Goal: Task Accomplishment & Management: Manage account settings

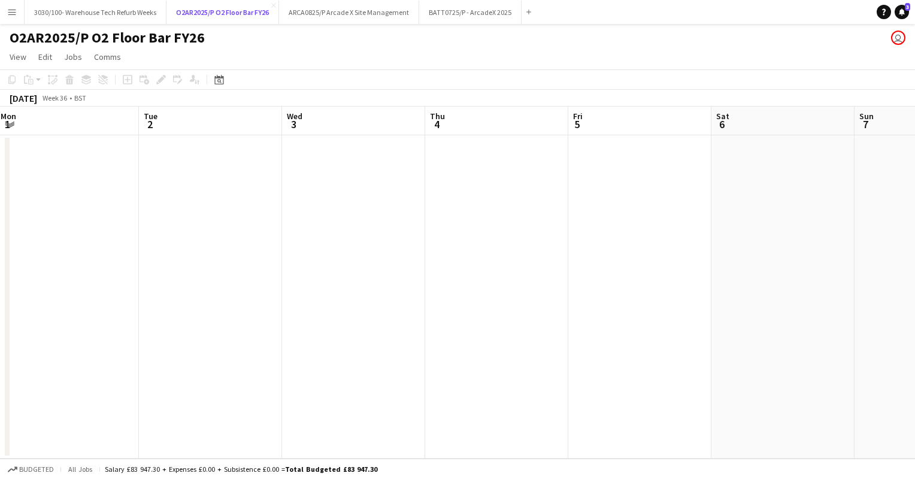
scroll to position [0, 437]
click at [473, 198] on app-date-cell at bounding box center [493, 296] width 143 height 323
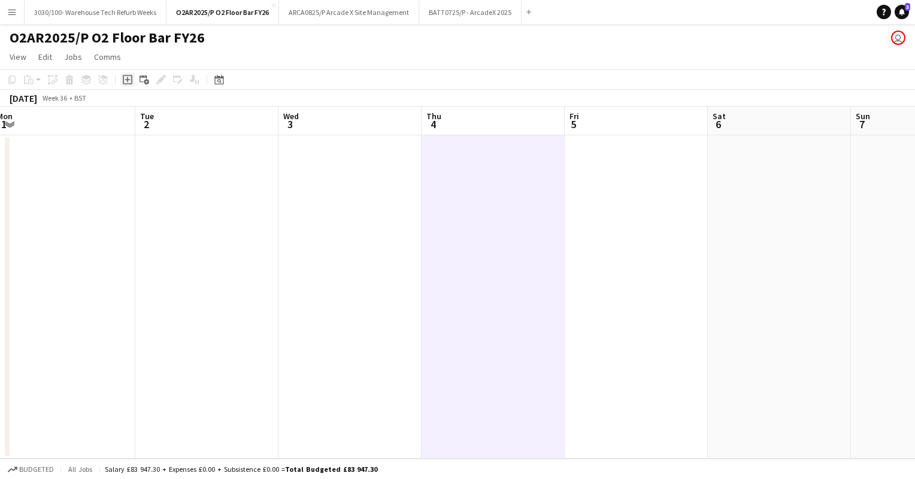
click at [128, 77] on icon at bounding box center [127, 79] width 5 height 5
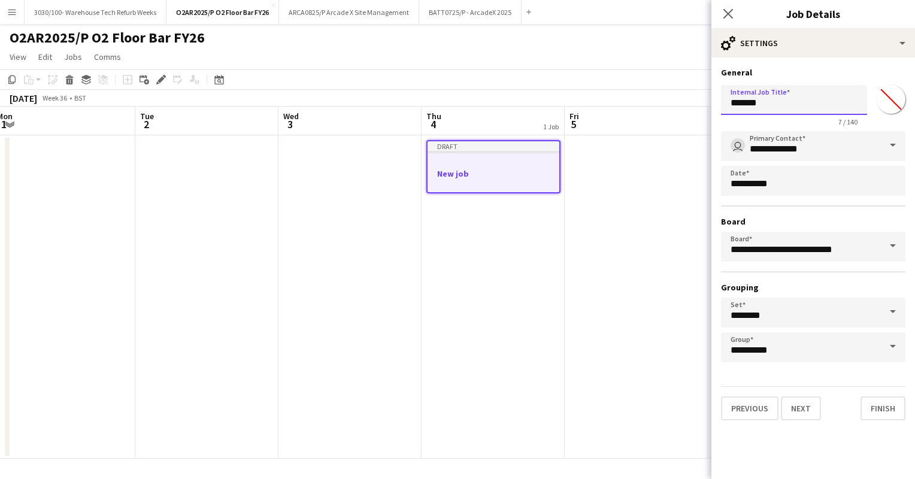
drag, startPoint x: 788, startPoint y: 103, endPoint x: 725, endPoint y: 105, distance: 62.9
click at [725, 105] on input "*******" at bounding box center [794, 100] width 146 height 30
type input "**********"
click at [803, 70] on h3 "General" at bounding box center [813, 72] width 184 height 11
click at [879, 406] on button "Finish" at bounding box center [883, 409] width 45 height 24
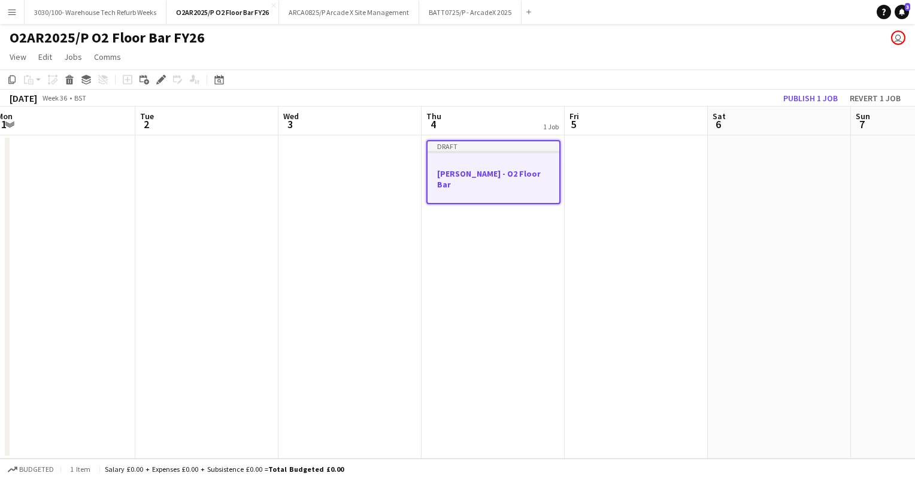
click at [575, 171] on app-date-cell at bounding box center [636, 296] width 143 height 323
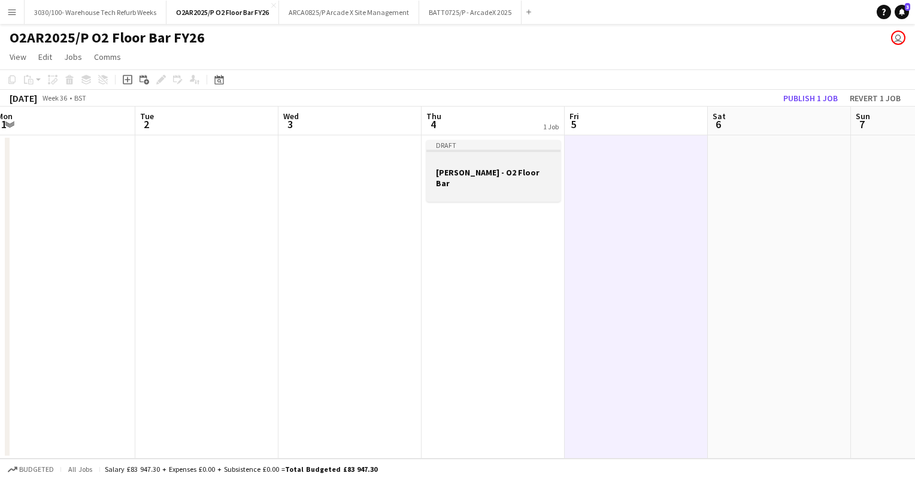
click at [483, 152] on div at bounding box center [494, 151] width 134 height 2
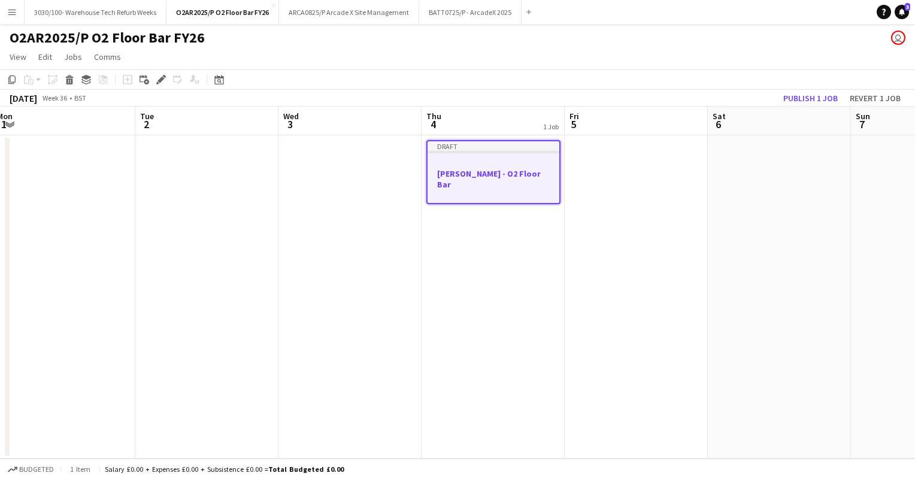
click at [544, 220] on app-date-cell "Draft Vybz Kartel - O2 Floor Bar" at bounding box center [493, 296] width 143 height 323
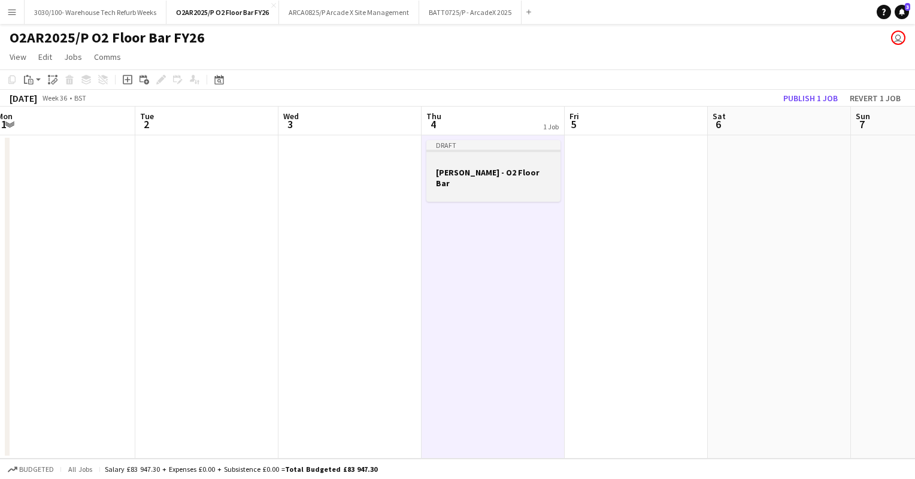
click at [510, 159] on div at bounding box center [494, 161] width 134 height 9
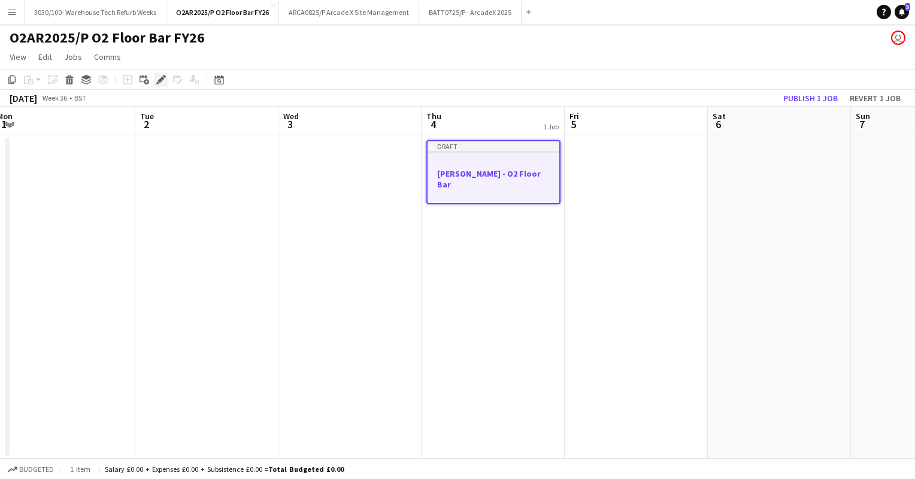
click at [161, 77] on icon "Edit" at bounding box center [161, 80] width 10 height 10
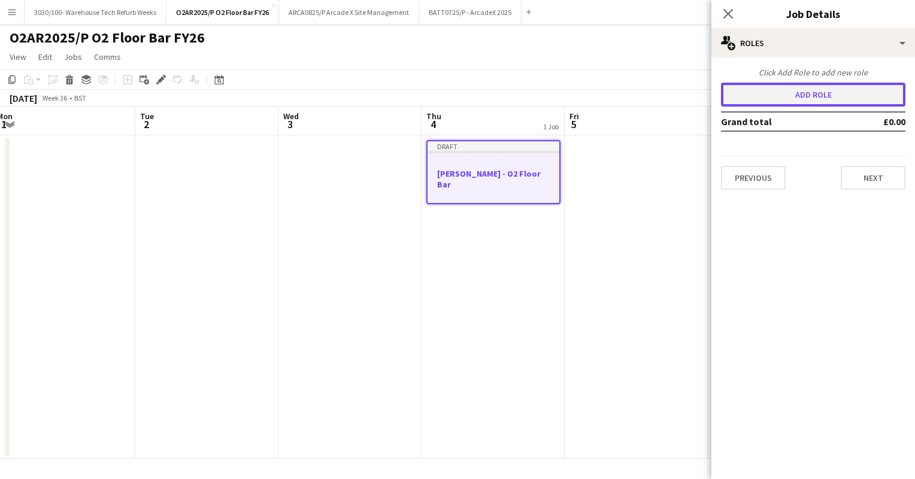
click at [797, 103] on button "Add role" at bounding box center [813, 95] width 184 height 24
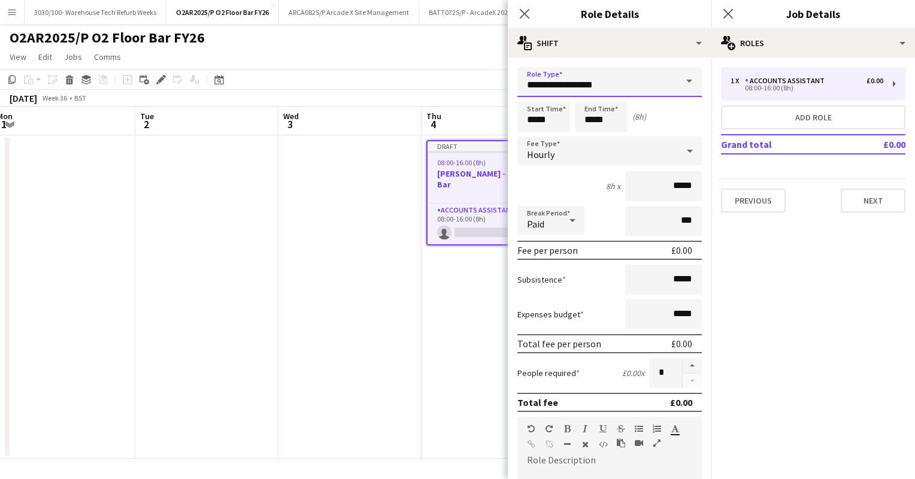
click at [578, 74] on input "**********" at bounding box center [610, 82] width 184 height 30
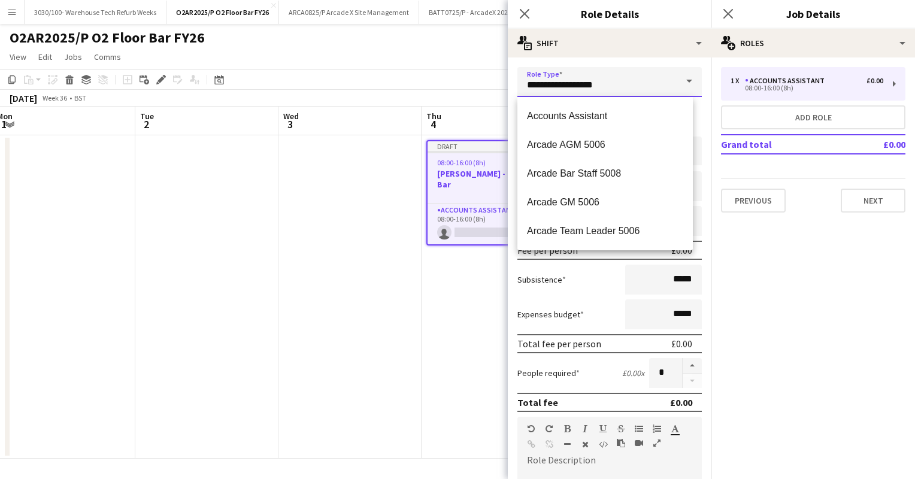
drag, startPoint x: 608, startPoint y: 85, endPoint x: 506, endPoint y: 90, distance: 102.6
click at [506, 90] on body "Menu Boards Boards Boards All jobs Status Workforce Workforce My Workforce Recr…" at bounding box center [457, 239] width 915 height 479
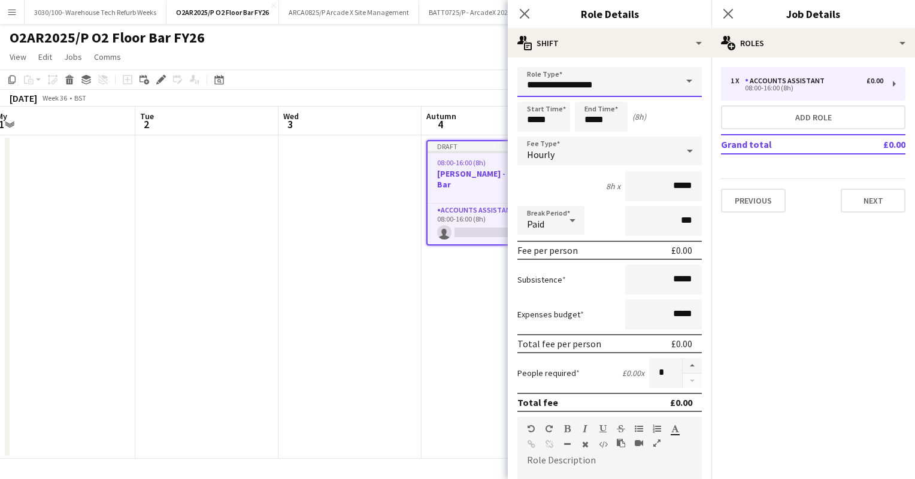
click at [586, 84] on input "**********" at bounding box center [610, 82] width 184 height 30
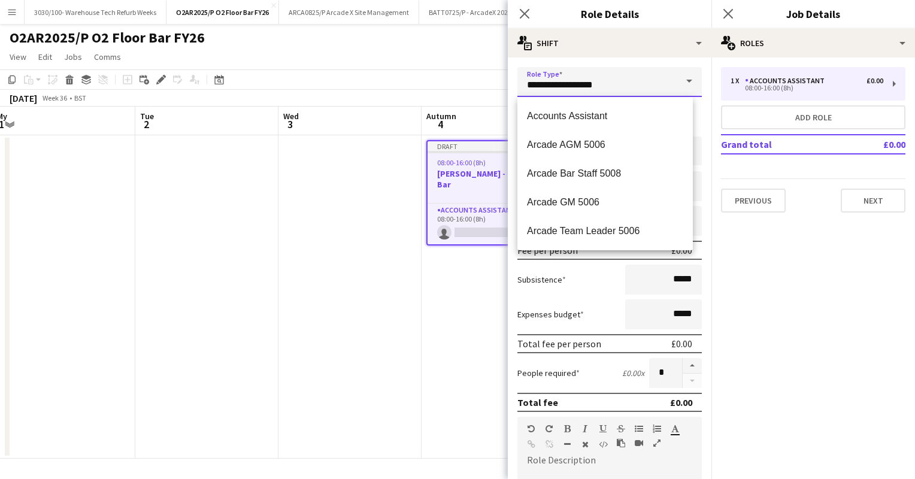
drag, startPoint x: 623, startPoint y: 72, endPoint x: 526, endPoint y: 67, distance: 97.2
click at [526, 67] on input "**********" at bounding box center [610, 82] width 184 height 30
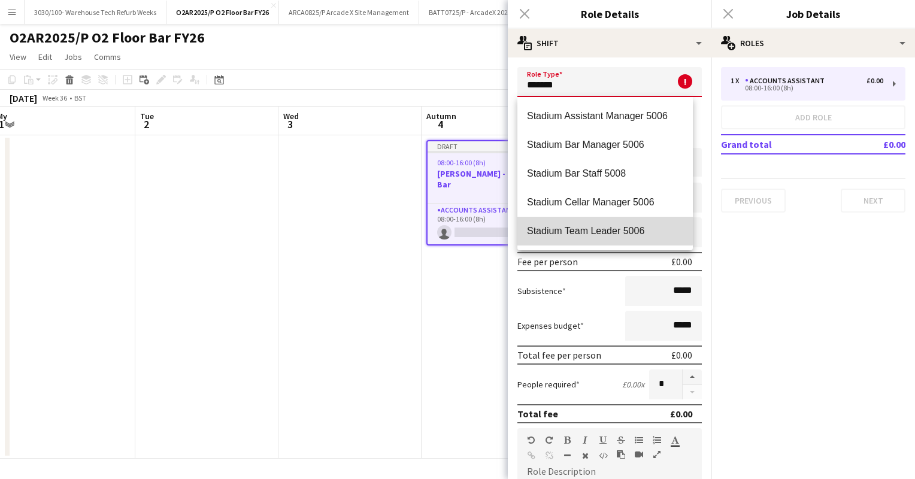
click at [597, 226] on span "Stadium Team Leader 5006" at bounding box center [605, 230] width 156 height 11
type input "**********"
type input "******"
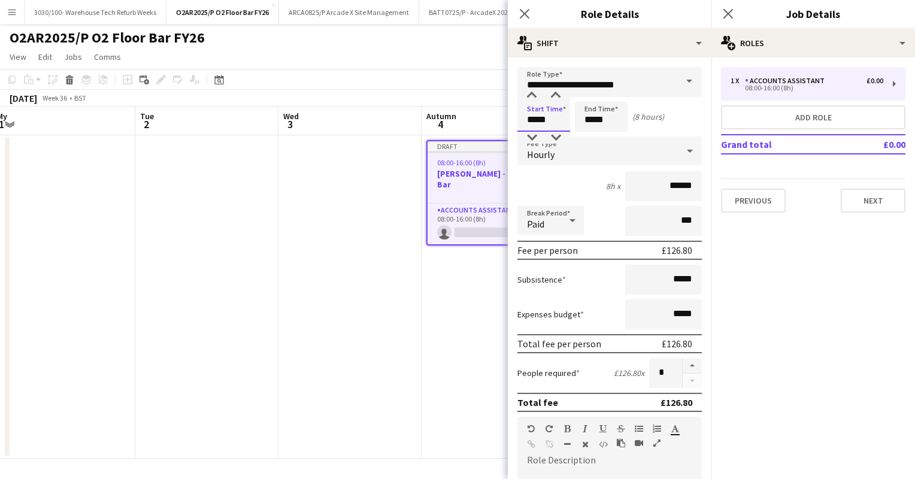
click at [534, 120] on input "*****" at bounding box center [544, 117] width 53 height 30
type input "*****"
click at [592, 119] on input "*****" at bounding box center [601, 117] width 53 height 30
type input "*****"
click at [560, 177] on div "6h 30m x ******" at bounding box center [610, 186] width 184 height 30
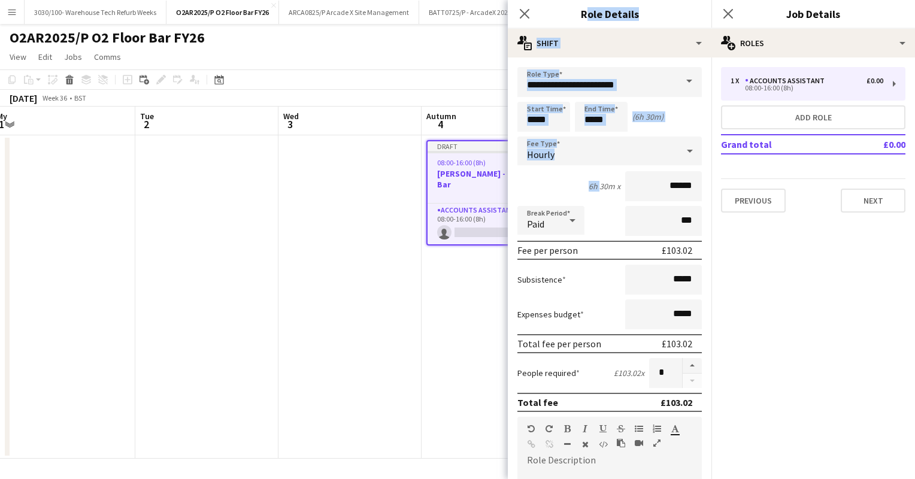
drag, startPoint x: 560, startPoint y: 177, endPoint x: 557, endPoint y: -65, distance: 242.0
click at [557, 0] on html "Menu Boards Boards Boards All jobs Status Workforce Workforce My Workforce Recr…" at bounding box center [457, 239] width 915 height 479
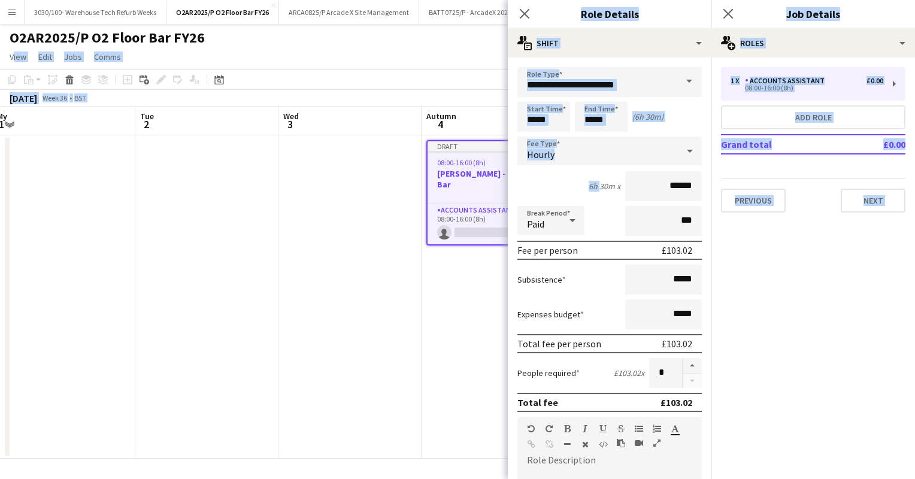
drag, startPoint x: 557, startPoint y: -65, endPoint x: 558, endPoint y: 194, distance: 258.8
click at [558, 194] on div "6h 30m x ******" at bounding box center [610, 186] width 184 height 30
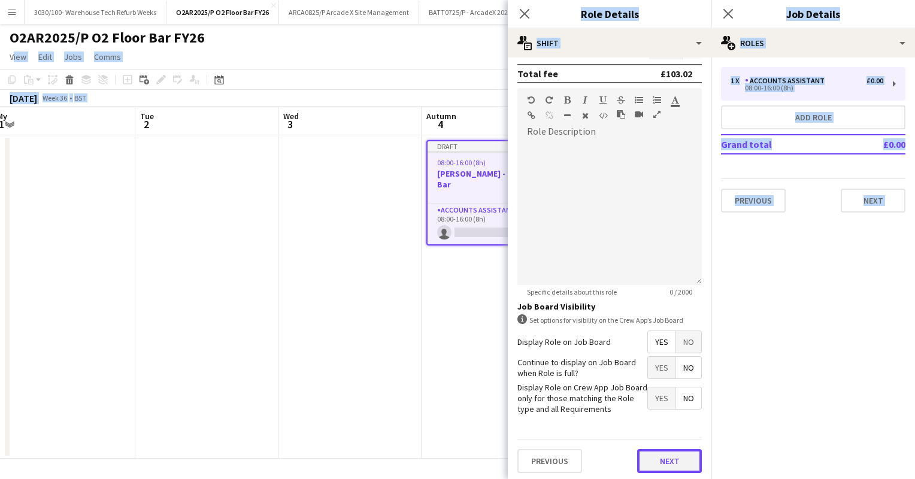
click at [648, 458] on button "Next" at bounding box center [669, 461] width 65 height 24
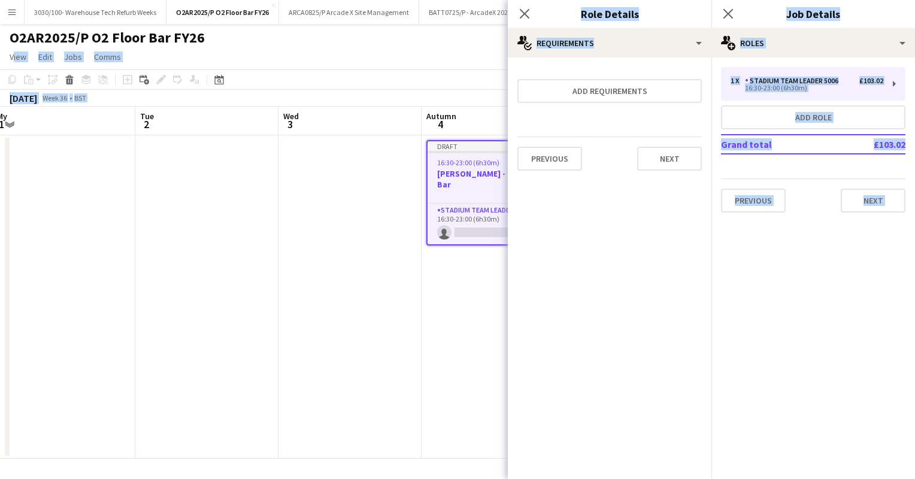
click at [460, 261] on app-date-cell "Draft 16:30-23:00 (6h30m) 0/1 Vybz Kartel - O2 Floor Bar 1 Role Stadium Team Le…" at bounding box center [493, 296] width 143 height 323
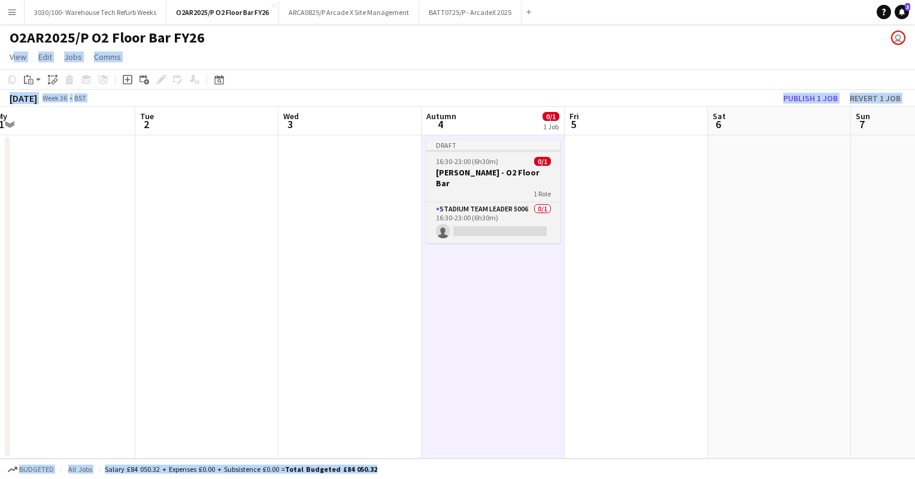
click at [489, 175] on h3 "Vybz Kartel - O2 Floor Bar" at bounding box center [494, 178] width 134 height 22
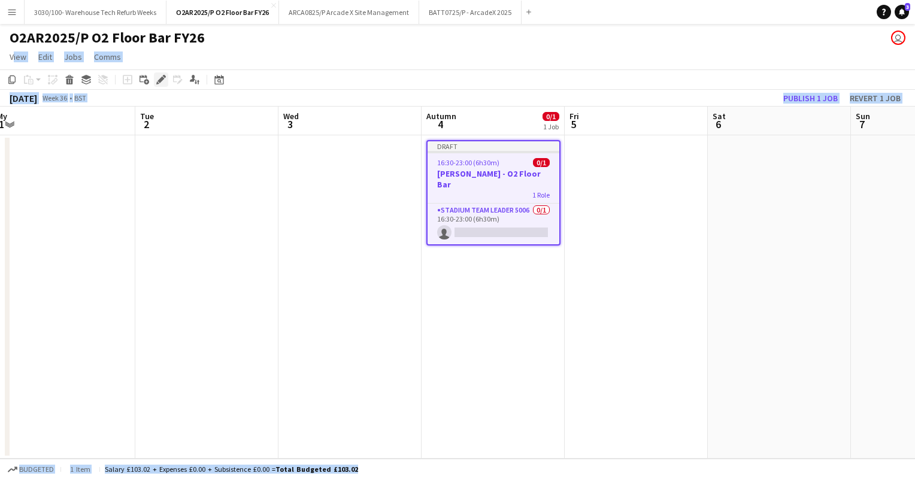
click at [162, 84] on icon "Edit" at bounding box center [161, 80] width 10 height 10
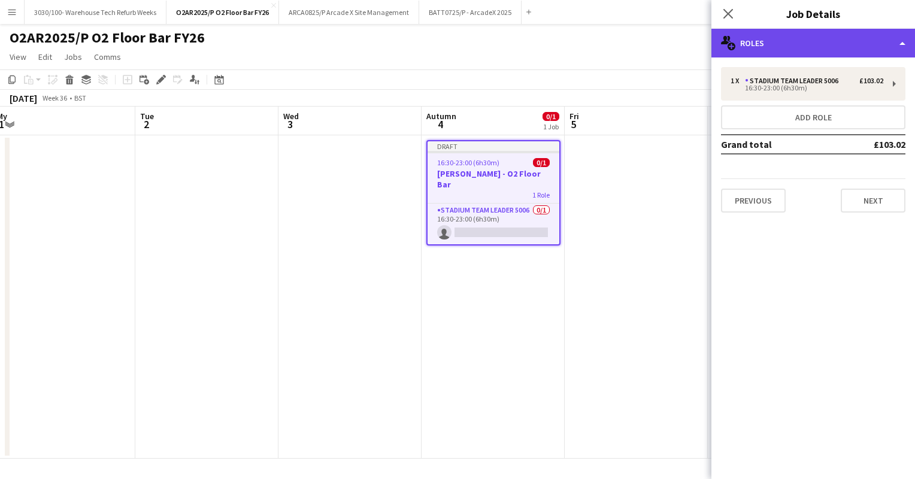
drag, startPoint x: 802, startPoint y: 86, endPoint x: 775, endPoint y: 41, distance: 52.2
click at [775, 41] on div "multiple-users-add Roles" at bounding box center [814, 43] width 204 height 29
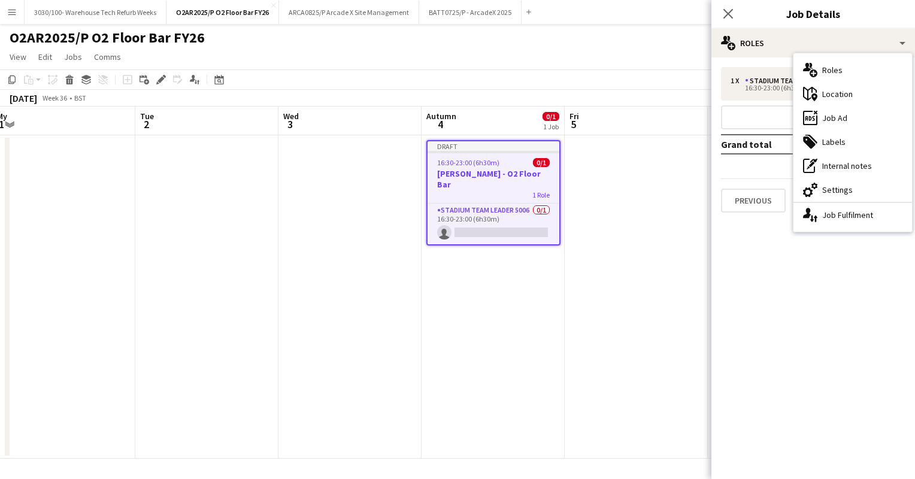
click at [757, 169] on div "1 x Stadium Team Leader 5006 £103.02 16:30-23:00 (6h30m) Add role Grand total £…" at bounding box center [814, 140] width 204 height 146
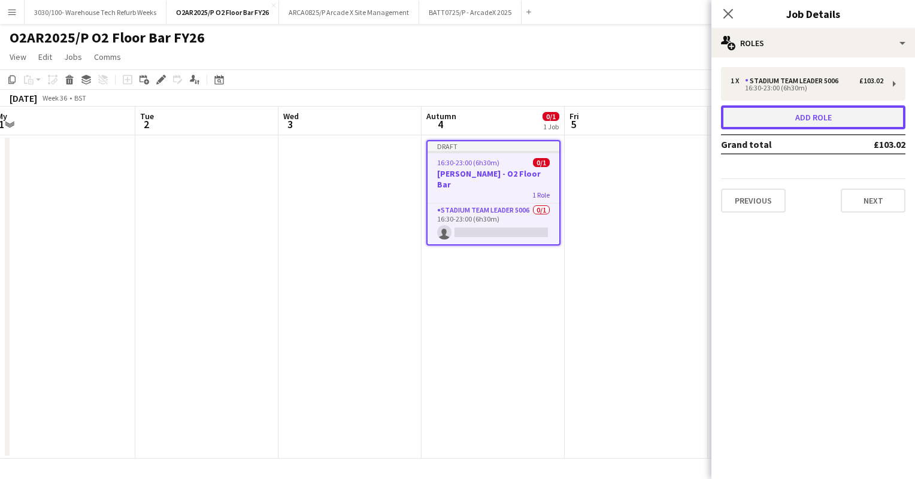
click at [805, 120] on button "Add role" at bounding box center [813, 117] width 184 height 24
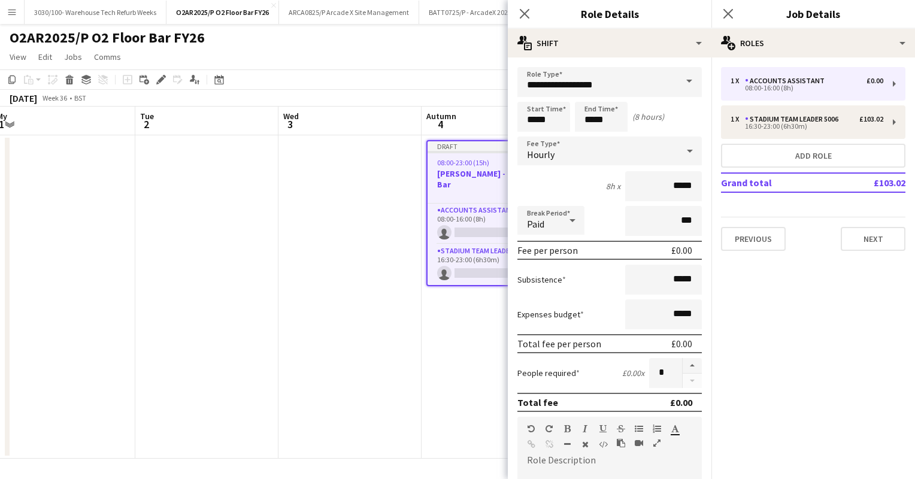
click at [648, 96] on form "**********" at bounding box center [610, 439] width 204 height 745
click at [628, 86] on input "**********" at bounding box center [610, 82] width 184 height 30
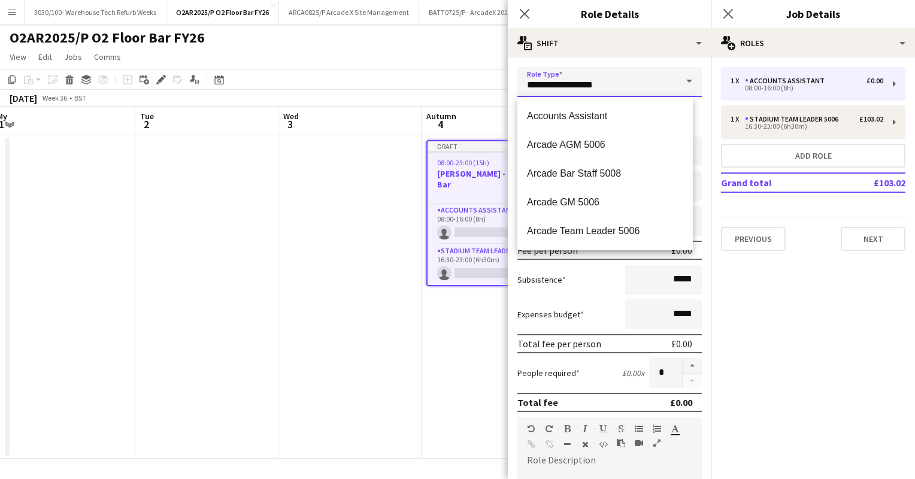
drag, startPoint x: 603, startPoint y: 86, endPoint x: 508, endPoint y: 89, distance: 95.3
click at [508, 89] on form "**********" at bounding box center [610, 439] width 204 height 745
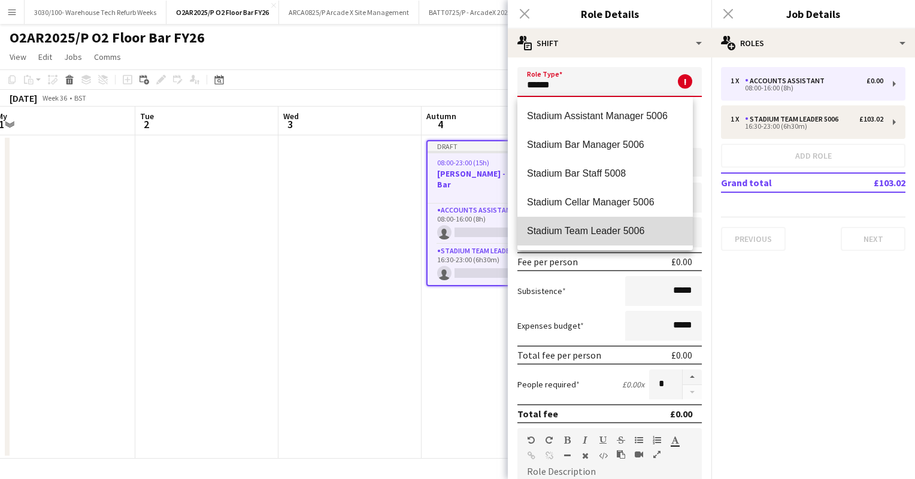
click at [615, 235] on span "Stadium Team Leader 5006" at bounding box center [605, 230] width 156 height 11
type input "**********"
type input "******"
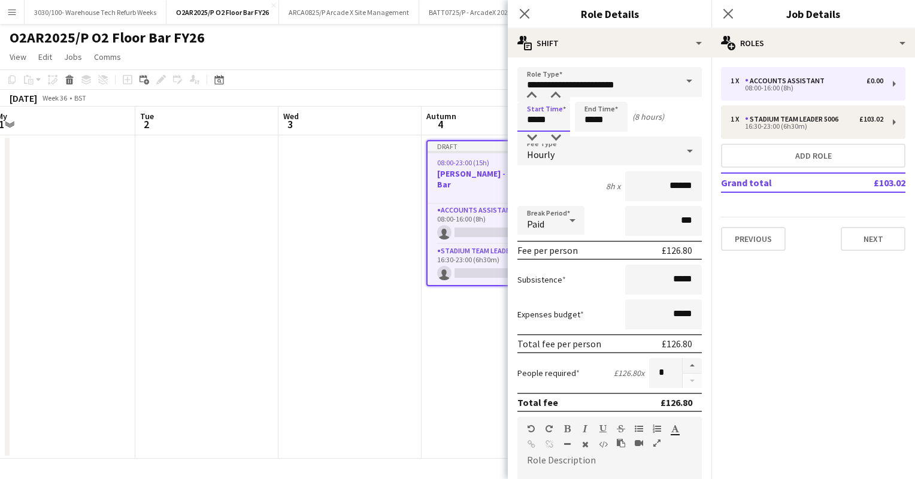
click at [549, 120] on input "*****" at bounding box center [544, 117] width 53 height 30
type input "*****"
click at [595, 120] on input "*****" at bounding box center [601, 117] width 53 height 30
type input "*****"
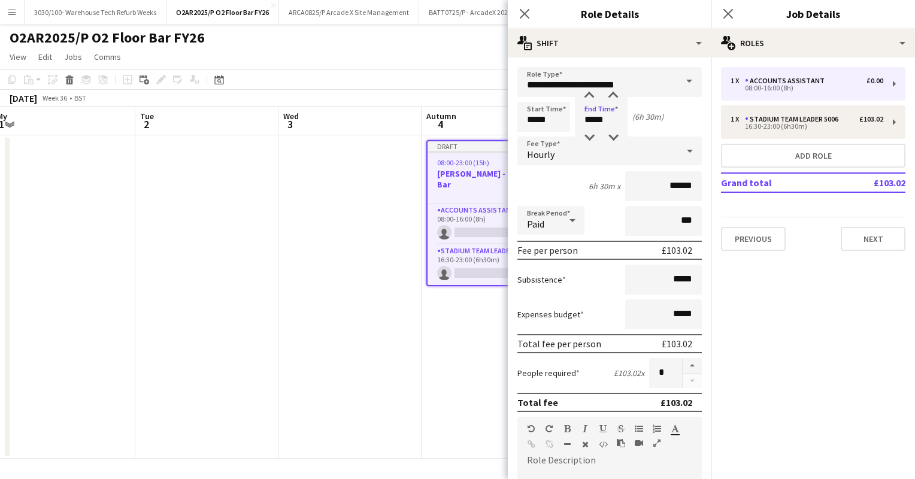
click at [558, 180] on div "6h 30m x ******" at bounding box center [610, 186] width 184 height 30
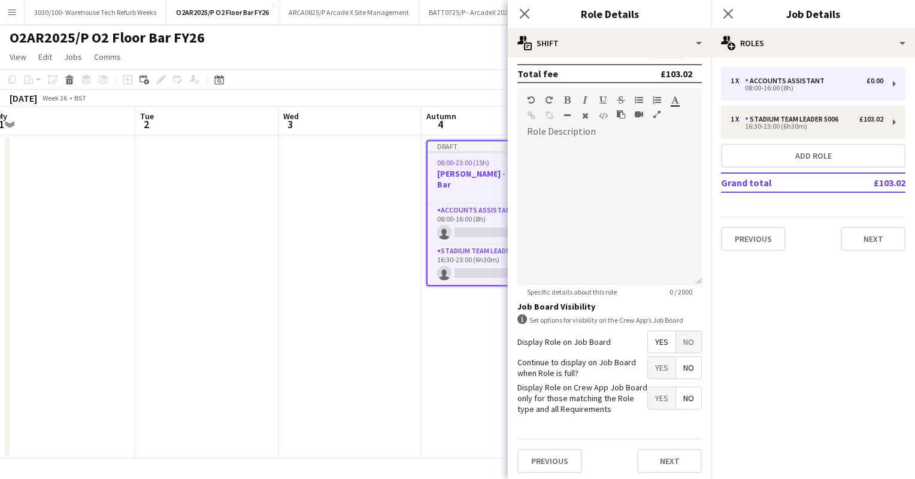
click at [658, 470] on div "Previous Next" at bounding box center [610, 461] width 184 height 44
click at [654, 455] on button "Next" at bounding box center [669, 461] width 65 height 24
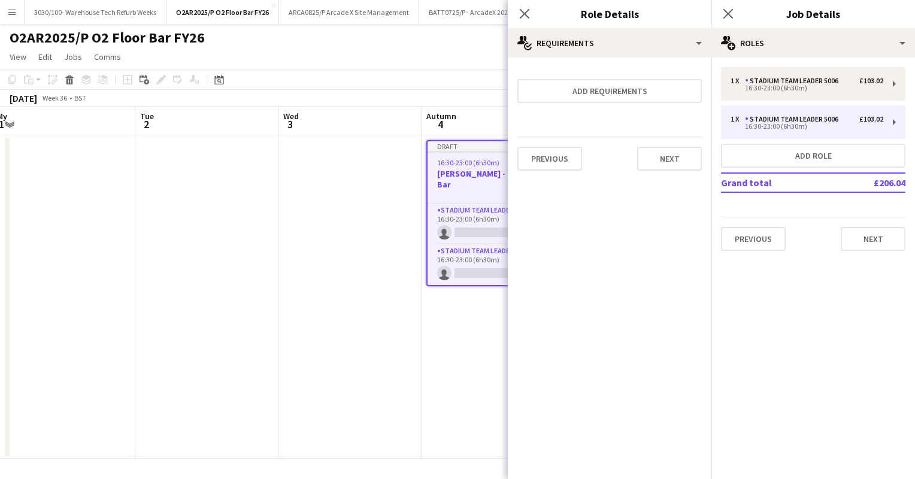
scroll to position [0, 0]
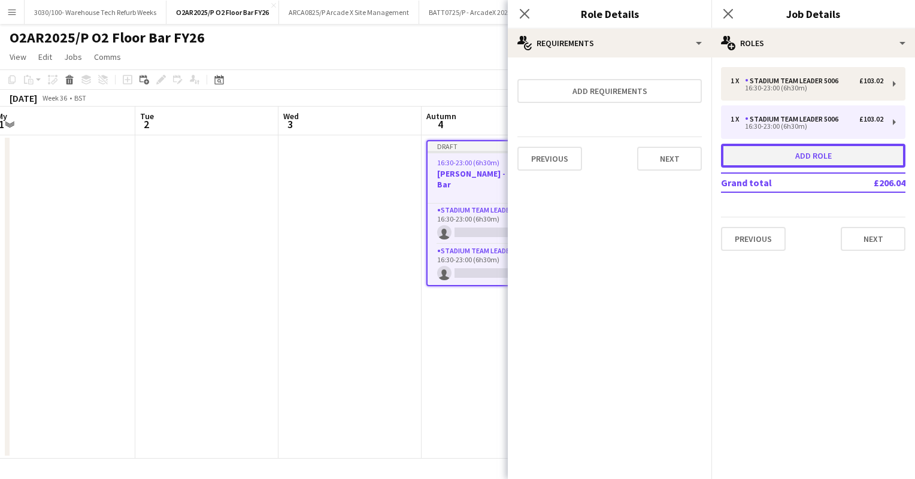
click at [791, 153] on button "Add role" at bounding box center [813, 156] width 184 height 24
type input "**********"
type input "*****"
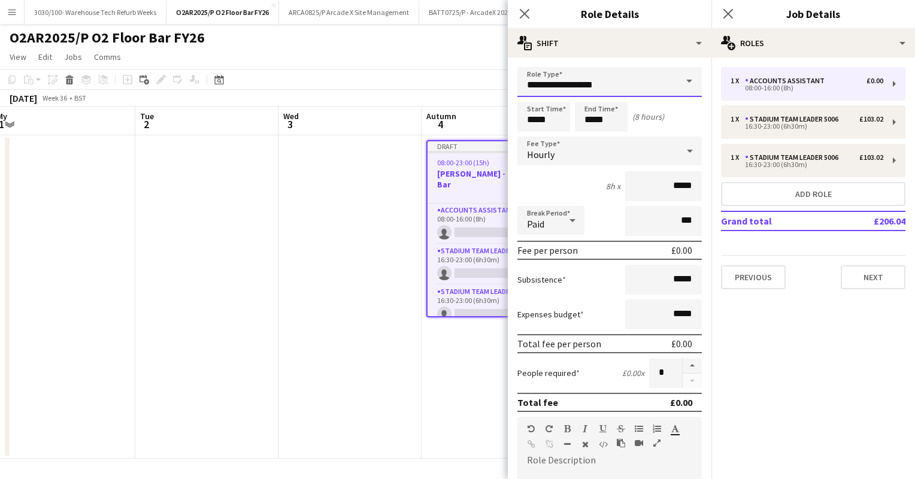
click at [628, 69] on input "**********" at bounding box center [610, 82] width 184 height 30
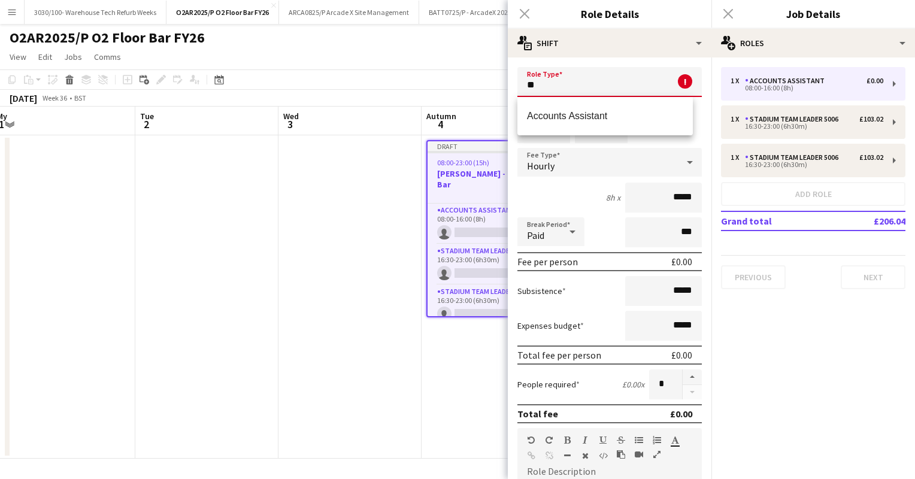
type input "*"
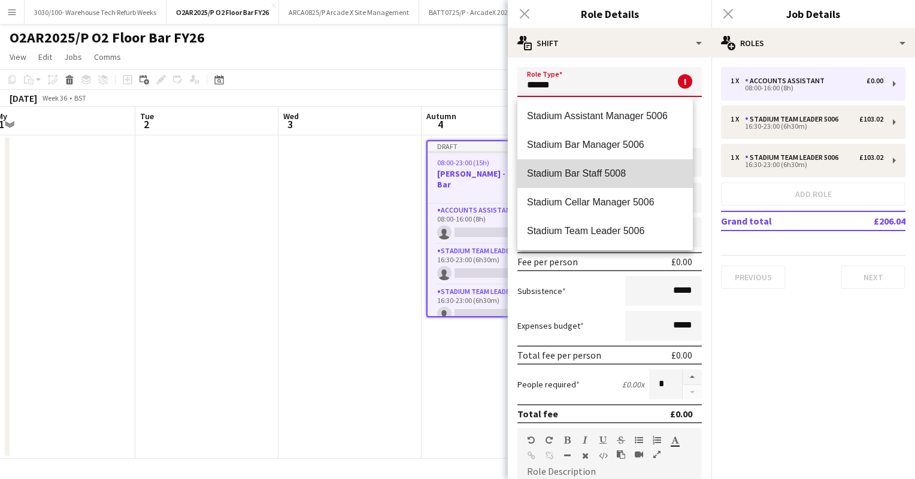
click at [618, 168] on span "Stadium Bar Staff 5008" at bounding box center [605, 173] width 156 height 11
type input "**********"
type input "******"
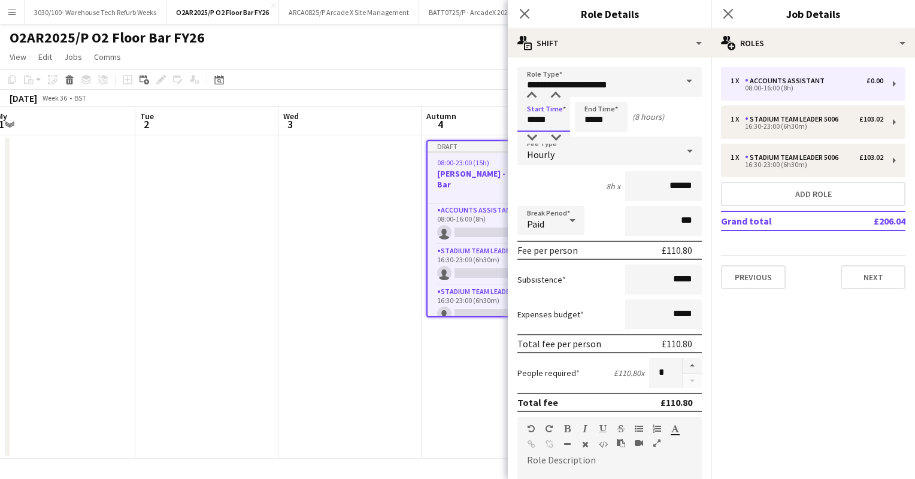
click at [534, 120] on input "*****" at bounding box center [544, 117] width 53 height 30
type input "*****"
click at [592, 119] on input "*****" at bounding box center [601, 117] width 53 height 30
type input "*****"
click at [565, 180] on div "6h x ******" at bounding box center [610, 186] width 184 height 30
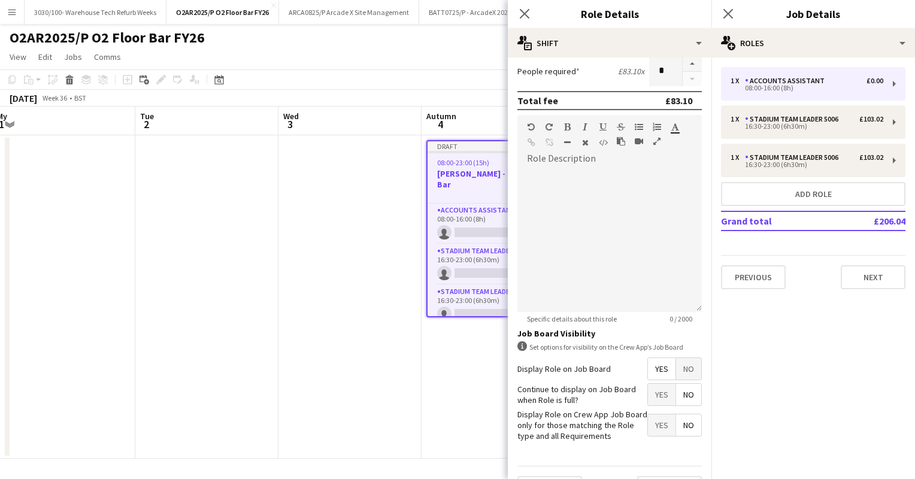
scroll to position [329, 0]
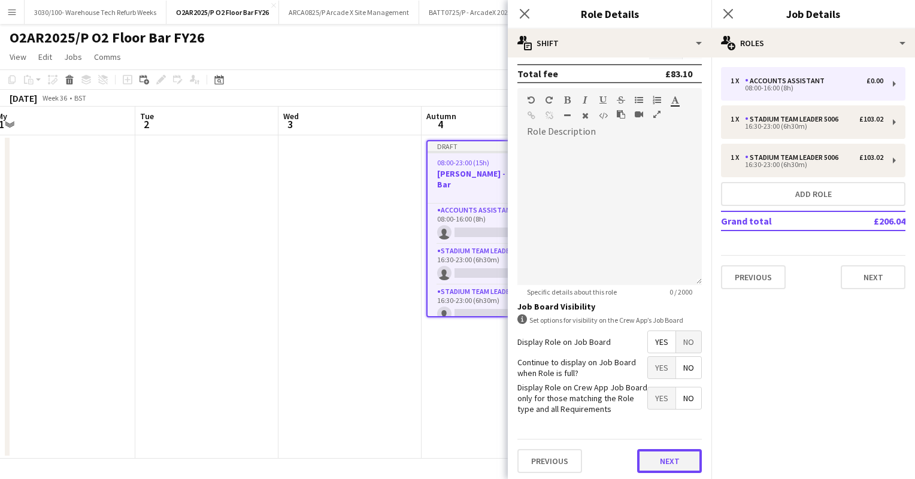
click at [658, 459] on button "Next" at bounding box center [669, 461] width 65 height 24
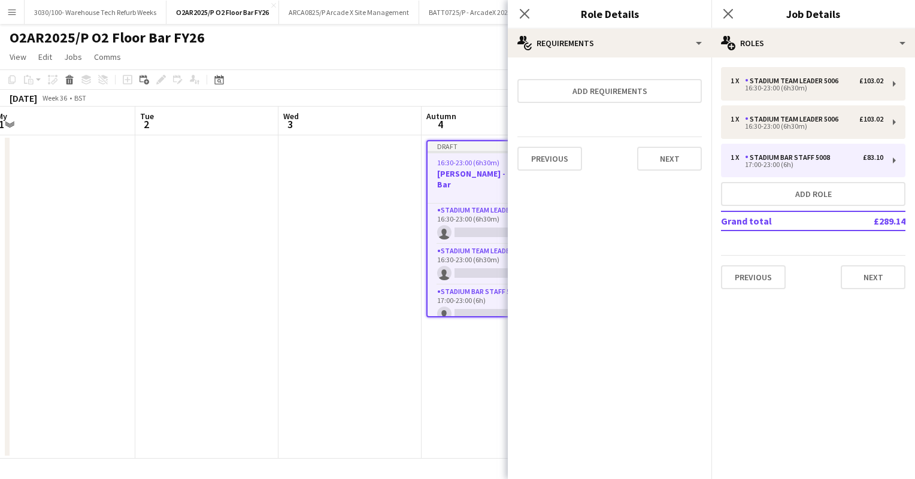
scroll to position [0, 0]
click at [796, 304] on mat-expansion-panel "pencil3 General details 1 x Stadium Team Leader 5006 £103.02 16:30-23:00 (6h30m…" at bounding box center [814, 269] width 204 height 422
click at [528, 14] on icon "Close pop-in" at bounding box center [524, 13] width 11 height 11
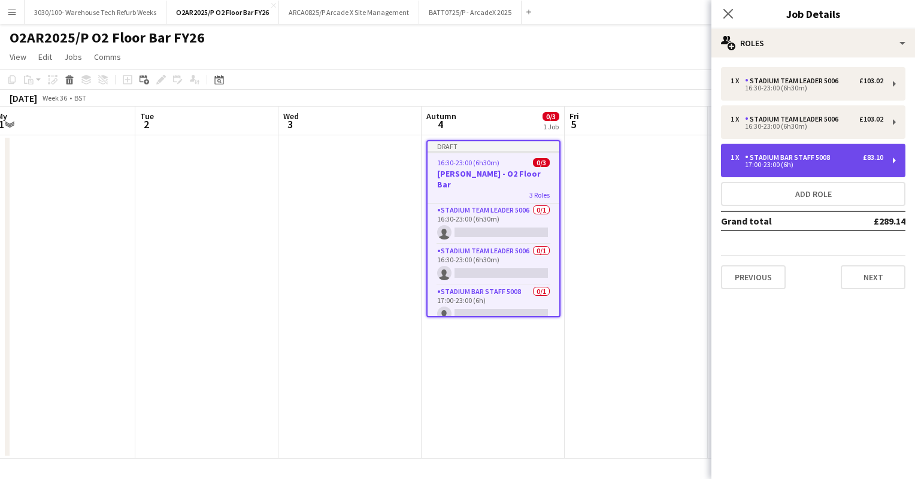
click at [894, 154] on div "1 x Stadium Bar Staff 5008 £83.10 17:00-23:00 (6h)" at bounding box center [813, 161] width 184 height 34
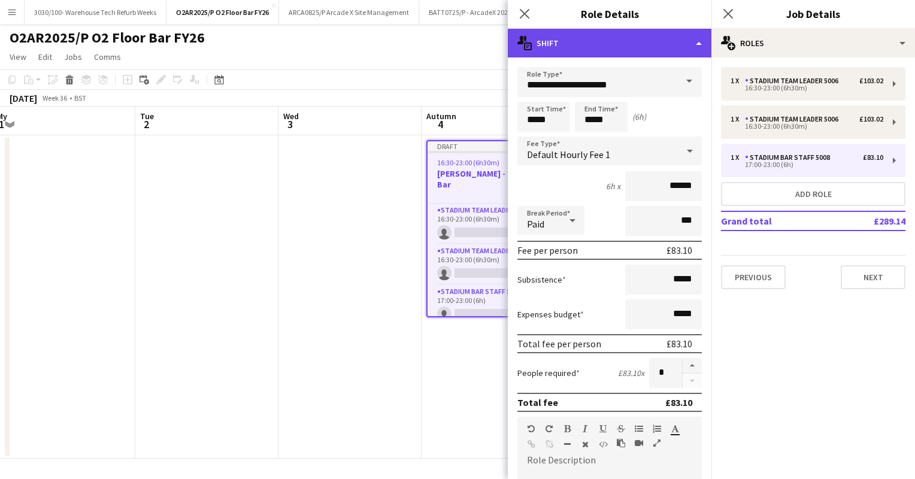
click at [672, 53] on div "multiple-actions-text Shift" at bounding box center [610, 43] width 204 height 29
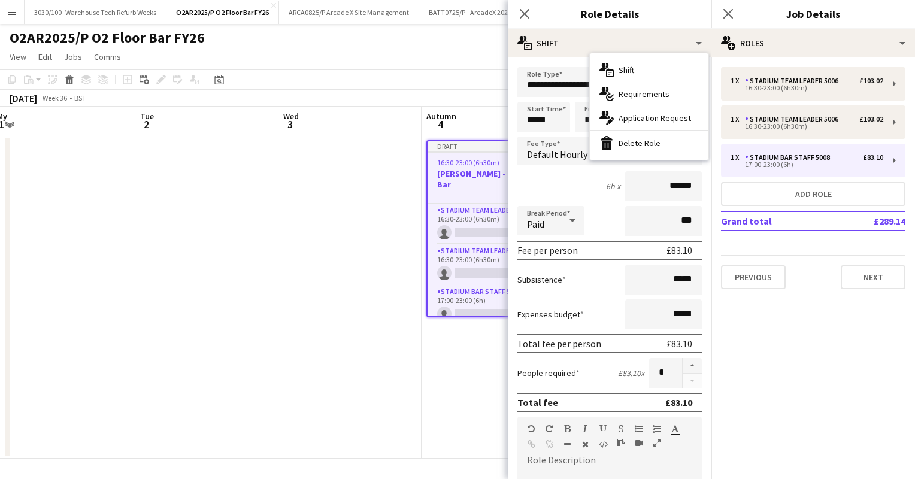
click at [797, 291] on div "1 x Stadium Team Leader 5006 £103.02 16:30-23:00 (6h30m) 1 x Stadium Team Leade…" at bounding box center [814, 178] width 204 height 241
drag, startPoint x: 827, startPoint y: 162, endPoint x: 784, endPoint y: 23, distance: 145.3
click at [784, 23] on div "Close pop-in Job Details" at bounding box center [814, 14] width 204 height 29
click at [466, 61] on app-page-menu "View Day view expanded Day view collapsed Month view Date picker Jump to [DATE]…" at bounding box center [457, 58] width 915 height 23
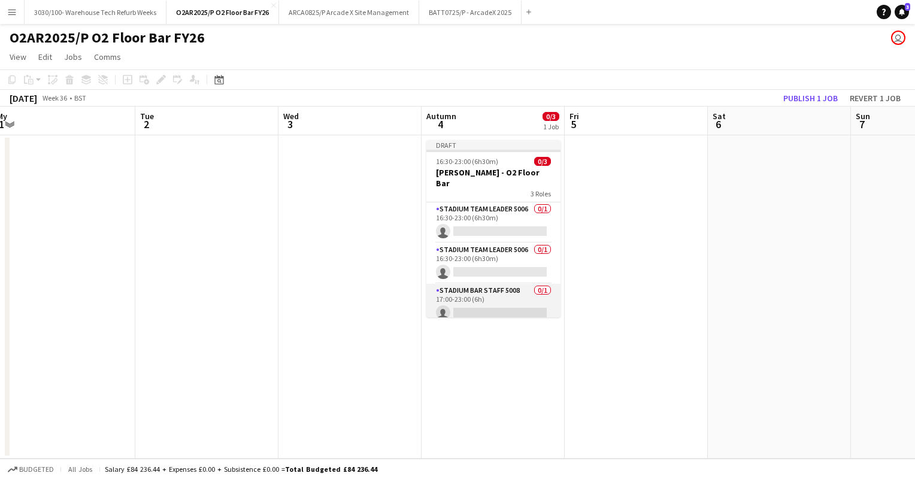
click at [506, 292] on app-card-role "Stadium Bar Staff 5008 0/1 17:00-23:00 (6h) single-neutral-actions" at bounding box center [494, 304] width 134 height 41
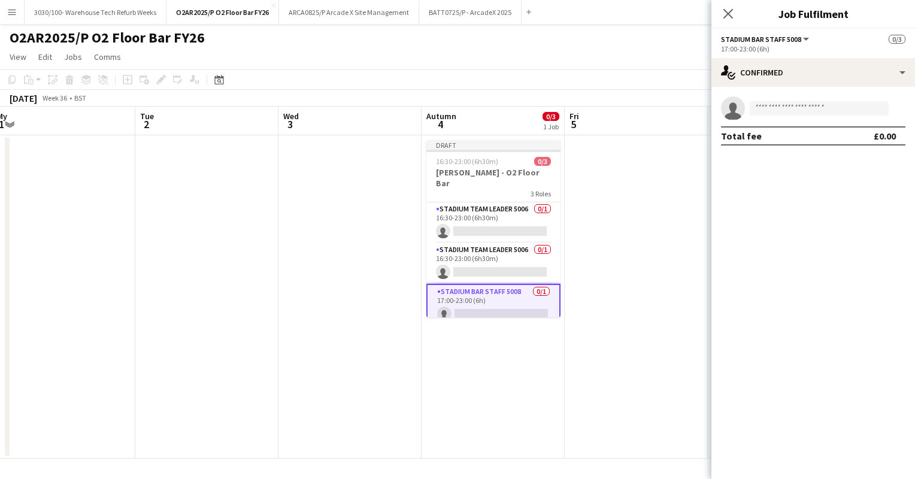
drag, startPoint x: 506, startPoint y: 292, endPoint x: 453, endPoint y: 98, distance: 200.5
click at [453, 98] on div "[DATE] Week 36 • BST Publish 1 job Revert 1 job" at bounding box center [457, 98] width 915 height 17
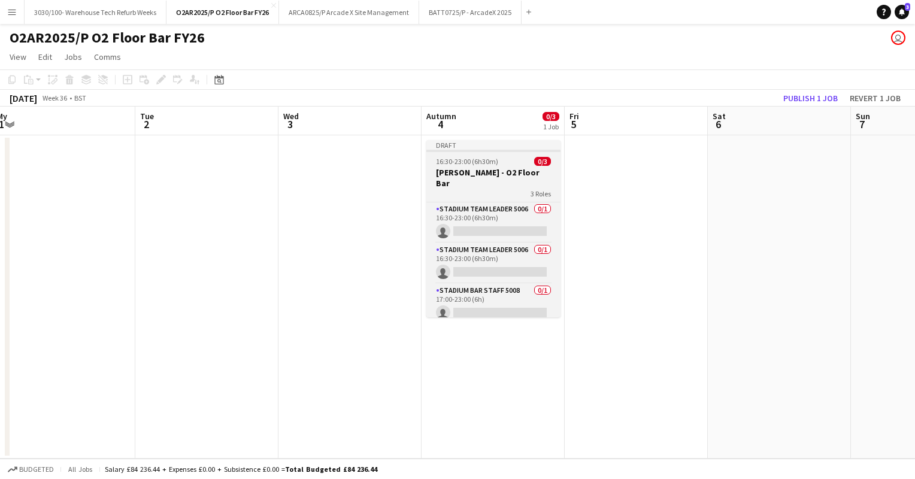
click at [496, 153] on app-job-card "Draft 16:30-23:00 (6h30m) 0/3 Vybz Kartel - O2 Floor Bar 3 Roles Stadium Team L…" at bounding box center [494, 228] width 134 height 177
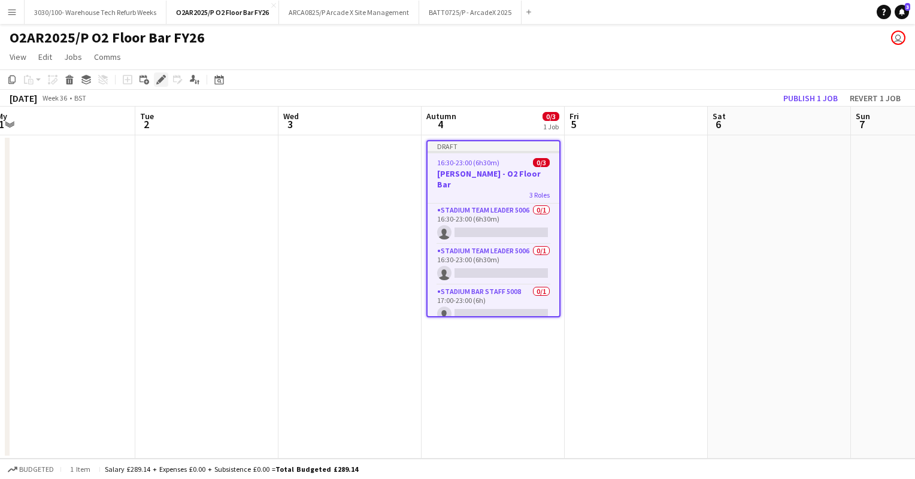
click at [156, 79] on icon "Edit" at bounding box center [161, 80] width 10 height 10
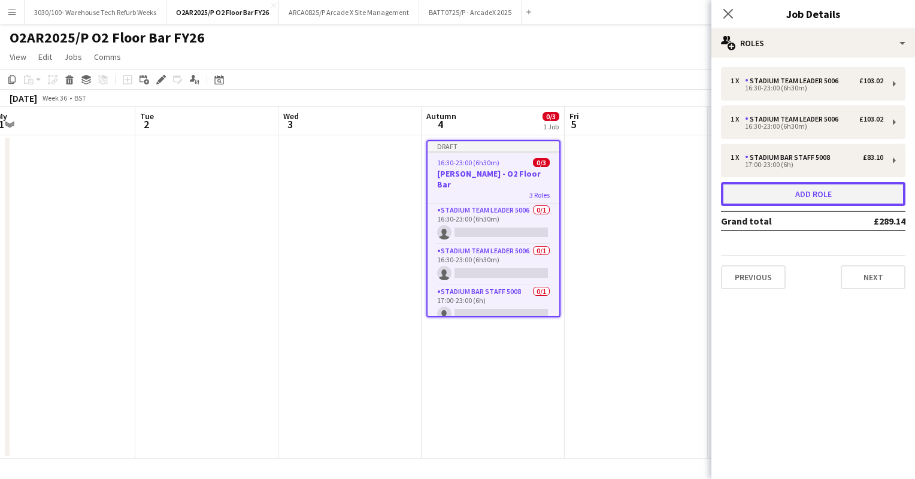
click at [818, 184] on button "Add role" at bounding box center [813, 194] width 184 height 24
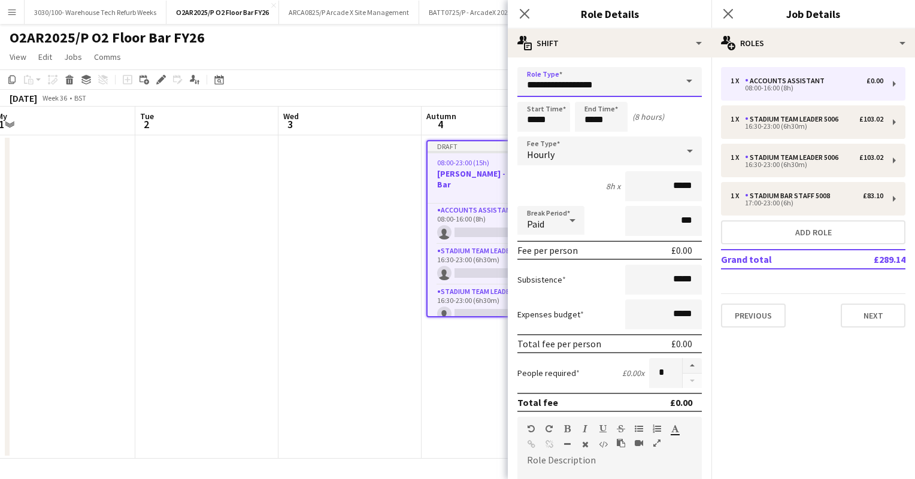
drag, startPoint x: 604, startPoint y: 82, endPoint x: 518, endPoint y: 86, distance: 86.3
click at [518, 86] on input "**********" at bounding box center [610, 82] width 184 height 30
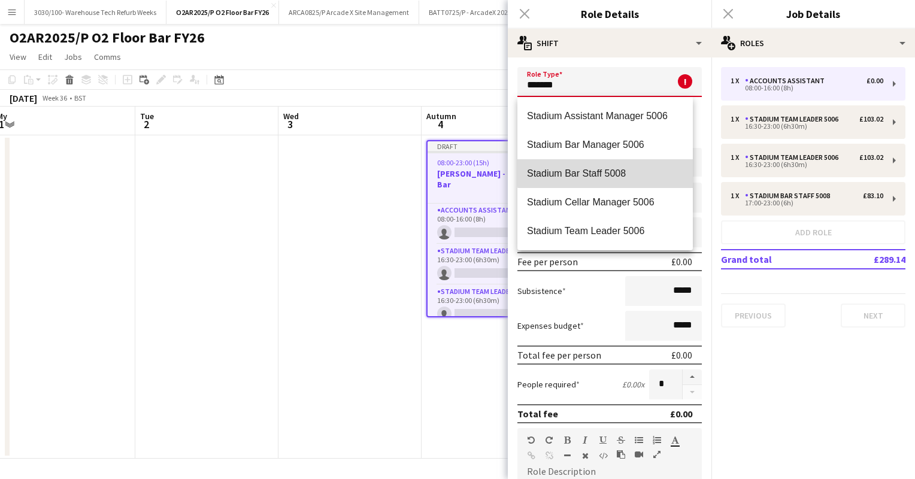
click at [608, 172] on span "Stadium Bar Staff 5008" at bounding box center [605, 173] width 156 height 11
type input "**********"
type input "******"
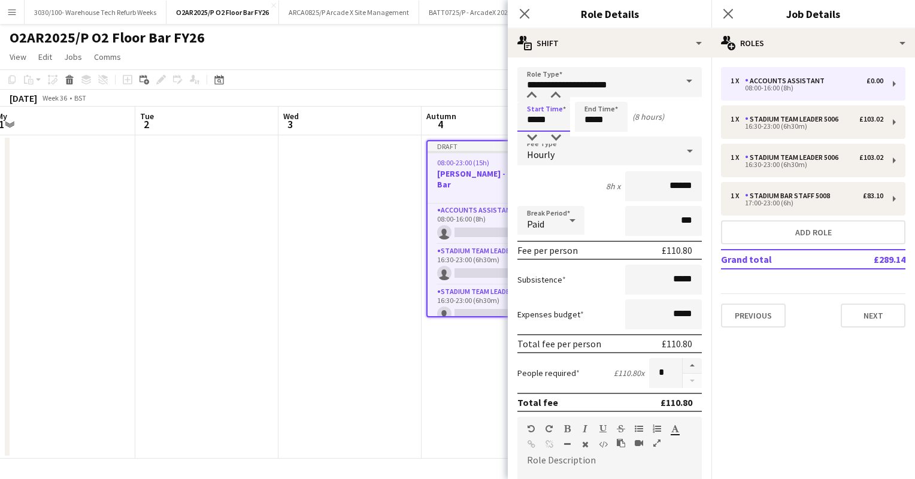
drag, startPoint x: 550, startPoint y: 120, endPoint x: 524, endPoint y: 120, distance: 25.8
click at [524, 120] on input "*****" at bounding box center [544, 117] width 53 height 30
type input "*****"
click at [593, 120] on input "*****" at bounding box center [601, 117] width 53 height 30
type input "*****"
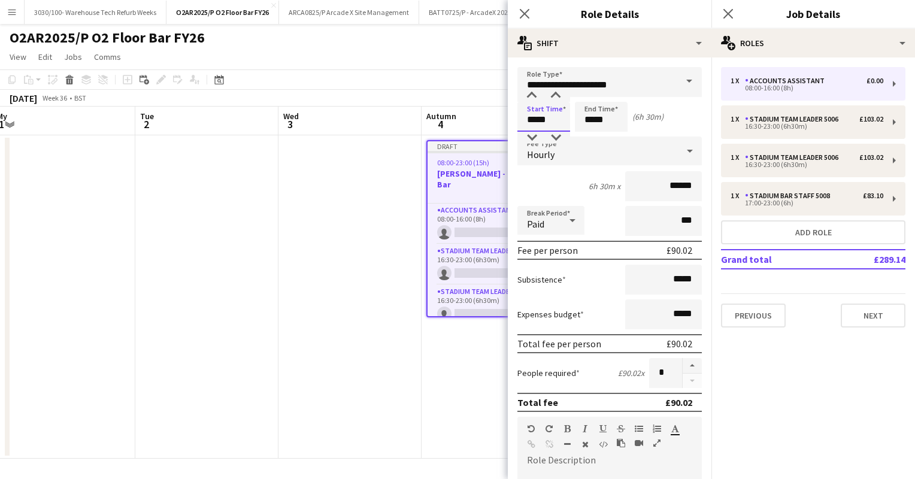
click at [535, 120] on input "*****" at bounding box center [544, 117] width 53 height 30
click at [550, 120] on input "*****" at bounding box center [544, 117] width 53 height 30
type input "*****"
click at [545, 181] on div "6h x ******" at bounding box center [610, 186] width 184 height 30
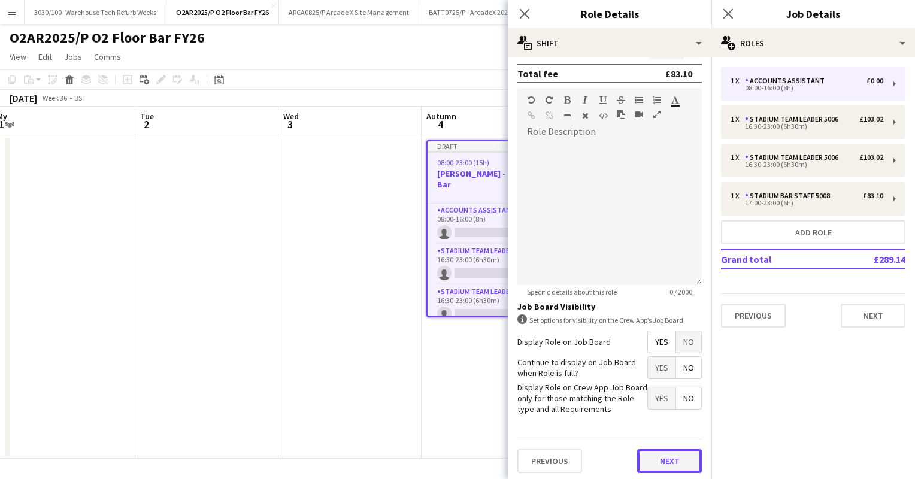
click at [653, 453] on button "Next" at bounding box center [669, 461] width 65 height 24
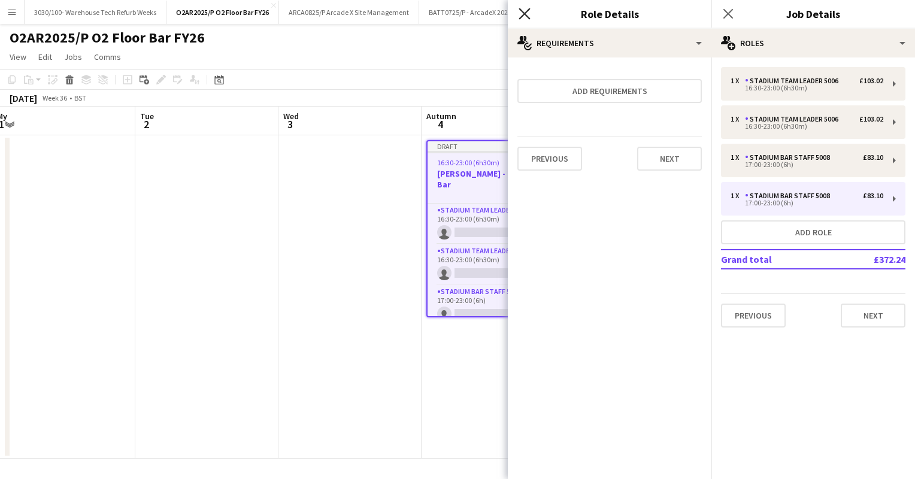
drag, startPoint x: 667, startPoint y: 151, endPoint x: 520, endPoint y: 17, distance: 199.3
click at [520, 17] on app-icon "Close pop-in" at bounding box center [524, 13] width 17 height 17
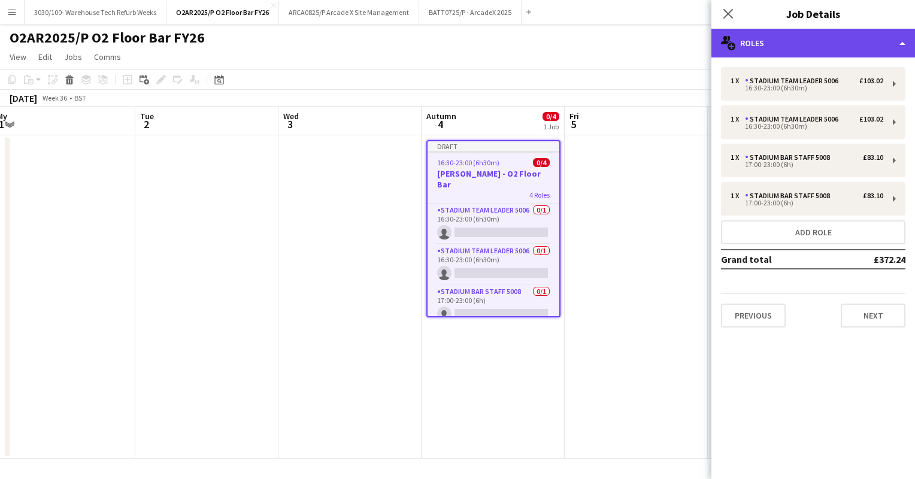
click at [881, 43] on div "multiple-users-add Roles" at bounding box center [814, 43] width 204 height 29
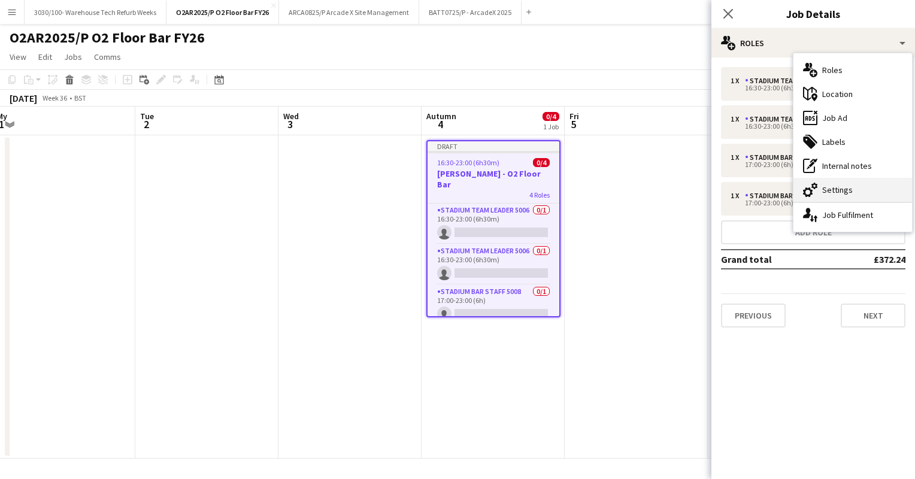
click at [829, 195] on font "Settings" at bounding box center [837, 189] width 31 height 11
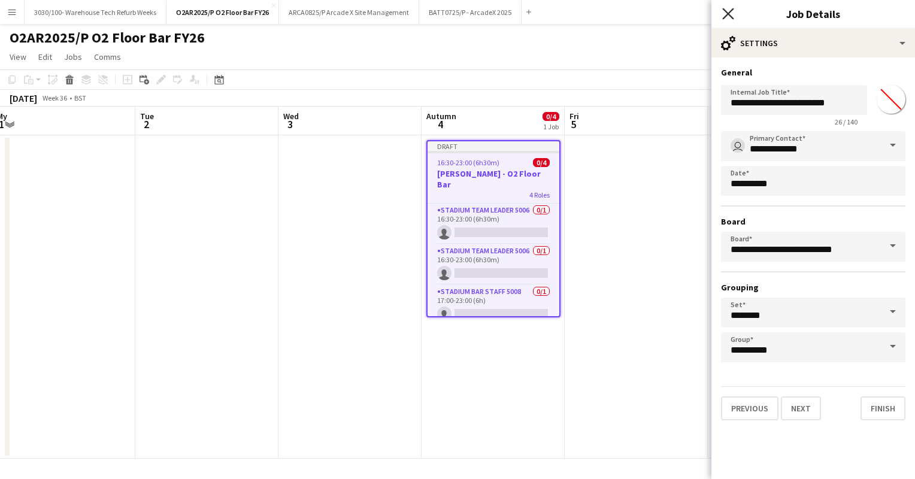
click at [726, 18] on icon "Close pop-in" at bounding box center [727, 13] width 11 height 11
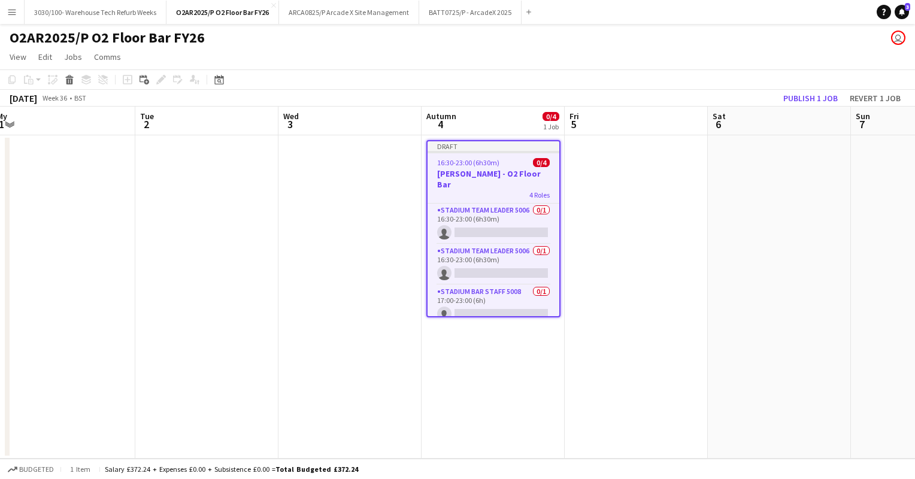
click at [477, 155] on app-job-card "Draft 16:30-23:00 (6h30m) 0/4 Vybz Kartel - O2 Floor Bar 4 Roles Stadium Team L…" at bounding box center [494, 228] width 134 height 177
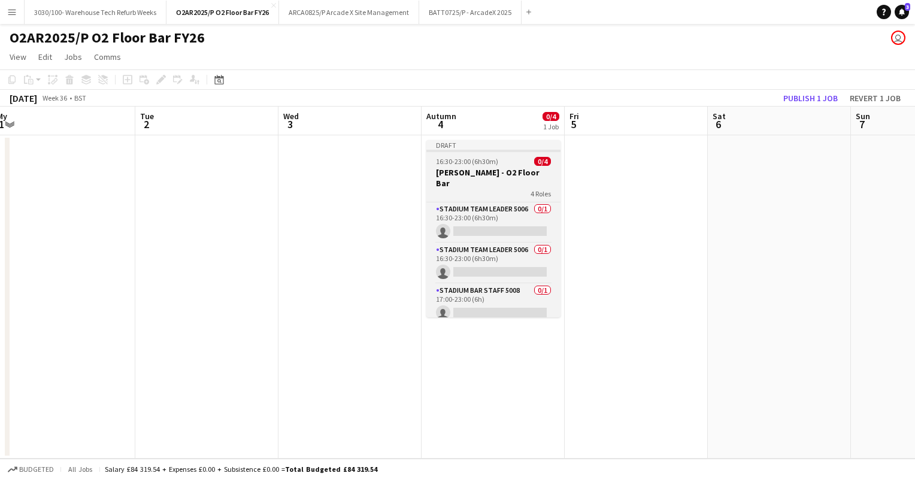
click at [477, 155] on app-job-card "Draft 16:30-23:00 (6h30m) 0/4 Vybz Kartel - O2 Floor Bar 4 Roles Stadium Team L…" at bounding box center [494, 228] width 134 height 177
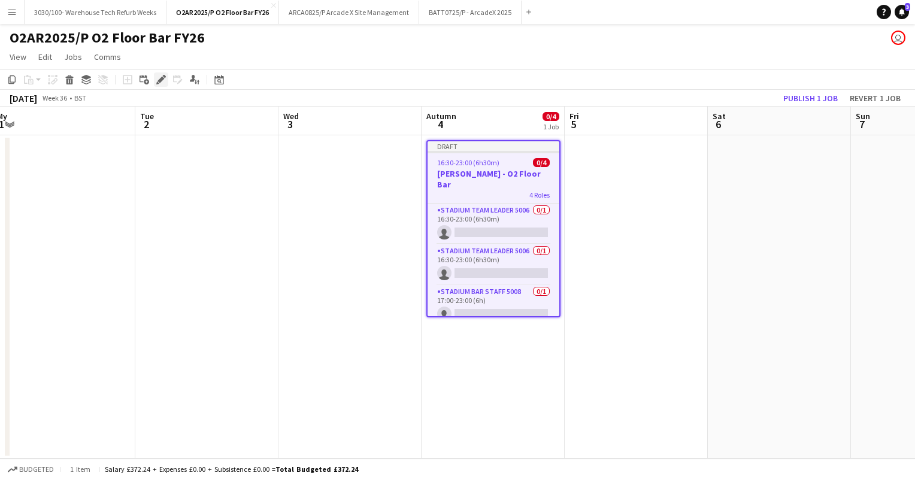
click at [161, 77] on icon "Edit" at bounding box center [161, 80] width 10 height 10
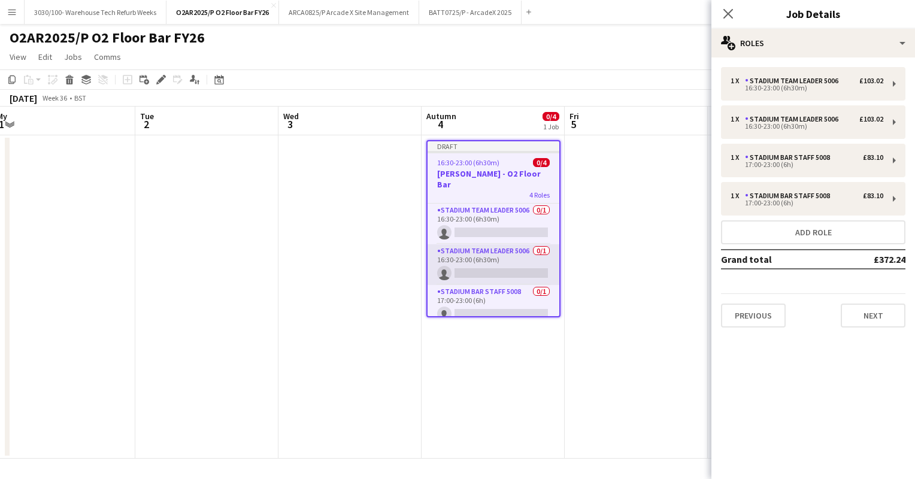
click at [505, 255] on app-card-role "Stadium Team Leader 5006 0/1 16:30-23:00 (6h30m) single-neutral-actions" at bounding box center [494, 264] width 132 height 41
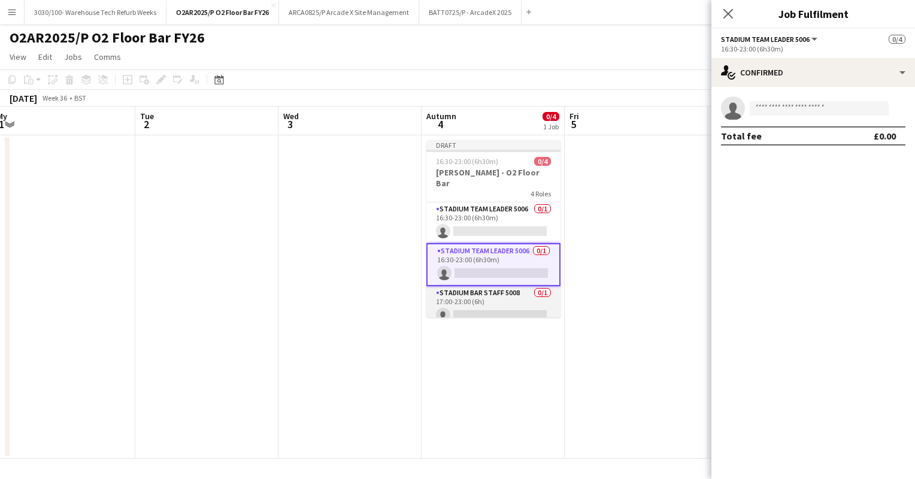
click at [495, 288] on app-card-role "Stadium Bar Staff 5008 0/1 17:00-23:00 (6h) single-neutral-actions" at bounding box center [494, 306] width 134 height 41
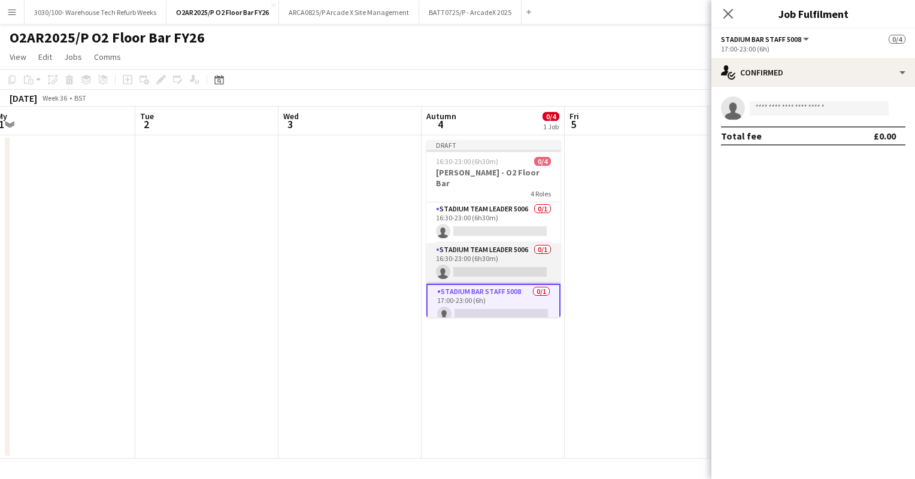
click at [499, 252] on app-card-role "Stadium Team Leader 5006 0/1 16:30-23:00 (6h30m) single-neutral-actions" at bounding box center [494, 263] width 134 height 41
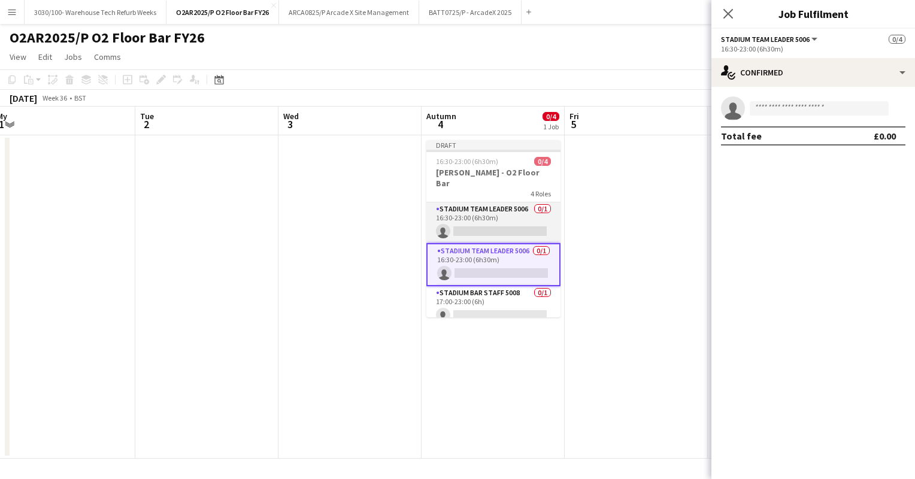
click at [505, 202] on app-card-role "Stadium Team Leader 5006 0/1 16:30-23:00 (6h30m) single-neutral-actions" at bounding box center [494, 222] width 134 height 41
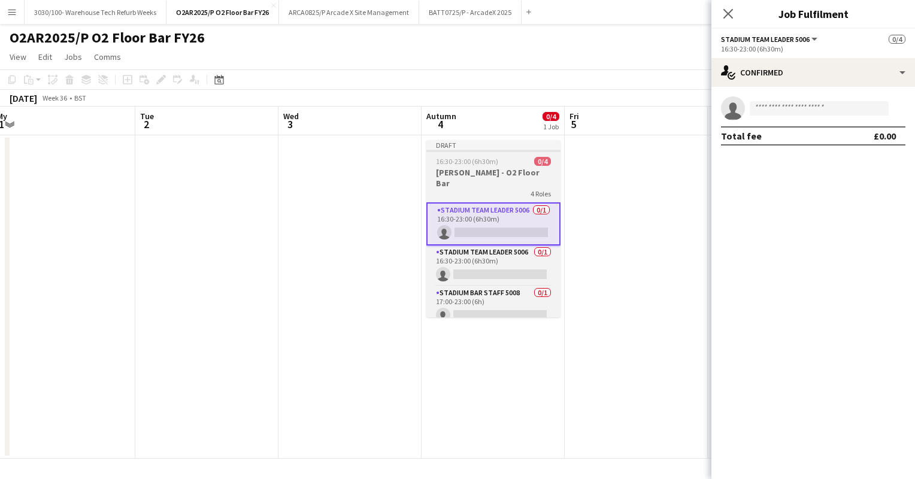
click at [488, 176] on h3 "Vybz Kartel - O2 Floor Bar" at bounding box center [494, 178] width 134 height 22
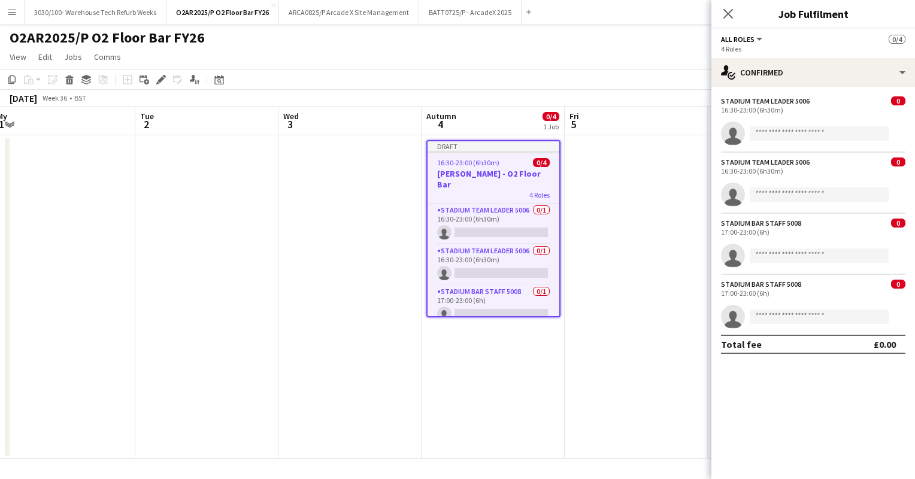
click at [579, 223] on app-date-cell at bounding box center [636, 296] width 143 height 323
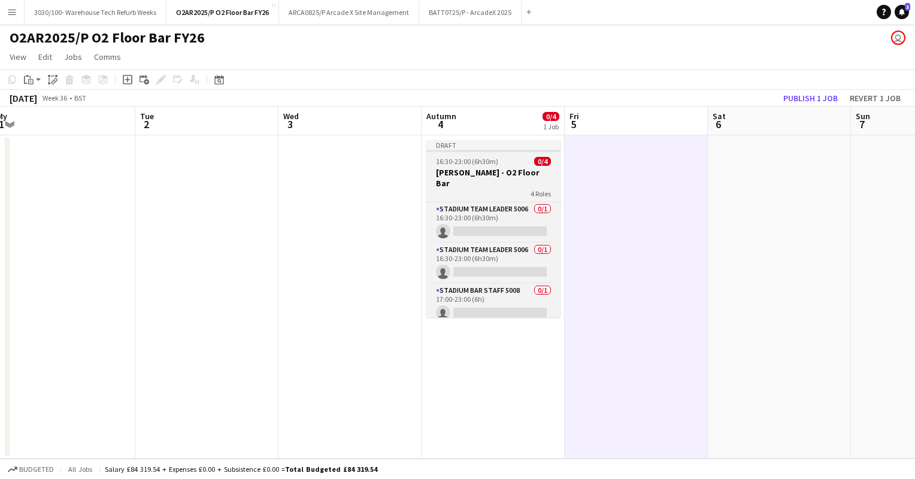
click at [503, 164] on div "16:30-23:00 (6h30m) 0/4" at bounding box center [494, 161] width 134 height 9
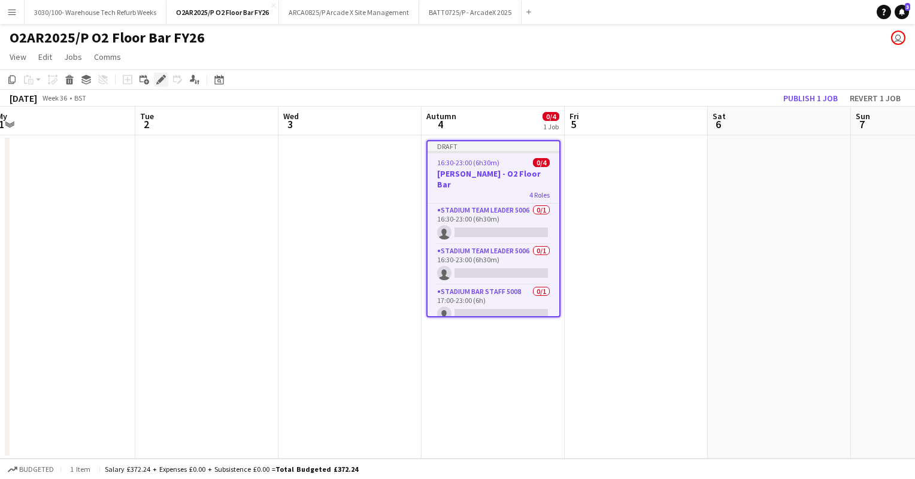
click at [159, 80] on icon at bounding box center [161, 80] width 7 height 7
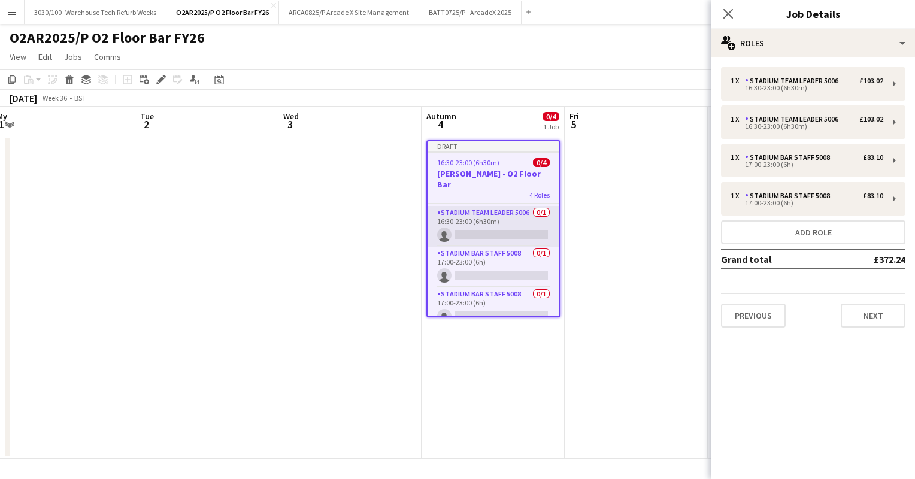
scroll to position [38, 0]
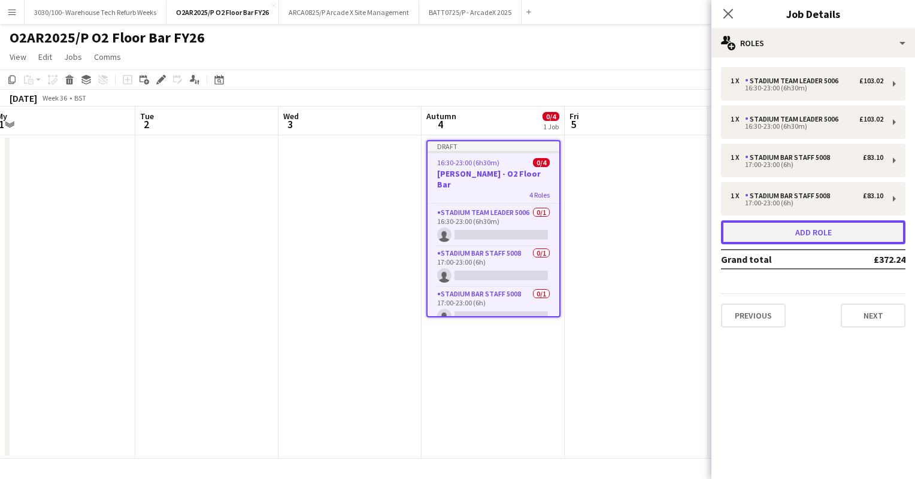
click at [803, 230] on button "Add role" at bounding box center [813, 232] width 184 height 24
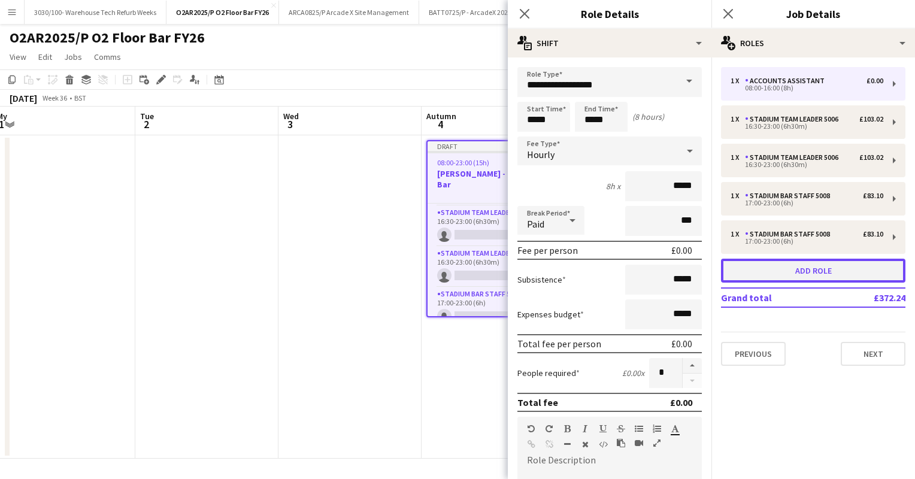
scroll to position [79, 0]
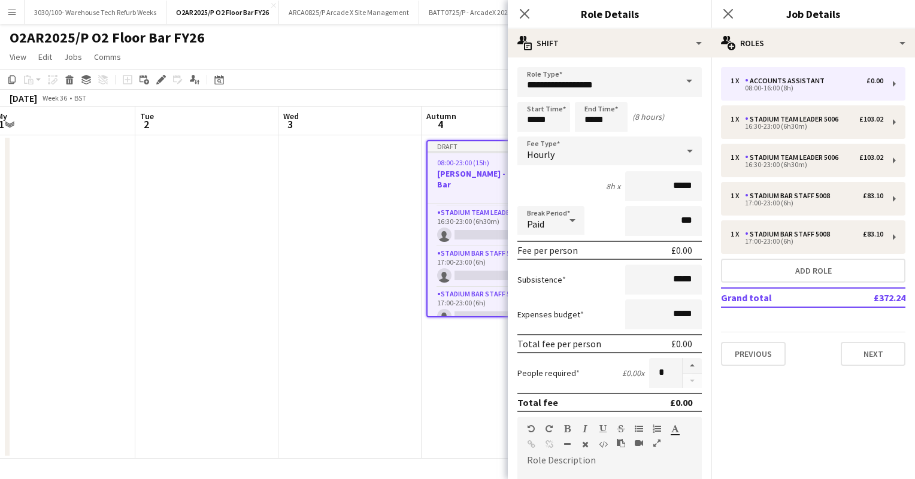
click at [602, 65] on div "**********" at bounding box center [610, 435] width 204 height 754
click at [610, 76] on input "**********" at bounding box center [610, 82] width 184 height 30
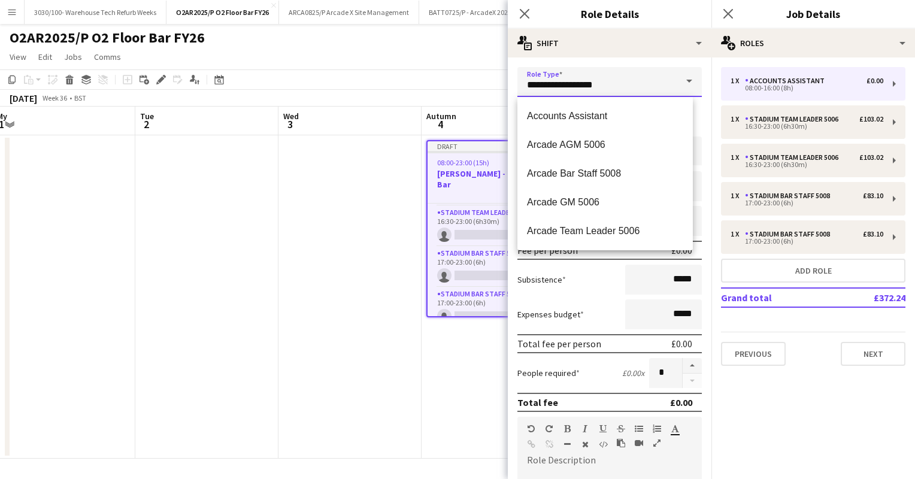
drag, startPoint x: 607, startPoint y: 80, endPoint x: 522, endPoint y: 89, distance: 86.1
click at [522, 89] on input "**********" at bounding box center [610, 82] width 184 height 30
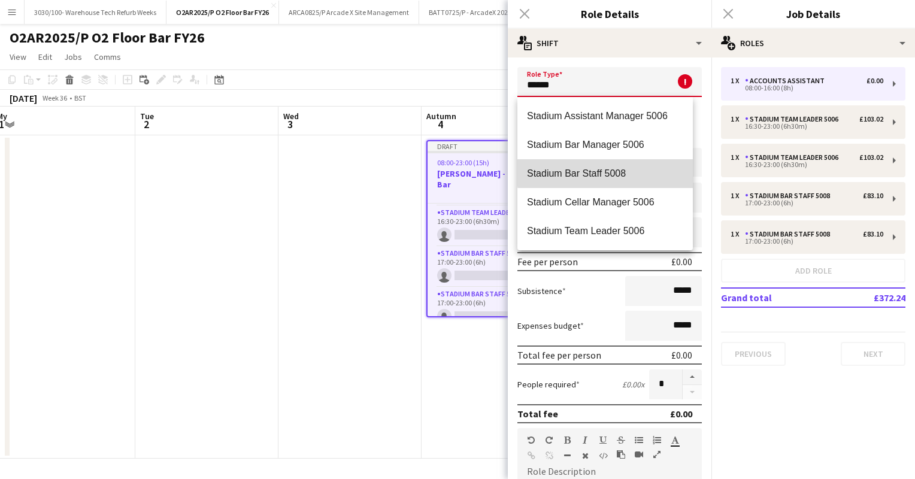
click at [616, 171] on span "Stadium Bar Staff 5008" at bounding box center [605, 173] width 156 height 11
type input "**********"
type input "******"
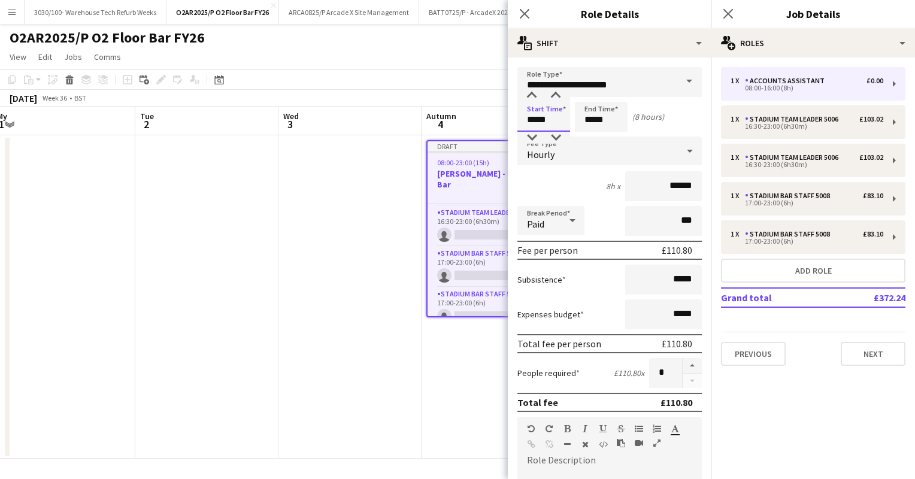
drag, startPoint x: 549, startPoint y: 120, endPoint x: 516, endPoint y: 120, distance: 32.9
click at [516, 120] on form "**********" at bounding box center [610, 439] width 204 height 745
type input "*****"
click at [592, 117] on input "*****" at bounding box center [601, 117] width 53 height 30
type input "*****"
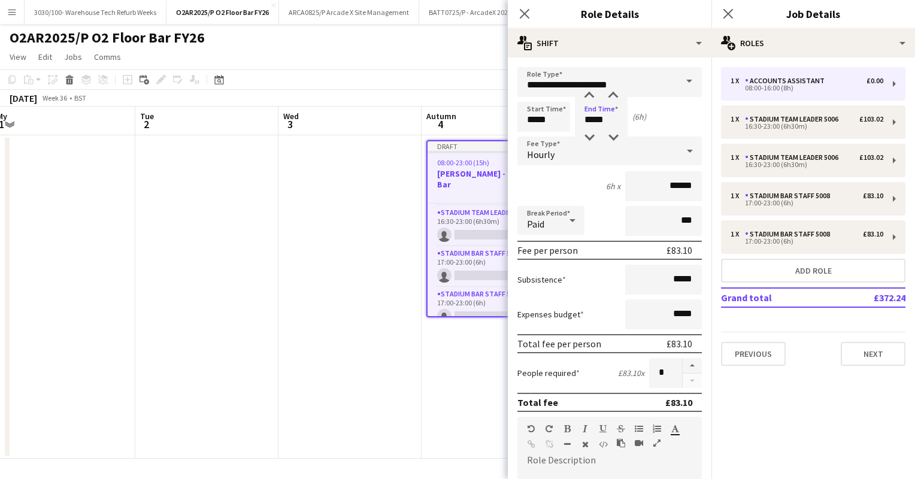
click at [565, 171] on div "6h x ******" at bounding box center [610, 186] width 184 height 30
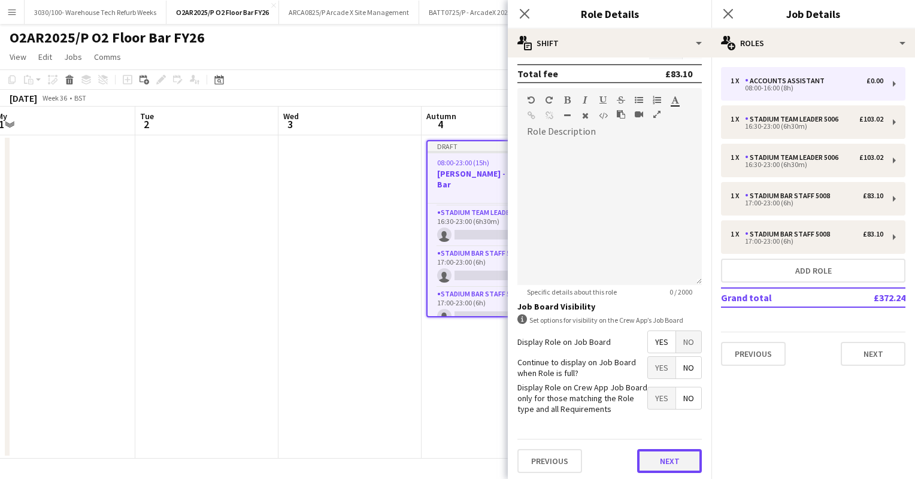
click at [640, 450] on button "Next" at bounding box center [669, 461] width 65 height 24
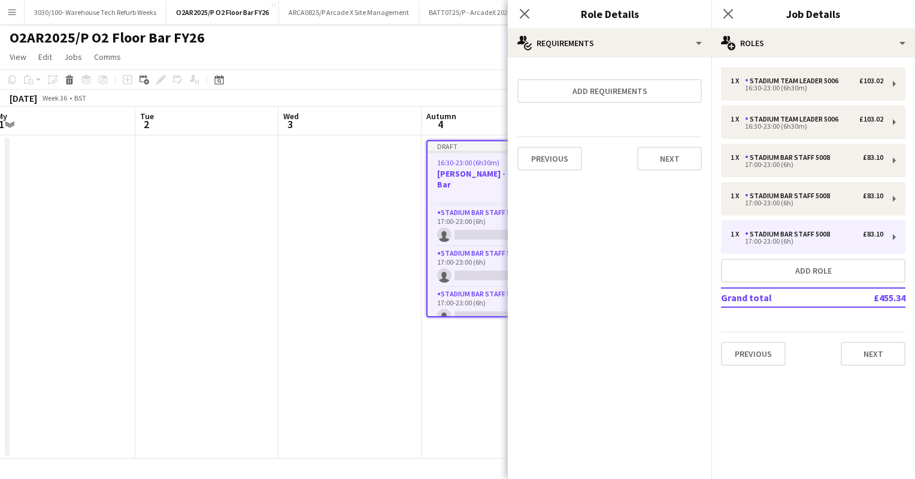
scroll to position [0, 0]
click at [434, 90] on div "[DATE] Week 36 • BST Publish 1 job Revert 1 job" at bounding box center [457, 98] width 915 height 17
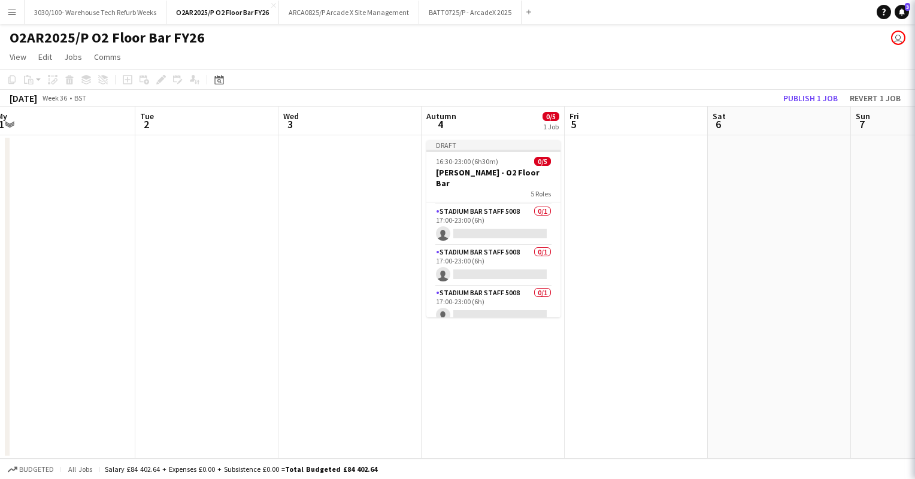
scroll to position [77, 0]
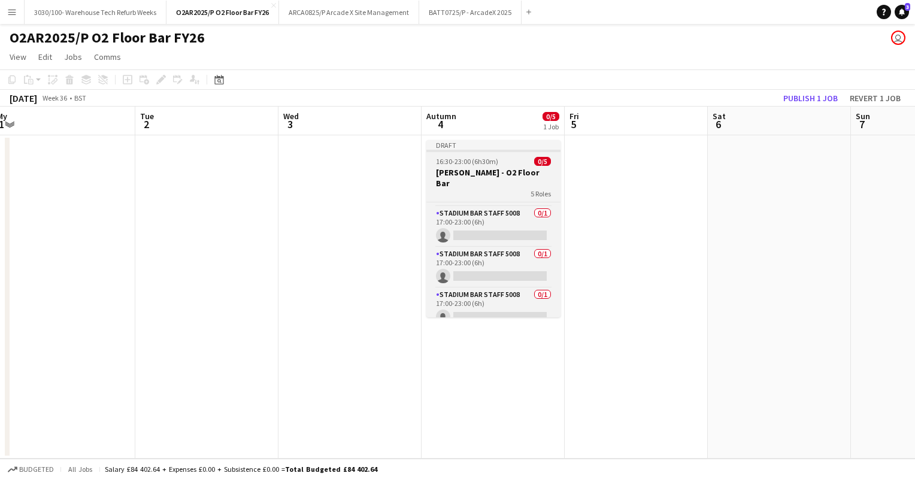
click at [501, 162] on div "16:30-23:00 (6h30m) 0/5" at bounding box center [494, 161] width 134 height 9
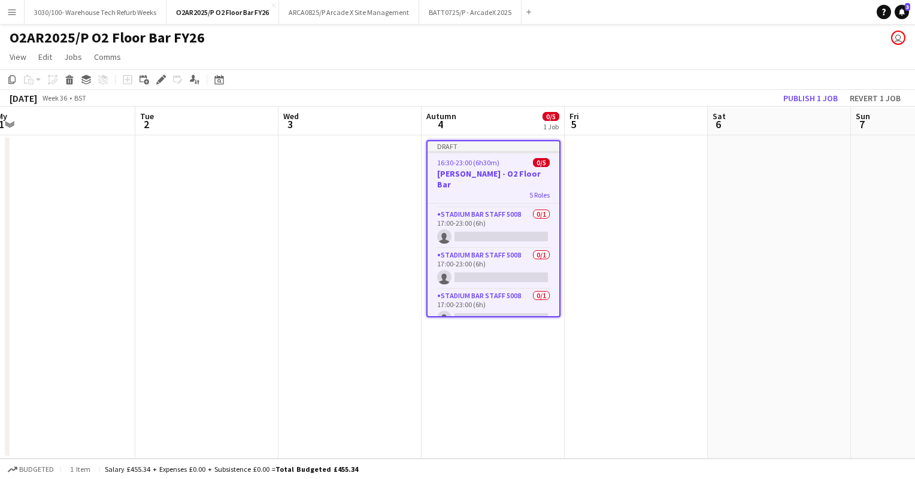
scroll to position [79, 0]
click at [163, 80] on icon "Edit" at bounding box center [161, 80] width 10 height 10
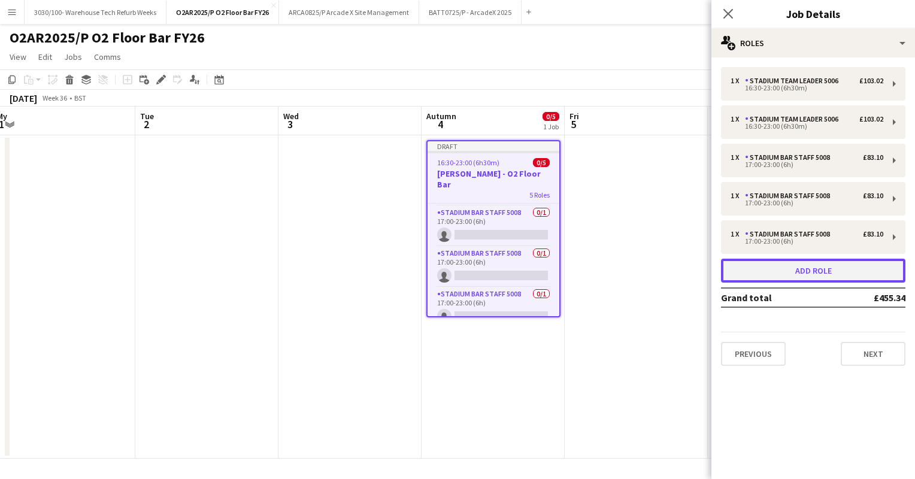
click at [788, 261] on button "Add role" at bounding box center [813, 271] width 184 height 24
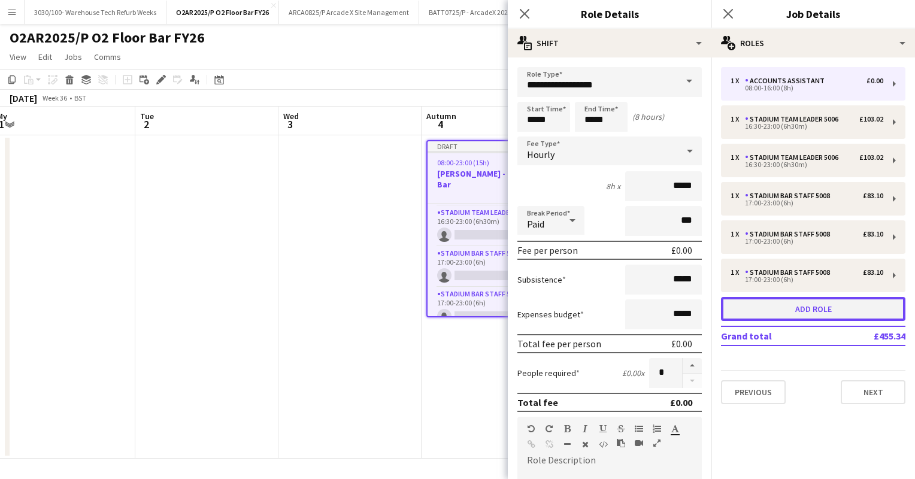
scroll to position [120, 0]
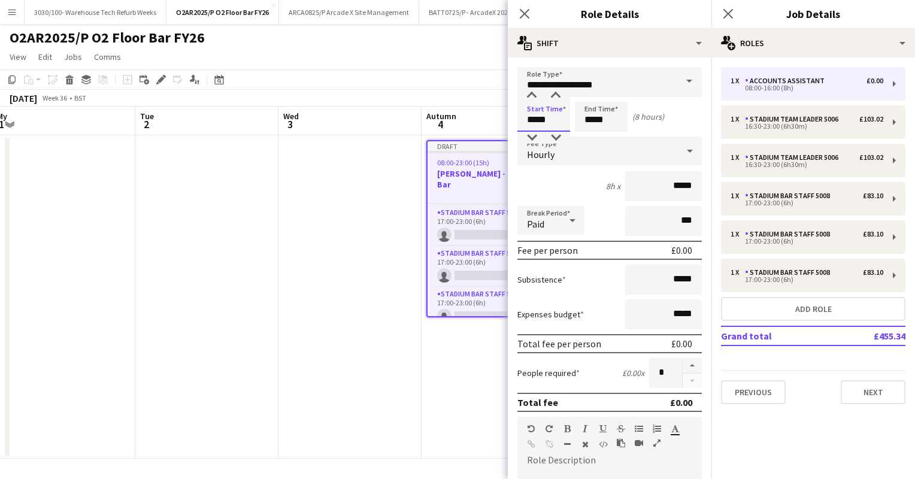
drag, startPoint x: 552, startPoint y: 123, endPoint x: 528, endPoint y: 126, distance: 24.7
click at [528, 126] on input "*****" at bounding box center [544, 117] width 53 height 30
type input "*****"
drag, startPoint x: 611, startPoint y: 118, endPoint x: 577, endPoint y: 119, distance: 33.6
click at [577, 119] on input "*****" at bounding box center [601, 117] width 53 height 30
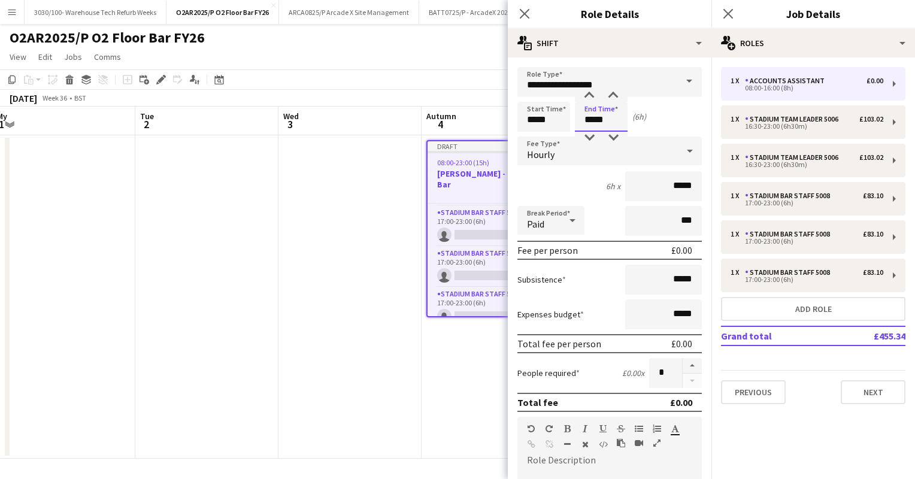
type input "*****"
click at [570, 186] on div "6h x *****" at bounding box center [610, 186] width 184 height 30
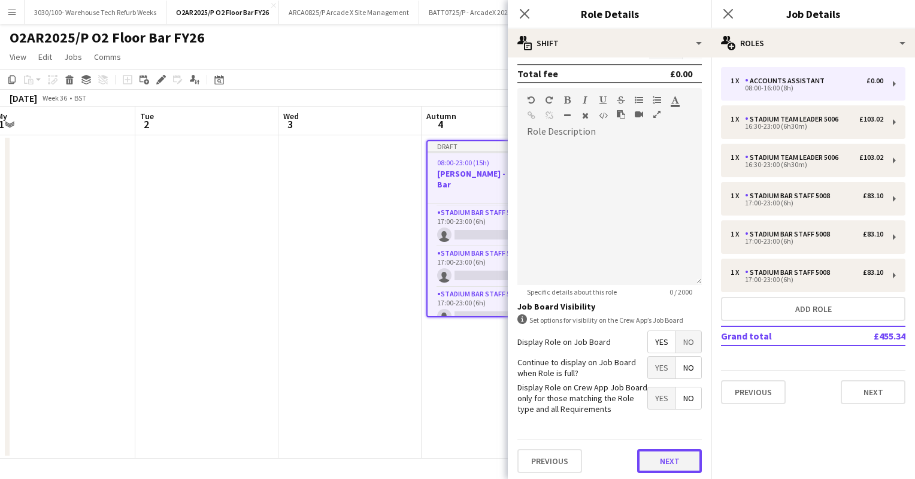
click at [653, 453] on button "Next" at bounding box center [669, 461] width 65 height 24
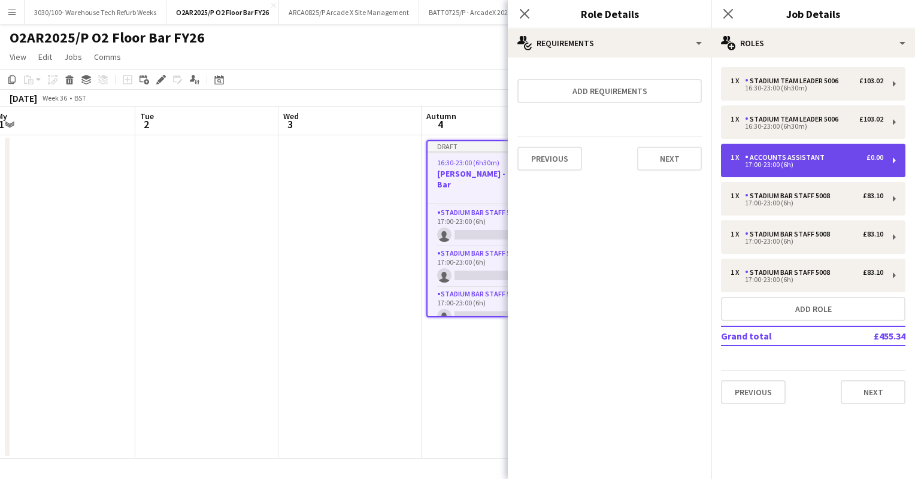
click at [809, 162] on div "17:00-23:00 (6h)" at bounding box center [807, 165] width 153 height 6
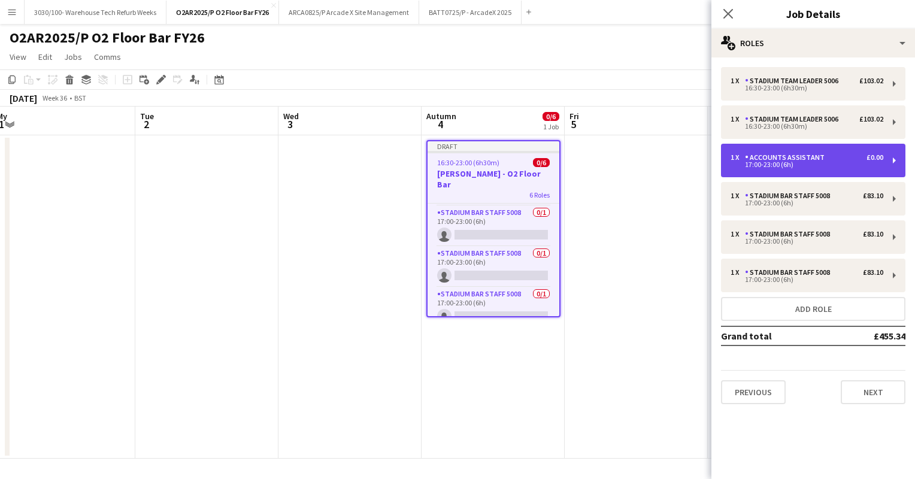
click at [798, 156] on div "Accounts Assistant" at bounding box center [787, 157] width 84 height 8
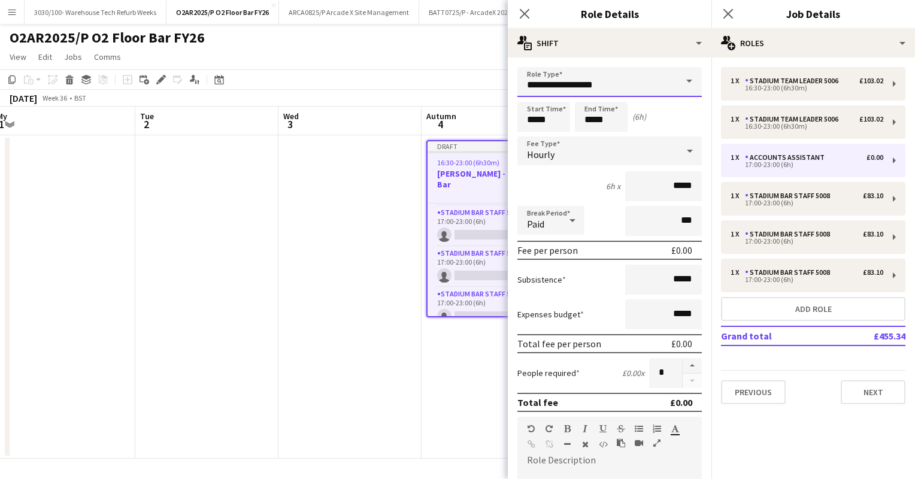
click at [651, 68] on input "**********" at bounding box center [610, 82] width 184 height 30
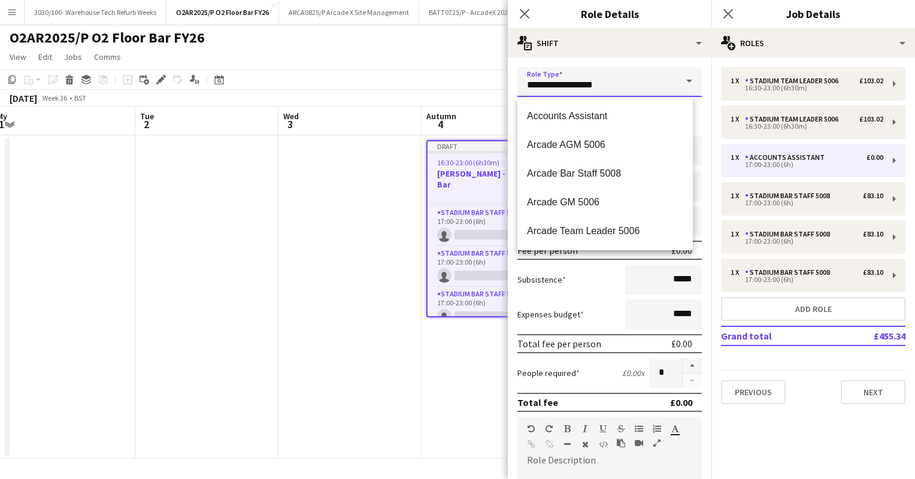
drag, startPoint x: 587, startPoint y: 79, endPoint x: 527, endPoint y: 81, distance: 59.9
click at [527, 81] on input "**********" at bounding box center [610, 82] width 184 height 30
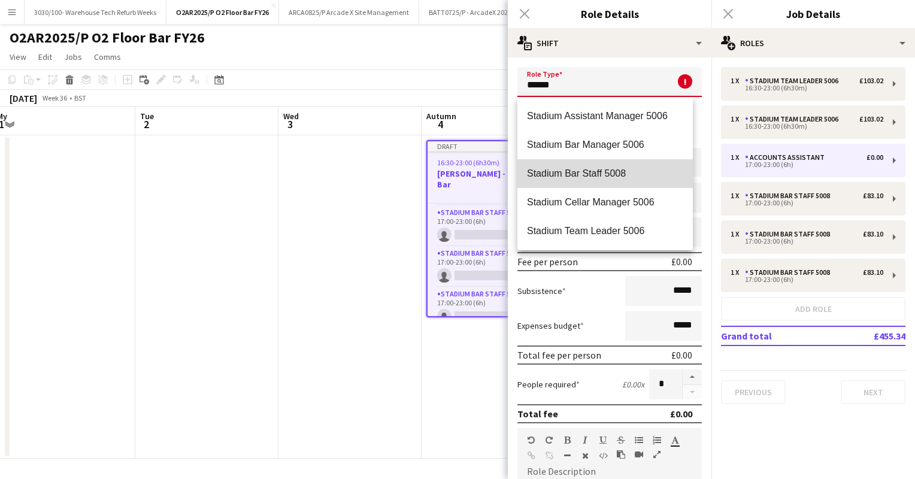
click at [606, 168] on span "Stadium Bar Staff 5008" at bounding box center [605, 173] width 156 height 11
type input "**********"
type input "******"
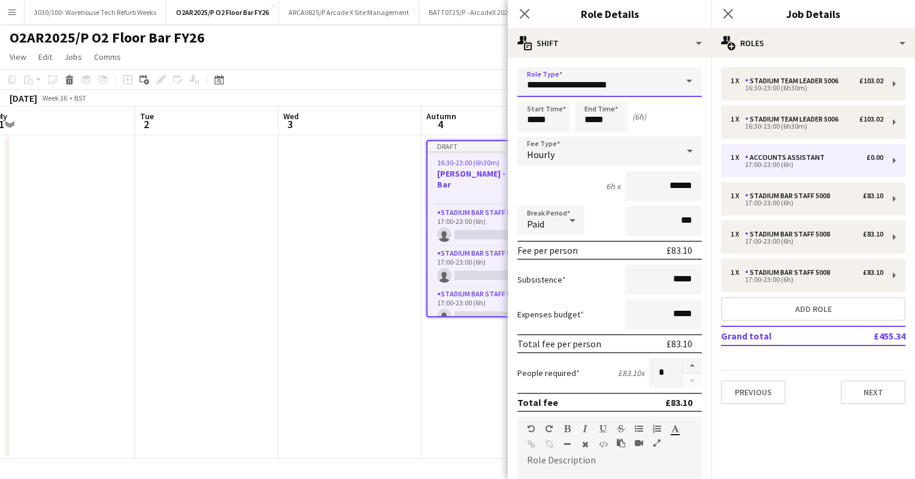
scroll to position [329, 0]
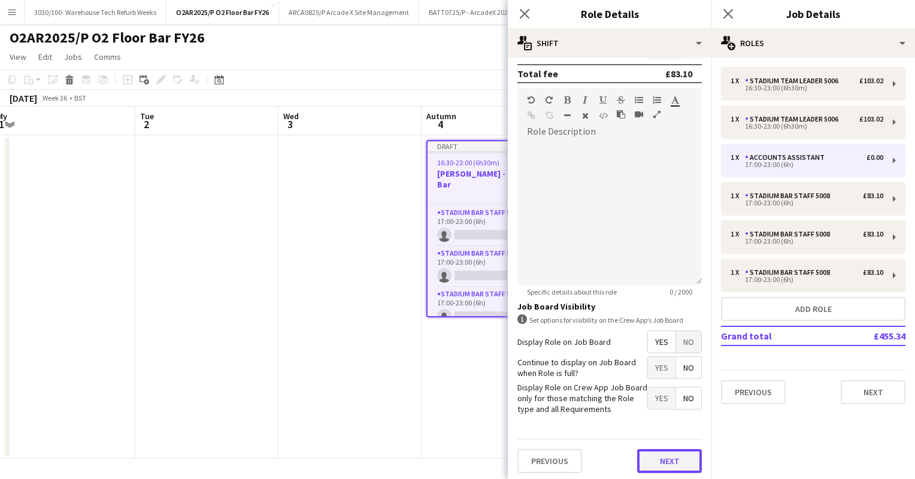
click at [659, 462] on button "Next" at bounding box center [669, 461] width 65 height 24
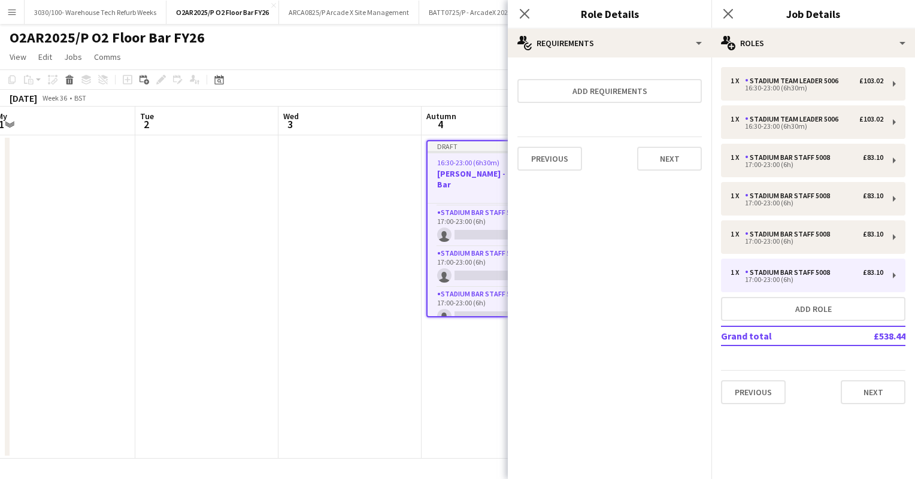
scroll to position [0, 0]
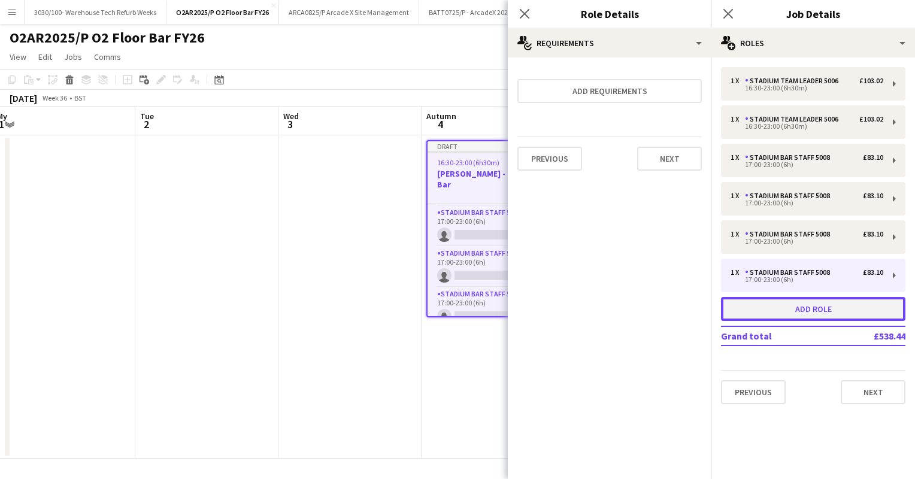
click at [808, 304] on button "Add role" at bounding box center [813, 309] width 184 height 24
type input "**********"
type input "*****"
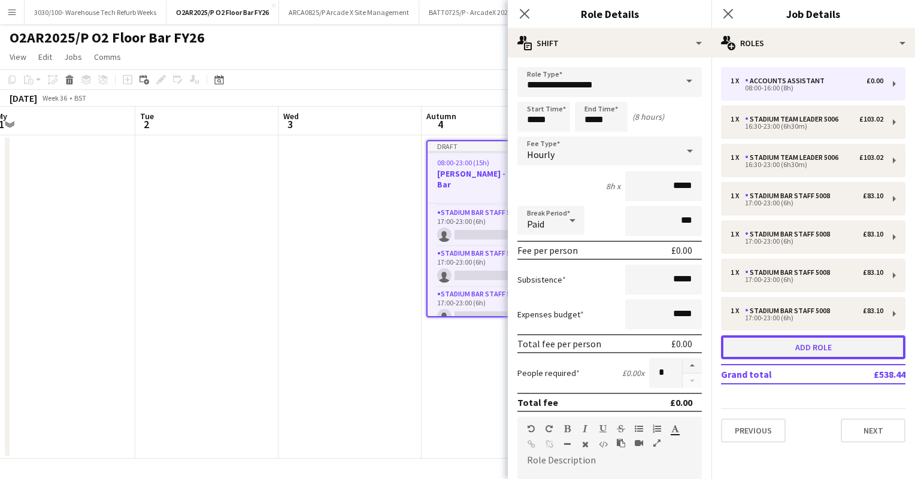
scroll to position [161, 0]
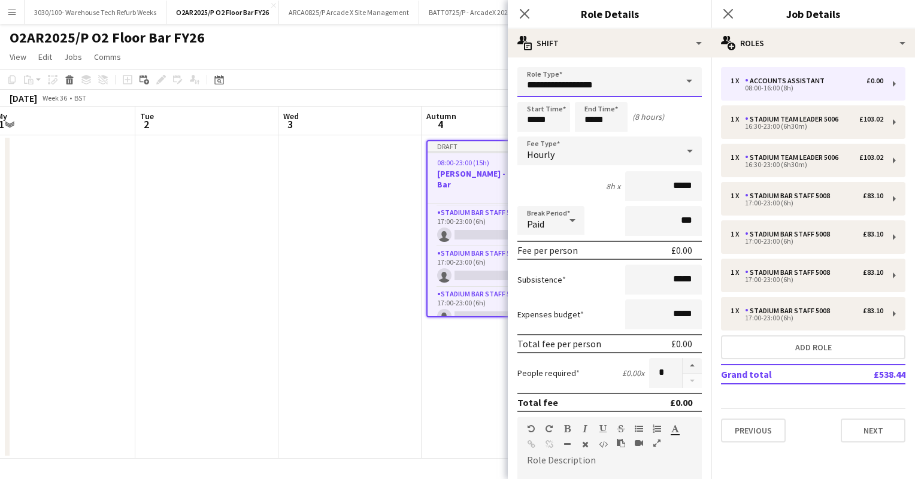
click at [613, 77] on input "**********" at bounding box center [610, 82] width 184 height 30
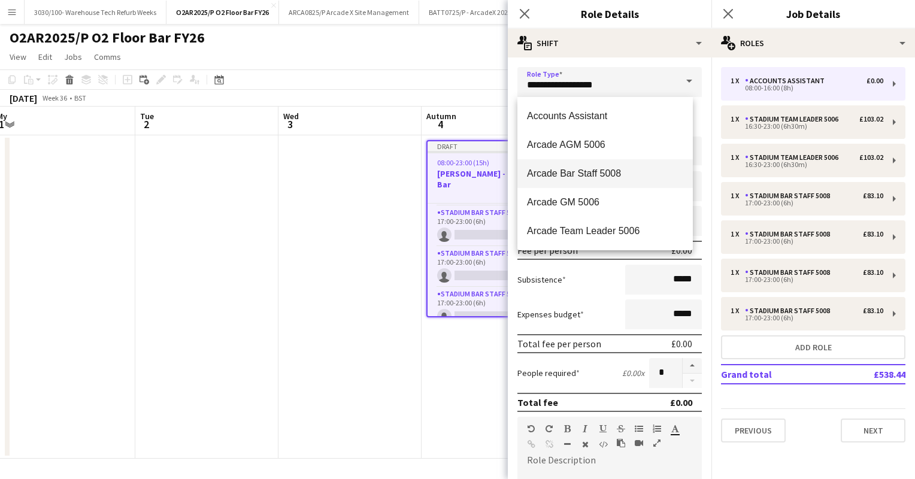
click at [618, 170] on span "Arcade Bar Staff 5008" at bounding box center [605, 173] width 156 height 11
type input "**********"
type input "******"
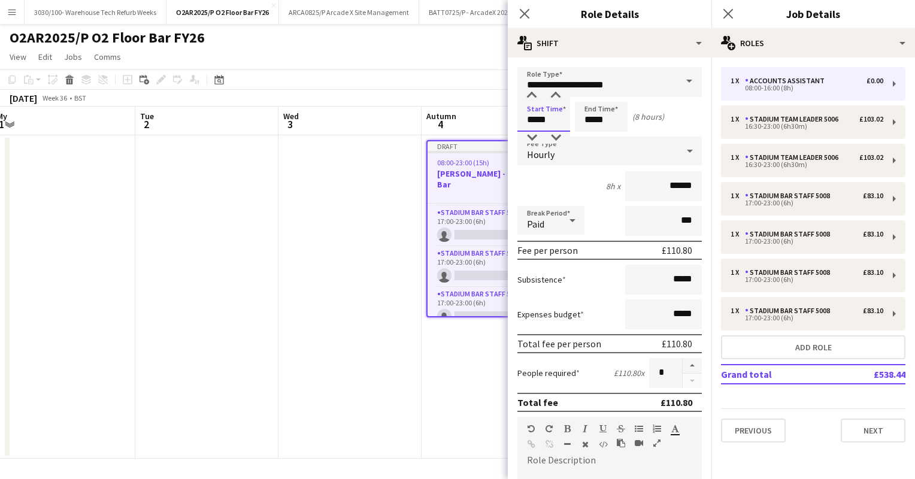
drag, startPoint x: 559, startPoint y: 122, endPoint x: 527, endPoint y: 122, distance: 32.4
click at [527, 122] on input "*****" at bounding box center [544, 117] width 53 height 30
type input "*****"
click at [592, 119] on input "*****" at bounding box center [601, 117] width 53 height 30
type input "*****"
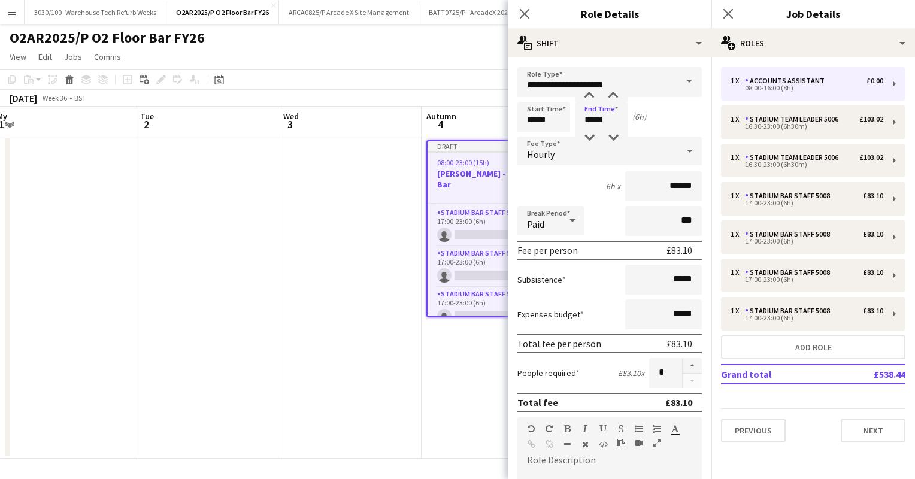
click at [563, 177] on div "6h x ******" at bounding box center [610, 186] width 184 height 30
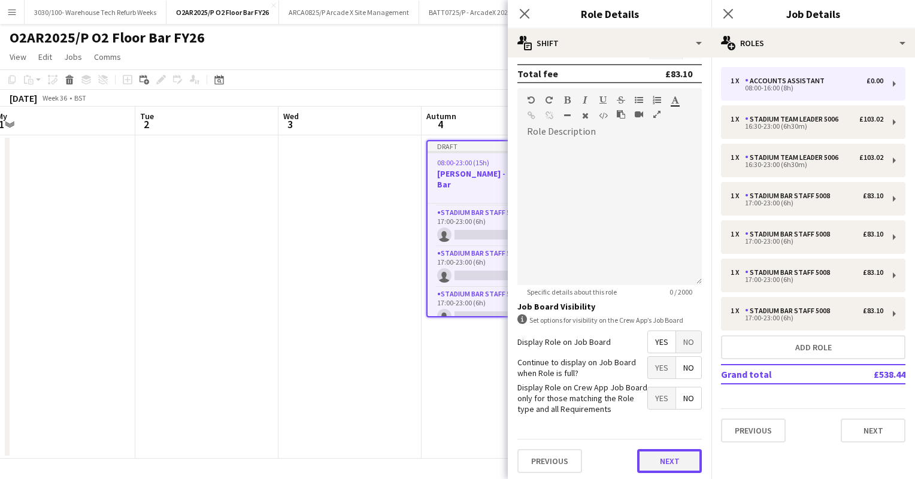
click at [650, 457] on button "Next" at bounding box center [669, 461] width 65 height 24
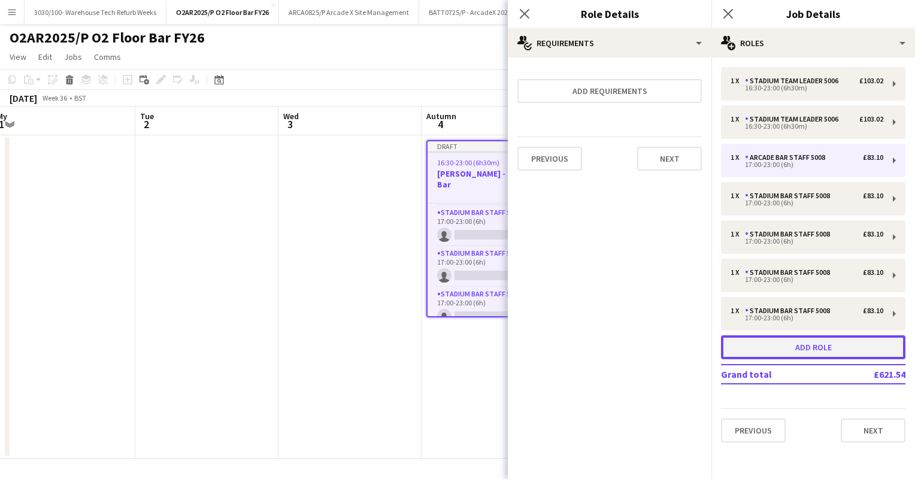
click at [794, 349] on button "Add role" at bounding box center [813, 347] width 184 height 24
type input "**********"
type input "*****"
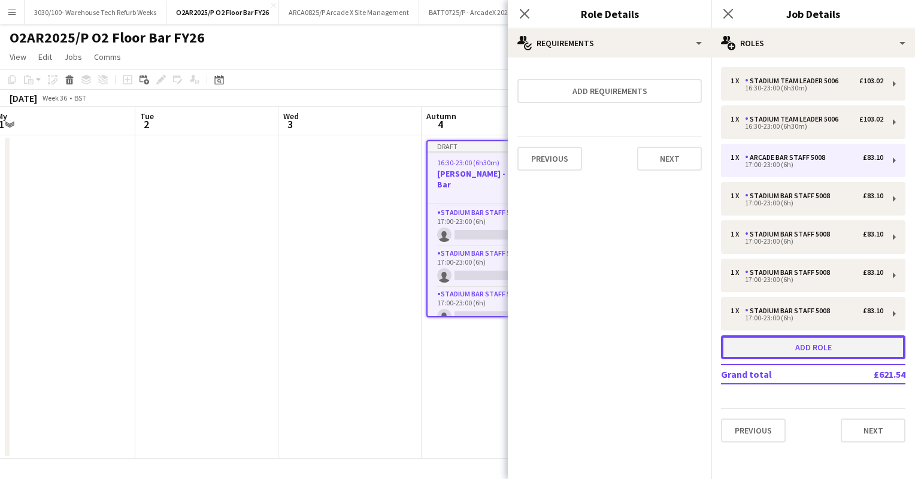
scroll to position [201, 0]
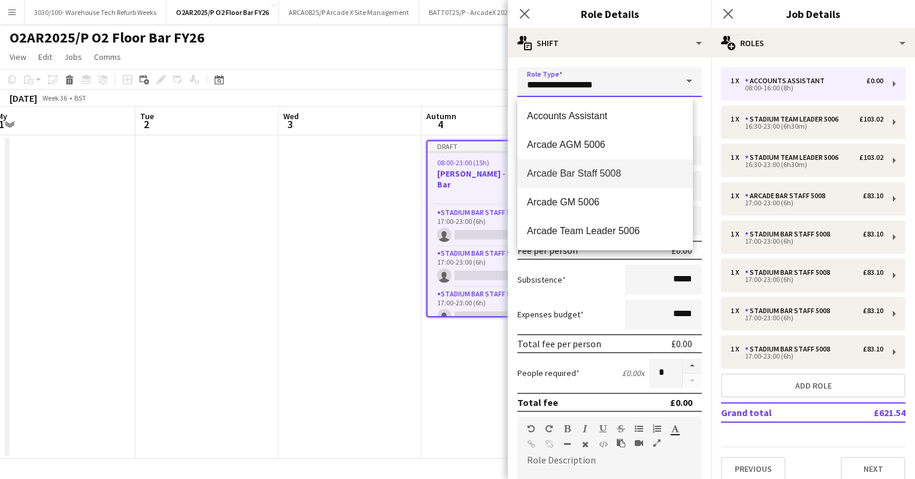
click at [606, 87] on input "**********" at bounding box center [610, 82] width 184 height 30
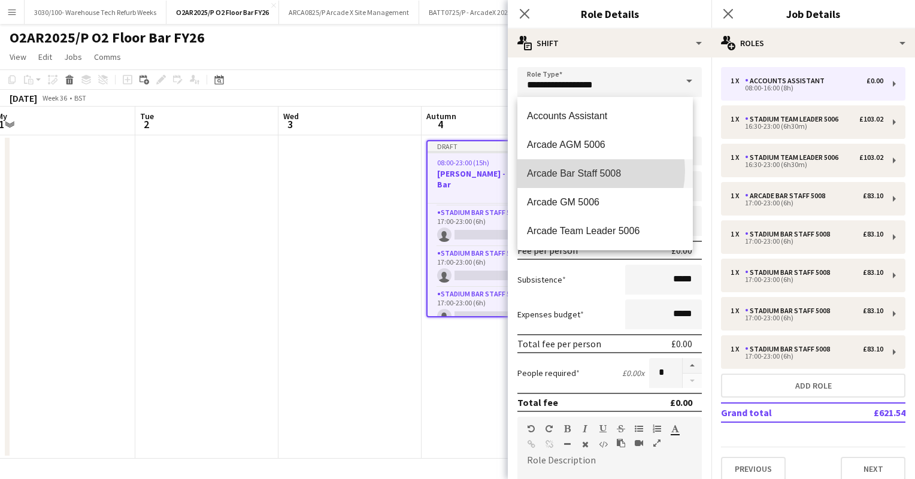
click at [588, 171] on span "Arcade Bar Staff 5008" at bounding box center [605, 173] width 156 height 11
type input "**********"
type input "******"
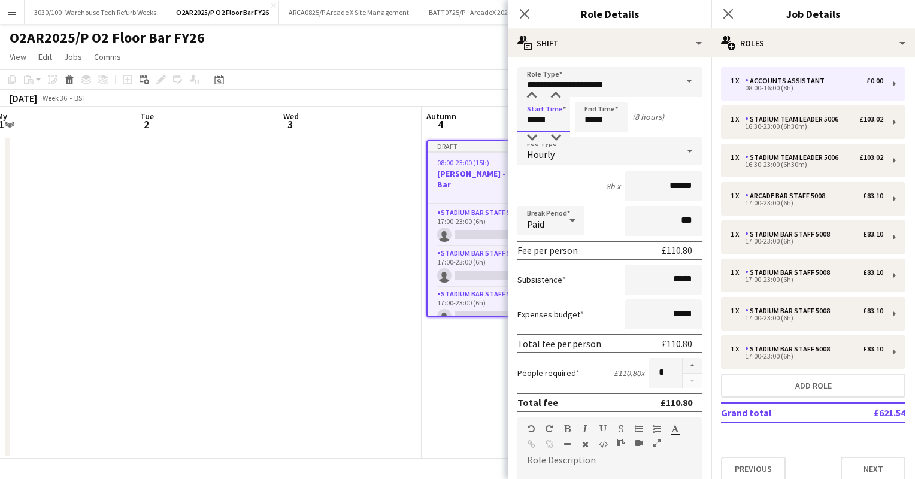
drag, startPoint x: 551, startPoint y: 123, endPoint x: 508, endPoint y: 124, distance: 43.1
click at [508, 124] on form "**********" at bounding box center [610, 439] width 204 height 745
type input "*****"
click at [592, 120] on input "*****" at bounding box center [601, 117] width 53 height 30
type input "*****"
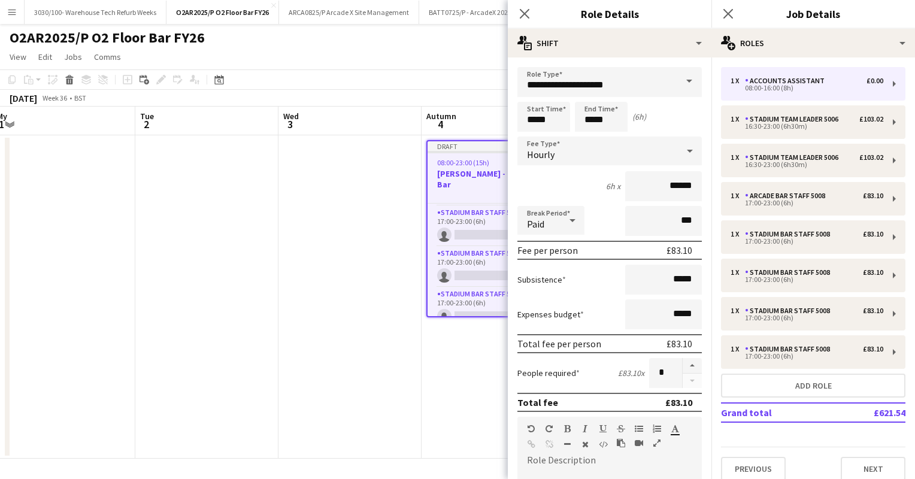
click at [556, 192] on div "6h x ******" at bounding box center [610, 186] width 184 height 30
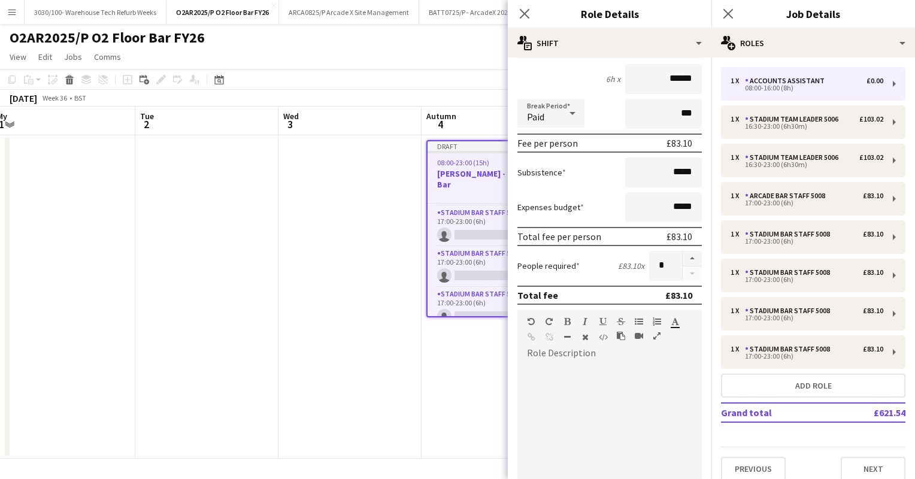
scroll to position [107, 0]
click at [683, 257] on button "button" at bounding box center [692, 259] width 19 height 16
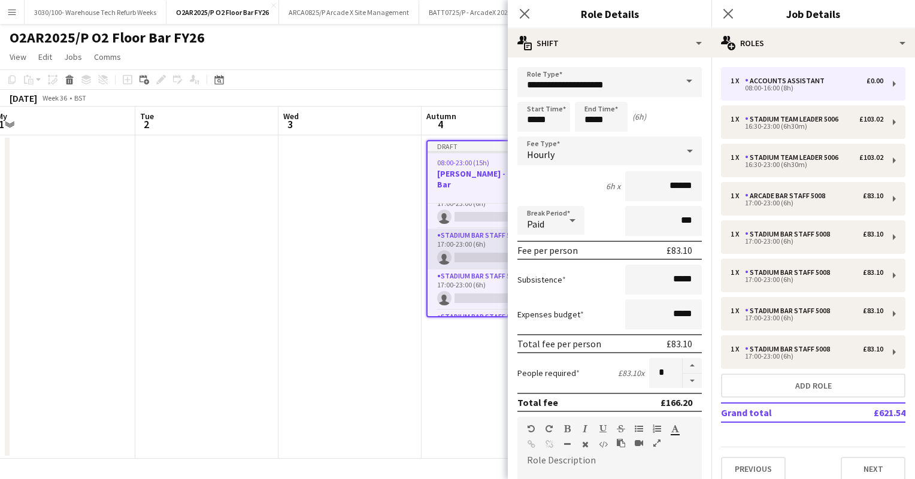
scroll to position [201, 0]
click at [685, 361] on button "button" at bounding box center [692, 366] width 19 height 16
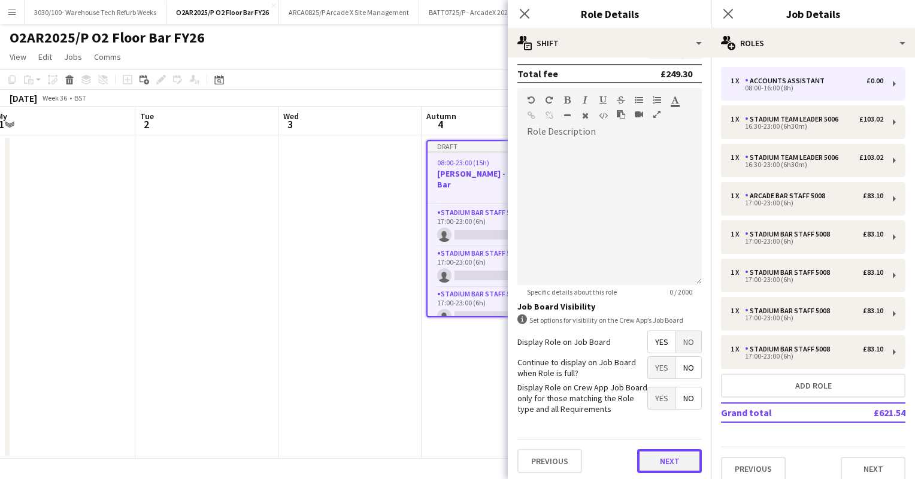
click at [663, 460] on button "Next" at bounding box center [669, 461] width 65 height 24
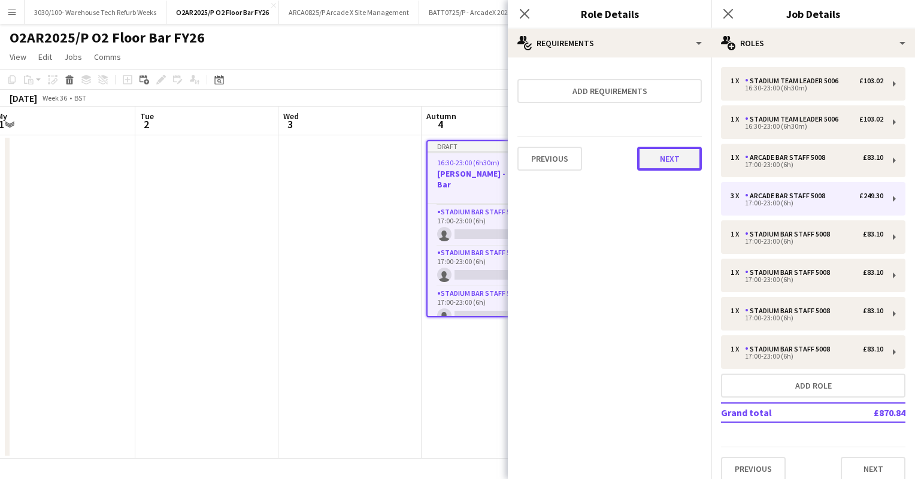
click at [669, 157] on button "Next" at bounding box center [669, 159] width 65 height 24
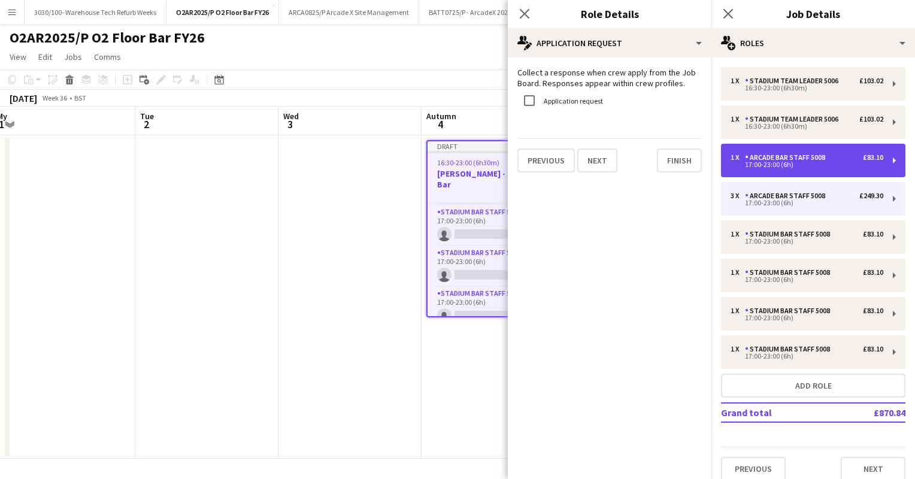
click at [801, 162] on div "17:00-23:00 (6h)" at bounding box center [807, 165] width 153 height 6
type input "*"
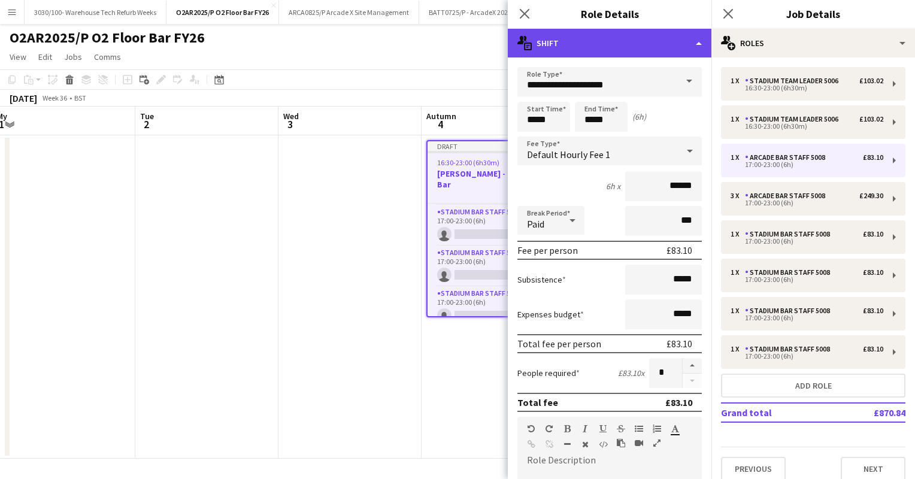
click at [677, 38] on div "multiple-actions-text Shift" at bounding box center [610, 43] width 204 height 29
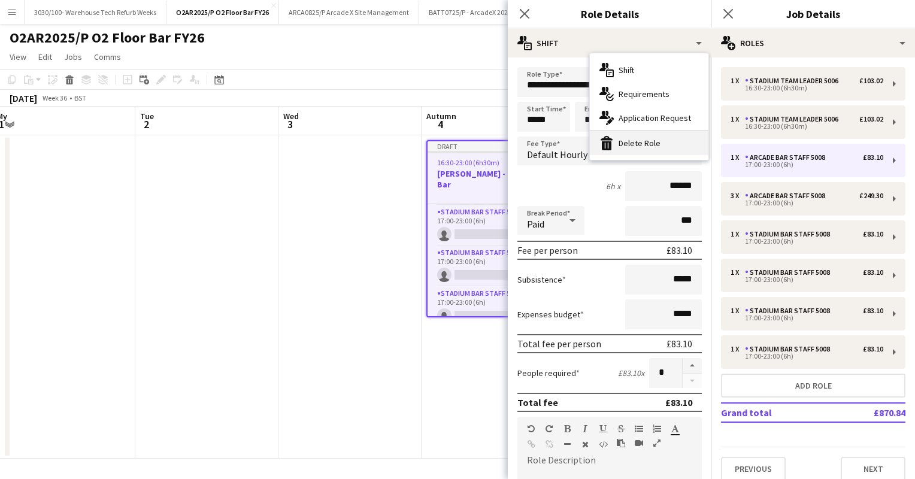
click at [654, 146] on font "Delete Role" at bounding box center [640, 143] width 42 height 11
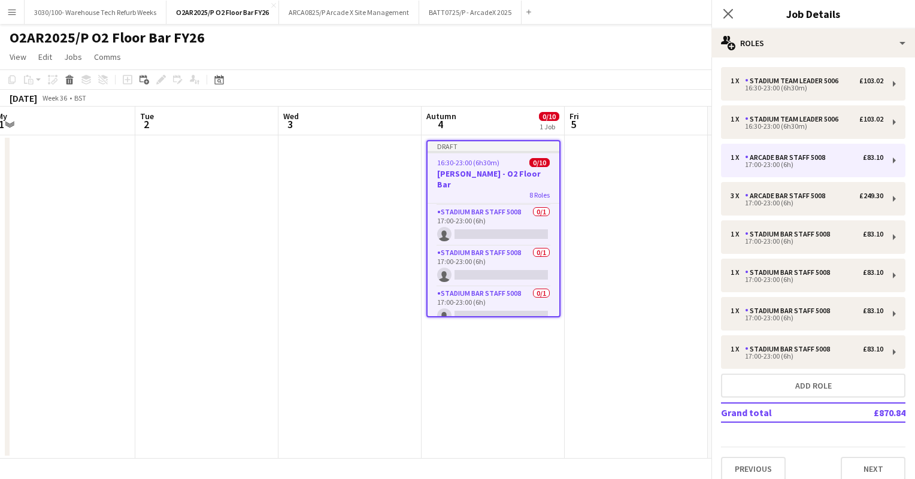
scroll to position [196, 0]
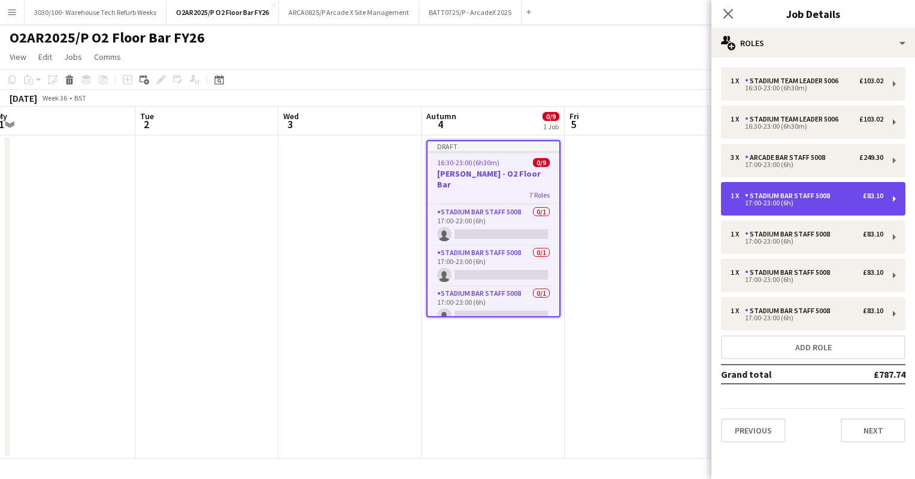
click at [778, 201] on div "17:00-23:00 (6h)" at bounding box center [807, 203] width 153 height 6
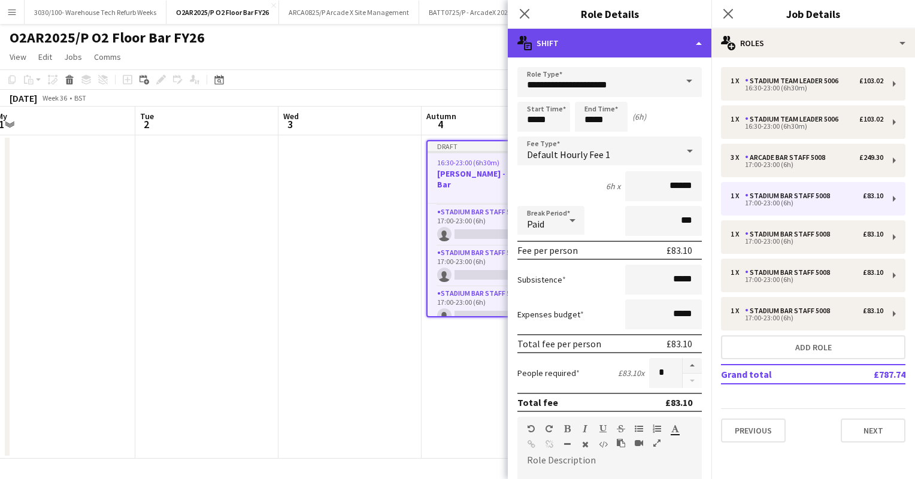
click at [661, 37] on div "multiple-actions-text Shift" at bounding box center [610, 43] width 204 height 29
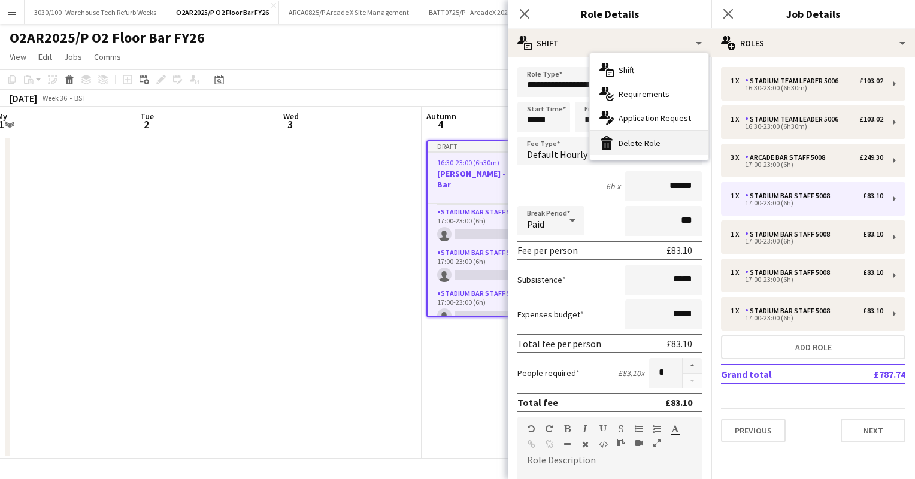
click at [655, 142] on font "Delete Role" at bounding box center [640, 143] width 42 height 11
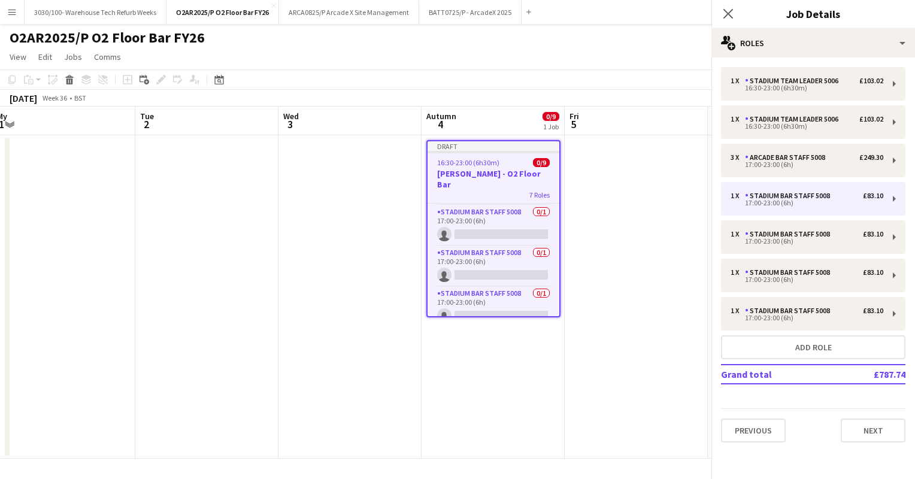
scroll to position [155, 0]
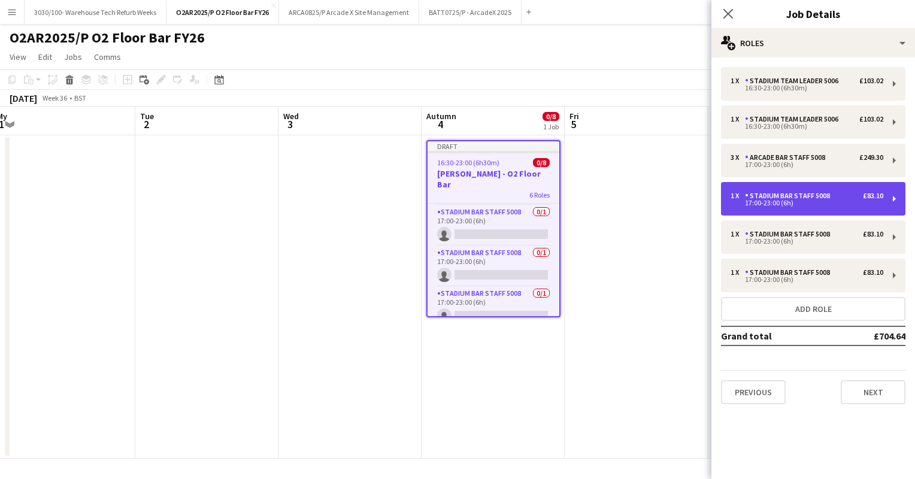
click at [774, 195] on div "Stadium Bar Staff 5008" at bounding box center [790, 196] width 90 height 8
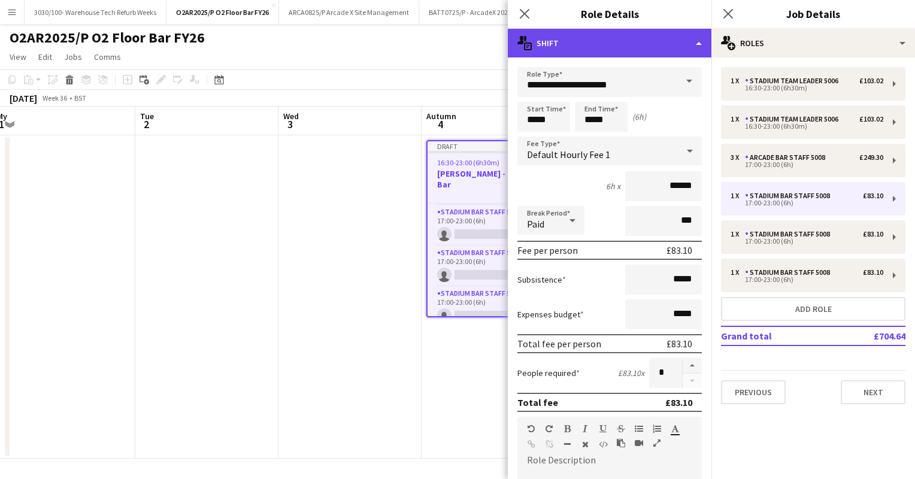
click at [663, 41] on div "multiple-actions-text Shift" at bounding box center [610, 43] width 204 height 29
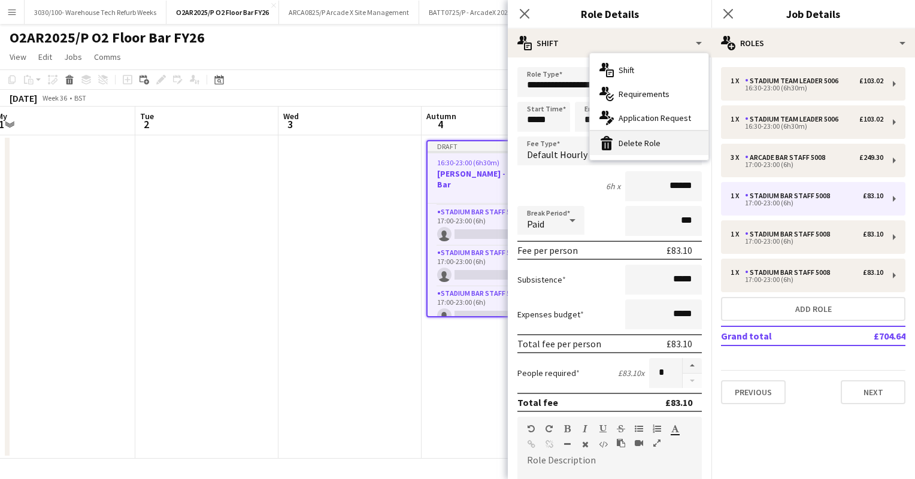
click at [651, 132] on div "bin-2 Delete Role" at bounding box center [649, 143] width 119 height 24
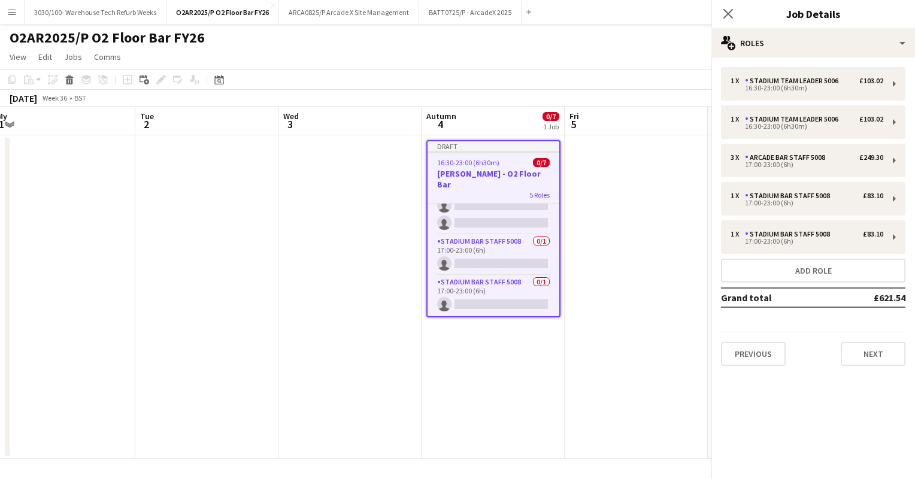
scroll to position [114, 0]
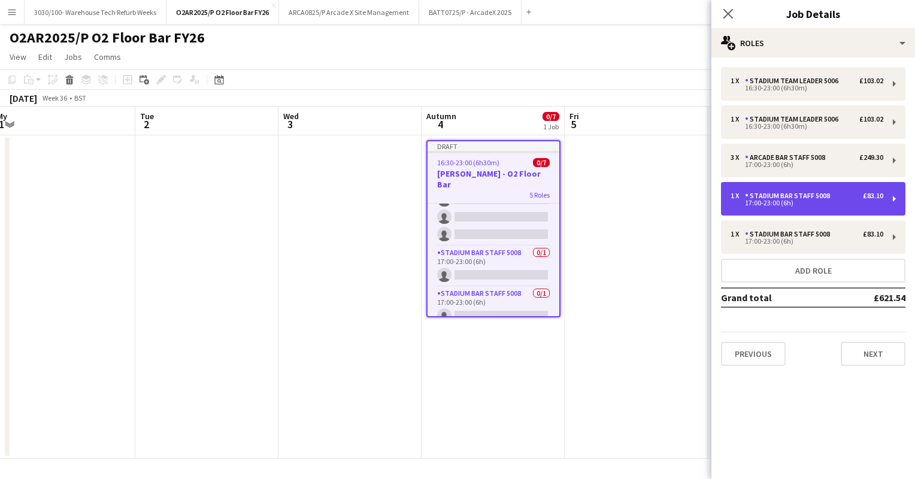
click at [767, 197] on div "Stadium Bar Staff 5008" at bounding box center [790, 196] width 90 height 8
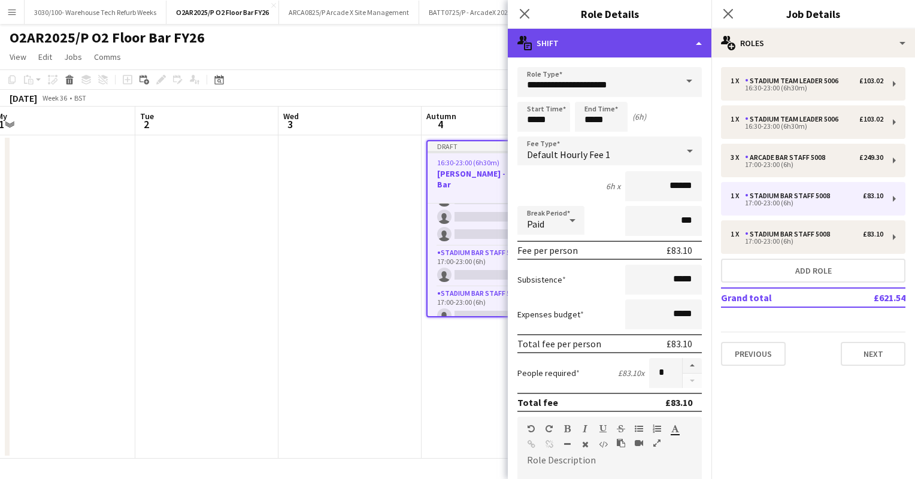
click at [692, 37] on div "multiple-actions-text Shift" at bounding box center [610, 43] width 204 height 29
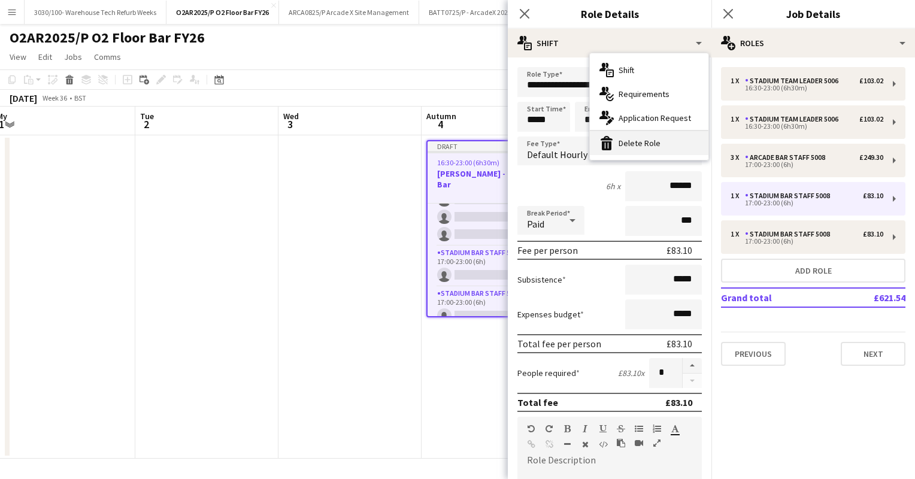
click at [667, 137] on div "bin-2 Delete Role" at bounding box center [649, 143] width 119 height 24
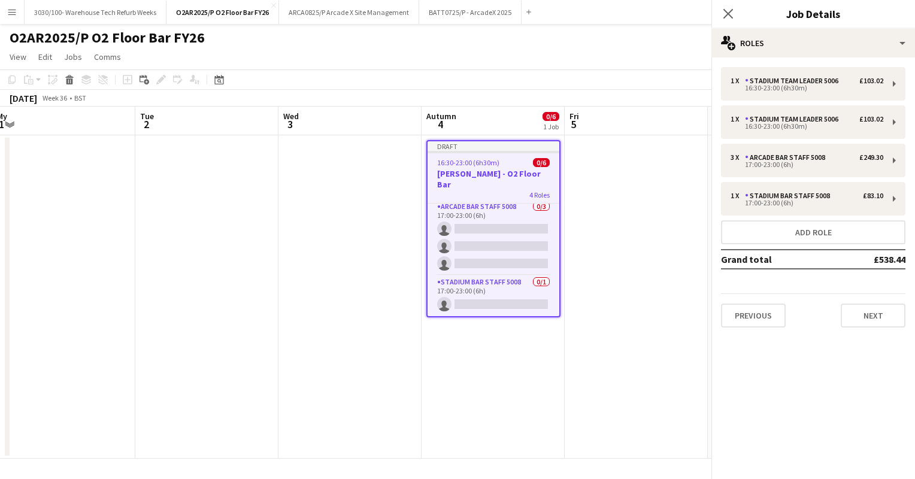
scroll to position [74, 0]
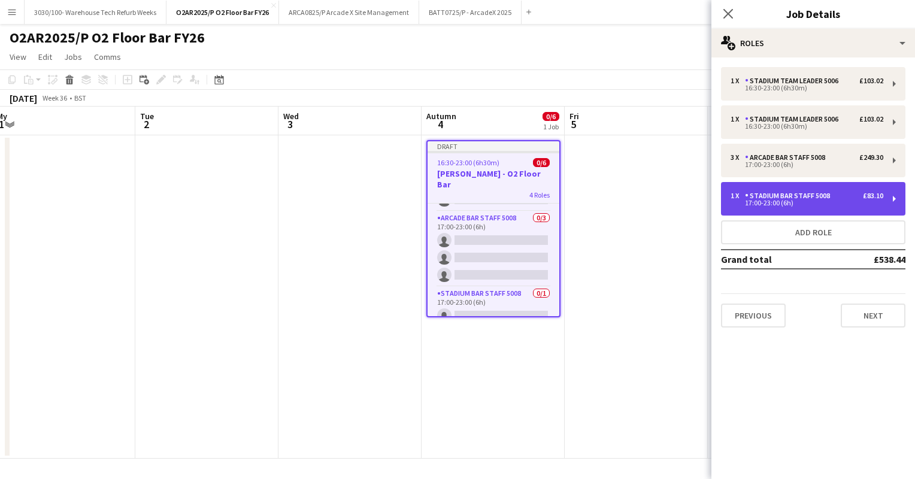
click at [772, 198] on div "Stadium Bar Staff 5008" at bounding box center [790, 196] width 90 height 8
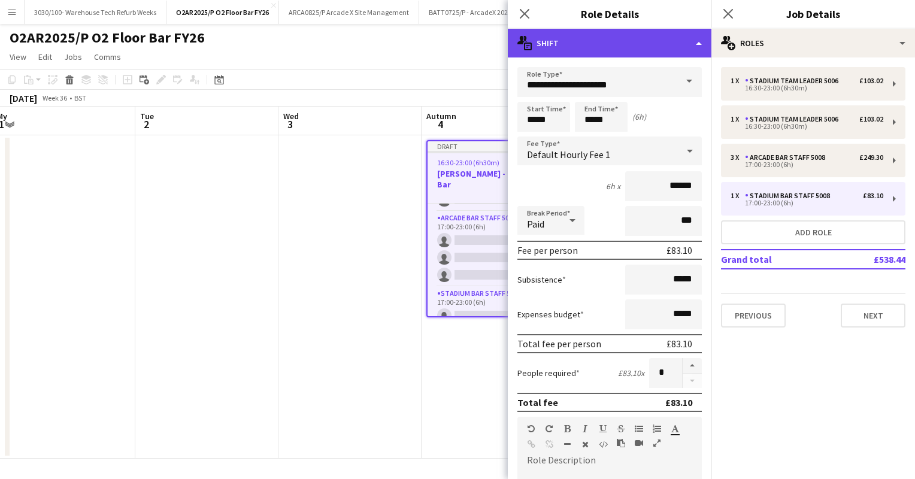
click at [638, 41] on div "multiple-actions-text Shift" at bounding box center [610, 43] width 204 height 29
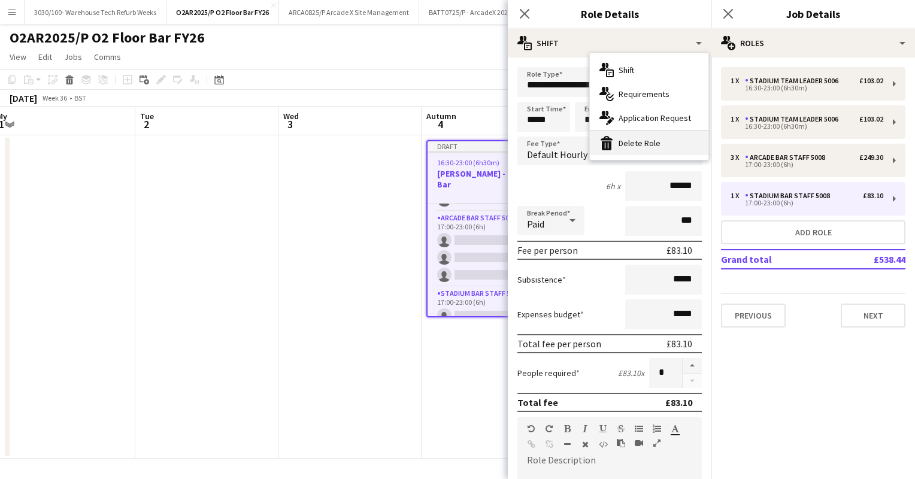
click at [642, 135] on div "bin-2 Delete Role" at bounding box center [649, 143] width 119 height 24
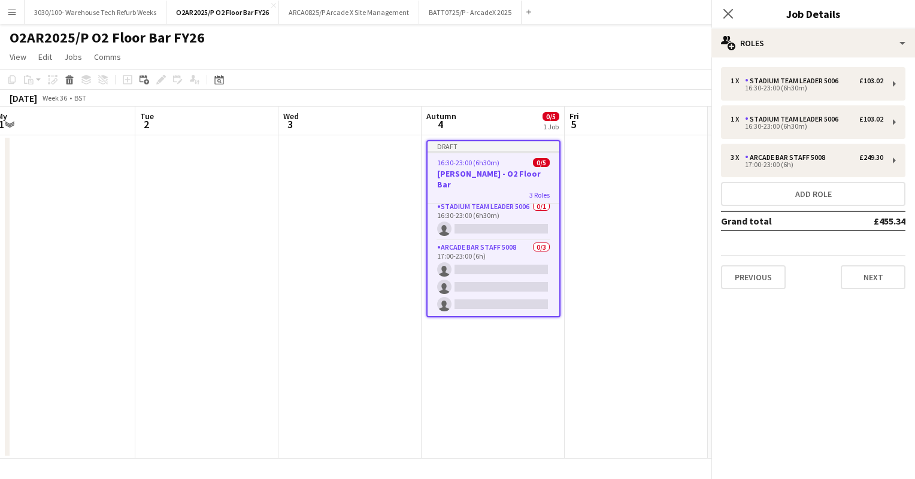
scroll to position [33, 0]
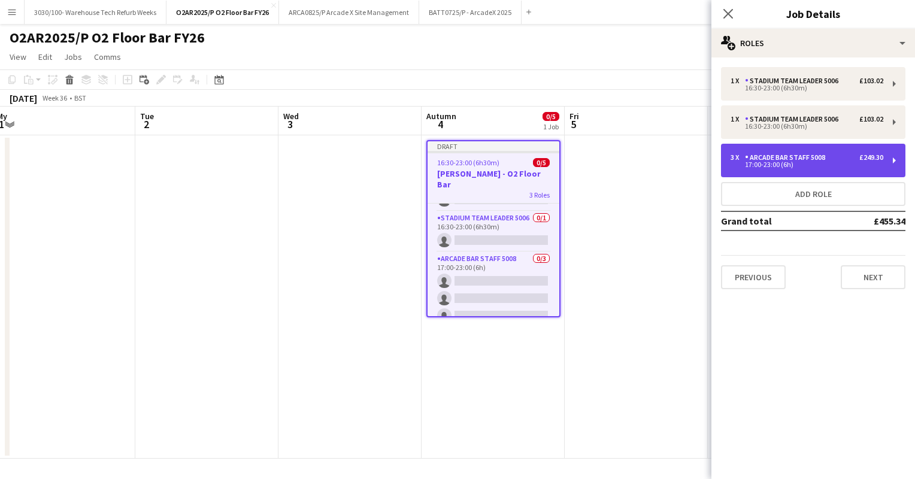
click at [796, 153] on div "3 x Arcade Bar Staff 5008 £249.30 17:00-23:00 (6h)" at bounding box center [813, 161] width 184 height 34
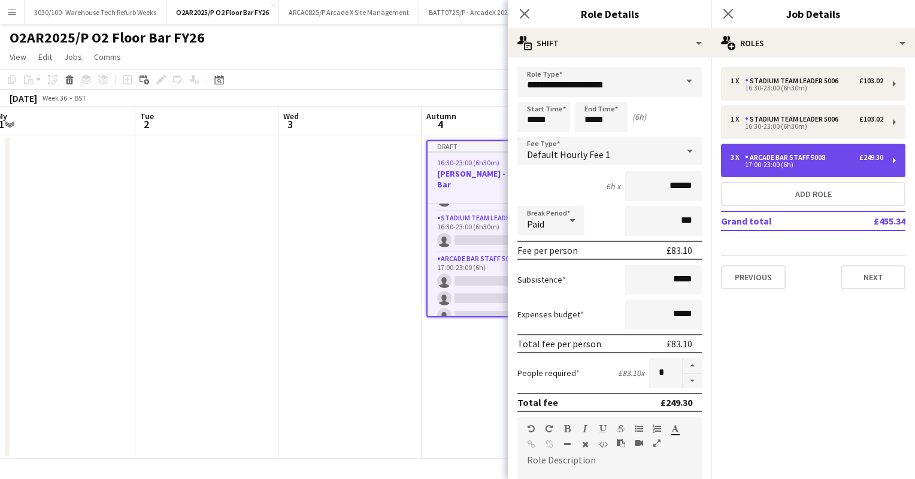
click at [831, 152] on div "3 x Arcade Bar Staff 5008 £249.30 17:00-23:00 (6h)" at bounding box center [813, 161] width 184 height 34
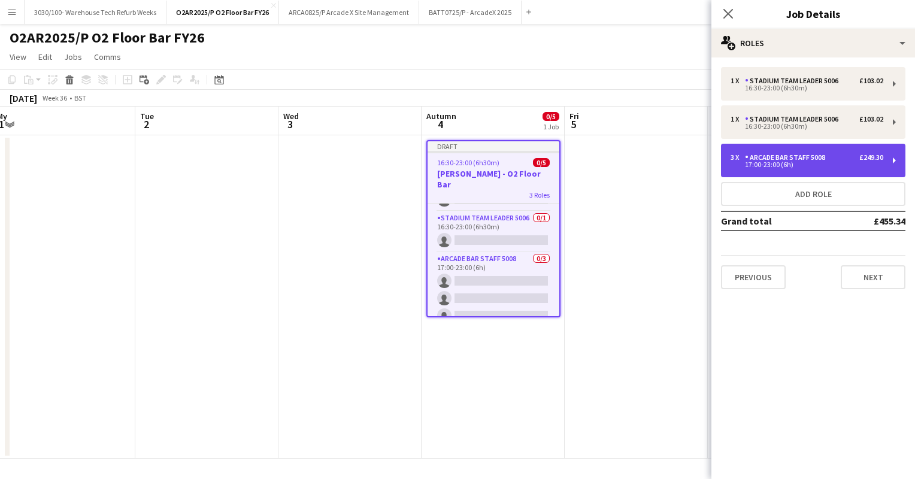
click at [831, 152] on div "3 x Arcade Bar Staff 5008 £249.30 17:00-23:00 (6h)" at bounding box center [813, 161] width 184 height 34
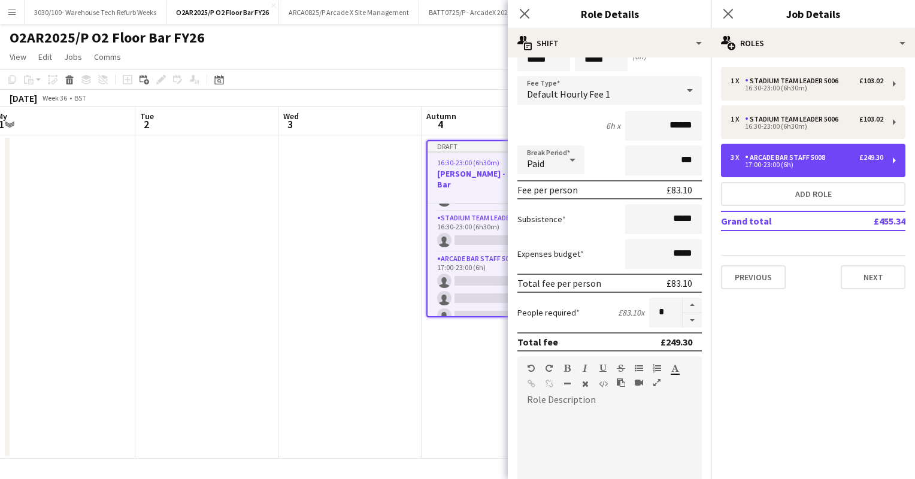
scroll to position [0, 0]
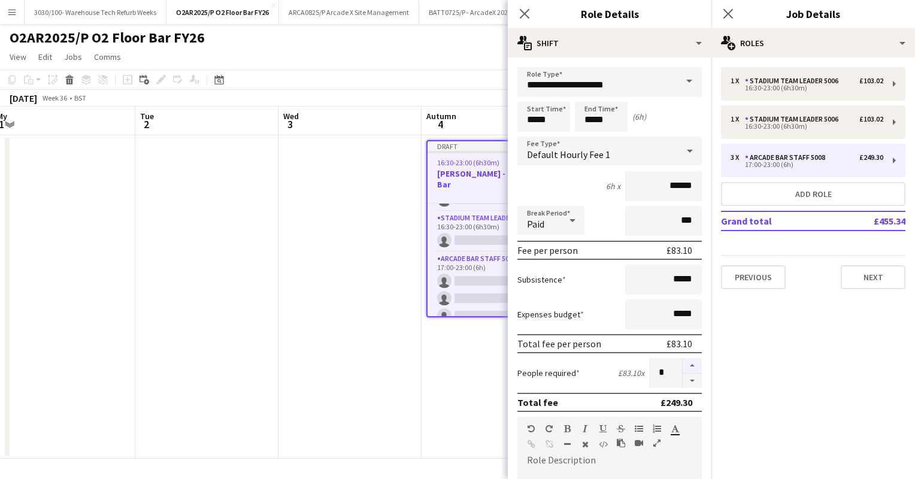
click at [684, 362] on button "button" at bounding box center [692, 366] width 19 height 16
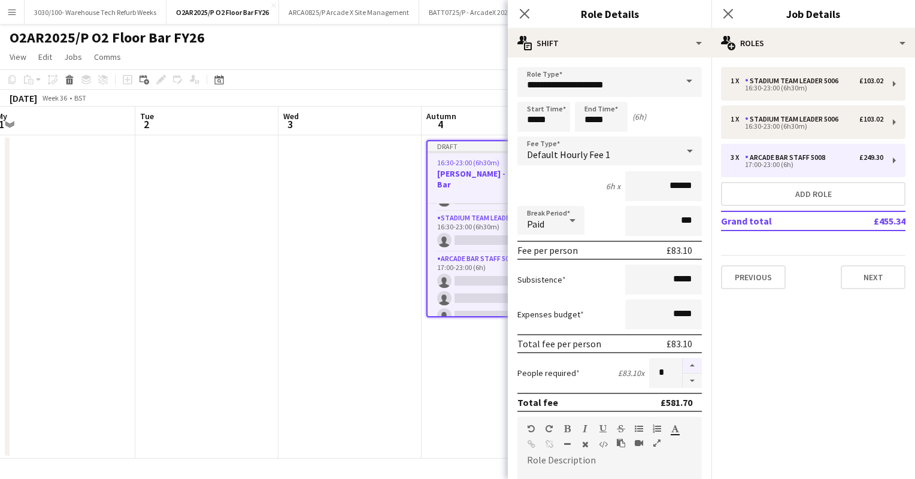
type input "*"
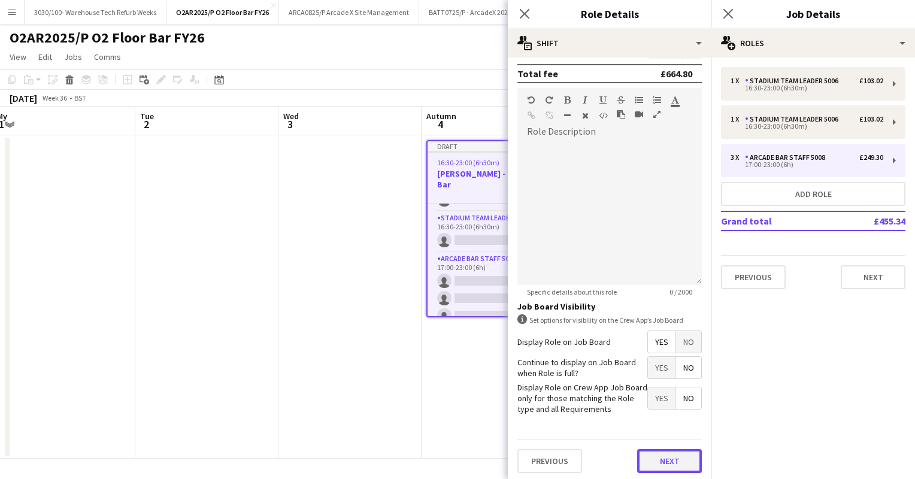
click at [659, 452] on button "Next" at bounding box center [669, 461] width 65 height 24
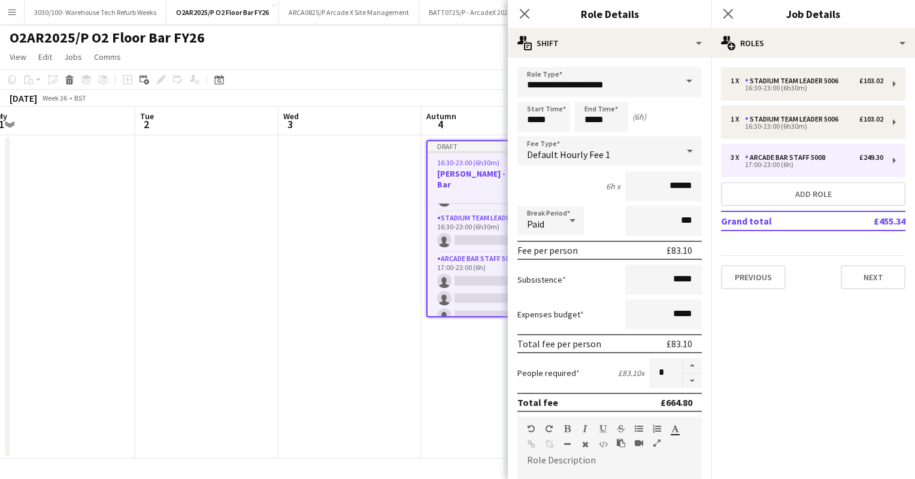
scroll to position [74, 0]
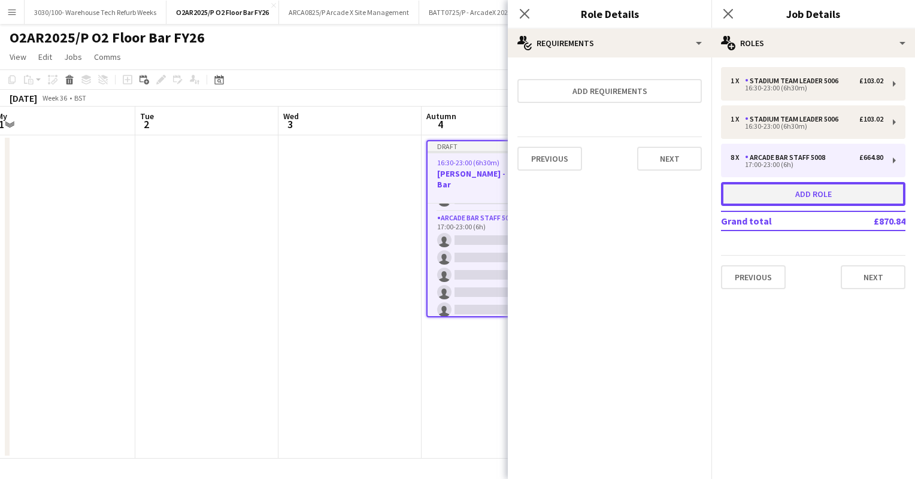
click at [806, 190] on button "Add role" at bounding box center [813, 194] width 184 height 24
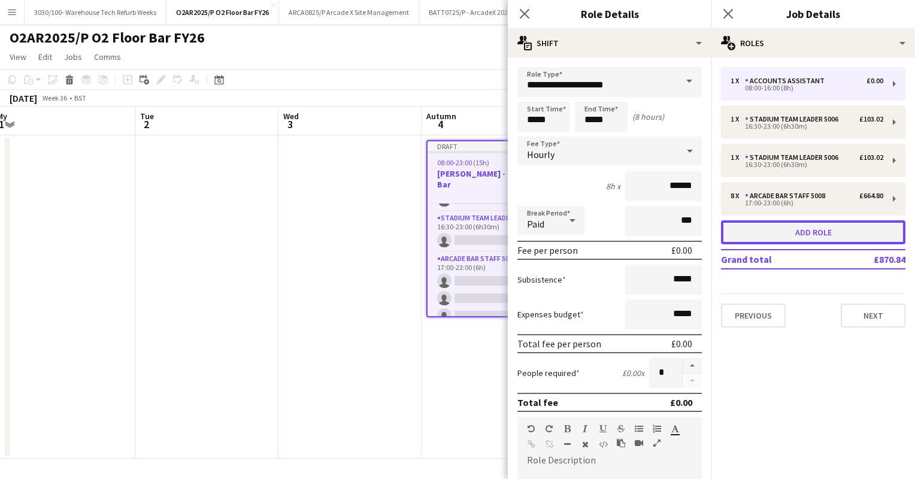
type input "**********"
type input "*****"
type input "*"
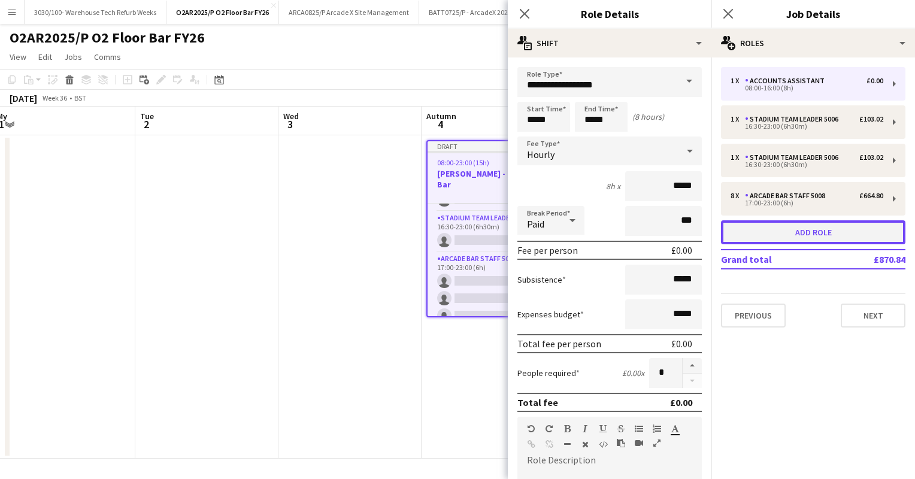
scroll to position [114, 0]
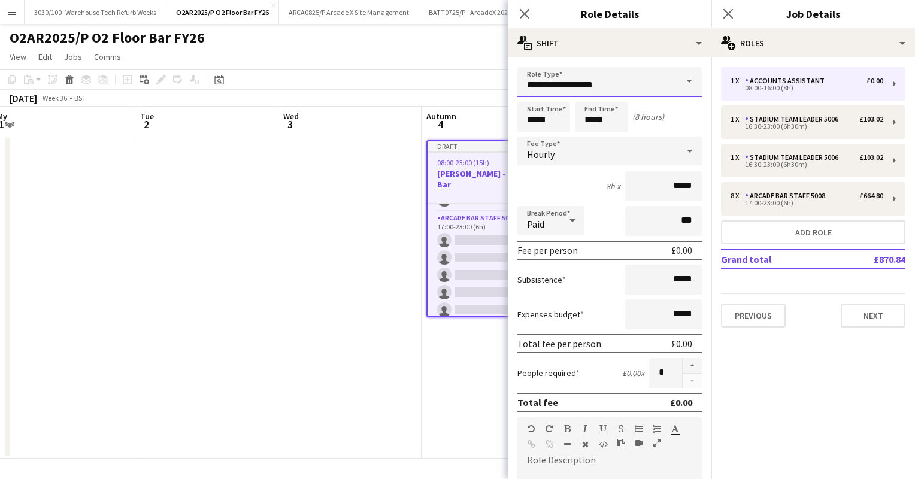
click at [594, 77] on input "**********" at bounding box center [610, 82] width 184 height 30
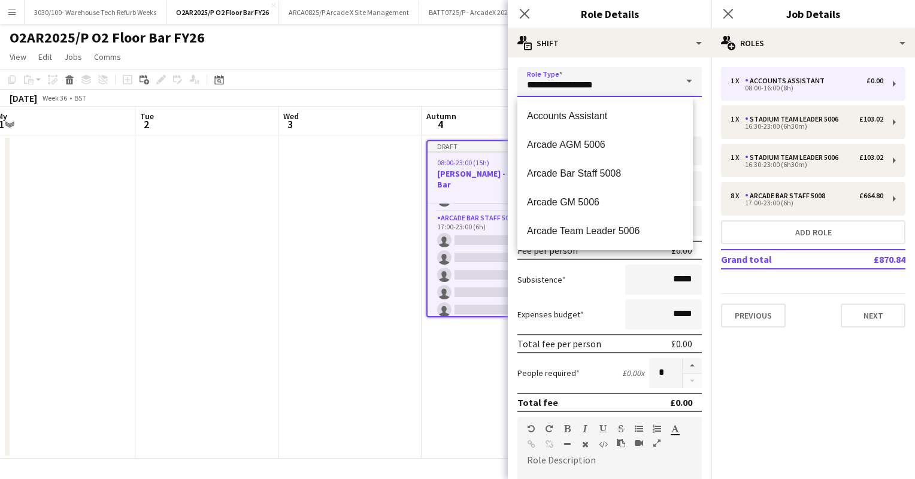
drag, startPoint x: 606, startPoint y: 73, endPoint x: 513, endPoint y: 66, distance: 93.7
click at [513, 66] on div "**********" at bounding box center [610, 435] width 204 height 754
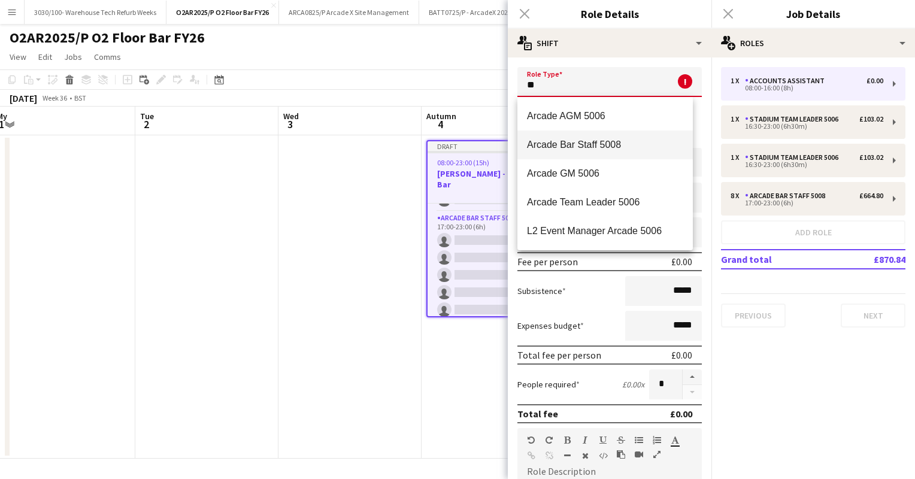
type input "*"
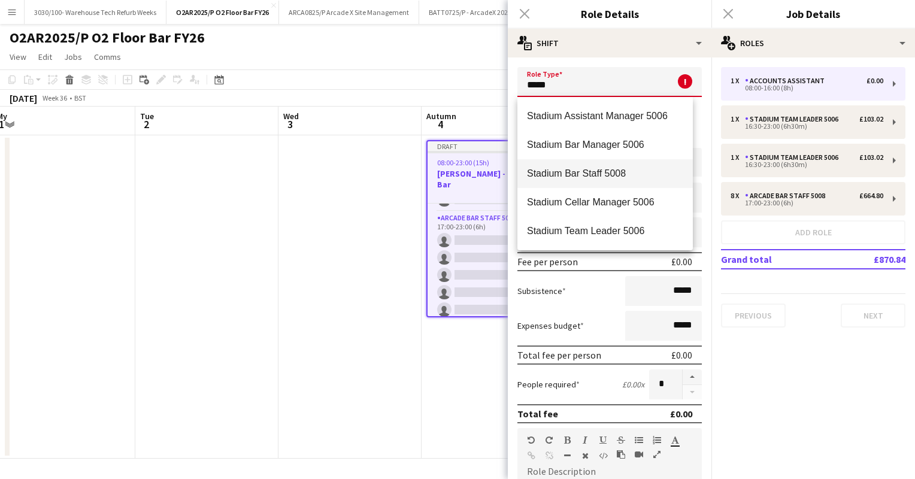
click at [595, 165] on mat-option "Stadium Bar Staff 5008" at bounding box center [606, 173] width 176 height 29
type input "**********"
type input "******"
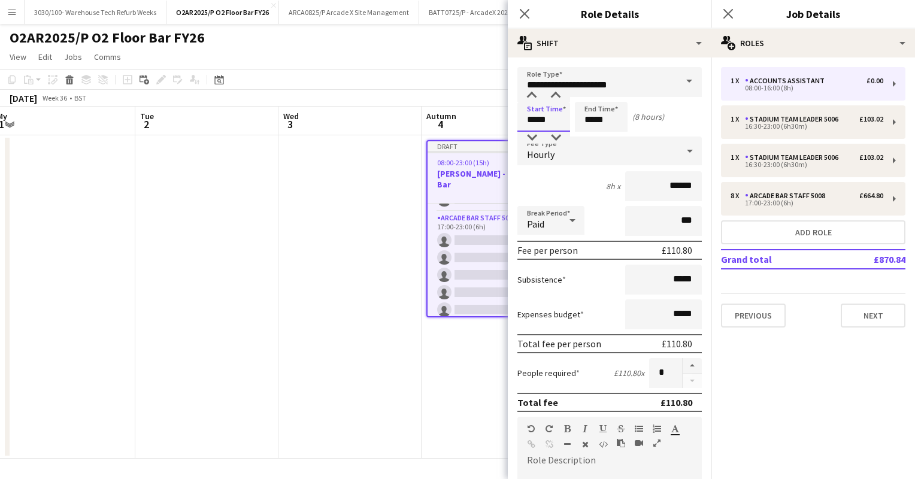
drag, startPoint x: 556, startPoint y: 119, endPoint x: 509, endPoint y: 120, distance: 47.3
click at [509, 120] on form "**********" at bounding box center [610, 439] width 204 height 745
type input "*****"
click at [594, 119] on input "*****" at bounding box center [601, 117] width 53 height 30
type input "*****"
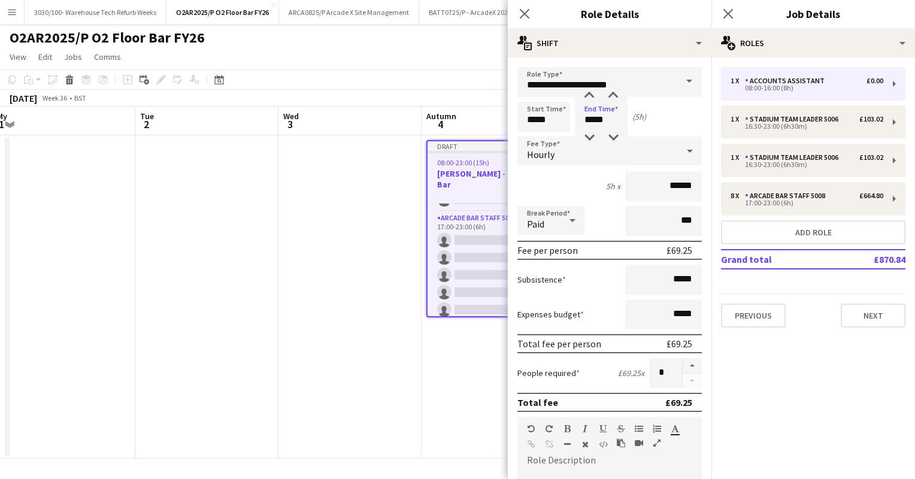
click at [567, 177] on div "5h x ******" at bounding box center [610, 186] width 184 height 30
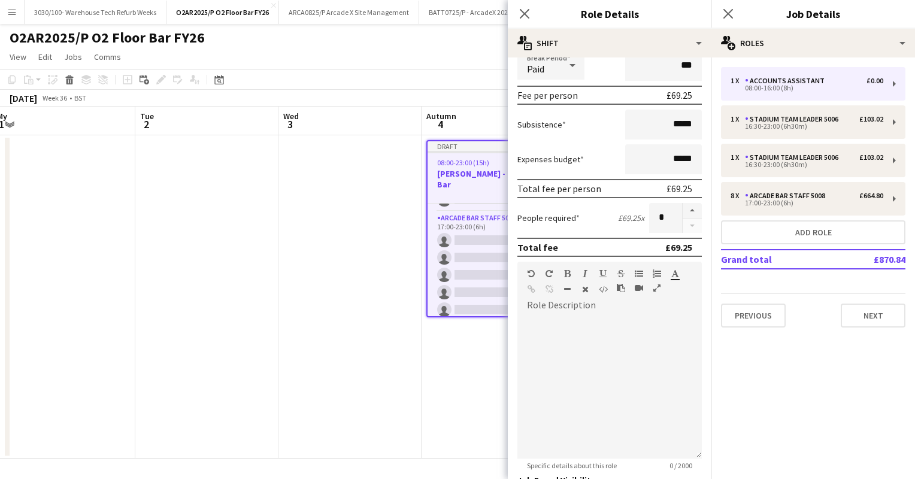
scroll to position [156, 0]
click at [683, 215] on button "button" at bounding box center [692, 210] width 19 height 16
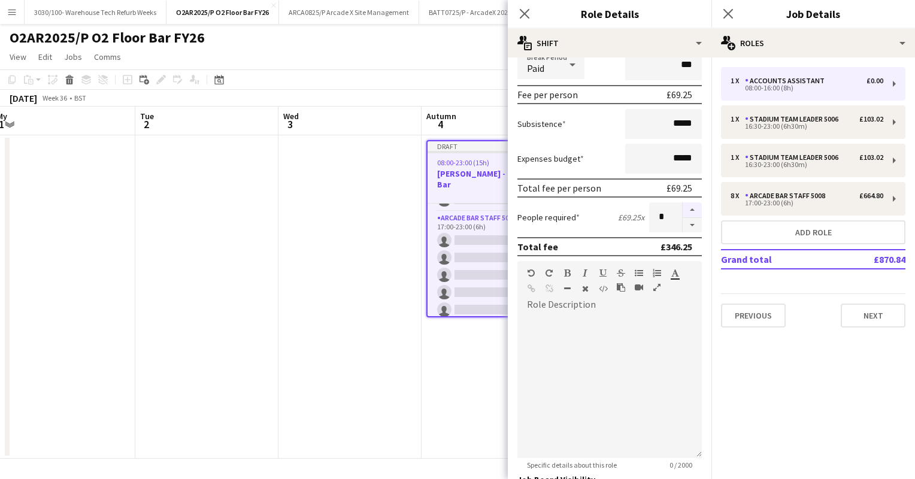
click at [683, 215] on button "button" at bounding box center [692, 210] width 19 height 16
type input "*"
click at [589, 224] on div "People required £69.25 x *" at bounding box center [610, 217] width 184 height 30
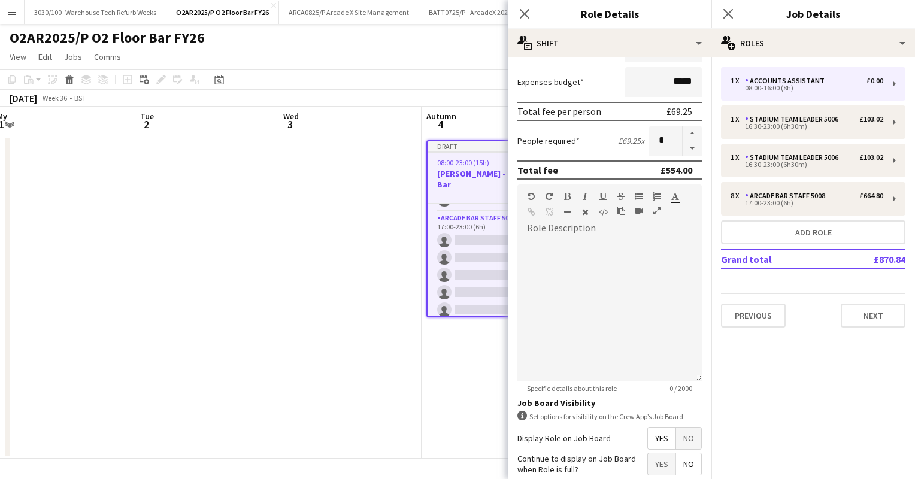
scroll to position [329, 0]
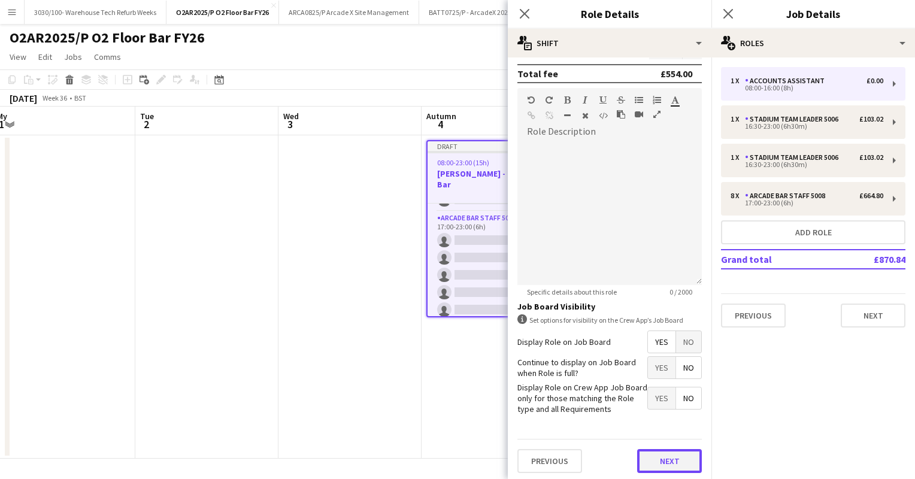
click at [660, 456] on button "Next" at bounding box center [669, 461] width 65 height 24
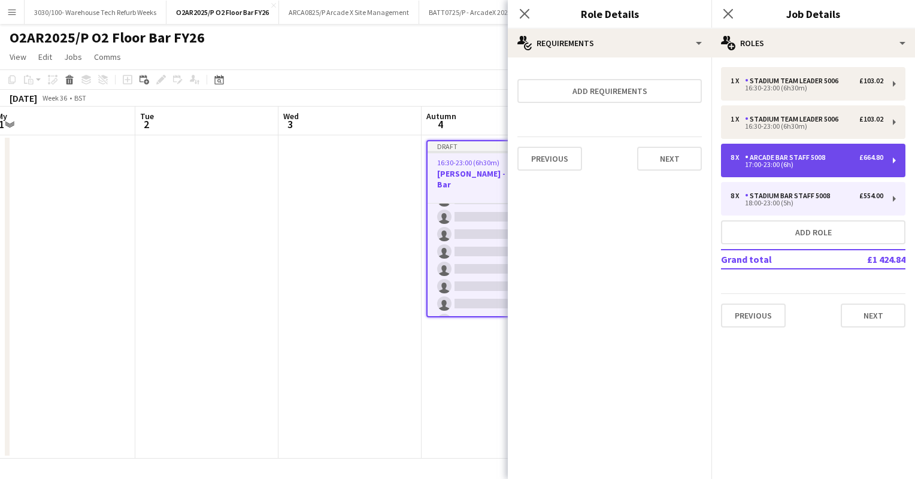
click at [803, 163] on div "17:00-23:00 (6h)" at bounding box center [807, 165] width 153 height 6
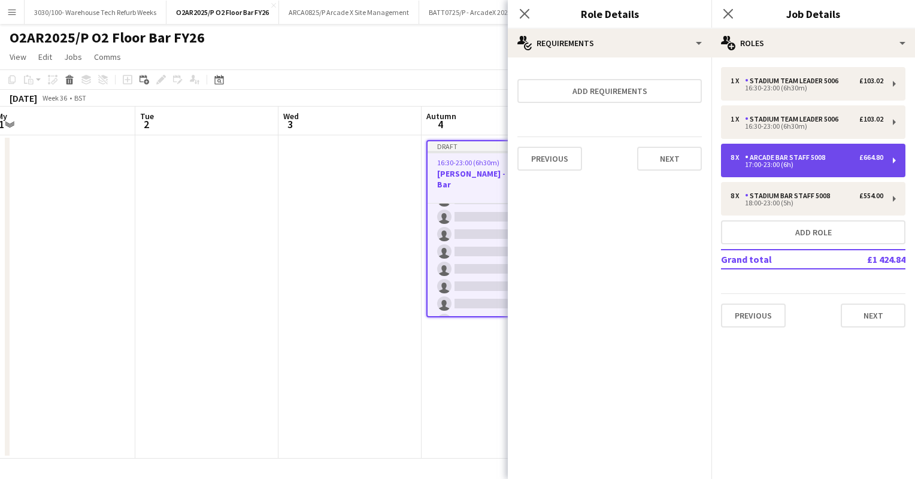
type input "**********"
type input "*****"
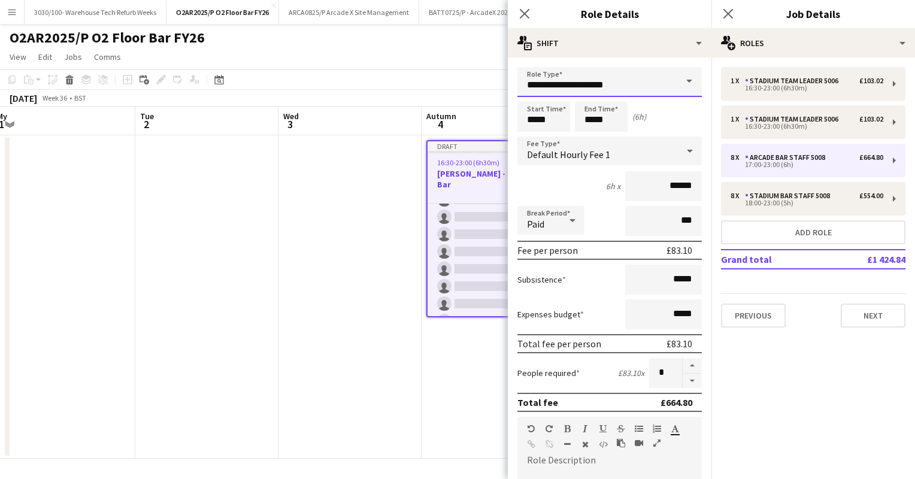
click at [630, 80] on input "**********" at bounding box center [610, 82] width 184 height 30
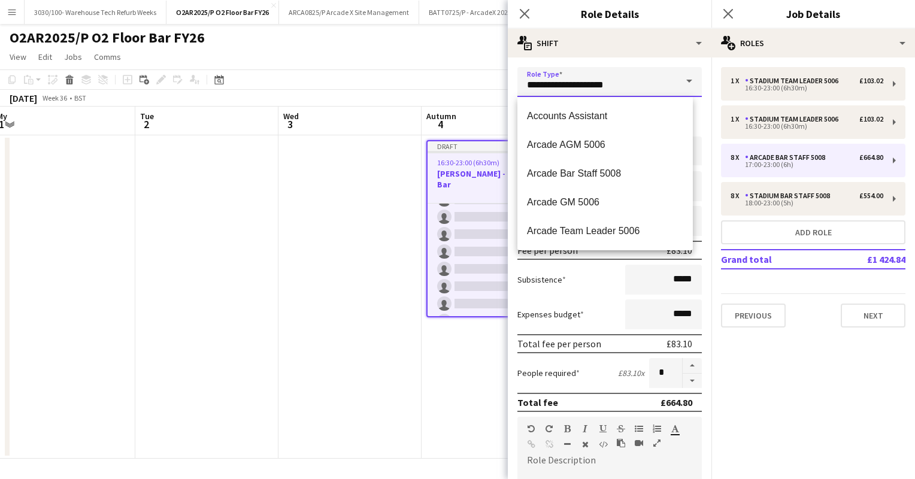
drag, startPoint x: 617, startPoint y: 85, endPoint x: 520, endPoint y: 89, distance: 97.1
click at [520, 89] on input "**********" at bounding box center [610, 82] width 184 height 30
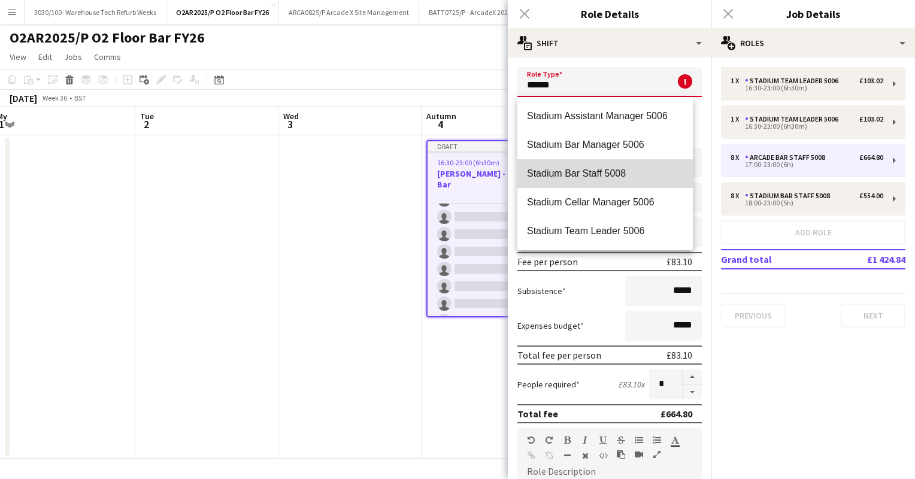
click at [604, 165] on mat-option "Stadium Bar Staff 5008" at bounding box center [606, 173] width 176 height 29
type input "**********"
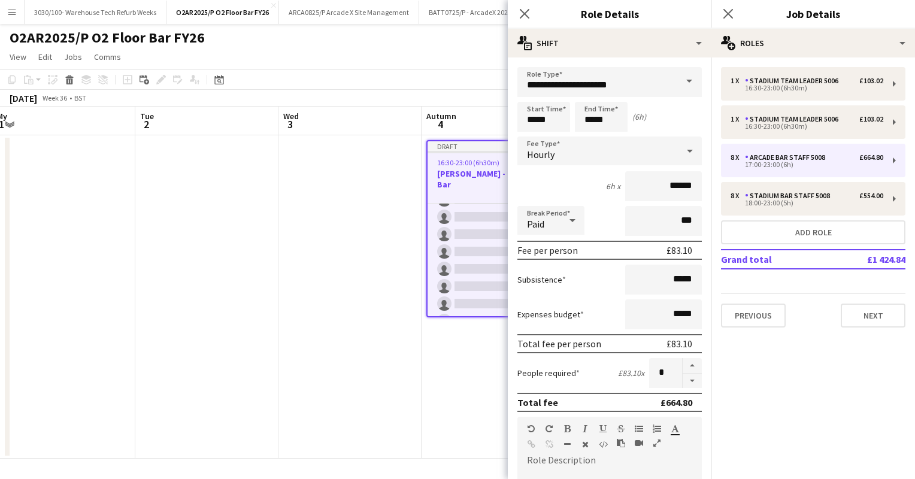
click at [567, 184] on div "6h x ******" at bounding box center [610, 186] width 184 height 30
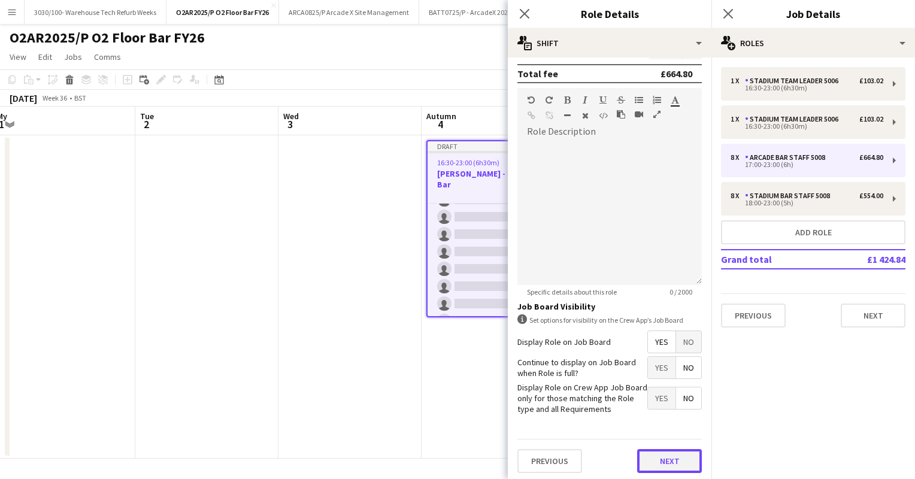
click at [648, 453] on button "Next" at bounding box center [669, 461] width 65 height 24
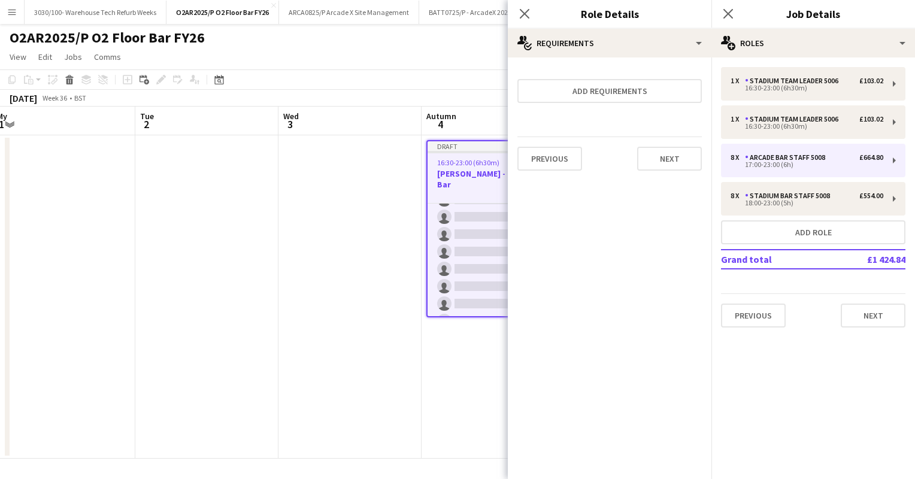
scroll to position [0, 0]
click at [798, 340] on mat-expansion-panel "pencil3 General details 1 x Stadium Team Leader 5006 £103.02 16:30-23:00 (6h30m…" at bounding box center [814, 269] width 204 height 422
click at [528, 13] on icon "Close pop-in" at bounding box center [524, 13] width 11 height 11
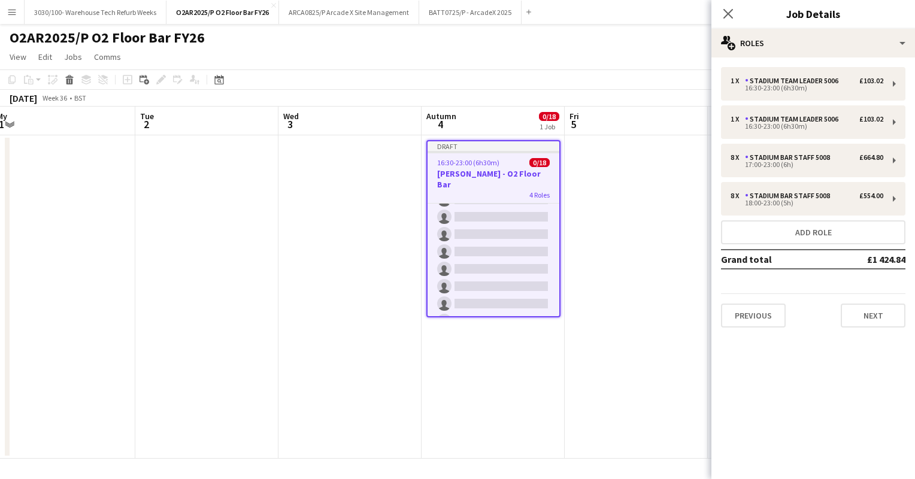
click at [616, 187] on app-date-cell at bounding box center [636, 296] width 143 height 323
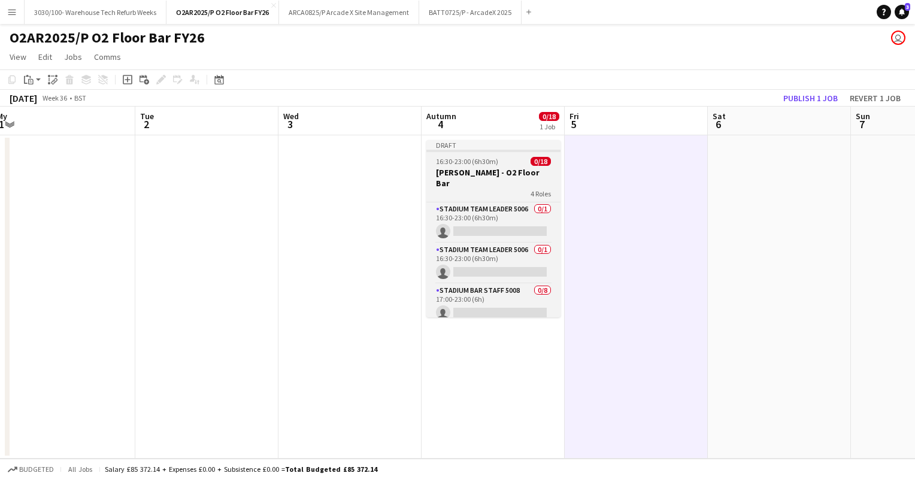
click at [489, 170] on h3 "Vybz Kartel - O2 Floor Bar" at bounding box center [494, 178] width 134 height 22
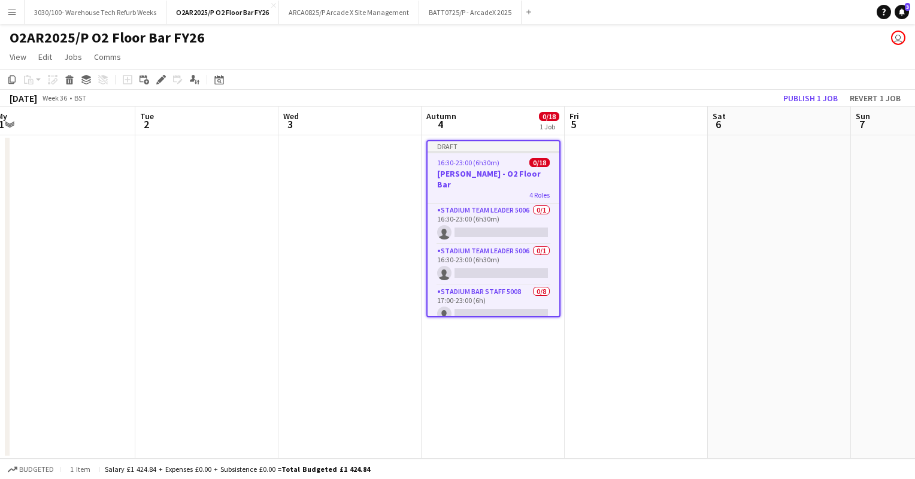
click at [598, 158] on app-date-cell at bounding box center [636, 296] width 143 height 323
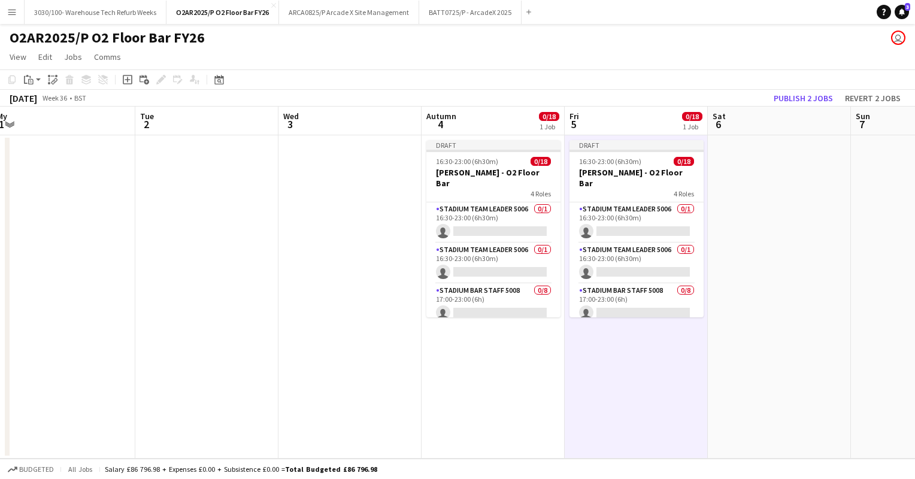
scroll to position [0, 520]
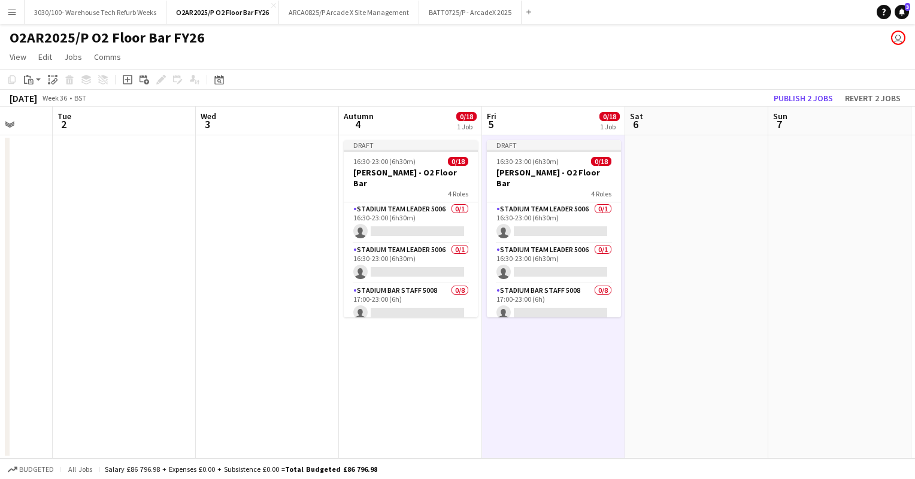
click at [712, 174] on app-date-cell at bounding box center [696, 296] width 143 height 323
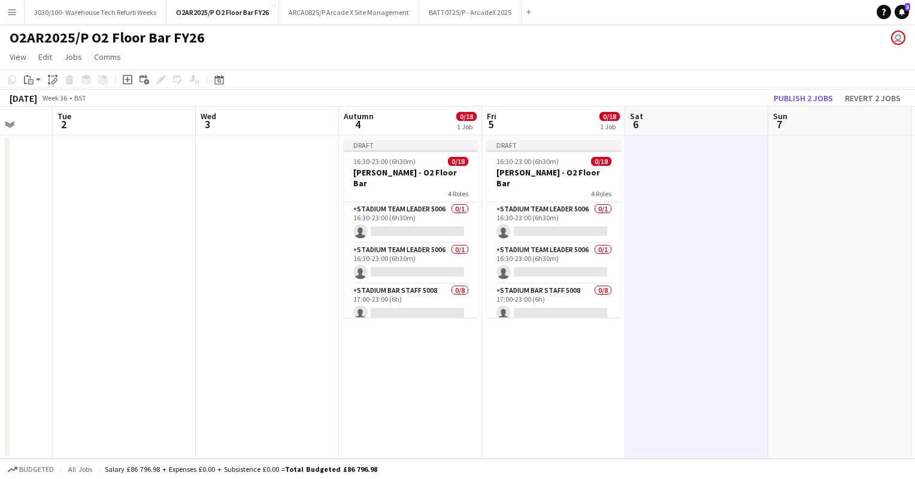
click at [666, 174] on app-date-cell at bounding box center [696, 296] width 143 height 323
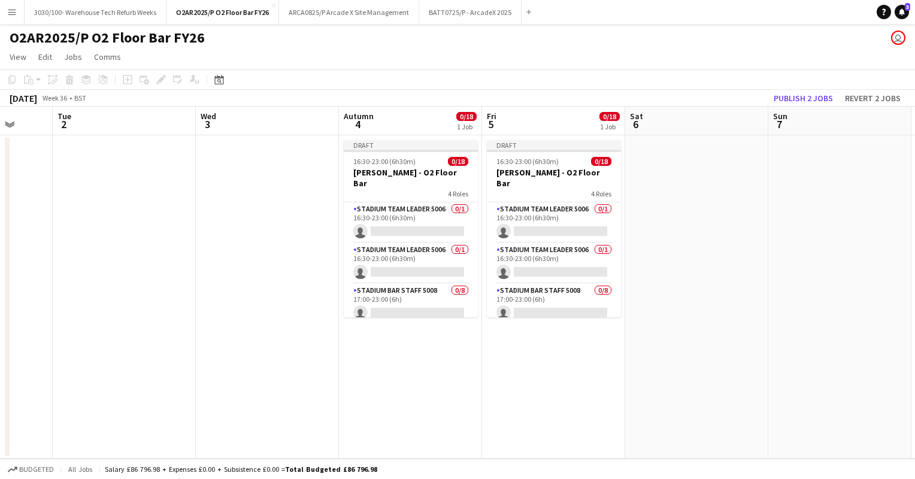
click at [651, 174] on app-date-cell at bounding box center [696, 296] width 143 height 323
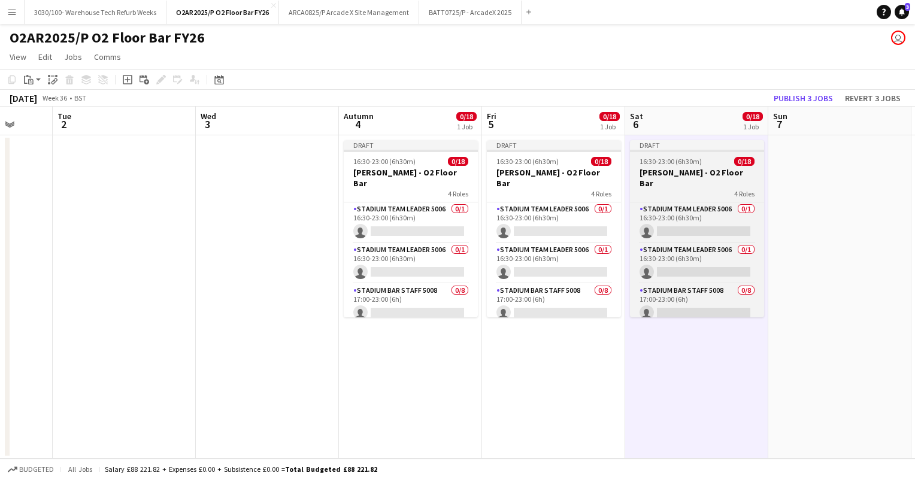
click at [677, 164] on span "16:30-23:00 (6h30m)" at bounding box center [671, 161] width 62 height 9
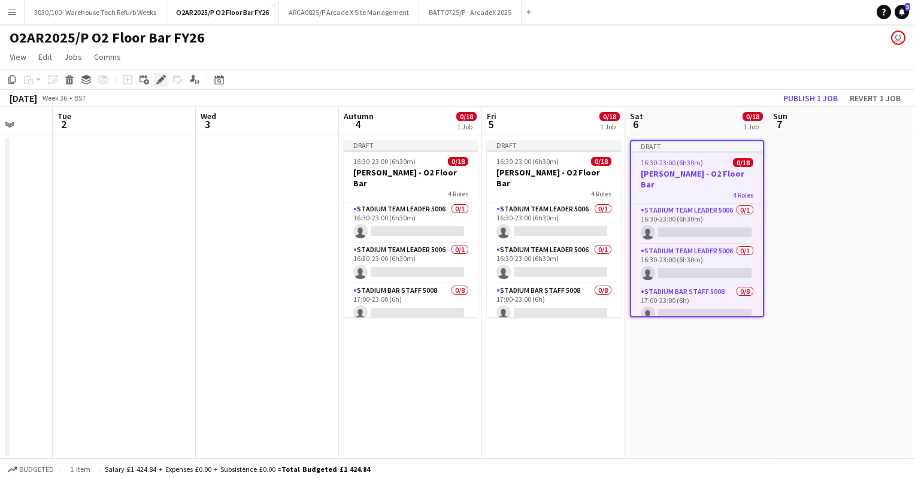
click at [161, 80] on icon at bounding box center [161, 80] width 7 height 7
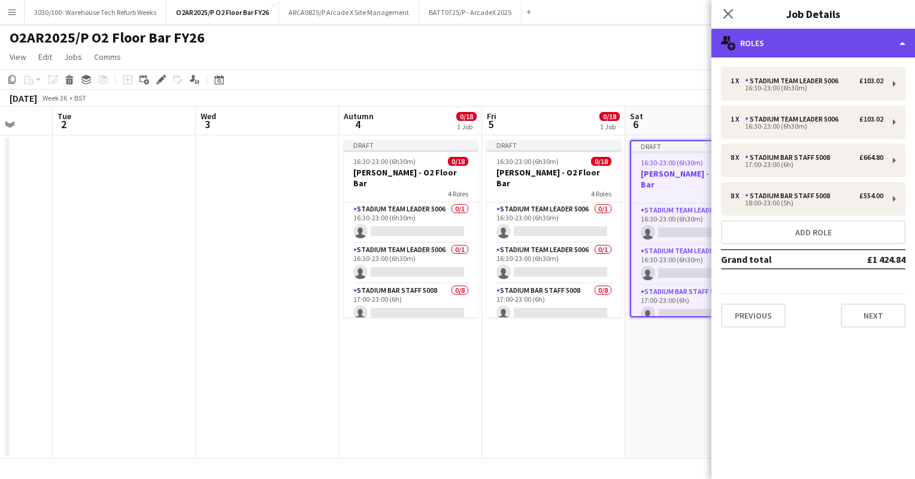
click at [784, 46] on div "multiple-users-add Roles" at bounding box center [814, 43] width 204 height 29
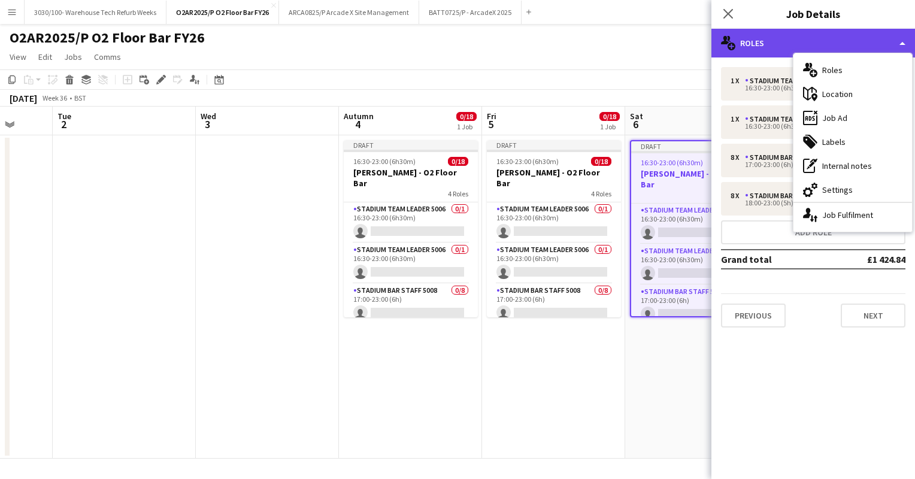
click at [784, 46] on div "multiple-users-add Roles" at bounding box center [814, 43] width 204 height 29
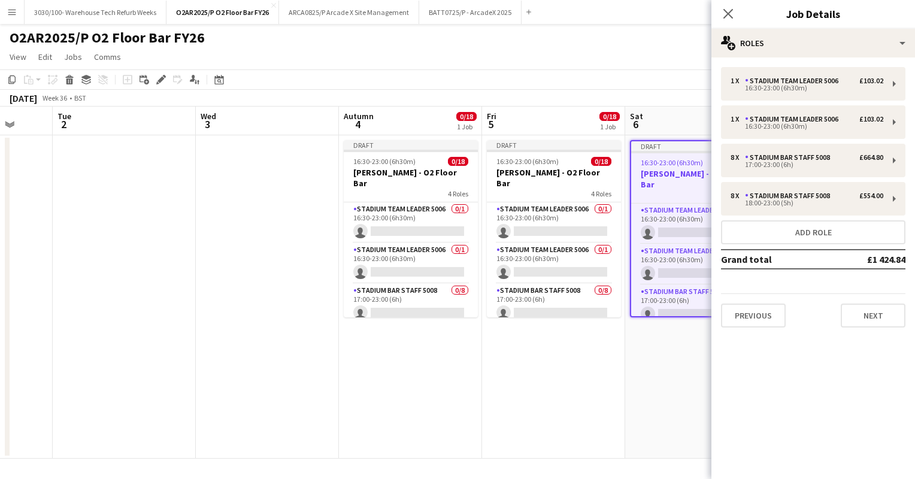
click at [649, 84] on app-toolbar "Copy Paste Paste Ctrl+V Paste with crew Ctrl+Shift+V Paste linked Job Delete Gr…" at bounding box center [457, 79] width 915 height 20
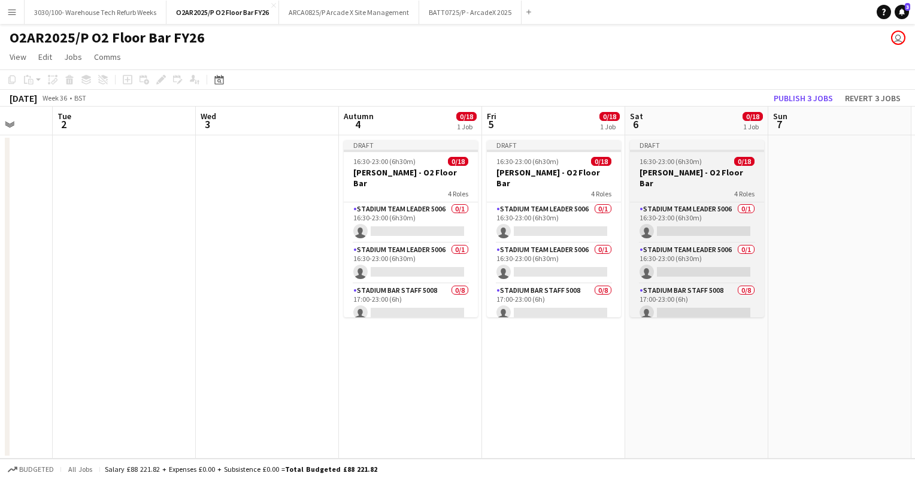
click at [692, 160] on span "16:30-23:00 (6h30m)" at bounding box center [671, 161] width 62 height 9
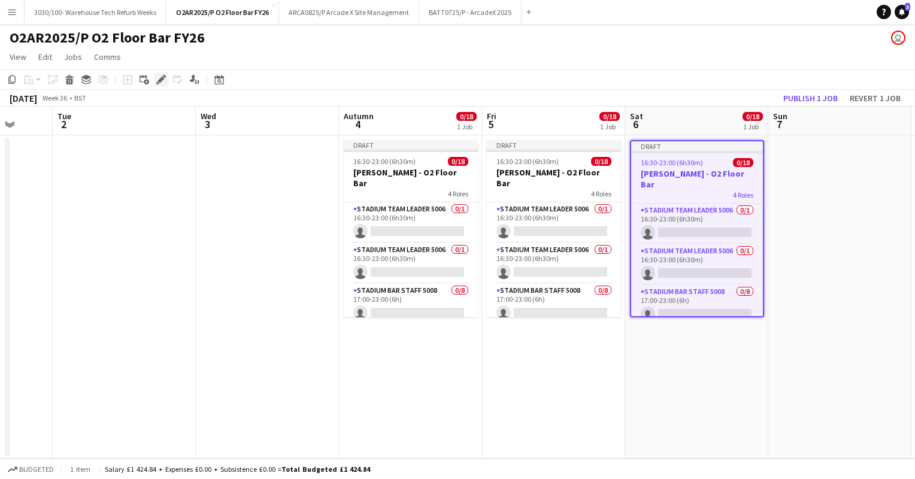
click at [165, 75] on icon "Edit" at bounding box center [161, 80] width 10 height 10
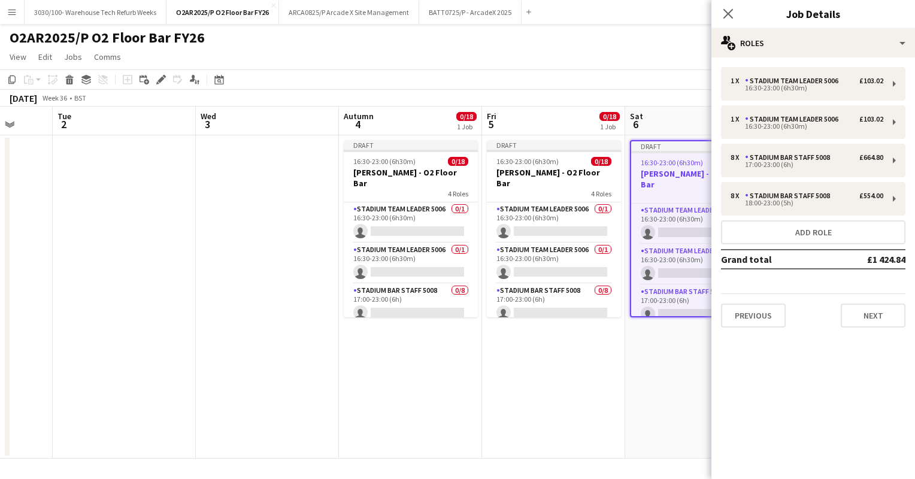
click at [685, 172] on h3 "Vybz Kartel - O2 Floor Bar" at bounding box center [697, 179] width 132 height 22
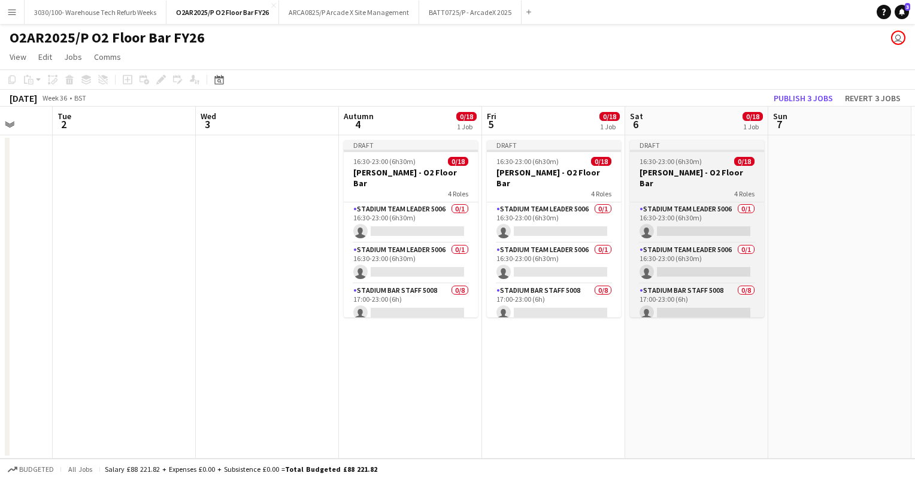
click at [685, 172] on h3 "Vybz Kartel - O2 Floor Bar" at bounding box center [697, 178] width 134 height 22
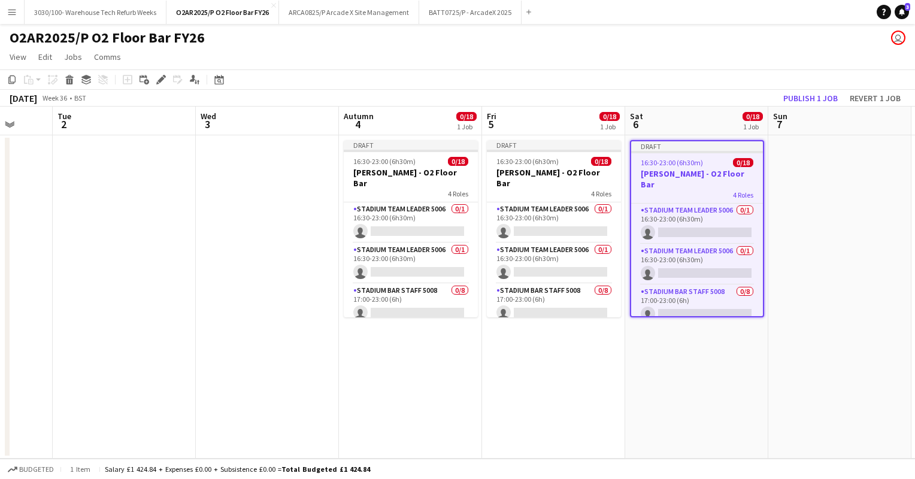
click at [699, 161] on span "16:30-23:00 (6h30m)" at bounding box center [672, 162] width 62 height 9
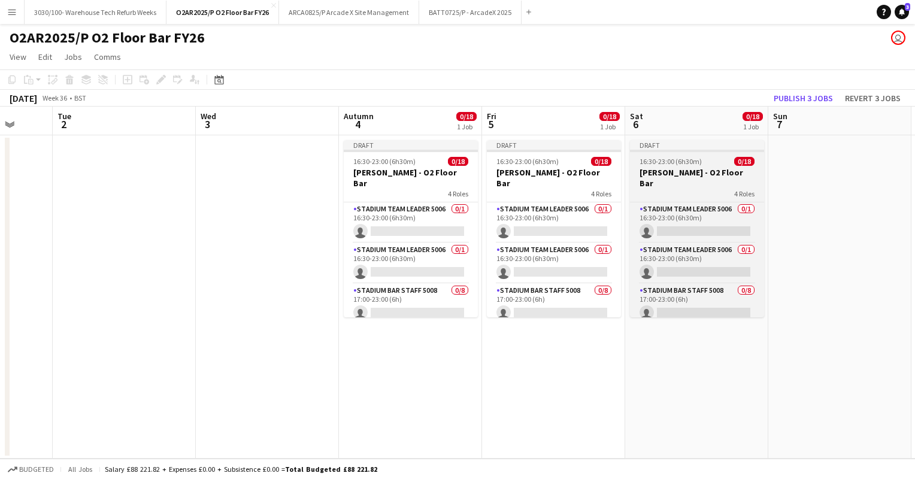
click at [699, 161] on span "16:30-23:00 (6h30m)" at bounding box center [671, 161] width 62 height 9
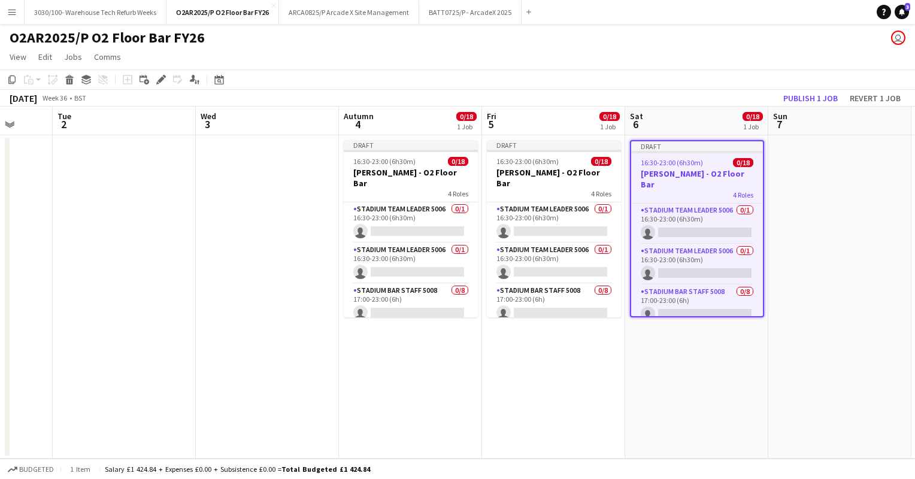
drag, startPoint x: 699, startPoint y: 161, endPoint x: 683, endPoint y: 157, distance: 16.6
click at [683, 157] on app-job-card "Draft 16:30-23:00 (6h30m) 0/18 Vybz Kartel - O2 Floor Bar 4 Roles Stadium Team …" at bounding box center [697, 228] width 134 height 177
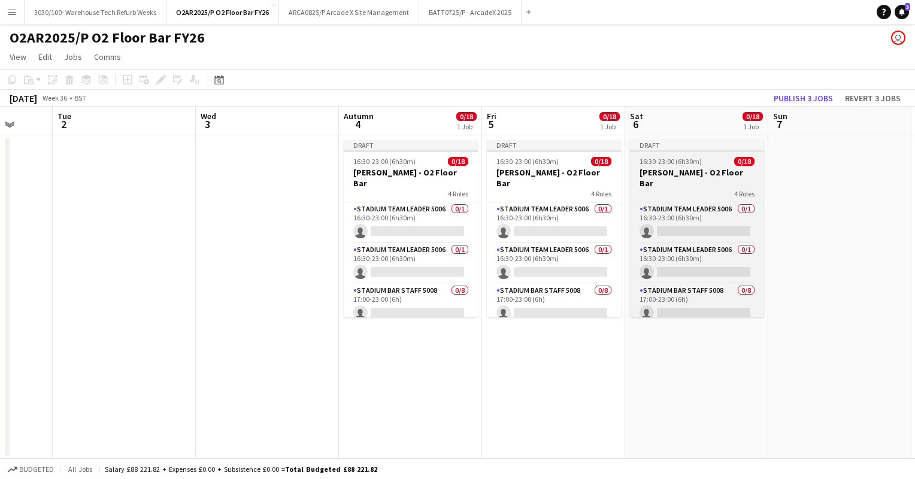
click at [683, 157] on span "16:30-23:00 (6h30m)" at bounding box center [671, 161] width 62 height 9
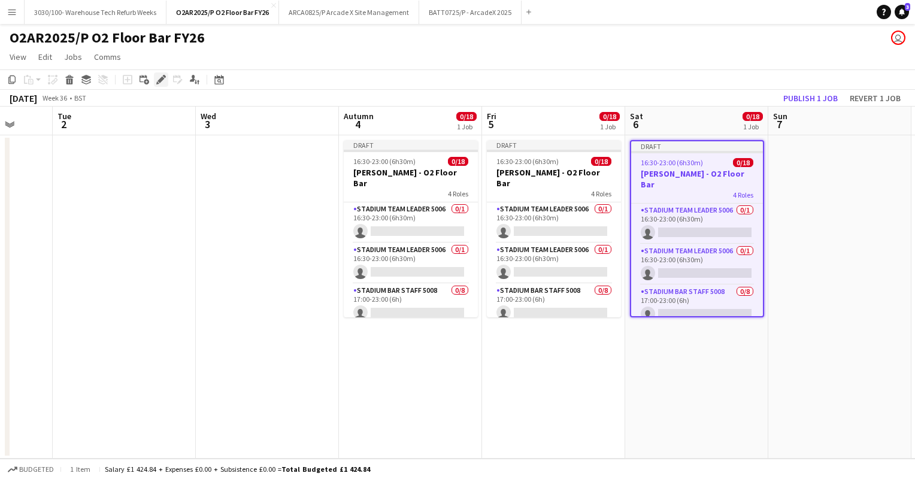
click at [156, 78] on div "Edit" at bounding box center [161, 79] width 14 height 14
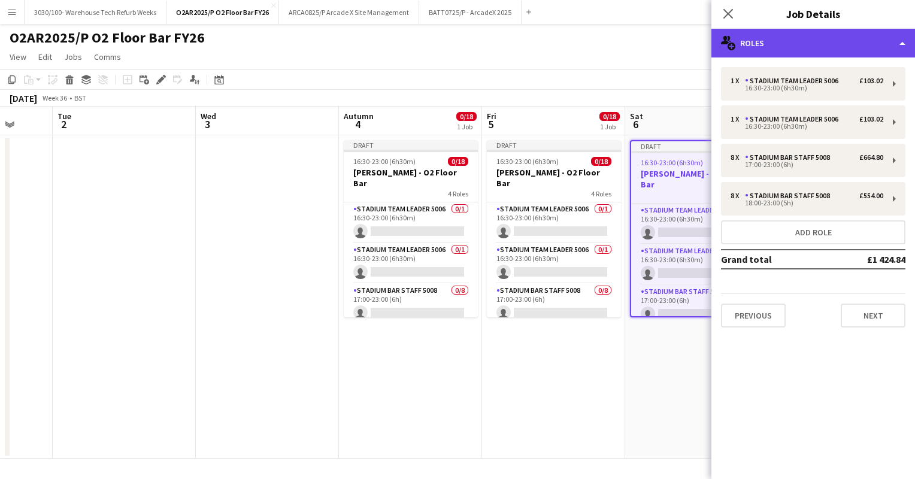
click at [825, 41] on div "multiple-users-add Roles" at bounding box center [814, 43] width 204 height 29
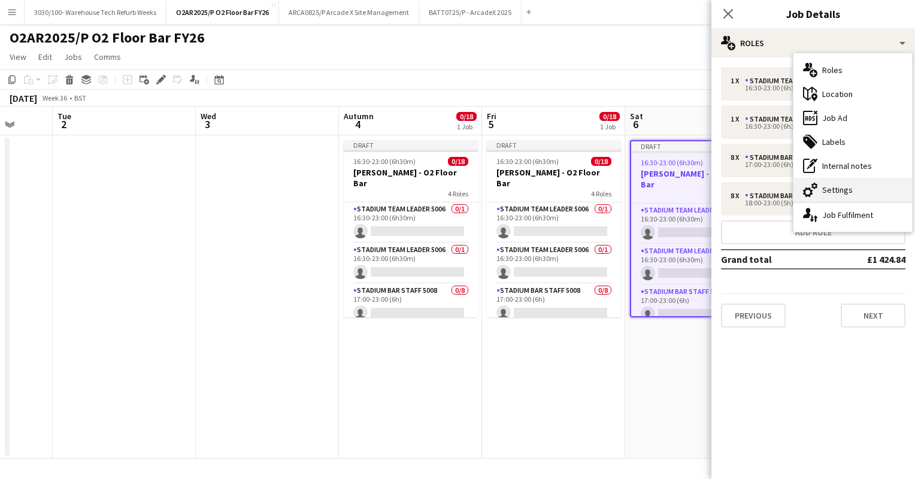
click at [839, 190] on font "Settings" at bounding box center [837, 189] width 31 height 11
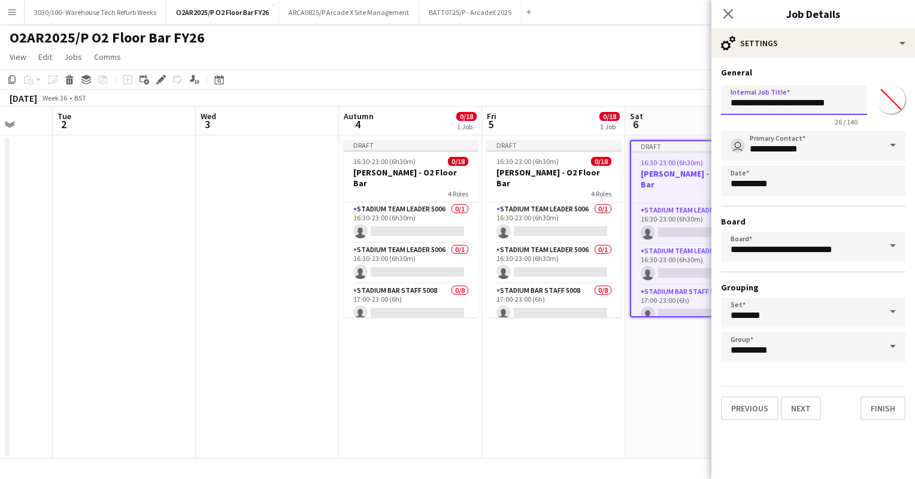
drag, startPoint x: 774, startPoint y: 106, endPoint x: 731, endPoint y: 110, distance: 42.7
click at [731, 110] on input "**********" at bounding box center [794, 100] width 146 height 30
click at [846, 98] on input "**********" at bounding box center [794, 100] width 146 height 30
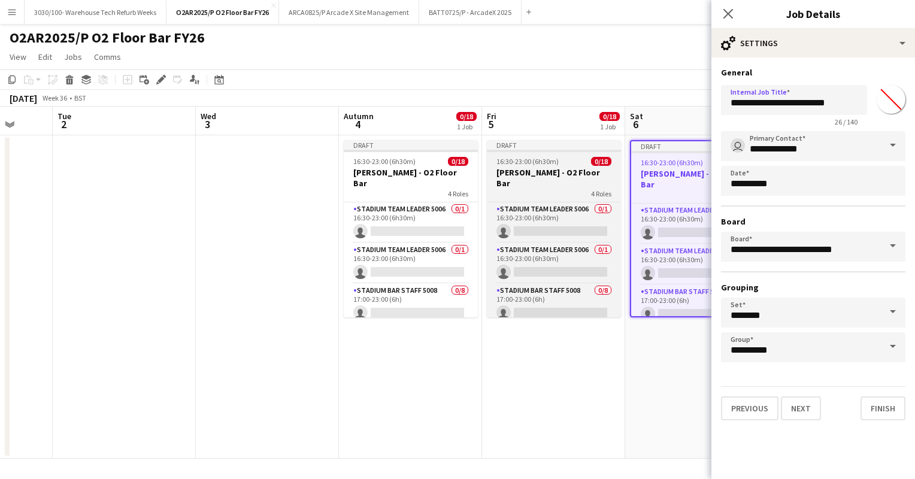
click at [554, 170] on h3 "Vybz Kartel - O2 Floor Bar" at bounding box center [554, 178] width 134 height 22
type input "**********"
type input "*******"
type input "**********"
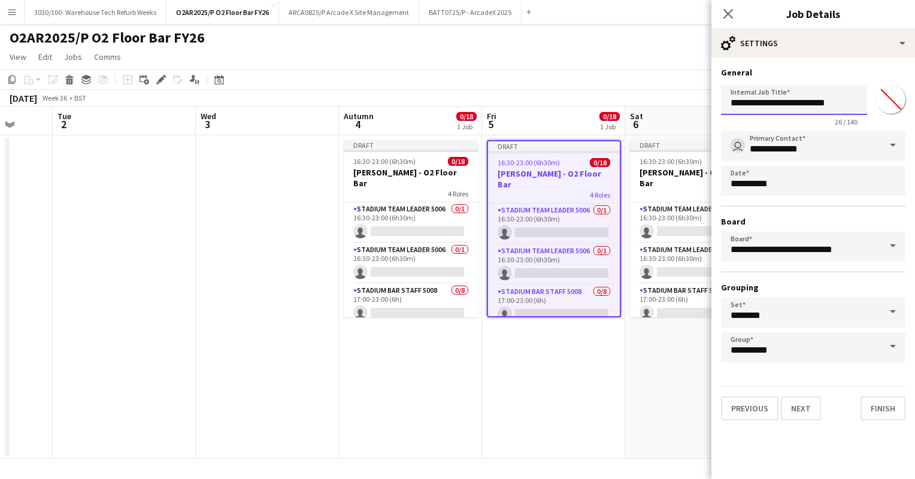
click at [778, 103] on input "**********" at bounding box center [794, 100] width 146 height 30
type input "**********"
click at [879, 407] on button "Finish" at bounding box center [883, 409] width 45 height 24
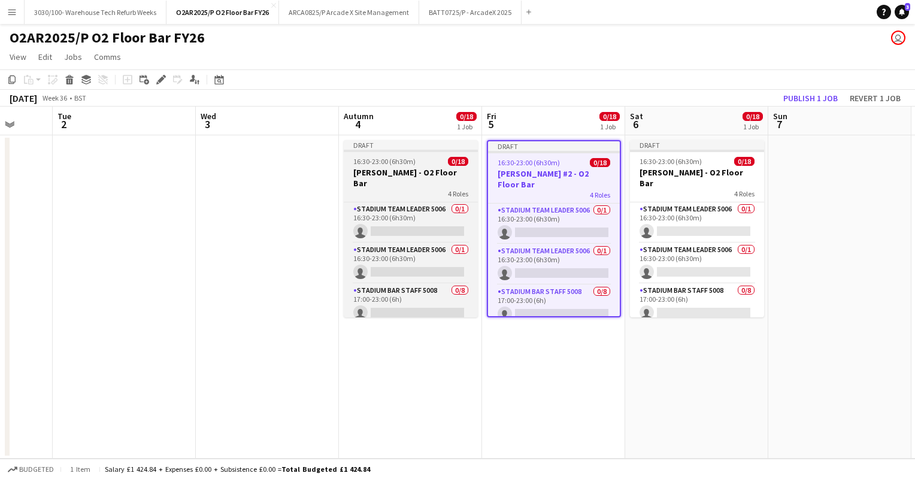
click at [453, 156] on app-job-card "Draft 16:30-23:00 (6h30m) 0/18 Vybz Kartel - O2 Floor Bar 4 Roles Stadium Team …" at bounding box center [411, 228] width 134 height 177
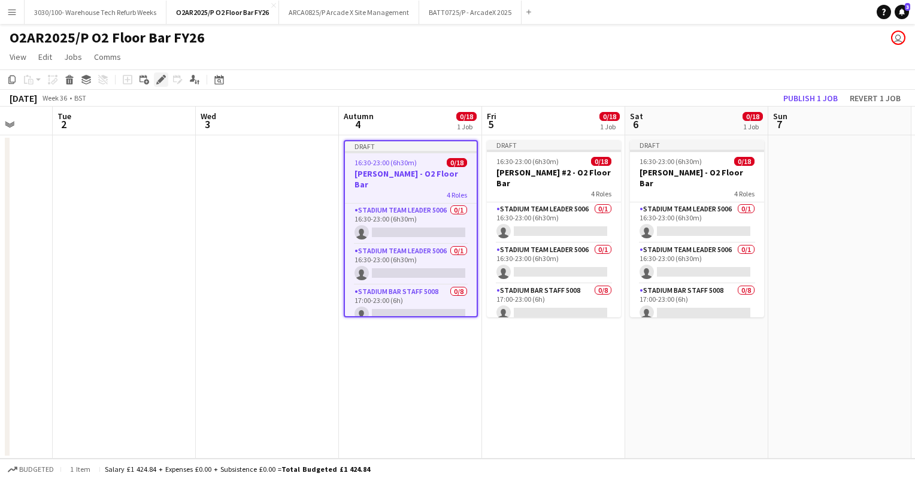
click at [161, 76] on icon "Edit" at bounding box center [161, 80] width 10 height 10
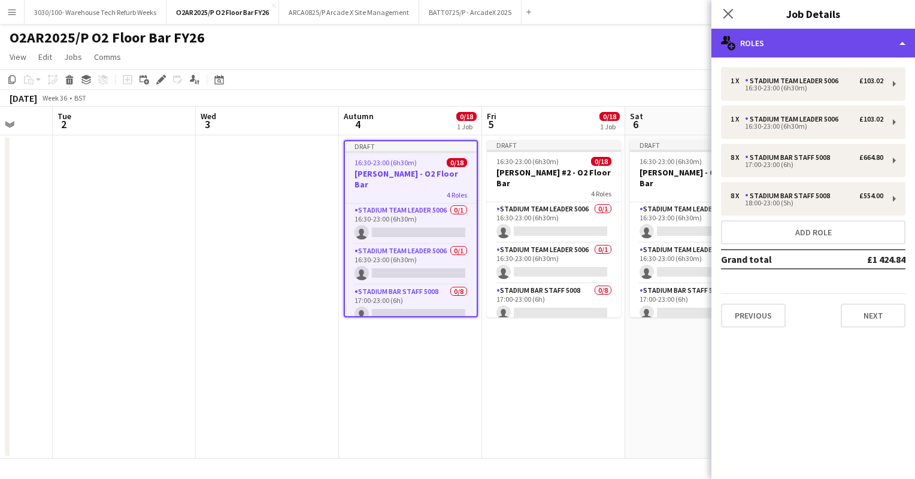
click at [803, 51] on div "multiple-users-add Roles" at bounding box center [814, 43] width 204 height 29
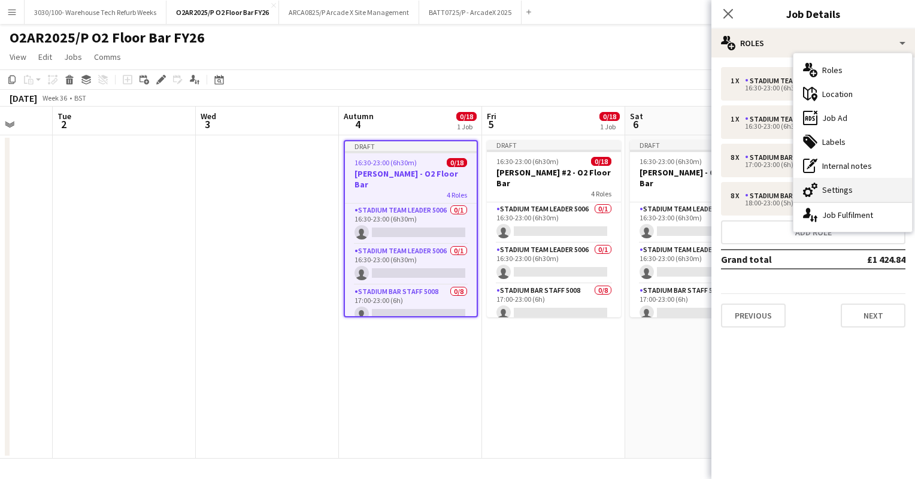
click at [831, 186] on font "Settings" at bounding box center [837, 189] width 31 height 11
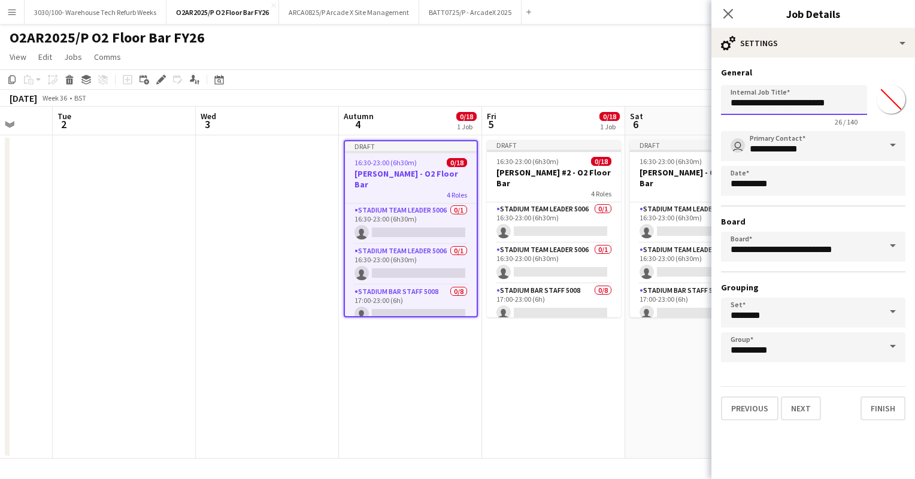
click at [775, 105] on input "**********" at bounding box center [794, 100] width 146 height 30
type input "**********"
click at [831, 65] on div "**********" at bounding box center [814, 244] width 204 height 373
click at [879, 400] on button "Finish" at bounding box center [883, 409] width 45 height 24
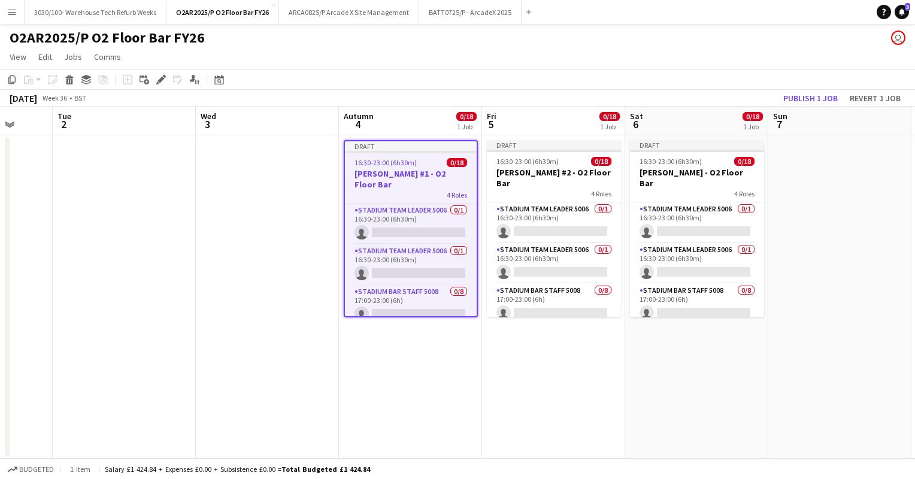
click at [652, 14] on app-navbar "Menu Boards Boards Boards All jobs Status Workforce Workforce My Workforce Recr…" at bounding box center [457, 12] width 915 height 24
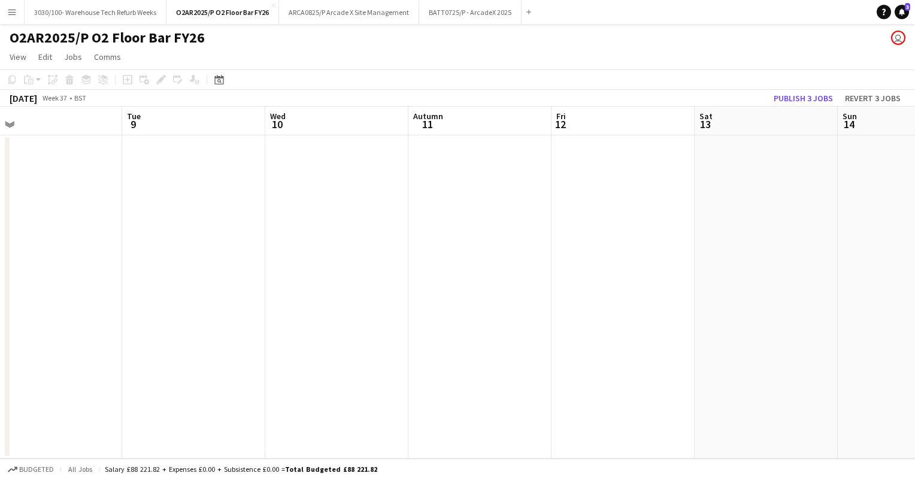
scroll to position [0, 309]
click at [740, 174] on app-date-cell at bounding box center [764, 296] width 143 height 323
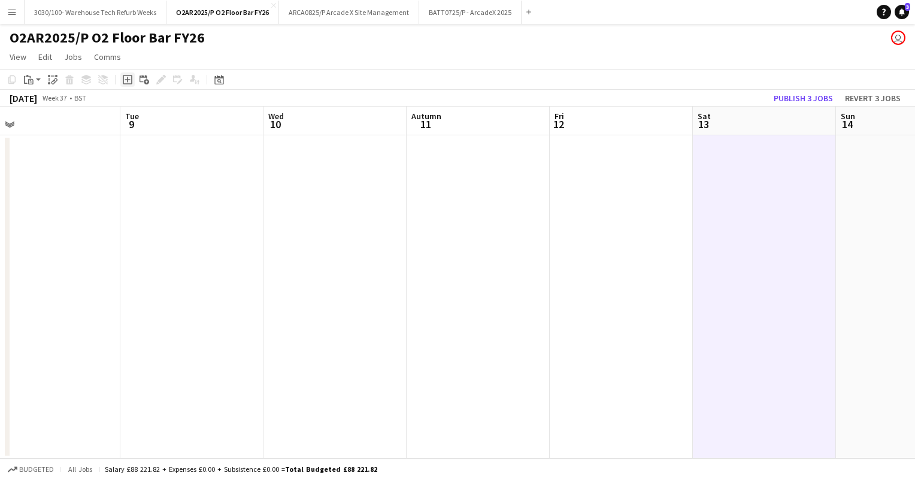
click at [127, 81] on icon at bounding box center [127, 79] width 5 height 5
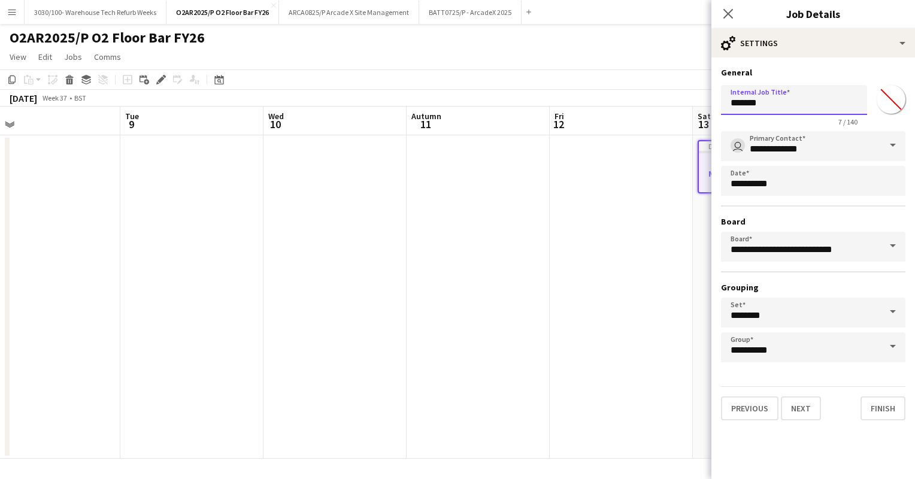
drag, startPoint x: 769, startPoint y: 90, endPoint x: 720, endPoint y: 98, distance: 49.7
click at [720, 98] on form "**********" at bounding box center [814, 243] width 204 height 353
type input "*******"
click at [727, 12] on icon at bounding box center [727, 13] width 11 height 11
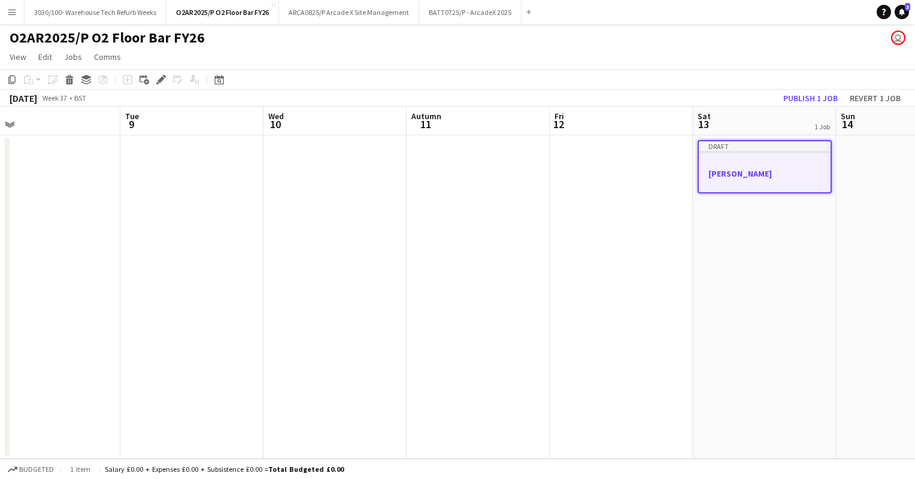
click at [729, 166] on div at bounding box center [765, 162] width 132 height 9
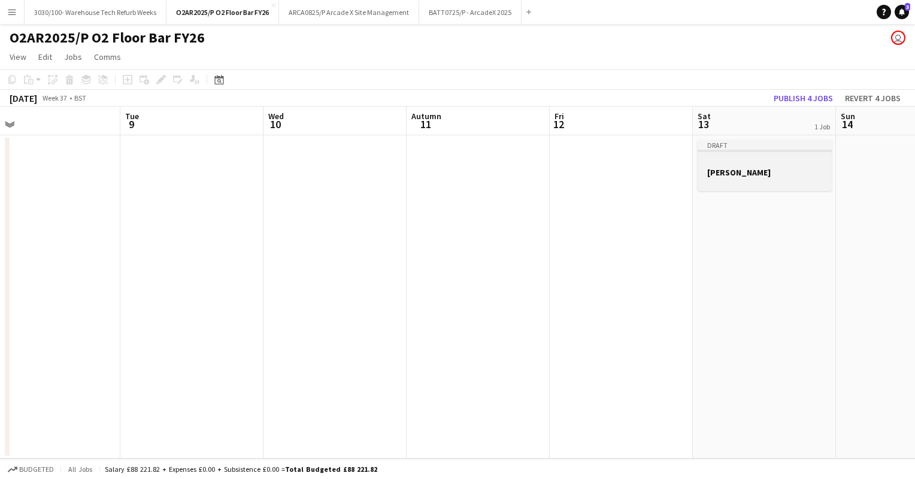
click at [729, 166] on app-job-card "Draft John Su" at bounding box center [765, 165] width 134 height 51
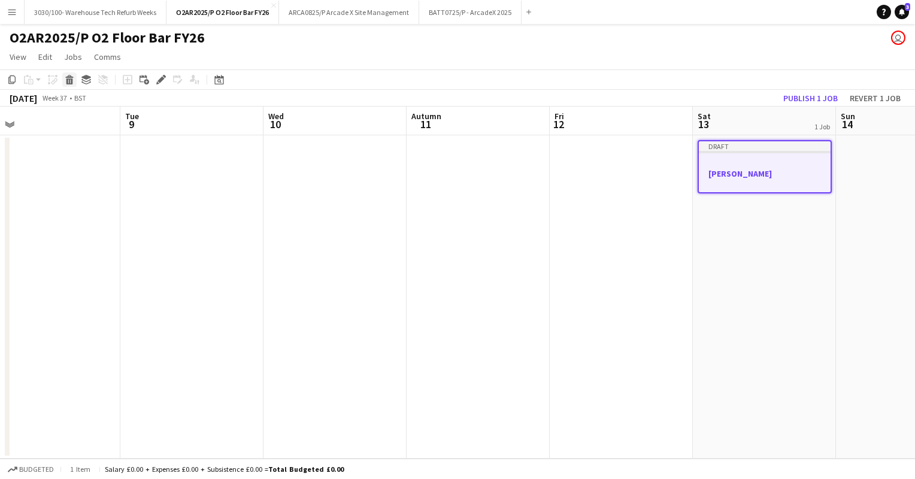
click at [68, 76] on icon at bounding box center [69, 76] width 8 height 3
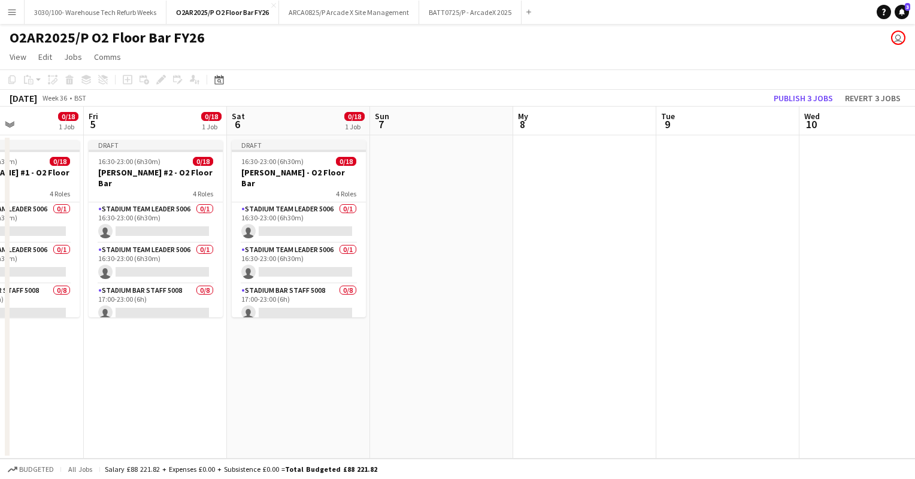
scroll to position [0, 319]
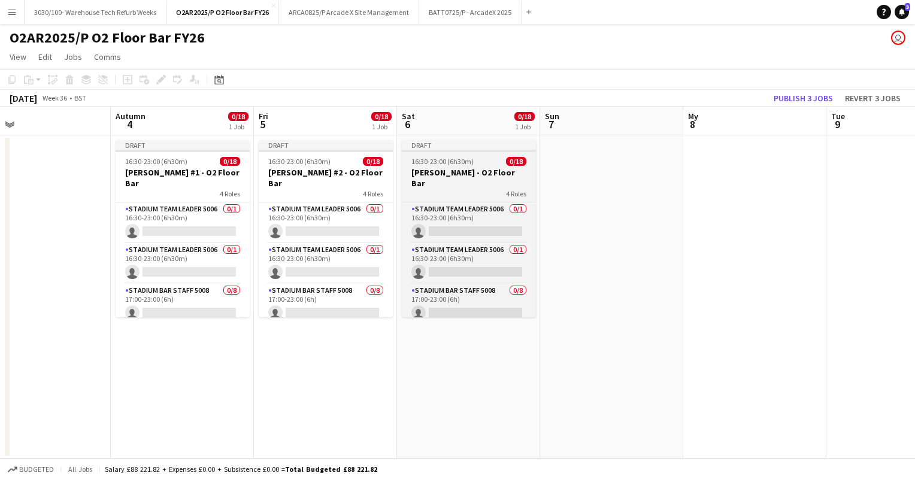
click at [469, 153] on app-job-card "Draft 16:30-23:00 (6h30m) 0/18 Tom Grennan - O2 Floor Bar 4 Roles Stadium Team …" at bounding box center [469, 228] width 134 height 177
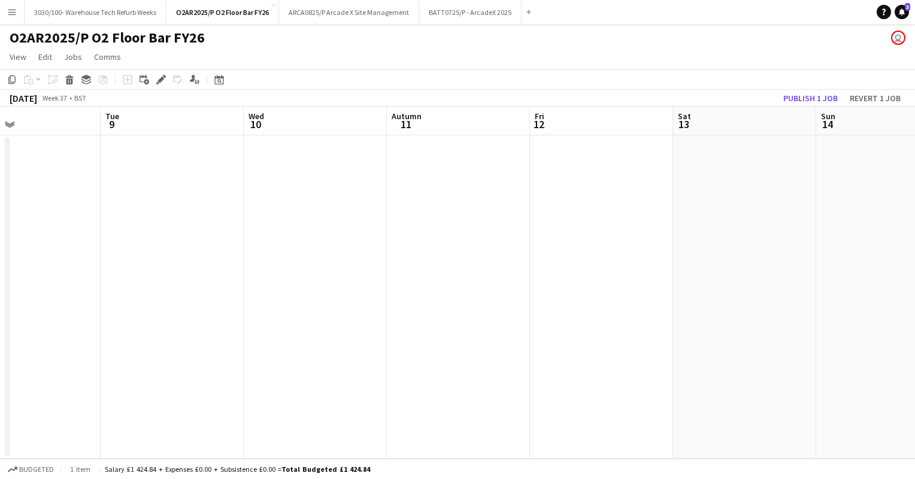
scroll to position [0, 473]
click at [726, 164] on app-date-cell at bounding box center [744, 296] width 143 height 323
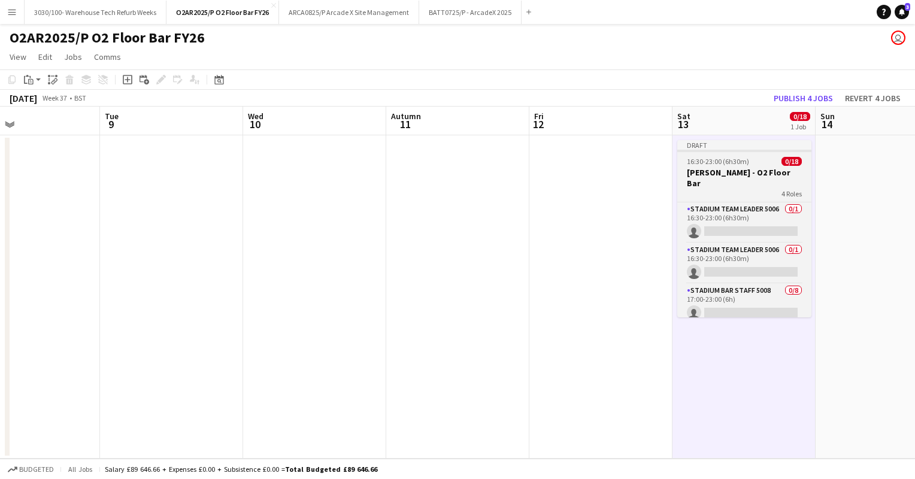
click at [736, 159] on span "16:30-23:00 (6h30m)" at bounding box center [718, 161] width 62 height 9
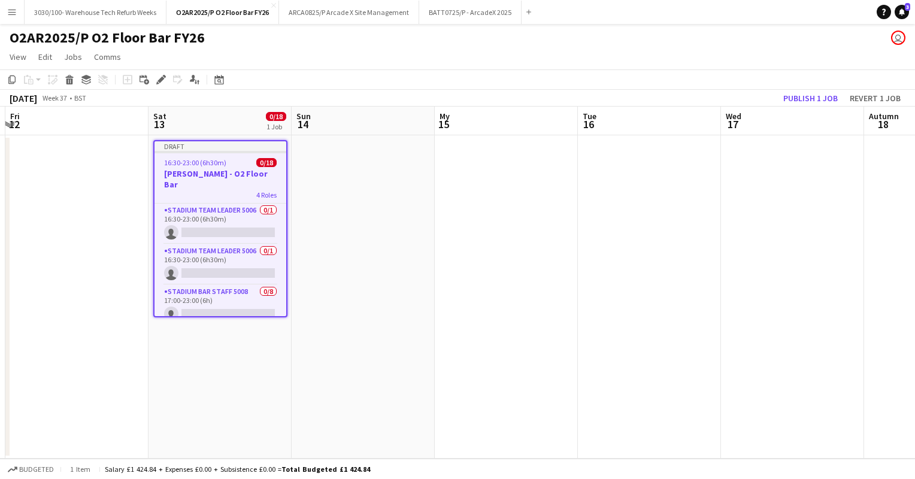
scroll to position [0, 440]
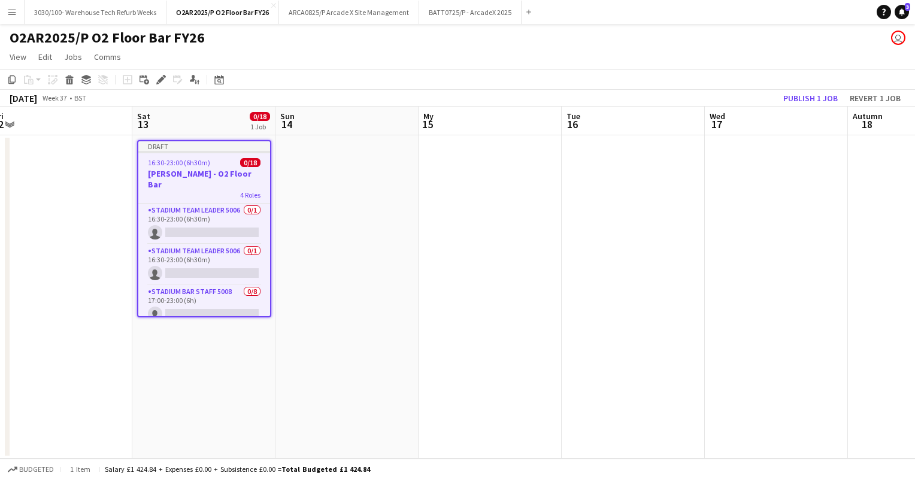
click at [630, 168] on app-date-cell at bounding box center [633, 296] width 143 height 323
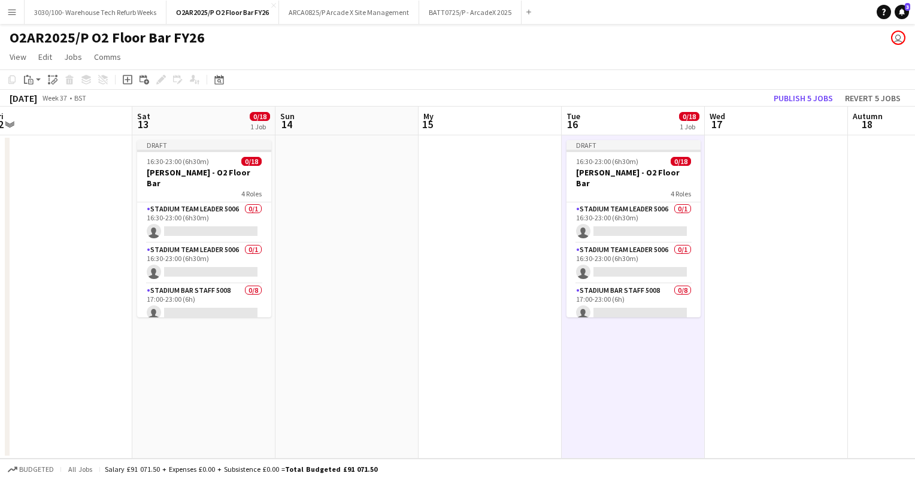
click at [777, 201] on app-date-cell at bounding box center [776, 296] width 143 height 323
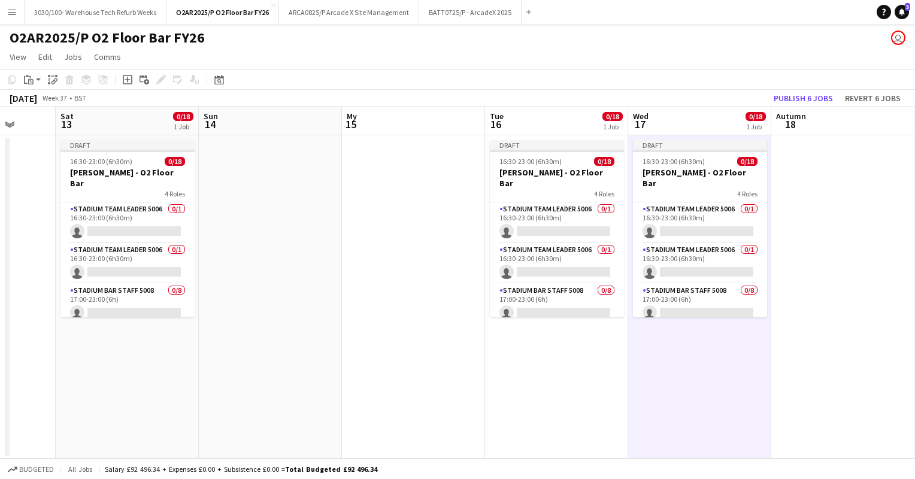
scroll to position [0, 519]
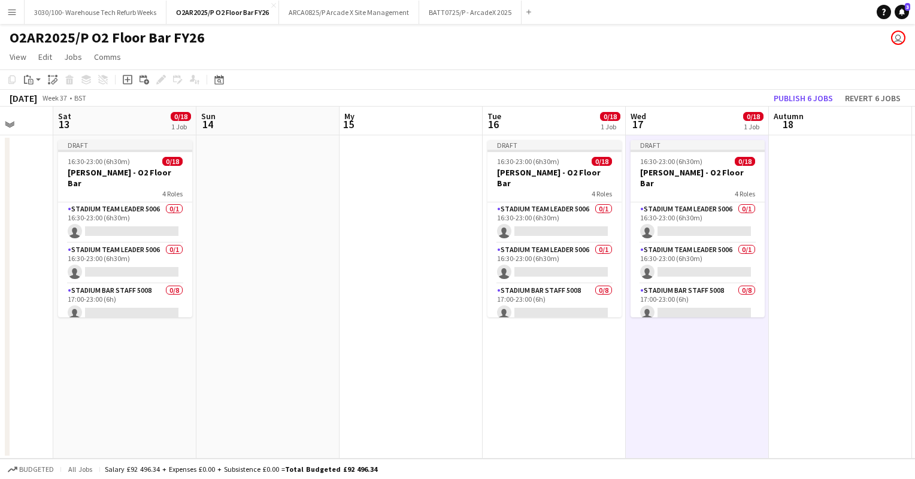
click at [790, 190] on app-date-cell at bounding box center [840, 296] width 143 height 323
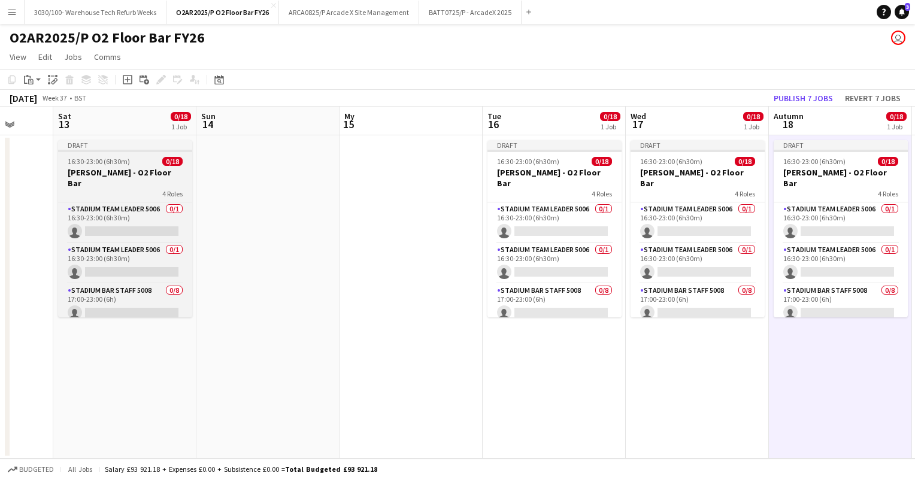
click at [151, 153] on app-job-card "Draft 16:30-23:00 (6h30m) 0/18 Tom Grennan - O2 Floor Bar 4 Roles Stadium Team …" at bounding box center [125, 228] width 134 height 177
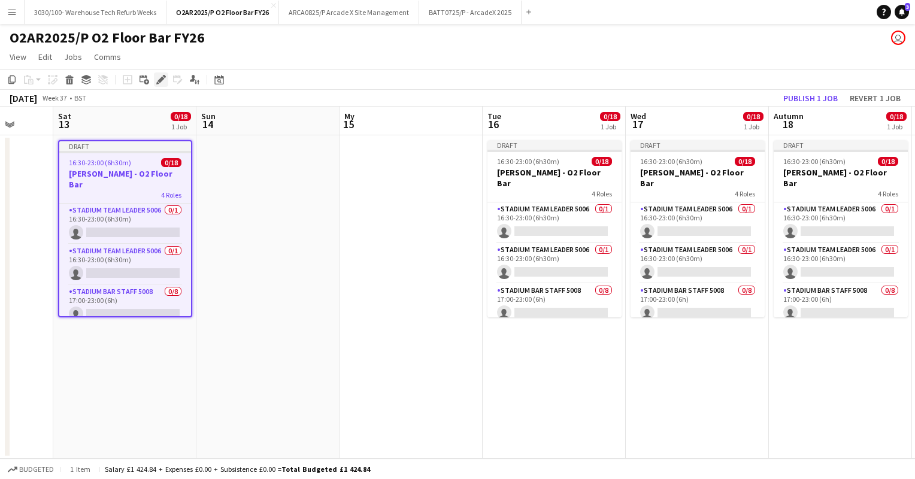
click at [160, 80] on icon at bounding box center [161, 80] width 7 height 7
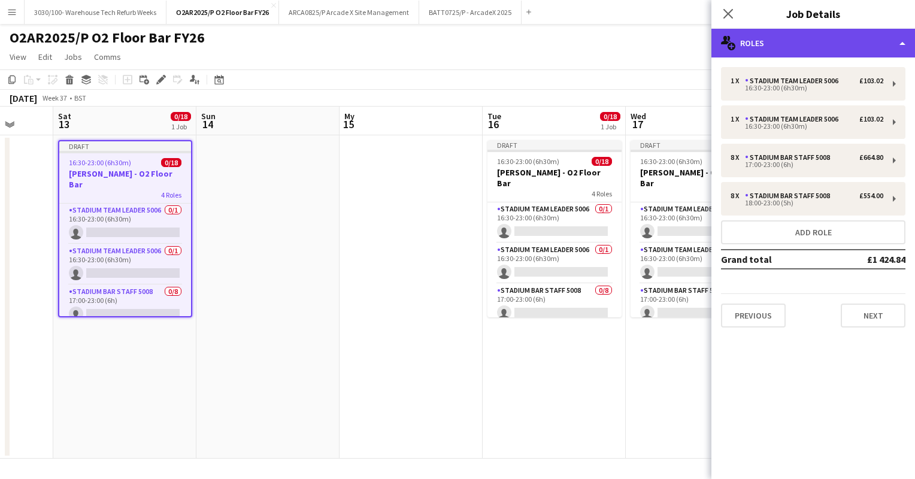
click at [781, 44] on div "multiple-users-add Roles" at bounding box center [814, 43] width 204 height 29
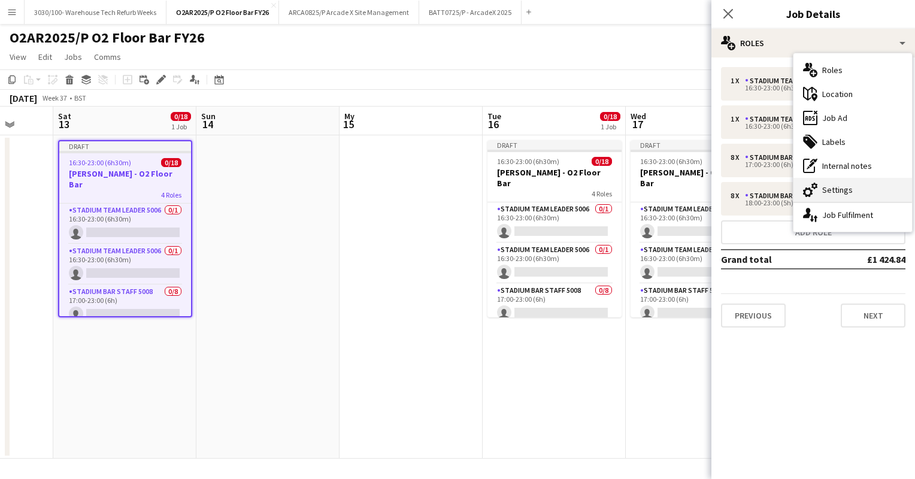
click at [840, 192] on font "Settings" at bounding box center [837, 189] width 31 height 11
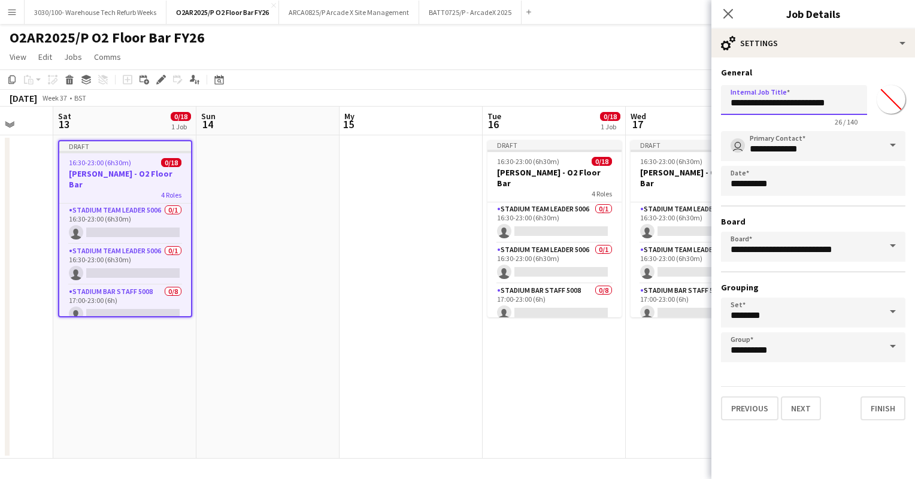
drag, startPoint x: 784, startPoint y: 106, endPoint x: 715, endPoint y: 107, distance: 68.3
click at [715, 107] on form "**********" at bounding box center [814, 243] width 204 height 353
type input "**********"
click at [846, 60] on div "**********" at bounding box center [814, 244] width 204 height 373
click at [879, 409] on button "Finish" at bounding box center [883, 409] width 45 height 24
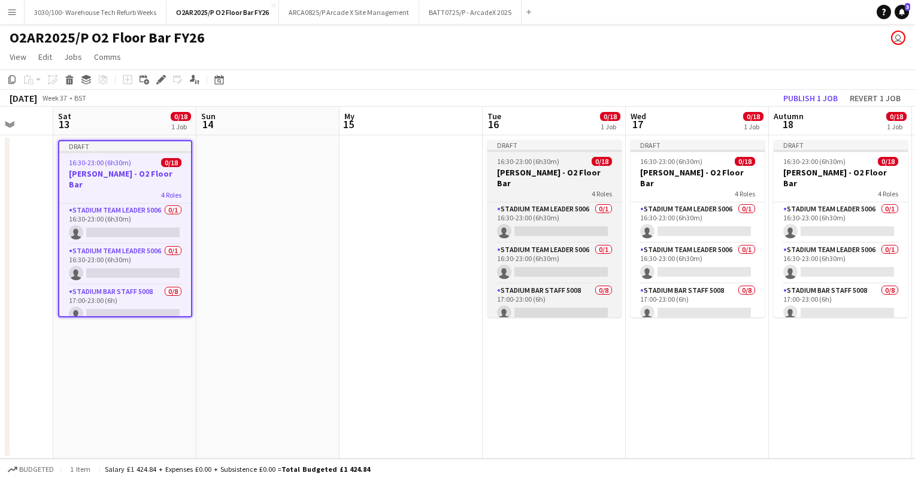
click at [564, 150] on div at bounding box center [555, 151] width 134 height 2
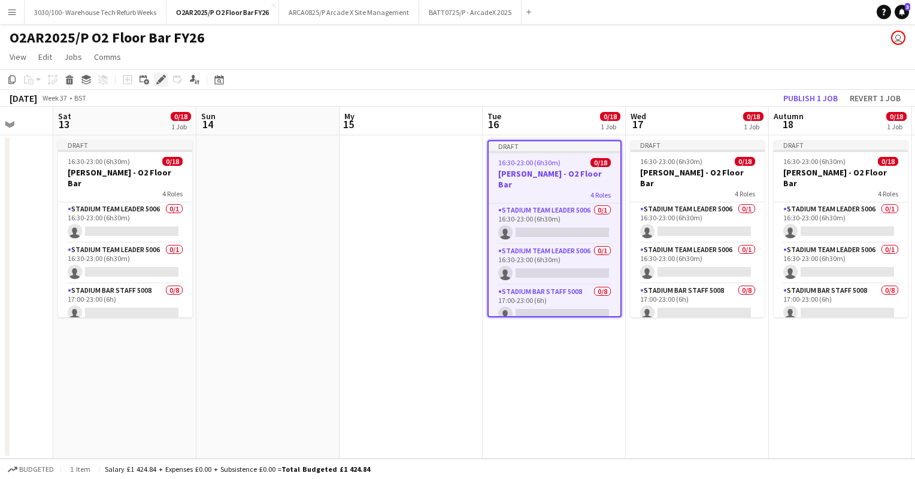
click at [160, 77] on icon "Edit" at bounding box center [161, 80] width 10 height 10
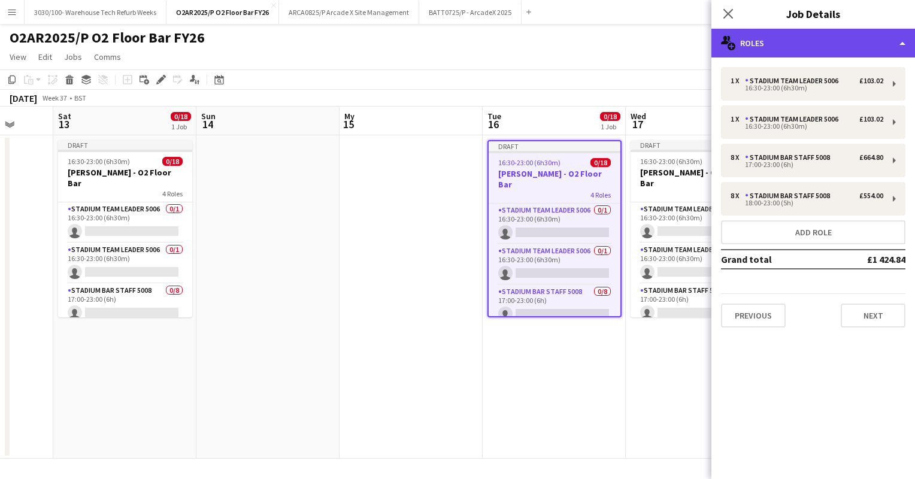
click at [840, 47] on div "multiple-users-add Roles" at bounding box center [814, 43] width 204 height 29
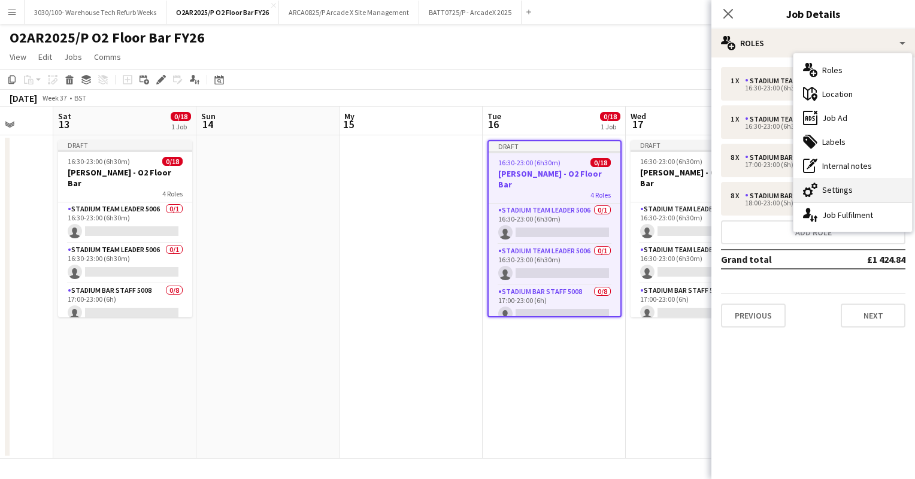
click at [834, 186] on font "Settings" at bounding box center [837, 189] width 31 height 11
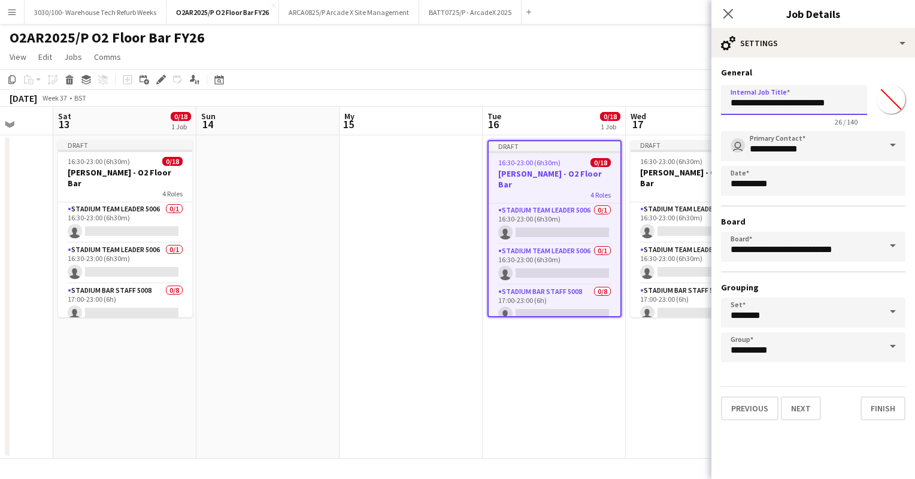
drag, startPoint x: 782, startPoint y: 104, endPoint x: 721, endPoint y: 113, distance: 61.8
click at [721, 113] on input "**********" at bounding box center [794, 100] width 146 height 30
type input "**********"
click at [812, 83] on div "**********" at bounding box center [813, 103] width 184 height 46
click at [887, 400] on button "Finish" at bounding box center [883, 409] width 45 height 24
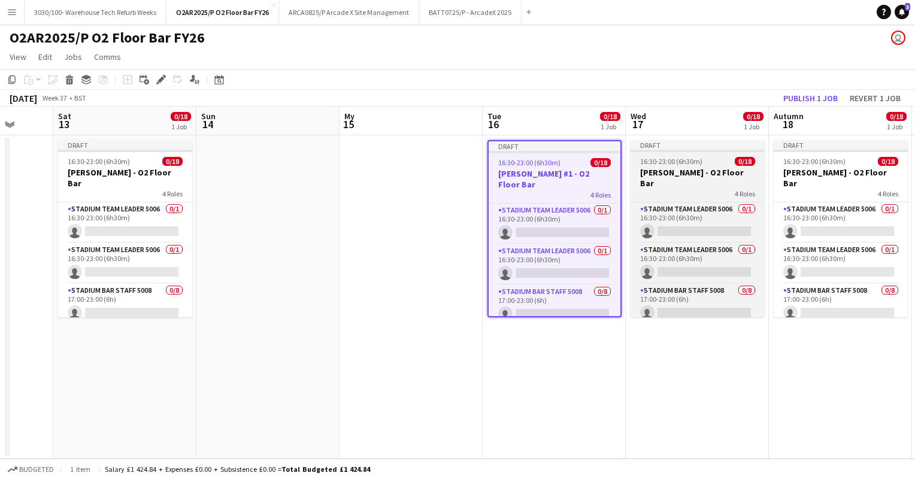
click at [682, 162] on span "16:30-23:00 (6h30m)" at bounding box center [671, 161] width 62 height 9
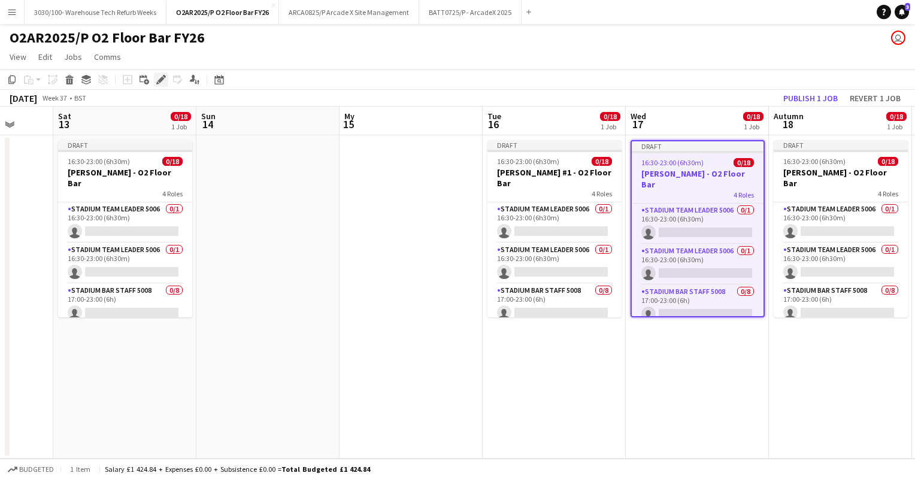
click at [159, 80] on icon at bounding box center [161, 80] width 7 height 7
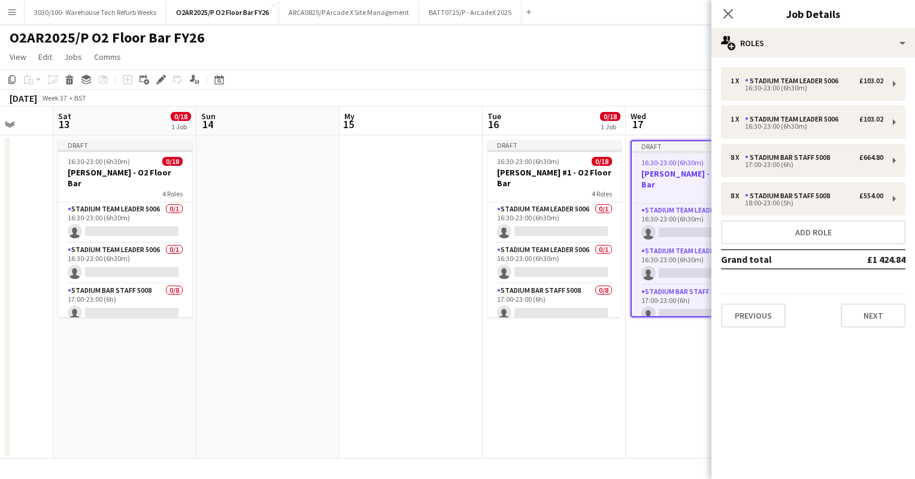
click at [803, 61] on div "1 x Stadium Team Leader 5006 £103.02 16:30-23:00 (6h30m) 1 x Stadium Team Leade…" at bounding box center [814, 198] width 204 height 280
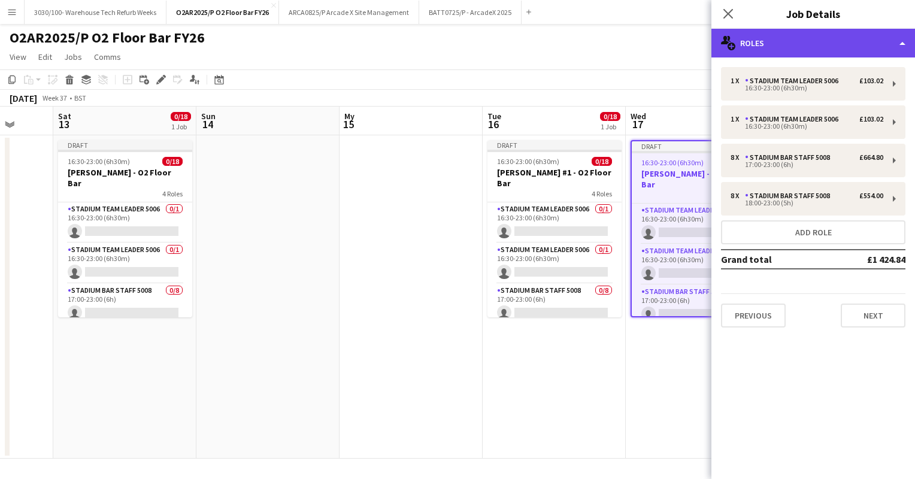
click at [829, 40] on div "multiple-users-add Roles" at bounding box center [814, 43] width 204 height 29
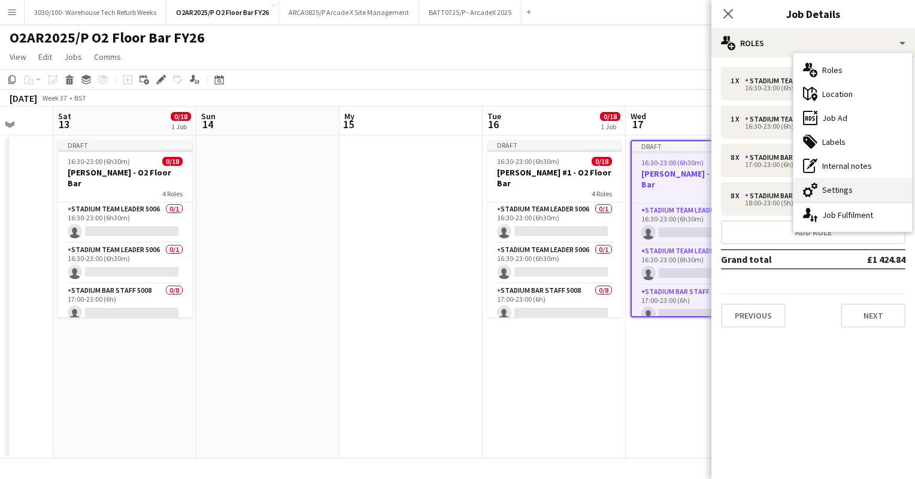
click at [837, 180] on div "cog-double-3 Settings" at bounding box center [853, 190] width 119 height 24
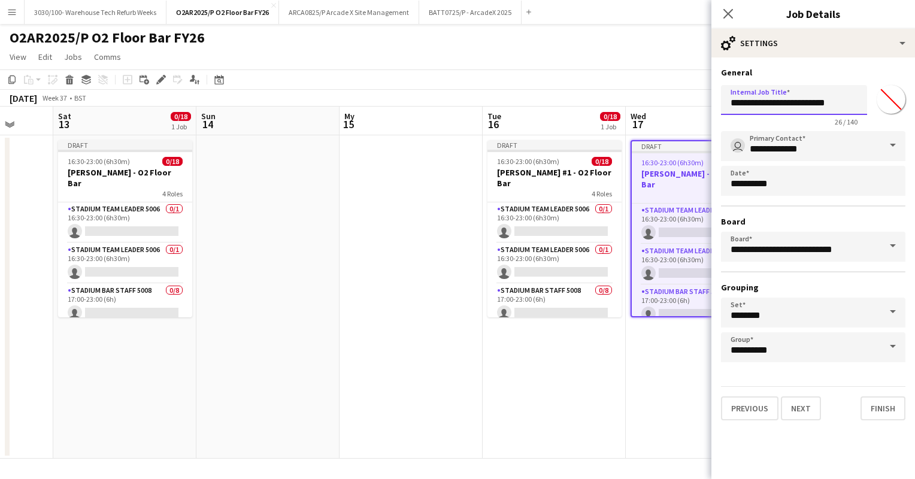
drag, startPoint x: 782, startPoint y: 103, endPoint x: 726, endPoint y: 107, distance: 56.4
click at [726, 107] on input "**********" at bounding box center [794, 100] width 146 height 30
type input "**********"
click at [846, 69] on h3 "General" at bounding box center [813, 72] width 184 height 11
click at [875, 400] on button "Finish" at bounding box center [883, 409] width 45 height 24
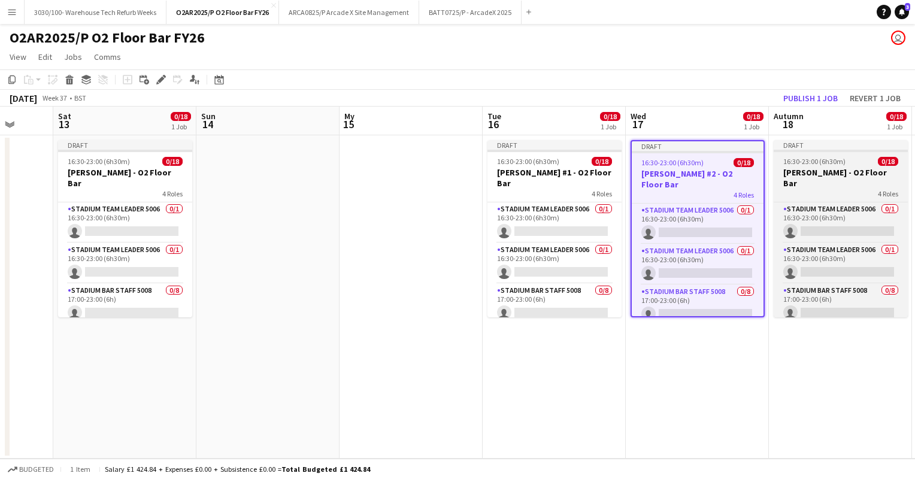
click at [815, 164] on span "16:30-23:00 (6h30m)" at bounding box center [815, 161] width 62 height 9
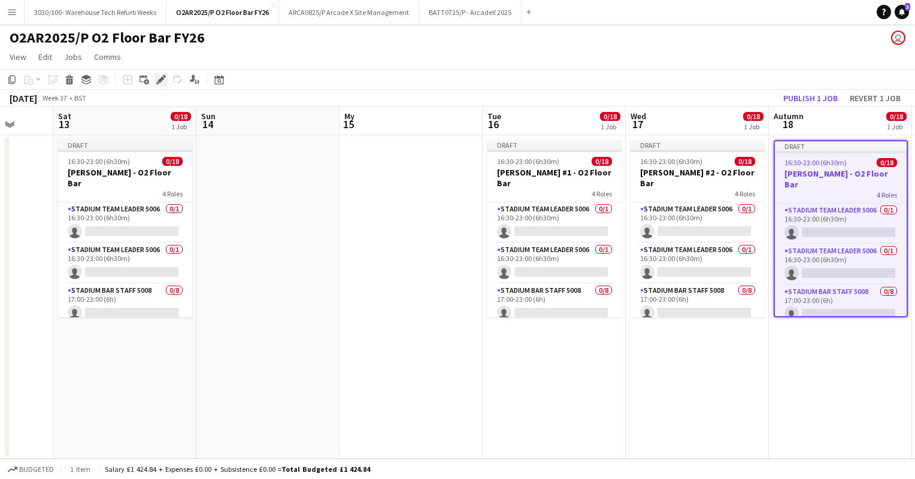
click at [158, 77] on icon "Edit" at bounding box center [161, 80] width 10 height 10
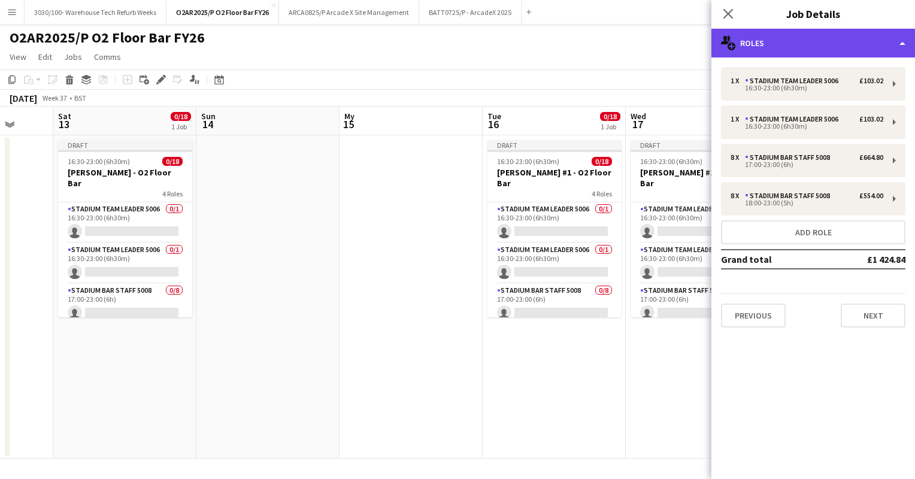
click at [812, 43] on div "multiple-users-add Roles" at bounding box center [814, 43] width 204 height 29
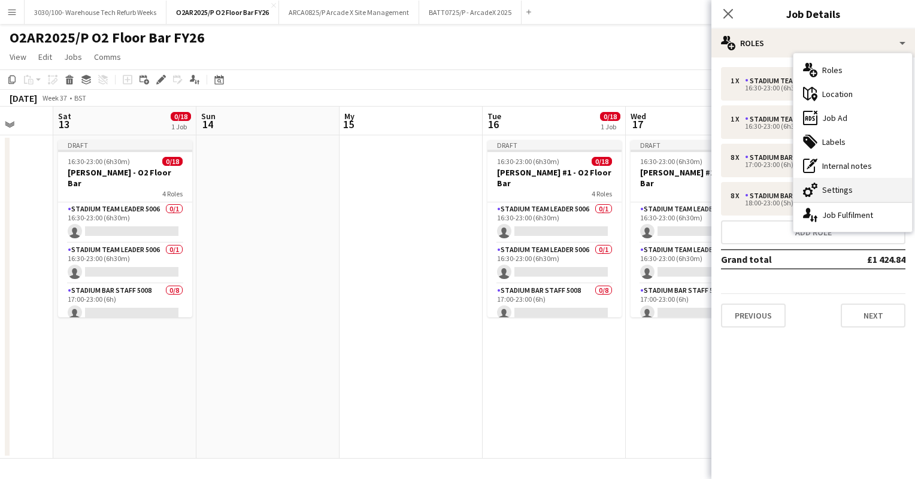
click at [833, 195] on div "cog-double-3 Settings" at bounding box center [853, 190] width 119 height 24
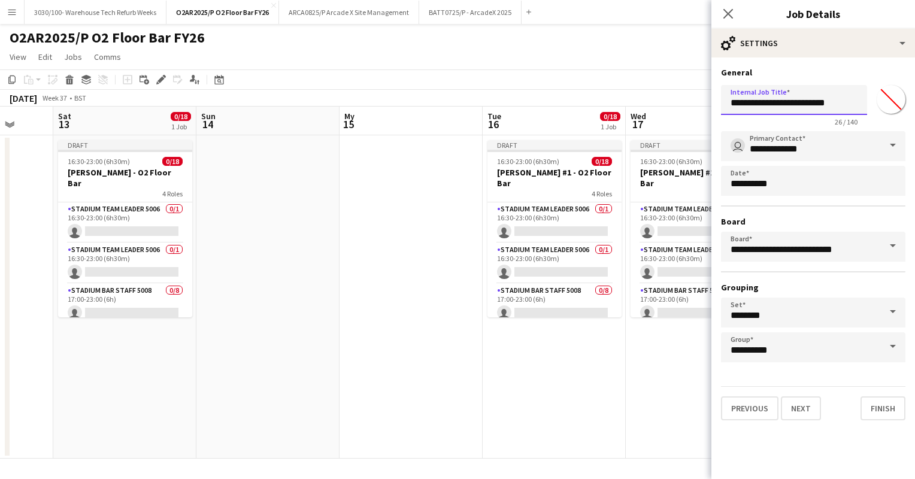
drag, startPoint x: 783, startPoint y: 103, endPoint x: 718, endPoint y: 103, distance: 64.7
click at [718, 103] on form "**********" at bounding box center [814, 243] width 204 height 353
type input "**********"
click at [788, 70] on h3 "General" at bounding box center [813, 72] width 184 height 11
click at [882, 405] on button "Finish" at bounding box center [883, 409] width 45 height 24
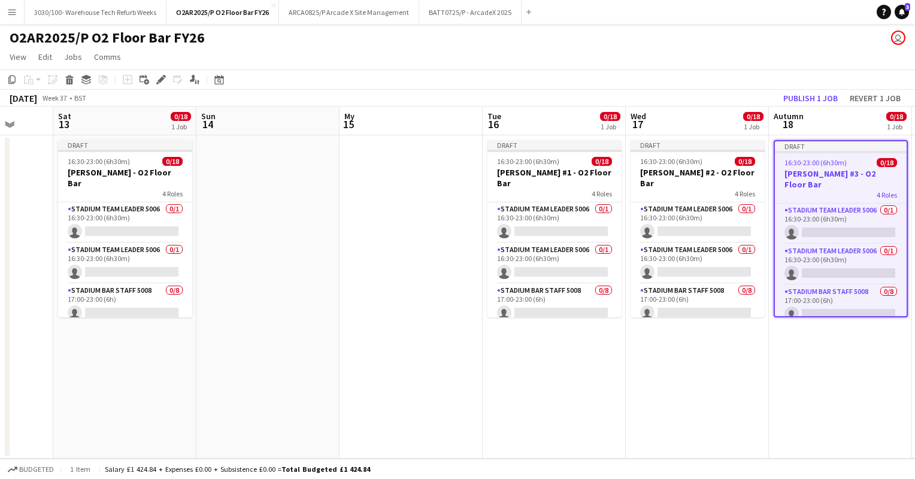
click at [748, 86] on app-toolbar "Copy Paste Paste Ctrl+V Paste with crew Ctrl+Shift+V Paste linked Job Delete Gr…" at bounding box center [457, 79] width 915 height 20
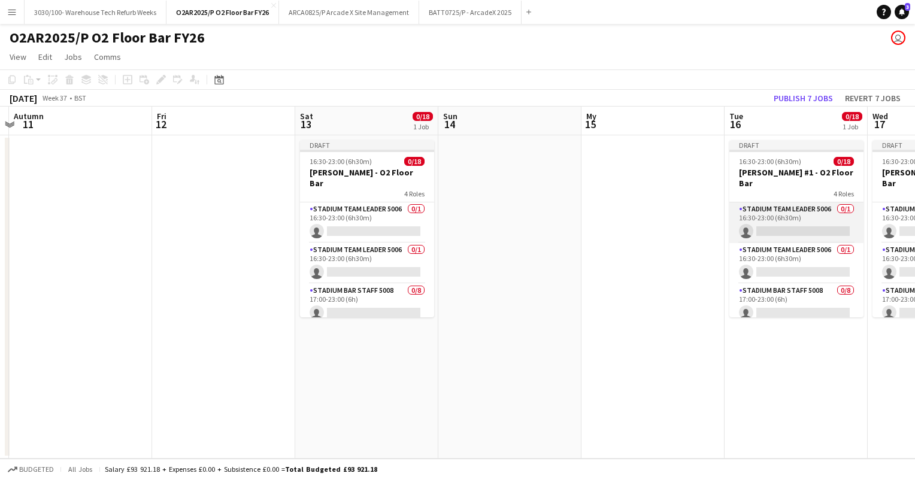
scroll to position [0, 276]
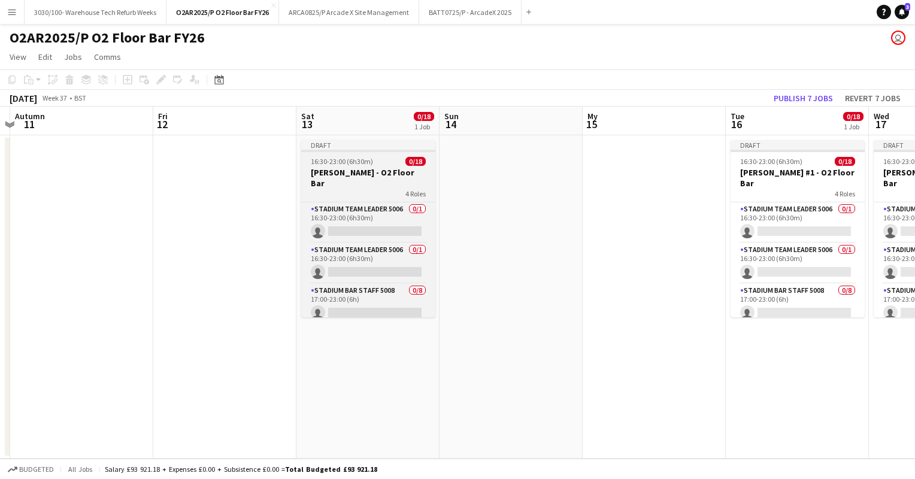
click at [400, 175] on h3 "[PERSON_NAME] - O2 Floor Bar" at bounding box center [368, 178] width 134 height 22
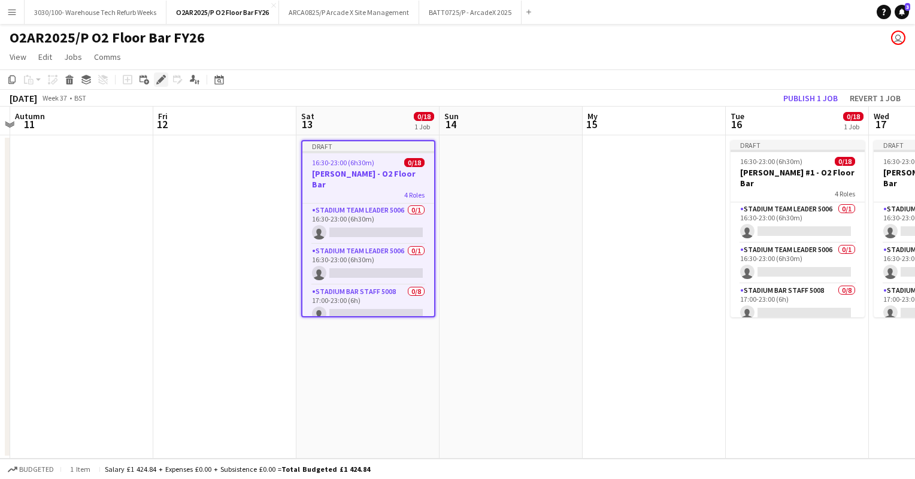
click at [163, 77] on icon "Edit" at bounding box center [161, 80] width 10 height 10
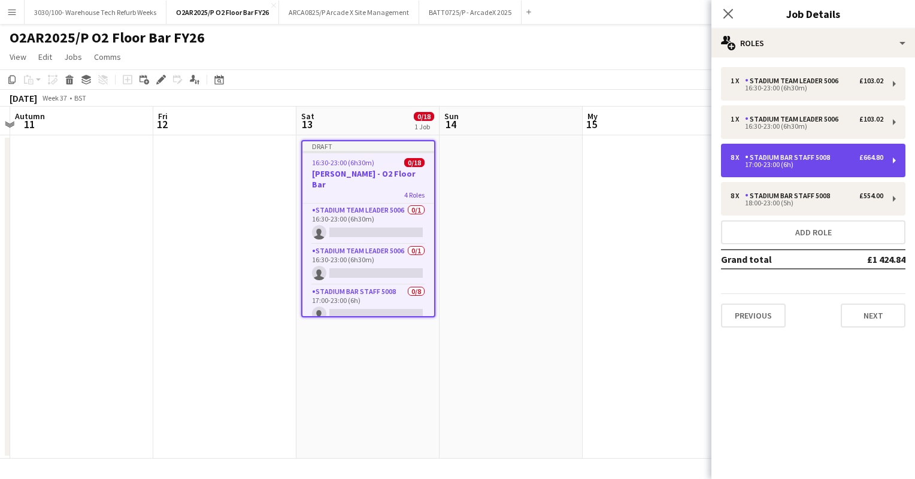
click at [809, 159] on div "Stadium Bar Staff 5008" at bounding box center [790, 157] width 90 height 8
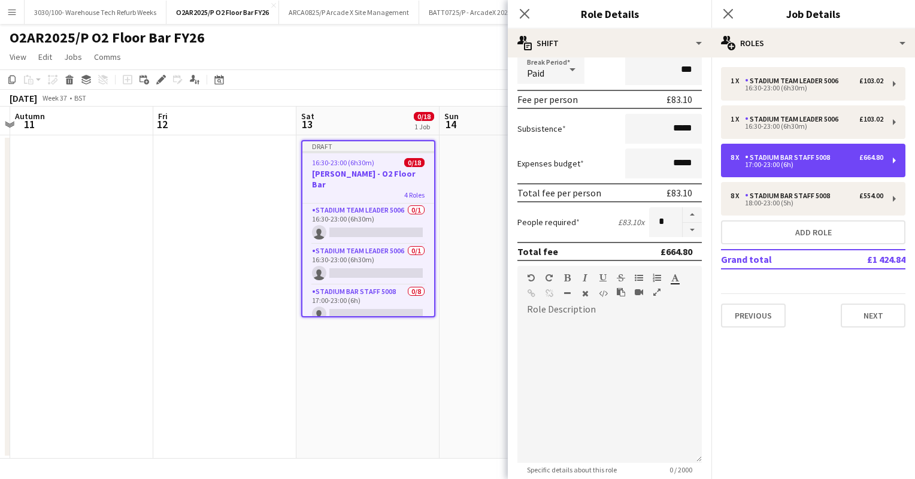
scroll to position [150, 0]
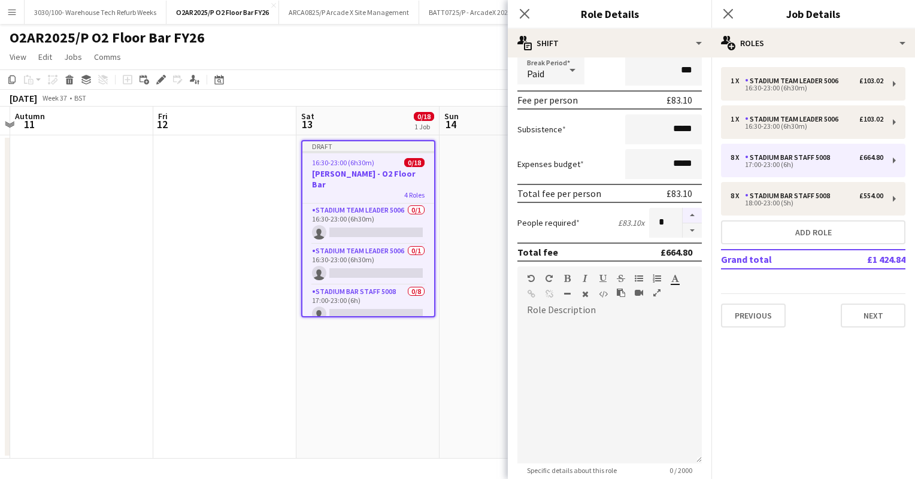
click at [685, 211] on button "button" at bounding box center [692, 216] width 19 height 16
click at [683, 210] on button "button" at bounding box center [692, 216] width 19 height 16
type input "**"
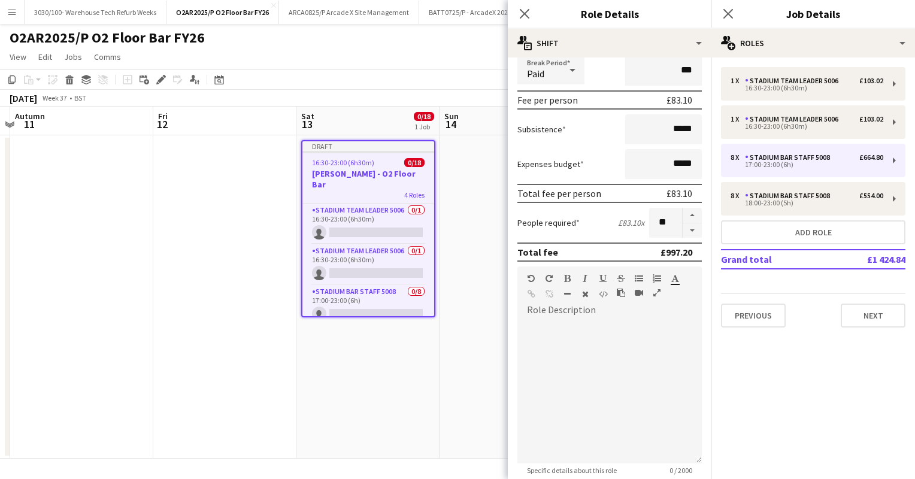
scroll to position [329, 0]
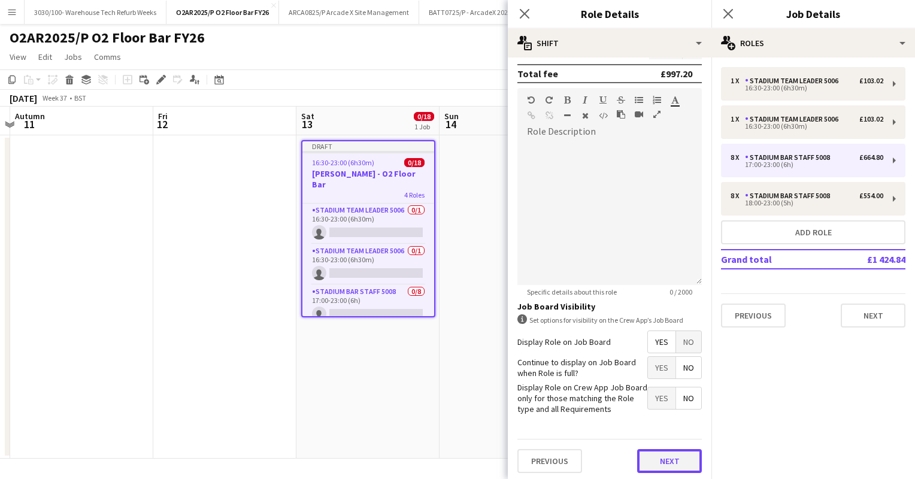
click at [661, 460] on button "Next" at bounding box center [669, 461] width 65 height 24
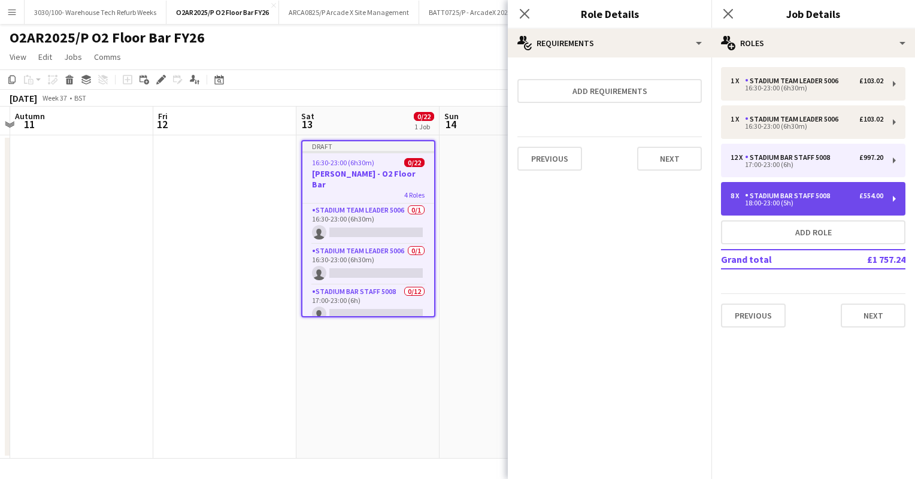
click at [816, 196] on div "Stadium Bar Staff 5008" at bounding box center [790, 196] width 90 height 8
type input "*****"
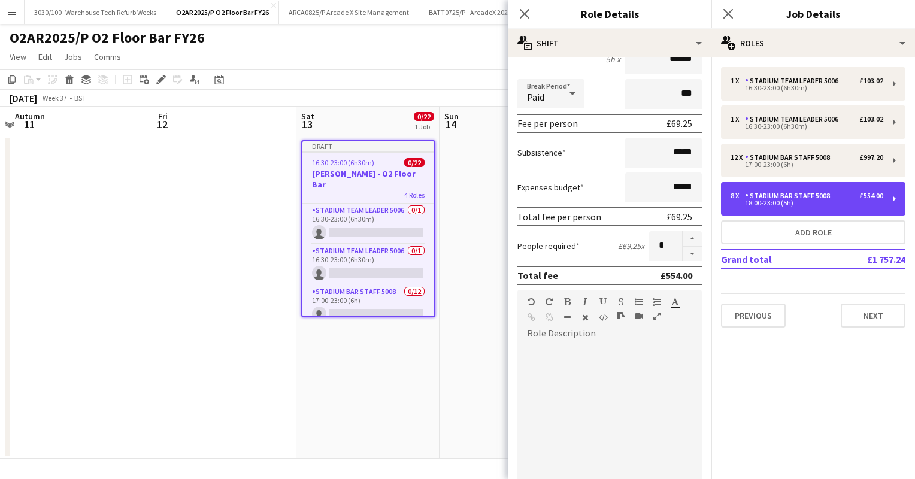
scroll to position [136, 0]
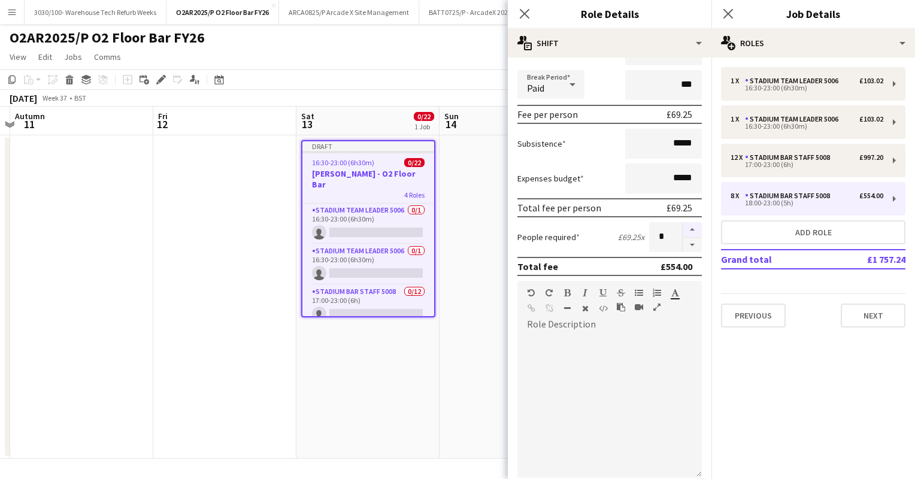
click at [683, 226] on button "button" at bounding box center [692, 230] width 19 height 16
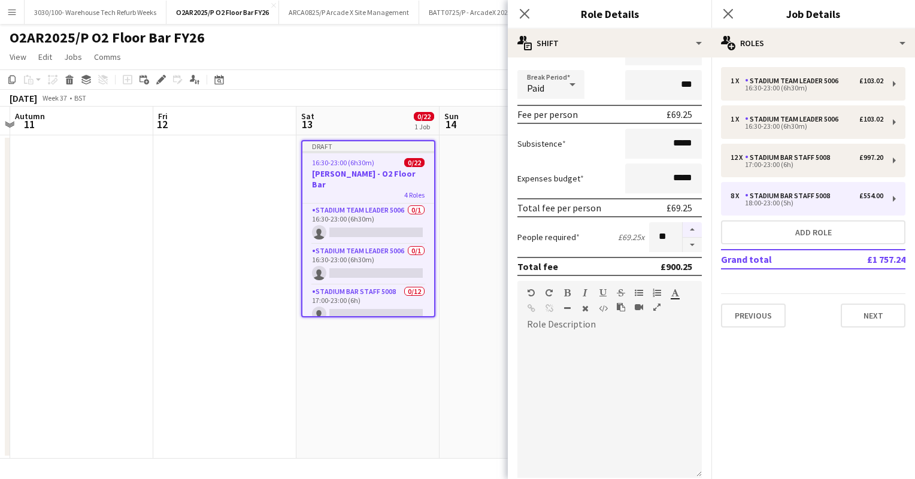
click at [683, 226] on button "button" at bounding box center [692, 230] width 19 height 16
click at [683, 244] on button "button" at bounding box center [692, 245] width 19 height 15
type input "**"
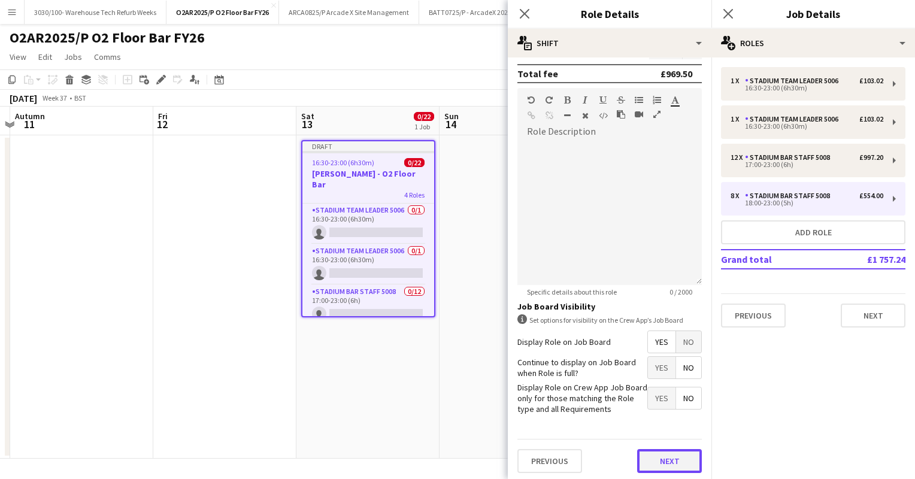
click at [654, 453] on button "Next" at bounding box center [669, 461] width 65 height 24
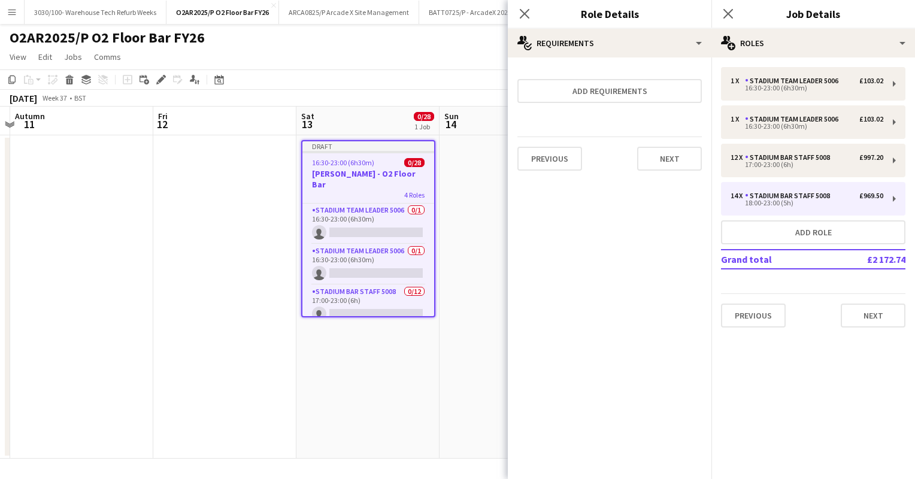
scroll to position [0, 0]
click at [851, 310] on button "Next" at bounding box center [873, 316] width 65 height 24
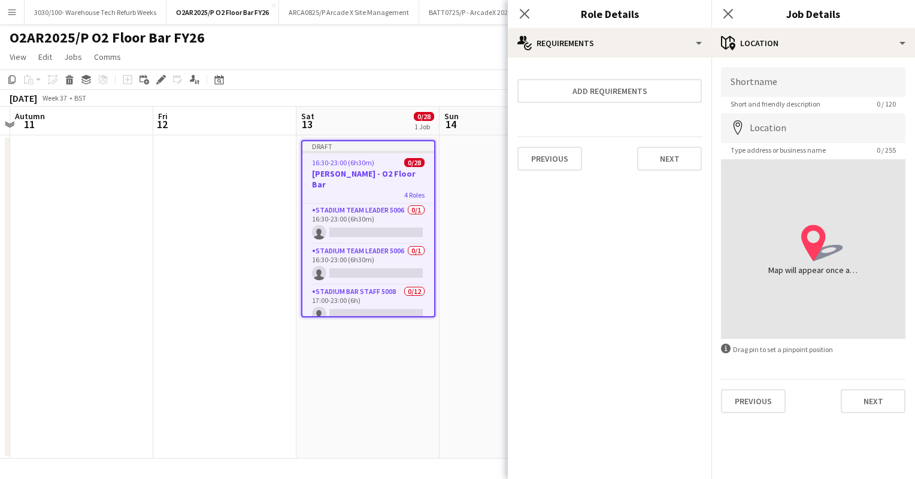
click at [470, 183] on app-date-cell at bounding box center [511, 296] width 143 height 323
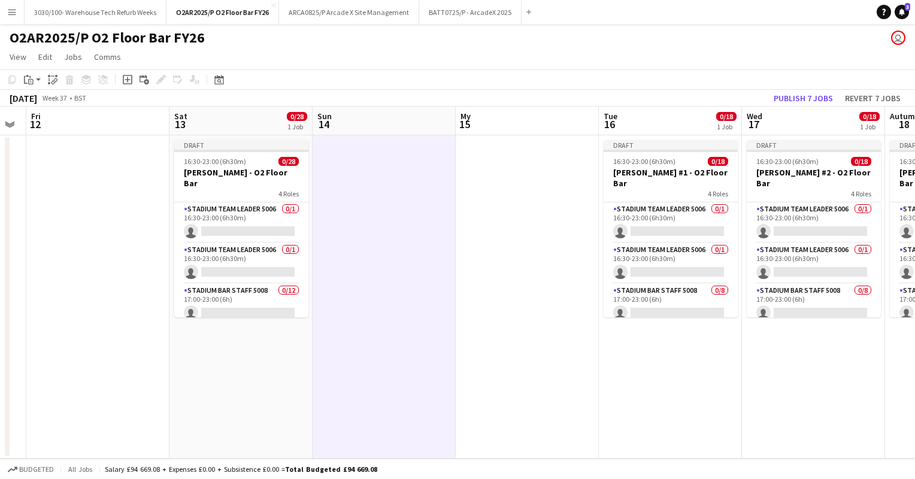
scroll to position [0, 405]
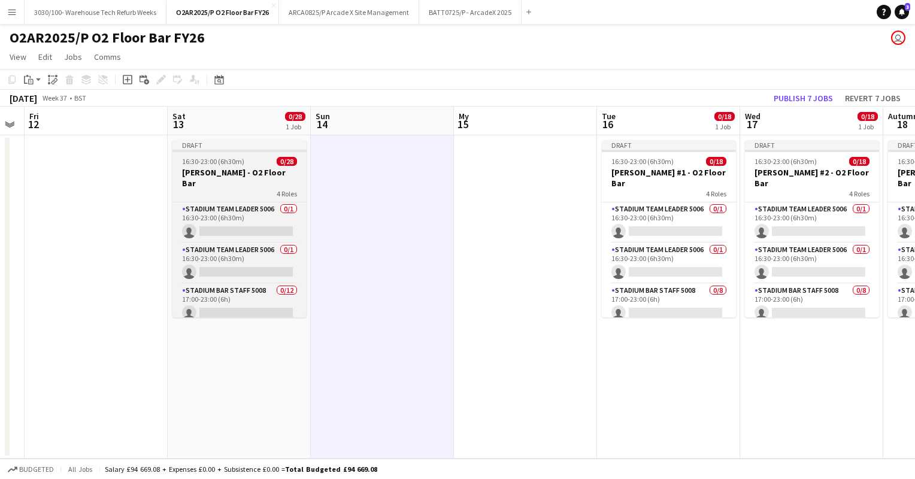
click at [256, 164] on div "16:30-23:00 (6h30m) 0/28" at bounding box center [240, 161] width 134 height 9
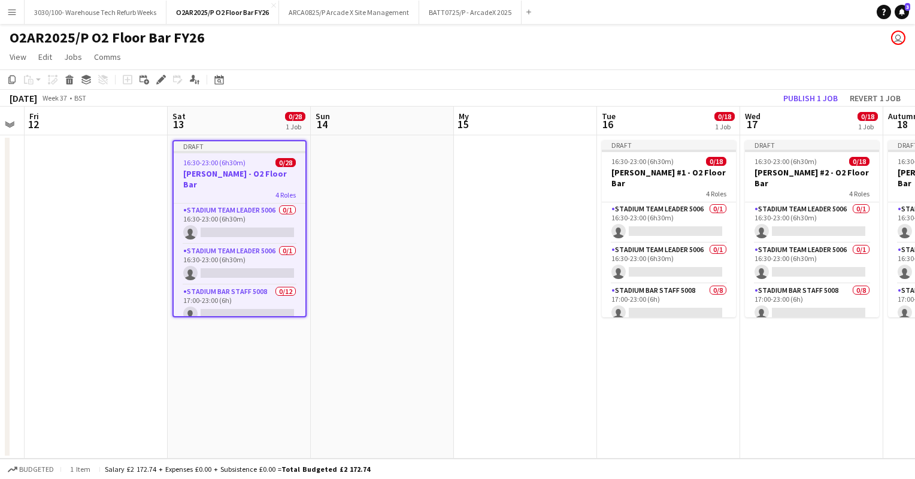
click at [256, 164] on div "16:30-23:00 (6h30m) 0/28" at bounding box center [240, 162] width 132 height 9
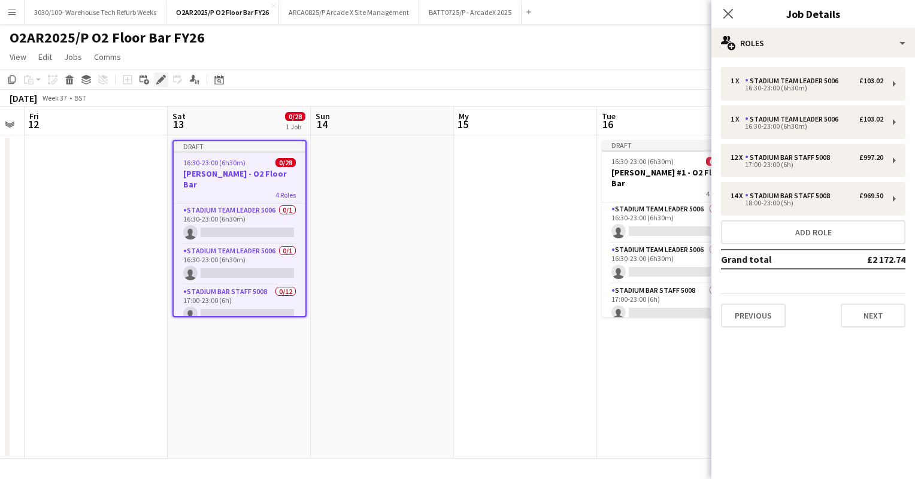
click at [164, 75] on icon at bounding box center [164, 76] width 3 height 3
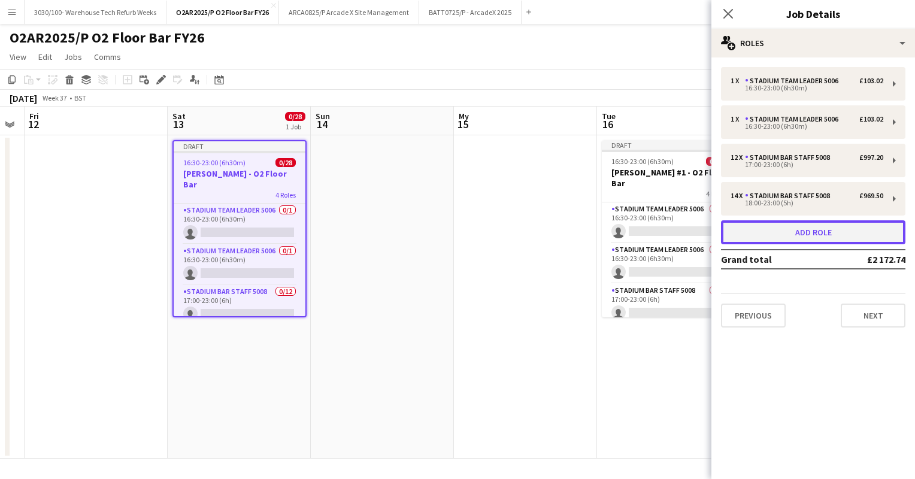
click at [825, 239] on button "Add role" at bounding box center [813, 232] width 184 height 24
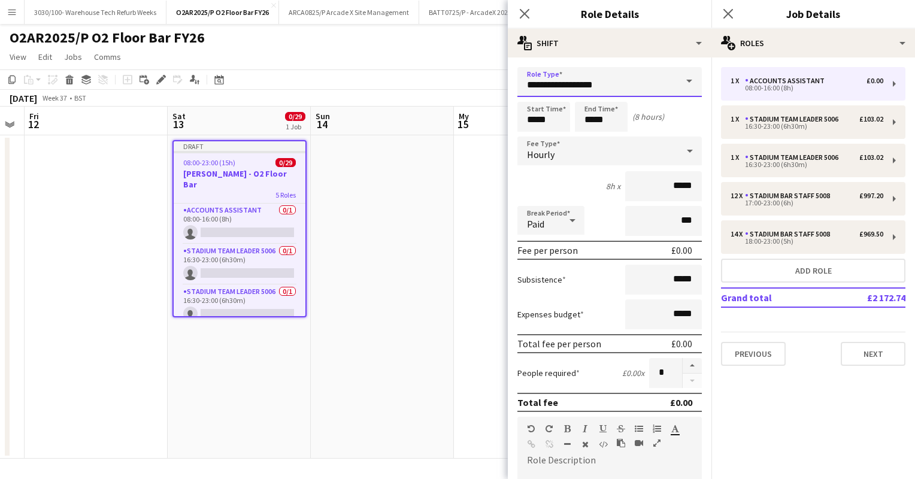
click at [629, 74] on input "**********" at bounding box center [610, 82] width 184 height 30
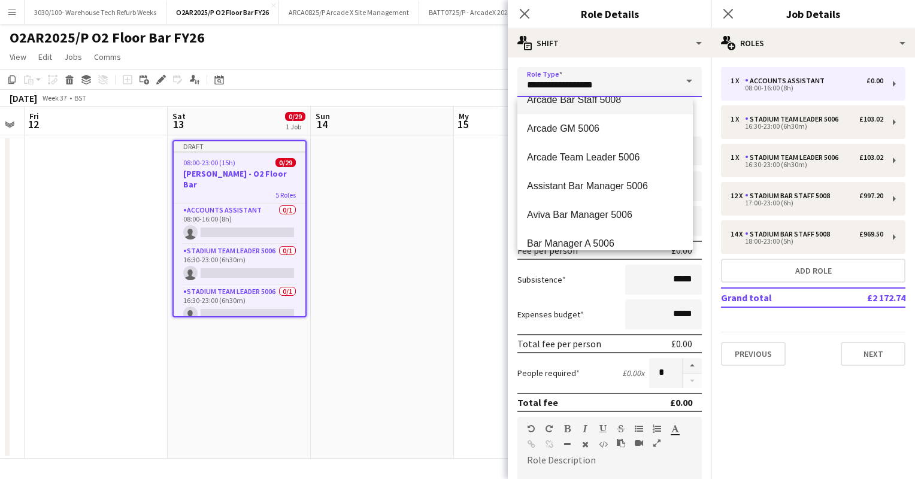
scroll to position [0, 0]
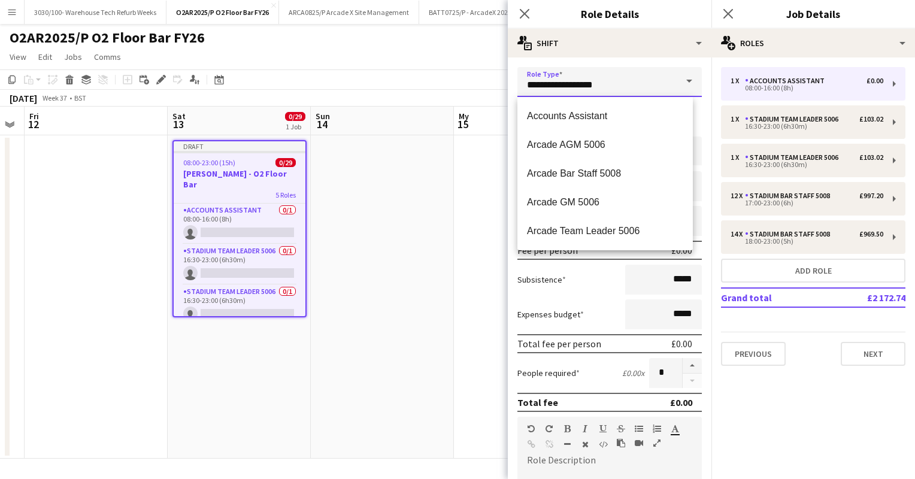
drag, startPoint x: 617, startPoint y: 78, endPoint x: 506, endPoint y: 75, distance: 111.5
click at [506, 75] on body "Menu Boards Boards Boards All jobs Status Workforce Workforce My Workforce Recr…" at bounding box center [457, 239] width 915 height 479
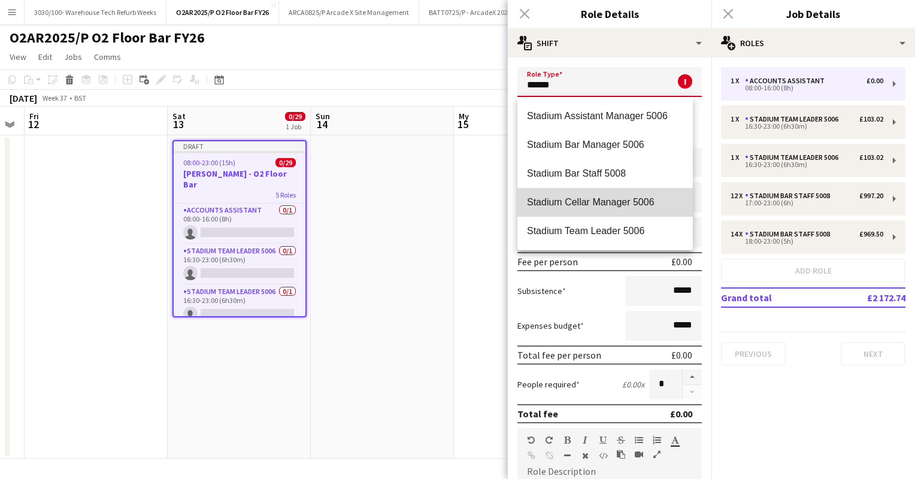
click at [613, 203] on span "Stadium Cellar Manager 5006" at bounding box center [605, 201] width 156 height 11
type input "**********"
type input "******"
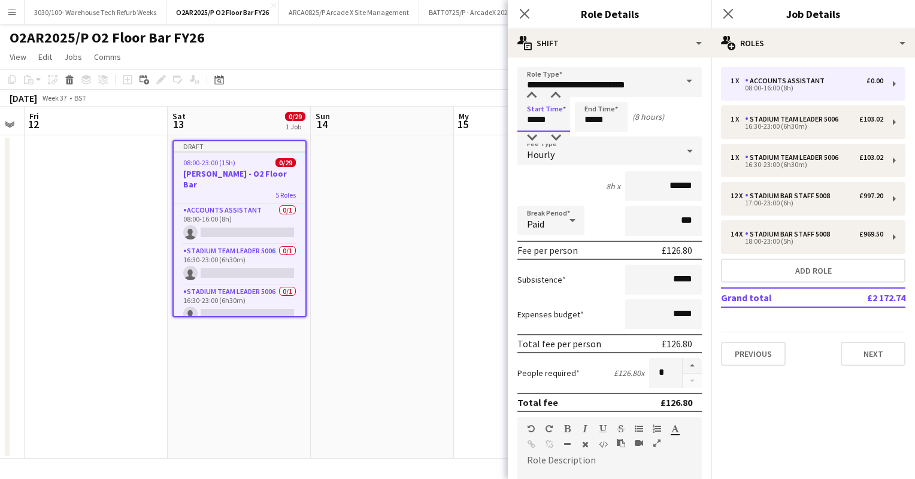
drag, startPoint x: 552, startPoint y: 118, endPoint x: 528, endPoint y: 119, distance: 24.0
click at [528, 119] on input "*****" at bounding box center [544, 117] width 53 height 30
type input "*****"
click at [594, 119] on input "*****" at bounding box center [601, 117] width 53 height 30
type input "*****"
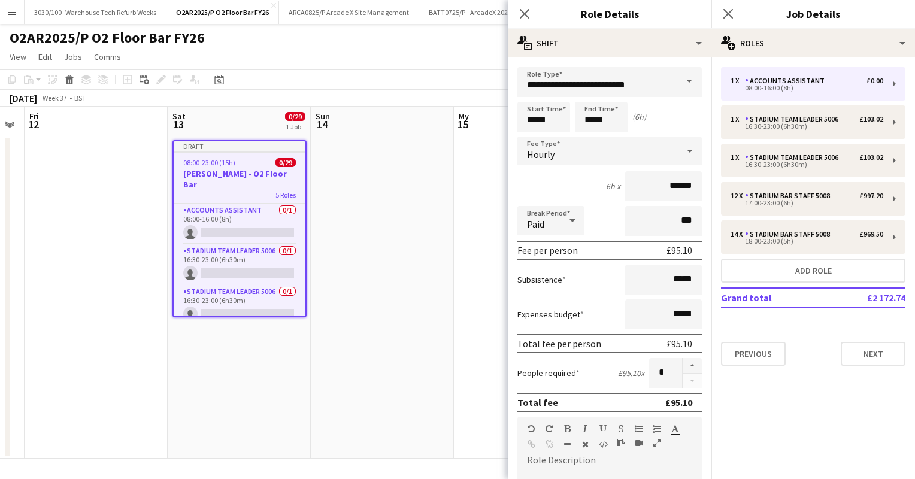
click at [556, 177] on div "6h x ******" at bounding box center [610, 186] width 184 height 30
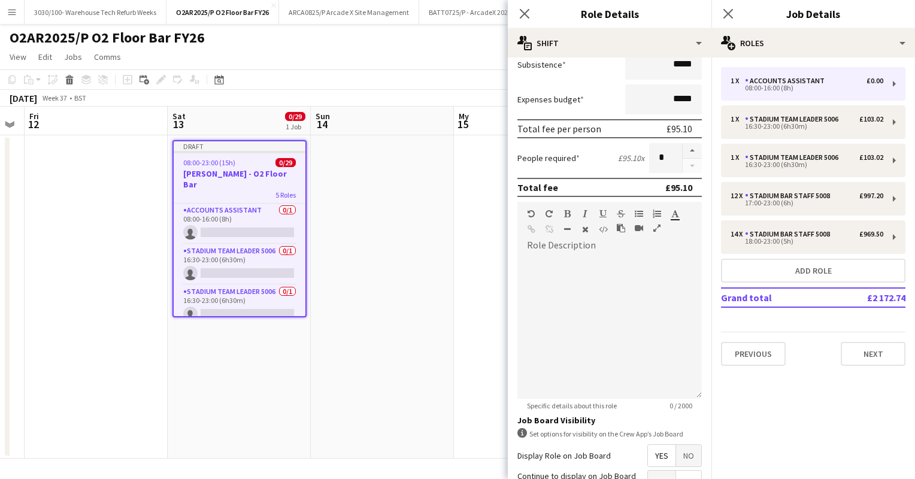
scroll to position [217, 0]
click at [683, 148] on button "button" at bounding box center [692, 149] width 19 height 16
type input "*"
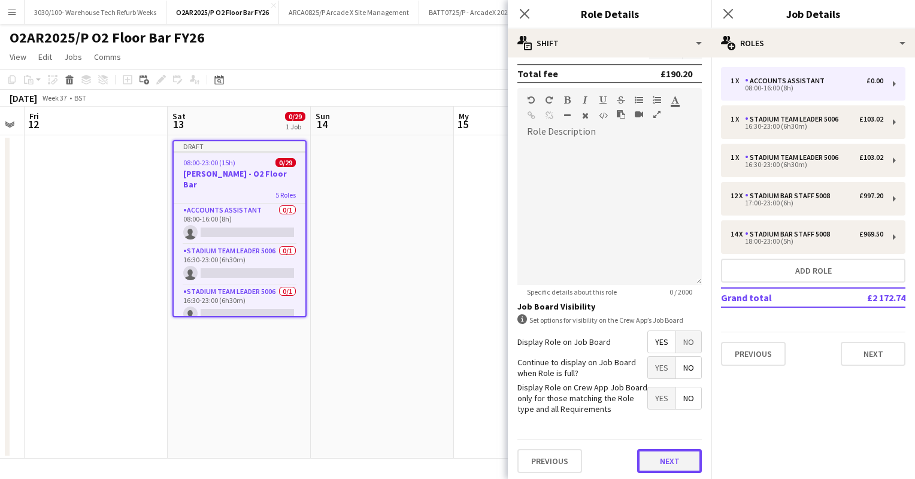
click at [670, 464] on button "Next" at bounding box center [669, 461] width 65 height 24
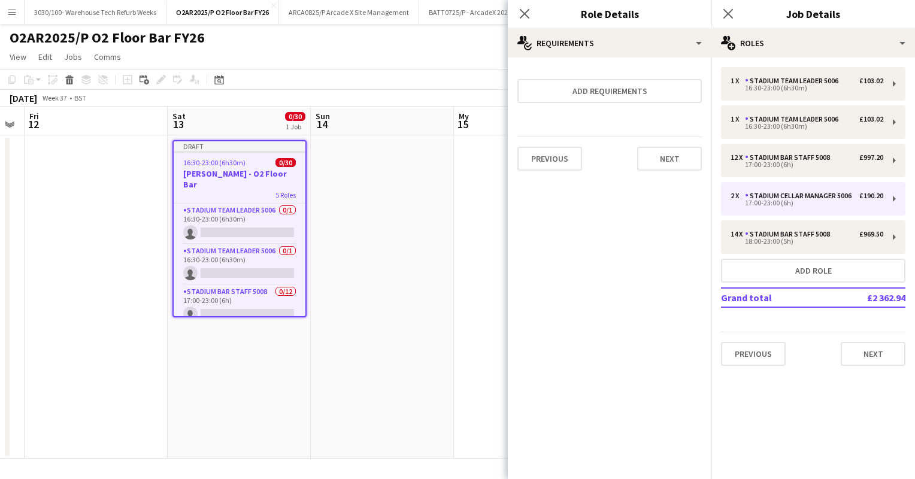
scroll to position [0, 0]
click at [649, 153] on button "Next" at bounding box center [669, 159] width 65 height 24
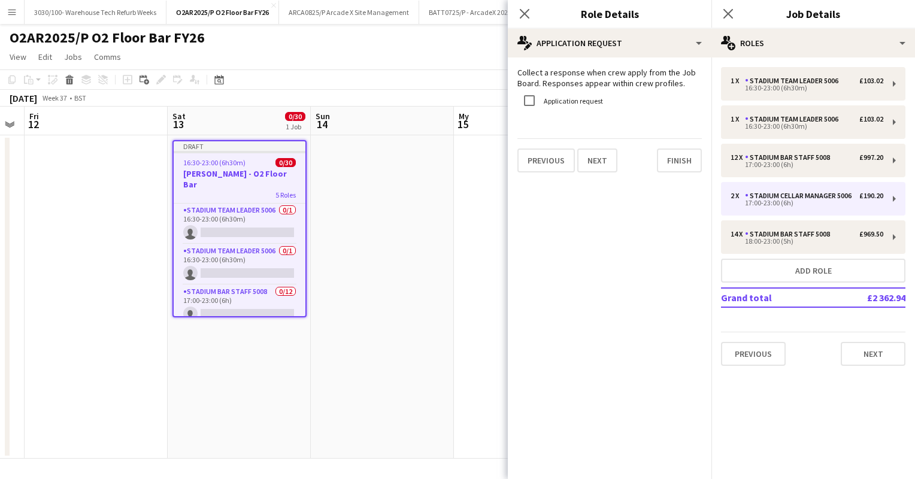
click at [419, 31] on div "O2AR2025/P O2 Floor Bar FY26 user" at bounding box center [457, 35] width 915 height 23
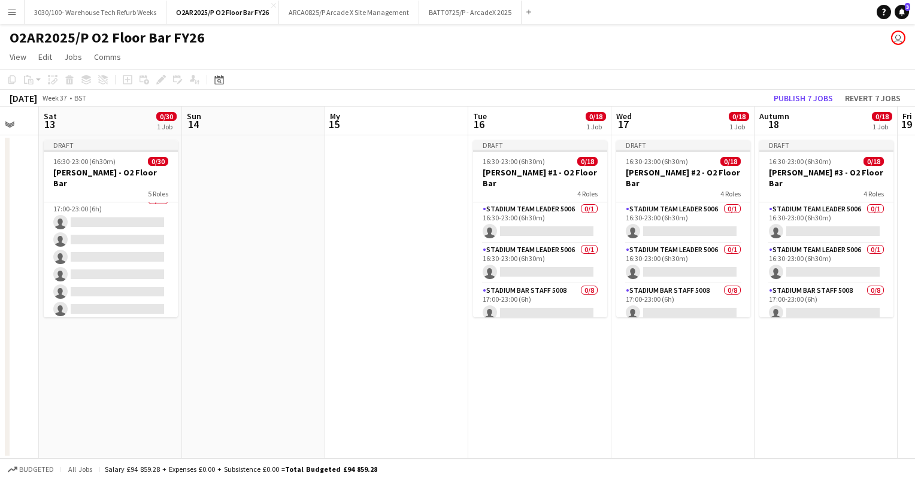
scroll to position [0, 391]
click at [364, 240] on app-date-cell at bounding box center [396, 296] width 143 height 323
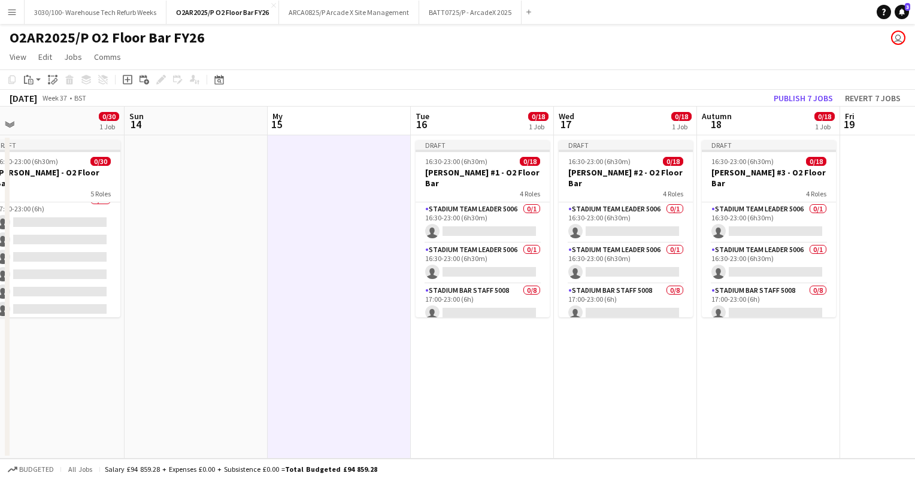
scroll to position [0, 486]
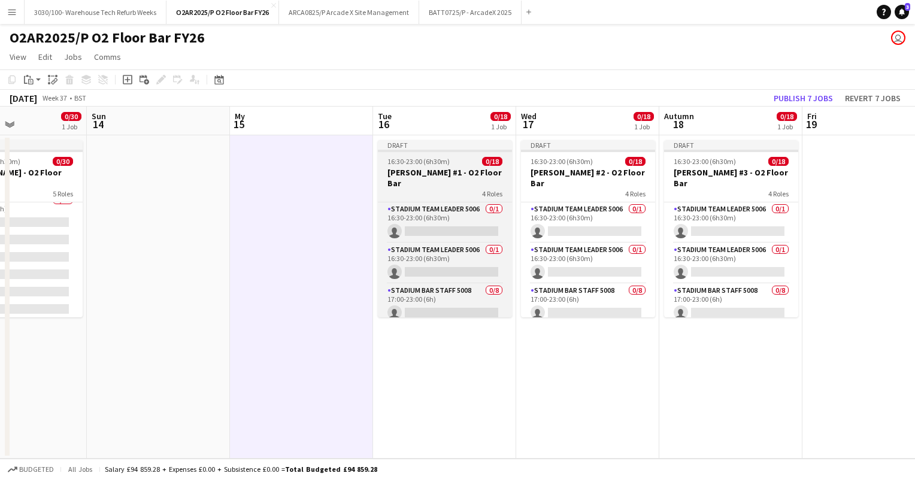
click at [453, 176] on h3 "[PERSON_NAME] #1 - O2 Floor Bar" at bounding box center [445, 178] width 134 height 22
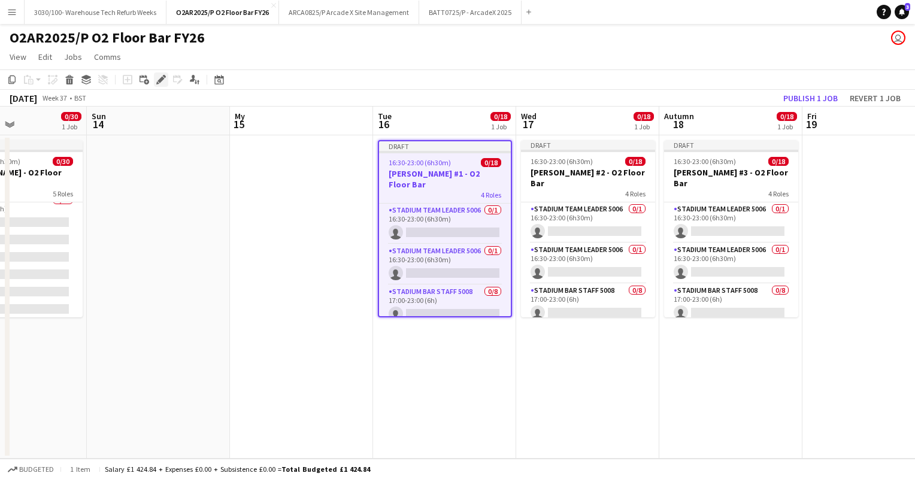
click at [156, 81] on icon "Edit" at bounding box center [161, 80] width 10 height 10
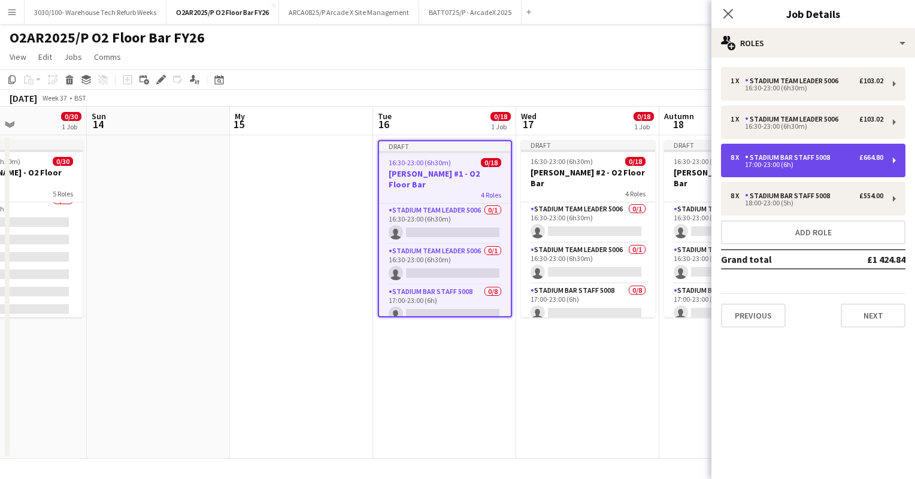
click at [806, 158] on div "Stadium Bar Staff 5008" at bounding box center [790, 157] width 90 height 8
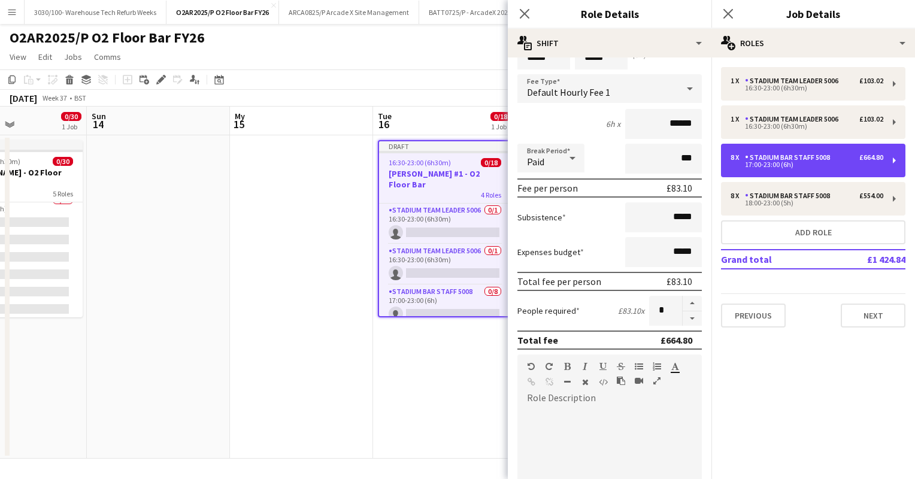
scroll to position [110, 0]
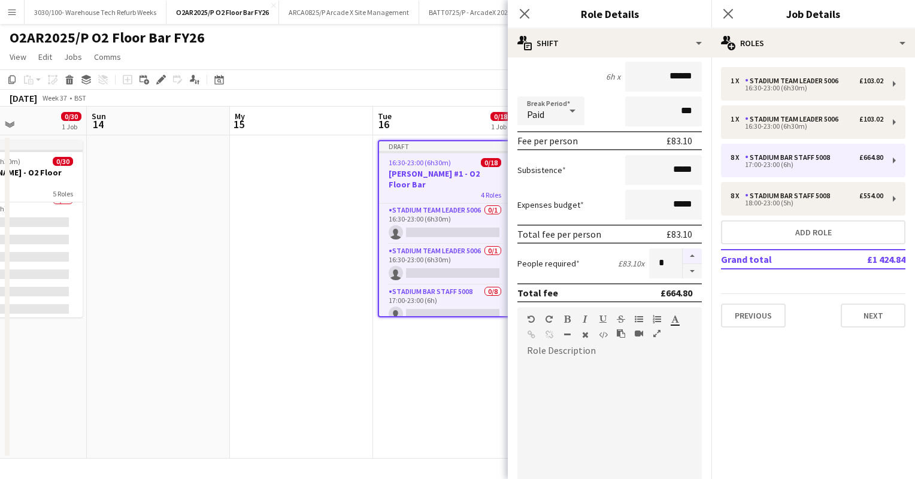
click at [683, 252] on button "button" at bounding box center [692, 257] width 19 height 16
type input "**"
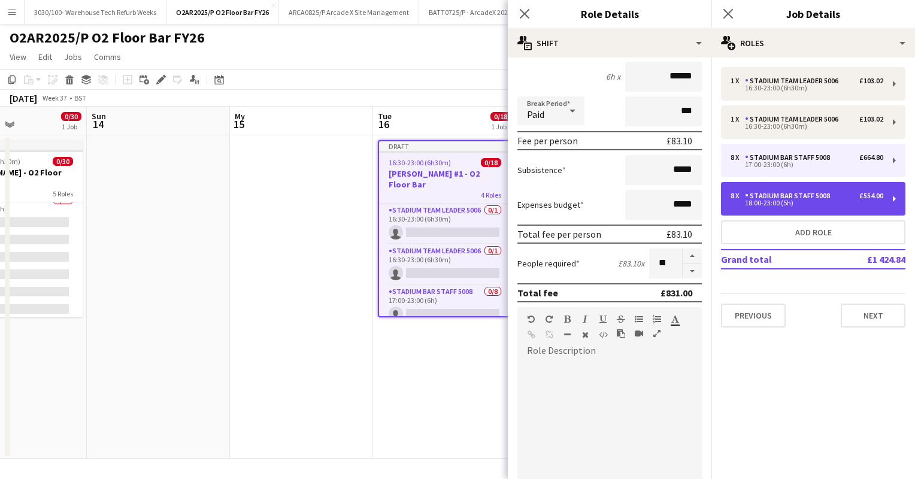
click at [792, 195] on div "Stadium Bar Staff 5008" at bounding box center [790, 196] width 90 height 8
type input "*****"
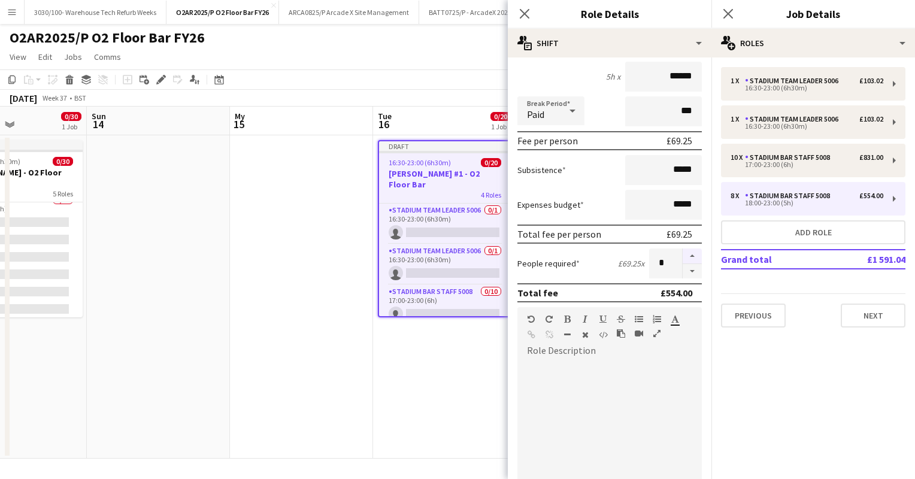
click at [688, 255] on button "button" at bounding box center [692, 257] width 19 height 16
type input "**"
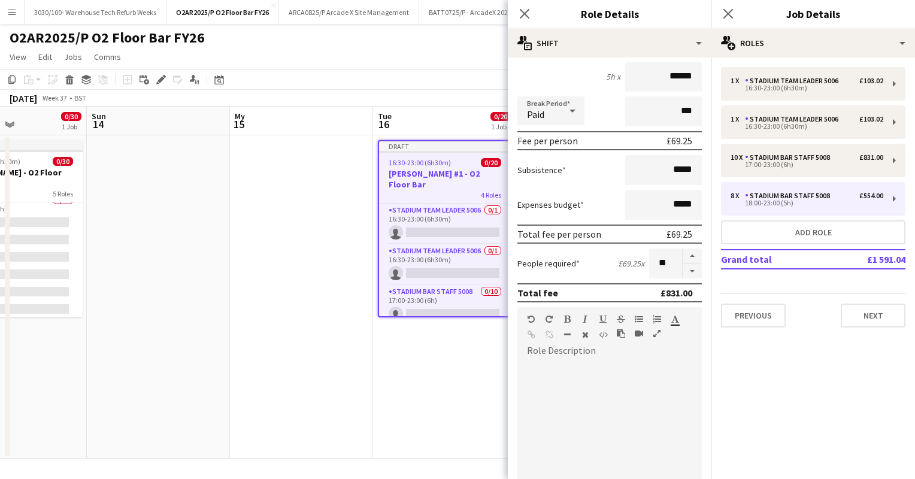
click at [579, 65] on div "5h x ******" at bounding box center [610, 77] width 184 height 30
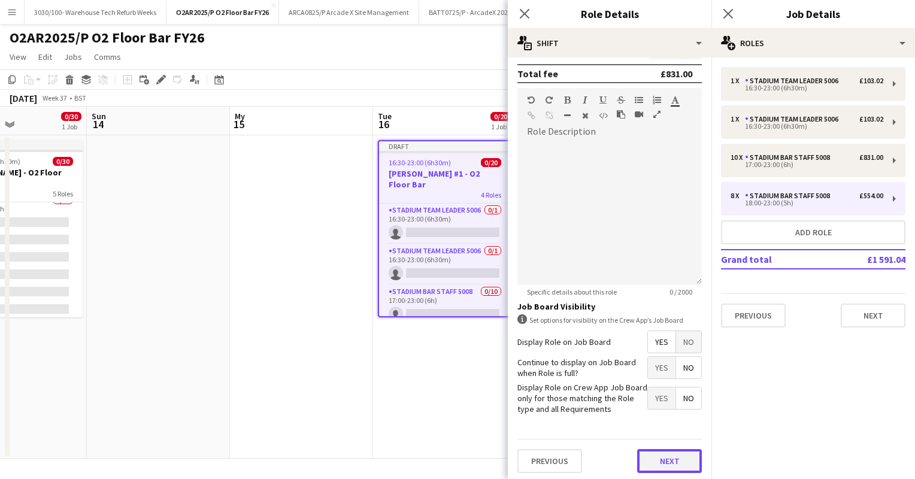
click at [663, 460] on button "Next" at bounding box center [669, 461] width 65 height 24
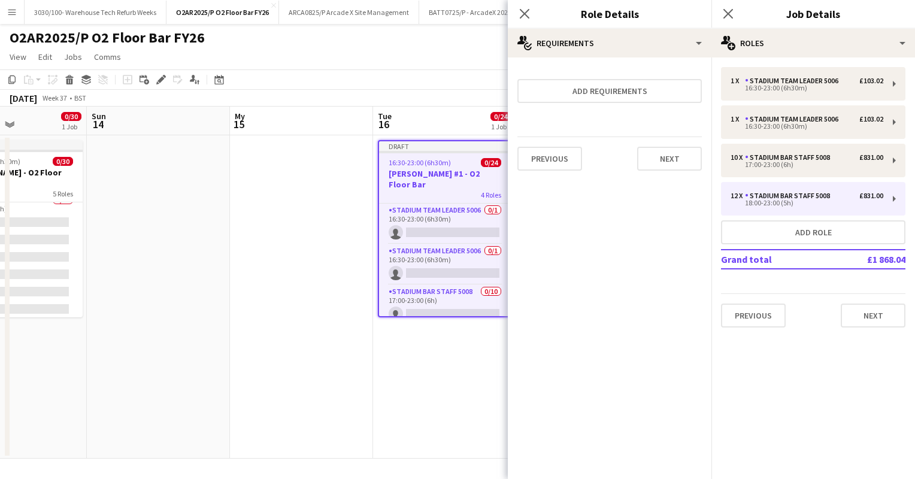
scroll to position [0, 0]
click at [524, 16] on icon "Close pop-in" at bounding box center [524, 13] width 11 height 11
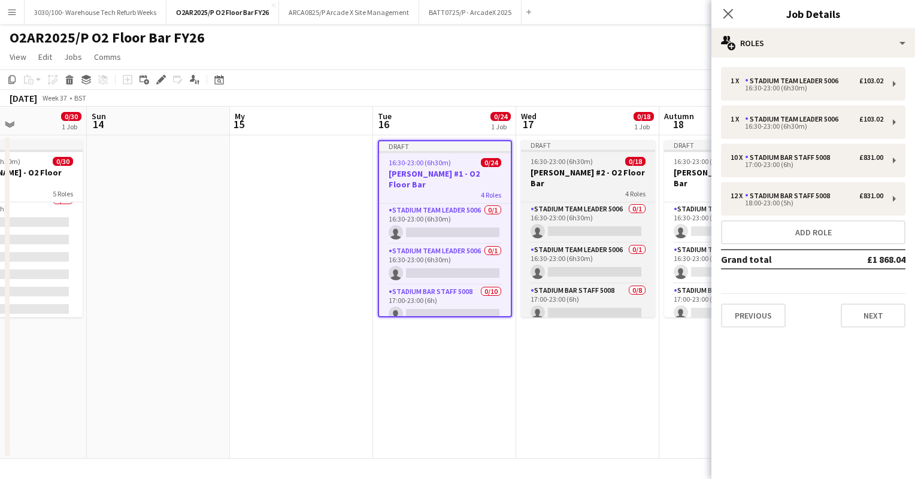
click at [593, 160] on div "16:30-23:00 (6h30m) 0/18" at bounding box center [588, 161] width 134 height 9
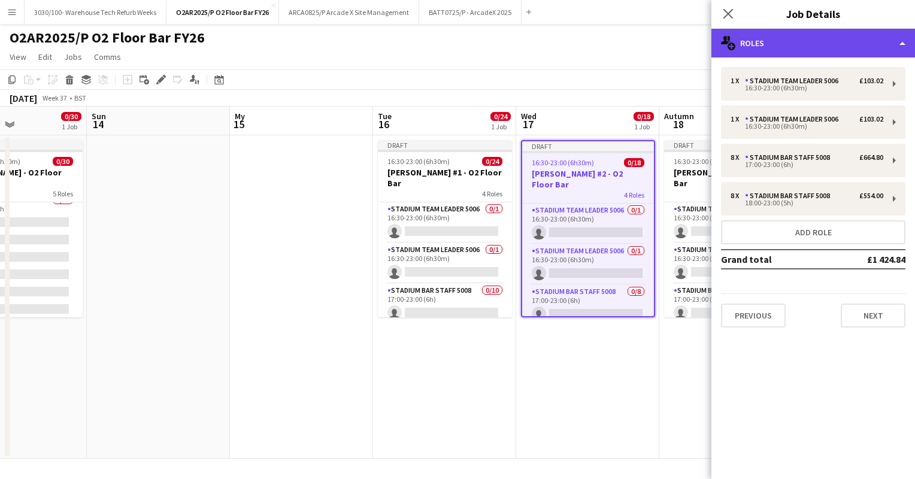
click at [819, 44] on div "multiple-users-add Roles" at bounding box center [814, 43] width 204 height 29
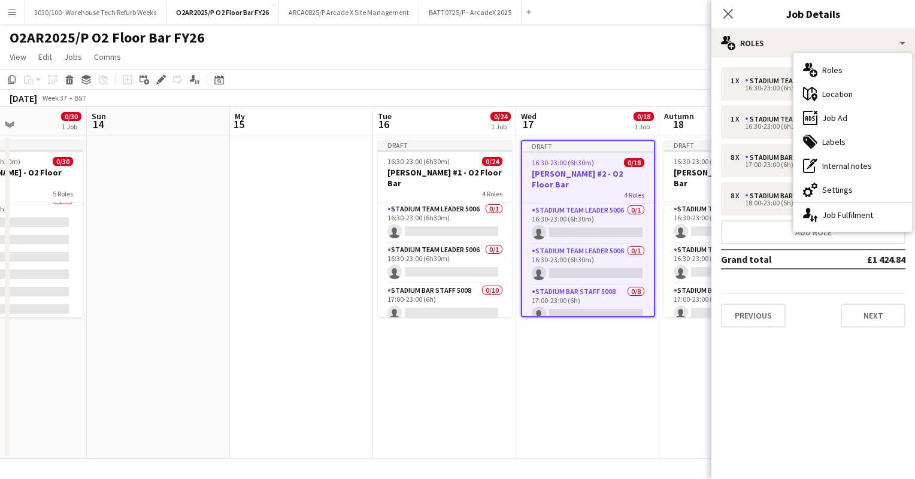
click at [773, 64] on div "1 x Stadium Team Leader 5006 £103.02 16:30-23:00 (6h30m) 1 x Stadium Team Leade…" at bounding box center [814, 198] width 204 height 280
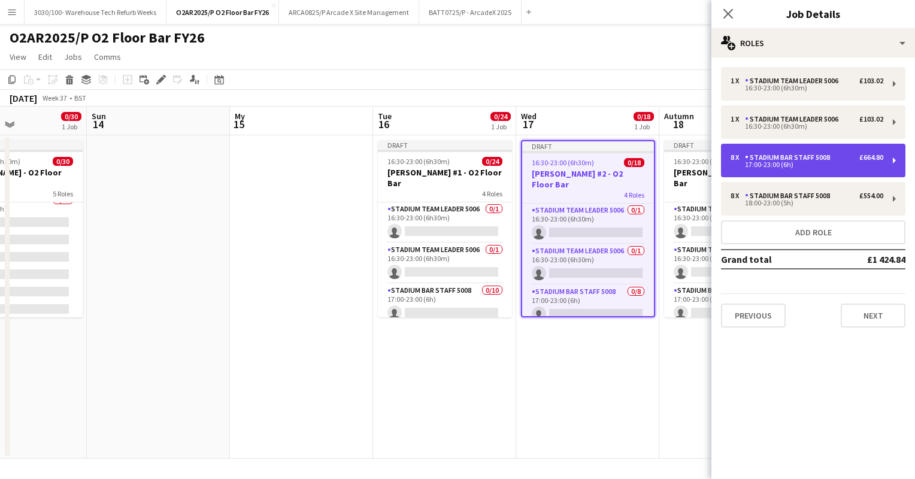
click at [776, 156] on div "Stadium Bar Staff 5008" at bounding box center [790, 157] width 90 height 8
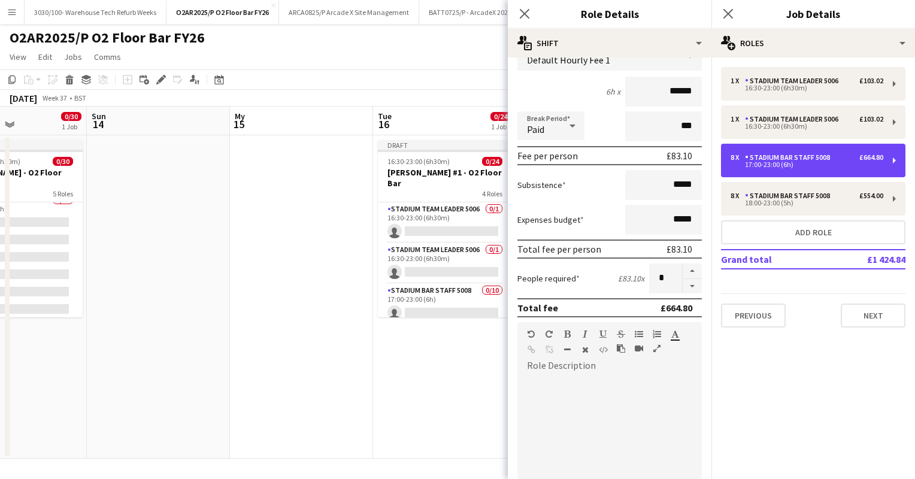
scroll to position [145, 0]
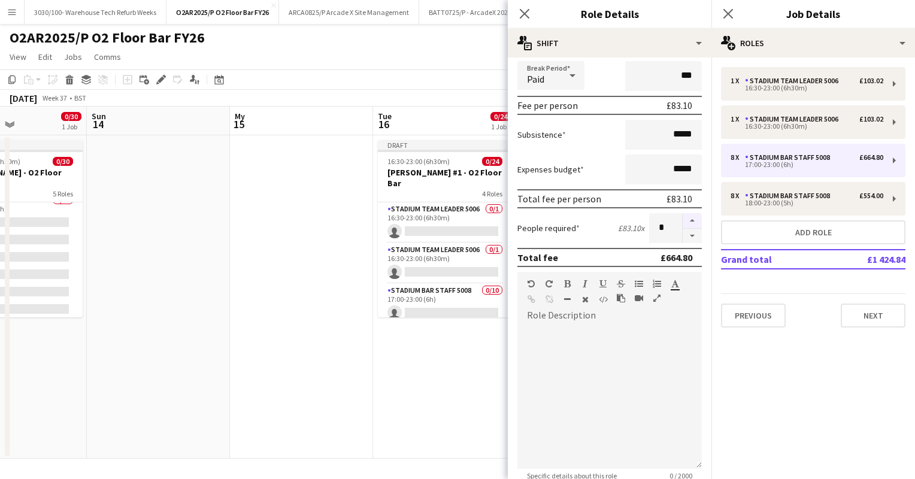
click at [685, 219] on button "button" at bounding box center [692, 221] width 19 height 16
type input "**"
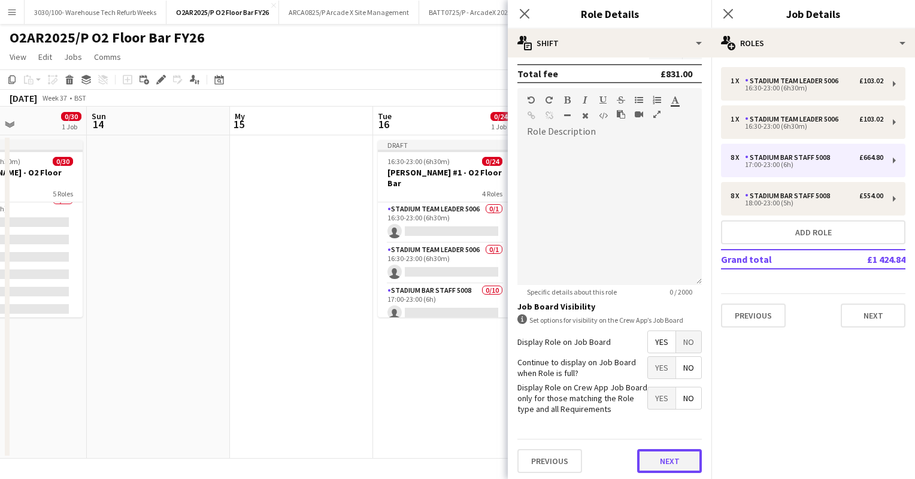
click at [652, 459] on button "Next" at bounding box center [669, 461] width 65 height 24
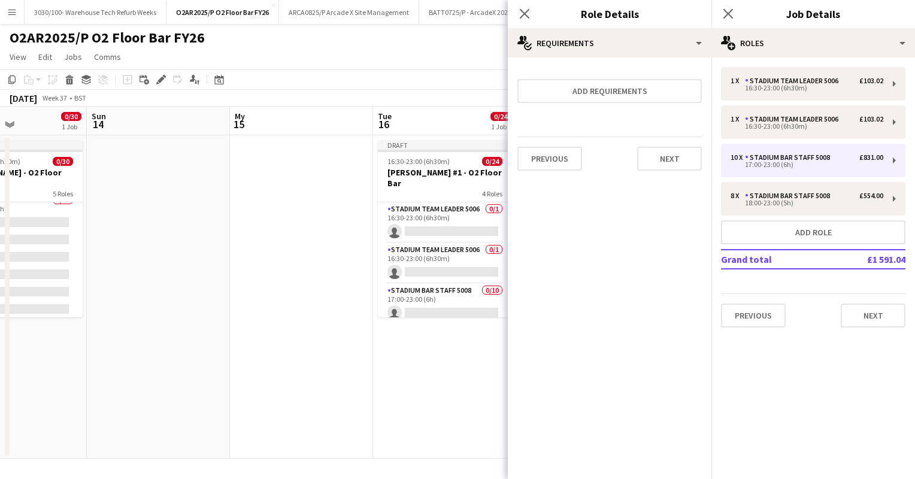
scroll to position [0, 0]
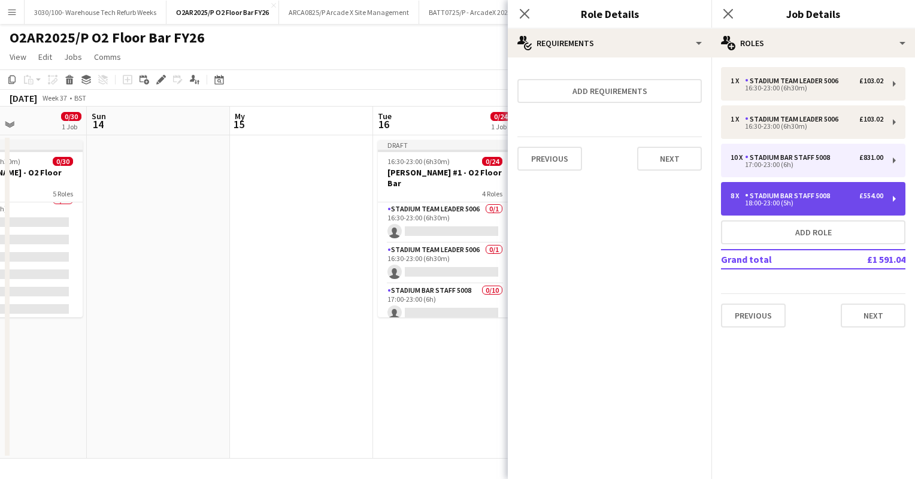
click at [788, 197] on div "Stadium Bar Staff 5008" at bounding box center [790, 196] width 90 height 8
type input "*****"
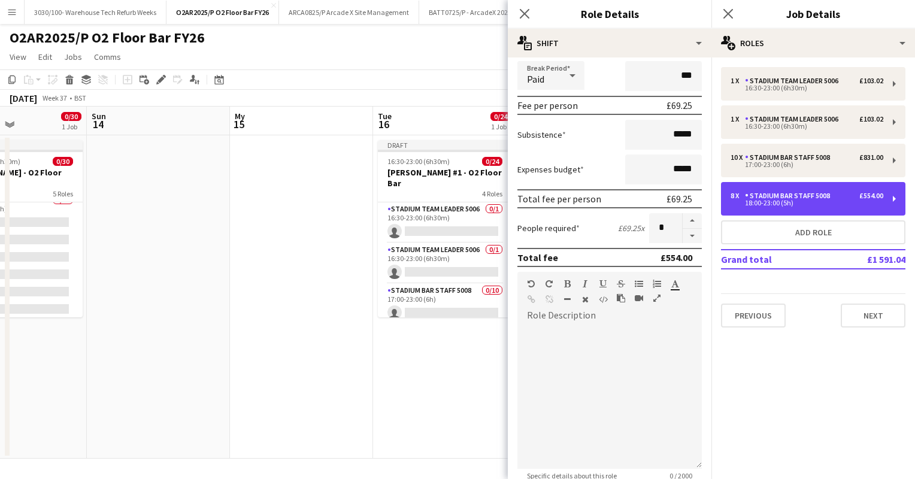
scroll to position [146, 0]
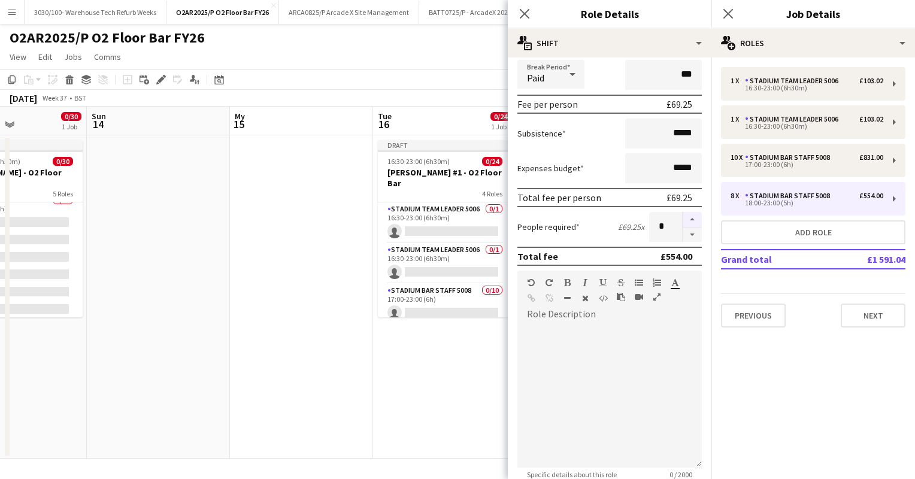
click at [683, 223] on button "button" at bounding box center [692, 220] width 19 height 16
type input "**"
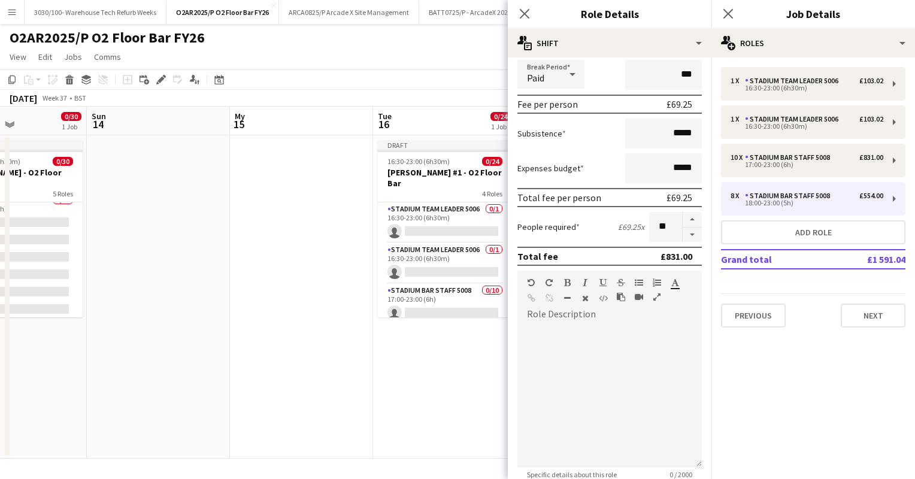
scroll to position [329, 0]
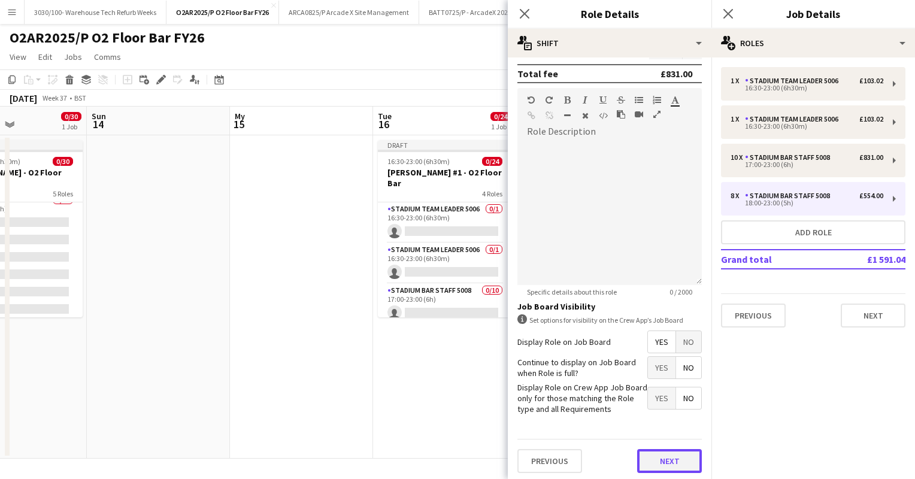
click at [663, 455] on button "Next" at bounding box center [669, 461] width 65 height 24
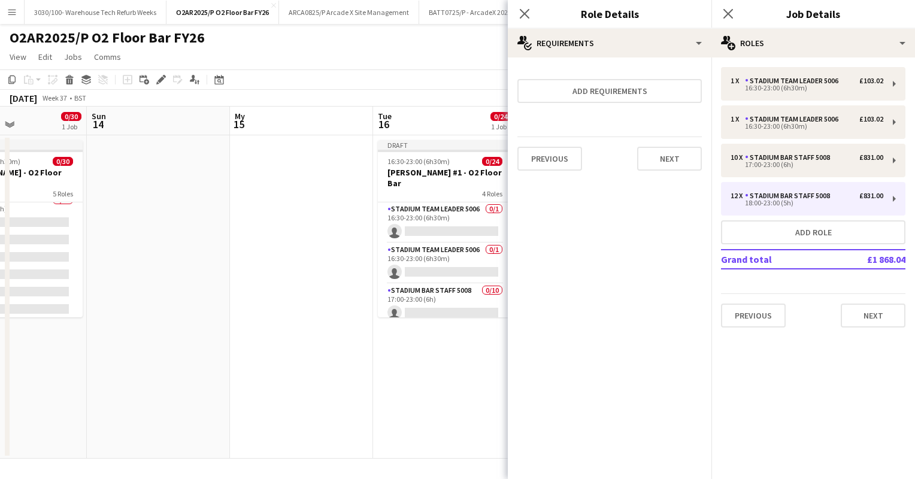
scroll to position [0, 0]
click at [774, 353] on mat-expansion-panel "pencil3 General details 1 x Stadium Team Leader 5006 £103.02 16:30-23:00 (6h30m…" at bounding box center [814, 269] width 204 height 422
click at [482, 93] on div "September 2025 Week 37 • BST Publish 1 job Revert 1 job" at bounding box center [457, 98] width 915 height 17
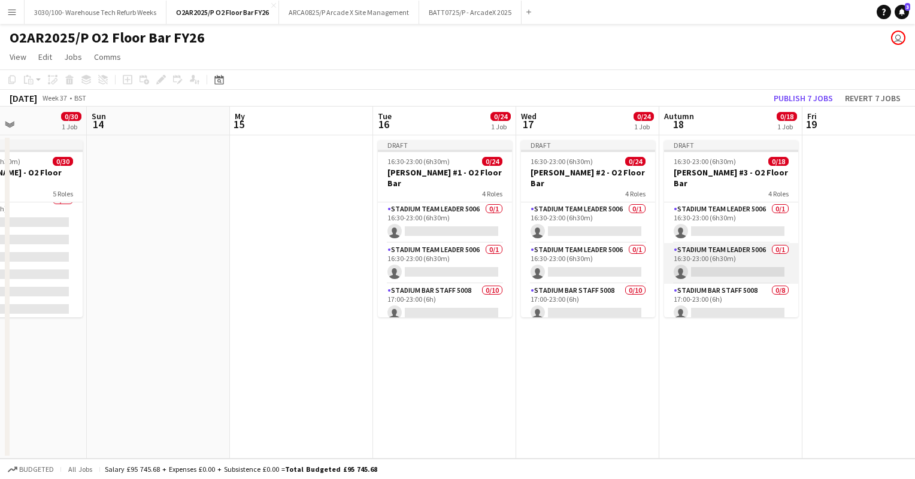
scroll to position [0, 519]
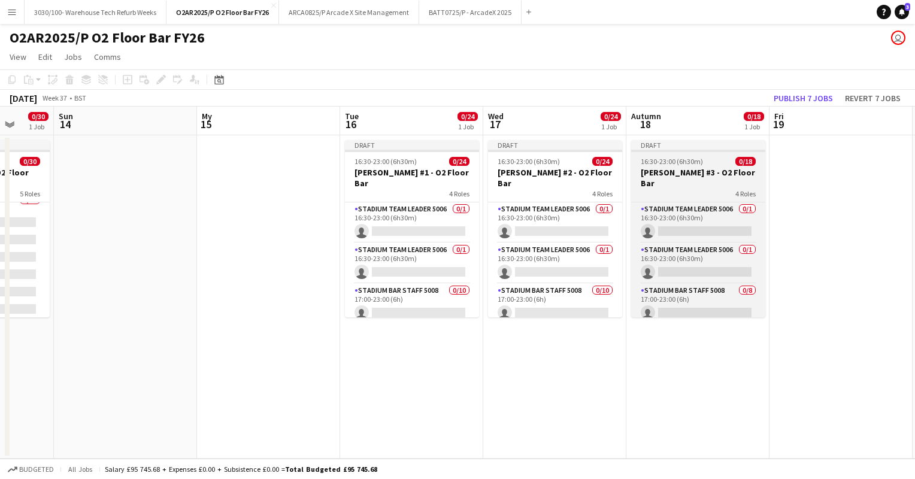
click at [702, 189] on div "4 Roles" at bounding box center [698, 194] width 134 height 10
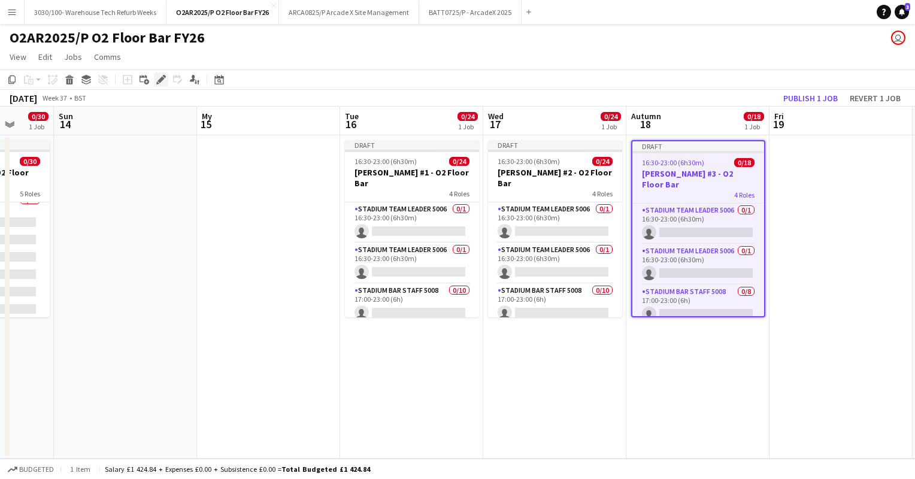
click at [160, 84] on icon "Edit" at bounding box center [161, 80] width 10 height 10
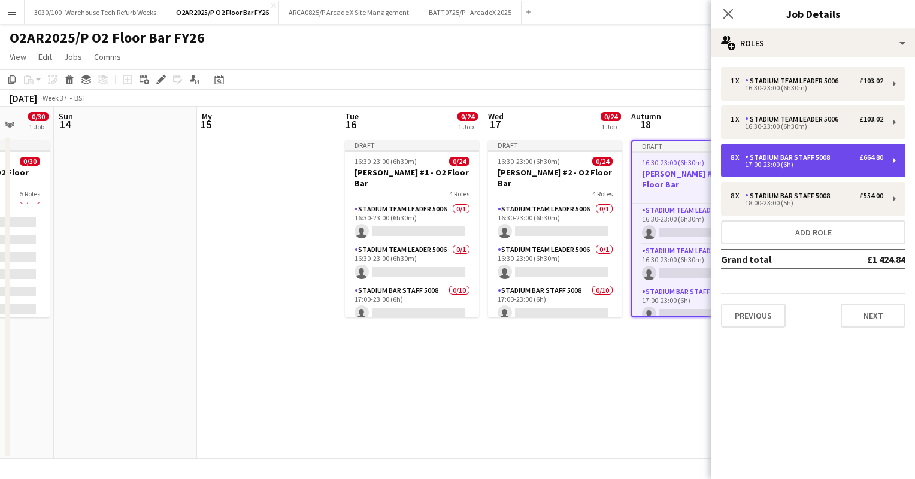
click at [757, 161] on div "Stadium Bar Staff 5008" at bounding box center [790, 157] width 90 height 8
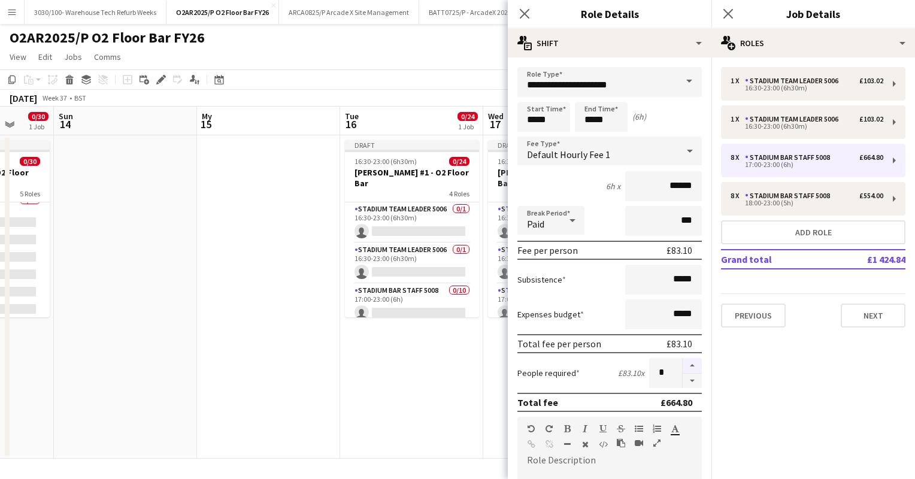
click at [683, 360] on button "button" at bounding box center [692, 366] width 19 height 16
type input "**"
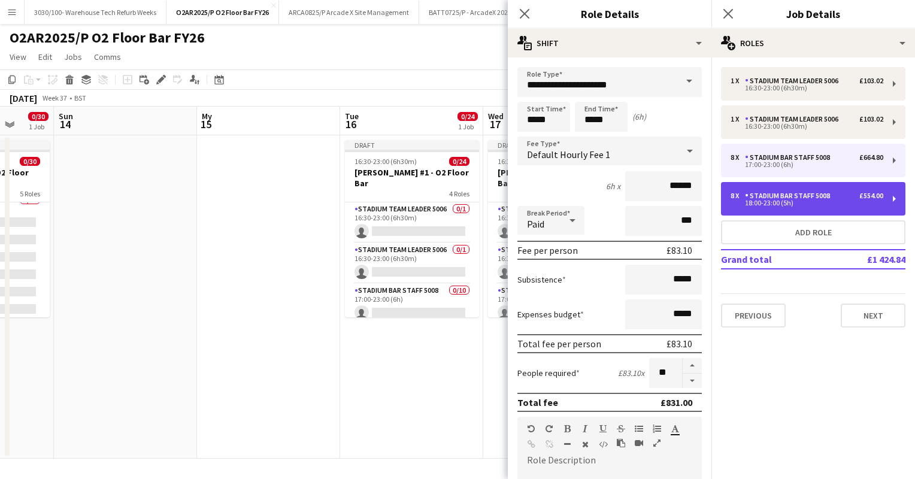
click at [789, 206] on div "18:00-23:00 (5h)" at bounding box center [807, 203] width 153 height 6
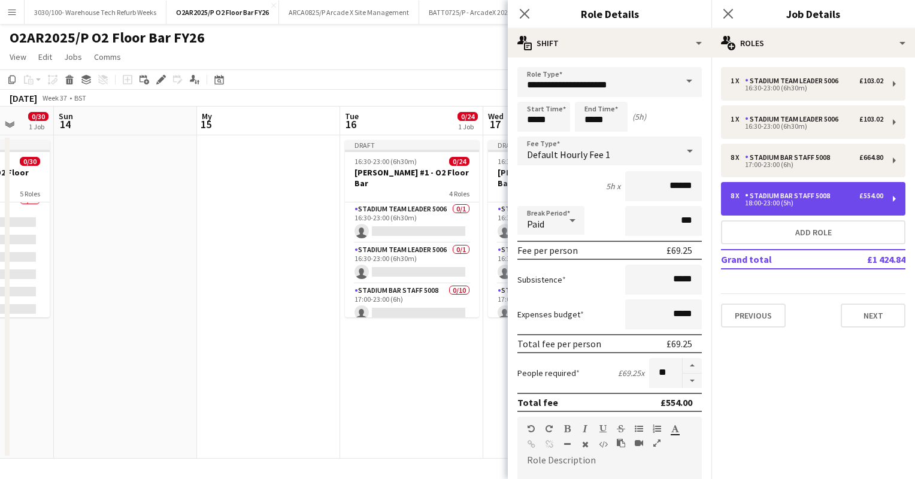
type input "*****"
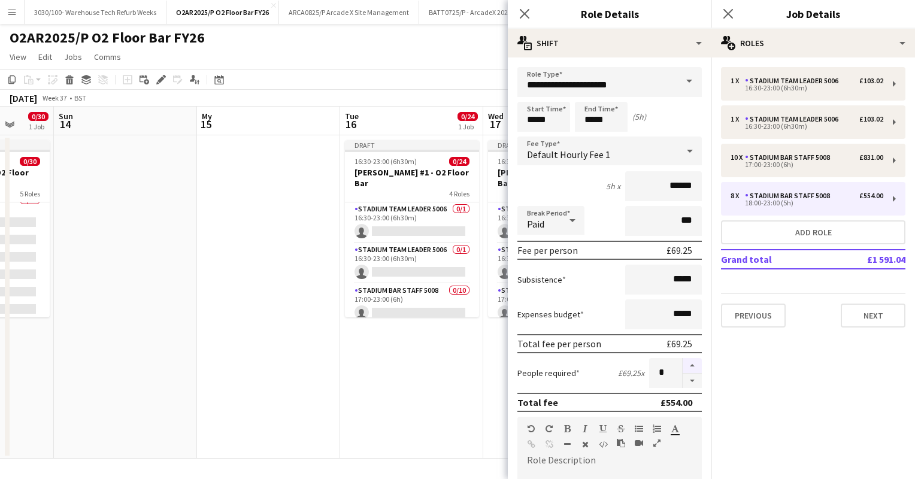
click at [683, 365] on button "button" at bounding box center [692, 366] width 19 height 16
type input "**"
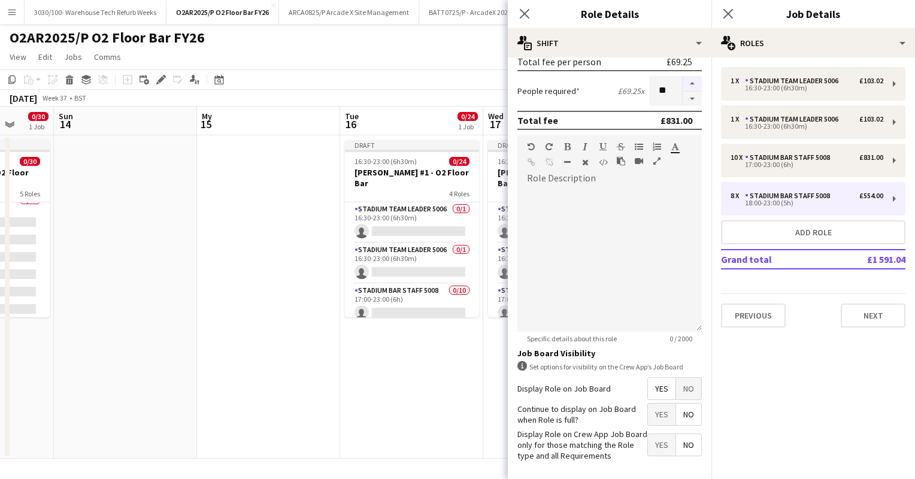
scroll to position [329, 0]
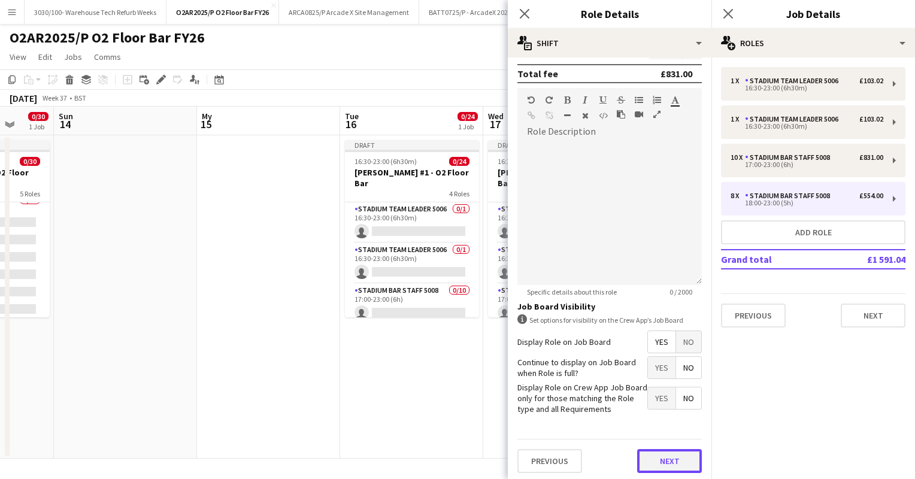
click at [664, 456] on button "Next" at bounding box center [669, 461] width 65 height 24
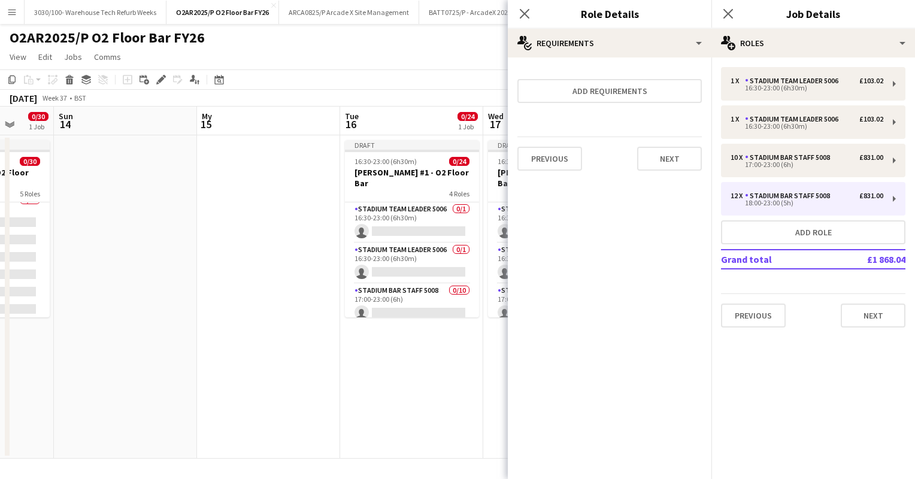
click at [775, 390] on mat-expansion-panel "pencil3 General details 1 x Stadium Team Leader 5006 £103.02 16:30-23:00 (6h30m…" at bounding box center [814, 269] width 204 height 422
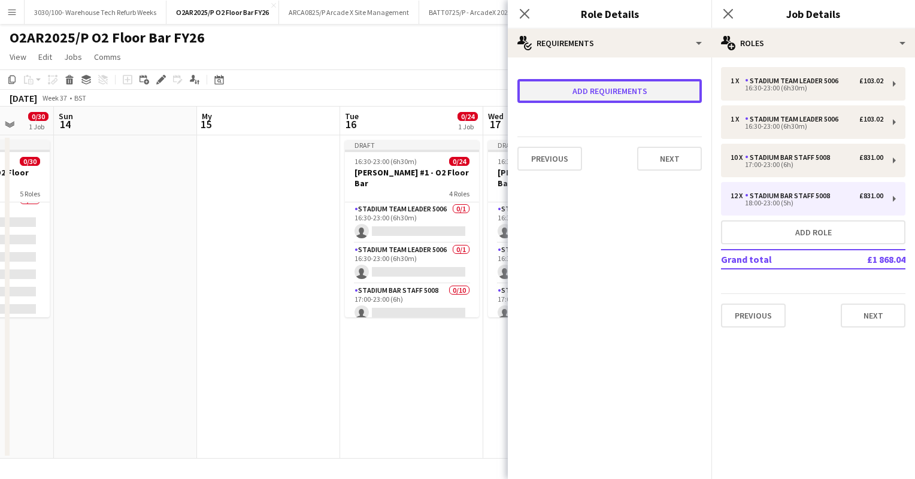
drag, startPoint x: 797, startPoint y: 230, endPoint x: 677, endPoint y: 89, distance: 185.3
click at [677, 89] on button "Add requirements" at bounding box center [610, 91] width 184 height 24
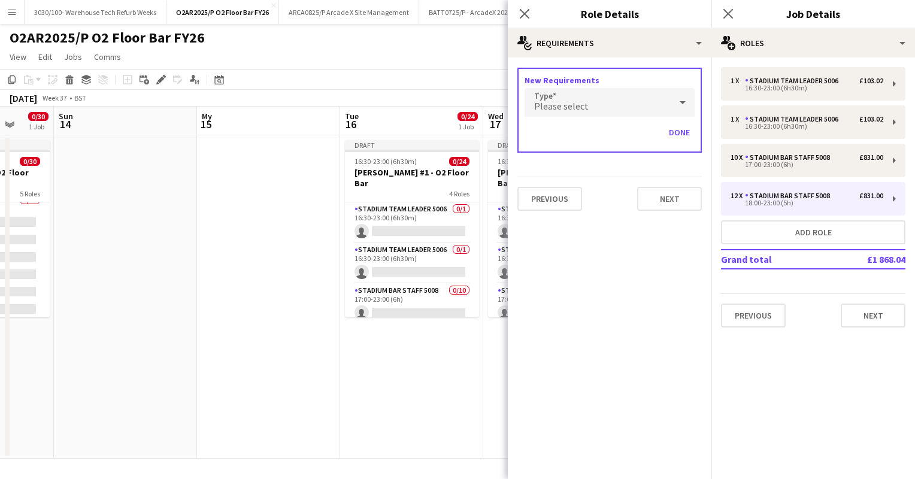
click at [629, 171] on form "New Requirements Type Please select Done Previous Next" at bounding box center [610, 143] width 204 height 153
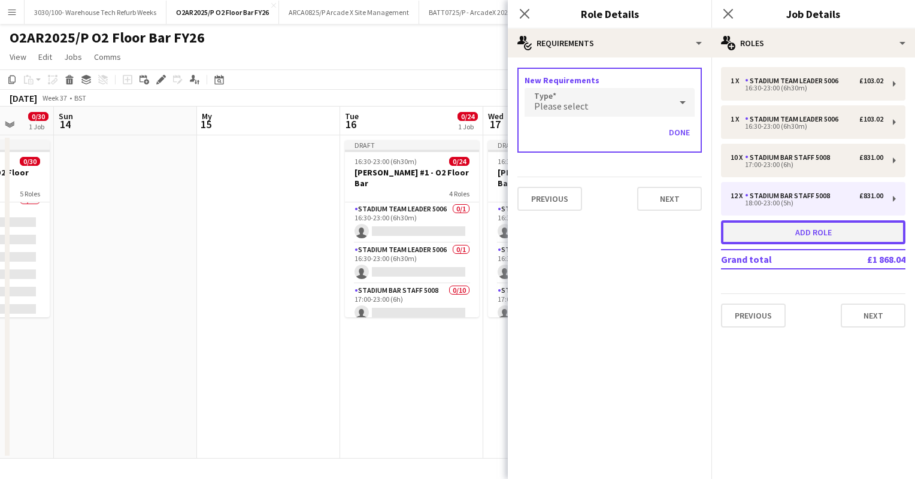
click at [812, 232] on button "Add role" at bounding box center [813, 232] width 184 height 24
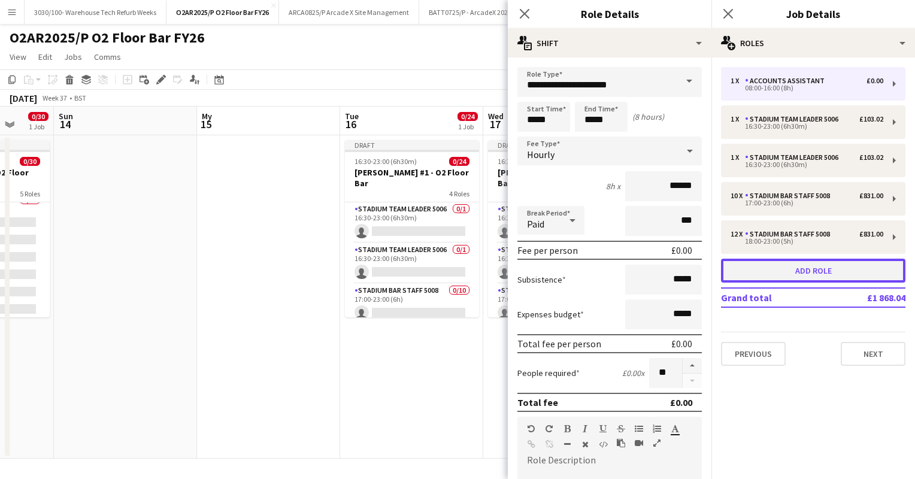
type input "**********"
type input "*****"
type input "*"
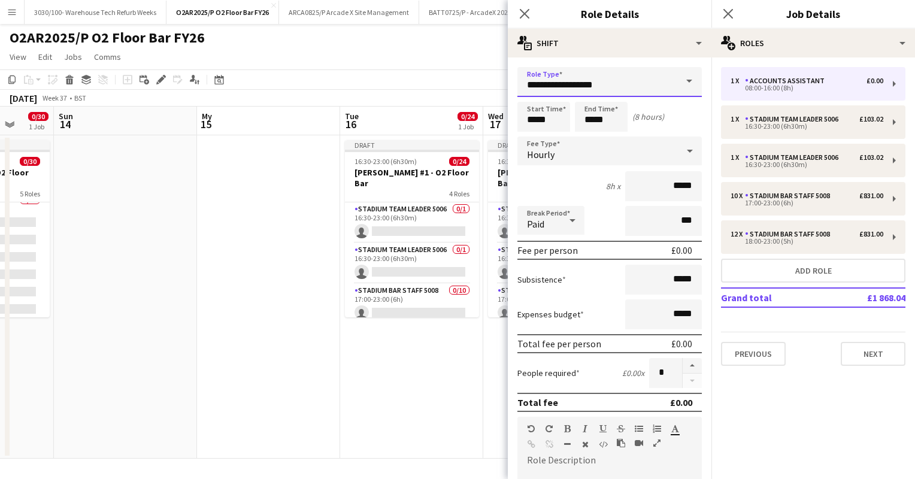
click at [599, 84] on input "**********" at bounding box center [610, 82] width 184 height 30
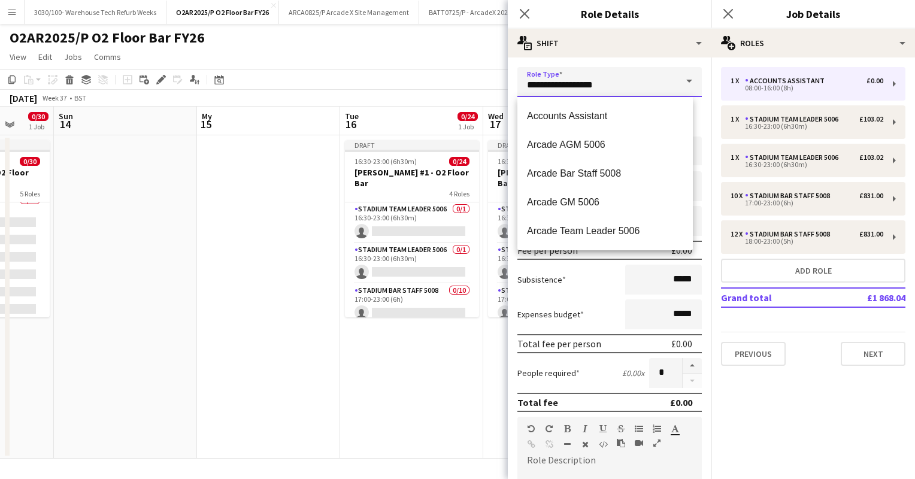
drag, startPoint x: 611, startPoint y: 83, endPoint x: 504, endPoint y: 93, distance: 107.1
click at [504, 93] on body "Menu Boards Boards Boards All jobs Status Workforce Workforce My Workforce Recr…" at bounding box center [457, 239] width 915 height 479
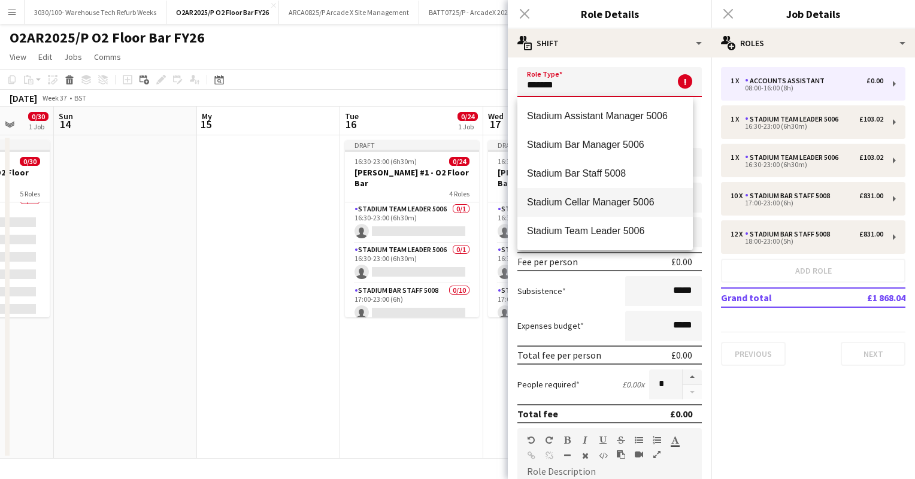
click at [552, 192] on mat-option "Stadium Cellar Manager 5006" at bounding box center [606, 202] width 176 height 29
type input "**********"
type input "******"
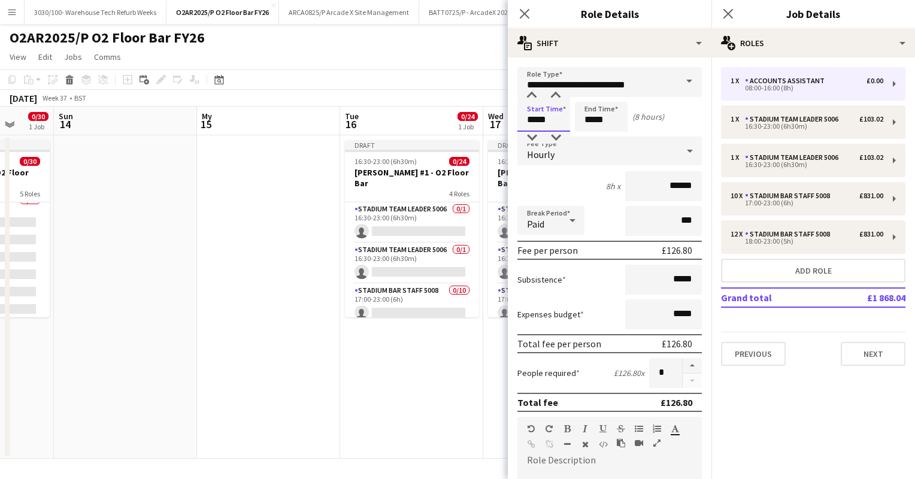
drag, startPoint x: 552, startPoint y: 122, endPoint x: 524, endPoint y: 122, distance: 28.2
click at [524, 122] on input "*****" at bounding box center [544, 117] width 53 height 30
type input "*****"
click at [593, 120] on input "*****" at bounding box center [601, 117] width 53 height 30
type input "*****"
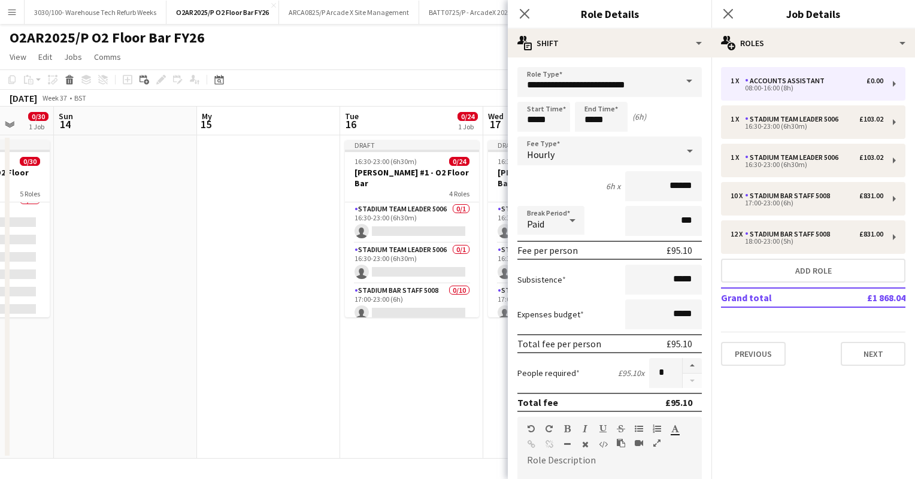
click at [562, 192] on div "6h x ******" at bounding box center [610, 186] width 184 height 30
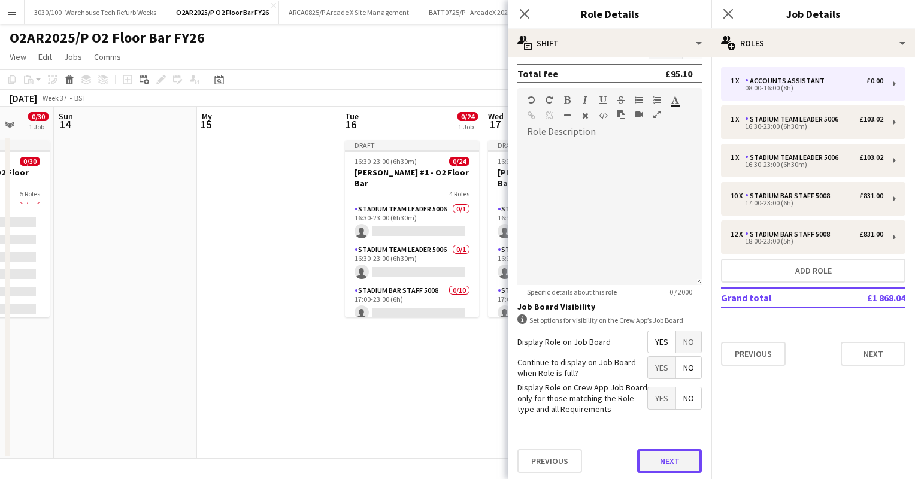
click at [648, 458] on button "Next" at bounding box center [669, 461] width 65 height 24
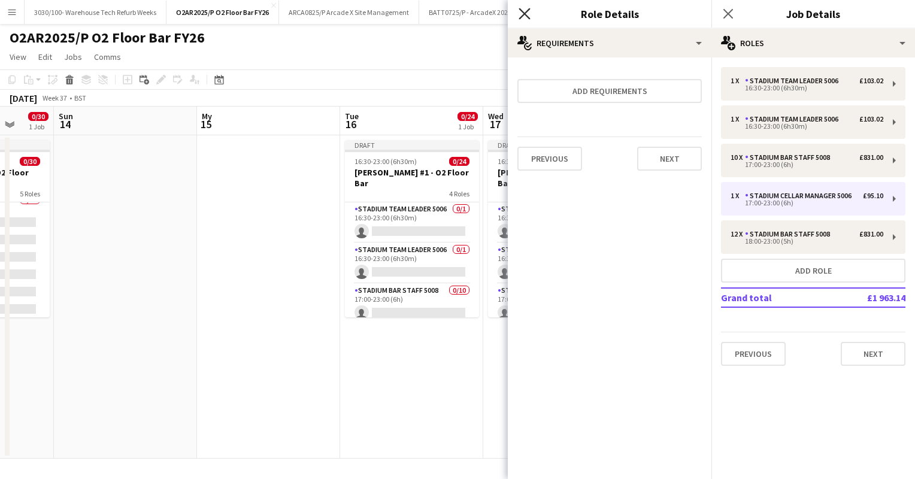
click at [526, 16] on icon at bounding box center [524, 13] width 11 height 11
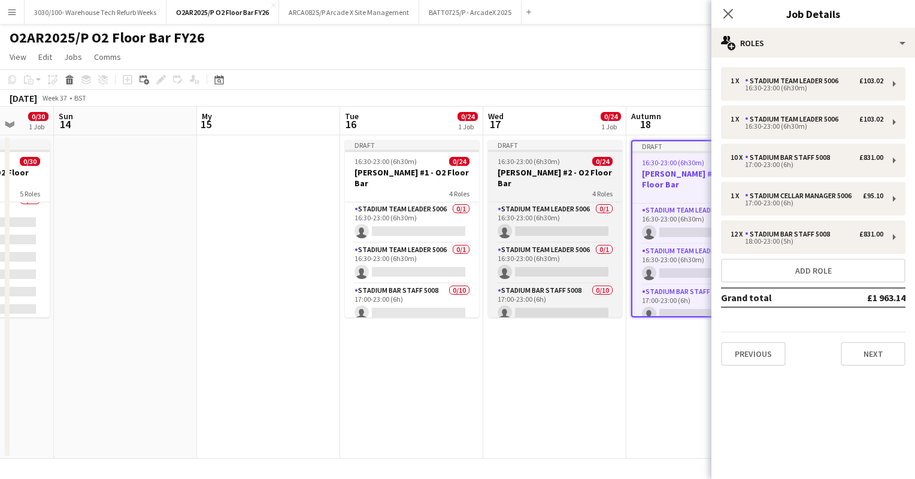
click at [558, 152] on div at bounding box center [555, 151] width 134 height 2
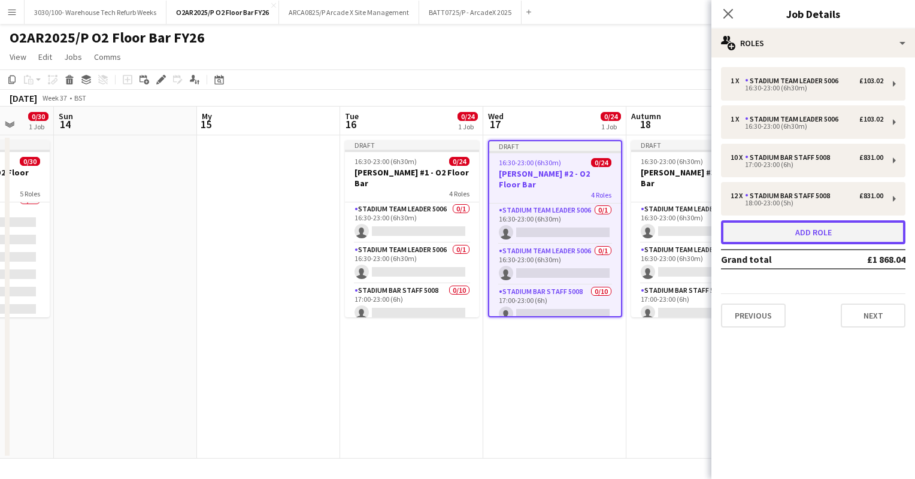
click at [786, 232] on button "Add role" at bounding box center [813, 232] width 184 height 24
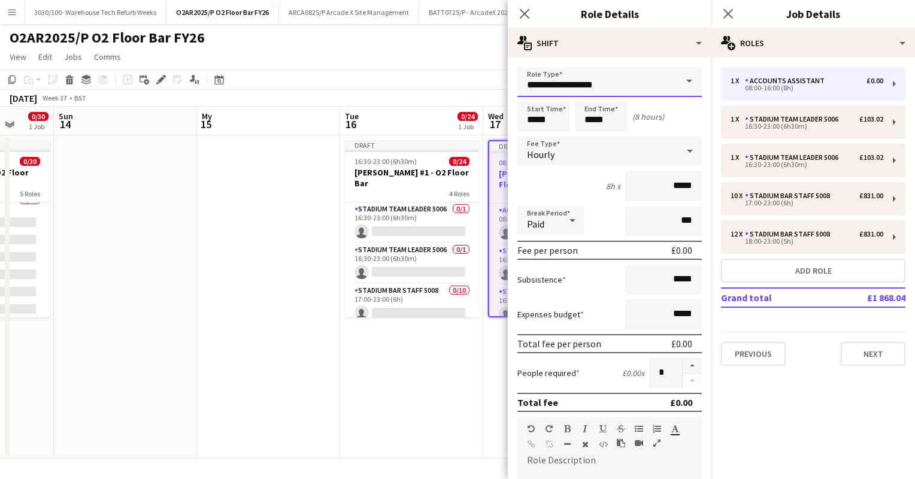
click at [591, 75] on input "**********" at bounding box center [610, 82] width 184 height 30
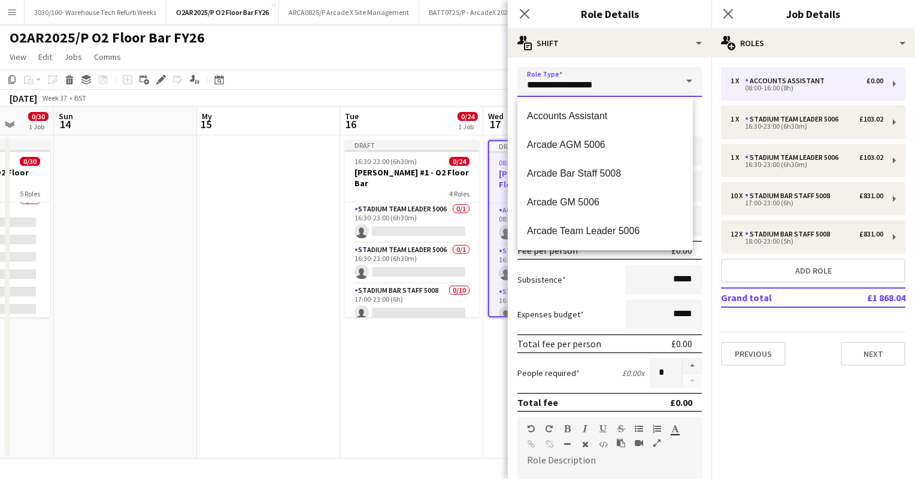
drag, startPoint x: 609, startPoint y: 75, endPoint x: 518, endPoint y: 77, distance: 90.5
click at [518, 77] on input "**********" at bounding box center [610, 82] width 184 height 30
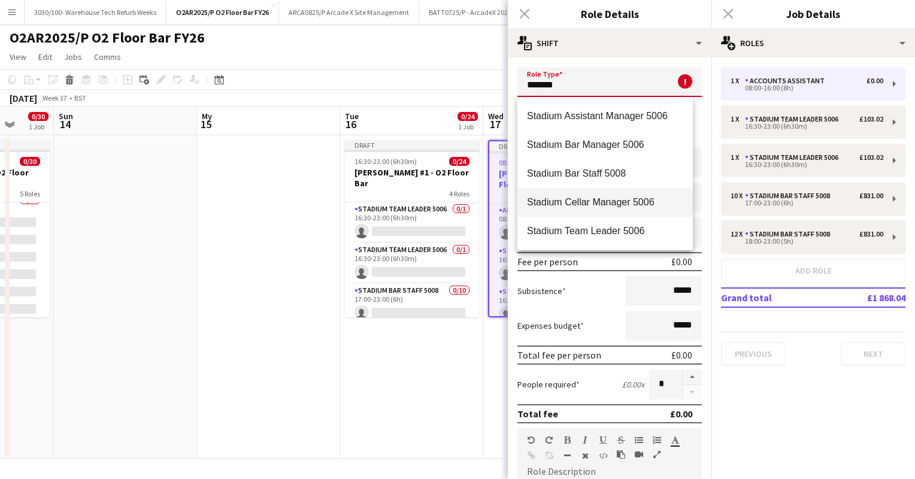
click at [584, 201] on span "Stadium Cellar Manager 5006" at bounding box center [605, 201] width 156 height 11
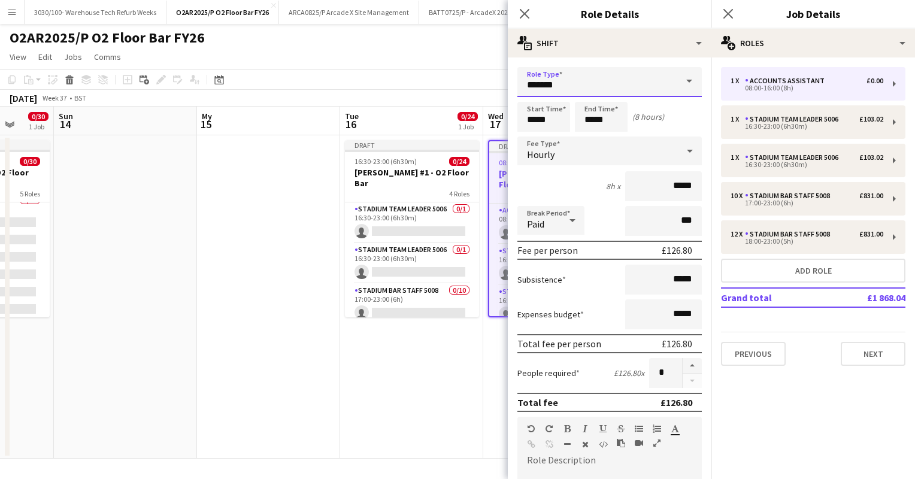
type input "**********"
type input "******"
drag, startPoint x: 558, startPoint y: 120, endPoint x: 519, endPoint y: 122, distance: 39.0
click at [519, 122] on input "*****" at bounding box center [544, 117] width 53 height 30
type input "*****"
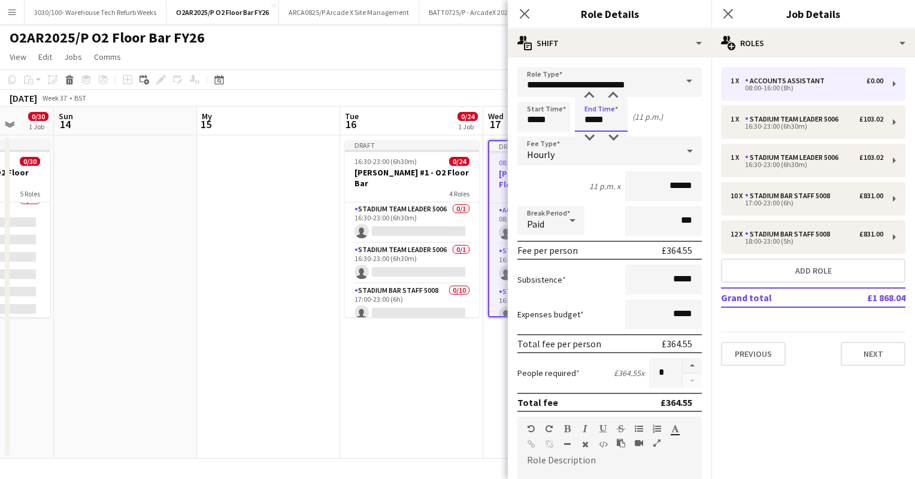
drag, startPoint x: 612, startPoint y: 118, endPoint x: 579, endPoint y: 124, distance: 32.9
click at [579, 124] on input "*****" at bounding box center [601, 117] width 53 height 30
type input "*****"
click at [561, 193] on div "6h x ******" at bounding box center [610, 186] width 184 height 30
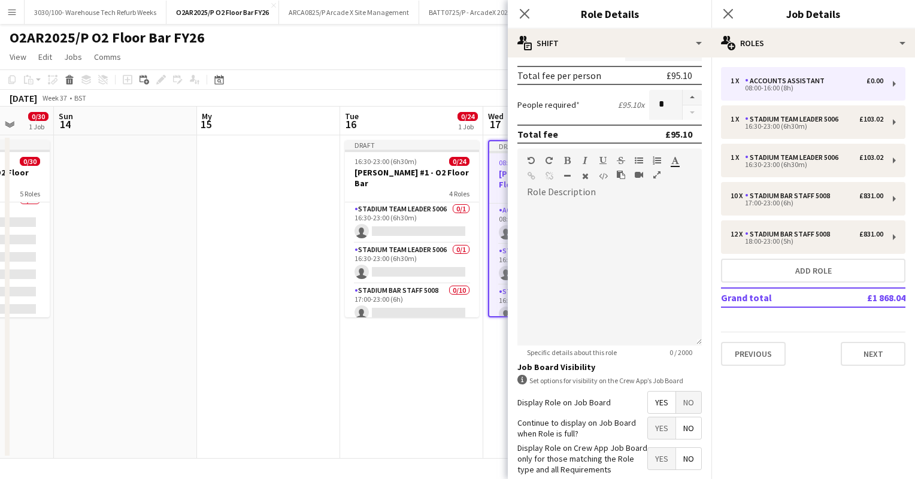
scroll to position [329, 0]
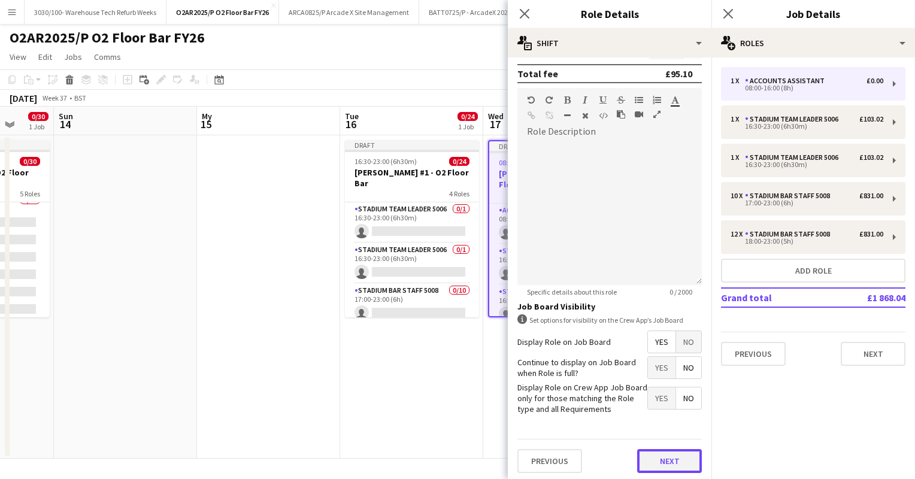
click at [650, 458] on button "Next" at bounding box center [669, 461] width 65 height 24
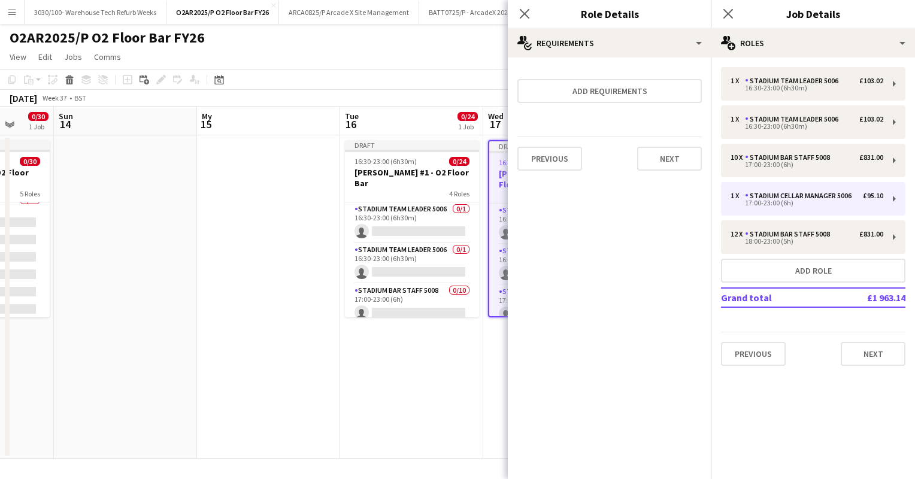
scroll to position [0, 0]
click at [458, 67] on app-page-menu "View Day view expanded Day view collapsed Month view Date picker Jump to [DATE]…" at bounding box center [457, 58] width 915 height 23
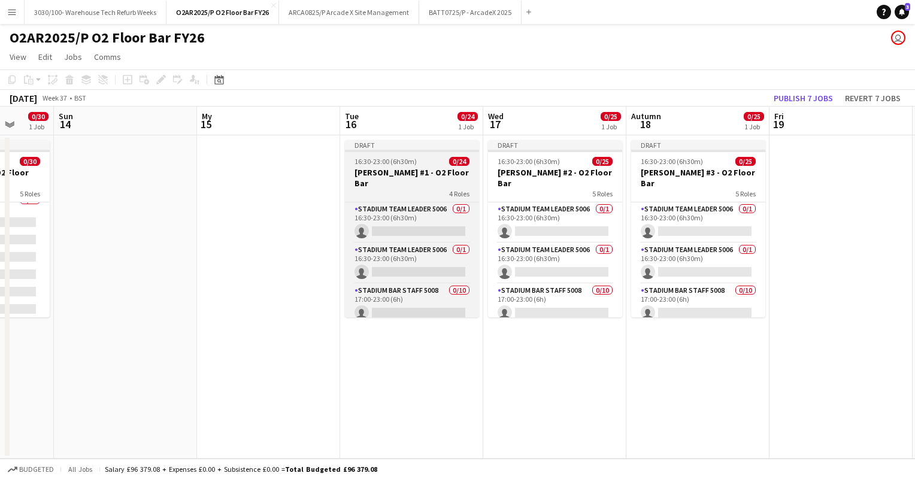
click at [421, 189] on div "4 Roles" at bounding box center [412, 194] width 134 height 10
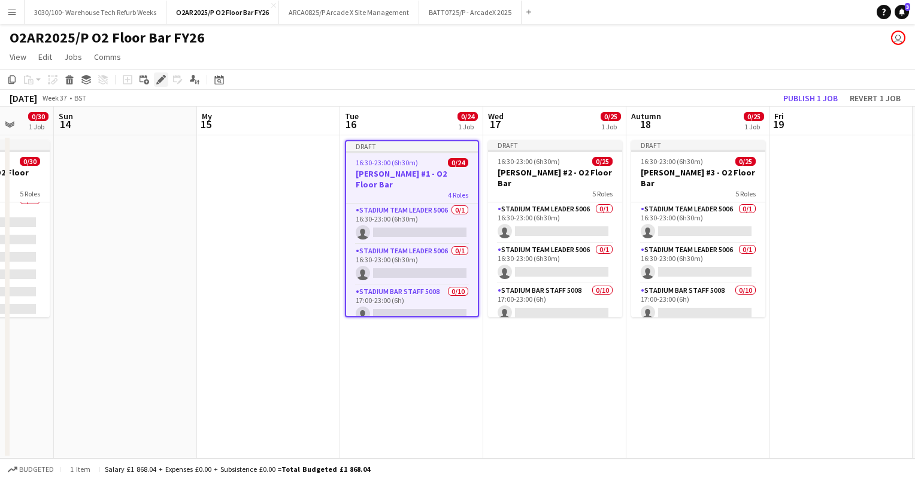
click at [161, 75] on icon "Edit" at bounding box center [161, 80] width 10 height 10
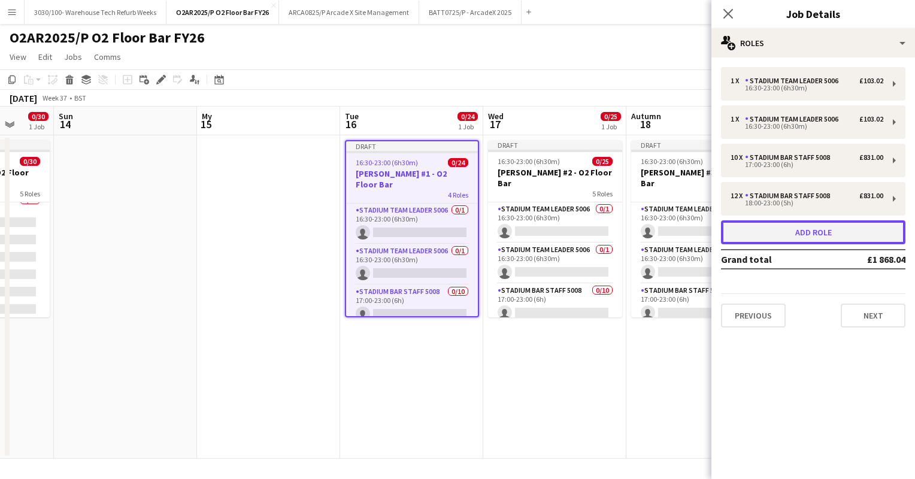
click at [806, 233] on button "Add role" at bounding box center [813, 232] width 184 height 24
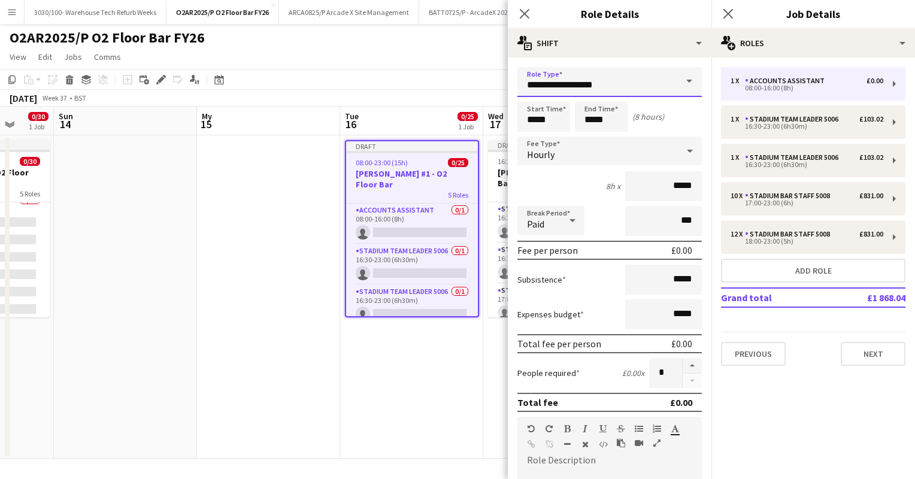
drag, startPoint x: 625, startPoint y: 85, endPoint x: 504, endPoint y: 79, distance: 121.2
click at [504, 79] on body "Menu Boards Boards Boards All jobs Status Workforce Workforce My Workforce Recr…" at bounding box center [457, 239] width 915 height 479
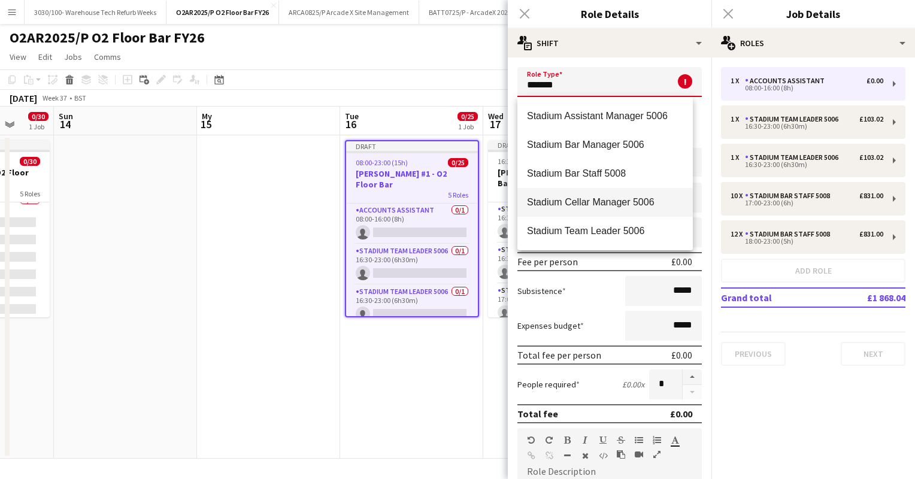
click at [554, 204] on span "Stadium Cellar Manager 5006" at bounding box center [605, 201] width 156 height 11
type input "**********"
type input "******"
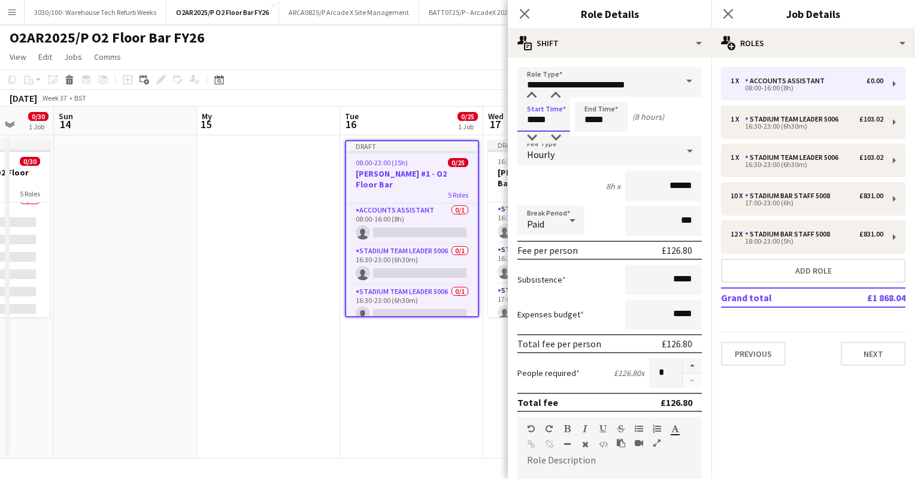
drag, startPoint x: 551, startPoint y: 127, endPoint x: 521, endPoint y: 117, distance: 32.0
click at [521, 117] on input "*****" at bounding box center [544, 117] width 53 height 30
type input "*****"
drag, startPoint x: 607, startPoint y: 120, endPoint x: 573, endPoint y: 122, distance: 34.2
click at [573, 122] on div "Start Time ***** End Time ***** (11 p.m.)" at bounding box center [610, 117] width 184 height 30
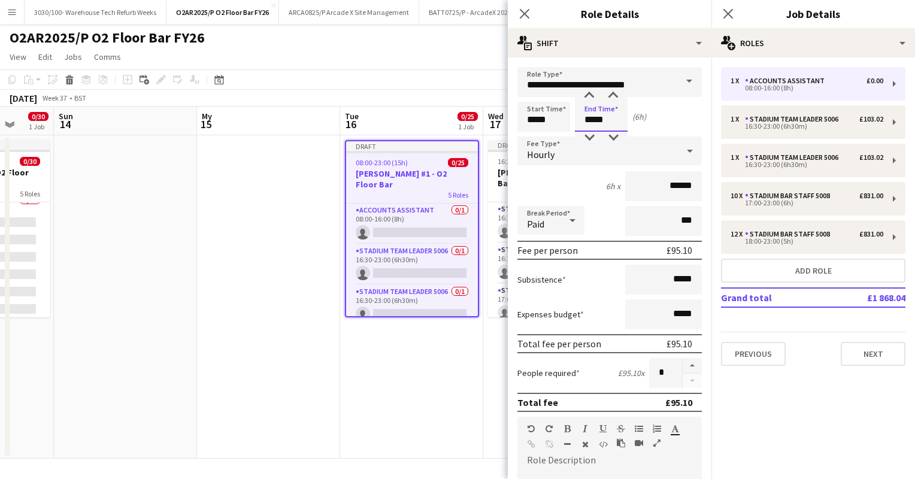
type input "*****"
click at [561, 178] on div "6h x ******" at bounding box center [610, 186] width 184 height 30
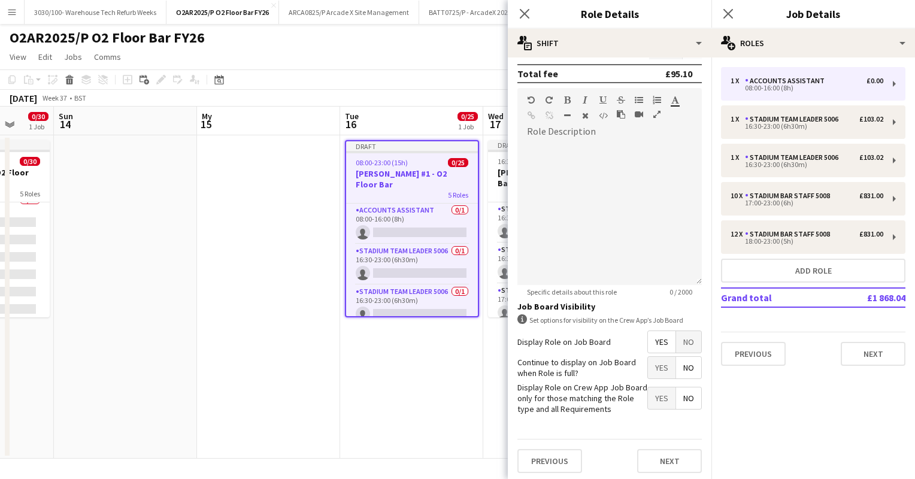
scroll to position [328, 0]
click at [669, 458] on button "Next" at bounding box center [669, 462] width 65 height 24
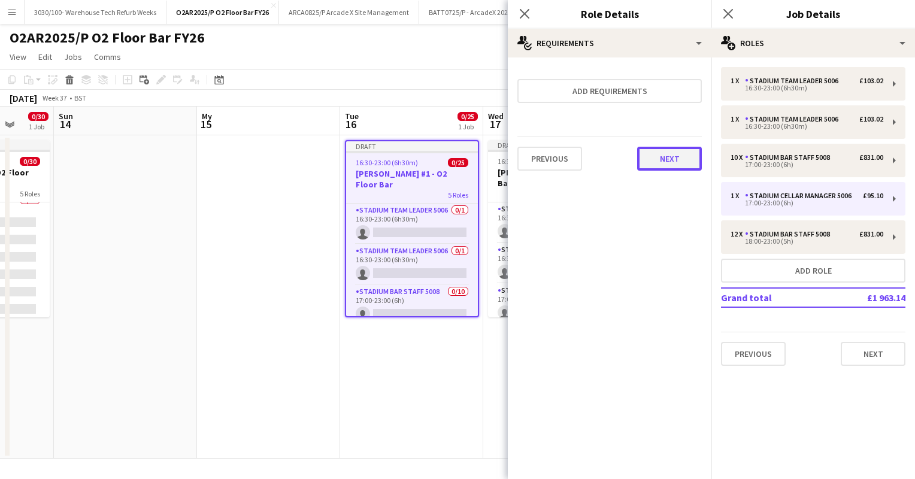
click at [667, 162] on button "Next" at bounding box center [669, 159] width 65 height 24
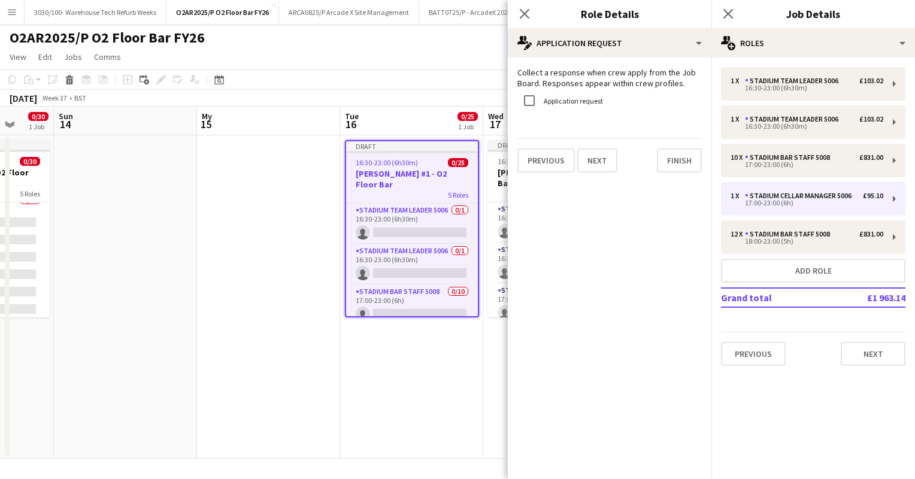
click at [415, 67] on app-page-menu "View Day view expanded Day view collapsed Month view Date picker Jump to [DATE]…" at bounding box center [457, 58] width 915 height 23
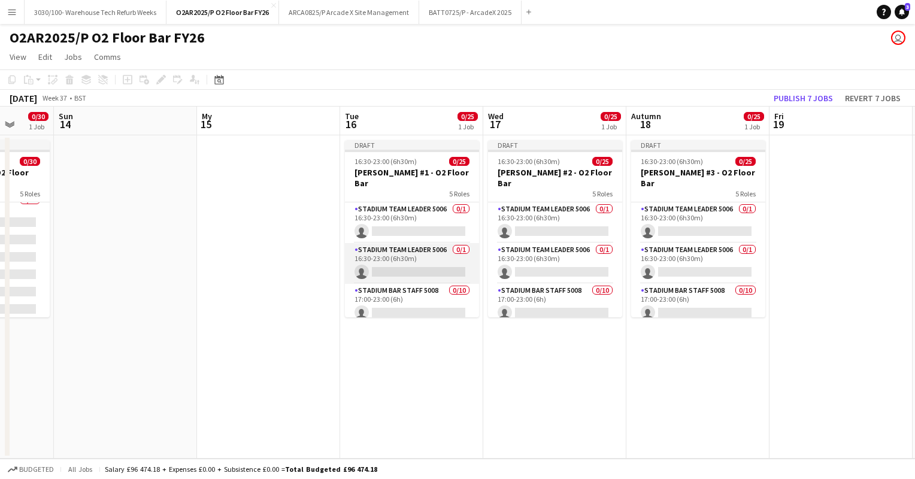
click at [434, 256] on app-card-role "Stadium Team Leader 5006 0/1 16:30-23:00 (6h30m) single-neutral-actions" at bounding box center [412, 263] width 134 height 41
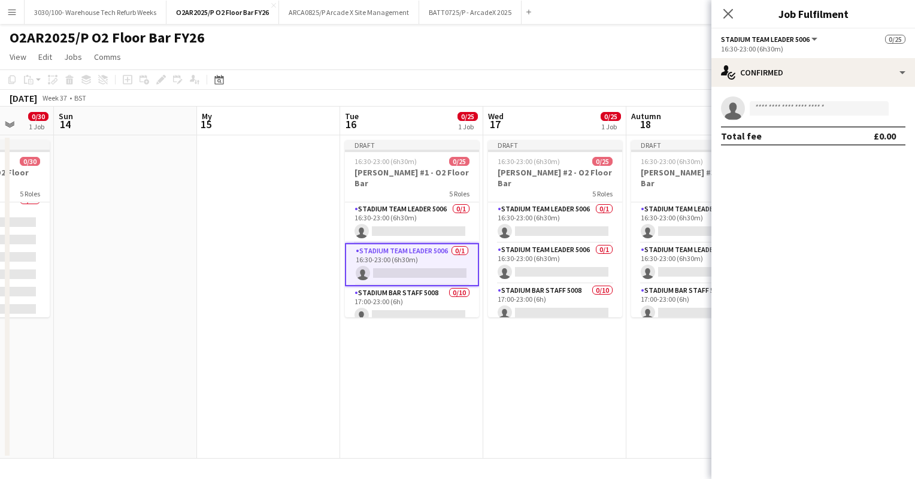
click at [419, 91] on div "September 2025 Week 37 • BST Publish 1 job Revert 1 job" at bounding box center [457, 98] width 915 height 17
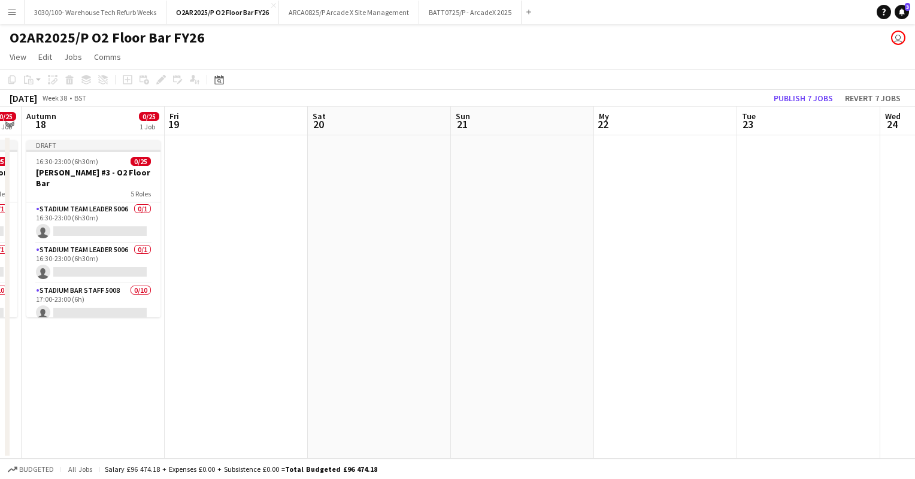
scroll to position [0, 415]
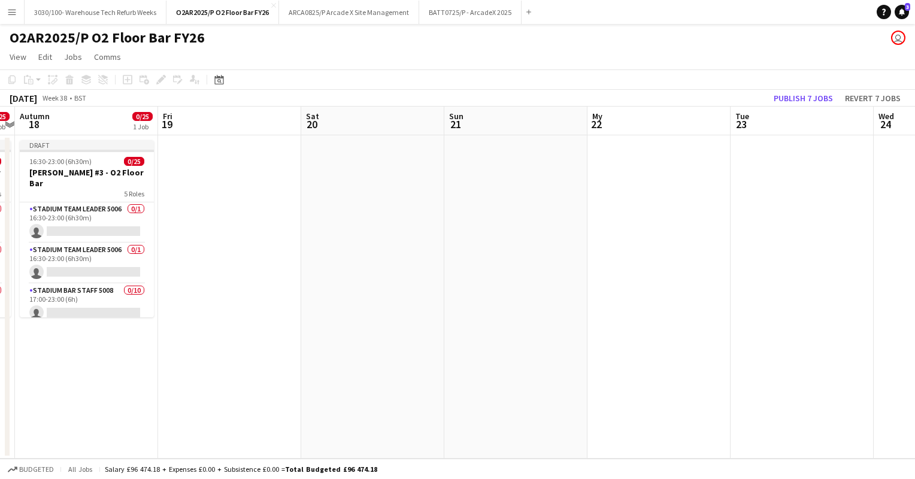
click at [771, 163] on app-date-cell at bounding box center [802, 296] width 143 height 323
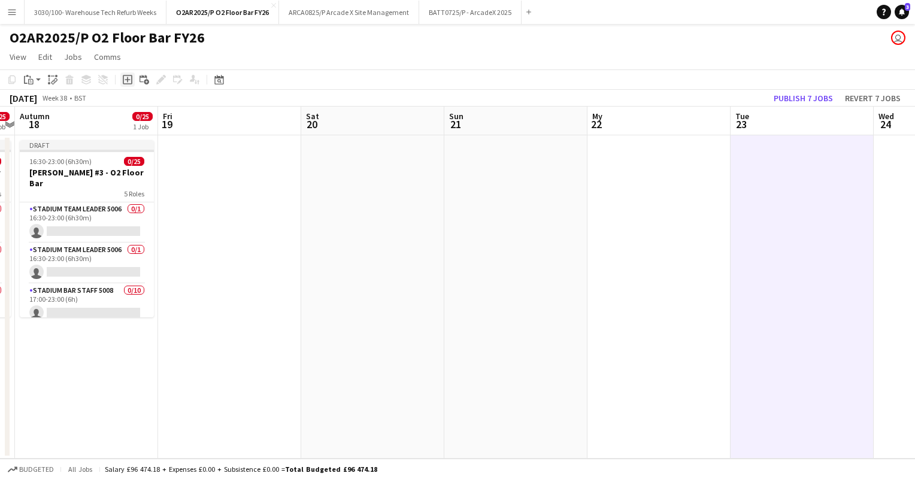
click at [128, 84] on icon at bounding box center [128, 80] width 10 height 10
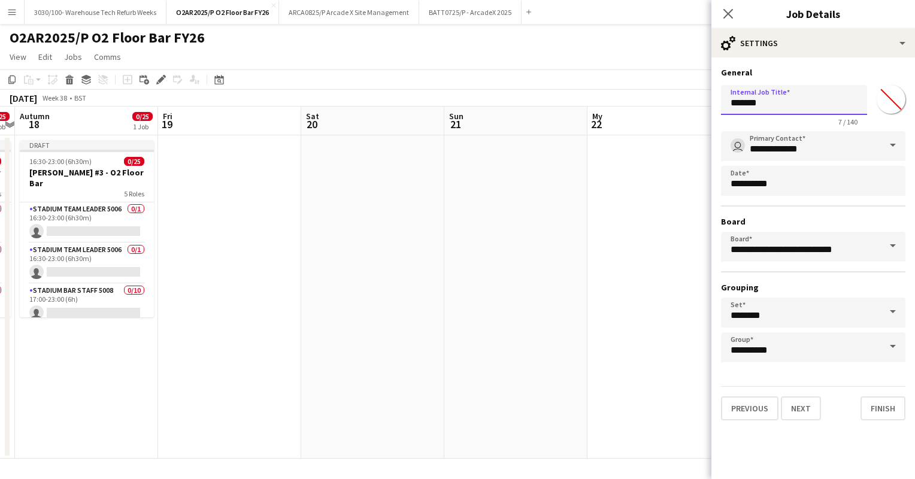
drag, startPoint x: 789, startPoint y: 100, endPoint x: 709, endPoint y: 114, distance: 81.5
click at [709, 114] on body "Menu Boards Boards Boards All jobs Status Workforce Workforce My Workforce Recr…" at bounding box center [457, 239] width 915 height 479
type input "**********"
click at [826, 78] on form "**********" at bounding box center [814, 243] width 204 height 353
click at [880, 403] on button "Finish" at bounding box center [883, 409] width 45 height 24
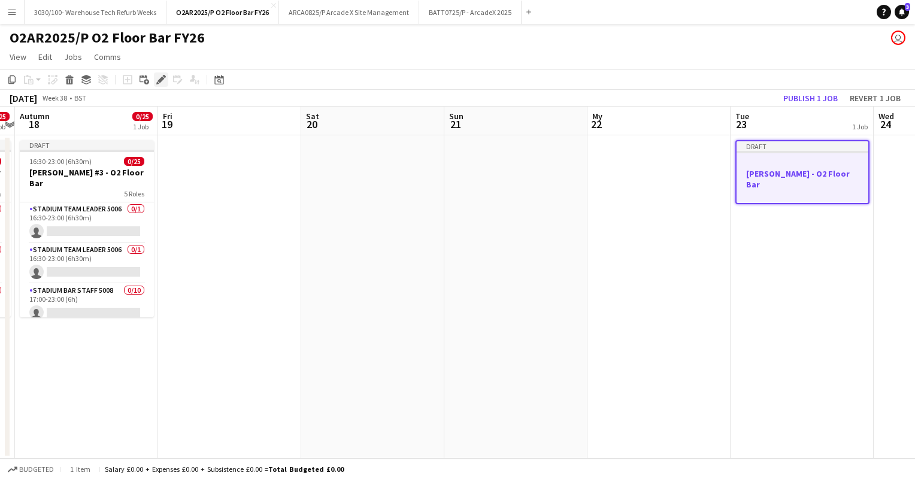
click at [162, 79] on icon at bounding box center [161, 80] width 7 height 7
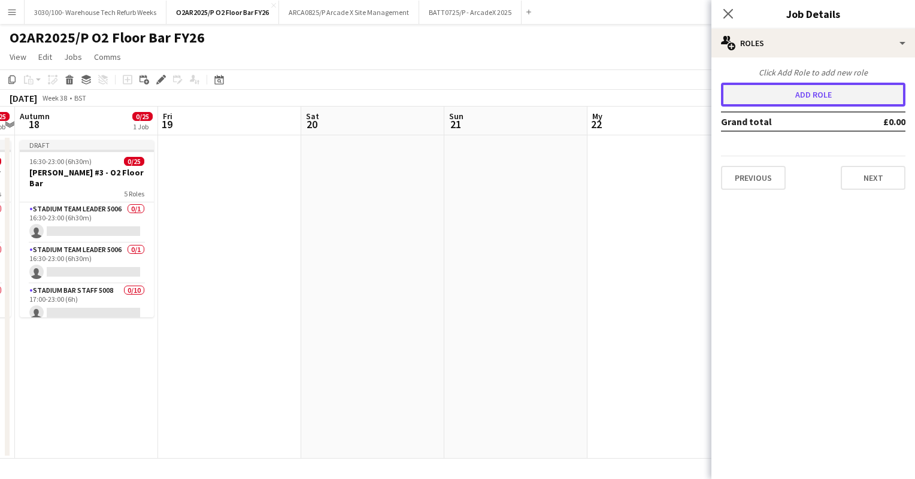
click at [800, 92] on button "Add role" at bounding box center [813, 95] width 184 height 24
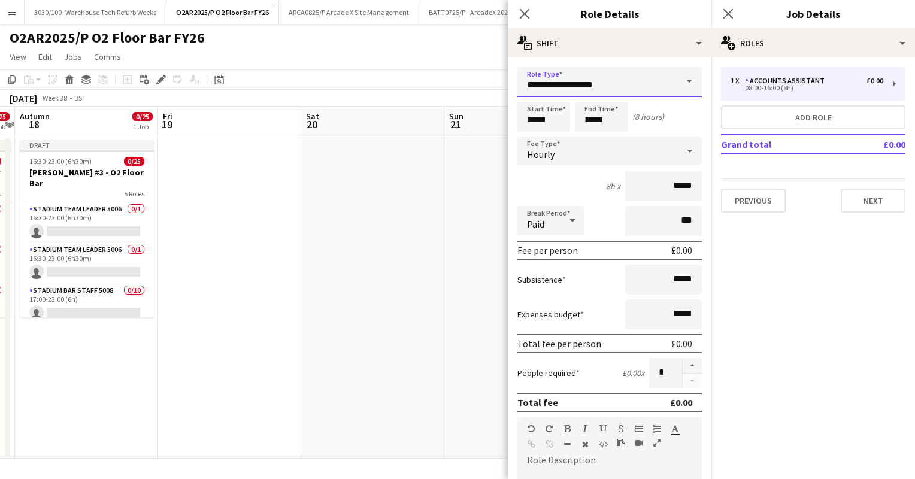
click at [650, 77] on input "**********" at bounding box center [610, 82] width 184 height 30
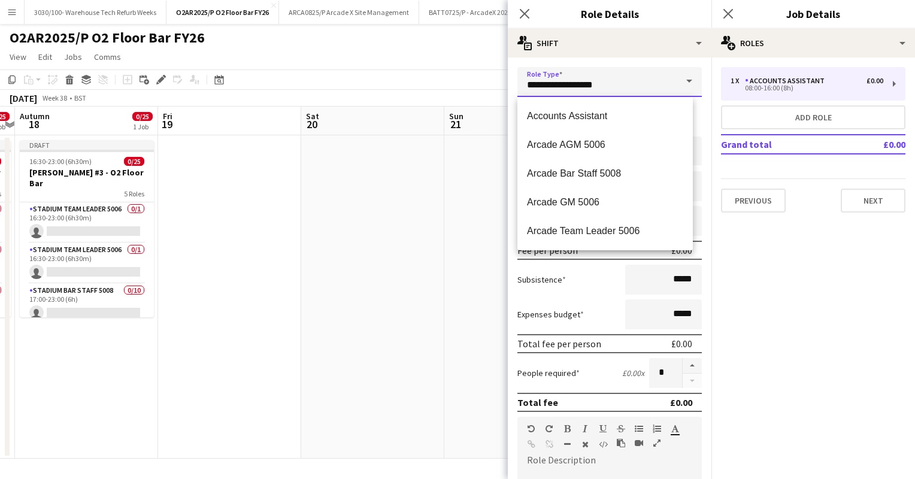
drag, startPoint x: 648, startPoint y: 67, endPoint x: 518, endPoint y: 67, distance: 130.6
click at [518, 67] on input "**********" at bounding box center [610, 82] width 184 height 30
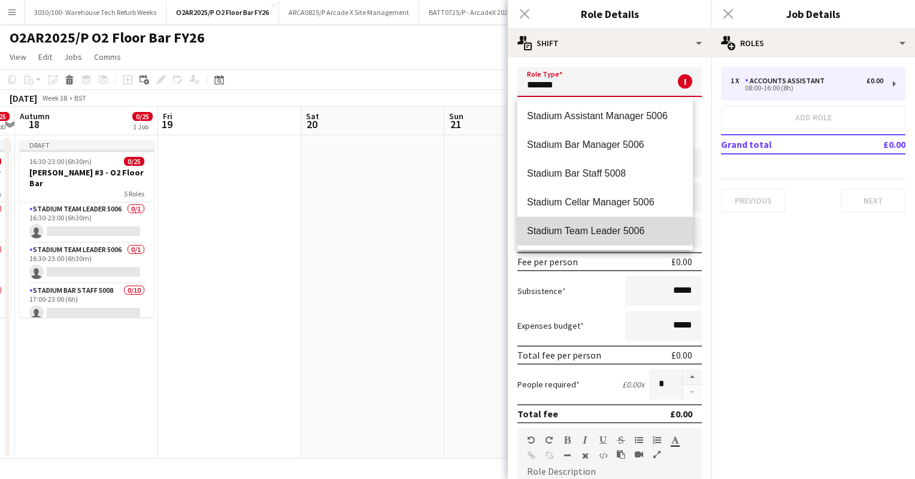
click at [585, 231] on span "Stadium Team Leader 5006" at bounding box center [605, 230] width 156 height 11
type input "**********"
type input "******"
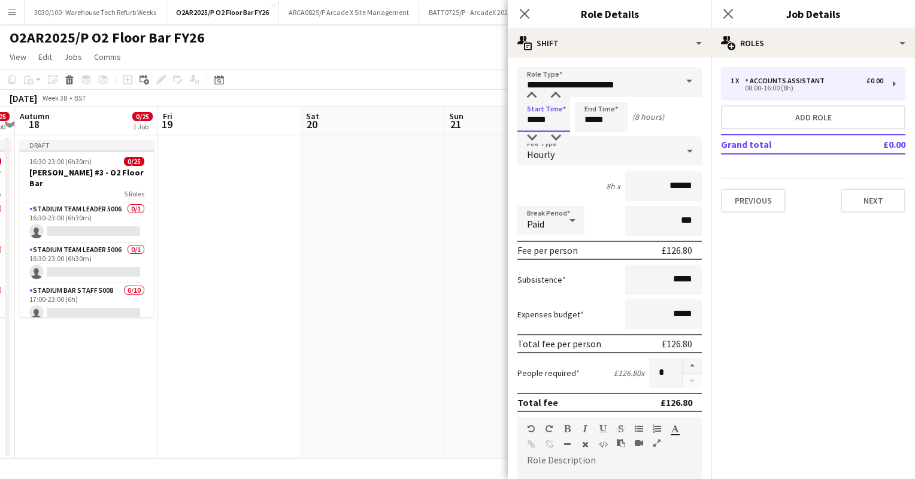
drag, startPoint x: 550, startPoint y: 117, endPoint x: 522, endPoint y: 120, distance: 28.3
click at [522, 120] on input "*****" at bounding box center [544, 117] width 53 height 30
type input "*****"
drag, startPoint x: 591, startPoint y: 120, endPoint x: 568, endPoint y: 125, distance: 23.8
click at [568, 125] on div "Start Time ***** End Time ***** (11:30 p.m.)" at bounding box center [610, 117] width 184 height 30
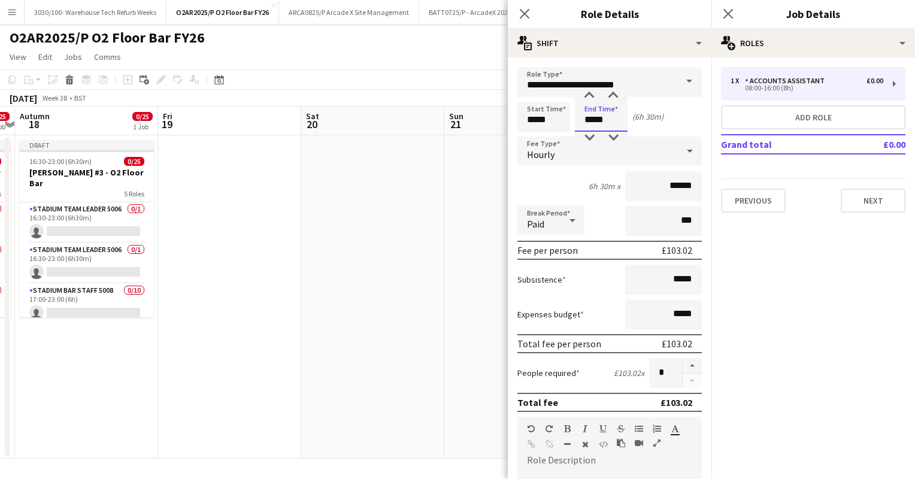
type input "*****"
click at [555, 180] on div "6h 30m x ******" at bounding box center [610, 186] width 184 height 30
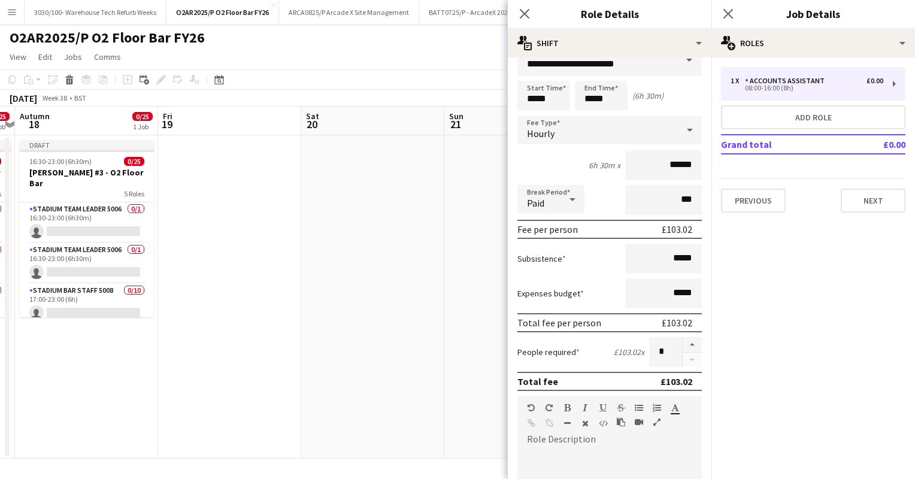
scroll to position [22, 0]
click at [683, 340] on button "button" at bounding box center [692, 345] width 19 height 16
type input "*"
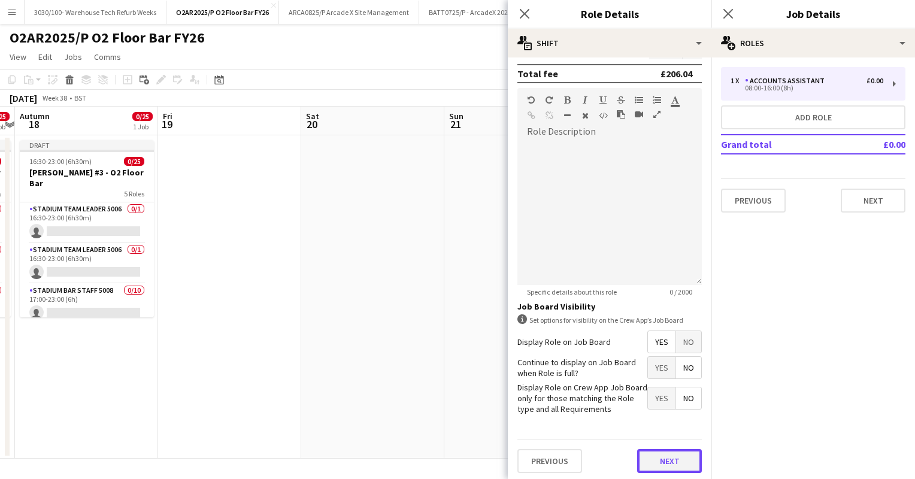
click at [655, 457] on button "Next" at bounding box center [669, 461] width 65 height 24
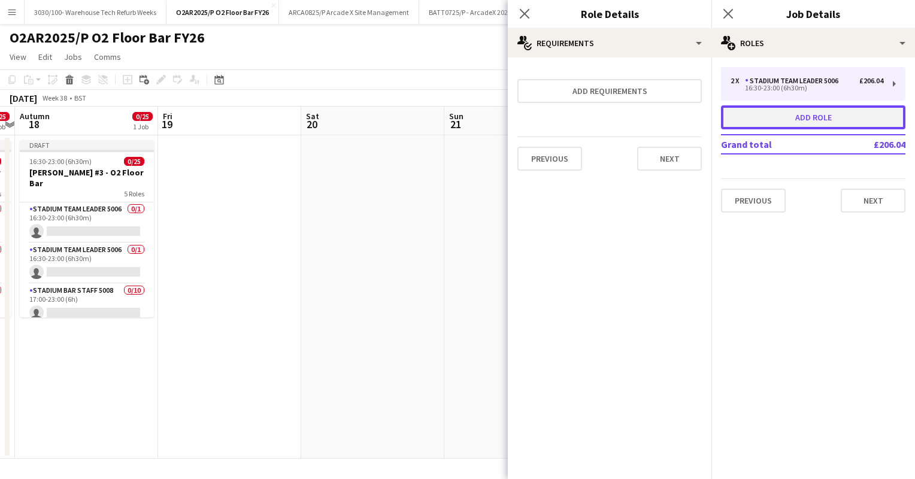
click at [819, 105] on button "Add role" at bounding box center [813, 117] width 184 height 24
type input "**********"
type input "*****"
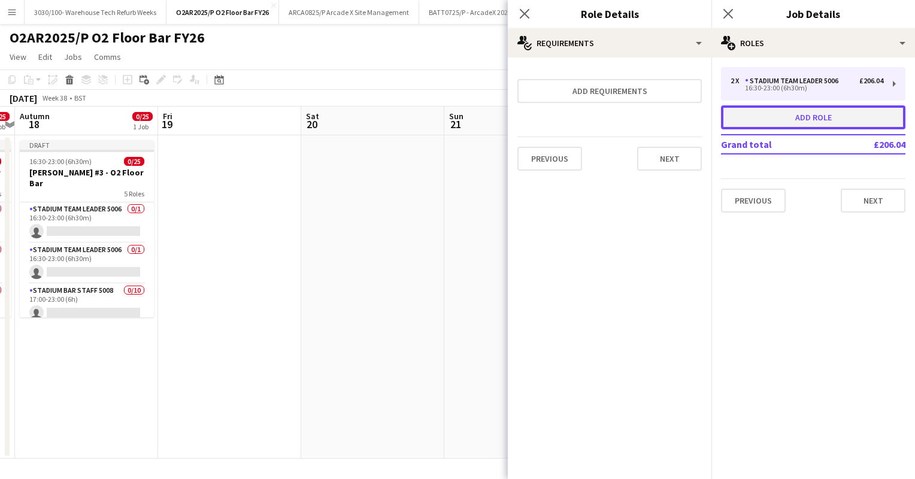
type input "*"
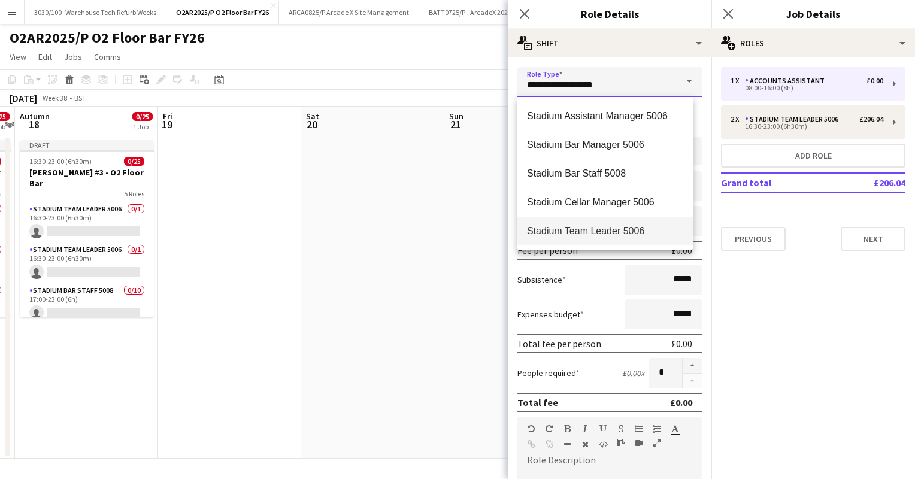
click at [610, 83] on input "**********" at bounding box center [610, 82] width 184 height 30
drag, startPoint x: 610, startPoint y: 83, endPoint x: 531, endPoint y: 83, distance: 79.1
click at [531, 83] on input "**********" at bounding box center [610, 82] width 184 height 30
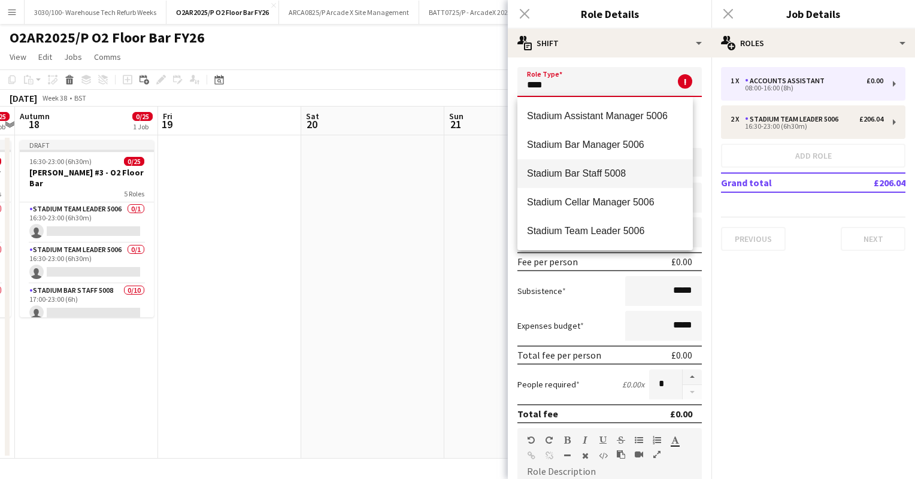
click at [591, 177] on span "Stadium Bar Staff 5008" at bounding box center [605, 173] width 156 height 11
type input "**********"
type input "******"
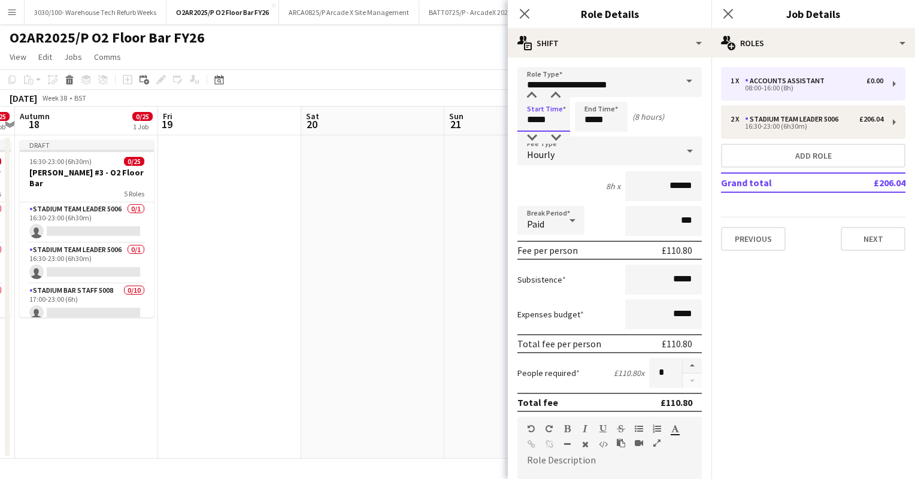
drag, startPoint x: 553, startPoint y: 119, endPoint x: 523, endPoint y: 118, distance: 30.6
click at [523, 118] on input "*****" at bounding box center [544, 117] width 53 height 30
type input "*****"
drag, startPoint x: 611, startPoint y: 117, endPoint x: 576, endPoint y: 122, distance: 35.7
click at [576, 122] on input "*****" at bounding box center [601, 117] width 53 height 30
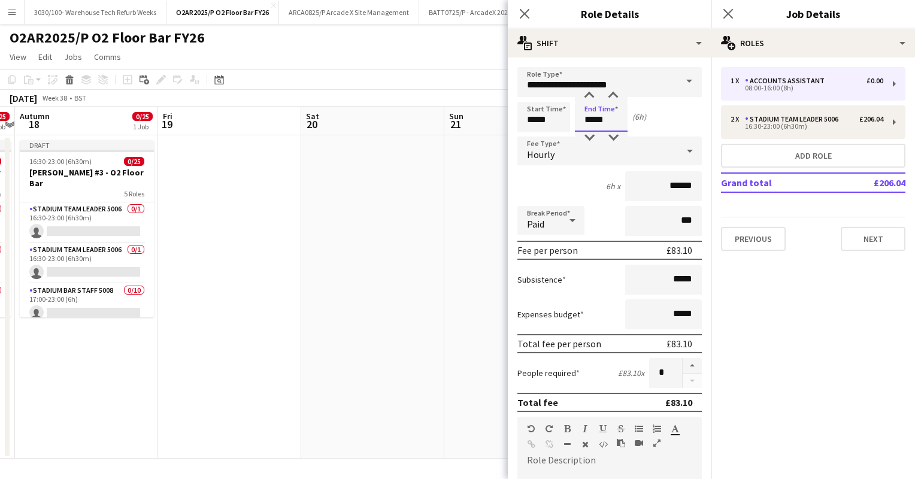
type input "*****"
click at [558, 172] on div "6h x ******" at bounding box center [610, 186] width 184 height 30
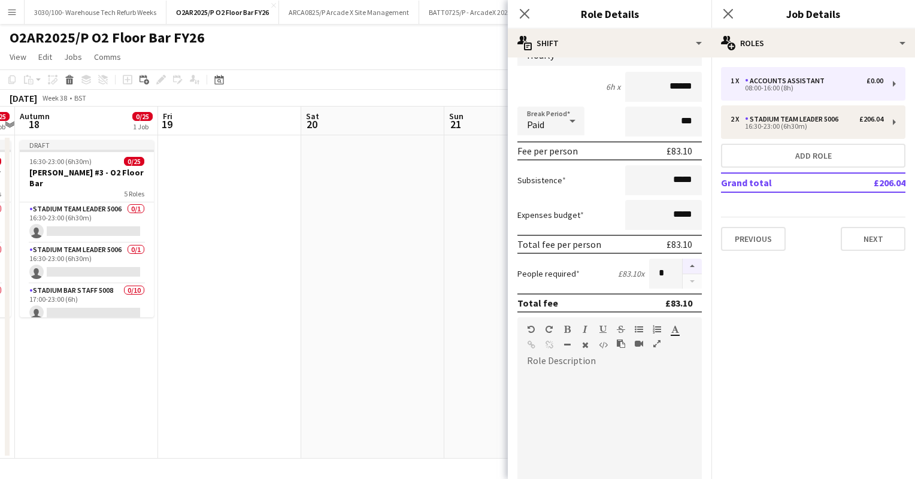
click at [683, 264] on button "button" at bounding box center [692, 267] width 19 height 16
click at [684, 262] on button "button" at bounding box center [692, 267] width 19 height 16
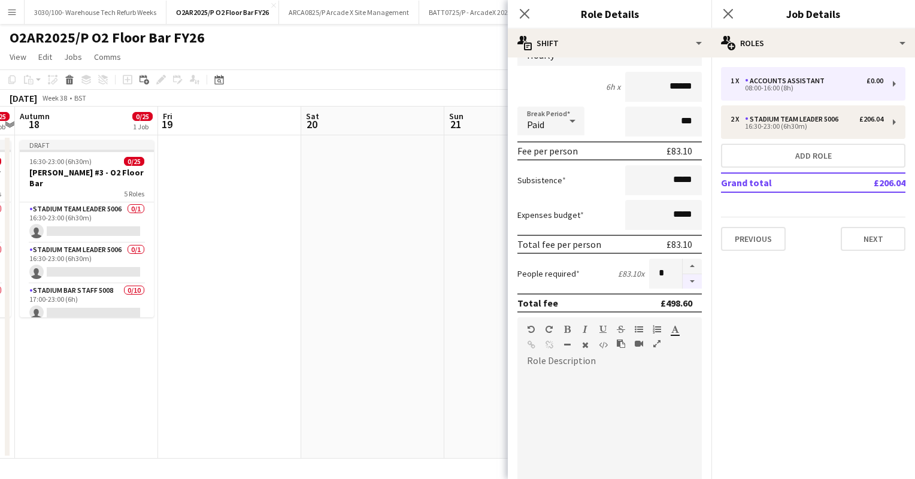
click at [683, 278] on button "button" at bounding box center [692, 281] width 19 height 15
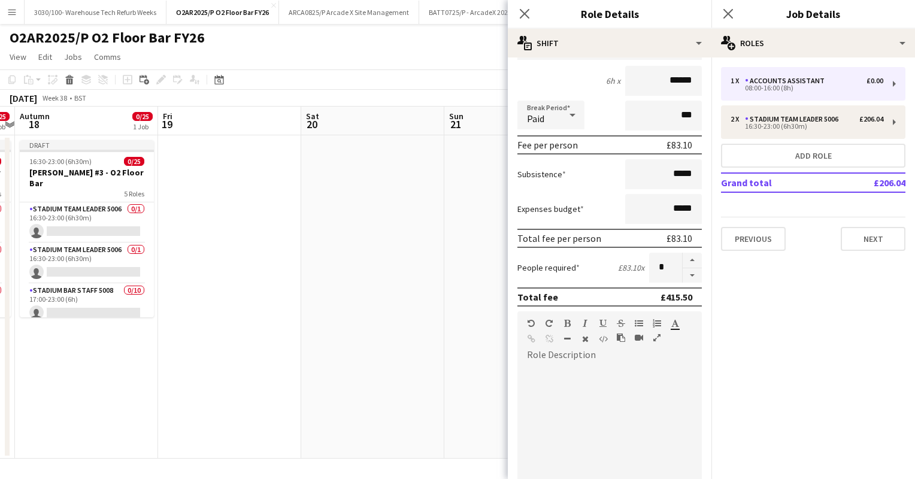
scroll to position [107, 0]
click at [604, 276] on div "People required £83.10 x *" at bounding box center [610, 267] width 184 height 30
click at [683, 258] on button "button" at bounding box center [692, 260] width 19 height 16
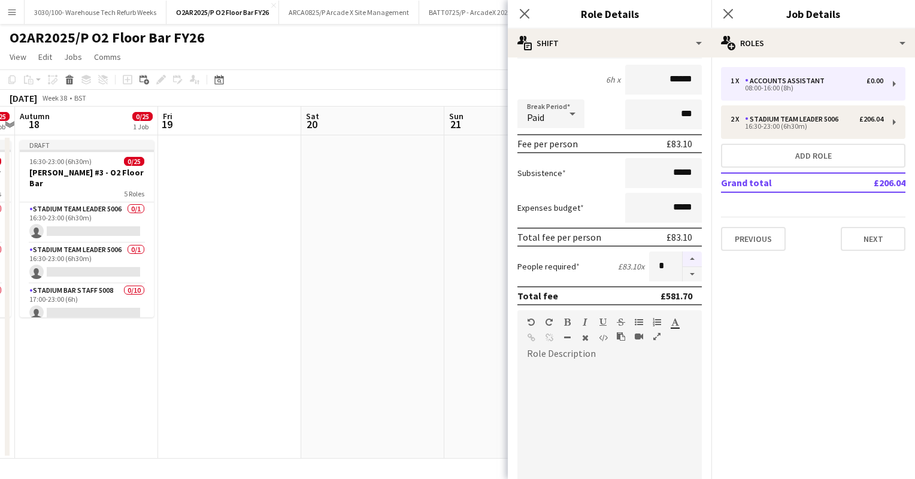
type input "*"
click at [609, 273] on div "People required £83.10 x *" at bounding box center [610, 267] width 184 height 30
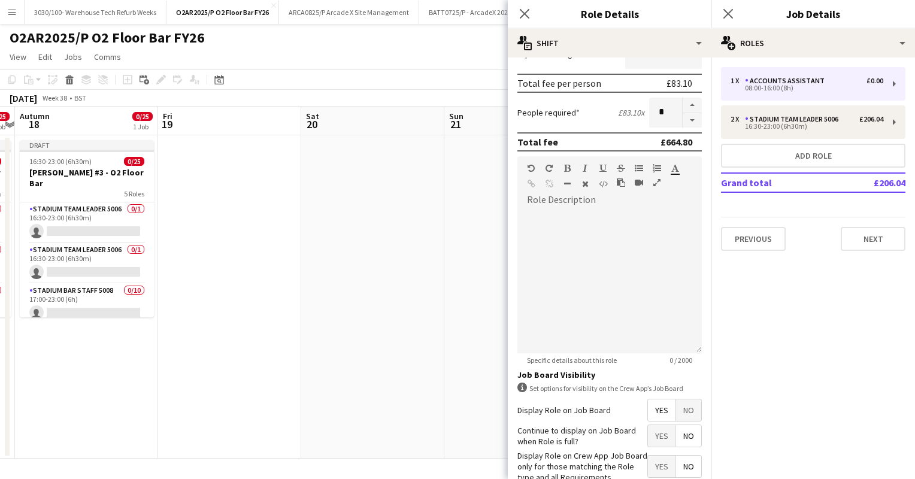
scroll to position [329, 0]
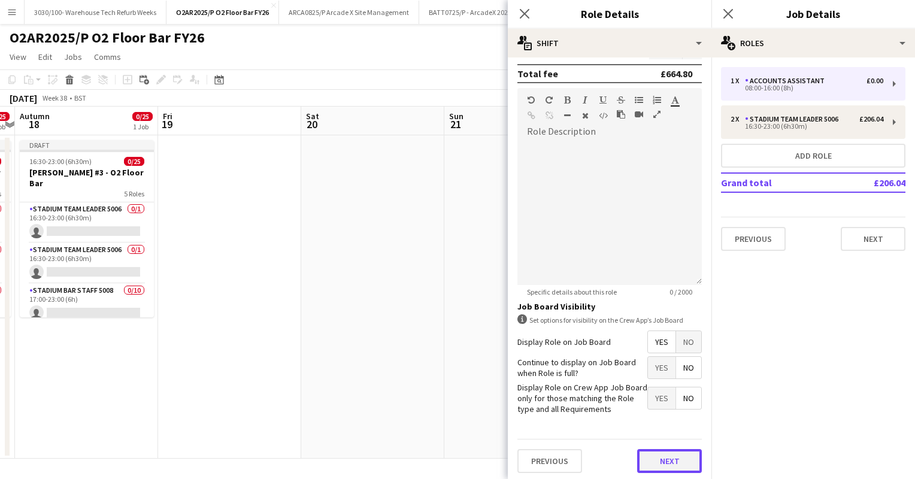
click at [656, 462] on button "Next" at bounding box center [669, 461] width 65 height 24
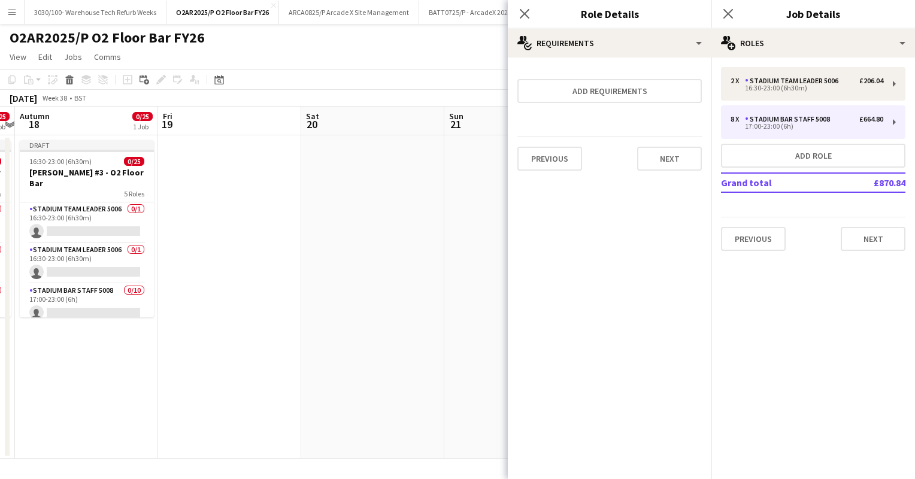
scroll to position [0, 0]
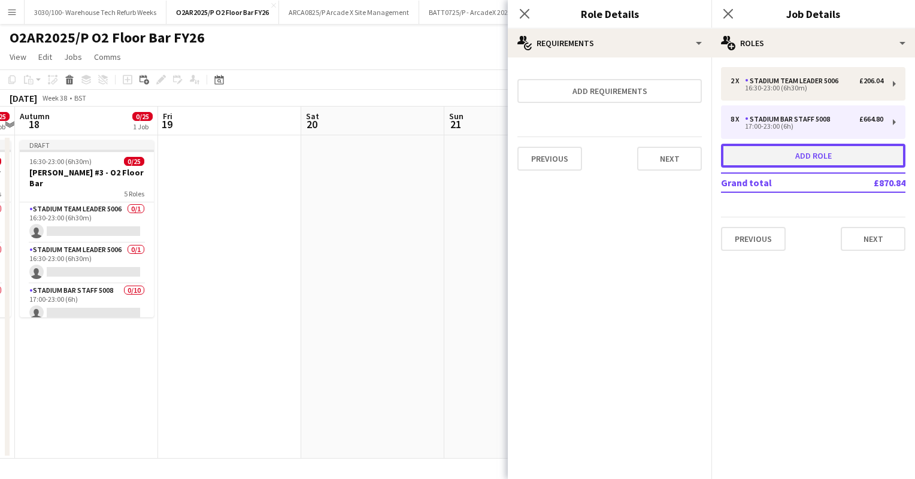
click at [804, 147] on button "Add role" at bounding box center [813, 156] width 184 height 24
type input "**********"
type input "*****"
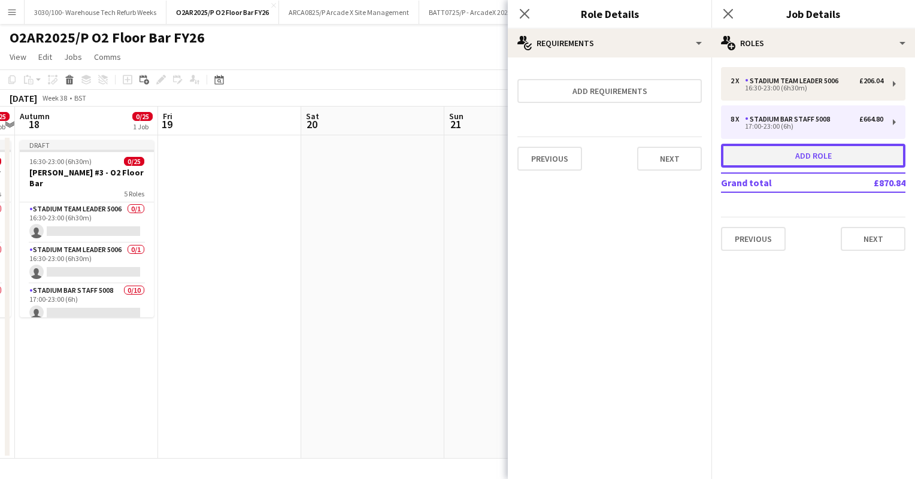
type input "*"
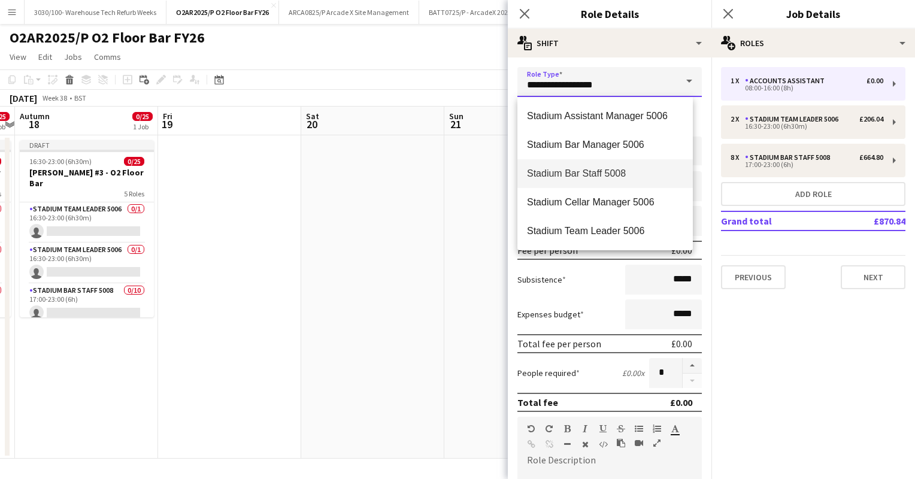
click at [611, 83] on input "**********" at bounding box center [610, 82] width 184 height 30
drag, startPoint x: 611, startPoint y: 83, endPoint x: 527, endPoint y: 86, distance: 84.5
click at [527, 86] on input "**********" at bounding box center [610, 82] width 184 height 30
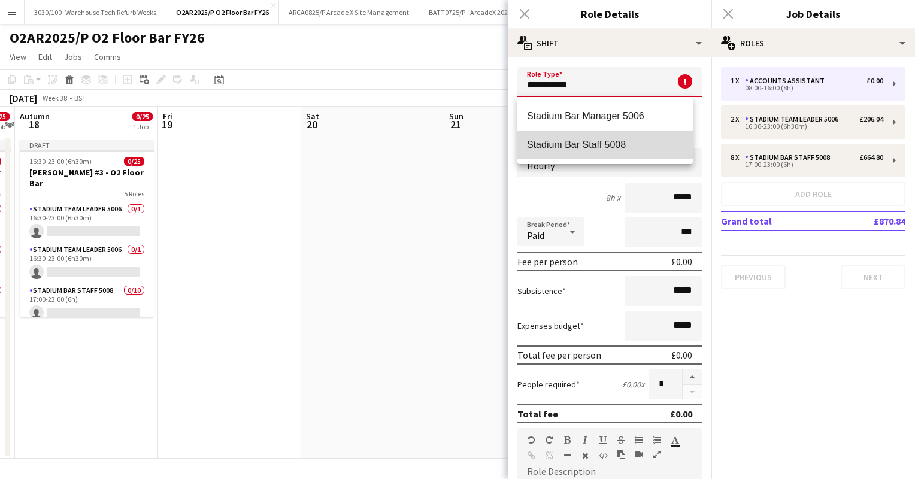
click at [559, 137] on mat-option "Stadium Bar Staff 5008" at bounding box center [606, 145] width 176 height 29
type input "**********"
type input "******"
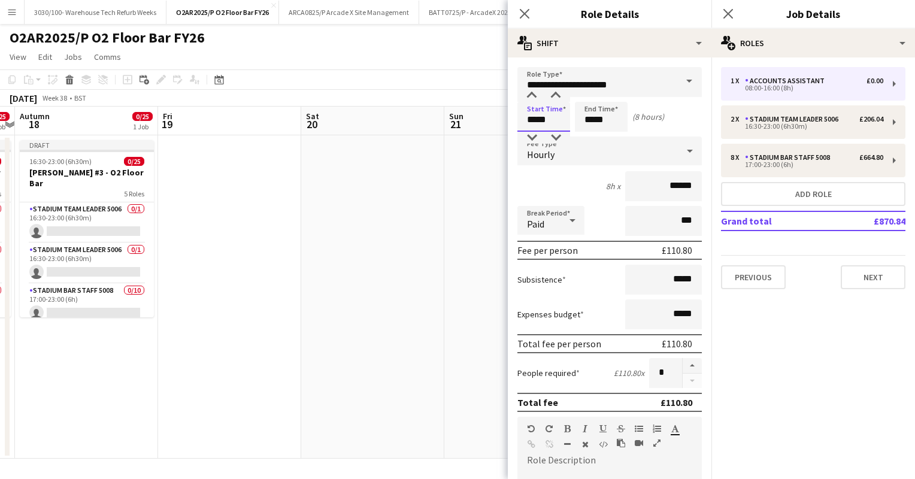
drag, startPoint x: 553, startPoint y: 117, endPoint x: 525, endPoint y: 117, distance: 28.2
click at [525, 117] on input "*****" at bounding box center [544, 117] width 53 height 30
type input "*****"
drag, startPoint x: 607, startPoint y: 117, endPoint x: 576, endPoint y: 122, distance: 31.5
click at [576, 122] on input "*****" at bounding box center [601, 117] width 53 height 30
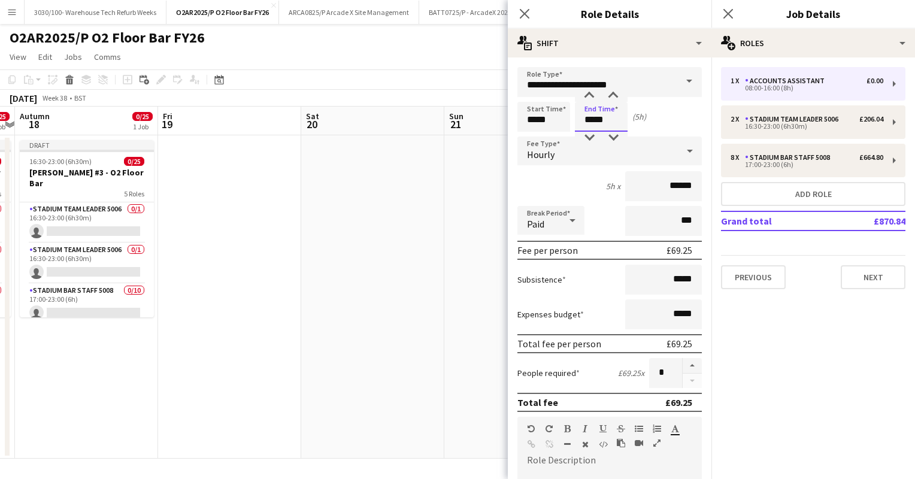
type input "*****"
click at [562, 180] on div "5h x ******" at bounding box center [610, 186] width 184 height 30
click at [683, 365] on button "button" at bounding box center [692, 366] width 19 height 16
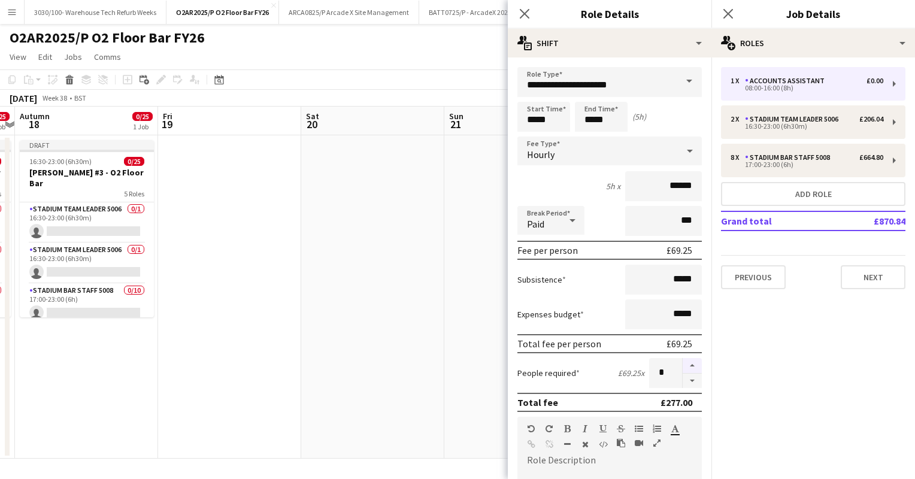
click at [683, 365] on button "button" at bounding box center [692, 366] width 19 height 16
type input "*"
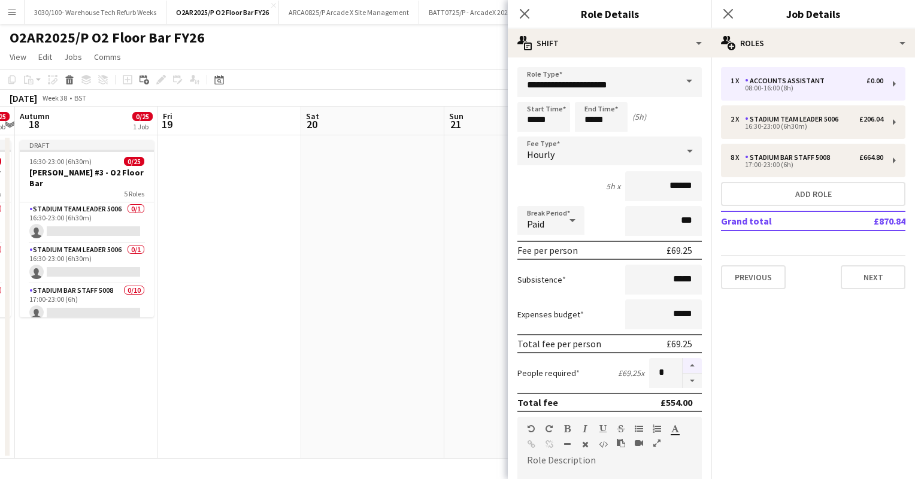
scroll to position [329, 0]
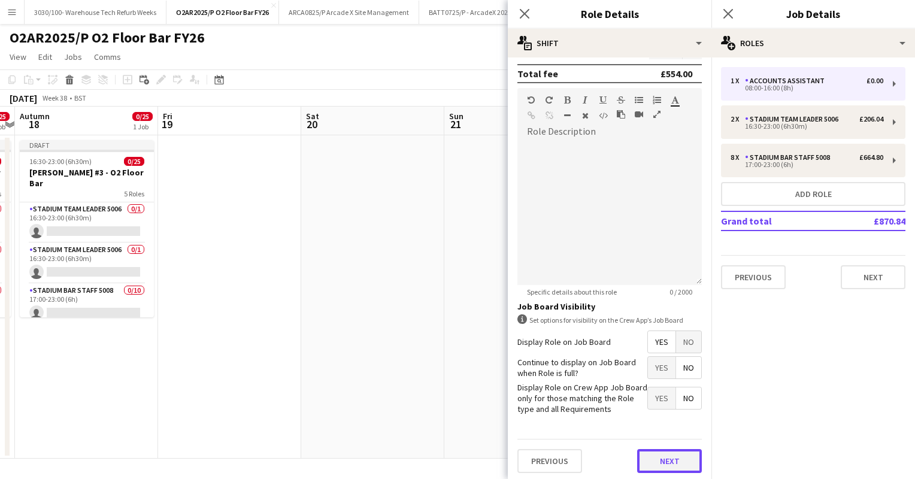
click at [657, 458] on button "Next" at bounding box center [669, 461] width 65 height 24
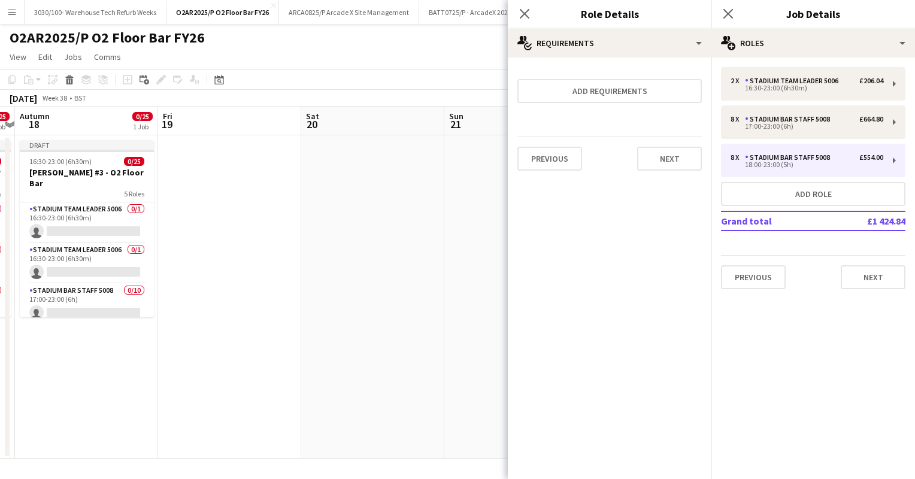
click at [501, 285] on app-date-cell at bounding box center [515, 296] width 143 height 323
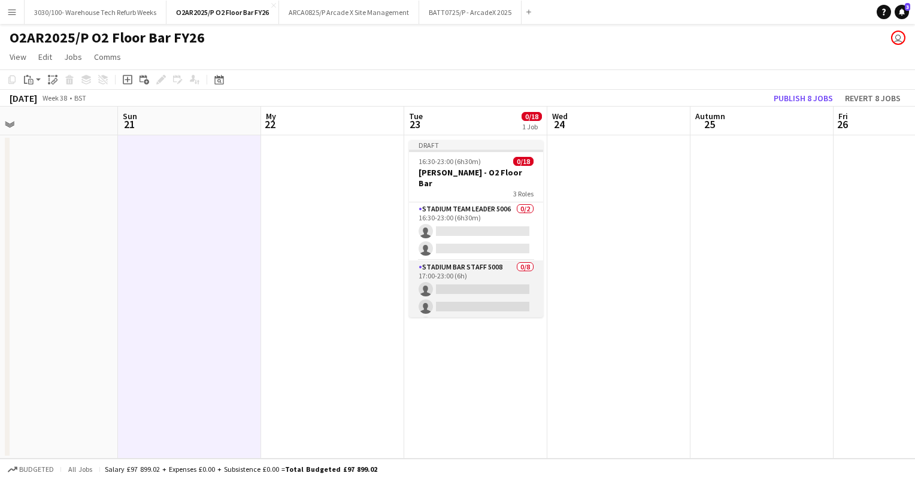
scroll to position [0, 472]
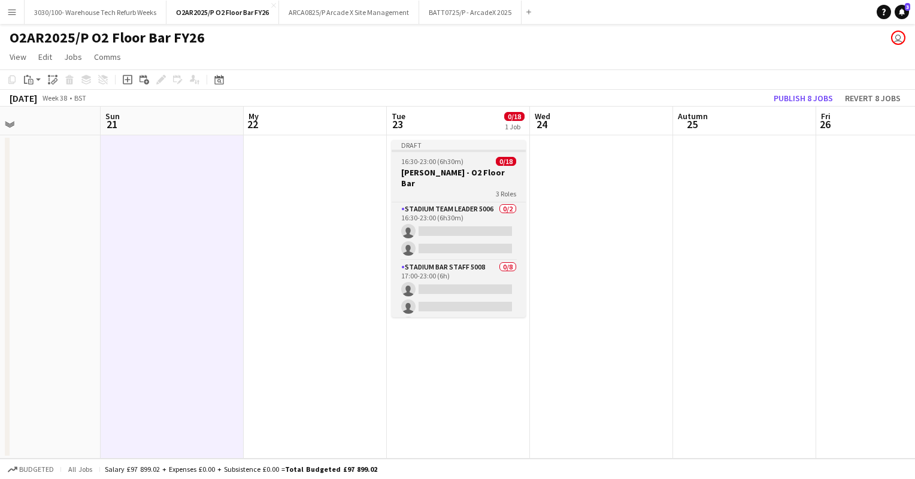
click at [461, 163] on span "16:30-23:00 (6h30m)" at bounding box center [432, 161] width 62 height 9
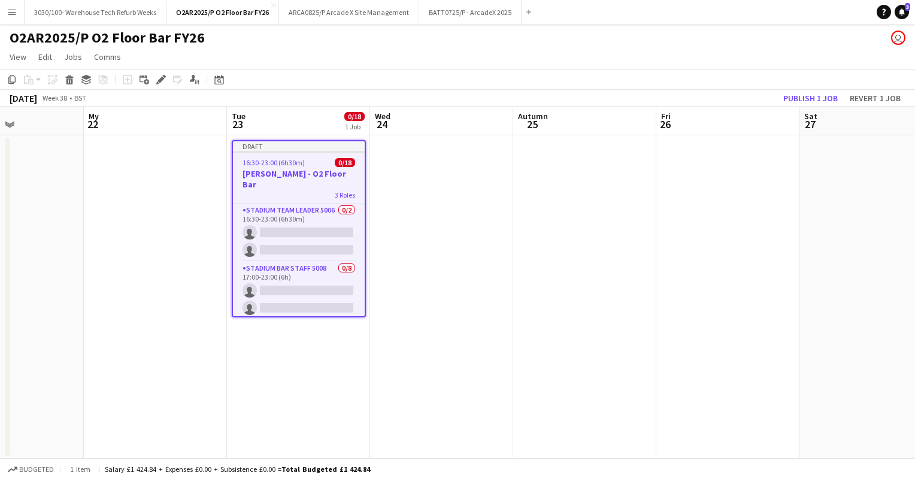
scroll to position [0, 345]
click at [706, 171] on app-date-cell at bounding box center [728, 296] width 143 height 323
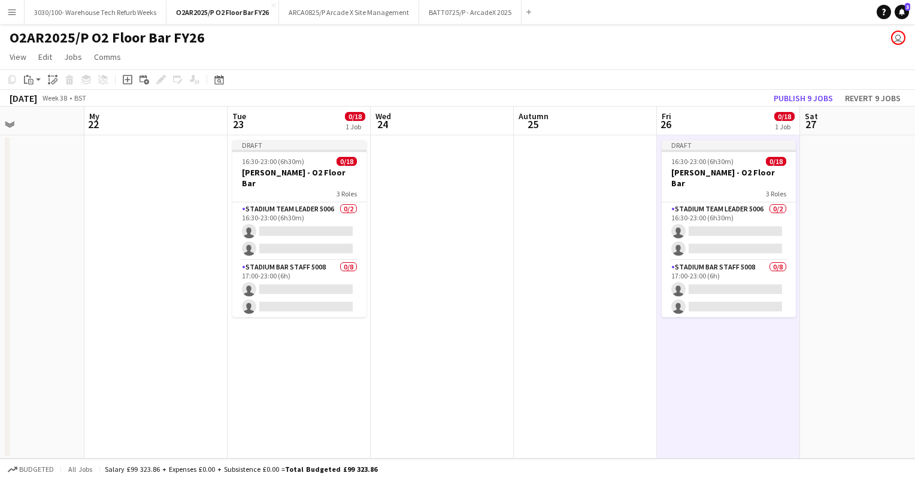
click at [859, 163] on app-date-cell at bounding box center [871, 296] width 143 height 323
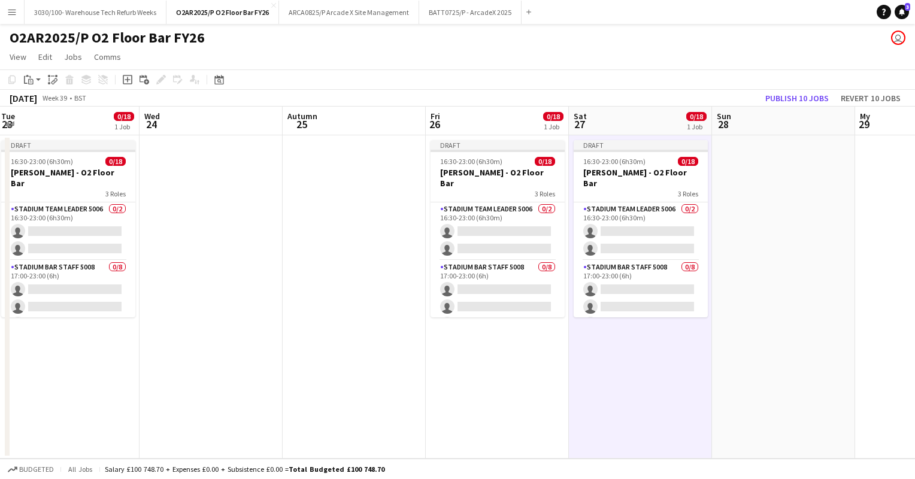
scroll to position [0, 291]
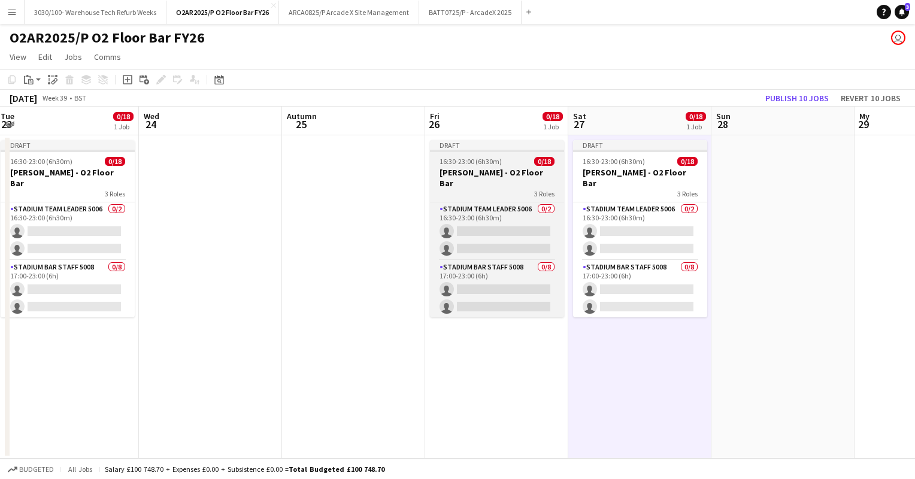
click at [533, 171] on h3 "[PERSON_NAME] - O2 Floor Bar" at bounding box center [497, 178] width 134 height 22
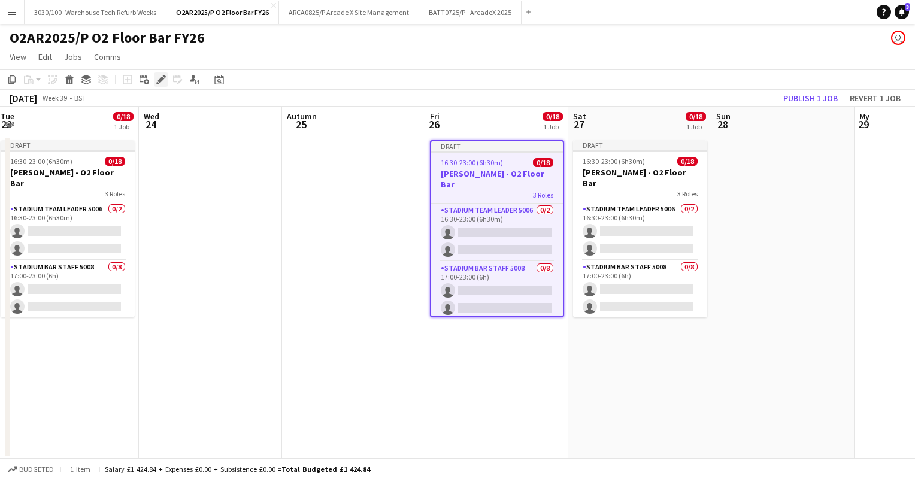
click at [158, 78] on icon "Edit" at bounding box center [161, 80] width 10 height 10
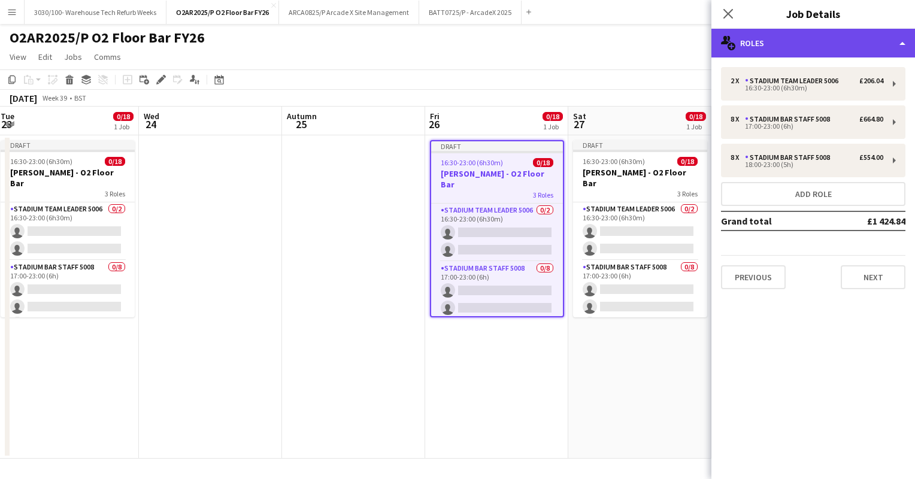
click at [793, 40] on div "multiple-users-add Roles" at bounding box center [814, 43] width 204 height 29
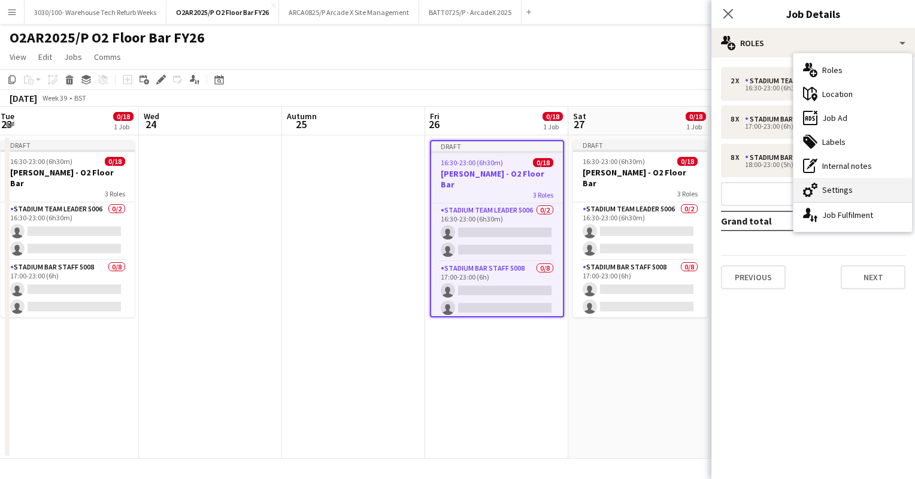
click at [807, 190] on icon "cog-double-3" at bounding box center [810, 190] width 14 height 14
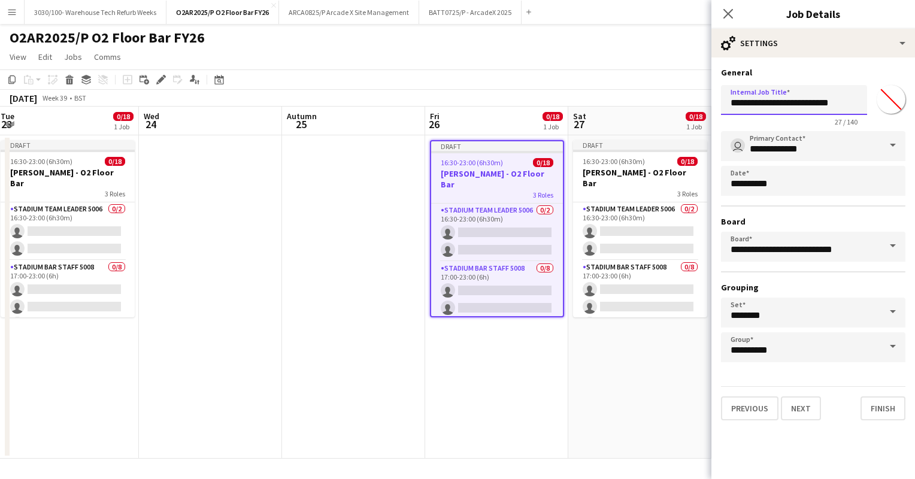
drag, startPoint x: 779, startPoint y: 104, endPoint x: 731, endPoint y: 105, distance: 47.9
click at [731, 105] on input "**********" at bounding box center [794, 100] width 146 height 30
type input "**********"
click at [874, 399] on button "Finish" at bounding box center [883, 409] width 45 height 24
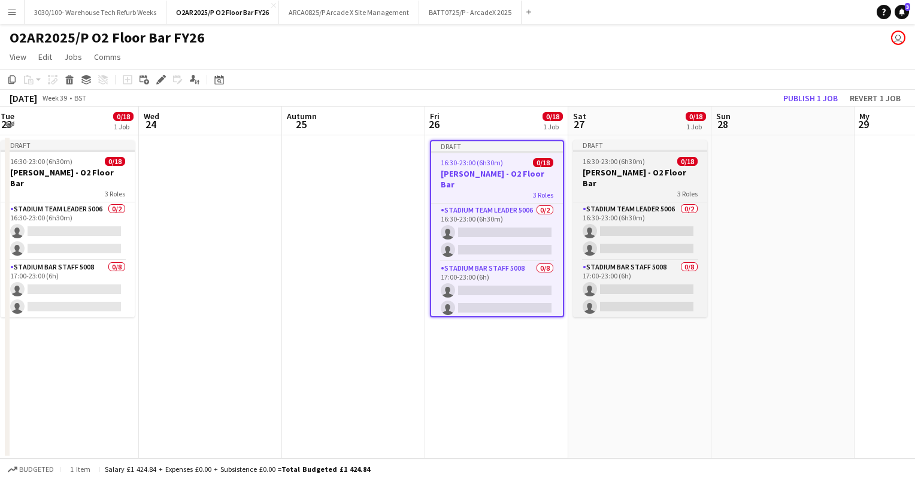
click at [641, 162] on span "16:30-23:00 (6h30m)" at bounding box center [614, 161] width 62 height 9
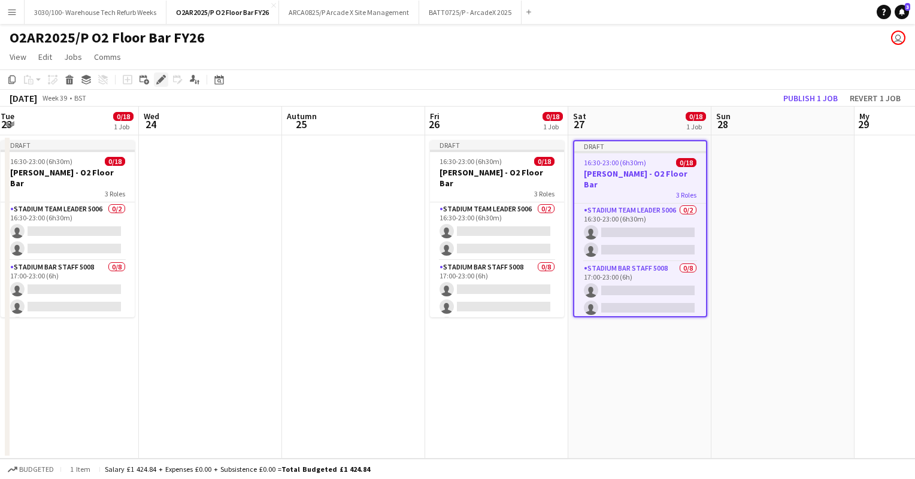
click at [162, 75] on icon "Edit" at bounding box center [161, 80] width 10 height 10
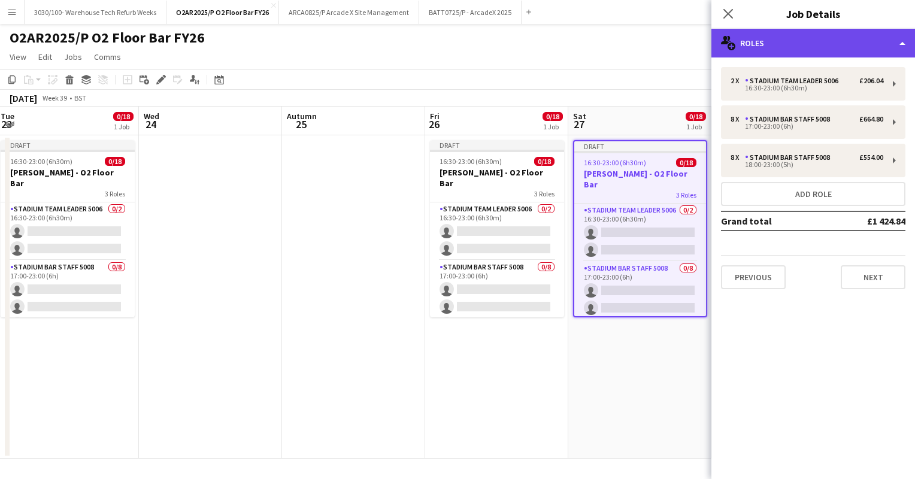
click at [795, 41] on div "multiple-users-add Roles" at bounding box center [814, 43] width 204 height 29
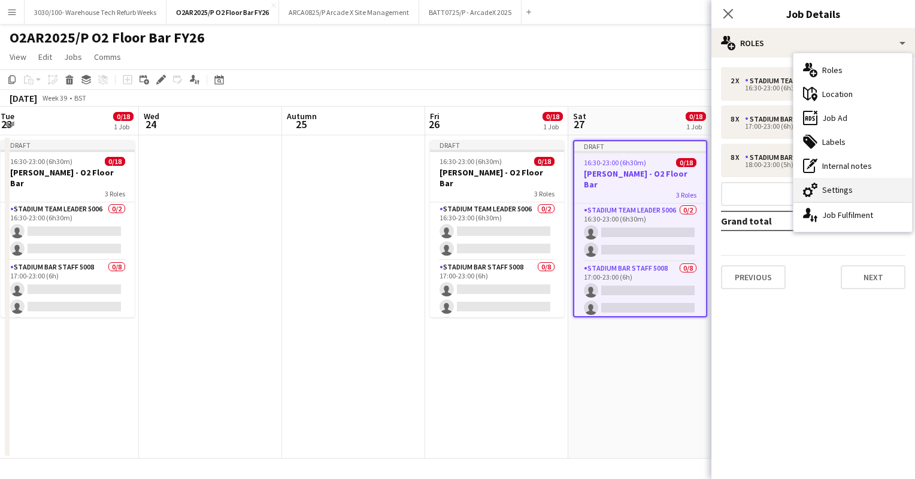
click at [829, 187] on font "Settings" at bounding box center [837, 189] width 31 height 11
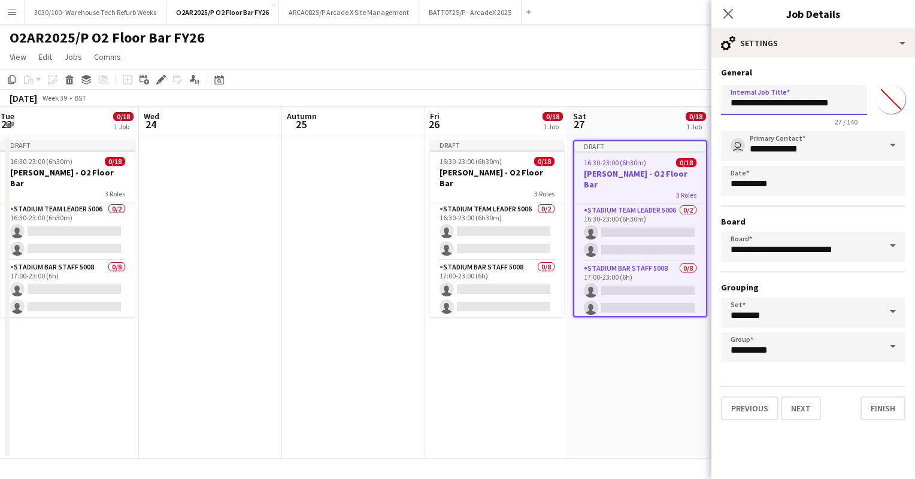
drag, startPoint x: 781, startPoint y: 105, endPoint x: 724, endPoint y: 105, distance: 56.9
click at [724, 105] on input "**********" at bounding box center [794, 100] width 146 height 30
type input "**********"
click at [797, 65] on div "**********" at bounding box center [814, 244] width 204 height 373
click at [879, 405] on button "Finish" at bounding box center [883, 409] width 45 height 24
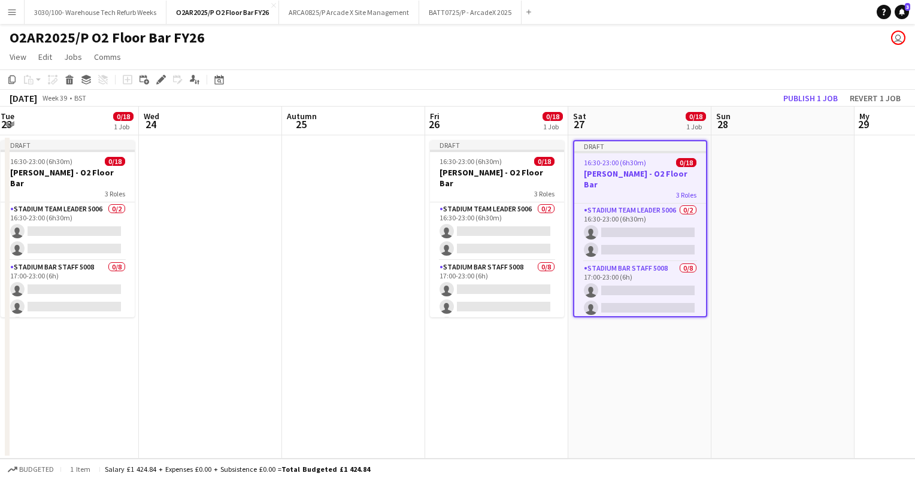
click at [676, 71] on app-toolbar "Copy Paste Paste Ctrl+V Paste with crew Ctrl+Shift+V Paste linked Job Delete Gr…" at bounding box center [457, 79] width 915 height 20
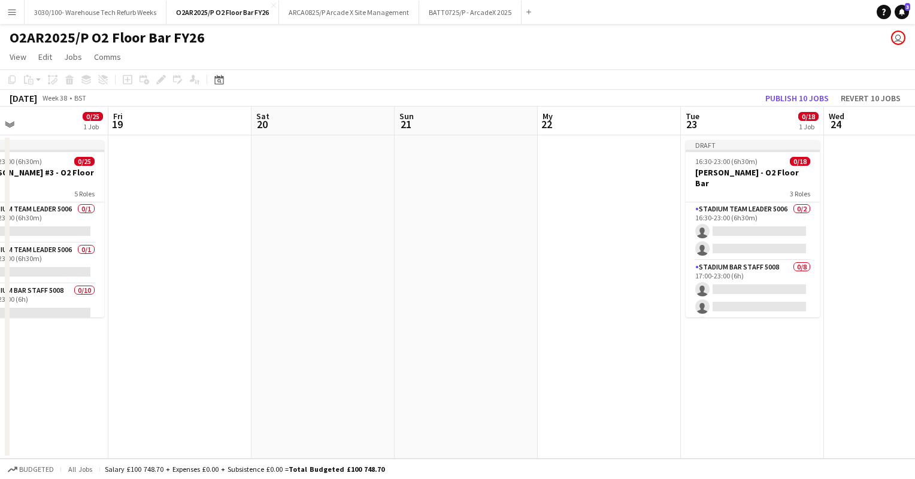
scroll to position [0, 298]
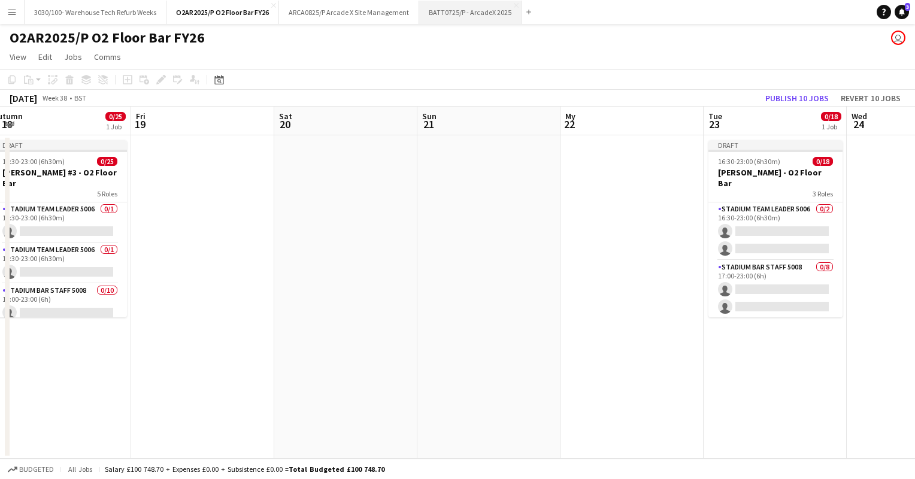
click at [455, 8] on font "BATT0725/P - ArcadeX 2025" at bounding box center [470, 12] width 83 height 9
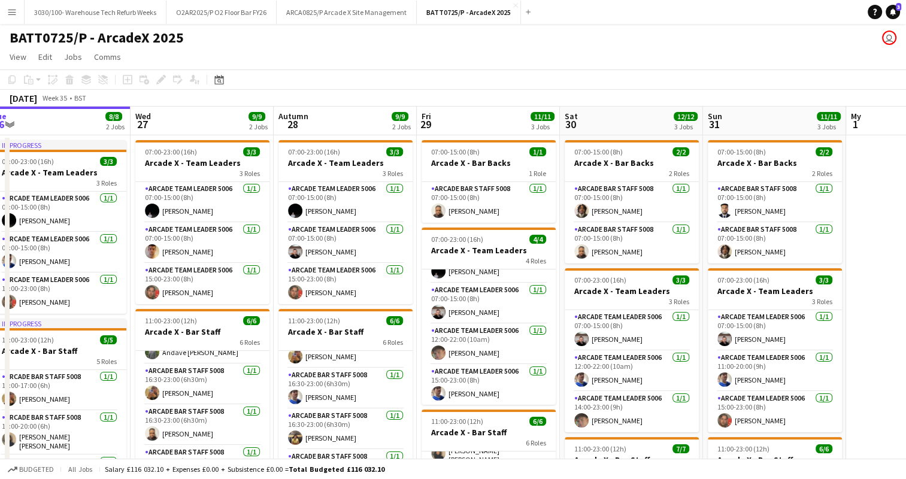
click at [703, 264] on app-date-cell "07:00-15:00 (8h) 2/2 Arcade X - Bar Backs 2 Roles Arcade Bar Staff 5008 1/1 07:…" at bounding box center [774, 393] width 143 height 516
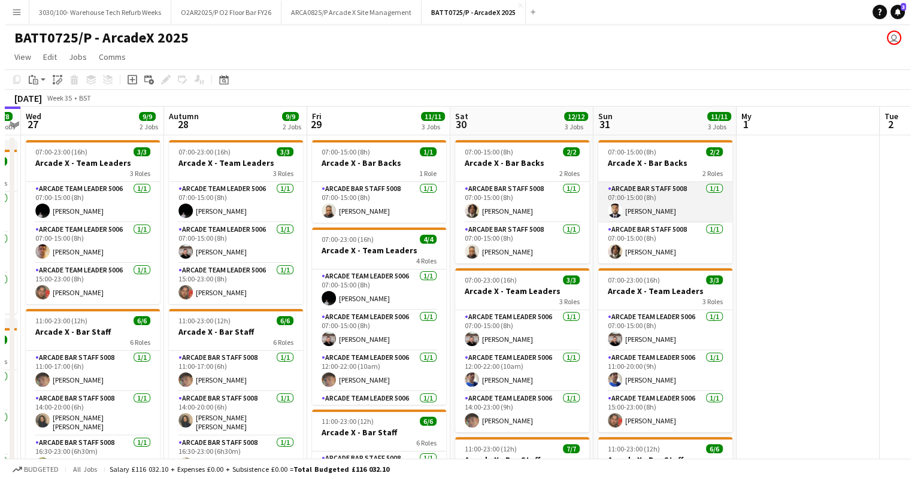
scroll to position [0, 568]
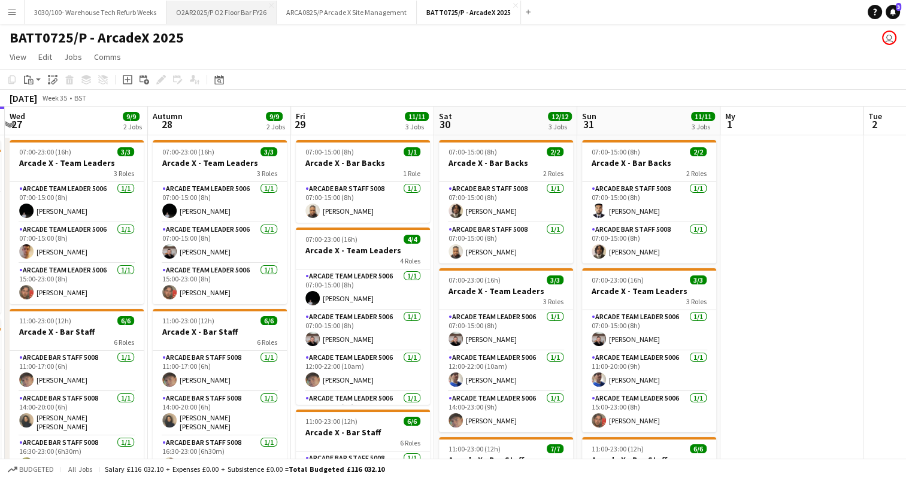
click at [218, 12] on font "O2AR2025/P O2 Floor Bar FY26" at bounding box center [221, 12] width 90 height 9
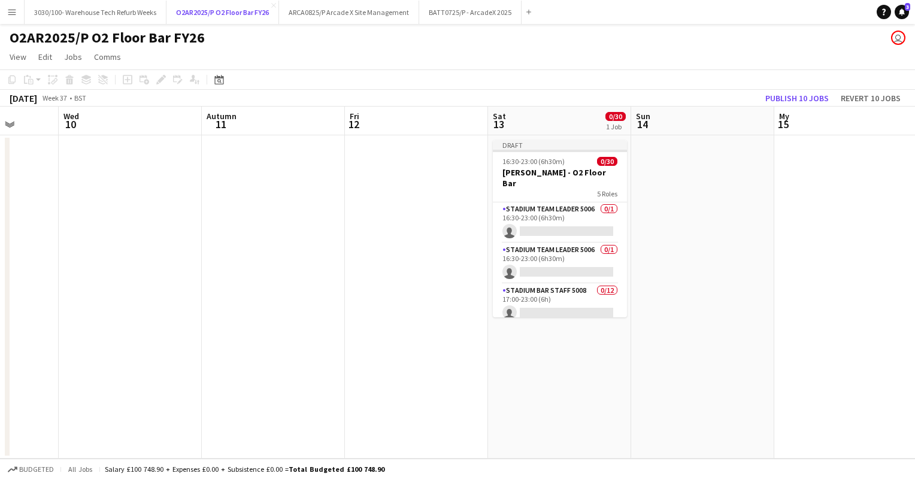
scroll to position [0, 516]
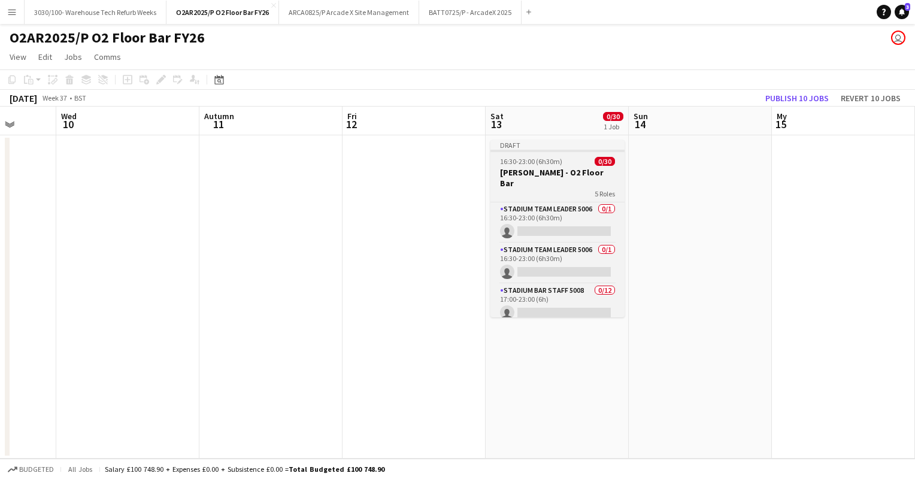
click at [570, 177] on h3 "[PERSON_NAME] - O2 Floor Bar" at bounding box center [558, 178] width 134 height 22
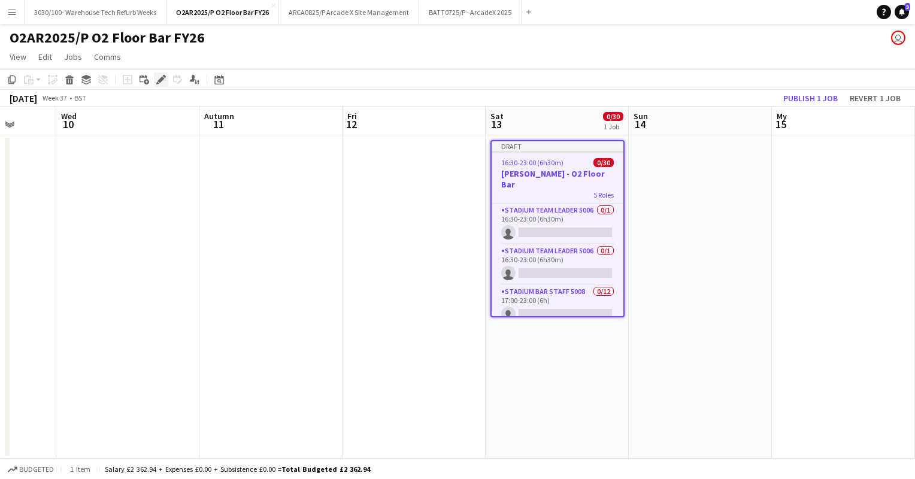
click at [162, 77] on icon "Edit" at bounding box center [161, 80] width 10 height 10
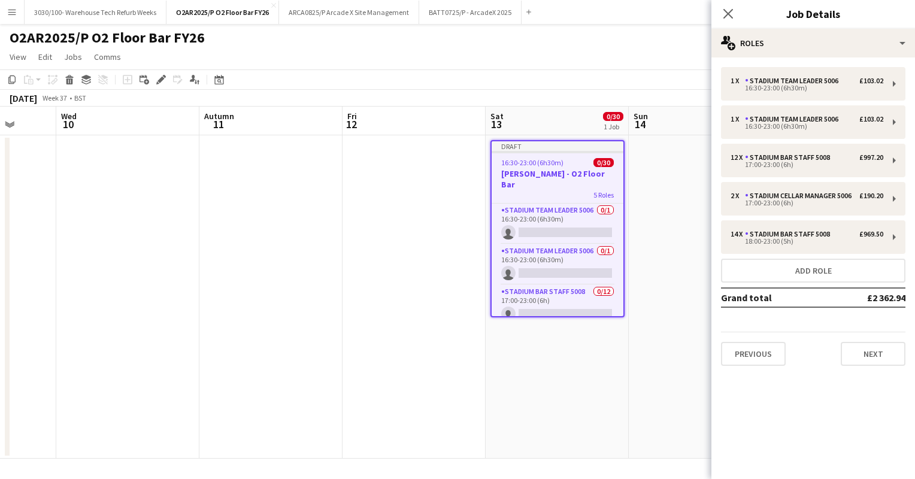
click at [664, 141] on app-date-cell at bounding box center [700, 296] width 143 height 323
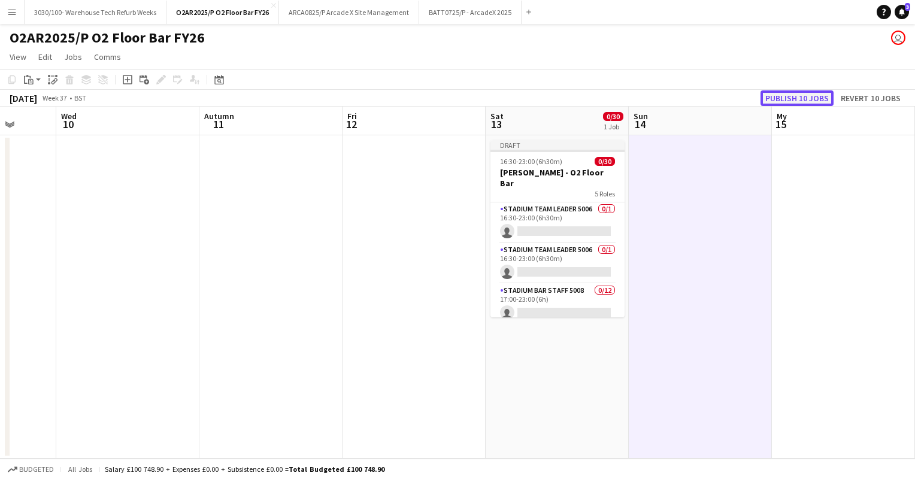
click at [790, 98] on button "Publish 10 jobs" at bounding box center [797, 98] width 73 height 16
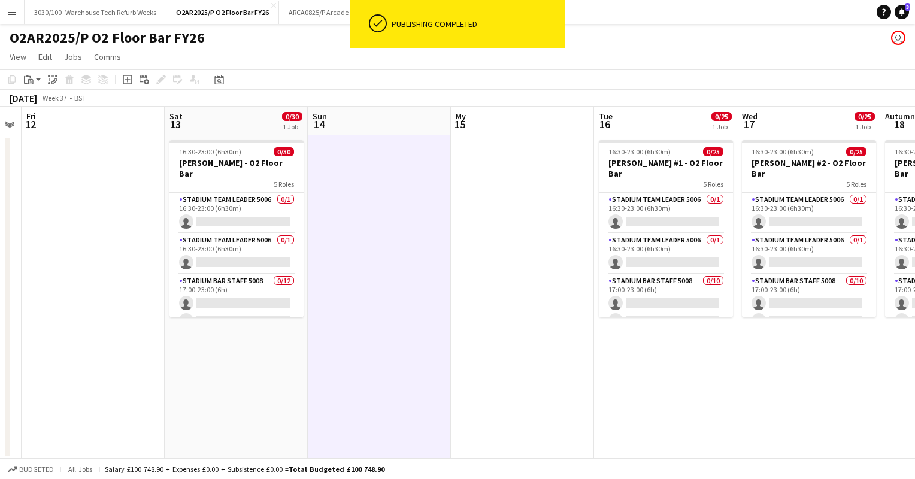
scroll to position [0, 542]
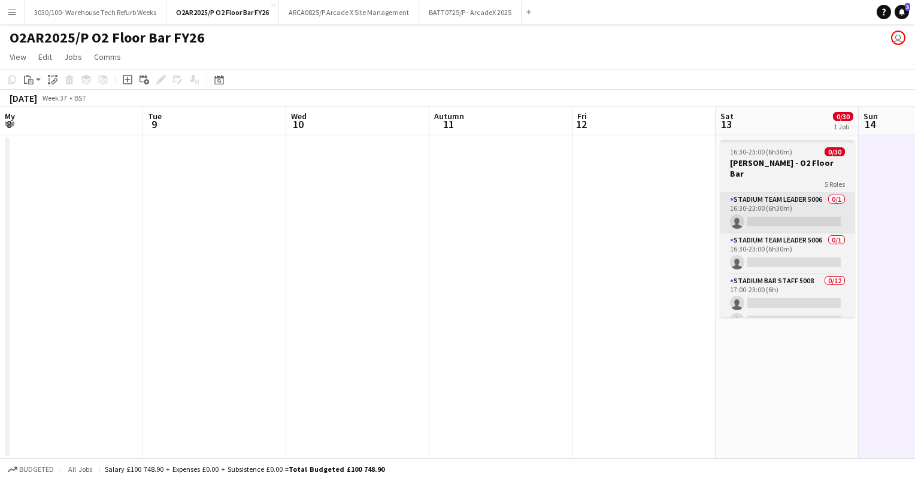
scroll to position [0, 542]
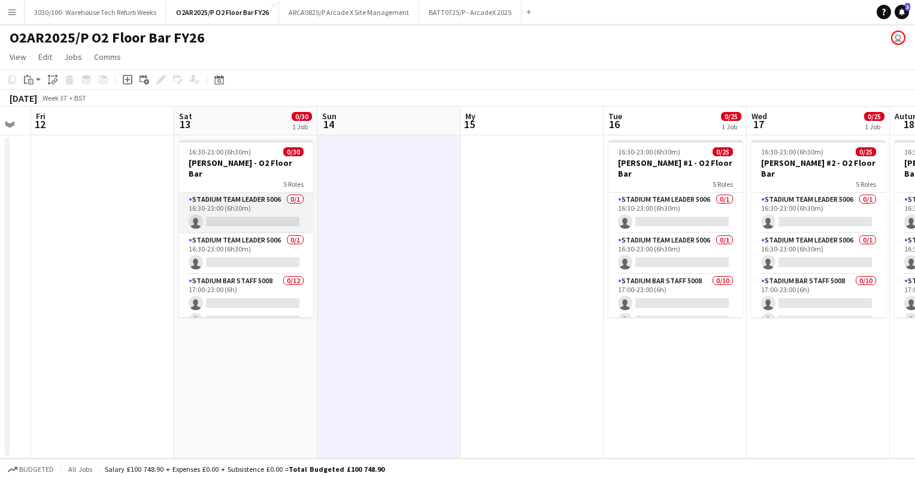
click at [246, 196] on app-card-role "Stadium Team Leader 5006 0/1 16:30-23:00 (6h30m) single-neutral-actions" at bounding box center [246, 213] width 134 height 41
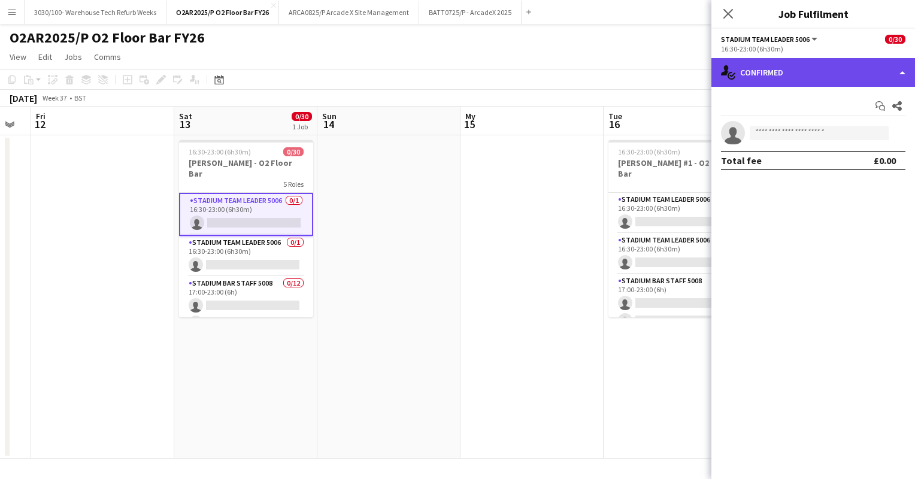
click at [828, 69] on div "single-neutral-actions-check-2 Confirmed" at bounding box center [814, 72] width 204 height 29
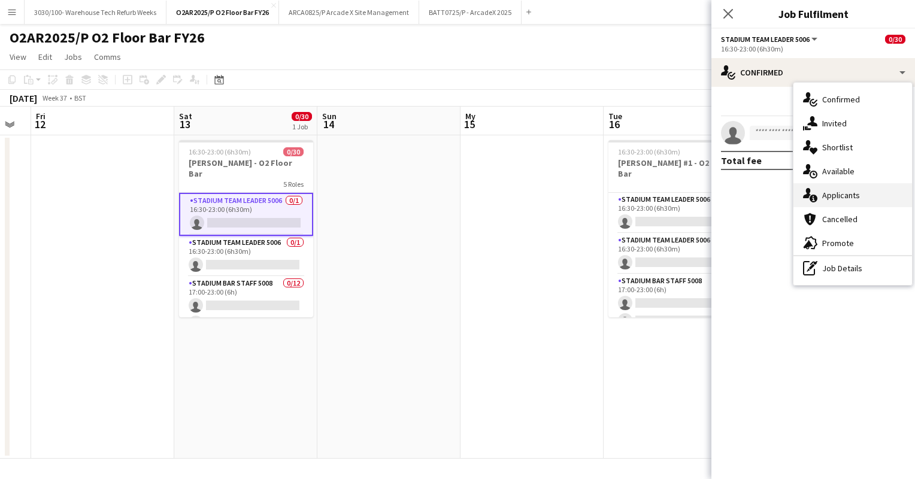
click at [845, 194] on font "Applicants" at bounding box center [841, 195] width 38 height 11
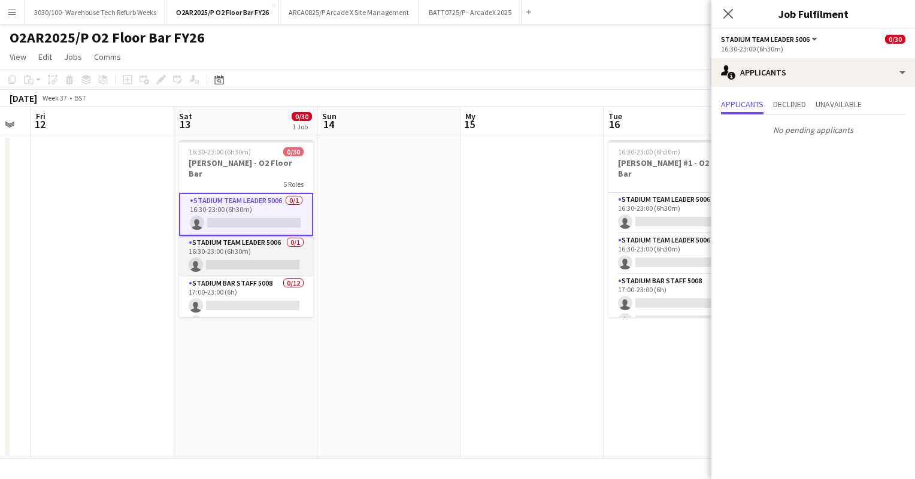
click at [259, 236] on app-card-role "Stadium Team Leader 5006 0/1 16:30-23:00 (6h30m) single-neutral-actions" at bounding box center [246, 256] width 134 height 41
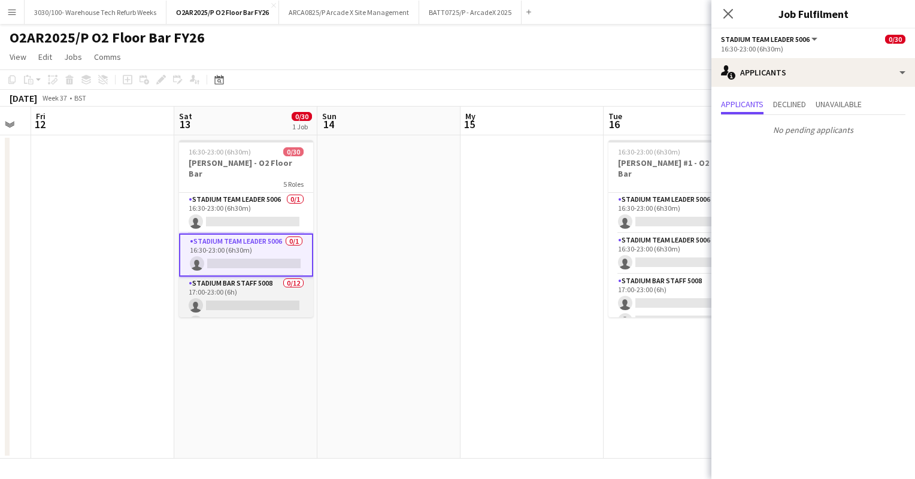
click at [240, 283] on app-card-role "Stadium Bar Staff 5008 0/12 17:00-23:00 (6h) single-neutral-actions single-neut…" at bounding box center [246, 393] width 134 height 232
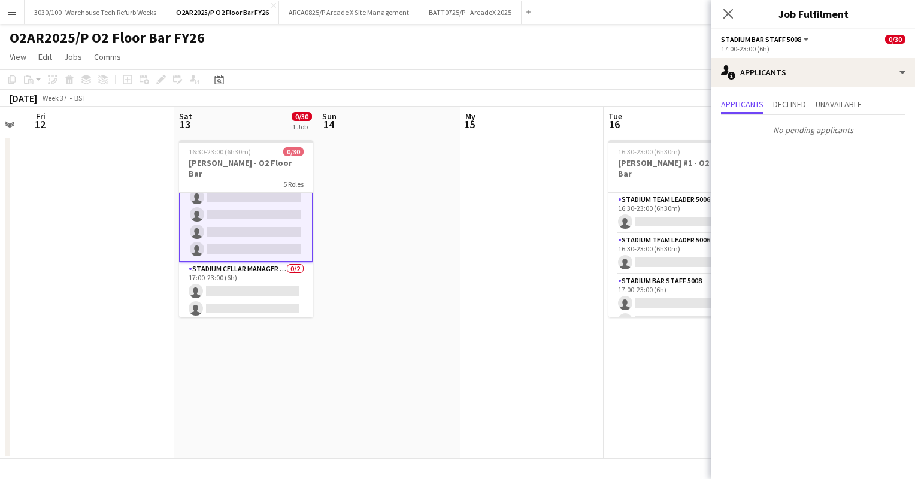
click at [240, 283] on app-card-role "Stadium Cellar Manager 5006 0/2 17:00-23:00 (6h) single-neutral-actions single-…" at bounding box center [246, 291] width 134 height 58
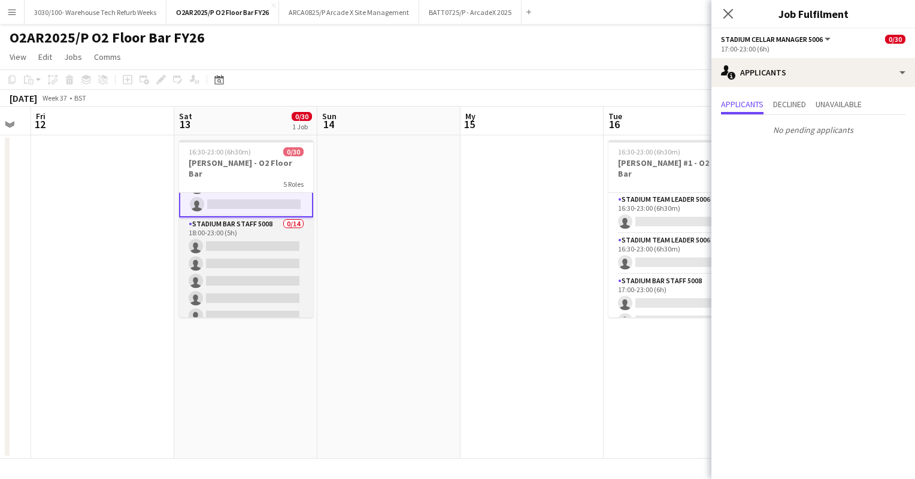
click at [249, 240] on app-card-role "Stadium Bar Staff 5008 0/14 18:00-23:00 (5h) single-neutral-actions single-neut…" at bounding box center [246, 350] width 134 height 267
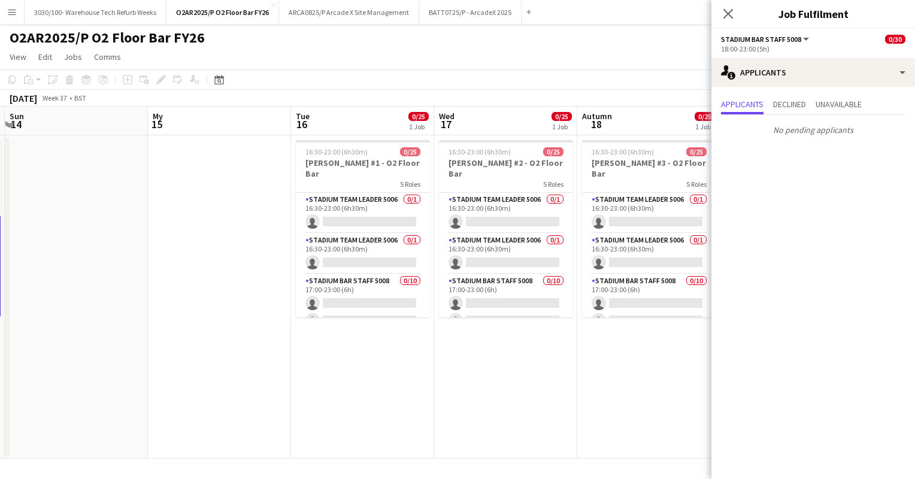
scroll to position [0, 277]
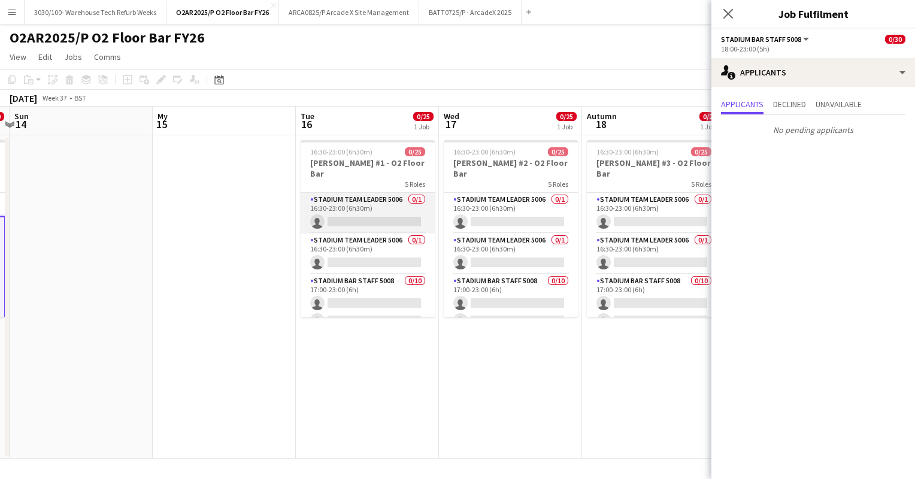
click at [370, 199] on app-card-role "Stadium Team Leader 5006 0/1 16:30-23:00 (6h30m) single-neutral-actions" at bounding box center [368, 213] width 134 height 41
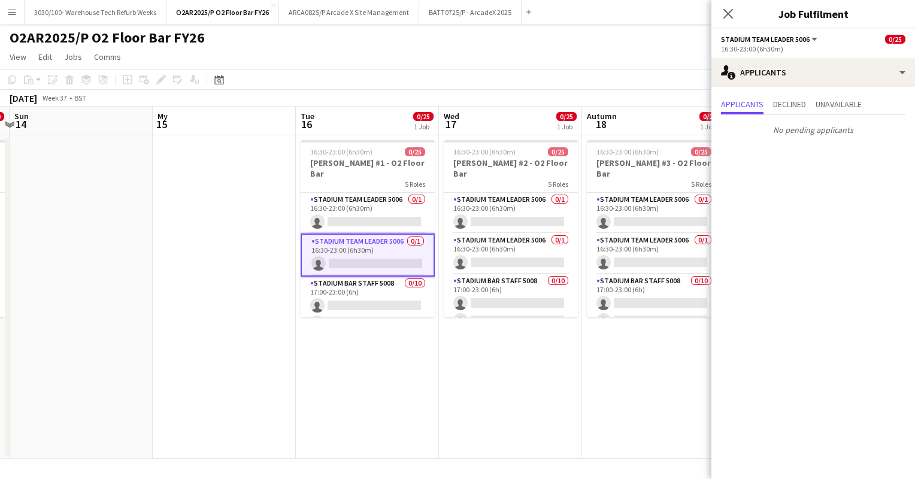
click at [367, 234] on app-card-role "Stadium Team Leader 5006 0/1 16:30-23:00 (6h30m) single-neutral-actions" at bounding box center [368, 255] width 134 height 43
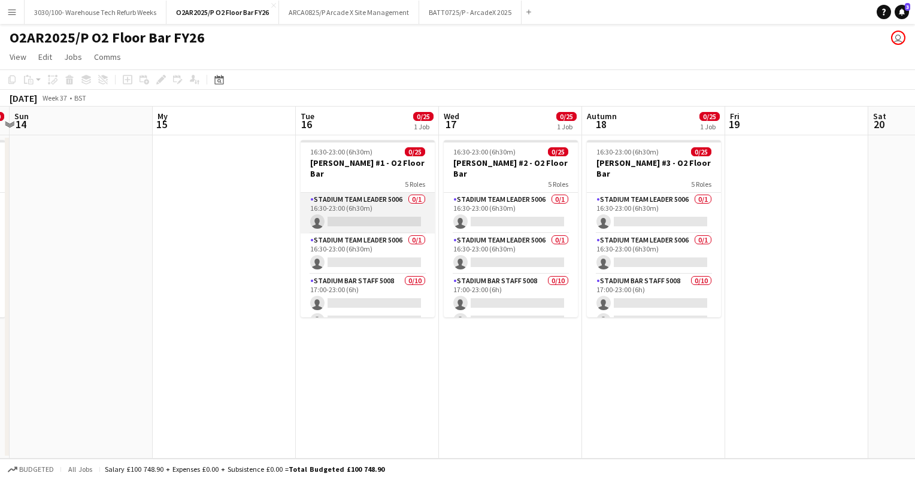
click at [361, 196] on app-card-role "Stadium Team Leader 5006 0/1 16:30-23:00 (6h30m) single-neutral-actions" at bounding box center [368, 213] width 134 height 41
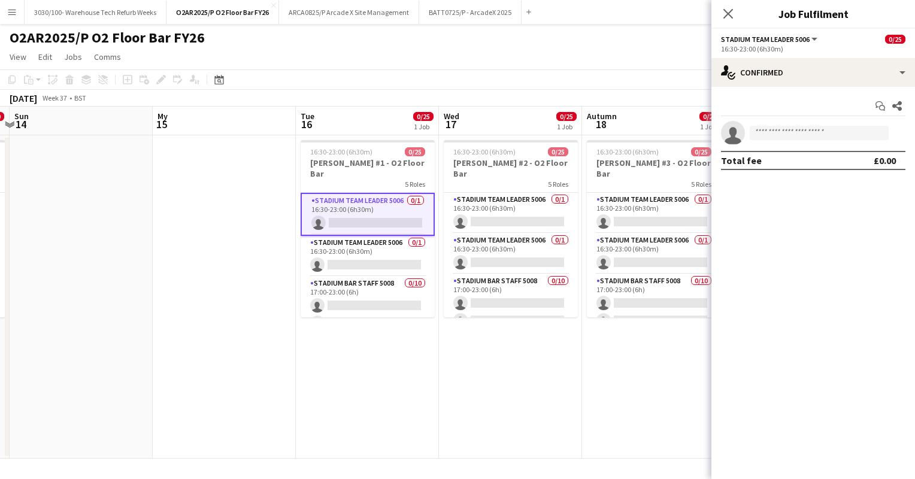
click at [879, 89] on div "Start chat Share single-neutral-actions Total fee £0.00" at bounding box center [814, 133] width 204 height 93
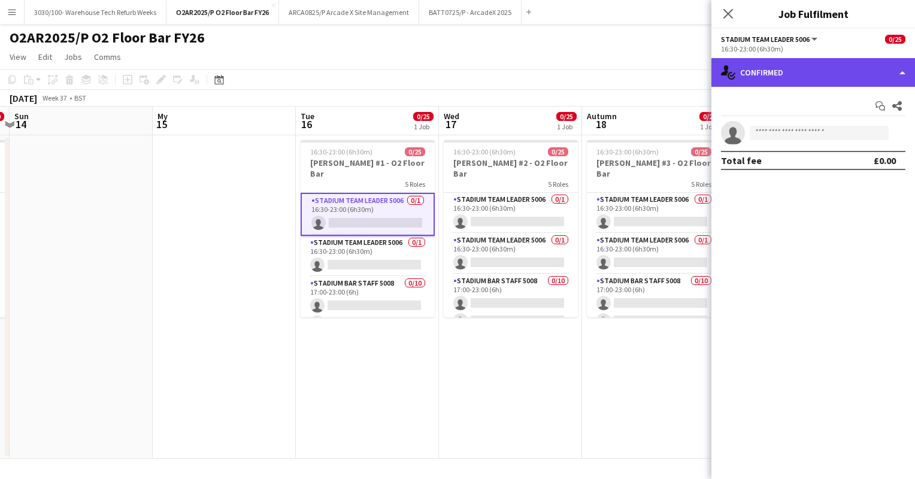
click at [860, 66] on div "single-neutral-actions-check-2 Confirmed" at bounding box center [814, 72] width 204 height 29
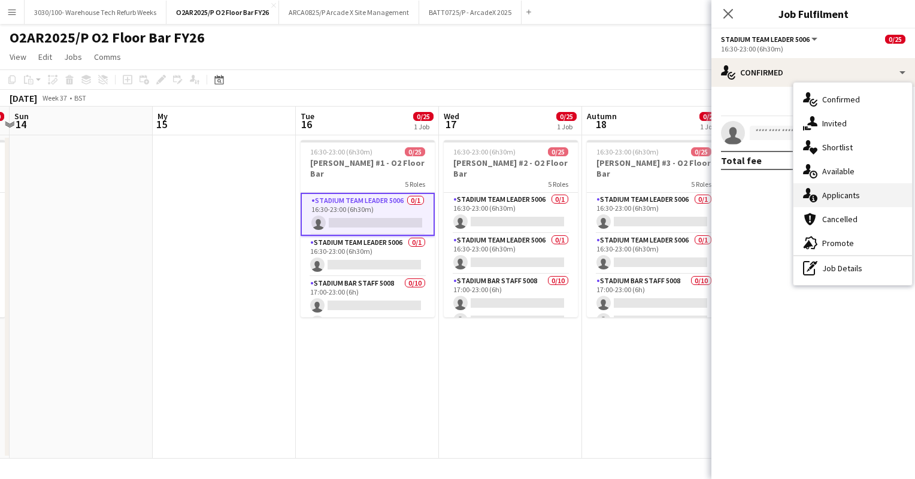
click at [834, 189] on div "single-neutral-actions-information Applicants" at bounding box center [853, 195] width 119 height 24
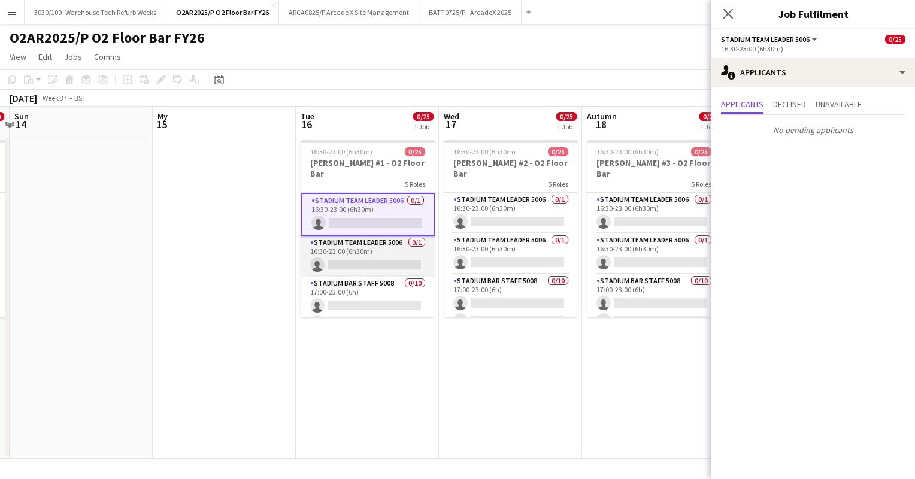
click at [364, 236] on app-card-role "Stadium Team Leader 5006 0/1 16:30-23:00 (6h30m) single-neutral-actions" at bounding box center [368, 256] width 134 height 41
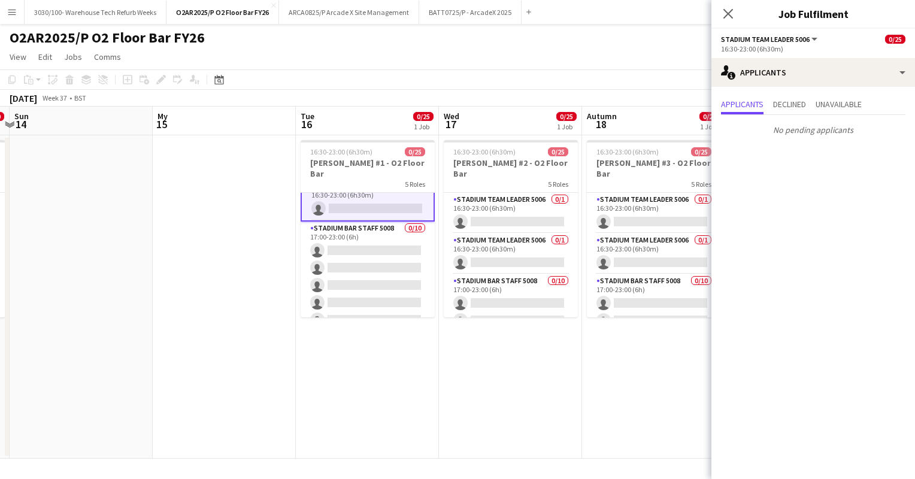
click at [364, 229] on app-card-role "Stadium Bar Staff 5008 0/10 17:00-23:00 (6h) single-neutral-actions single-neut…" at bounding box center [368, 320] width 134 height 197
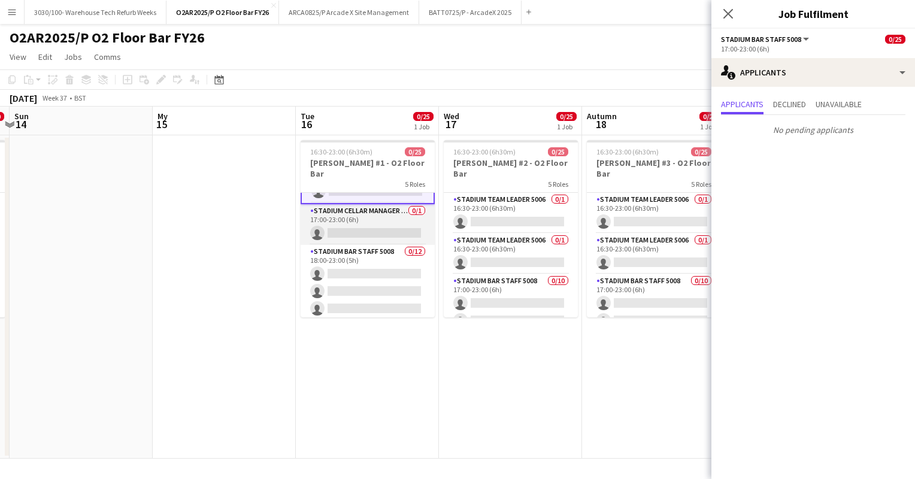
click at [370, 219] on app-card-role "Stadium Cellar Manager 5006 0/1 17:00-23:00 (6h) single-neutral-actions" at bounding box center [368, 224] width 134 height 41
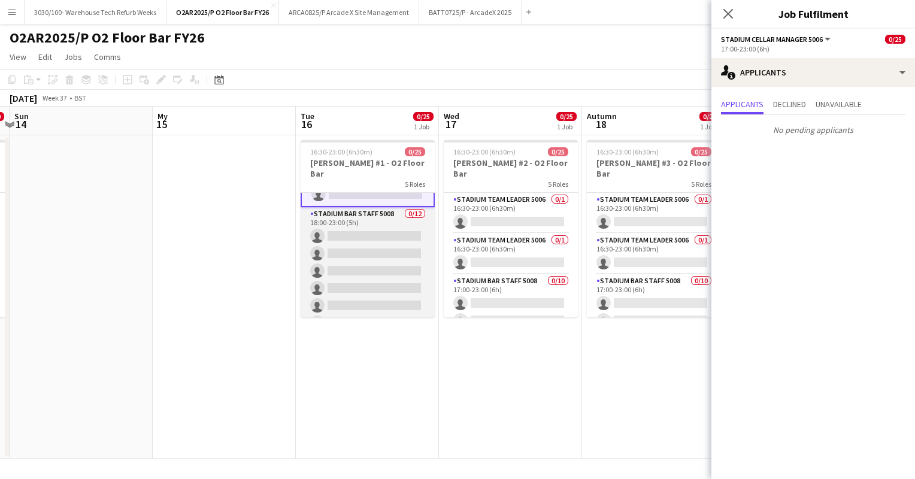
click at [376, 252] on app-card-role "Stadium Bar Staff 5008 0/12 18:00-23:00 (5h) single-neutral-actions single-neut…" at bounding box center [368, 323] width 134 height 232
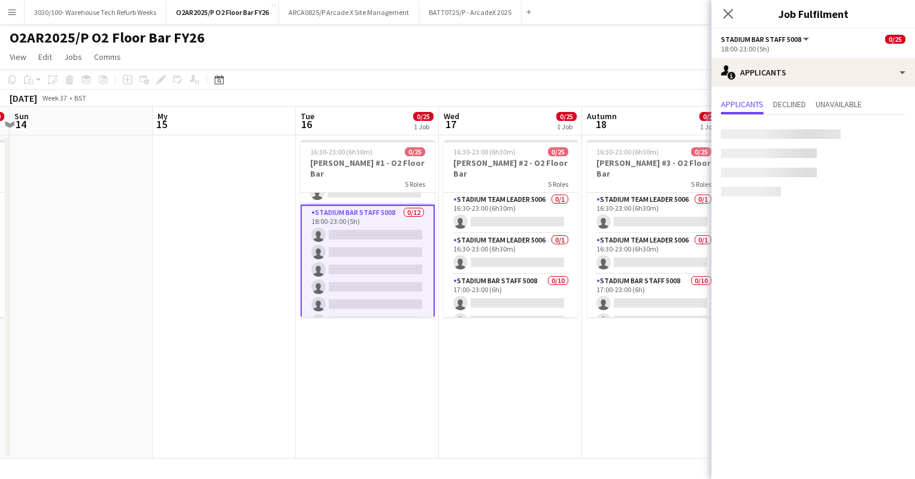
scroll to position [307, 0]
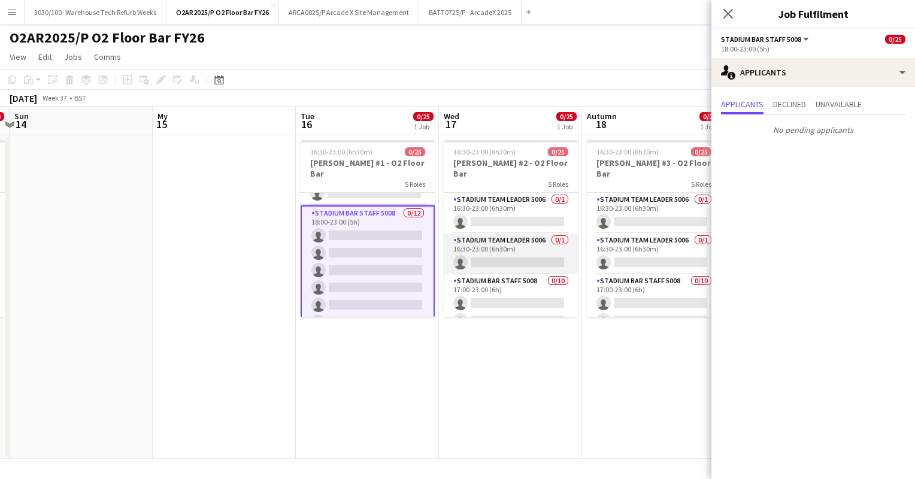
click at [509, 246] on app-card-role "Stadium Team Leader 5006 0/1 16:30-23:00 (6h30m) single-neutral-actions" at bounding box center [511, 254] width 134 height 41
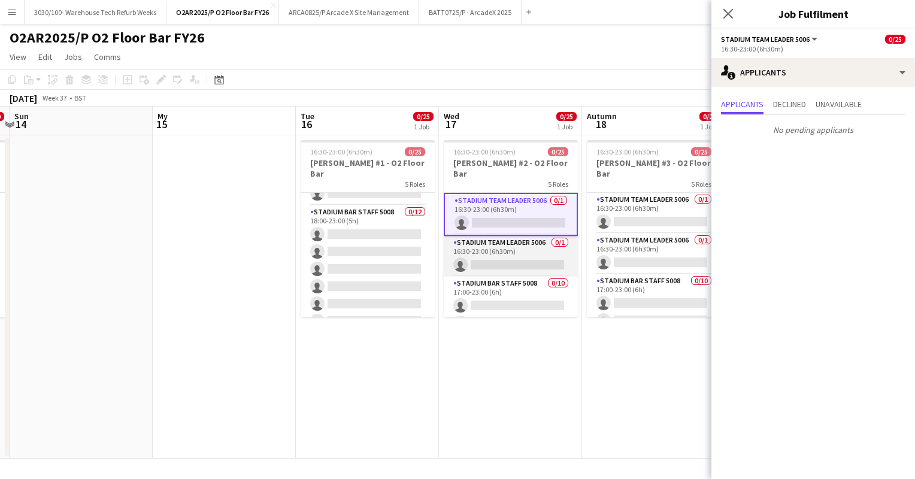
click at [507, 250] on app-card-role "Stadium Team Leader 5006 0/1 16:30-23:00 (6h30m) single-neutral-actions" at bounding box center [511, 256] width 134 height 41
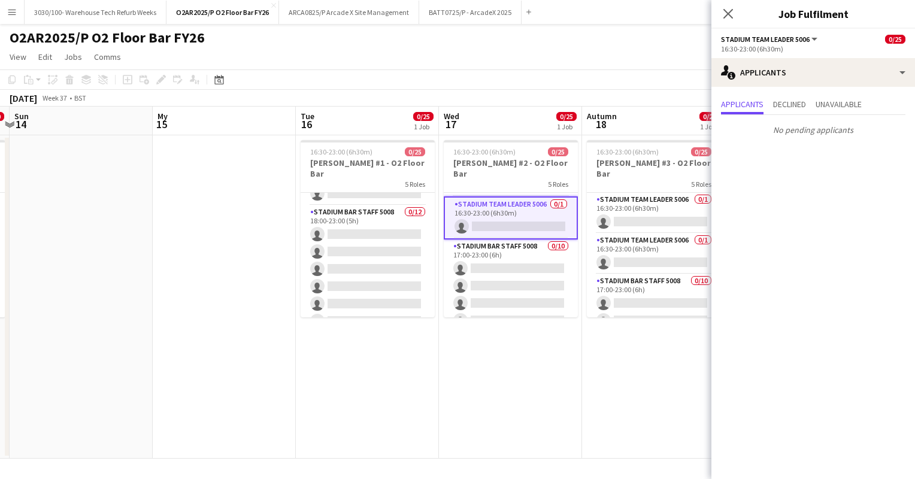
click at [507, 250] on app-card-role "Stadium Bar Staff 5008 0/10 17:00-23:00 (6h) single-neutral-actions single-neut…" at bounding box center [511, 338] width 134 height 197
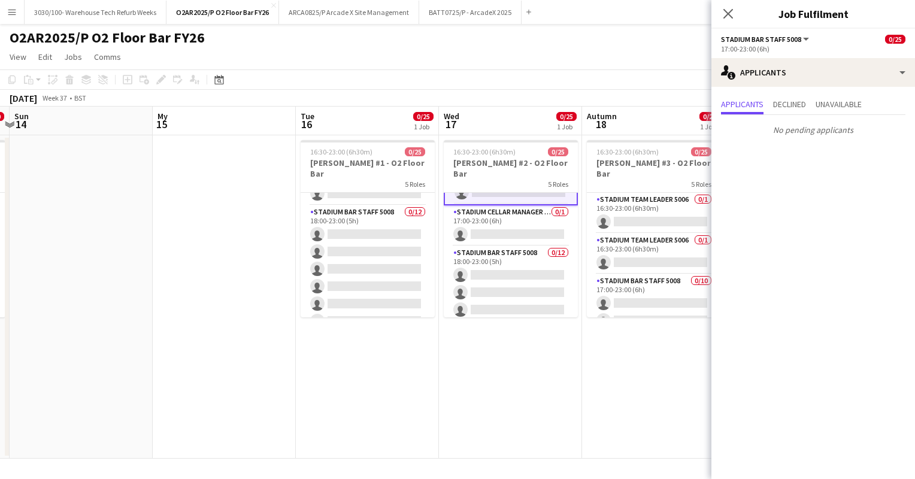
click at [507, 250] on app-card-role "Stadium Bar Staff 5008 0/12 18:00-23:00 (5h) single-neutral-actions single-neut…" at bounding box center [511, 362] width 134 height 232
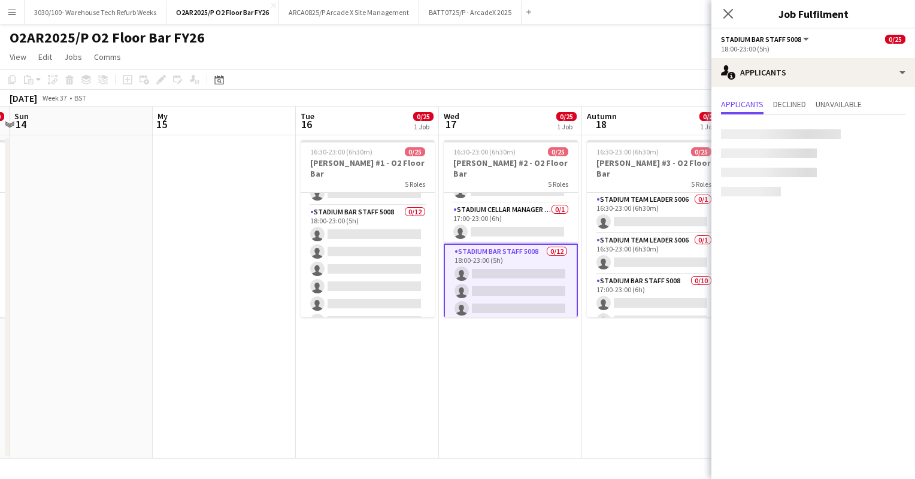
scroll to position [268, 0]
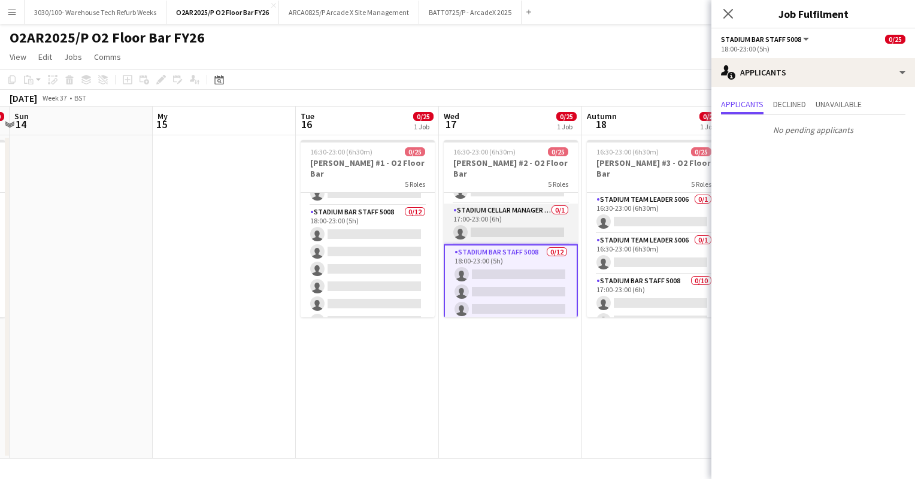
click at [516, 204] on app-card-role "Stadium Cellar Manager 5006 0/1 17:00-23:00 (6h) single-neutral-actions" at bounding box center [511, 224] width 134 height 41
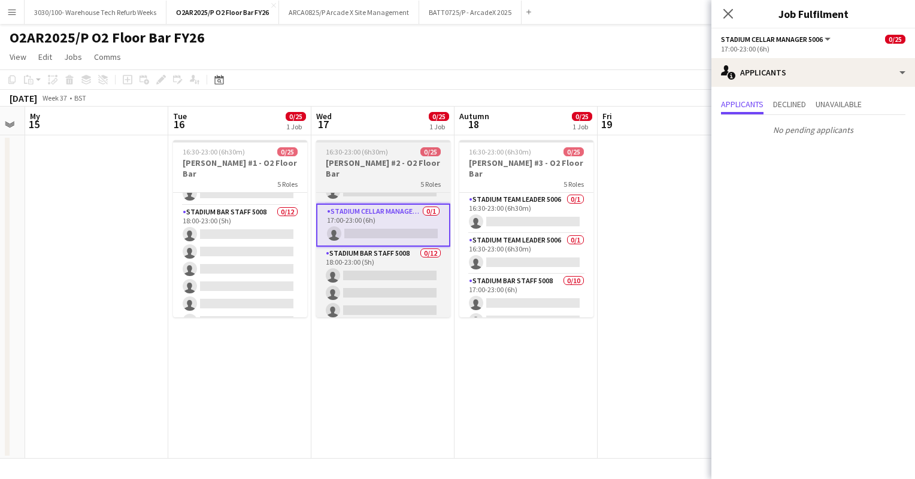
scroll to position [0, 406]
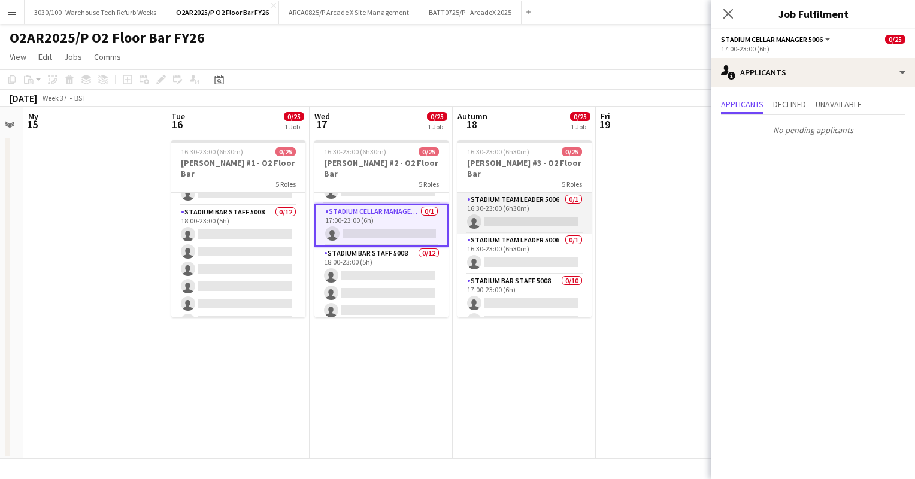
click at [520, 204] on app-card-role "Stadium Team Leader 5006 0/1 16:30-23:00 (6h30m) single-neutral-actions" at bounding box center [525, 213] width 134 height 41
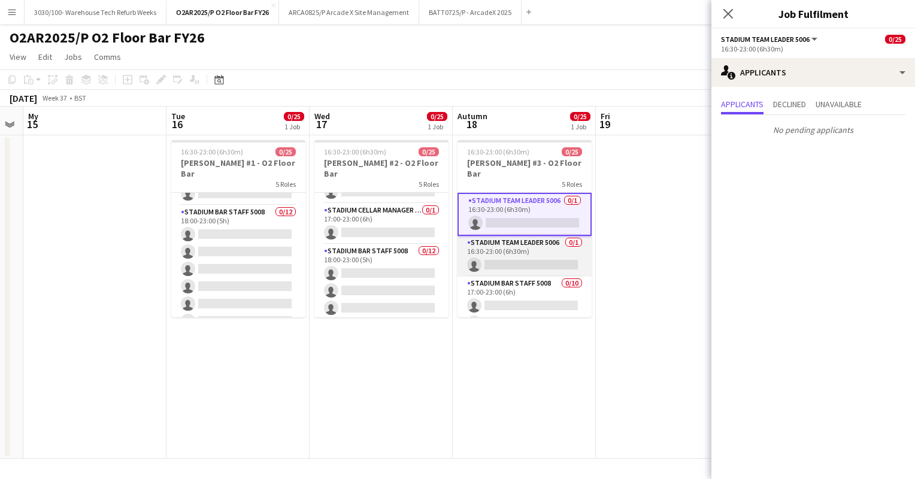
click at [513, 238] on app-card-role "Stadium Team Leader 5006 0/1 16:30-23:00 (6h30m) single-neutral-actions" at bounding box center [525, 256] width 134 height 41
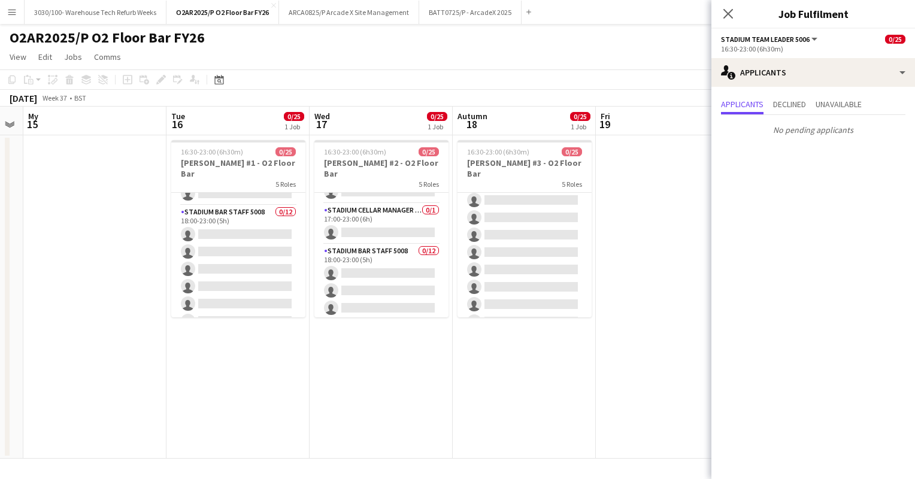
click at [512, 247] on app-card-role "Stadium Bar Staff 5008 0/10 17:00-23:00 (6h) single-neutral-actions single-neut…" at bounding box center [525, 269] width 134 height 197
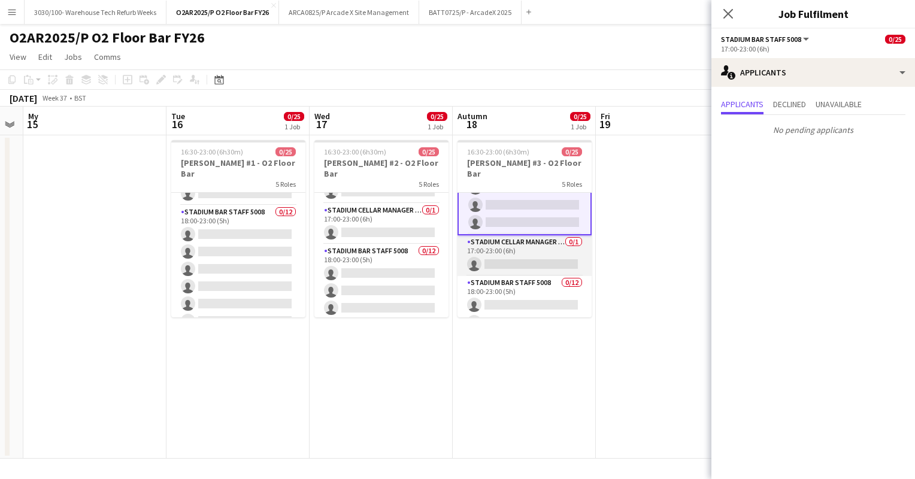
click at [518, 241] on app-card-role "Stadium Cellar Manager 5006 0/1 17:00-23:00 (6h) single-neutral-actions" at bounding box center [525, 255] width 134 height 41
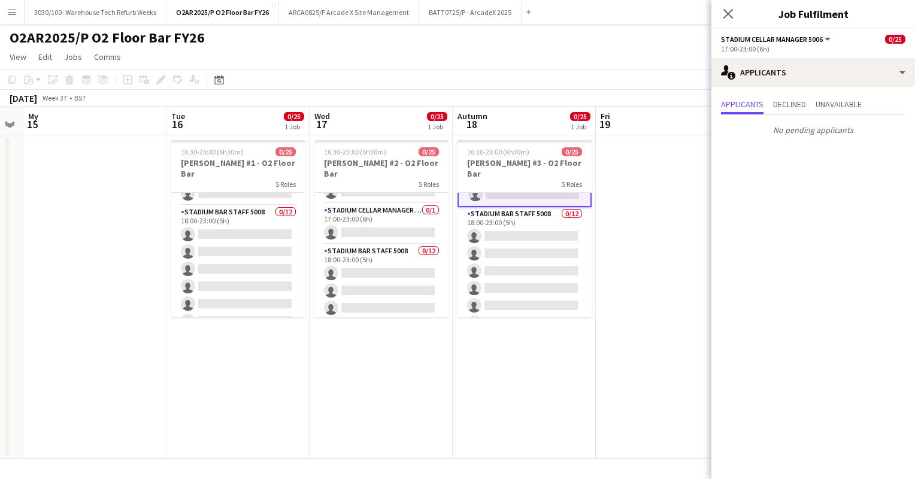
click at [518, 241] on app-card-role "Stadium Bar Staff 5008 0/12 18:00-23:00 (5h) single-neutral-actions single-neut…" at bounding box center [525, 323] width 134 height 232
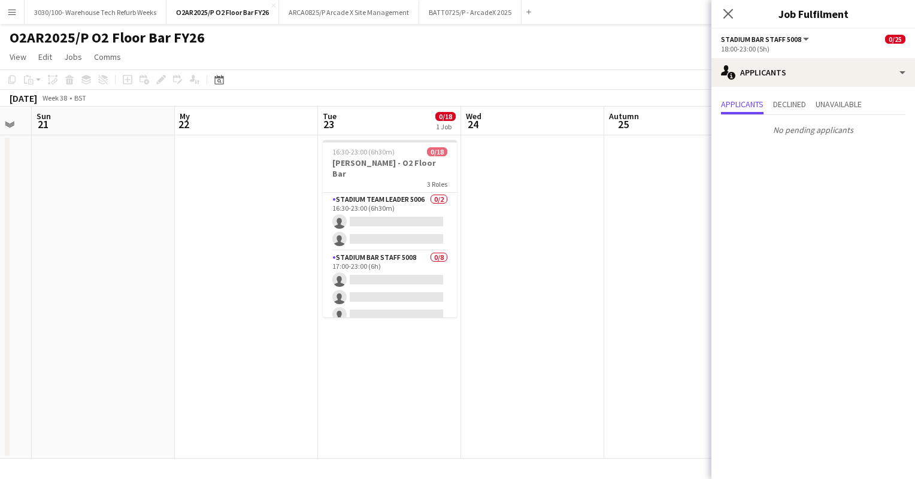
scroll to position [0, 457]
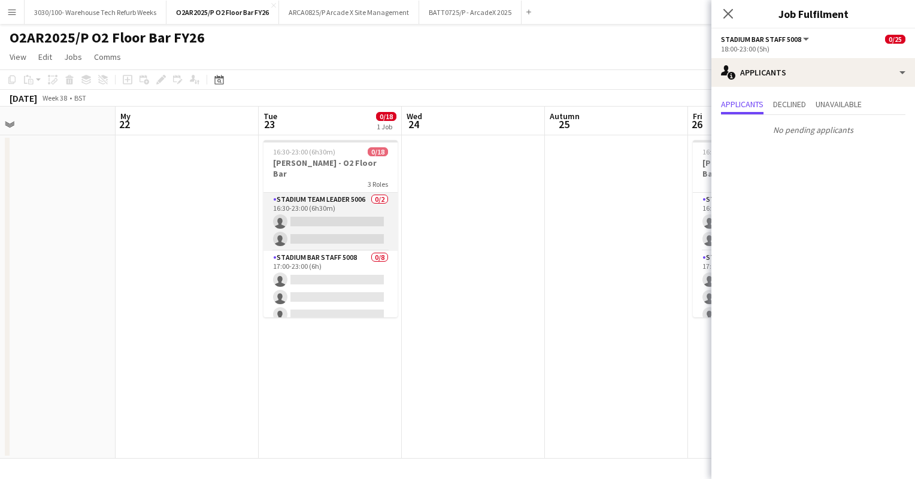
click at [282, 207] on app-card-role "Stadium Team Leader 5006 0/2 16:30-23:00 (6h30m) single-neutral-actions single-…" at bounding box center [331, 222] width 134 height 58
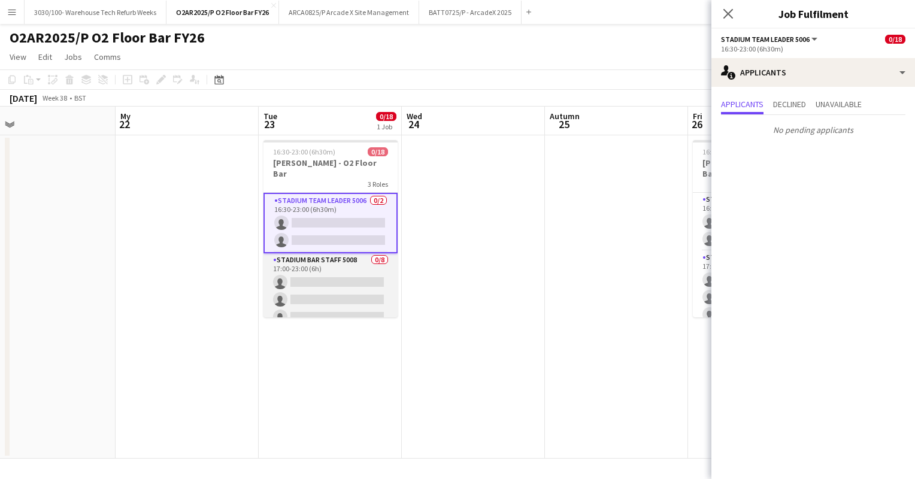
click at [337, 264] on app-card-role "Stadium Bar Staff 5008 0/8 17:00-23:00 (6h) single-neutral-actions single-neutr…" at bounding box center [331, 334] width 134 height 162
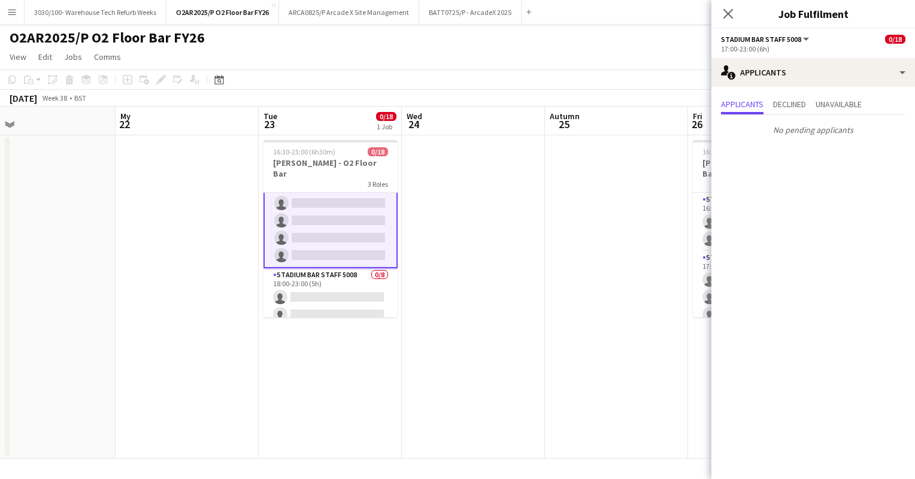
click at [337, 268] on app-card-role "Stadium Bar Staff 5008 0/8 18:00-23:00 (5h) single-neutral-actions single-neutr…" at bounding box center [331, 349] width 134 height 162
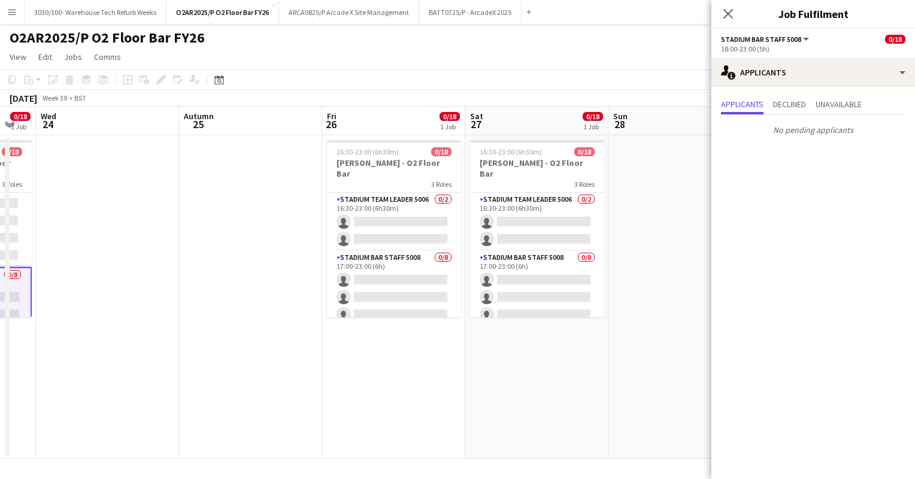
scroll to position [0, 539]
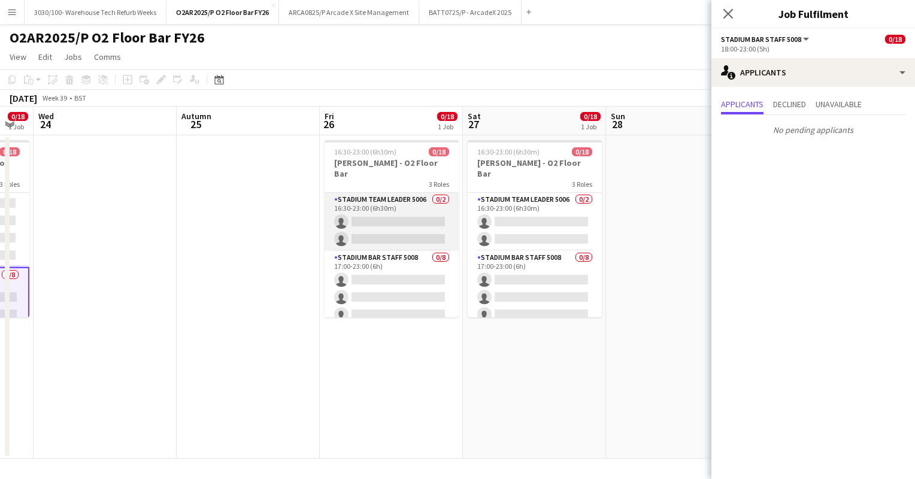
click at [427, 229] on app-card-role "Stadium Team Leader 5006 0/2 16:30-23:00 (6h30m) single-neutral-actions single-…" at bounding box center [392, 222] width 134 height 58
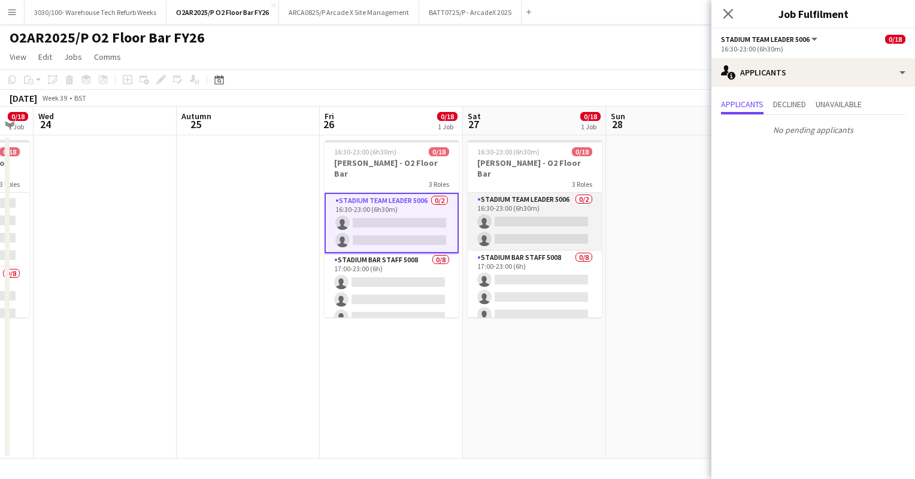
click at [509, 204] on app-card-role "Stadium Team Leader 5006 0/2 16:30-23:00 (6h30m) single-neutral-actions single-…" at bounding box center [535, 222] width 134 height 58
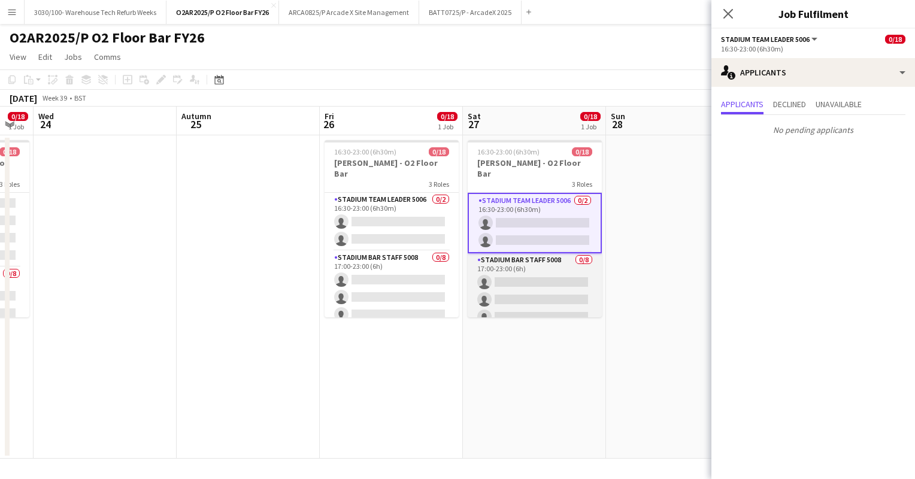
click at [503, 259] on app-card-role "Stadium Bar Staff 5008 0/8 17:00-23:00 (6h) single-neutral-actions single-neutr…" at bounding box center [535, 334] width 134 height 162
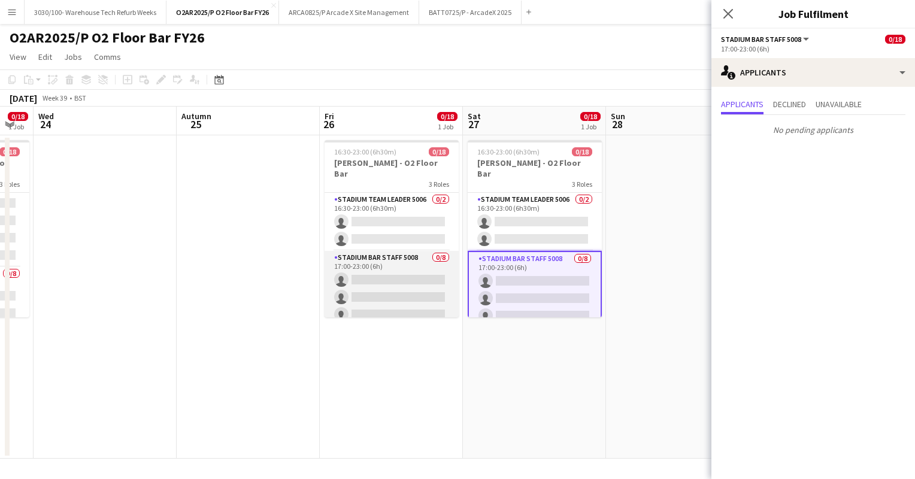
click at [410, 258] on app-card-role "Stadium Bar Staff 5008 0/8 17:00-23:00 (6h) single-neutral-actions single-neutr…" at bounding box center [392, 332] width 134 height 162
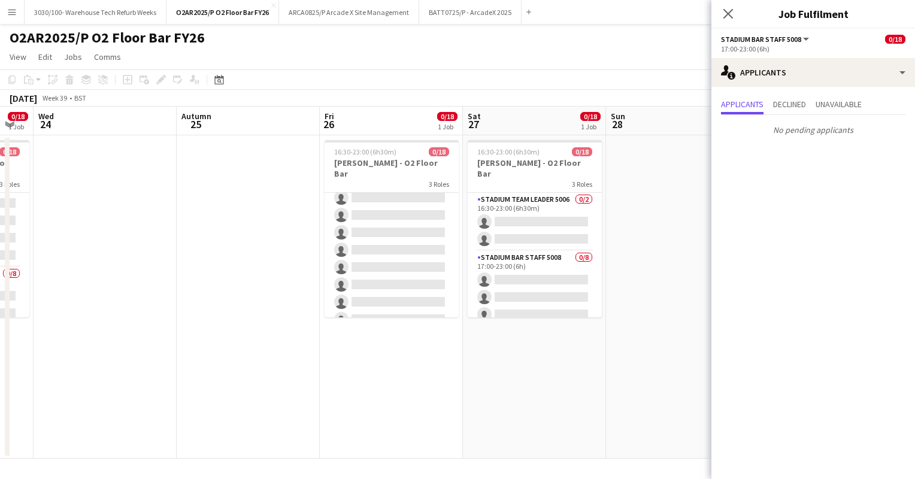
scroll to position [249, 0]
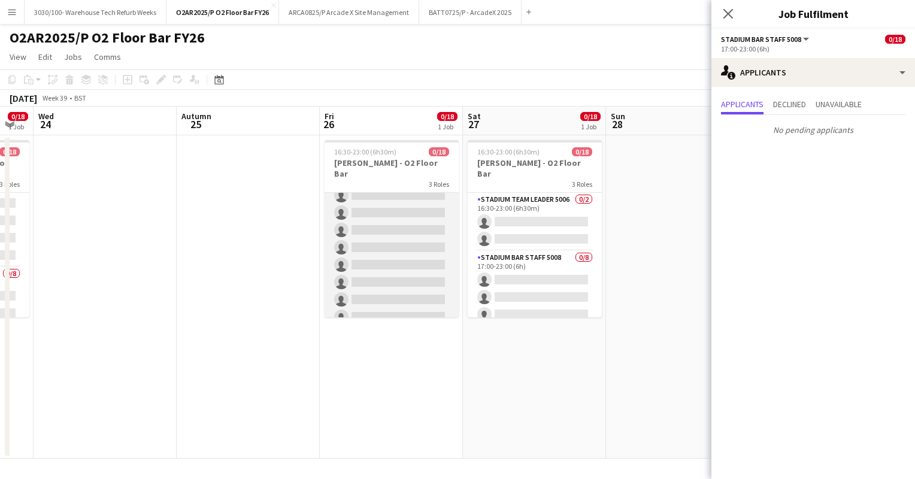
click at [418, 241] on app-card-role "Stadium Bar Staff 5008 0/8 18:00-23:00 (5h) single-neutral-actions single-neutr…" at bounding box center [392, 248] width 134 height 162
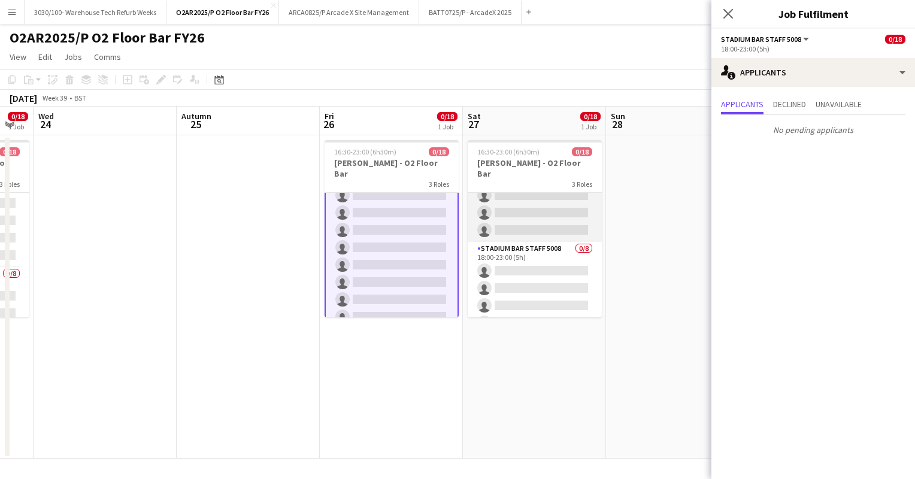
scroll to position [200, 0]
click at [518, 251] on app-card-role "Stadium Bar Staff 5008 0/8 18:00-23:00 (5h) single-neutral-actions single-neutr…" at bounding box center [535, 294] width 134 height 162
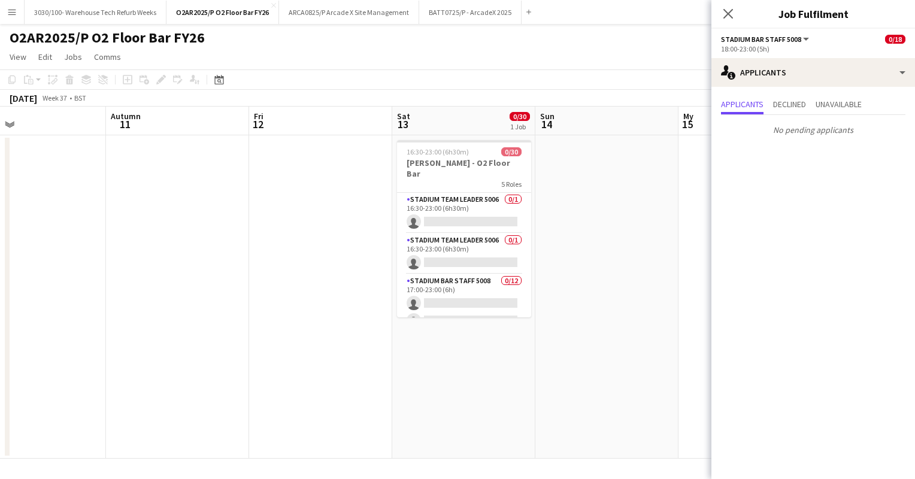
scroll to position [0, 334]
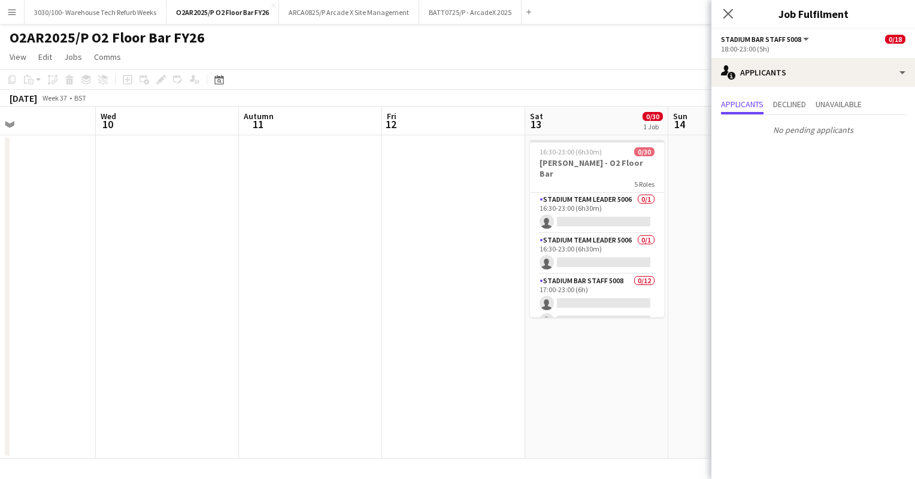
click at [372, 130] on app-board-header-date "Autumn 11" at bounding box center [310, 121] width 143 height 29
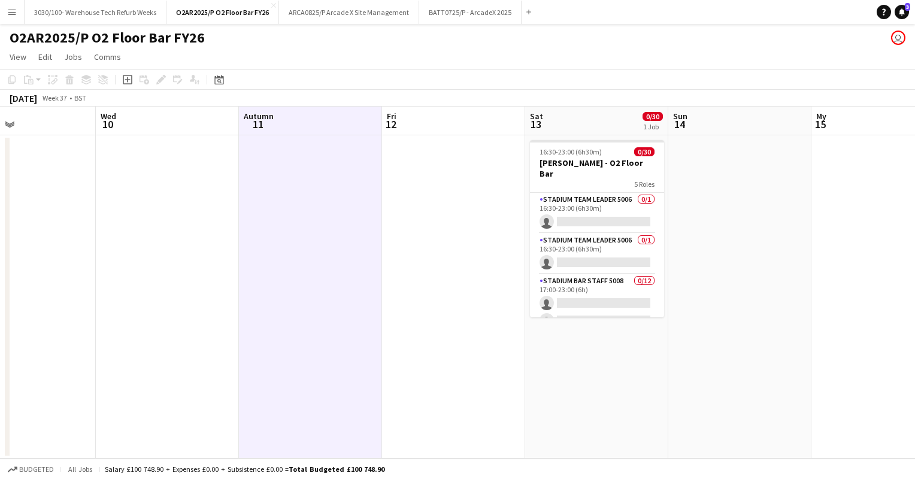
click at [438, 48] on app-page-menu "View Day view expanded Day view collapsed Month view Date picker Jump to [DATE]…" at bounding box center [457, 58] width 915 height 23
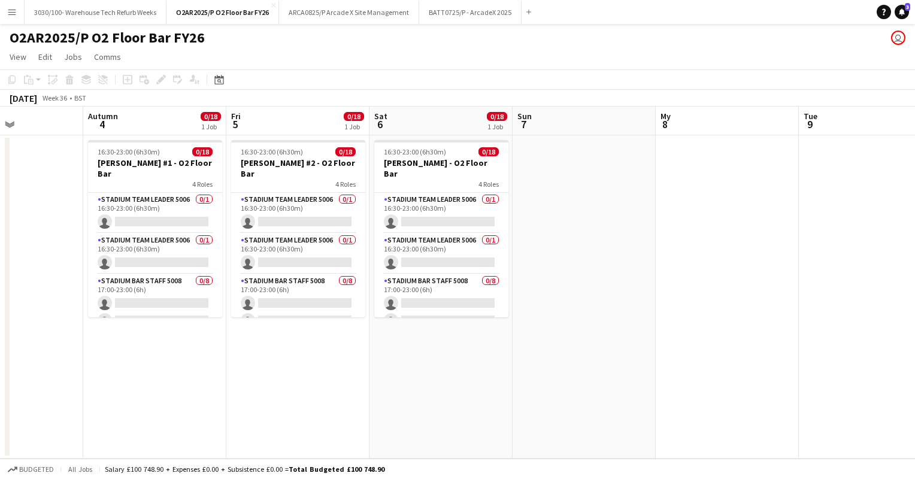
scroll to position [0, 248]
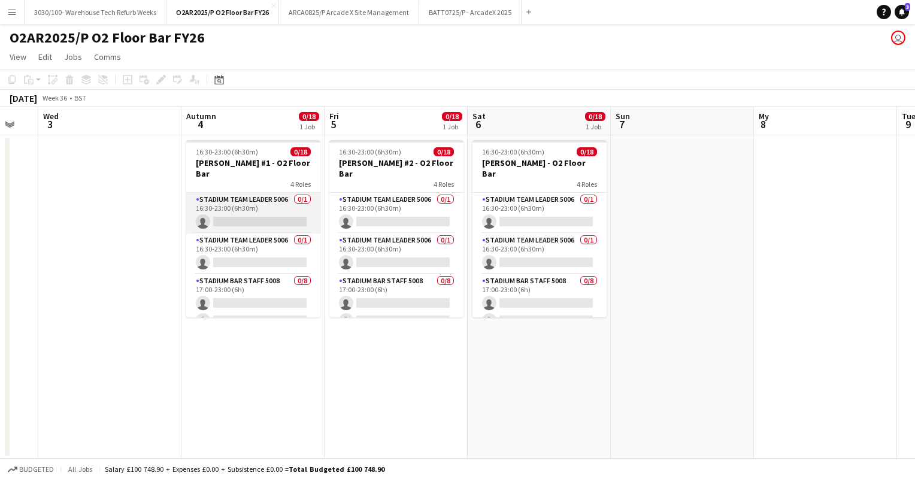
click at [273, 213] on app-card-role "Stadium Team Leader 5006 0/1 16:30-23:00 (6h30m) single-neutral-actions" at bounding box center [253, 213] width 134 height 41
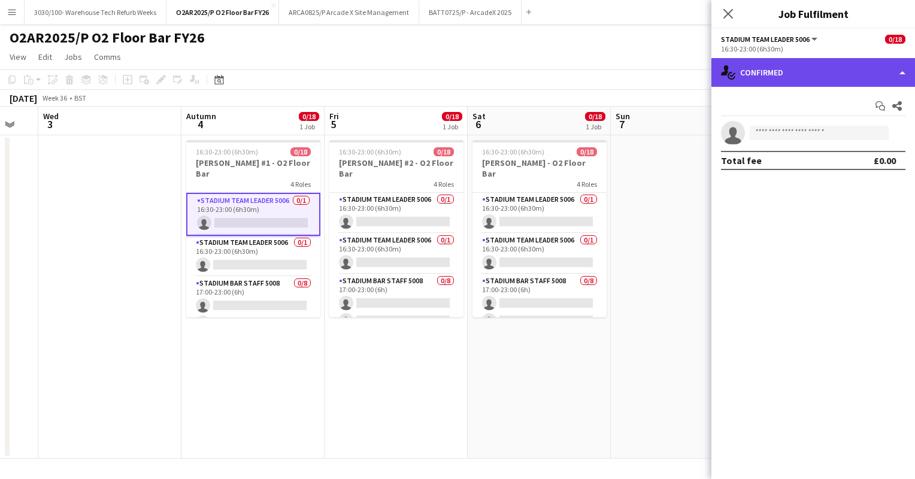
click at [817, 68] on div "single-neutral-actions-check-2 Confirmed" at bounding box center [814, 72] width 204 height 29
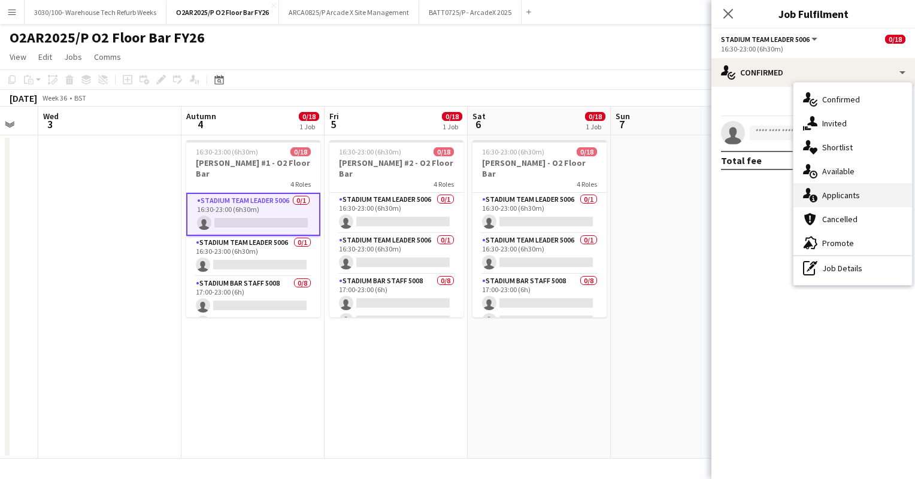
click at [836, 199] on font "Applicants" at bounding box center [841, 195] width 38 height 11
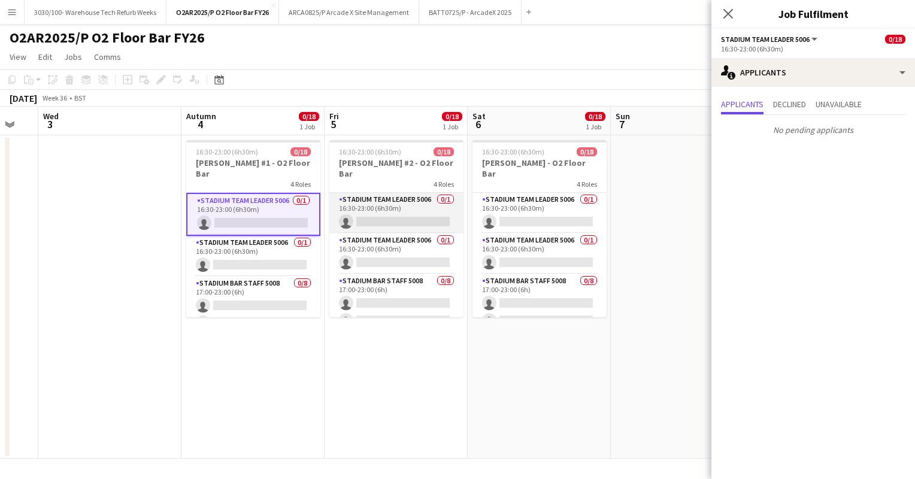
click at [384, 193] on app-card-role "Stadium Team Leader 5006 0/1 16:30-23:00 (6h30m) single-neutral-actions" at bounding box center [396, 213] width 134 height 41
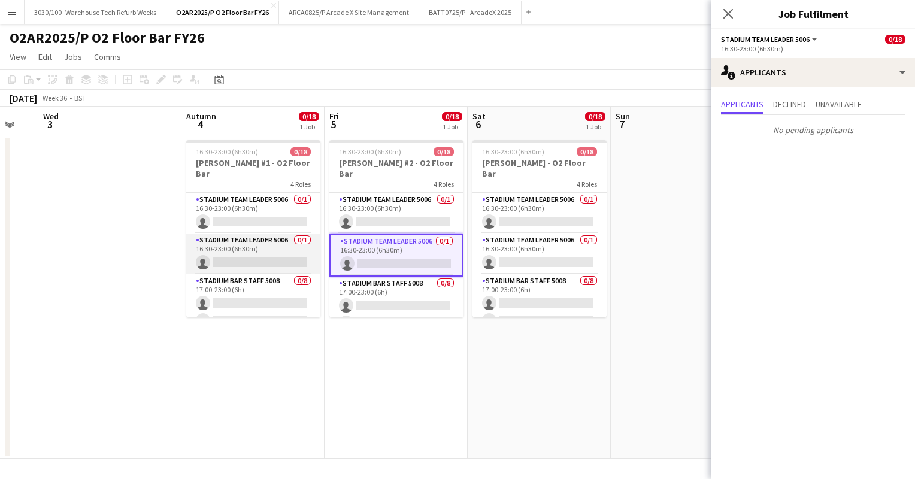
click at [272, 234] on app-card-role "Stadium Team Leader 5006 0/1 16:30-23:00 (6h30m) single-neutral-actions" at bounding box center [253, 254] width 134 height 41
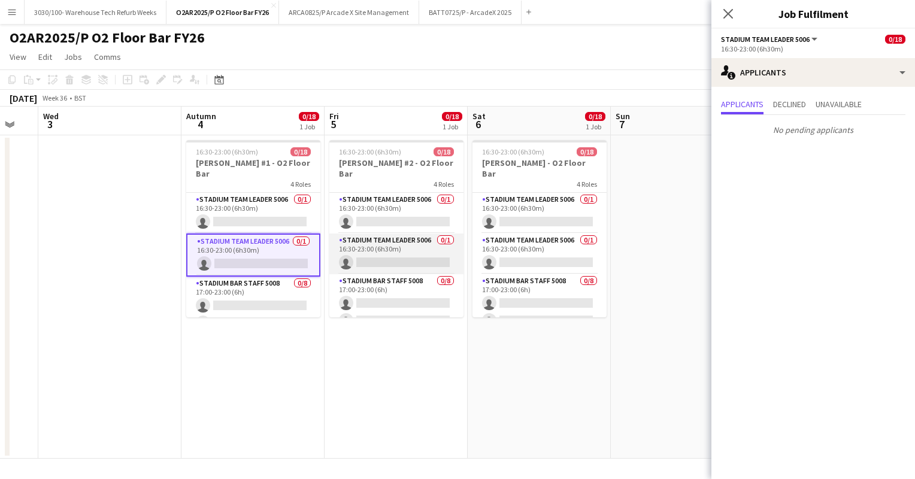
click at [406, 252] on app-card-role "Stadium Team Leader 5006 0/1 16:30-23:00 (6h30m) single-neutral-actions" at bounding box center [396, 254] width 134 height 41
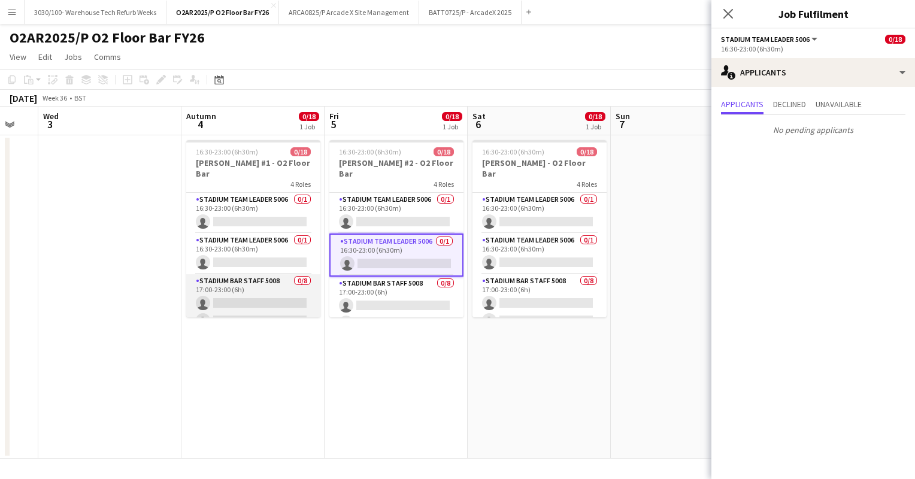
click at [273, 279] on app-card-role "Stadium Bar Staff 5008 0/8 17:00-23:00 (6h) single-neutral-actions single-neutr…" at bounding box center [253, 355] width 134 height 162
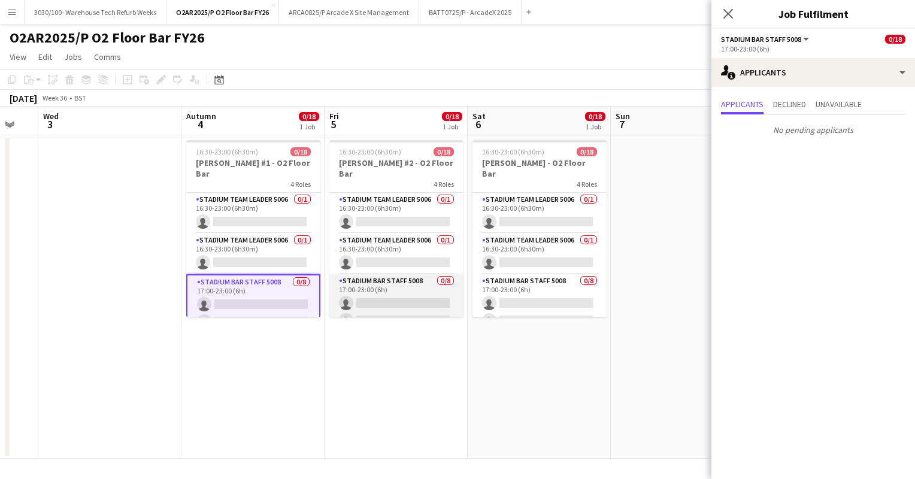
click at [387, 286] on app-card-role "Stadium Bar Staff 5008 0/8 17:00-23:00 (6h) single-neutral-actions single-neutr…" at bounding box center [396, 355] width 134 height 162
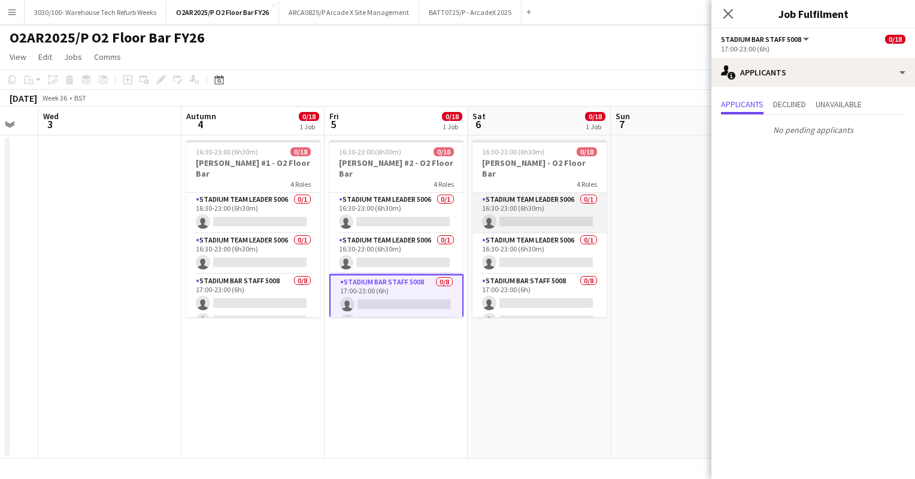
click at [549, 193] on app-card-role "Stadium Team Leader 5006 0/1 16:30-23:00 (6h30m) single-neutral-actions" at bounding box center [540, 213] width 134 height 41
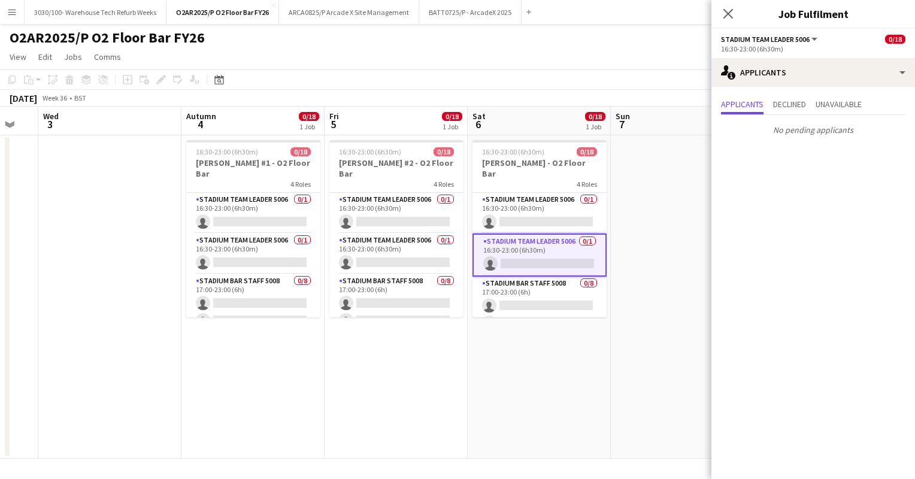
click at [516, 243] on app-card-role "Stadium Team Leader 5006 0/1 16:30-23:00 (6h30m) single-neutral-actions" at bounding box center [540, 255] width 134 height 43
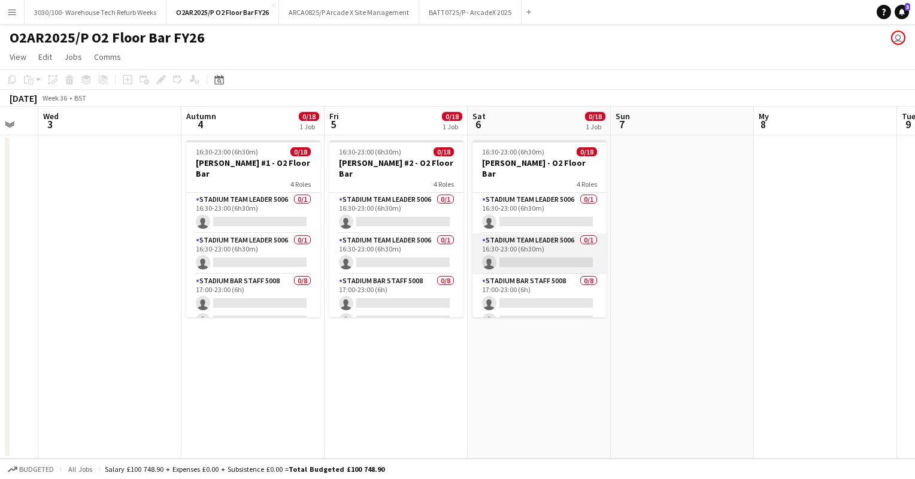
click at [531, 255] on app-card-role "Stadium Team Leader 5006 0/1 16:30-23:00 (6h30m) single-neutral-actions" at bounding box center [540, 254] width 134 height 41
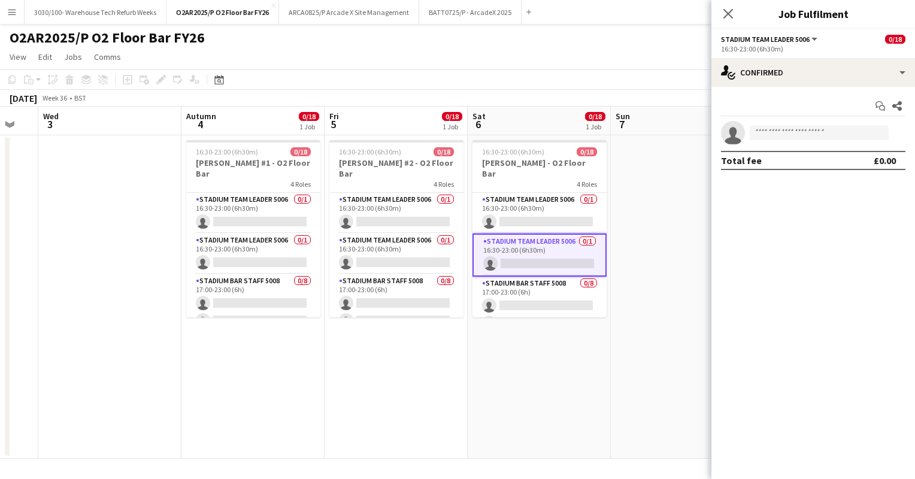
click at [582, 78] on app-toolbar "Copy Paste Paste Ctrl+V Paste with crew Ctrl+Shift+V Paste linked Job [GEOGRAPH…" at bounding box center [457, 79] width 915 height 20
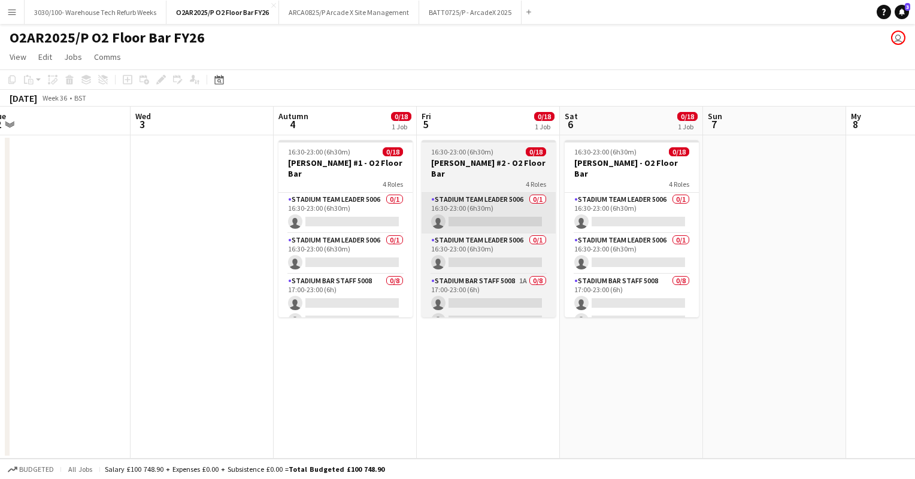
scroll to position [0, 450]
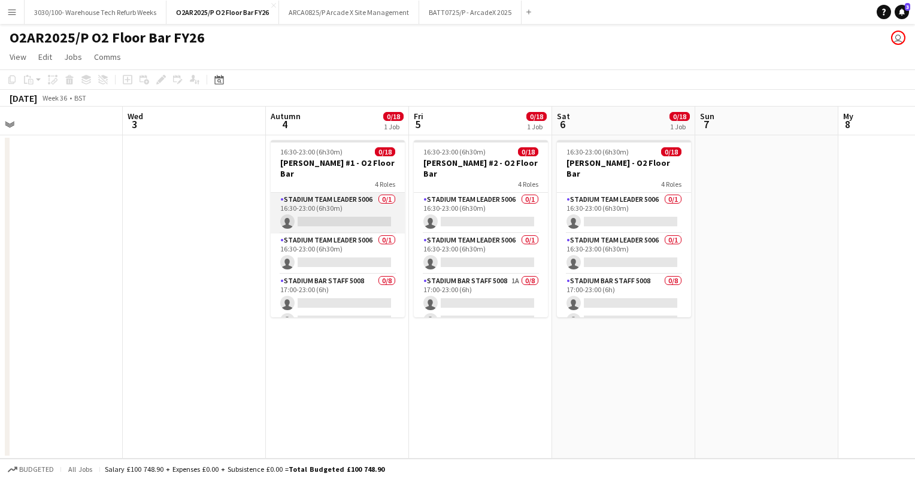
click at [355, 206] on app-card-role "Stadium Team Leader 5006 0/1 16:30-23:00 (6h30m) single-neutral-actions" at bounding box center [338, 213] width 134 height 41
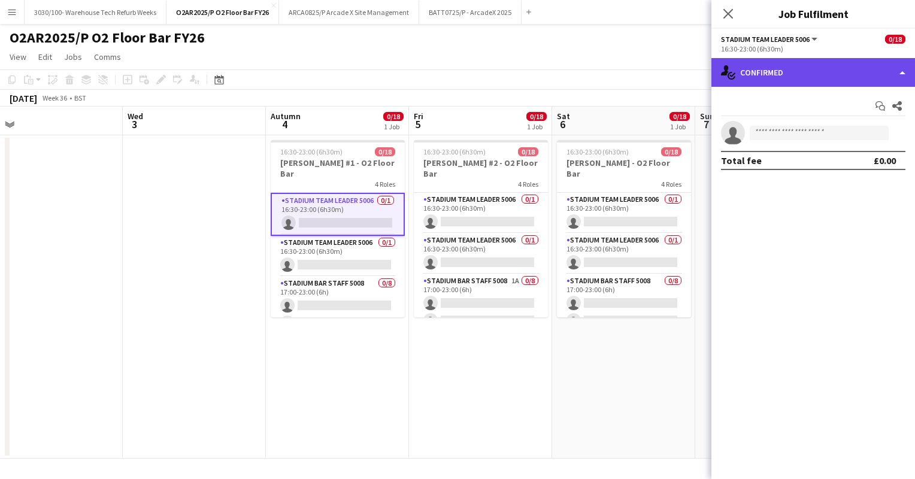
click at [838, 75] on div "single-neutral-actions-check-2 Confirmed" at bounding box center [814, 72] width 204 height 29
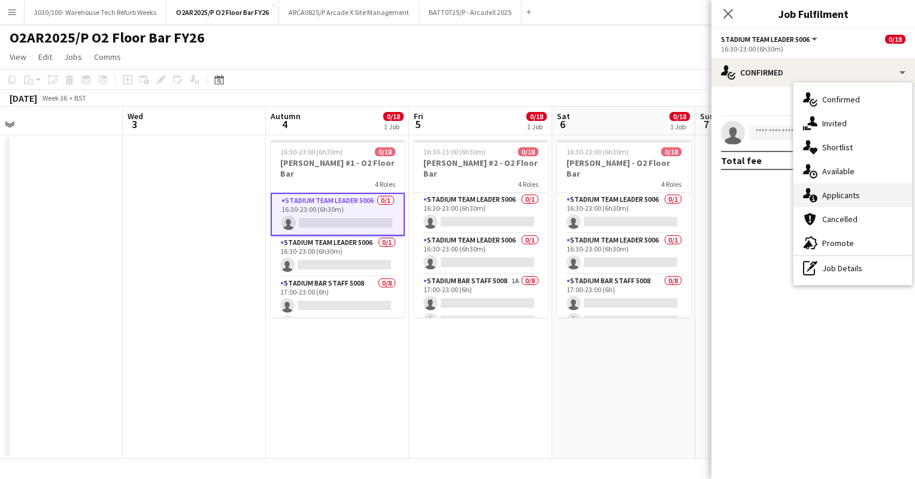
click at [855, 196] on font "Applicants" at bounding box center [841, 195] width 38 height 11
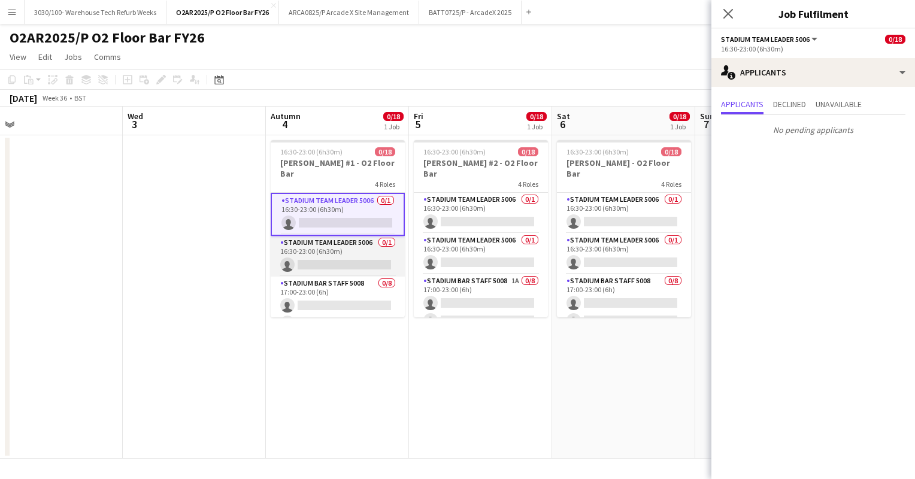
click at [368, 241] on app-card-role "Stadium Team Leader 5006 0/1 16:30-23:00 (6h30m) single-neutral-actions" at bounding box center [338, 256] width 134 height 41
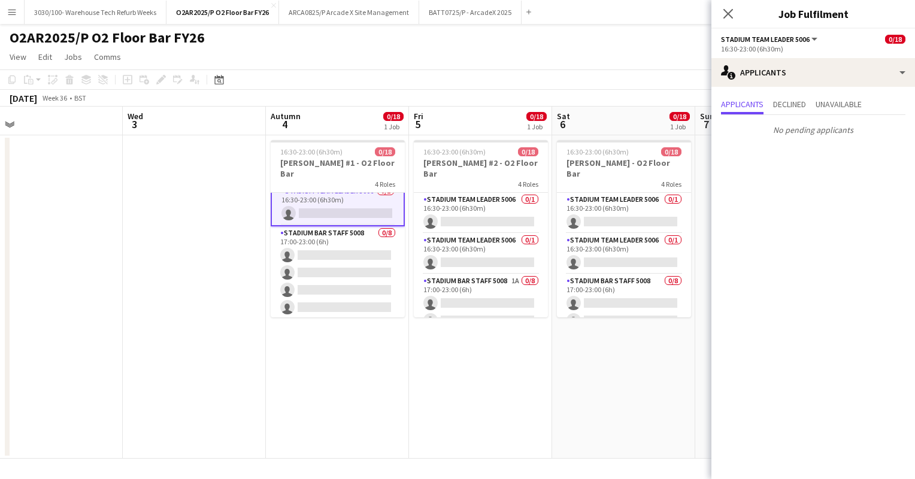
click at [368, 241] on app-card-role "Stadium Bar Staff 5008 0/8 17:00-23:00 (6h) single-neutral-actions single-neutr…" at bounding box center [338, 307] width 134 height 162
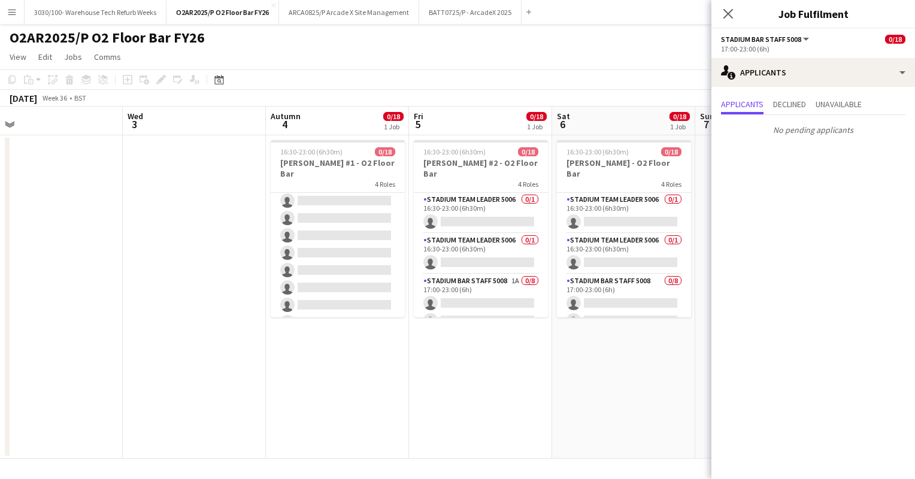
click at [368, 241] on app-card-role "Stadium Bar Staff 5008 0/8 18:00-23:00 (5h) single-neutral-actions single-neutr…" at bounding box center [338, 253] width 134 height 162
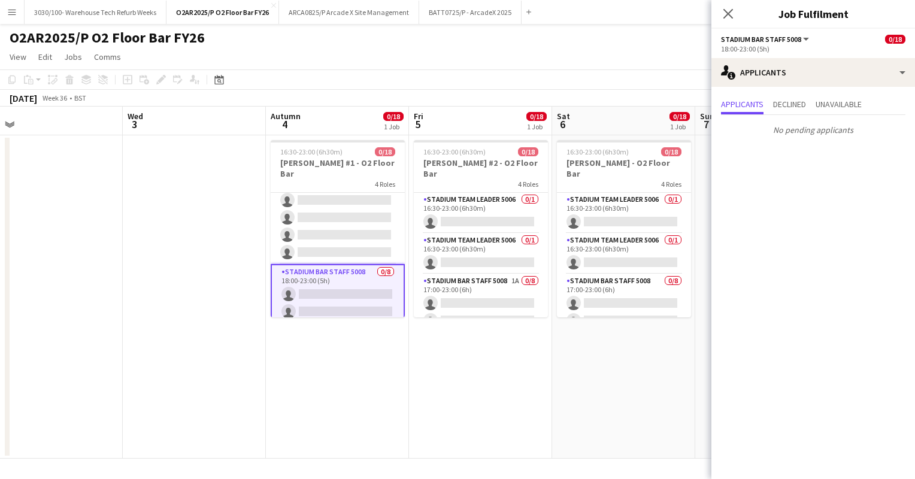
scroll to position [273, 0]
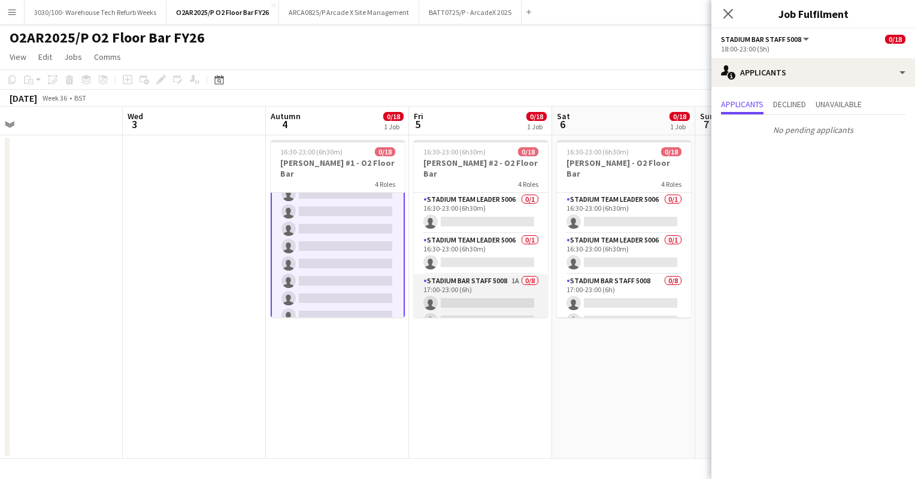
click at [479, 288] on app-card-role "Stadium Bar Staff 5008 1A 0/8 17:00-23:00 (6h) single-neutral-actions single-ne…" at bounding box center [481, 355] width 134 height 162
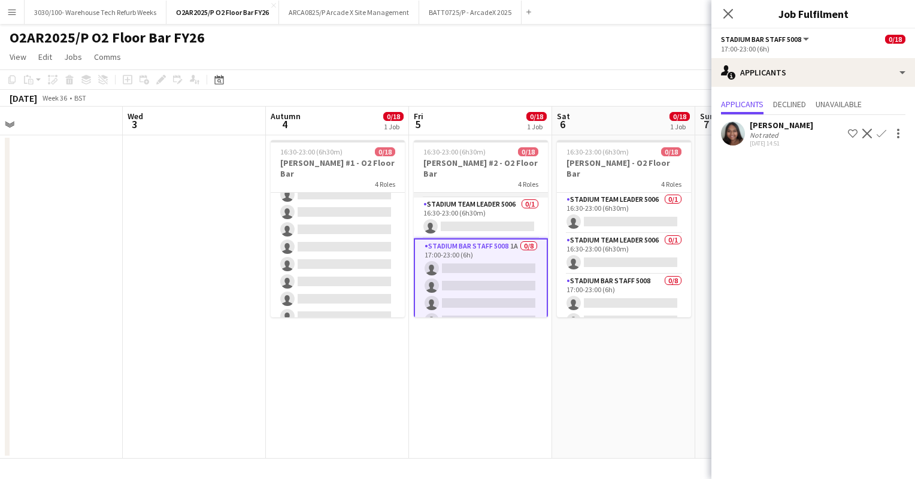
scroll to position [35, 0]
click at [736, 140] on app-user-avatar at bounding box center [733, 134] width 24 height 24
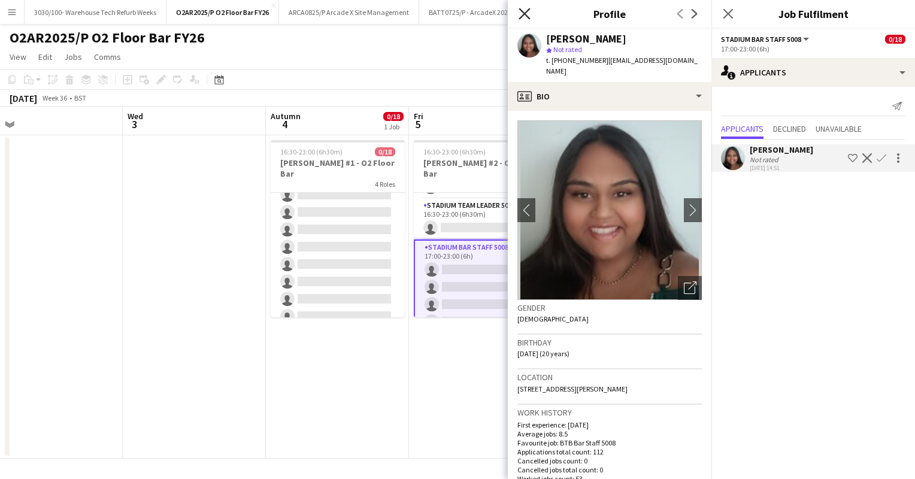
click at [525, 17] on icon "Close pop-in" at bounding box center [524, 13] width 11 height 11
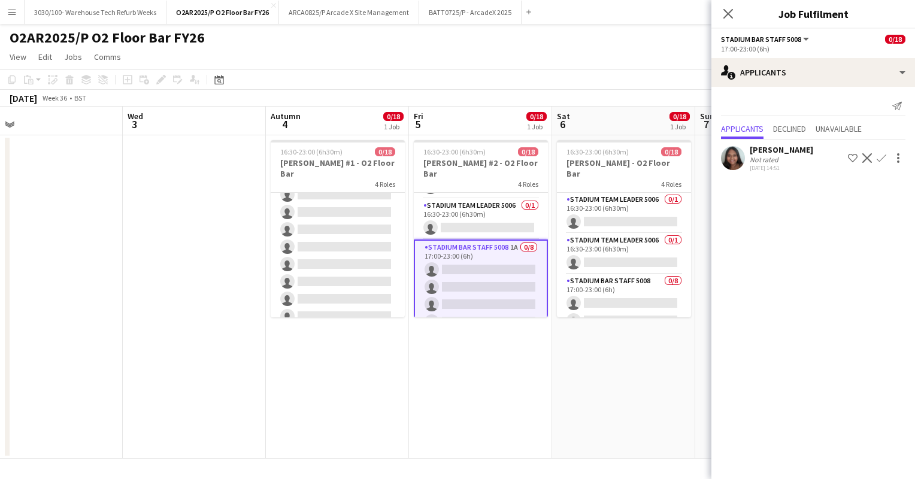
click at [881, 161] on app-icon "Confirm" at bounding box center [882, 158] width 10 height 10
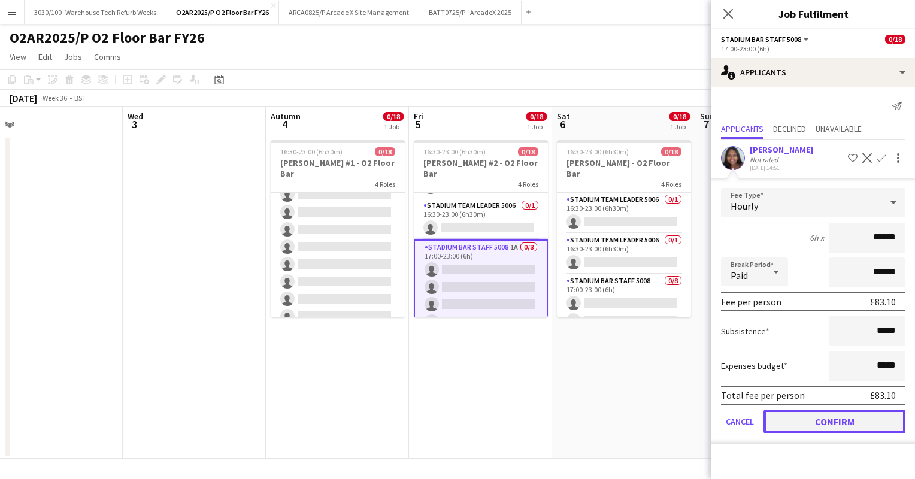
click at [823, 414] on button "Confirm" at bounding box center [835, 422] width 142 height 24
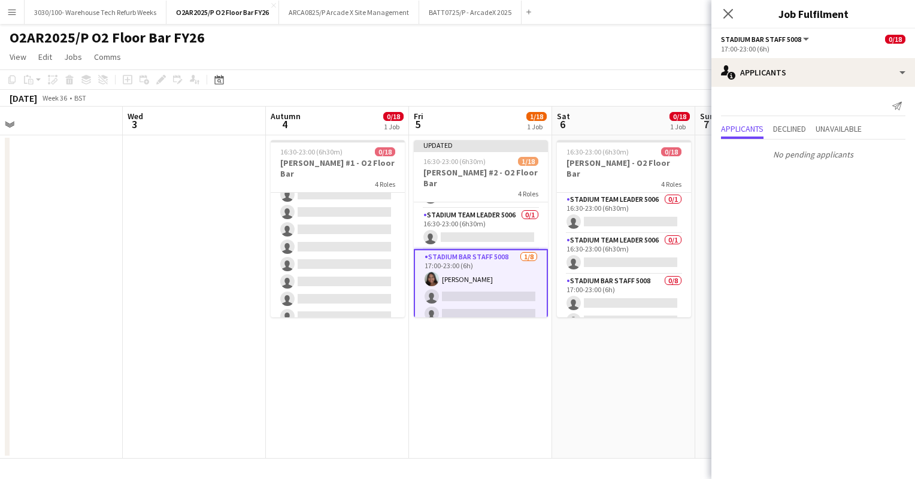
scroll to position [9, 0]
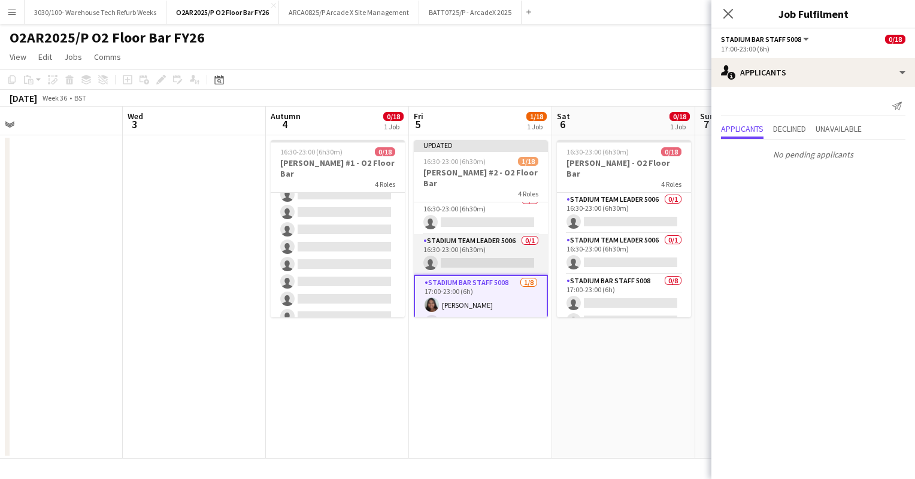
click at [473, 243] on app-card-role "Stadium Team Leader 5006 0/1 16:30-23:00 (6h30m) single-neutral-actions" at bounding box center [481, 254] width 134 height 41
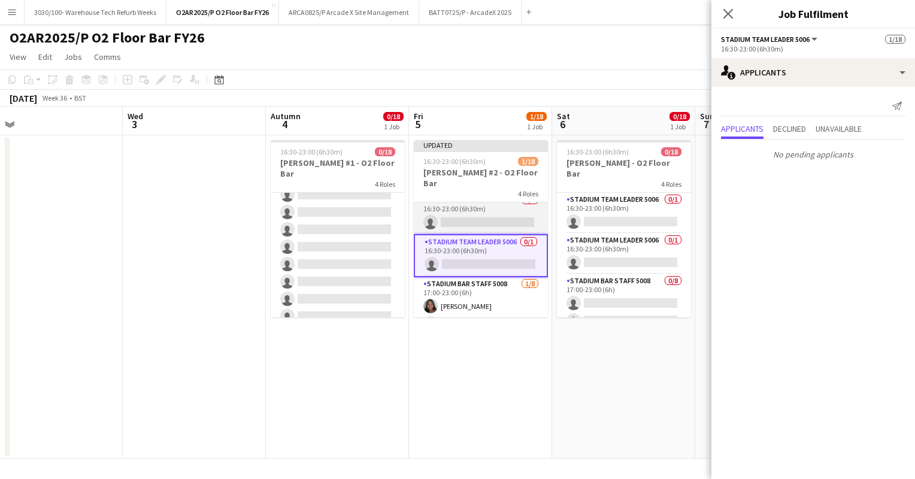
click at [482, 206] on app-card-role "Stadium Team Leader 5006 0/1 16:30-23:00 (6h30m) single-neutral-actions" at bounding box center [481, 213] width 134 height 41
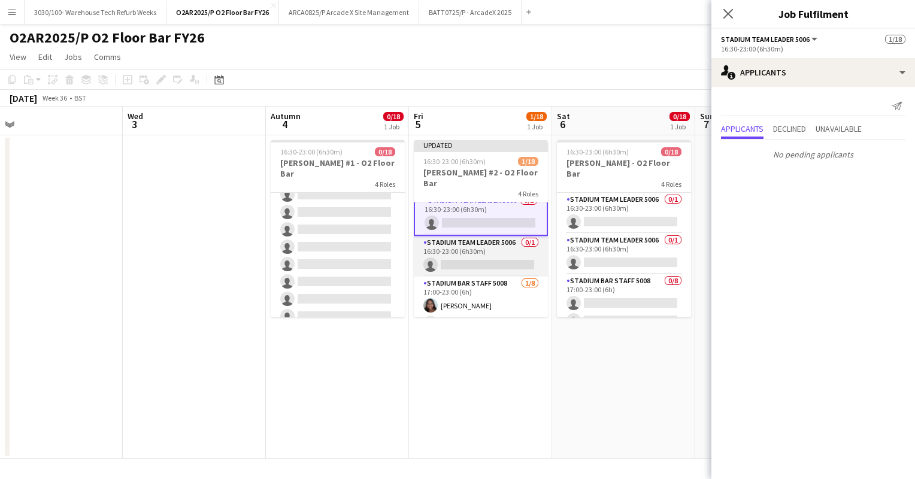
scroll to position [0, 0]
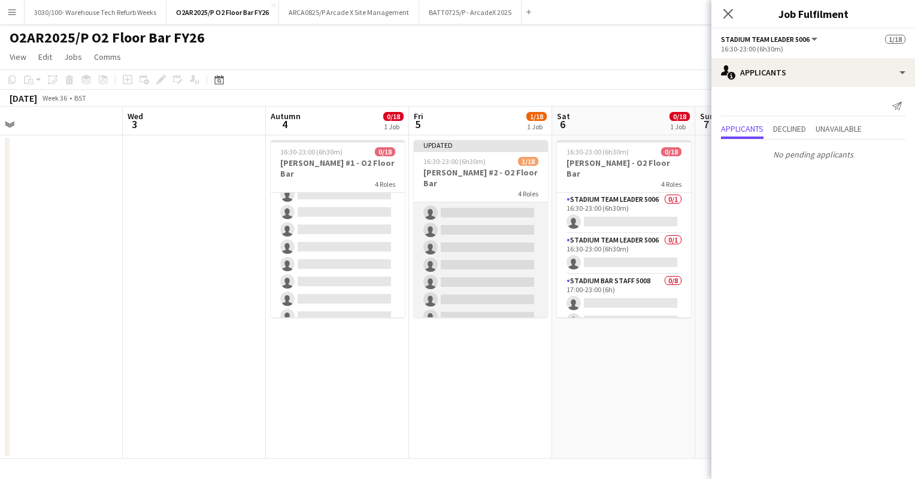
click at [473, 242] on app-card-role "Stadium Bar Staff 5008 0/8 18:00-23:00 (5h) single-neutral-actions single-neutr…" at bounding box center [481, 248] width 134 height 162
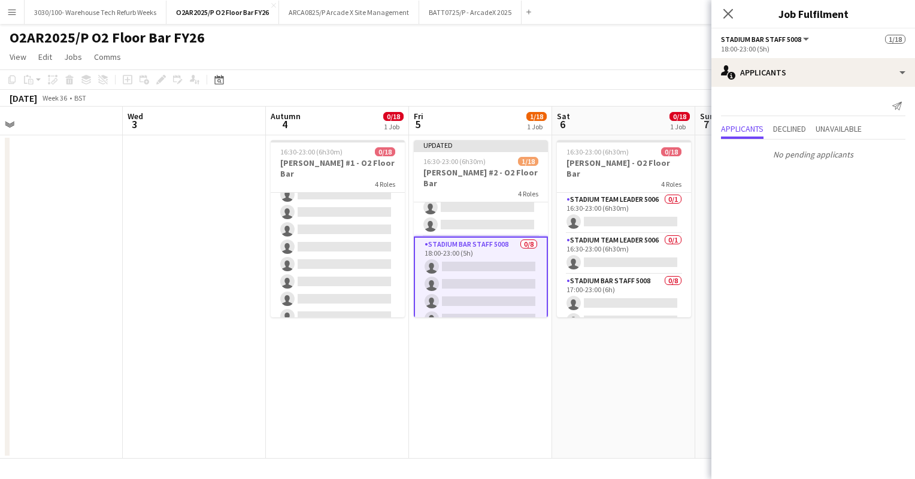
scroll to position [192, 0]
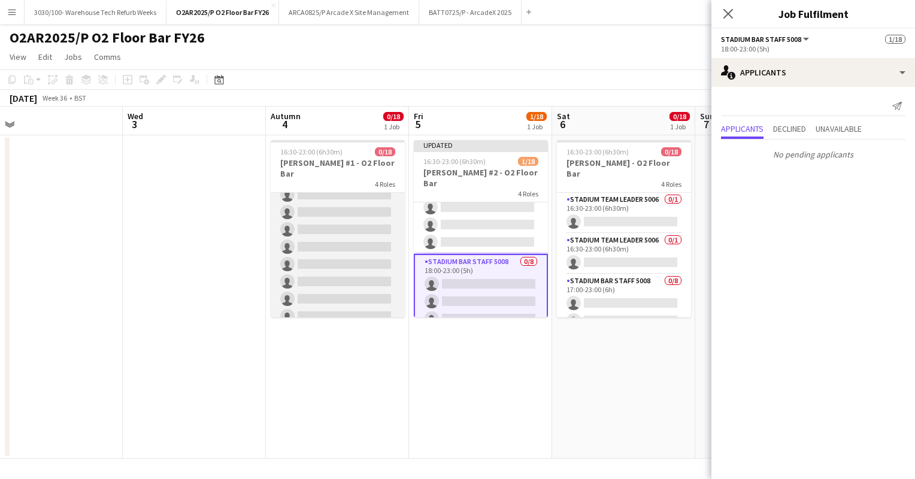
click at [340, 195] on app-card-role "Stadium Bar Staff 5008 0/8 18:00-23:00 (5h) single-neutral-actions single-neutr…" at bounding box center [338, 247] width 134 height 162
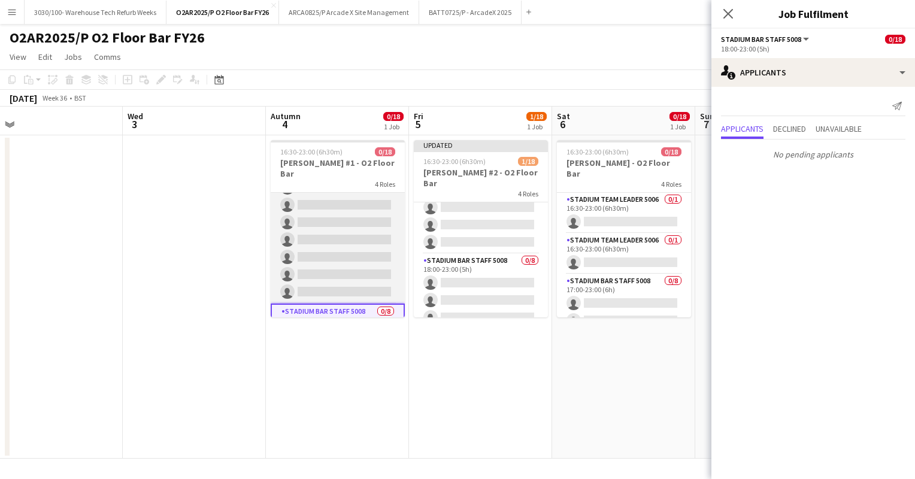
click at [346, 232] on app-card-role "Stadium Bar Staff 5008 0/8 17:00-23:00 (6h) single-neutral-actions single-neutr…" at bounding box center [338, 222] width 134 height 162
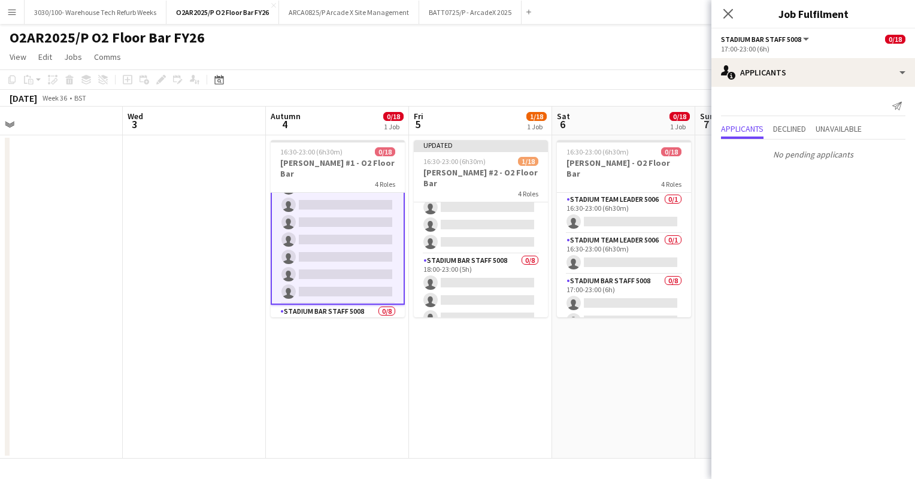
scroll to position [0, 0]
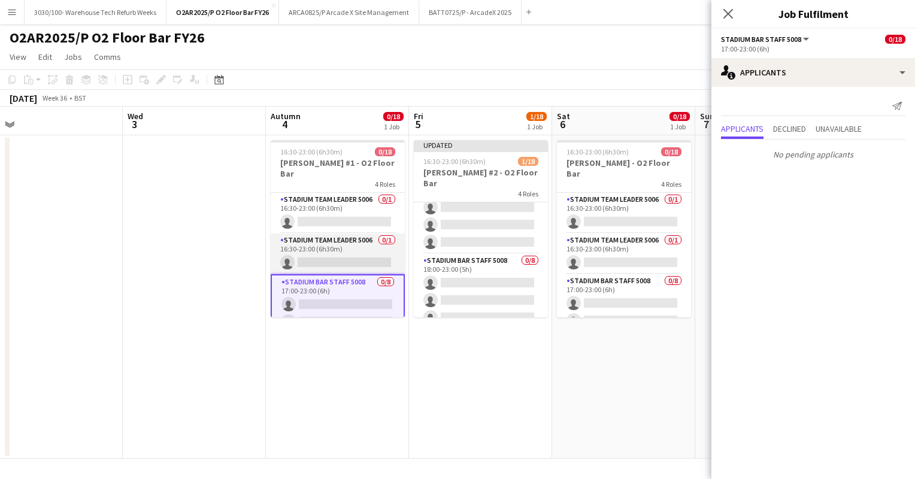
click at [346, 234] on app-card-role "Stadium Team Leader 5006 0/1 16:30-23:00 (6h30m) single-neutral-actions" at bounding box center [338, 254] width 134 height 41
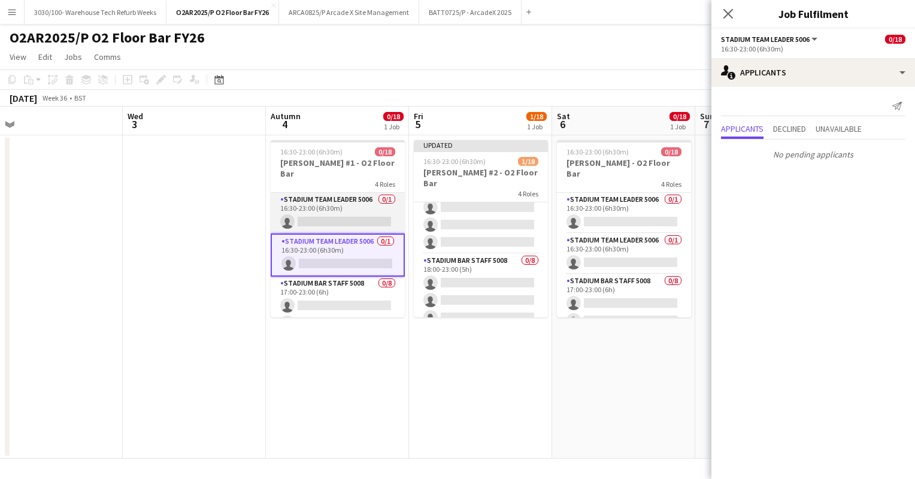
click at [352, 208] on app-card-role "Stadium Team Leader 5006 0/1 16:30-23:00 (6h30m) single-neutral-actions" at bounding box center [338, 213] width 134 height 41
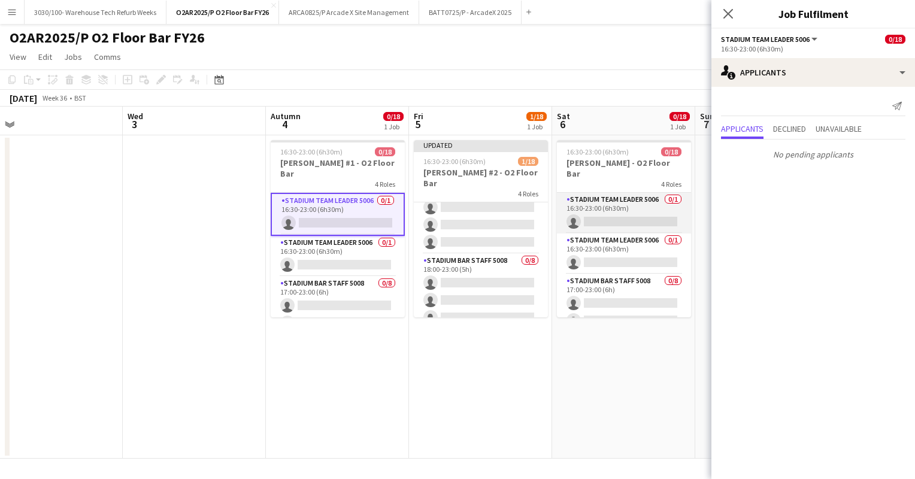
click at [596, 194] on app-card-role "Stadium Team Leader 5006 0/1 16:30-23:00 (6h30m) single-neutral-actions" at bounding box center [624, 213] width 134 height 41
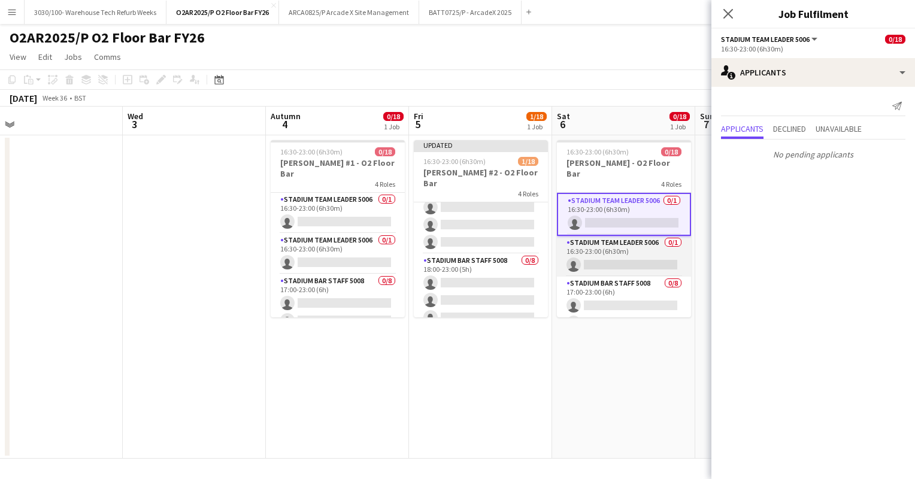
click at [606, 240] on app-card-role "Stadium Team Leader 5006 0/1 16:30-23:00 (6h30m) single-neutral-actions" at bounding box center [624, 256] width 134 height 41
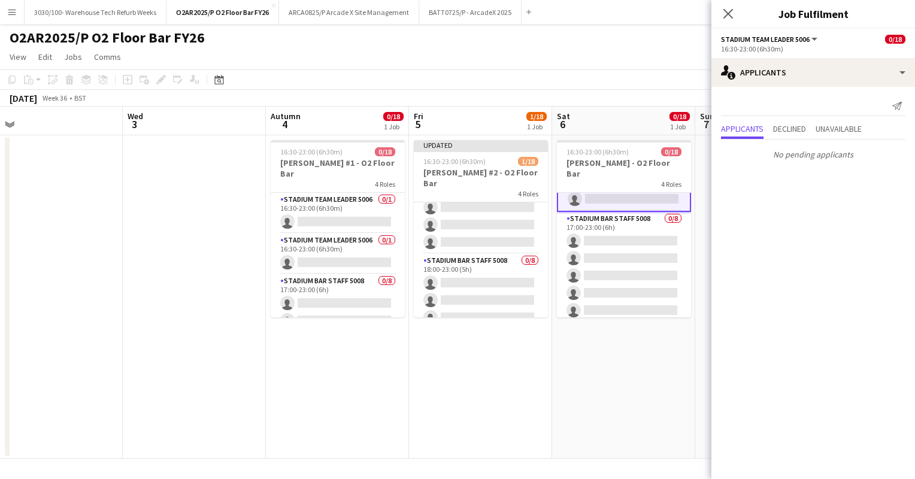
click at [606, 240] on app-card-role "Stadium Bar Staff 5008 0/8 17:00-23:00 (6h) single-neutral-actions single-neutr…" at bounding box center [624, 293] width 134 height 162
click at [606, 240] on app-card-role "Stadium Bar Staff 5008 0/8 18:00-23:00 (5h) single-neutral-actions single-neutr…" at bounding box center [624, 274] width 134 height 162
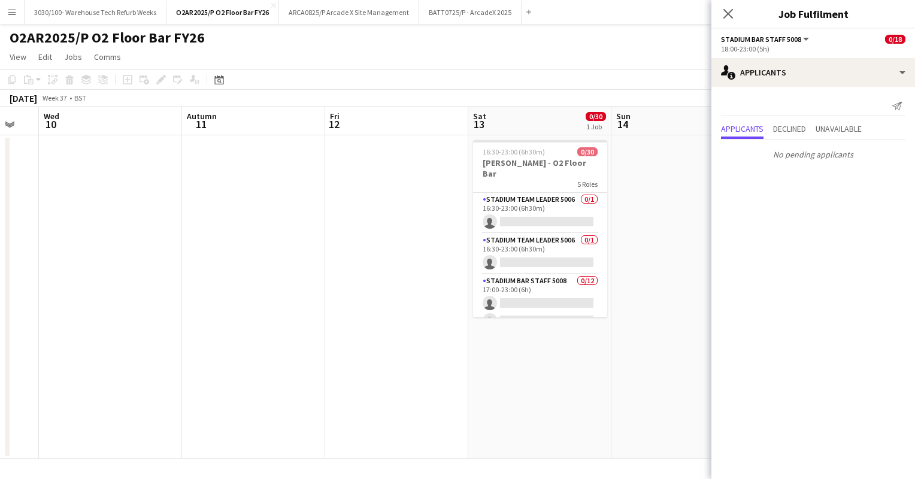
scroll to position [0, 415]
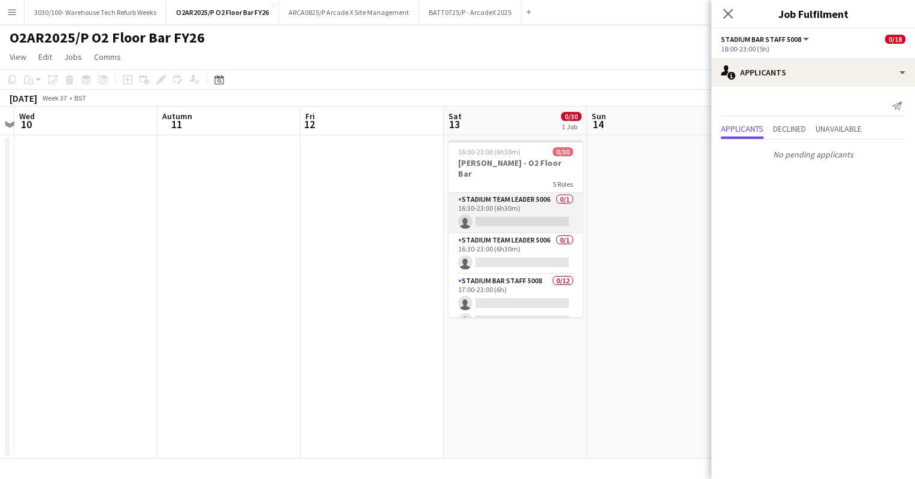
click at [513, 207] on app-card-role "Stadium Team Leader 5006 0/1 16:30-23:00 (6h30m) single-neutral-actions" at bounding box center [516, 213] width 134 height 41
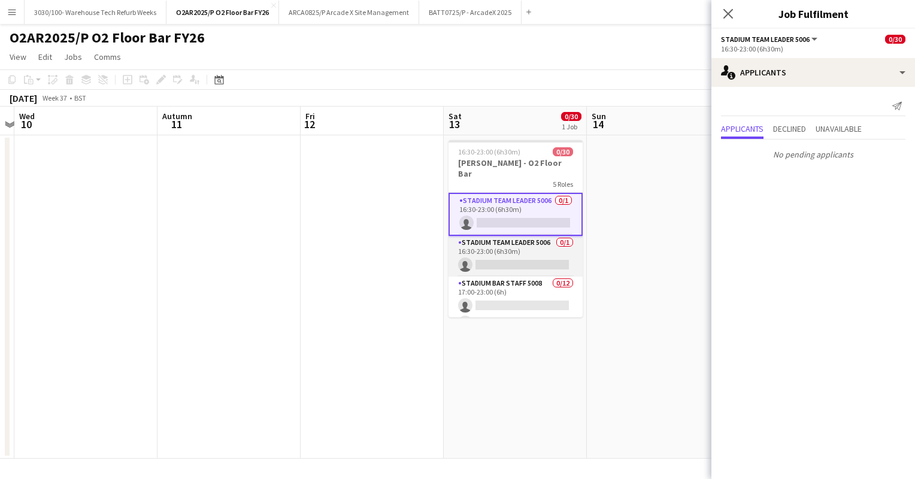
click at [504, 244] on app-card-role "Stadium Team Leader 5006 0/1 16:30-23:00 (6h30m) single-neutral-actions" at bounding box center [516, 256] width 134 height 41
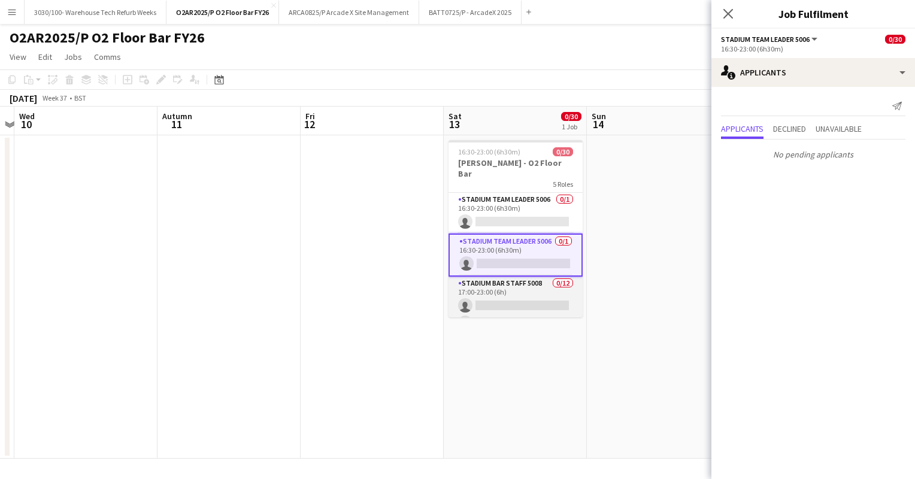
click at [504, 288] on app-card-role "Stadium Bar Staff 5008 0/12 17:00-23:00 (6h) single-neutral-actions single-neut…" at bounding box center [516, 393] width 134 height 232
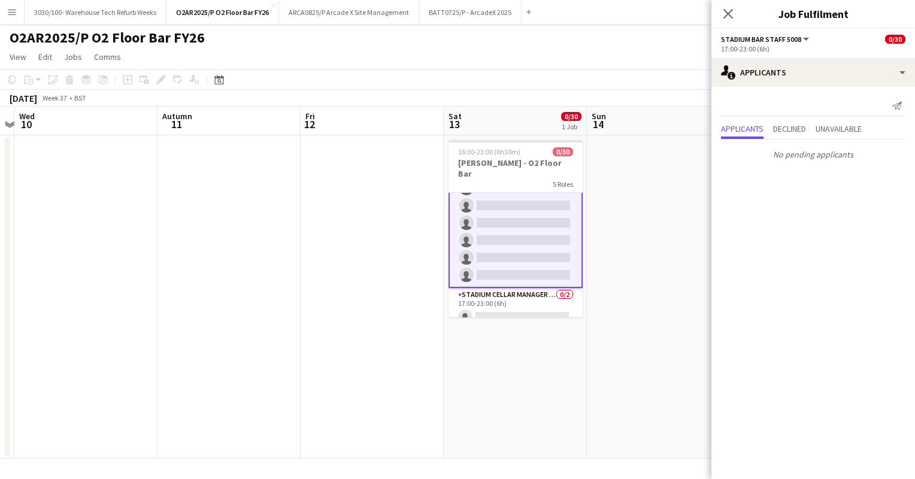
click at [504, 288] on app-card-role "Stadium Cellar Manager 5006 0/2 17:00-23:00 (6h) single-neutral-actions single-…" at bounding box center [516, 317] width 134 height 58
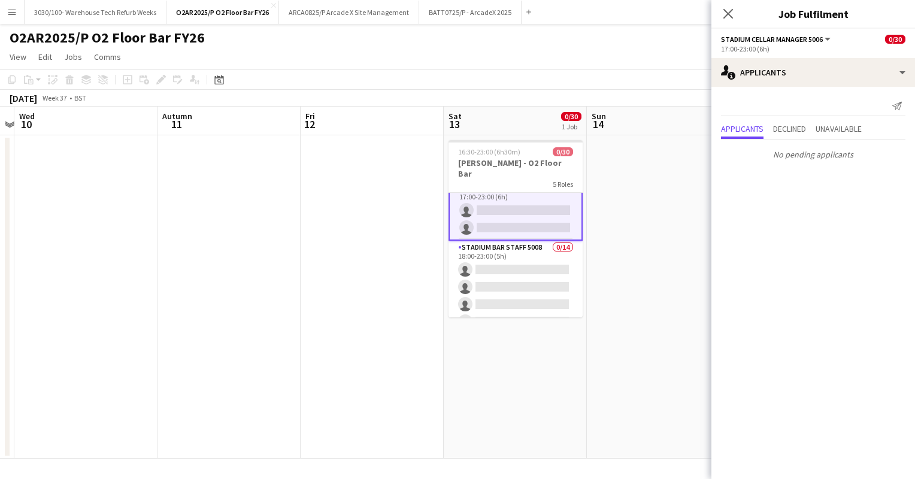
click at [504, 288] on app-card-role "Stadium Bar Staff 5008 0/14 18:00-23:00 (5h) single-neutral-actions single-neut…" at bounding box center [516, 374] width 134 height 267
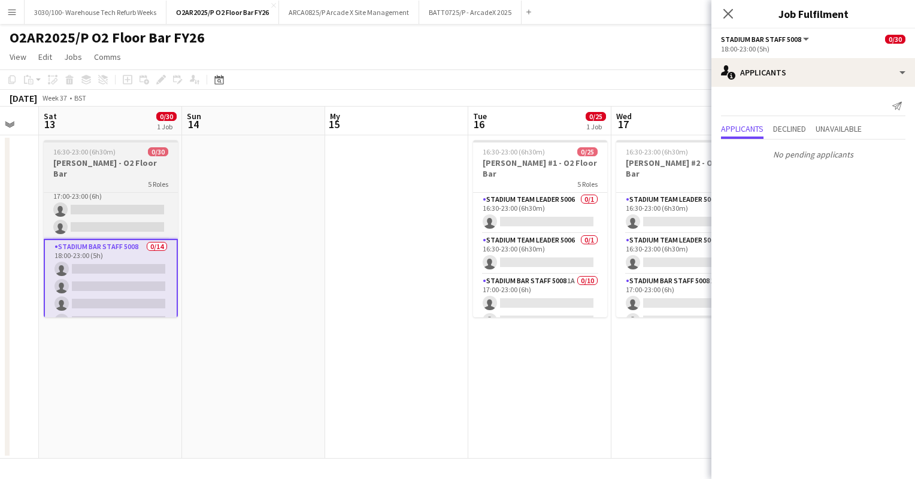
scroll to position [0, 534]
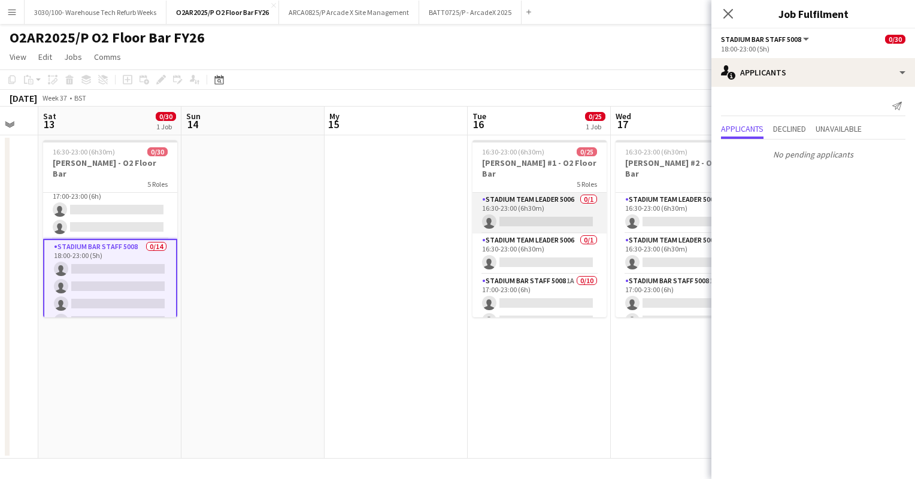
click at [542, 204] on app-card-role "Stadium Team Leader 5006 0/1 16:30-23:00 (6h30m) single-neutral-actions" at bounding box center [540, 213] width 134 height 41
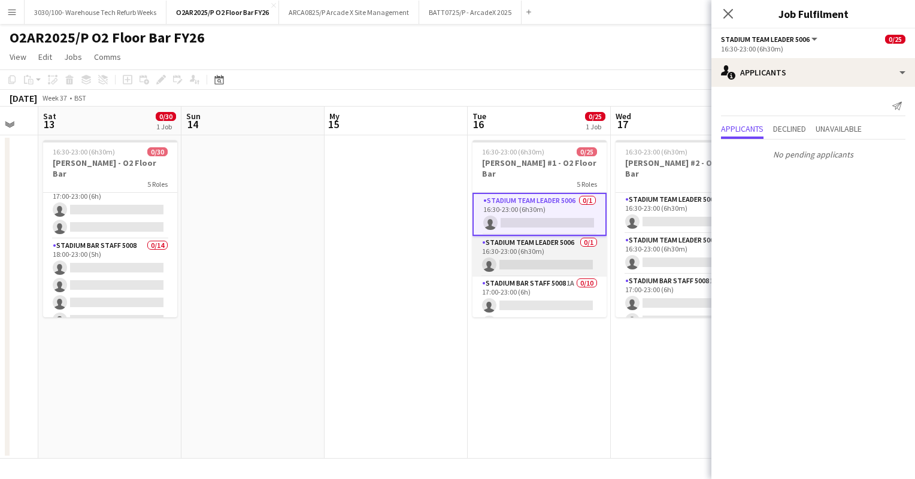
click at [526, 240] on app-card-role "Stadium Team Leader 5006 0/1 16:30-23:00 (6h30m) single-neutral-actions" at bounding box center [540, 256] width 134 height 41
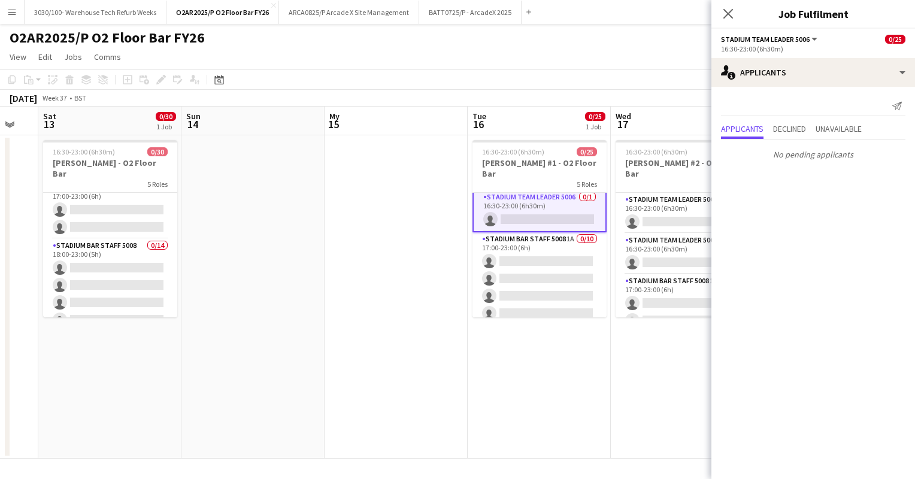
click at [526, 240] on app-card-role "Stadium Bar Staff 5008 1A 0/10 17:00-23:00 (6h) single-neutral-actions single-n…" at bounding box center [540, 330] width 134 height 197
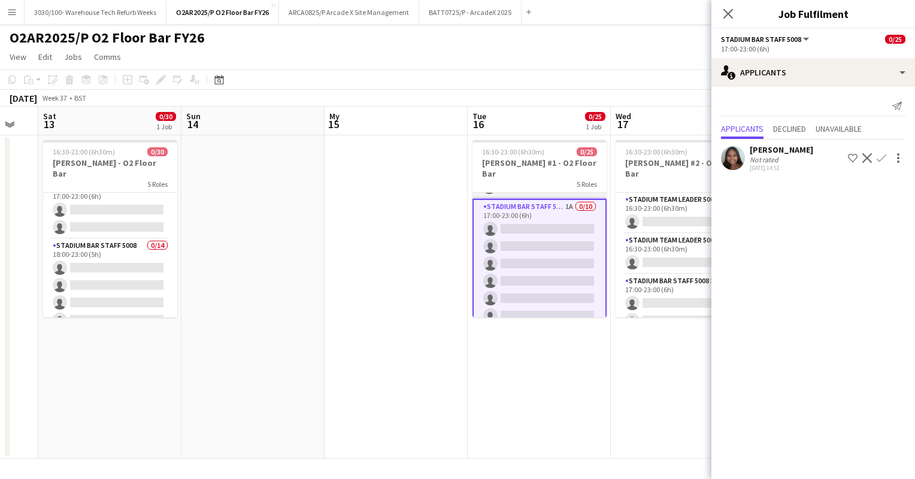
scroll to position [71, 0]
click at [883, 156] on app-icon "Confirm" at bounding box center [882, 158] width 10 height 10
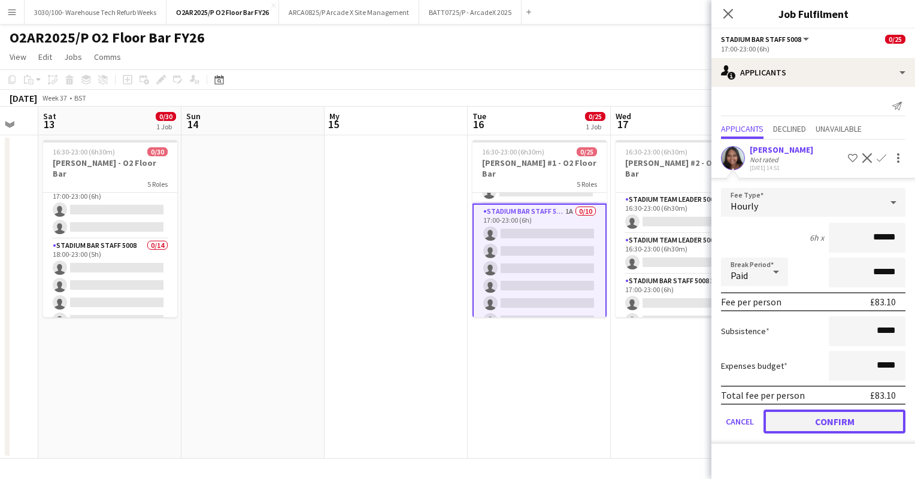
click at [828, 412] on button "Confirm" at bounding box center [835, 422] width 142 height 24
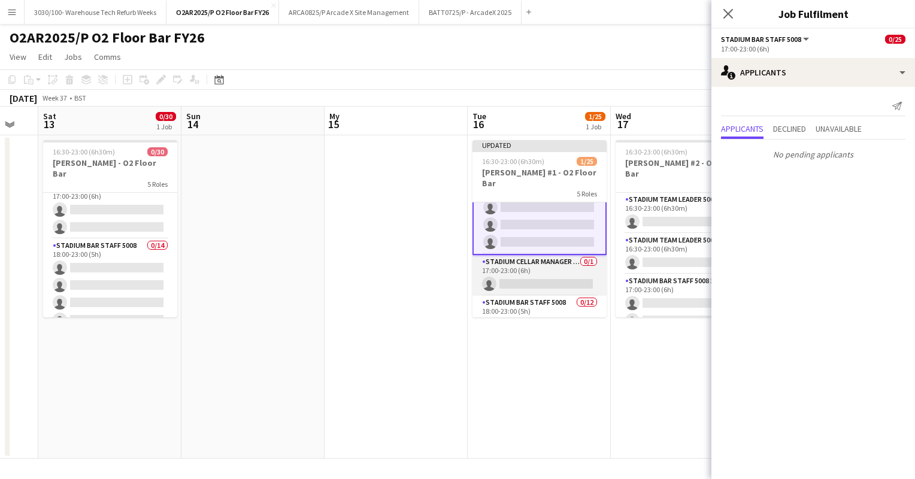
click at [540, 261] on app-card-role "Stadium Cellar Manager 5006 0/1 17:00-23:00 (6h) single-neutral-actions" at bounding box center [540, 275] width 134 height 41
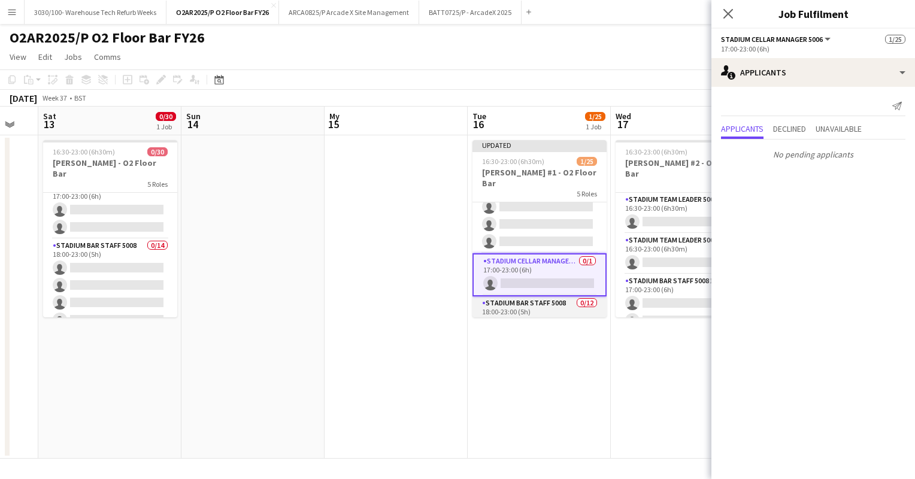
click at [536, 297] on app-card-role "Stadium Bar Staff 5008 0/12 18:00-23:00 (5h) single-neutral-actions single-neut…" at bounding box center [540, 413] width 134 height 232
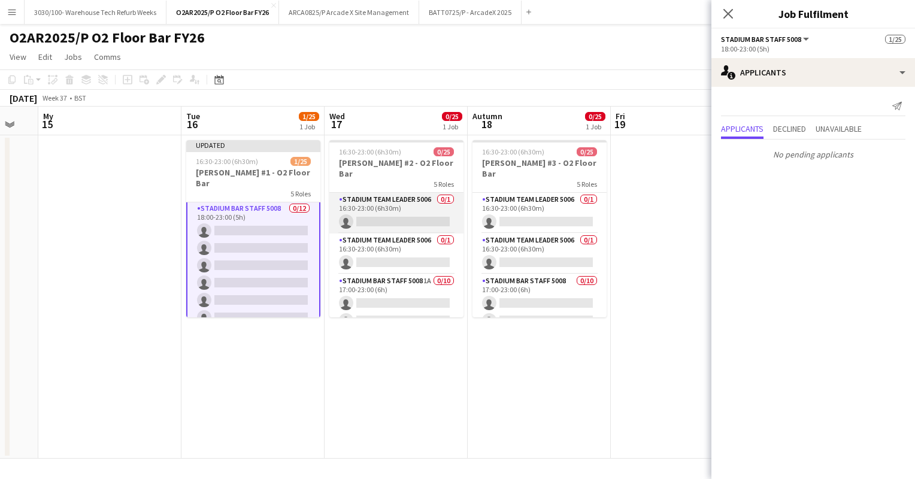
scroll to position [0, 383]
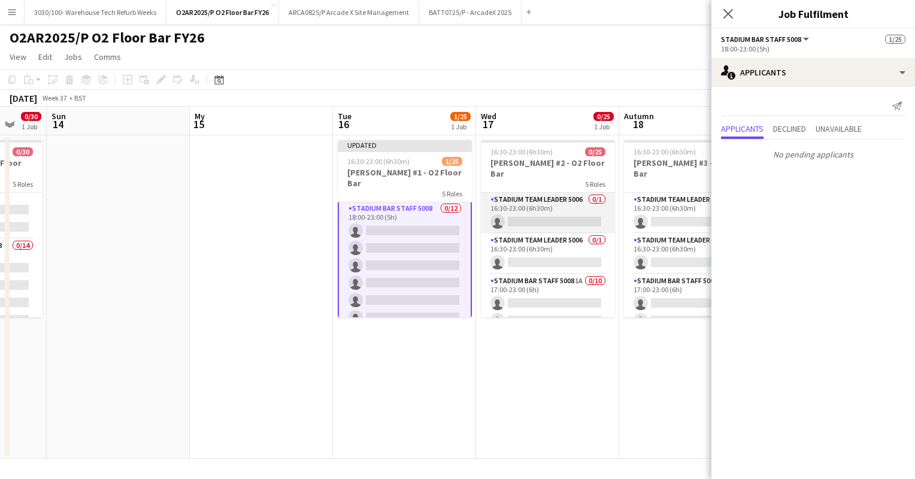
click at [561, 210] on app-card-role "Stadium Team Leader 5006 0/1 16:30-23:00 (6h30m) single-neutral-actions" at bounding box center [548, 213] width 134 height 41
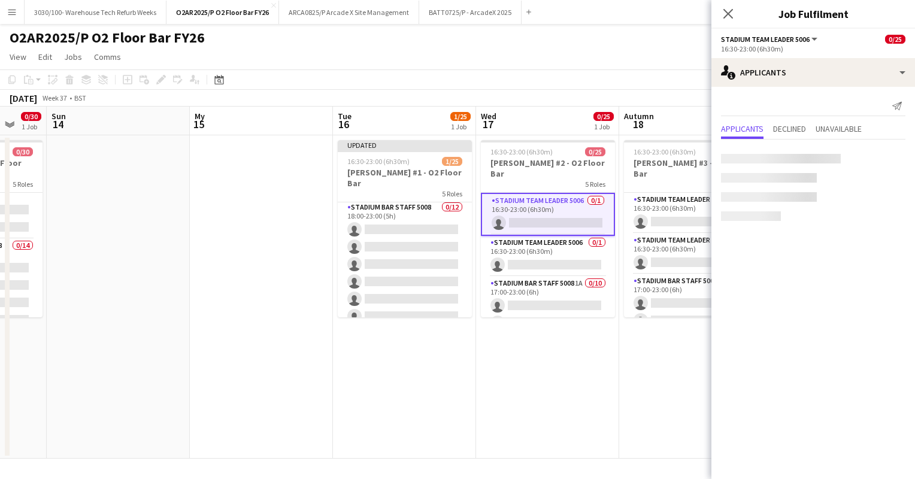
scroll to position [320, 0]
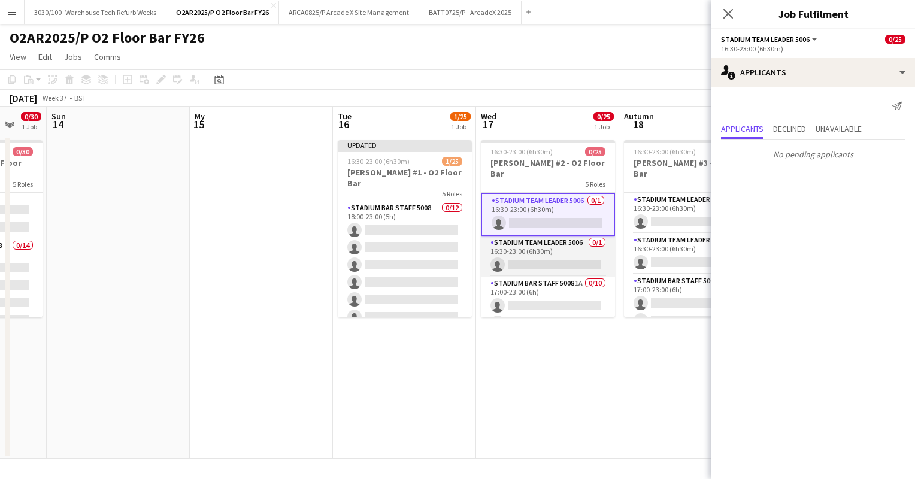
click at [546, 248] on app-card-role "Stadium Team Leader 5006 0/1 16:30-23:00 (6h30m) single-neutral-actions" at bounding box center [548, 256] width 134 height 41
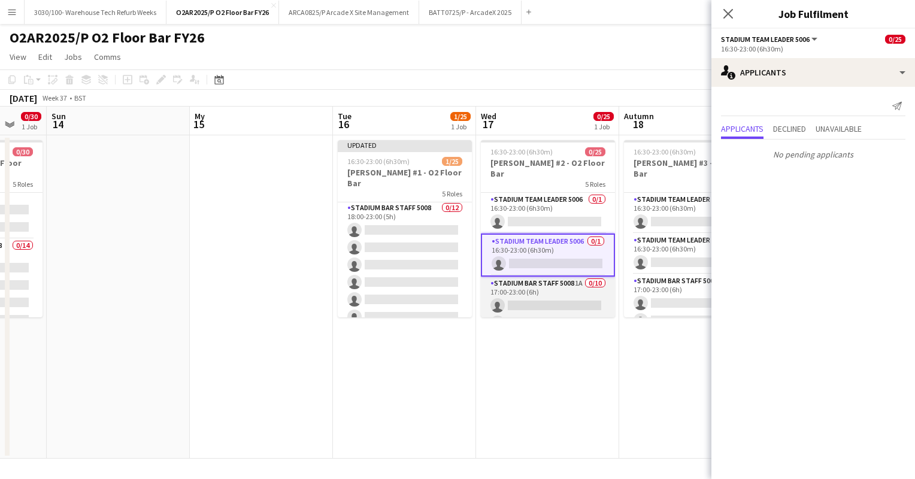
click at [527, 295] on app-card-role "Stadium Bar Staff 5008 1A 0/10 17:00-23:00 (6h) single-neutral-actions single-n…" at bounding box center [548, 375] width 134 height 197
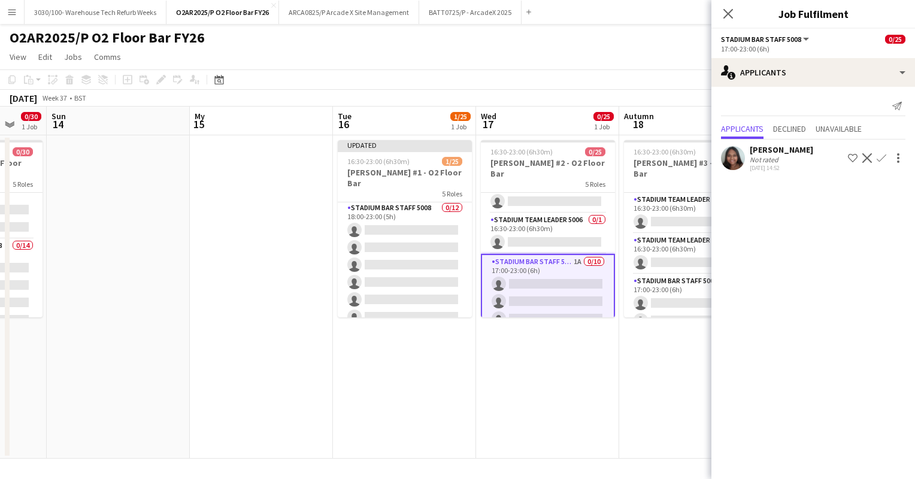
scroll to position [25, 0]
click at [887, 156] on button "Confirm" at bounding box center [882, 158] width 14 height 14
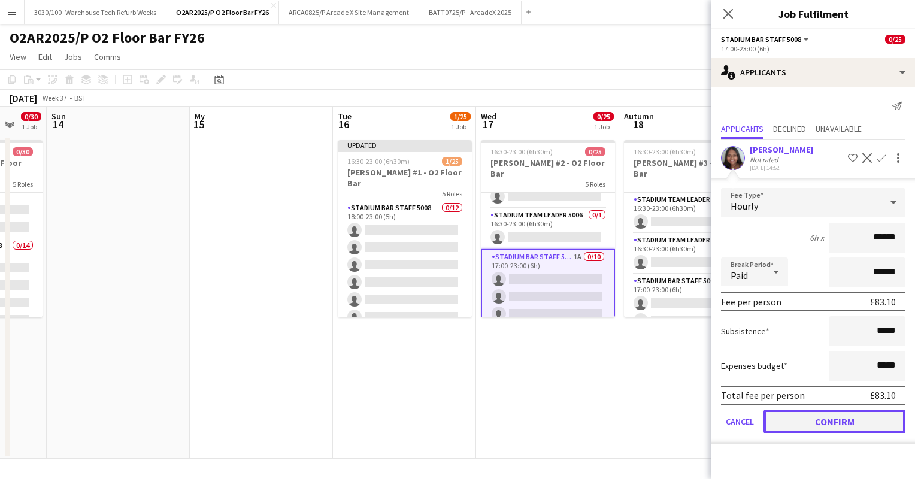
click at [807, 413] on button "Confirm" at bounding box center [835, 422] width 142 height 24
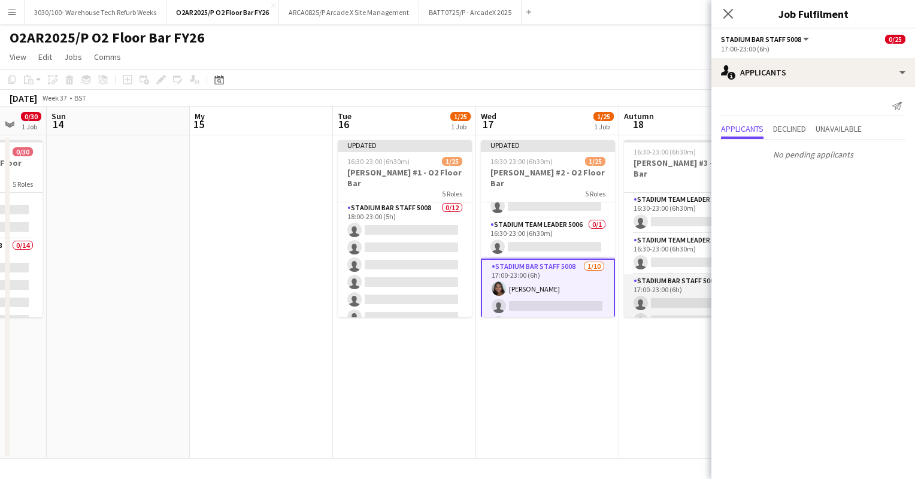
scroll to position [0, 460]
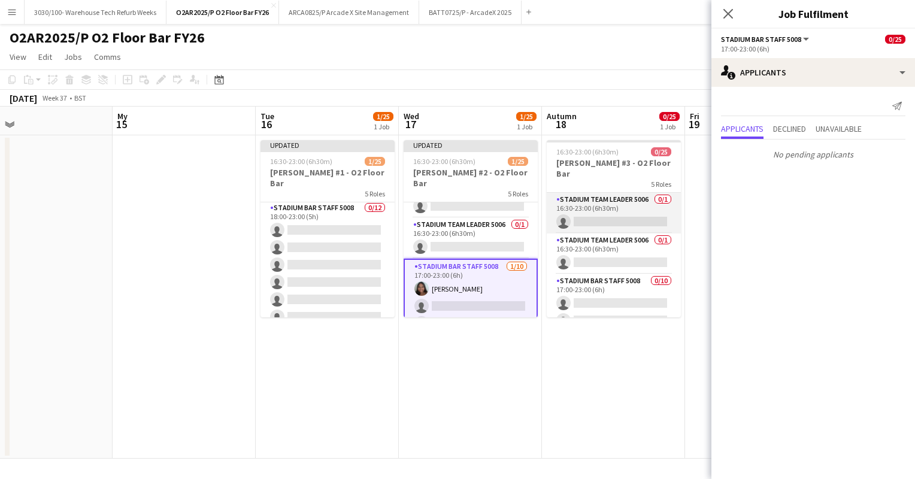
click at [615, 204] on app-card-role "Stadium Team Leader 5006 0/1 16:30-23:00 (6h30m) single-neutral-actions" at bounding box center [614, 213] width 134 height 41
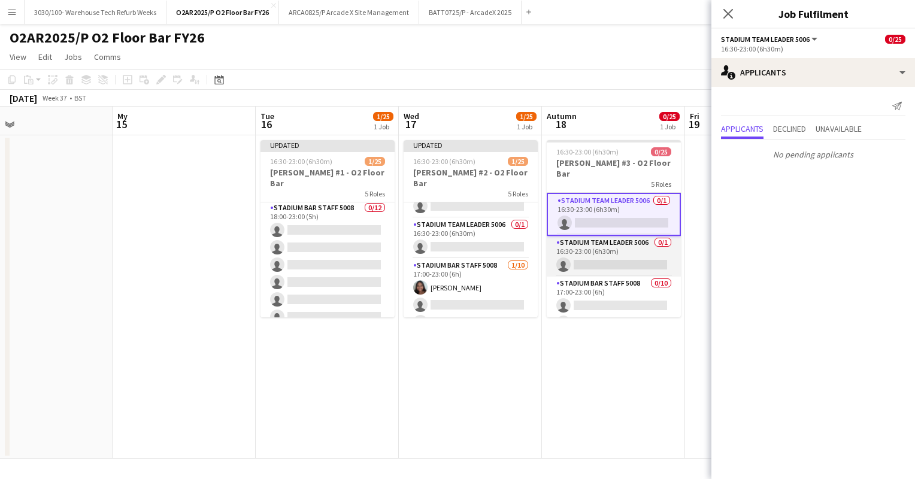
click at [599, 240] on app-card-role "Stadium Team Leader 5006 0/1 16:30-23:00 (6h30m) single-neutral-actions" at bounding box center [614, 256] width 134 height 41
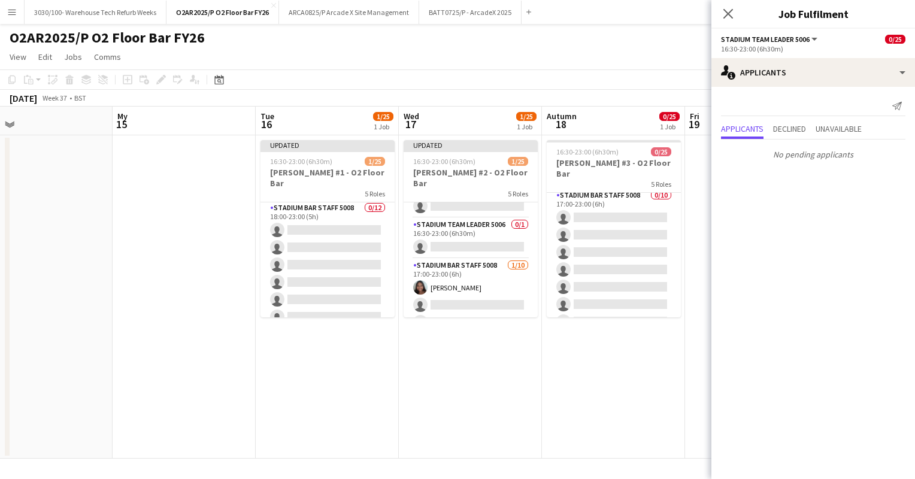
click at [599, 240] on app-card-role "Stadium Bar Staff 5008 0/10 17:00-23:00 (6h) single-neutral-actions single-neut…" at bounding box center [614, 287] width 134 height 197
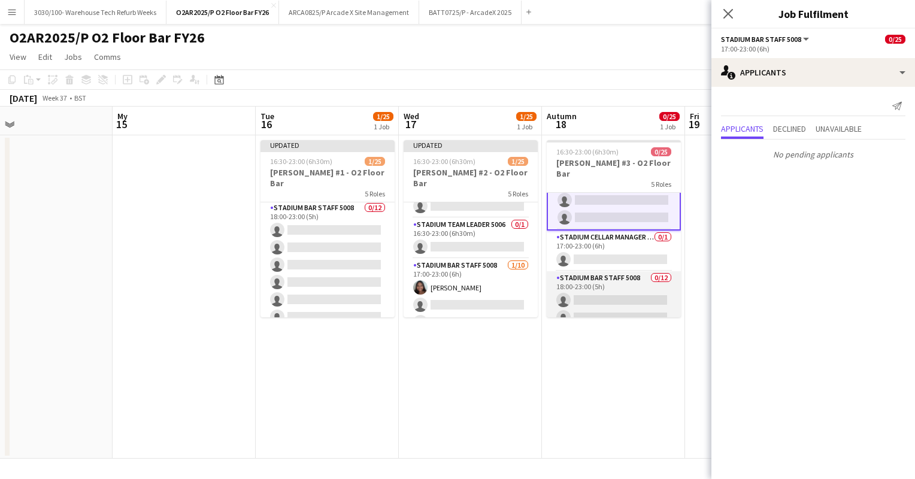
click at [601, 235] on app-card-role "Stadium Cellar Manager 5006 0/1 17:00-23:00 (6h) single-neutral-actions" at bounding box center [614, 251] width 134 height 41
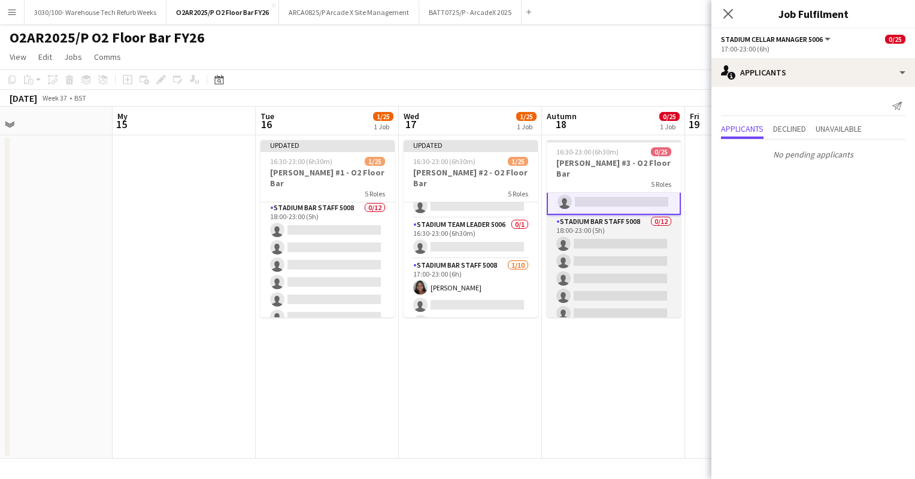
click at [601, 235] on app-card-role "Stadium Bar Staff 5008 0/12 18:00-23:00 (5h) single-neutral-actions single-neut…" at bounding box center [614, 331] width 134 height 232
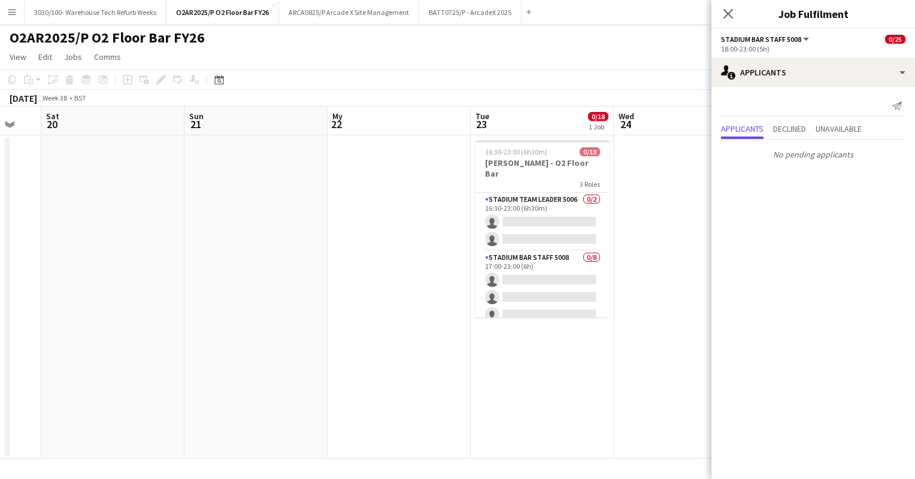
scroll to position [0, 389]
click at [546, 204] on app-card-role "Stadium Team Leader 5006 0/2 16:30-23:00 (6h30m) single-neutral-actions single-…" at bounding box center [541, 222] width 134 height 58
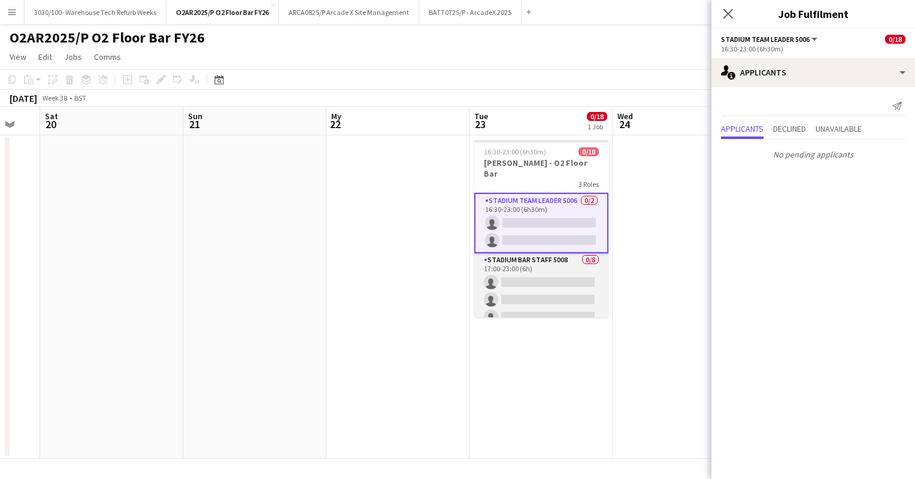
click at [543, 260] on app-card-role "Stadium Bar Staff 5008 0/8 17:00-23:00 (6h) single-neutral-actions single-neutr…" at bounding box center [541, 334] width 134 height 162
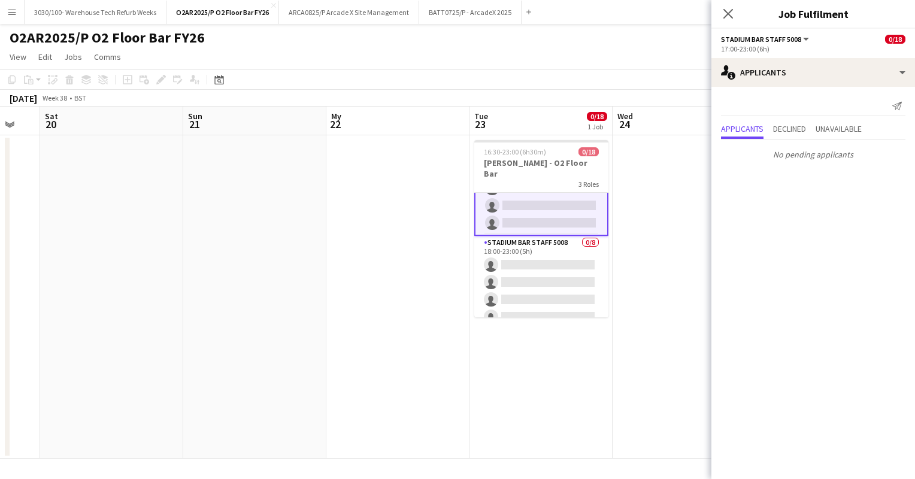
click at [543, 260] on app-card-role "Stadium Bar Staff 5008 0/8 18:00-23:00 (5h) single-neutral-actions single-neutr…" at bounding box center [541, 317] width 134 height 162
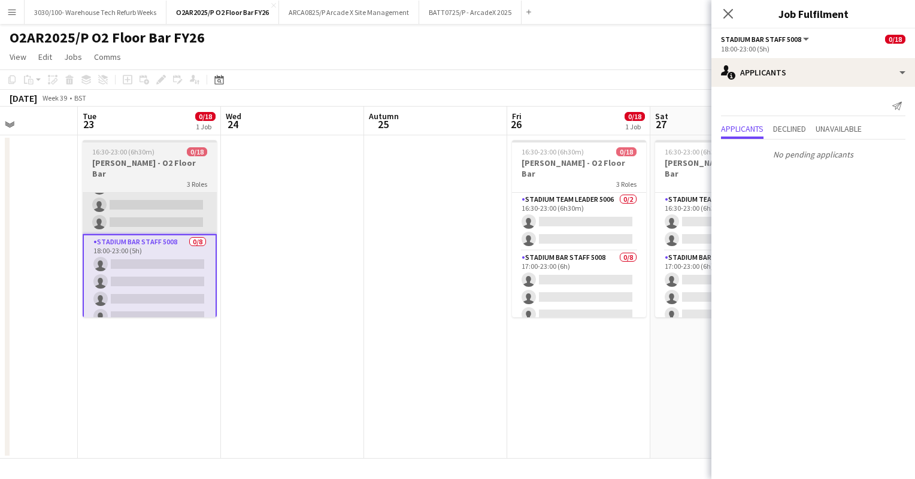
scroll to position [0, 495]
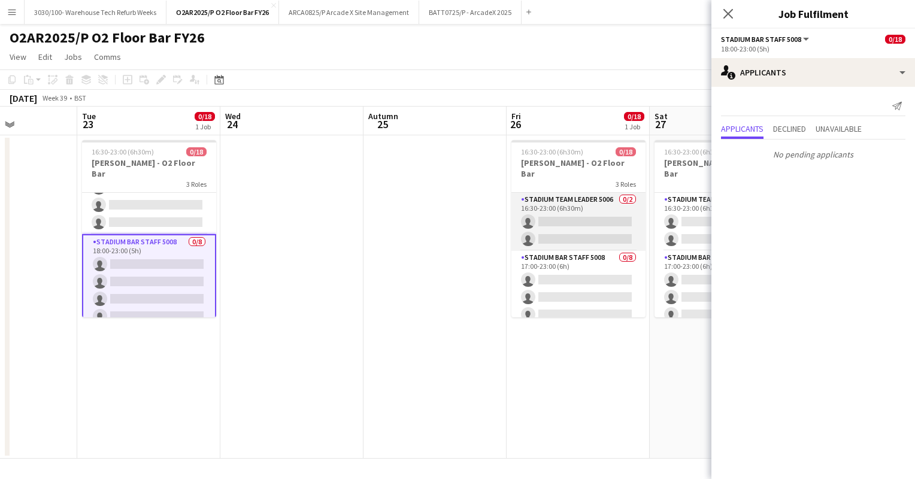
click at [564, 199] on app-card-role "Stadium Team Leader 5006 0/2 16:30-23:00 (6h30m) single-neutral-actions single-…" at bounding box center [579, 222] width 134 height 58
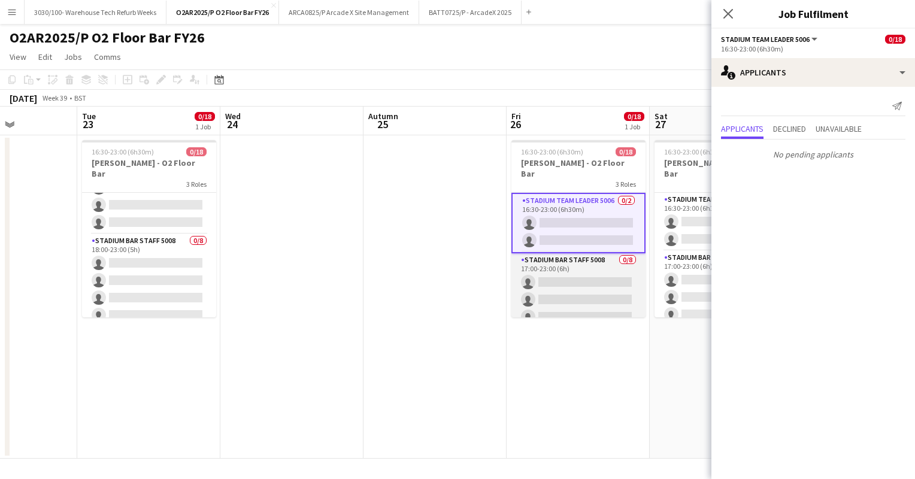
click at [577, 276] on app-card-role "Stadium Bar Staff 5008 0/8 17:00-23:00 (6h) single-neutral-actions single-neutr…" at bounding box center [579, 334] width 134 height 162
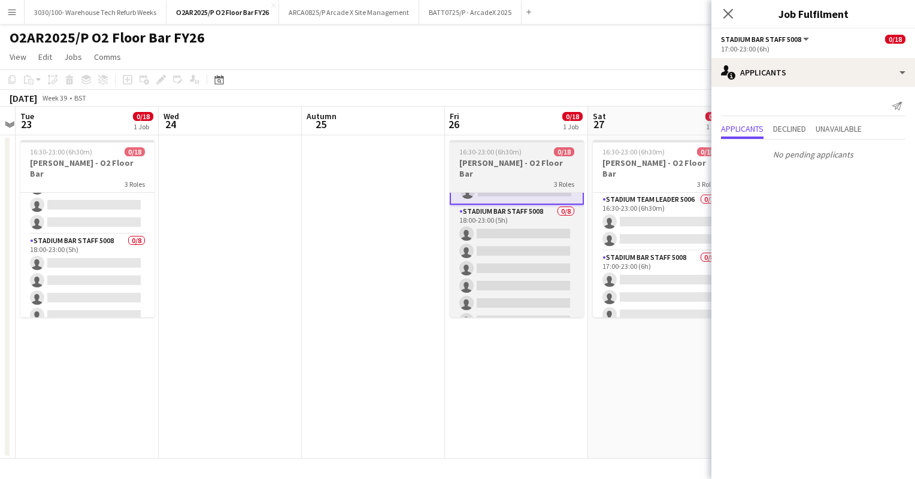
scroll to position [0, 558]
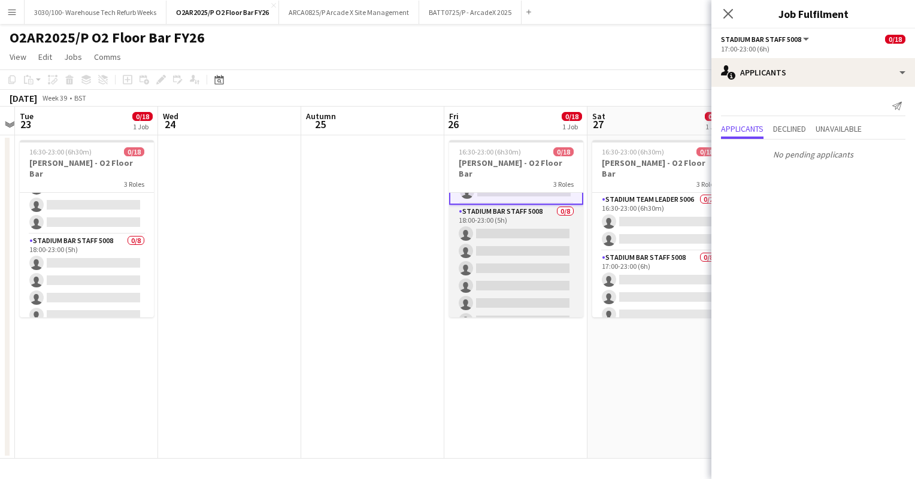
click at [522, 265] on app-card-role "Stadium Bar Staff 5008 0/8 18:00-23:00 (5h) single-neutral-actions single-neutr…" at bounding box center [516, 286] width 134 height 162
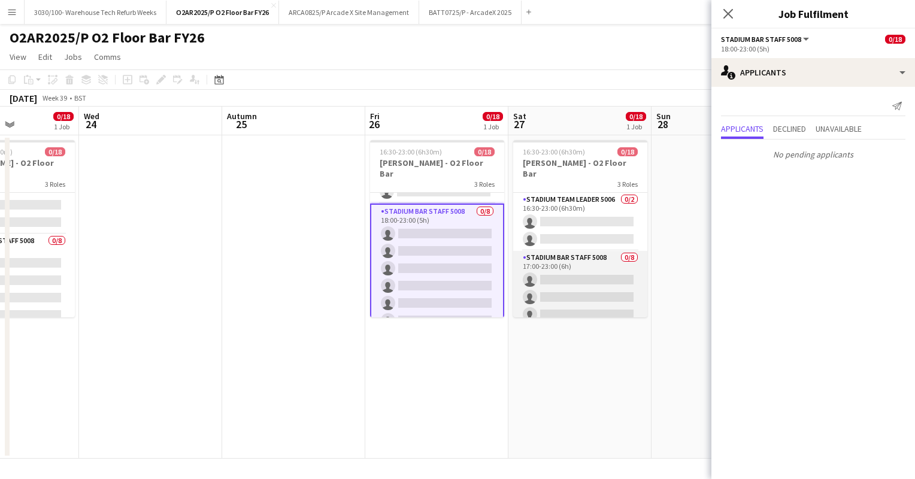
scroll to position [0, 352]
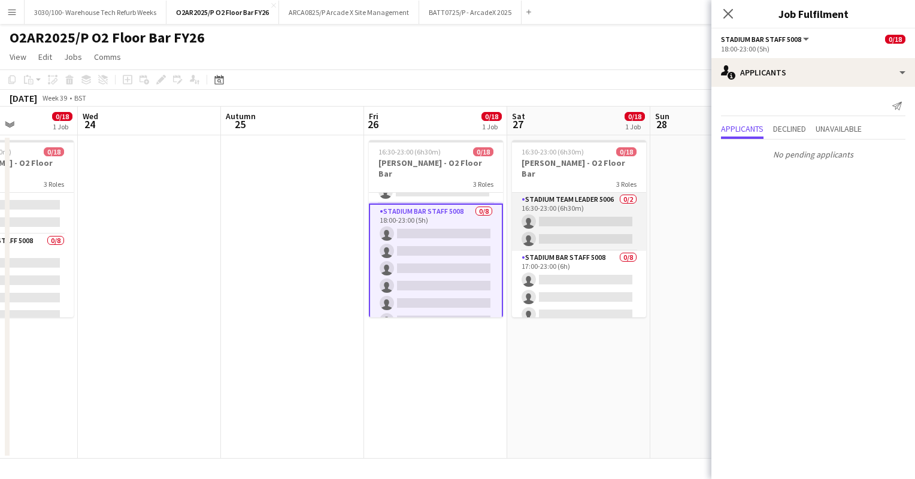
click at [610, 199] on app-card-role "Stadium Team Leader 5006 0/2 16:30-23:00 (6h30m) single-neutral-actions single-…" at bounding box center [579, 222] width 134 height 58
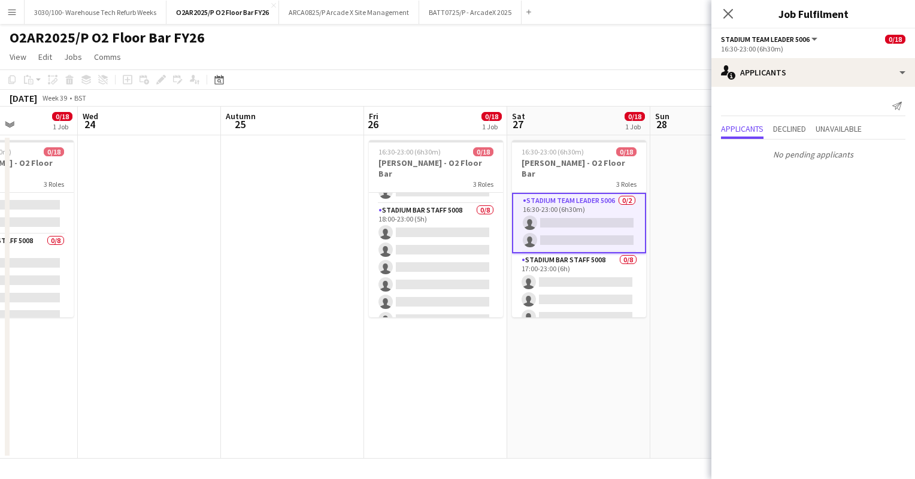
scroll to position [0, 0]
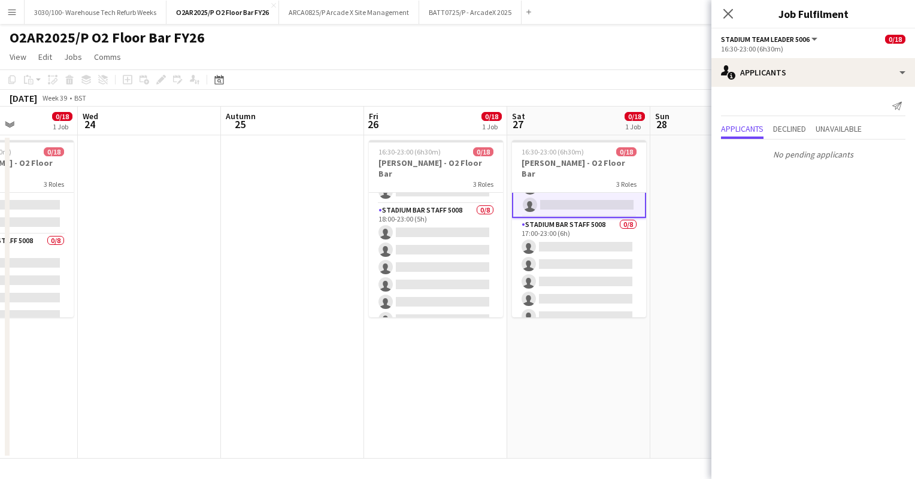
click at [575, 229] on app-card-role "Stadium Bar Staff 5008 0/8 17:00-23:00 (6h) single-neutral-actions single-neutr…" at bounding box center [579, 299] width 134 height 162
click at [575, 229] on app-card-role "Stadium Bar Staff 5008 0/8 18:00-23:00 (5h) single-neutral-actions single-neutr…" at bounding box center [579, 285] width 134 height 162
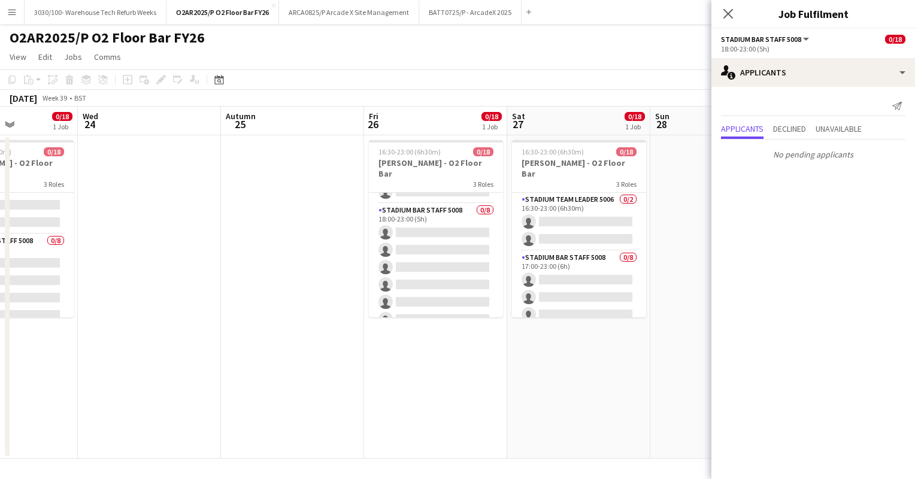
click at [522, 96] on div "[DATE] Week 39 • BST Publish 3 jobs Revert 3 jobs" at bounding box center [457, 98] width 915 height 17
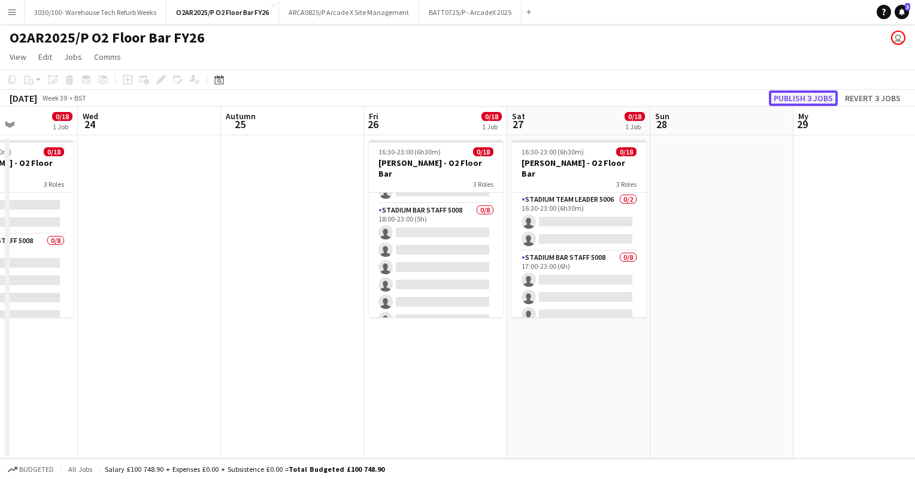
click at [797, 90] on button "Publish 3 jobs" at bounding box center [803, 98] width 69 height 16
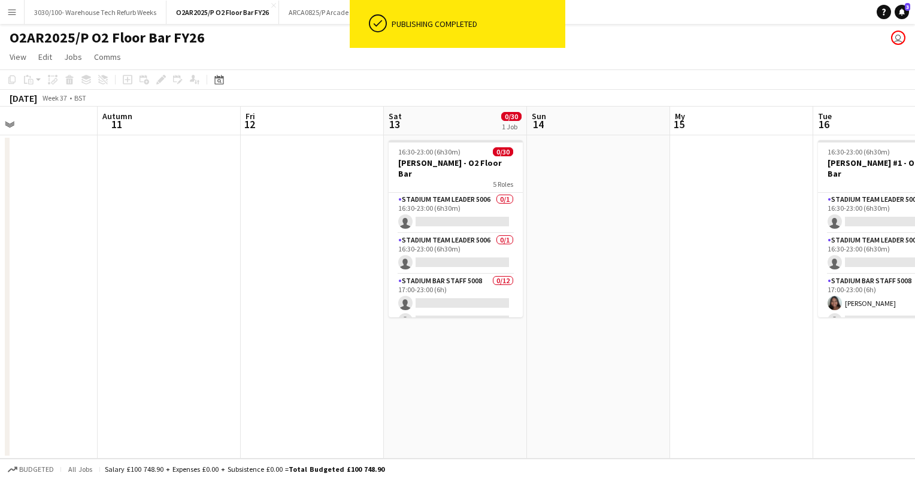
scroll to position [0, 331]
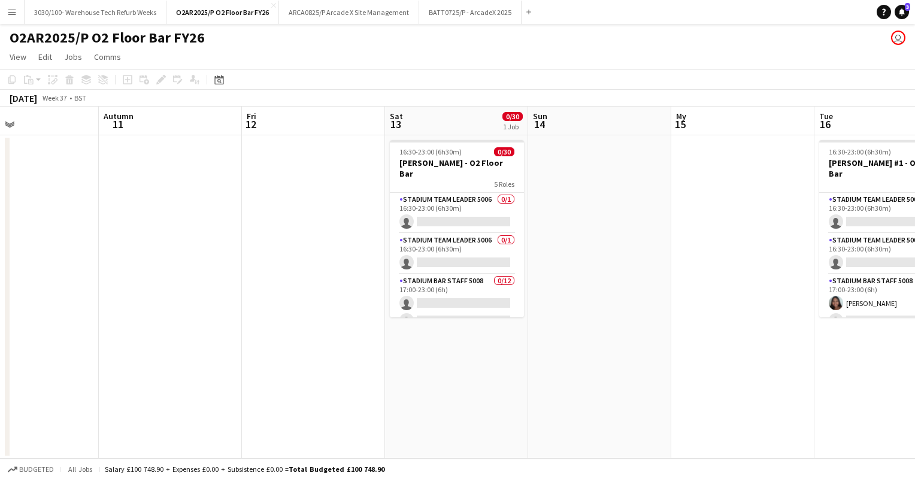
click at [577, 87] on app-toolbar "Copy Paste Paste Ctrl+V Paste with crew Ctrl+Shift+V Paste linked Job [GEOGRAPH…" at bounding box center [457, 79] width 915 height 20
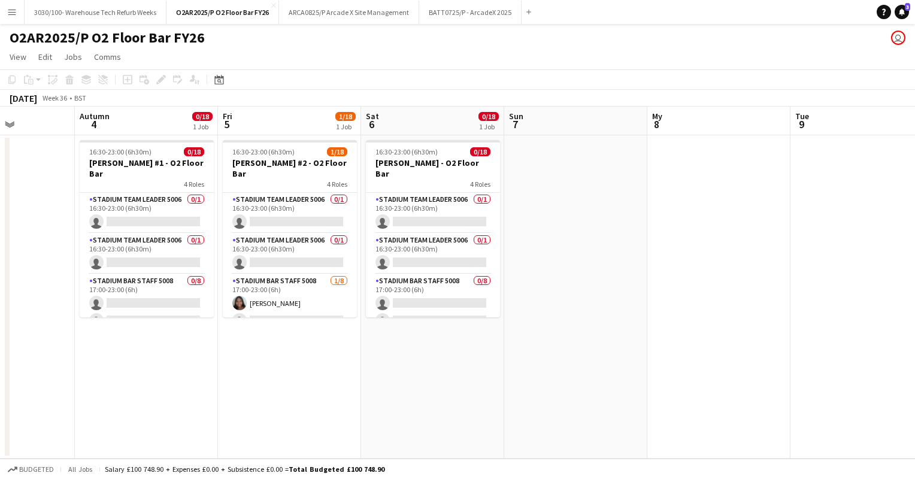
scroll to position [0, 331]
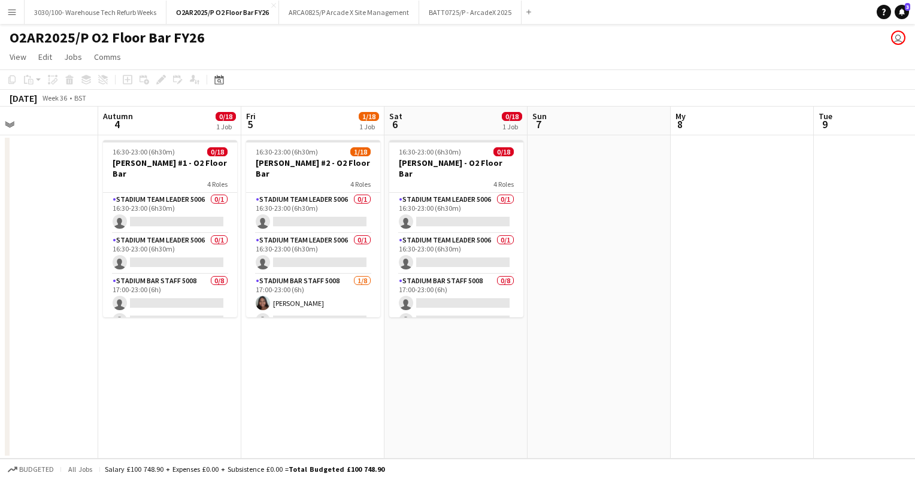
click at [5, 10] on button "Menu" at bounding box center [12, 12] width 24 height 24
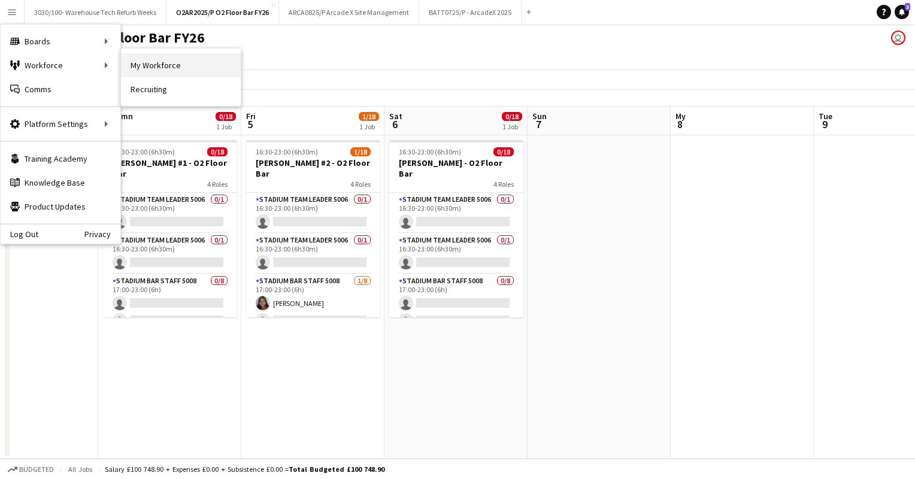
click at [160, 72] on link "My Workforce" at bounding box center [181, 65] width 120 height 24
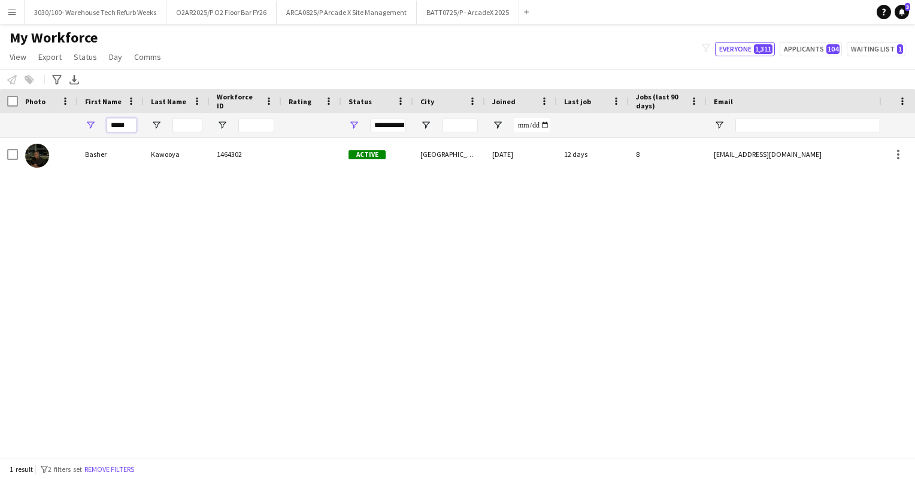
drag, startPoint x: 126, startPoint y: 125, endPoint x: 103, endPoint y: 126, distance: 22.8
click at [103, 126] on div "*****" at bounding box center [111, 125] width 66 height 24
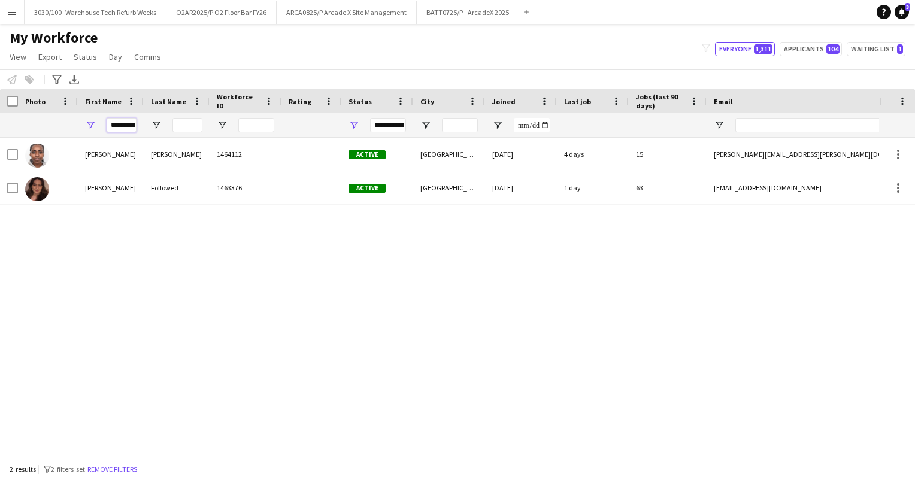
drag, startPoint x: 130, startPoint y: 123, endPoint x: 100, endPoint y: 122, distance: 30.0
click at [100, 122] on div "*********" at bounding box center [111, 125] width 66 height 24
type input "*"
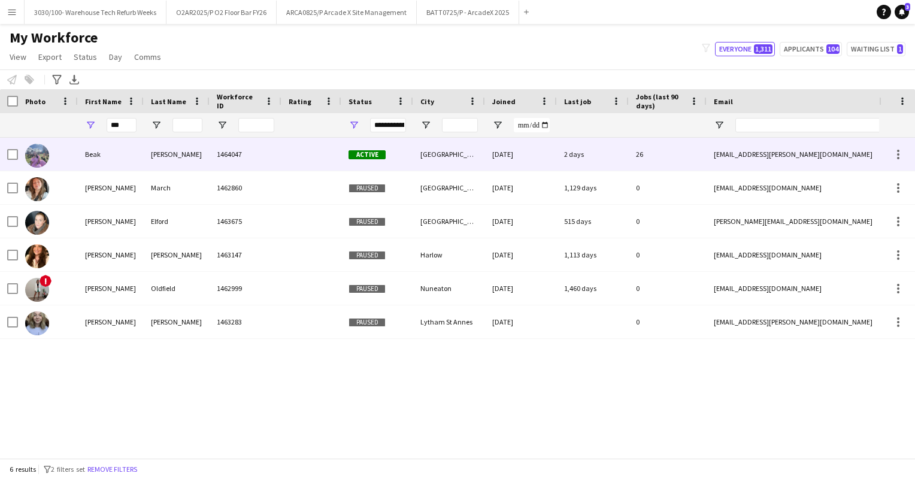
click at [125, 146] on div "Beak" at bounding box center [111, 154] width 66 height 33
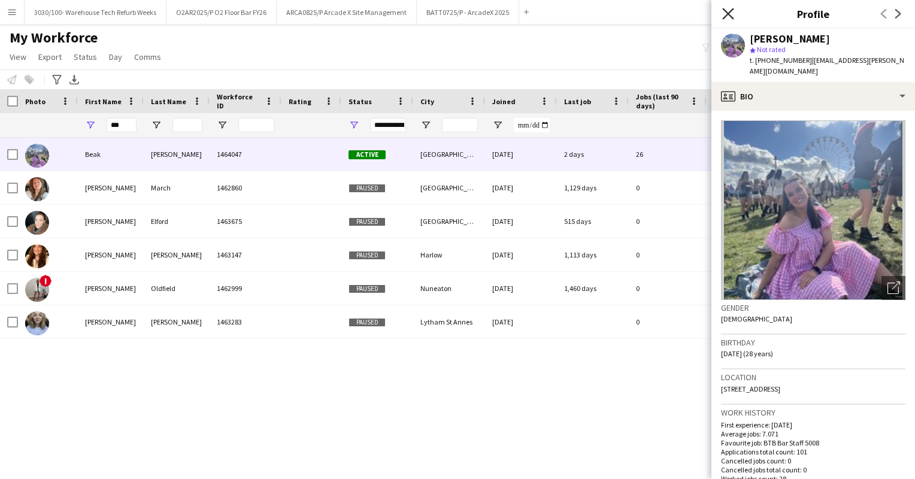
click at [726, 10] on icon "Close pop-in" at bounding box center [727, 13] width 11 height 11
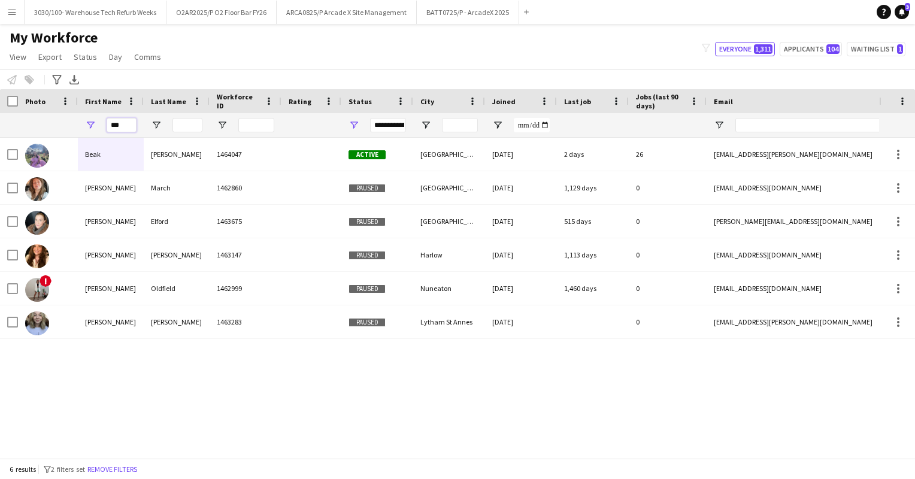
drag, startPoint x: 123, startPoint y: 122, endPoint x: 103, endPoint y: 125, distance: 20.5
click at [103, 125] on div "***" at bounding box center [111, 125] width 66 height 24
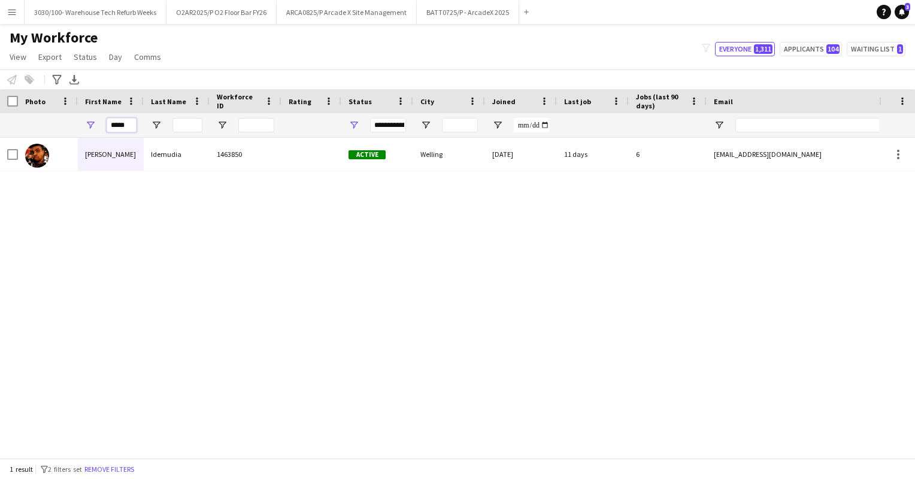
type input "*****"
click at [212, 10] on font "O2AR2025/P O2 Floor Bar FY26" at bounding box center [221, 12] width 90 height 9
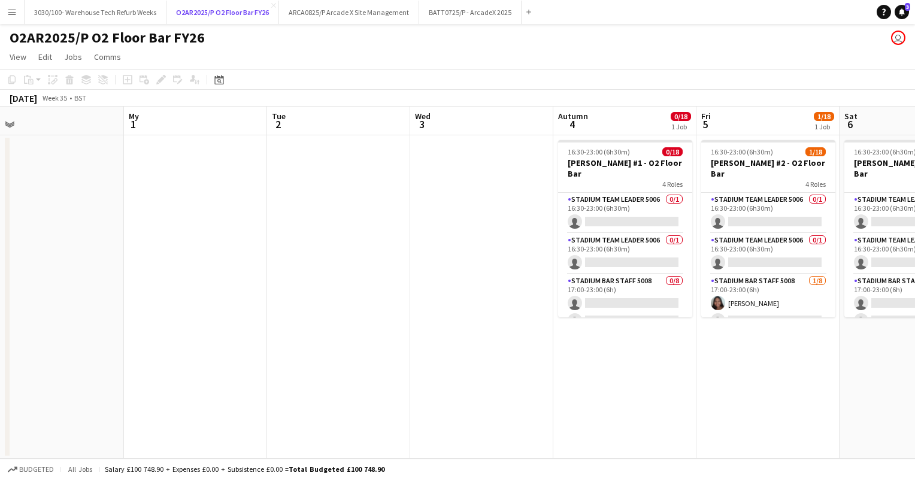
scroll to position [0, 310]
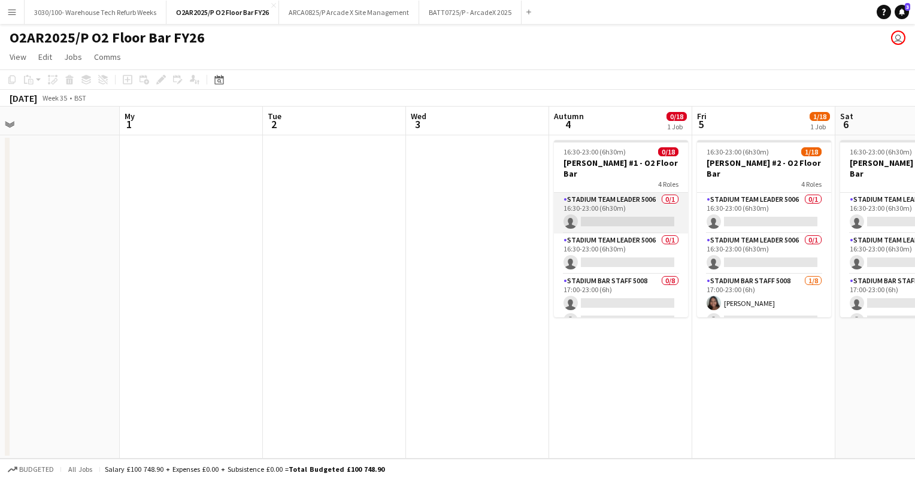
click at [609, 196] on app-card-role "Stadium Team Leader 5006 0/1 16:30-23:00 (6h30m) single-neutral-actions" at bounding box center [621, 213] width 134 height 41
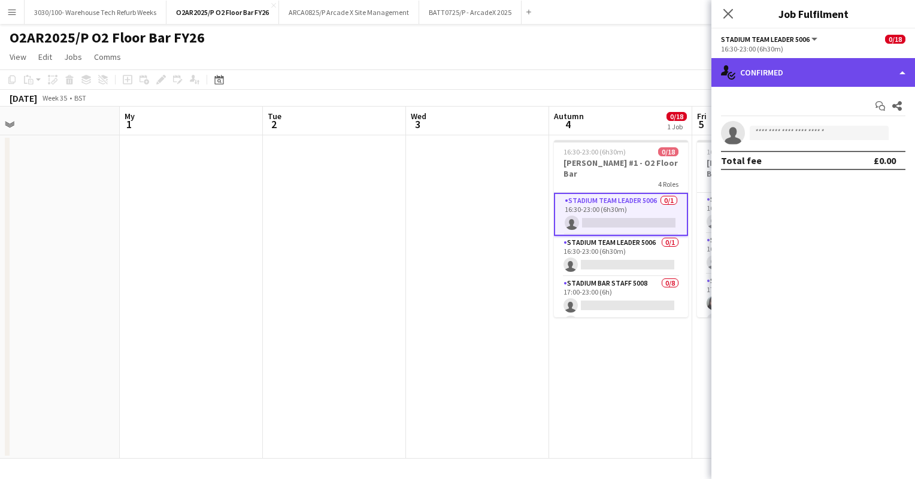
click at [811, 76] on div "single-neutral-actions-check-2 Confirmed" at bounding box center [814, 72] width 204 height 29
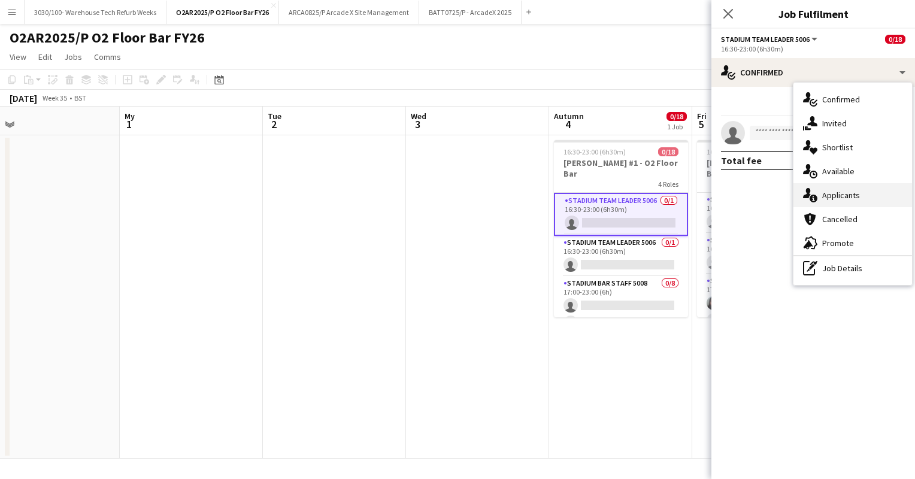
click at [819, 204] on div "single-neutral-actions-information Applicants" at bounding box center [853, 195] width 119 height 24
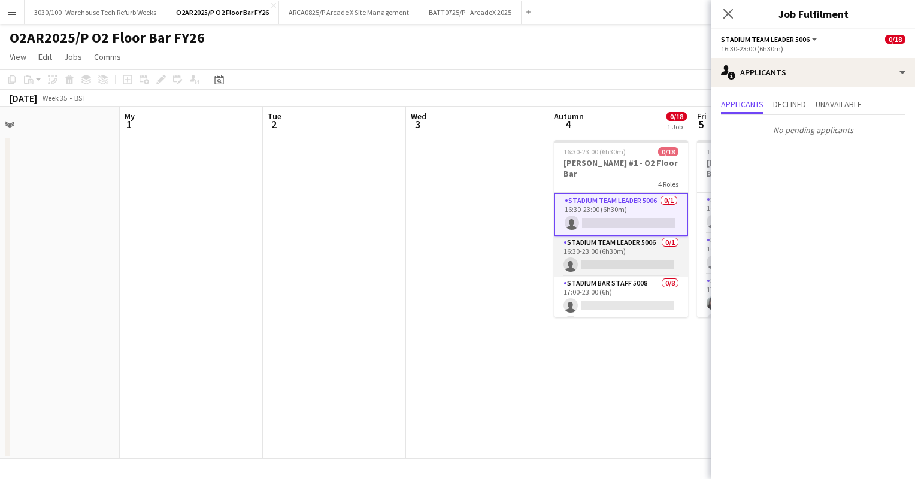
click at [610, 237] on app-card-role "Stadium Team Leader 5006 0/1 16:30-23:00 (6h30m) single-neutral-actions" at bounding box center [621, 256] width 134 height 41
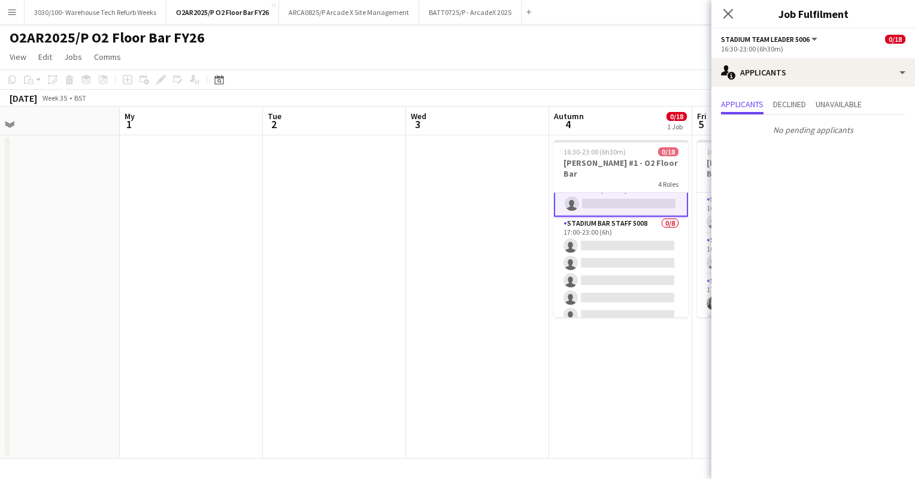
click at [610, 237] on app-card-role "Stadium Bar Staff 5008 0/8 17:00-23:00 (6h) single-neutral-actions single-neutr…" at bounding box center [621, 298] width 134 height 162
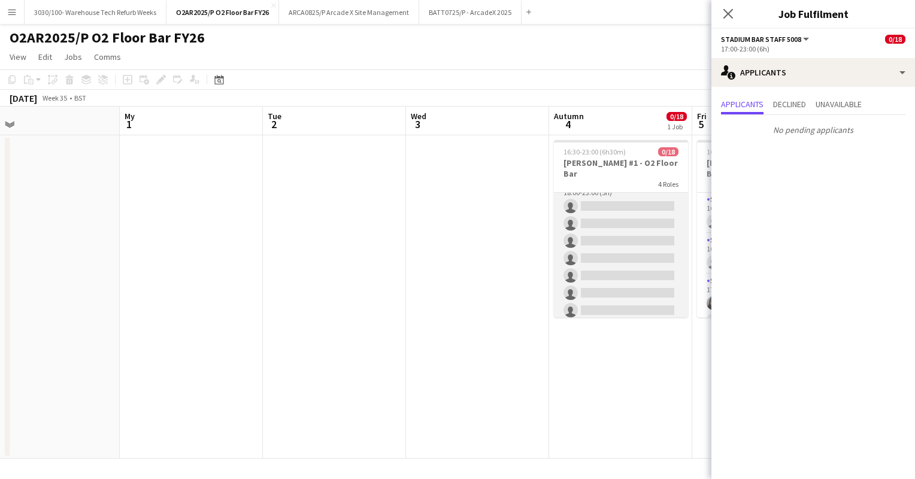
click at [610, 241] on app-card-role "Stadium Bar Staff 5008 0/8 18:00-23:00 (5h) single-neutral-actions single-neutr…" at bounding box center [621, 258] width 134 height 162
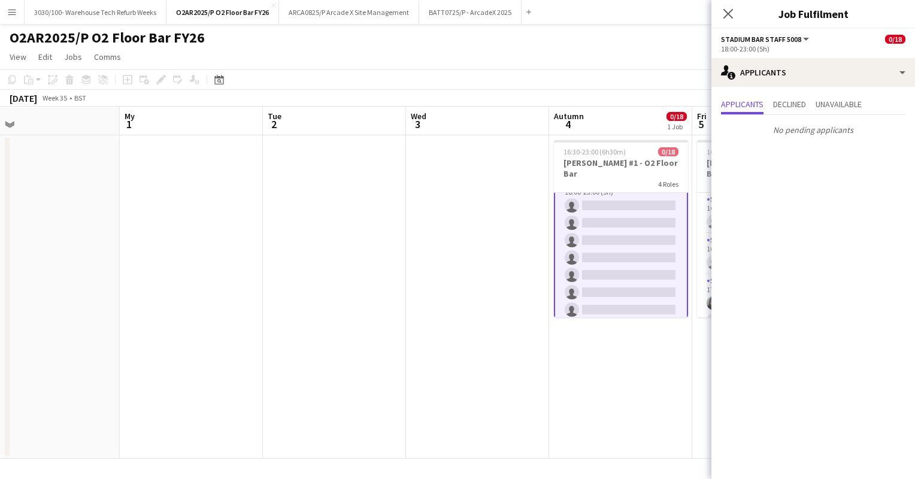
click at [603, 85] on app-toolbar "Copy Paste Paste Ctrl+V Paste with crew Ctrl+Shift+V Paste linked Job [GEOGRAPH…" at bounding box center [457, 79] width 915 height 20
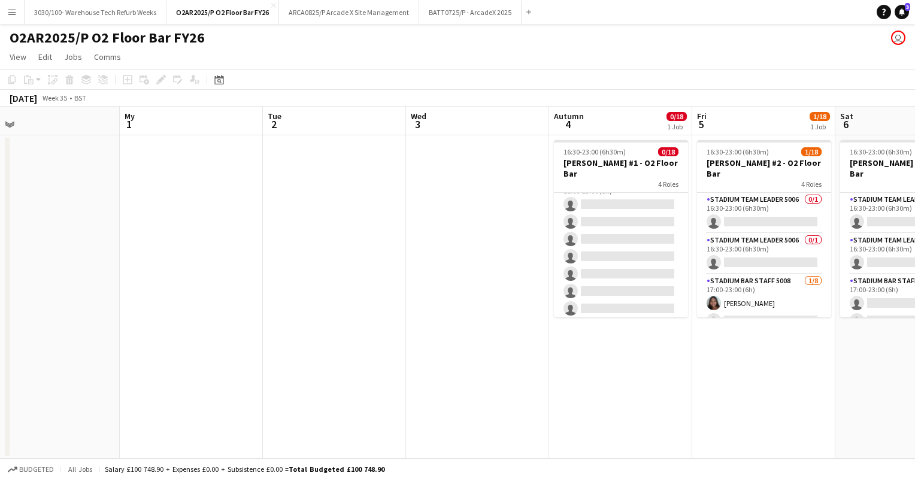
scroll to position [260, 0]
click at [462, 10] on font "BATT0725/P - ArcadeX 2025" at bounding box center [470, 12] width 83 height 9
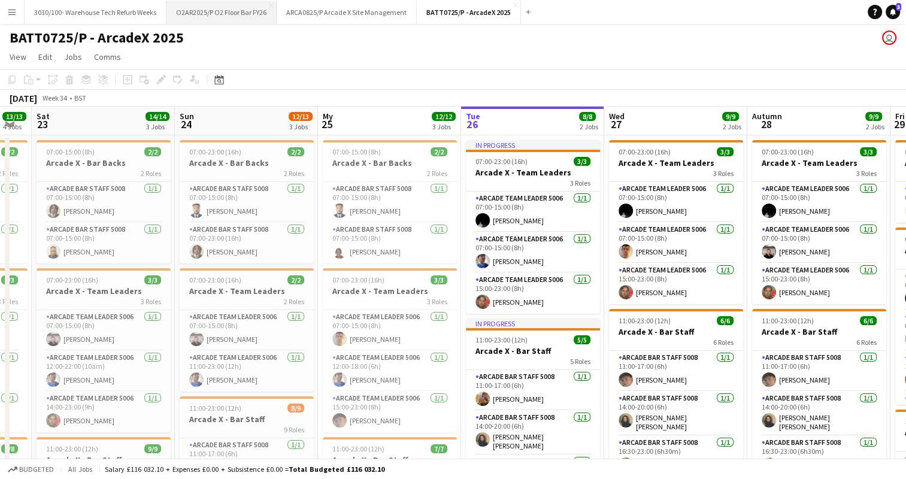
click at [226, 8] on font "O2AR2025/P O2 Floor Bar FY26" at bounding box center [221, 12] width 90 height 9
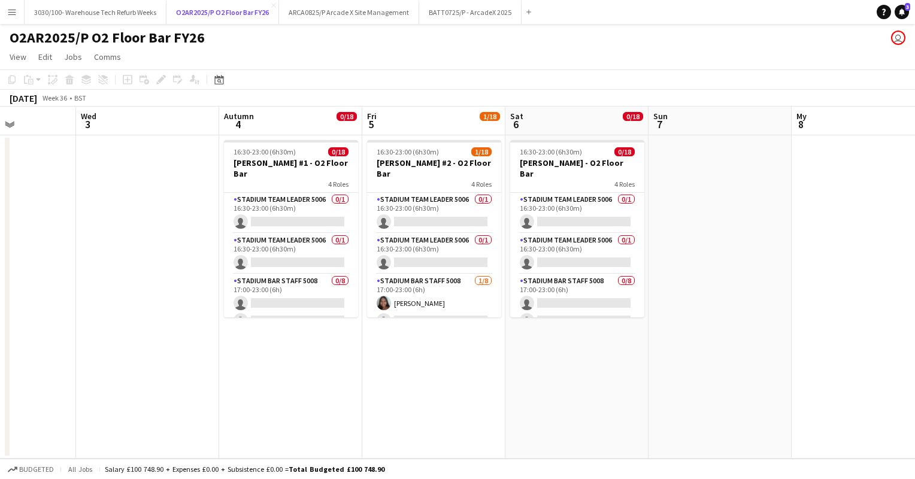
scroll to position [0, 356]
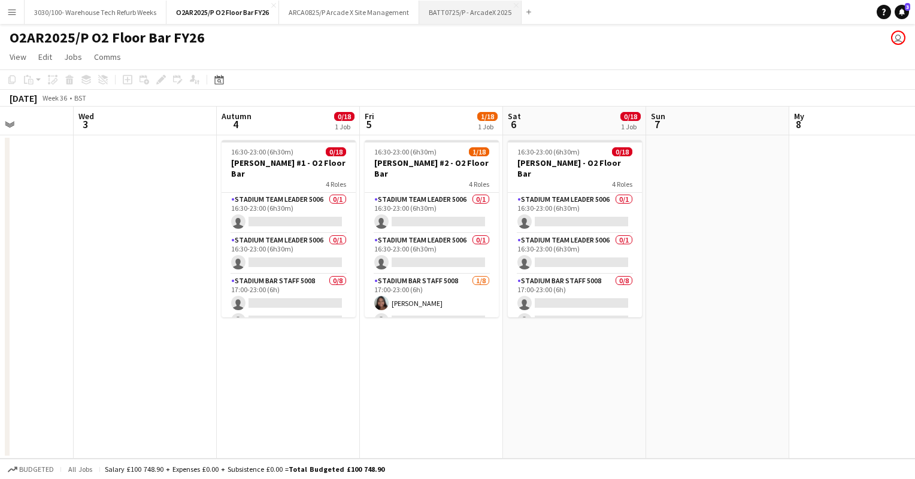
click at [468, 9] on font "BATT0725/P - ArcadeX 2025" at bounding box center [470, 12] width 83 height 9
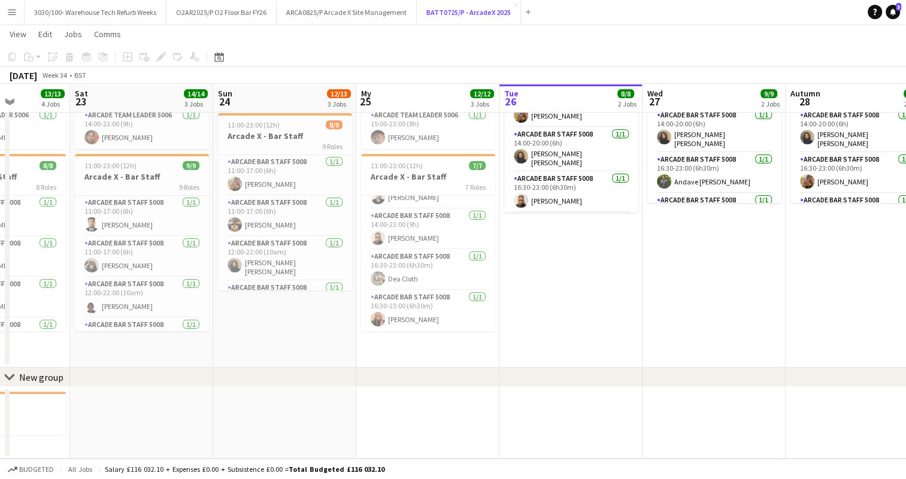
scroll to position [153, 0]
click at [436, 257] on app-card-role "Arcade Bar Staff 5008 [DATE] 16:30-23:00 (6h30m) Dea Cloth" at bounding box center [428, 270] width 134 height 41
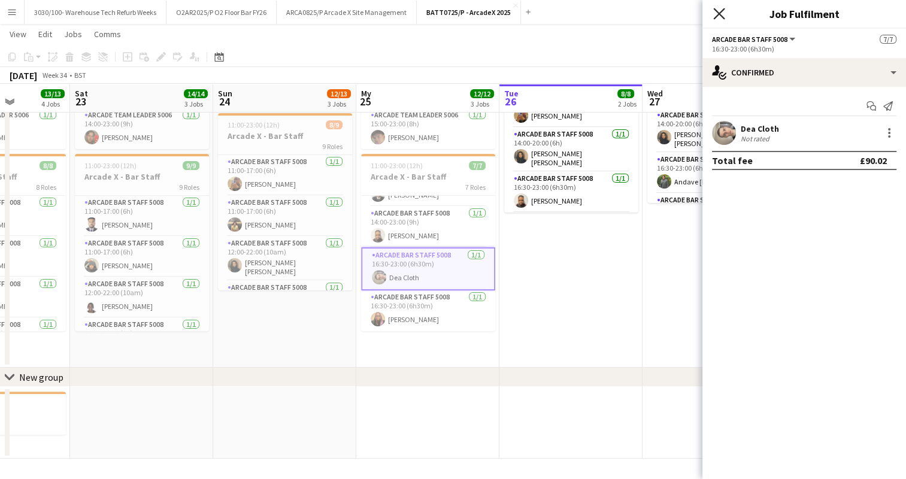
click at [719, 10] on icon "Close pop-in" at bounding box center [718, 13] width 11 height 11
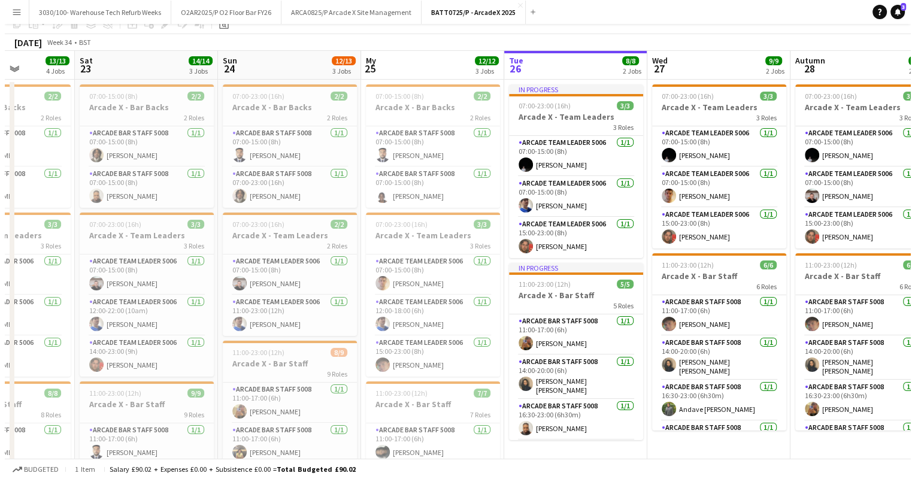
scroll to position [0, 0]
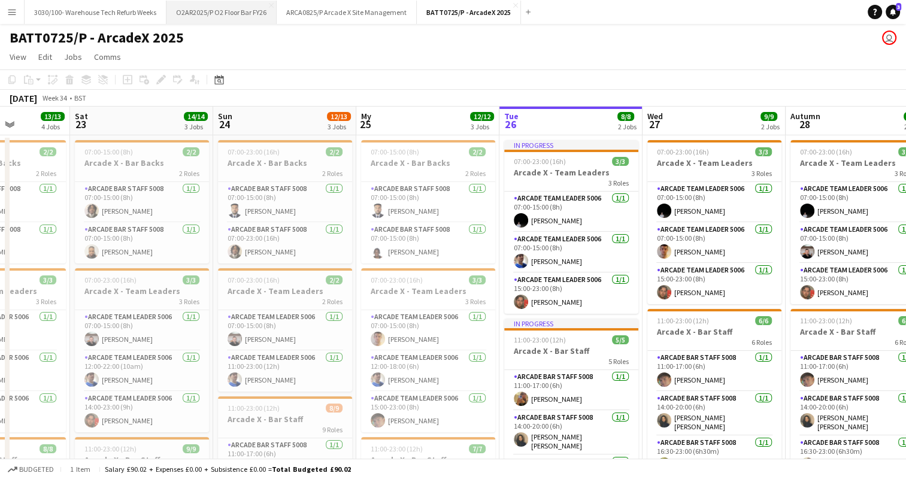
click at [238, 11] on font "O2AR2025/P O2 Floor Bar FY26" at bounding box center [221, 12] width 90 height 9
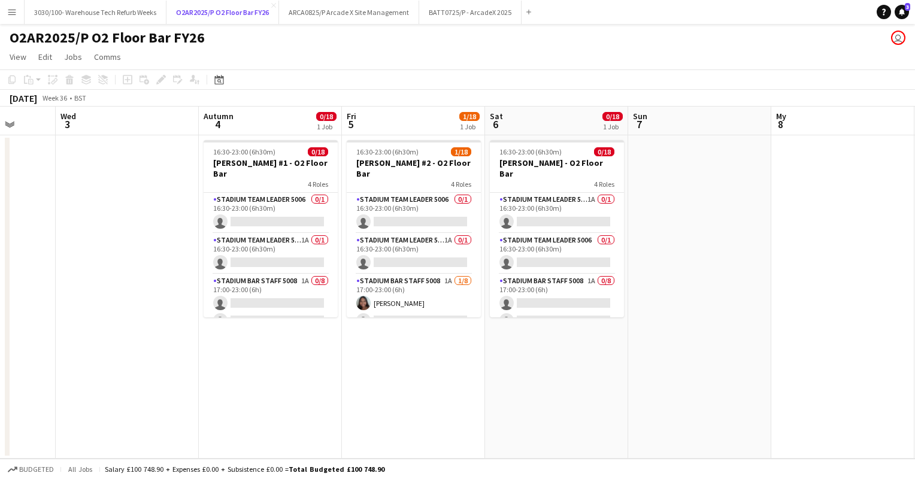
scroll to position [0, 373]
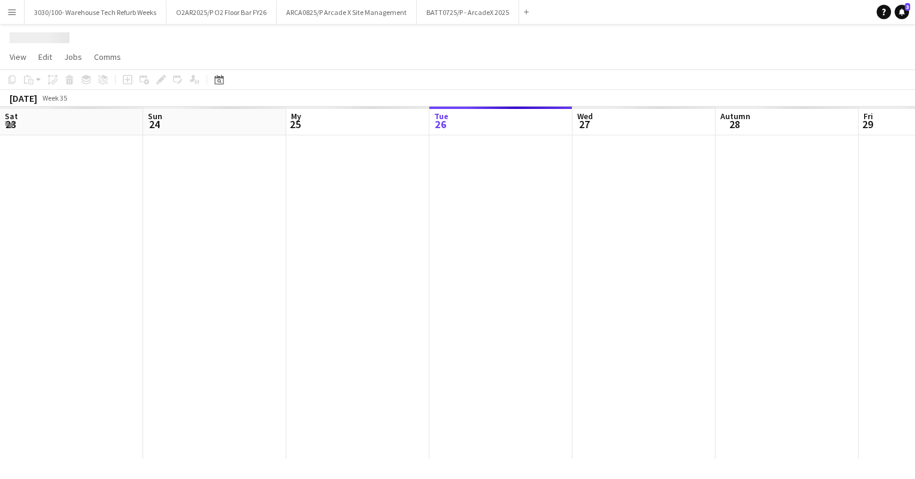
scroll to position [0, 286]
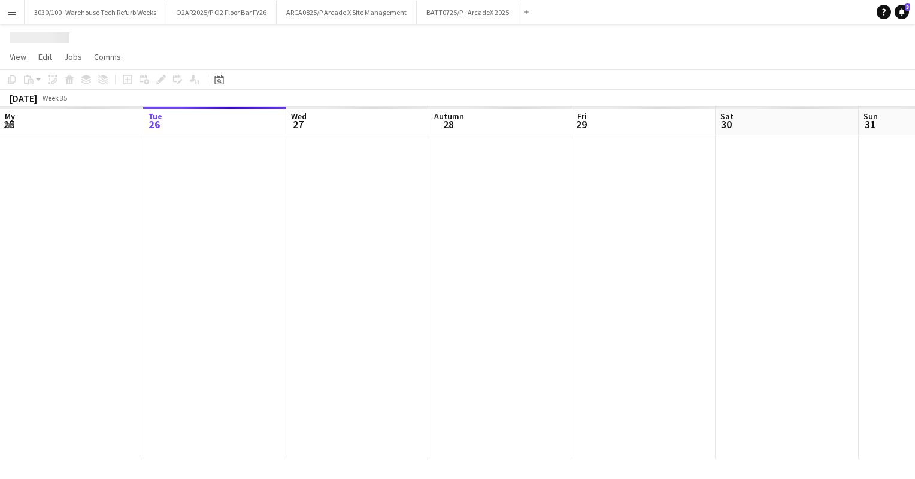
click at [406, 204] on div at bounding box center [573, 296] width 1718 height 323
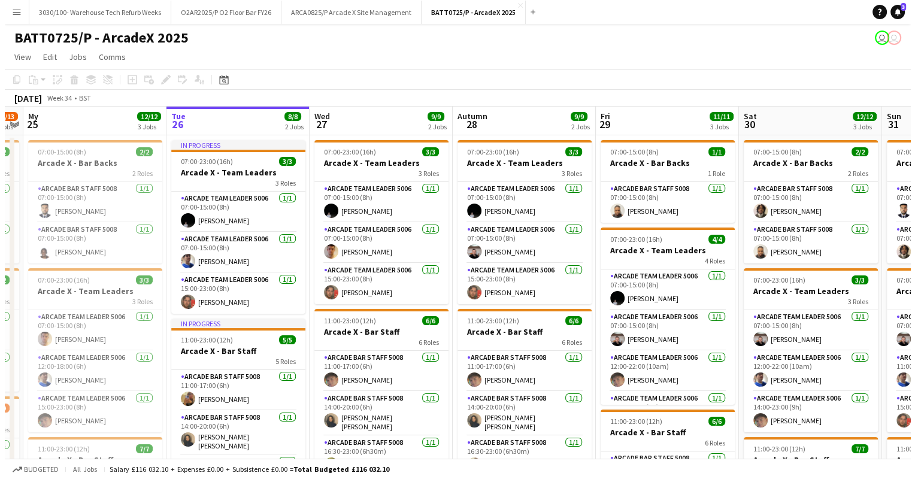
scroll to position [0, 270]
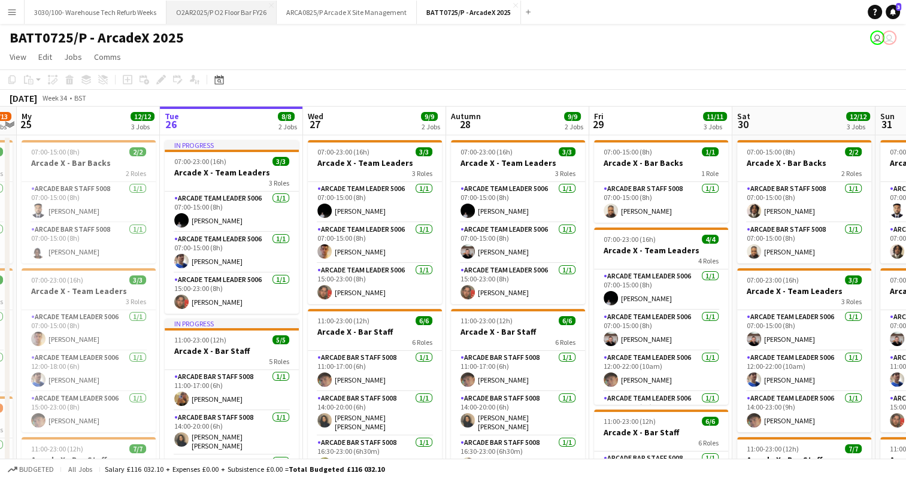
click at [246, 17] on button "O2AR2025/P O2 Floor Bar FY26 Close" at bounding box center [222, 12] width 110 height 23
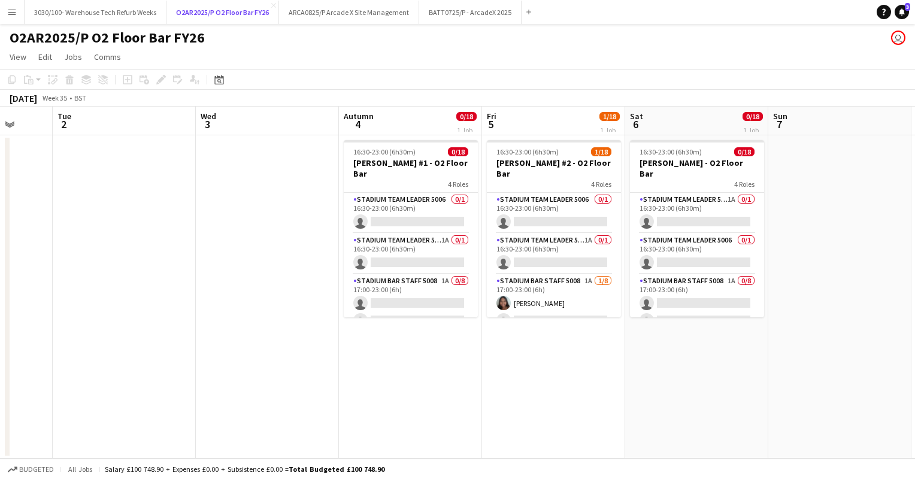
scroll to position [0, 521]
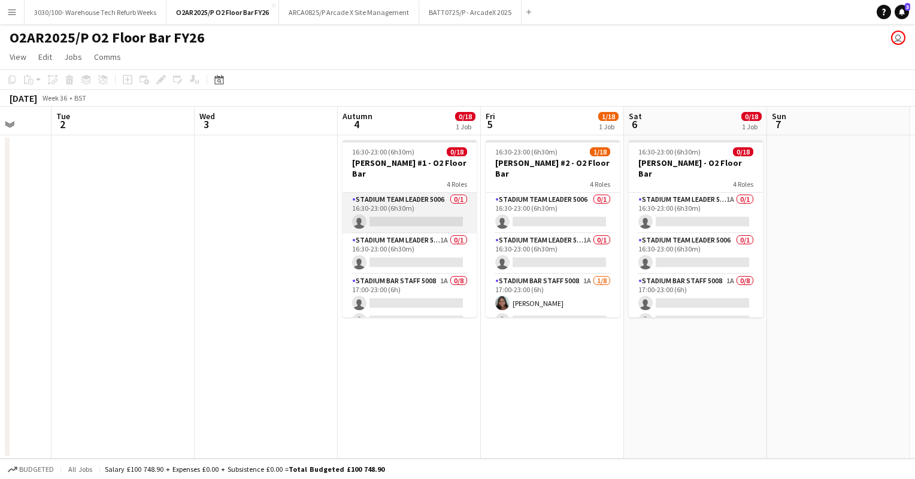
click at [401, 196] on app-card-role "Stadium Team Leader 5006 0/1 16:30-23:00 (6h30m) single-neutral-actions" at bounding box center [410, 213] width 134 height 41
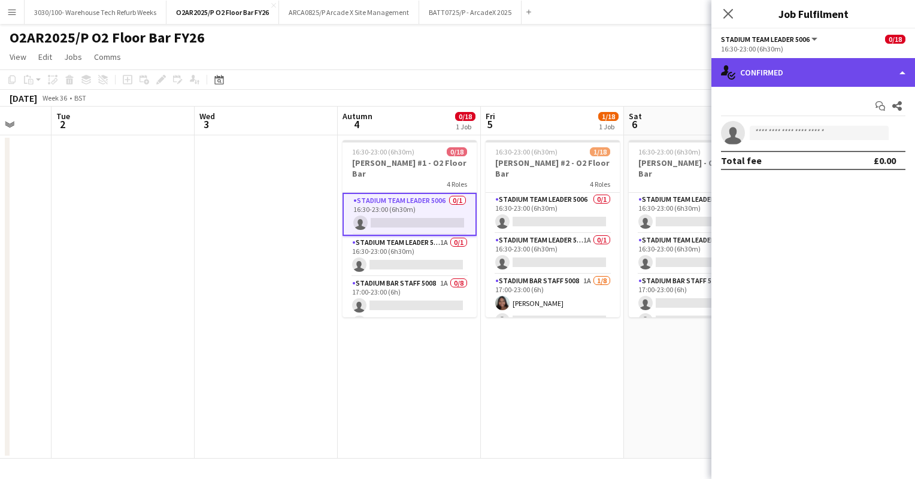
click at [786, 69] on div "single-neutral-actions-check-2 Confirmed" at bounding box center [814, 72] width 204 height 29
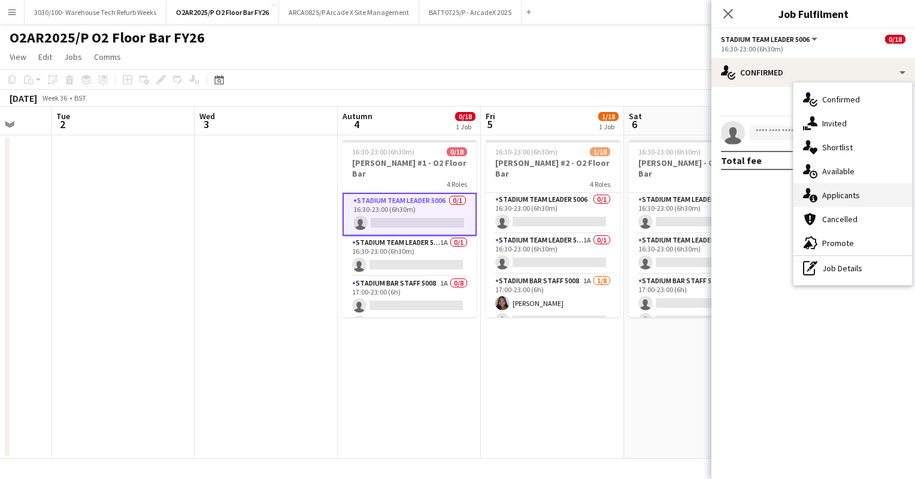
click at [846, 197] on font "Applicants" at bounding box center [841, 195] width 38 height 11
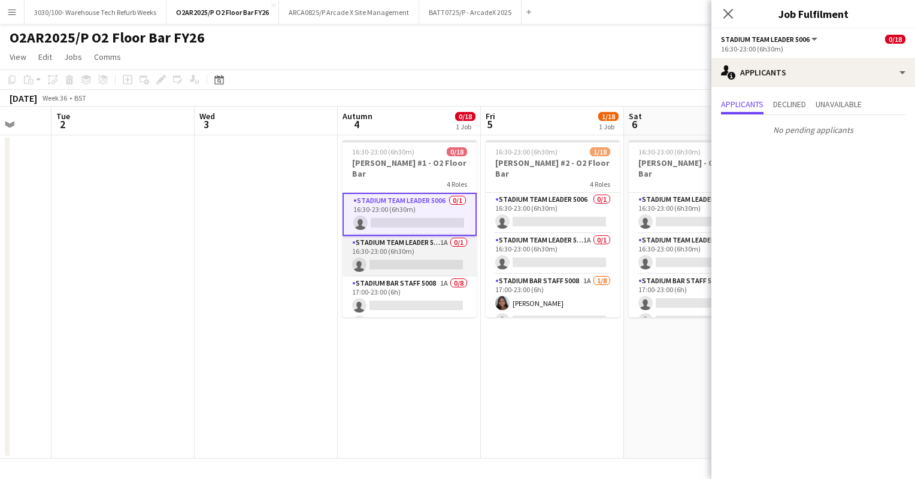
click at [416, 236] on app-card-role "Stadium Team Leader 5006 1A 0/1 16:30-23:00 (6h30m) single-neutral-actions" at bounding box center [410, 256] width 134 height 41
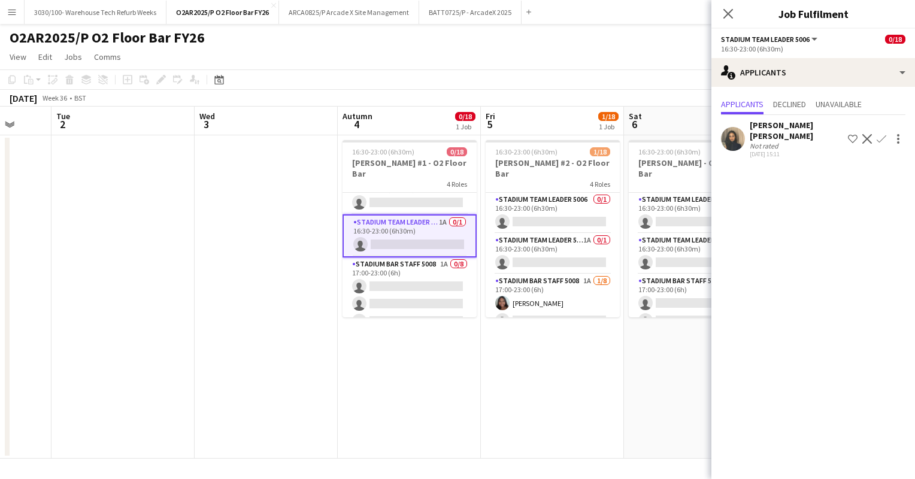
scroll to position [24, 0]
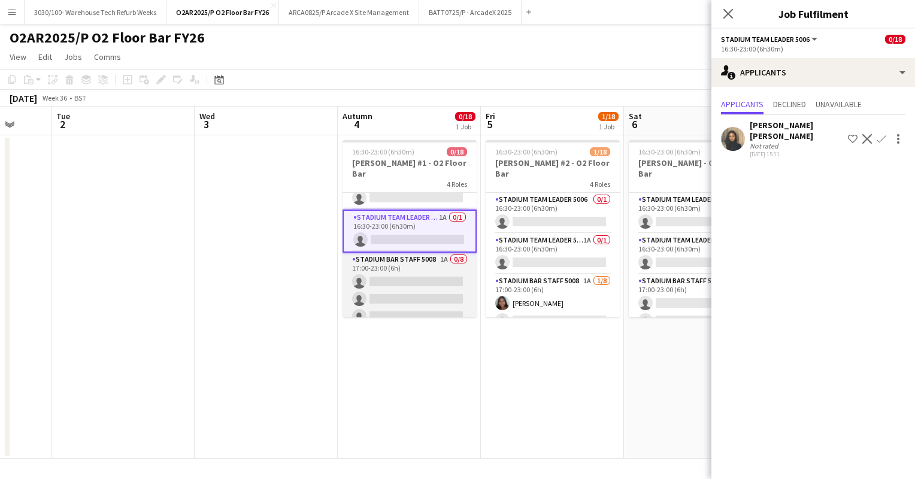
click at [426, 257] on app-card-role "Stadium Bar Staff 5008 1A 0/8 17:00-23:00 (6h) single-neutral-actions single-ne…" at bounding box center [410, 334] width 134 height 162
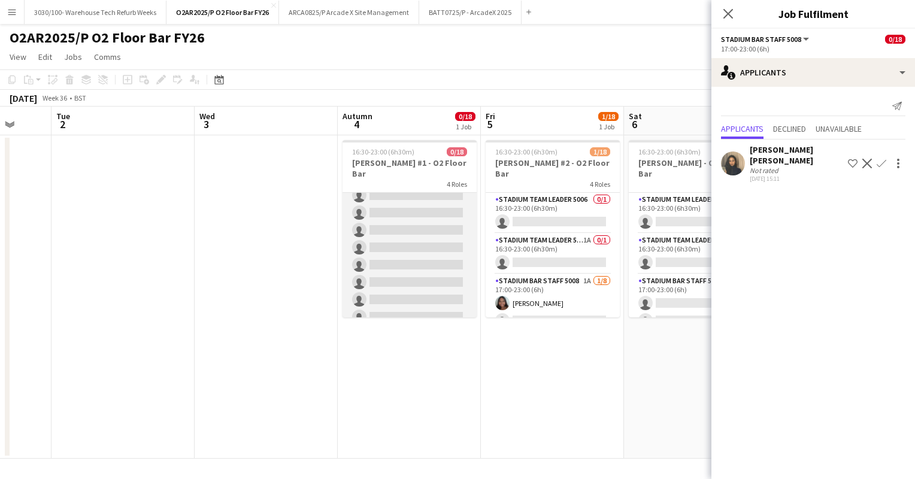
click at [424, 234] on app-card-role "Stadium Bar Staff 5008 0/8 18:00-23:00 (5h) single-neutral-actions single-neutr…" at bounding box center [410, 248] width 134 height 162
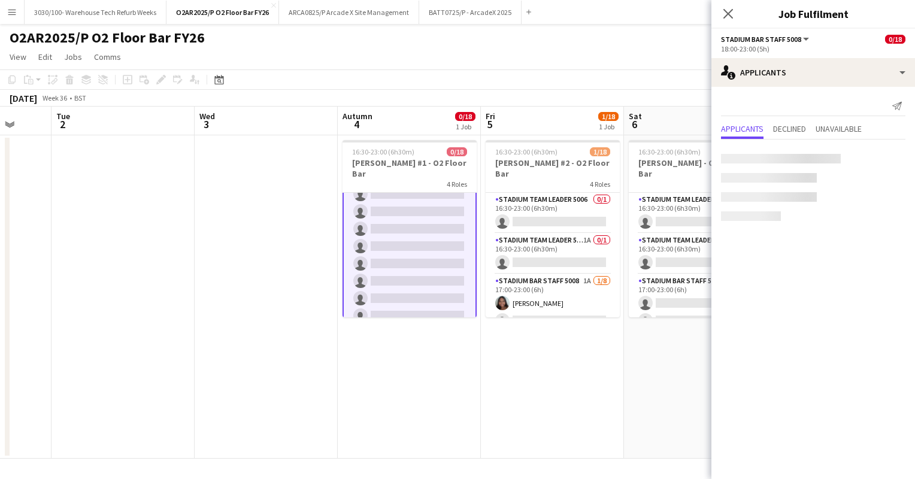
scroll to position [271, 0]
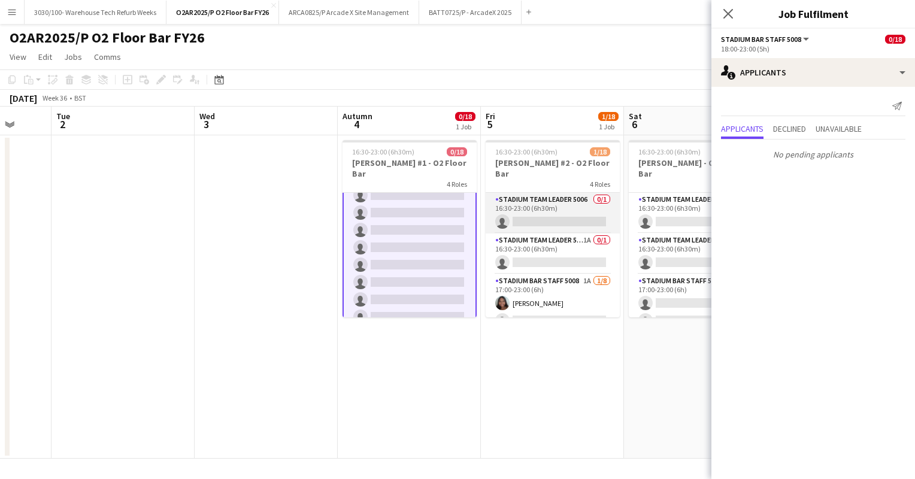
click at [549, 207] on app-card-role "Stadium Team Leader 5006 0/1 16:30-23:00 (6h30m) single-neutral-actions" at bounding box center [553, 213] width 134 height 41
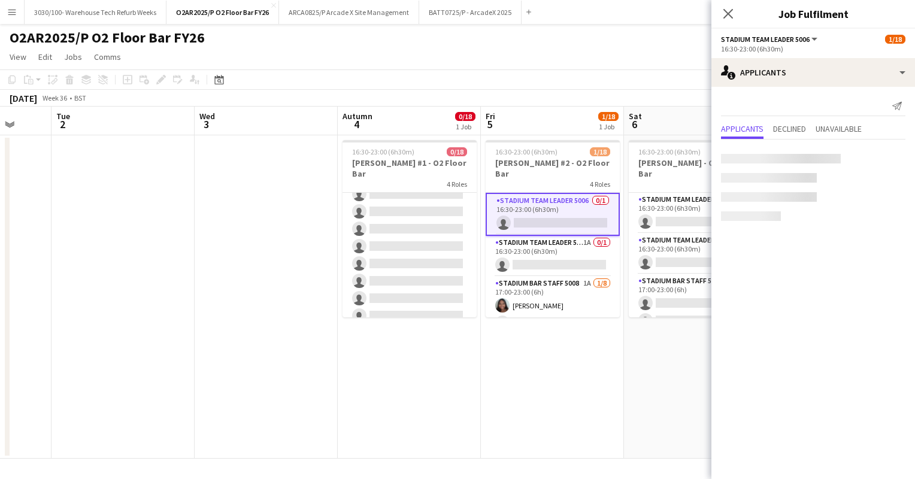
scroll to position [271, 0]
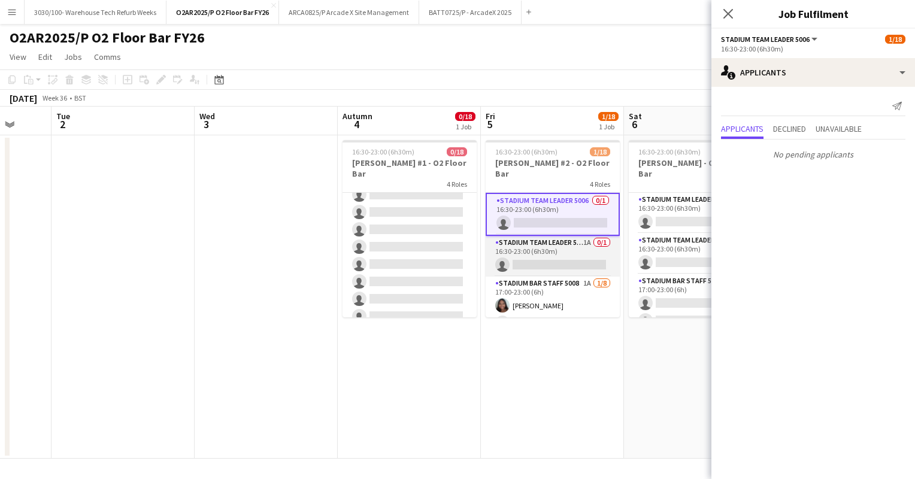
click at [547, 241] on app-card-role "Stadium Team Leader 5006 1A 0/1 16:30-23:00 (6h30m) single-neutral-actions" at bounding box center [553, 256] width 134 height 41
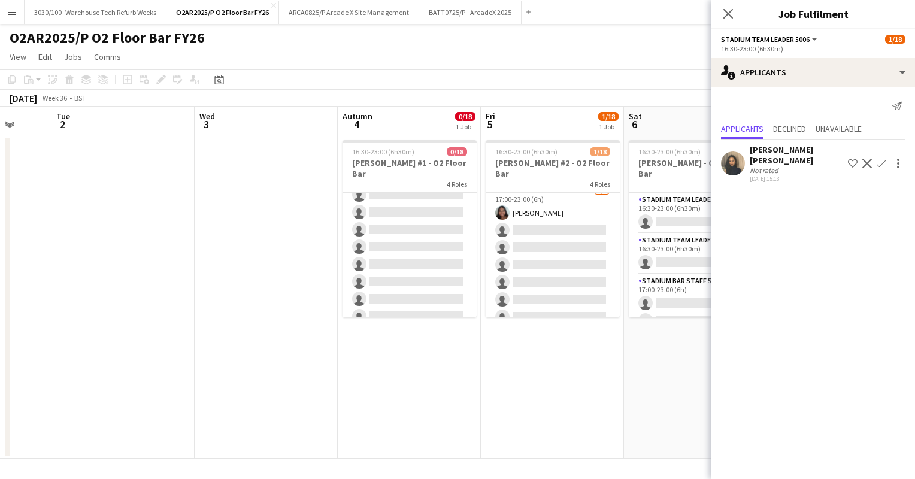
click at [547, 241] on app-card-role "Stadium Bar Staff 5008 1A [DATE] 17:00-23:00 (6h) [PERSON_NAME] single-neutral-…" at bounding box center [553, 265] width 134 height 162
click at [547, 241] on app-card-role "Stadium Bar Staff 5008 0/8 18:00-23:00 (5h) single-neutral-actions single-neutr…" at bounding box center [553, 259] width 134 height 162
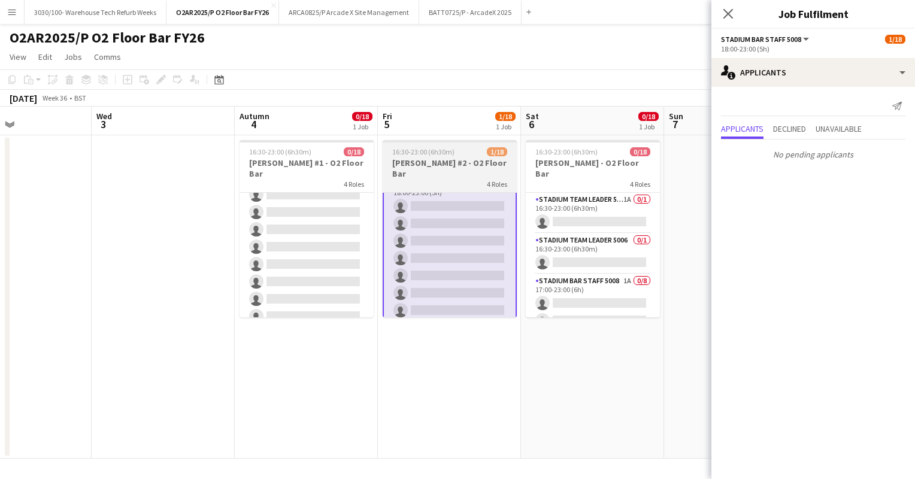
scroll to position [0, 338]
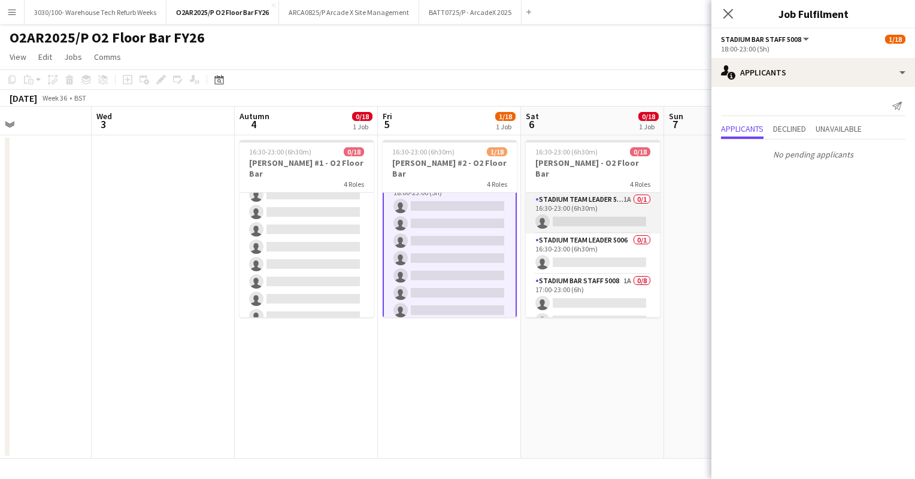
click at [575, 193] on app-card-role "Stadium Team Leader 5006 1A 0/1 16:30-23:00 (6h30m) single-neutral-actions" at bounding box center [593, 213] width 134 height 41
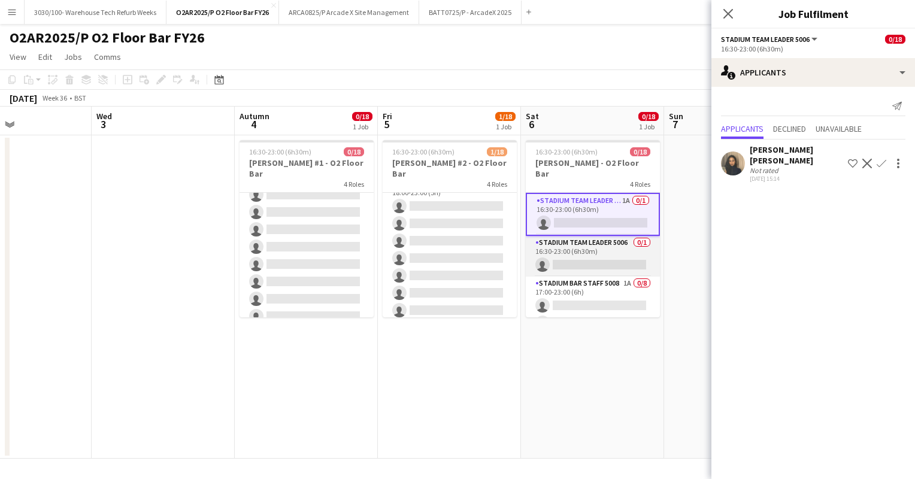
click at [576, 237] on app-card-role "Stadium Team Leader 5006 0/1 16:30-23:00 (6h30m) single-neutral-actions" at bounding box center [593, 256] width 134 height 41
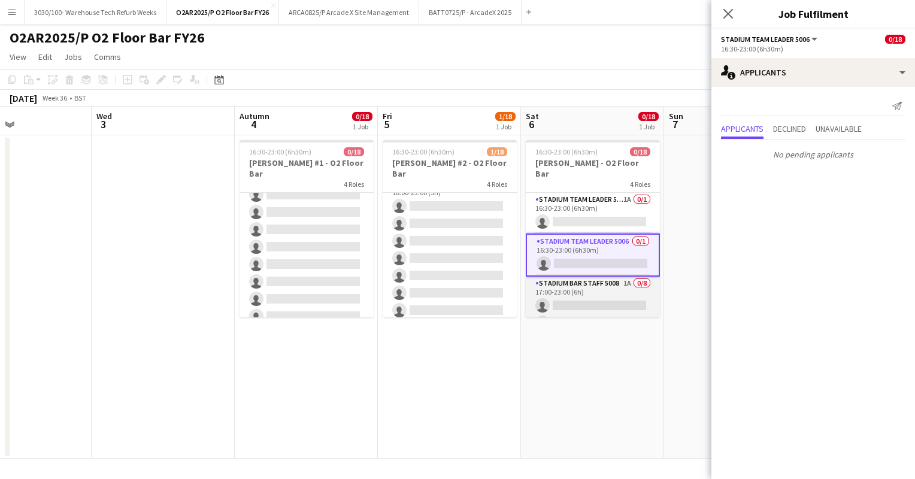
click at [577, 291] on app-card-role "Stadium Bar Staff 5008 1A 0/8 17:00-23:00 (6h) single-neutral-actions single-ne…" at bounding box center [593, 358] width 134 height 162
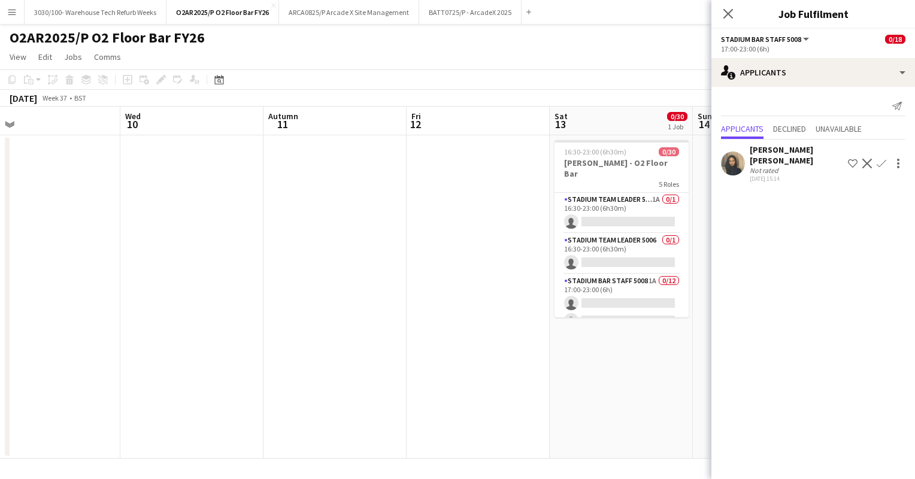
scroll to position [0, 507]
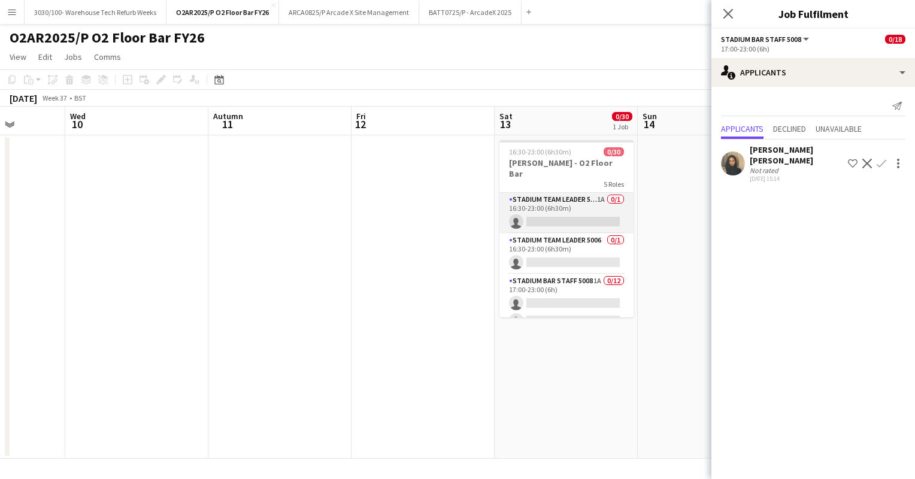
click at [569, 203] on app-card-role "Stadium Team Leader 5006 1A 0/1 16:30-23:00 (6h30m) single-neutral-actions" at bounding box center [567, 213] width 134 height 41
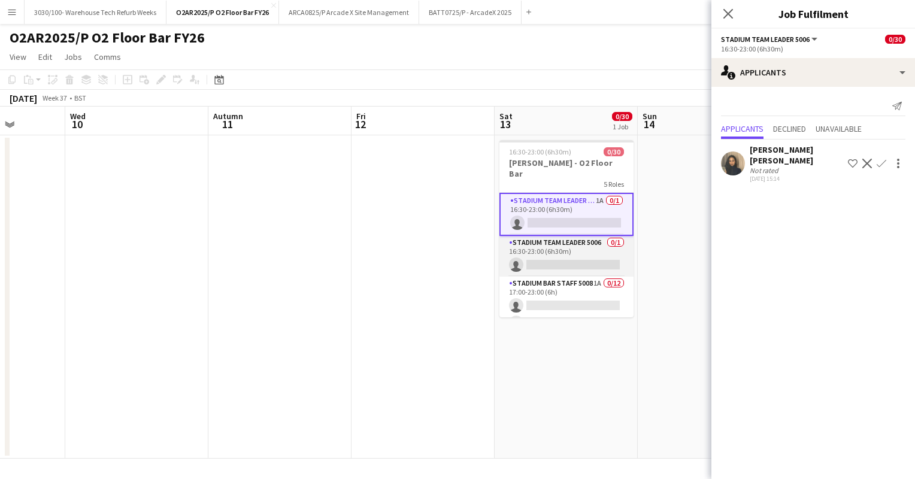
click at [551, 254] on app-card-role "Stadium Team Leader 5006 0/1 16:30-23:00 (6h30m) single-neutral-actions" at bounding box center [567, 256] width 134 height 41
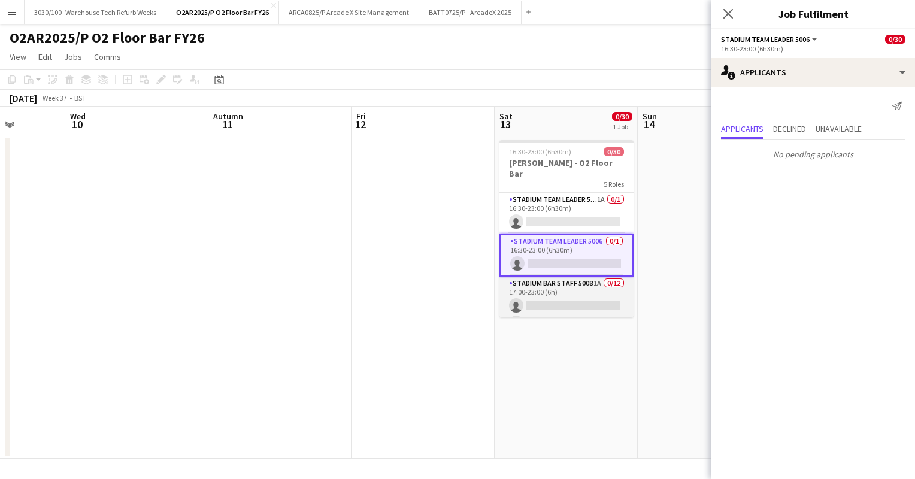
click at [551, 280] on app-card-role "Stadium Bar Staff 5008 1A 0/12 17:00-23:00 (6h) single-neutral-actions single-n…" at bounding box center [567, 393] width 134 height 232
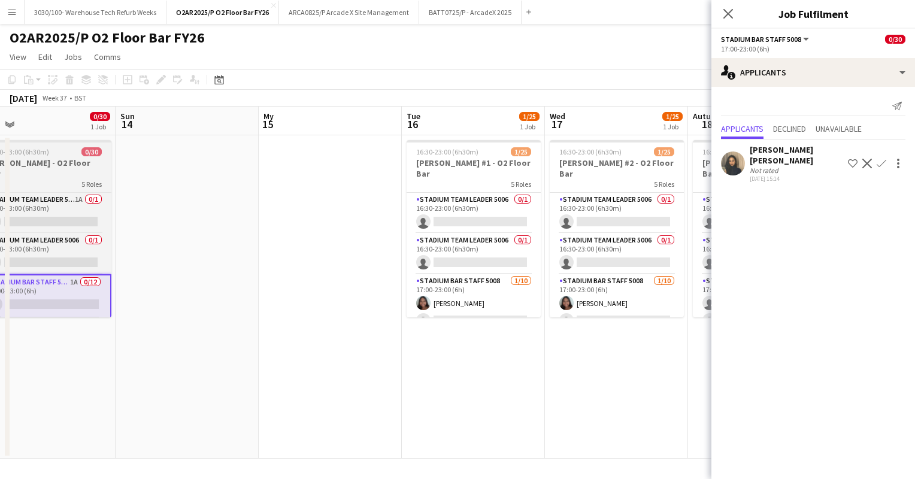
scroll to position [0, 458]
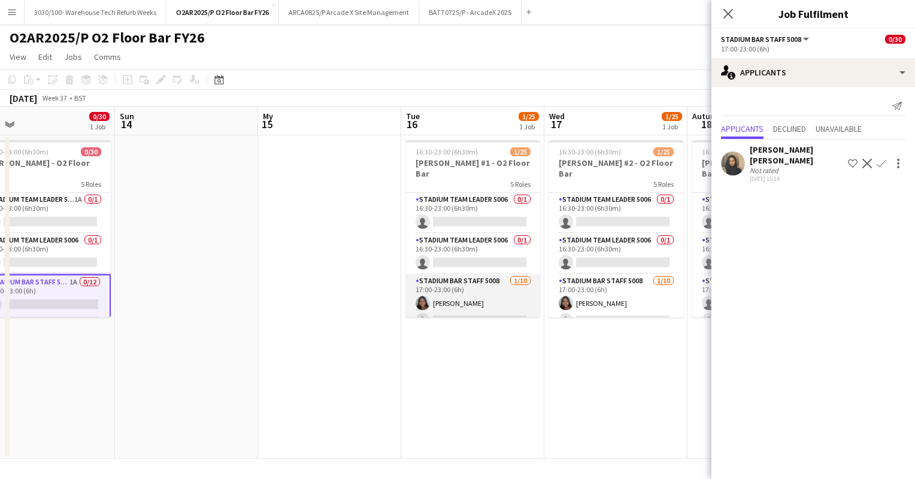
click at [486, 282] on app-card-role "Stadium Bar Staff 5008 [DATE] 17:00-23:00 (6h) [PERSON_NAME] single-neutral-act…" at bounding box center [473, 372] width 134 height 197
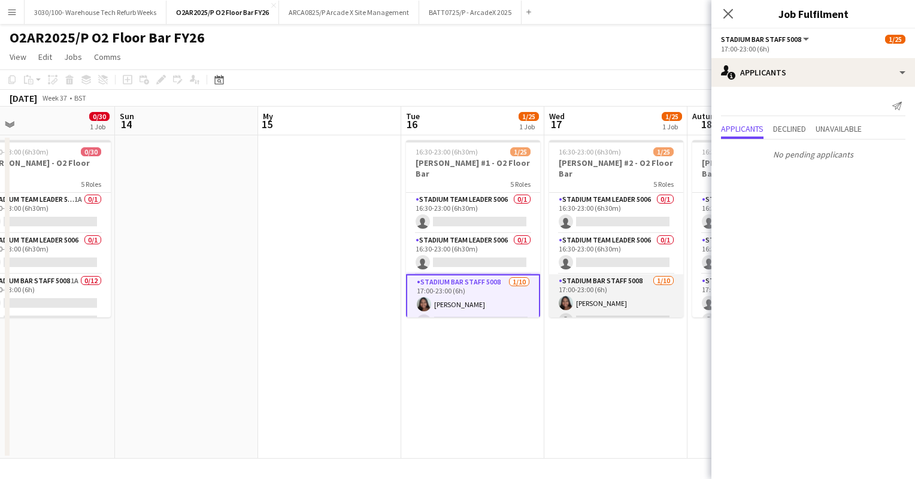
click at [604, 282] on app-card-role "Stadium Bar Staff 5008 [DATE] 17:00-23:00 (6h) [PERSON_NAME] single-neutral-act…" at bounding box center [616, 372] width 134 height 197
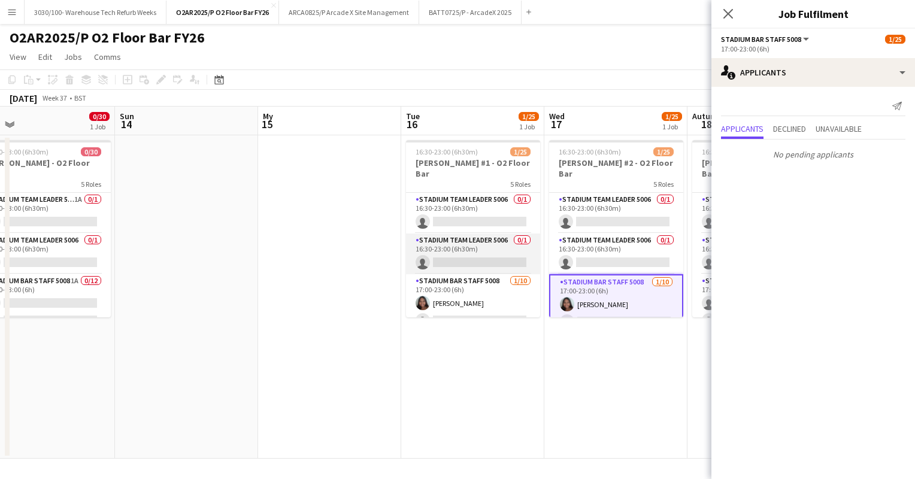
click at [479, 237] on app-card-role "Stadium Team Leader 5006 0/1 16:30-23:00 (6h30m) single-neutral-actions" at bounding box center [473, 254] width 134 height 41
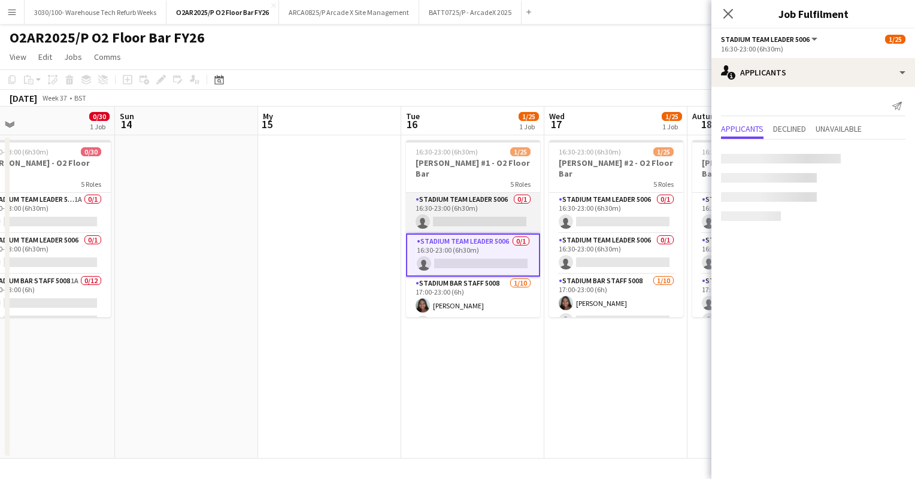
click at [491, 201] on app-card-role "Stadium Team Leader 5006 0/1 16:30-23:00 (6h30m) single-neutral-actions" at bounding box center [473, 213] width 134 height 41
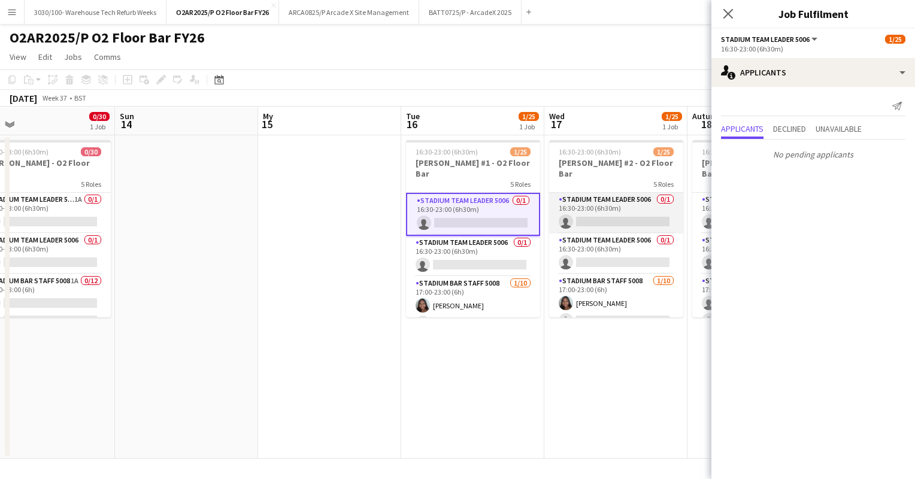
click at [580, 205] on app-card-role "Stadium Team Leader 5006 0/1 16:30-23:00 (6h30m) single-neutral-actions" at bounding box center [616, 213] width 134 height 41
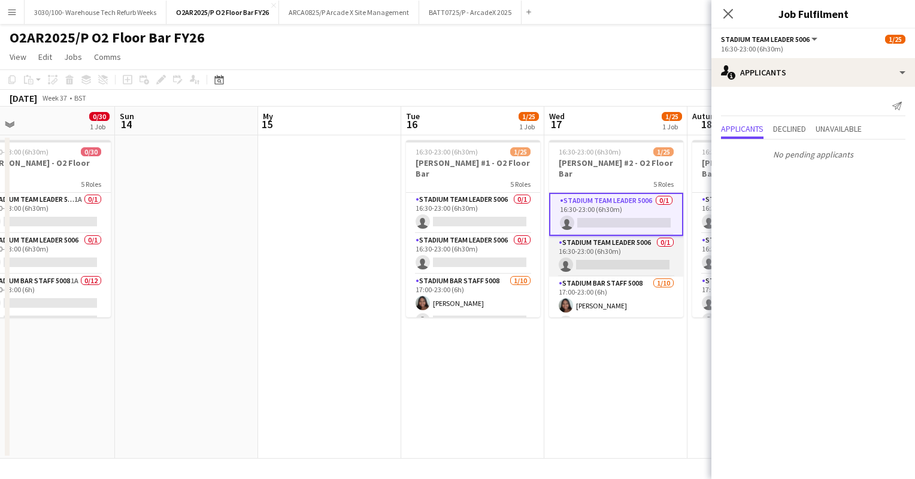
click at [594, 244] on app-card-role "Stadium Team Leader 5006 0/1 16:30-23:00 (6h30m) single-neutral-actions" at bounding box center [616, 256] width 134 height 41
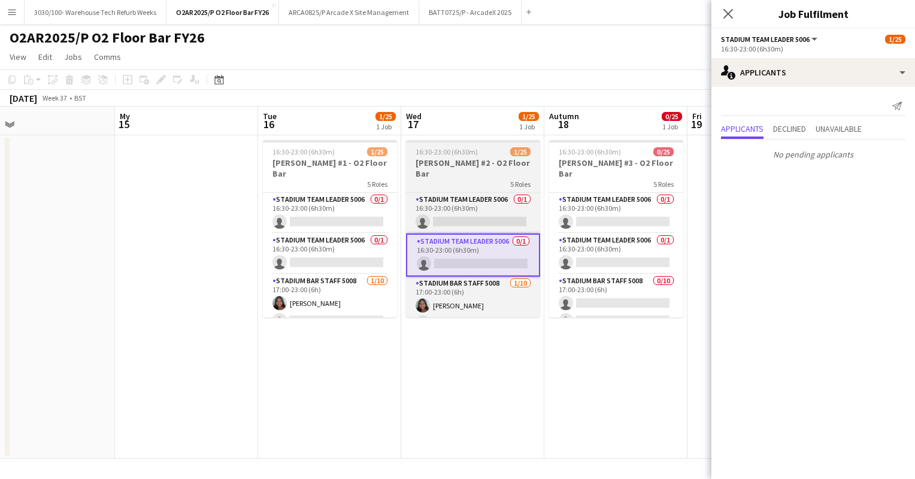
scroll to position [0, 314]
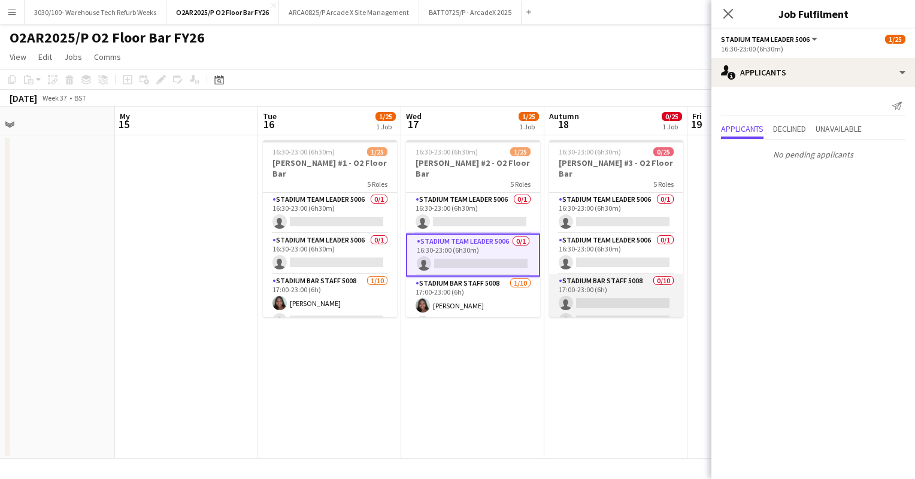
click at [586, 283] on app-card-role "Stadium Bar Staff 5008 0/10 17:00-23:00 (6h) single-neutral-actions single-neut…" at bounding box center [616, 372] width 134 height 197
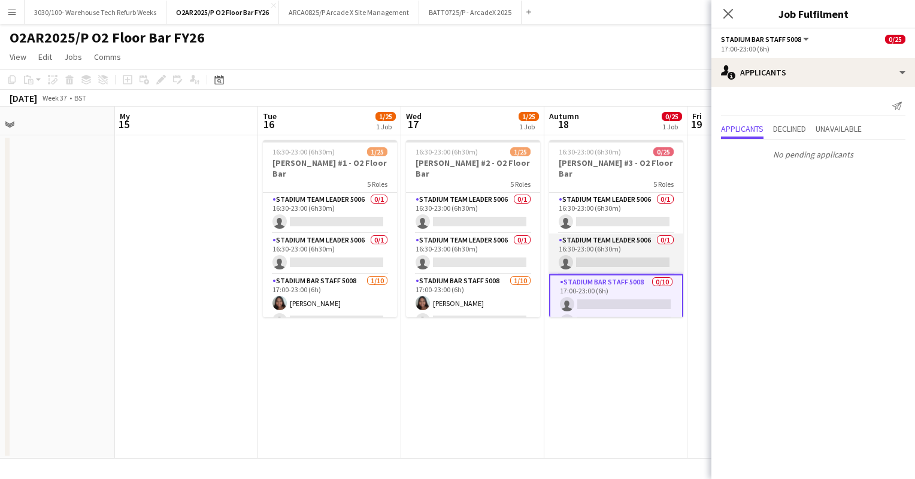
click at [606, 247] on app-card-role "Stadium Team Leader 5006 0/1 16:30-23:00 (6h30m) single-neutral-actions" at bounding box center [616, 254] width 134 height 41
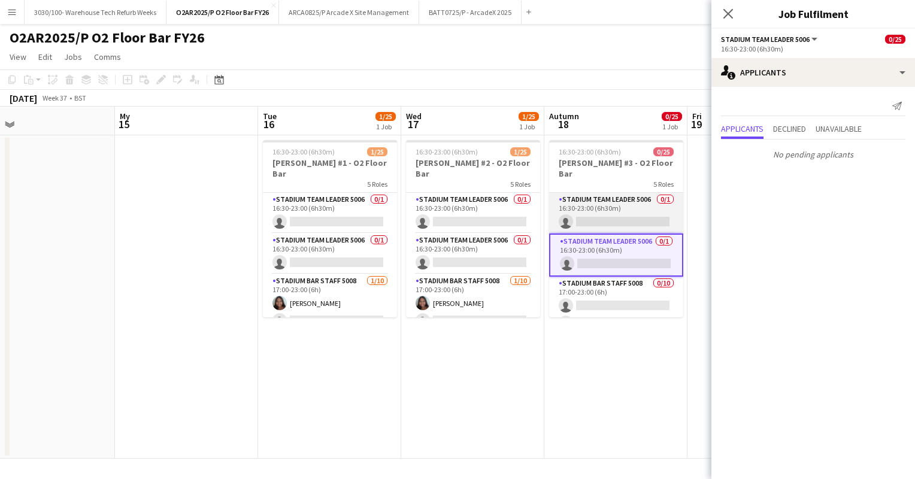
click at [623, 194] on app-card-role "Stadium Team Leader 5006 0/1 16:30-23:00 (6h30m) single-neutral-actions" at bounding box center [616, 213] width 134 height 41
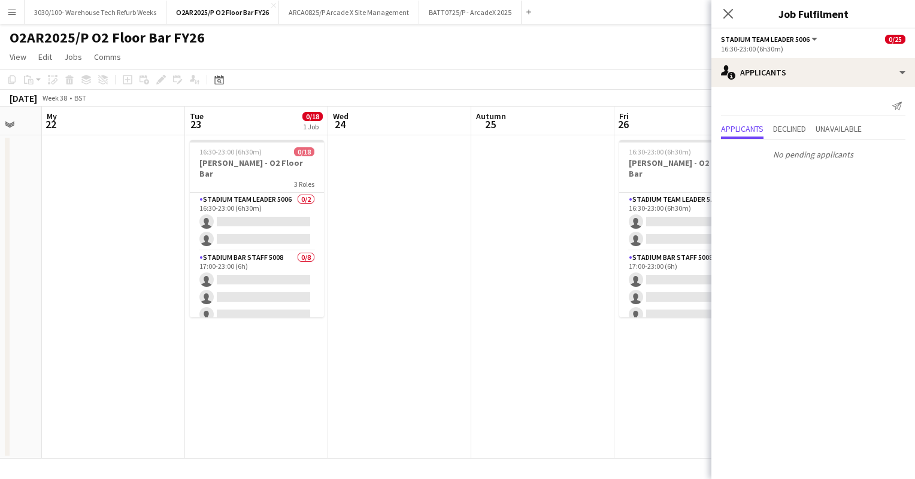
scroll to position [0, 324]
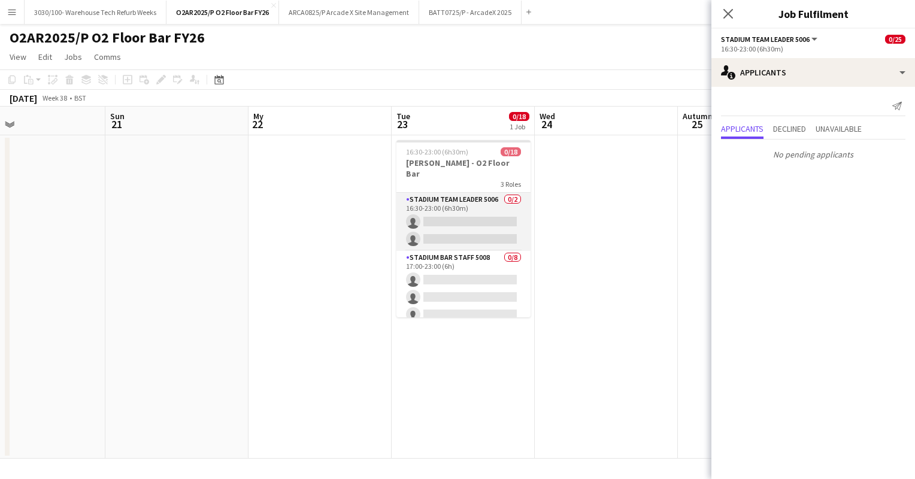
click at [494, 205] on app-card-role "Stadium Team Leader 5006 0/2 16:30-23:00 (6h30m) single-neutral-actions single-…" at bounding box center [464, 222] width 134 height 58
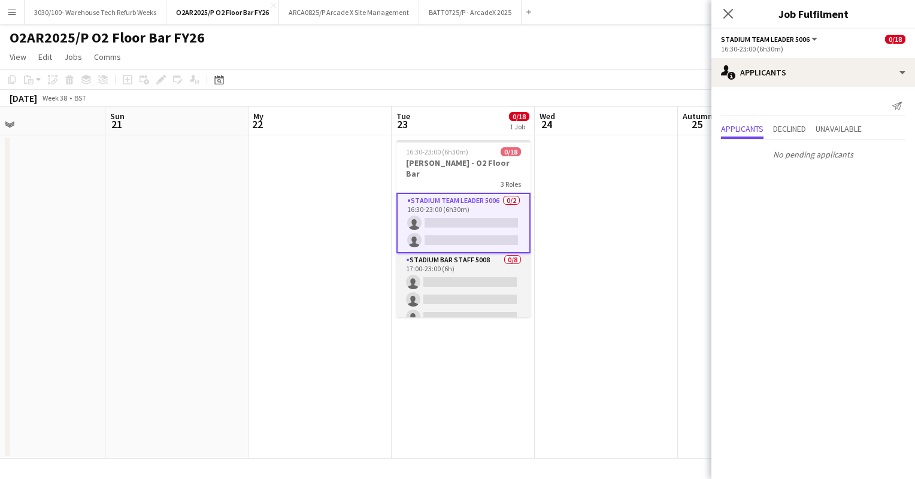
click at [467, 259] on app-card-role "Stadium Bar Staff 5008 0/8 17:00-23:00 (6h) single-neutral-actions single-neutr…" at bounding box center [464, 334] width 134 height 162
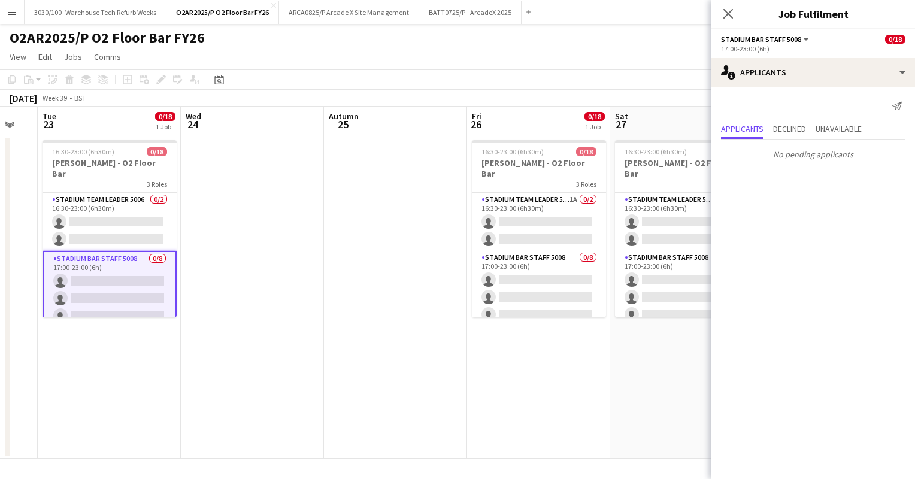
scroll to position [0, 401]
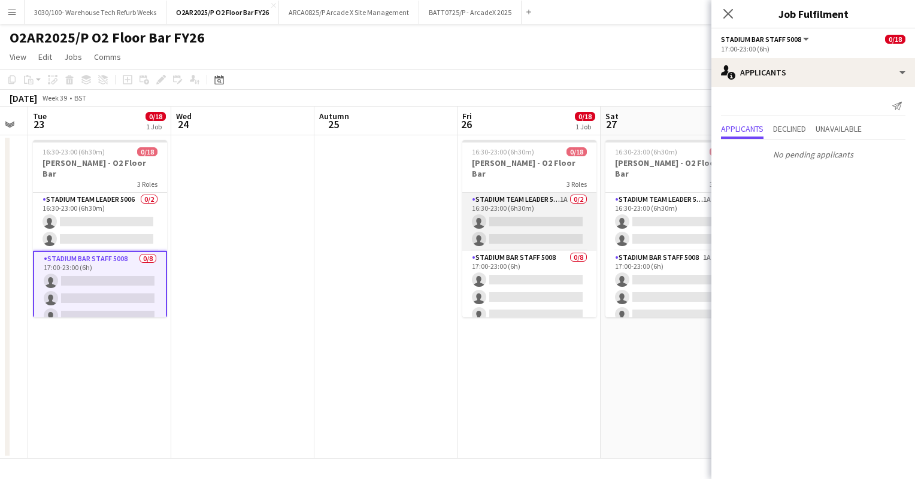
click at [533, 205] on app-card-role "Stadium Team Leader 5006 1A 0/2 16:30-23:00 (6h30m) single-neutral-actions sing…" at bounding box center [529, 222] width 134 height 58
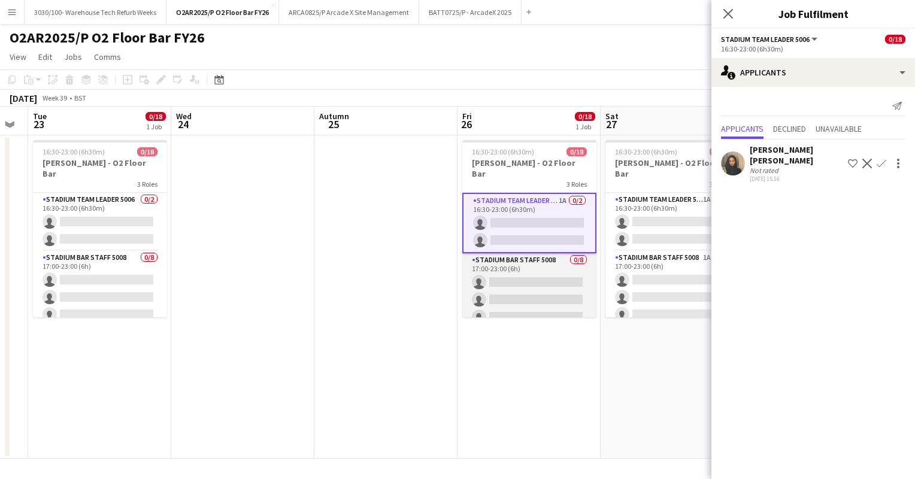
click at [525, 257] on app-card-role "Stadium Bar Staff 5008 0/8 17:00-23:00 (6h) single-neutral-actions single-neutr…" at bounding box center [529, 334] width 134 height 162
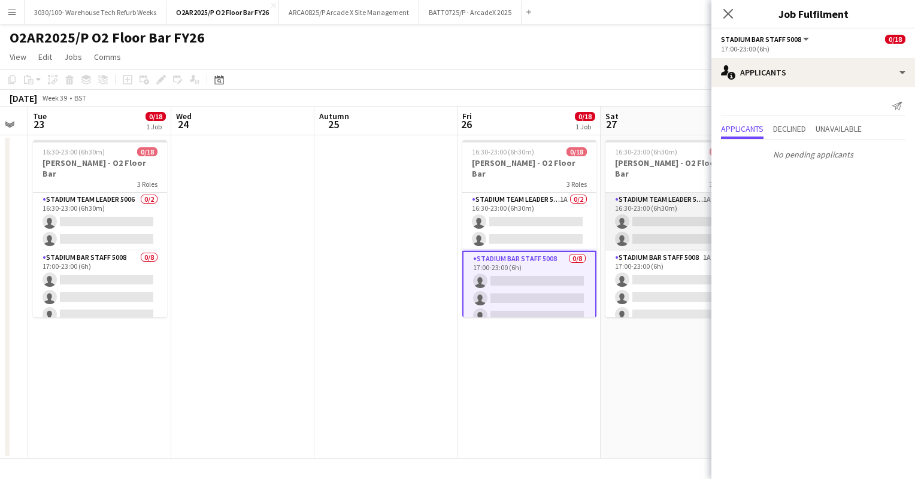
click at [644, 217] on app-card-role "Stadium Team Leader 5006 1A 0/2 16:30-23:00 (6h30m) single-neutral-actions sing…" at bounding box center [673, 222] width 134 height 58
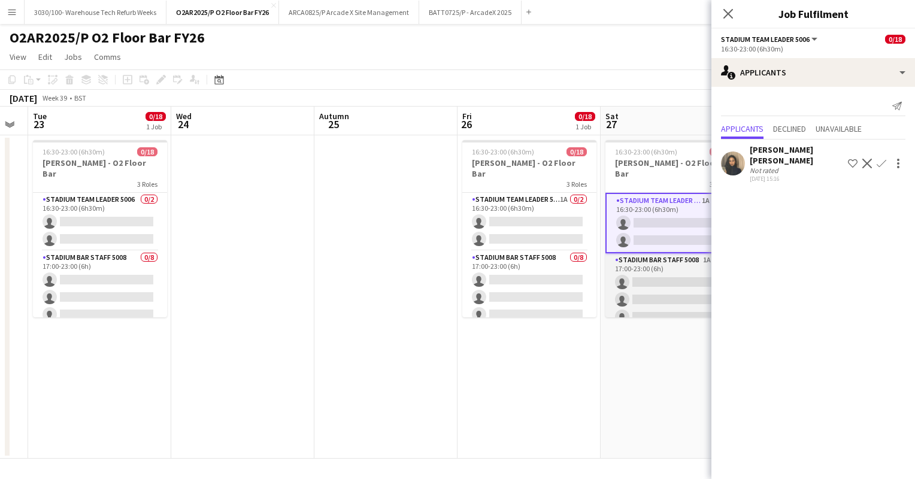
click at [640, 269] on app-card-role "Stadium Bar Staff 5008 1A 0/8 17:00-23:00 (6h) single-neutral-actions single-ne…" at bounding box center [673, 334] width 134 height 162
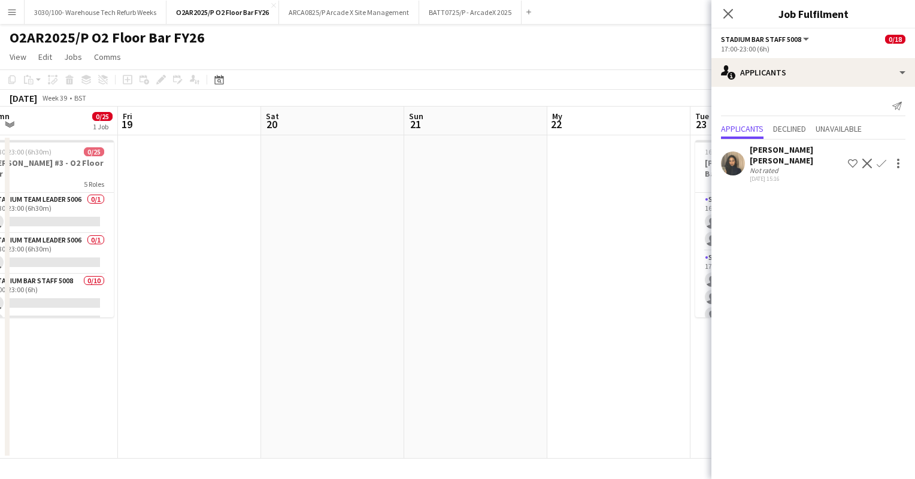
scroll to position [0, 303]
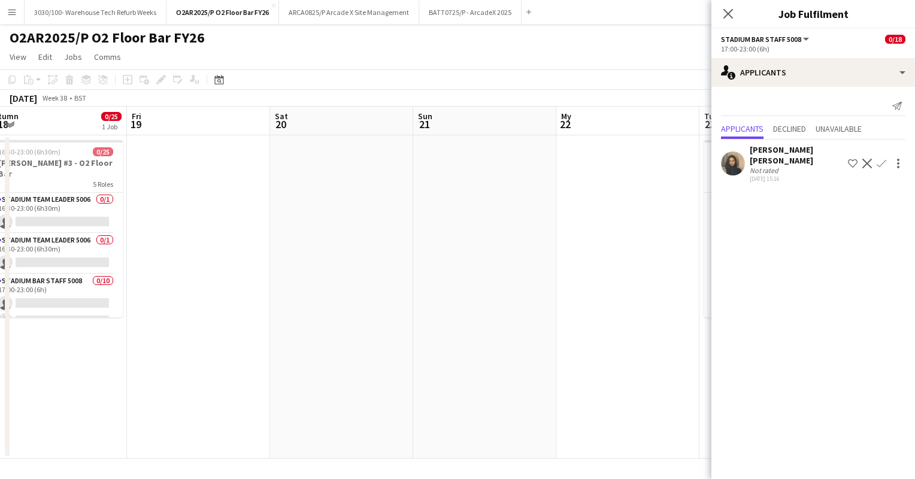
click at [552, 223] on app-date-cell at bounding box center [484, 296] width 143 height 323
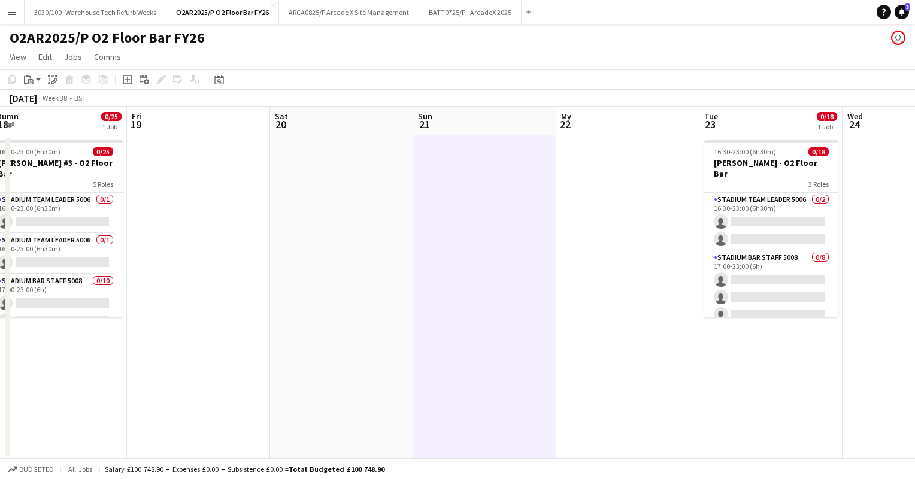
click at [630, 57] on app-page-menu "View Day view expanded Day view collapsed Month view Date picker Jump to [DATE]…" at bounding box center [457, 58] width 915 height 23
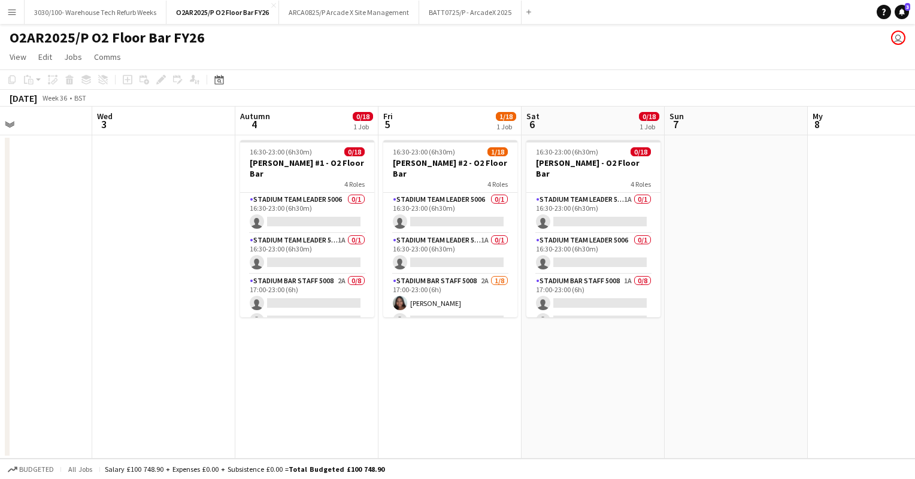
scroll to position [0, 337]
click at [317, 208] on app-card-role "Stadium Team Leader 5006 0/1 16:30-23:00 (6h30m) single-neutral-actions" at bounding box center [308, 213] width 134 height 41
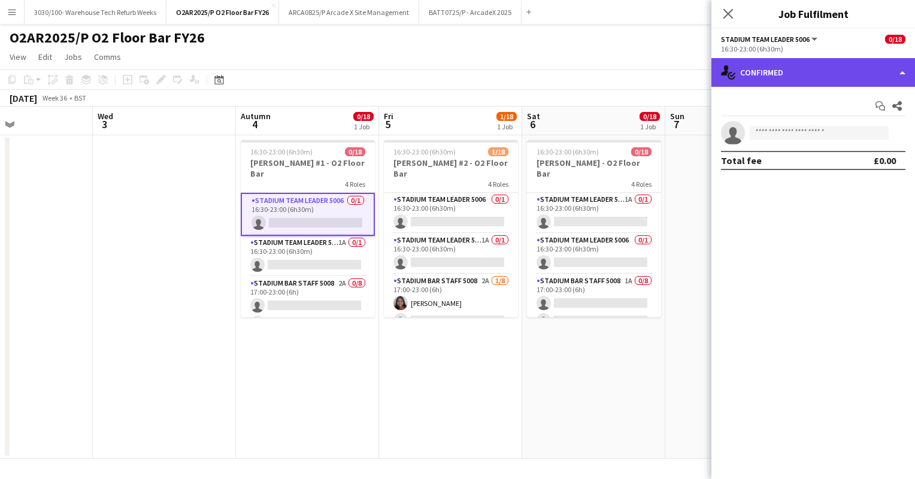
click at [760, 77] on font "Confirmed" at bounding box center [761, 72] width 43 height 11
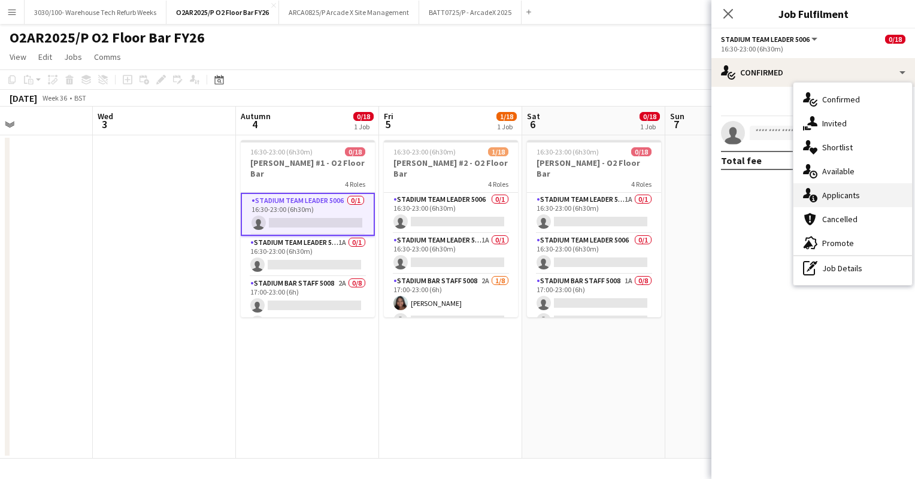
click at [821, 193] on div "single-neutral-actions-information Applicants" at bounding box center [853, 195] width 119 height 24
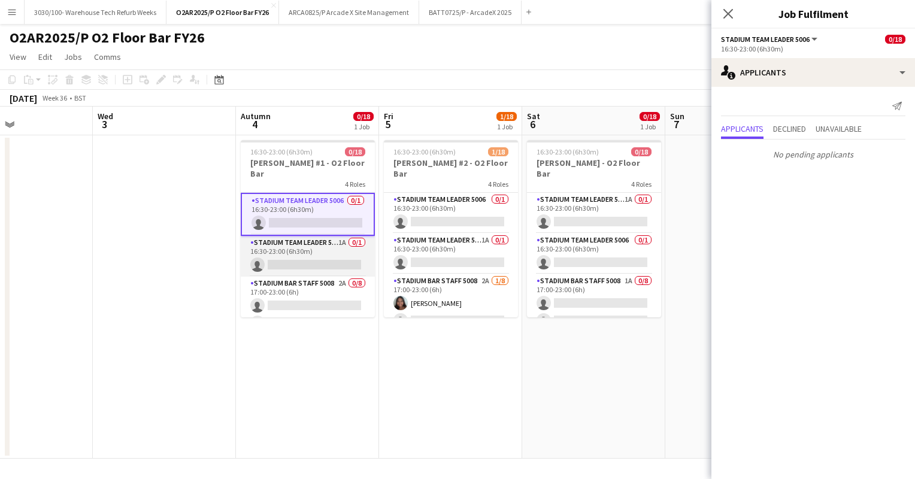
click at [314, 236] on app-card-role "Stadium Team Leader 5006 1A 0/1 16:30-23:00 (6h30m) single-neutral-actions" at bounding box center [308, 256] width 134 height 41
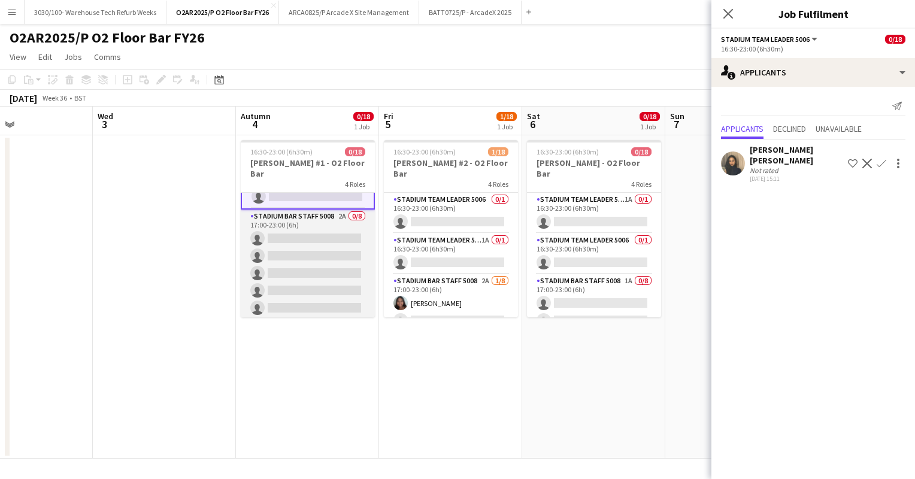
click at [311, 232] on app-card-role "Stadium Bar Staff 5008 2A 0/8 17:00-23:00 (6h) single-neutral-actions single-ne…" at bounding box center [308, 291] width 134 height 162
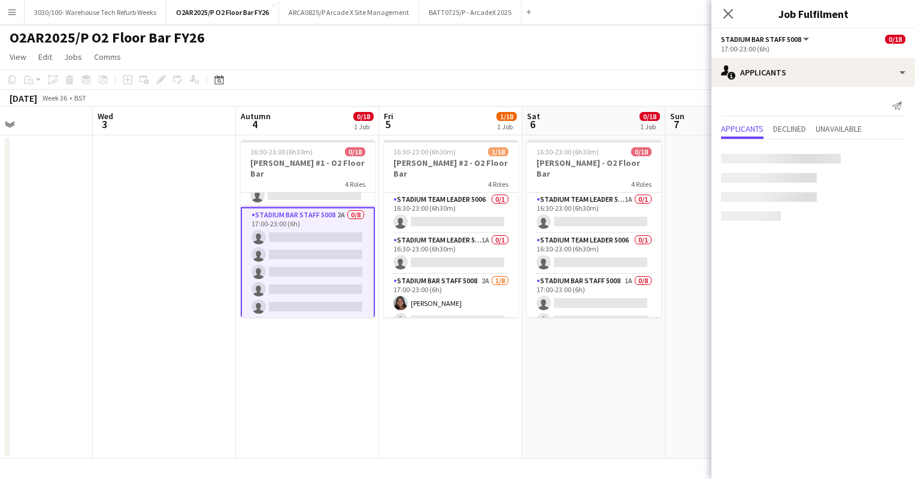
scroll to position [66, 0]
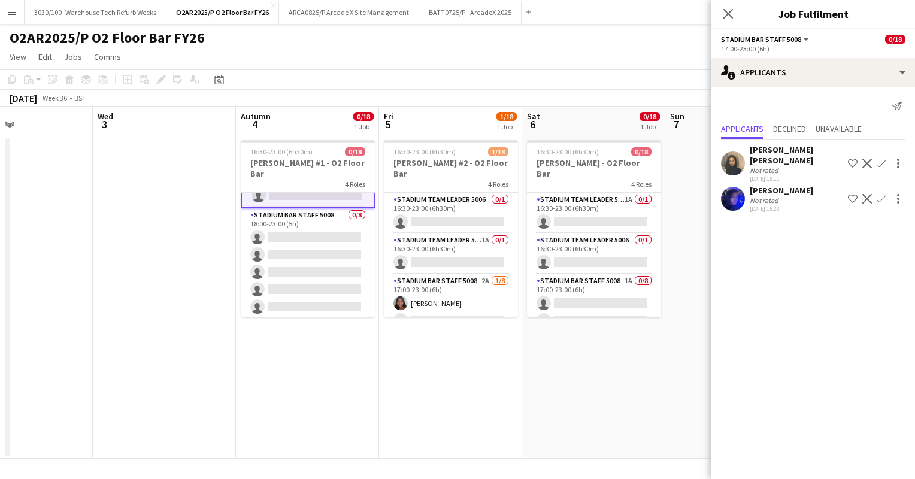
click at [321, 248] on app-card-role "Stadium Bar Staff 5008 0/8 18:00-23:00 (5h) single-neutral-actions single-neutr…" at bounding box center [308, 289] width 134 height 162
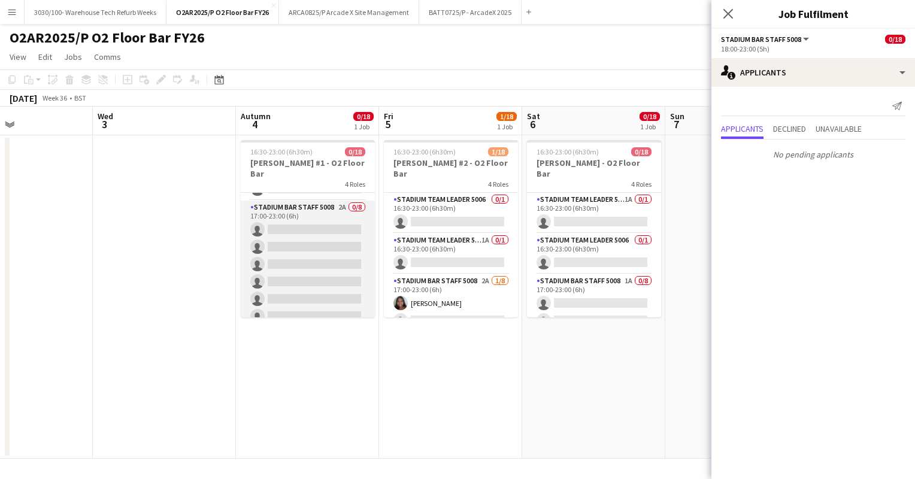
scroll to position [72, 0]
click at [321, 248] on app-card-role "Stadium Bar Staff 5008 2A 0/8 17:00-23:00 (6h) single-neutral-actions single-ne…" at bounding box center [308, 283] width 134 height 162
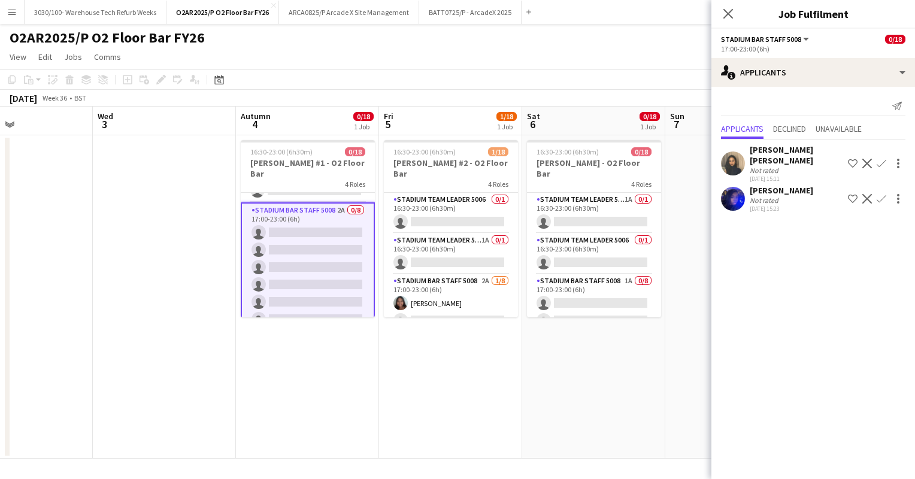
click at [884, 159] on app-icon "Confirm" at bounding box center [882, 164] width 10 height 10
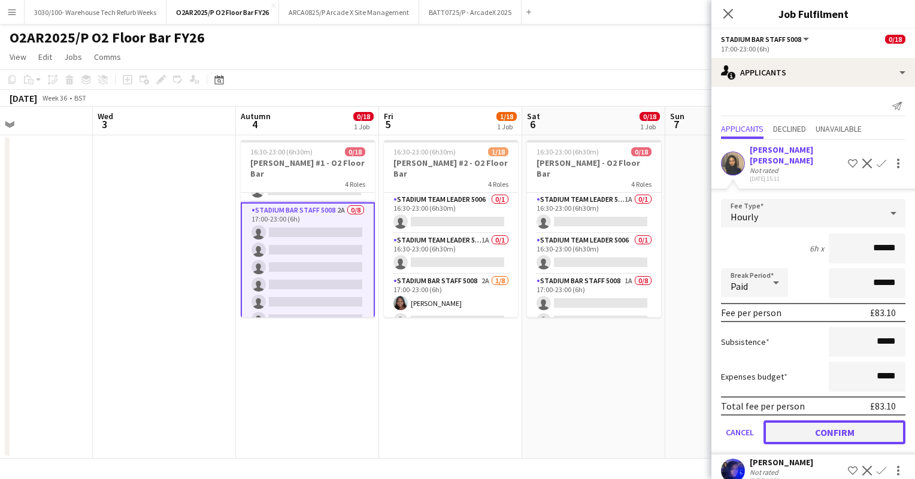
click at [814, 421] on button "Confirm" at bounding box center [835, 433] width 142 height 24
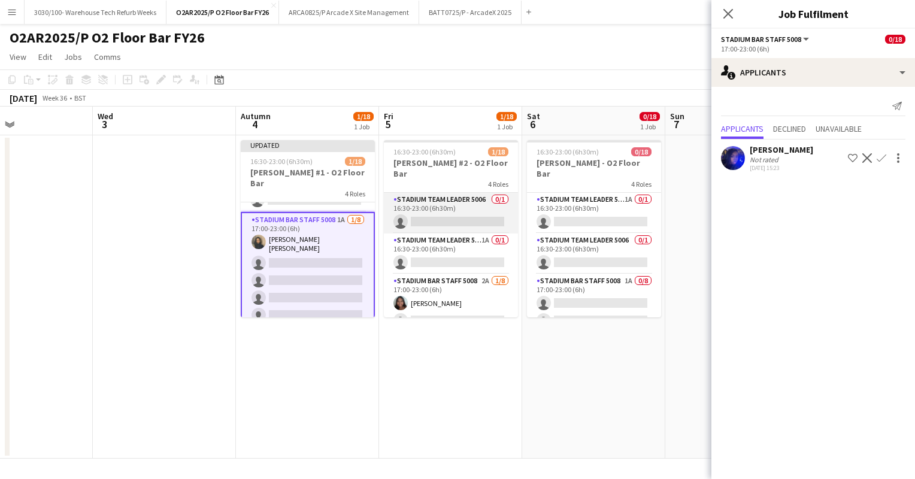
click at [448, 214] on app-card-role "Stadium Team Leader 5006 0/1 16:30-23:00 (6h30m) single-neutral-actions" at bounding box center [451, 213] width 134 height 41
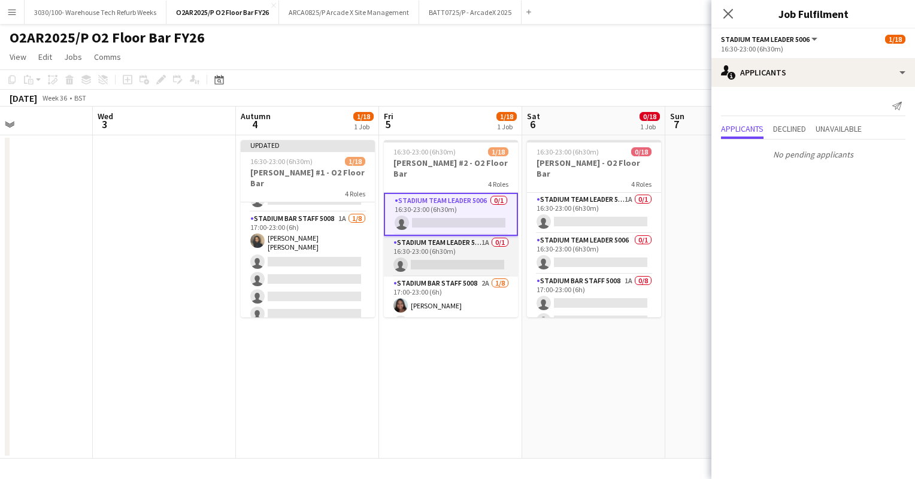
click at [444, 247] on app-card-role "Stadium Team Leader 5006 1A 0/1 16:30-23:00 (6h30m) single-neutral-actions" at bounding box center [451, 256] width 134 height 41
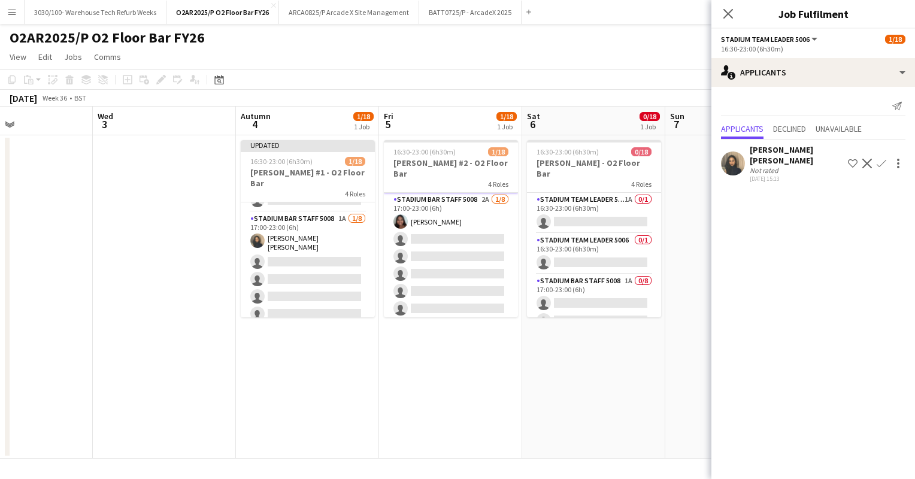
click at [444, 247] on app-card-role "Stadium Bar Staff 5008 2A [DATE] 17:00-23:00 (6h) [PERSON_NAME] single-neutral-…" at bounding box center [451, 274] width 134 height 162
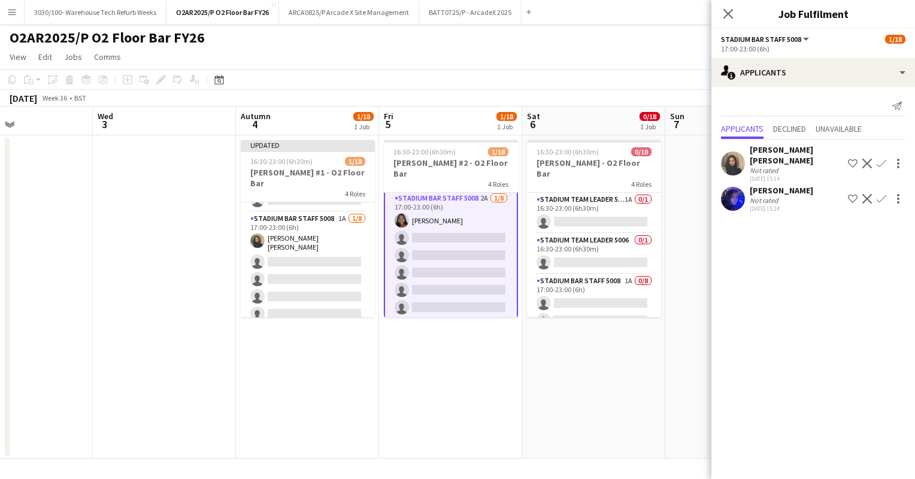
scroll to position [83, 0]
click at [882, 159] on app-icon "Confirm" at bounding box center [882, 164] width 10 height 10
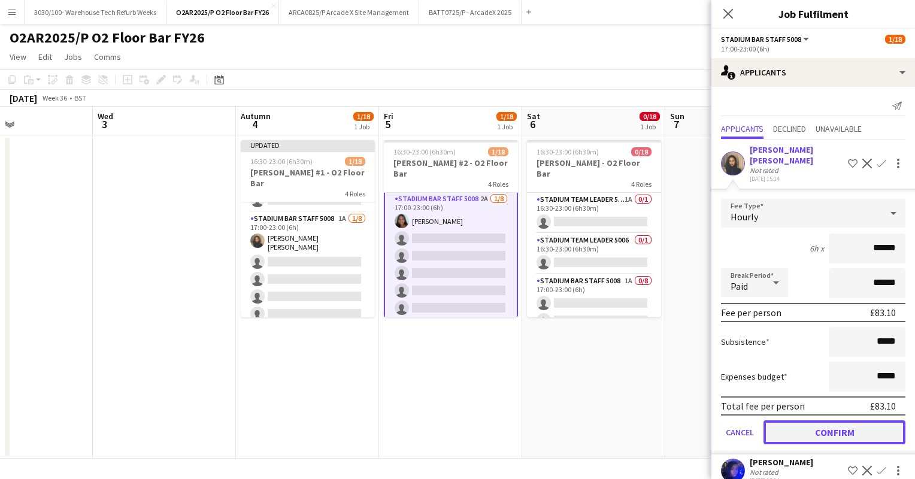
click at [824, 421] on button "Confirm" at bounding box center [835, 433] width 142 height 24
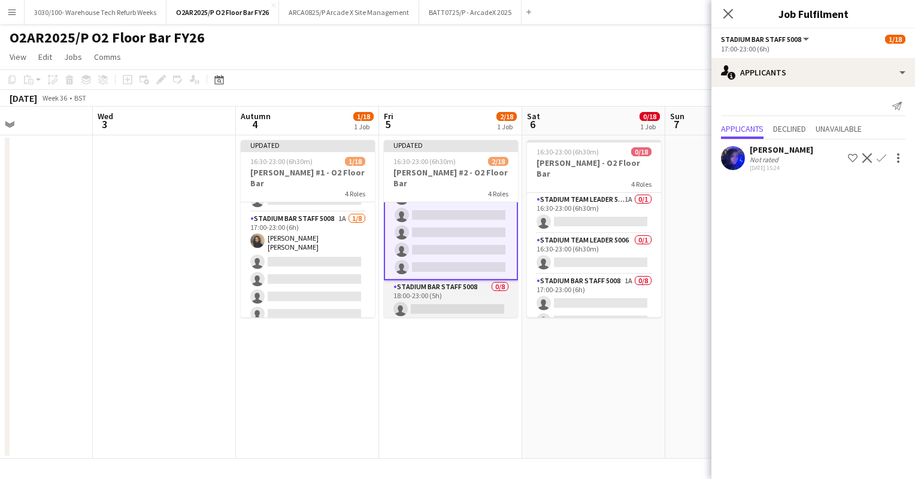
click at [456, 286] on app-card-role "Stadium Bar Staff 5008 0/8 18:00-23:00 (5h) single-neutral-actions single-neutr…" at bounding box center [451, 361] width 134 height 162
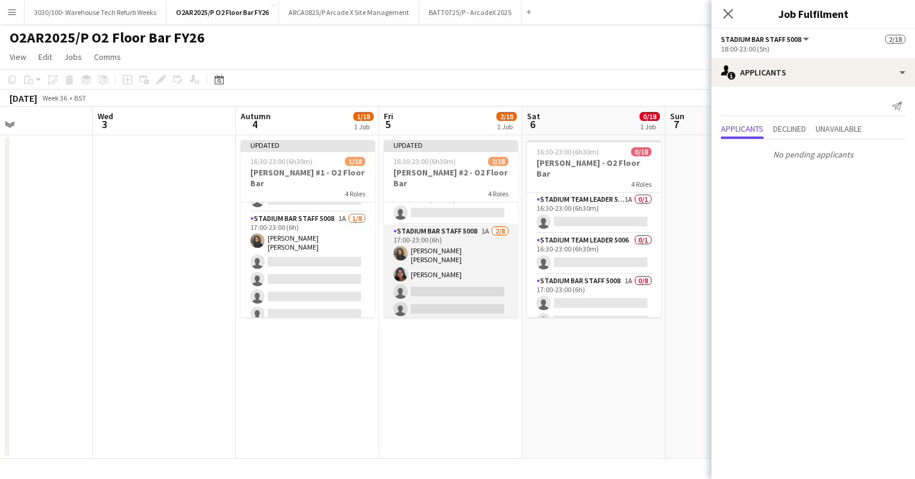
scroll to position [53, 0]
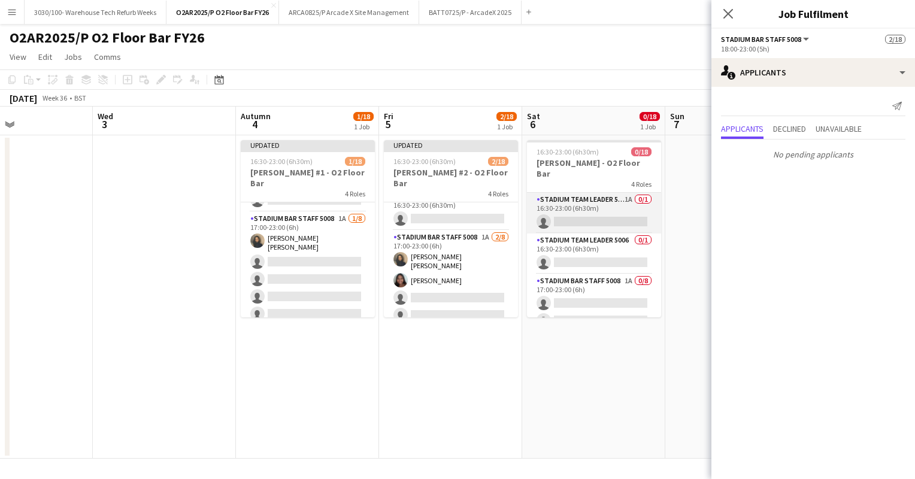
click at [564, 213] on app-card-role "Stadium Team Leader 5006 1A 0/1 16:30-23:00 (6h30m) single-neutral-actions" at bounding box center [594, 213] width 134 height 41
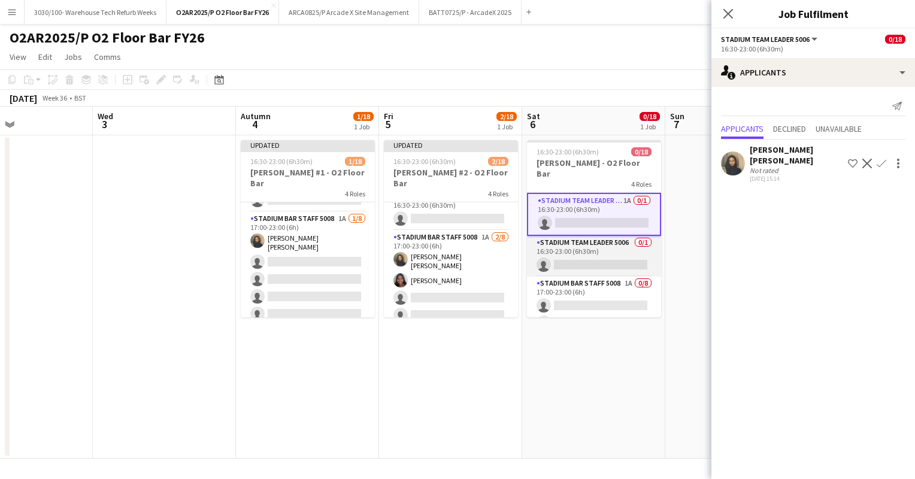
click at [575, 242] on app-card-role "Stadium Team Leader 5006 0/1 16:30-23:00 (6h30m) single-neutral-actions" at bounding box center [594, 256] width 134 height 41
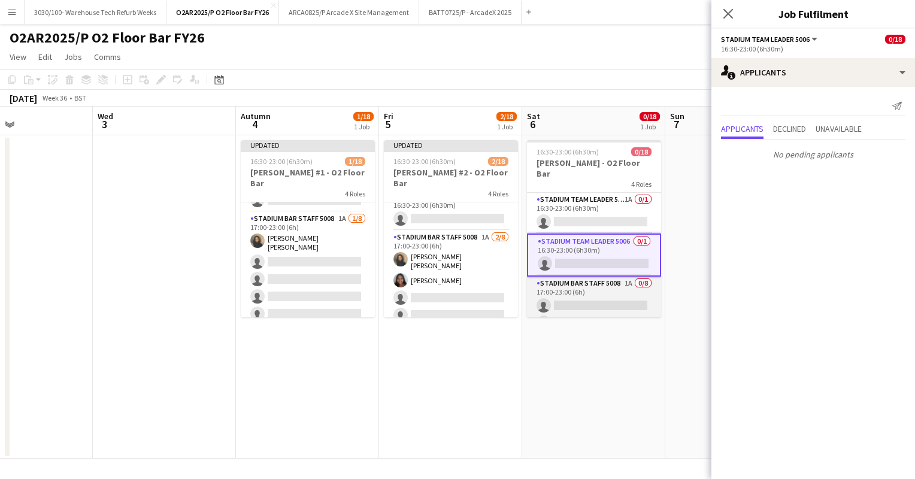
click at [591, 290] on app-card-role "Stadium Bar Staff 5008 1A 0/8 17:00-23:00 (6h) single-neutral-actions single-ne…" at bounding box center [594, 358] width 134 height 162
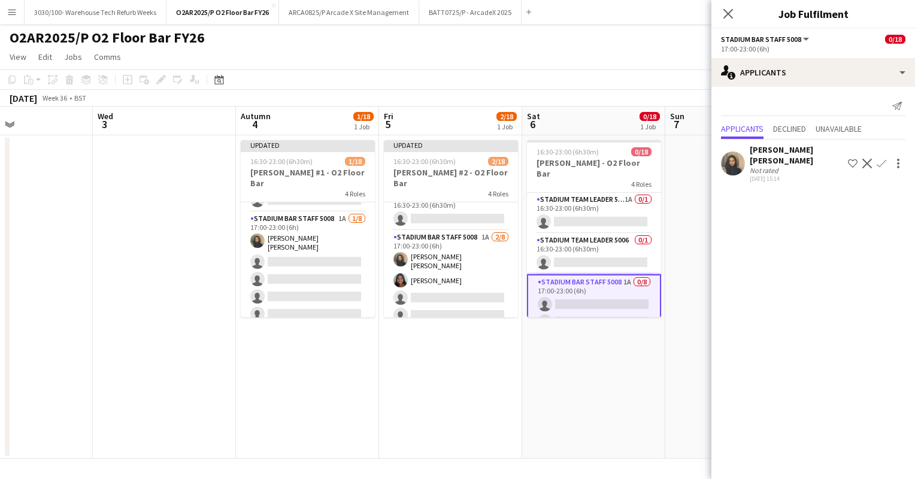
click at [881, 159] on app-icon "Confirm" at bounding box center [882, 164] width 10 height 10
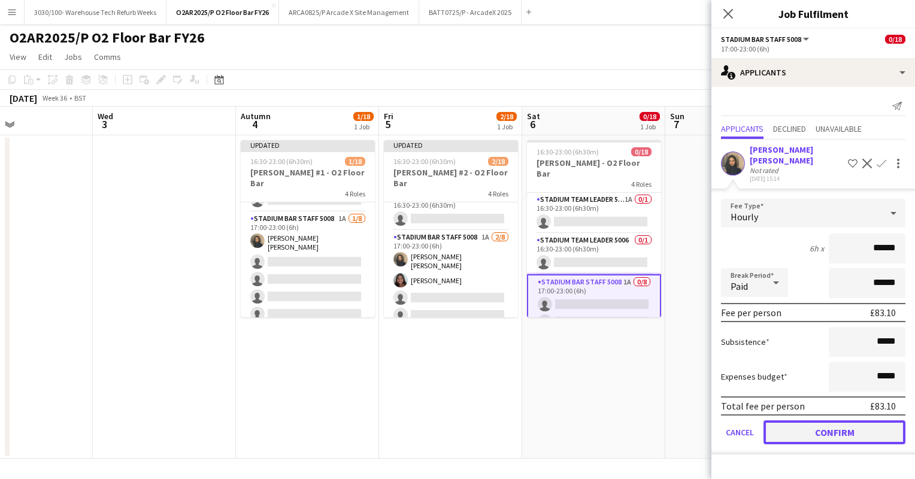
click at [810, 421] on button "Confirm" at bounding box center [835, 433] width 142 height 24
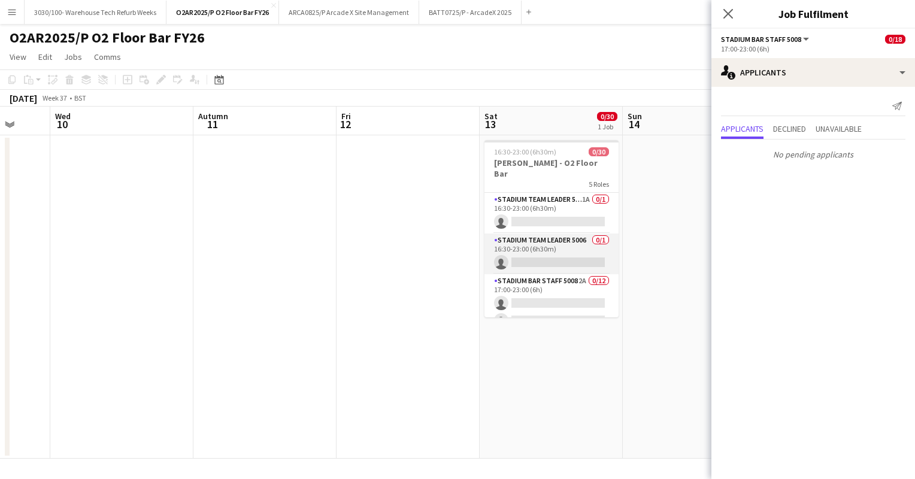
scroll to position [0, 523]
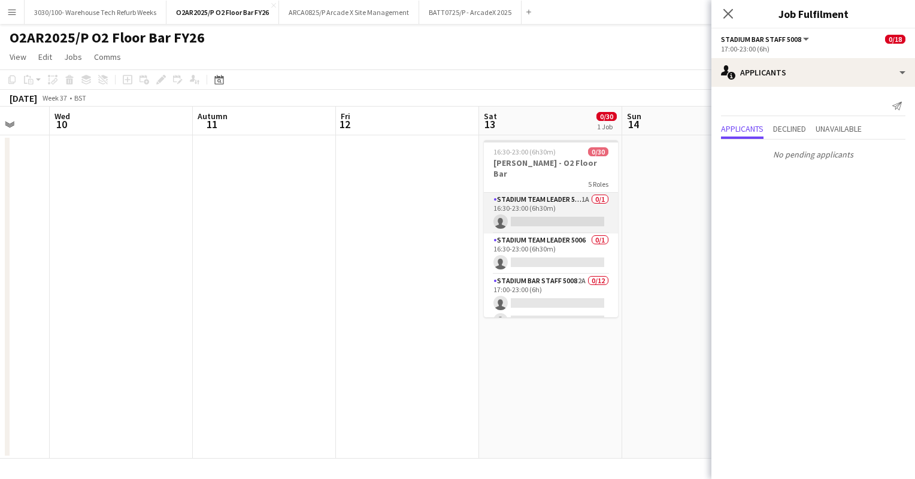
click at [558, 201] on app-card-role "Stadium Team Leader 5006 1A 0/1 16:30-23:00 (6h30m) single-neutral-actions" at bounding box center [551, 213] width 134 height 41
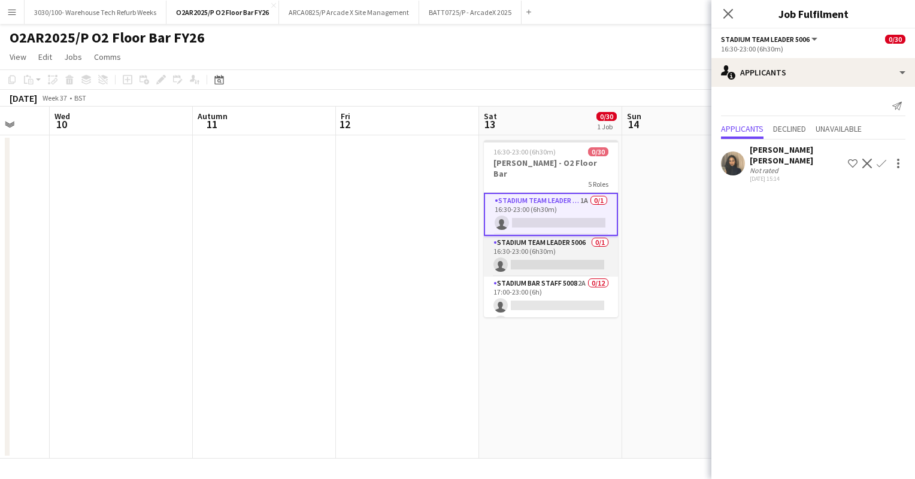
click at [546, 240] on app-card-role "Stadium Team Leader 5006 0/1 16:30-23:00 (6h30m) single-neutral-actions" at bounding box center [551, 256] width 134 height 41
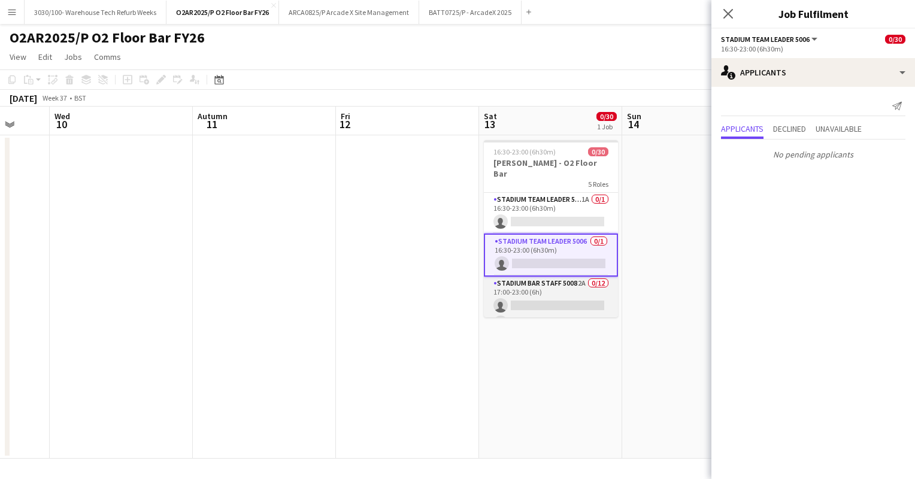
click at [537, 291] on app-card-role "Stadium Bar Staff 5008 2A 0/12 17:00-23:00 (6h) single-neutral-actions single-n…" at bounding box center [551, 393] width 134 height 232
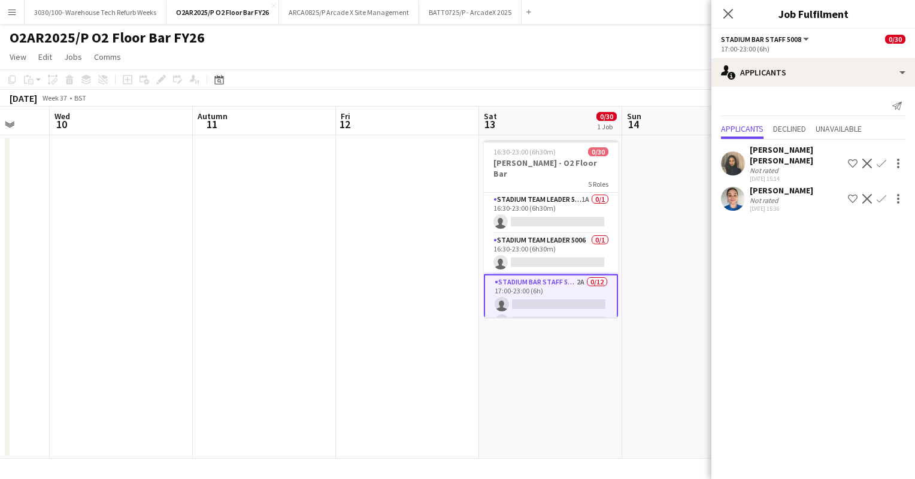
click at [879, 159] on app-icon "Confirm" at bounding box center [882, 164] width 10 height 10
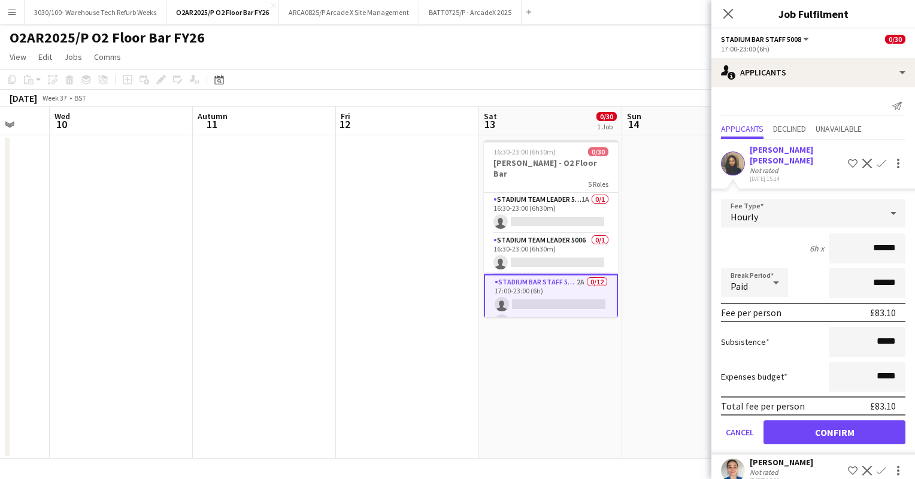
click at [877, 159] on app-icon "Confirm" at bounding box center [882, 164] width 10 height 10
click at [815, 421] on button "Confirm" at bounding box center [835, 433] width 142 height 24
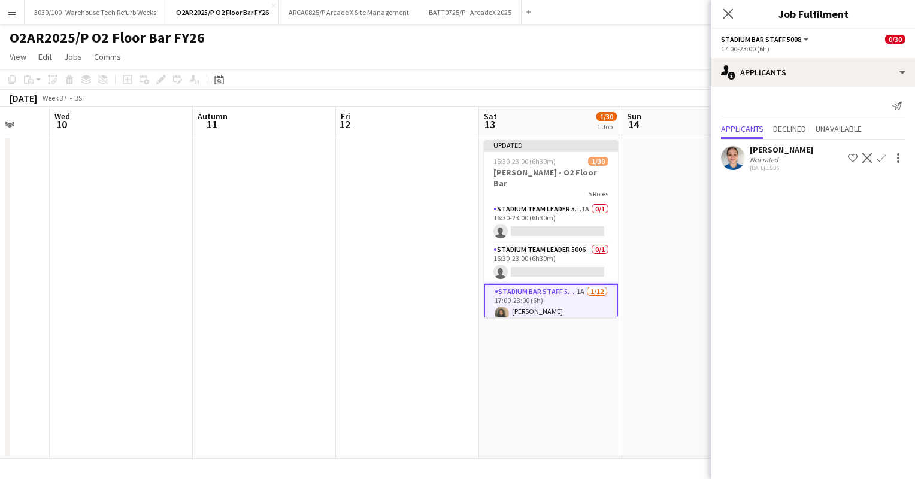
click at [731, 158] on app-user-avatar at bounding box center [733, 158] width 24 height 24
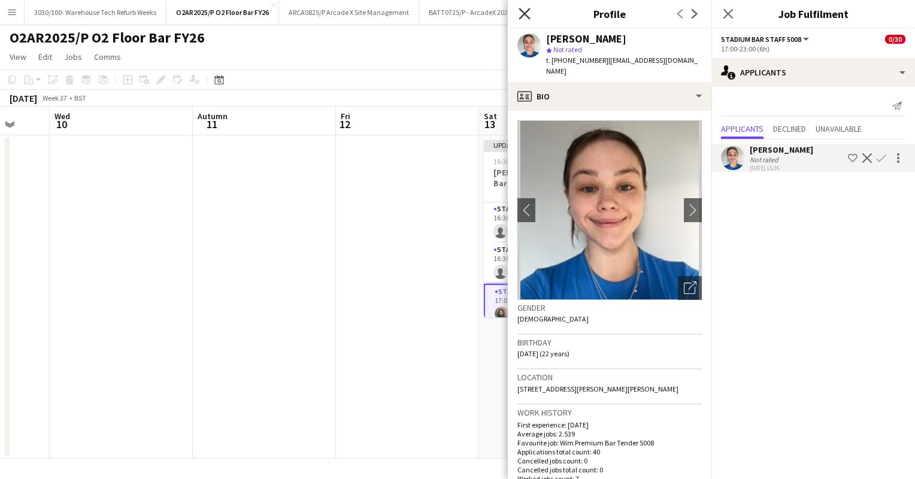
click at [524, 12] on icon at bounding box center [524, 13] width 11 height 11
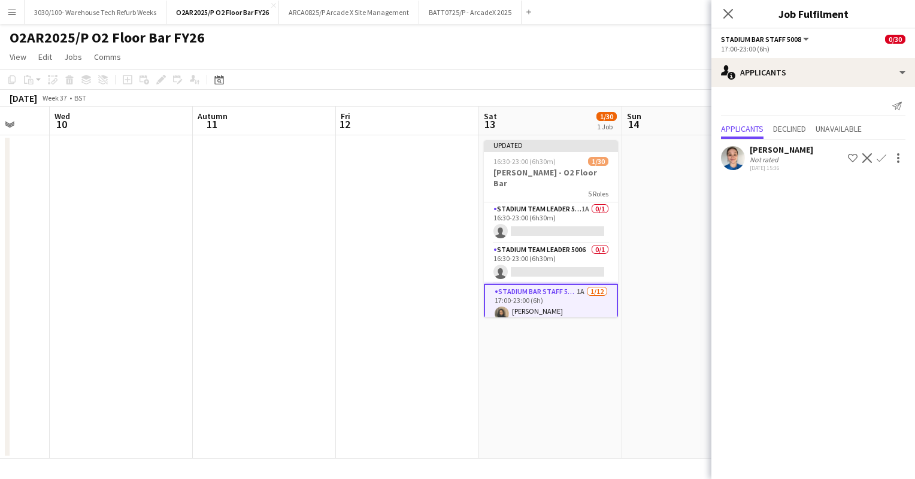
click at [881, 155] on app-icon "Confirm" at bounding box center [882, 158] width 10 height 10
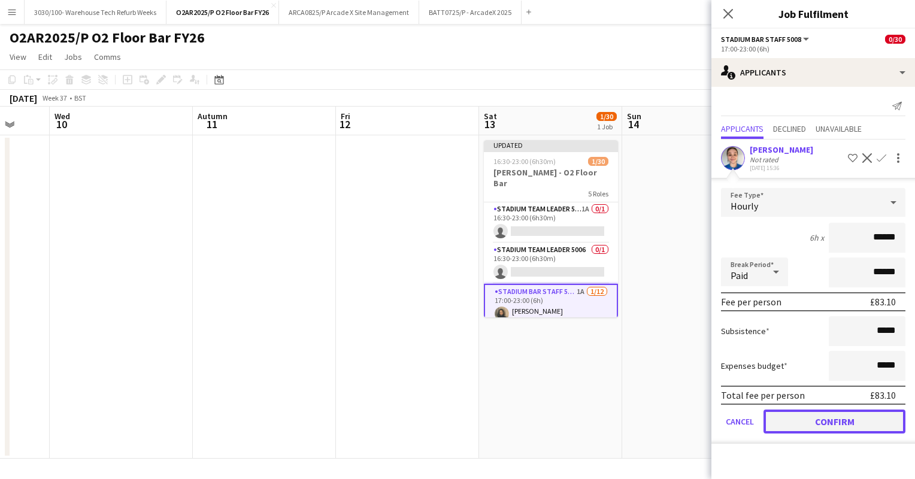
click at [807, 416] on button "Confirm" at bounding box center [835, 422] width 142 height 24
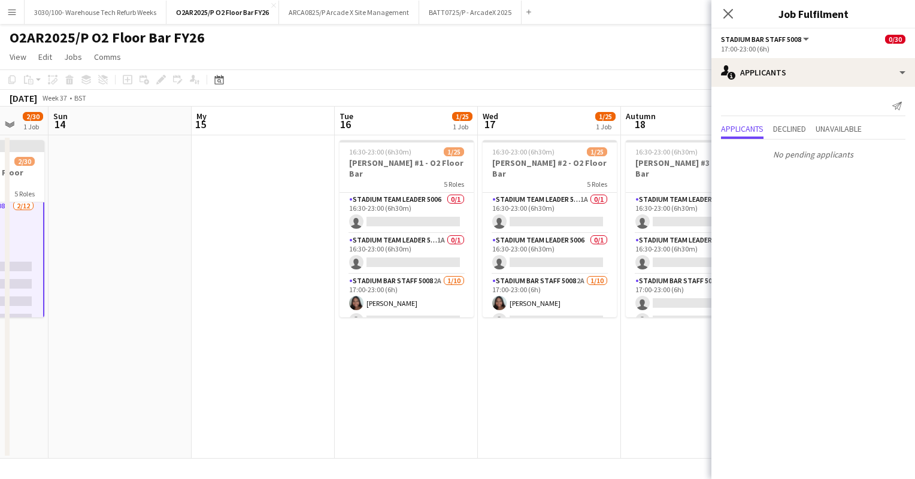
scroll to position [0, 544]
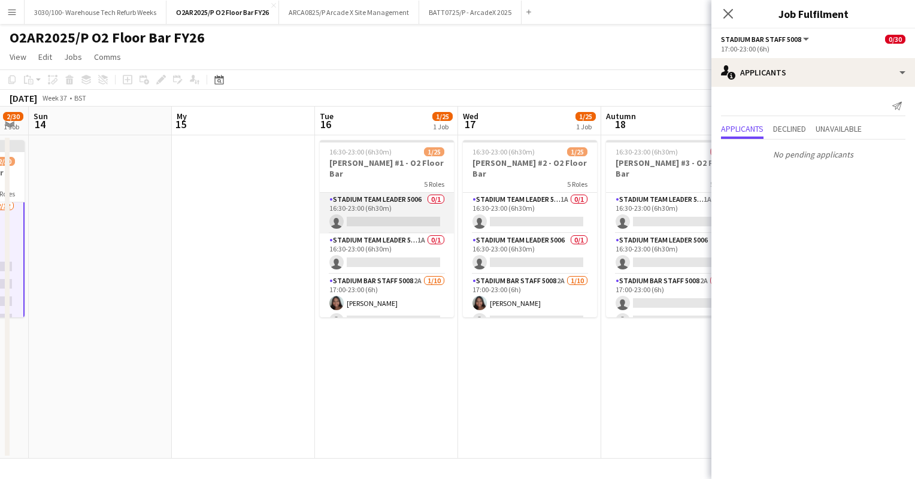
click at [381, 195] on app-card-role "Stadium Team Leader 5006 0/1 16:30-23:00 (6h30m) single-neutral-actions" at bounding box center [387, 213] width 134 height 41
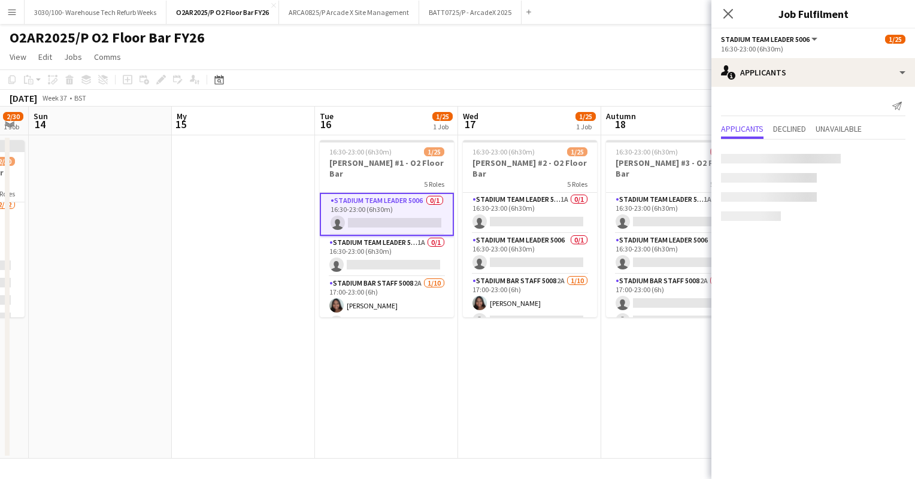
scroll to position [84, 0]
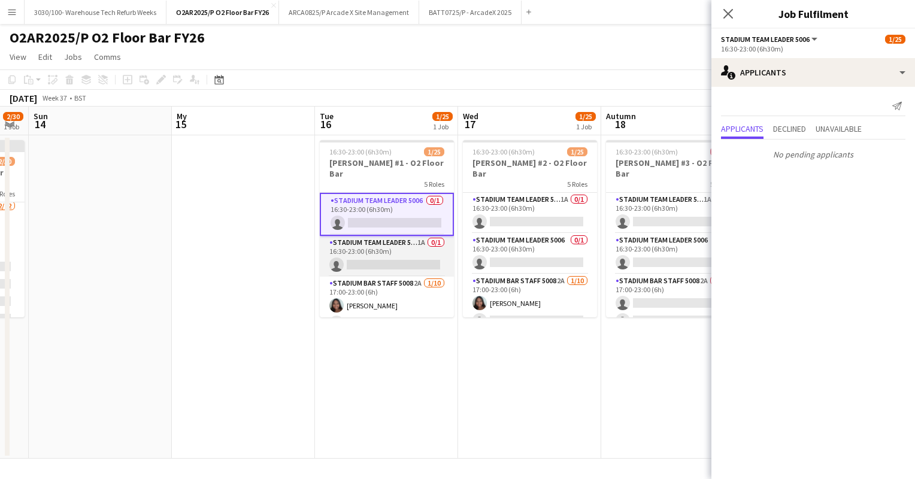
click at [373, 240] on app-card-role "Stadium Team Leader 5006 1A 0/1 16:30-23:00 (6h30m) single-neutral-actions" at bounding box center [387, 256] width 134 height 41
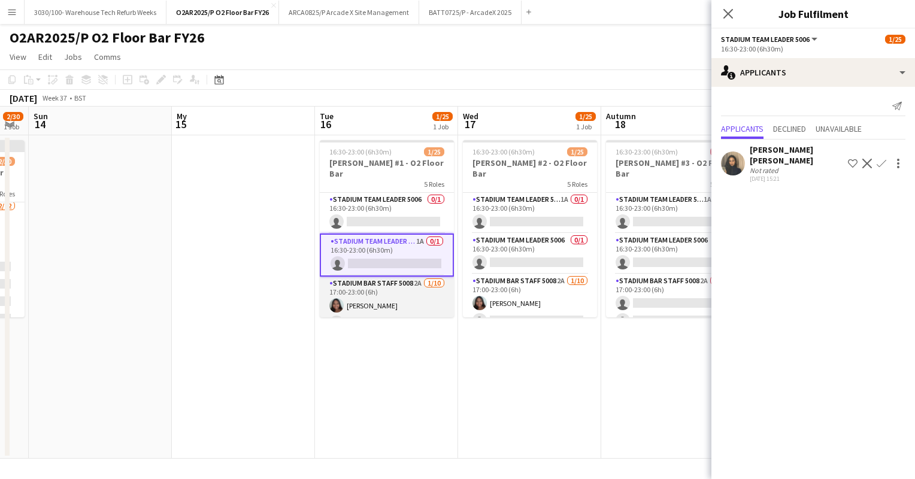
click at [382, 277] on app-card-role "Stadium Bar Staff 5008 2A [DATE] 17:00-23:00 (6h) [PERSON_NAME] single-neutral-…" at bounding box center [387, 375] width 134 height 197
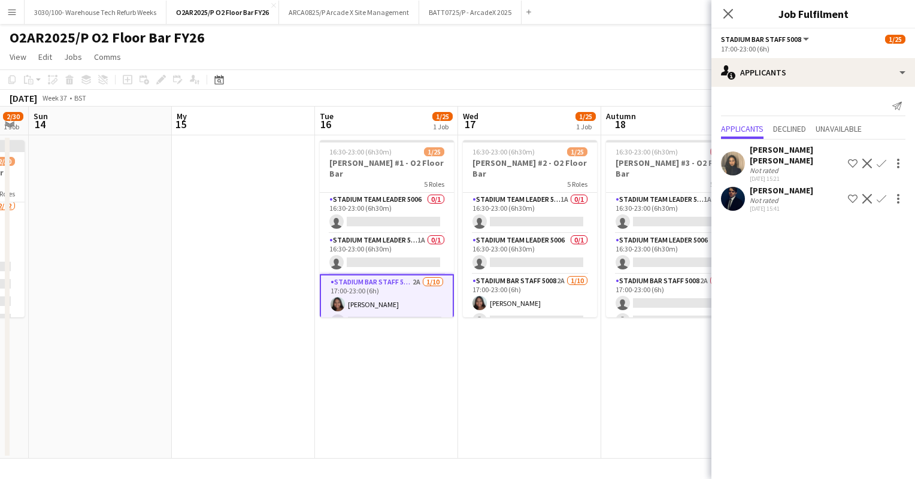
click at [881, 160] on app-icon "Confirm" at bounding box center [882, 164] width 10 height 10
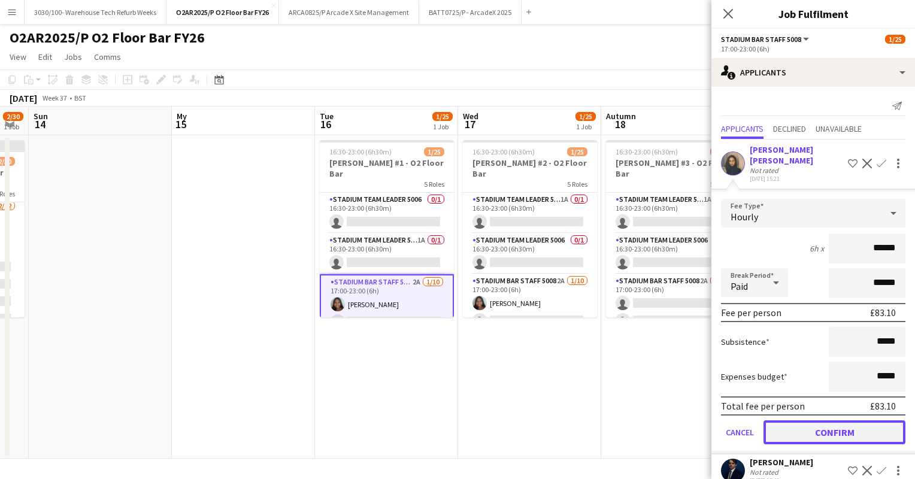
click at [823, 421] on button "Confirm" at bounding box center [835, 433] width 142 height 24
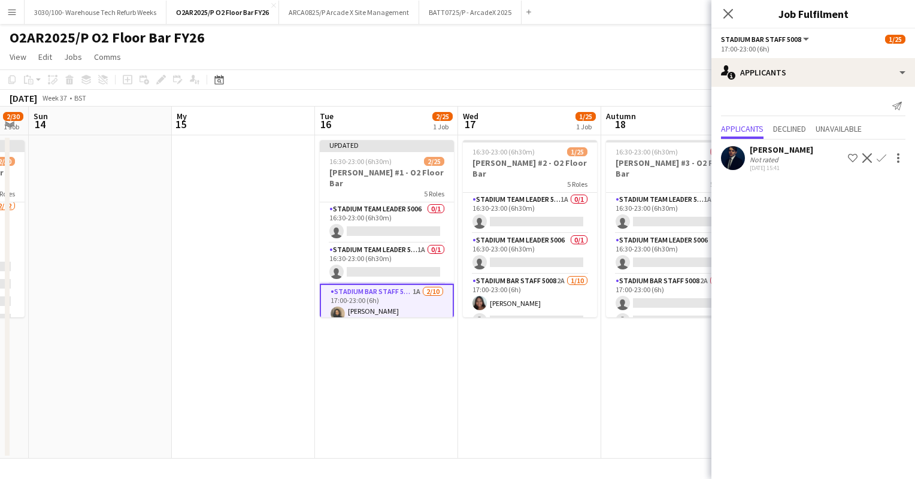
click at [879, 158] on app-icon "Confirm" at bounding box center [882, 158] width 10 height 10
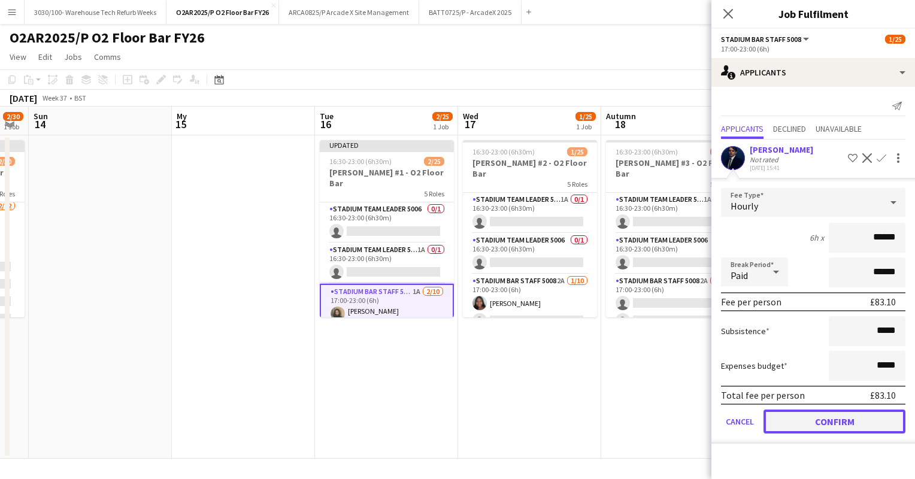
click at [827, 422] on button "Confirm" at bounding box center [835, 422] width 142 height 24
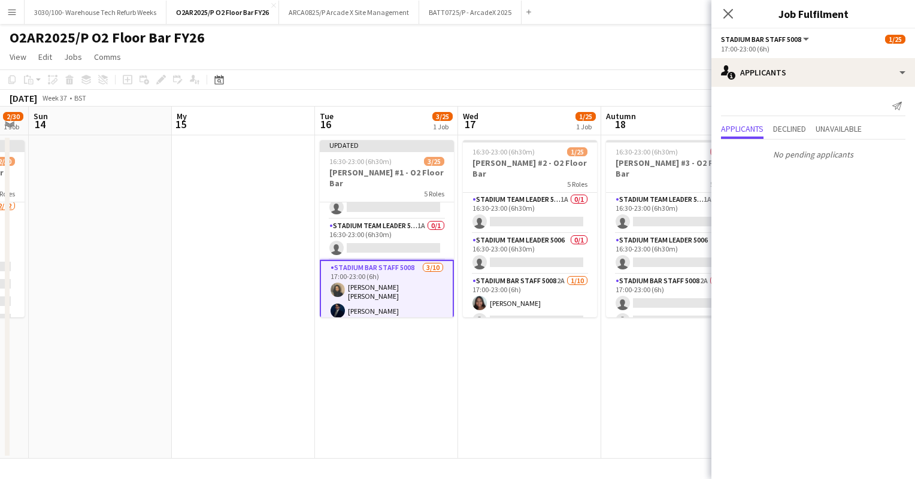
scroll to position [0, 0]
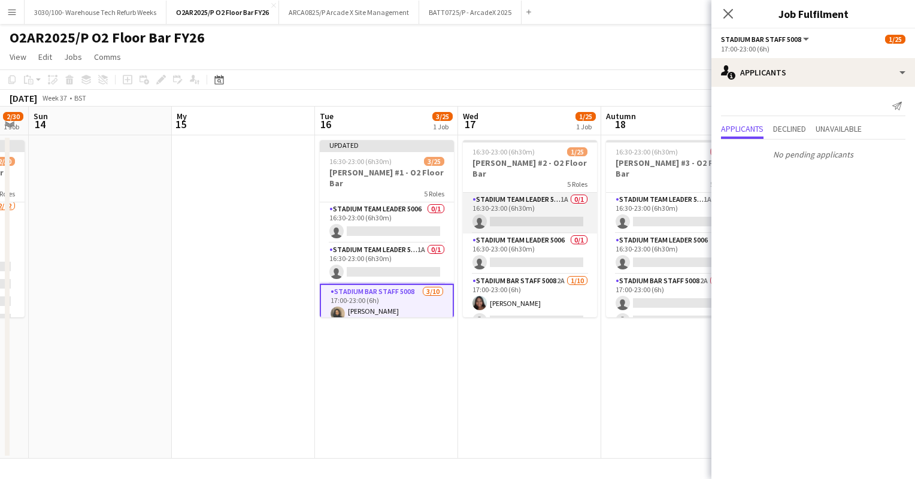
click at [522, 194] on app-card-role "Stadium Team Leader 5006 1A 0/1 16:30-23:00 (6h30m) single-neutral-actions" at bounding box center [530, 213] width 134 height 41
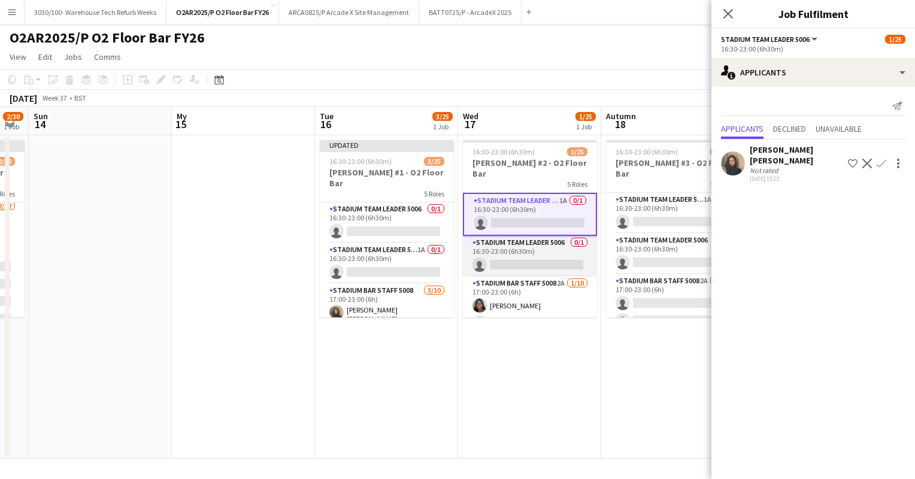
click at [512, 244] on app-card-role "Stadium Team Leader 5006 0/1 16:30-23:00 (6h30m) single-neutral-actions" at bounding box center [530, 256] width 134 height 41
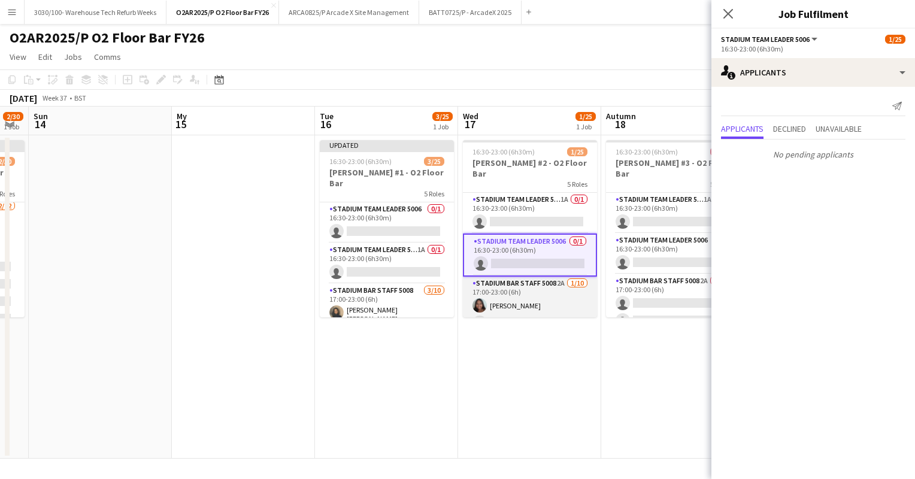
click at [529, 295] on app-card-role "Stadium Bar Staff 5008 2A [DATE] 17:00-23:00 (6h) [PERSON_NAME] single-neutral-…" at bounding box center [530, 375] width 134 height 197
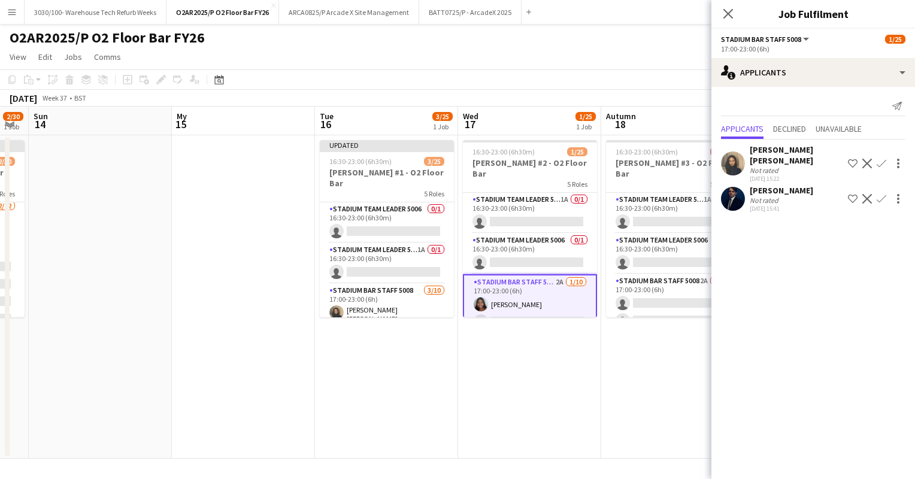
click at [881, 159] on app-icon "Confirm" at bounding box center [882, 164] width 10 height 10
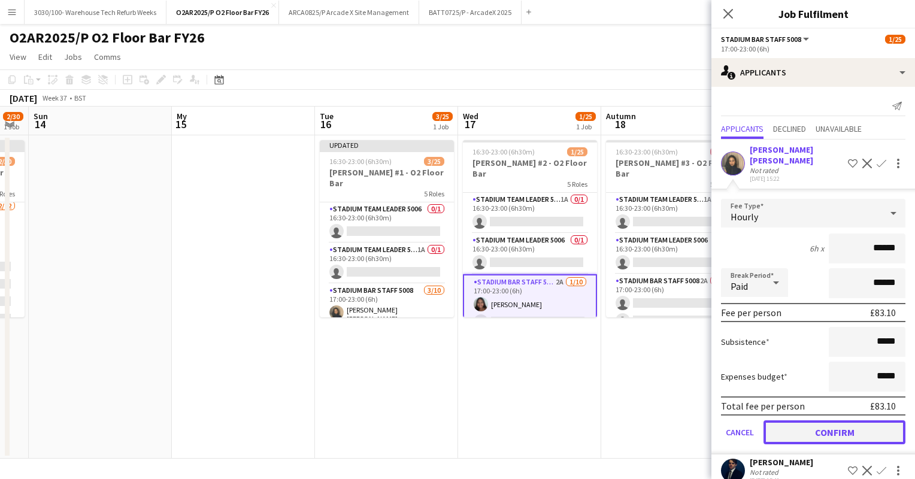
click at [811, 424] on button "Confirm" at bounding box center [835, 433] width 142 height 24
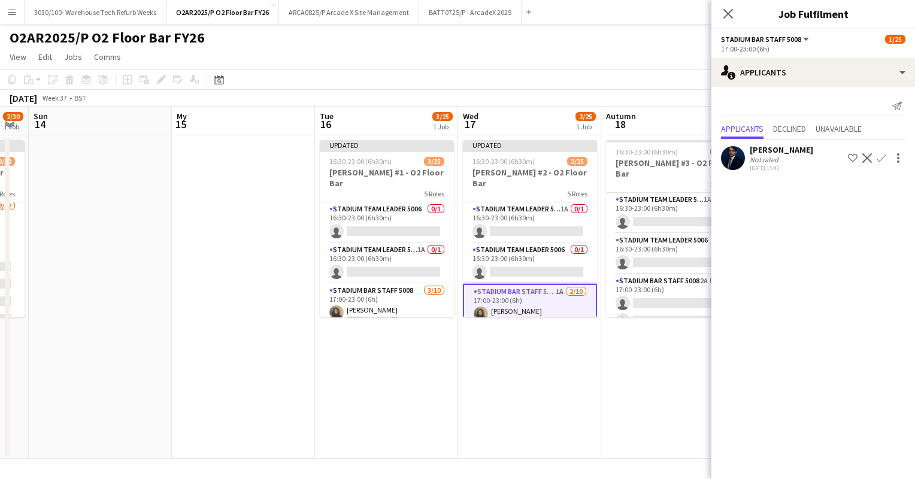
click at [881, 161] on app-icon "Confirm" at bounding box center [882, 158] width 10 height 10
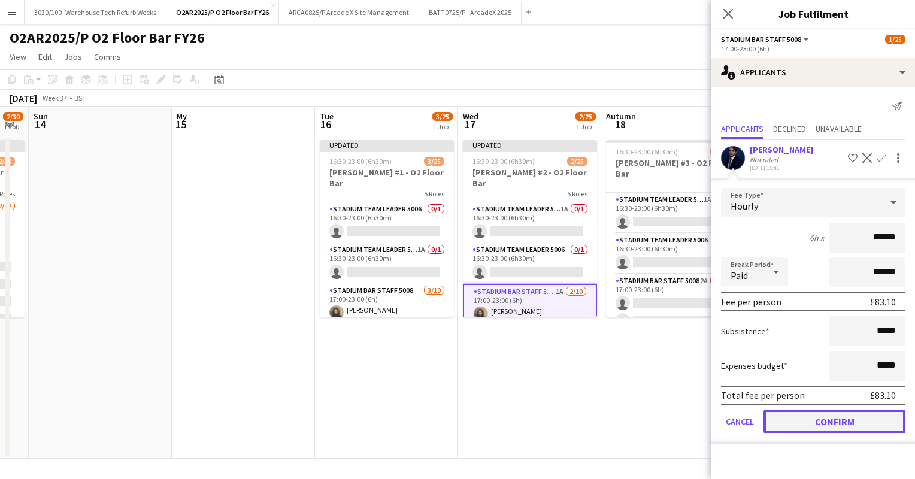
click at [822, 415] on button "Confirm" at bounding box center [835, 422] width 142 height 24
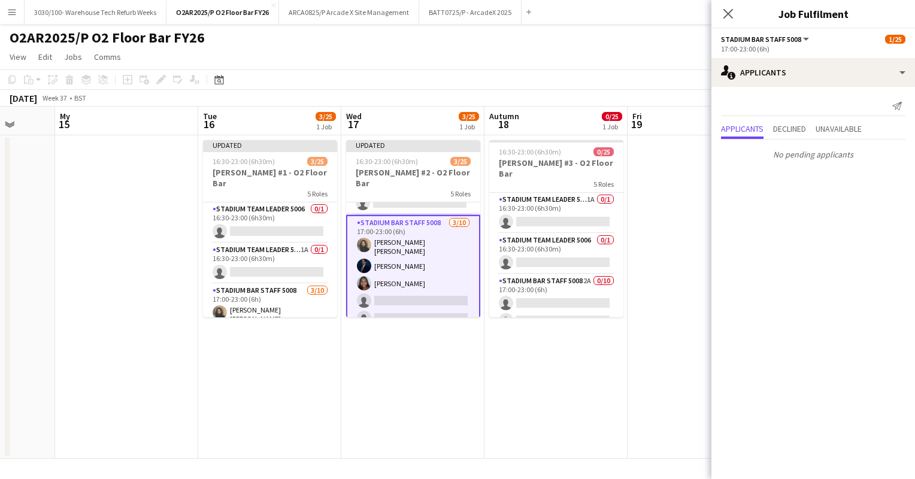
scroll to position [0, 376]
click at [563, 212] on app-card-role "Stadium Team Leader 5006 1A 0/1 16:30-23:00 (6h30m) single-neutral-actions" at bounding box center [555, 213] width 134 height 41
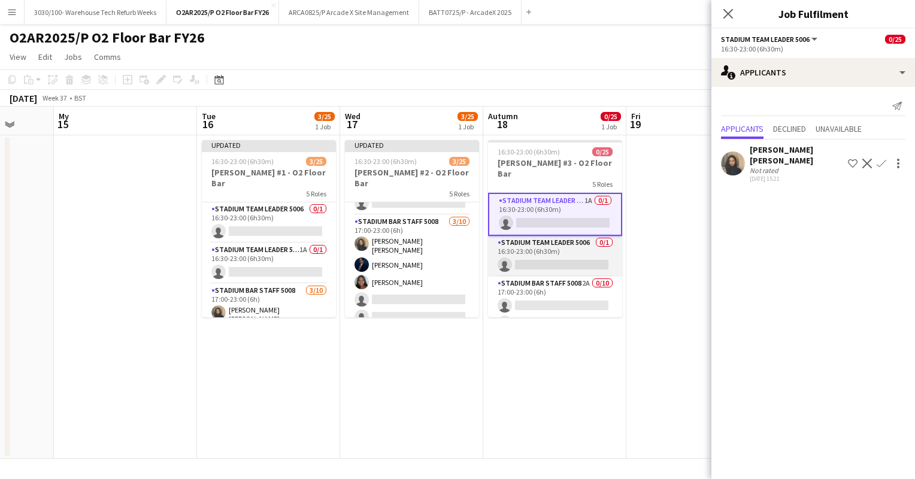
click at [553, 244] on app-card-role "Stadium Team Leader 5006 0/1 16:30-23:00 (6h30m) single-neutral-actions" at bounding box center [555, 256] width 134 height 41
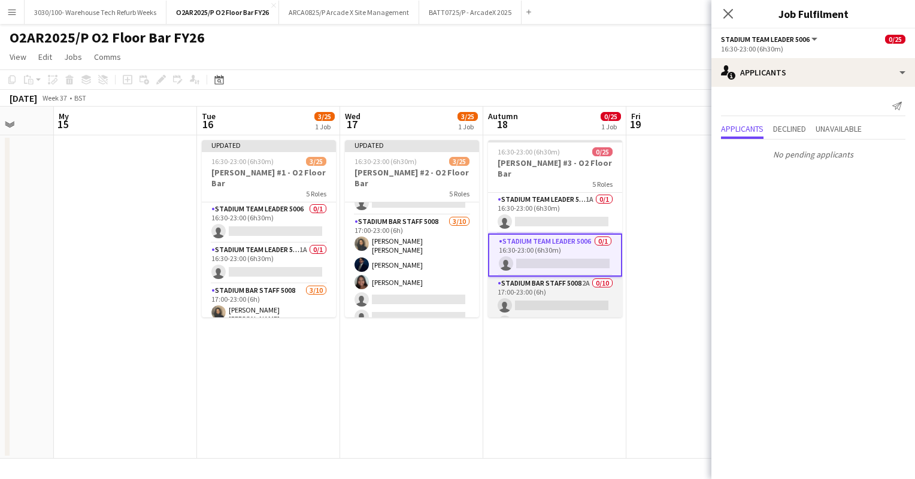
click at [540, 278] on app-card-role "Stadium Bar Staff 5008 2A 0/10 17:00-23:00 (6h) single-neutral-actions single-n…" at bounding box center [555, 375] width 134 height 197
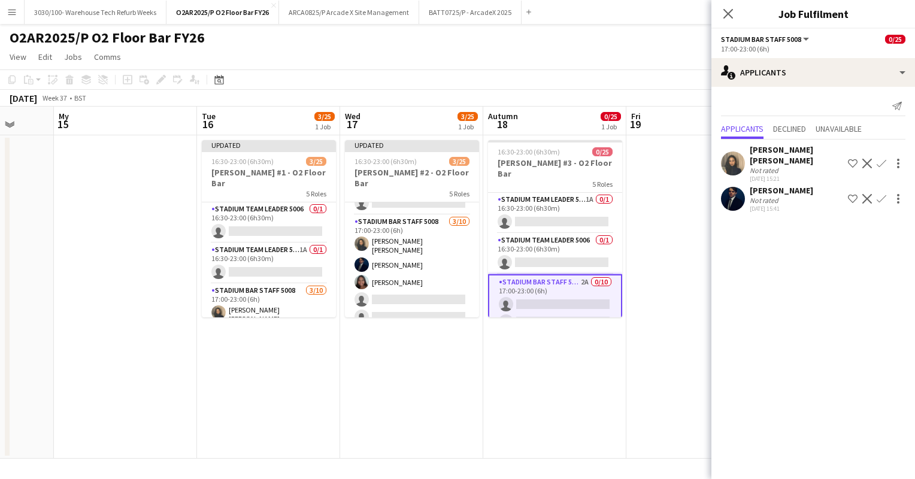
click at [879, 159] on app-icon "Confirm" at bounding box center [882, 164] width 10 height 10
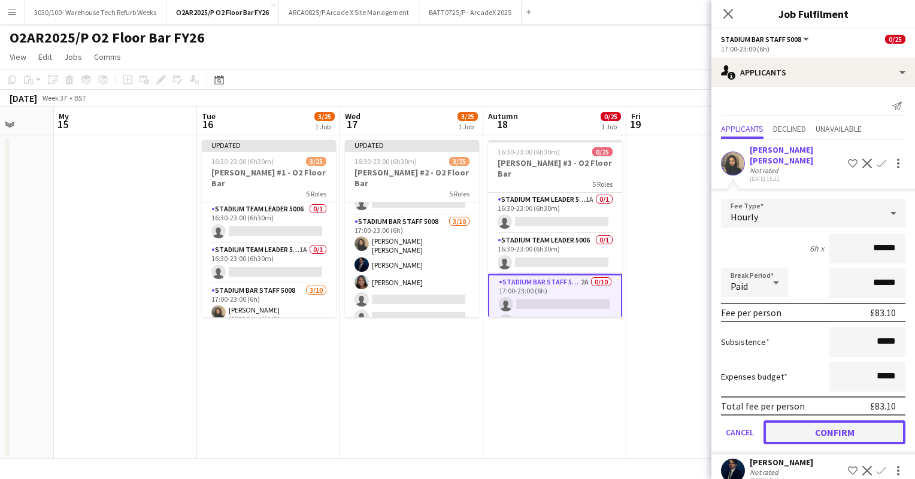
click at [815, 421] on button "Confirm" at bounding box center [835, 433] width 142 height 24
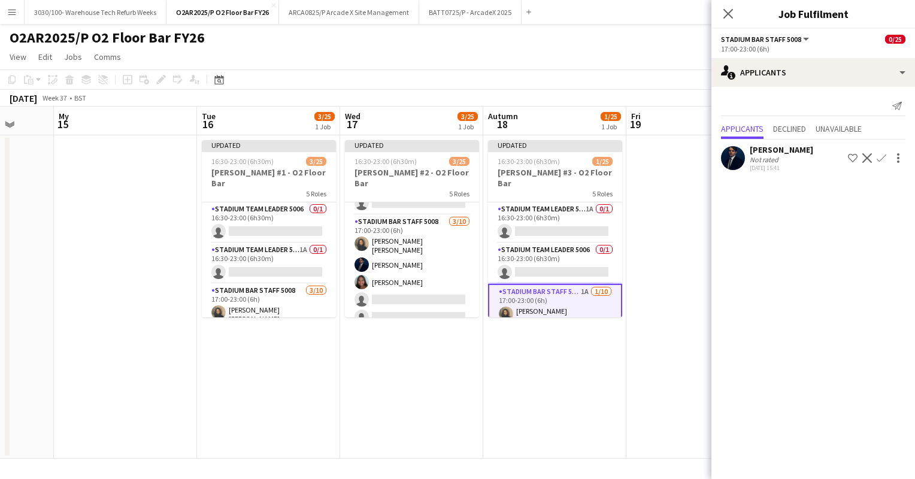
click at [879, 159] on app-icon "Confirm" at bounding box center [882, 158] width 10 height 10
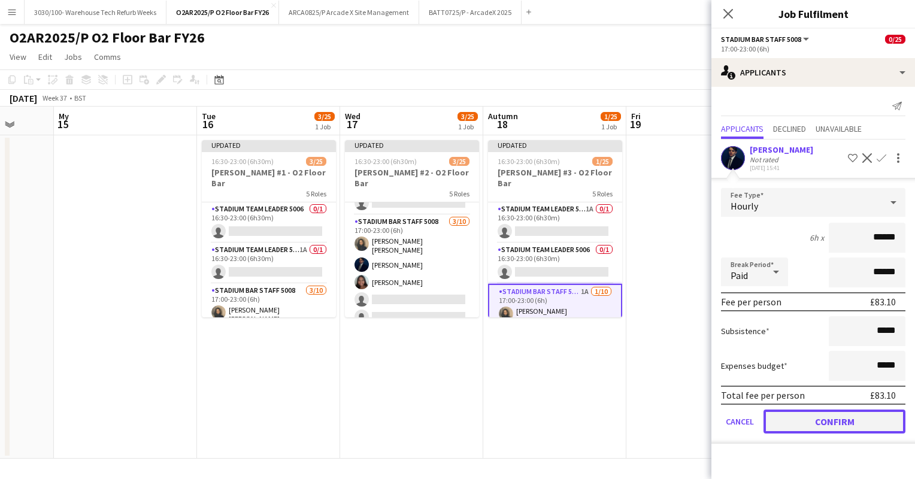
click at [815, 424] on button "Confirm" at bounding box center [835, 422] width 142 height 24
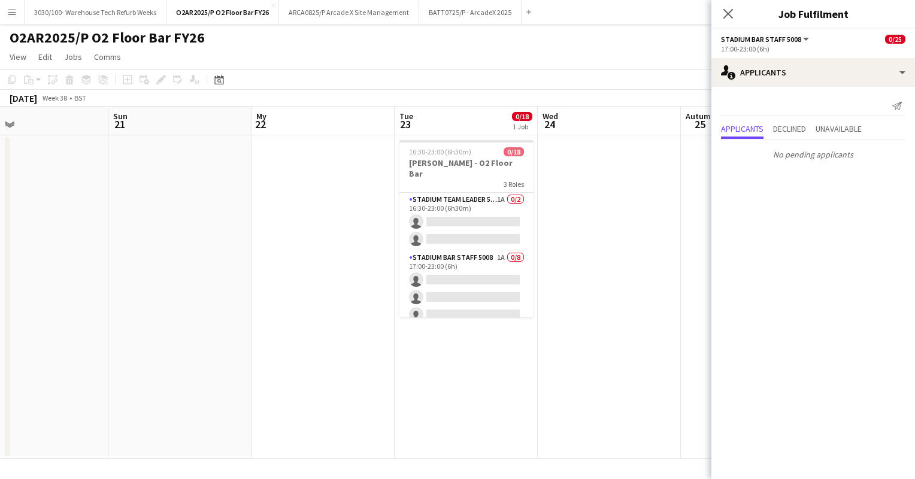
scroll to position [0, 332]
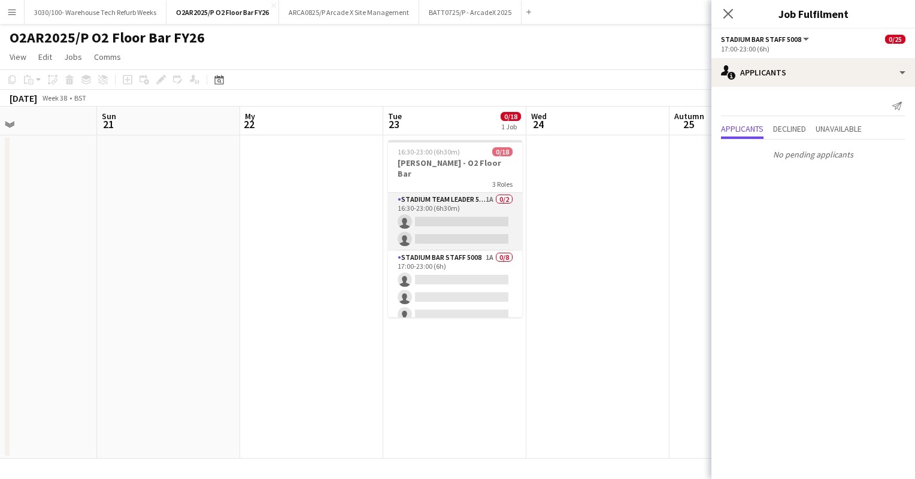
click at [471, 210] on app-card-role "Stadium Team Leader 5006 1A 0/2 16:30-23:00 (6h30m) single-neutral-actions sing…" at bounding box center [455, 222] width 134 height 58
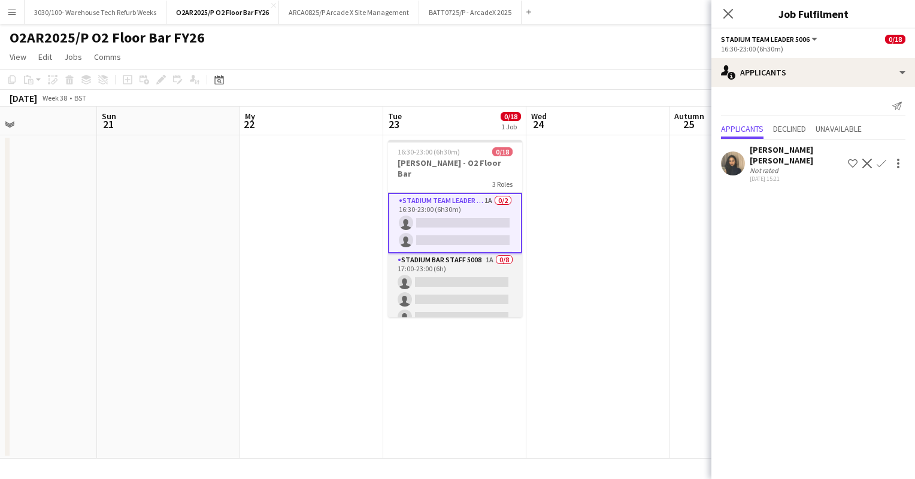
click at [459, 279] on app-card-role "Stadium Bar Staff 5008 1A 0/8 17:00-23:00 (6h) single-neutral-actions single-ne…" at bounding box center [455, 334] width 134 height 162
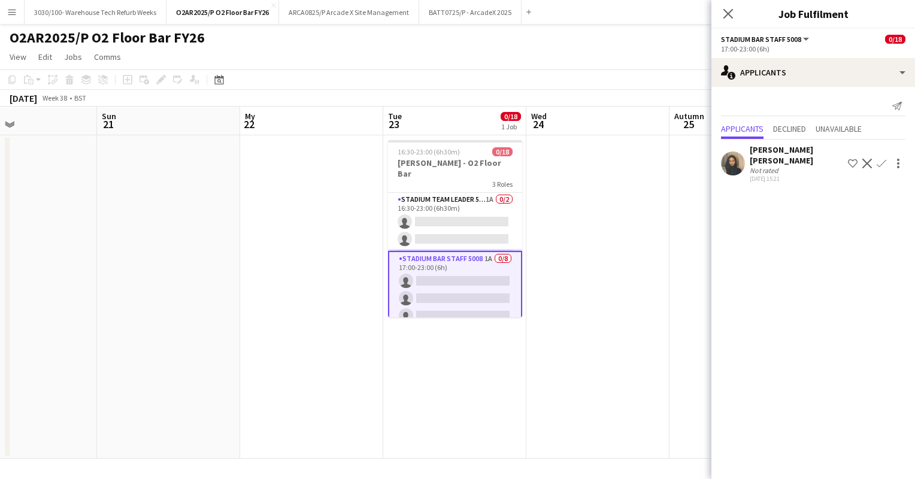
click at [878, 159] on app-icon "Confirm" at bounding box center [882, 164] width 10 height 10
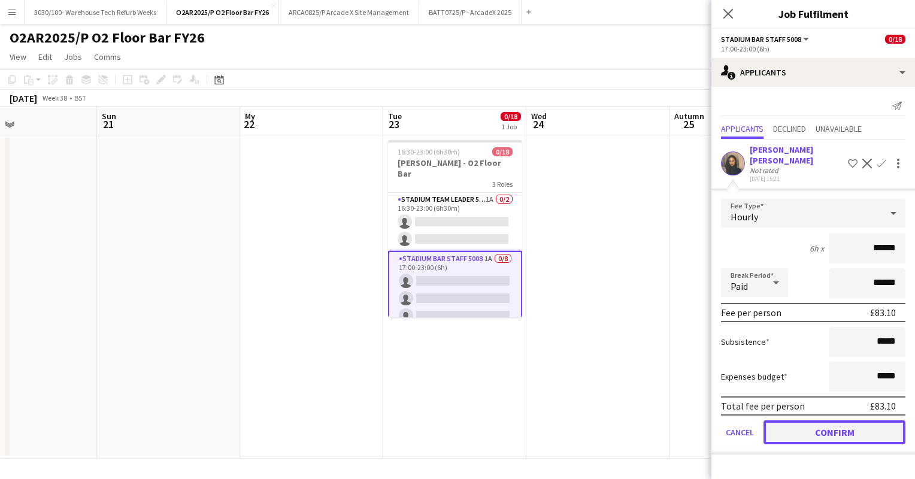
click at [816, 421] on button "Confirm" at bounding box center [835, 433] width 142 height 24
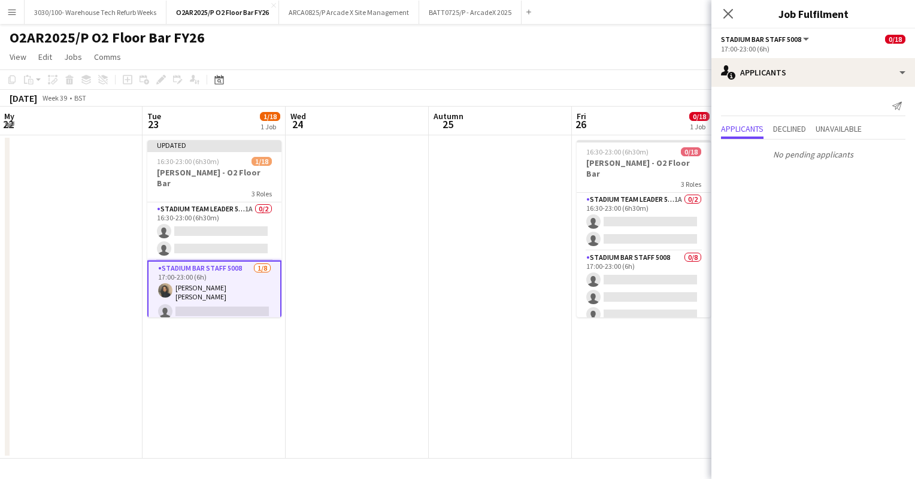
scroll to position [0, 412]
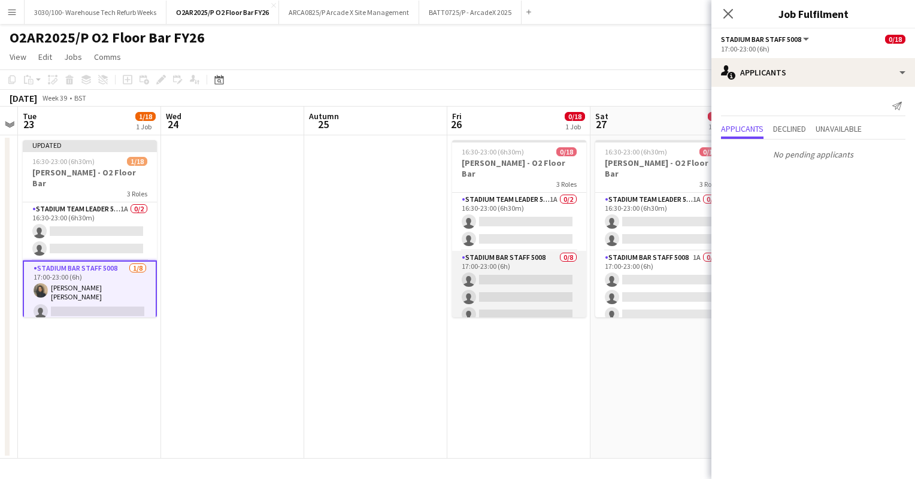
click at [510, 259] on app-card-role "Stadium Bar Staff 5008 0/8 17:00-23:00 (6h) single-neutral-actions single-neutr…" at bounding box center [519, 332] width 134 height 162
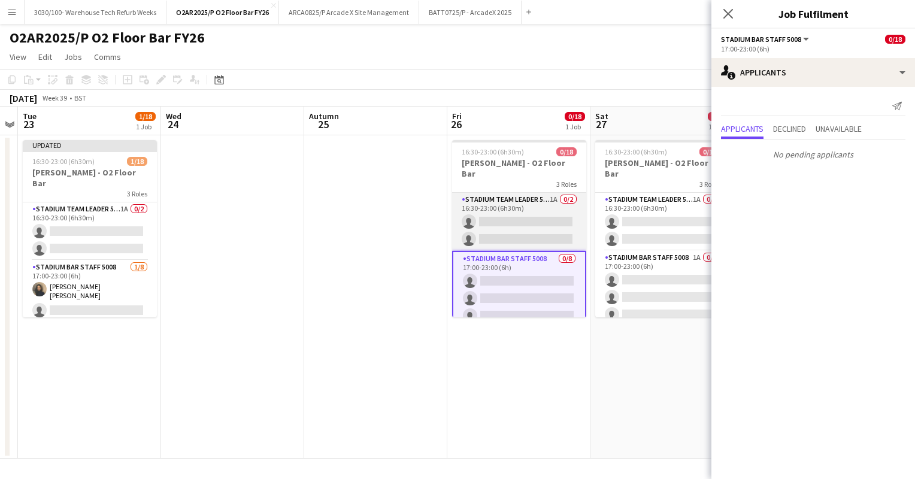
click at [541, 193] on app-card-role "Stadium Team Leader 5006 1A 0/2 16:30-23:00 (6h30m) single-neutral-actions sing…" at bounding box center [519, 222] width 134 height 58
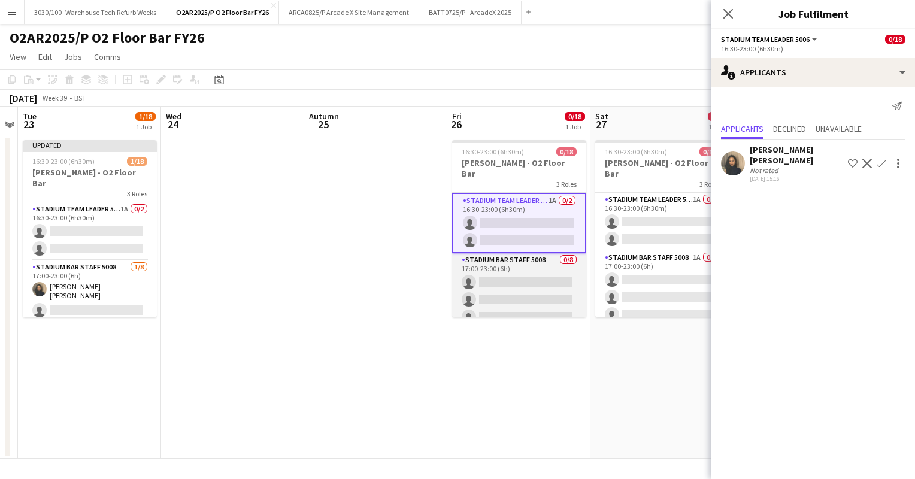
click at [523, 268] on app-card-role "Stadium Bar Staff 5008 0/8 17:00-23:00 (6h) single-neutral-actions single-neutr…" at bounding box center [519, 334] width 134 height 162
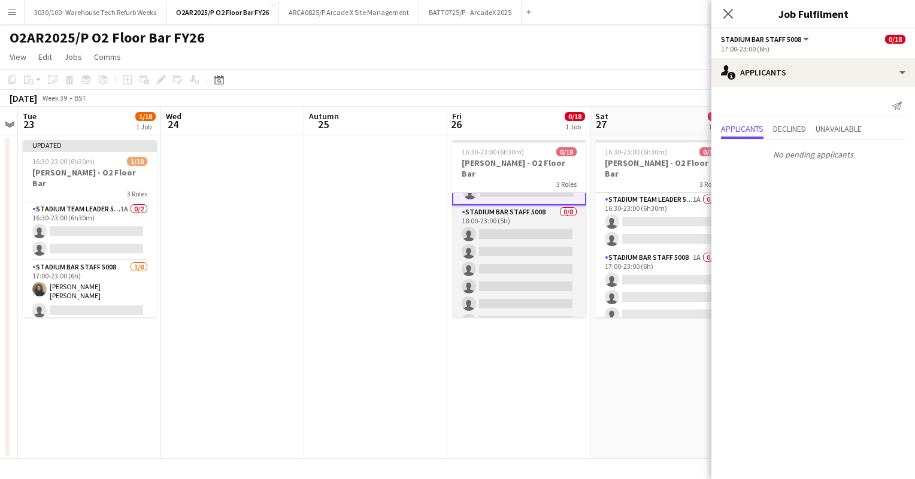
click at [539, 219] on app-card-role "Stadium Bar Staff 5008 0/8 18:00-23:00 (5h) single-neutral-actions single-neutr…" at bounding box center [519, 286] width 134 height 162
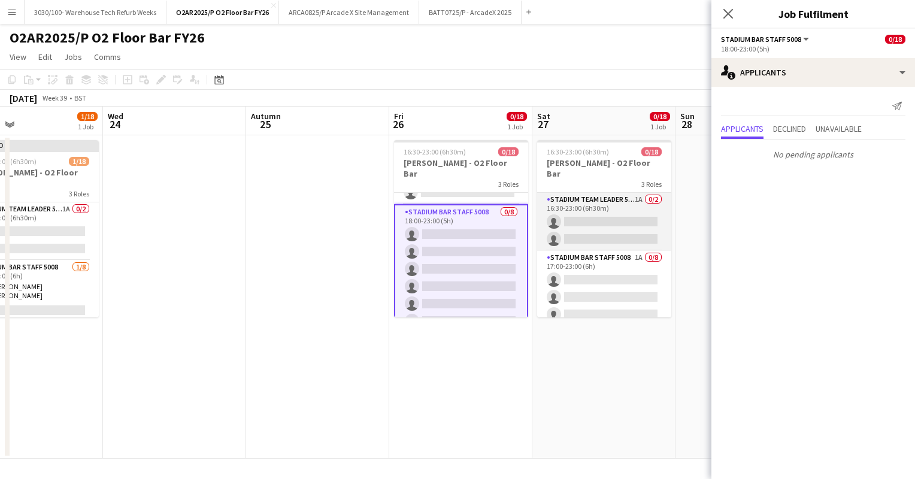
scroll to position [0, 472]
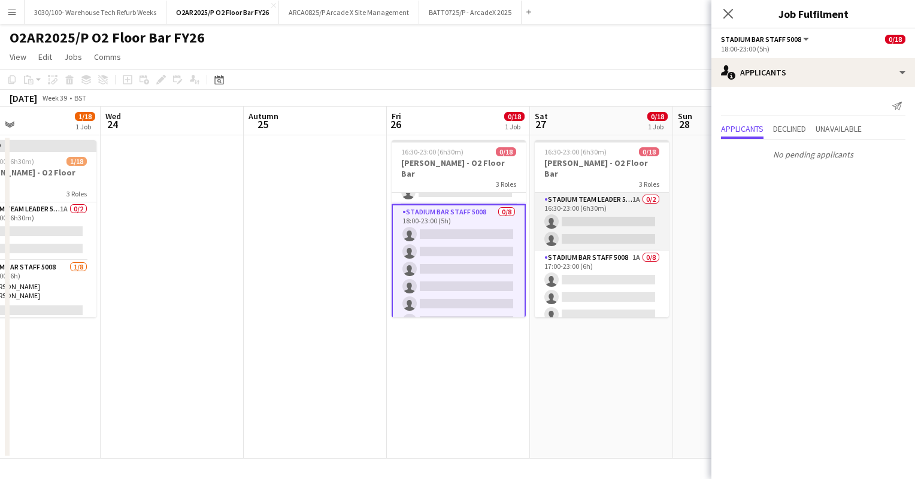
click at [591, 210] on app-card-role "Stadium Team Leader 5006 1A 0/2 16:30-23:00 (6h30m) single-neutral-actions sing…" at bounding box center [602, 222] width 134 height 58
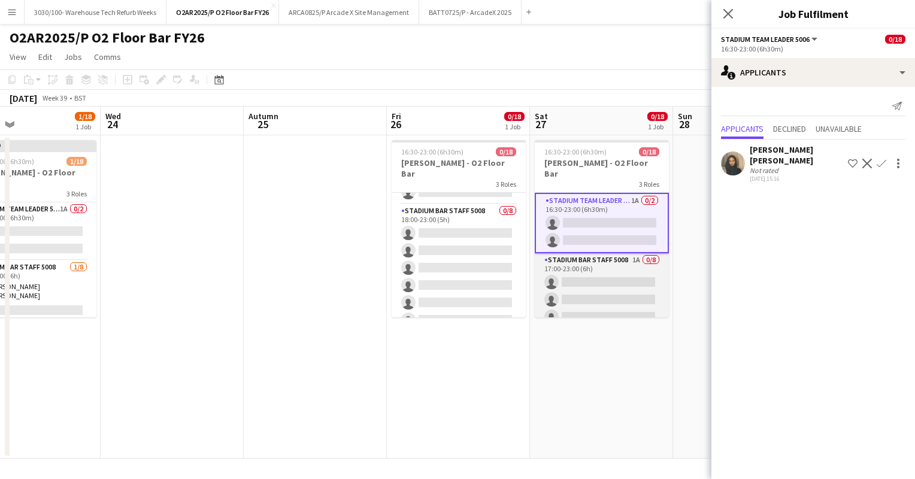
click at [606, 256] on app-card-role "Stadium Bar Staff 5008 1A 0/8 17:00-23:00 (6h) single-neutral-actions single-ne…" at bounding box center [602, 334] width 134 height 162
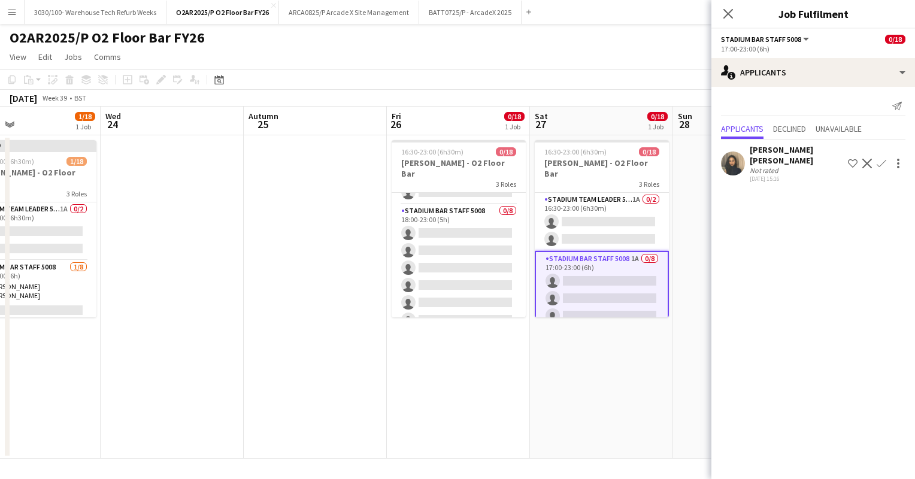
click at [884, 159] on app-icon "Confirm" at bounding box center [882, 164] width 10 height 10
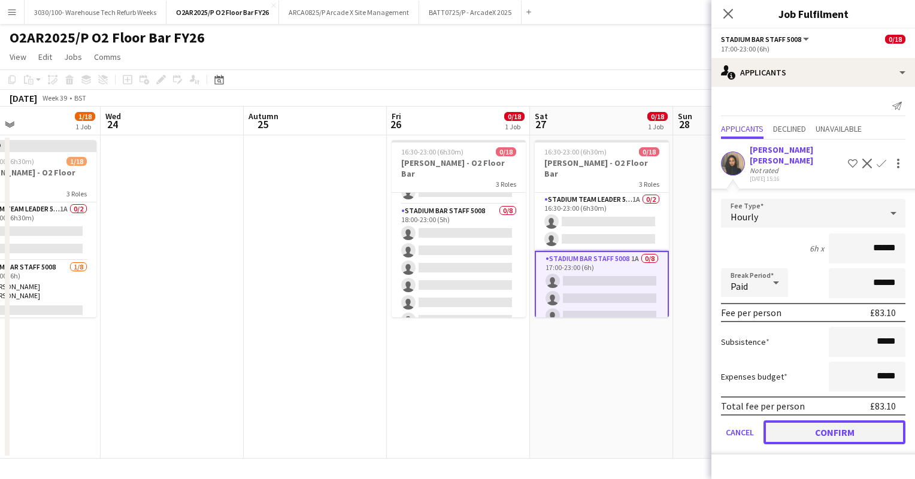
click at [804, 422] on button "Confirm" at bounding box center [835, 433] width 142 height 24
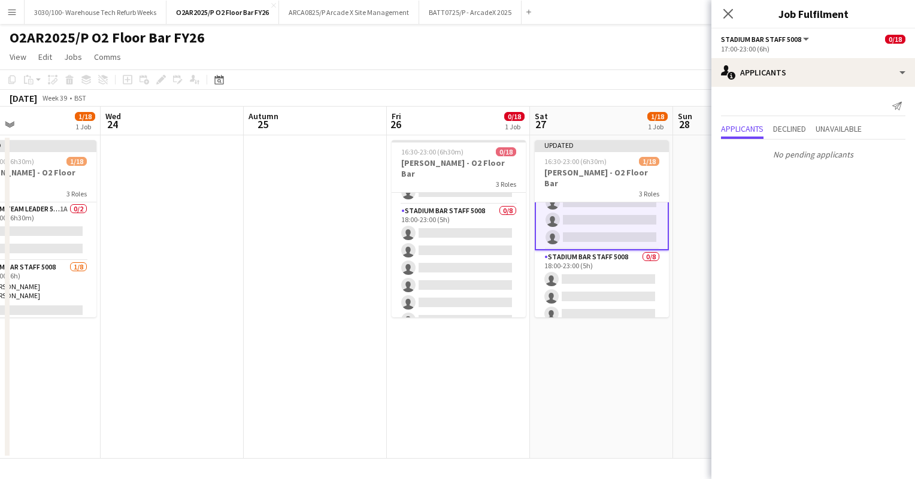
click at [597, 255] on app-card-role "Stadium Bar Staff 5008 0/8 18:00-23:00 (5h) single-neutral-actions single-neutr…" at bounding box center [602, 331] width 134 height 162
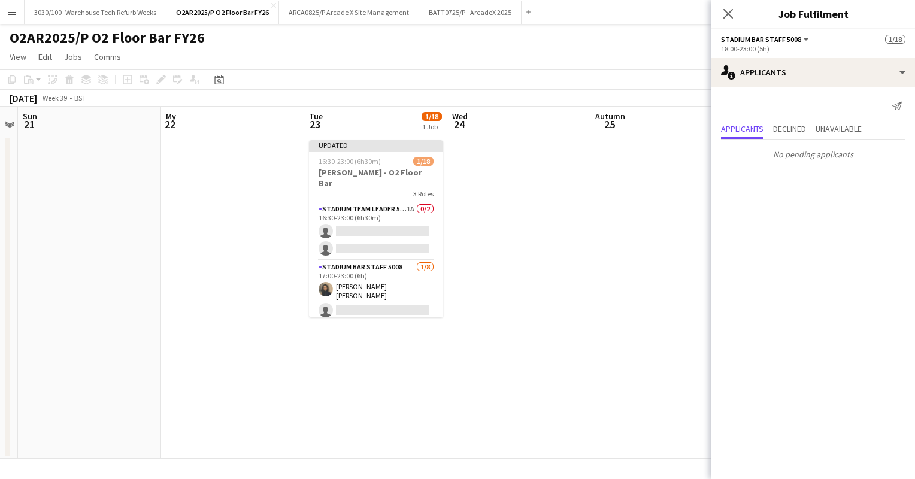
scroll to position [0, 365]
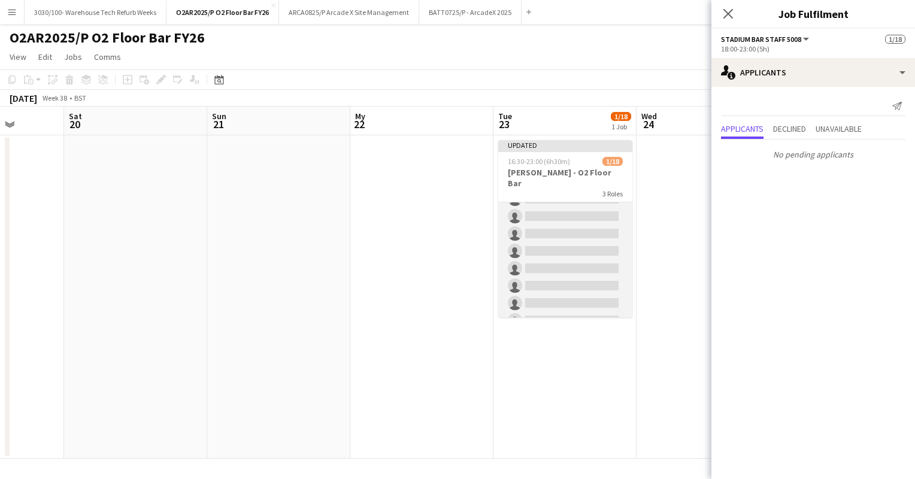
click at [558, 271] on app-card-role "Stadium Bar Staff 5008 0/8 18:00-23:00 (5h) single-neutral-actions single-neutr…" at bounding box center [565, 251] width 134 height 162
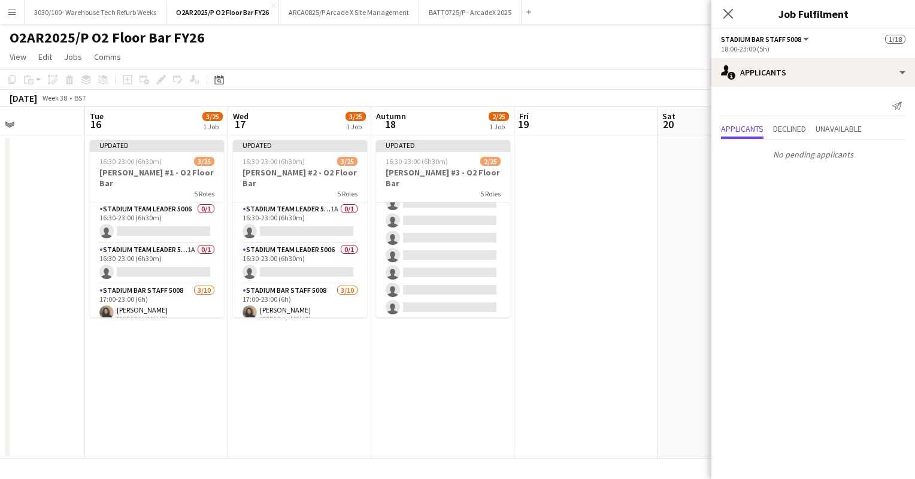
scroll to position [397, 0]
click at [440, 242] on app-card-role "Stadium Bar Staff 5008 0/12 18:00-23:00 (5h) single-neutral-actions single-neut…" at bounding box center [443, 245] width 134 height 232
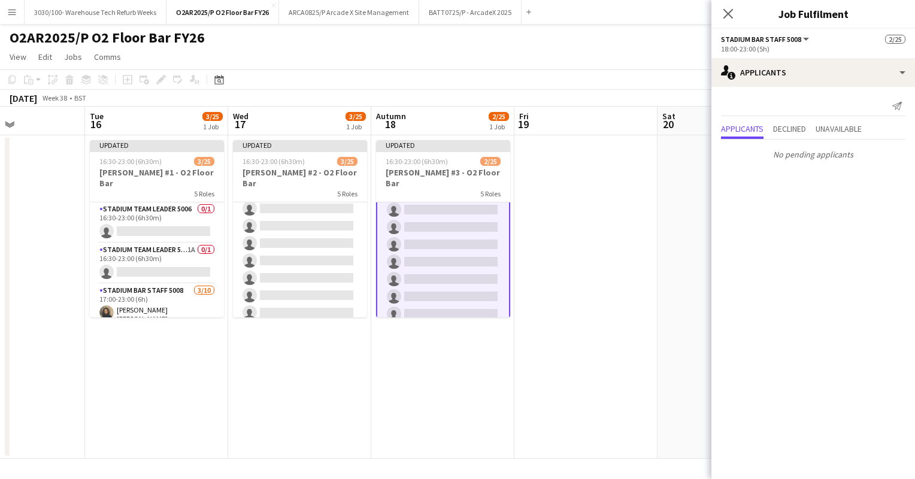
scroll to position [425, 0]
click at [297, 227] on app-card-role "Stadium Bar Staff 5008 0/12 18:00-23:00 (5h) single-neutral-actions single-neut…" at bounding box center [300, 274] width 134 height 232
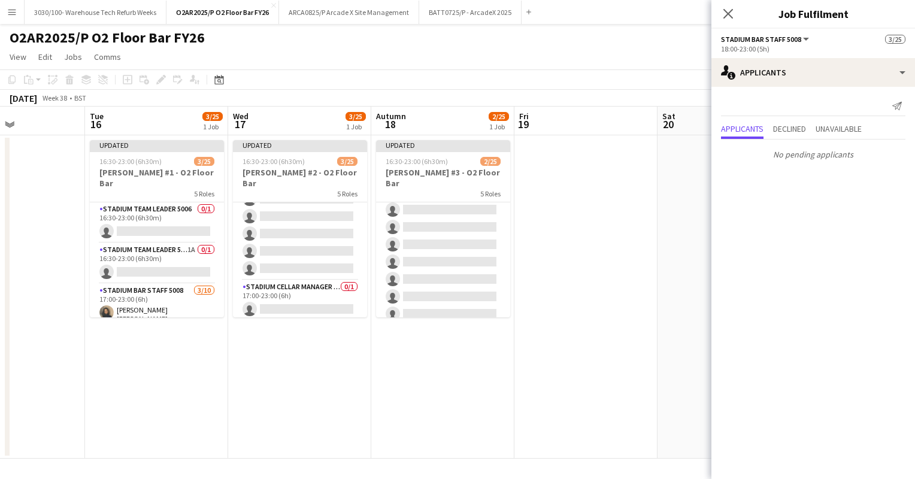
scroll to position [202, 0]
click at [293, 285] on app-card-role "Stadium Cellar Manager 5006 0/1 17:00-23:00 (6h) single-neutral-actions" at bounding box center [300, 302] width 134 height 41
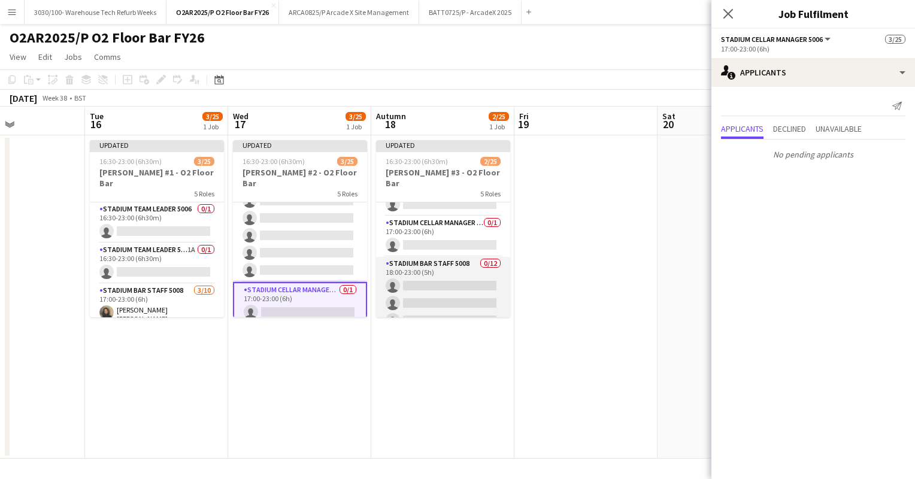
scroll to position [268, 0]
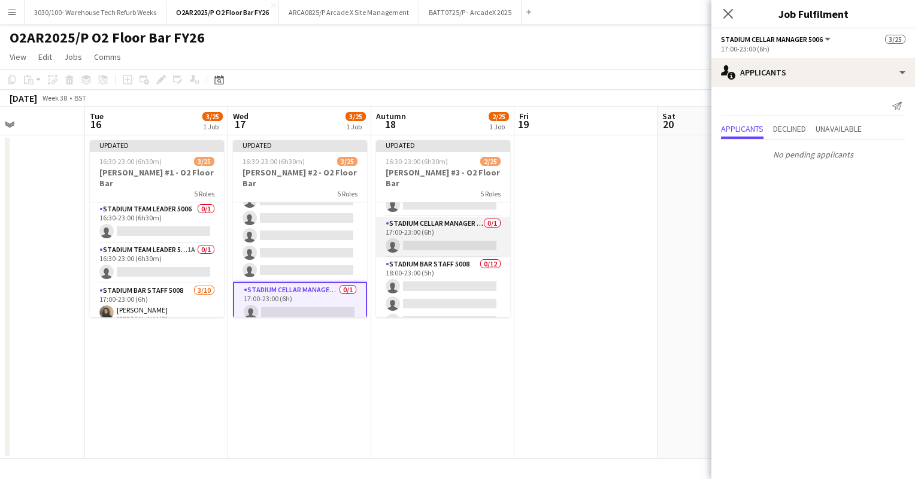
click at [434, 234] on app-card-role "Stadium Cellar Manager 5006 0/1 17:00-23:00 (6h) single-neutral-actions" at bounding box center [443, 237] width 134 height 41
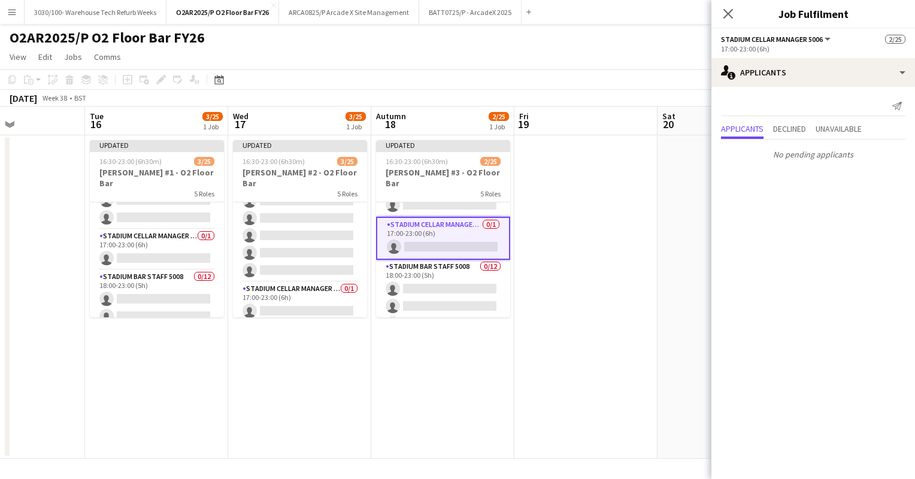
scroll to position [258, 0]
click at [149, 237] on app-card-role "Stadium Cellar Manager 5006 0/1 17:00-23:00 (6h) single-neutral-actions" at bounding box center [157, 247] width 134 height 41
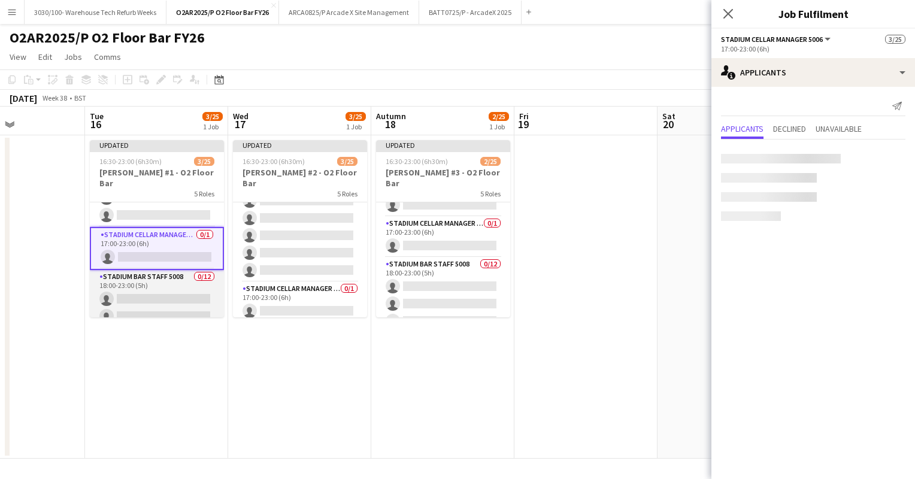
click at [147, 270] on app-card-role "Stadium Bar Staff 5008 0/12 18:00-23:00 (5h) single-neutral-actions single-neut…" at bounding box center [157, 386] width 134 height 232
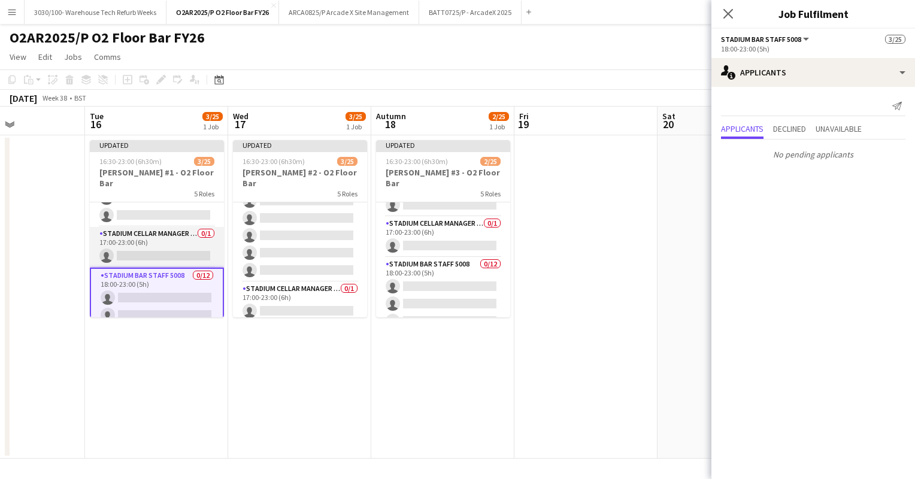
click at [164, 227] on app-card-role "Stadium Cellar Manager 5006 0/1 17:00-23:00 (6h) single-neutral-actions" at bounding box center [157, 247] width 134 height 41
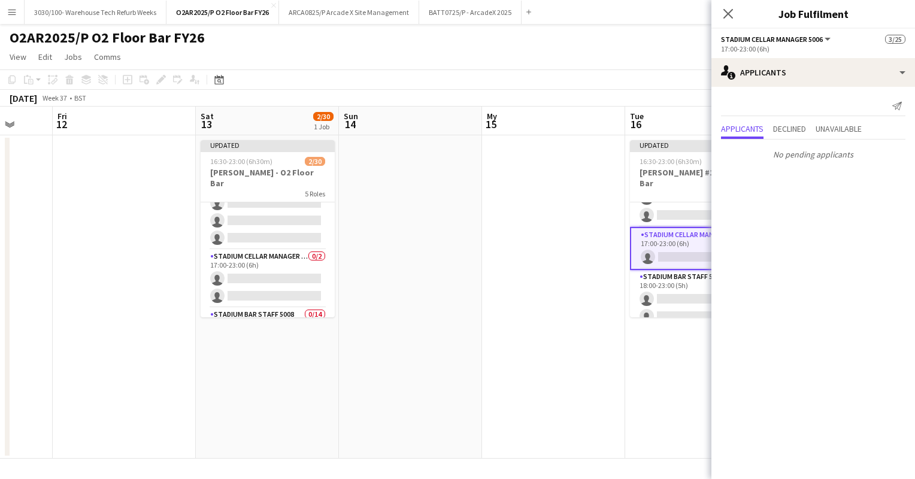
scroll to position [271, 0]
click at [266, 252] on app-card-role "Stadium Cellar Manager 5006 0/2 17:00-23:00 (6h) single-neutral-actions single-…" at bounding box center [268, 278] width 134 height 58
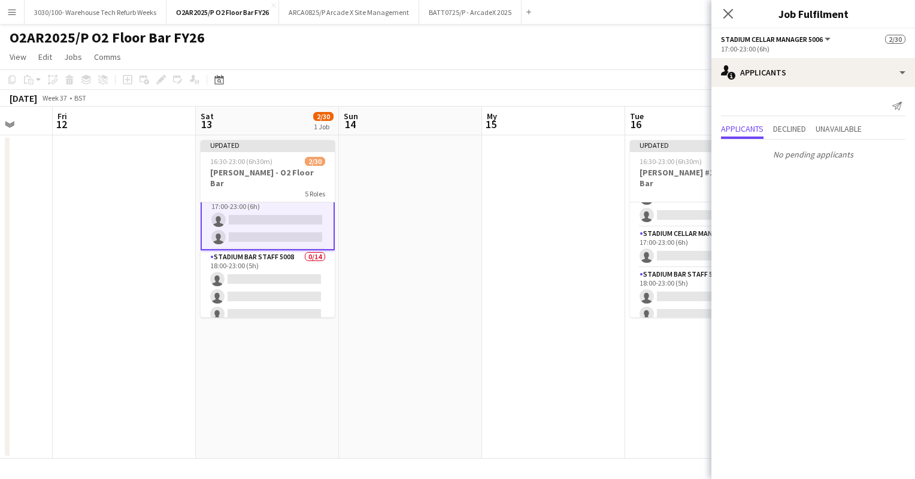
click at [266, 252] on app-card-role "Stadium Bar Staff 5008 0/14 18:00-23:00 (5h) single-neutral-actions single-neut…" at bounding box center [268, 383] width 134 height 267
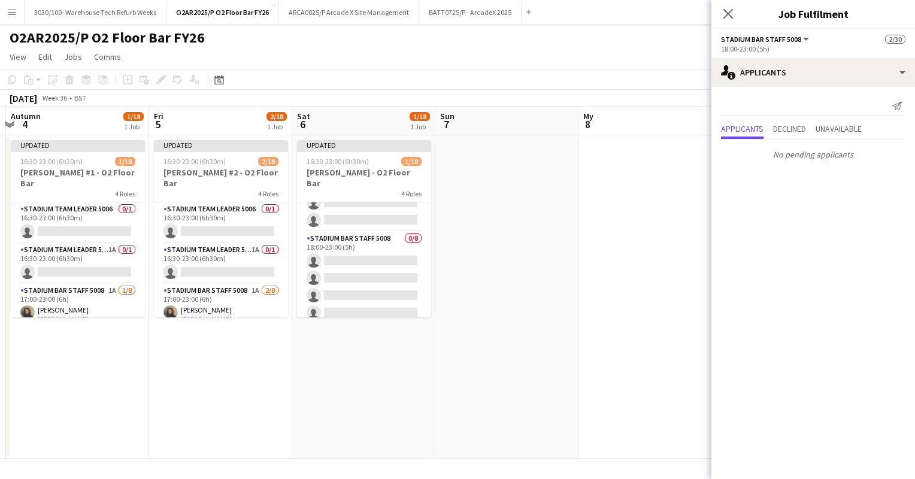
scroll to position [217, 0]
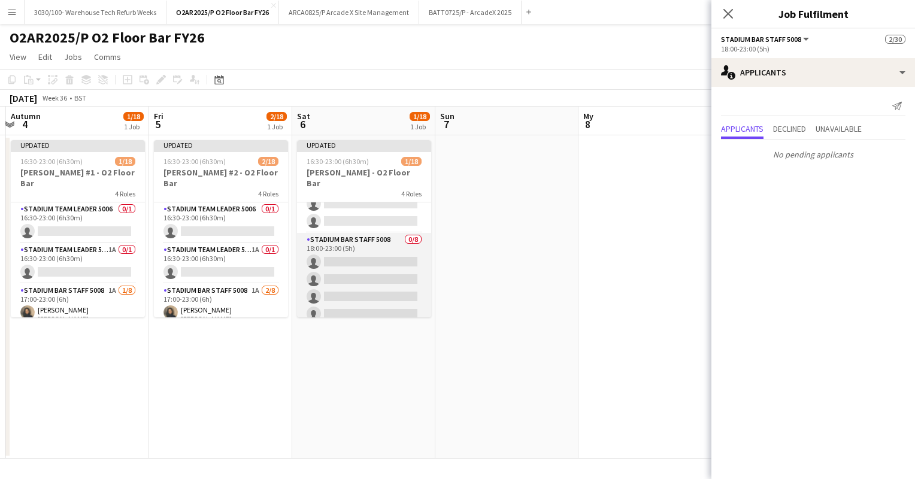
click at [371, 246] on app-card-role "Stadium Bar Staff 5008 0/8 18:00-23:00 (5h) single-neutral-actions single-neutr…" at bounding box center [364, 314] width 134 height 162
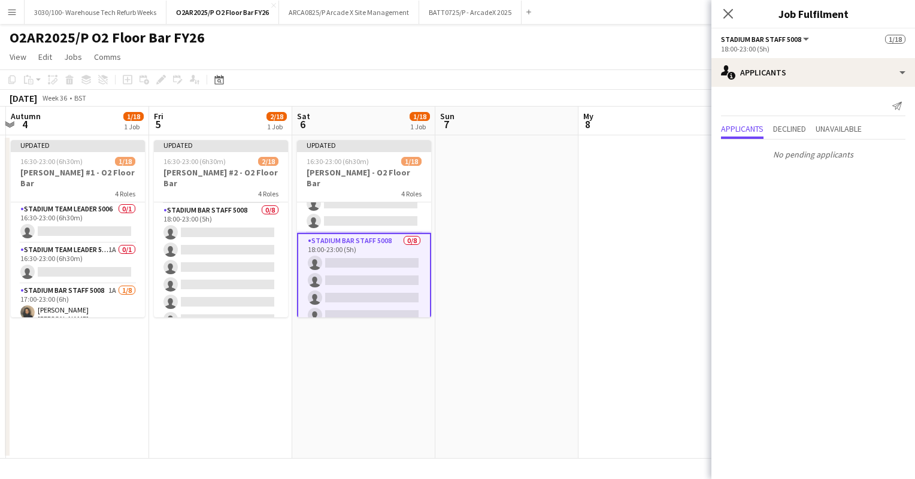
scroll to position [280, 0]
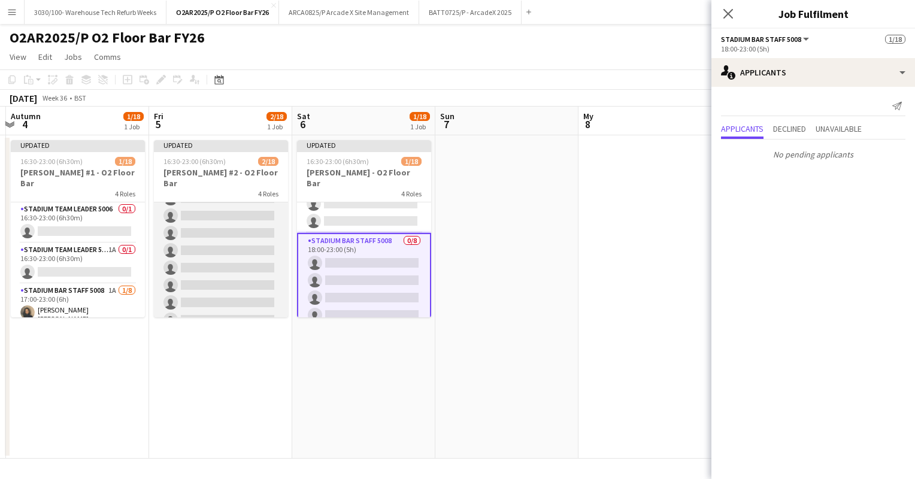
click at [229, 237] on app-card-role "Stadium Bar Staff 5008 0/8 18:00-23:00 (5h) single-neutral-actions single-neutr…" at bounding box center [221, 251] width 134 height 162
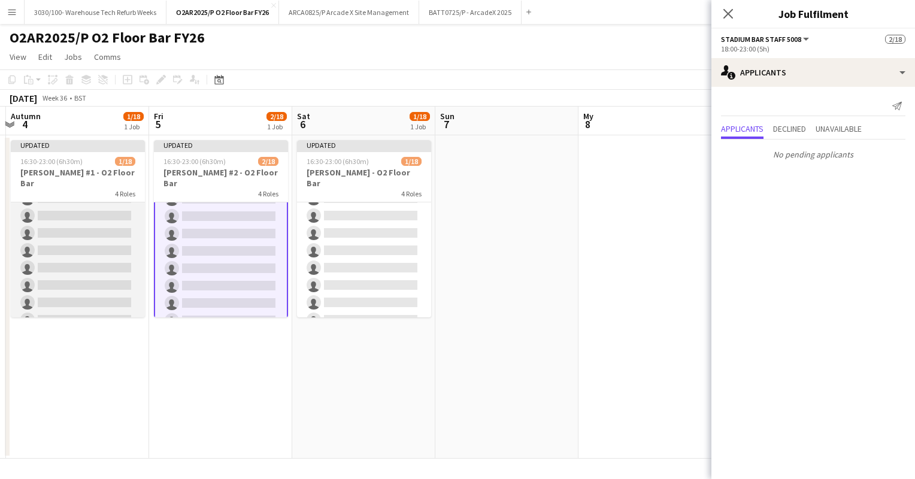
click at [81, 241] on app-card-role "Stadium Bar Staff 5008 0/8 18:00-23:00 (5h) single-neutral-actions single-neutr…" at bounding box center [78, 251] width 134 height 162
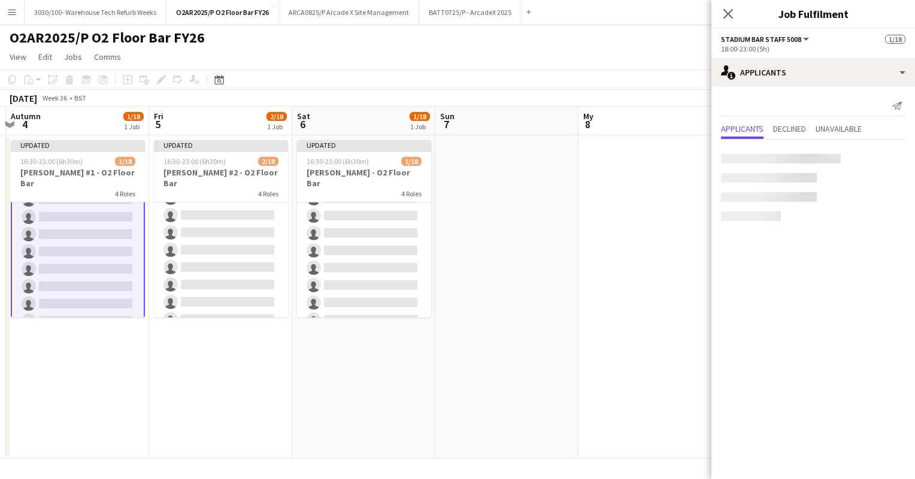
scroll to position [281, 0]
click at [508, 96] on div "[DATE] Week 36 • BST Publish 1 job Revert 1 job" at bounding box center [457, 98] width 915 height 17
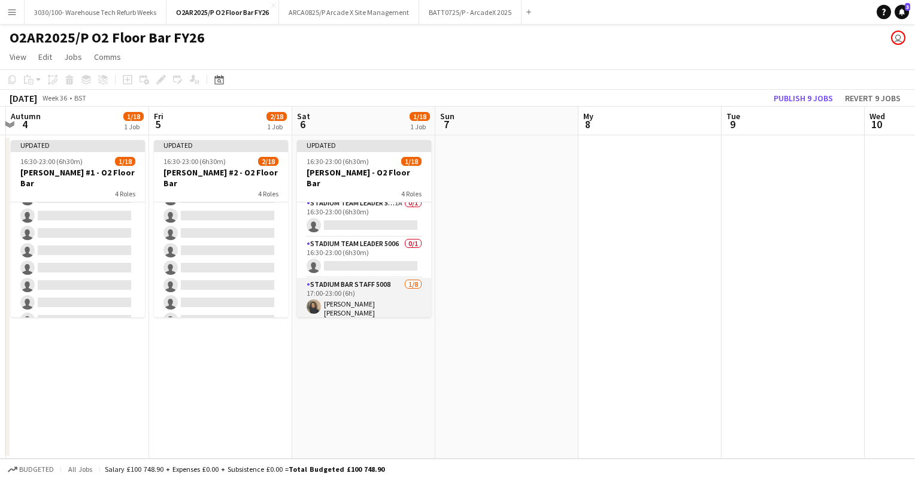
scroll to position [0, 0]
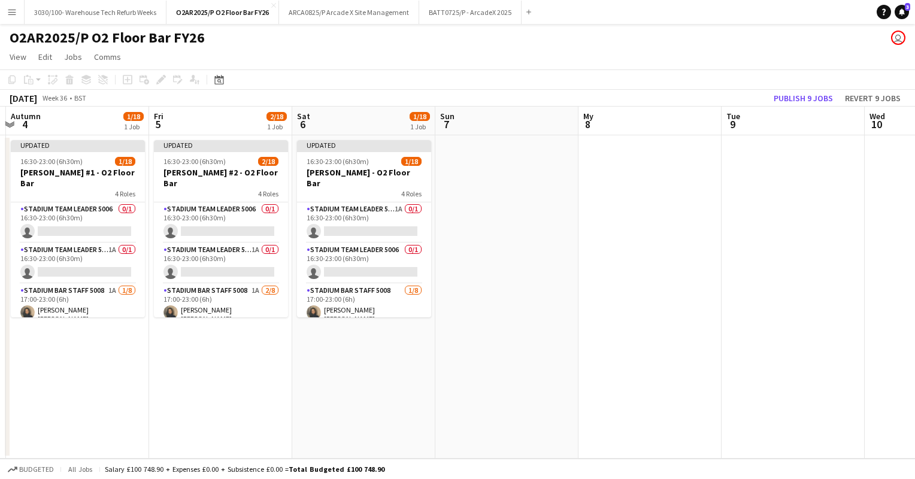
click at [452, 53] on app-page-menu "View Day view expanded Day view collapsed Month view Date picker Jump to [DATE]…" at bounding box center [457, 58] width 915 height 23
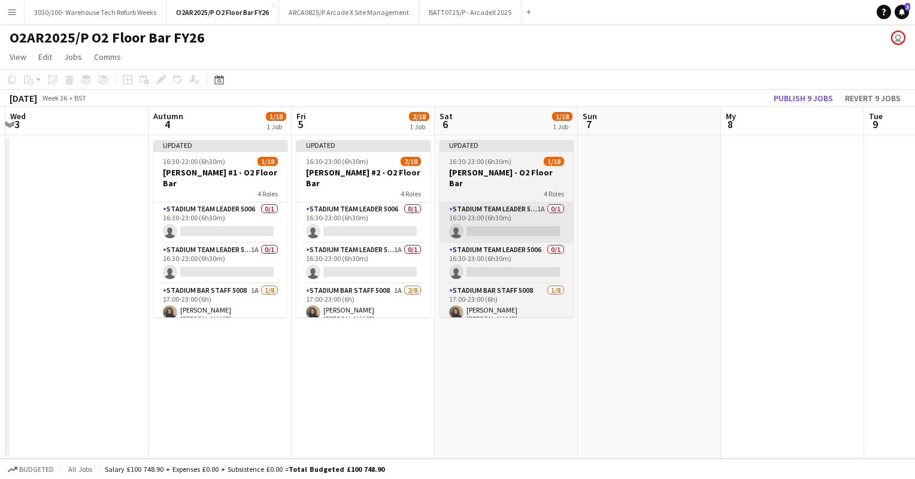
scroll to position [0, 425]
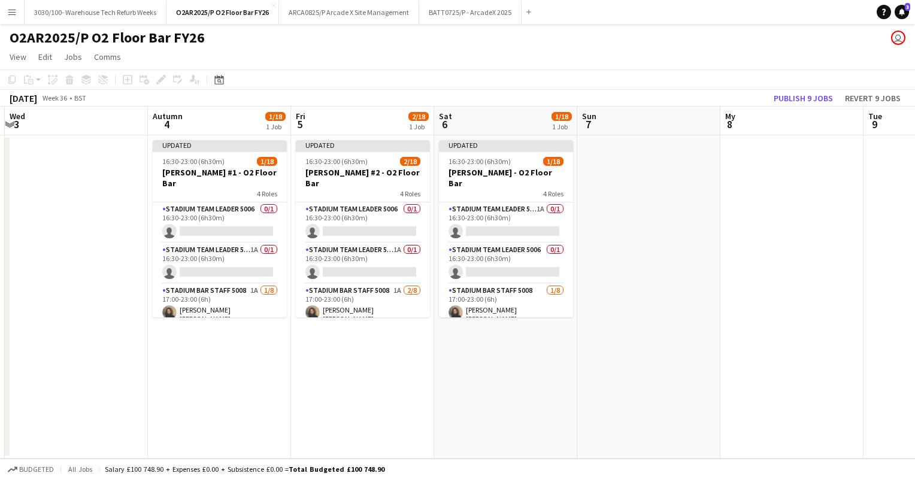
click at [369, 47] on app-page-menu "View Day view expanded Day view collapsed Month view Date picker Jump to [DATE]…" at bounding box center [457, 58] width 915 height 23
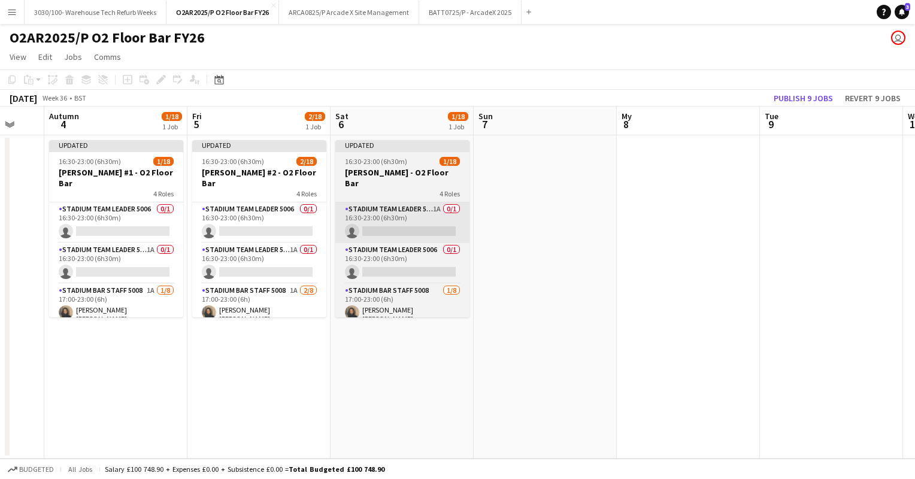
scroll to position [0, 242]
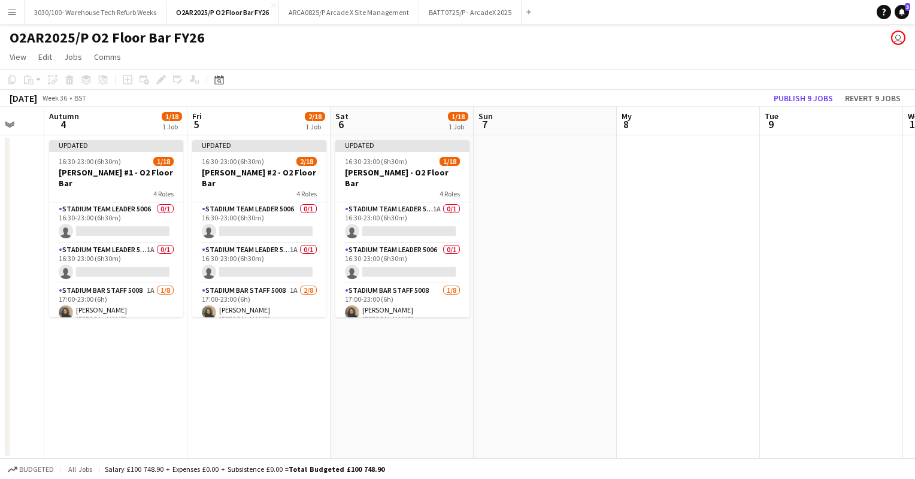
click at [489, 55] on app-page-menu "View Day view expanded Day view collapsed Month view Date picker Jump to [DATE]…" at bounding box center [457, 58] width 915 height 23
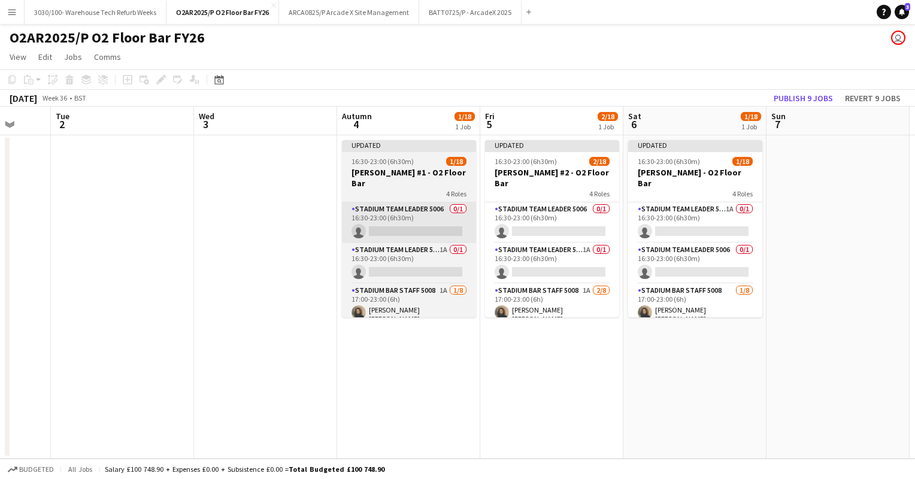
scroll to position [0, 522]
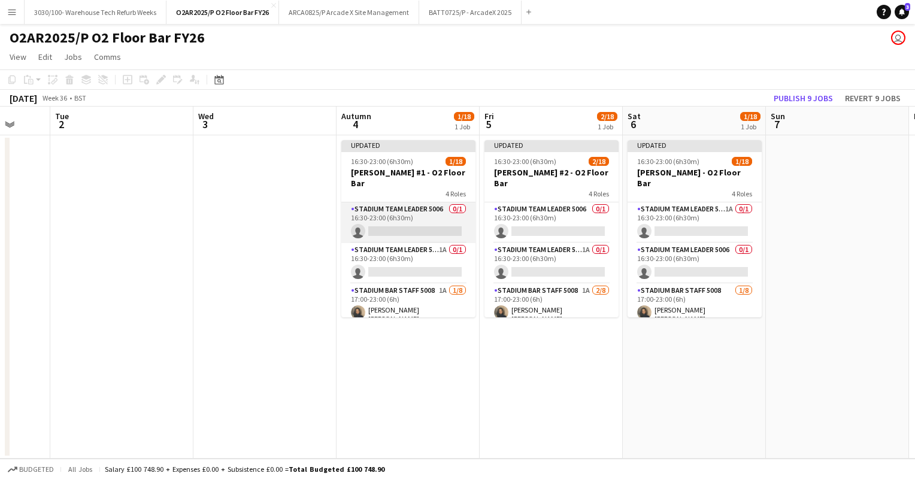
click at [406, 202] on app-card-role "Stadium Team Leader 5006 0/1 16:30-23:00 (6h30m) single-neutral-actions" at bounding box center [408, 222] width 134 height 41
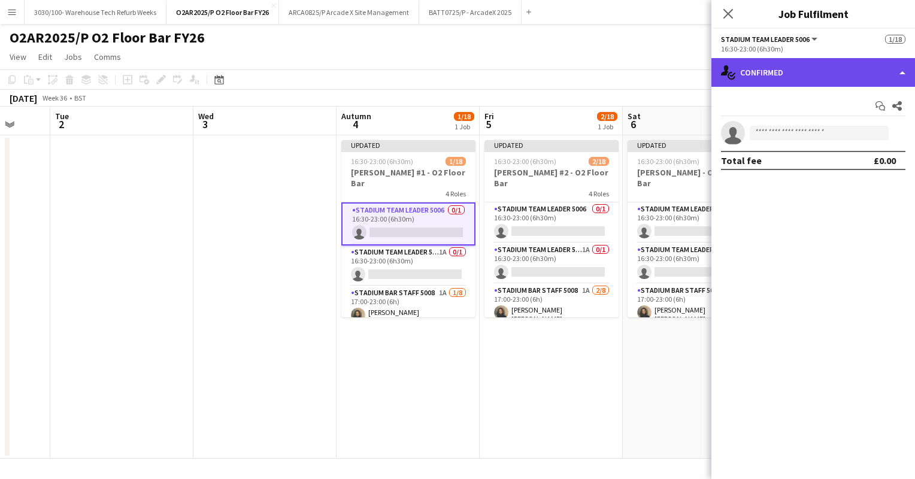
click at [797, 85] on div "single-neutral-actions-check-2 Confirmed" at bounding box center [814, 72] width 204 height 29
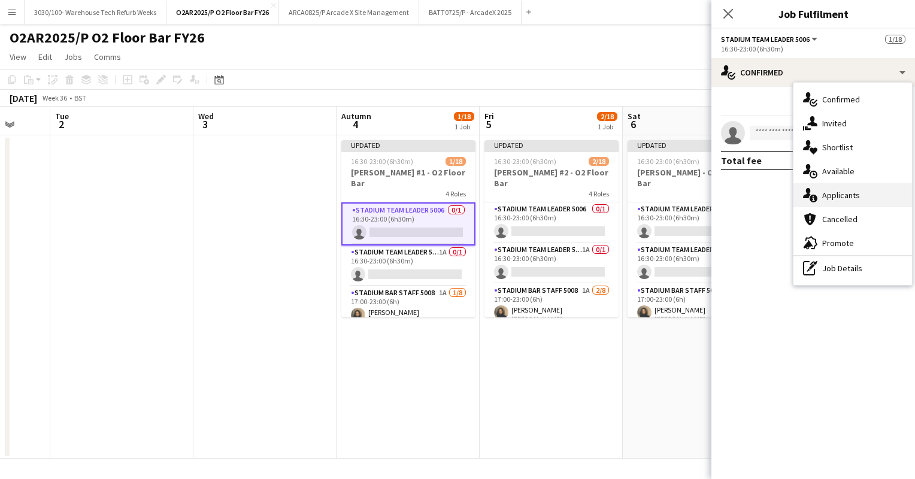
click at [831, 188] on div "single-neutral-actions-information Applicants" at bounding box center [853, 195] width 119 height 24
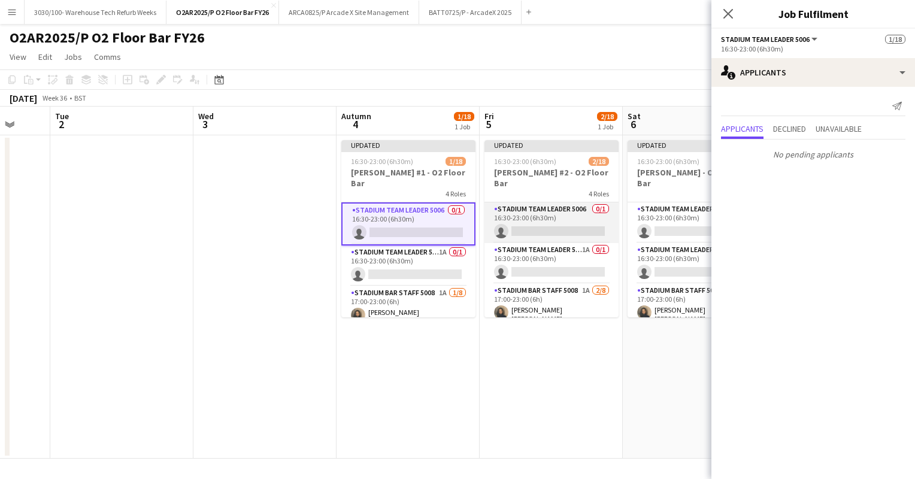
click at [555, 213] on app-card-role "Stadium Team Leader 5006 0/1 16:30-23:00 (6h30m) single-neutral-actions" at bounding box center [552, 222] width 134 height 41
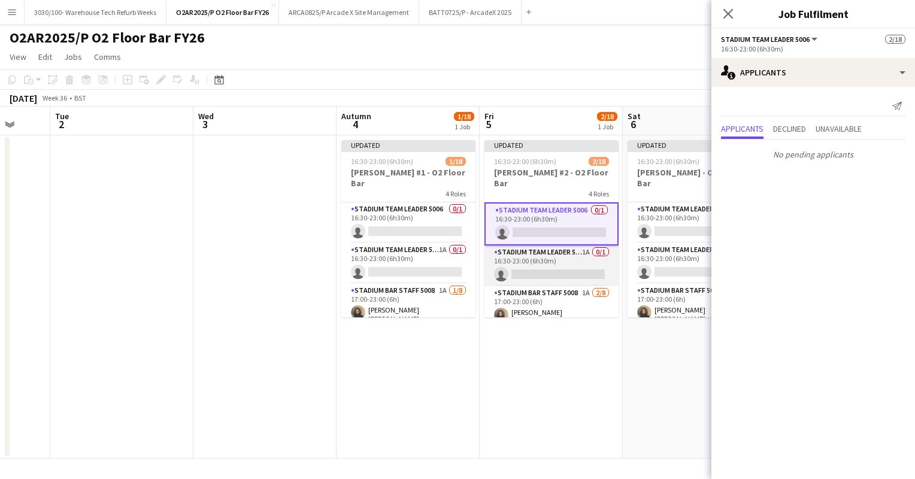
click at [520, 248] on app-card-role "Stadium Team Leader 5006 1A 0/1 16:30-23:00 (6h30m) single-neutral-actions" at bounding box center [552, 266] width 134 height 41
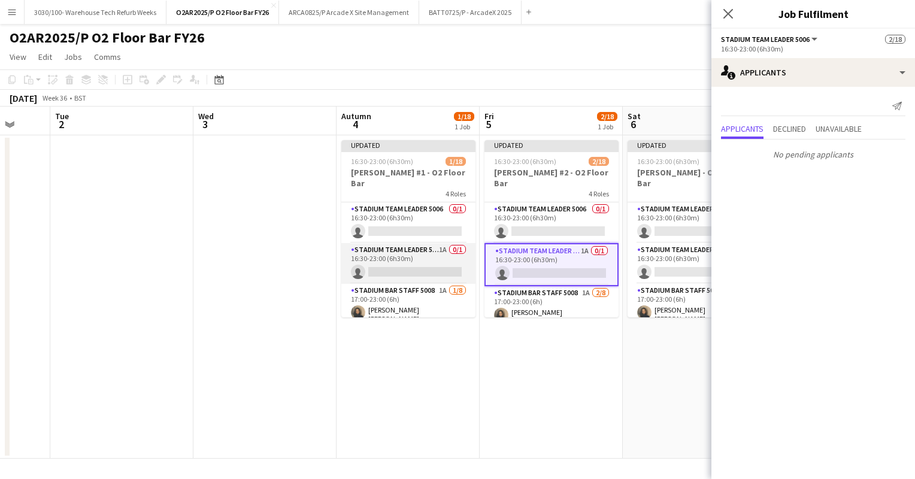
click at [432, 249] on app-card-role "Stadium Team Leader 5006 1A 0/1 16:30-23:00 (6h30m) single-neutral-actions" at bounding box center [408, 263] width 134 height 41
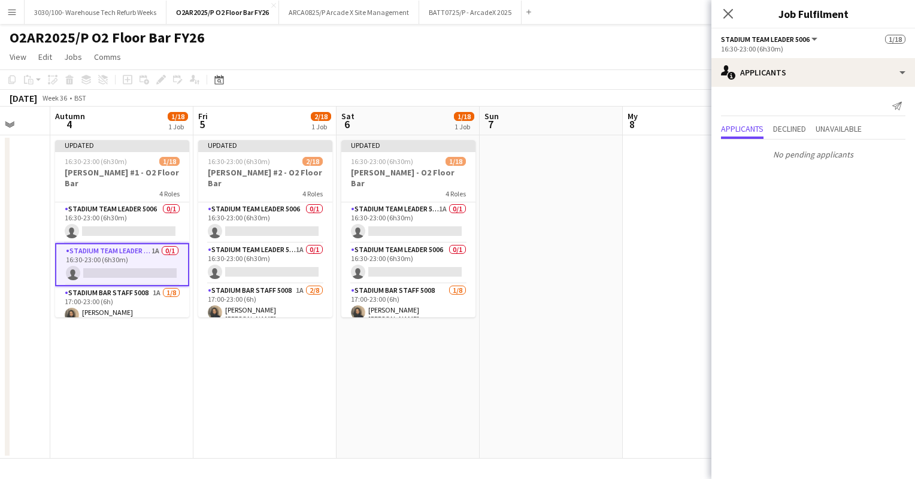
scroll to position [0, 406]
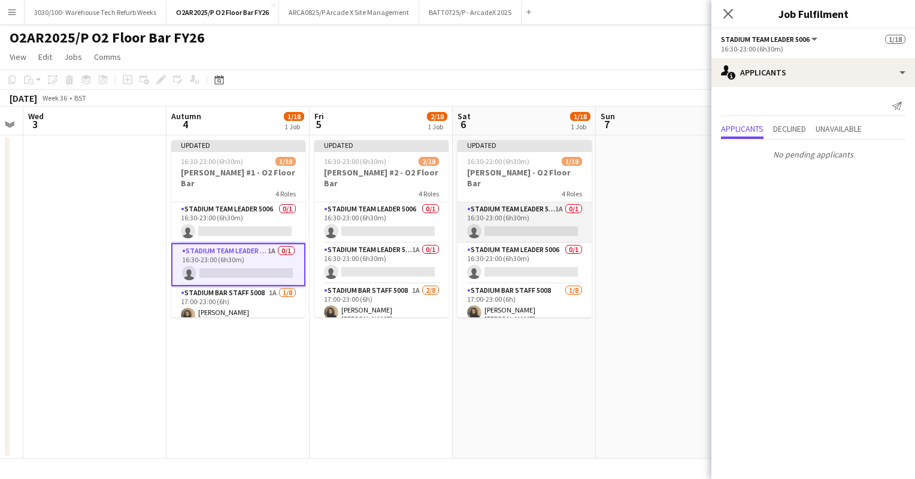
click at [522, 205] on app-card-role "Stadium Team Leader 5006 1A 0/1 16:30-23:00 (6h30m) single-neutral-actions" at bounding box center [525, 222] width 134 height 41
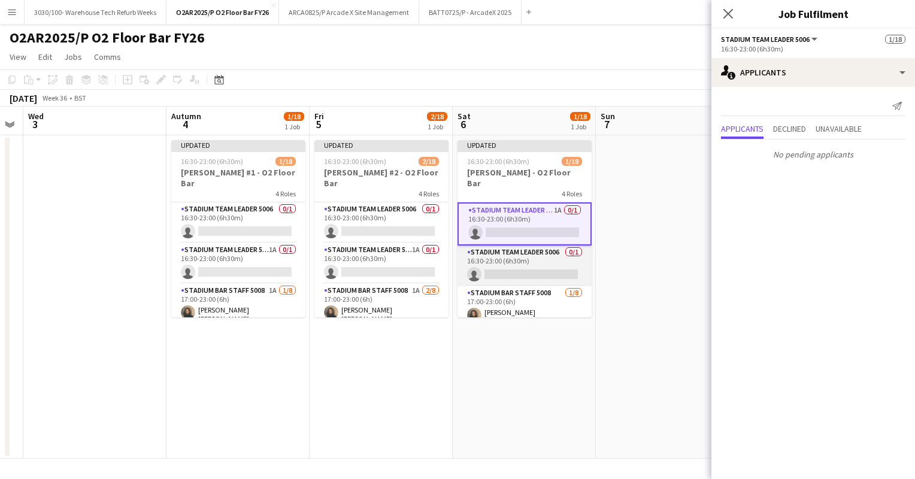
click at [513, 246] on app-card-role "Stadium Team Leader 5006 0/1 16:30-23:00 (6h30m) single-neutral-actions" at bounding box center [525, 266] width 134 height 41
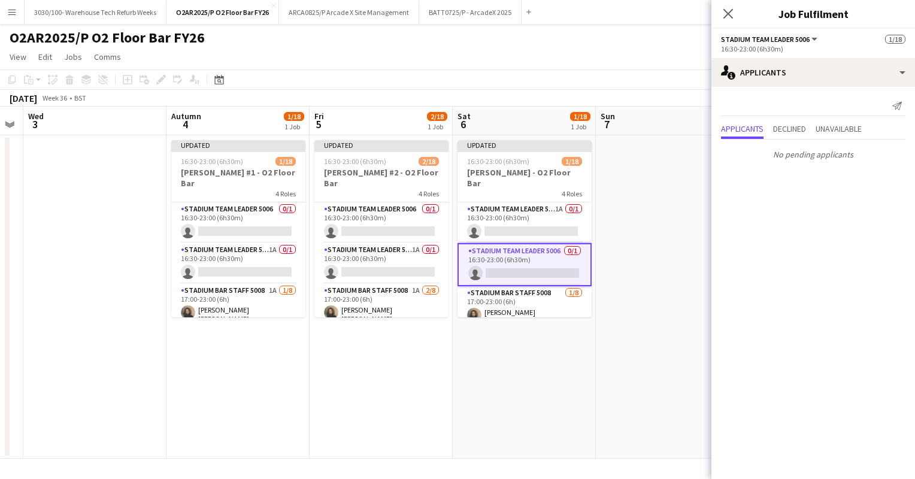
click at [559, 111] on app-board-header-date "Sat 6 1/18 1 Job" at bounding box center [524, 121] width 143 height 29
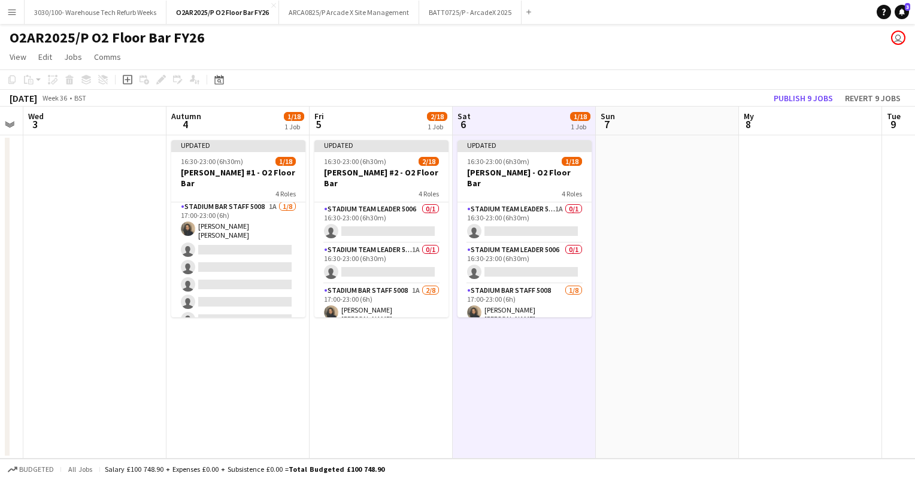
click at [234, 247] on app-card-role "Stadium Bar Staff 5008 1A [DATE] 17:00-23:00 (6h) [PERSON_NAME] [PERSON_NAME] s…" at bounding box center [238, 283] width 134 height 166
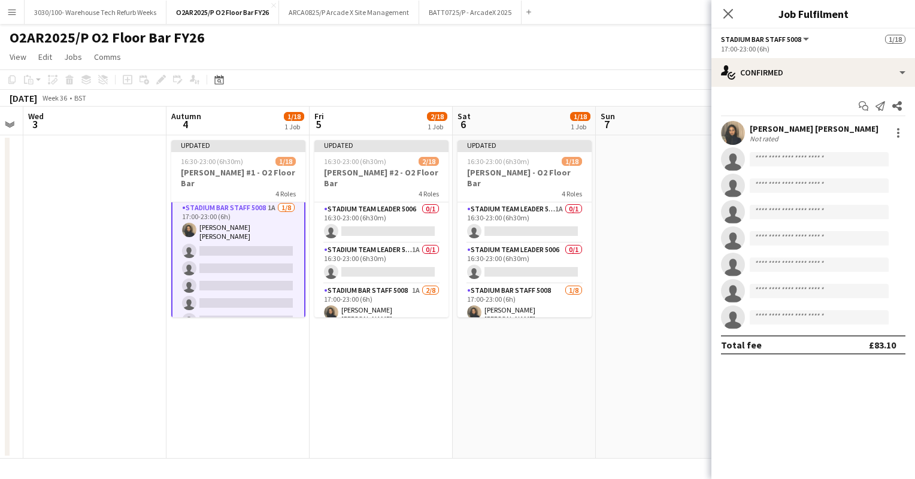
scroll to position [84, 0]
click at [820, 158] on input at bounding box center [819, 159] width 139 height 14
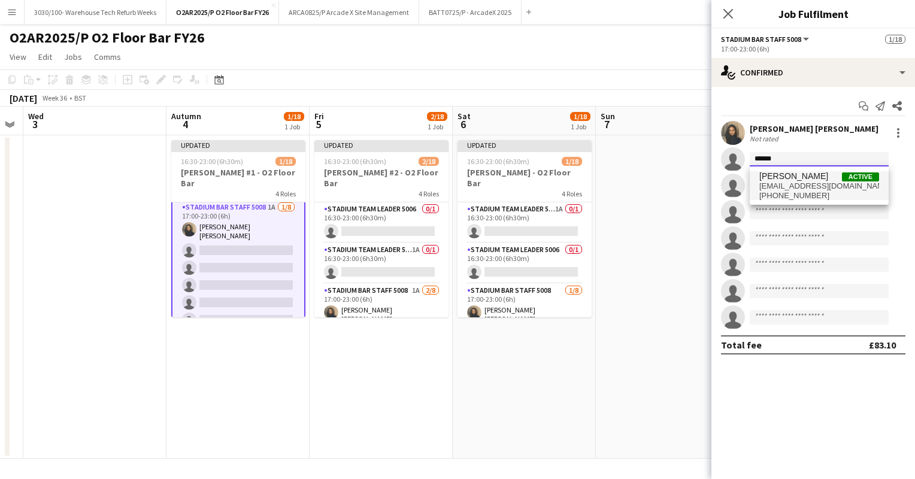
type input "******"
click at [800, 189] on span "[EMAIL_ADDRESS][DOMAIN_NAME]" at bounding box center [820, 187] width 120 height 10
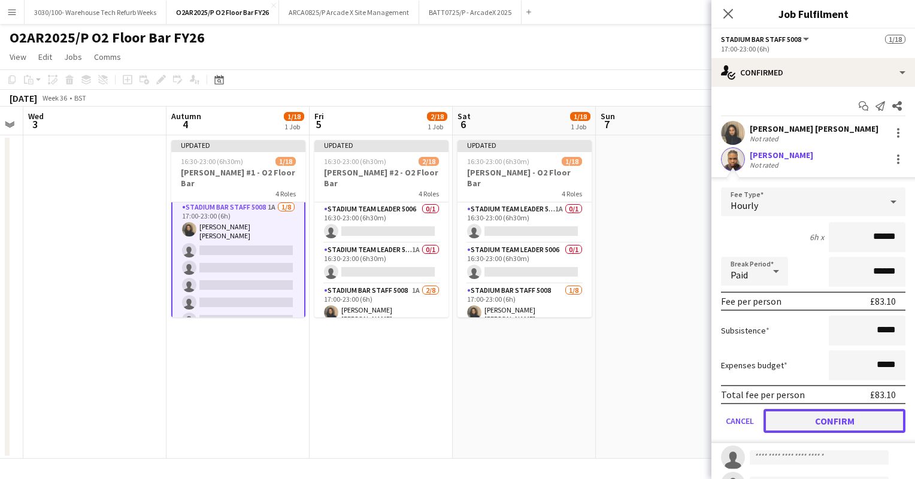
click at [816, 412] on button "Confirm" at bounding box center [835, 421] width 142 height 24
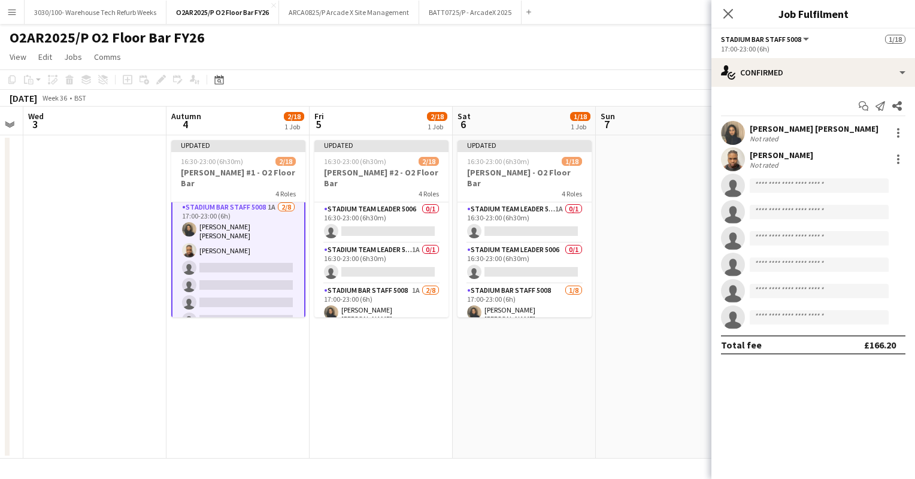
click at [679, 71] on app-toolbar "Copy Paste Paste Ctrl+V Paste with crew Ctrl+Shift+V Paste linked Job [GEOGRAPH…" at bounding box center [457, 79] width 915 height 20
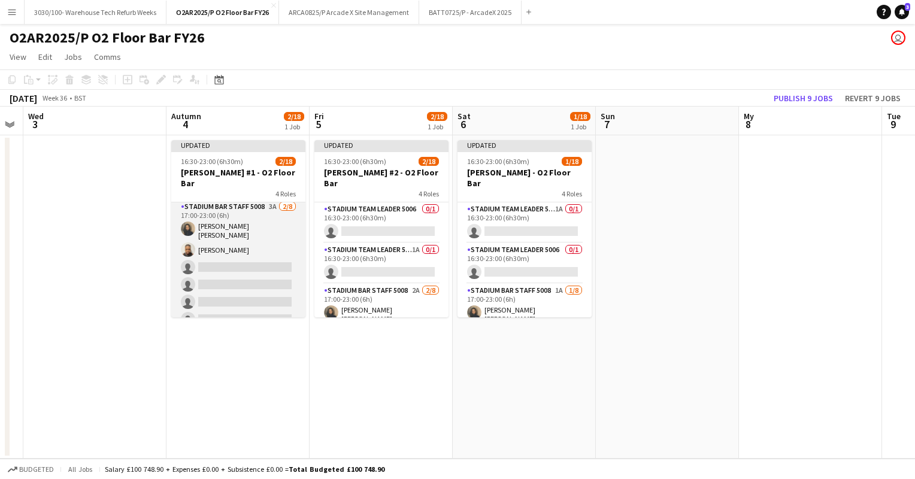
click at [249, 204] on app-card-role "Stadium Bar Staff 5008 3A [DATE] 17:00-23:00 (6h) [PERSON_NAME] [PERSON_NAME] […" at bounding box center [238, 283] width 134 height 166
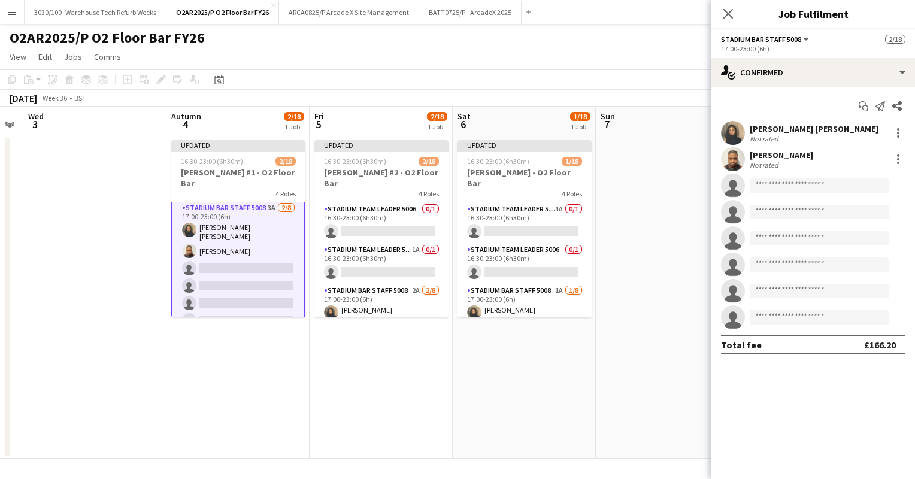
scroll to position [84, 0]
drag, startPoint x: 812, startPoint y: 68, endPoint x: 682, endPoint y: 117, distance: 139.5
click at [682, 117] on app-board-header-date "Sun 7" at bounding box center [667, 121] width 143 height 29
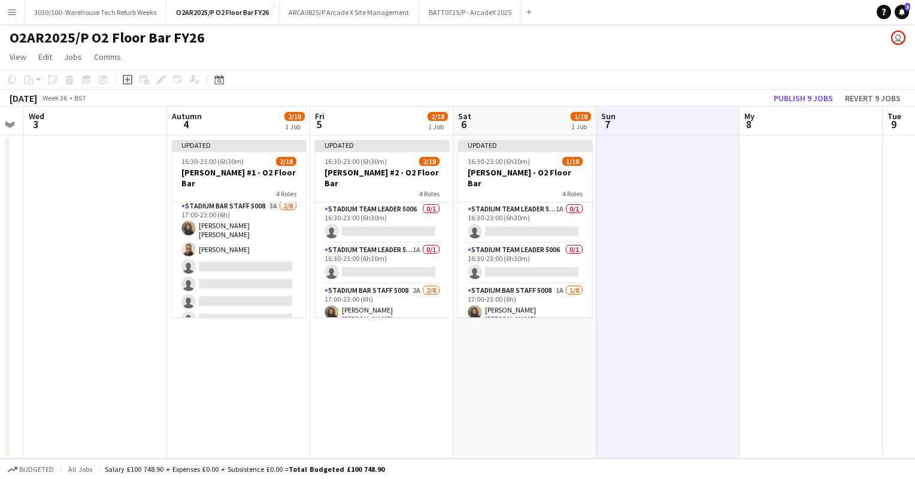
scroll to position [84, 0]
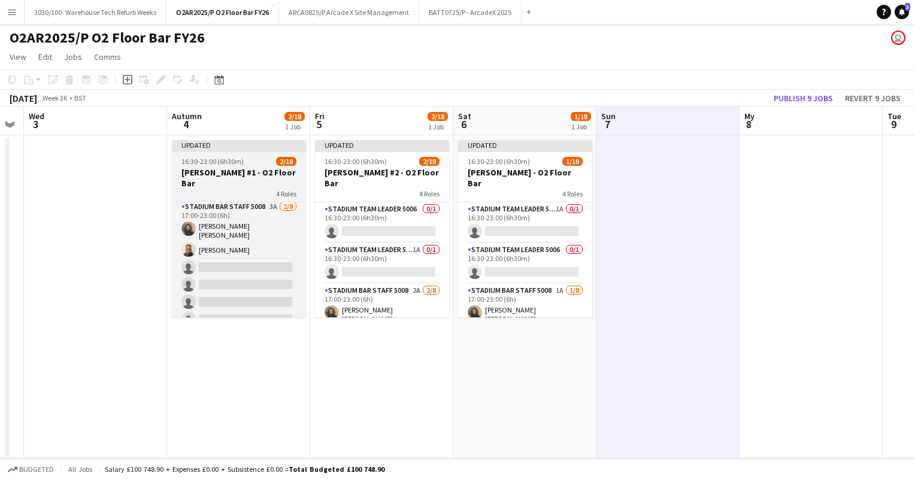
drag, startPoint x: 265, startPoint y: 170, endPoint x: 230, endPoint y: 187, distance: 38.8
click at [230, 187] on app-job-card "Updated 16:30-23:00 (6h30m) 2/18 [PERSON_NAME] #1 - O2 Floor Bar 4 Roles Stadiu…" at bounding box center [239, 228] width 134 height 177
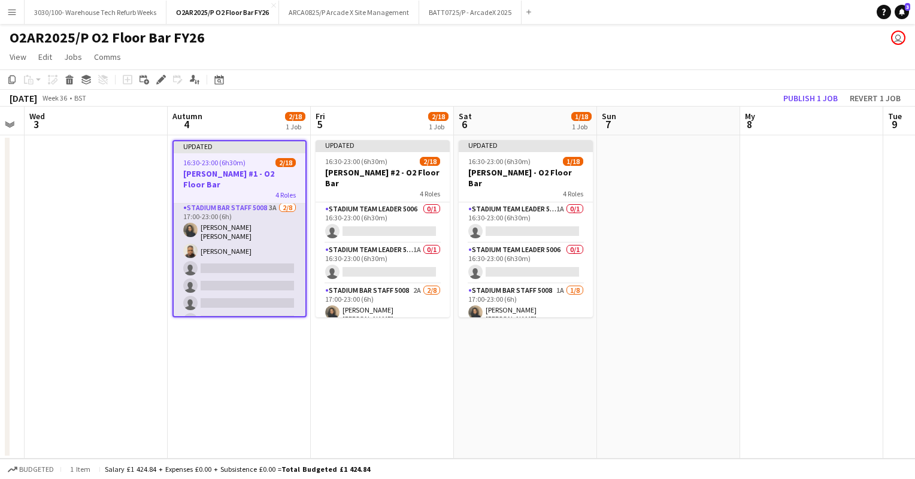
scroll to position [0, 0]
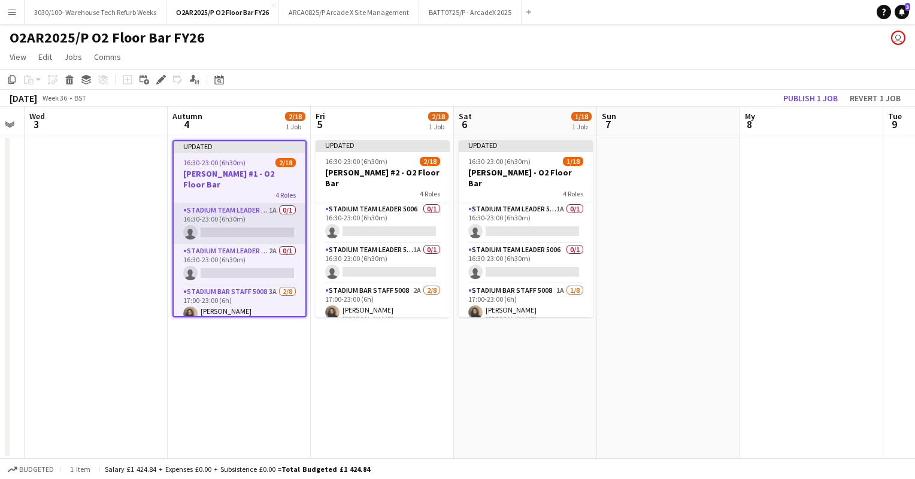
click at [242, 205] on app-card-role "Stadium Team Leader 5006 1A 0/1 16:30-23:00 (6h30m) single-neutral-actions" at bounding box center [240, 224] width 132 height 41
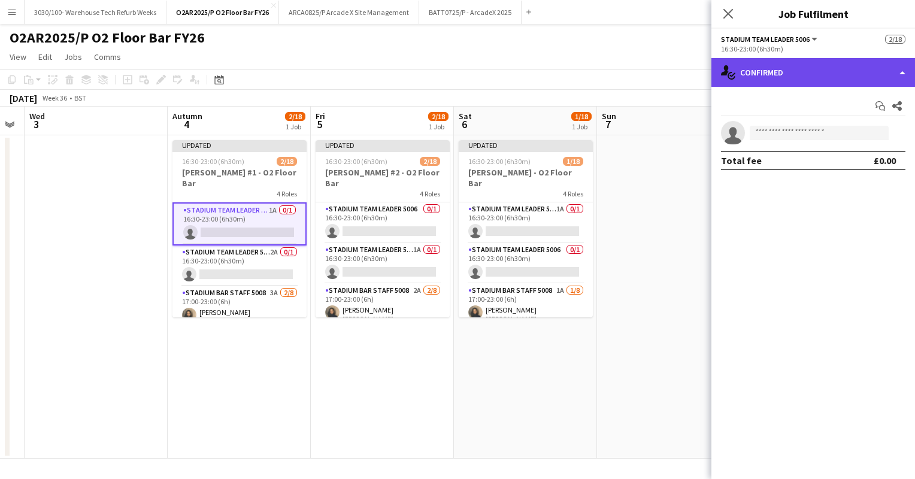
click at [867, 69] on div "single-neutral-actions-check-2 Confirmed" at bounding box center [814, 72] width 204 height 29
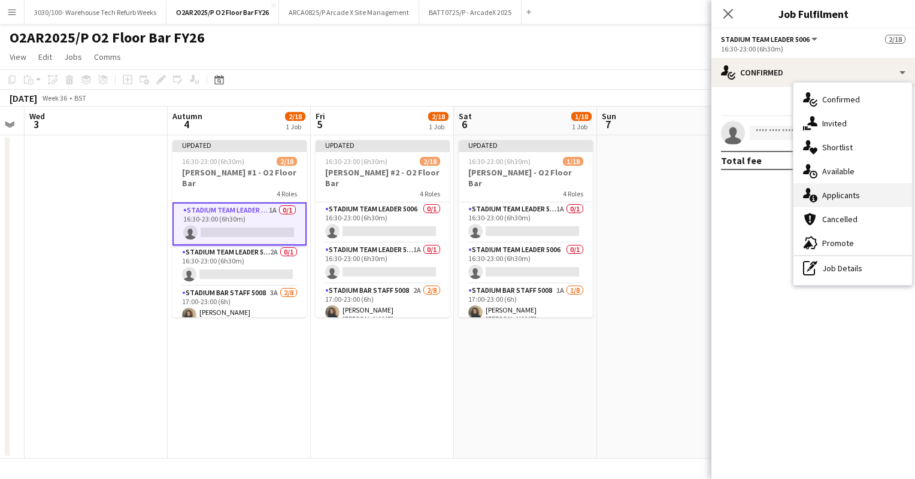
click at [848, 192] on font "Applicants" at bounding box center [841, 195] width 38 height 11
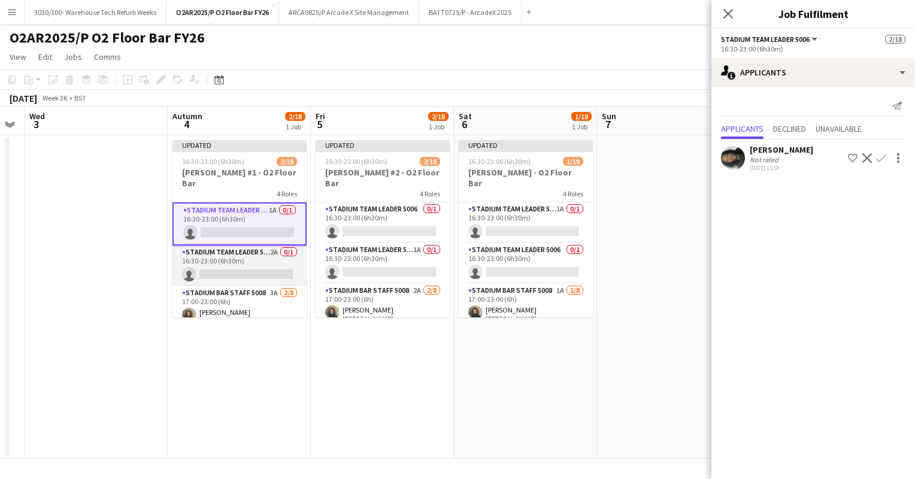
click at [241, 250] on app-card-role "Stadium Team Leader 5006 2A 0/1 16:30-23:00 (6h30m) single-neutral-actions" at bounding box center [240, 266] width 134 height 41
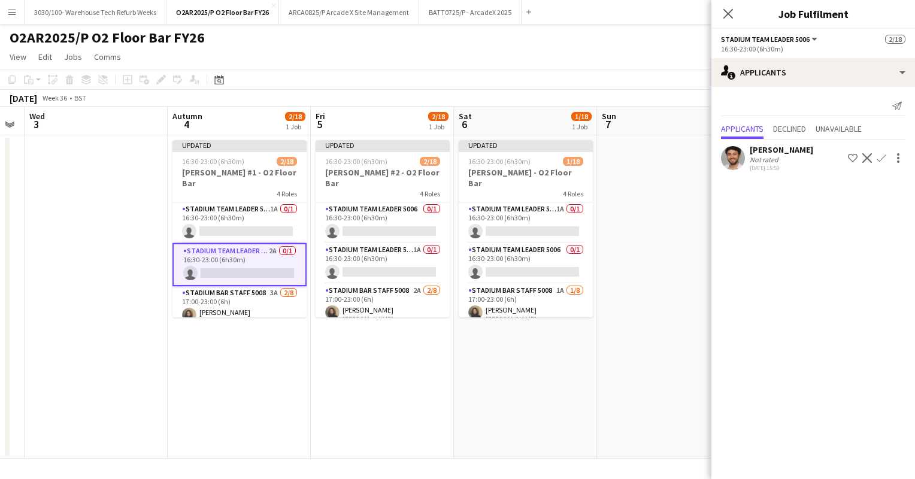
click at [881, 153] on app-icon "Confirm" at bounding box center [882, 158] width 10 height 10
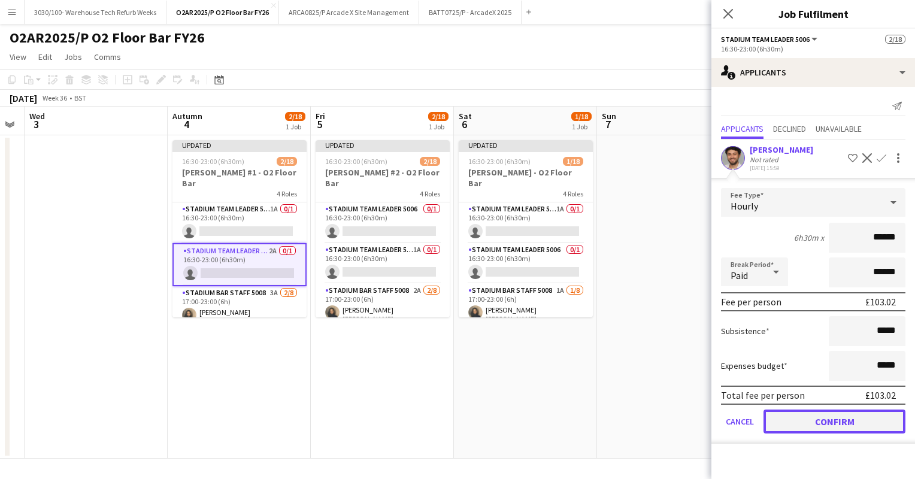
click at [817, 422] on button "Confirm" at bounding box center [835, 422] width 142 height 24
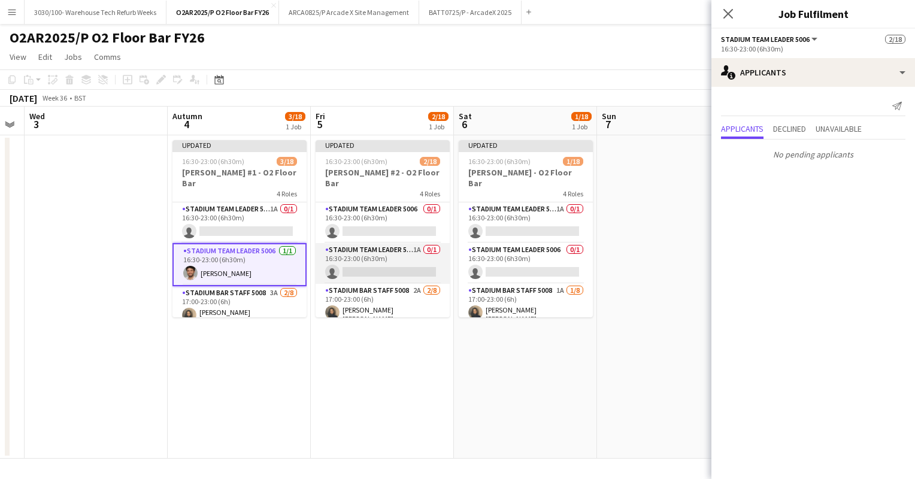
click at [367, 243] on app-card-role "Stadium Team Leader 5006 1A 0/1 16:30-23:00 (6h30m) single-neutral-actions" at bounding box center [383, 263] width 134 height 41
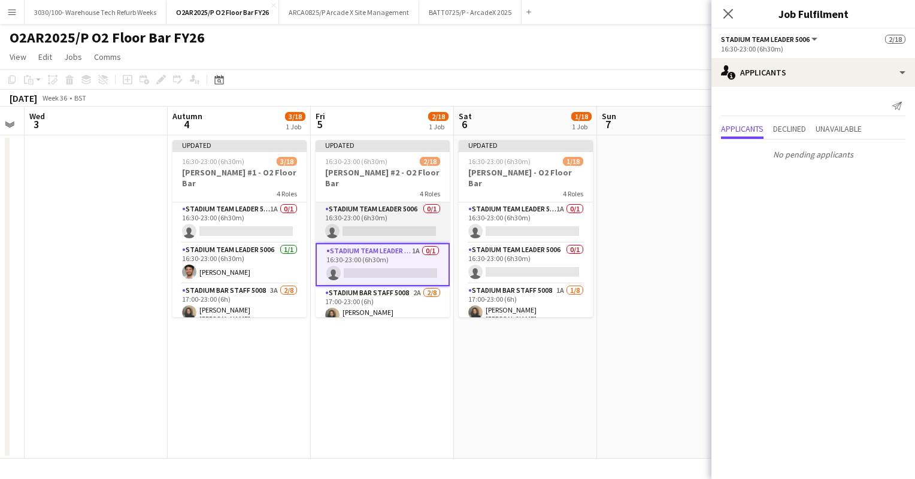
click at [364, 219] on app-card-role "Stadium Team Leader 5006 0/1 16:30-23:00 (6h30m) single-neutral-actions" at bounding box center [383, 222] width 134 height 41
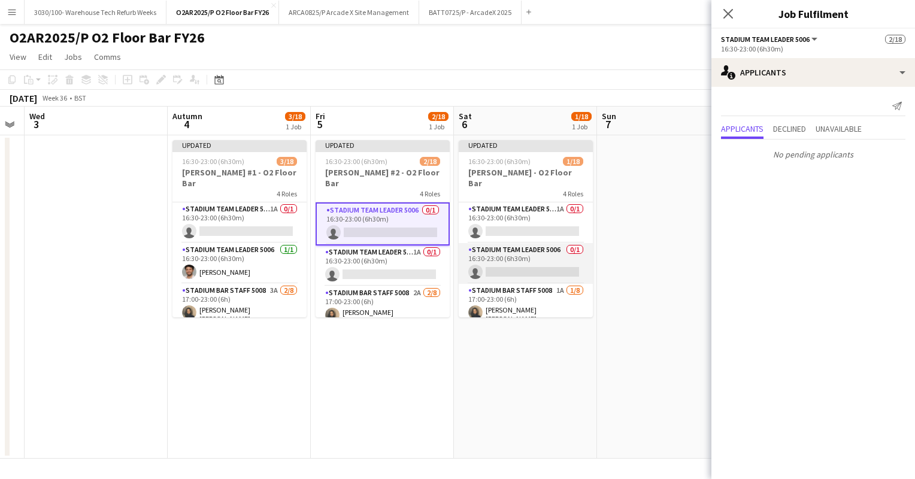
click at [501, 255] on app-card-role "Stadium Team Leader 5006 0/1 16:30-23:00 (6h30m) single-neutral-actions" at bounding box center [526, 263] width 134 height 41
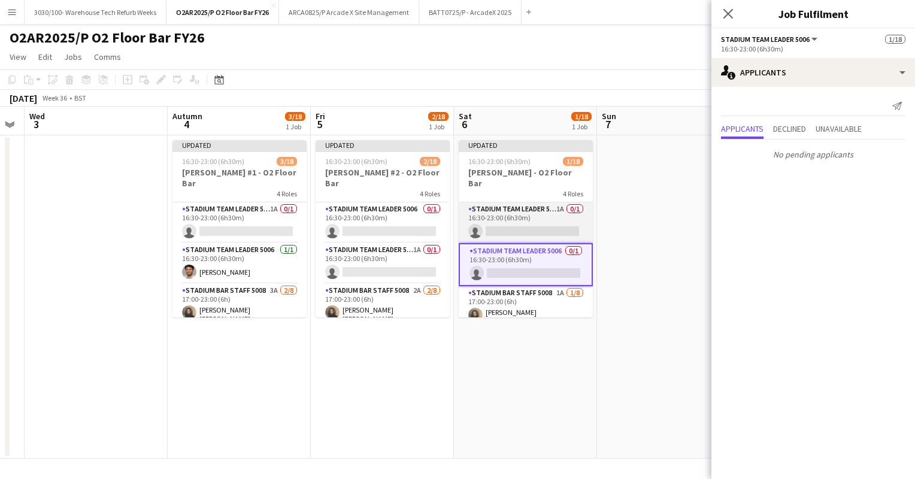
click at [522, 213] on app-card-role "Stadium Team Leader 5006 1A 0/1 16:30-23:00 (6h30m) single-neutral-actions" at bounding box center [526, 222] width 134 height 41
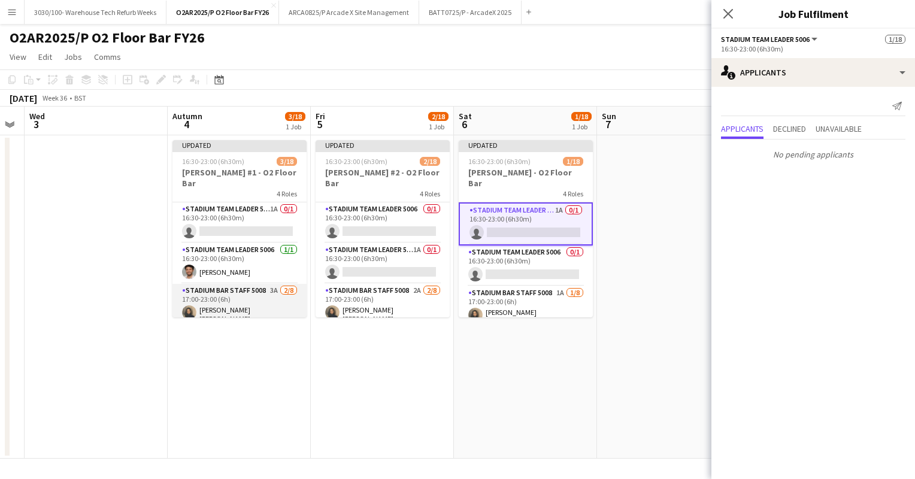
scroll to position [35, 0]
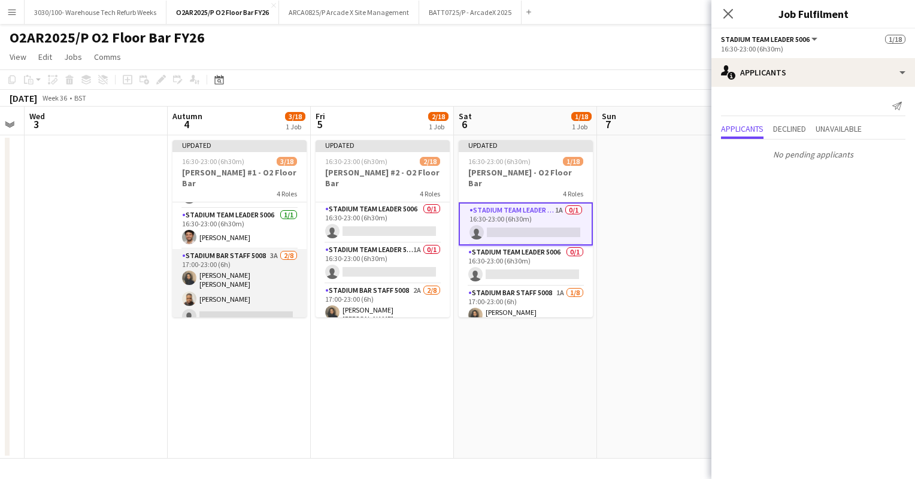
click at [232, 278] on app-card-role "Stadium Bar Staff 5008 3A [DATE] 17:00-23:00 (6h) [PERSON_NAME] [PERSON_NAME] […" at bounding box center [240, 332] width 134 height 166
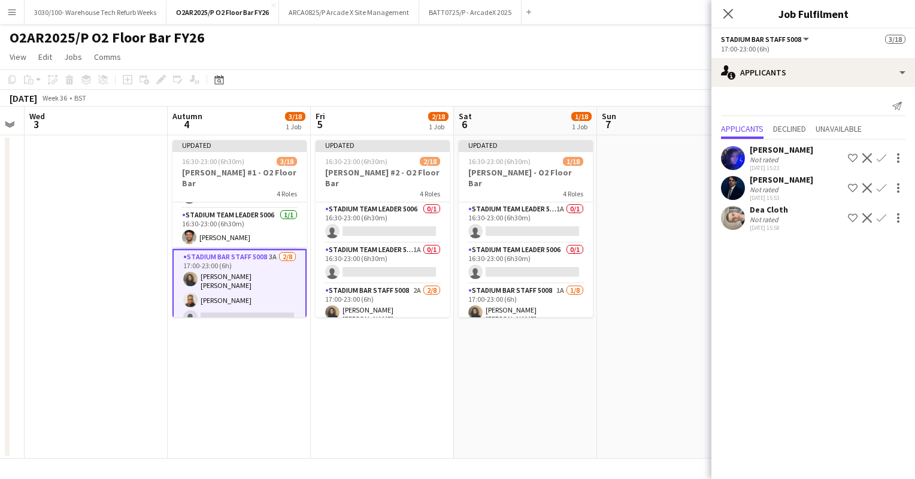
click at [881, 186] on app-icon "Confirm" at bounding box center [882, 188] width 10 height 10
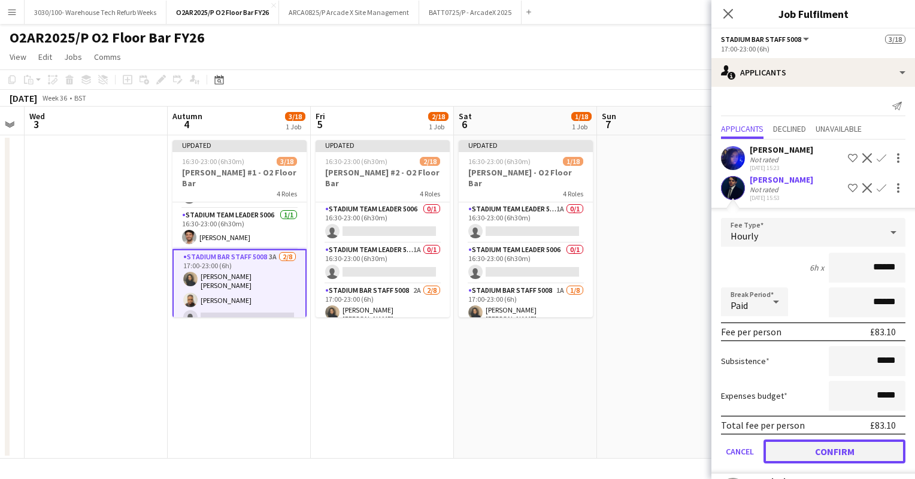
click at [823, 453] on button "Confirm" at bounding box center [835, 452] width 142 height 24
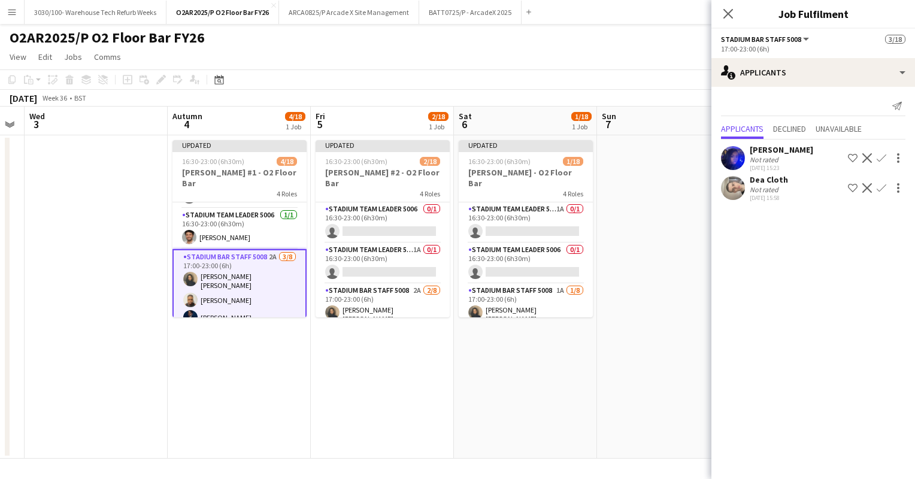
click at [740, 187] on app-user-avatar at bounding box center [733, 188] width 24 height 24
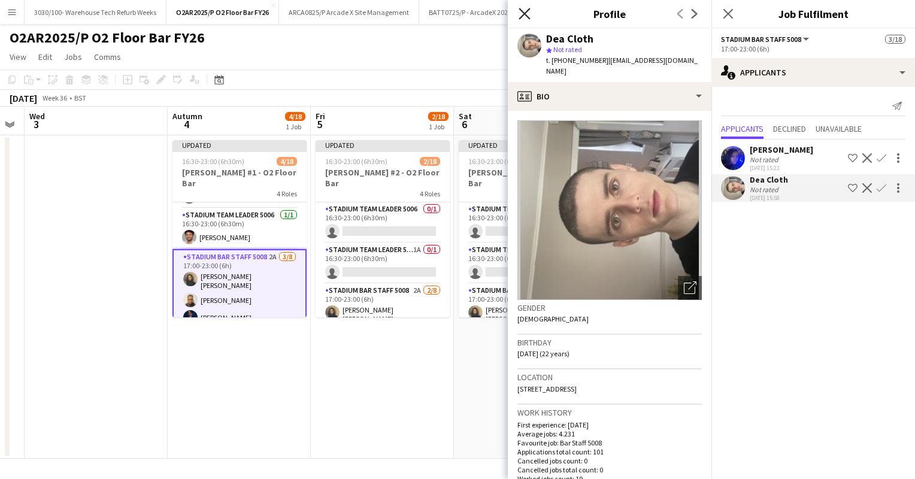
click at [525, 12] on icon "Close pop-in" at bounding box center [524, 13] width 11 height 11
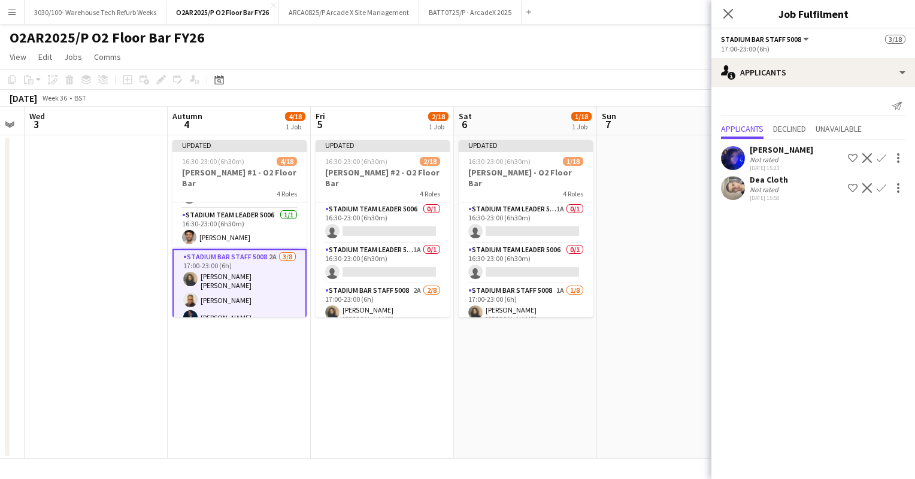
click at [882, 188] on app-icon "Confirm" at bounding box center [882, 188] width 10 height 10
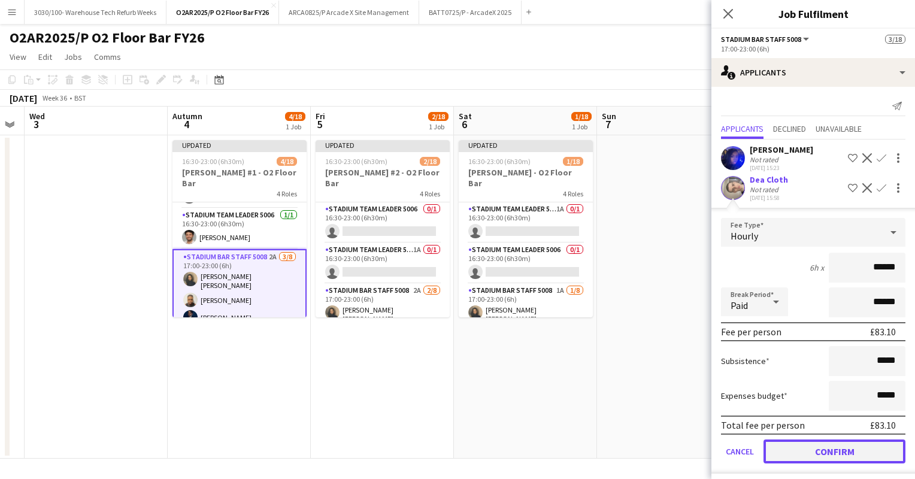
click at [802, 443] on button "Confirm" at bounding box center [835, 452] width 142 height 24
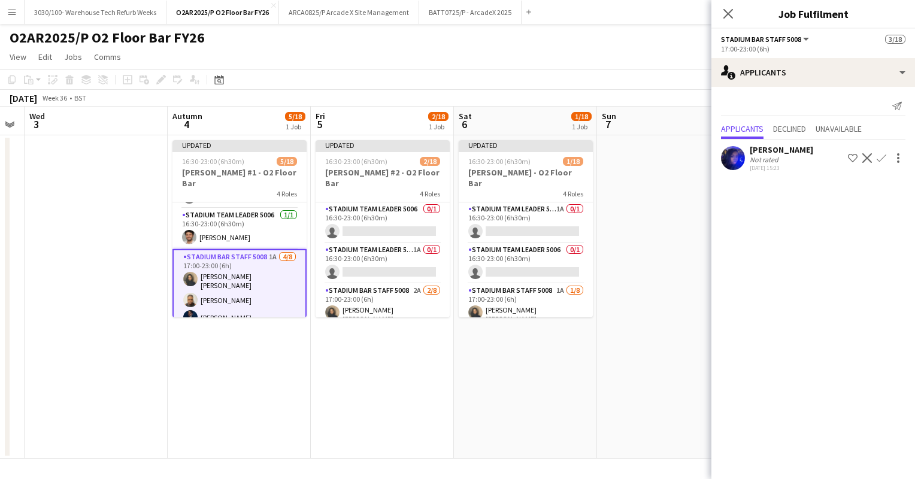
click at [882, 158] on app-icon "Confirm" at bounding box center [882, 158] width 10 height 10
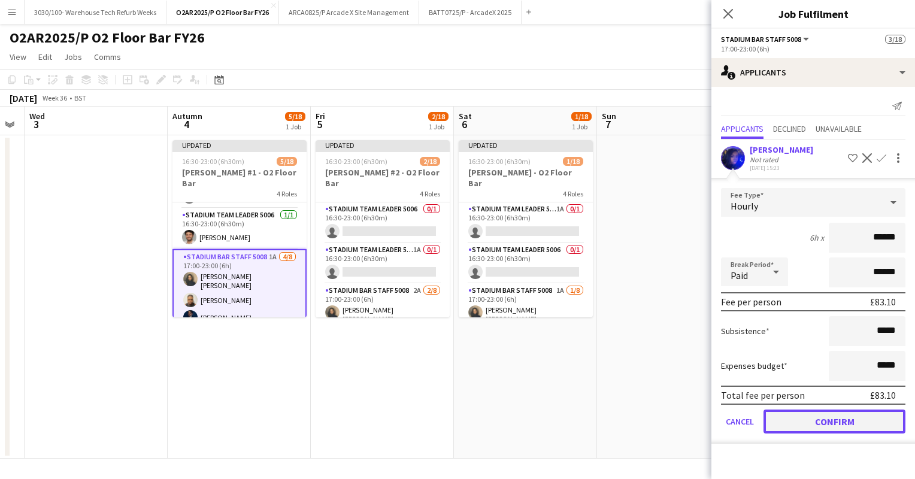
click at [812, 419] on button "Confirm" at bounding box center [835, 422] width 142 height 24
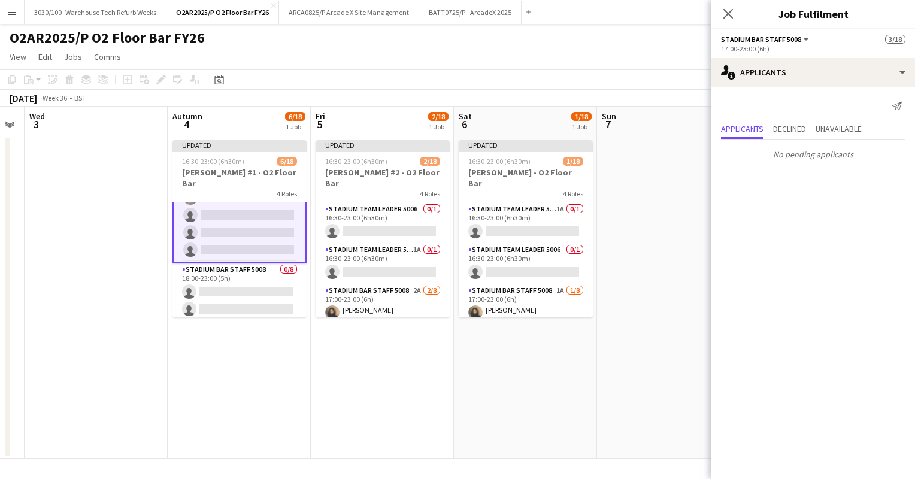
click at [271, 271] on app-card-role "Stadium Bar Staff 5008 0/8 18:00-23:00 (5h) single-neutral-actions single-neutr…" at bounding box center [240, 344] width 134 height 162
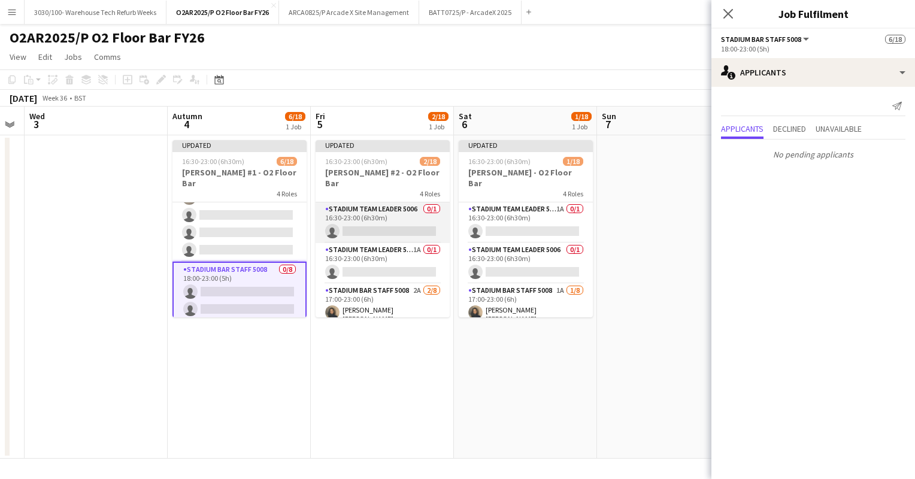
click at [381, 208] on app-card-role "Stadium Team Leader 5006 0/1 16:30-23:00 (6h30m) single-neutral-actions" at bounding box center [383, 222] width 134 height 41
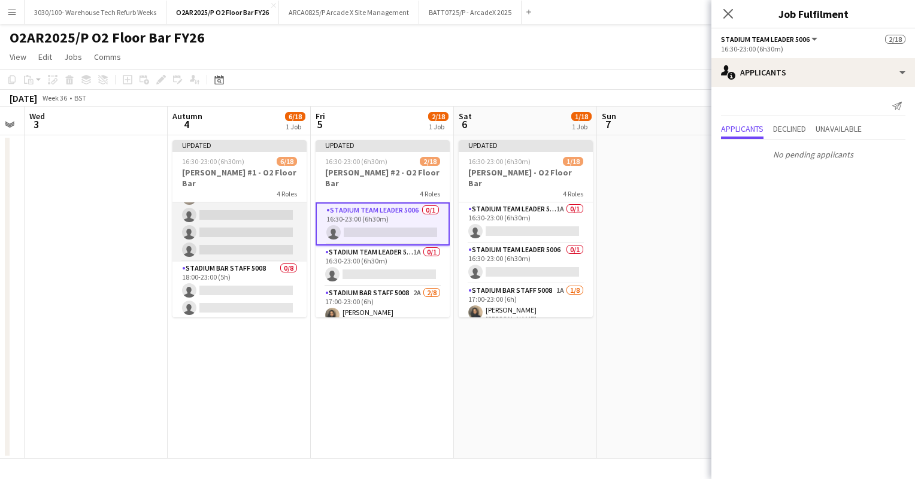
scroll to position [0, 0]
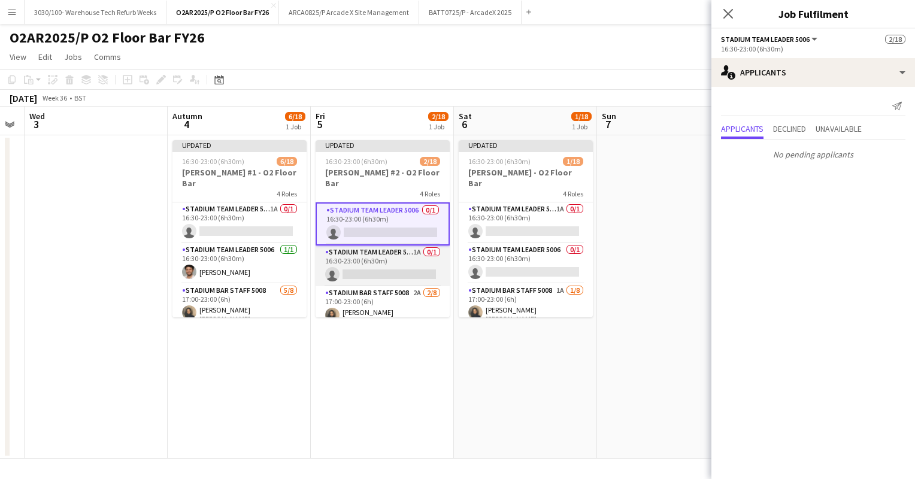
click at [387, 246] on app-card-role "Stadium Team Leader 5006 1A 0/1 16:30-23:00 (6h30m) single-neutral-actions" at bounding box center [383, 266] width 134 height 41
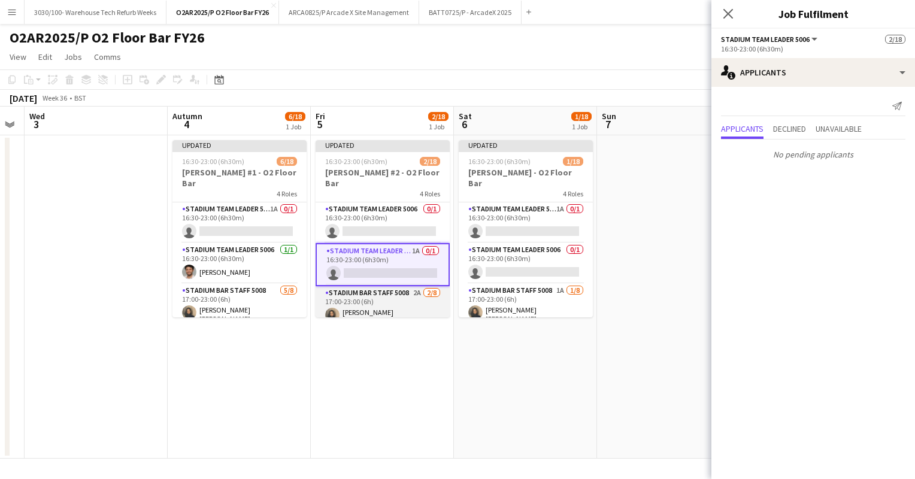
click at [380, 286] on app-card-role "Stadium Bar Staff 5008 2A [DATE] 17:00-23:00 (6h) [PERSON_NAME] [PERSON_NAME] […" at bounding box center [383, 369] width 134 height 166
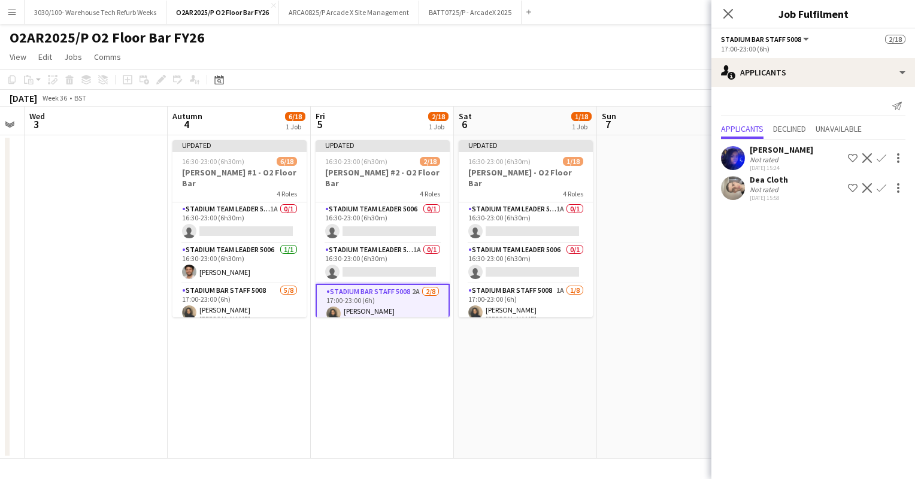
click at [879, 156] on app-icon "Confirm" at bounding box center [882, 158] width 10 height 10
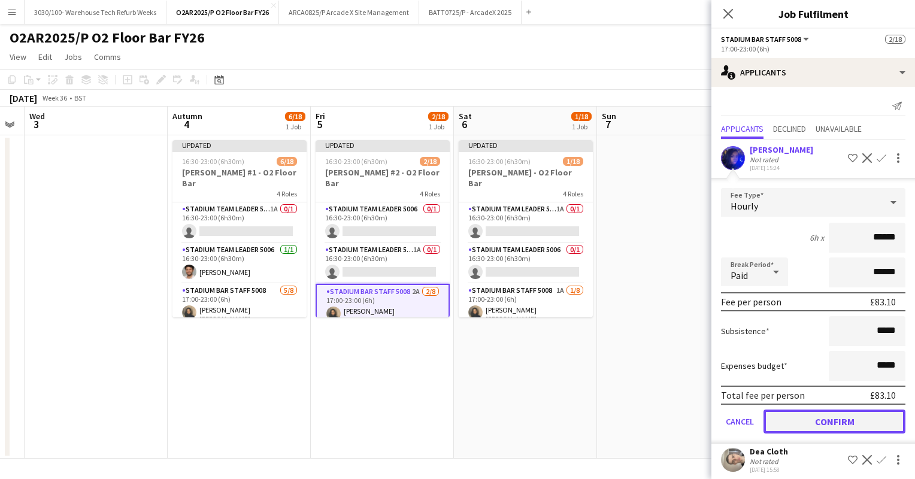
click at [813, 423] on button "Confirm" at bounding box center [835, 422] width 142 height 24
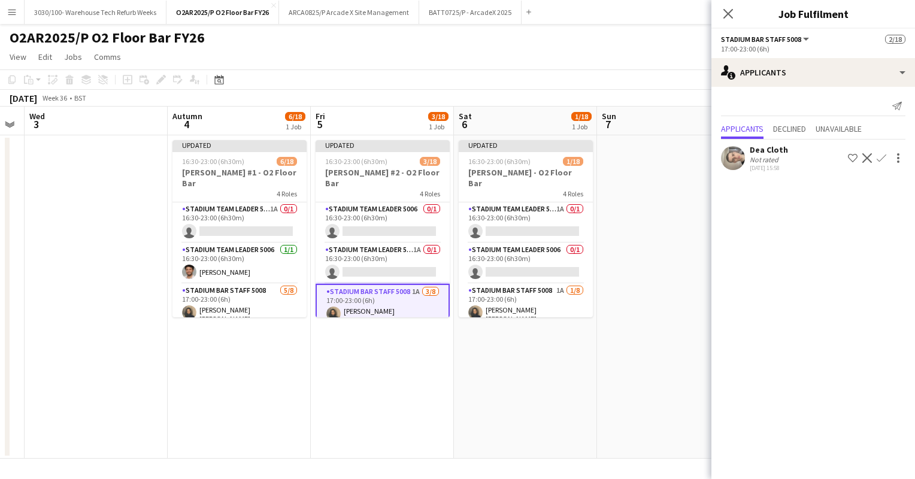
click at [882, 156] on app-icon "Confirm" at bounding box center [882, 158] width 10 height 10
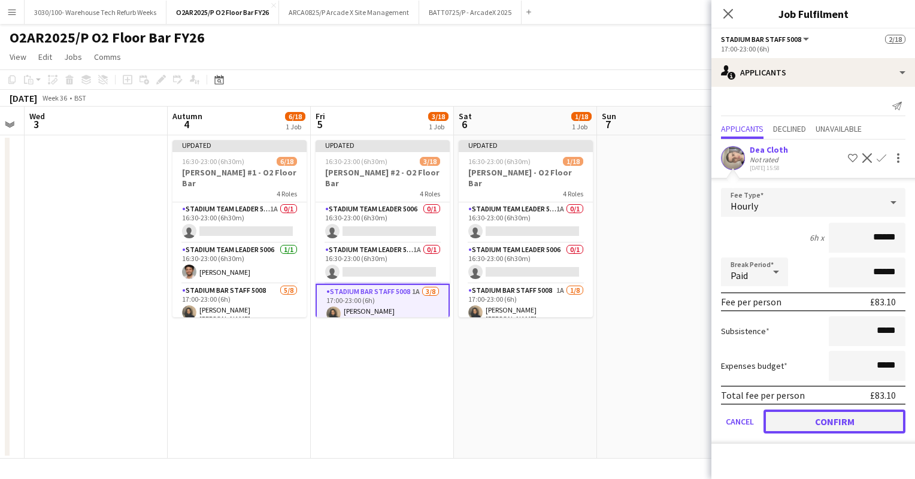
click at [828, 414] on button "Confirm" at bounding box center [835, 422] width 142 height 24
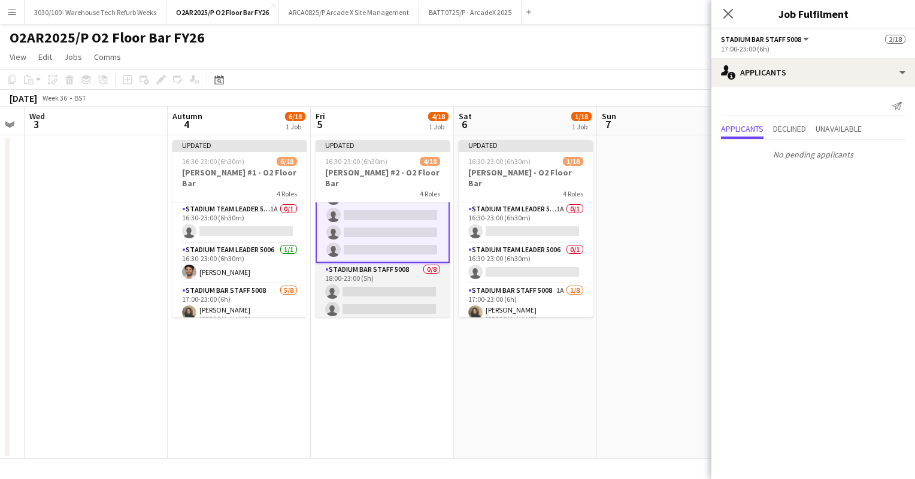
click at [391, 270] on app-card-role "Stadium Bar Staff 5008 0/8 18:00-23:00 (5h) single-neutral-actions single-neutr…" at bounding box center [383, 344] width 134 height 162
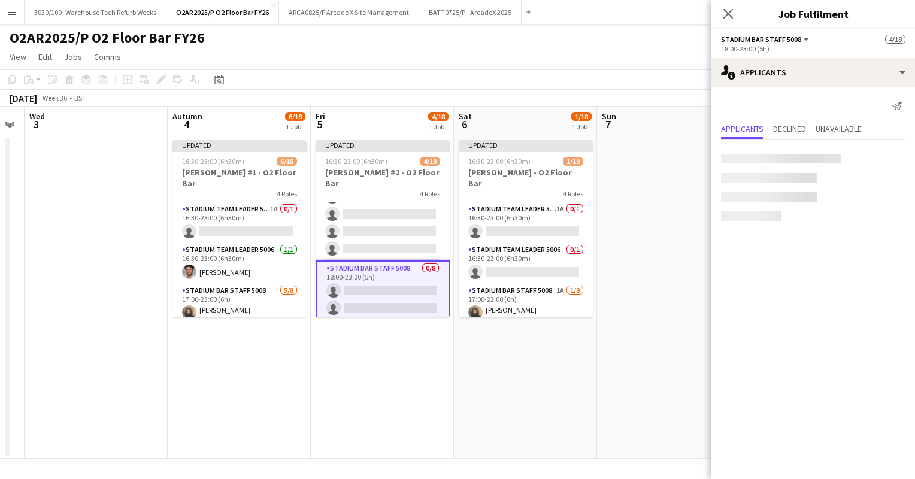
scroll to position [188, 0]
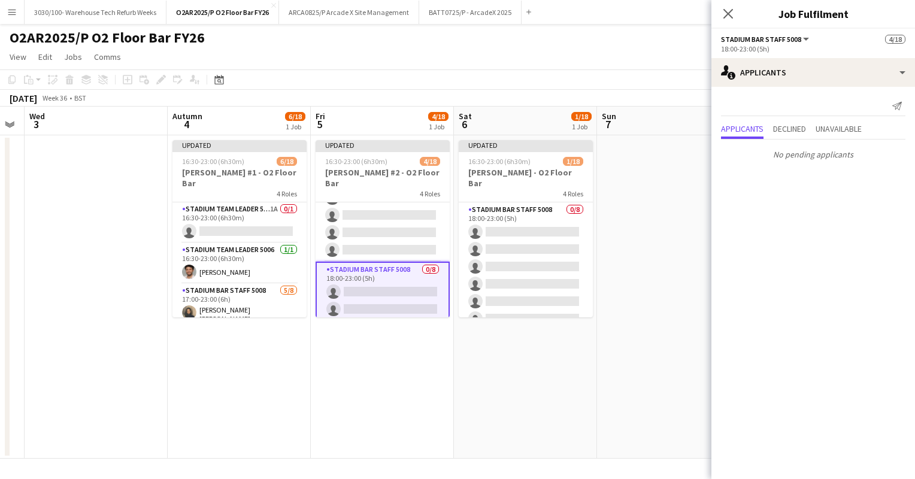
click at [548, 251] on app-card-role "Stadium Bar Staff 5008 0/8 18:00-23:00 (5h) single-neutral-actions single-neutr…" at bounding box center [526, 284] width 134 height 162
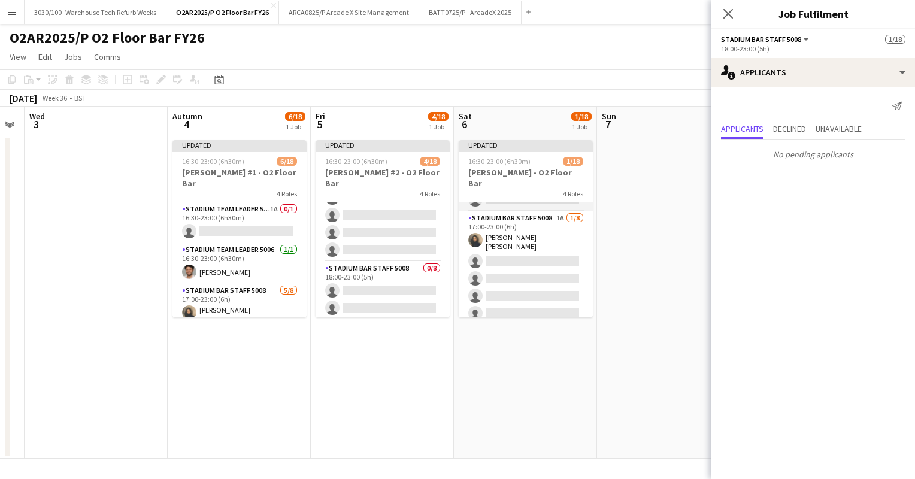
scroll to position [36, 0]
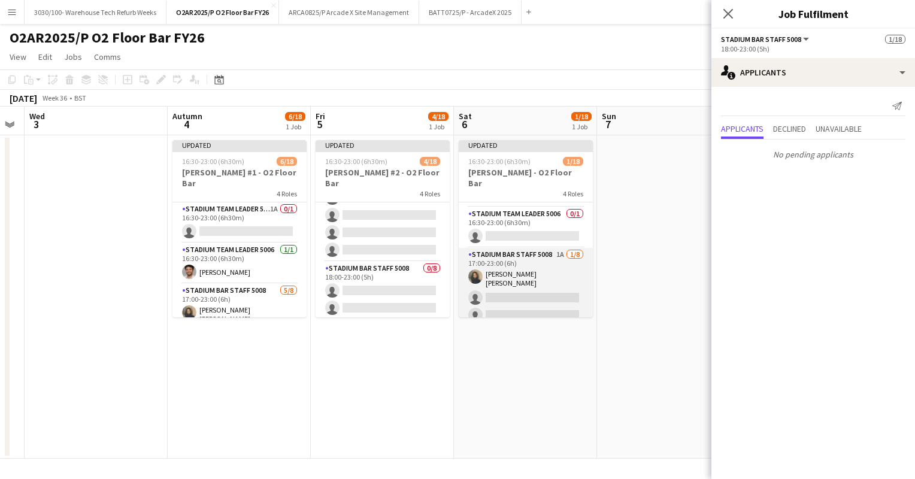
click at [522, 268] on app-card-role "Stadium Bar Staff 5008 1A [DATE] 17:00-23:00 (6h) [PERSON_NAME] [PERSON_NAME] s…" at bounding box center [526, 331] width 134 height 166
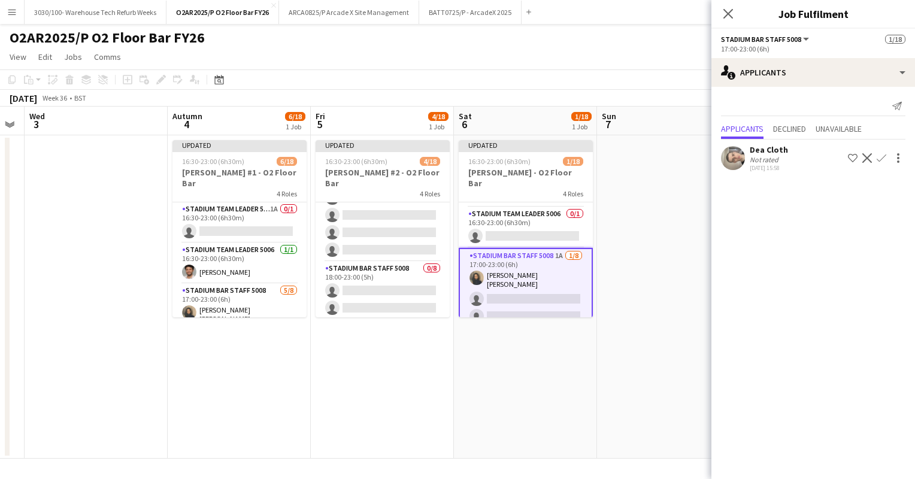
click at [879, 153] on app-icon "Confirm" at bounding box center [882, 158] width 10 height 10
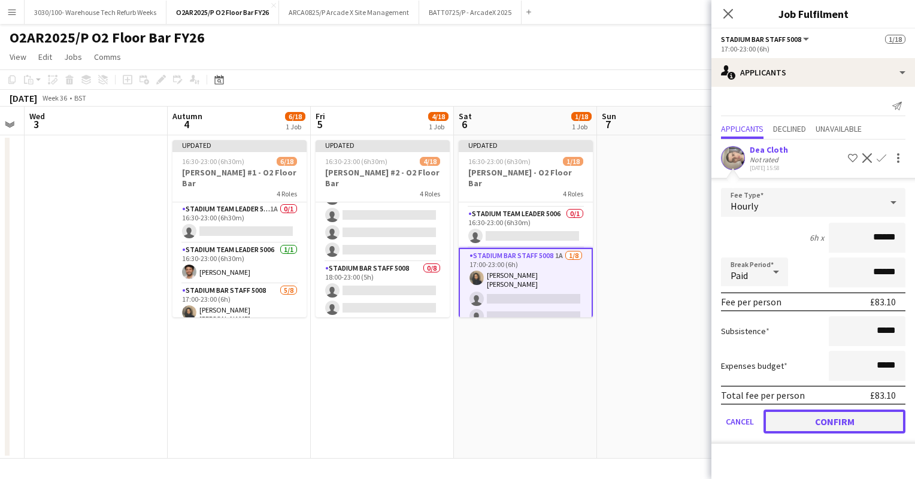
click at [828, 418] on button "Confirm" at bounding box center [835, 422] width 142 height 24
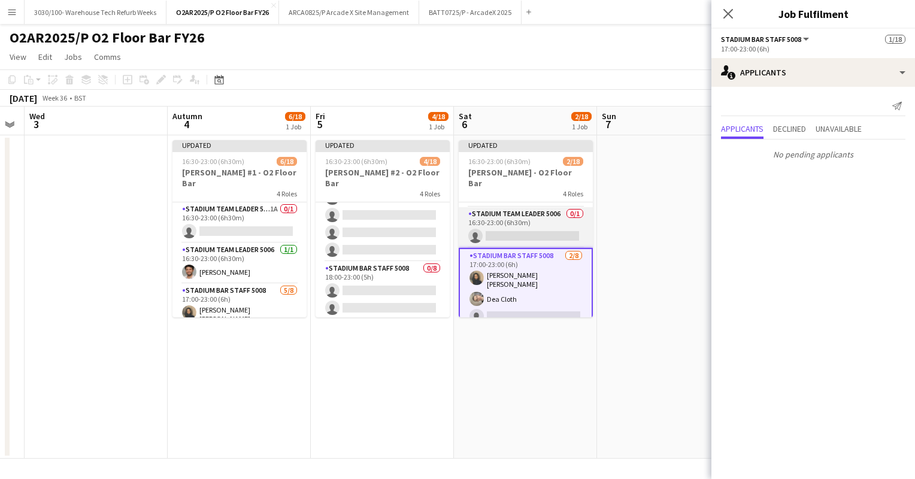
click at [520, 222] on app-card-role "Stadium Team Leader 5006 0/1 16:30-23:00 (6h30m) single-neutral-actions" at bounding box center [526, 227] width 134 height 41
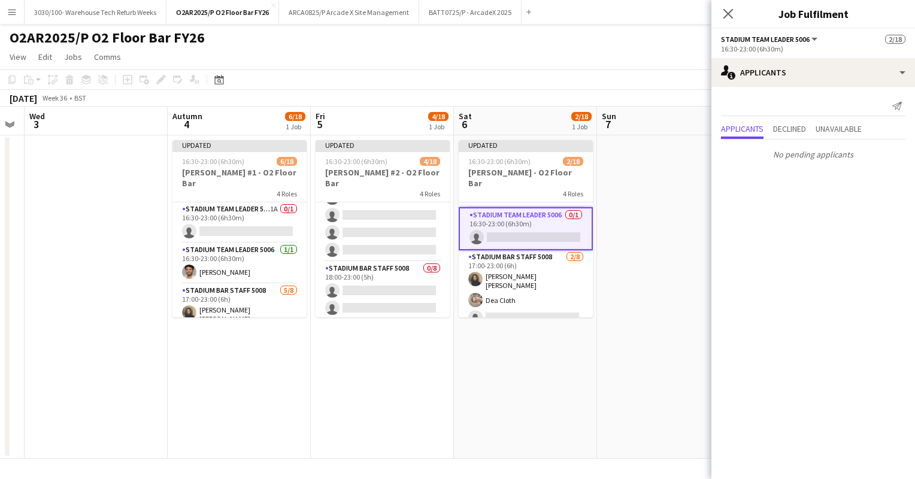
scroll to position [0, 0]
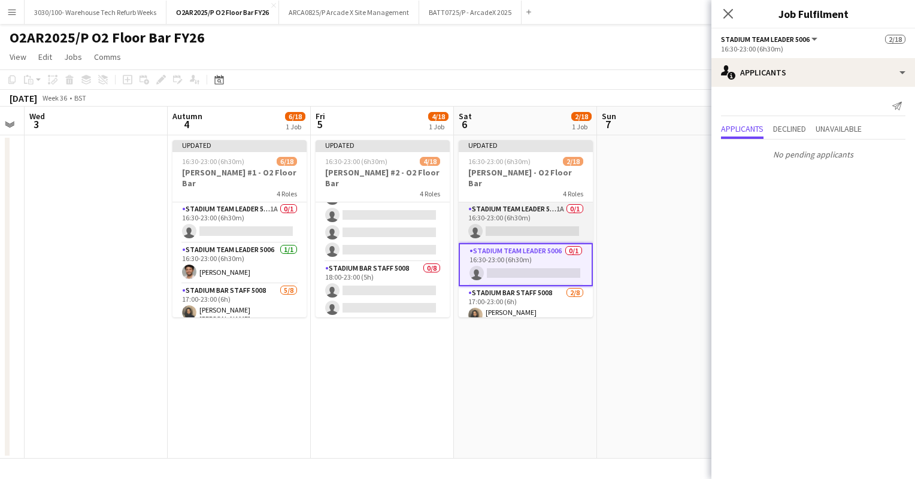
click at [511, 223] on app-card-role "Stadium Team Leader 5006 1A 0/1 16:30-23:00 (6h30m) single-neutral-actions" at bounding box center [526, 222] width 134 height 41
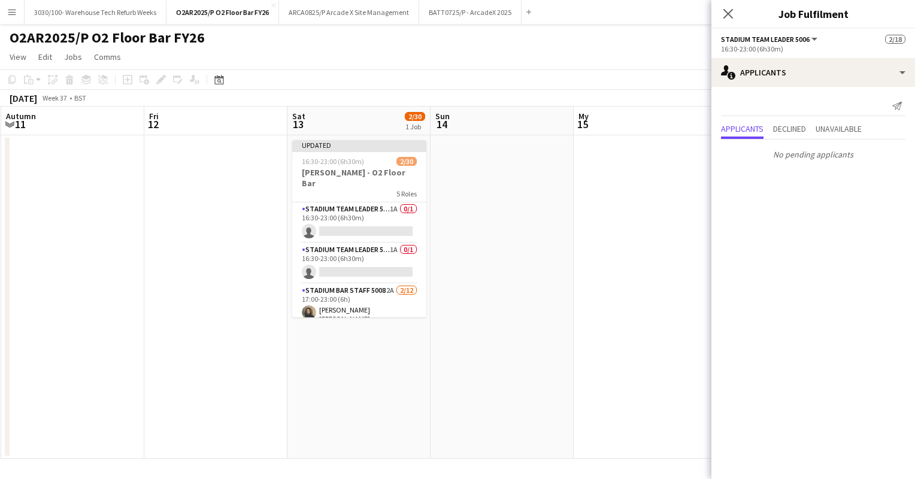
scroll to position [0, 429]
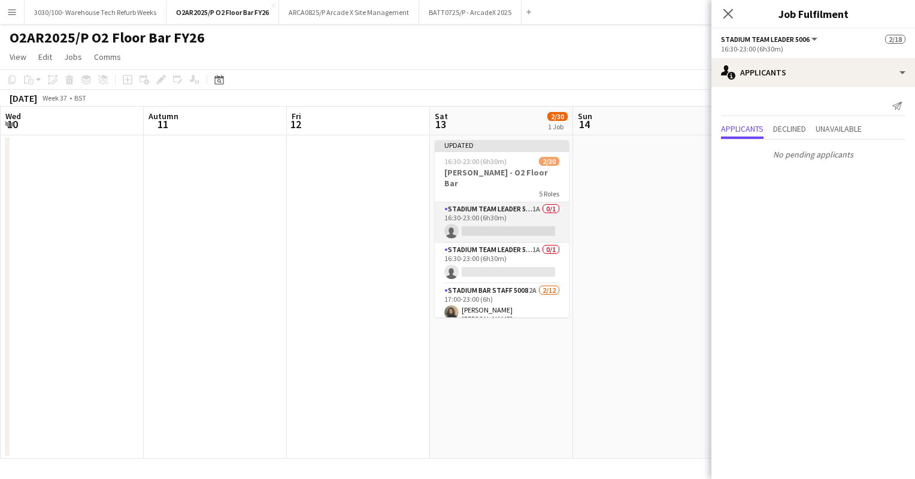
click at [506, 203] on app-card-role "Stadium Team Leader 5006 1A 0/1 16:30-23:00 (6h30m) single-neutral-actions" at bounding box center [502, 222] width 134 height 41
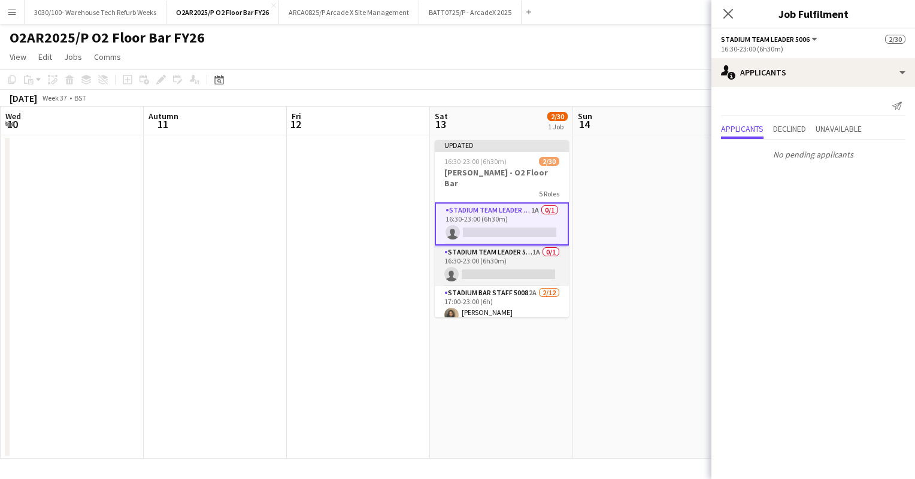
click at [491, 246] on app-card-role "Stadium Team Leader 5006 1A 0/1 16:30-23:00 (6h30m) single-neutral-actions" at bounding box center [502, 266] width 134 height 41
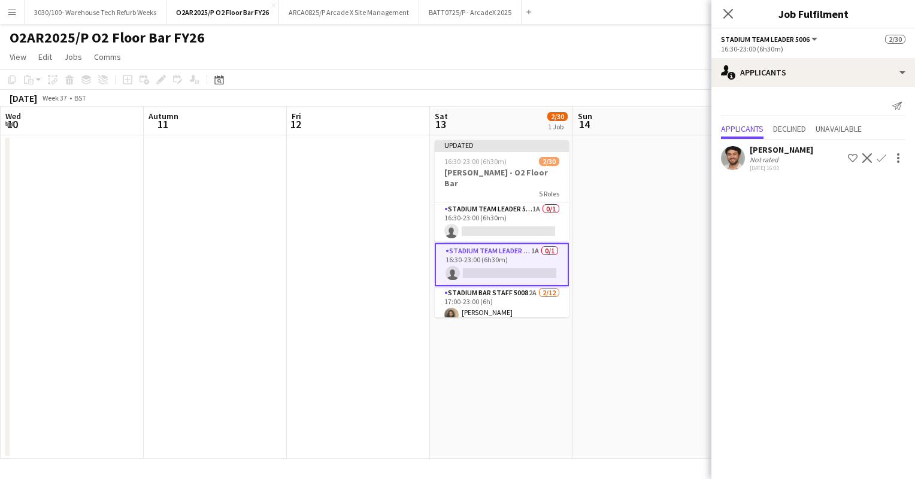
click at [884, 158] on app-icon "Confirm" at bounding box center [882, 158] width 10 height 10
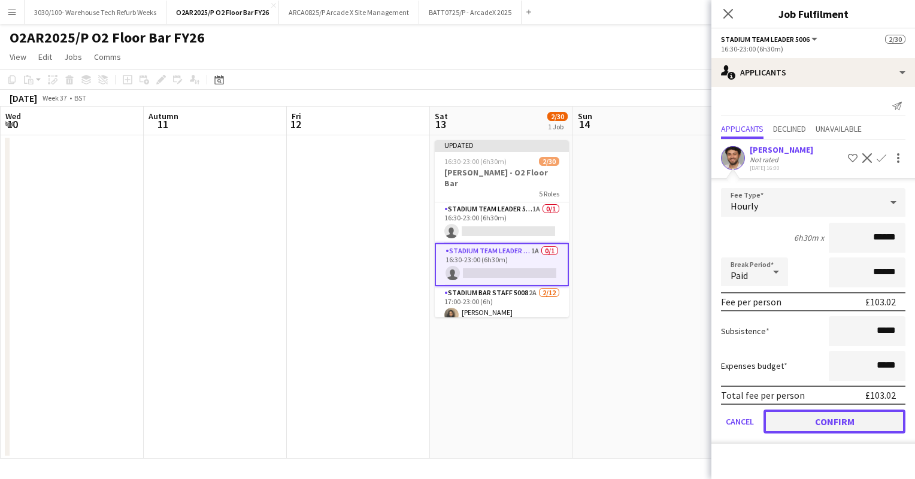
click at [818, 422] on button "Confirm" at bounding box center [835, 422] width 142 height 24
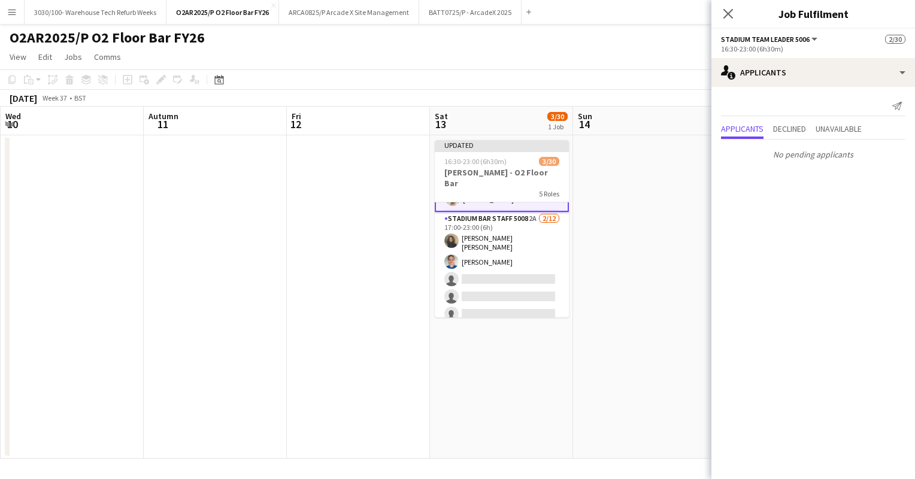
click at [488, 247] on app-card-role "Stadium Bar Staff 5008 2A [DATE] 17:00-23:00 (6h) [PERSON_NAME] [PERSON_NAME] […" at bounding box center [502, 329] width 134 height 235
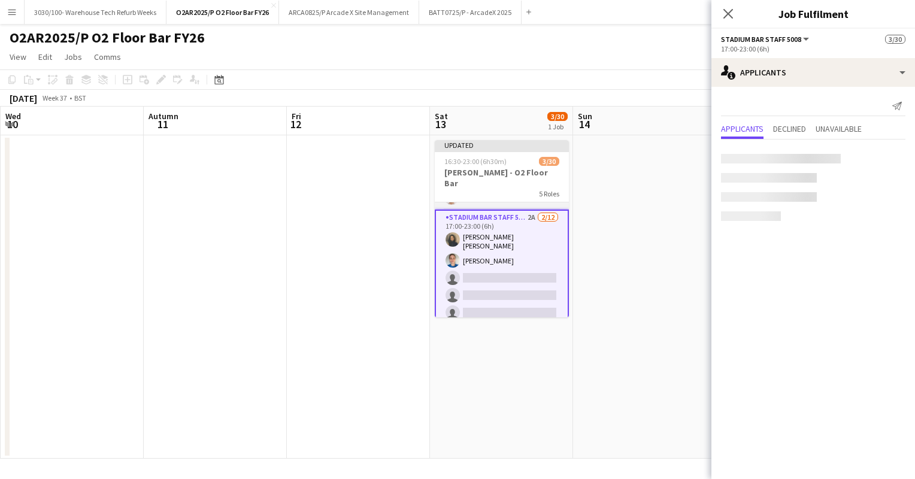
scroll to position [73, 0]
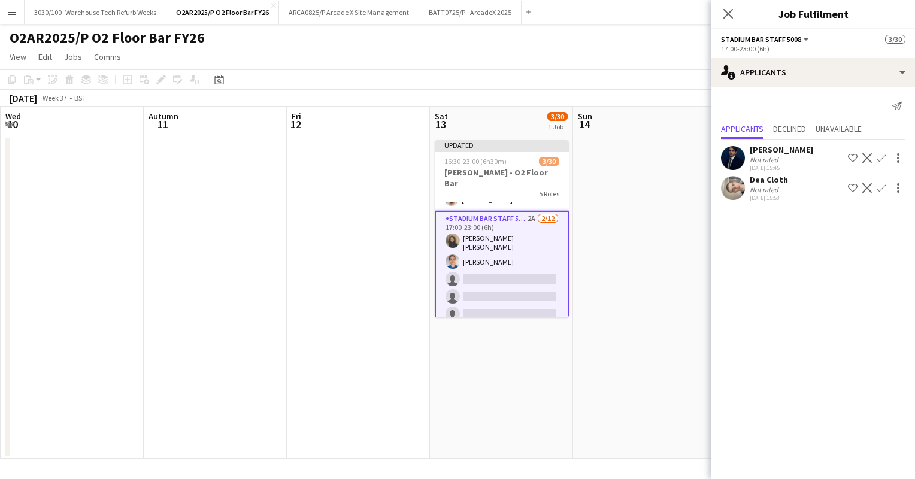
click at [879, 156] on app-icon "Confirm" at bounding box center [882, 158] width 10 height 10
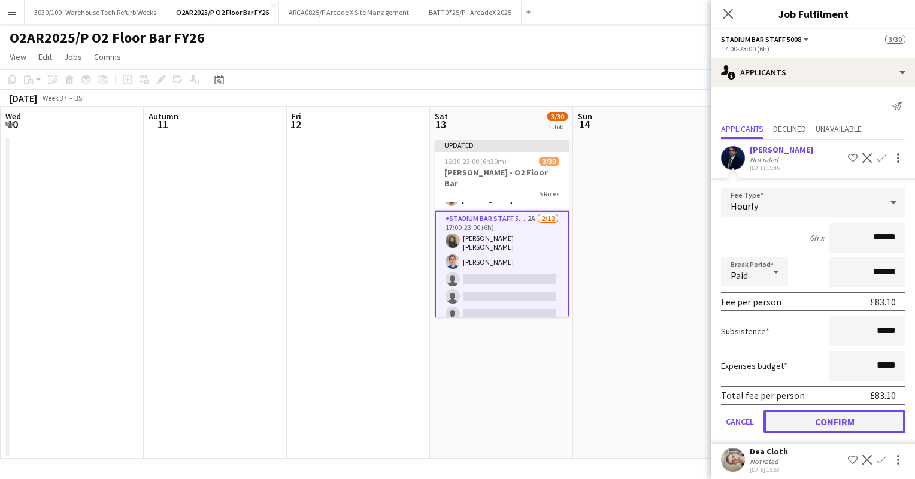
click at [846, 424] on button "Confirm" at bounding box center [835, 422] width 142 height 24
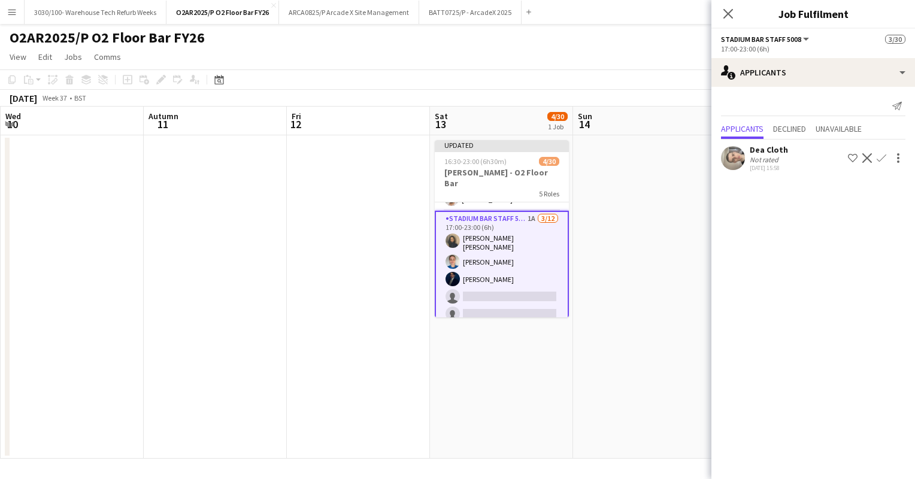
click at [885, 158] on app-icon "Confirm" at bounding box center [882, 158] width 10 height 10
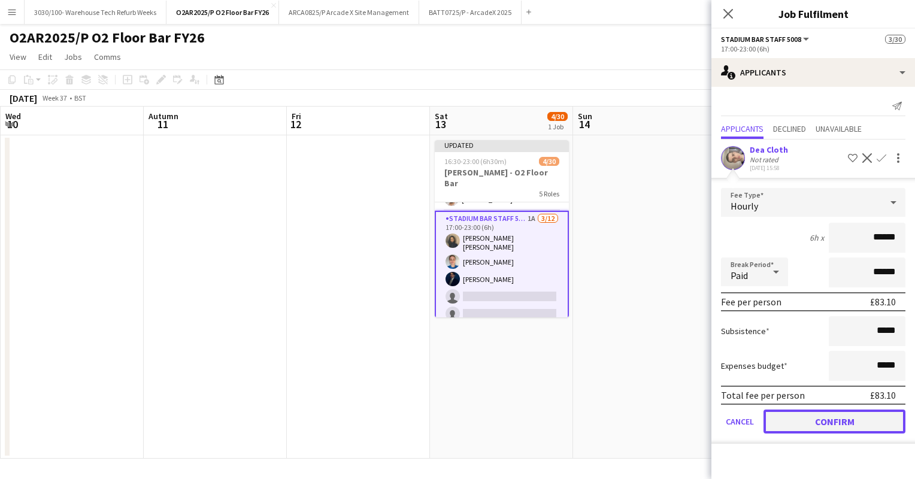
click at [800, 410] on button "Confirm" at bounding box center [835, 422] width 142 height 24
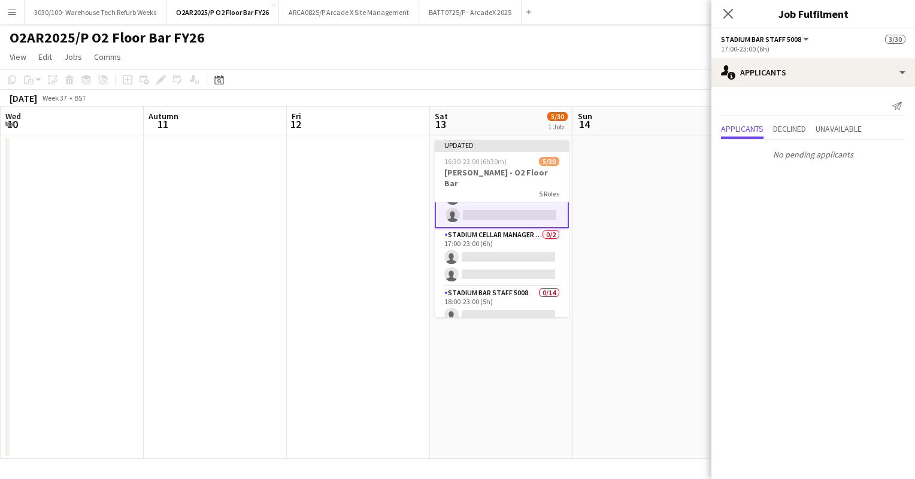
click at [503, 260] on app-card-role "Stadium Cellar Manager 5006 0/2 17:00-23:00 (6h) single-neutral-actions single-…" at bounding box center [502, 257] width 134 height 58
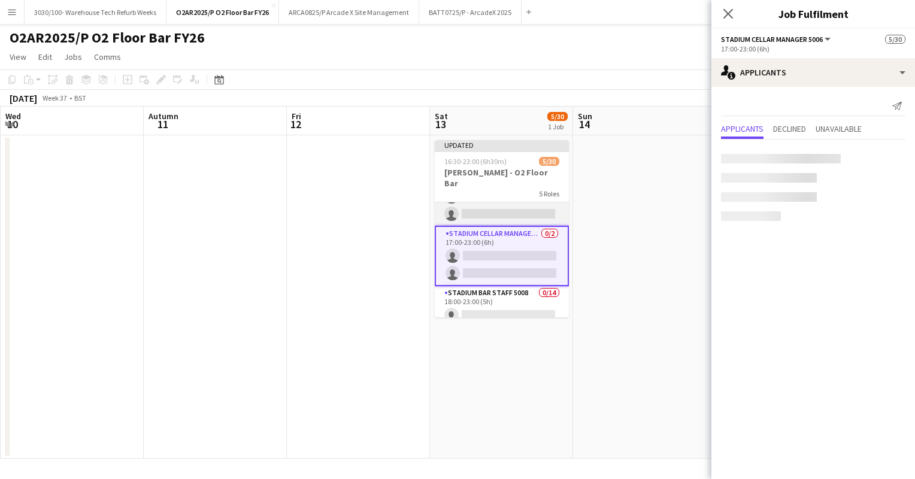
scroll to position [292, 0]
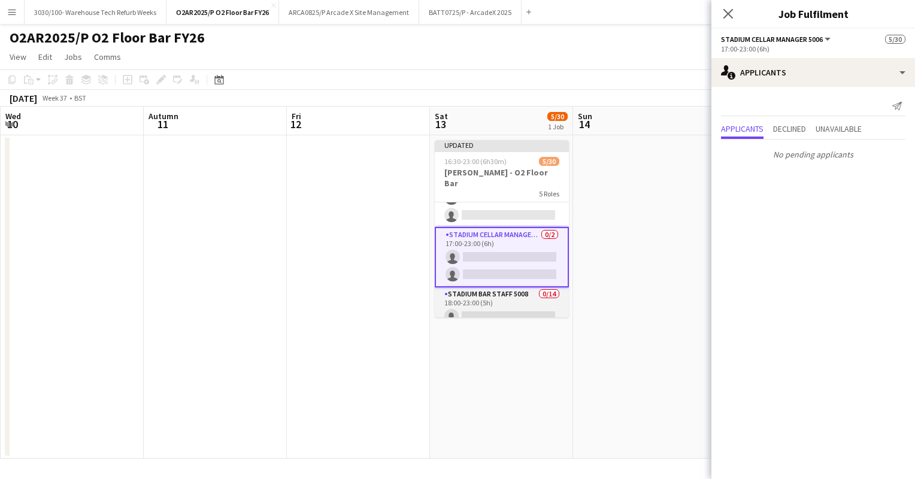
click at [497, 288] on app-card-role "Stadium Bar Staff 5008 0/14 18:00-23:00 (5h) single-neutral-actions single-neut…" at bounding box center [502, 421] width 134 height 267
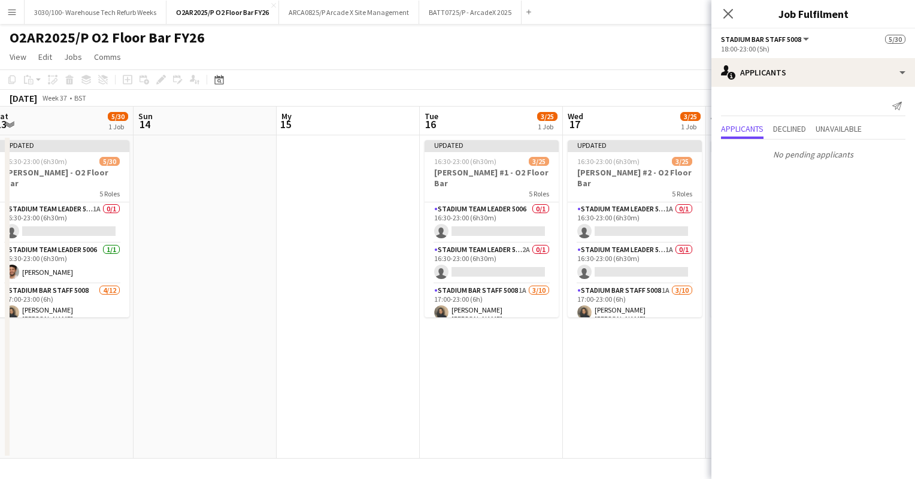
scroll to position [0, 317]
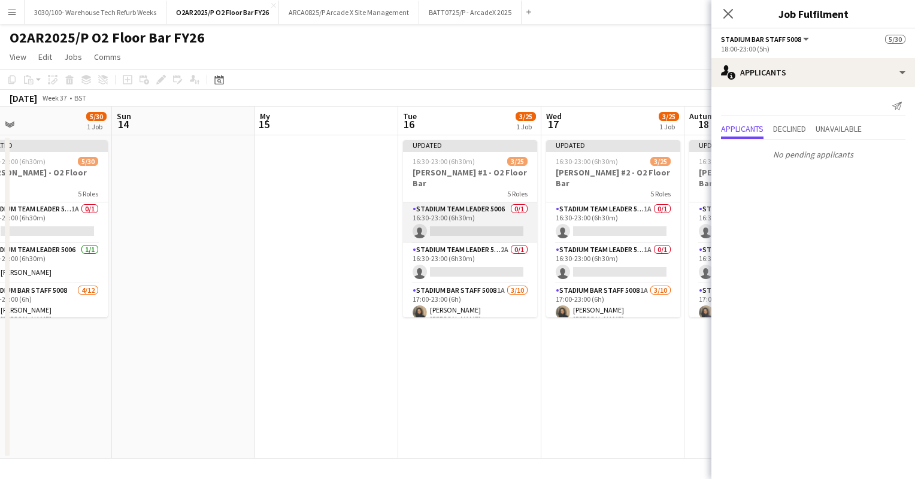
click at [466, 204] on app-card-role "Stadium Team Leader 5006 0/1 16:30-23:00 (6h30m) single-neutral-actions" at bounding box center [470, 222] width 134 height 41
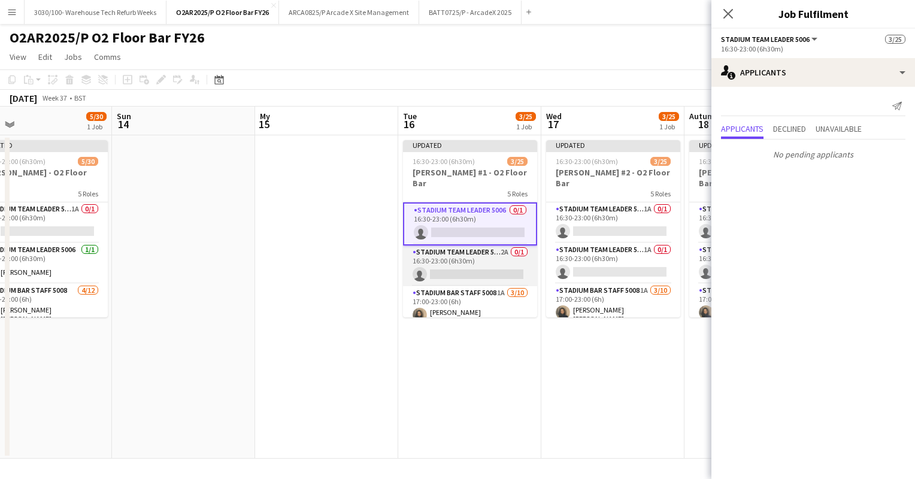
click at [456, 257] on app-card-role "Stadium Team Leader 5006 2A 0/1 16:30-23:00 (6h30m) single-neutral-actions" at bounding box center [470, 266] width 134 height 41
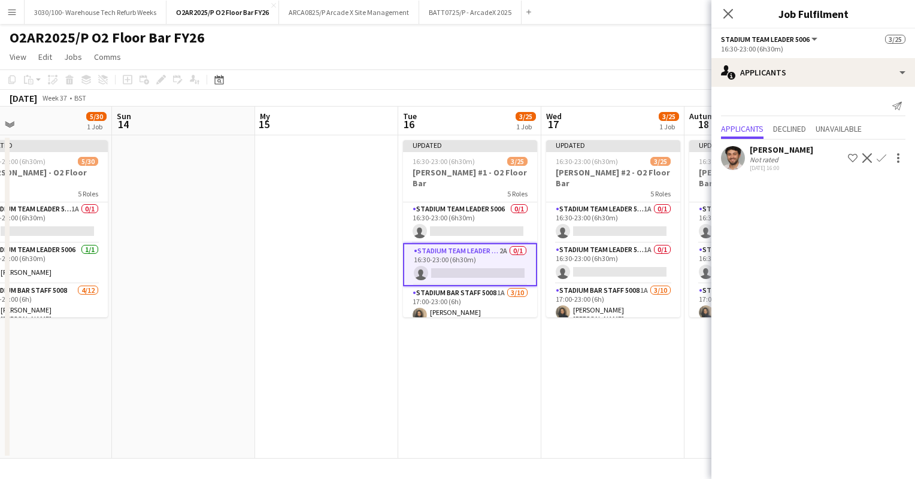
click at [882, 158] on app-icon "Confirm" at bounding box center [882, 158] width 10 height 10
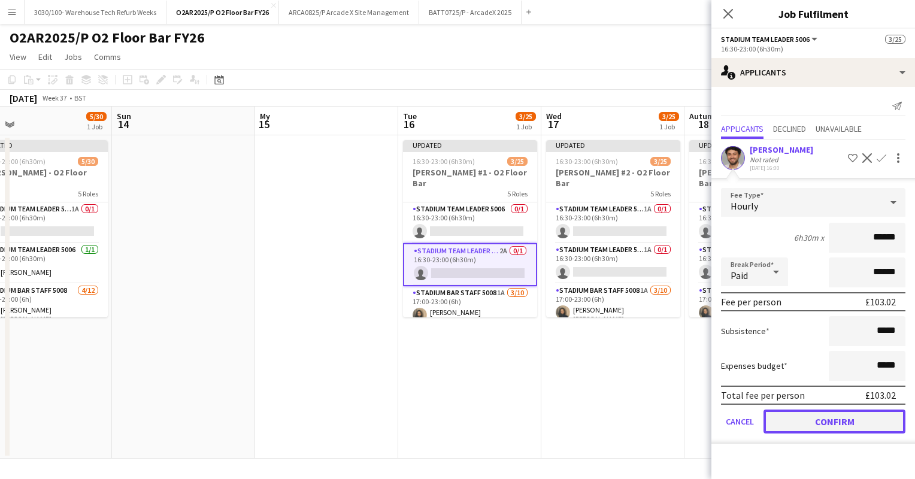
click at [818, 417] on button "Confirm" at bounding box center [835, 422] width 142 height 24
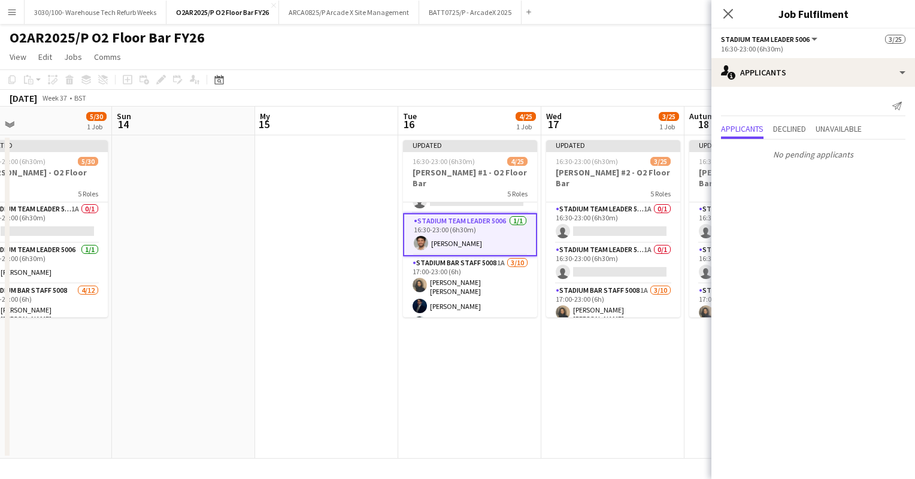
scroll to position [31, 0]
click at [447, 266] on app-card-role "Stadium Bar Staff 5008 1A [DATE] 17:00-23:00 (6h) [PERSON_NAME] [PERSON_NAME] […" at bounding box center [470, 356] width 134 height 201
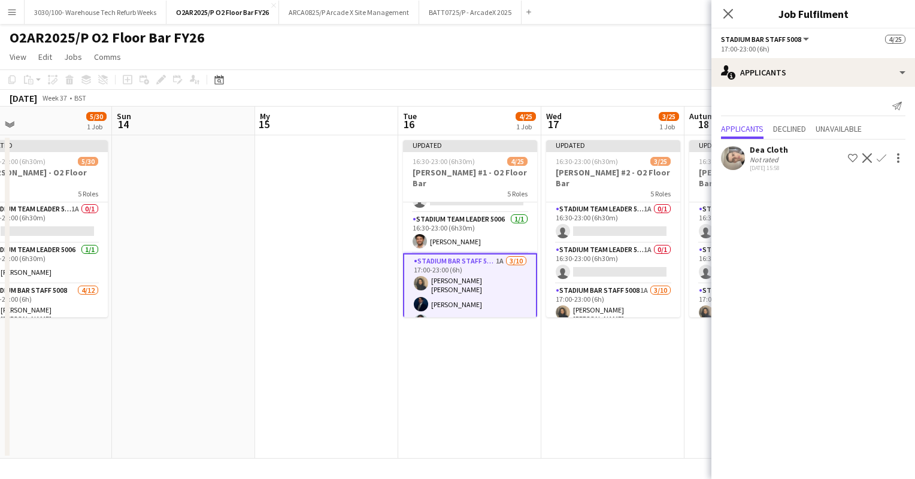
scroll to position [34, 0]
click at [884, 156] on app-icon "Confirm" at bounding box center [882, 158] width 10 height 10
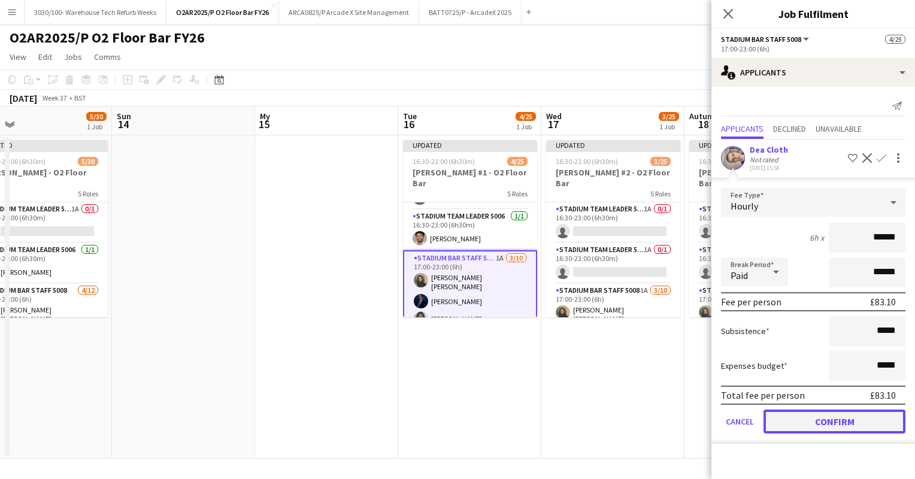
click at [828, 416] on button "Confirm" at bounding box center [835, 422] width 142 height 24
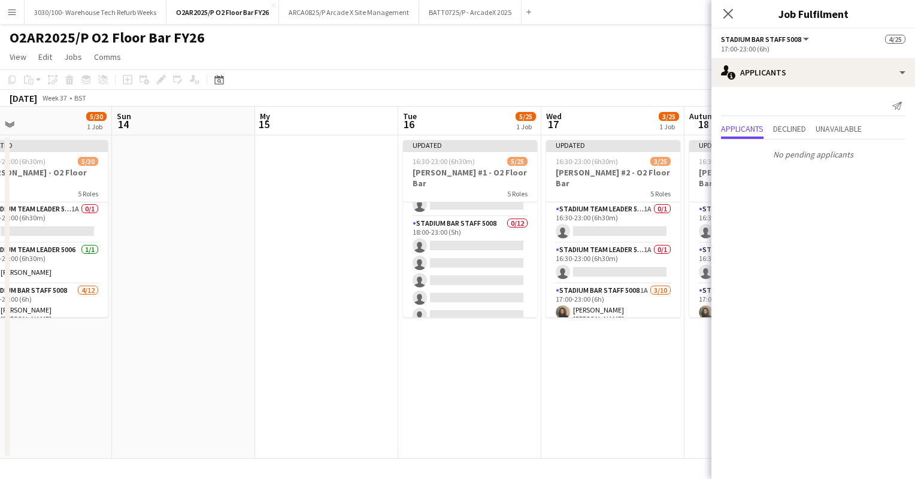
click at [482, 276] on app-card-role "Stadium Bar Staff 5008 0/12 18:00-23:00 (5h) single-neutral-actions single-neut…" at bounding box center [470, 333] width 134 height 232
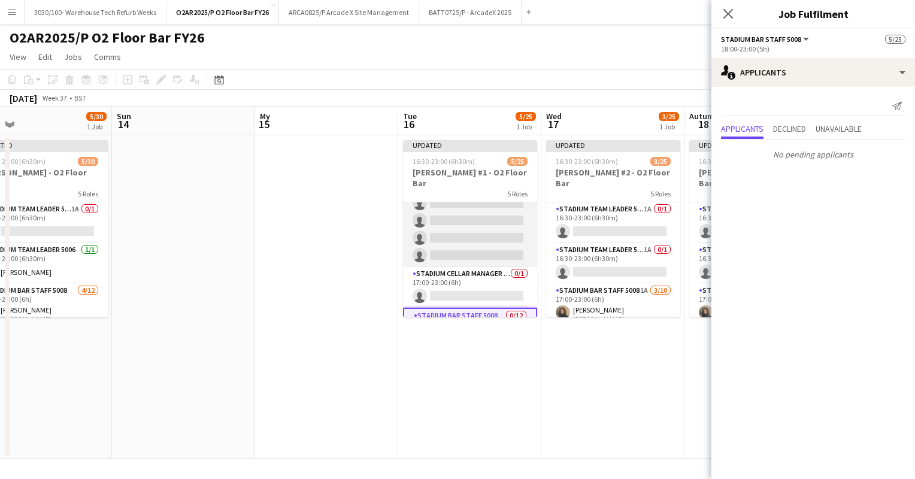
scroll to position [223, 0]
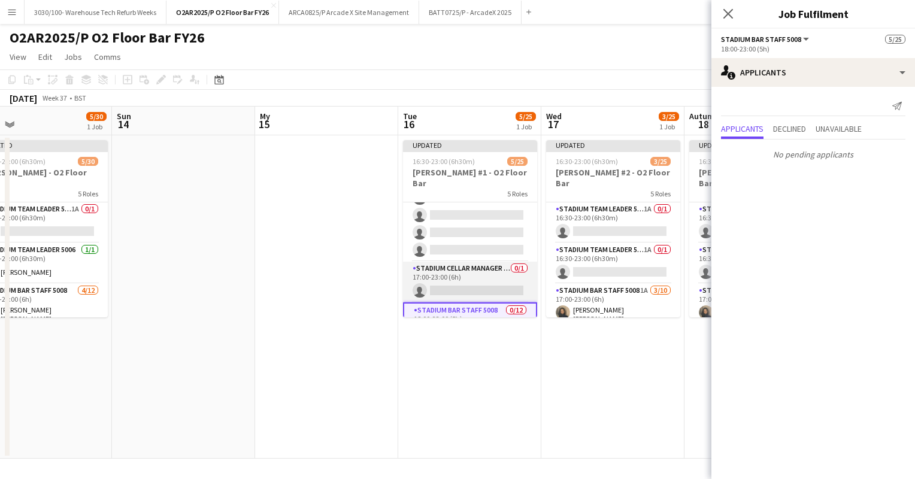
click at [474, 271] on app-card-role "Stadium Cellar Manager 5006 0/1 17:00-23:00 (6h) single-neutral-actions" at bounding box center [470, 282] width 134 height 41
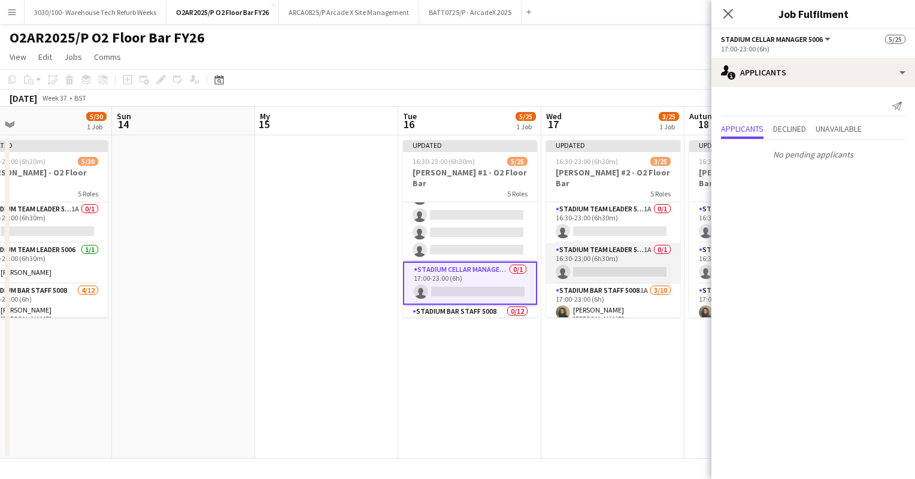
click at [607, 264] on app-card-role "Stadium Team Leader 5006 1A 0/1 16:30-23:00 (6h30m) single-neutral-actions" at bounding box center [613, 263] width 134 height 41
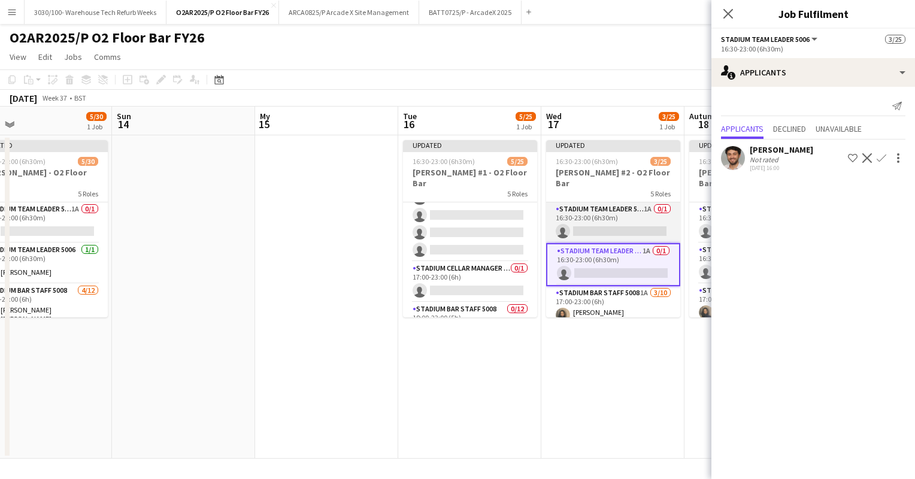
click at [595, 219] on app-card-role "Stadium Team Leader 5006 1A 0/1 16:30-23:00 (6h30m) single-neutral-actions" at bounding box center [613, 222] width 134 height 41
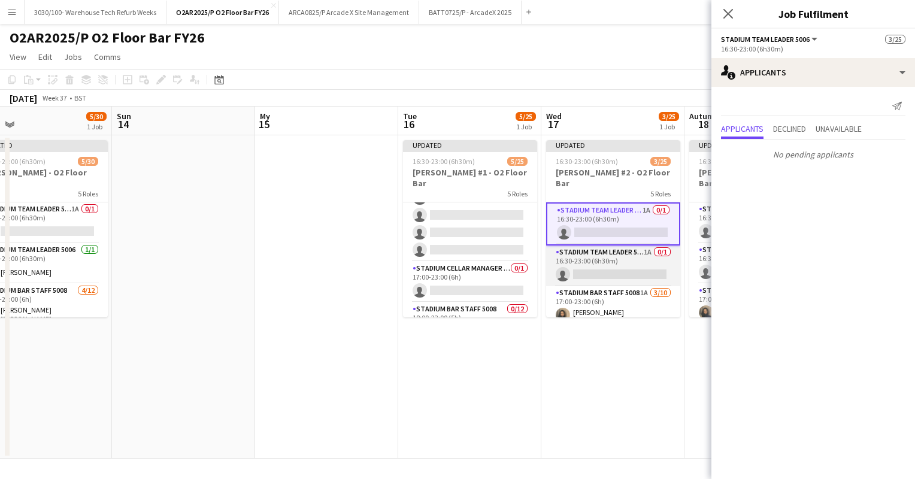
click at [603, 252] on app-card-role "Stadium Team Leader 5006 1A 0/1 16:30-23:00 (6h30m) single-neutral-actions" at bounding box center [613, 266] width 134 height 41
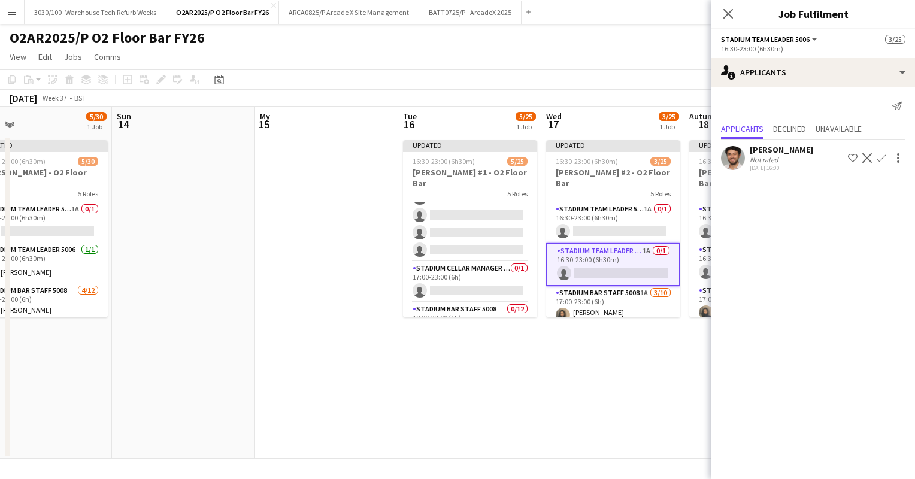
click at [879, 158] on app-icon "Confirm" at bounding box center [882, 158] width 10 height 10
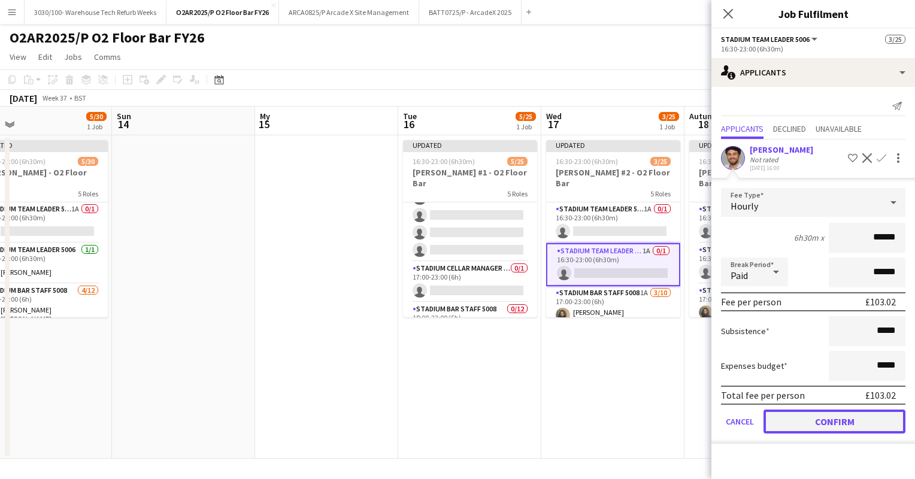
click at [810, 417] on button "Confirm" at bounding box center [835, 422] width 142 height 24
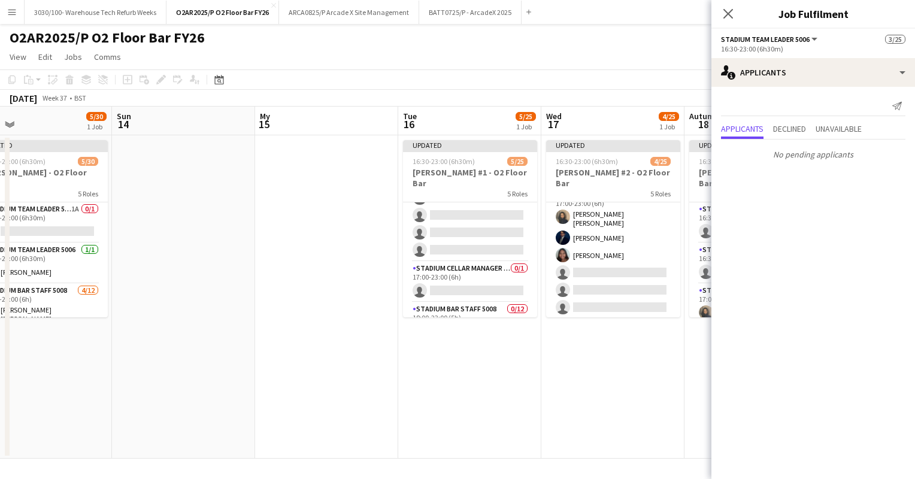
click at [625, 249] on app-card-role "Stadium Bar Staff 5008 1A [DATE] 17:00-23:00 (6h) [PERSON_NAME] [PERSON_NAME] […" at bounding box center [613, 288] width 134 height 201
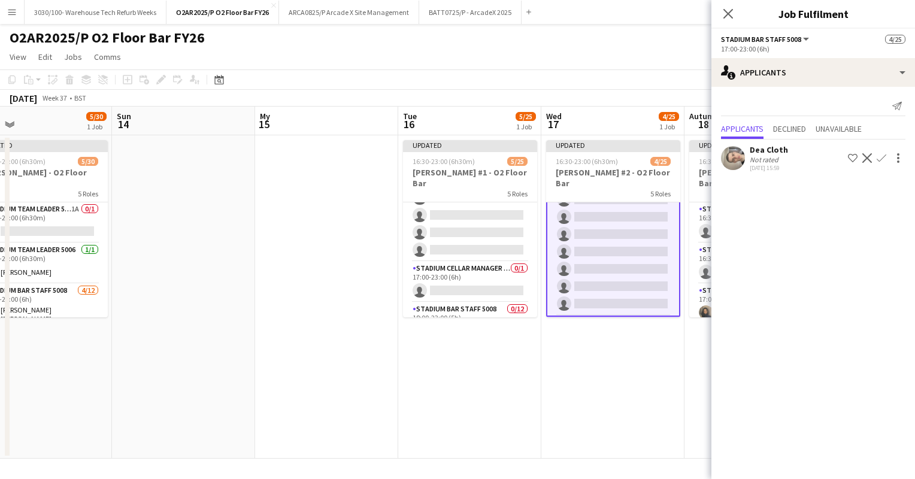
scroll to position [171, 0]
click at [880, 158] on app-icon "Confirm" at bounding box center [882, 158] width 10 height 10
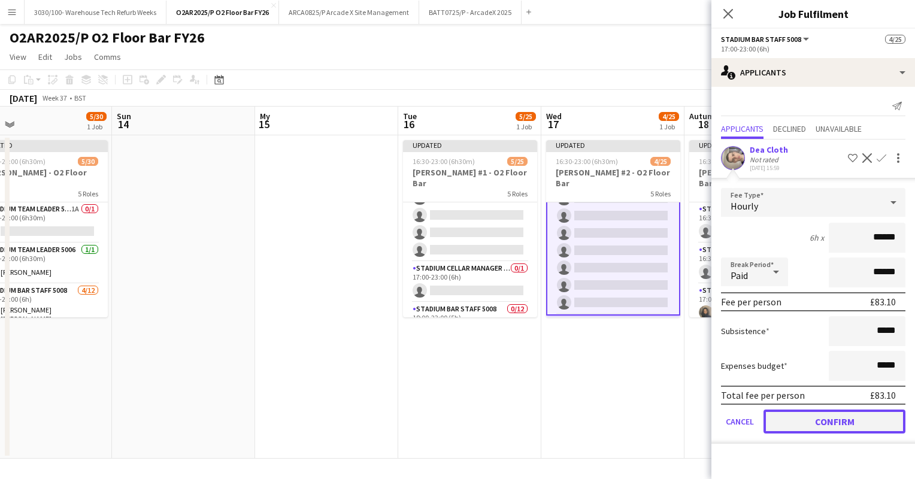
click at [798, 416] on button "Confirm" at bounding box center [835, 422] width 142 height 24
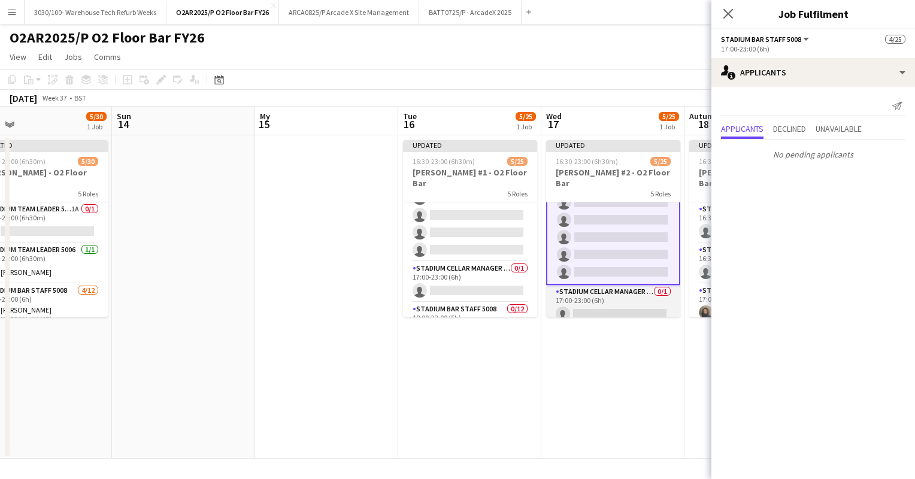
click at [625, 290] on app-card-role "Stadium Cellar Manager 5006 0/1 17:00-23:00 (6h) single-neutral-actions" at bounding box center [613, 305] width 134 height 41
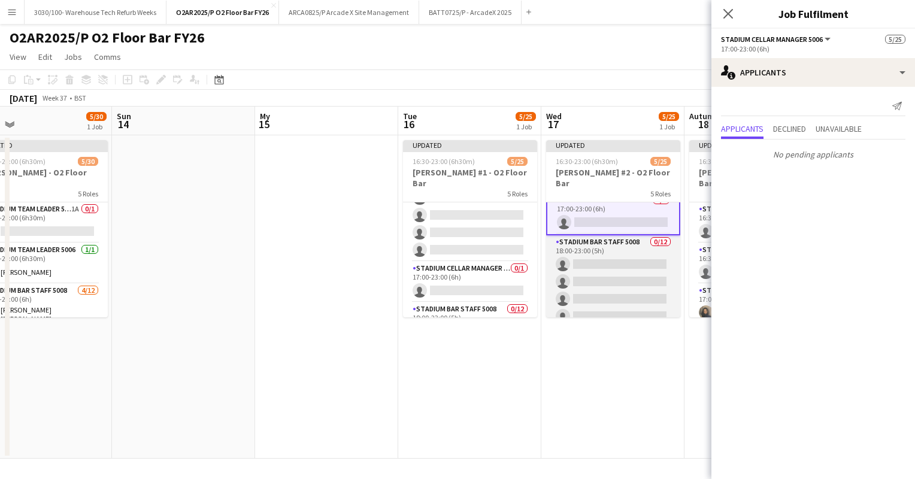
click at [606, 282] on app-card-role "Stadium Bar Staff 5008 0/12 18:00-23:00 (5h) single-neutral-actions single-neut…" at bounding box center [613, 351] width 134 height 232
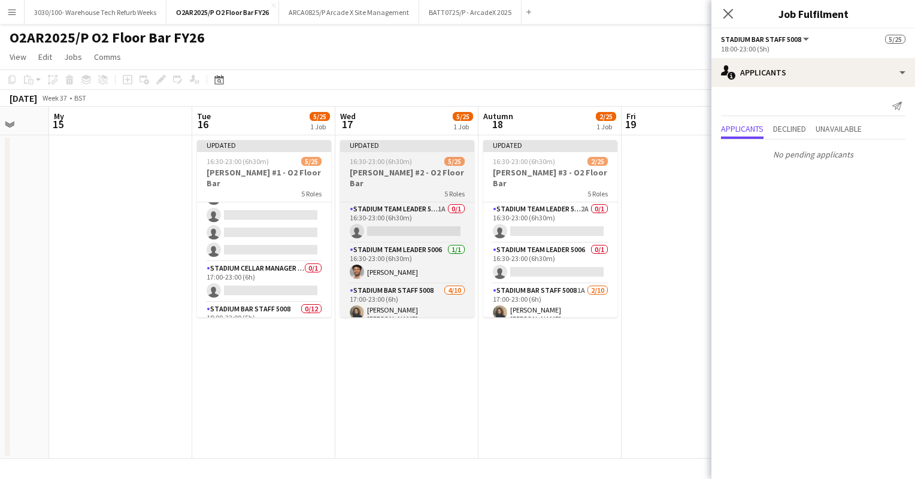
scroll to position [0, 524]
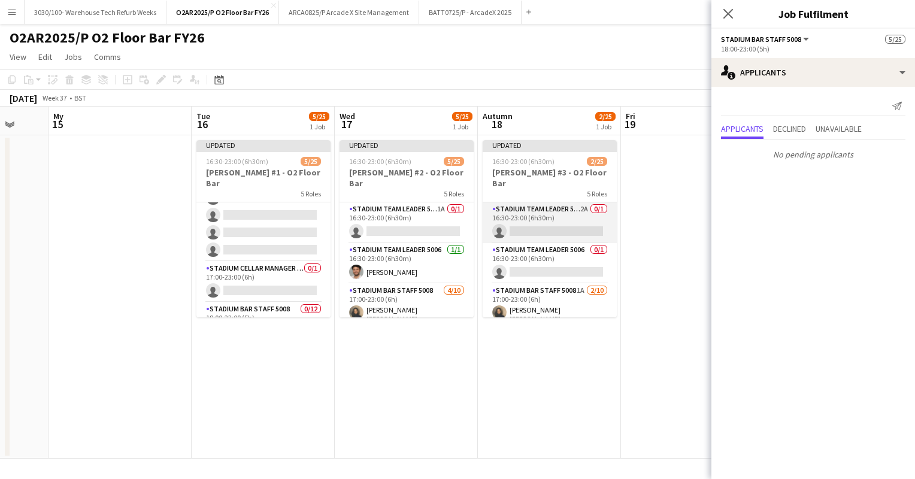
click at [542, 215] on app-card-role "Stadium Team Leader 5006 2A 0/1 16:30-23:00 (6h30m) single-neutral-actions" at bounding box center [550, 222] width 134 height 41
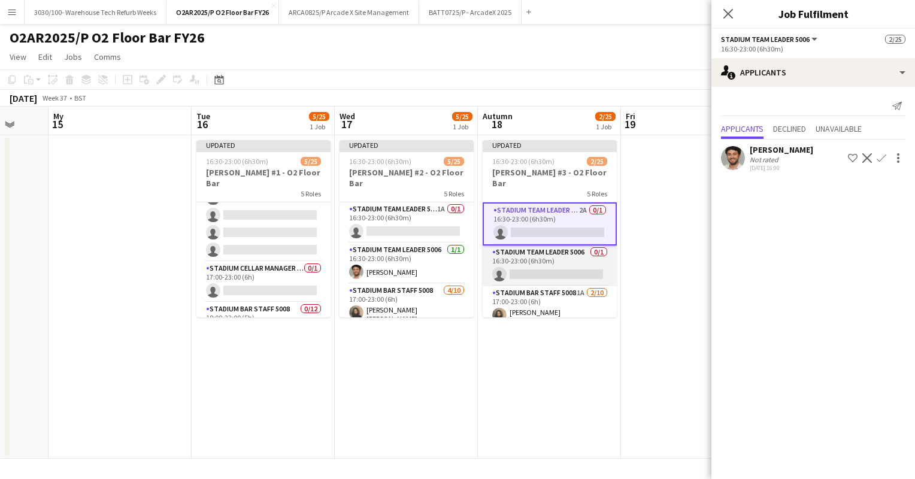
click at [542, 246] on app-card-role "Stadium Team Leader 5006 0/1 16:30-23:00 (6h30m) single-neutral-actions" at bounding box center [550, 266] width 134 height 41
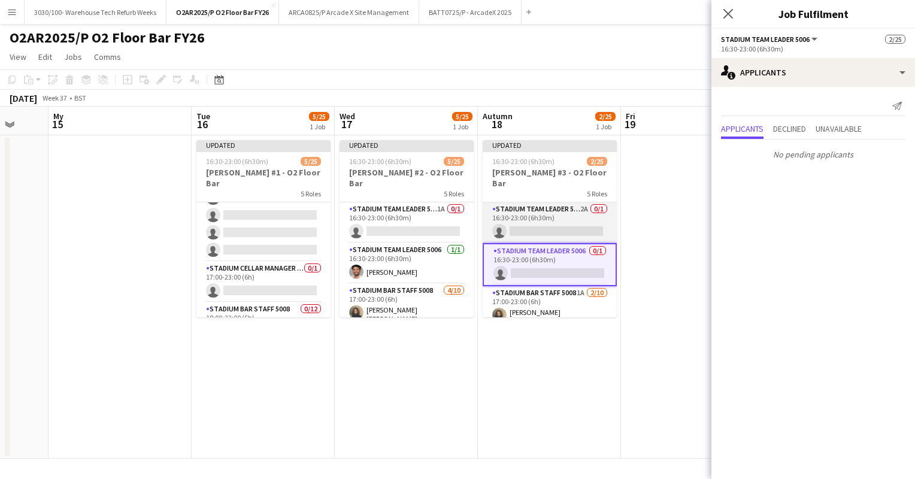
click at [553, 202] on app-card-role "Stadium Team Leader 5006 2A 0/1 16:30-23:00 (6h30m) single-neutral-actions" at bounding box center [550, 222] width 134 height 41
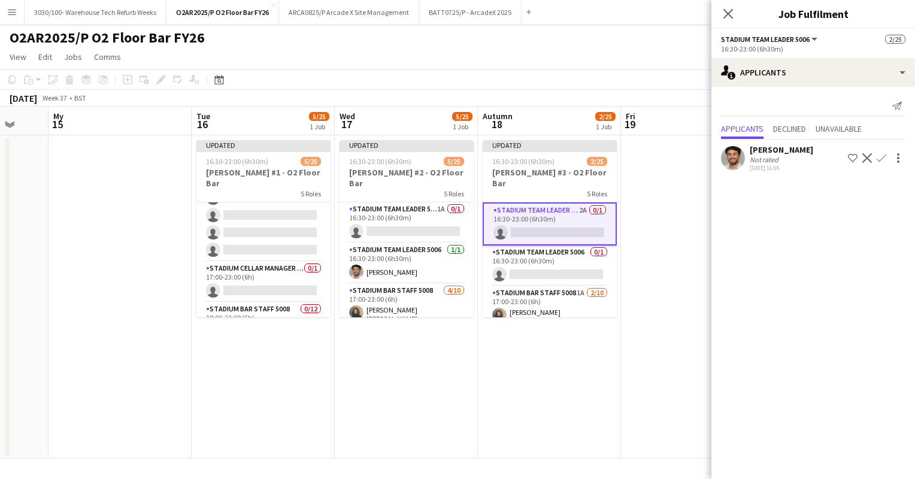
click at [882, 158] on app-icon "Confirm" at bounding box center [882, 158] width 10 height 10
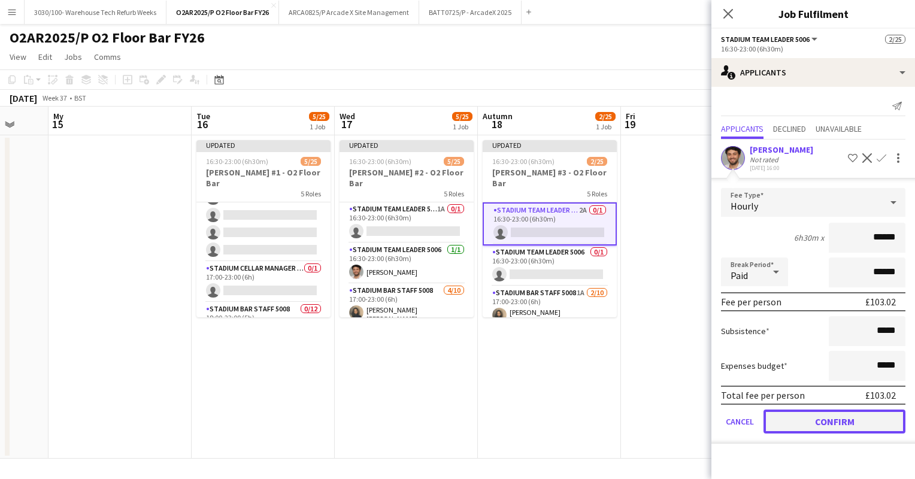
click at [826, 423] on button "Confirm" at bounding box center [835, 422] width 142 height 24
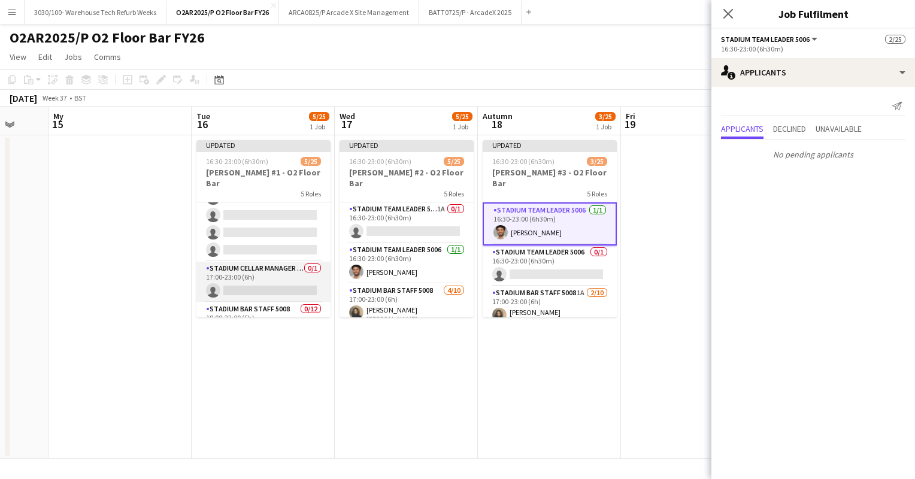
scroll to position [0, 0]
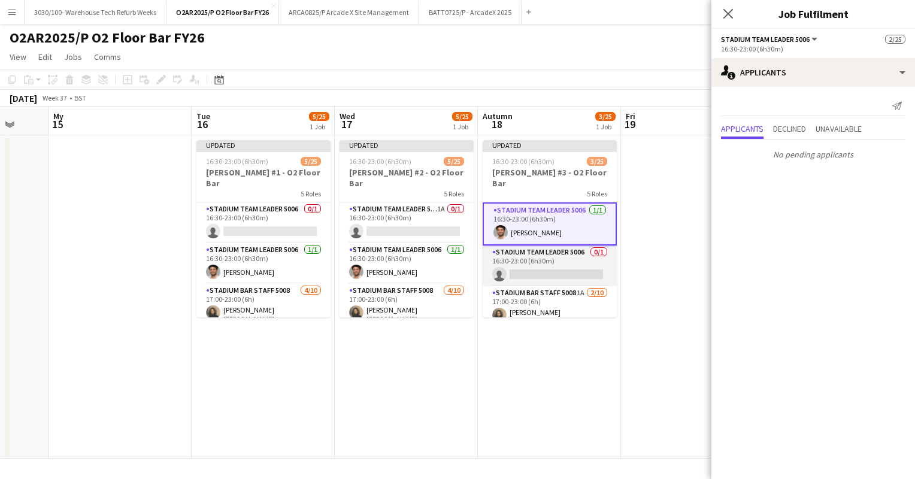
click at [566, 261] on app-card-role "Stadium Team Leader 5006 0/1 16:30-23:00 (6h30m) single-neutral-actions" at bounding box center [550, 266] width 134 height 41
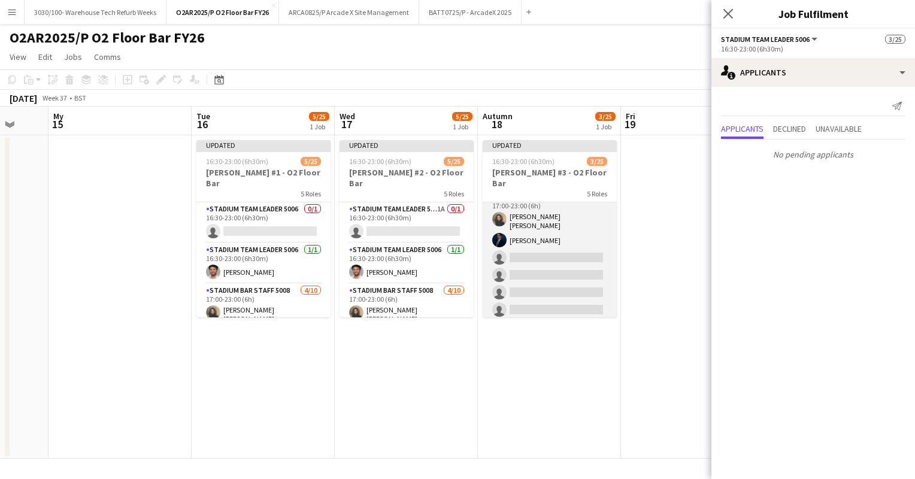
scroll to position [0, 523]
drag, startPoint x: 566, startPoint y: 261, endPoint x: 570, endPoint y: 266, distance: 6.8
click at [570, 266] on app-card-role "Stadium Bar Staff 5008 1A [DATE] 17:00-23:00 (6h) [PERSON_NAME] [PERSON_NAME] s…" at bounding box center [551, 290] width 134 height 201
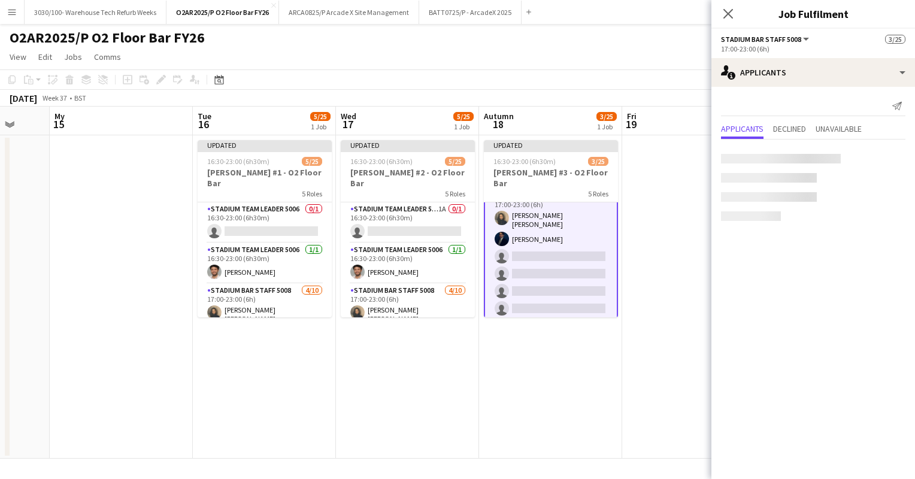
scroll to position [95, 0]
click at [881, 157] on app-icon "Confirm" at bounding box center [882, 158] width 10 height 10
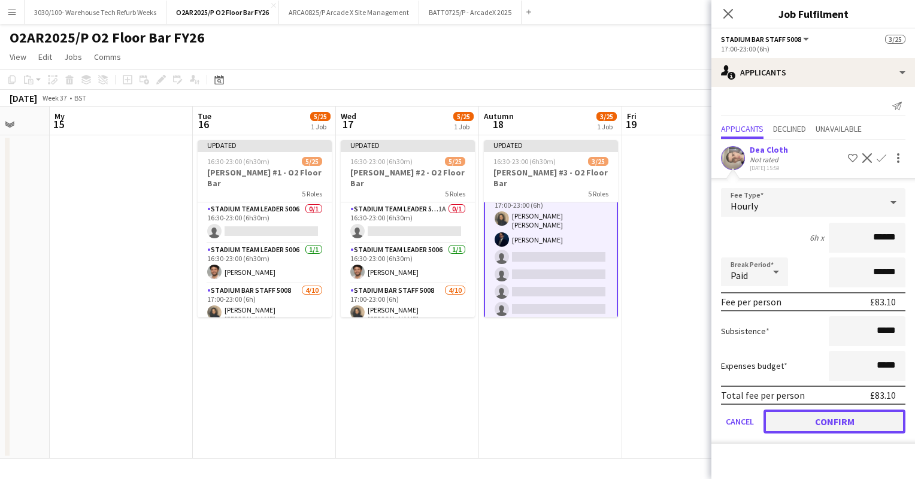
click at [803, 418] on button "Confirm" at bounding box center [835, 422] width 142 height 24
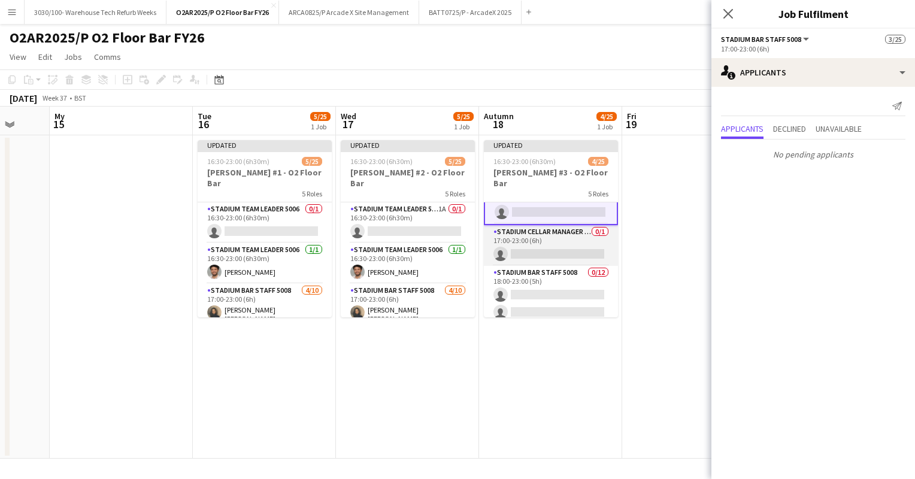
click at [533, 234] on app-card-role "Stadium Cellar Manager 5006 0/1 17:00-23:00 (6h) single-neutral-actions" at bounding box center [551, 245] width 134 height 41
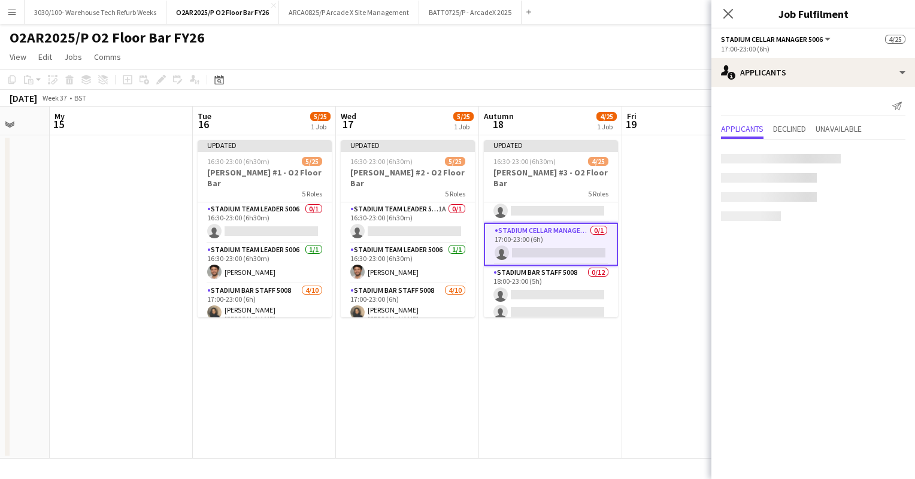
scroll to position [261, 0]
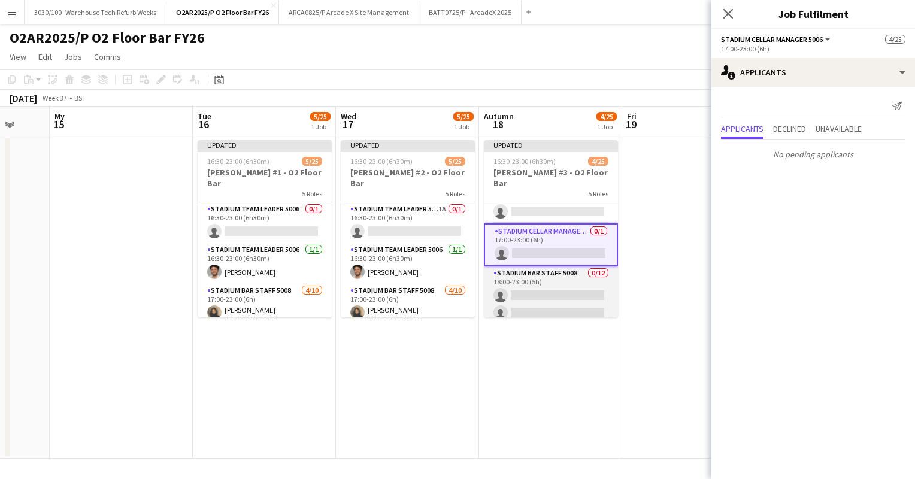
click at [552, 267] on app-card-role "Stadium Bar Staff 5008 0/12 18:00-23:00 (5h) single-neutral-actions single-neut…" at bounding box center [551, 383] width 134 height 232
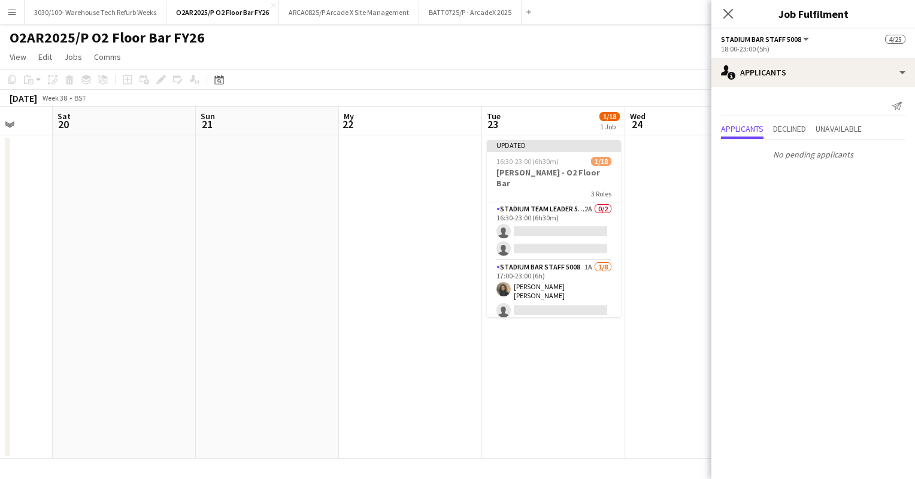
scroll to position [0, 377]
click at [564, 225] on app-card-role "Stadium Team Leader 5006 2A 0/2 16:30-23:00 (6h30m) single-neutral-actions sing…" at bounding box center [553, 231] width 134 height 58
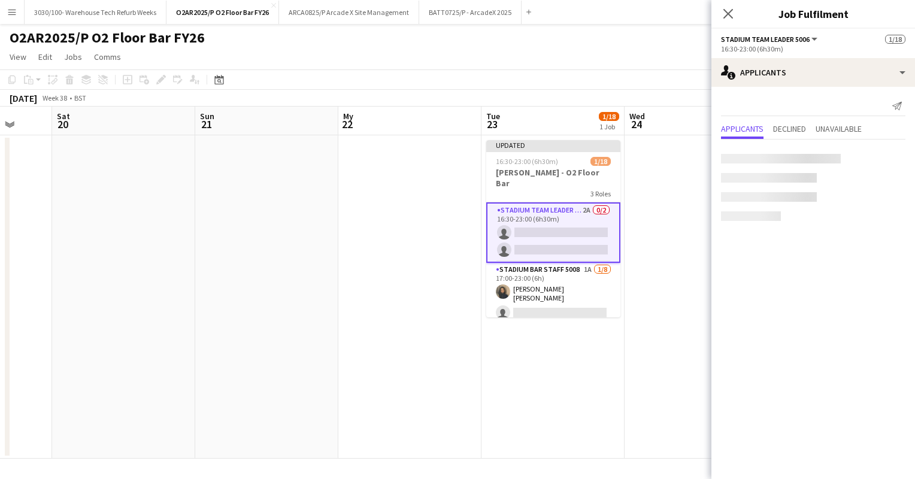
scroll to position [394, 0]
click at [882, 158] on app-icon "Confirm" at bounding box center [882, 158] width 10 height 10
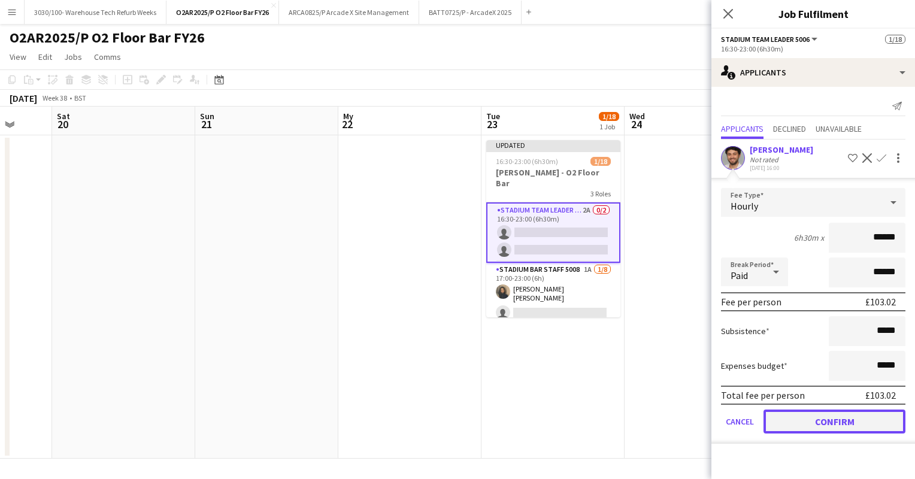
click at [815, 414] on button "Confirm" at bounding box center [835, 422] width 142 height 24
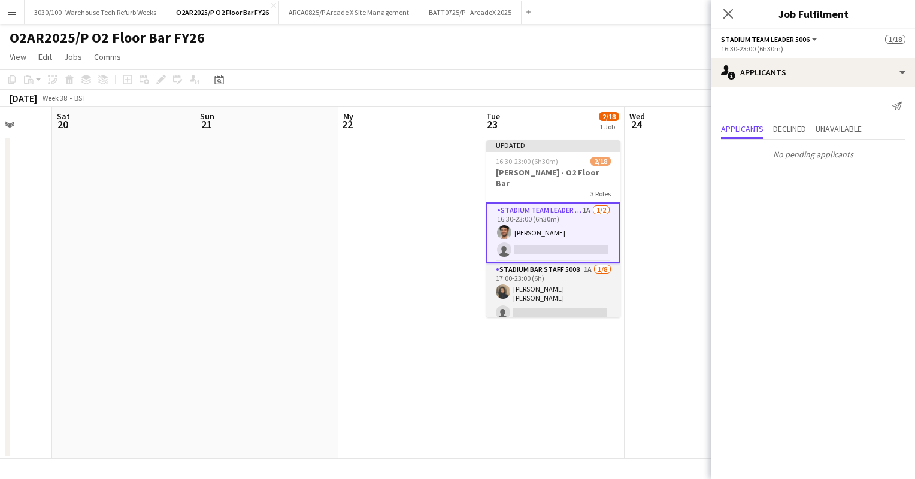
click at [557, 305] on app-card-role "Stadium Bar Staff 5008 1A [DATE] 17:00-23:00 (6h) [PERSON_NAME] [PERSON_NAME] s…" at bounding box center [553, 346] width 134 height 166
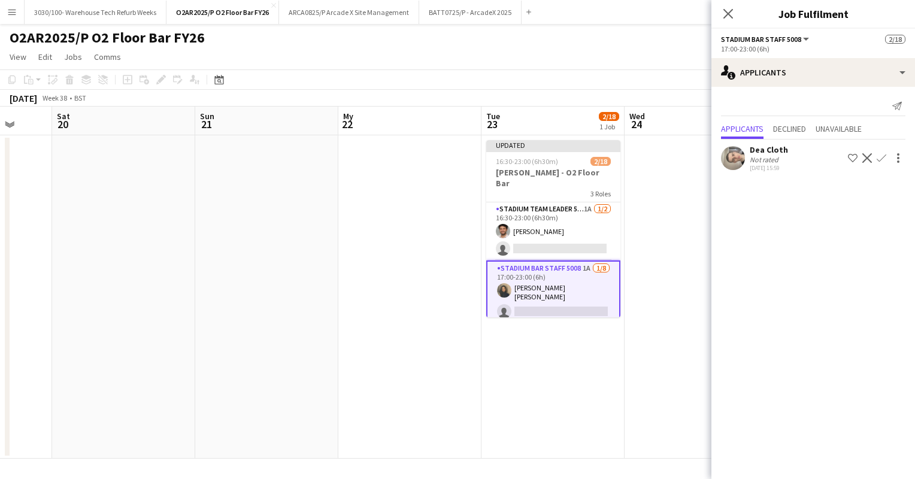
click at [880, 160] on app-icon "Confirm" at bounding box center [882, 158] width 10 height 10
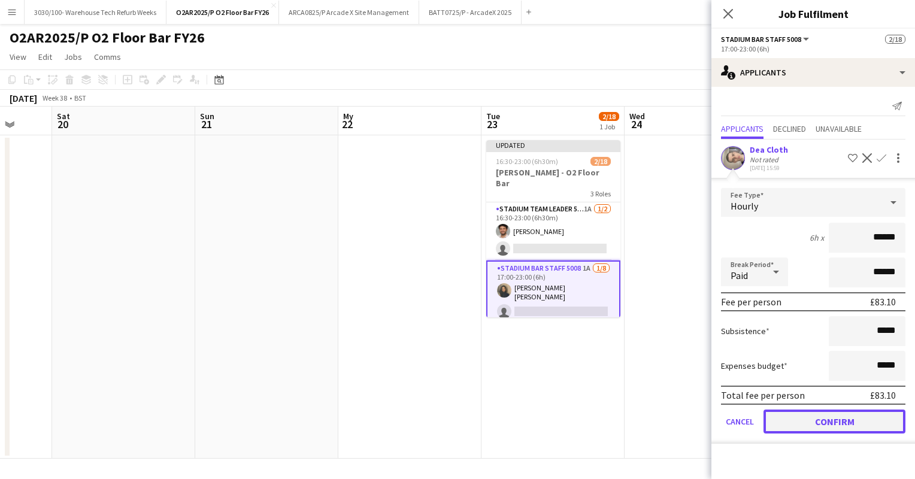
click at [813, 417] on button "Confirm" at bounding box center [835, 422] width 142 height 24
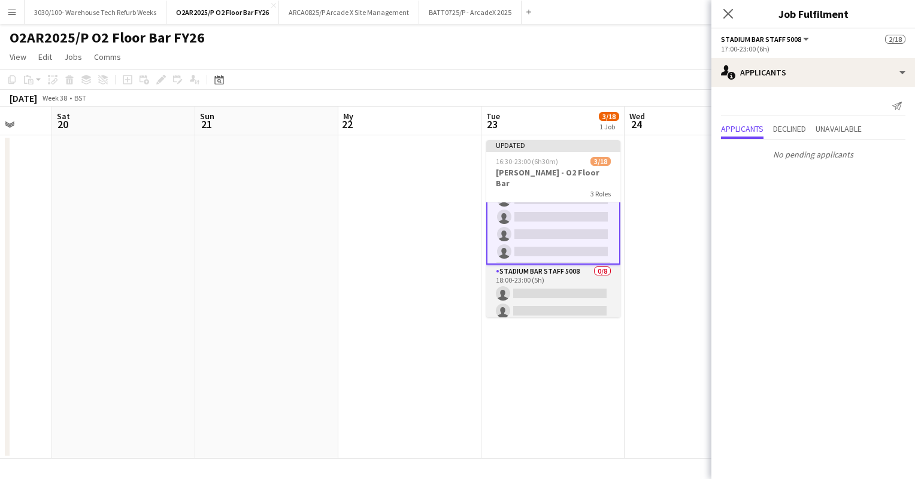
click at [542, 300] on app-card-role "Stadium Bar Staff 5008 0/8 18:00-23:00 (5h) single-neutral-actions single-neutr…" at bounding box center [553, 346] width 134 height 162
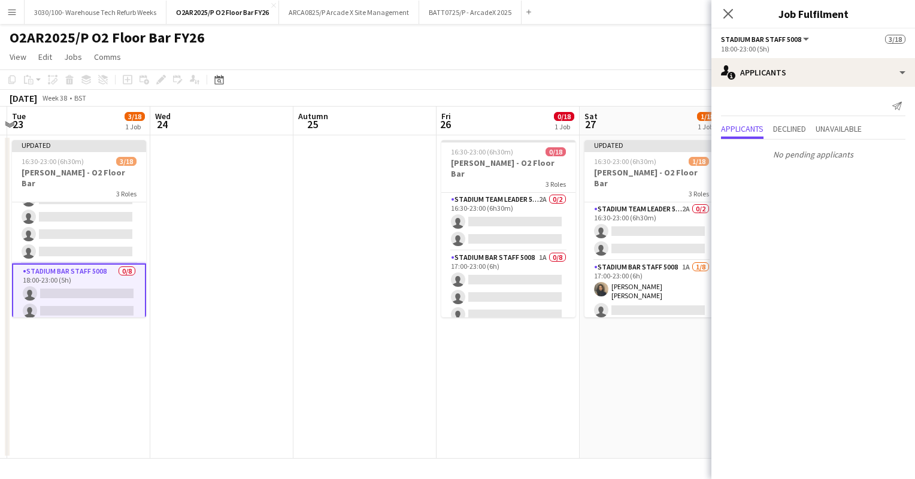
scroll to position [0, 567]
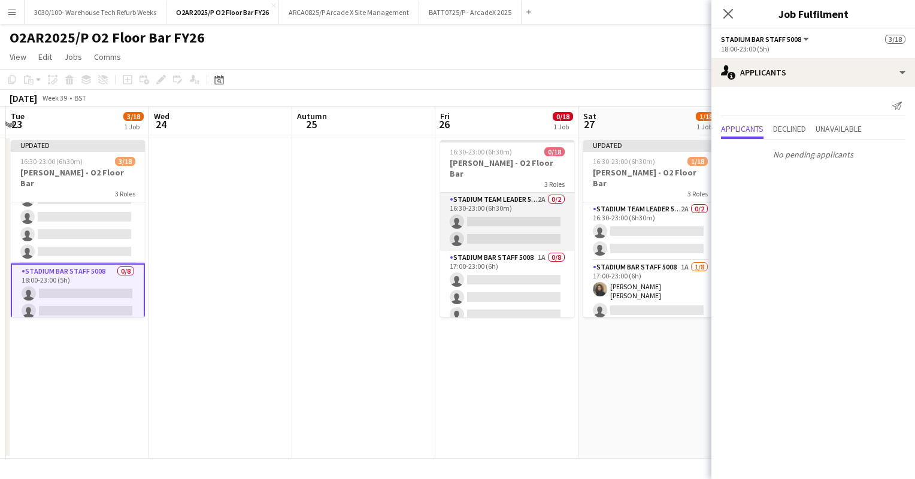
click at [505, 198] on app-card-role "Stadium Team Leader 5006 2A 0/2 16:30-23:00 (6h30m) single-neutral-actions sing…" at bounding box center [507, 222] width 134 height 58
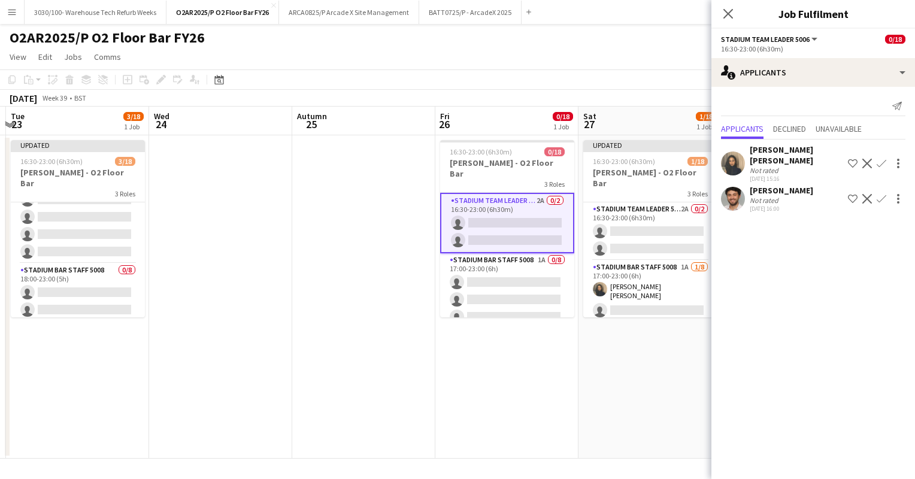
click at [883, 194] on app-icon "Confirm" at bounding box center [882, 199] width 10 height 10
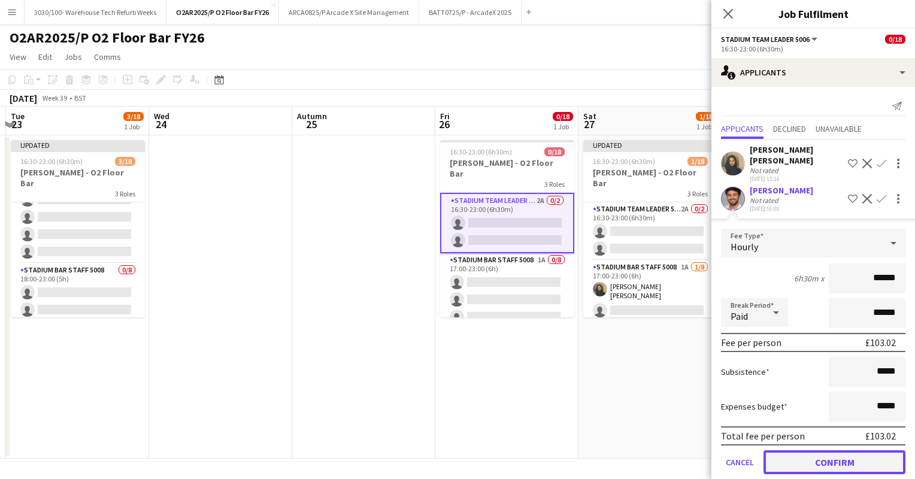
click at [804, 450] on button "Confirm" at bounding box center [835, 462] width 142 height 24
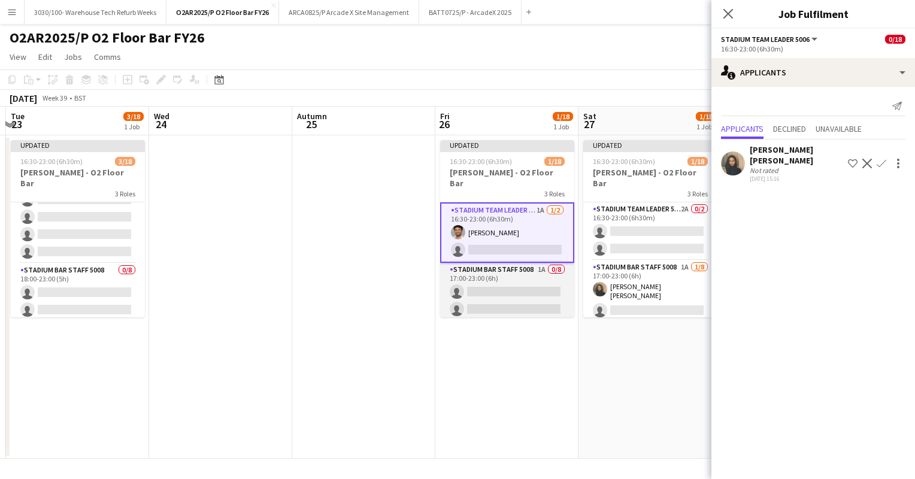
click at [503, 276] on app-card-role "Stadium Bar Staff 5008 1A 0/8 17:00-23:00 (6h) single-neutral-actions single-ne…" at bounding box center [507, 344] width 134 height 162
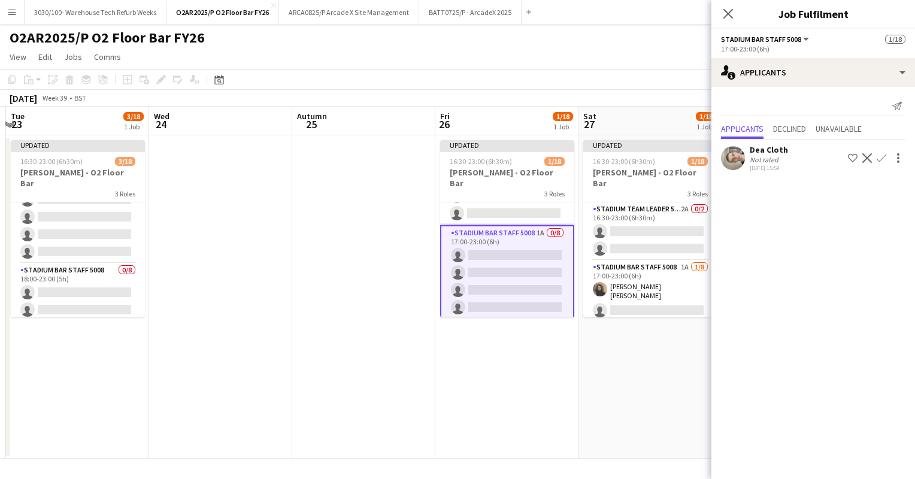
scroll to position [37, 0]
click at [884, 158] on app-icon "Confirm" at bounding box center [882, 158] width 10 height 10
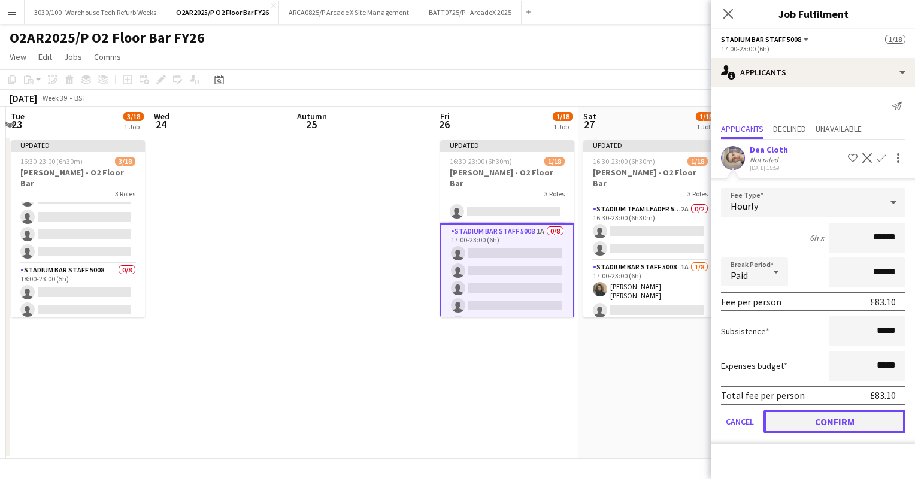
click at [831, 424] on button "Confirm" at bounding box center [835, 422] width 142 height 24
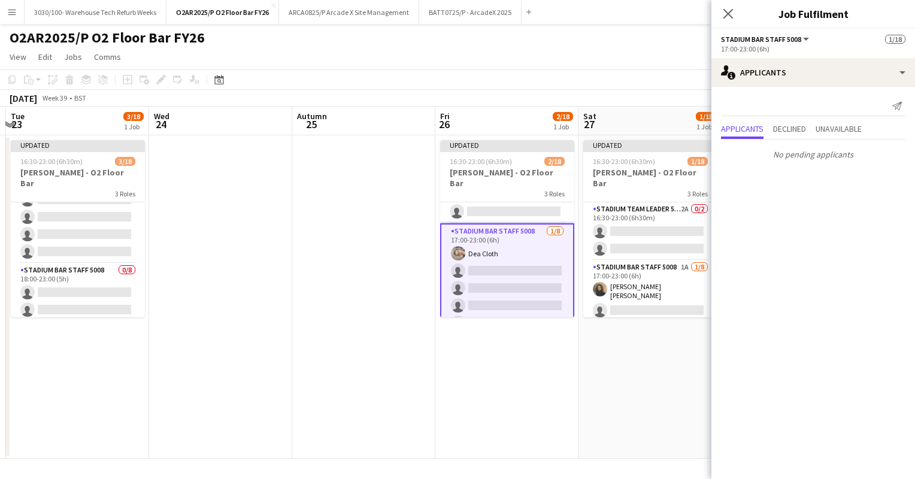
scroll to position [0, 0]
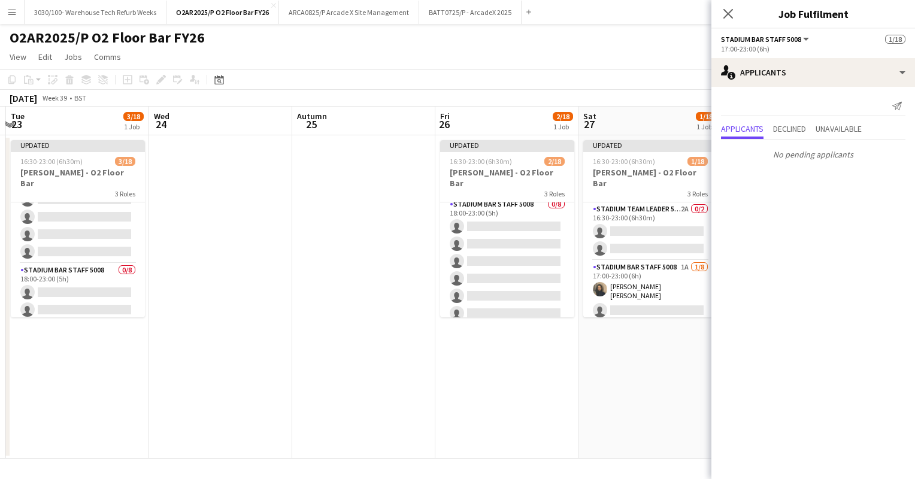
click at [482, 247] on app-card-role "Stadium Bar Staff 5008 0/8 18:00-23:00 (5h) single-neutral-actions single-neutr…" at bounding box center [507, 279] width 134 height 162
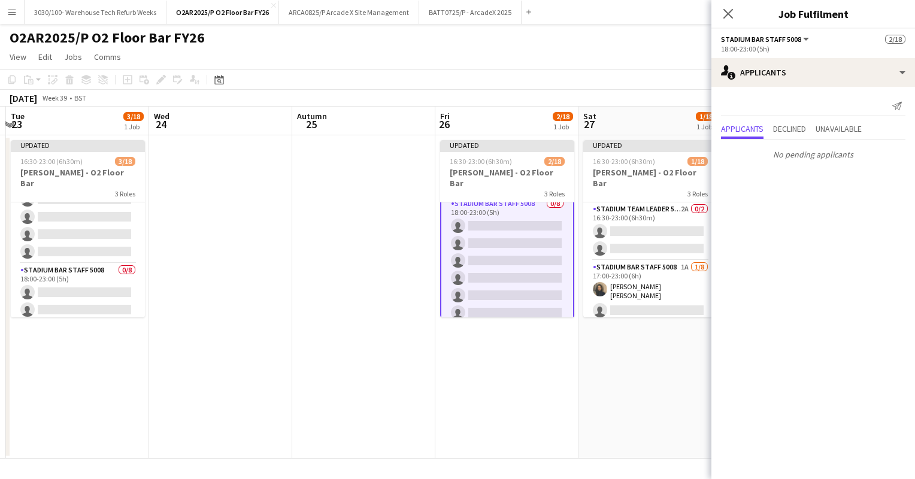
scroll to position [259, 0]
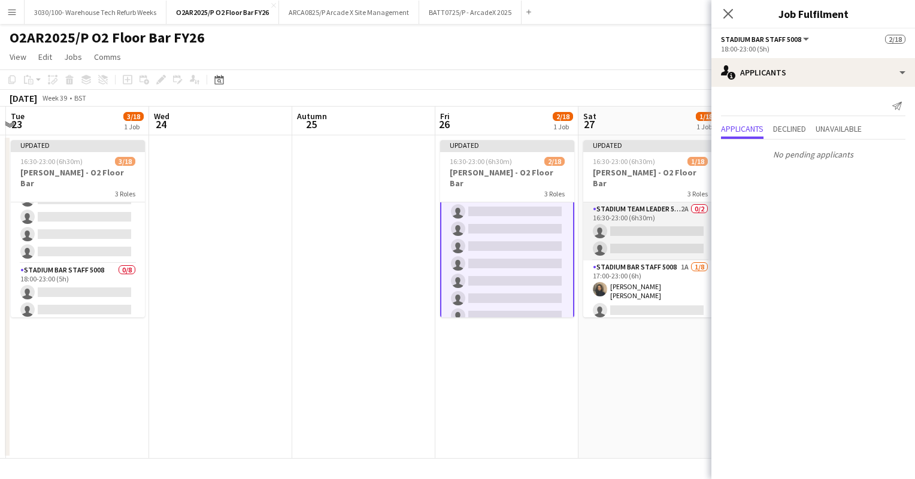
click at [644, 216] on app-card-role "Stadium Team Leader 5006 2A 0/2 16:30-23:00 (6h30m) single-neutral-actions sing…" at bounding box center [650, 231] width 134 height 58
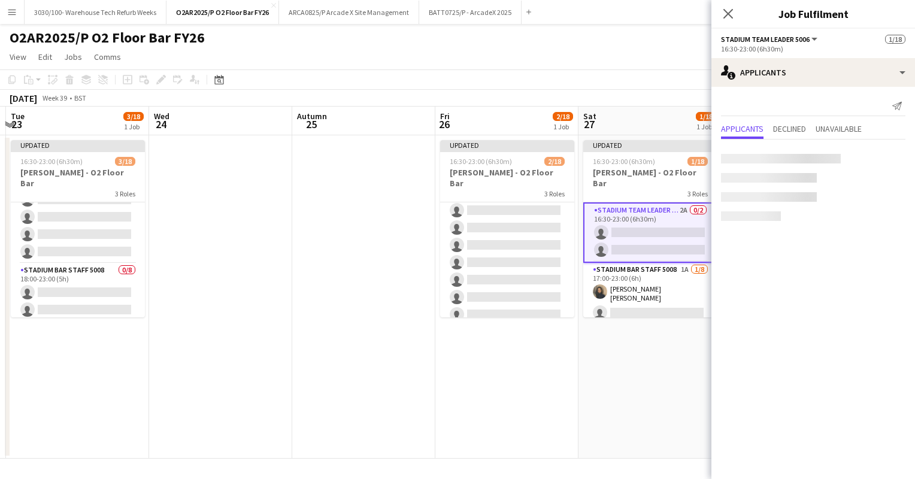
scroll to position [256, 0]
click at [884, 156] on app-icon "Confirm" at bounding box center [882, 158] width 10 height 10
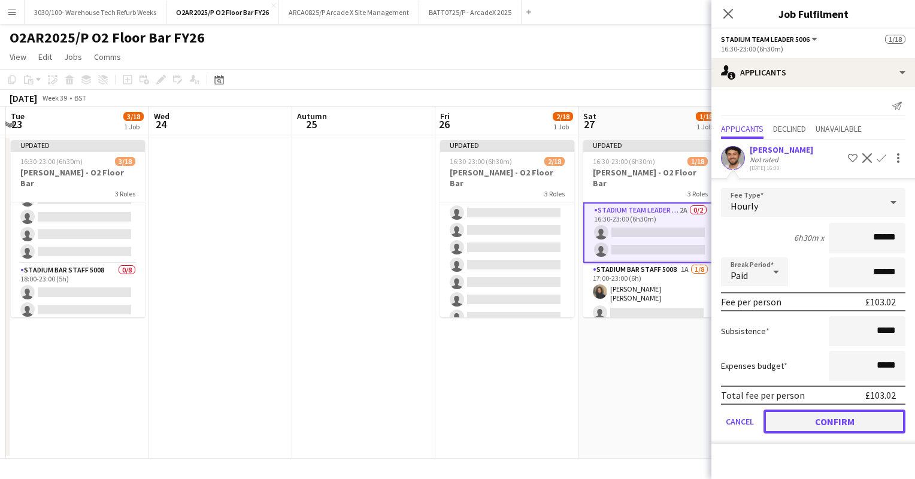
click at [818, 422] on button "Confirm" at bounding box center [835, 422] width 142 height 24
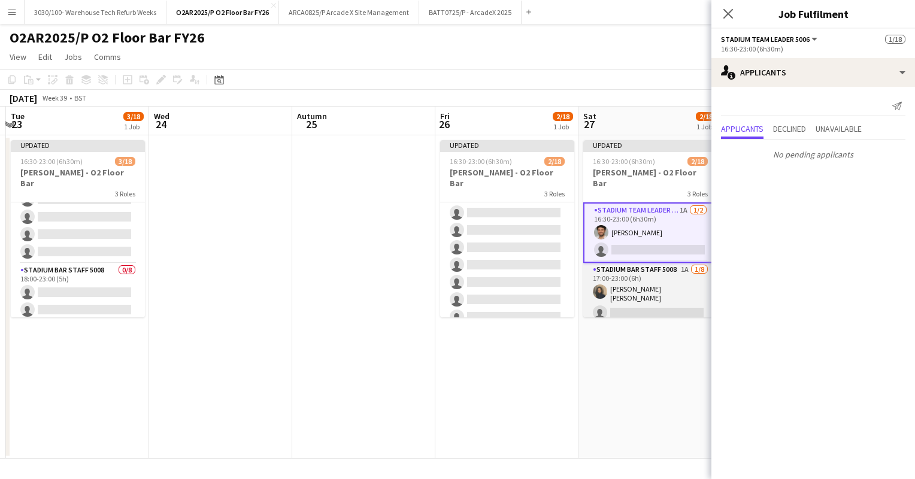
click at [668, 295] on app-card-role "Stadium Bar Staff 5008 1A [DATE] 17:00-23:00 (6h) [PERSON_NAME] [PERSON_NAME] s…" at bounding box center [650, 346] width 134 height 166
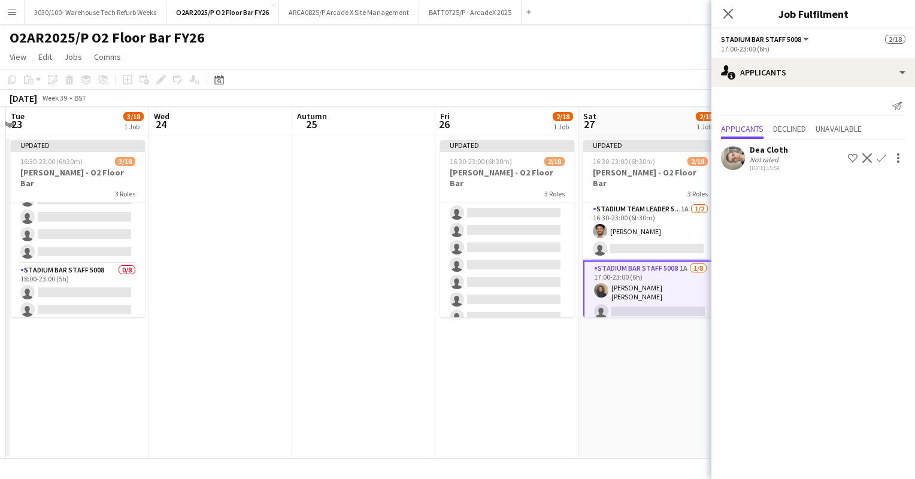
click at [882, 157] on app-icon "Confirm" at bounding box center [882, 158] width 10 height 10
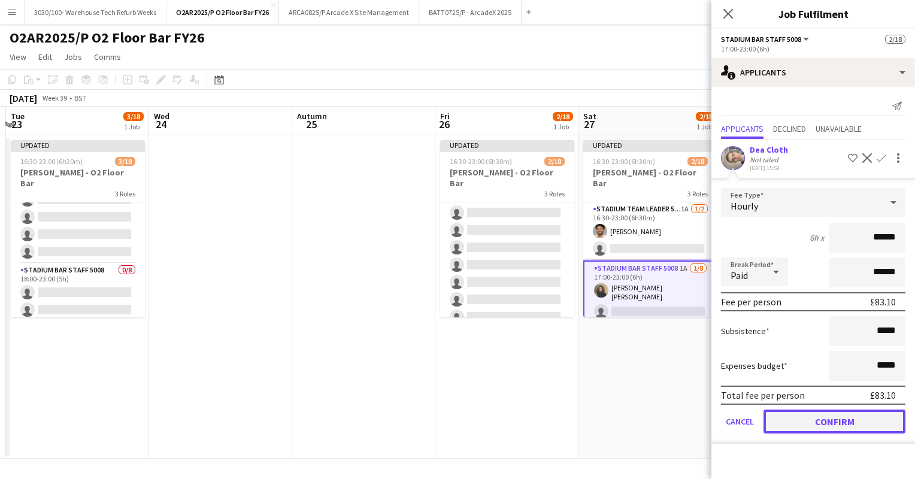
click at [813, 419] on button "Confirm" at bounding box center [835, 422] width 142 height 24
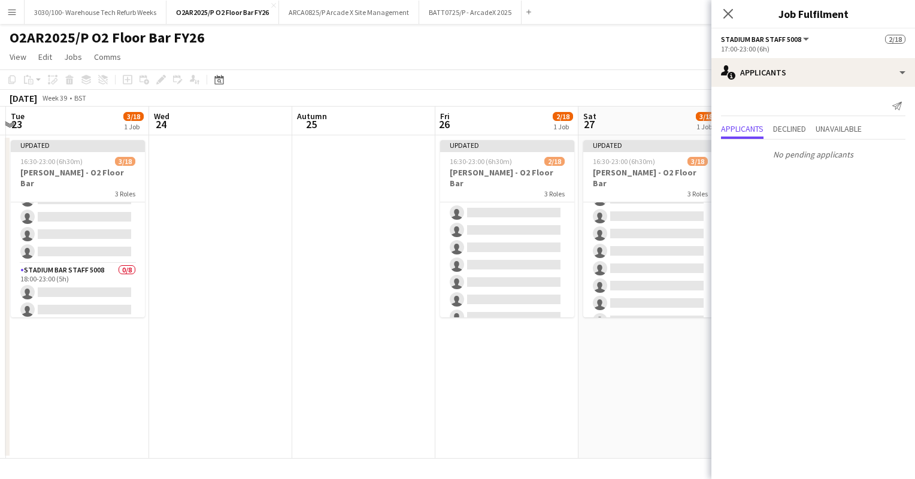
click at [622, 263] on app-card-role "Stadium Bar Staff 5008 0/8 18:00-23:00 (5h) single-neutral-actions single-neutr…" at bounding box center [650, 251] width 134 height 162
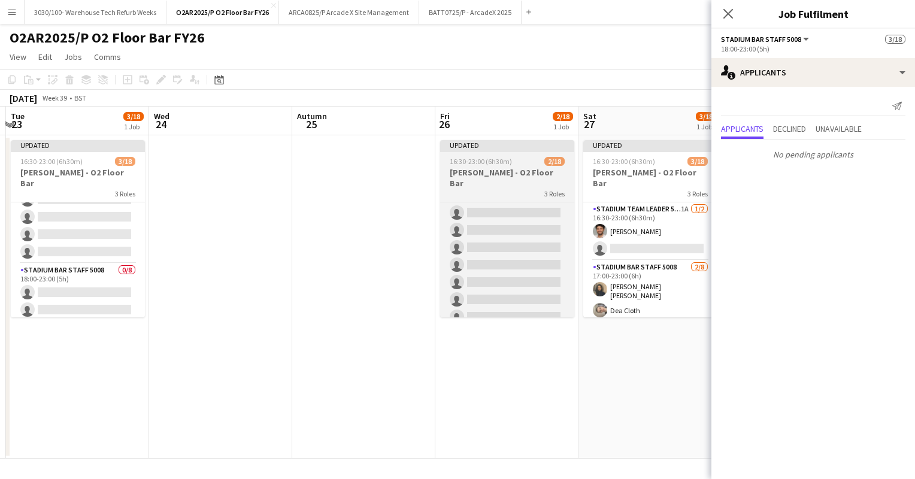
scroll to position [0, 0]
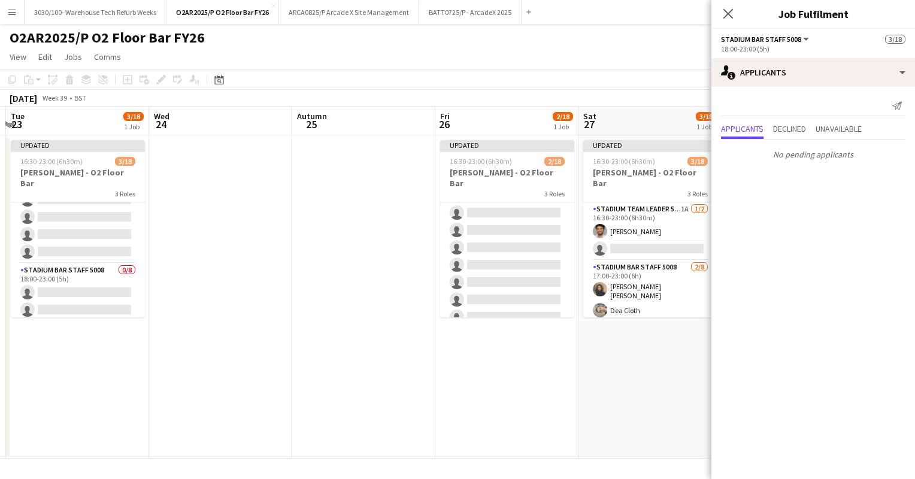
click at [395, 208] on app-date-cell at bounding box center [363, 296] width 143 height 323
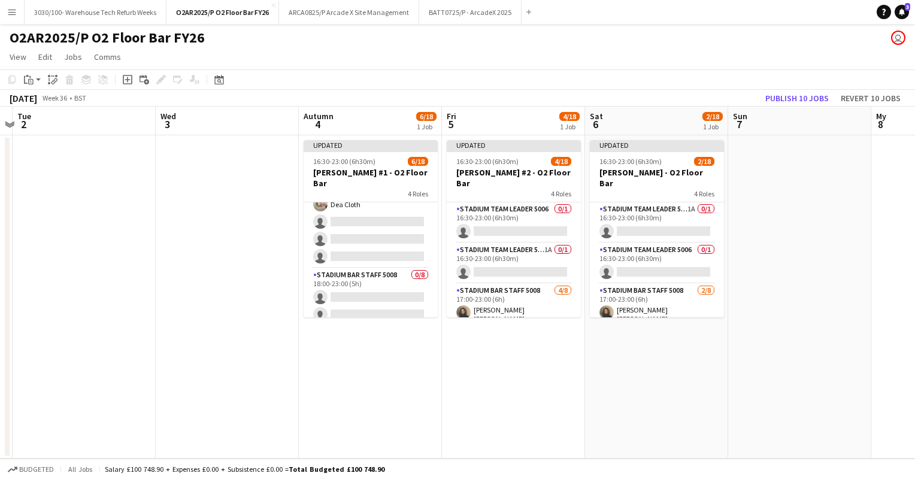
scroll to position [187, 0]
click at [489, 13] on font "BATT0725/P - ArcadeX 2025" at bounding box center [470, 12] width 83 height 9
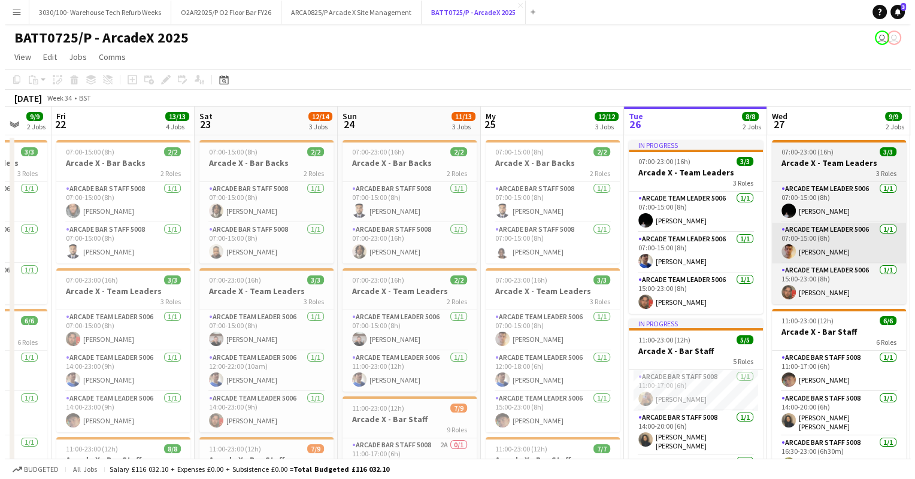
scroll to position [0, 383]
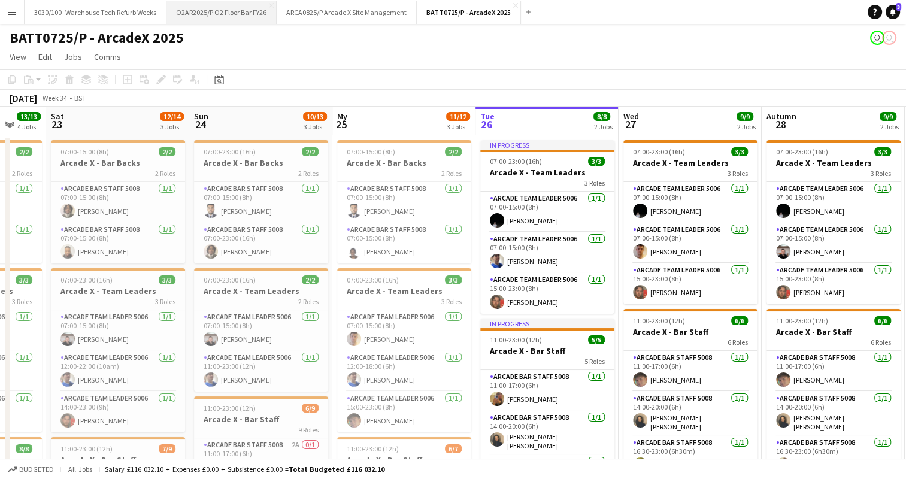
click at [220, 9] on font "O2AR2025/P O2 Floor Bar FY26" at bounding box center [221, 12] width 90 height 9
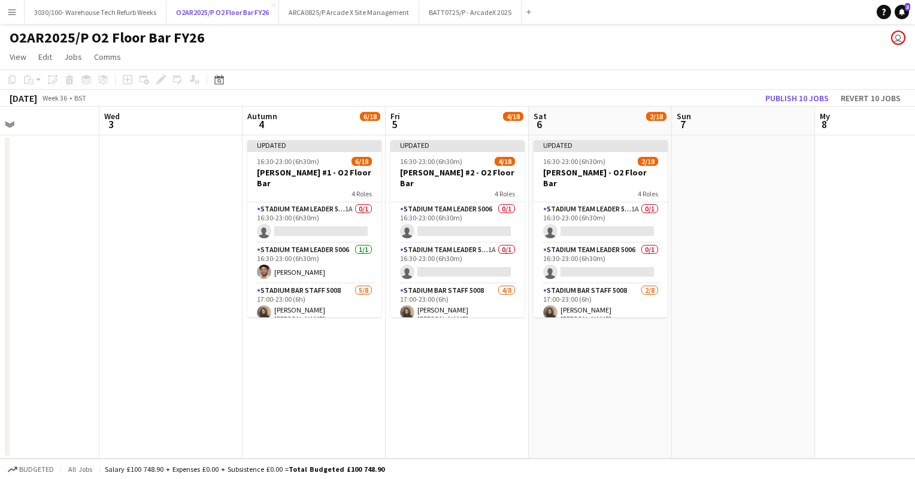
scroll to position [0, 331]
click at [319, 216] on app-card-role "Stadium Team Leader 5006 1A 0/1 16:30-23:00 (6h30m) single-neutral-actions" at bounding box center [314, 222] width 134 height 41
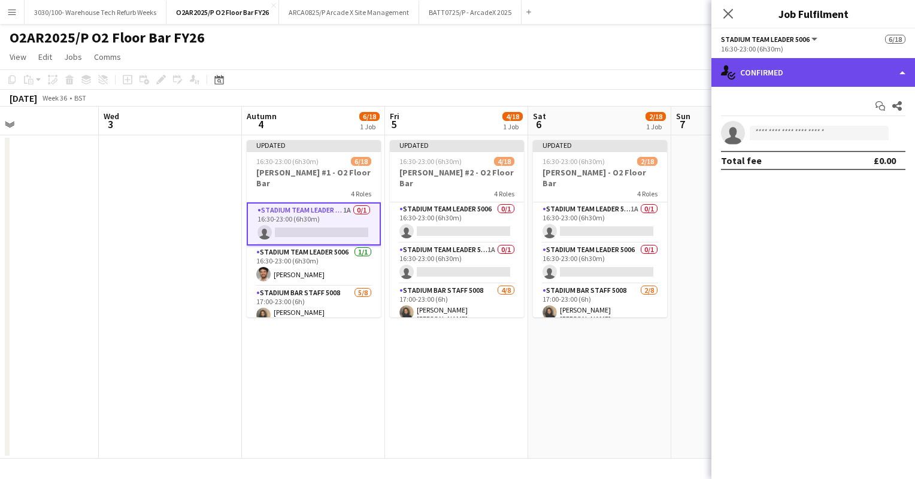
click at [836, 66] on div "single-neutral-actions-check-2 Confirmed" at bounding box center [814, 72] width 204 height 29
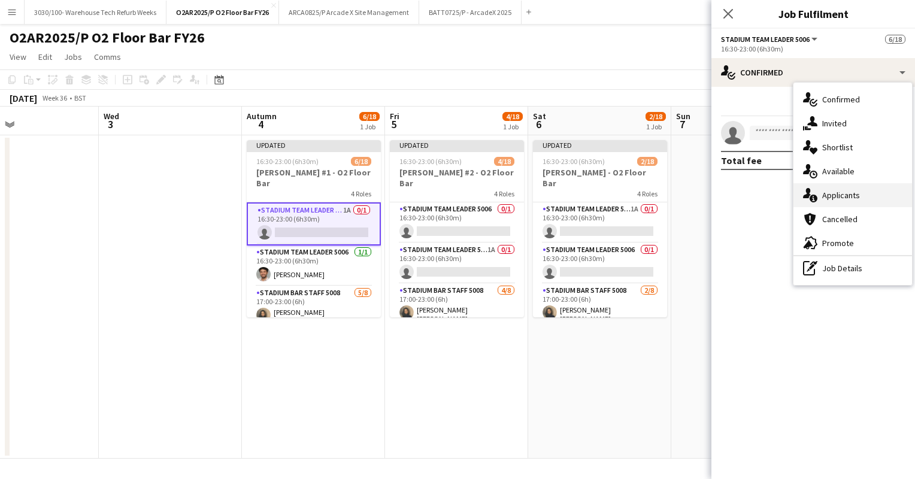
click at [845, 201] on div "single-neutral-actions-information Applicants" at bounding box center [853, 195] width 119 height 24
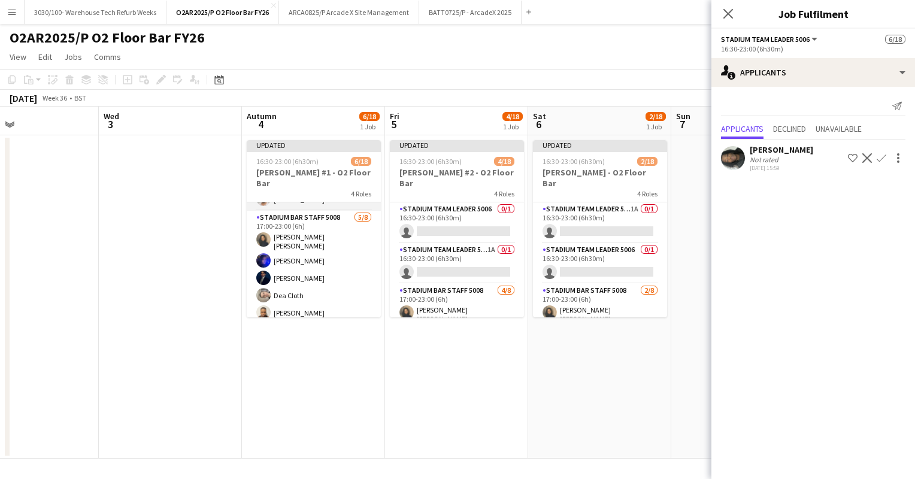
click at [290, 264] on app-card-role "Stadium Bar Staff 5008 [DATE] 17:00-23:00 (6h) [PERSON_NAME] [PERSON_NAME] [PER…" at bounding box center [314, 294] width 134 height 166
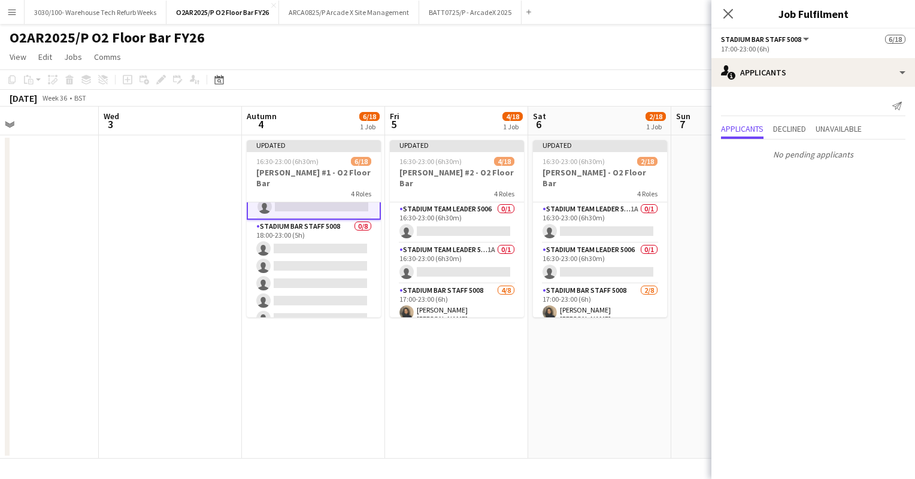
click at [290, 264] on app-card-role "Stadium Bar Staff 5008 0/8 18:00-23:00 (5h) single-neutral-actions single-neutr…" at bounding box center [314, 301] width 134 height 162
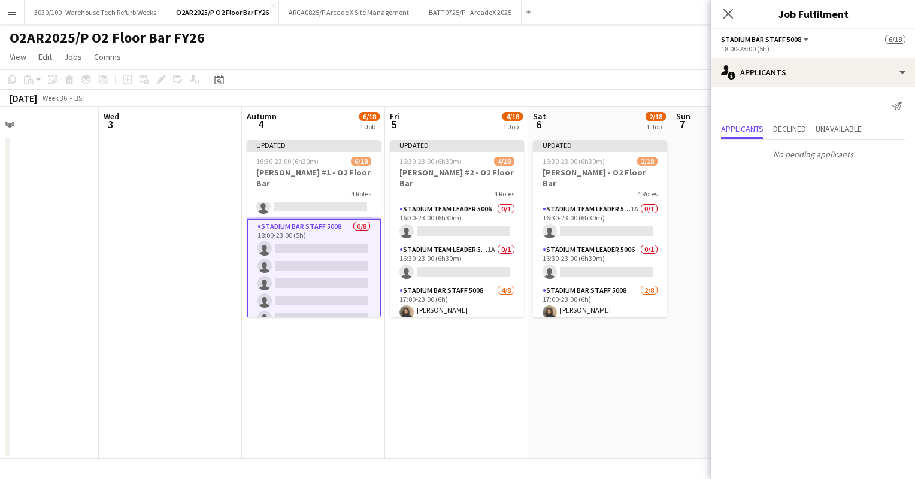
scroll to position [285, 0]
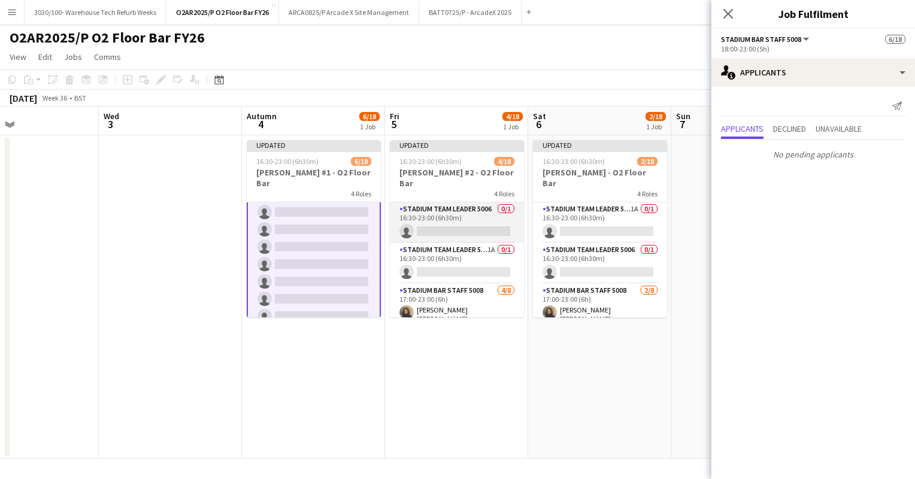
click at [453, 212] on app-card-role "Stadium Team Leader 5006 0/1 16:30-23:00 (6h30m) single-neutral-actions" at bounding box center [457, 222] width 134 height 41
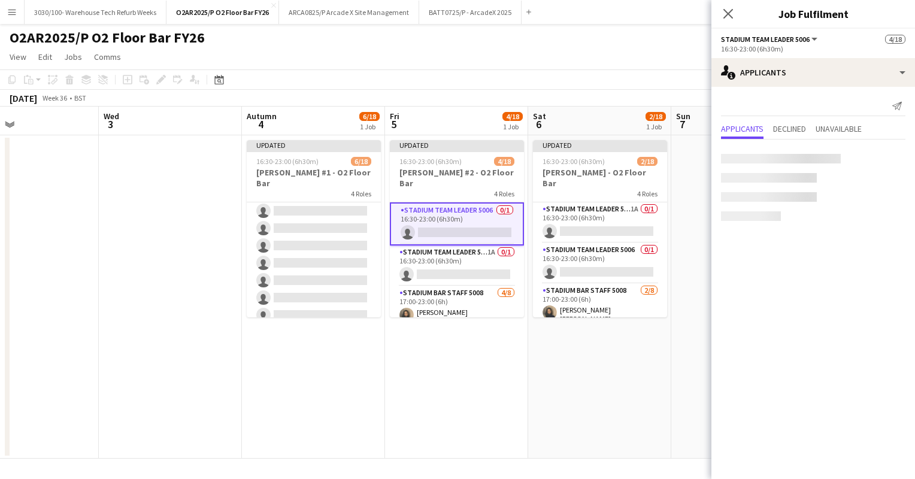
scroll to position [283, 0]
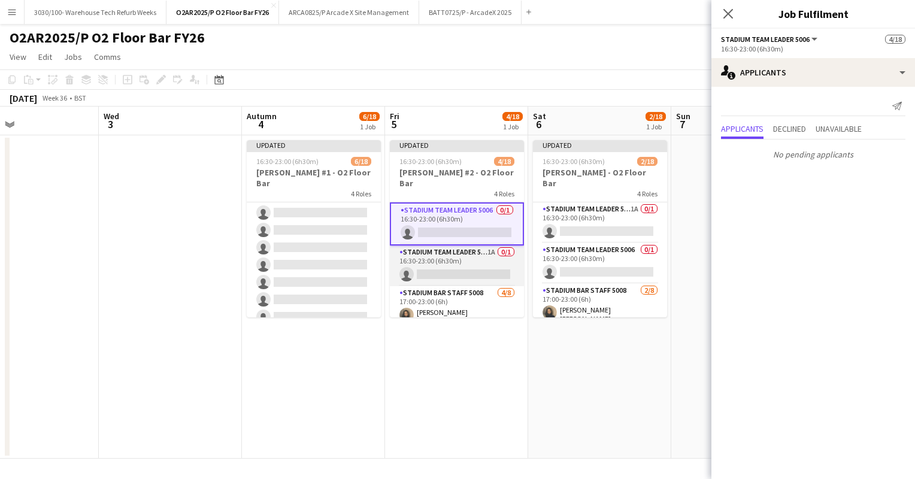
click at [442, 271] on app-card-role "Stadium Team Leader 5006 1A 0/1 16:30-23:00 (6h30m) single-neutral-actions" at bounding box center [457, 266] width 134 height 41
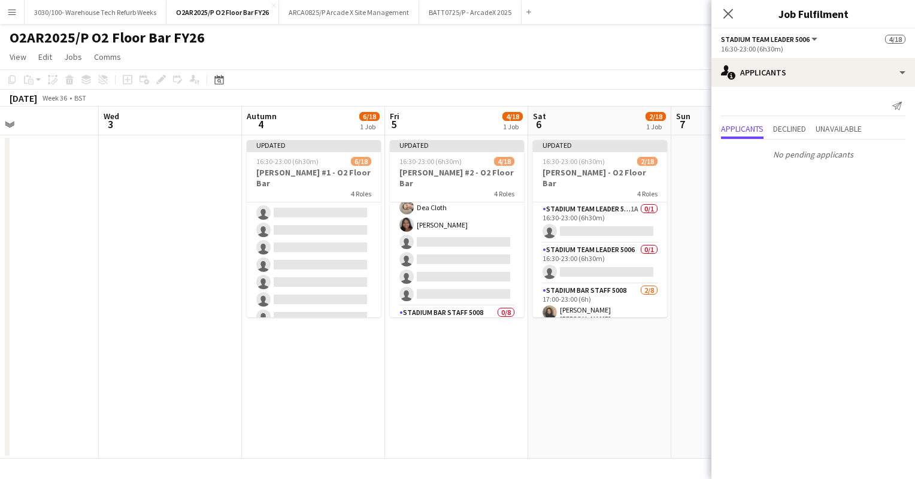
click at [442, 271] on app-card-role "Stadium Bar Staff 5008 [DATE] 17:00-23:00 (6h) [PERSON_NAME] [PERSON_NAME] Dea …" at bounding box center [457, 223] width 134 height 166
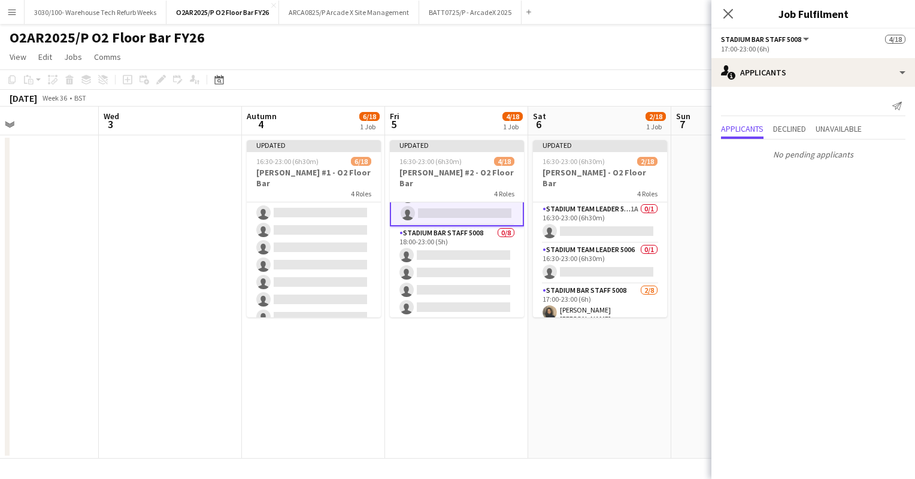
click at [442, 271] on app-card-role "Stadium Bar Staff 5008 0/8 18:00-23:00 (5h) single-neutral-actions single-neutr…" at bounding box center [457, 307] width 134 height 162
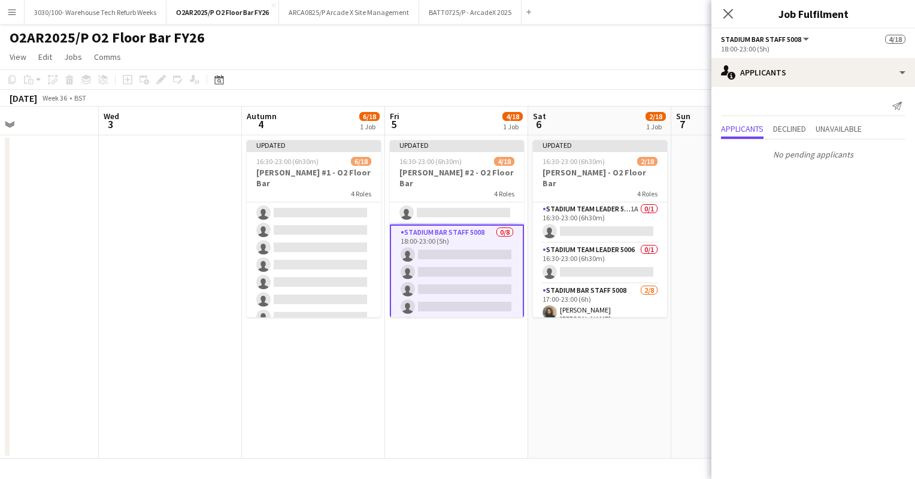
scroll to position [282, 0]
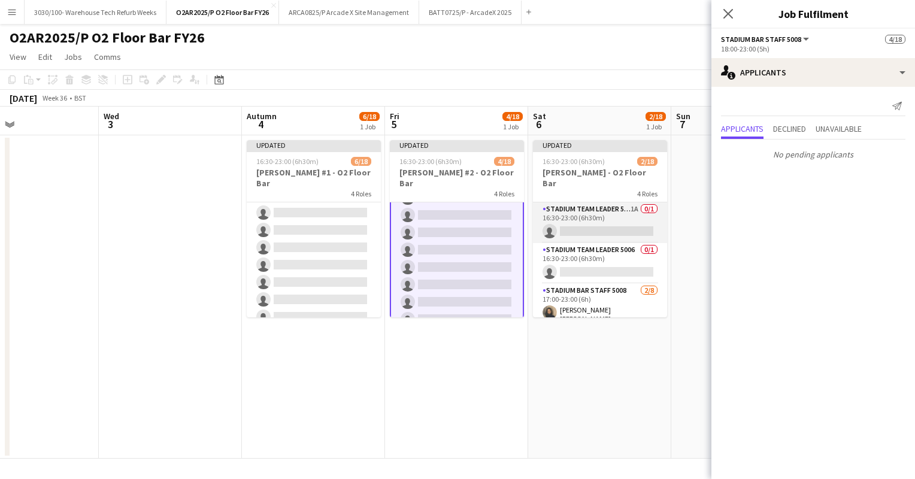
click at [610, 202] on app-card-role "Stadium Team Leader 5006 1A 0/1 16:30-23:00 (6h30m) single-neutral-actions" at bounding box center [600, 222] width 134 height 41
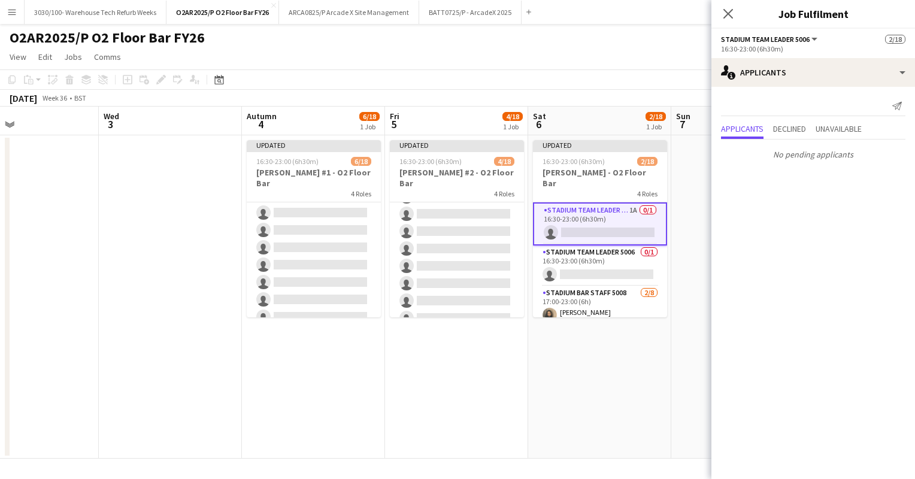
scroll to position [280, 0]
click at [594, 246] on app-card-role "Stadium Team Leader 5006 0/1 16:30-23:00 (6h30m) single-neutral-actions" at bounding box center [600, 266] width 134 height 41
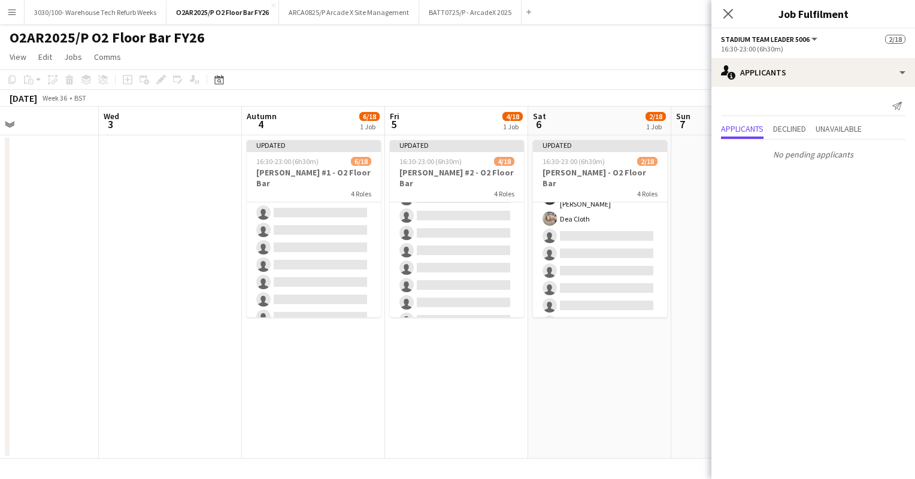
click at [594, 243] on app-card-role "Stadium Bar Staff 5008 [DATE] 17:00-23:00 (6h) [PERSON_NAME] [PERSON_NAME] Clot…" at bounding box center [600, 252] width 134 height 166
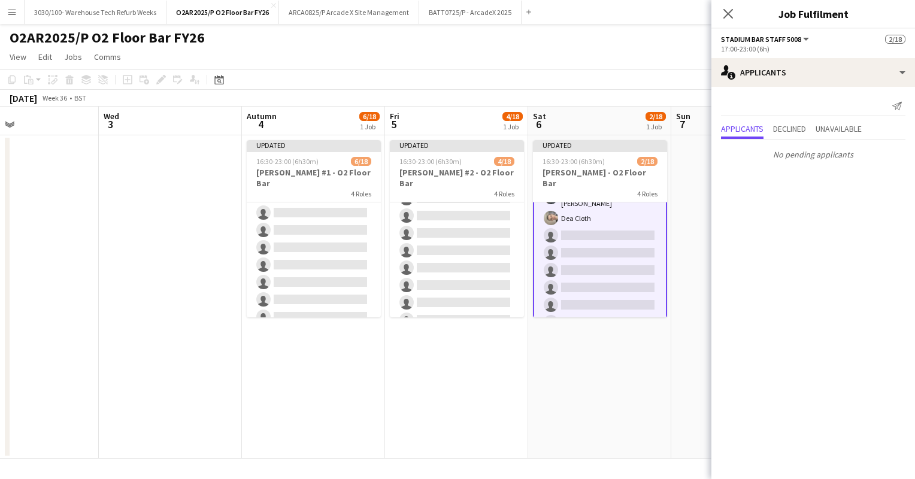
scroll to position [282, 0]
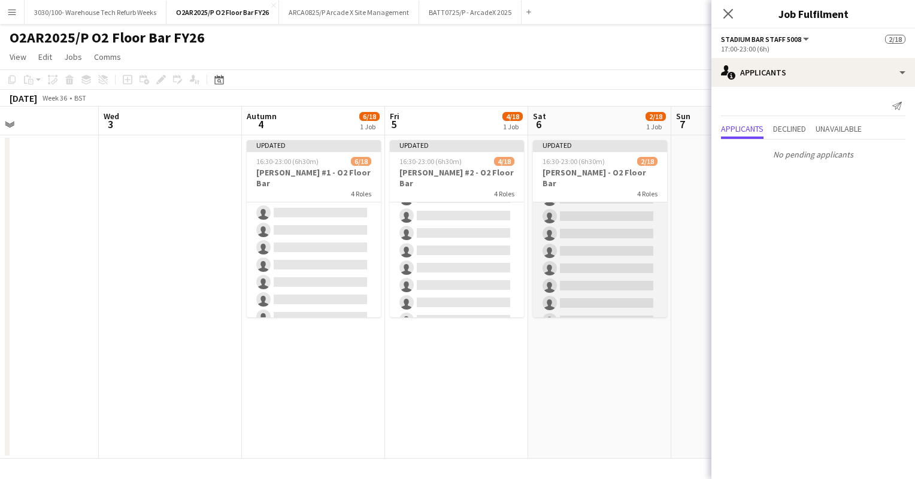
click at [599, 280] on app-card-role "Stadium Bar Staff 5008 0/8 18:00-23:00 (5h) single-neutral-actions single-neutr…" at bounding box center [600, 251] width 134 height 162
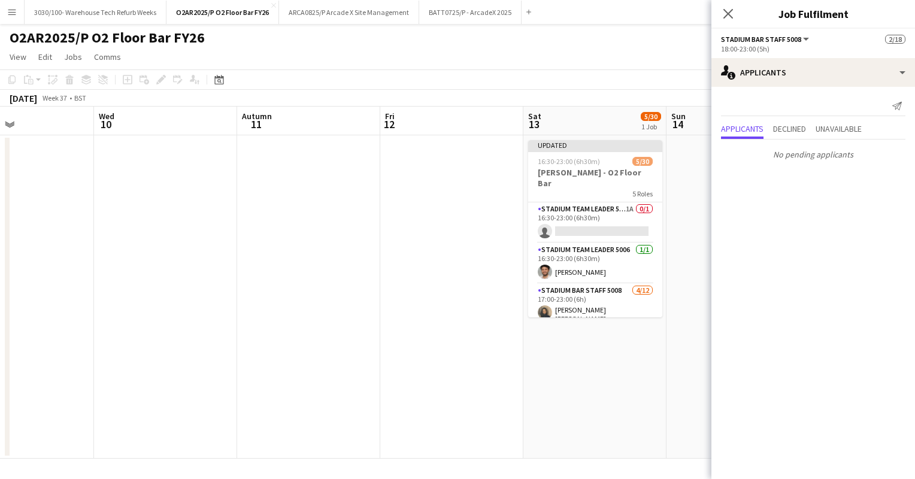
scroll to position [0, 529]
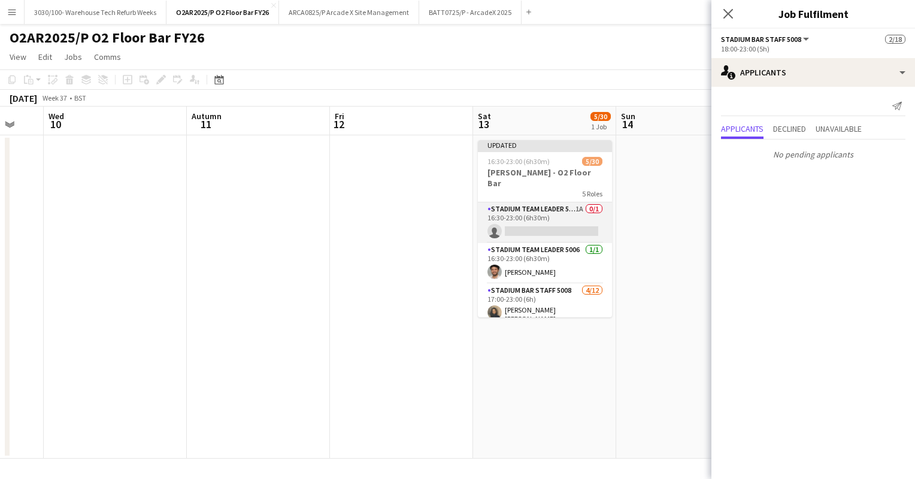
click at [571, 215] on app-card-role "Stadium Team Leader 5006 1A 0/1 16:30-23:00 (6h30m) single-neutral-actions" at bounding box center [545, 222] width 134 height 41
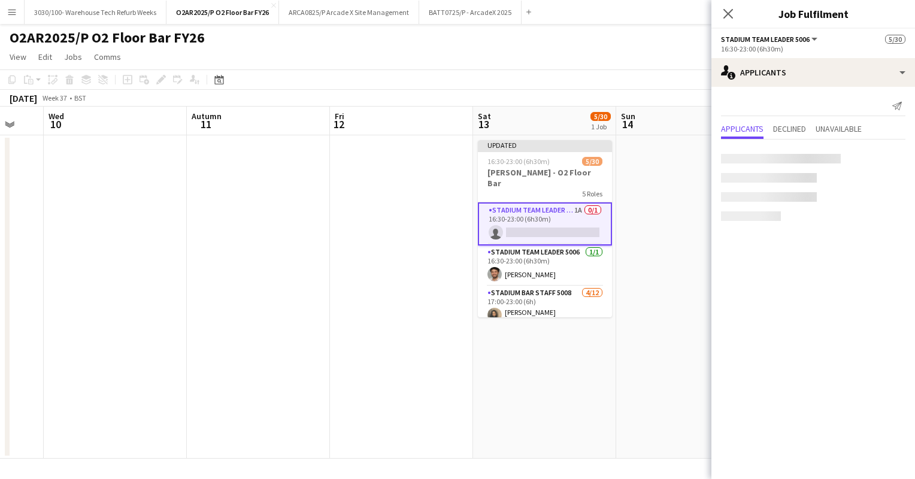
scroll to position [280, 0]
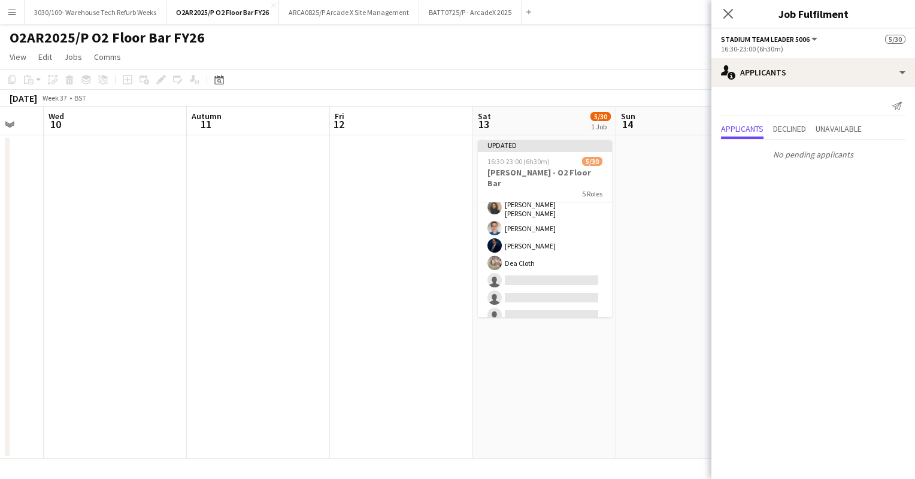
click at [556, 258] on app-card-role "Stadium Bar Staff 5008 [DATE] 17:00-23:00 (6h) [PERSON_NAME] [PERSON_NAME] [PER…" at bounding box center [545, 296] width 134 height 235
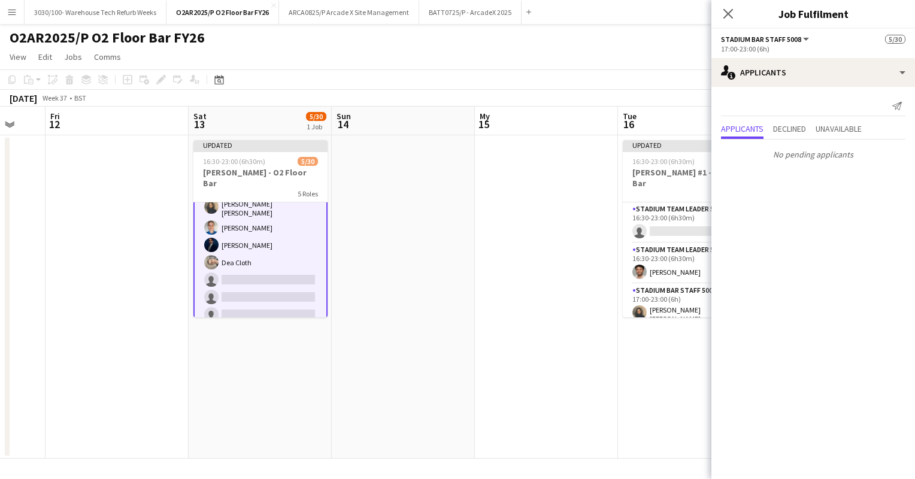
scroll to position [0, 527]
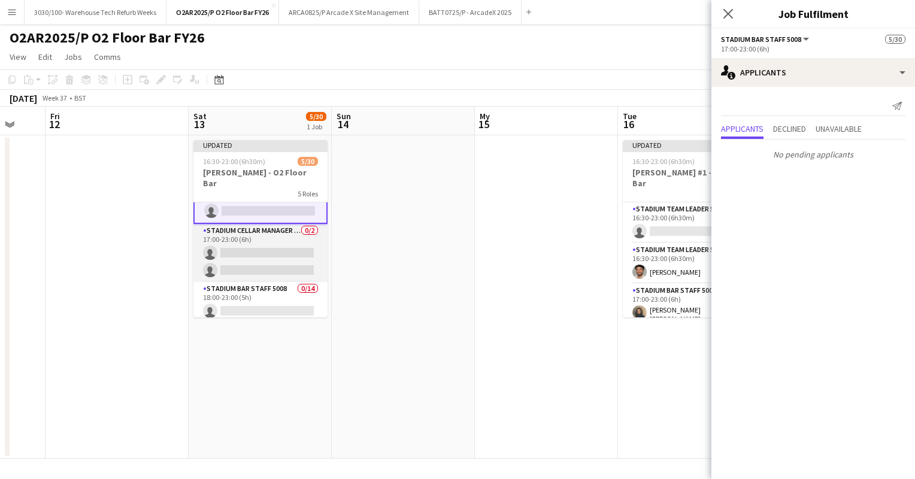
click at [258, 240] on app-card-role "Stadium Cellar Manager 5006 0/2 17:00-23:00 (6h) single-neutral-actions single-…" at bounding box center [260, 253] width 134 height 58
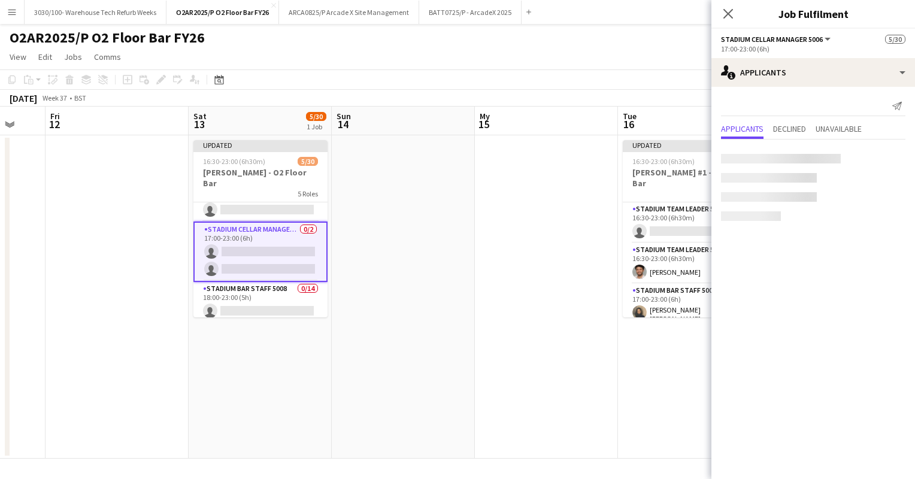
scroll to position [297, 0]
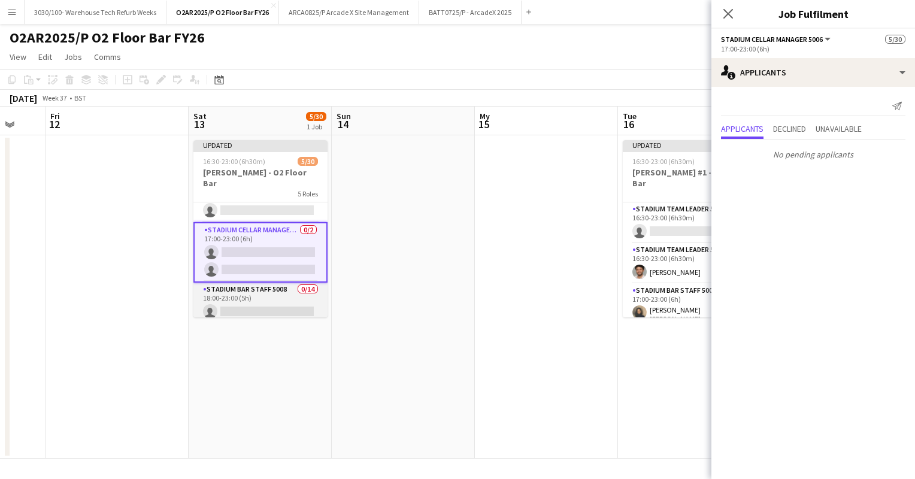
click at [254, 283] on app-card-role "Stadium Bar Staff 5008 0/14 18:00-23:00 (5h) single-neutral-actions single-neut…" at bounding box center [260, 416] width 134 height 267
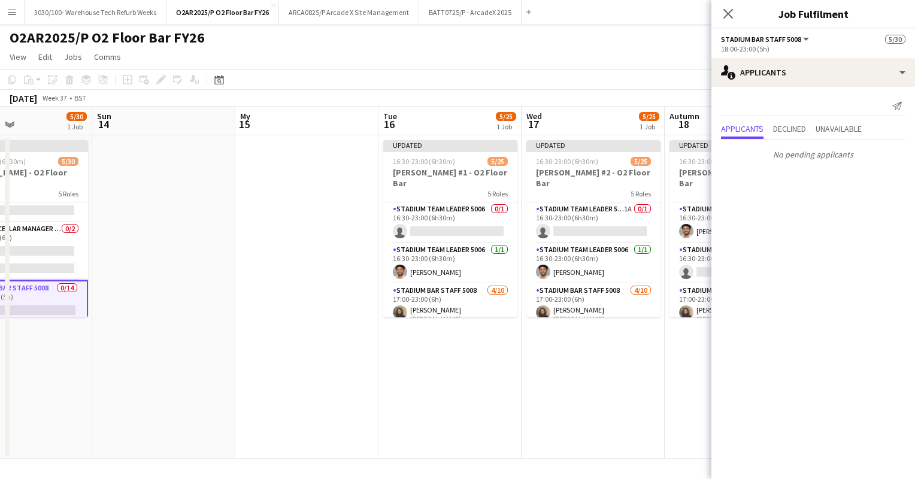
scroll to position [0, 481]
click at [428, 219] on app-card-role "Stadium Team Leader 5006 0/1 16:30-23:00 (6h30m) single-neutral-actions" at bounding box center [450, 222] width 134 height 41
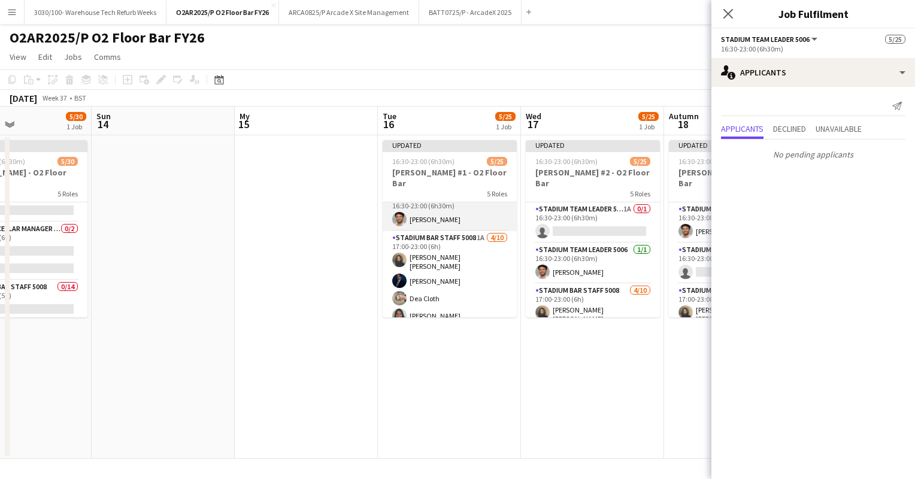
click at [437, 271] on app-card-role "Stadium Bar Staff 5008 1A [DATE] 17:00-23:00 (6h) [PERSON_NAME] [PERSON_NAME] D…" at bounding box center [450, 331] width 134 height 201
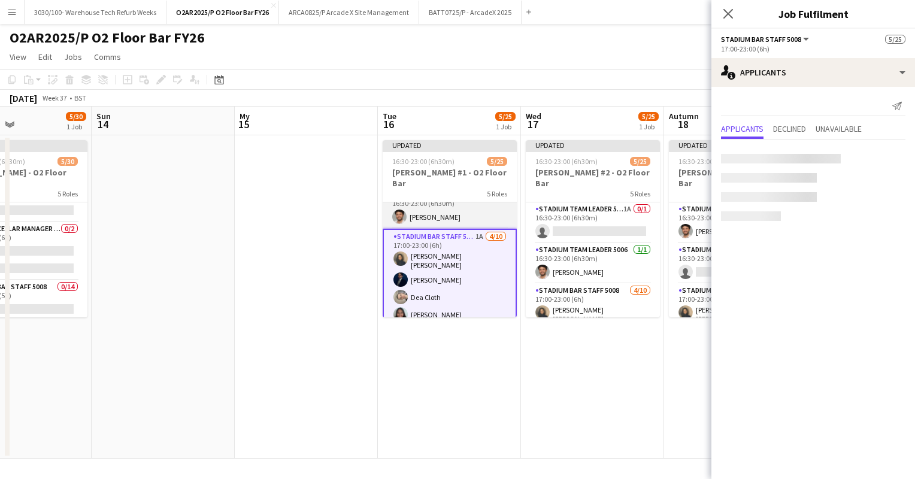
scroll to position [53, 0]
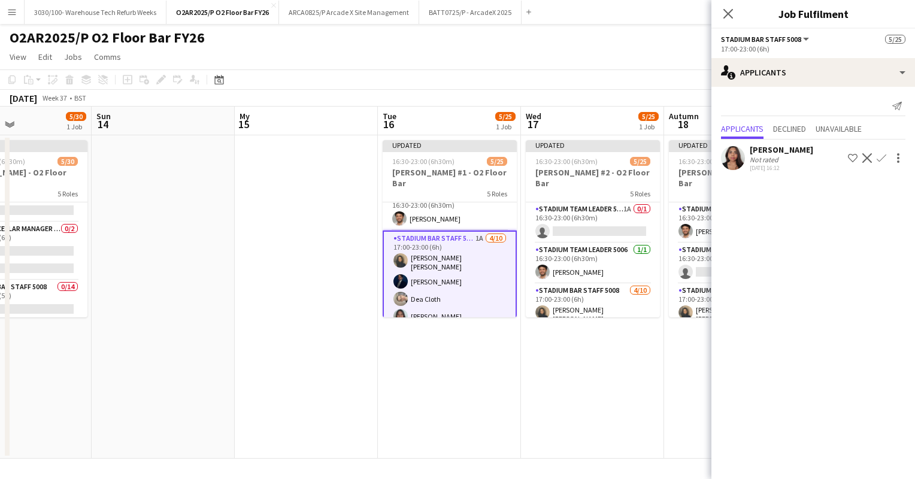
click at [737, 158] on app-user-avatar at bounding box center [733, 158] width 24 height 24
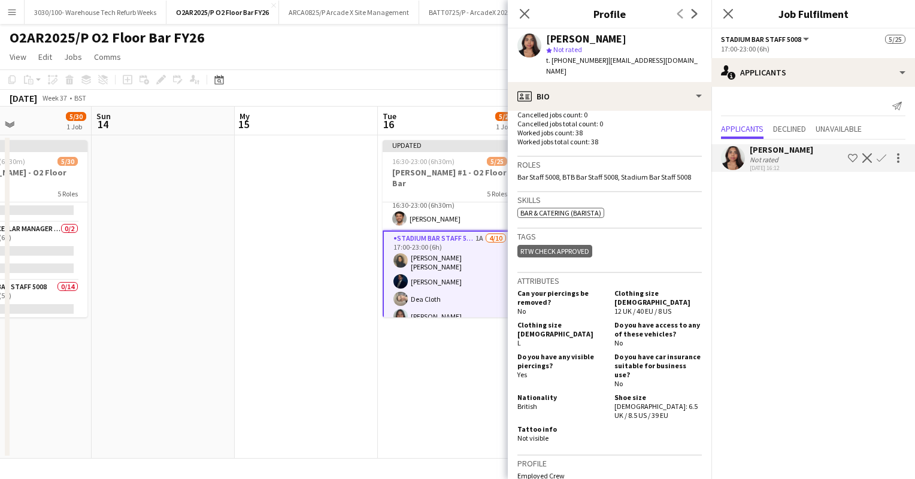
scroll to position [307, 0]
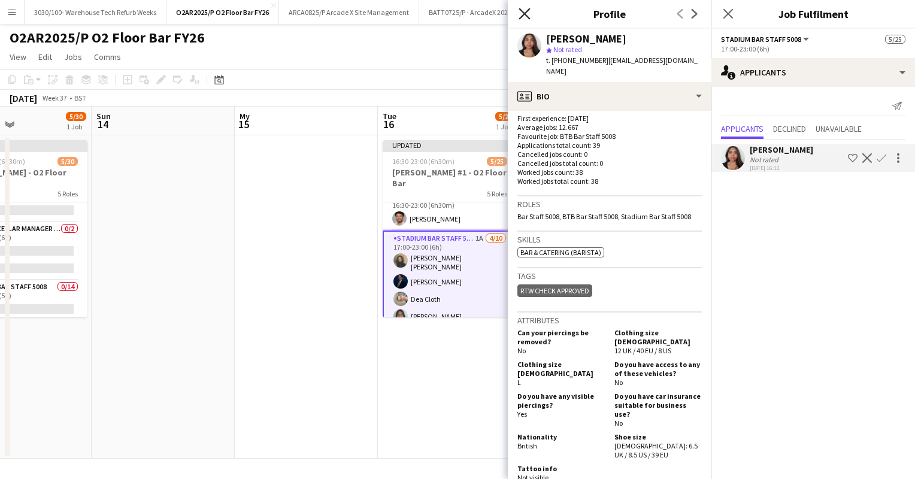
click at [525, 10] on icon "Close pop-in" at bounding box center [524, 13] width 11 height 11
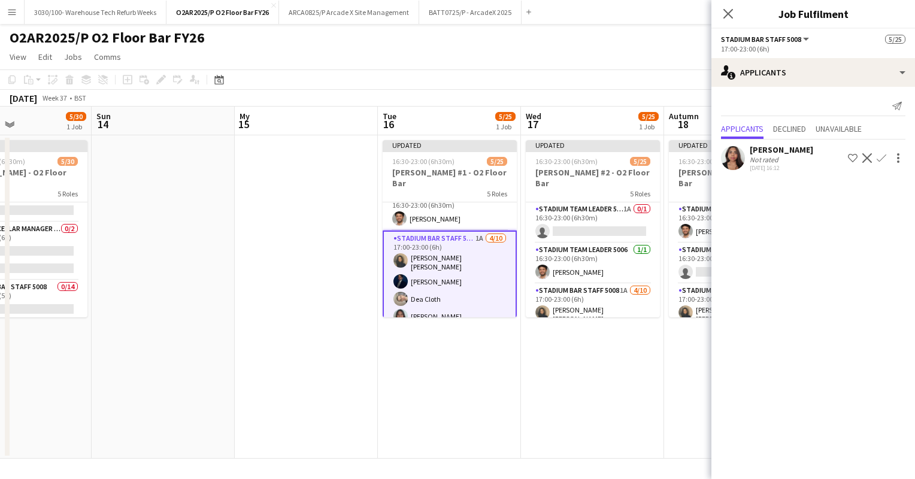
click at [884, 155] on app-icon "Confirm" at bounding box center [882, 158] width 10 height 10
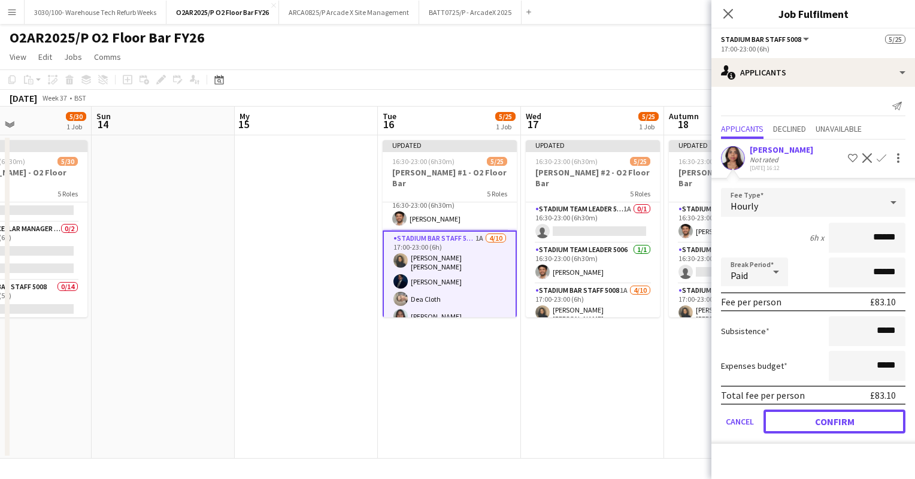
drag, startPoint x: 810, startPoint y: 422, endPoint x: 826, endPoint y: 431, distance: 18.0
click at [826, 431] on button "Confirm" at bounding box center [835, 422] width 142 height 24
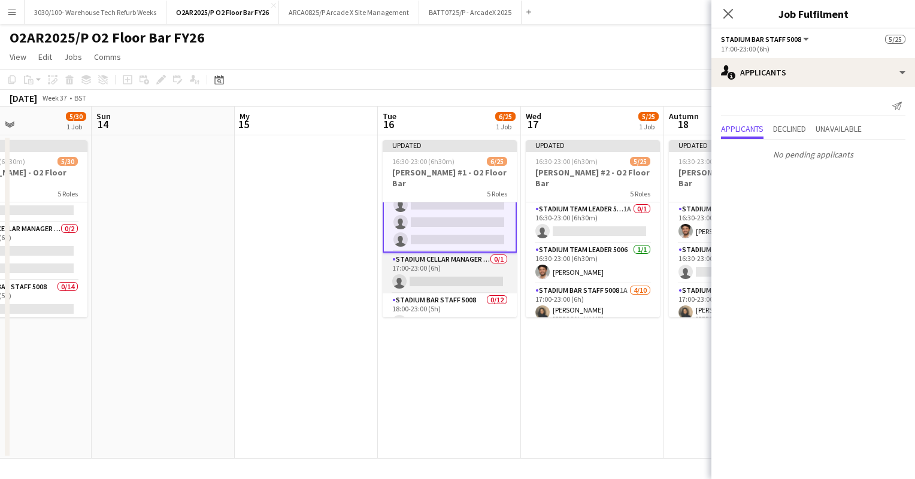
click at [438, 259] on app-card-role "Stadium Cellar Manager 5006 0/1 17:00-23:00 (6h) single-neutral-actions" at bounding box center [450, 273] width 134 height 41
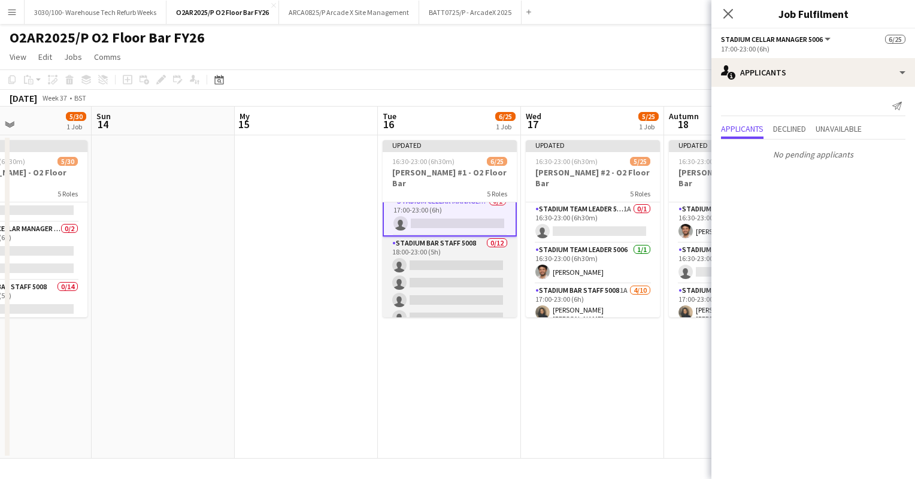
click at [438, 270] on app-card-role "Stadium Bar Staff 5008 0/12 18:00-23:00 (5h) single-neutral-actions single-neut…" at bounding box center [450, 353] width 134 height 232
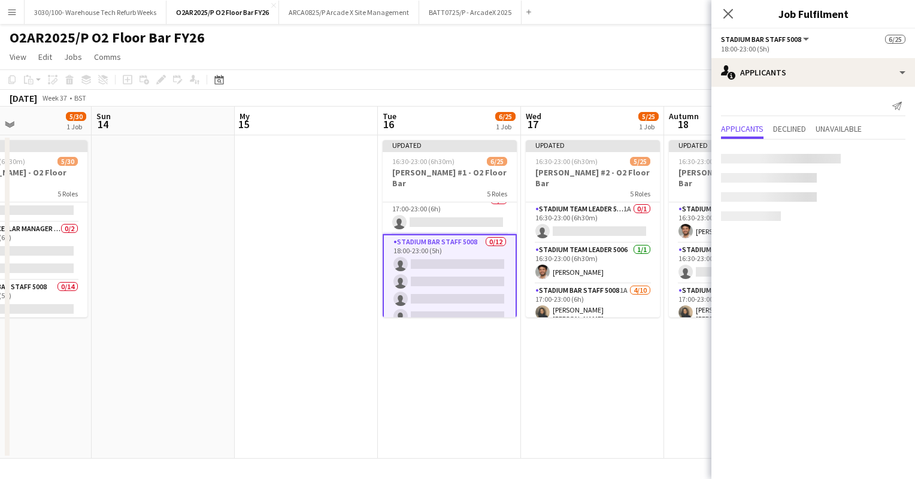
scroll to position [290, 0]
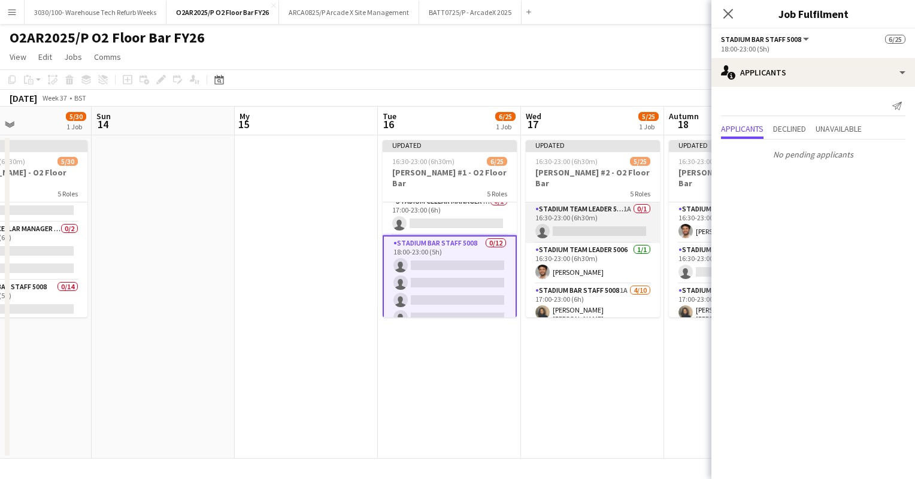
click at [611, 202] on app-card-role "Stadium Team Leader 5006 1A 0/1 16:30-23:00 (6h30m) single-neutral-actions" at bounding box center [593, 222] width 134 height 41
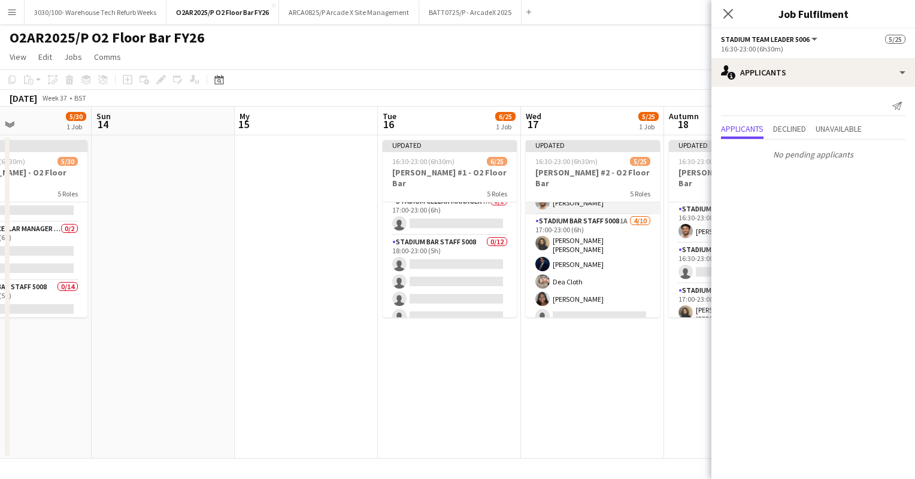
click at [597, 243] on app-card-role "Stadium Bar Staff 5008 1A [DATE] 17:00-23:00 (6h) [PERSON_NAME] [PERSON_NAME] D…" at bounding box center [593, 314] width 134 height 201
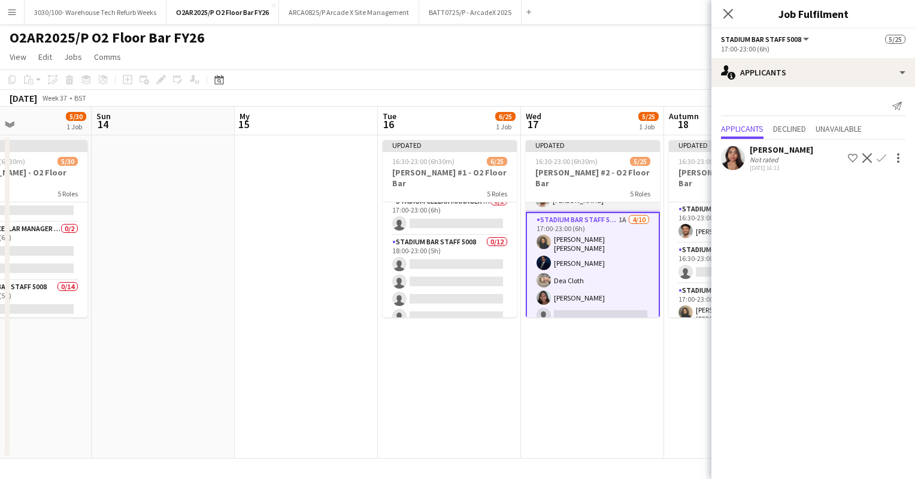
scroll to position [69, 0]
click at [880, 152] on button "Confirm" at bounding box center [882, 158] width 14 height 14
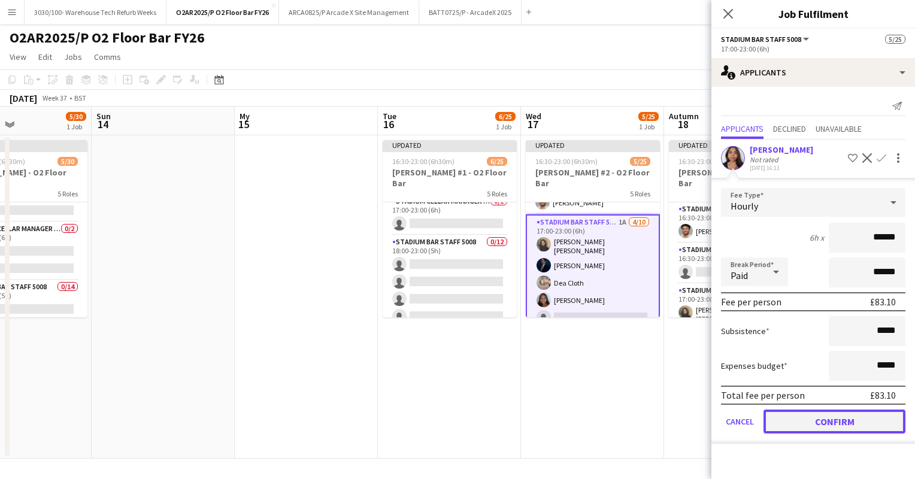
click at [800, 418] on button "Confirm" at bounding box center [835, 422] width 142 height 24
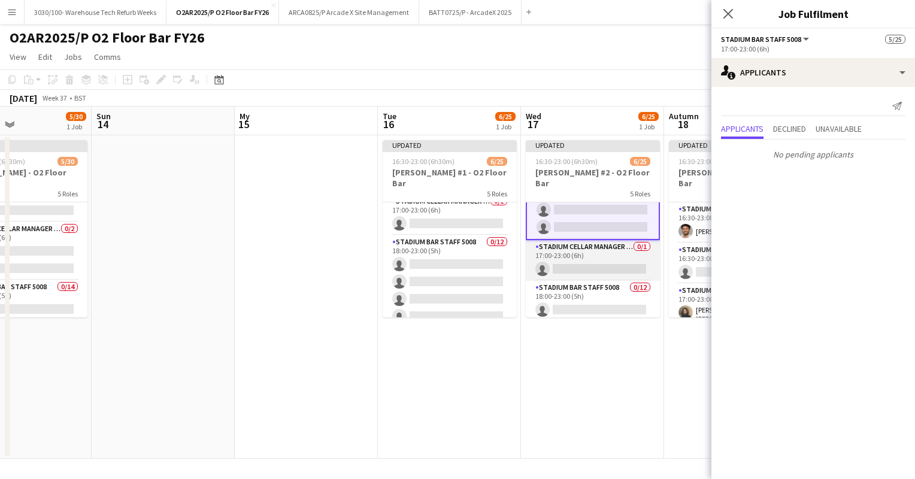
click at [605, 247] on app-card-role "Stadium Cellar Manager 5006 0/1 17:00-23:00 (6h) single-neutral-actions" at bounding box center [593, 260] width 134 height 41
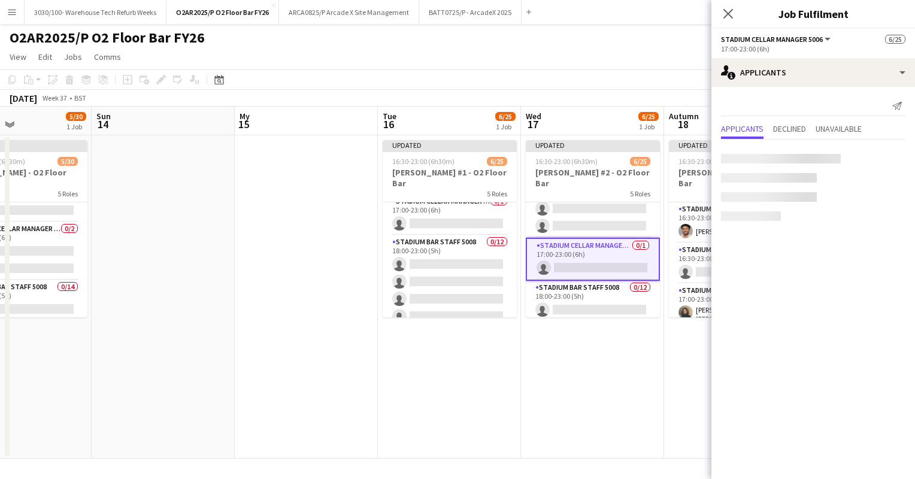
scroll to position [246, 0]
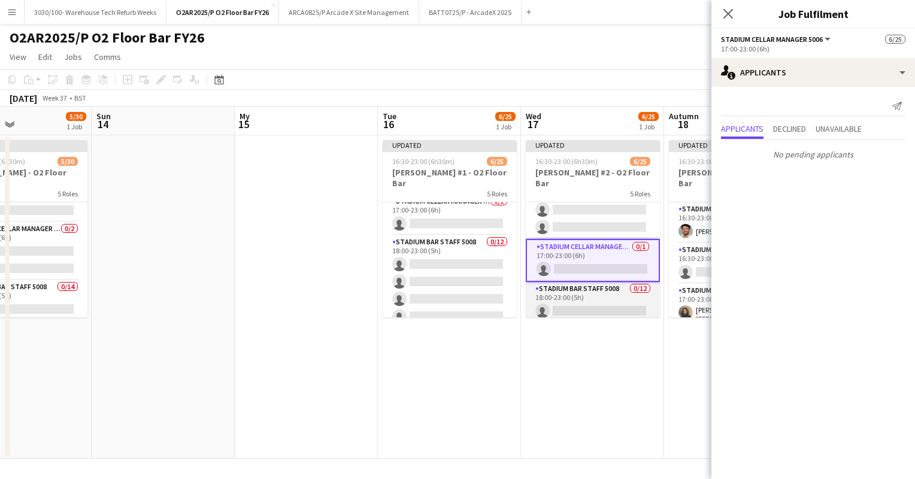
click at [599, 286] on app-card-role "Stadium Bar Staff 5008 0/12 18:00-23:00 (5h) single-neutral-actions single-neut…" at bounding box center [593, 398] width 134 height 232
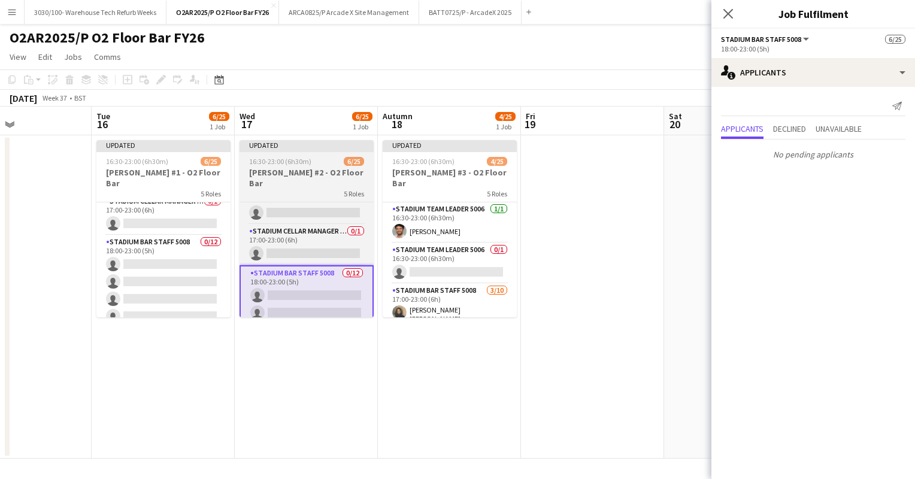
scroll to position [0, 425]
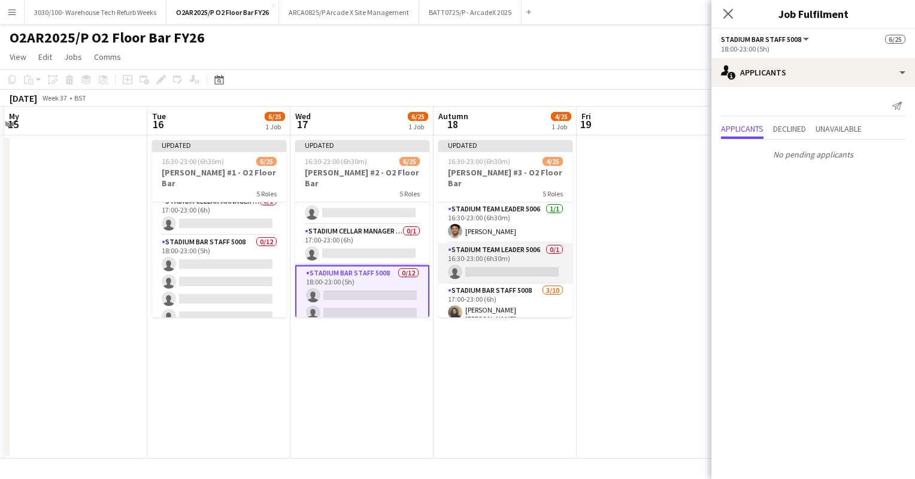
click at [495, 247] on app-card-role "Stadium Team Leader 5006 0/1 16:30-23:00 (6h30m) single-neutral-actions" at bounding box center [505, 263] width 134 height 41
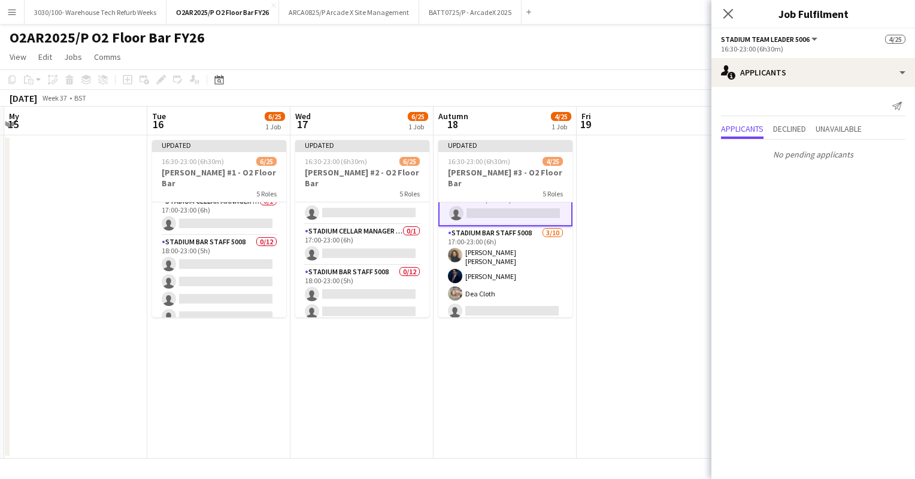
click at [495, 247] on app-card-role "Stadium Bar Staff 5008 [DATE] 17:00-23:00 (6h) [PERSON_NAME] [PERSON_NAME] Dea …" at bounding box center [505, 326] width 134 height 201
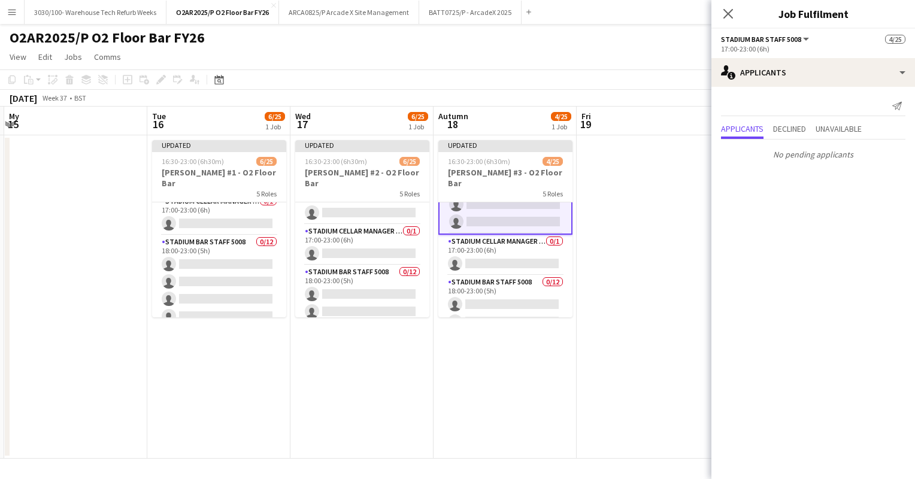
click at [495, 247] on app-card-role "Stadium Cellar Manager 5006 0/1 17:00-23:00 (6h) single-neutral-actions" at bounding box center [505, 255] width 134 height 41
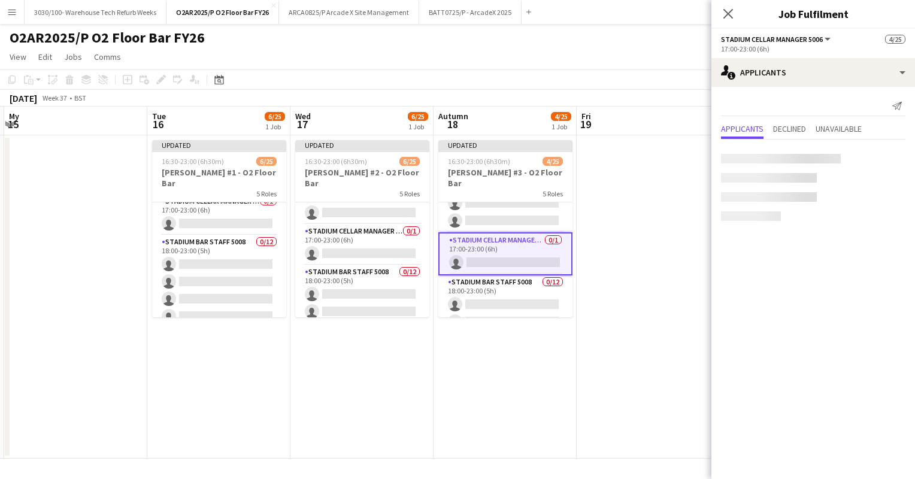
scroll to position [252, 0]
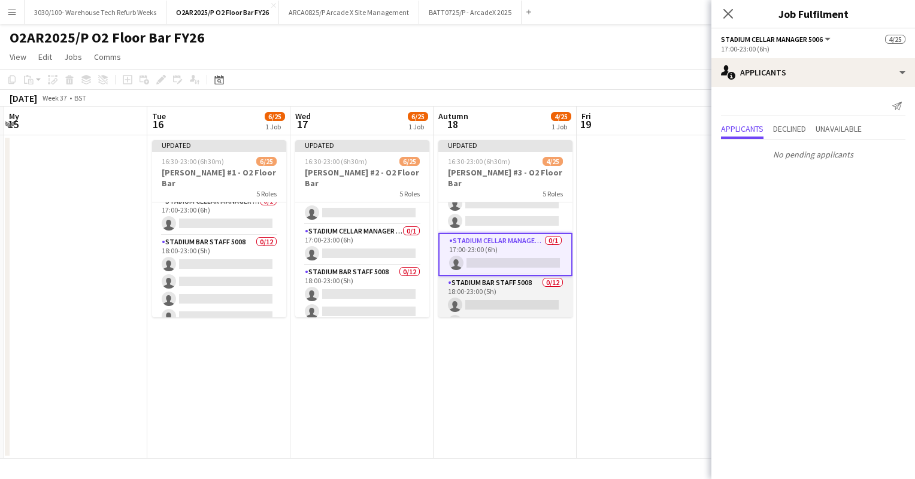
click at [500, 278] on app-card-role "Stadium Bar Staff 5008 0/12 18:00-23:00 (5h) single-neutral-actions single-neut…" at bounding box center [505, 392] width 134 height 232
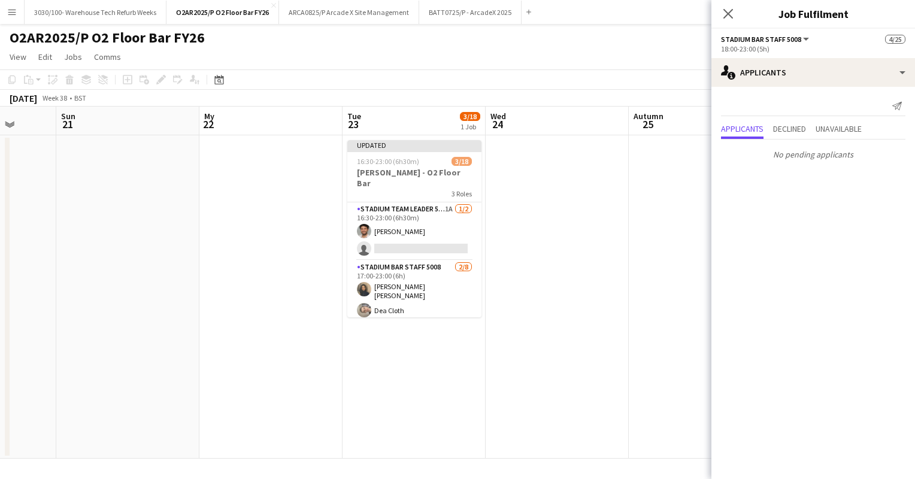
scroll to position [0, 498]
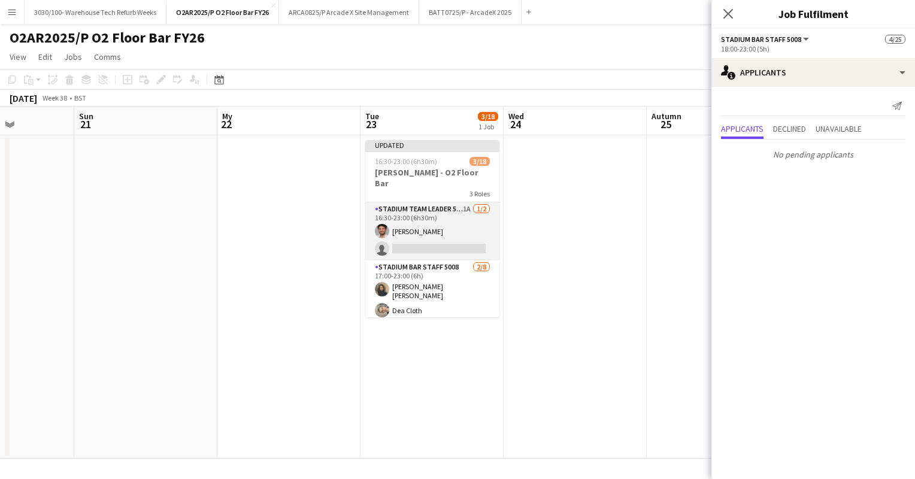
click at [458, 219] on app-card-role "Stadium Team Leader 5006 1A [DATE] 16:30-23:00 (6h30m) [PERSON_NAME] single-neu…" at bounding box center [432, 231] width 134 height 58
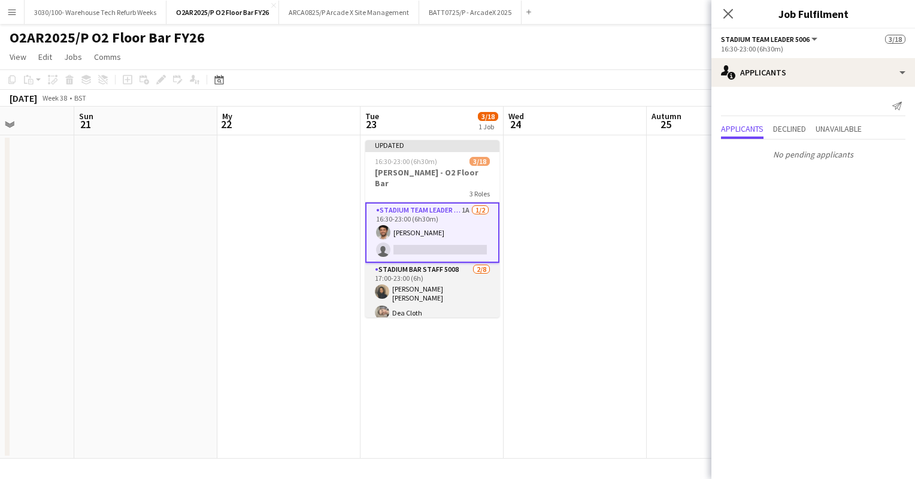
click at [438, 266] on app-card-role "Stadium Bar Staff 5008 [DATE] 17:00-23:00 (6h) [PERSON_NAME] [PERSON_NAME] Clot…" at bounding box center [432, 346] width 134 height 166
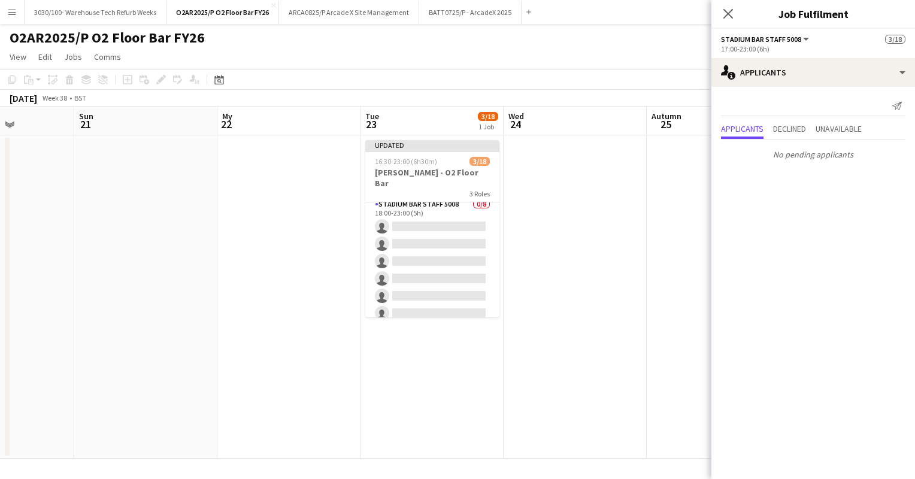
click at [438, 266] on app-card-role "Stadium Bar Staff 5008 0/8 18:00-23:00 (5h) single-neutral-actions single-neutr…" at bounding box center [432, 279] width 134 height 162
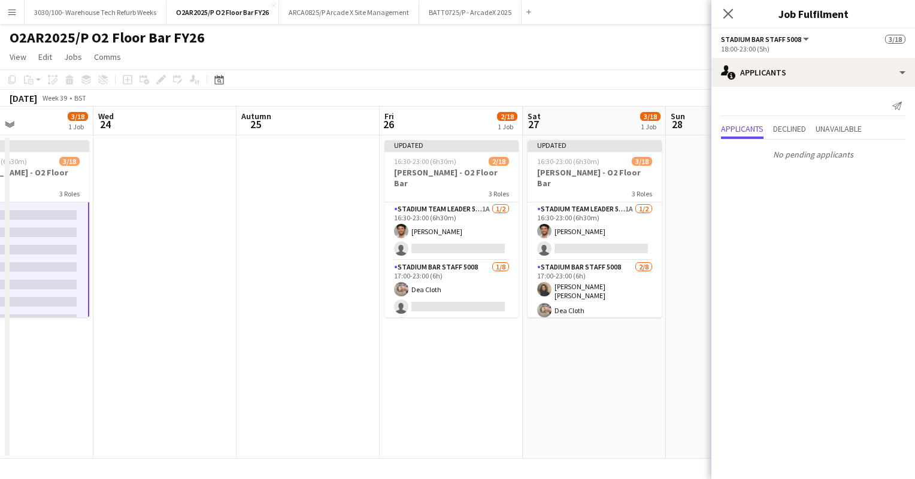
scroll to position [0, 489]
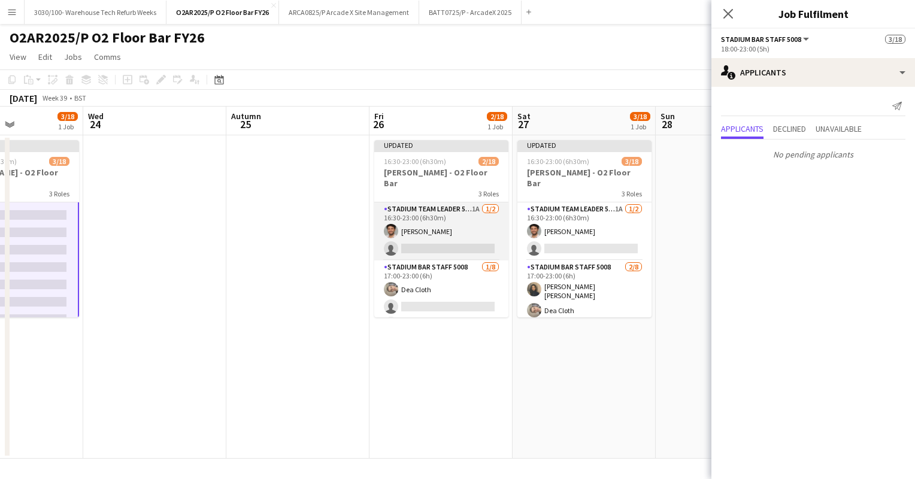
click at [412, 206] on app-card-role "Stadium Team Leader 5006 1A [DATE] 16:30-23:00 (6h30m) [PERSON_NAME] single-neu…" at bounding box center [441, 231] width 134 height 58
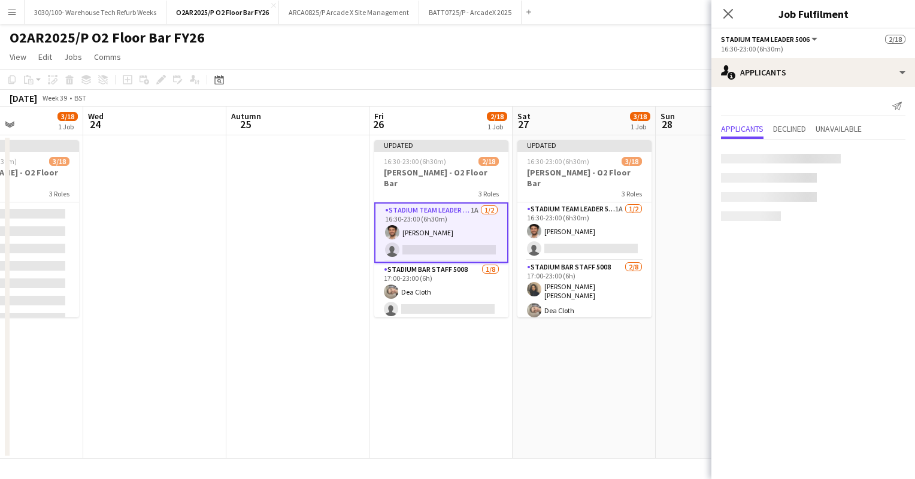
scroll to position [256, 0]
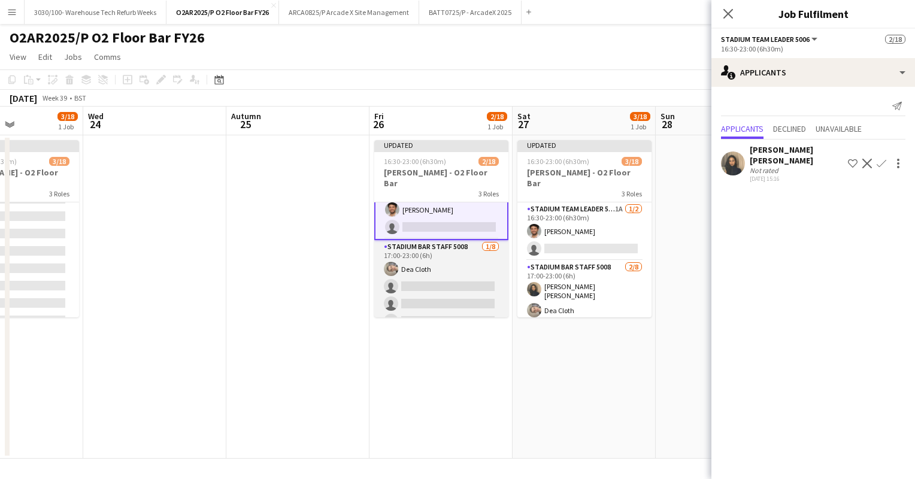
click at [457, 261] on app-card-role "Stadium Bar Staff 5008 [DATE] 17:00-23:00 (6h) Dea Cloth single-neutral-actions…" at bounding box center [441, 321] width 134 height 162
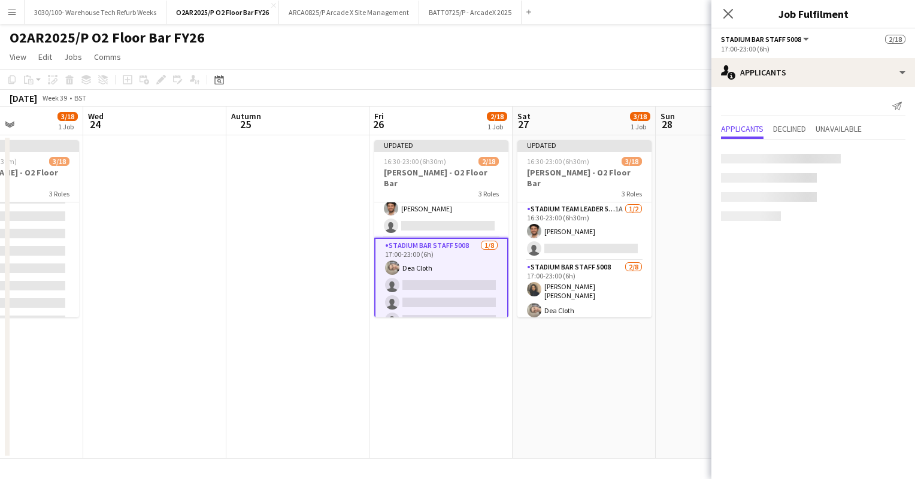
scroll to position [22, 0]
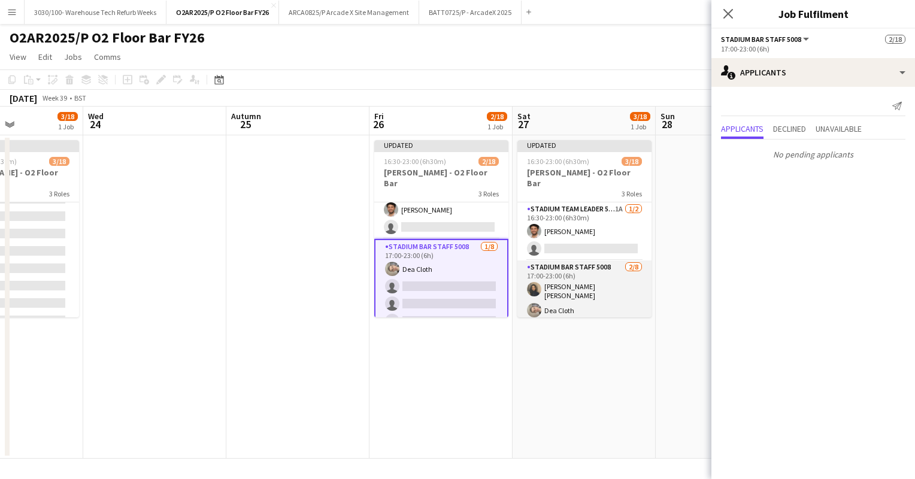
click at [556, 264] on app-card-role "Stadium Bar Staff 5008 [DATE] 17:00-23:00 (6h) [PERSON_NAME] [PERSON_NAME] Clot…" at bounding box center [585, 344] width 134 height 166
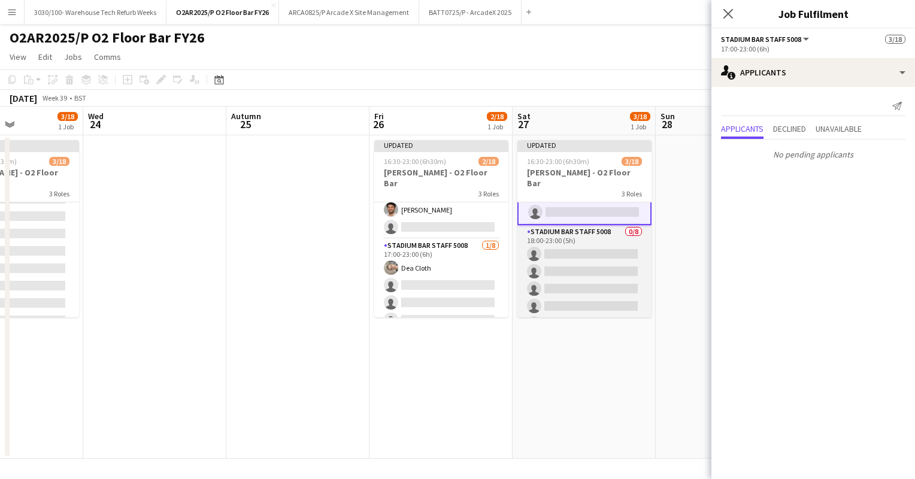
click at [556, 273] on app-card-role "Stadium Bar Staff 5008 0/8 18:00-23:00 (5h) single-neutral-actions single-neutr…" at bounding box center [585, 306] width 134 height 162
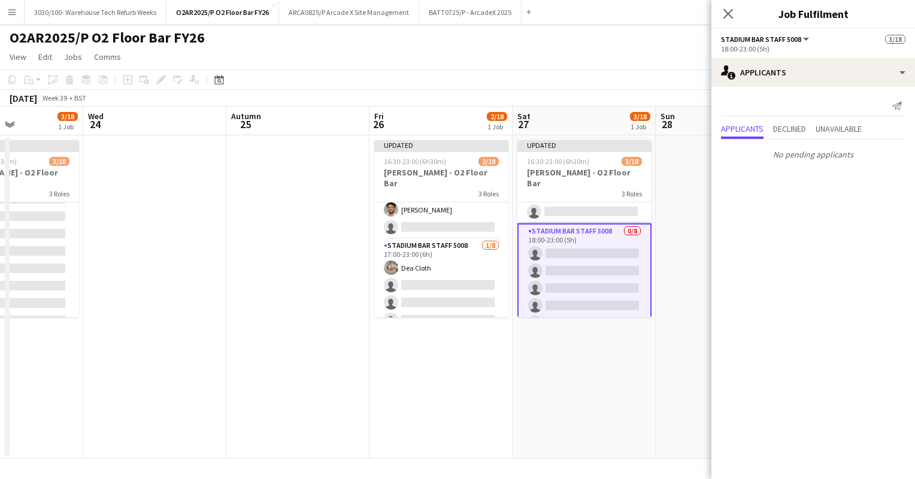
scroll to position [0, 0]
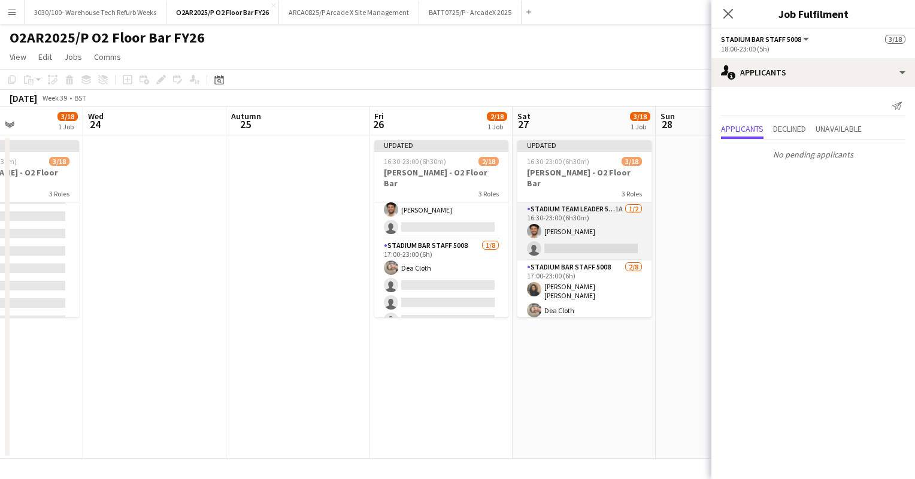
click at [573, 205] on app-card-role "Stadium Team Leader 5006 1A [DATE] 16:30-23:00 (6h30m) [PERSON_NAME] single-neu…" at bounding box center [585, 231] width 134 height 58
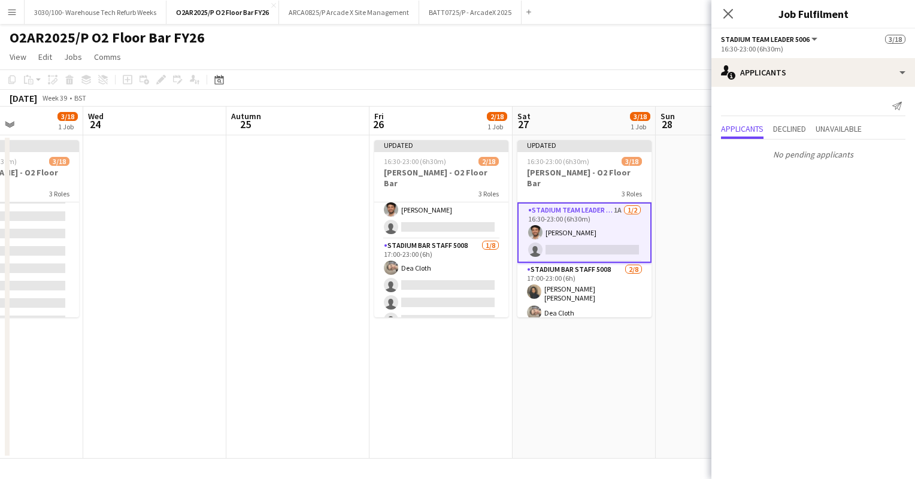
click at [539, 53] on app-page-menu "View Day view expanded Day view collapsed Month view Date picker Jump to [DATE]…" at bounding box center [457, 58] width 915 height 23
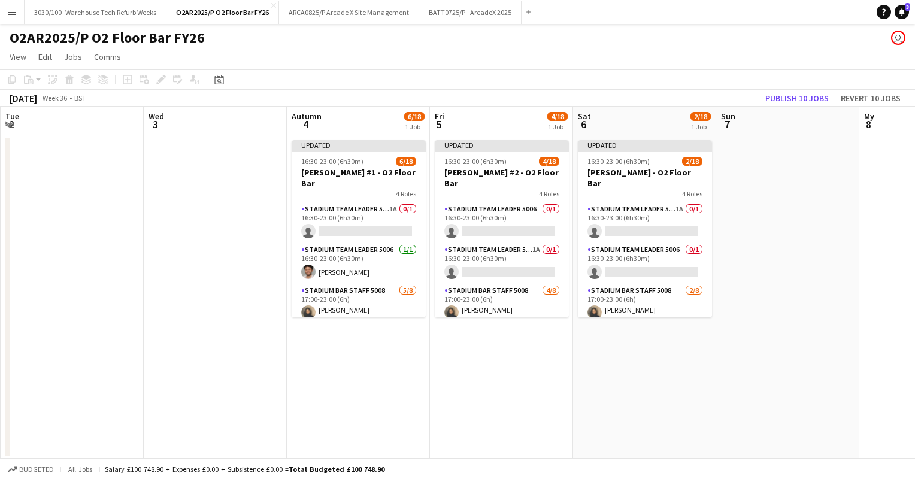
scroll to position [0, 286]
click at [369, 205] on app-card-role "Stadium Team Leader 5006 1A 0/1 16:30-23:00 (6h30m) single-neutral-actions" at bounding box center [358, 222] width 134 height 41
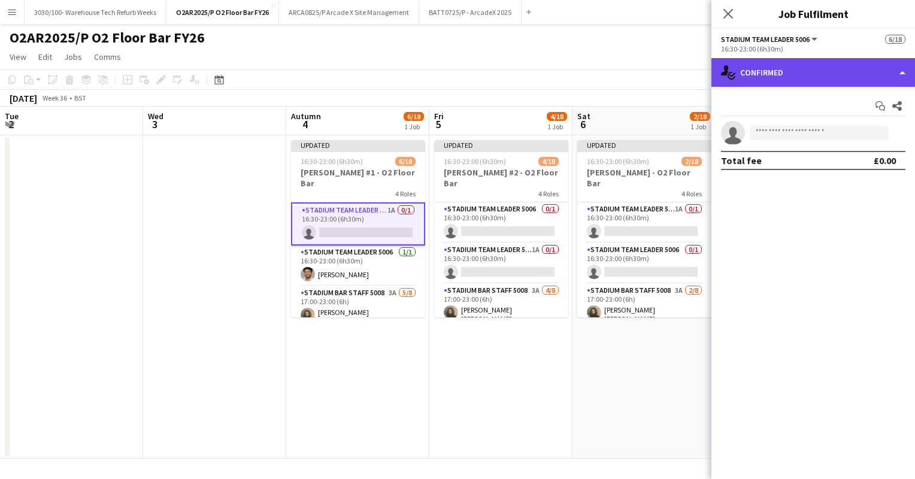
click at [817, 68] on div "single-neutral-actions-check-2 Confirmed" at bounding box center [814, 72] width 204 height 29
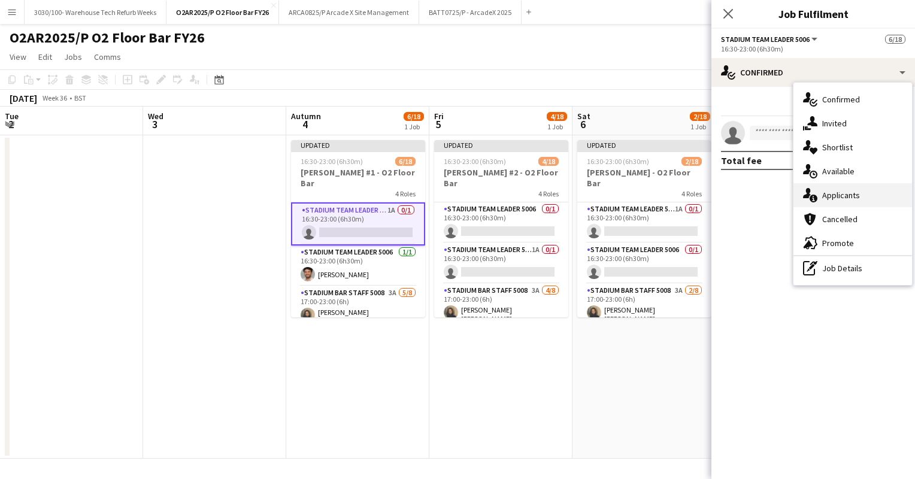
click at [831, 192] on font "Applicants" at bounding box center [841, 195] width 38 height 11
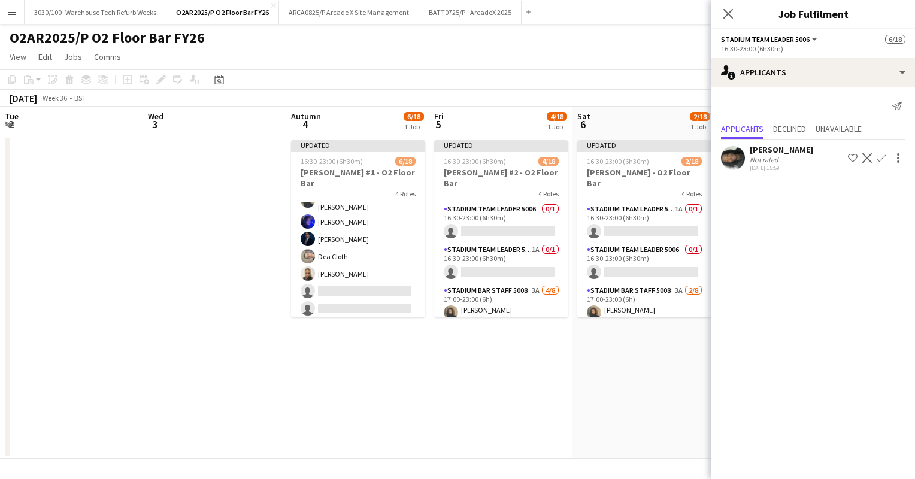
click at [344, 222] on app-card-role "Stadium Bar Staff 5008 3A [DATE] 17:00-23:00 (6h) [PERSON_NAME] [PERSON_NAME] […" at bounding box center [358, 255] width 134 height 166
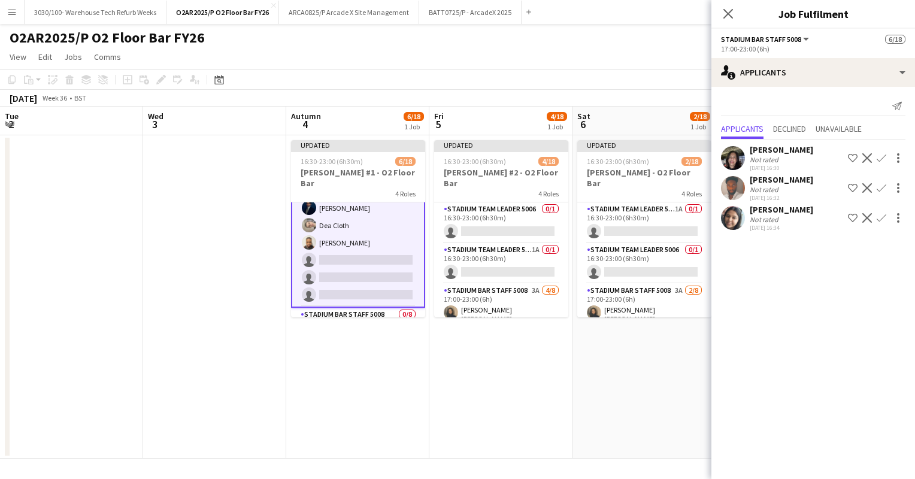
scroll to position [145, 0]
click at [884, 153] on app-icon "Confirm" at bounding box center [882, 158] width 10 height 10
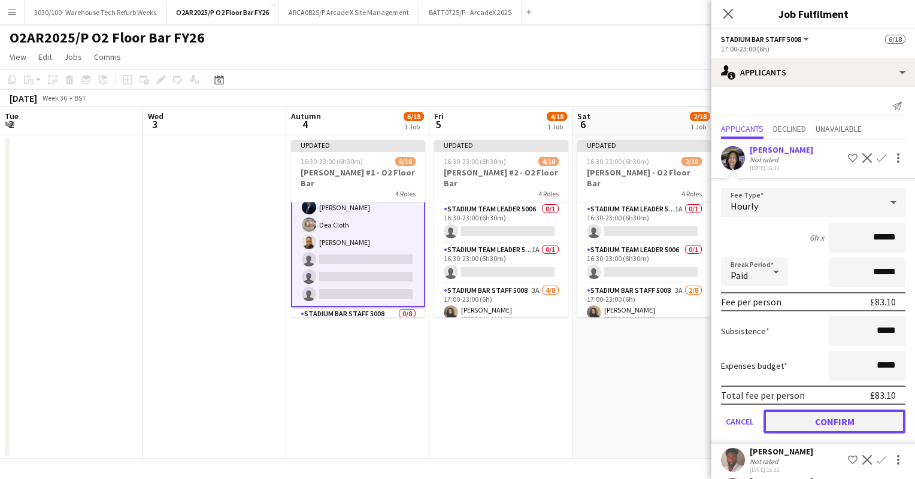
click at [824, 422] on button "Confirm" at bounding box center [835, 422] width 142 height 24
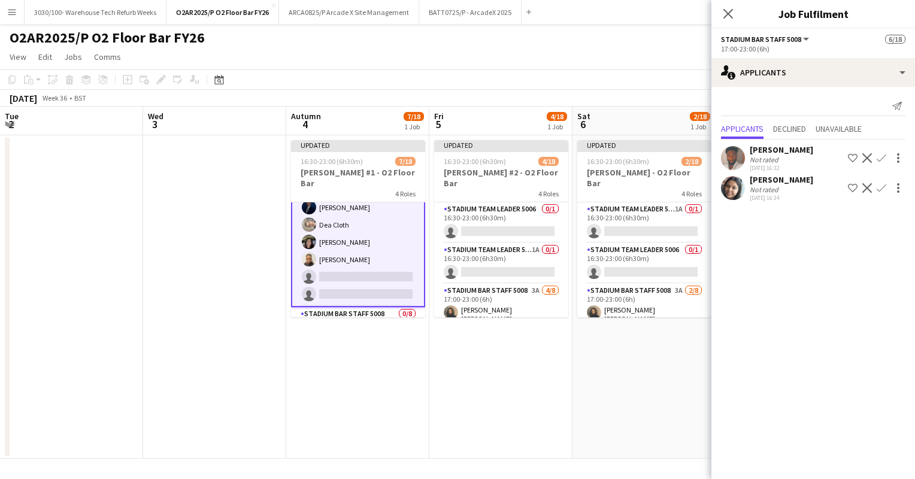
click at [881, 184] on app-icon "Confirm" at bounding box center [882, 188] width 10 height 10
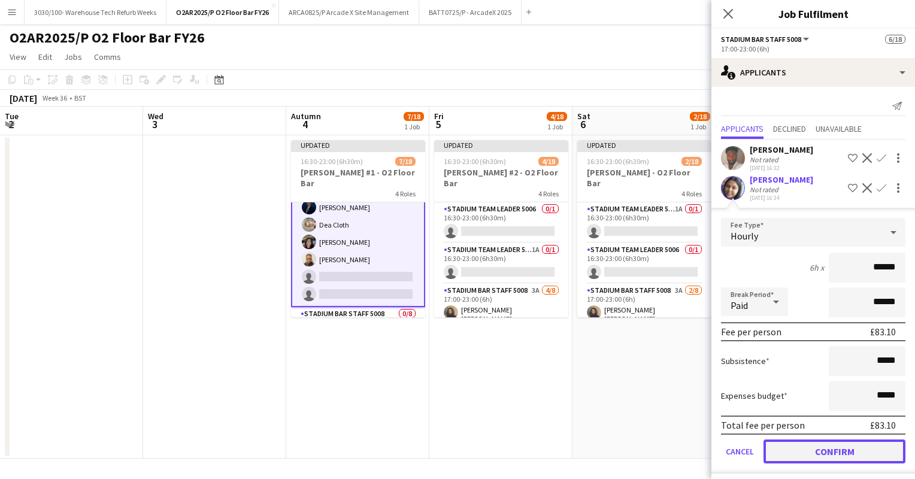
click at [834, 461] on button "Confirm" at bounding box center [835, 452] width 142 height 24
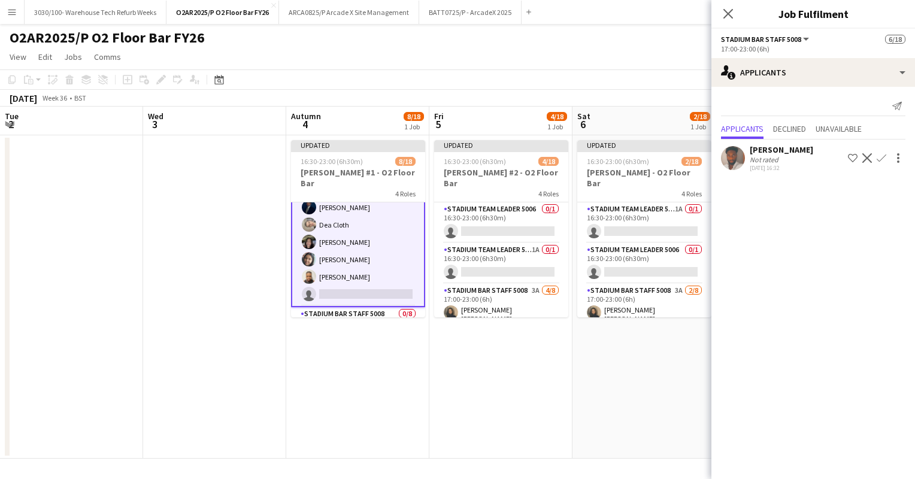
click at [882, 157] on app-icon "Confirm" at bounding box center [882, 158] width 10 height 10
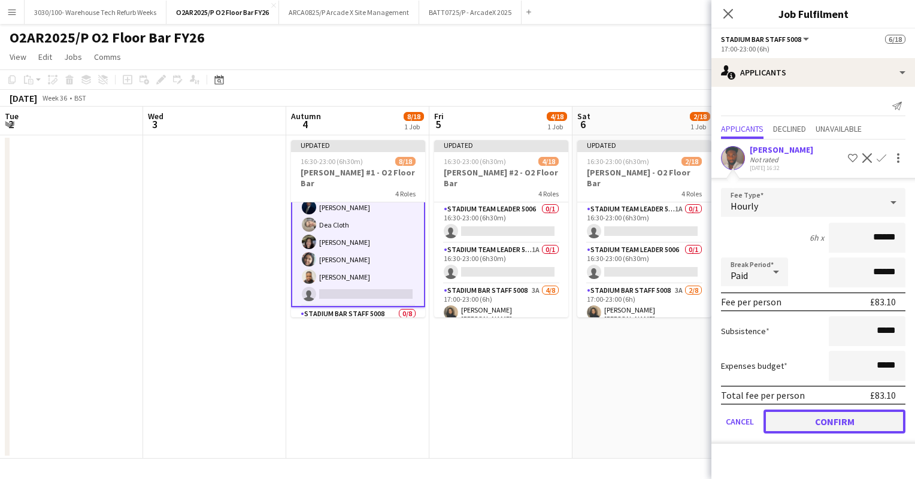
click at [828, 422] on button "Confirm" at bounding box center [835, 422] width 142 height 24
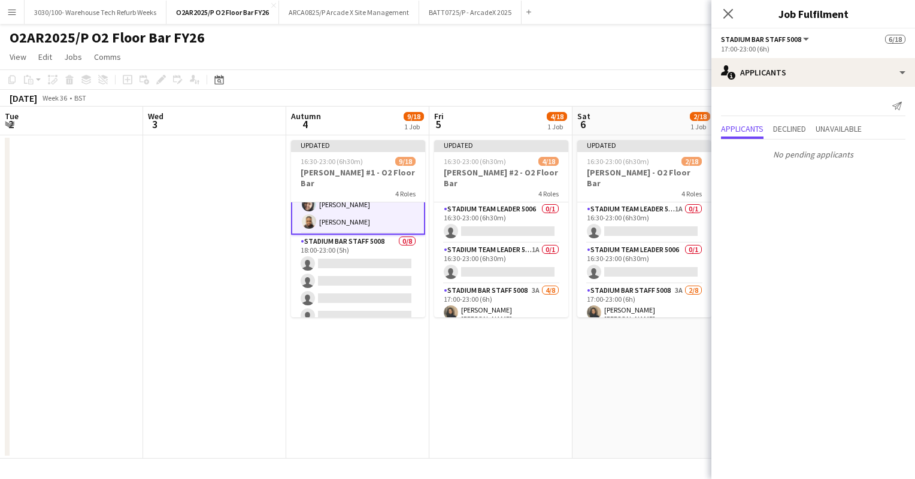
click at [379, 264] on app-card-role "Stadium Bar Staff 5008 0/8 18:00-23:00 (5h) single-neutral-actions single-neutr…" at bounding box center [358, 316] width 134 height 162
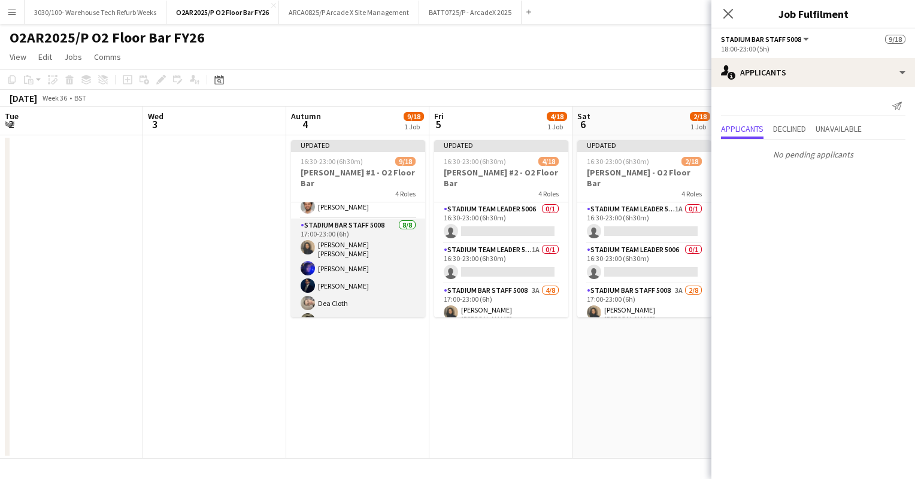
scroll to position [59, 0]
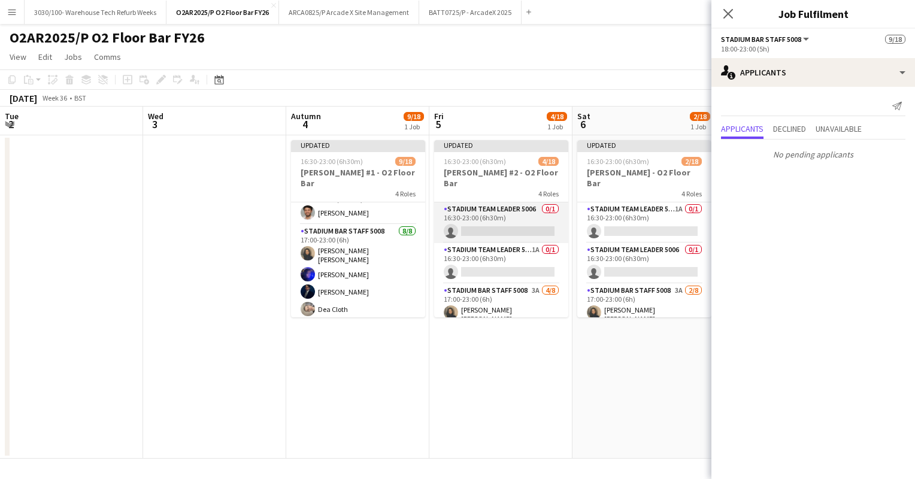
click at [490, 207] on app-card-role "Stadium Team Leader 5006 0/1 16:30-23:00 (6h30m) single-neutral-actions" at bounding box center [501, 222] width 134 height 41
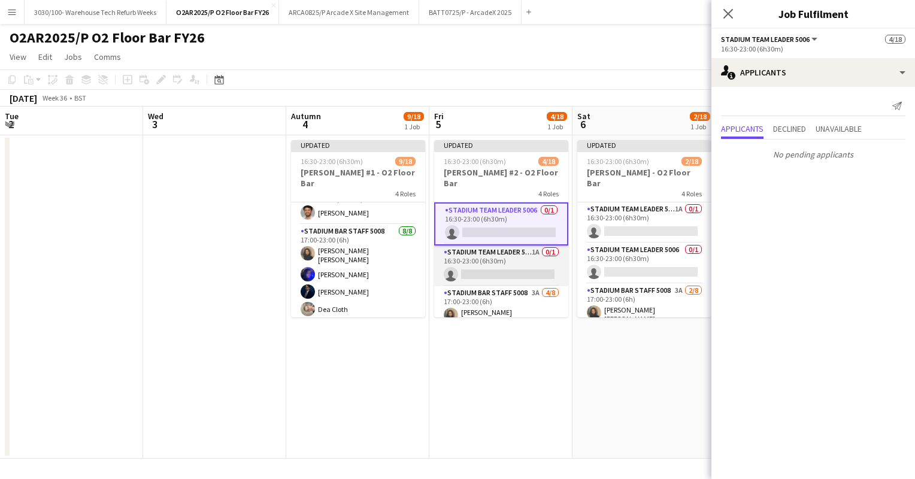
click at [486, 248] on app-card-role "Stadium Team Leader 5006 1A 0/1 16:30-23:00 (6h30m) single-neutral-actions" at bounding box center [501, 266] width 134 height 41
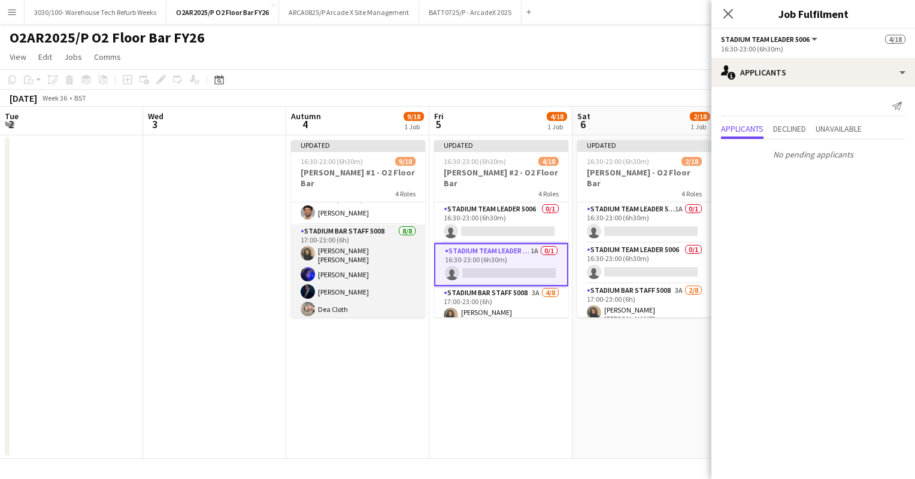
scroll to position [0, 0]
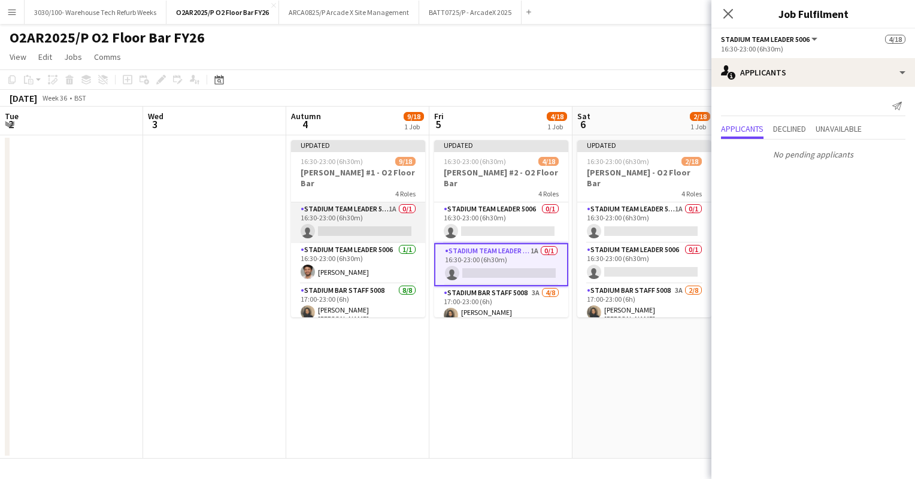
click at [354, 215] on app-card-role "Stadium Team Leader 5006 1A 0/1 16:30-23:00 (6h30m) single-neutral-actions" at bounding box center [358, 222] width 134 height 41
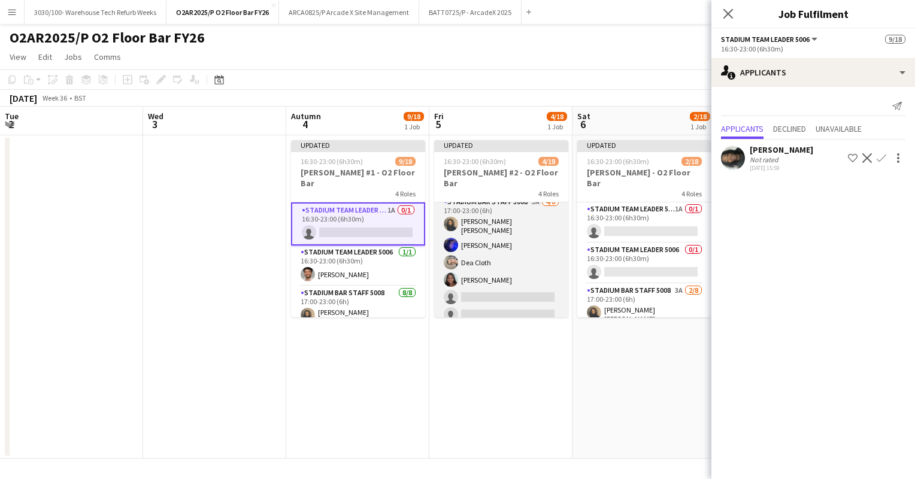
scroll to position [0, 286]
drag, startPoint x: 497, startPoint y: 250, endPoint x: 542, endPoint y: 279, distance: 53.5
click at [542, 279] on app-card-role "Stadium Bar Staff 5008 3A [DATE] 17:00-23:00 (6h) [PERSON_NAME] [PERSON_NAME] C…" at bounding box center [502, 278] width 134 height 166
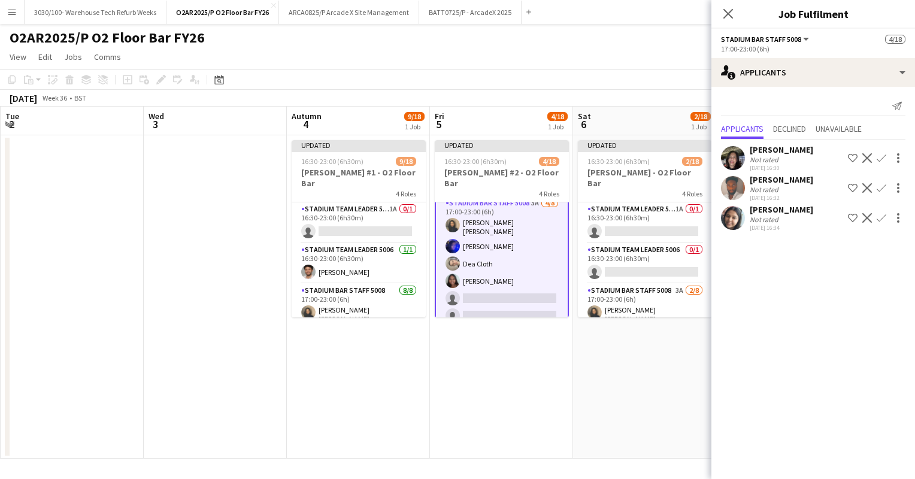
scroll to position [89, 0]
click at [882, 153] on app-icon "Confirm" at bounding box center [882, 158] width 10 height 10
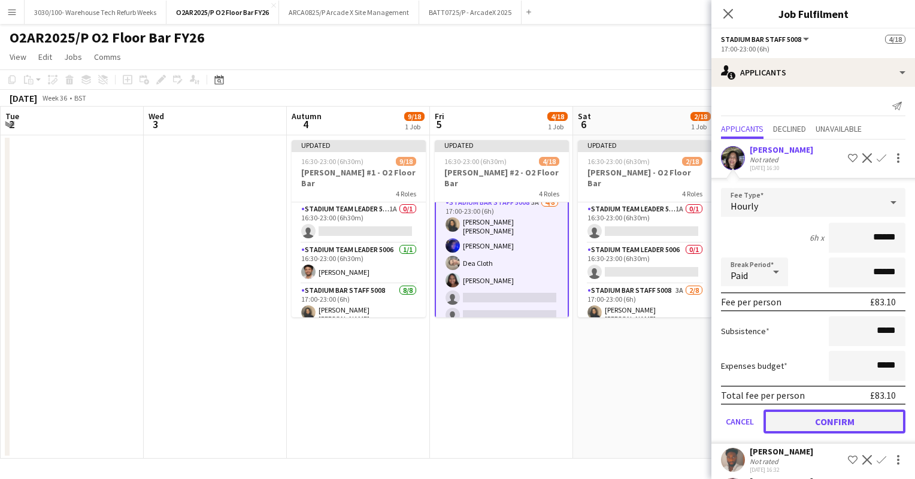
click at [840, 419] on button "Confirm" at bounding box center [835, 422] width 142 height 24
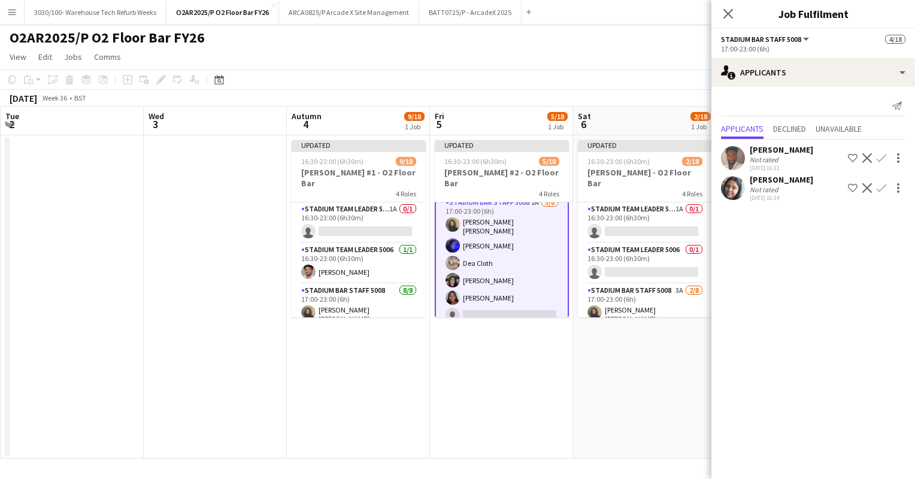
click at [884, 155] on app-icon "Confirm" at bounding box center [882, 158] width 10 height 10
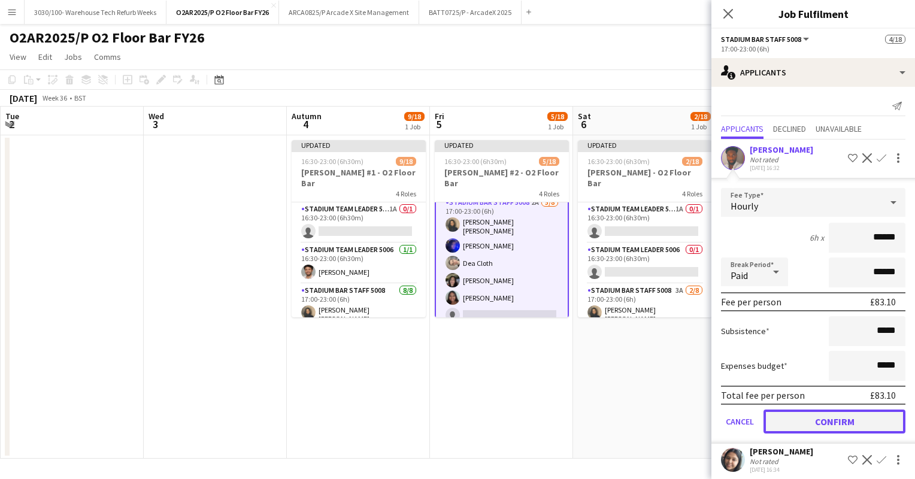
click at [822, 434] on button "Confirm" at bounding box center [835, 422] width 142 height 24
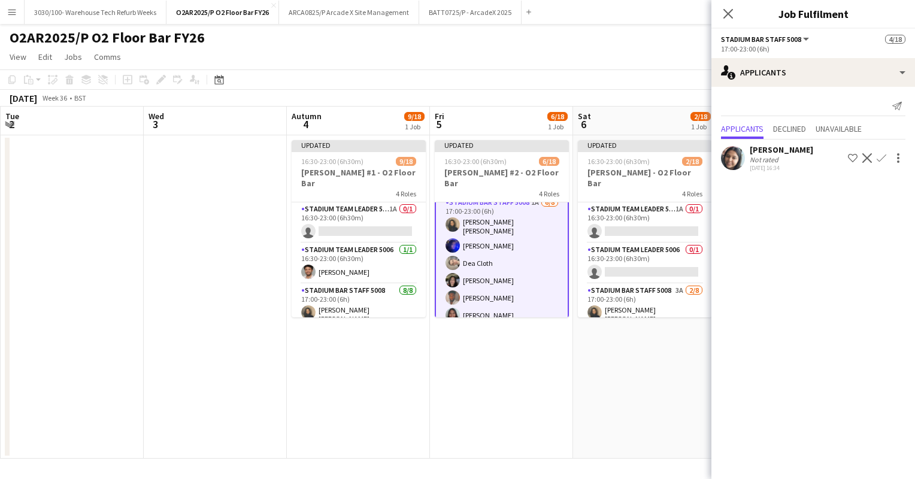
click at [880, 159] on app-icon "Confirm" at bounding box center [882, 158] width 10 height 10
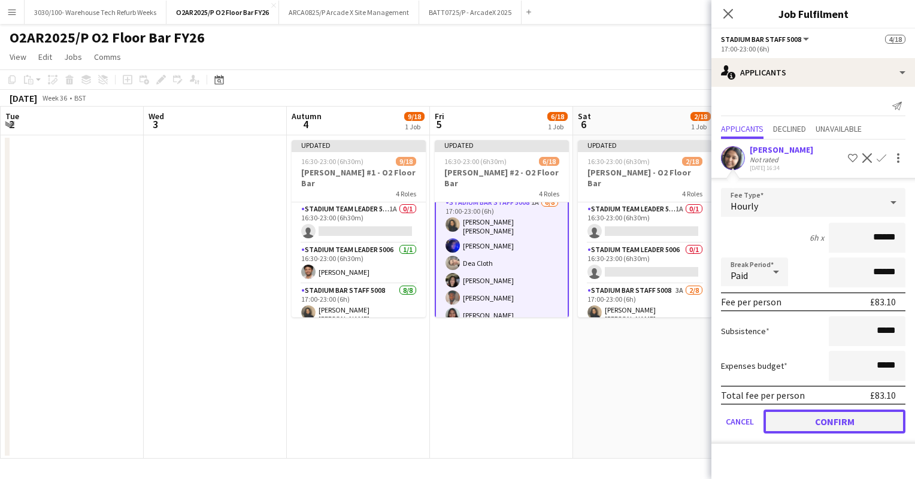
click at [827, 418] on button "Confirm" at bounding box center [835, 422] width 142 height 24
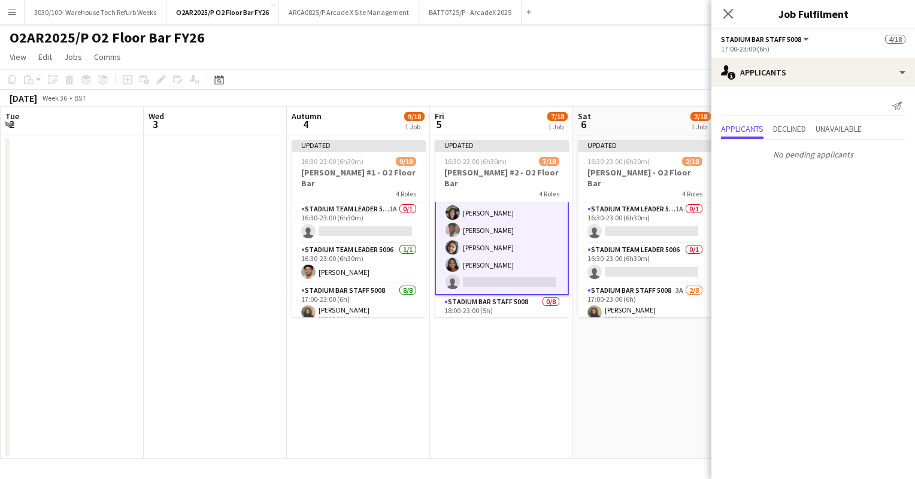
scroll to position [170, 0]
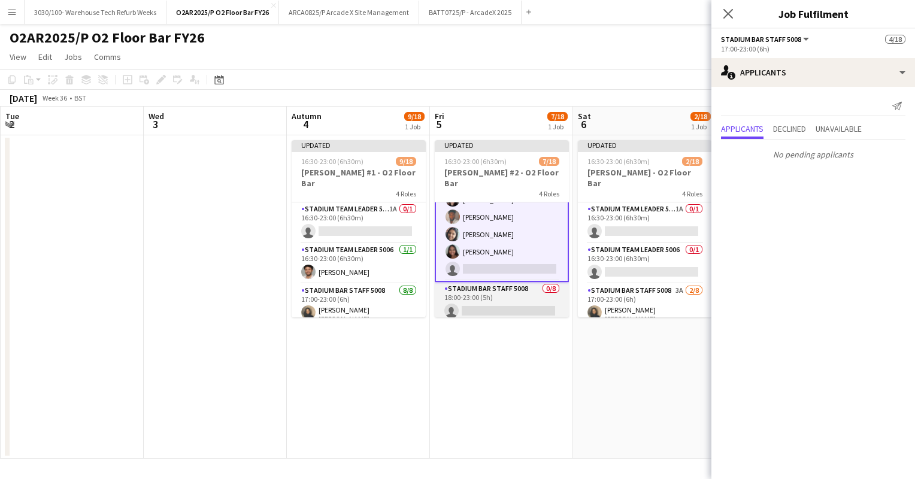
click at [510, 300] on app-card-role "Stadium Bar Staff 5008 0/8 18:00-23:00 (5h) single-neutral-actions single-neutr…" at bounding box center [502, 363] width 134 height 162
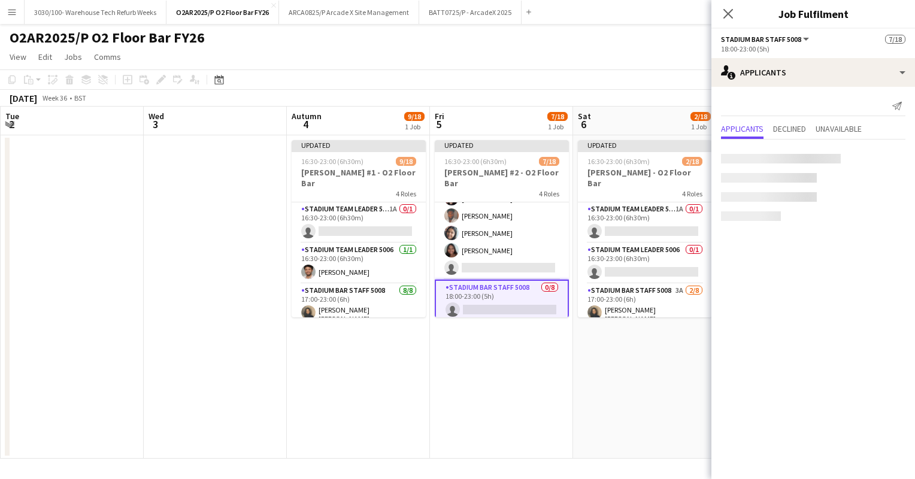
scroll to position [170, 0]
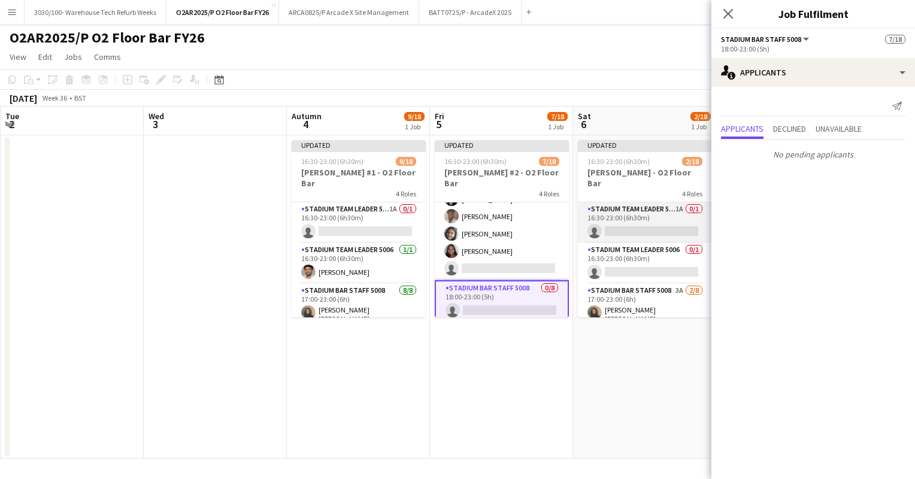
click at [642, 202] on app-card-role "Stadium Team Leader 5006 1A 0/1 16:30-23:00 (6h30m) single-neutral-actions" at bounding box center [645, 222] width 134 height 41
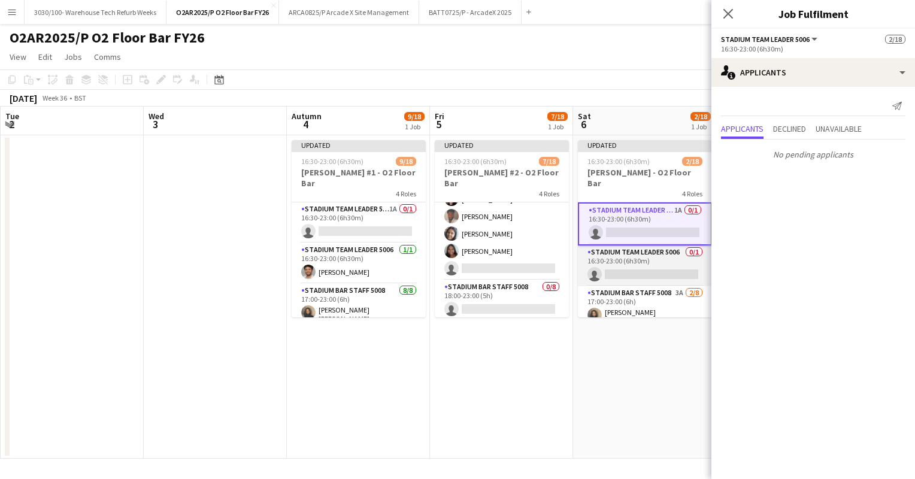
click at [629, 250] on app-card-role "Stadium Team Leader 5006 0/1 16:30-23:00 (6h30m) single-neutral-actions" at bounding box center [645, 266] width 134 height 41
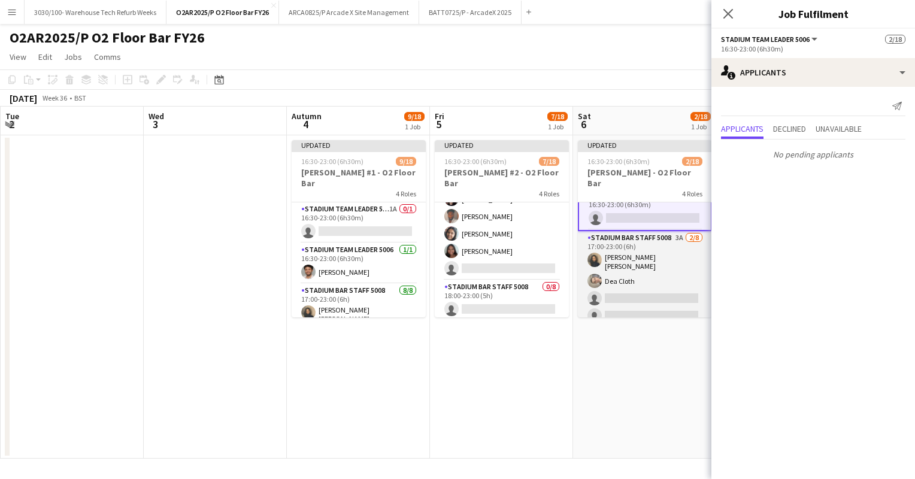
click at [625, 254] on app-card-role "Stadium Bar Staff 5008 3A [DATE] 17:00-23:00 (6h) [PERSON_NAME] [PERSON_NAME] C…" at bounding box center [645, 314] width 134 height 166
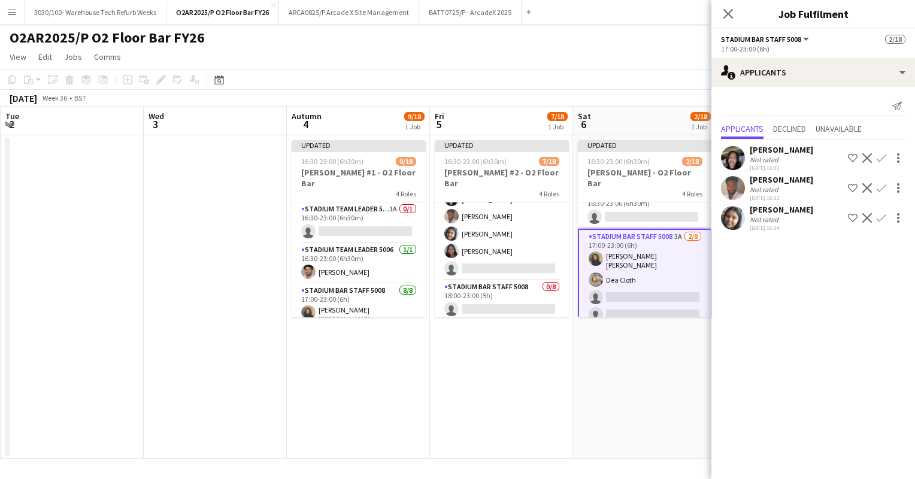
scroll to position [54, 0]
click at [879, 158] on app-icon "Confirm" at bounding box center [882, 158] width 10 height 10
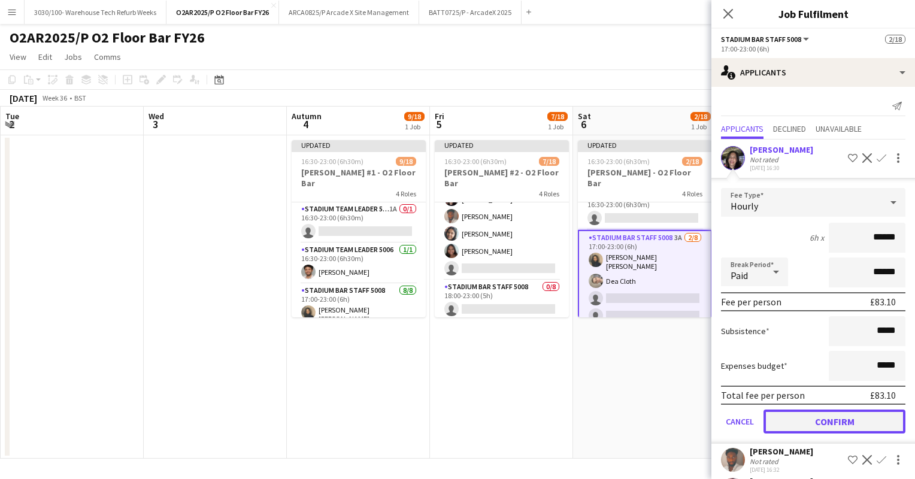
click at [841, 411] on button "Confirm" at bounding box center [835, 422] width 142 height 24
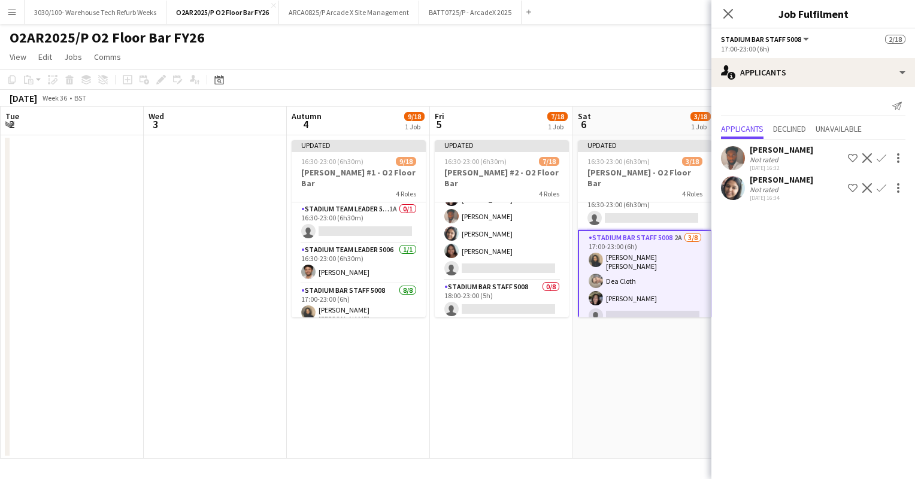
click at [879, 158] on app-icon "Confirm" at bounding box center [882, 158] width 10 height 10
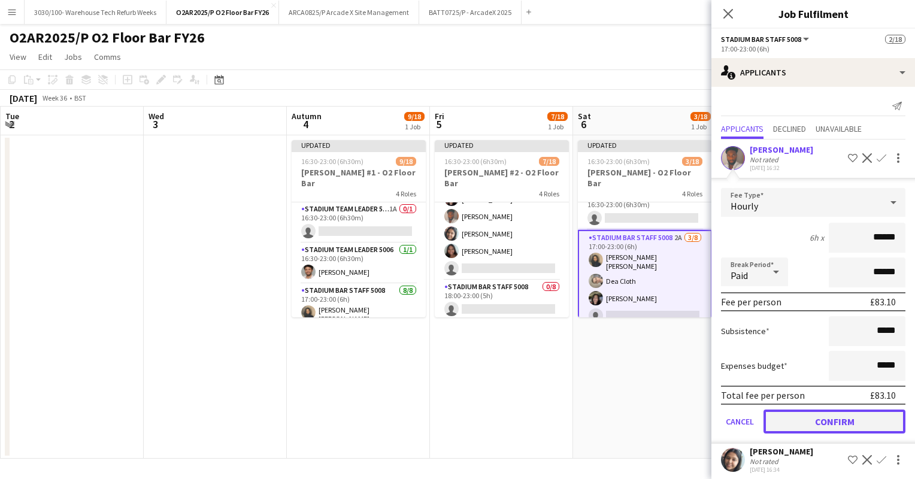
click at [824, 430] on button "Confirm" at bounding box center [835, 422] width 142 height 24
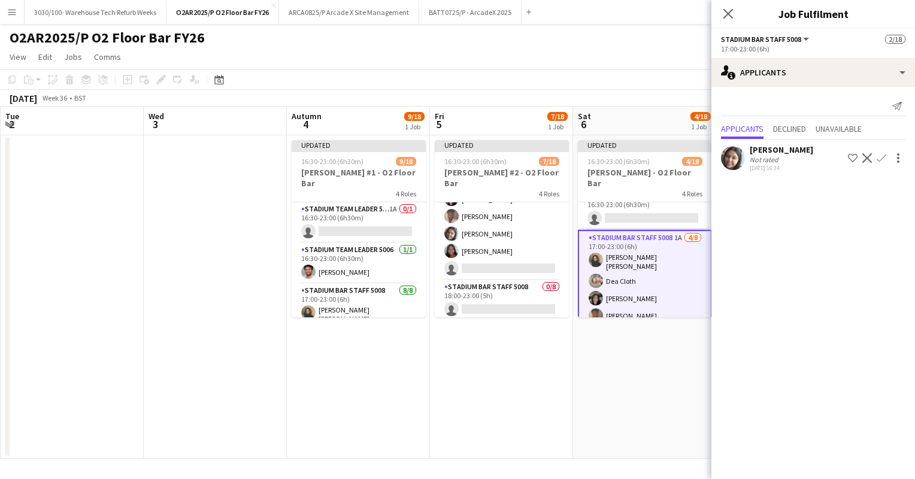
click at [884, 156] on app-icon "Confirm" at bounding box center [882, 158] width 10 height 10
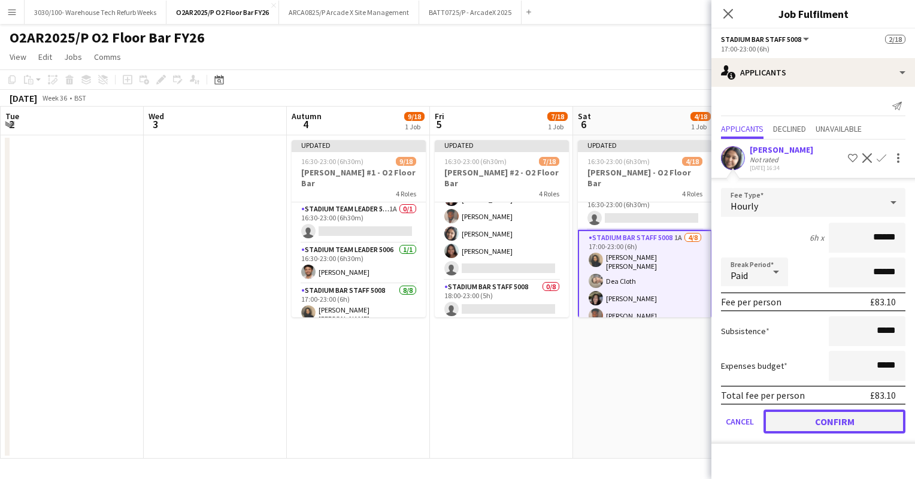
click at [847, 424] on button "Confirm" at bounding box center [835, 422] width 142 height 24
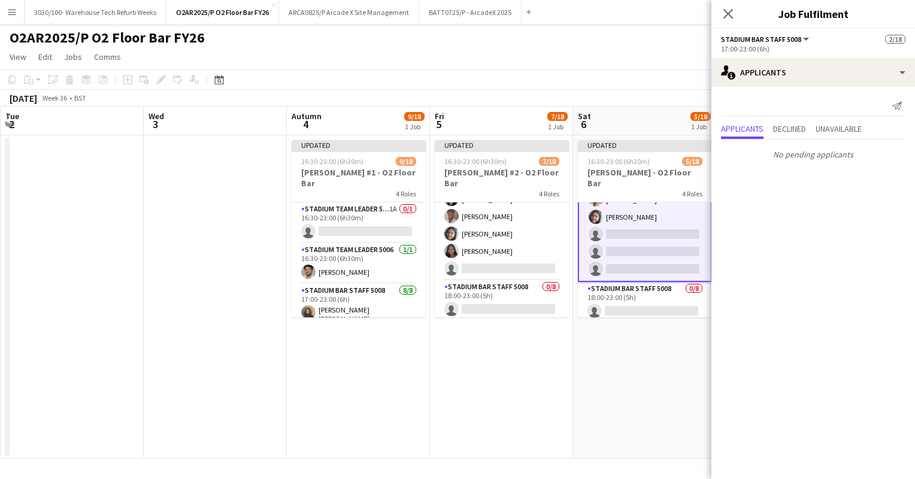
click at [654, 282] on app-card-role "Stadium Bar Staff 5008 0/8 18:00-23:00 (5h) single-neutral-actions single-neutr…" at bounding box center [645, 363] width 134 height 162
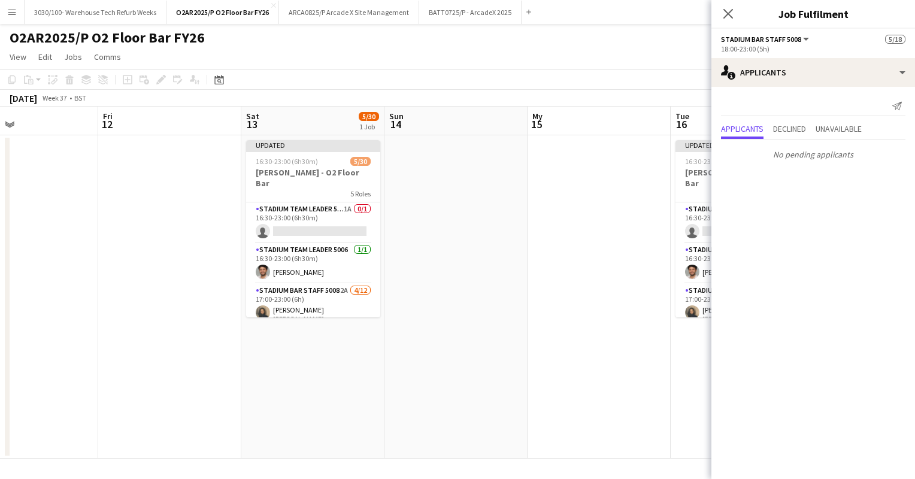
scroll to position [0, 334]
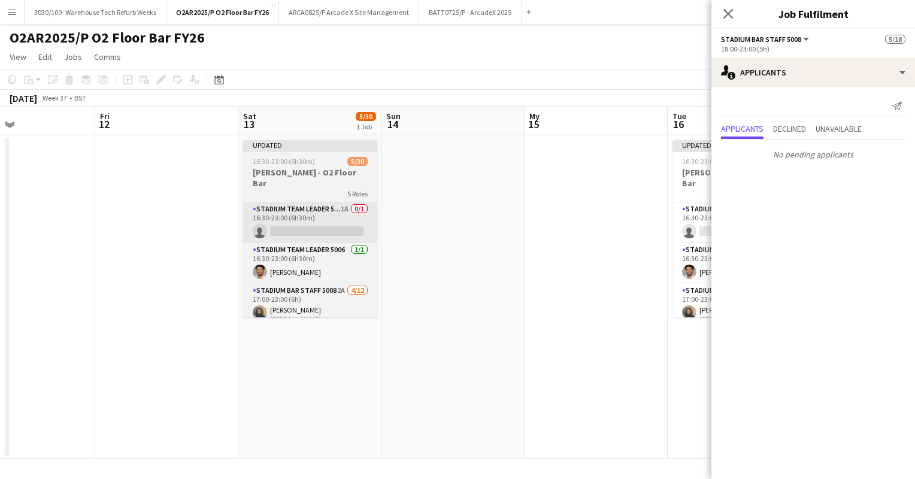
click at [331, 213] on app-card-role "Stadium Team Leader 5006 1A 0/1 16:30-23:00 (6h30m) single-neutral-actions" at bounding box center [310, 222] width 134 height 41
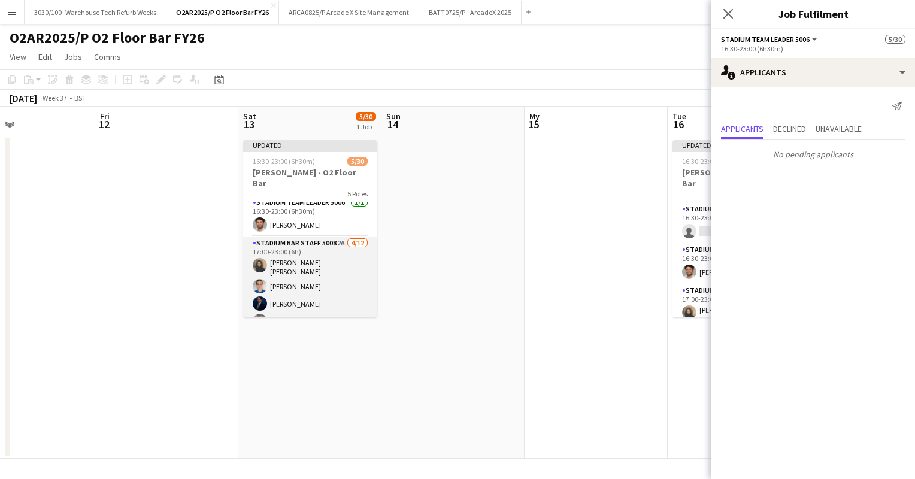
click at [304, 250] on app-card-role "Stadium Bar Staff 5008 2A [DATE] 17:00-23:00 (6h) [PERSON_NAME] [PERSON_NAME] […" at bounding box center [310, 354] width 134 height 235
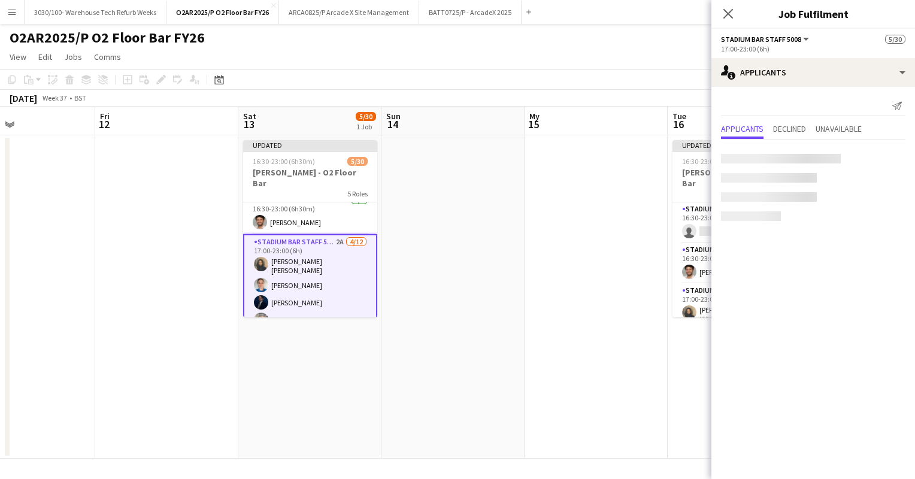
scroll to position [48, 0]
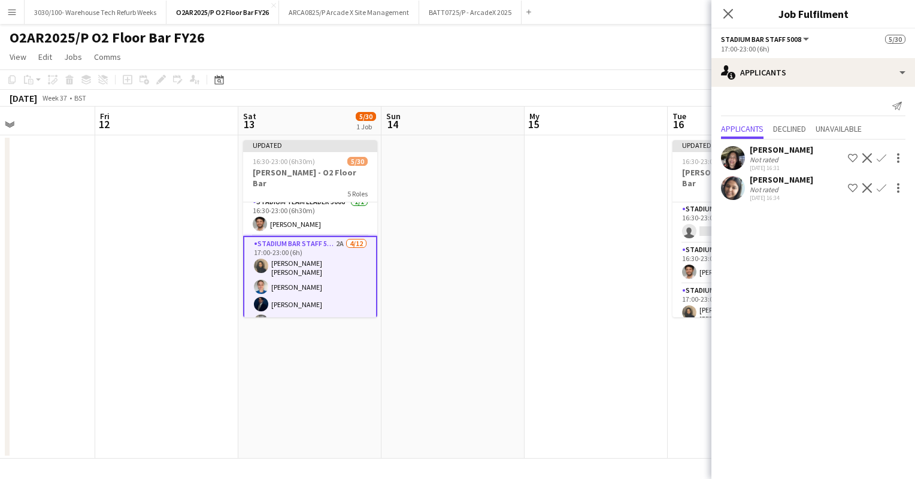
click at [879, 158] on app-icon "Confirm" at bounding box center [882, 158] width 10 height 10
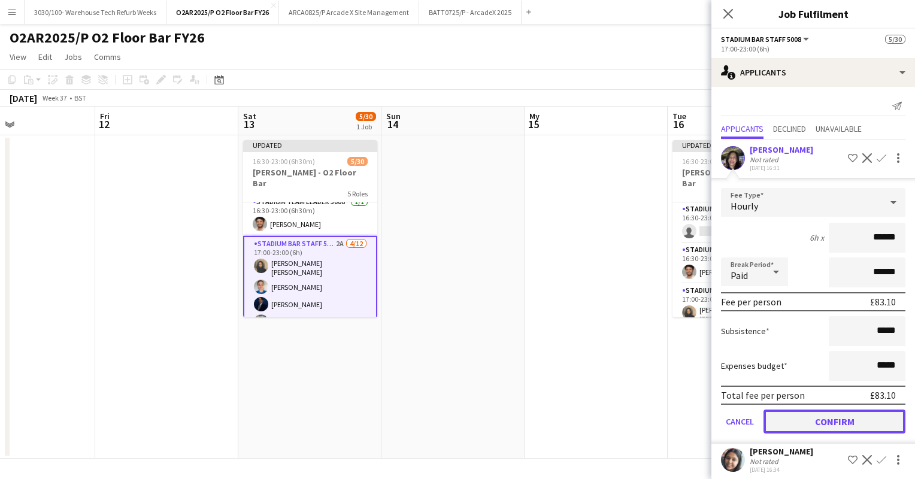
click at [834, 421] on button "Confirm" at bounding box center [835, 422] width 142 height 24
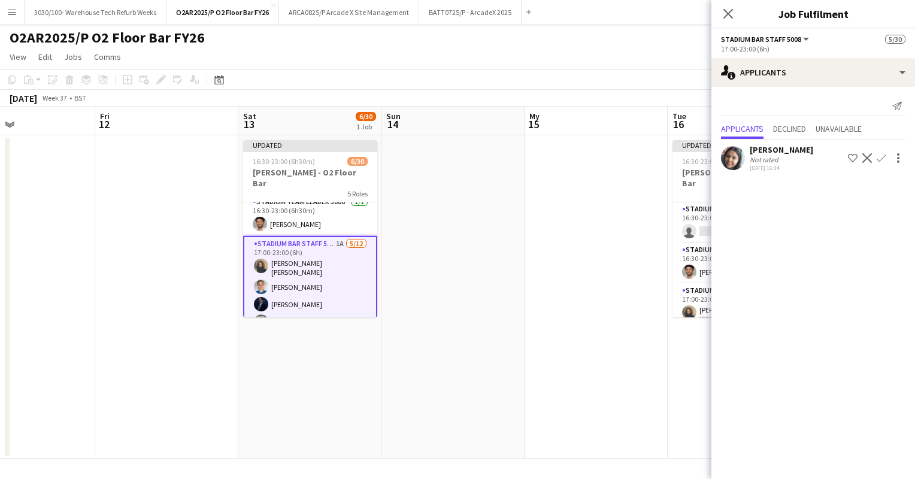
click at [884, 154] on app-icon "Confirm" at bounding box center [882, 158] width 10 height 10
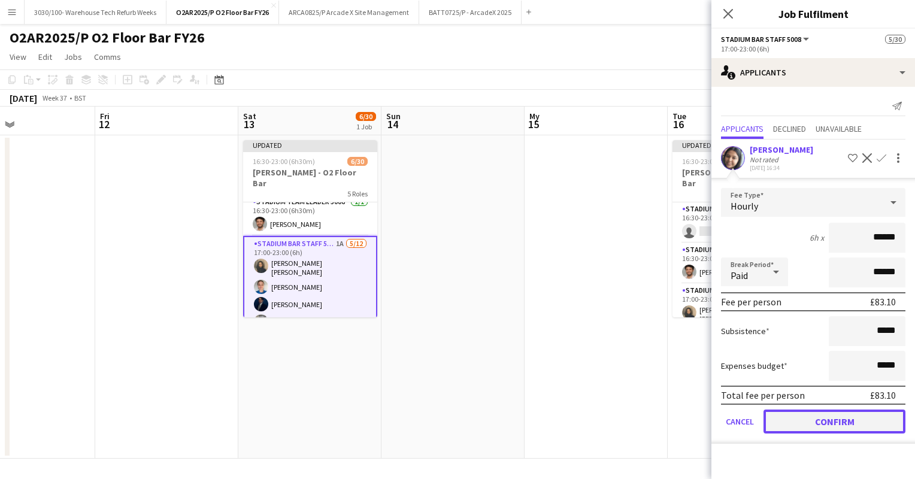
click at [827, 415] on button "Confirm" at bounding box center [835, 422] width 142 height 24
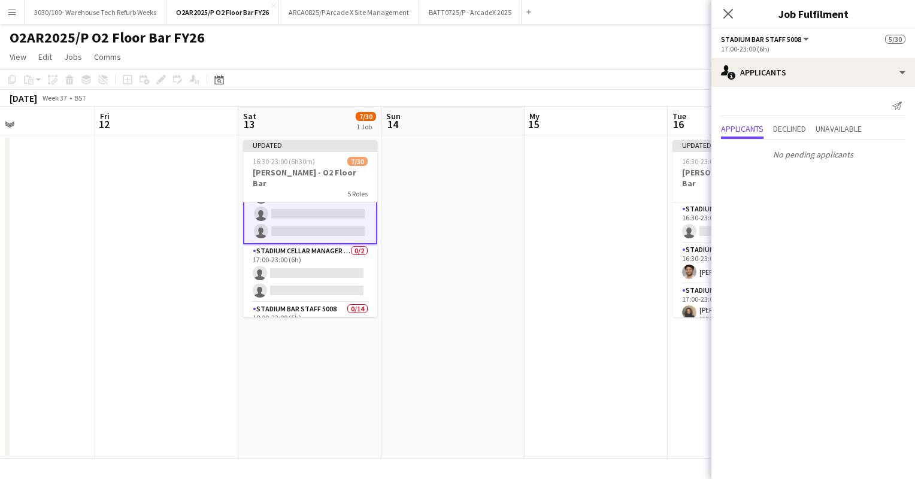
click at [311, 264] on app-card-role "Stadium Cellar Manager 5006 0/2 17:00-23:00 (6h) single-neutral-actions single-…" at bounding box center [310, 273] width 134 height 58
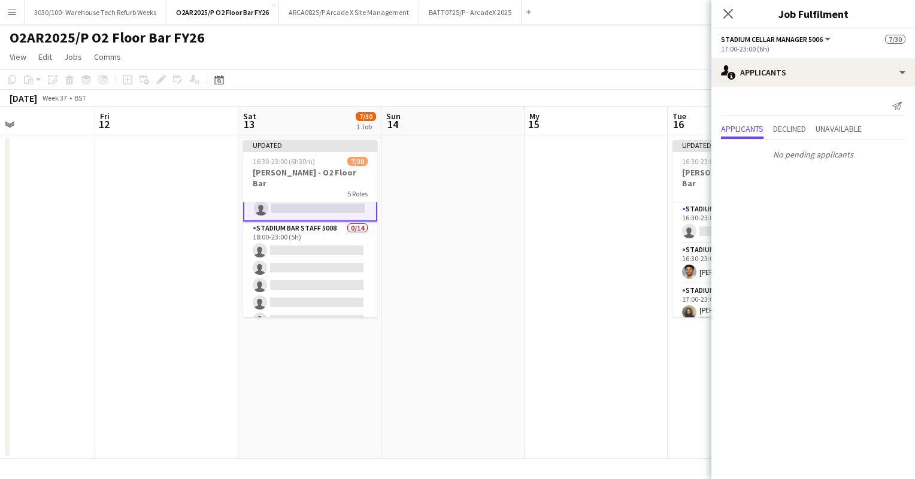
click at [311, 264] on app-card-role "Stadium Bar Staff 5008 0/14 18:00-23:00 (5h) single-neutral-actions single-neut…" at bounding box center [310, 355] width 134 height 267
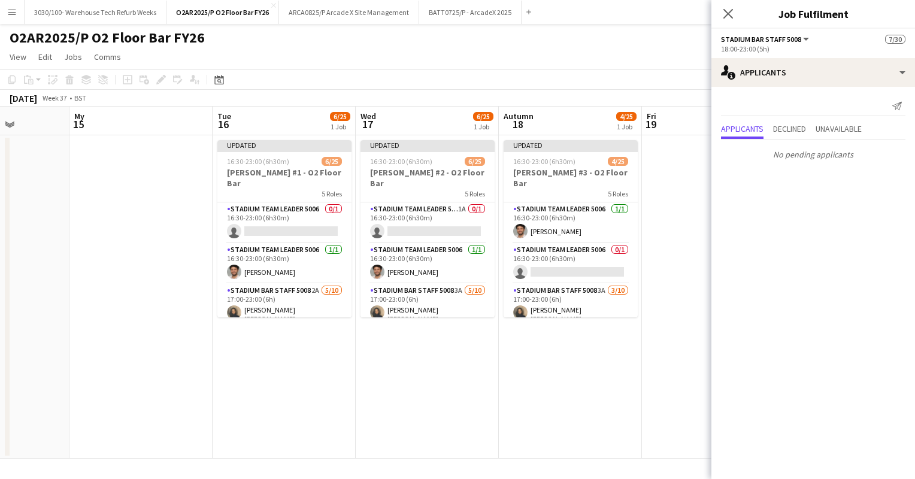
scroll to position [0, 319]
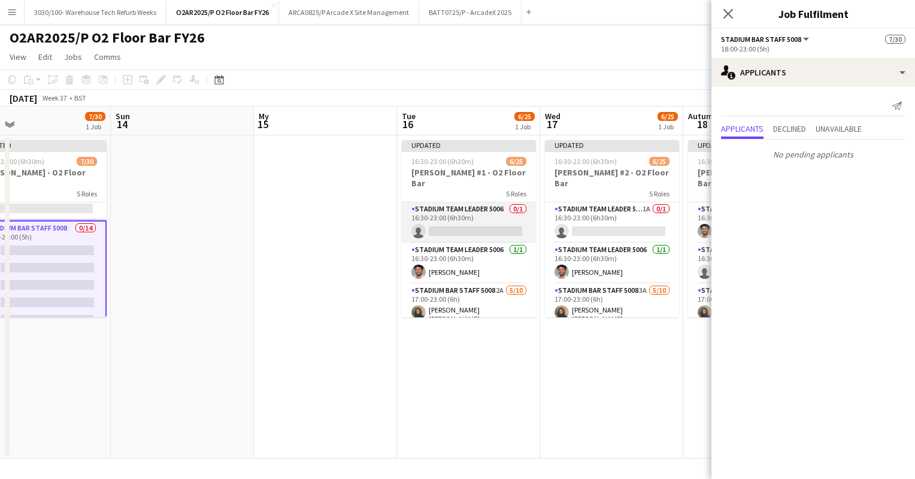
click at [477, 202] on app-card-role "Stadium Team Leader 5006 0/1 16:30-23:00 (6h30m) single-neutral-actions" at bounding box center [469, 222] width 134 height 41
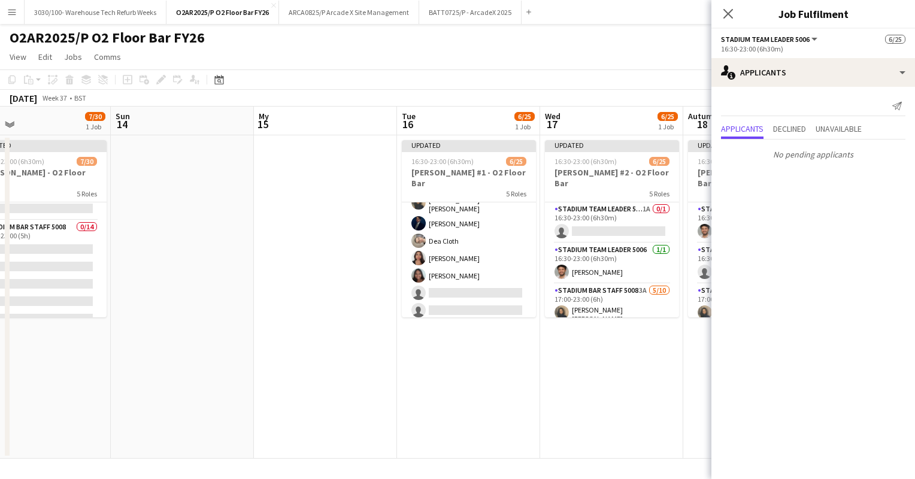
click at [462, 239] on app-card-role "Stadium Bar Staff 5008 2A [DATE] 17:00-23:00 (6h) [PERSON_NAME] [PERSON_NAME] D…" at bounding box center [469, 274] width 134 height 201
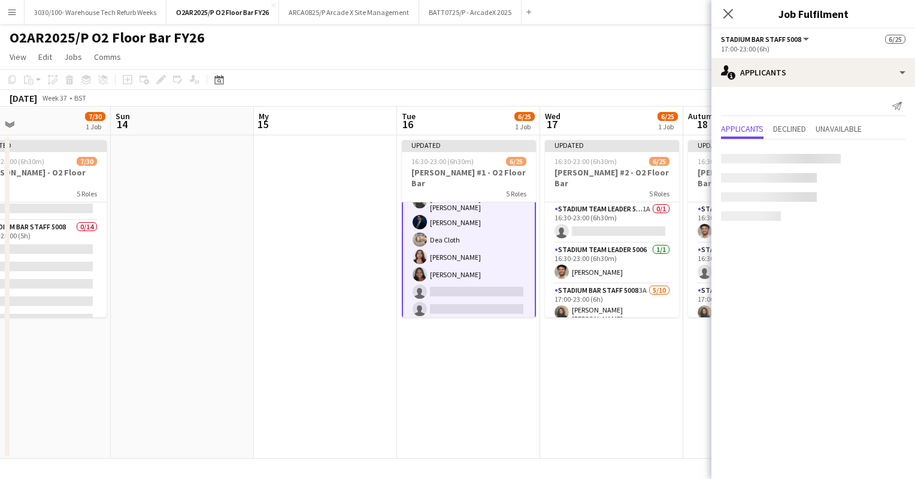
scroll to position [111, 0]
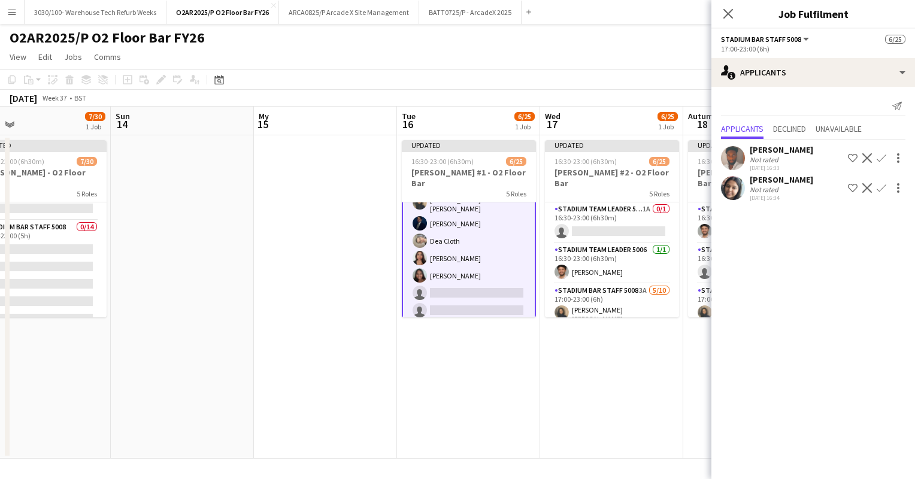
click at [885, 159] on app-icon "Confirm" at bounding box center [882, 158] width 10 height 10
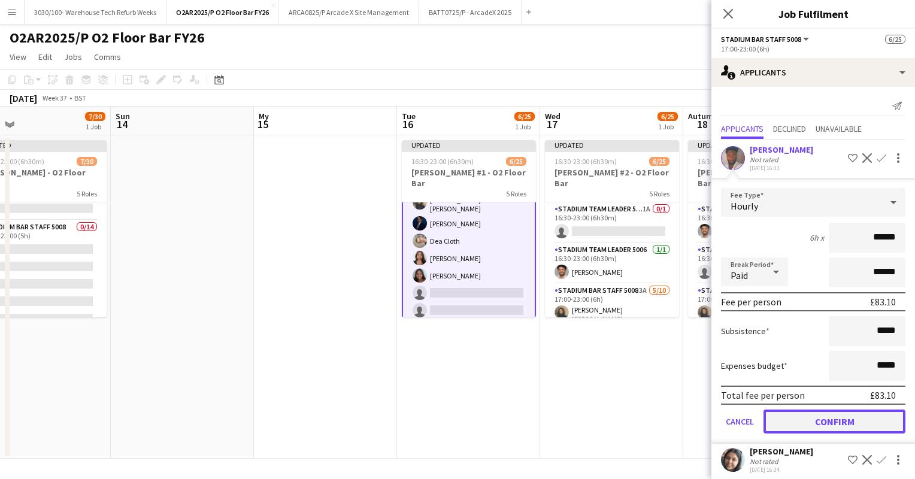
click at [817, 428] on button "Confirm" at bounding box center [835, 422] width 142 height 24
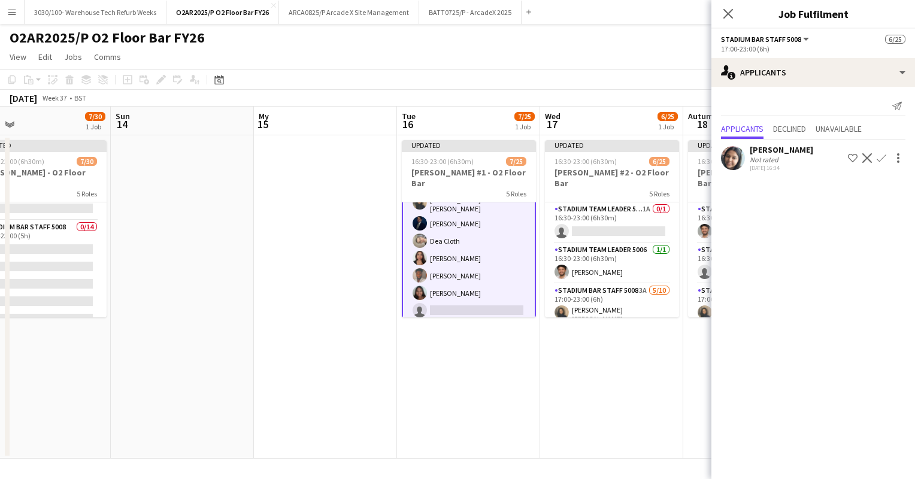
click at [879, 158] on app-icon "Confirm" at bounding box center [882, 158] width 10 height 10
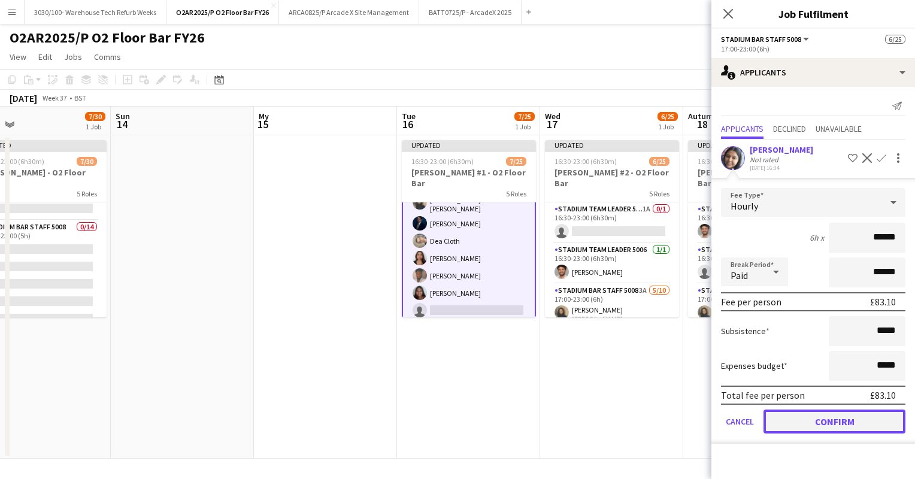
click at [827, 410] on button "Confirm" at bounding box center [835, 422] width 142 height 24
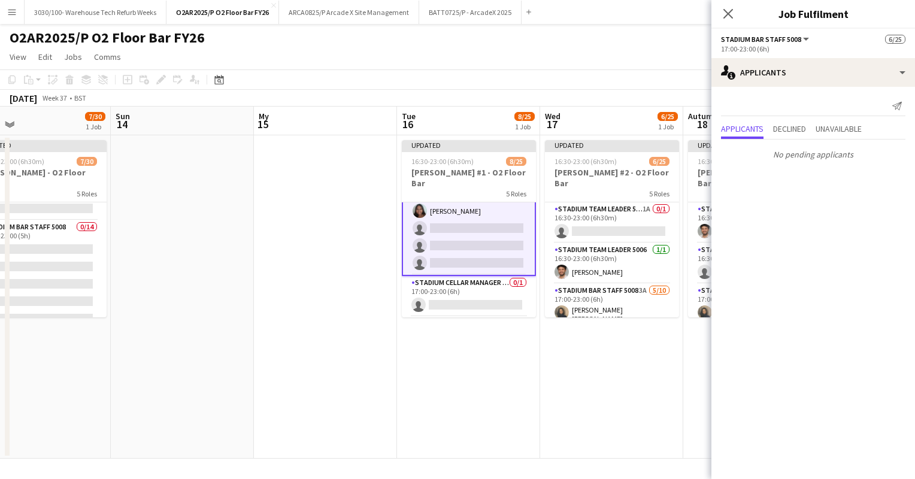
click at [494, 276] on app-card-role "Stadium Cellar Manager 5006 0/1 17:00-23:00 (6h) single-neutral-actions" at bounding box center [469, 296] width 134 height 41
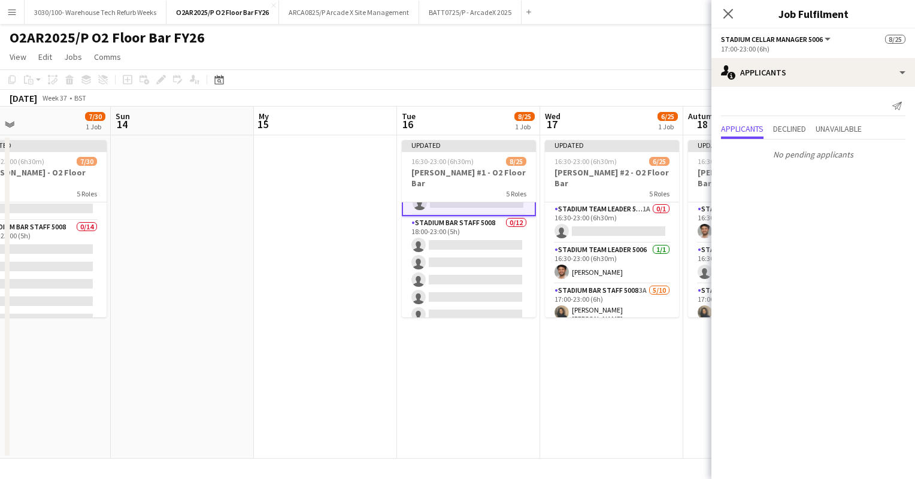
click at [494, 276] on app-card-role "Stadium Bar Staff 5008 0/12 18:00-23:00 (5h) single-neutral-actions single-neut…" at bounding box center [469, 332] width 134 height 232
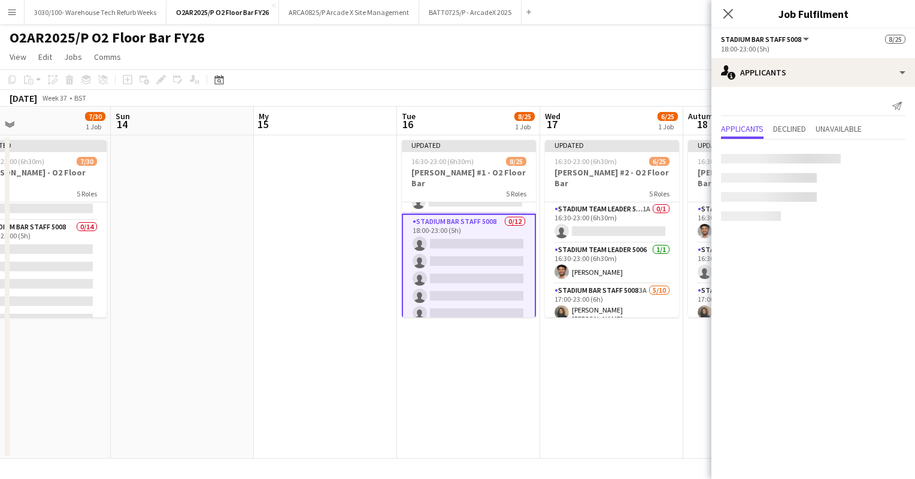
scroll to position [311, 0]
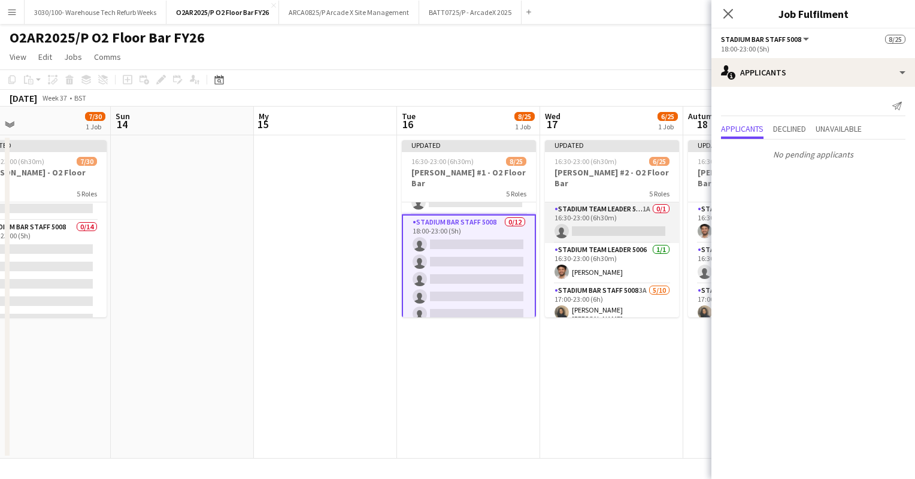
click at [601, 221] on app-card-role "Stadium Team Leader 5006 1A 0/1 16:30-23:00 (6h30m) single-neutral-actions" at bounding box center [612, 222] width 134 height 41
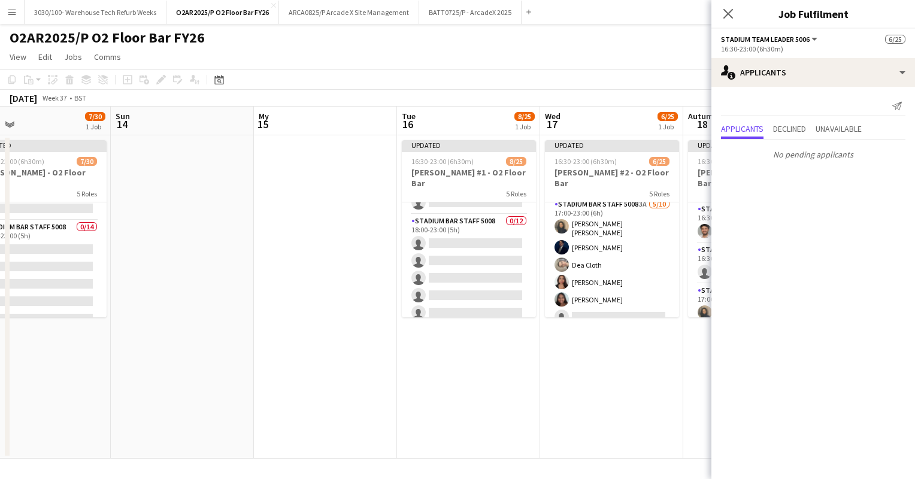
click at [595, 251] on app-card-role "Stadium Bar Staff 5008 3A [DATE] 17:00-23:00 (6h) [PERSON_NAME] [PERSON_NAME] D…" at bounding box center [612, 298] width 134 height 201
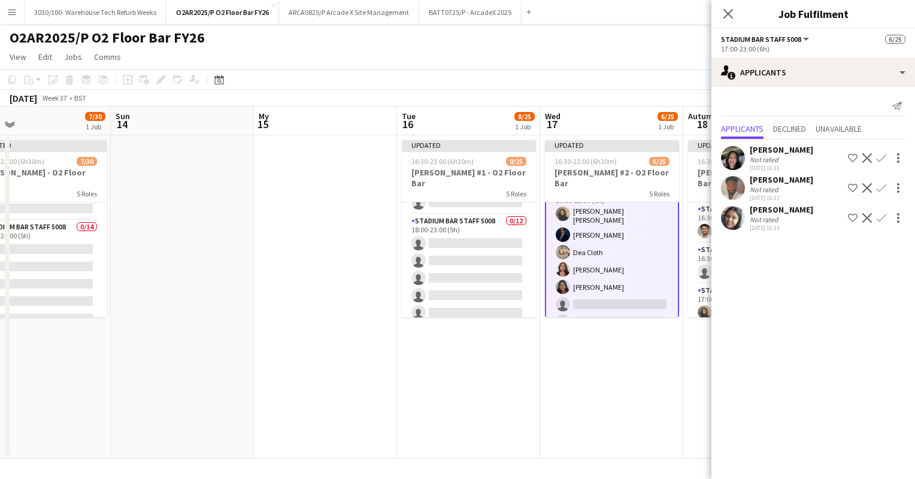
scroll to position [101, 0]
click at [881, 158] on app-icon "Confirm" at bounding box center [882, 158] width 10 height 10
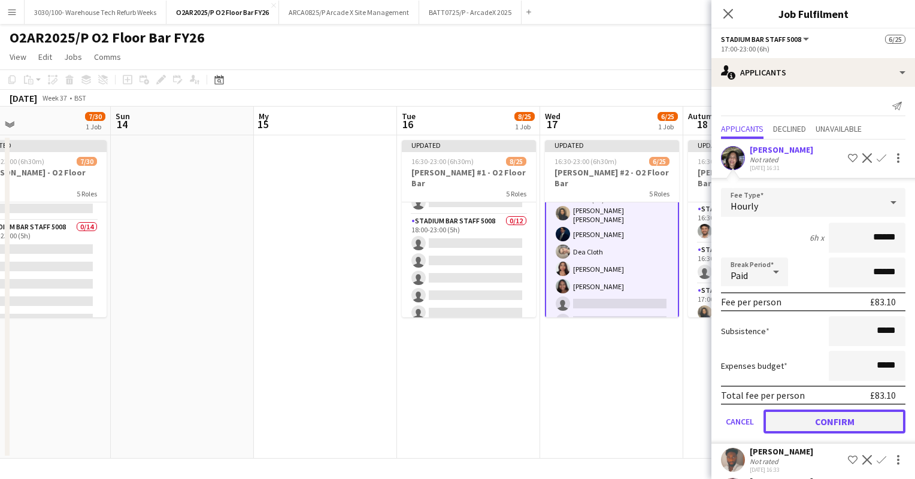
click at [822, 410] on button "Confirm" at bounding box center [835, 422] width 142 height 24
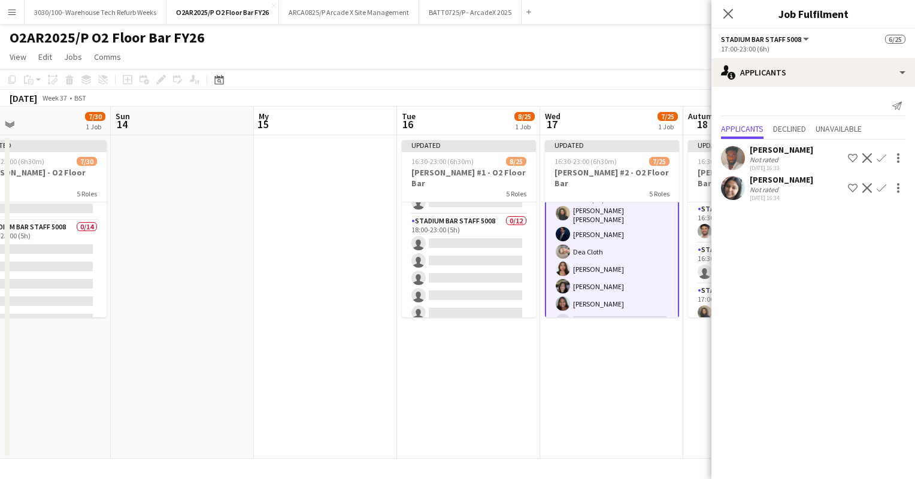
click at [881, 156] on app-icon "Confirm" at bounding box center [882, 158] width 10 height 10
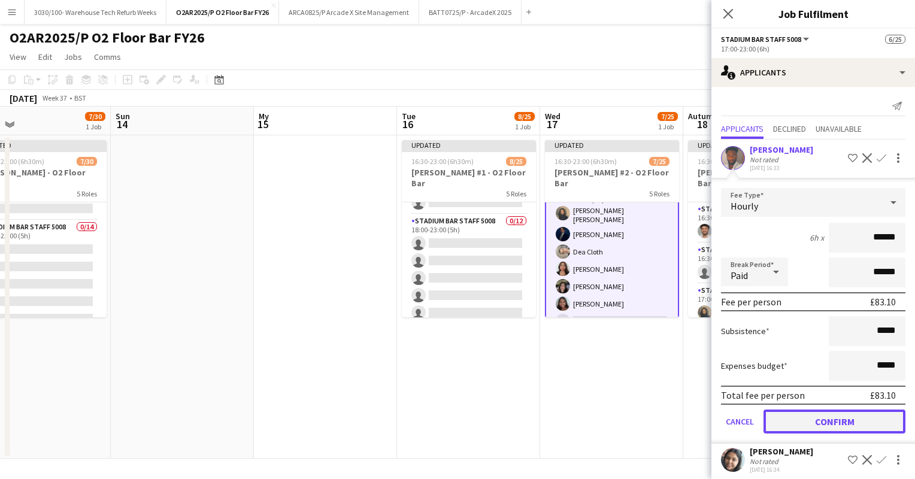
click at [829, 421] on button "Confirm" at bounding box center [835, 422] width 142 height 24
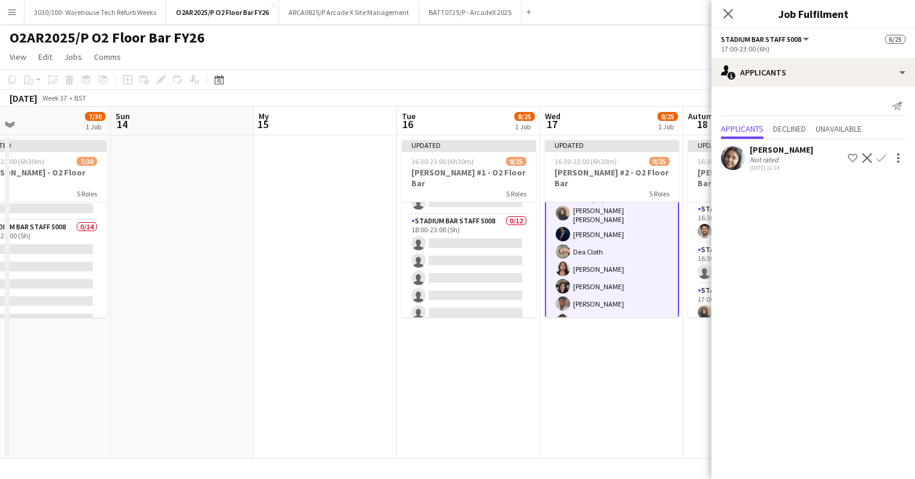
click at [877, 159] on app-icon "Confirm" at bounding box center [882, 158] width 10 height 10
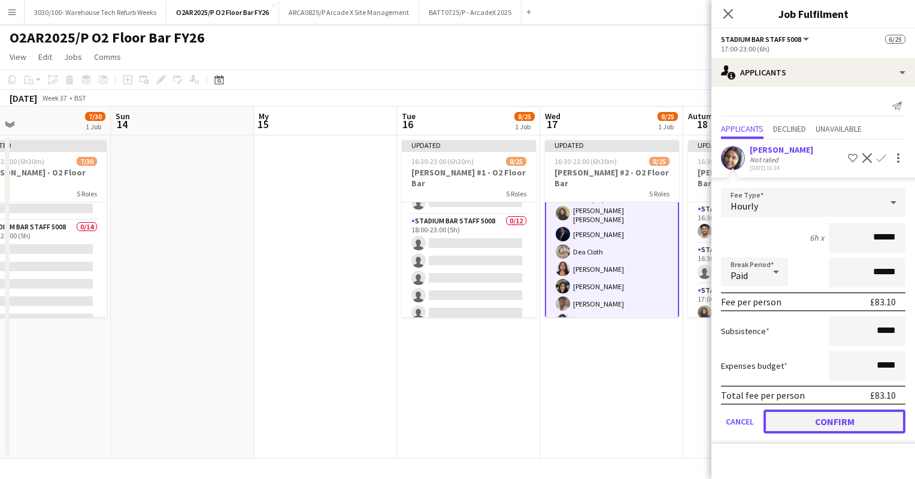
click at [814, 417] on button "Confirm" at bounding box center [835, 422] width 142 height 24
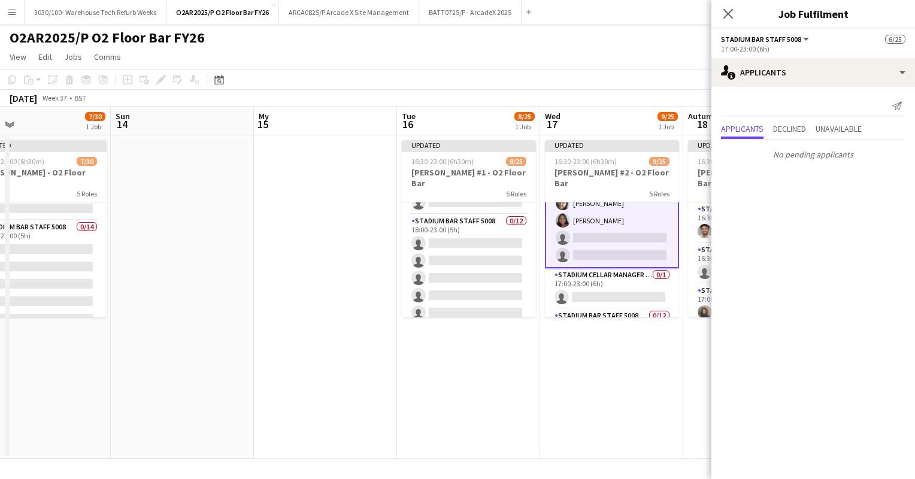
click at [637, 273] on app-card-role "Stadium Cellar Manager 5006 0/1 17:00-23:00 (6h) single-neutral-actions" at bounding box center [612, 288] width 134 height 41
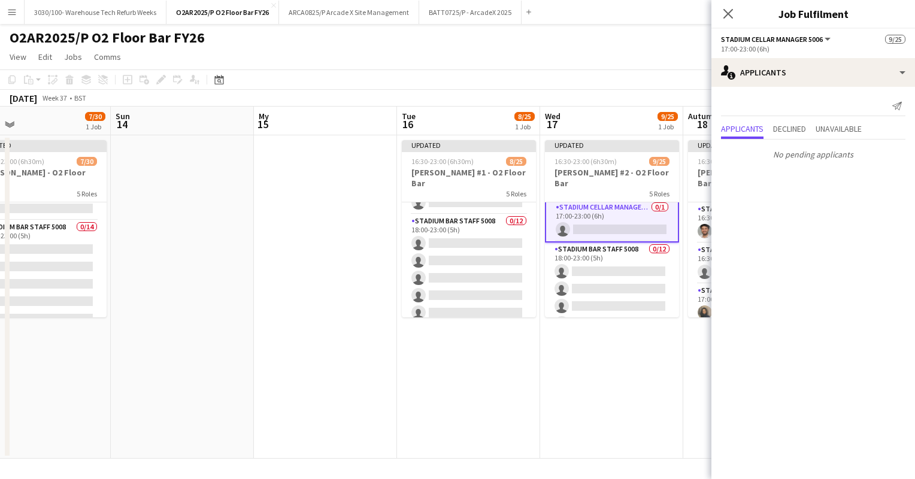
click at [637, 273] on app-card-role "Stadium Bar Staff 5008 0/12 18:00-23:00 (5h) single-neutral-actions single-neut…" at bounding box center [612, 359] width 134 height 232
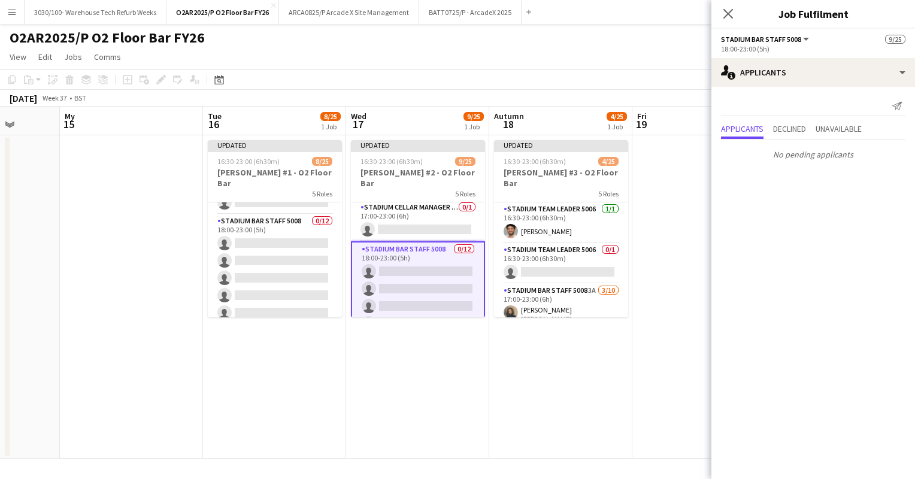
scroll to position [0, 551]
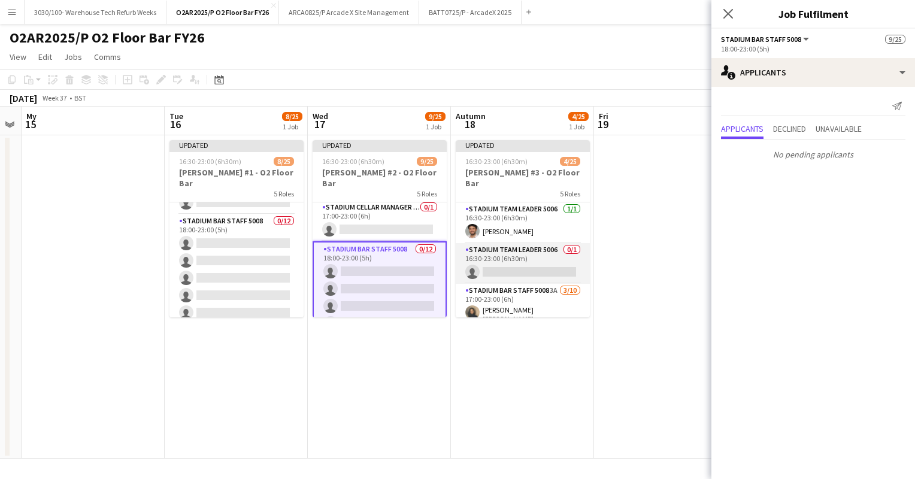
click at [522, 259] on app-card-role "Stadium Team Leader 5006 0/1 16:30-23:00 (6h30m) single-neutral-actions" at bounding box center [523, 263] width 134 height 41
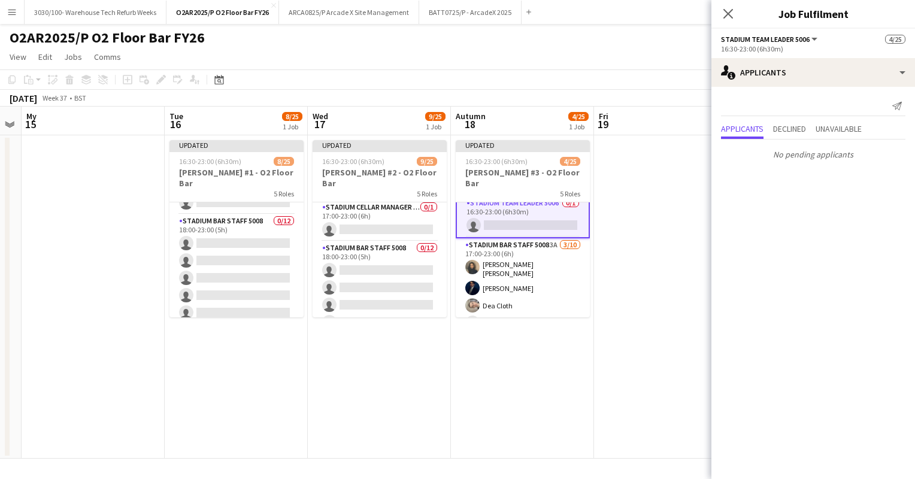
click at [522, 259] on app-card-role "Stadium Bar Staff 5008 3A [DATE] 17:00-23:00 (6h) [PERSON_NAME] [PERSON_NAME] D…" at bounding box center [523, 338] width 134 height 201
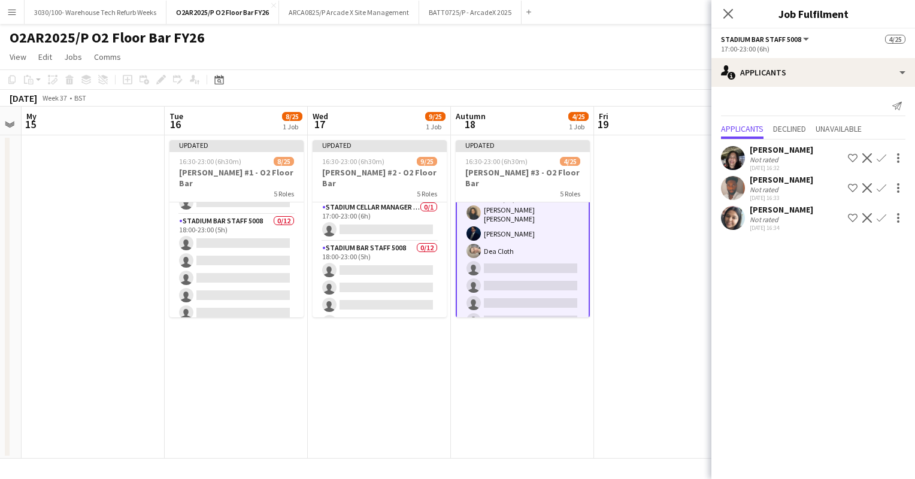
scroll to position [102, 0]
click at [885, 156] on app-icon "Confirm" at bounding box center [882, 158] width 10 height 10
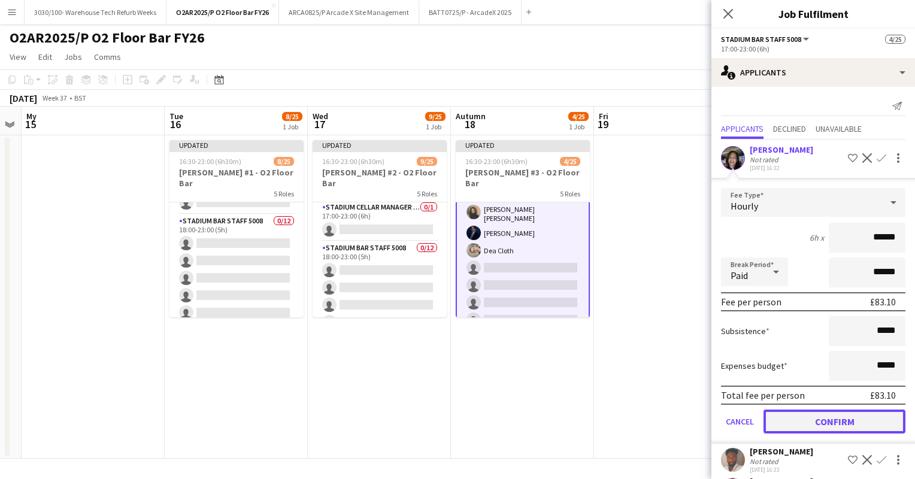
click at [841, 420] on button "Confirm" at bounding box center [835, 422] width 142 height 24
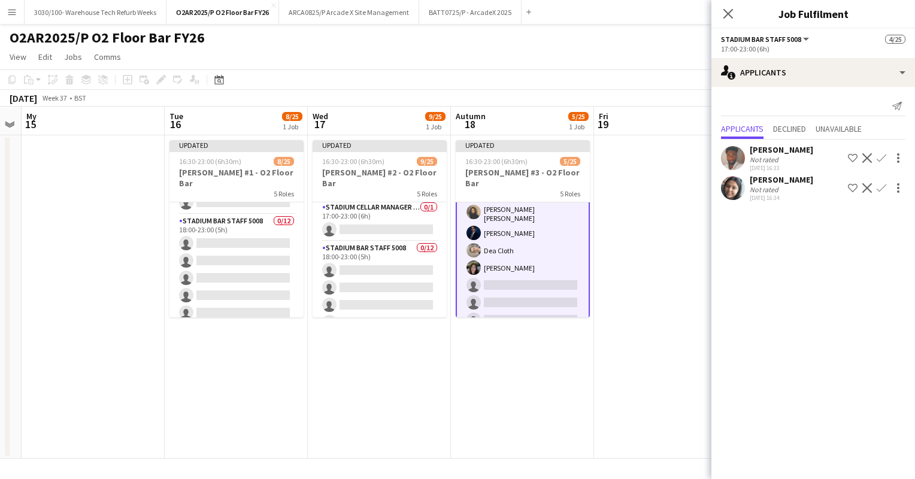
click at [882, 156] on app-icon "Confirm" at bounding box center [882, 158] width 10 height 10
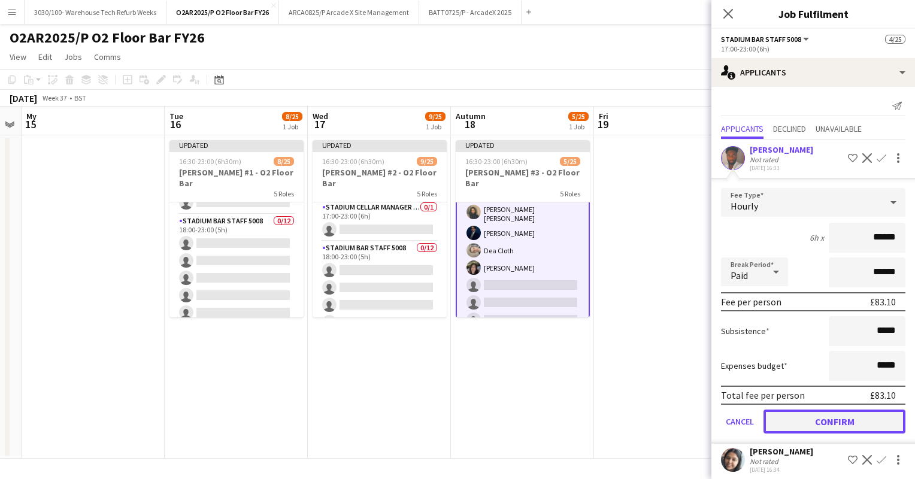
click at [823, 429] on button "Confirm" at bounding box center [835, 422] width 142 height 24
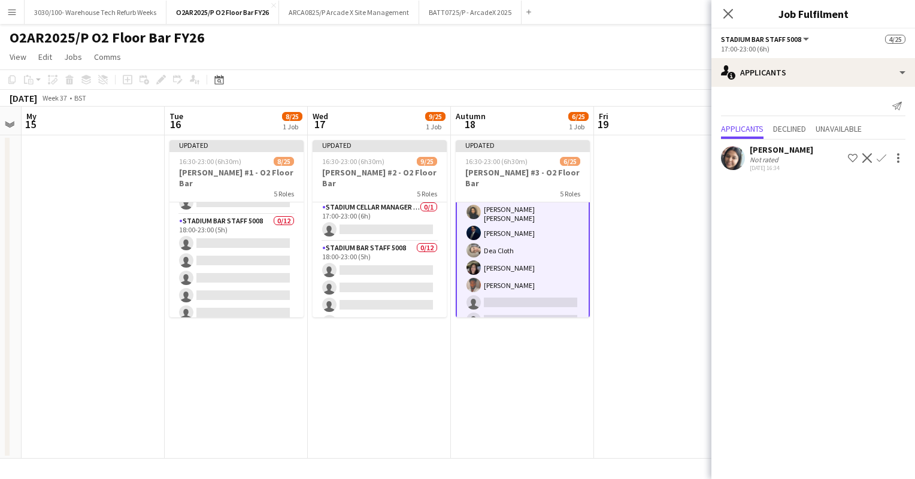
click at [882, 160] on app-icon "Confirm" at bounding box center [882, 158] width 10 height 10
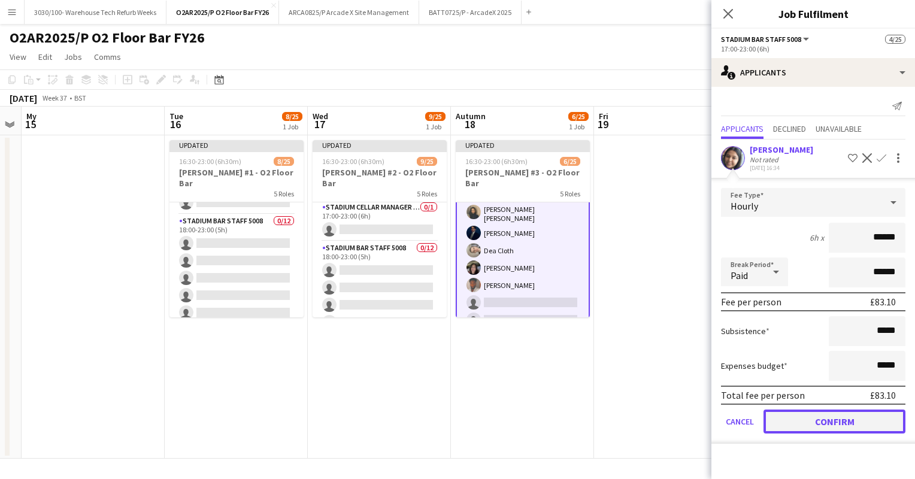
click at [846, 422] on button "Confirm" at bounding box center [835, 422] width 142 height 24
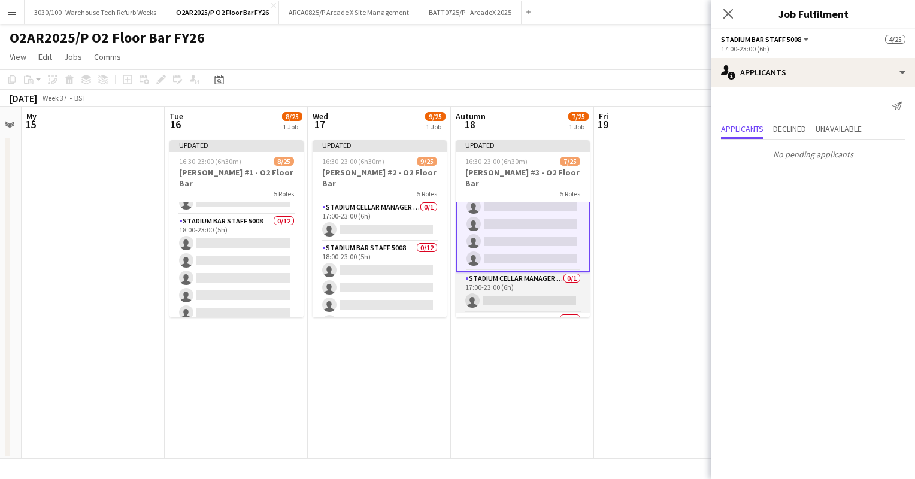
click at [550, 272] on app-card-role "Stadium Cellar Manager 5006 0/1 17:00-23:00 (6h) single-neutral-actions" at bounding box center [523, 292] width 134 height 41
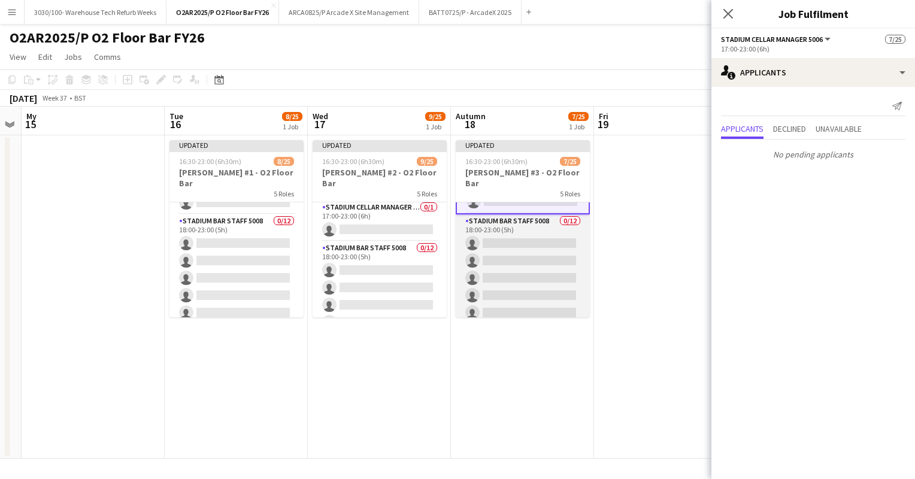
click at [530, 259] on app-card-role "Stadium Bar Staff 5008 0/12 18:00-23:00 (5h) single-neutral-actions single-neut…" at bounding box center [523, 330] width 134 height 232
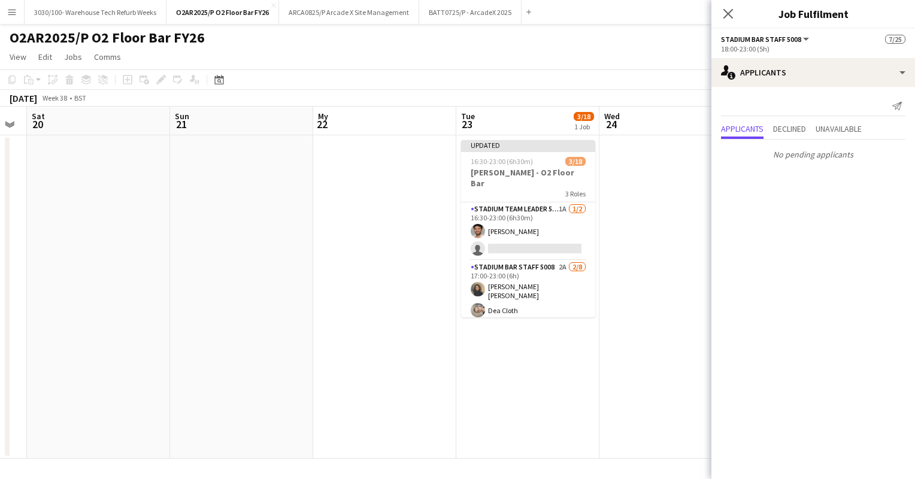
scroll to position [0, 428]
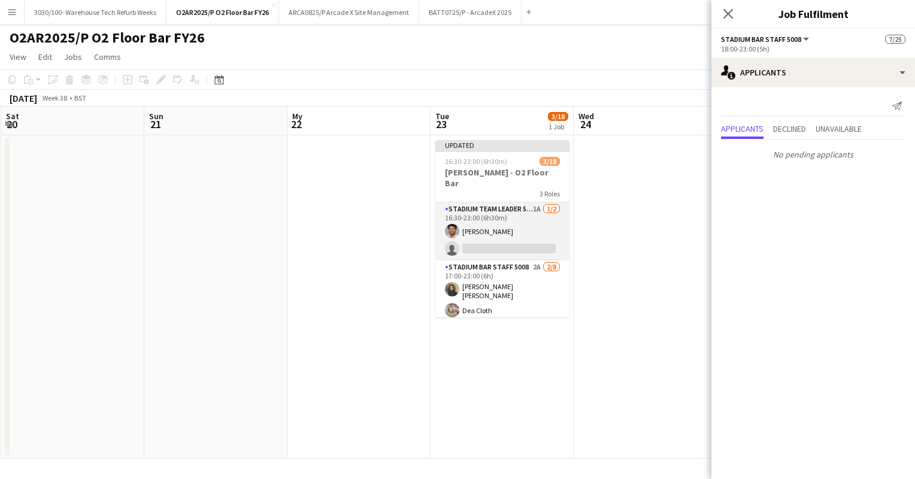
click at [503, 208] on app-card-role "Stadium Team Leader 5006 1A [DATE] 16:30-23:00 (6h30m) [PERSON_NAME] single-neu…" at bounding box center [502, 231] width 134 height 58
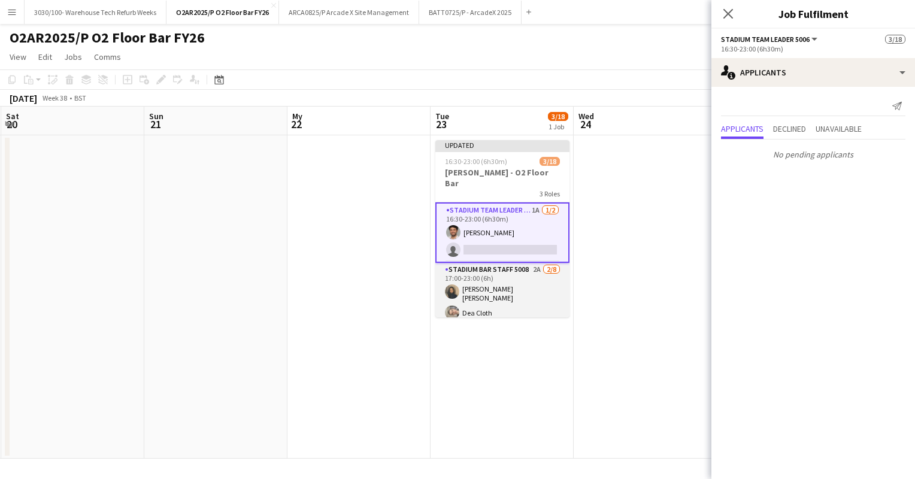
click at [503, 264] on app-card-role "Stadium Bar Staff 5008 2A [DATE] 17:00-23:00 (6h) [PERSON_NAME] [PERSON_NAME] C…" at bounding box center [502, 346] width 134 height 166
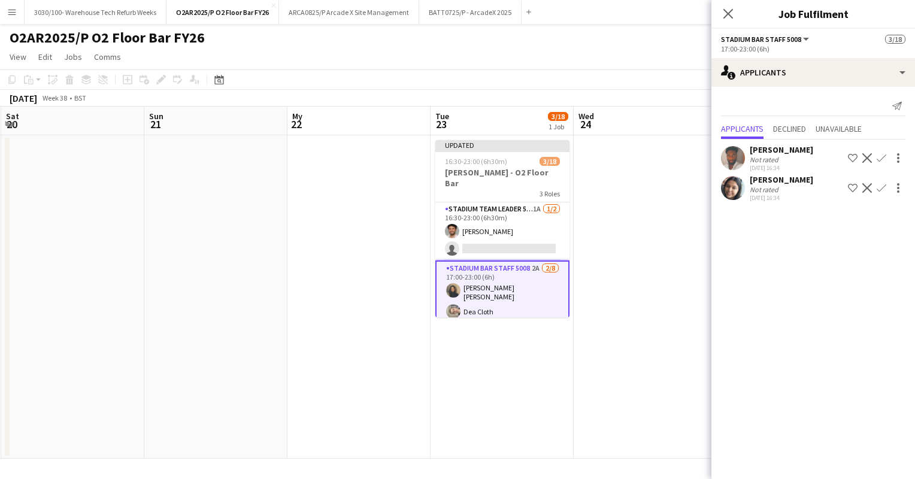
click at [879, 159] on app-icon "Confirm" at bounding box center [882, 158] width 10 height 10
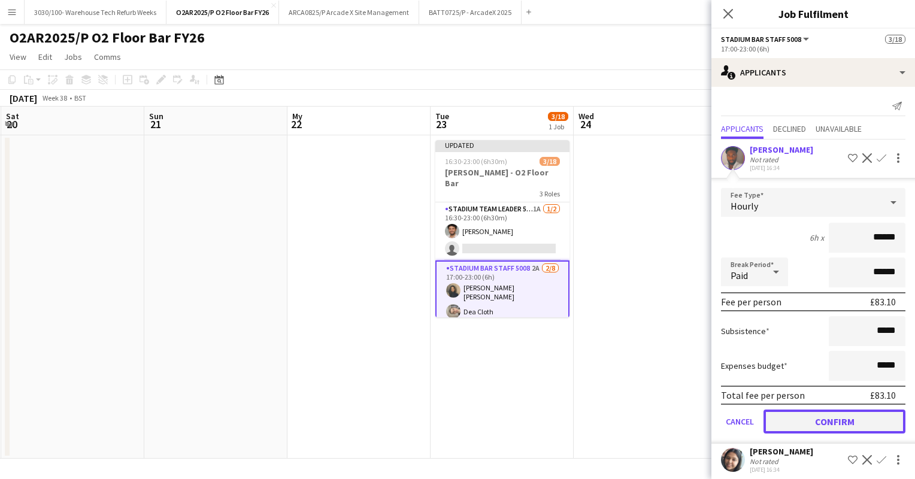
click at [839, 431] on button "Confirm" at bounding box center [835, 422] width 142 height 24
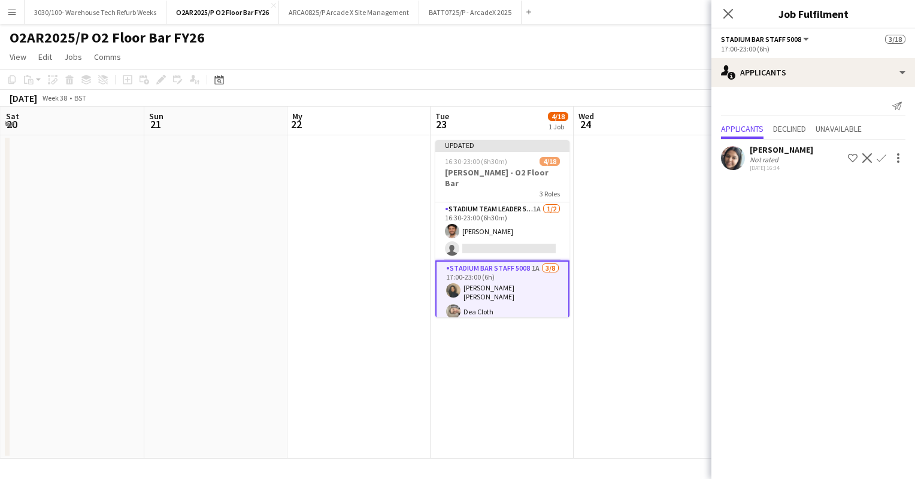
click at [885, 159] on app-icon "Confirm" at bounding box center [882, 158] width 10 height 10
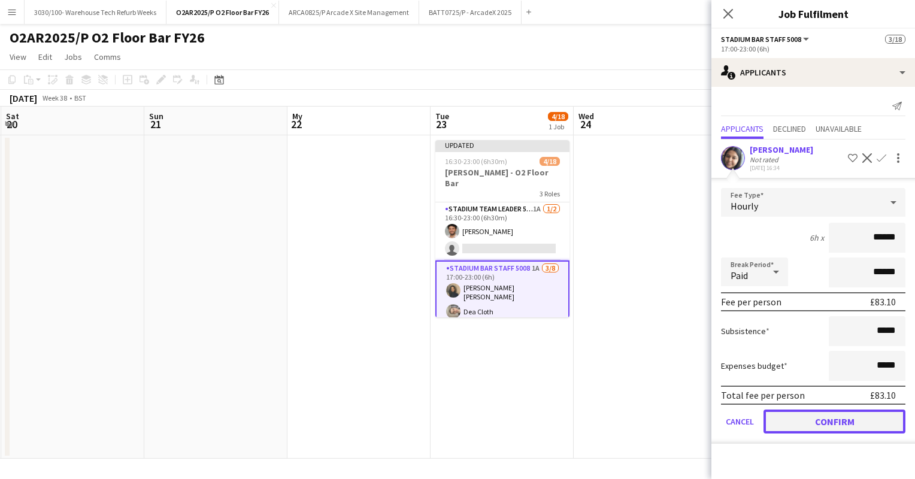
click at [849, 416] on button "Confirm" at bounding box center [835, 422] width 142 height 24
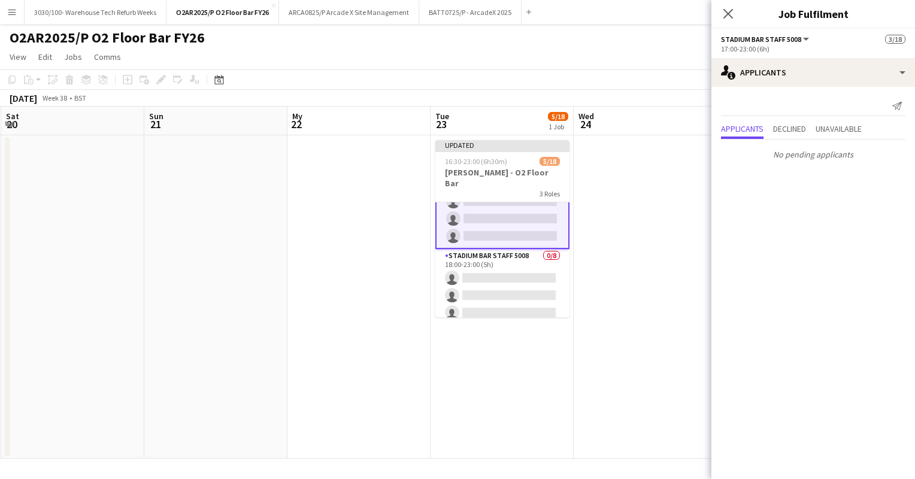
click at [525, 252] on app-card-role "Stadium Bar Staff 5008 0/8 18:00-23:00 (5h) single-neutral-actions single-neutr…" at bounding box center [502, 330] width 134 height 162
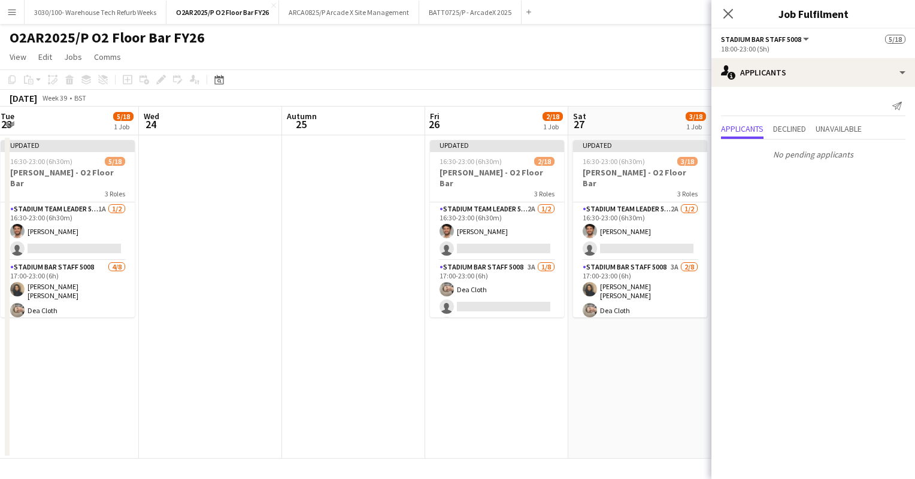
scroll to position [0, 336]
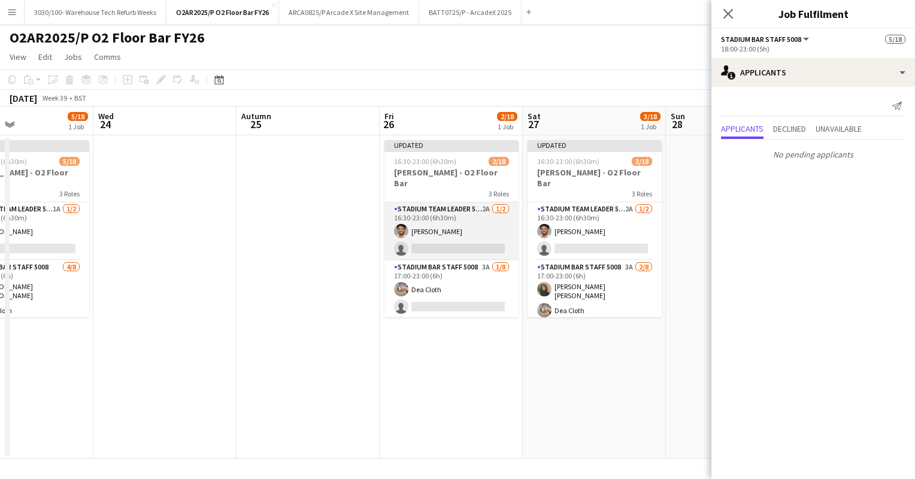
click at [465, 235] on app-card-role "Stadium Team Leader 5006 2A [DATE] 16:30-23:00 (6h30m) [PERSON_NAME] single-neu…" at bounding box center [452, 231] width 134 height 58
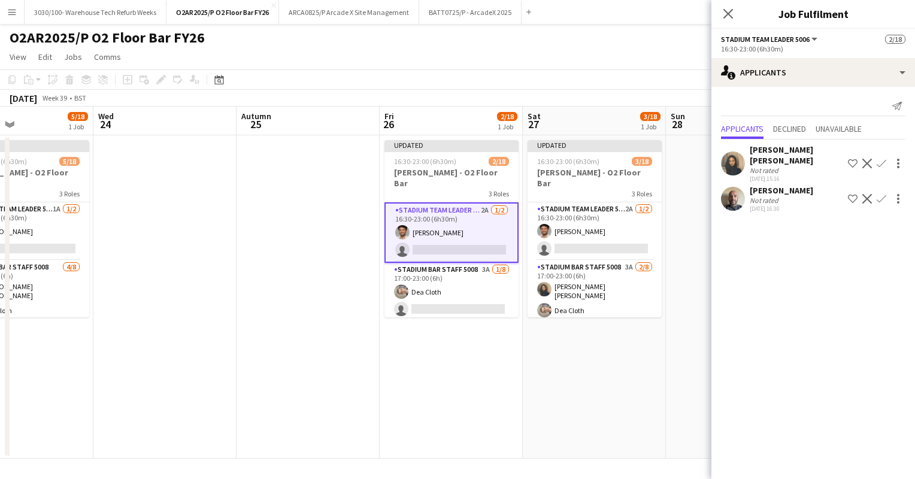
click at [882, 194] on app-icon "Confirm" at bounding box center [882, 199] width 10 height 10
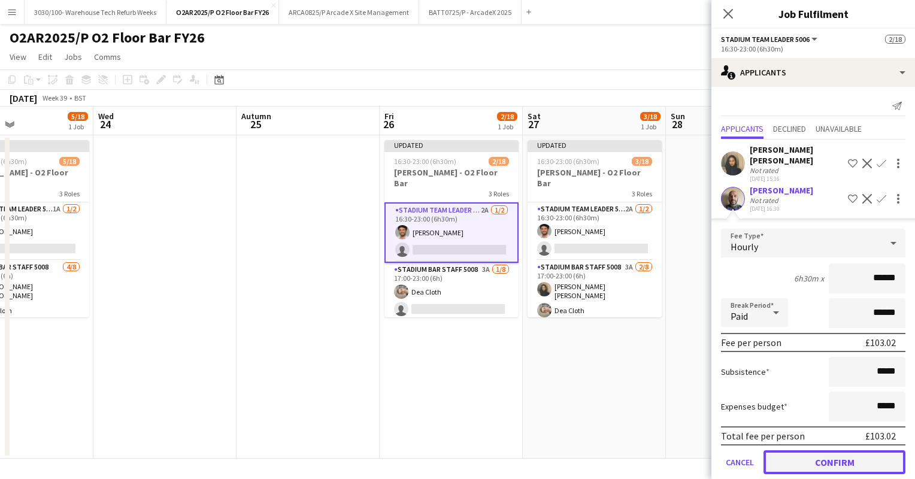
click at [840, 450] on button "Confirm" at bounding box center [835, 462] width 142 height 24
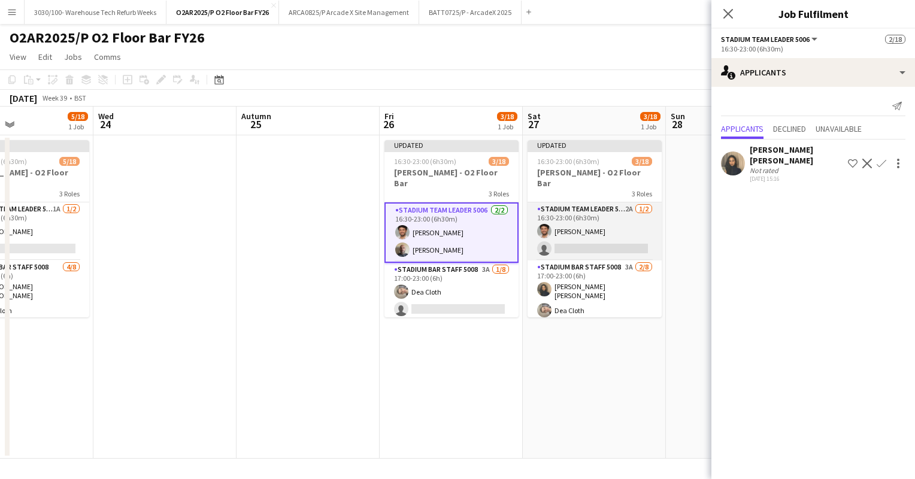
click at [599, 213] on app-card-role "Stadium Team Leader 5006 2A [DATE] 16:30-23:00 (6h30m) [PERSON_NAME] single-neu…" at bounding box center [595, 231] width 134 height 58
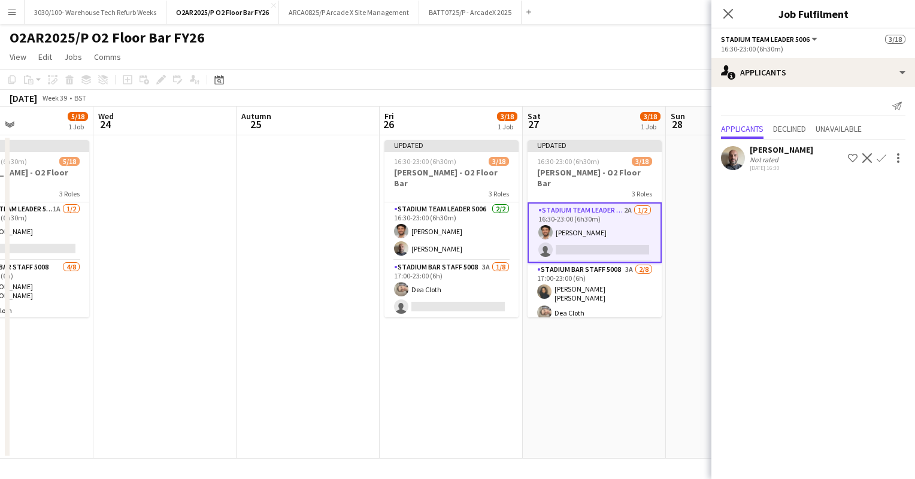
click at [877, 151] on button "Confirm" at bounding box center [882, 158] width 14 height 14
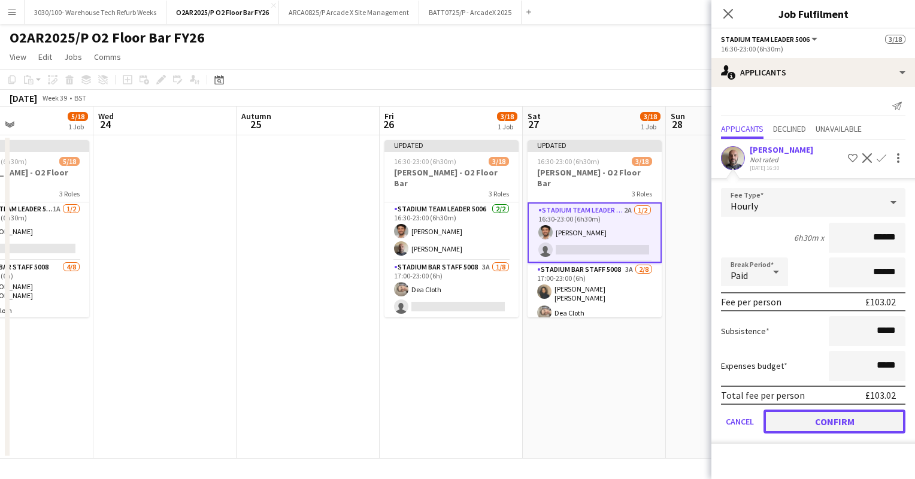
click at [810, 415] on button "Confirm" at bounding box center [835, 422] width 142 height 24
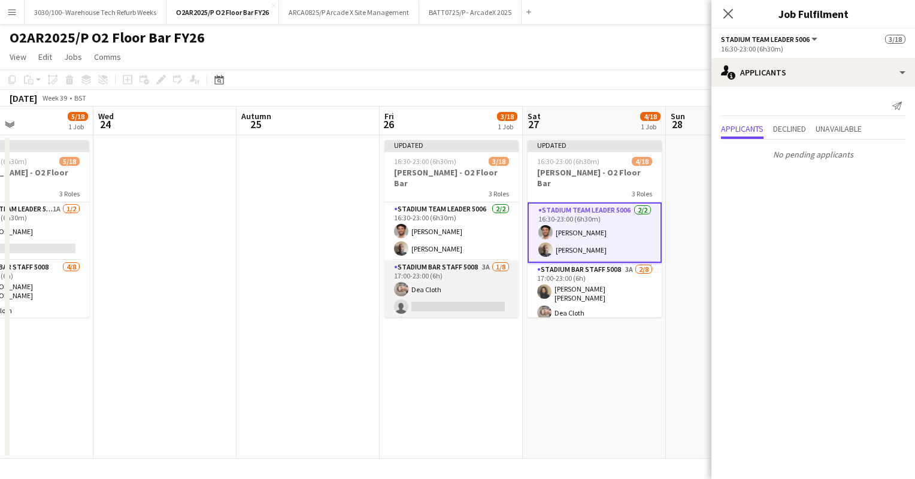
scroll to position [25, 0]
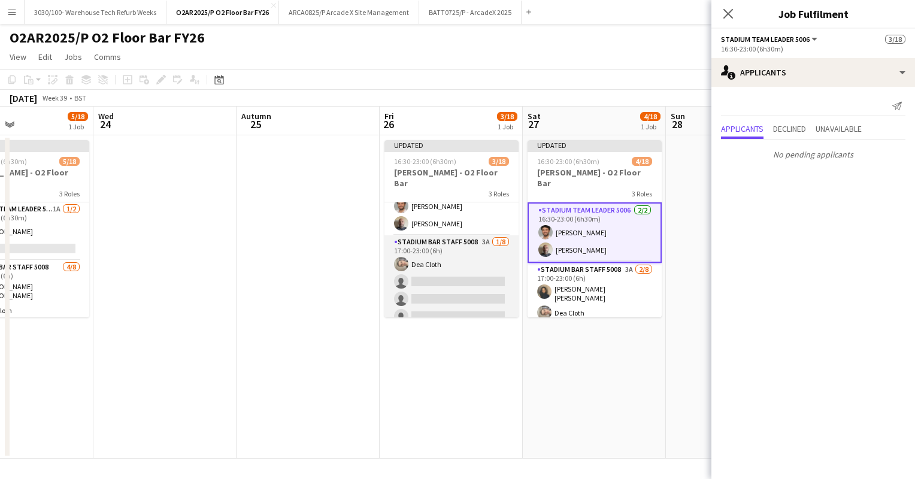
click at [478, 253] on app-card-role "Stadium Bar Staff 5008 3A [DATE] 17:00-23:00 (6h) Dea Cloth single-neutral-acti…" at bounding box center [452, 316] width 134 height 162
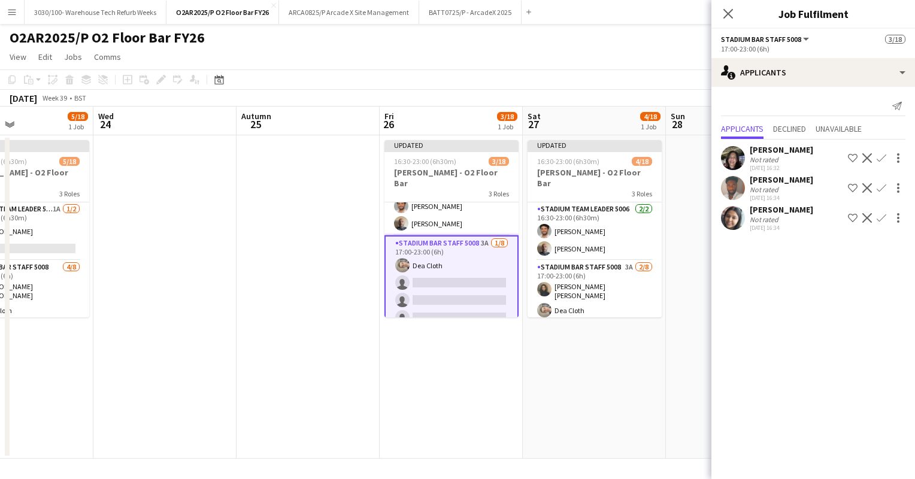
click at [882, 158] on app-icon "Confirm" at bounding box center [882, 158] width 10 height 10
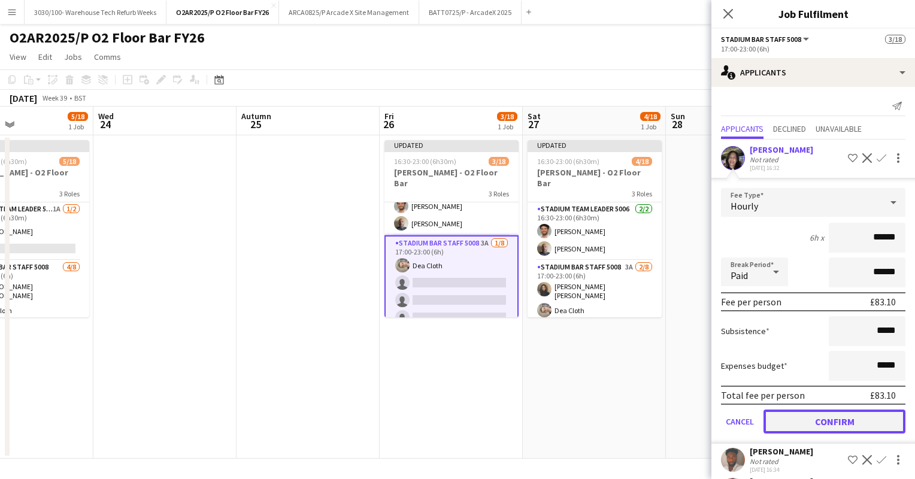
click at [810, 424] on button "Confirm" at bounding box center [835, 422] width 142 height 24
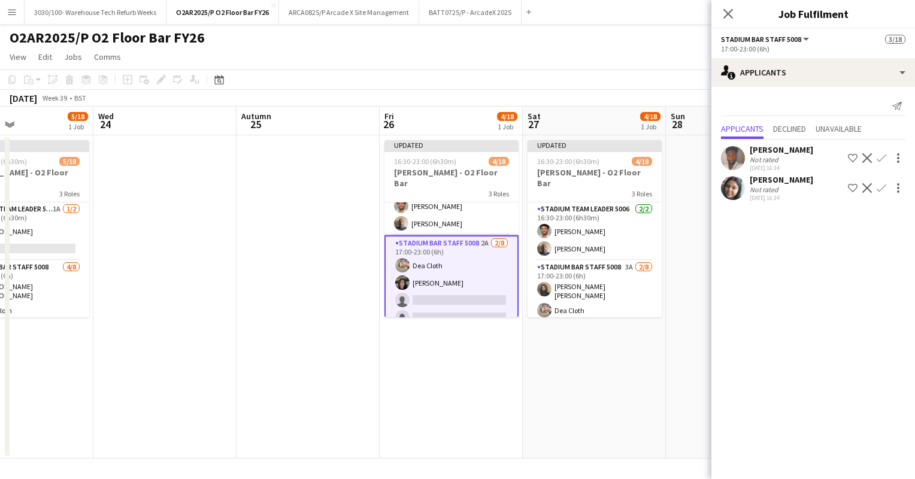
click at [881, 157] on app-icon "Confirm" at bounding box center [882, 158] width 10 height 10
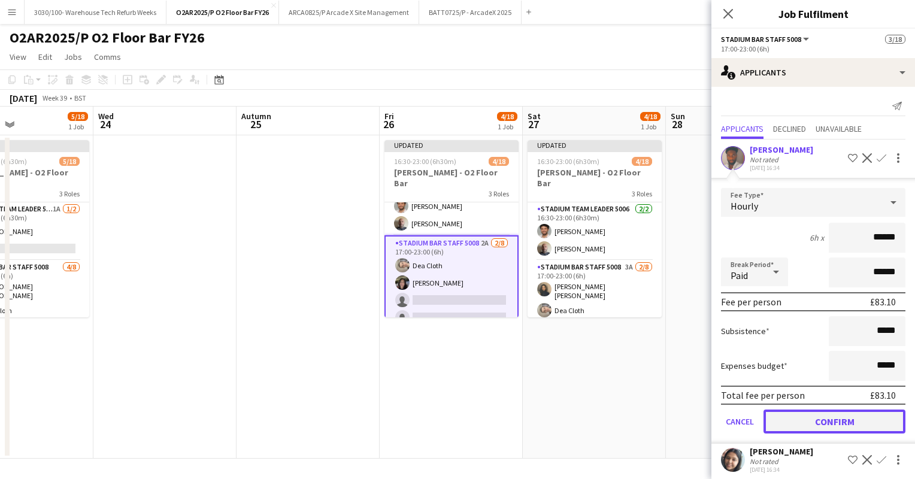
click at [819, 434] on button "Confirm" at bounding box center [835, 422] width 142 height 24
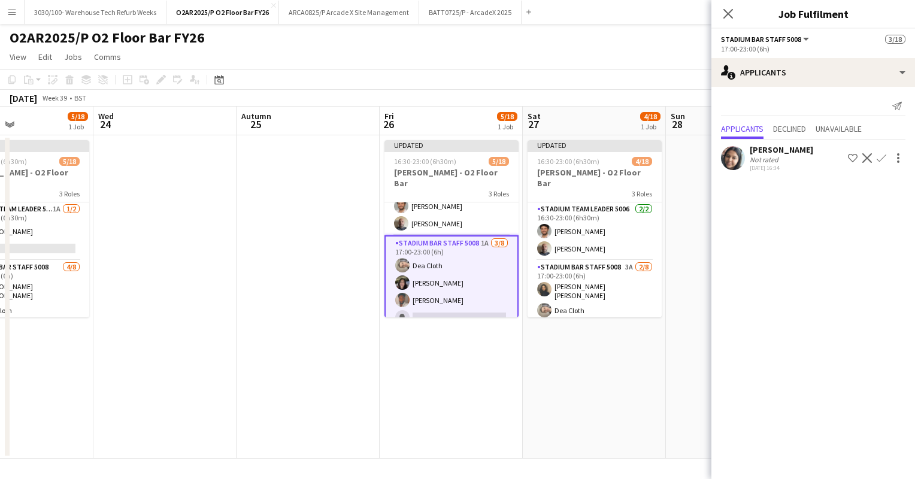
click at [879, 163] on button "Confirm" at bounding box center [882, 158] width 14 height 14
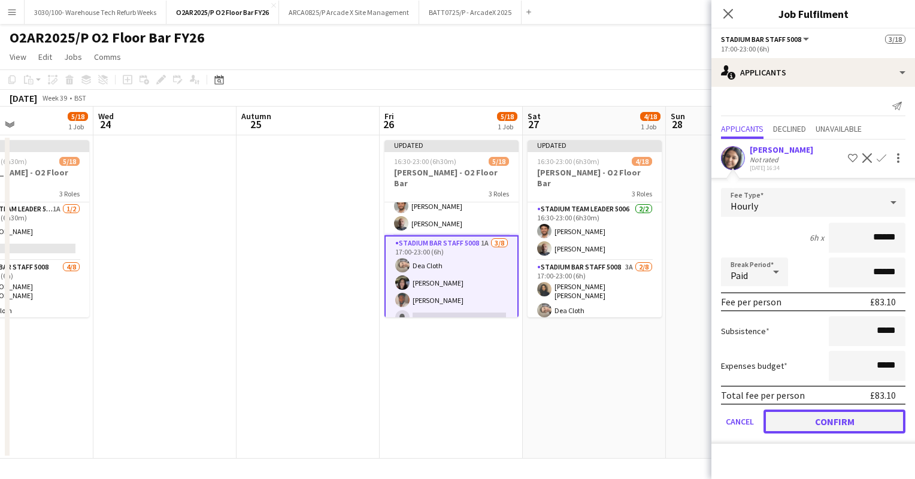
click at [827, 415] on button "Confirm" at bounding box center [835, 422] width 142 height 24
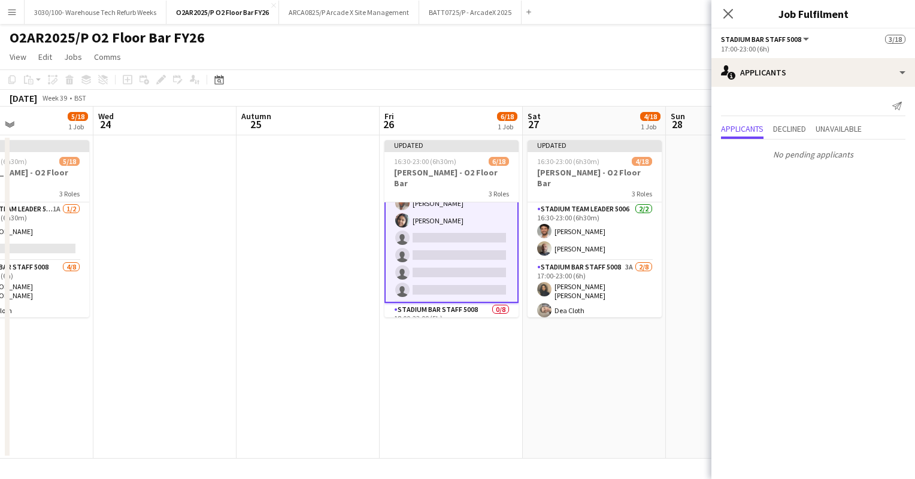
scroll to position [133, 0]
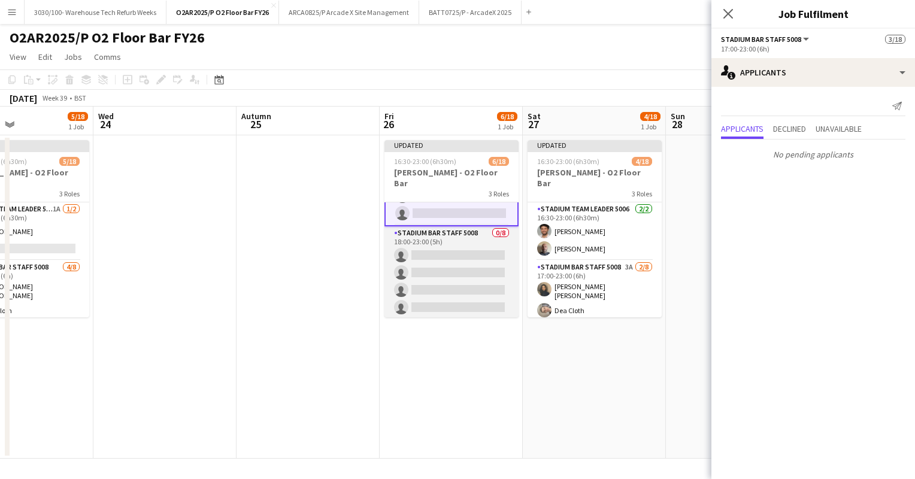
click at [455, 252] on app-card-role "Stadium Bar Staff 5008 0/8 18:00-23:00 (5h) single-neutral-actions single-neutr…" at bounding box center [452, 307] width 134 height 162
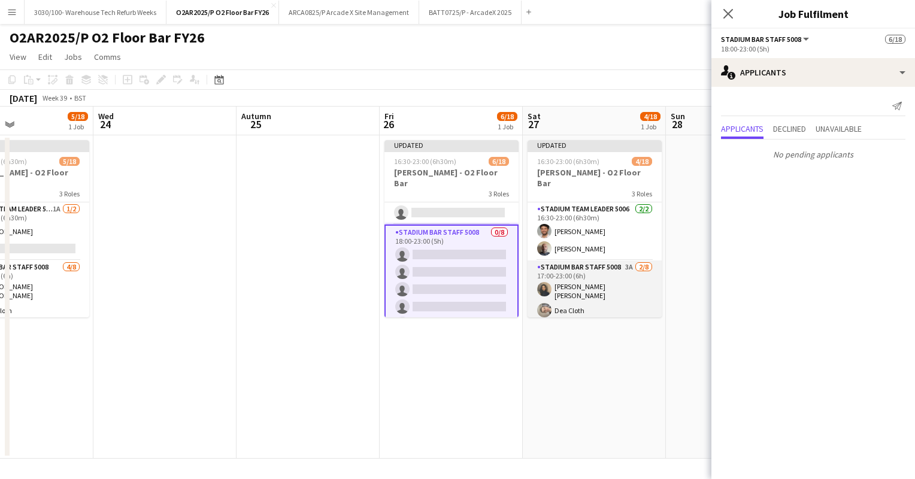
click at [591, 283] on app-card-role "Stadium Bar Staff 5008 3A [DATE] 17:00-23:00 (6h) [PERSON_NAME] [PERSON_NAME] C…" at bounding box center [595, 344] width 134 height 166
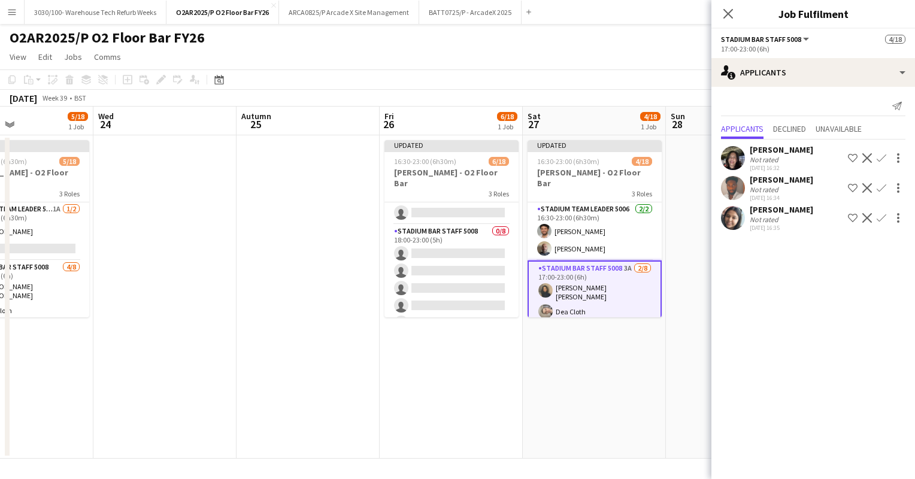
click at [881, 159] on app-icon "Confirm" at bounding box center [882, 158] width 10 height 10
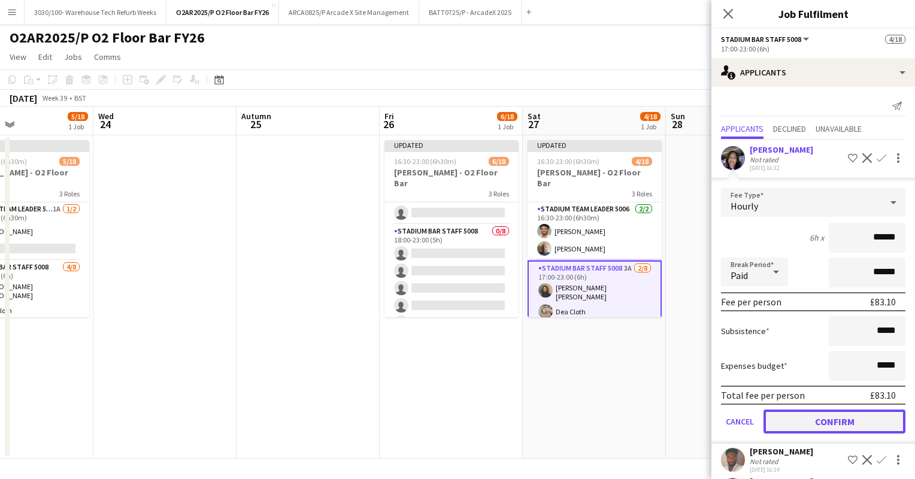
click at [836, 421] on button "Confirm" at bounding box center [835, 422] width 142 height 24
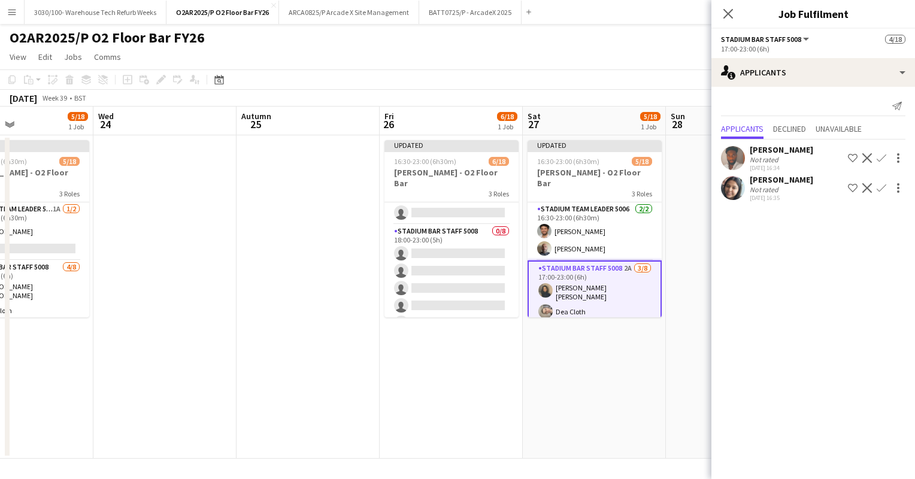
click at [881, 158] on app-icon "Confirm" at bounding box center [882, 158] width 10 height 10
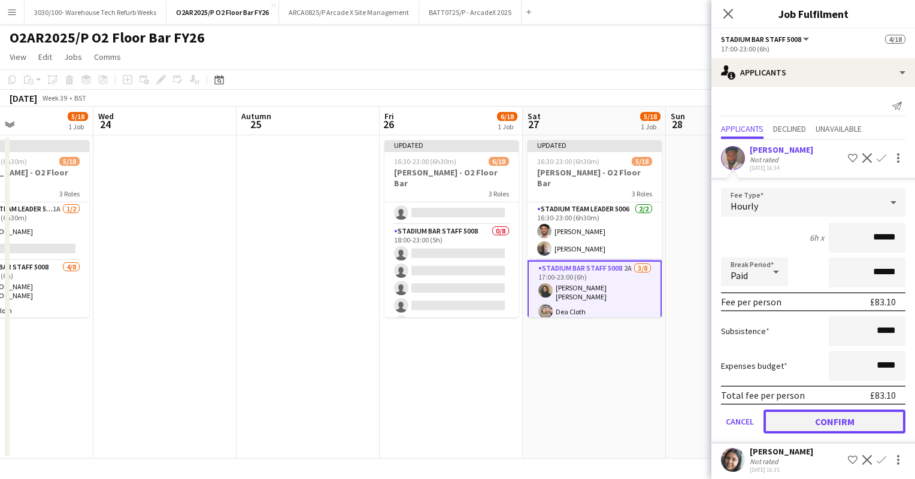
click at [846, 433] on button "Confirm" at bounding box center [835, 422] width 142 height 24
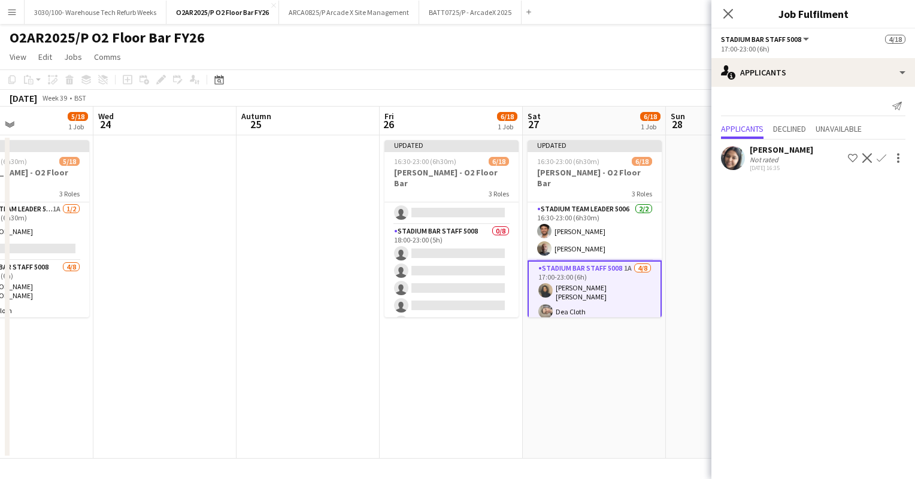
click at [879, 161] on app-icon "Confirm" at bounding box center [882, 158] width 10 height 10
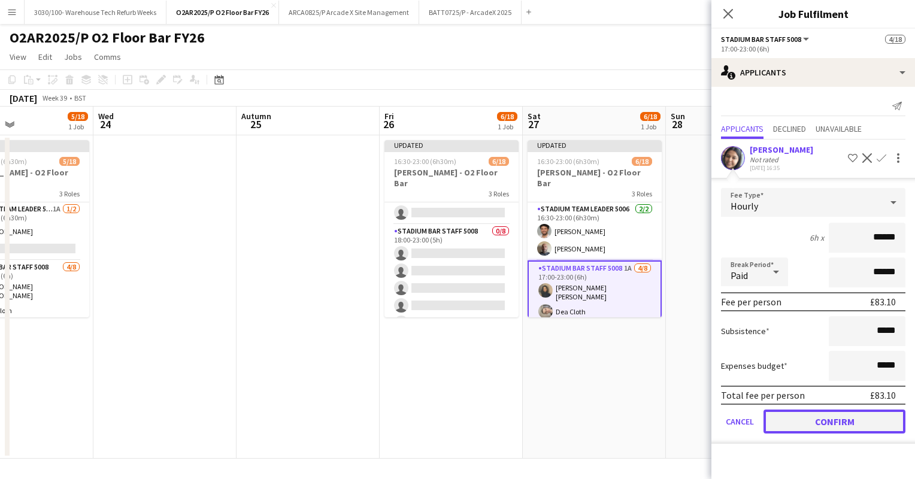
click at [828, 422] on button "Confirm" at bounding box center [835, 422] width 142 height 24
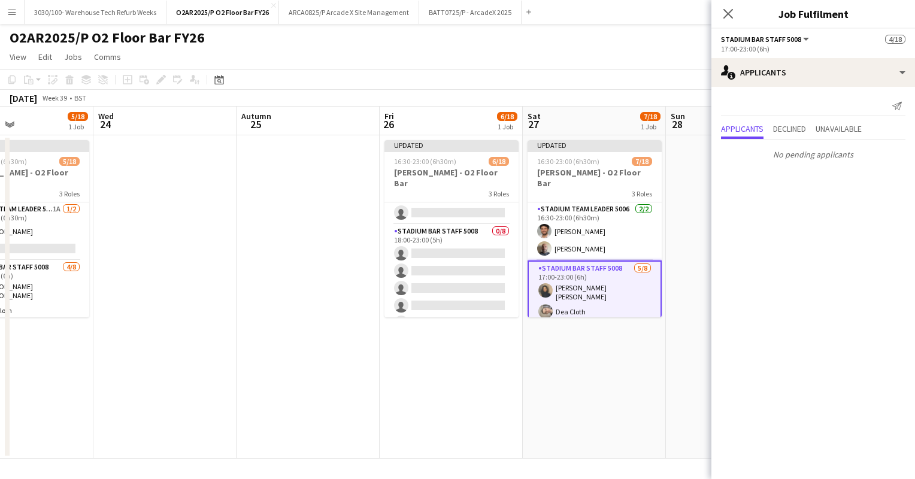
click at [679, 252] on app-date-cell at bounding box center [737, 296] width 143 height 323
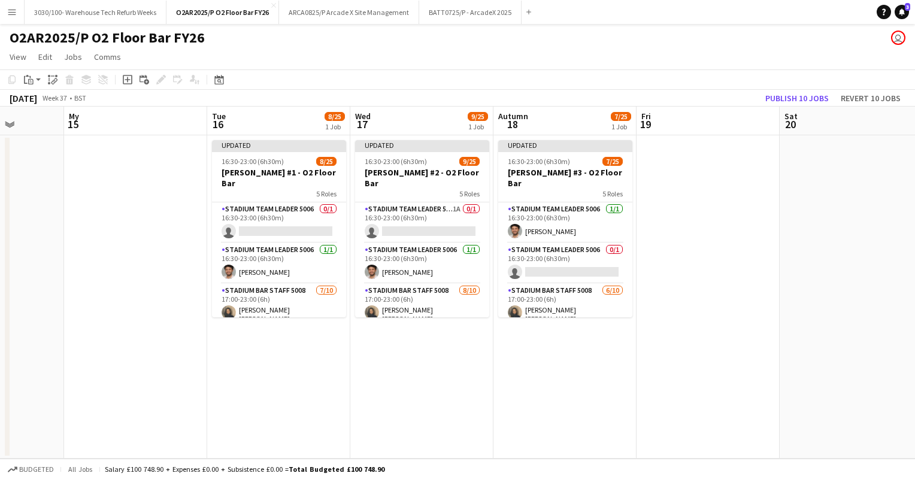
scroll to position [0, 271]
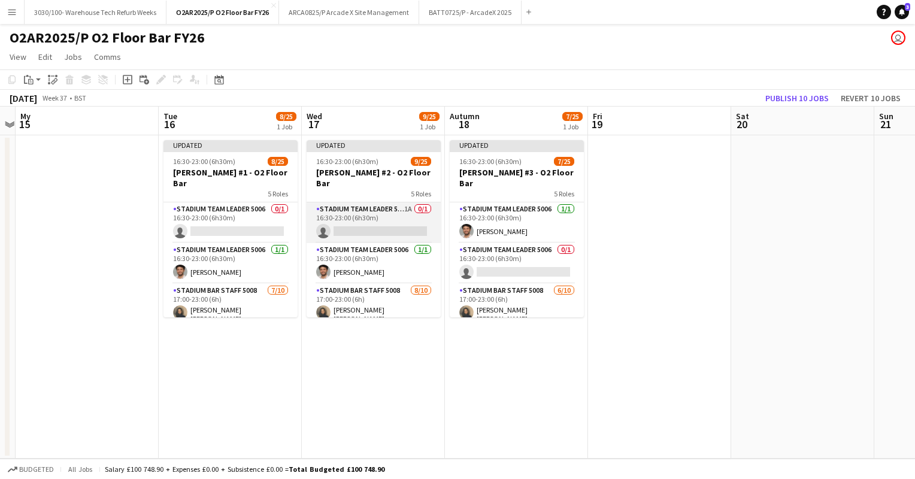
click at [364, 210] on app-card-role "Stadium Team Leader 5006 1A 0/1 16:30-23:00 (6h30m) single-neutral-actions" at bounding box center [374, 222] width 134 height 41
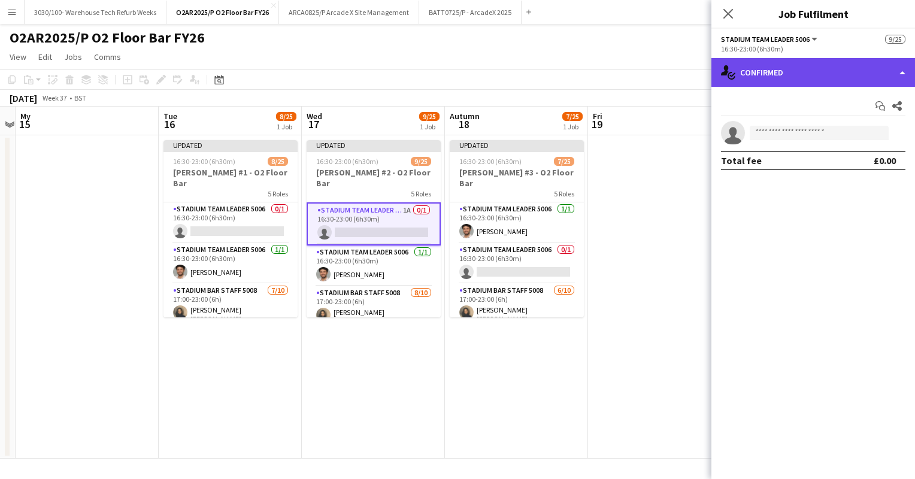
click at [812, 59] on div "single-neutral-actions-check-2 Confirmed" at bounding box center [814, 72] width 204 height 29
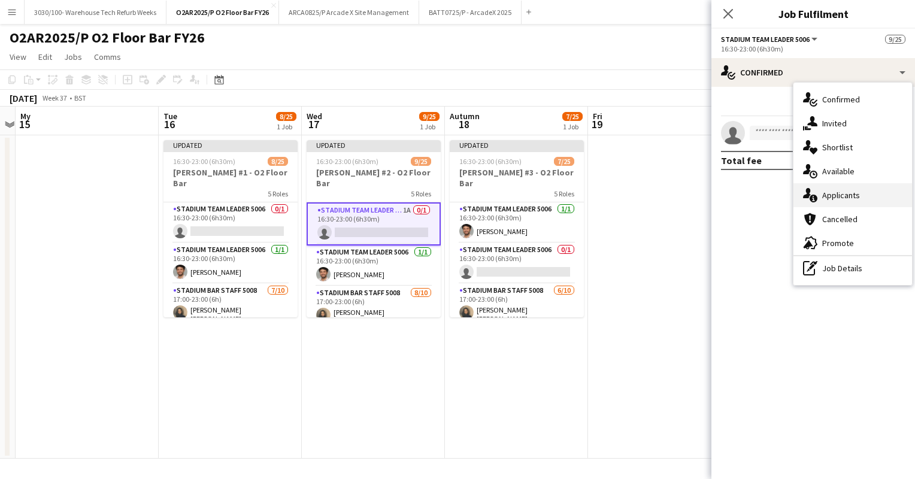
click at [846, 185] on div "single-neutral-actions-information Applicants" at bounding box center [853, 195] width 119 height 24
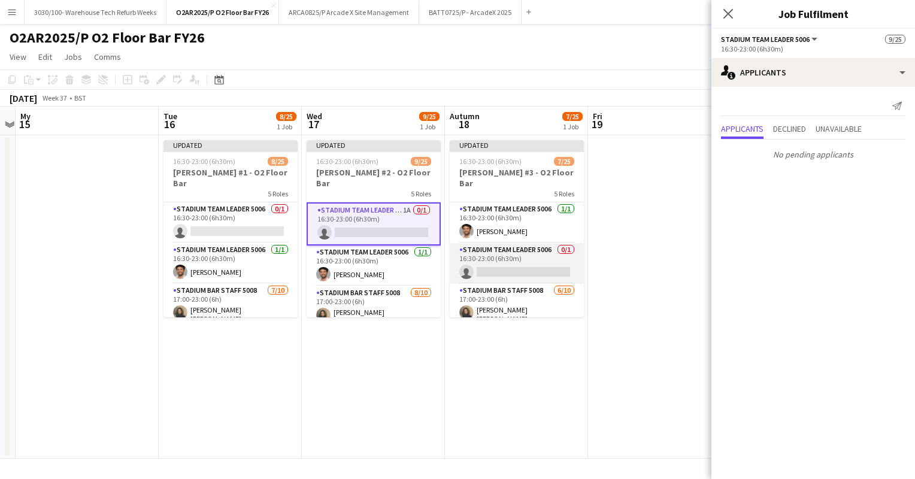
click at [500, 244] on app-card-role "Stadium Team Leader 5006 0/1 16:30-23:00 (6h30m) single-neutral-actions" at bounding box center [517, 263] width 134 height 41
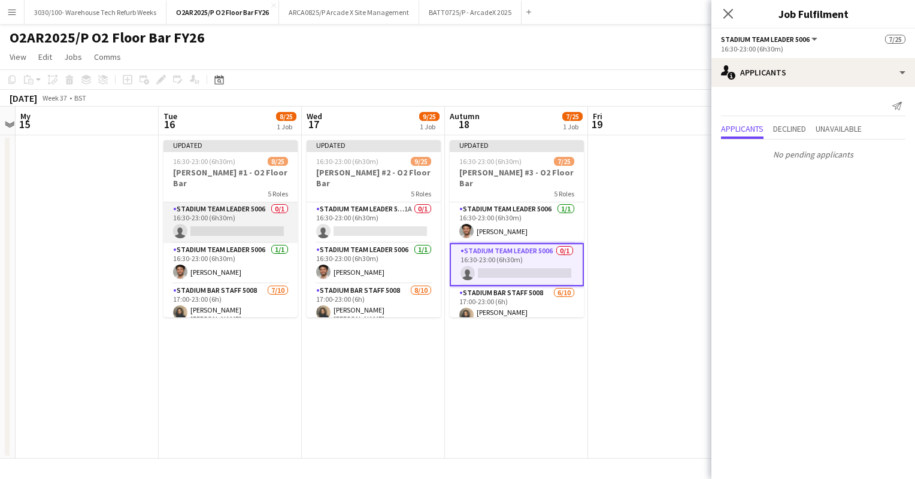
click at [228, 214] on app-card-role "Stadium Team Leader 5006 0/1 16:30-23:00 (6h30m) single-neutral-actions" at bounding box center [231, 222] width 134 height 41
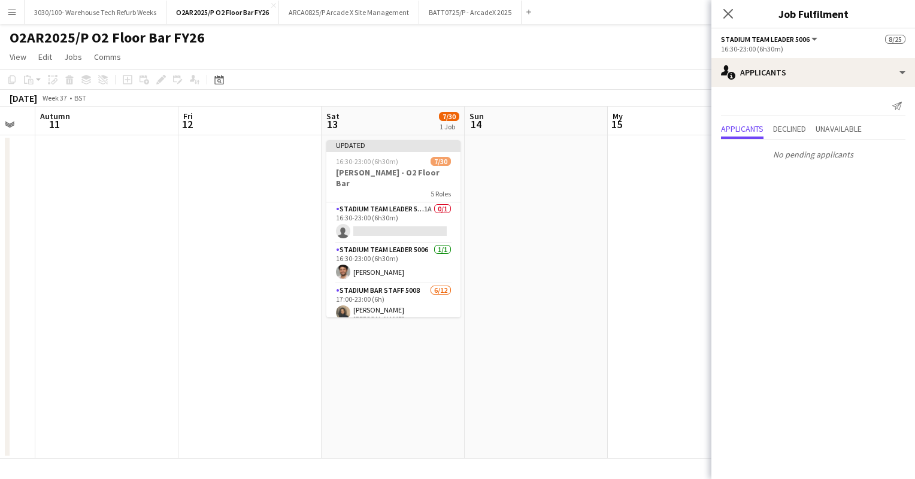
scroll to position [0, 356]
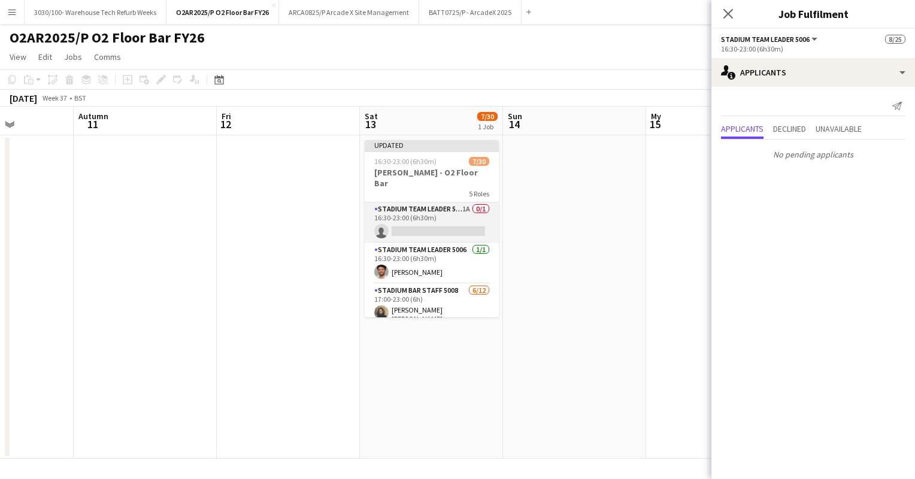
click at [393, 211] on app-card-role "Stadium Team Leader 5006 1A 0/1 16:30-23:00 (6h30m) single-neutral-actions" at bounding box center [432, 222] width 134 height 41
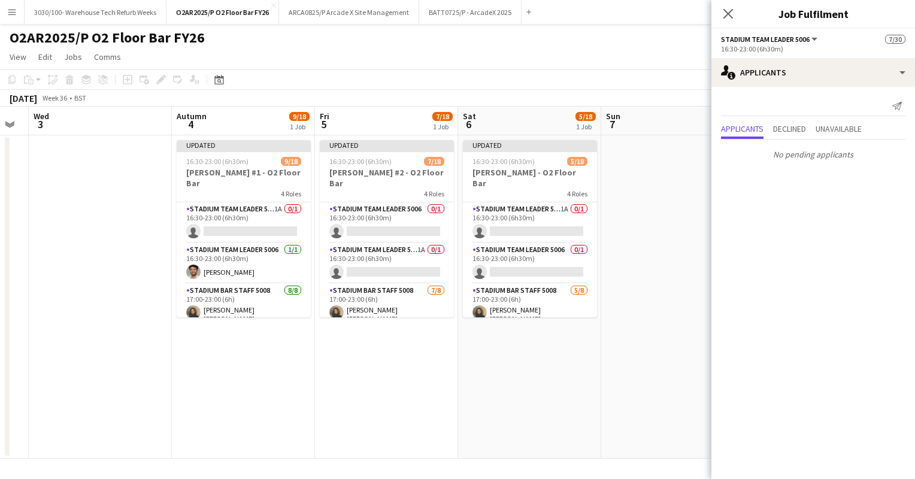
scroll to position [0, 257]
click at [507, 206] on app-card-role "Stadium Team Leader 5006 1A 0/1 16:30-23:00 (6h30m) single-neutral-actions" at bounding box center [531, 222] width 134 height 41
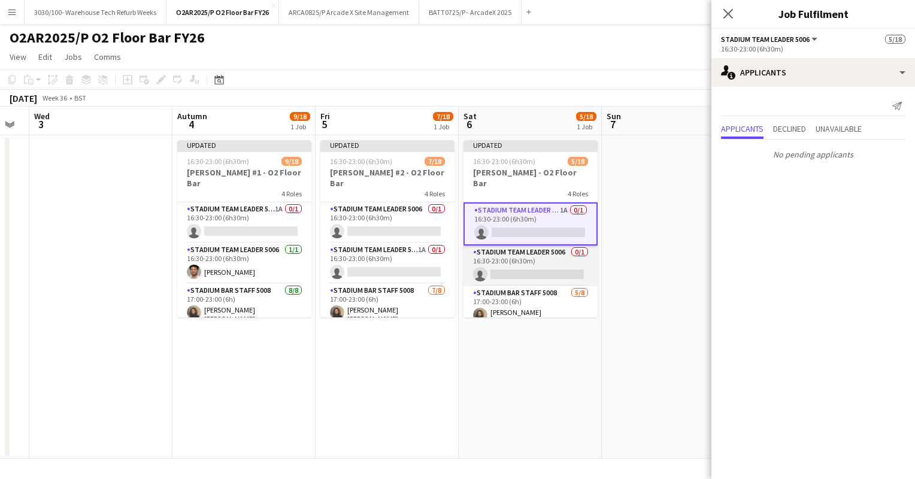
click at [498, 256] on app-card-role "Stadium Team Leader 5006 0/1 16:30-23:00 (6h30m) single-neutral-actions" at bounding box center [531, 266] width 134 height 41
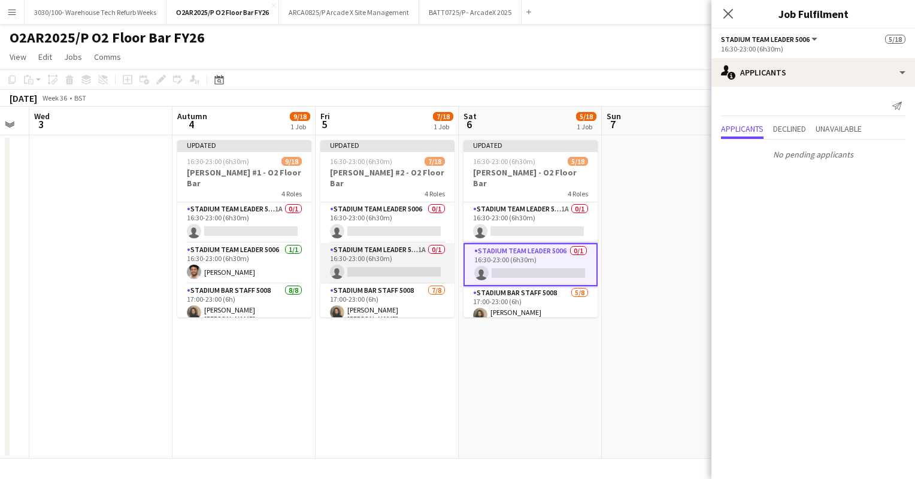
click at [400, 258] on app-card-role "Stadium Team Leader 5006 1A 0/1 16:30-23:00 (6h30m) single-neutral-actions" at bounding box center [387, 263] width 134 height 41
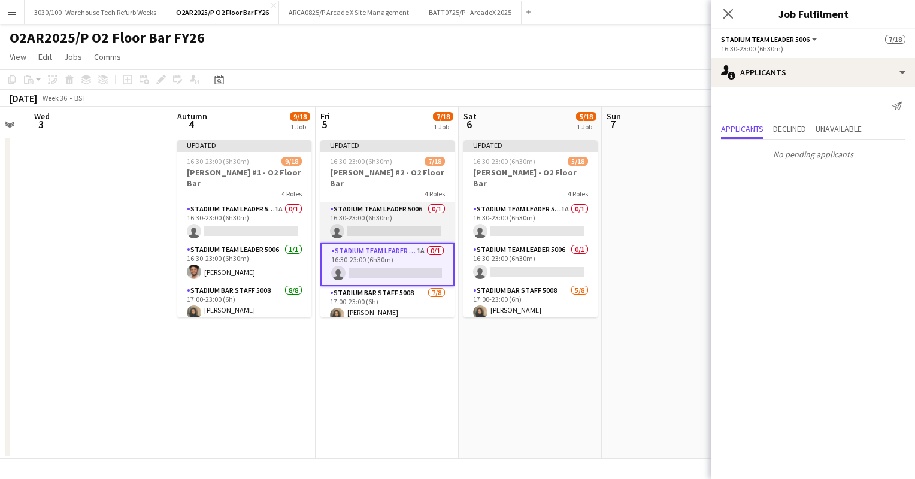
click at [398, 218] on app-card-role "Stadium Team Leader 5006 0/1 16:30-23:00 (6h30m) single-neutral-actions" at bounding box center [387, 222] width 134 height 41
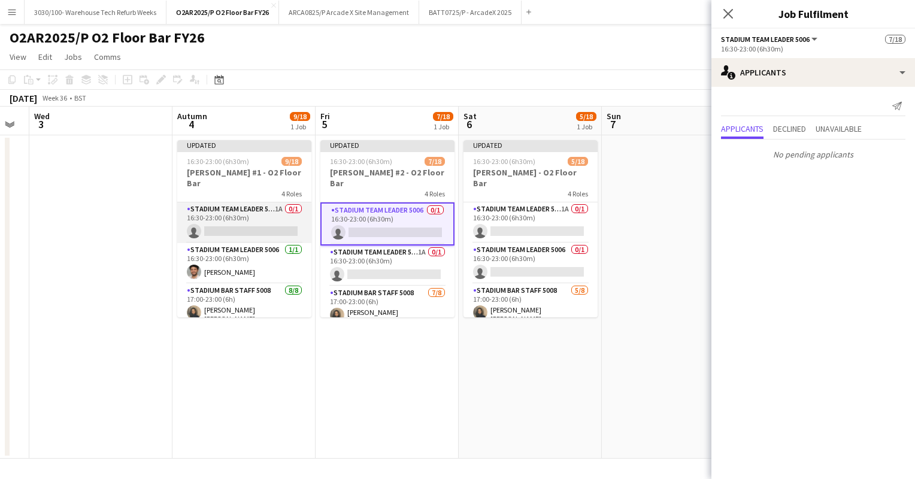
click at [249, 214] on app-card-role "Stadium Team Leader 5006 1A 0/1 16:30-23:00 (6h30m) single-neutral-actions" at bounding box center [244, 222] width 134 height 41
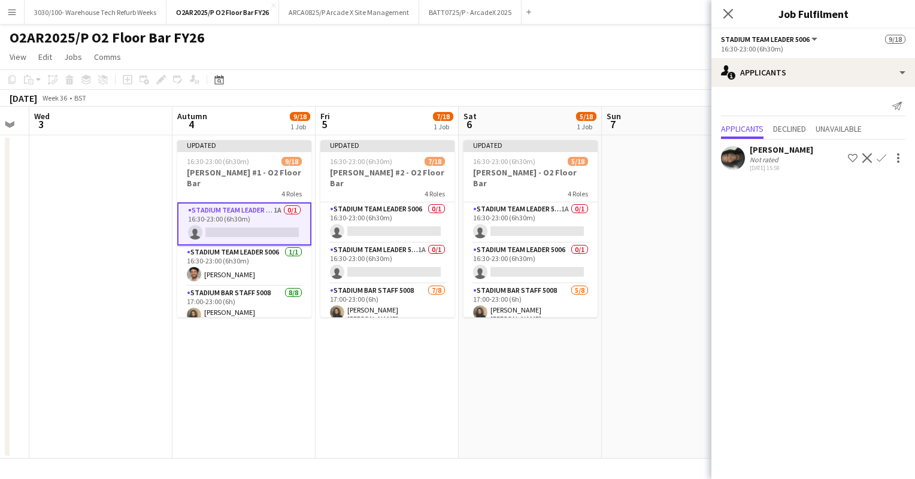
click at [534, 52] on app-page-menu "View Day view expanded Day view collapsed Month view Date picker Jump to [DATE]…" at bounding box center [457, 58] width 915 height 23
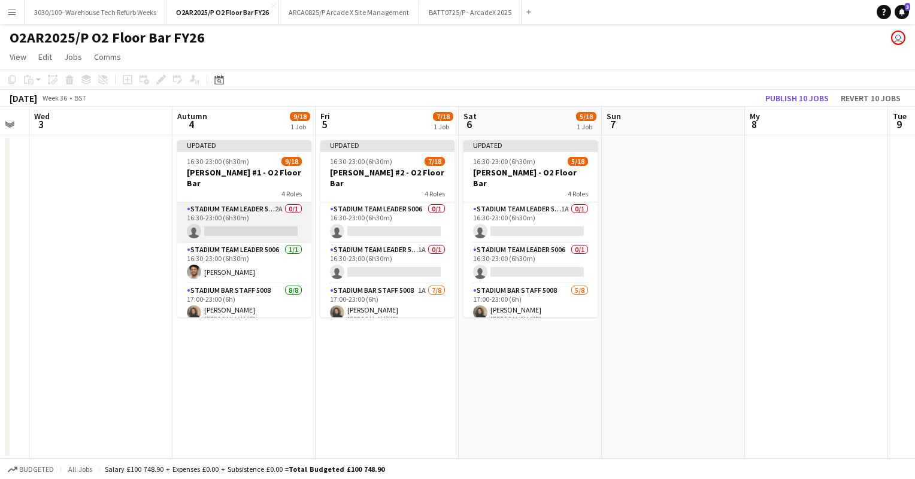
click at [250, 213] on app-card-role "Stadium Team Leader 5006 2A 0/1 16:30-23:00 (6h30m) single-neutral-actions" at bounding box center [244, 222] width 134 height 41
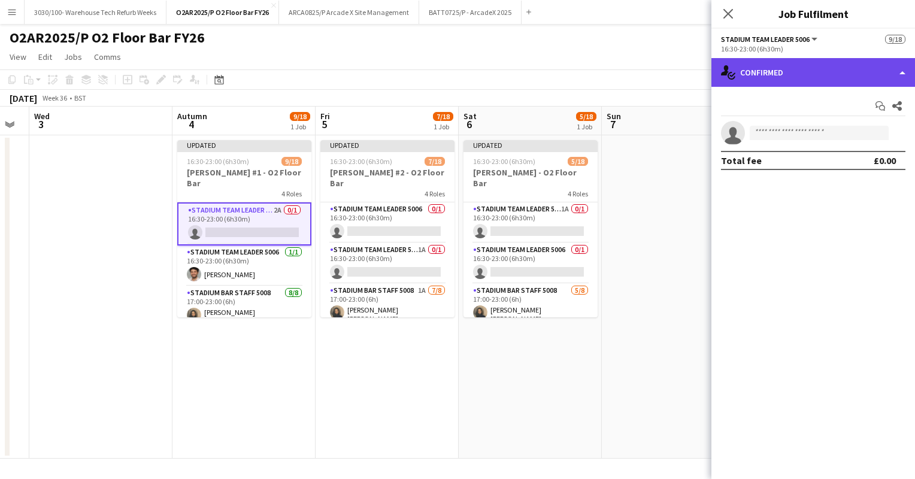
click at [809, 76] on div "single-neutral-actions-check-2 Confirmed" at bounding box center [814, 72] width 204 height 29
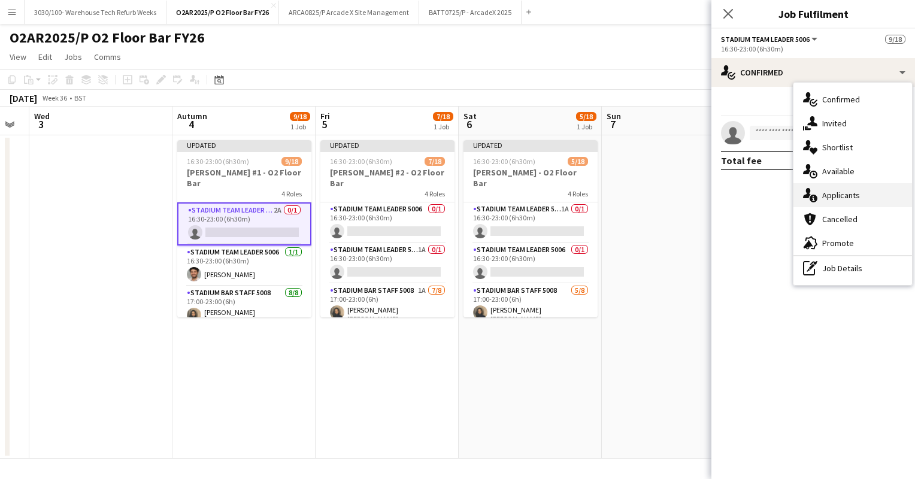
click at [835, 186] on div "single-neutral-actions-information Applicants" at bounding box center [853, 195] width 119 height 24
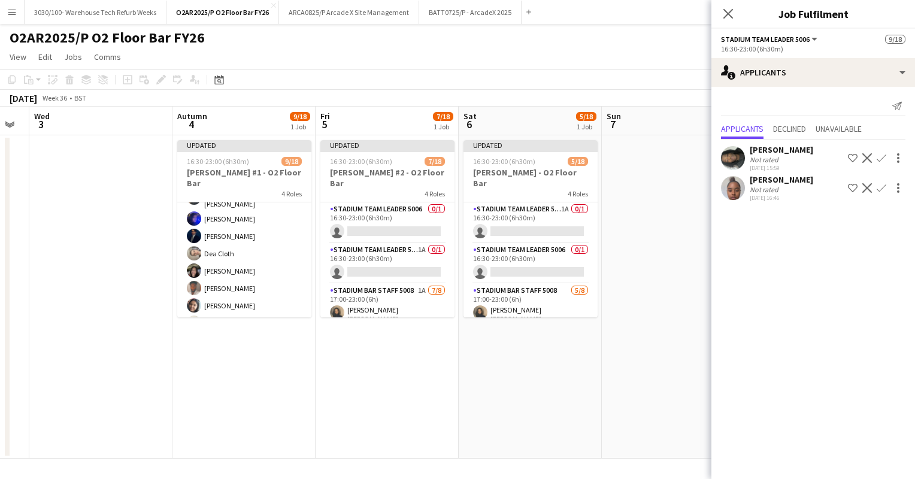
click at [240, 241] on app-card-role "Stadium Bar Staff 5008 [DATE] 17:00-23:00 (6h) [PERSON_NAME] [PERSON_NAME] [PER…" at bounding box center [244, 252] width 134 height 166
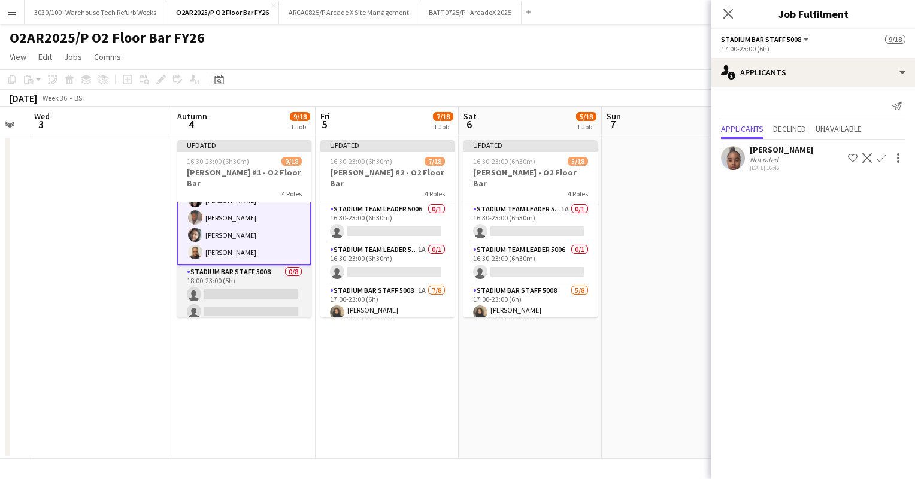
click at [242, 274] on app-card-role "Stadium Bar Staff 5008 0/8 18:00-23:00 (5h) single-neutral-actions single-neutr…" at bounding box center [244, 346] width 134 height 162
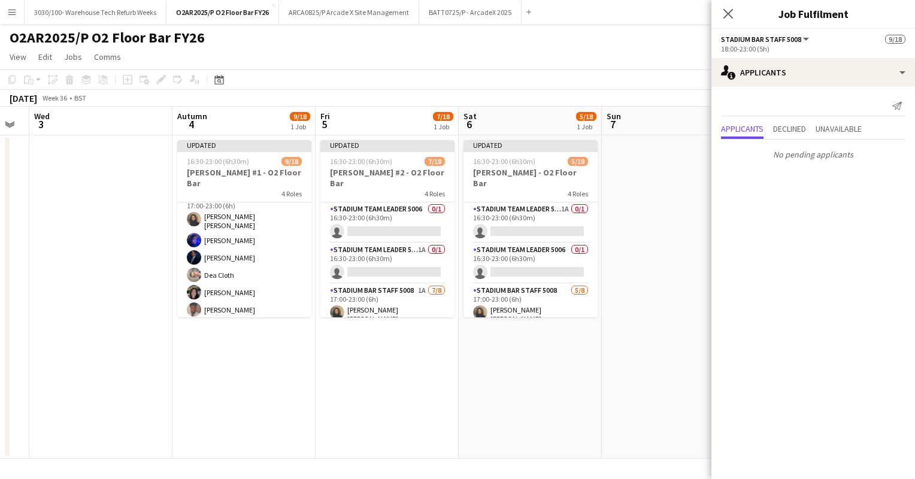
scroll to position [93, 0]
click at [393, 218] on app-card-role "Stadium Team Leader 5006 0/1 16:30-23:00 (6h30m) single-neutral-actions" at bounding box center [387, 222] width 134 height 41
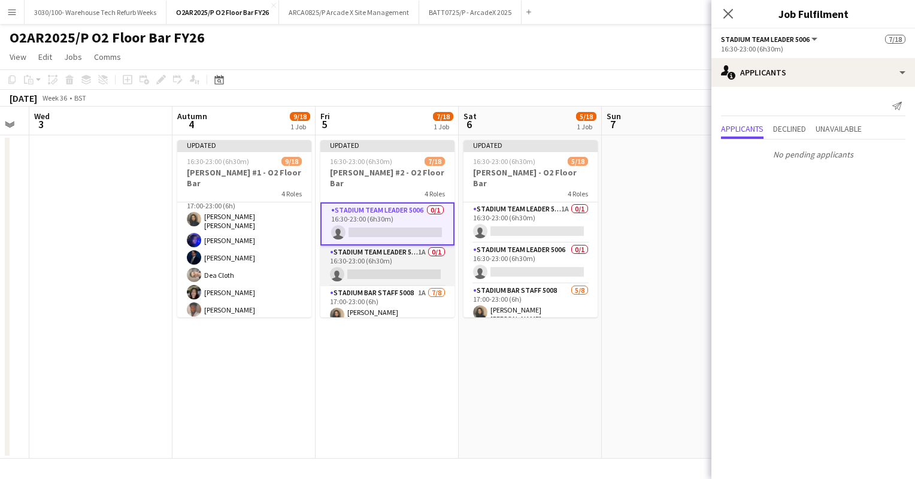
click at [383, 264] on app-card-role "Stadium Team Leader 5006 1A 0/1 16:30-23:00 (6h30m) single-neutral-actions" at bounding box center [387, 266] width 134 height 41
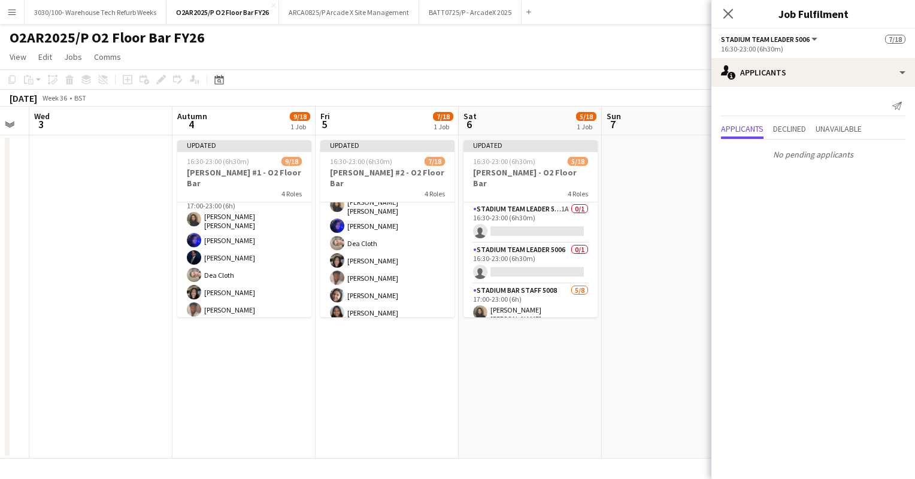
click at [383, 264] on app-card-role "Stadium Bar Staff 5008 1A [DATE] 17:00-23:00 (6h) [PERSON_NAME] [PERSON_NAME] C…" at bounding box center [387, 259] width 134 height 166
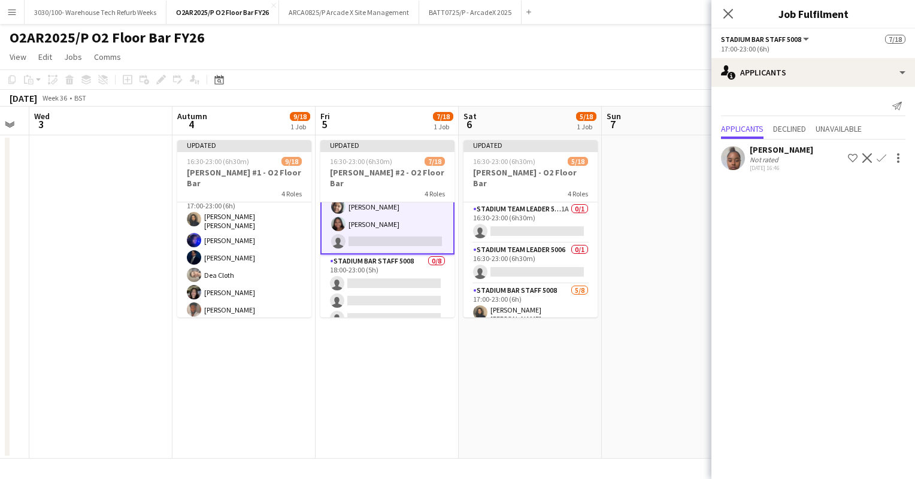
scroll to position [195, 0]
click at [879, 159] on app-icon "Confirm" at bounding box center [882, 158] width 10 height 10
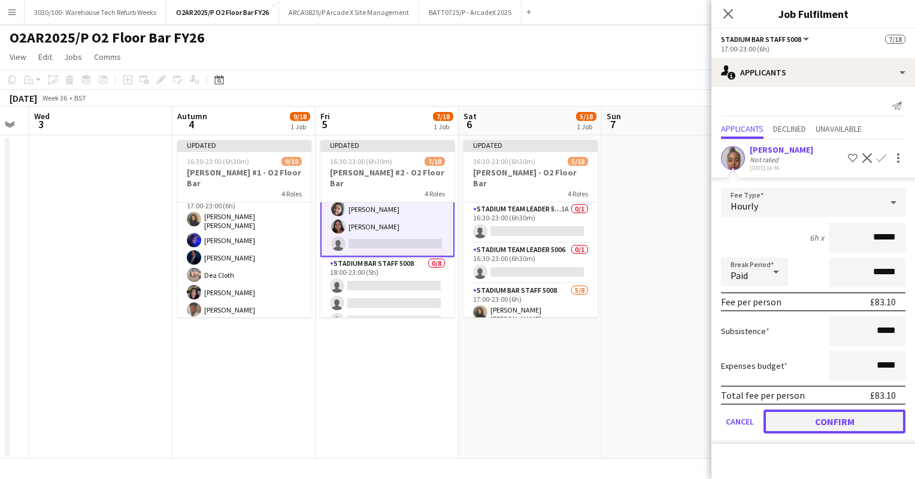
click at [818, 427] on button "Confirm" at bounding box center [835, 422] width 142 height 24
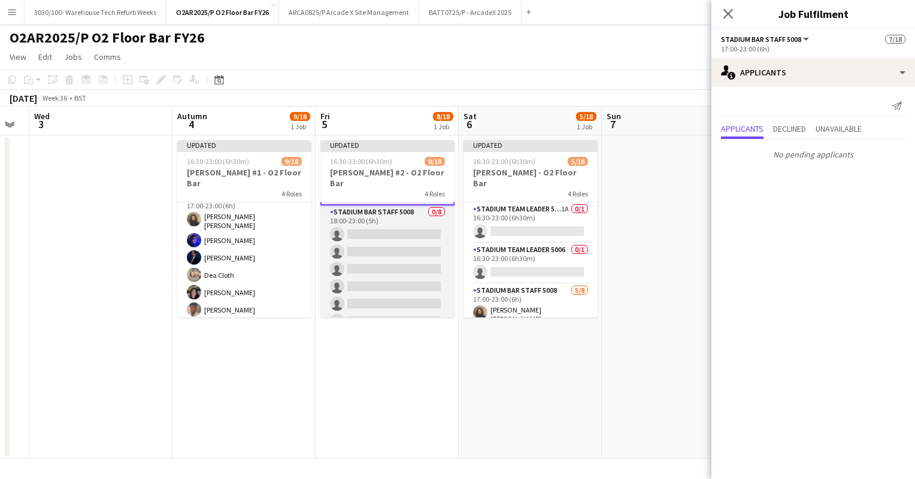
click at [400, 244] on app-card-role "Stadium Bar Staff 5008 0/8 18:00-23:00 (5h) single-neutral-actions single-neutr…" at bounding box center [387, 286] width 134 height 162
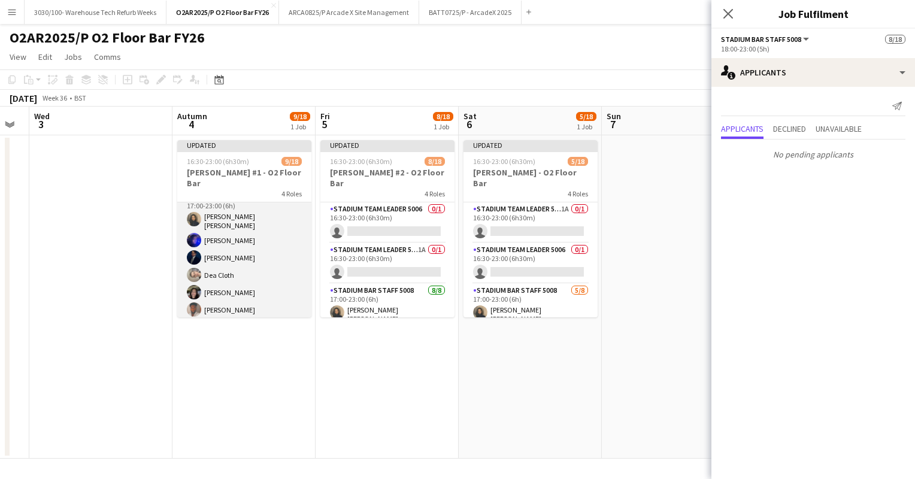
scroll to position [0, 0]
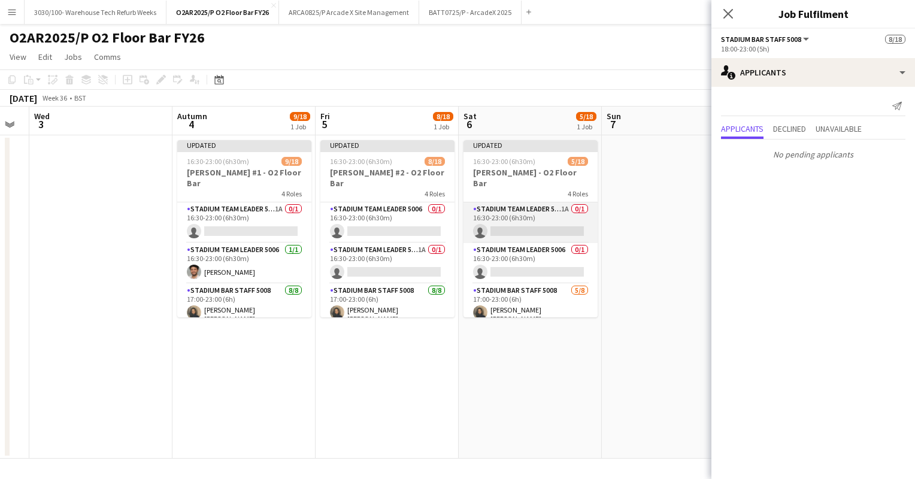
click at [521, 211] on app-card-role "Stadium Team Leader 5006 1A 0/1 16:30-23:00 (6h30m) single-neutral-actions" at bounding box center [531, 222] width 134 height 41
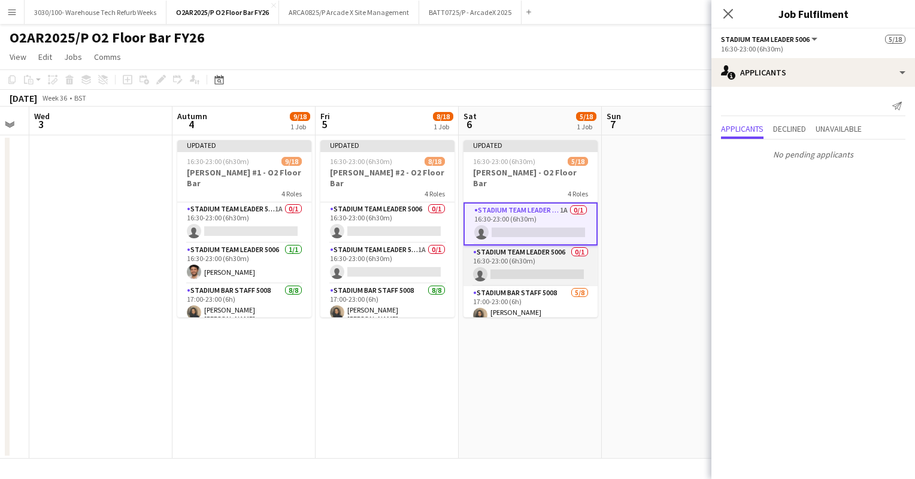
click at [518, 253] on app-card-role "Stadium Team Leader 5006 0/1 16:30-23:00 (6h30m) single-neutral-actions" at bounding box center [531, 266] width 134 height 41
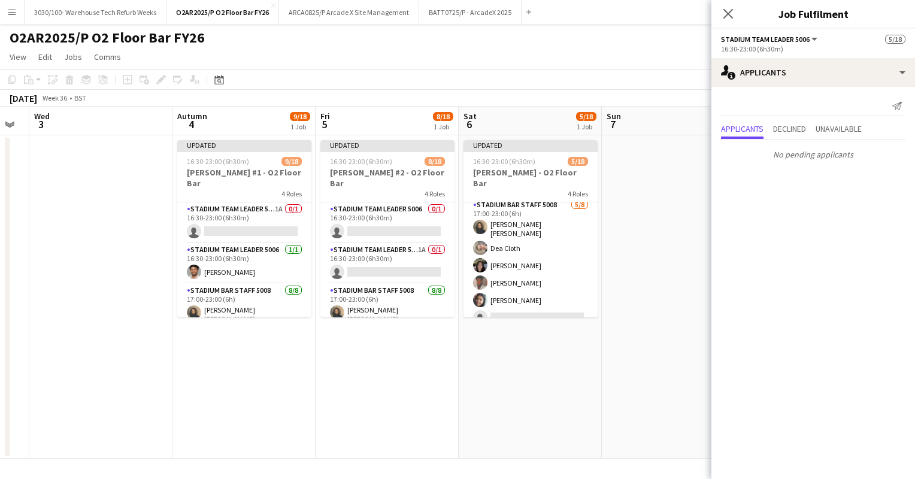
click at [518, 253] on app-card-role "Stadium Bar Staff 5008 [DATE] 17:00-23:00 (6h) [PERSON_NAME] [PERSON_NAME] Clot…" at bounding box center [531, 281] width 134 height 166
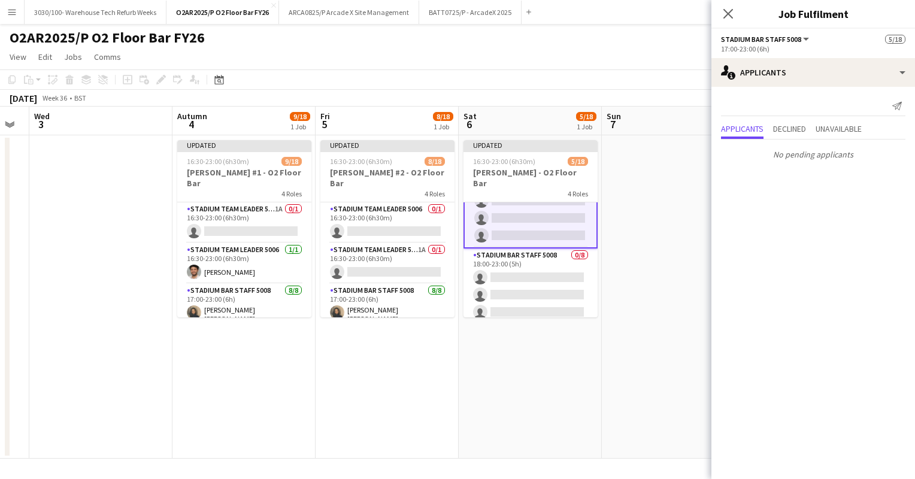
click at [518, 253] on app-card-role "Stadium Bar Staff 5008 0/8 18:00-23:00 (5h) single-neutral-actions single-neutr…" at bounding box center [531, 330] width 134 height 162
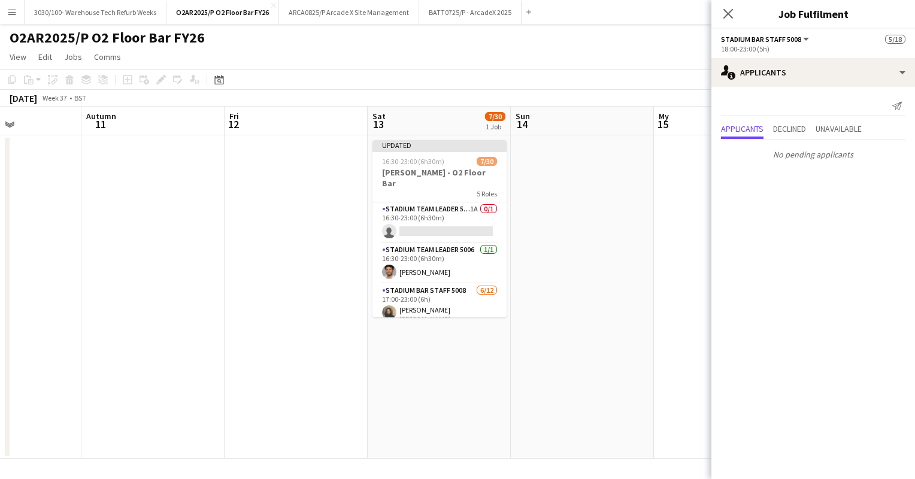
scroll to position [0, 498]
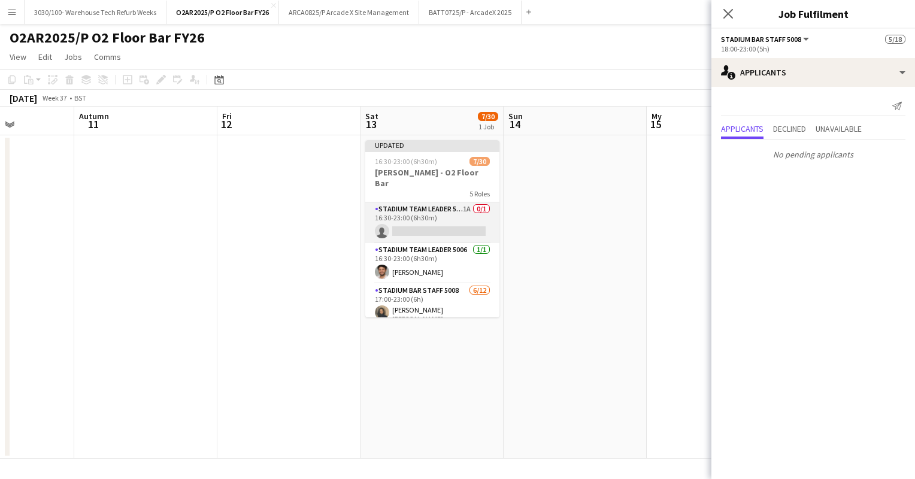
click at [441, 220] on app-card-role "Stadium Team Leader 5006 1A 0/1 16:30-23:00 (6h30m) single-neutral-actions" at bounding box center [432, 222] width 134 height 41
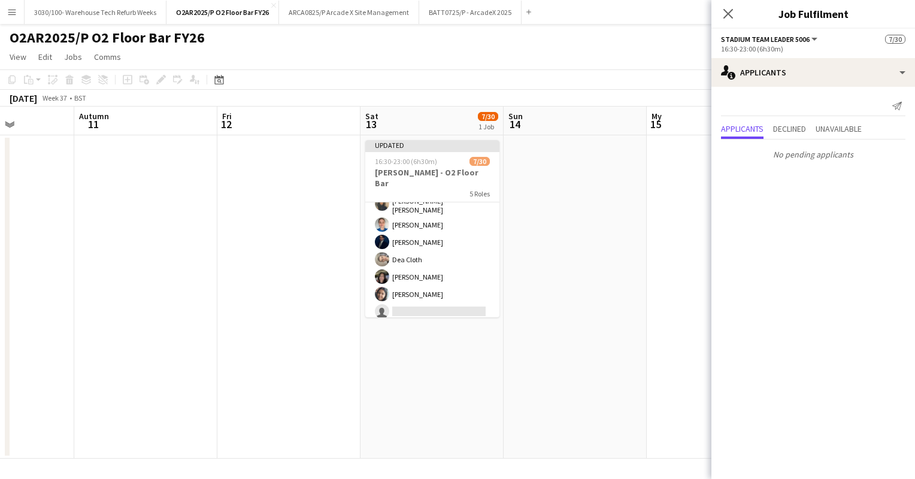
click at [441, 247] on app-card-role "Stadium Bar Staff 5008 [DATE] 17:00-23:00 (6h) [PERSON_NAME] [PERSON_NAME] [PER…" at bounding box center [432, 292] width 134 height 235
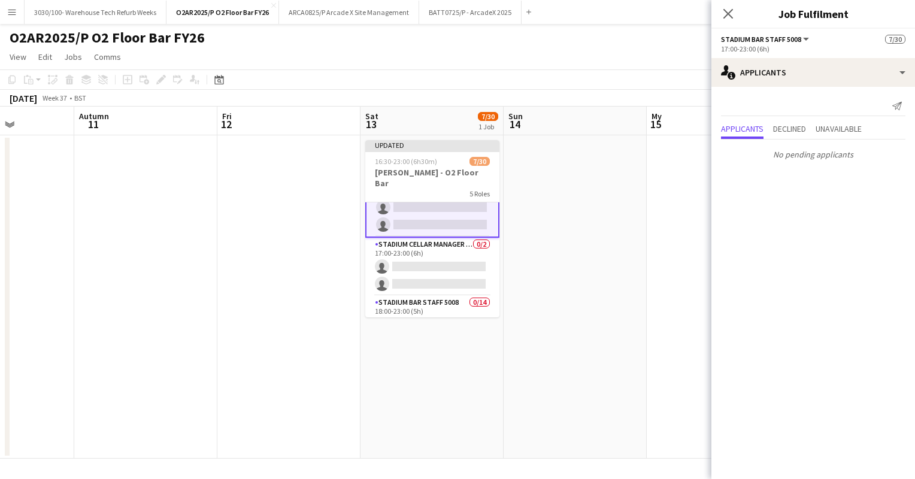
click at [441, 247] on app-card-role "Stadium Cellar Manager 5006 0/2 17:00-23:00 (6h) single-neutral-actions single-…" at bounding box center [432, 267] width 134 height 58
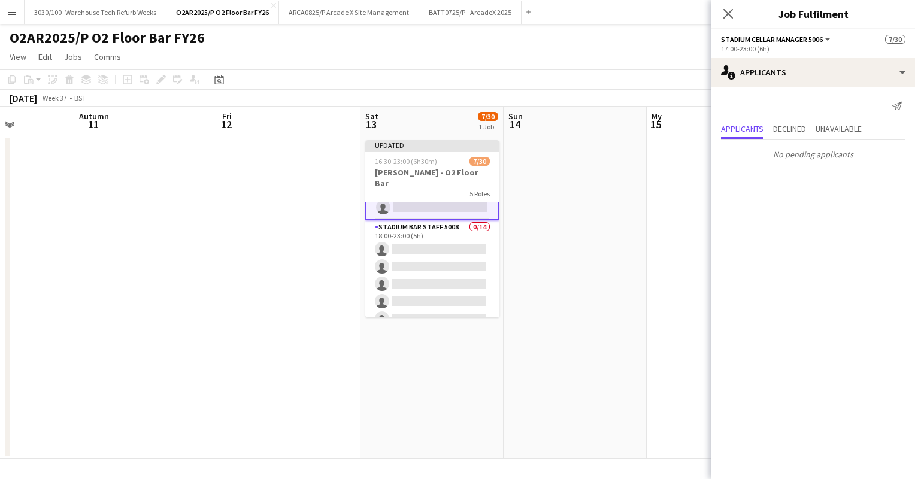
click at [441, 247] on app-card-role "Stadium Bar Staff 5008 0/14 18:00-23:00 (5h) single-neutral-actions single-neut…" at bounding box center [432, 353] width 134 height 267
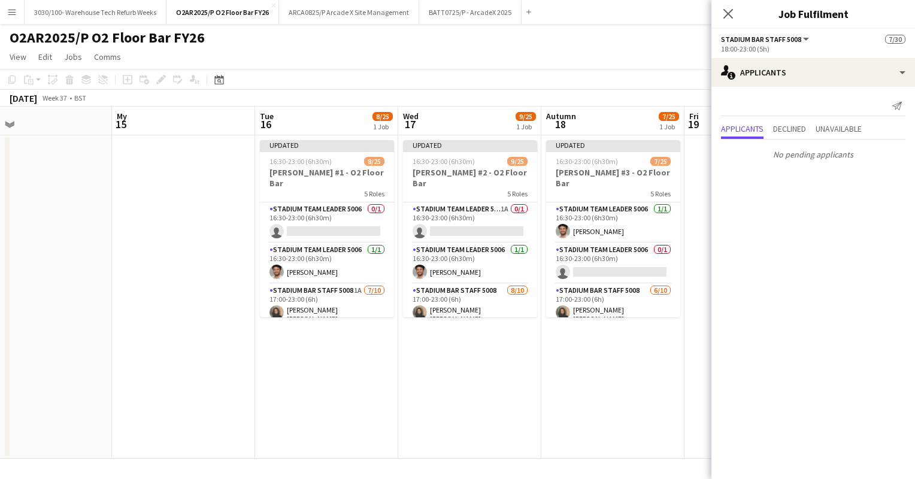
scroll to position [0, 461]
click at [326, 204] on app-card-role "Stadium Team Leader 5006 0/1 16:30-23:00 (6h30m) single-neutral-actions" at bounding box center [326, 222] width 134 height 41
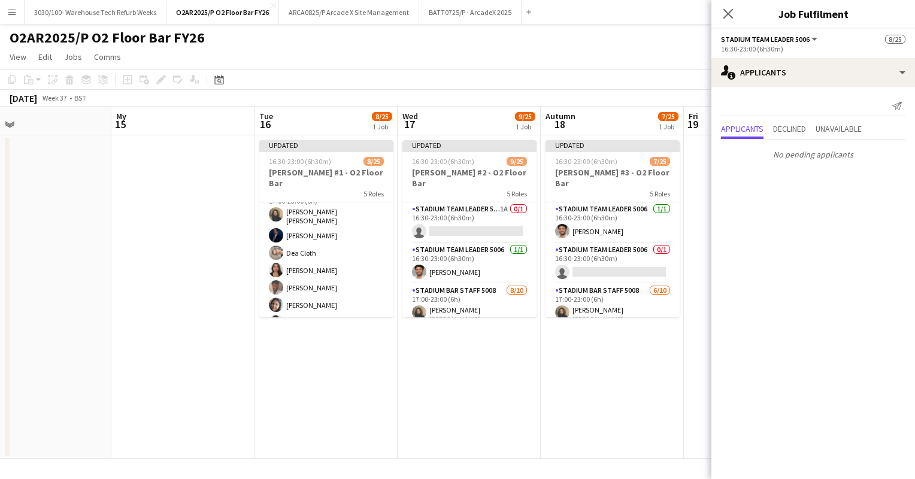
click at [340, 253] on app-card-role "Stadium Bar Staff 5008 1A [DATE] 17:00-23:00 (6h) [PERSON_NAME] [PERSON_NAME] D…" at bounding box center [326, 286] width 134 height 201
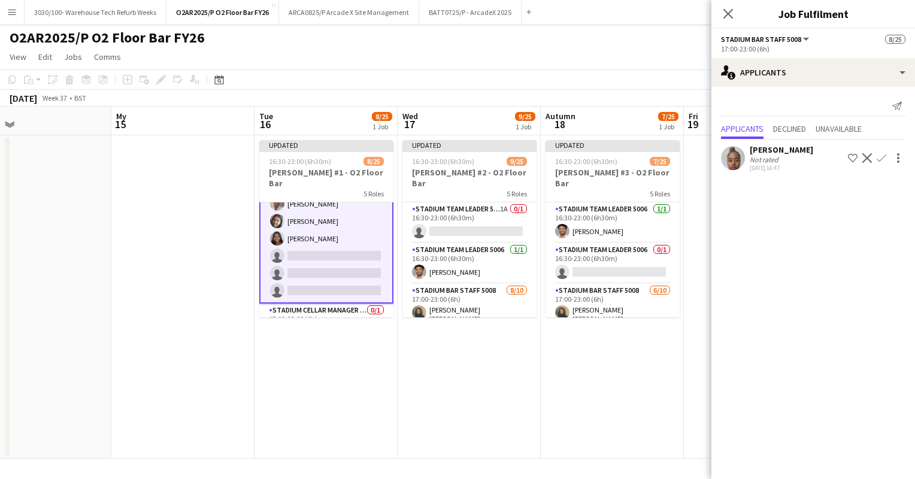
scroll to position [184, 0]
click at [881, 160] on app-icon "Confirm" at bounding box center [882, 158] width 10 height 10
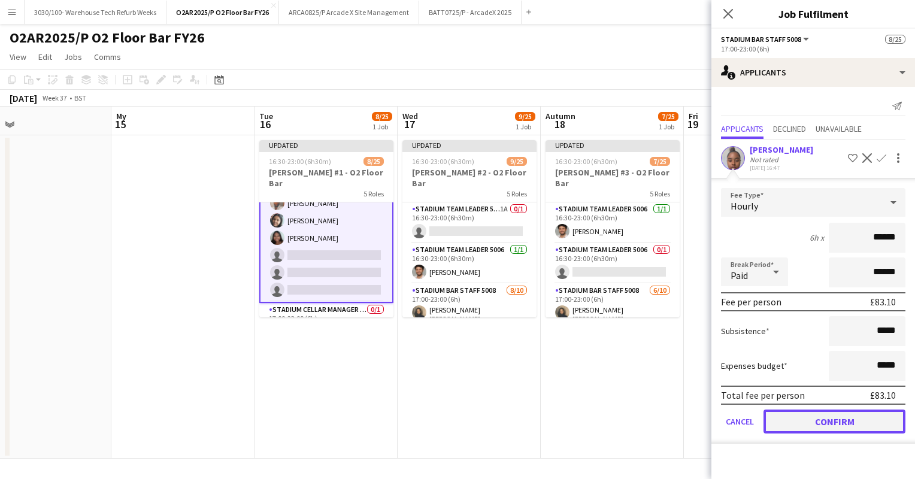
click at [825, 414] on button "Confirm" at bounding box center [835, 422] width 142 height 24
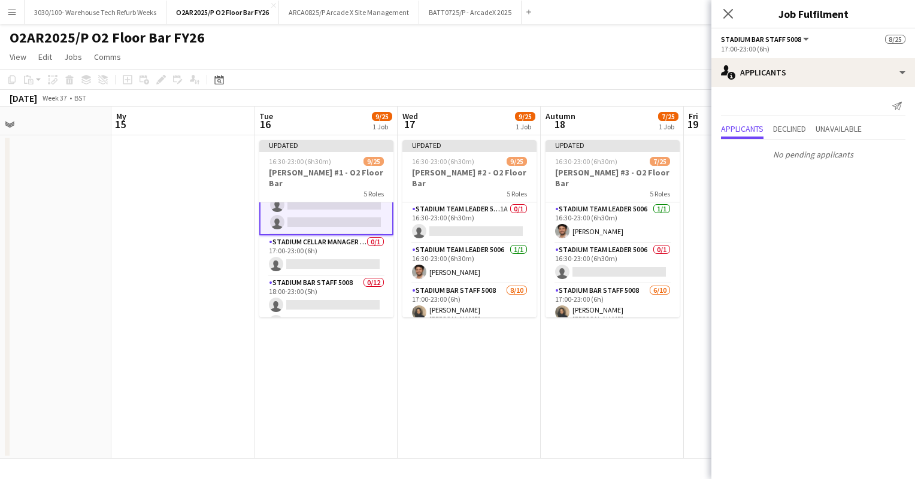
click at [326, 258] on app-card-role "Stadium Cellar Manager 5006 0/1 17:00-23:00 (6h) single-neutral-actions" at bounding box center [326, 255] width 134 height 41
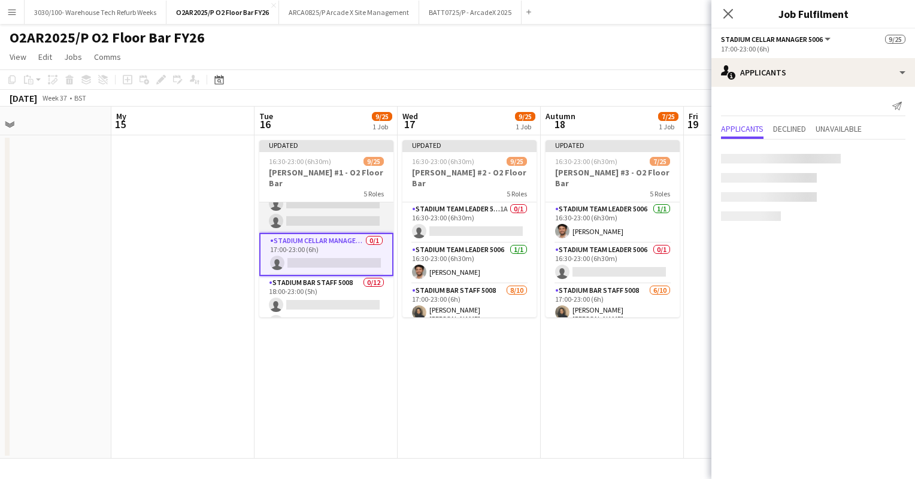
scroll to position [251, 0]
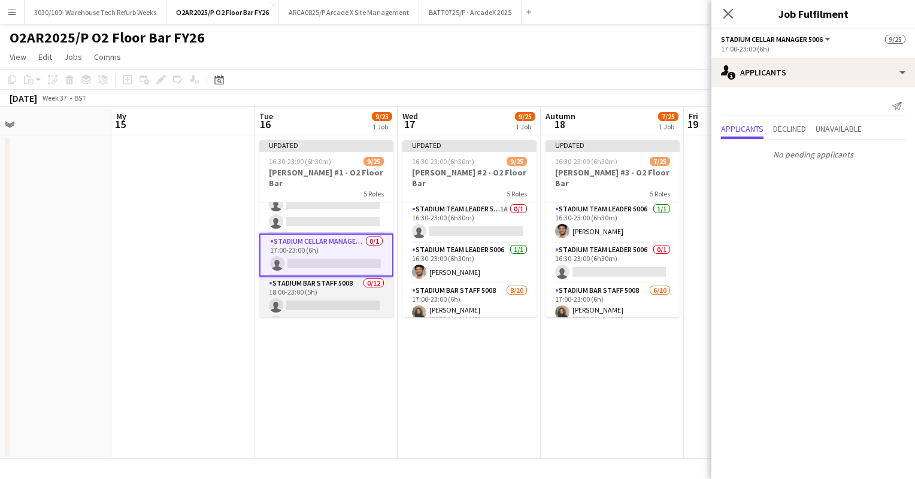
click at [323, 282] on app-card-role "Stadium Bar Staff 5008 0/12 18:00-23:00 (5h) single-neutral-actions single-neut…" at bounding box center [326, 393] width 134 height 232
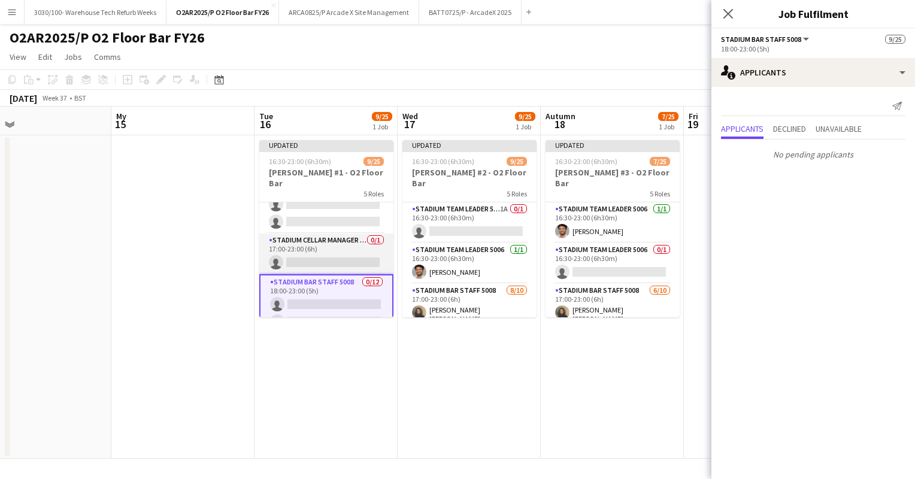
click at [335, 235] on app-card-role "Stadium Cellar Manager 5006 0/1 17:00-23:00 (6h) single-neutral-actions" at bounding box center [326, 254] width 134 height 41
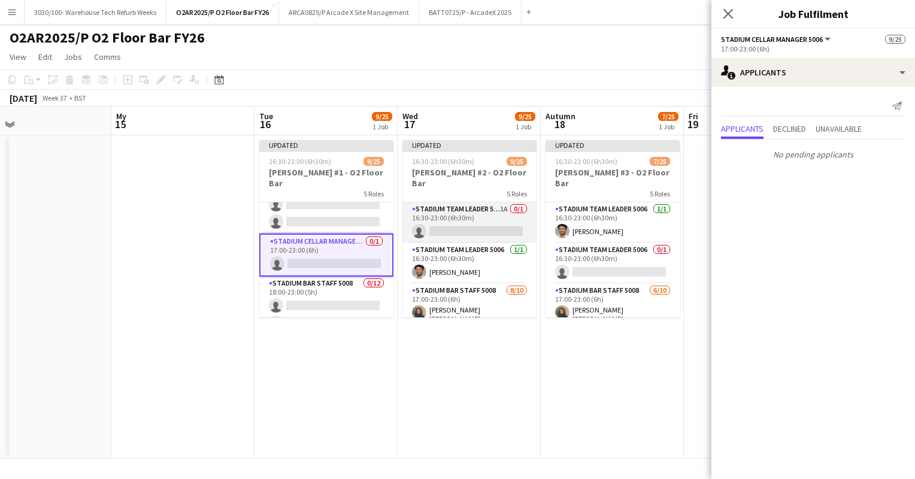
click at [484, 220] on app-card-role "Stadium Team Leader 5006 1A 0/1 16:30-23:00 (6h30m) single-neutral-actions" at bounding box center [470, 222] width 134 height 41
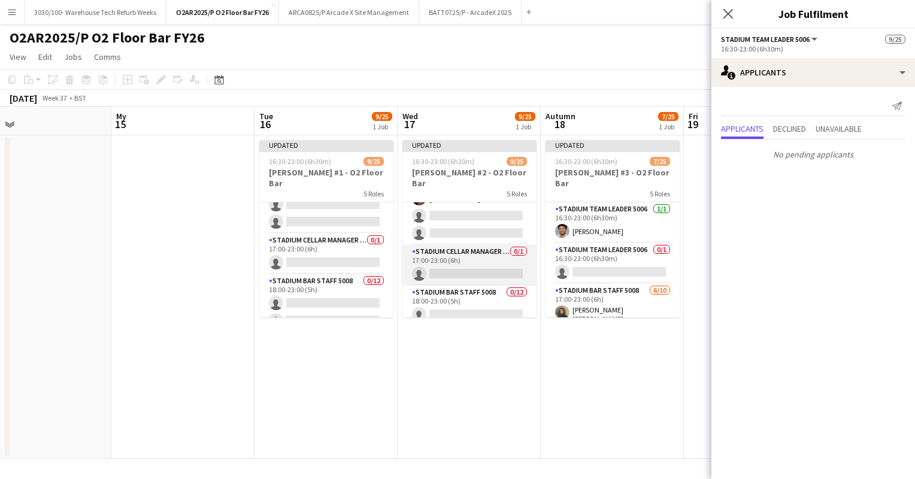
click at [474, 246] on app-card-role "Stadium Cellar Manager 5006 0/1 17:00-23:00 (6h) single-neutral-actions" at bounding box center [470, 265] width 134 height 41
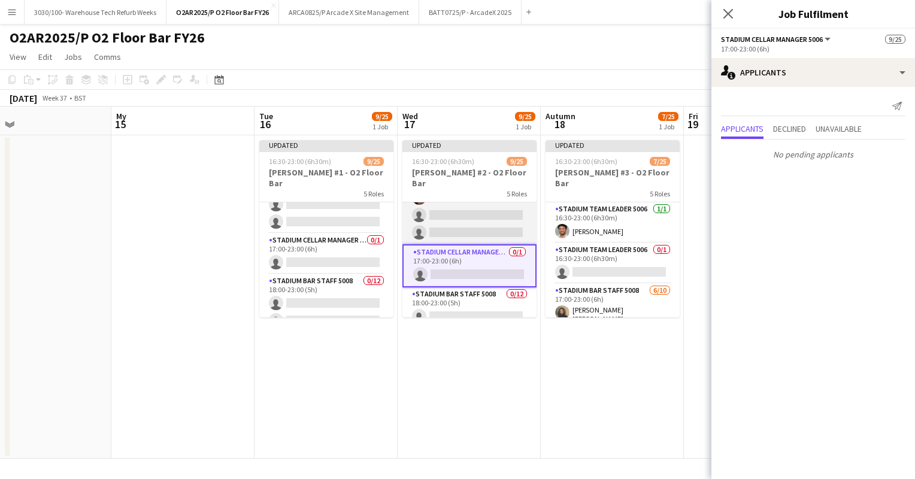
click at [478, 204] on app-card-role "Stadium Bar Staff 5008 [DATE] 17:00-23:00 (6h) [PERSON_NAME] [PERSON_NAME] Dea …" at bounding box center [470, 144] width 134 height 201
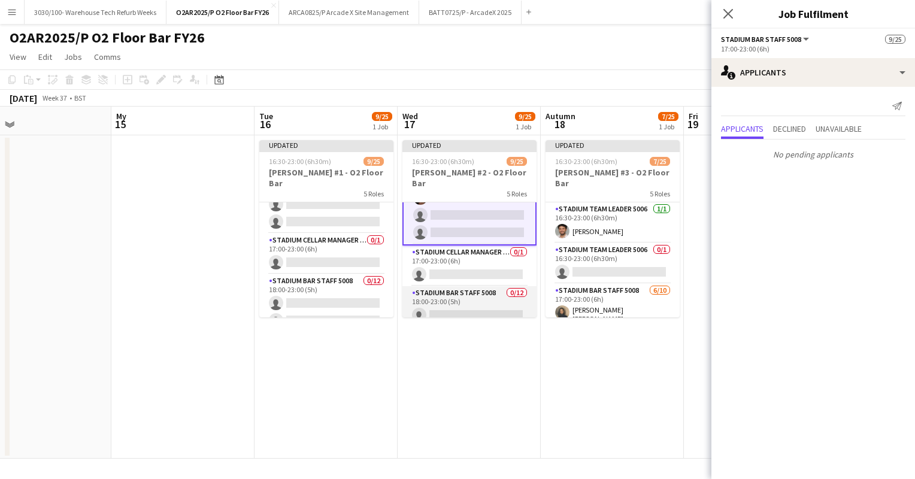
click at [491, 291] on app-card-role "Stadium Bar Staff 5008 0/12 18:00-23:00 (5h) single-neutral-actions single-neut…" at bounding box center [470, 402] width 134 height 232
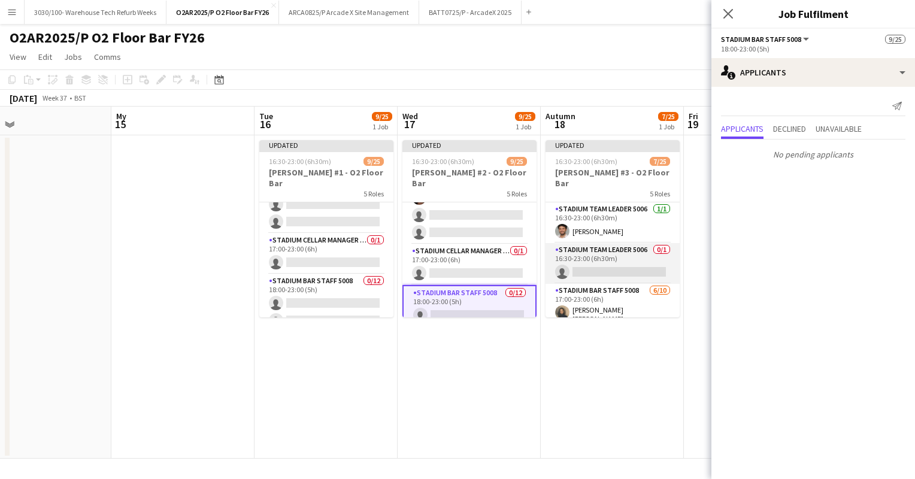
click at [597, 256] on app-card-role "Stadium Team Leader 5006 0/1 16:30-23:00 (6h30m) single-neutral-actions" at bounding box center [613, 263] width 134 height 41
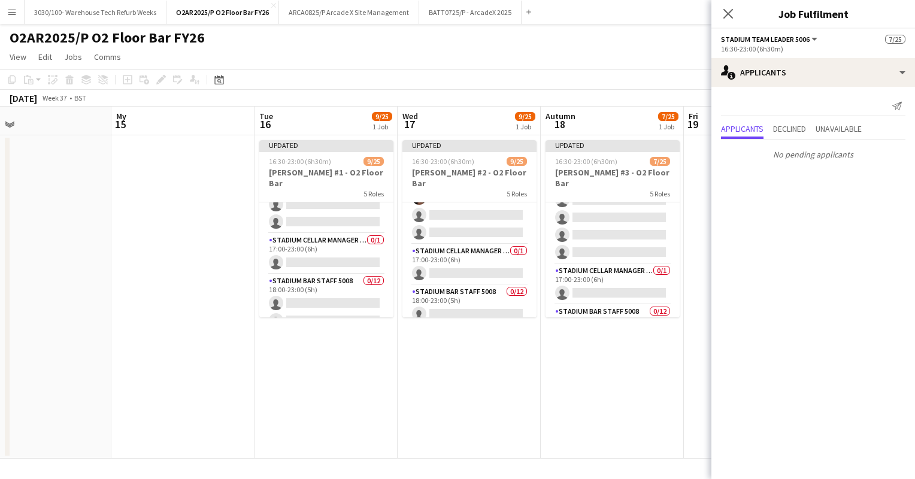
click at [597, 264] on app-card-role "Stadium Cellar Manager 5006 0/1 17:00-23:00 (6h) single-neutral-actions" at bounding box center [613, 284] width 134 height 41
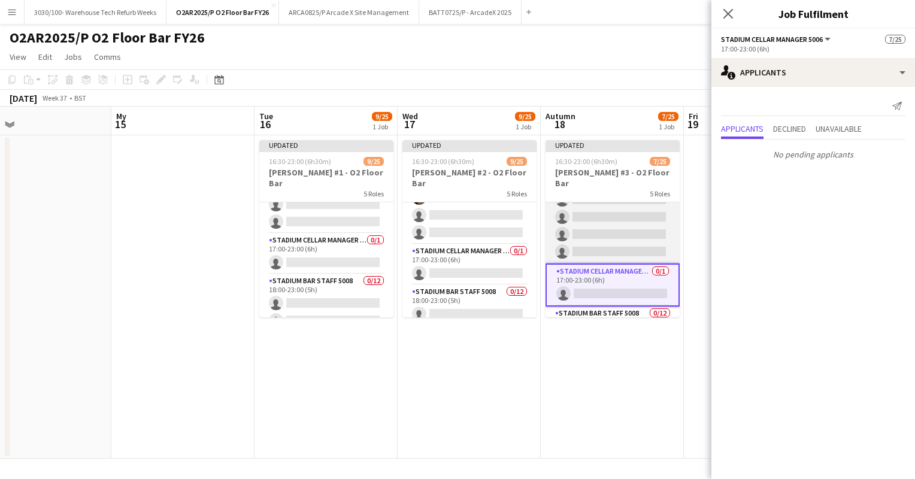
click at [614, 211] on app-card-role "Stadium Bar Staff 5008 [DATE] 17:00-23:00 (6h) [PERSON_NAME] [PERSON_NAME] Dea …" at bounding box center [613, 163] width 134 height 201
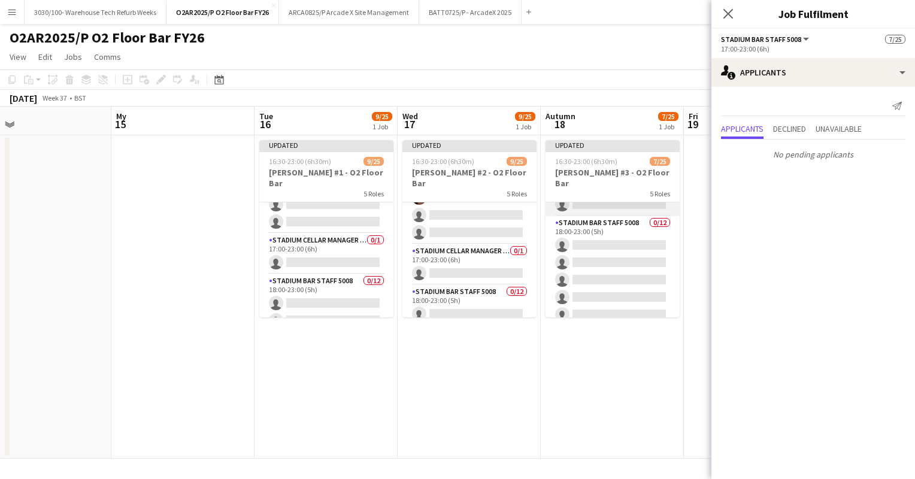
click at [615, 254] on app-card-role "Stadium Bar Staff 5008 0/12 18:00-23:00 (5h) single-neutral-actions single-neut…" at bounding box center [613, 332] width 134 height 232
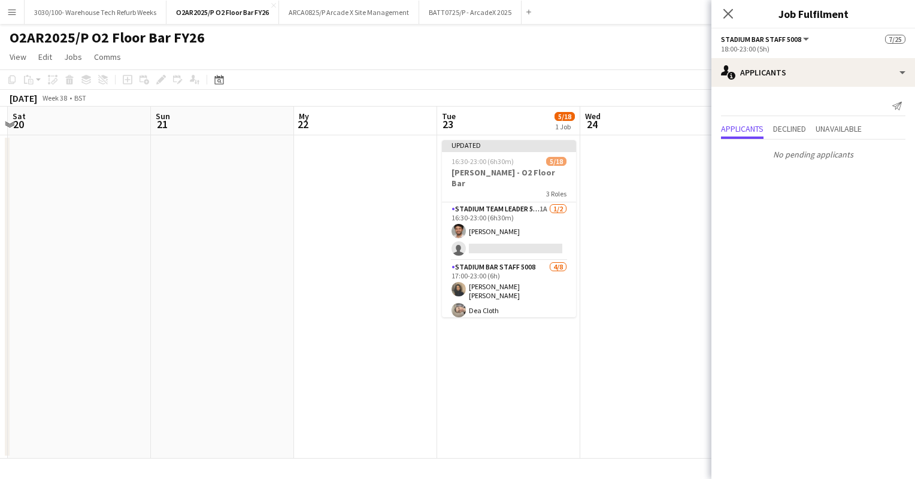
scroll to position [0, 446]
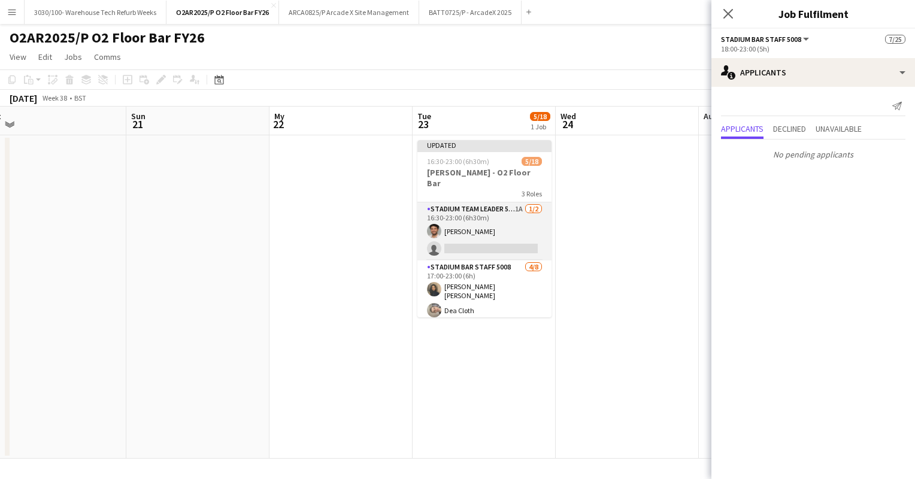
click at [476, 220] on app-card-role "Stadium Team Leader 5006 1A [DATE] 16:30-23:00 (6h30m) [PERSON_NAME] single-neu…" at bounding box center [485, 231] width 134 height 58
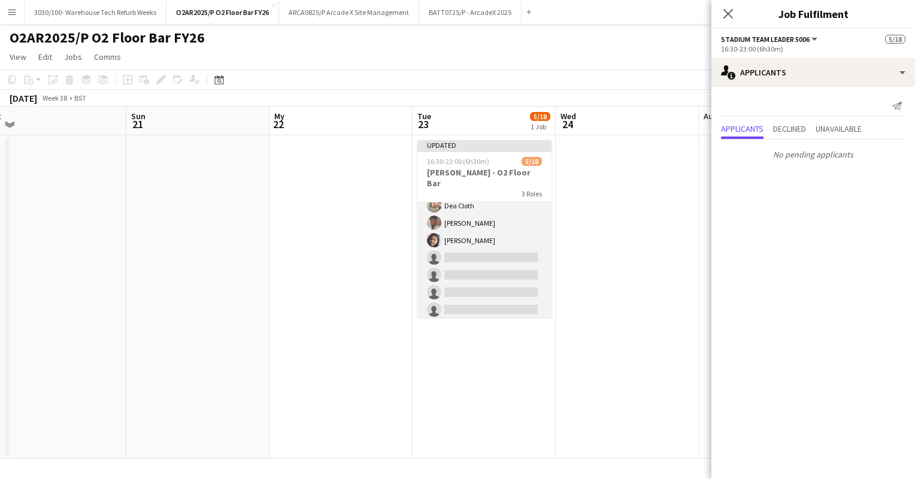
click at [485, 252] on app-card-role "Stadium Bar Staff 5008 [DATE] 17:00-23:00 (6h) [PERSON_NAME] [PERSON_NAME] Clot…" at bounding box center [485, 239] width 134 height 166
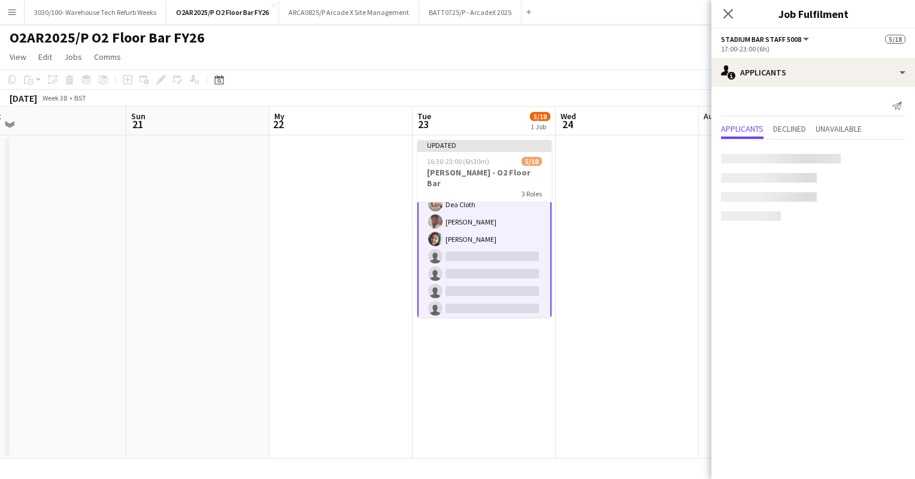
scroll to position [106, 0]
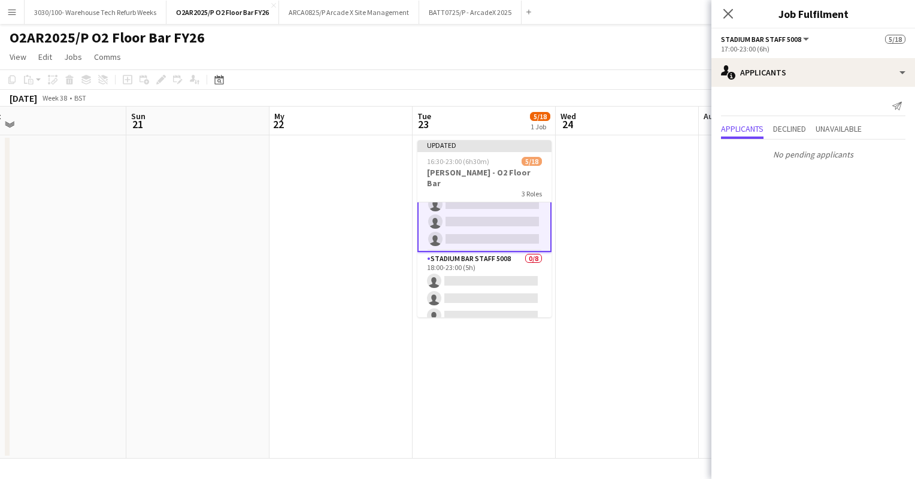
click at [484, 273] on app-card-role "Stadium Bar Staff 5008 0/8 18:00-23:00 (5h) single-neutral-actions single-neutr…" at bounding box center [485, 333] width 134 height 162
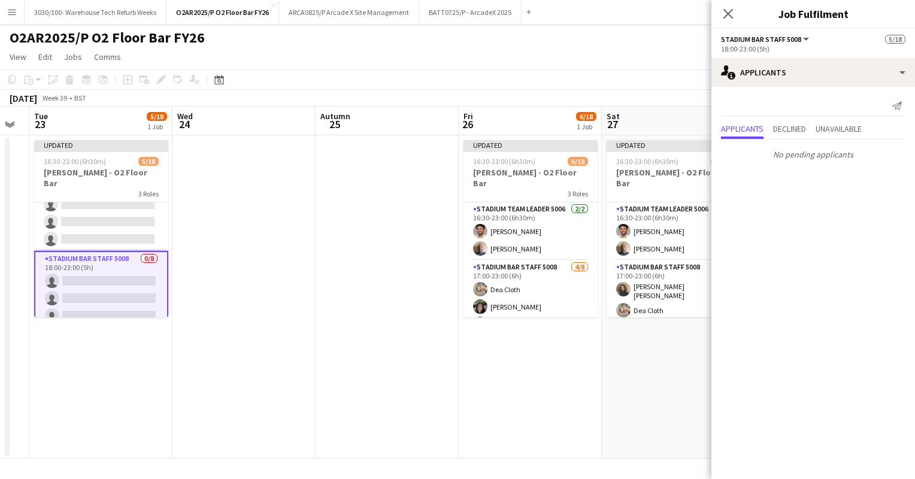
scroll to position [0, 551]
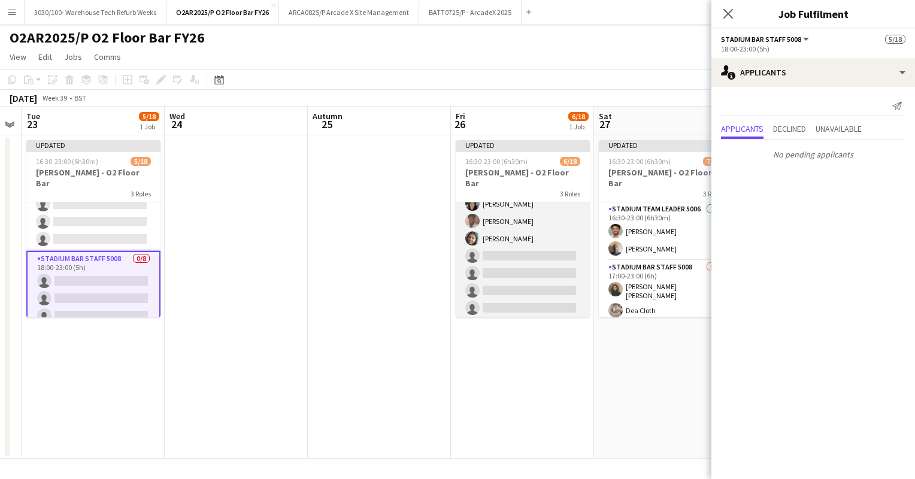
click at [542, 260] on app-card-role "Stadium Bar Staff 5008 [DATE] 17:00-23:00 (6h) Dea Cloth [PERSON_NAME] [PERSON_…" at bounding box center [523, 239] width 134 height 162
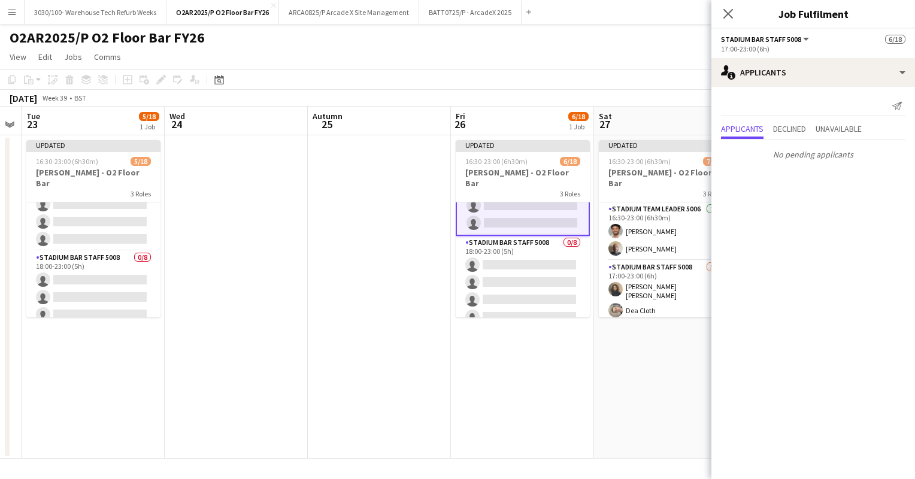
click at [542, 260] on app-card-role "Stadium Bar Staff 5008 0/8 18:00-23:00 (5h) single-neutral-actions single-neutr…" at bounding box center [523, 317] width 134 height 162
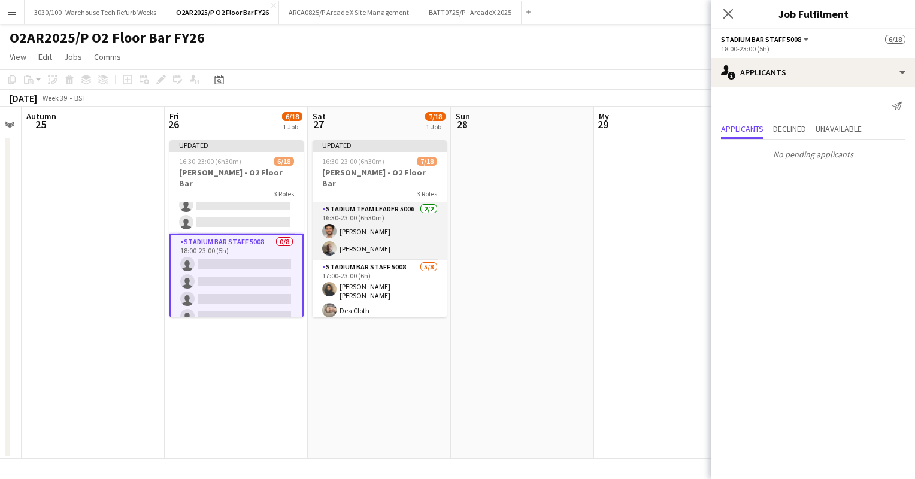
scroll to position [0, 366]
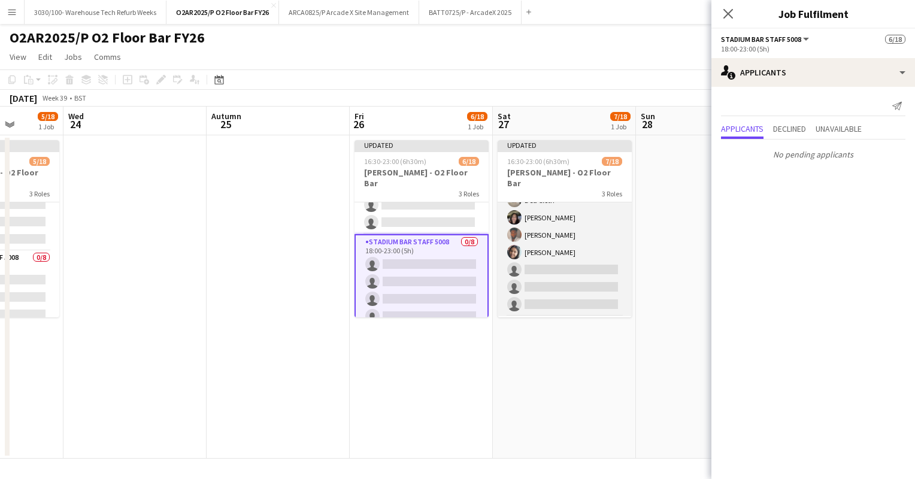
click at [584, 278] on app-card-role "Stadium Bar Staff 5008 [DATE] 17:00-23:00 (6h) [PERSON_NAME] [PERSON_NAME] Clot…" at bounding box center [565, 233] width 134 height 166
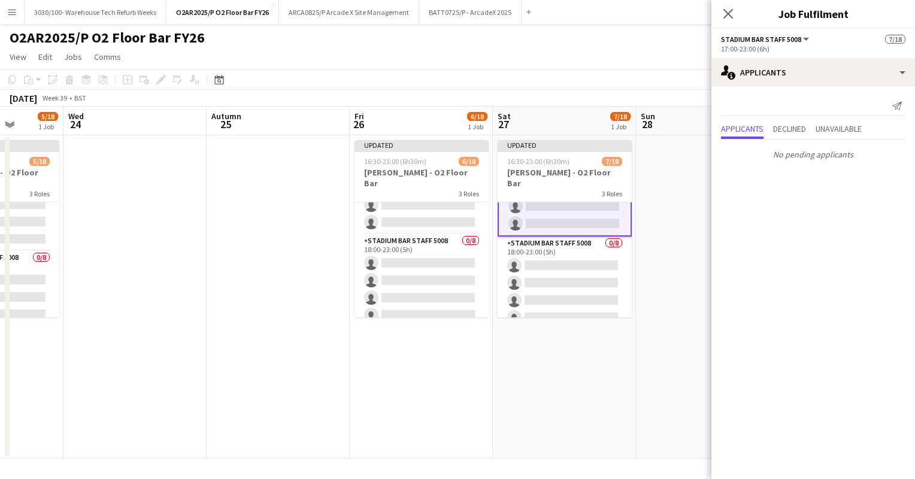
click at [584, 278] on app-card-role "Stadium Bar Staff 5008 0/8 18:00-23:00 (5h) single-neutral-actions single-neutr…" at bounding box center [565, 318] width 134 height 162
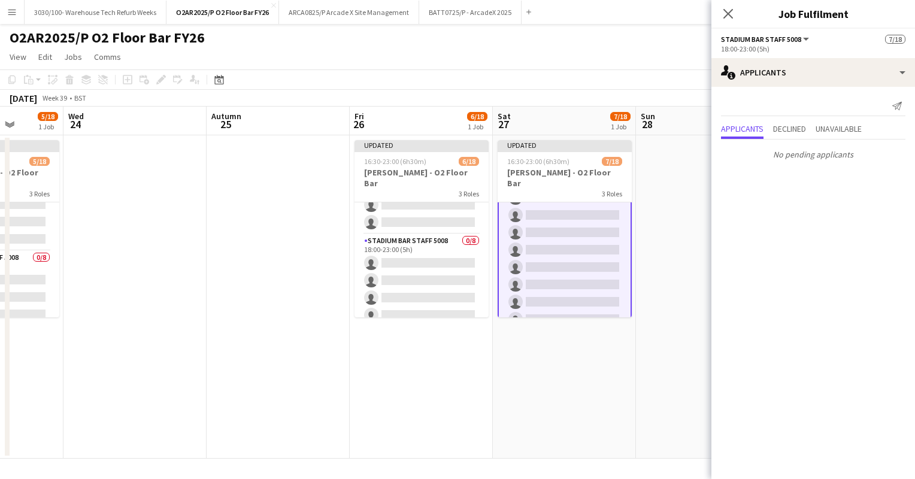
click at [666, 183] on app-date-cell at bounding box center [707, 296] width 143 height 323
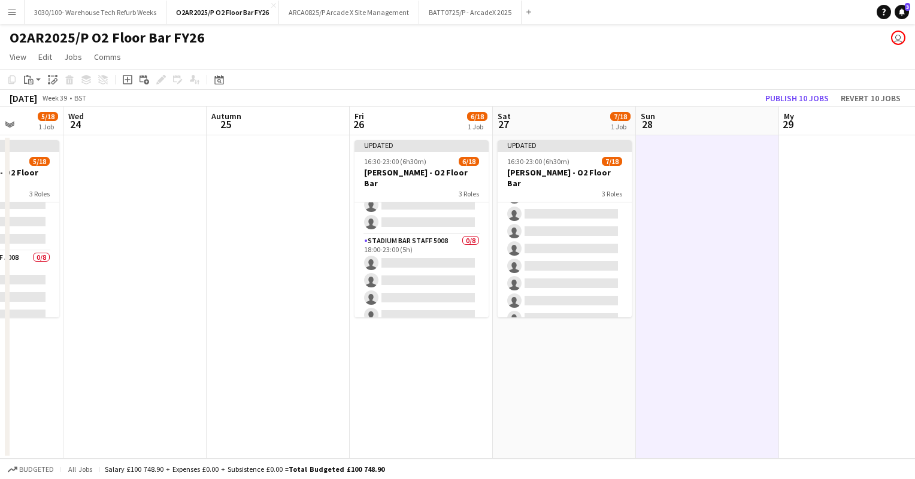
scroll to position [256, 0]
click at [412, 210] on app-card-role "Stadium Bar Staff 5008 1A [DATE] 17:00-23:00 (6h) Dea Cloth [PERSON_NAME] [PERS…" at bounding box center [422, 153] width 134 height 162
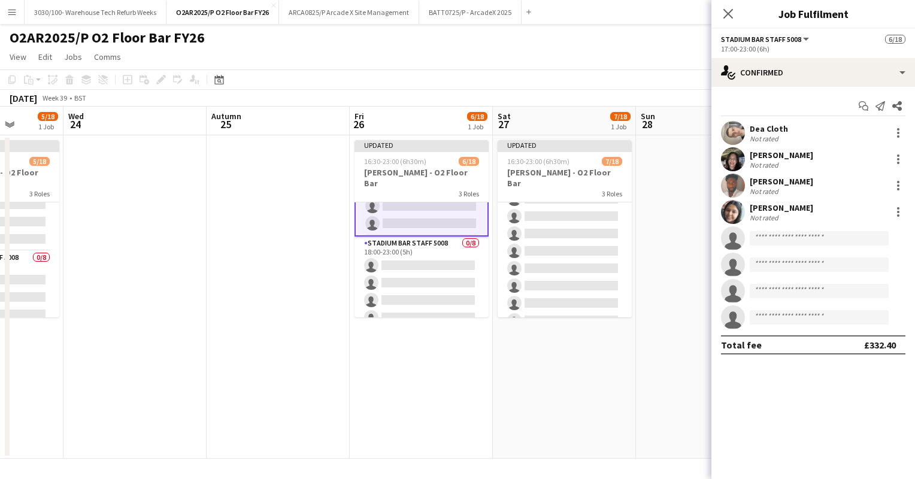
scroll to position [189, 0]
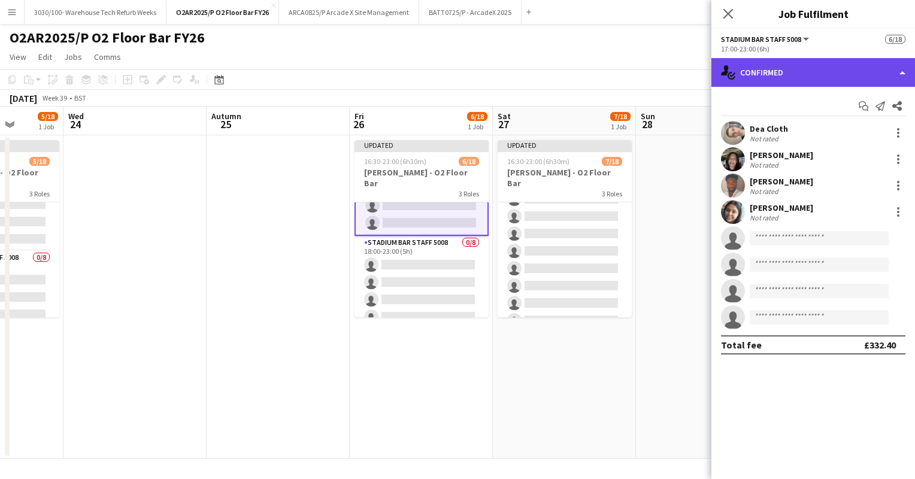
click at [817, 81] on div "single-neutral-actions-check-2 Confirmed" at bounding box center [814, 72] width 204 height 29
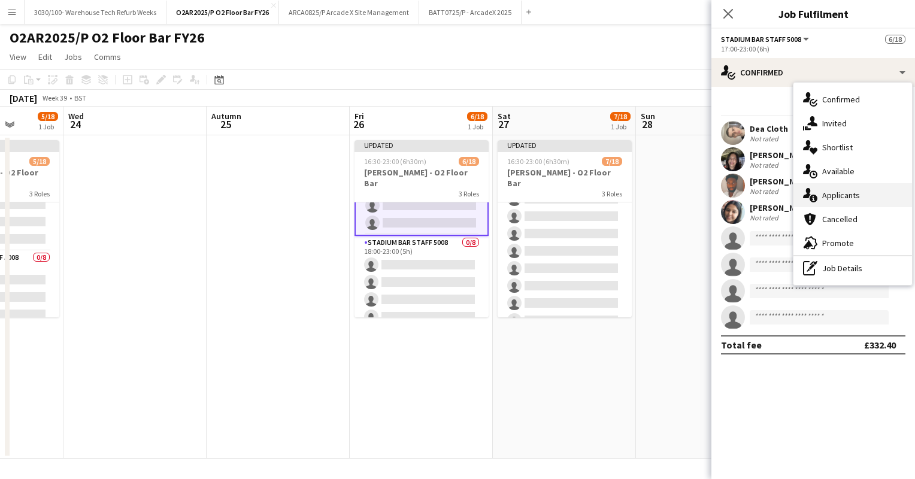
click at [834, 193] on font "Applicants" at bounding box center [841, 195] width 38 height 11
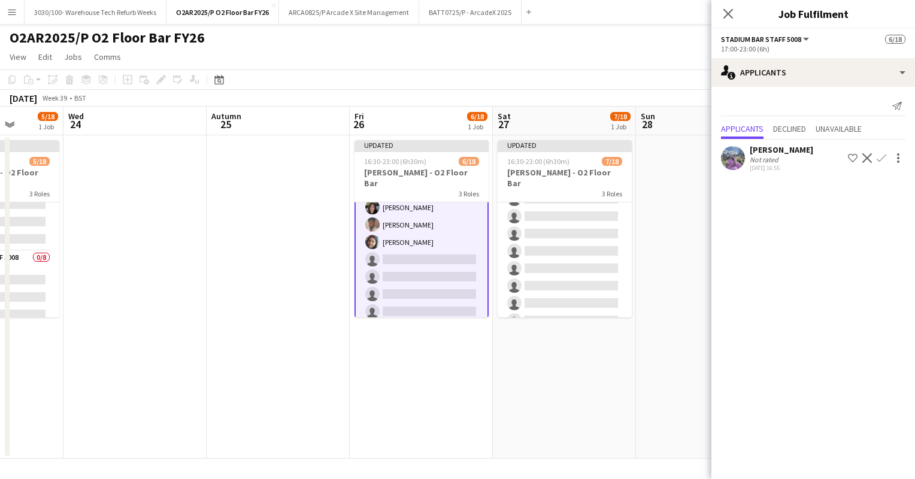
scroll to position [105, 0]
click at [882, 158] on app-icon "Confirm" at bounding box center [882, 158] width 10 height 10
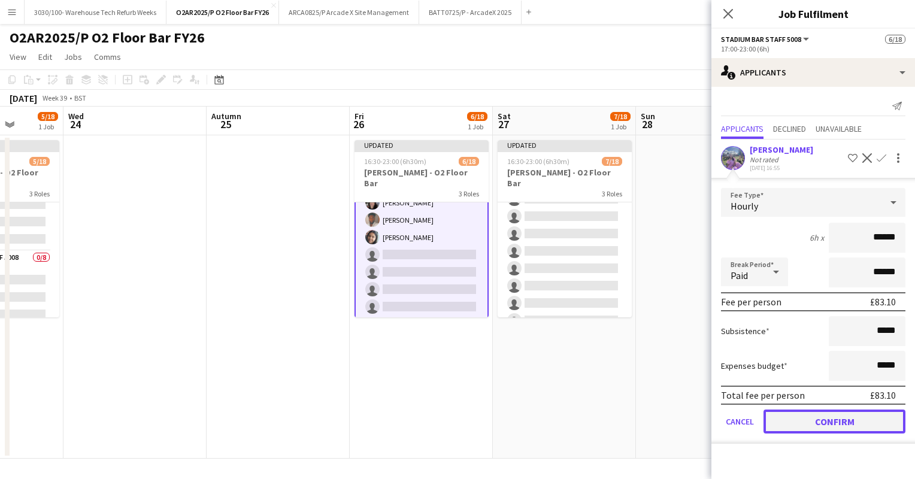
click at [810, 419] on button "Confirm" at bounding box center [835, 422] width 142 height 24
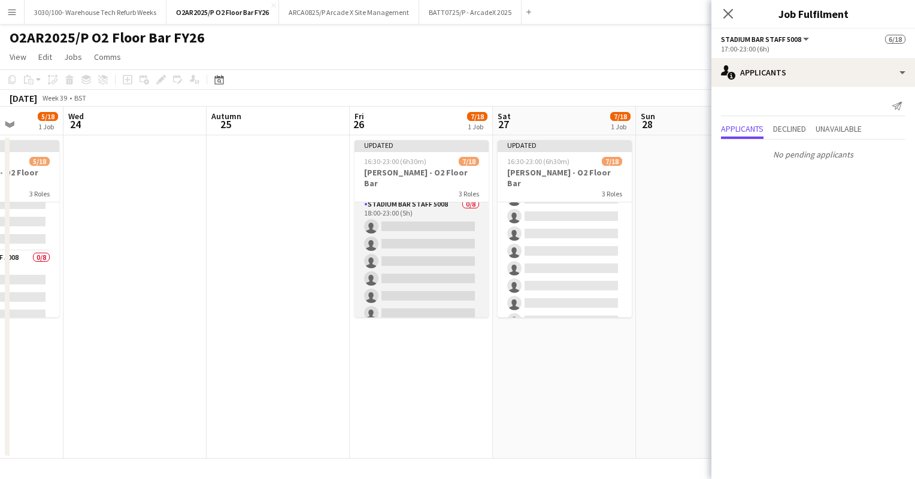
click at [428, 249] on app-card-role "Stadium Bar Staff 5008 0/8 18:00-23:00 (5h) single-neutral-actions single-neutr…" at bounding box center [422, 279] width 134 height 162
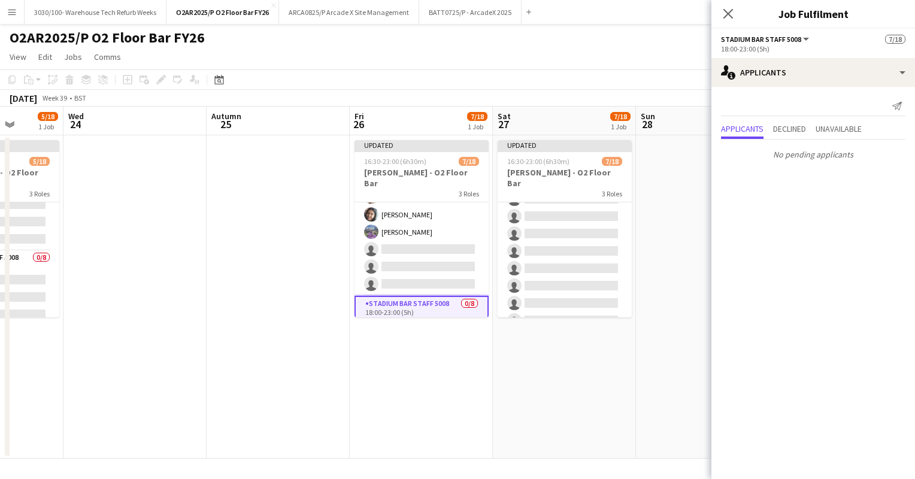
scroll to position [127, 0]
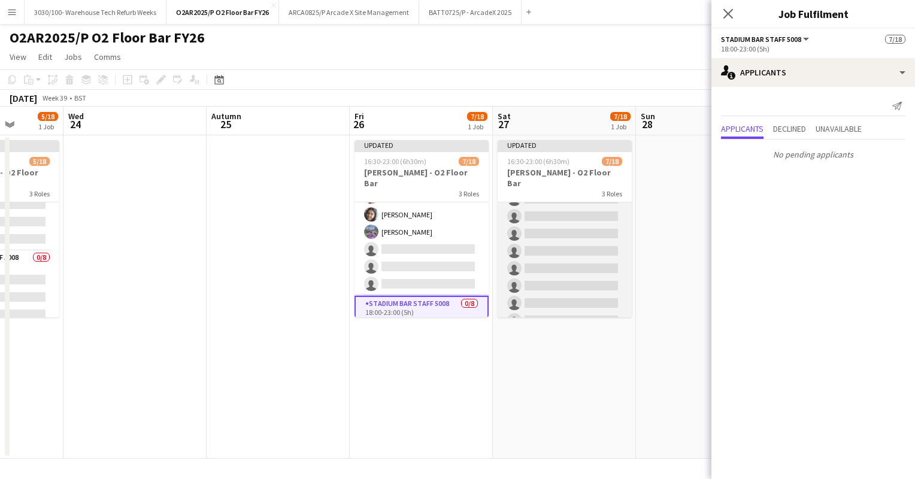
click at [564, 236] on app-card-role "Stadium Bar Staff 5008 0/8 18:00-23:00 (5h) single-neutral-actions single-neutr…" at bounding box center [565, 251] width 134 height 162
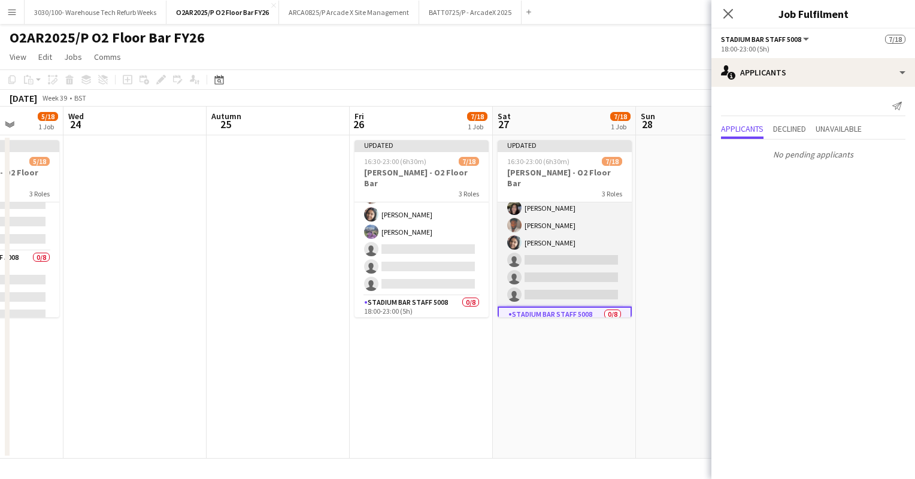
click at [559, 238] on app-card-role "Stadium Bar Staff 5008 [DATE] 17:00-23:00 (6h) [PERSON_NAME] [PERSON_NAME] Clot…" at bounding box center [565, 224] width 134 height 166
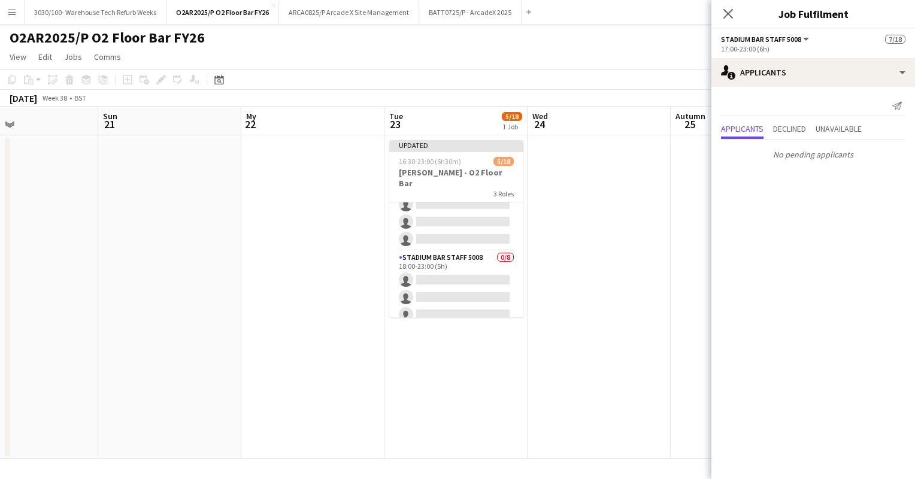
scroll to position [0, 344]
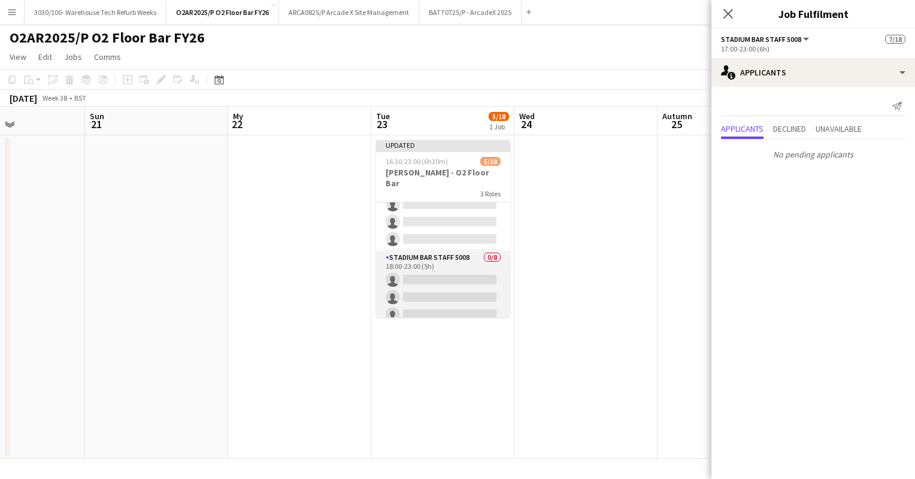
click at [441, 264] on app-card-role "Stadium Bar Staff 5008 0/8 18:00-23:00 (5h) single-neutral-actions single-neutr…" at bounding box center [443, 332] width 134 height 162
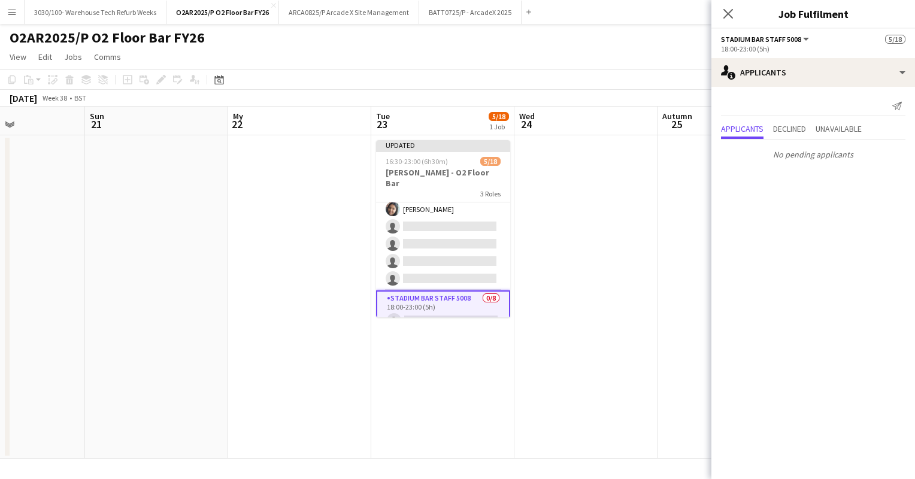
click at [441, 264] on app-card-role "Stadium Bar Staff 5008 [DATE] 17:00-23:00 (6h) [PERSON_NAME] [PERSON_NAME] Clot…" at bounding box center [443, 208] width 134 height 166
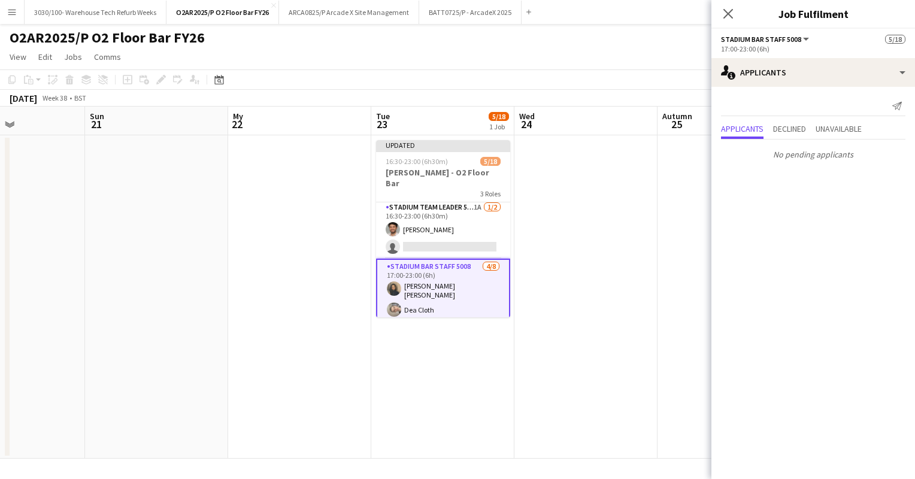
scroll to position [0, 0]
click at [446, 225] on app-card-role "Stadium Team Leader 5006 1A [DATE] 16:30-23:00 (6h30m) [PERSON_NAME] single-neu…" at bounding box center [443, 231] width 134 height 58
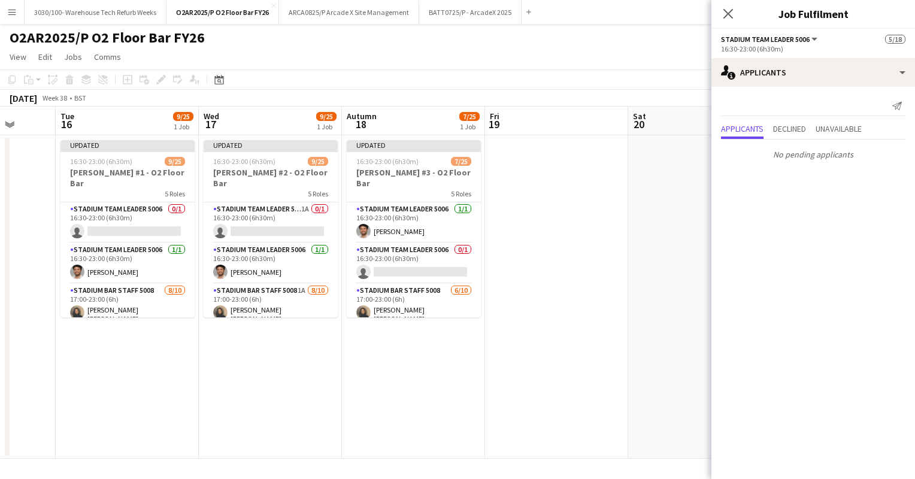
scroll to position [0, 373]
click at [400, 257] on app-card-role "Stadium Team Leader 5006 0/1 16:30-23:00 (6h30m) single-neutral-actions" at bounding box center [415, 263] width 134 height 41
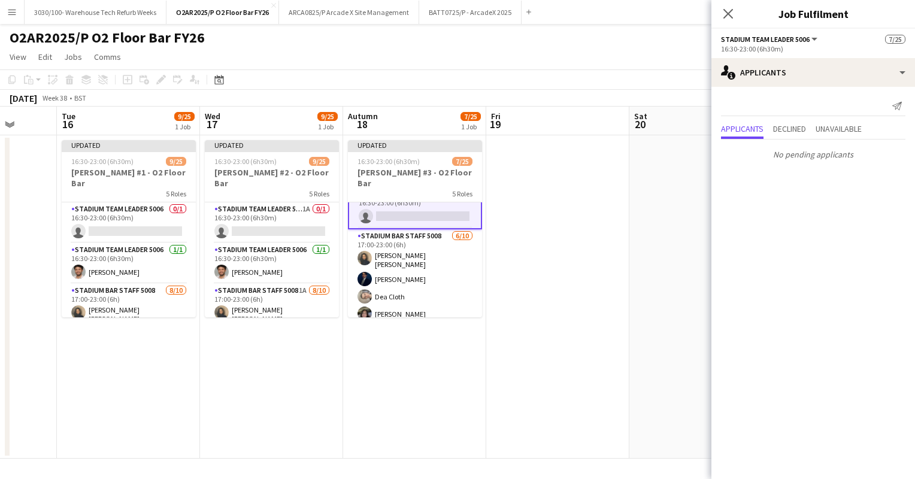
click at [400, 257] on app-card-role "Stadium Bar Staff 5008 [DATE] 17:00-23:00 (6h) [PERSON_NAME] [PERSON_NAME] Dea …" at bounding box center [415, 329] width 134 height 201
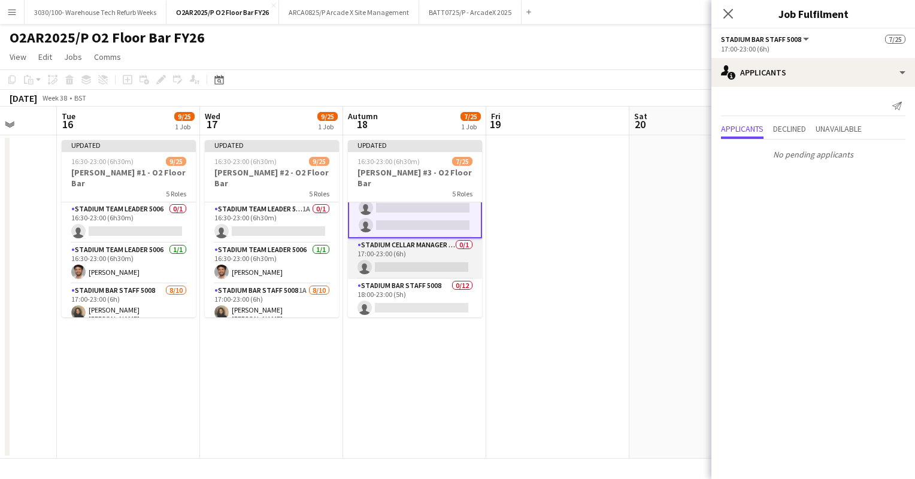
click at [409, 247] on app-card-role "Stadium Cellar Manager 5006 0/1 17:00-23:00 (6h) single-neutral-actions" at bounding box center [415, 258] width 134 height 41
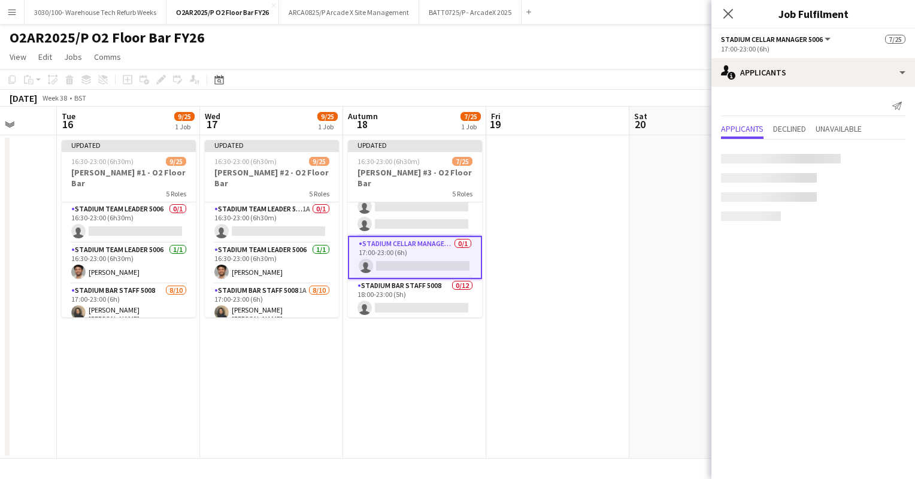
scroll to position [247, 0]
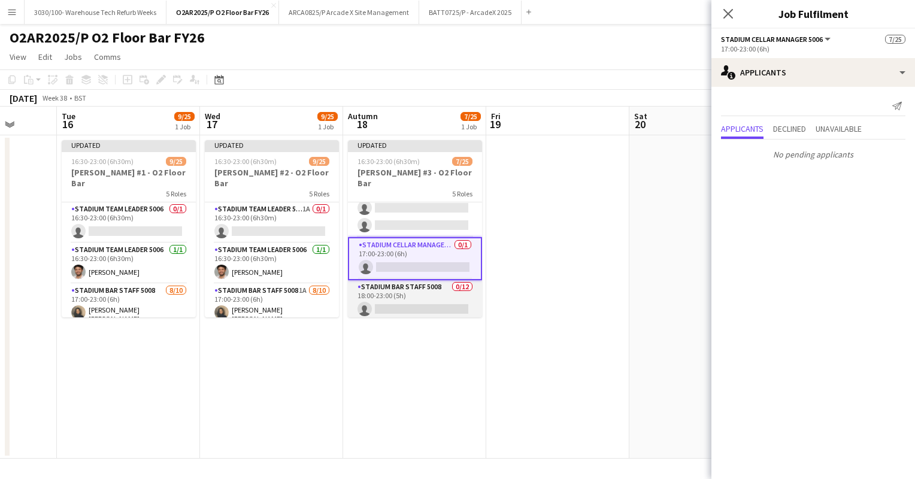
click at [402, 298] on app-card-role "Stadium Bar Staff 5008 0/12 18:00-23:00 (5h) single-neutral-actions single-neut…" at bounding box center [415, 396] width 134 height 232
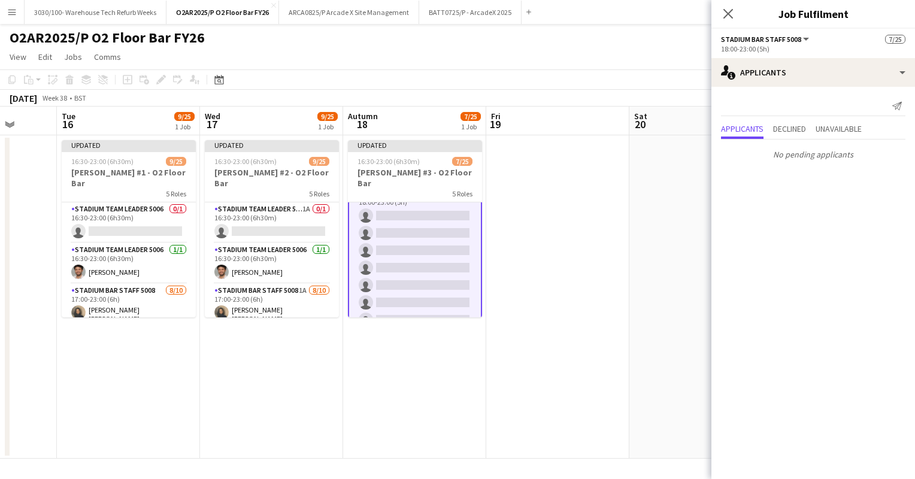
scroll to position [343, 0]
click at [271, 213] on app-card-role "Stadium Team Leader 5006 1A 0/1 16:30-23:00 (6h30m) single-neutral-actions" at bounding box center [272, 222] width 134 height 41
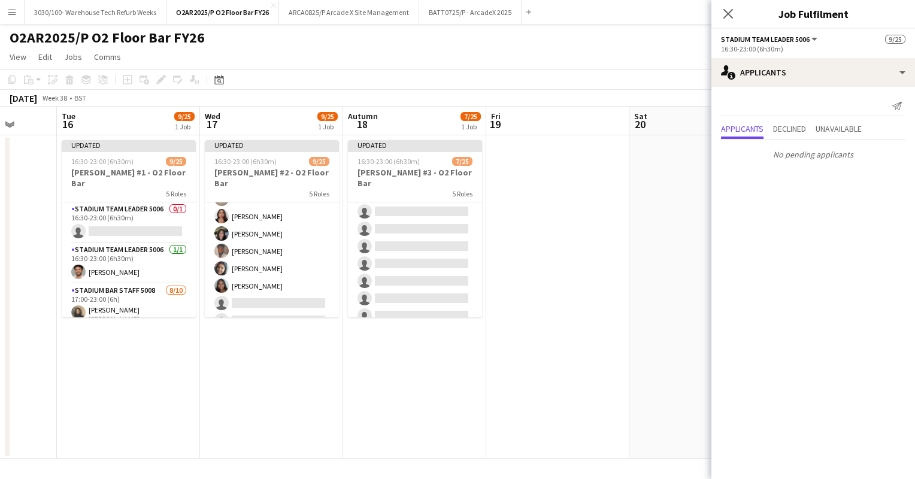
click at [271, 213] on app-card-role "Stadium Bar Staff 5008 1A [DATE] 17:00-23:00 (6h) [PERSON_NAME] [PERSON_NAME] D…" at bounding box center [272, 232] width 134 height 201
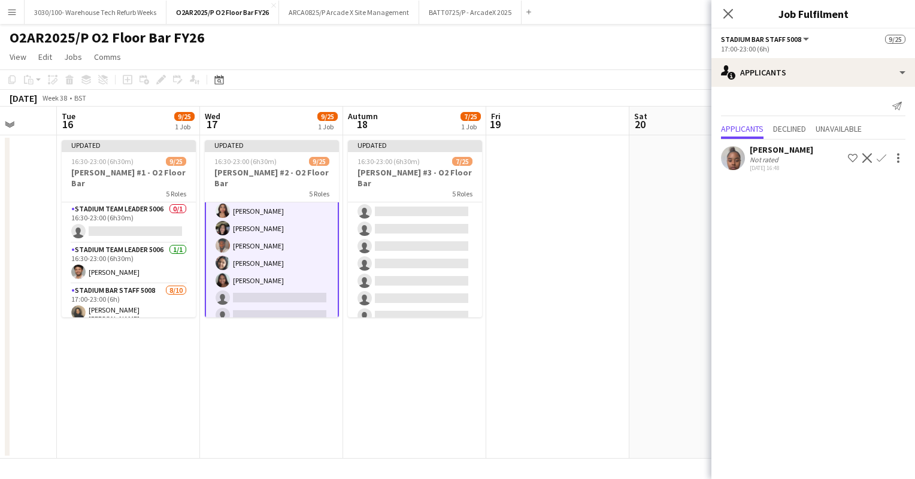
scroll to position [161, 0]
click at [884, 158] on app-icon "Confirm" at bounding box center [882, 158] width 10 height 10
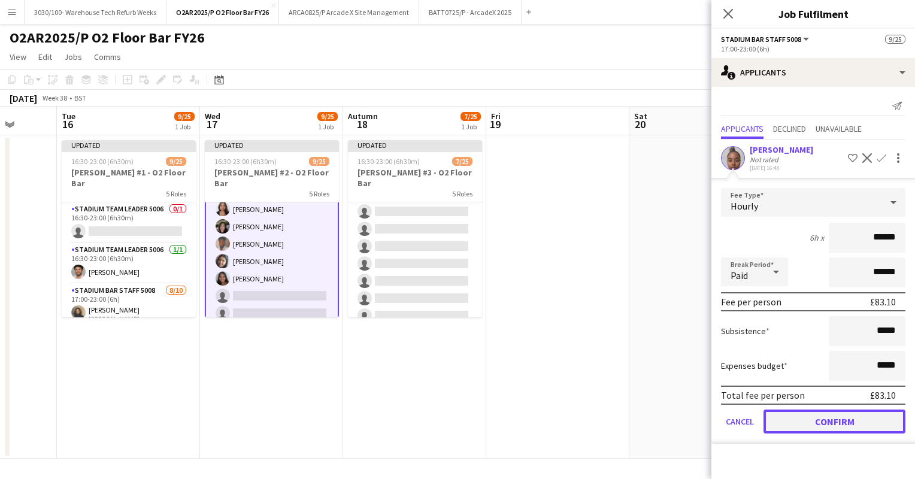
click at [827, 415] on button "Confirm" at bounding box center [835, 422] width 142 height 24
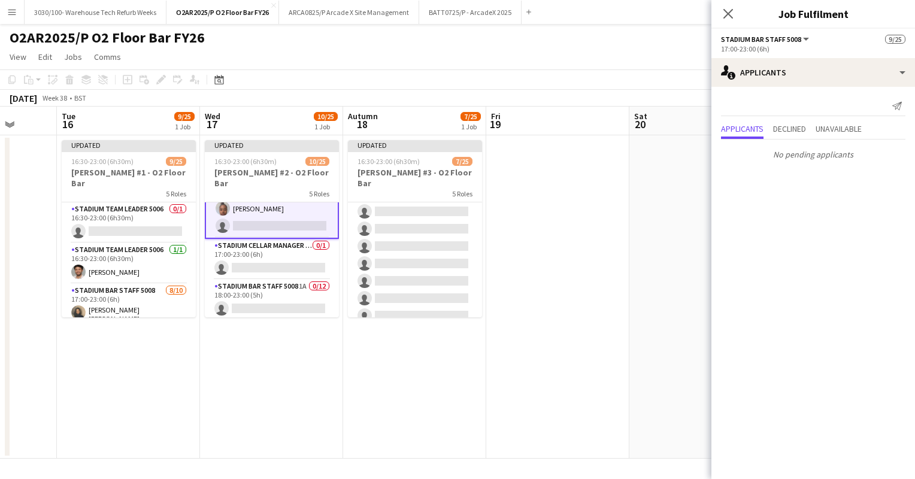
click at [283, 239] on app-card-role "Stadium Cellar Manager 5006 0/1 17:00-23:00 (6h) single-neutral-actions" at bounding box center [272, 259] width 134 height 41
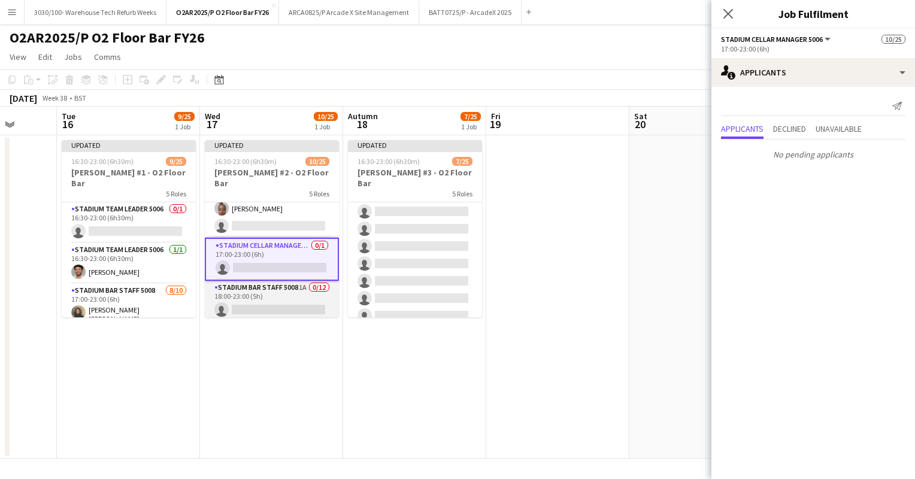
click at [269, 281] on app-card-role "Stadium Bar Staff 5008 1A 0/12 18:00-23:00 (5h) single-neutral-actions single-n…" at bounding box center [272, 397] width 134 height 232
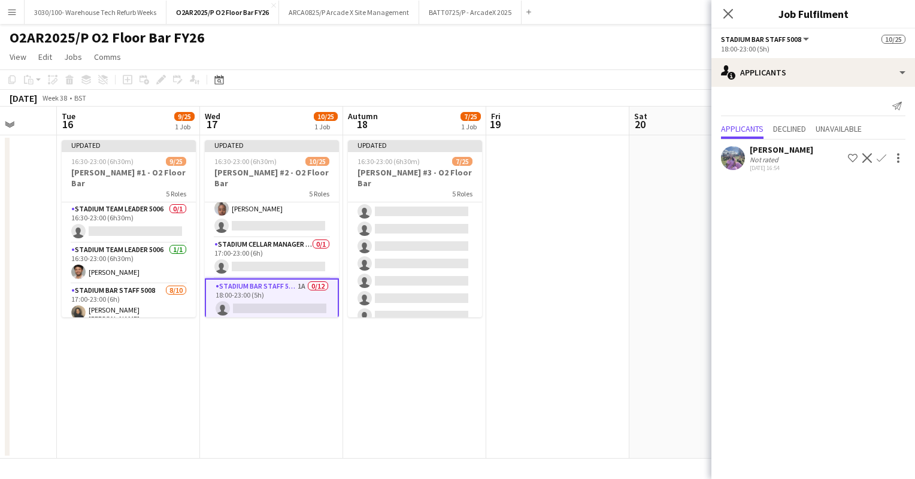
click at [882, 159] on app-icon "Confirm" at bounding box center [882, 158] width 10 height 10
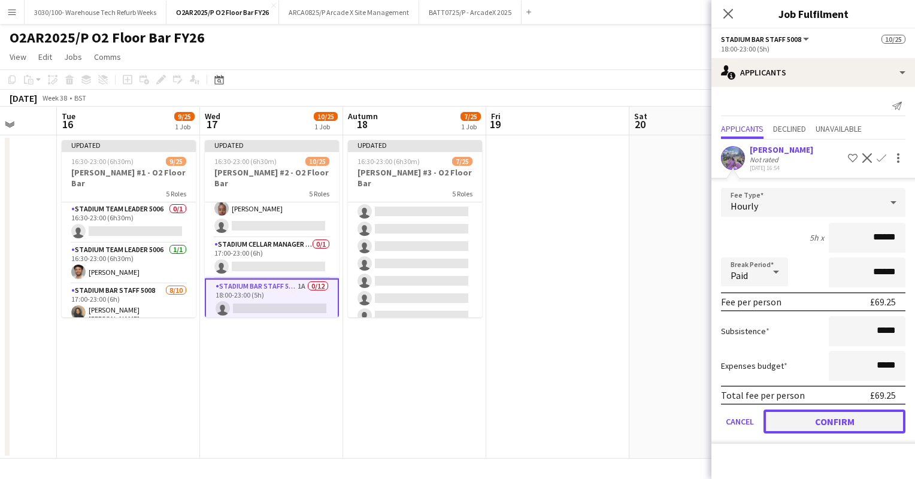
click at [803, 419] on button "Confirm" at bounding box center [835, 422] width 142 height 24
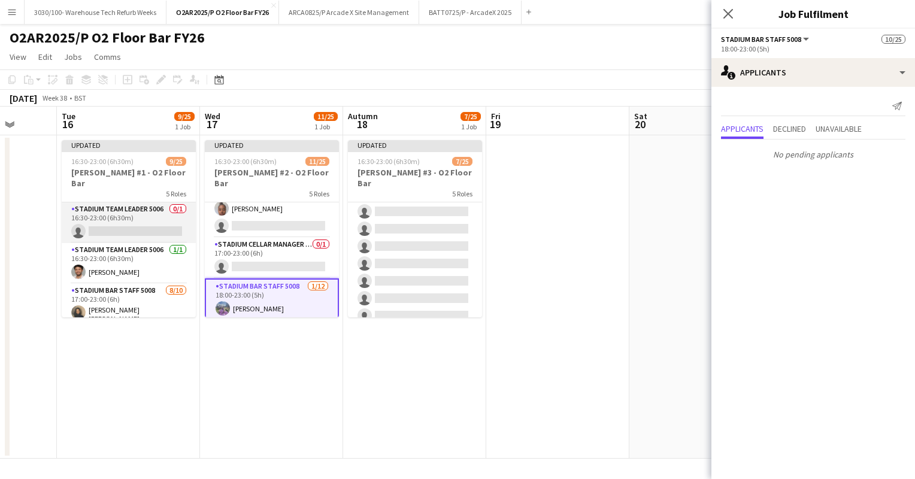
click at [143, 216] on app-card-role "Stadium Team Leader 5006 0/1 16:30-23:00 (6h30m) single-neutral-actions" at bounding box center [129, 222] width 134 height 41
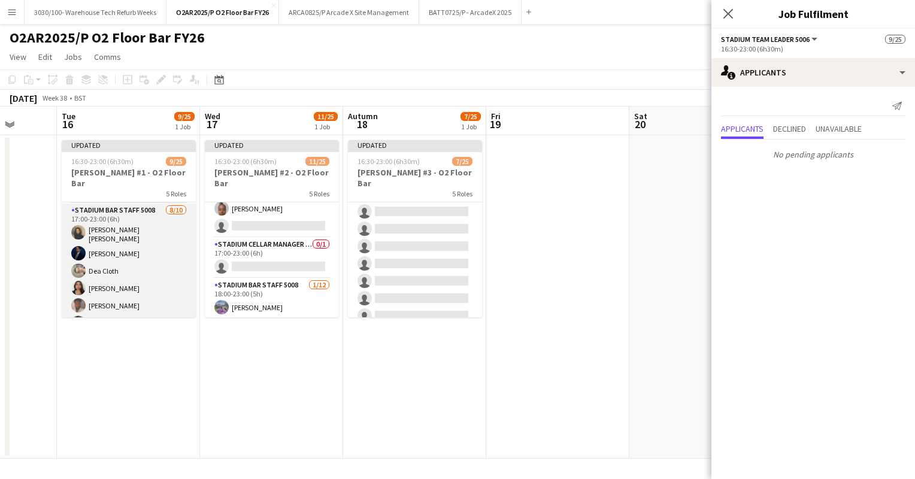
click at [129, 249] on app-card-role "Stadium Bar Staff 5008 [DATE] 17:00-23:00 (6h) [PERSON_NAME] [PERSON_NAME] [PER…" at bounding box center [129, 304] width 134 height 201
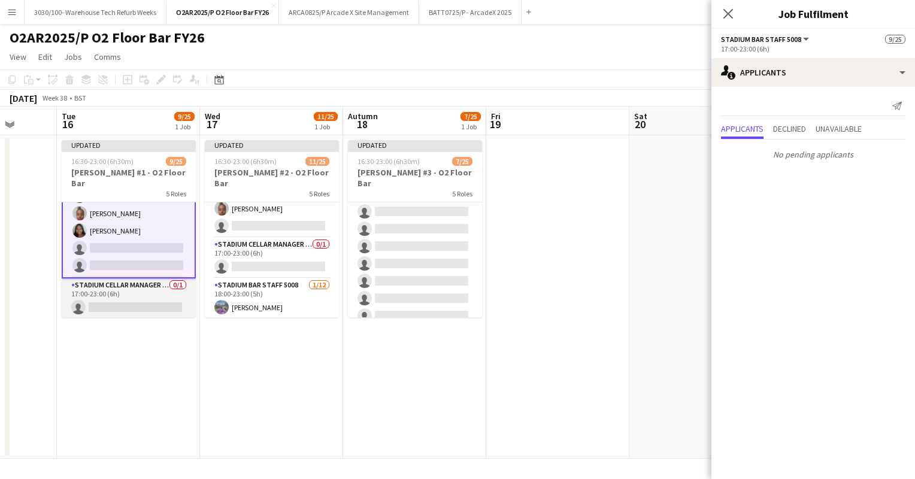
click at [138, 280] on app-card-role "Stadium Cellar Manager 5006 0/1 17:00-23:00 (6h) single-neutral-actions" at bounding box center [129, 299] width 134 height 41
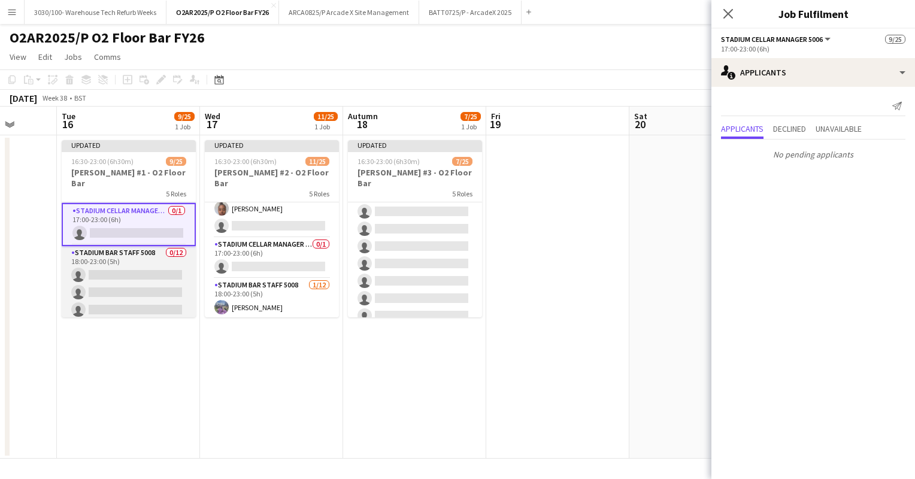
click at [146, 272] on app-card-role "Stadium Bar Staff 5008 0/12 18:00-23:00 (5h) single-neutral-actions single-neut…" at bounding box center [129, 362] width 134 height 232
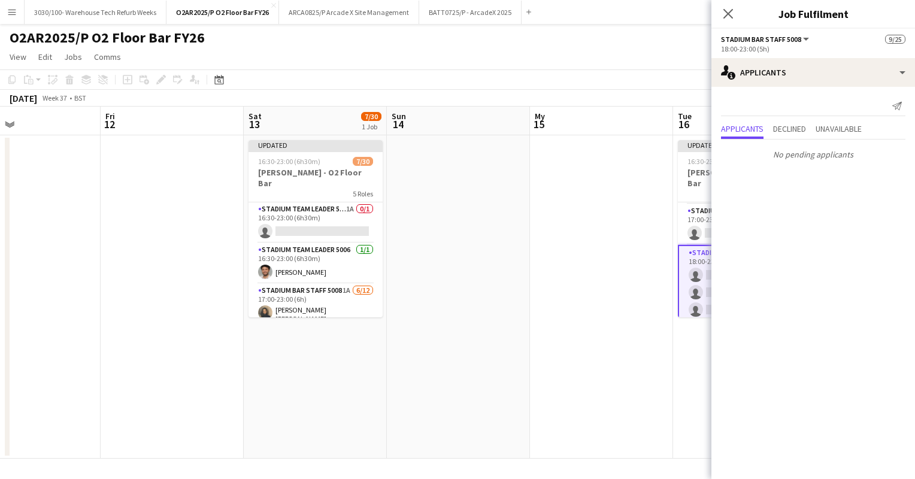
scroll to position [0, 328]
click at [320, 214] on app-card-role "Stadium Team Leader 5006 1A 0/1 16:30-23:00 (6h30m) single-neutral-actions" at bounding box center [316, 222] width 134 height 41
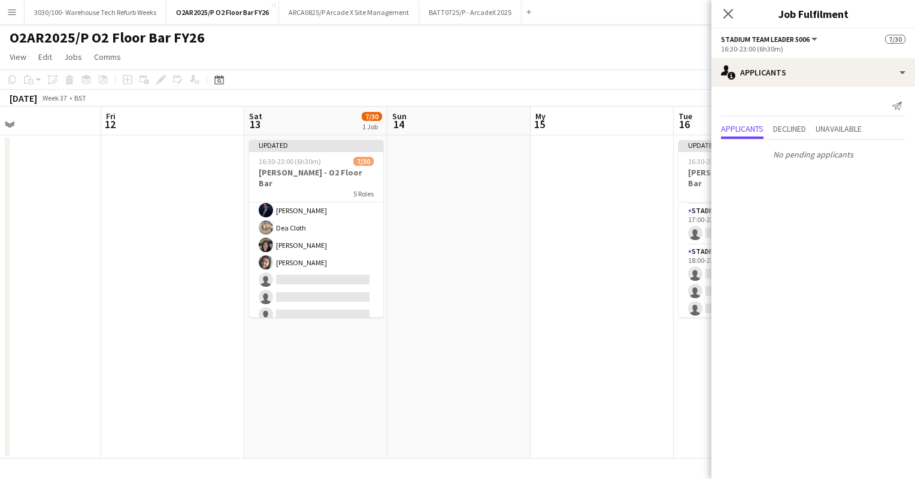
click at [320, 214] on app-card-role "Stadium Bar Staff 5008 1A [DATE] 17:00-23:00 (6h) [PERSON_NAME] [PERSON_NAME] […" at bounding box center [316, 260] width 134 height 235
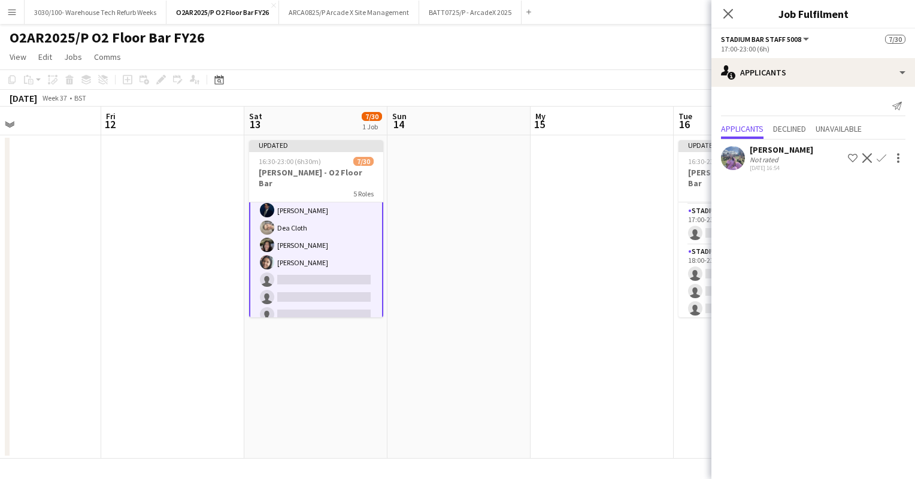
scroll to position [158, 0]
click at [882, 156] on app-icon "Confirm" at bounding box center [882, 158] width 10 height 10
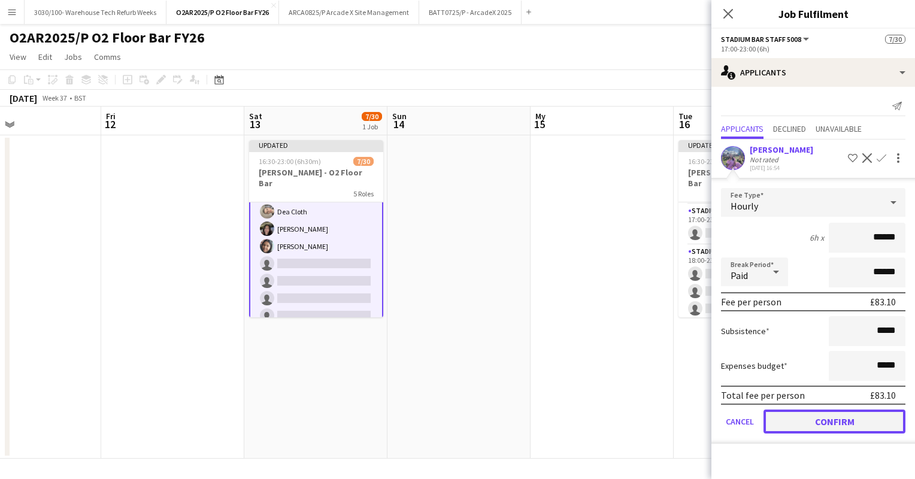
click at [815, 422] on button "Confirm" at bounding box center [835, 422] width 142 height 24
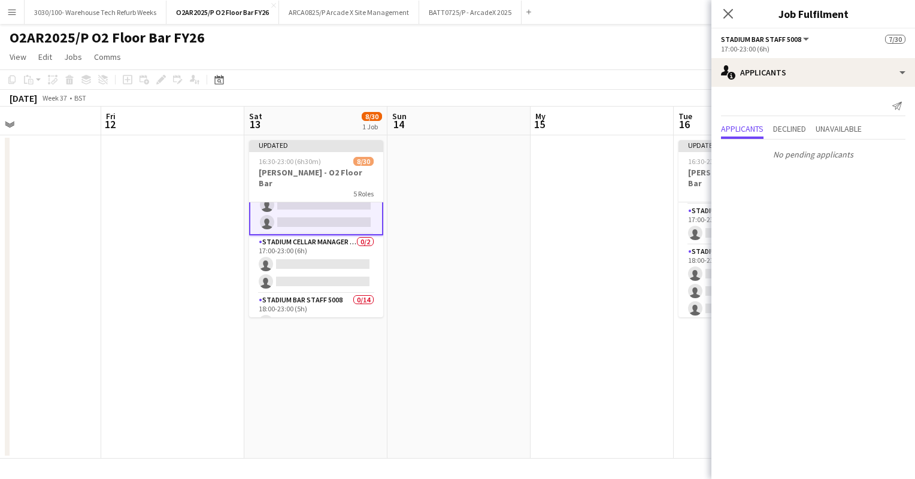
click at [312, 240] on app-card-role "Stadium Cellar Manager 5006 0/2 17:00-23:00 (6h) single-neutral-actions single-…" at bounding box center [316, 264] width 134 height 58
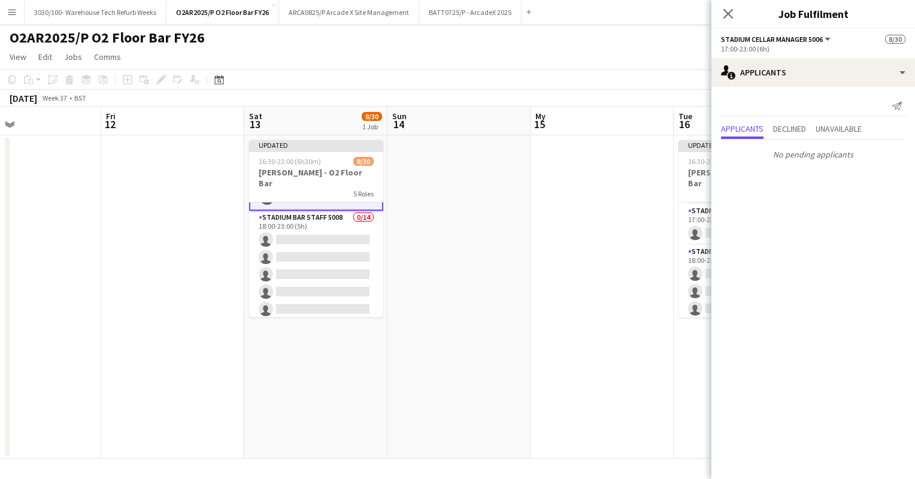
click at [312, 240] on app-card-role "Stadium Bar Staff 5008 0/14 18:00-23:00 (5h) single-neutral-actions single-neut…" at bounding box center [316, 344] width 134 height 267
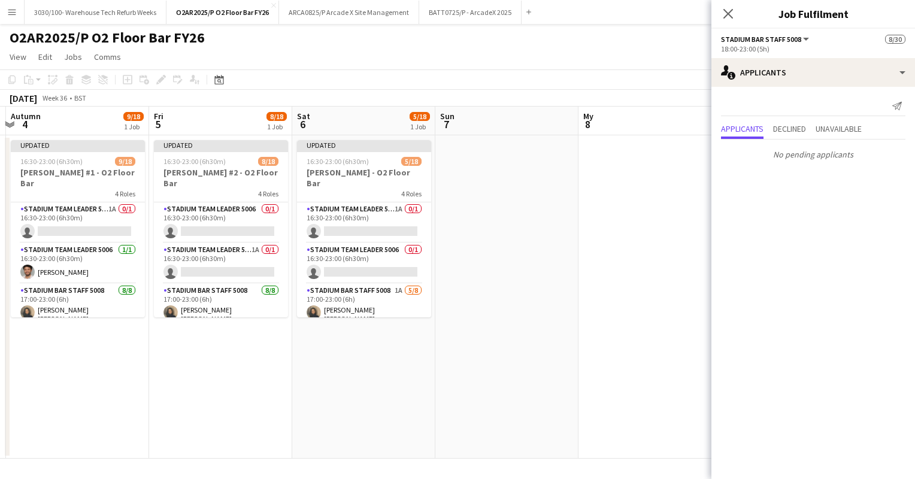
scroll to position [0, 276]
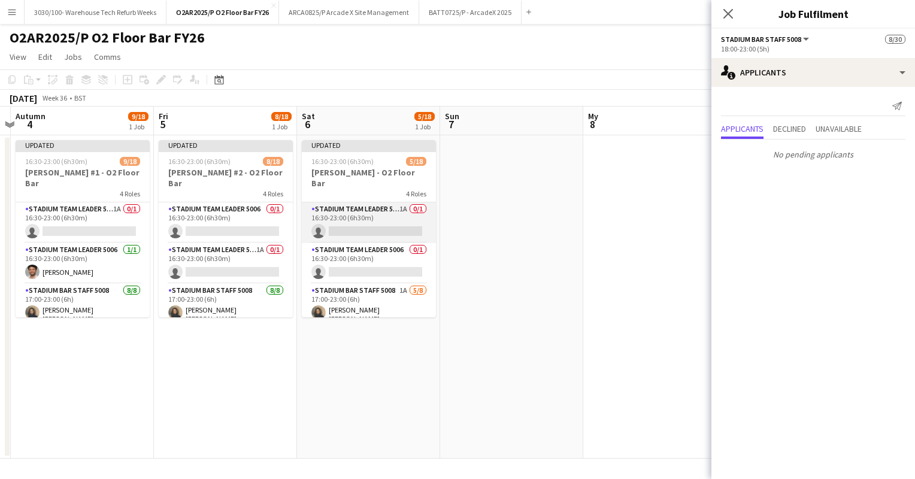
click at [359, 209] on app-card-role "Stadium Team Leader 5006 1A 0/1 16:30-23:00 (6h30m) single-neutral-actions" at bounding box center [369, 222] width 134 height 41
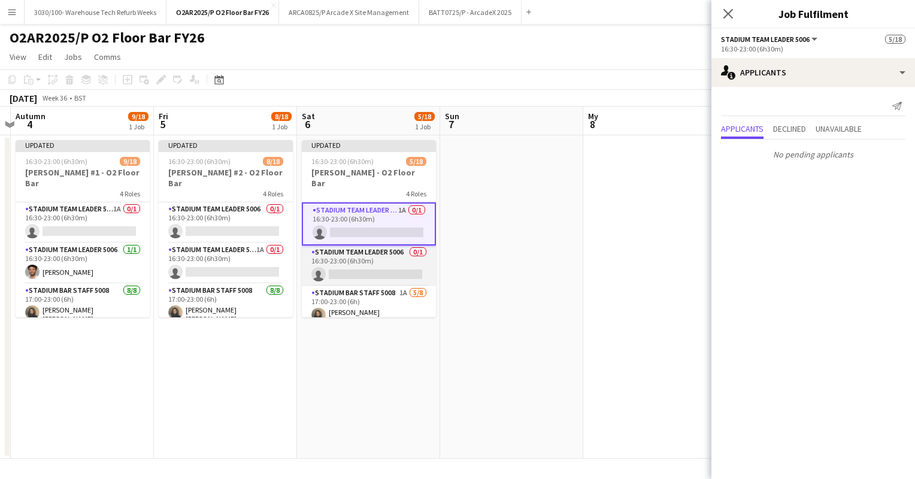
click at [356, 252] on app-card-role "Stadium Team Leader 5006 0/1 16:30-23:00 (6h30m) single-neutral-actions" at bounding box center [369, 266] width 134 height 41
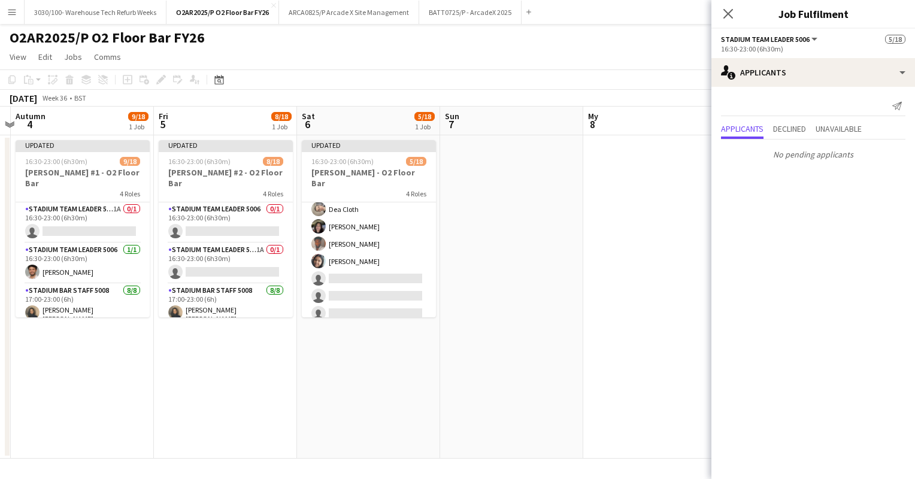
click at [356, 252] on app-card-role "Stadium Bar Staff 5008 1A [DATE] 17:00-23:00 (6h) [PERSON_NAME] [PERSON_NAME] C…" at bounding box center [369, 242] width 134 height 166
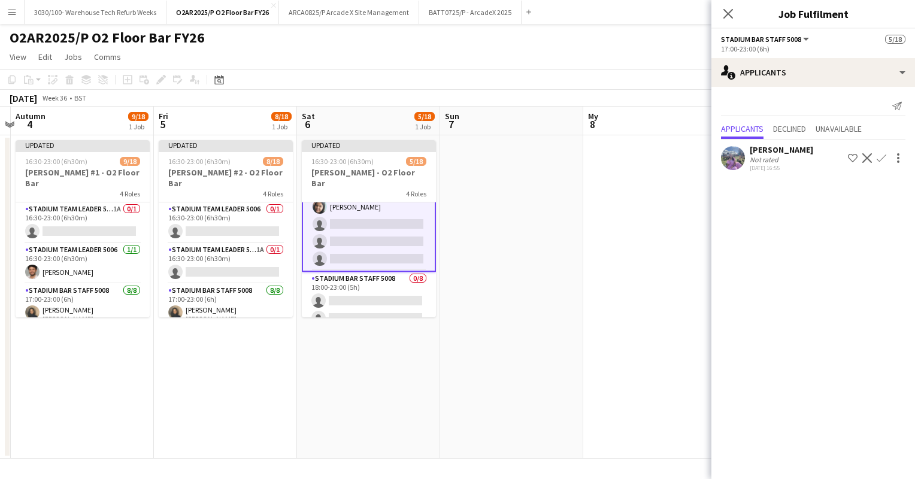
scroll to position [184, 0]
click at [879, 156] on app-icon "Confirm" at bounding box center [882, 158] width 10 height 10
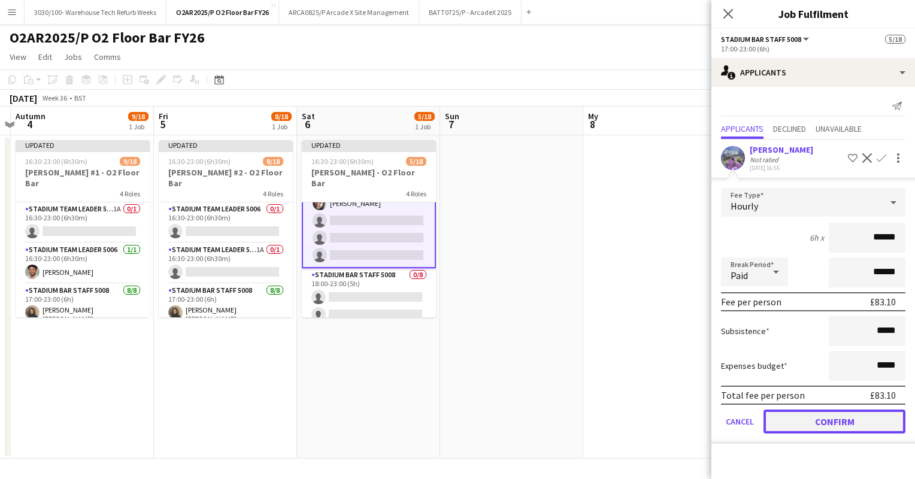
click at [798, 419] on button "Confirm" at bounding box center [835, 422] width 142 height 24
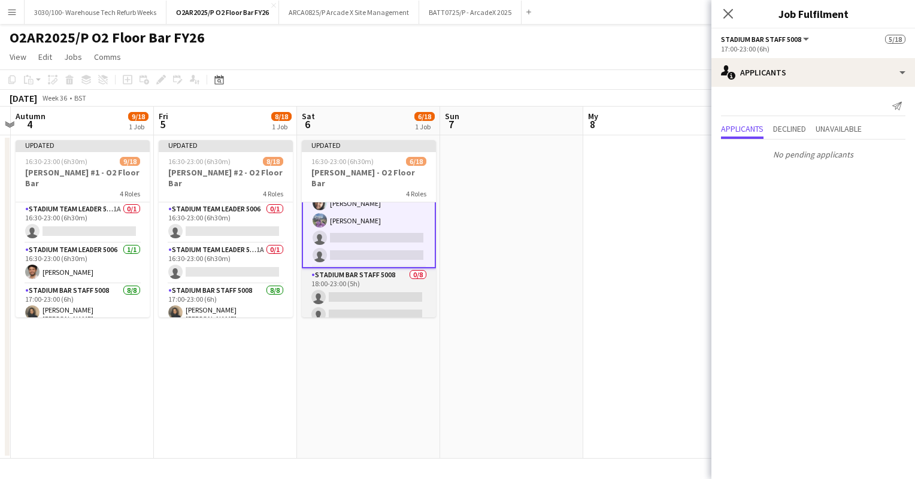
click at [341, 268] on app-card-role "Stadium Bar Staff 5008 0/8 18:00-23:00 (5h) single-neutral-actions single-neutr…" at bounding box center [369, 349] width 134 height 162
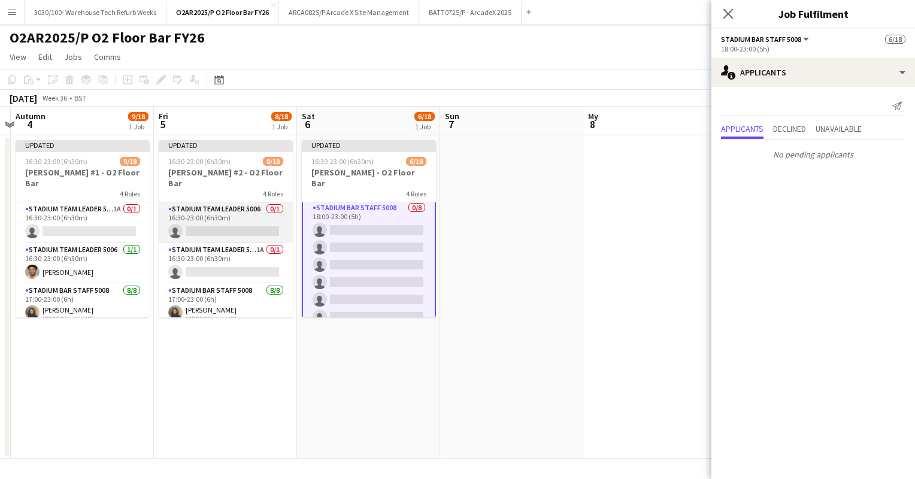
click at [235, 216] on app-card-role "Stadium Team Leader 5006 0/1 16:30-23:00 (6h30m) single-neutral-actions" at bounding box center [226, 222] width 134 height 41
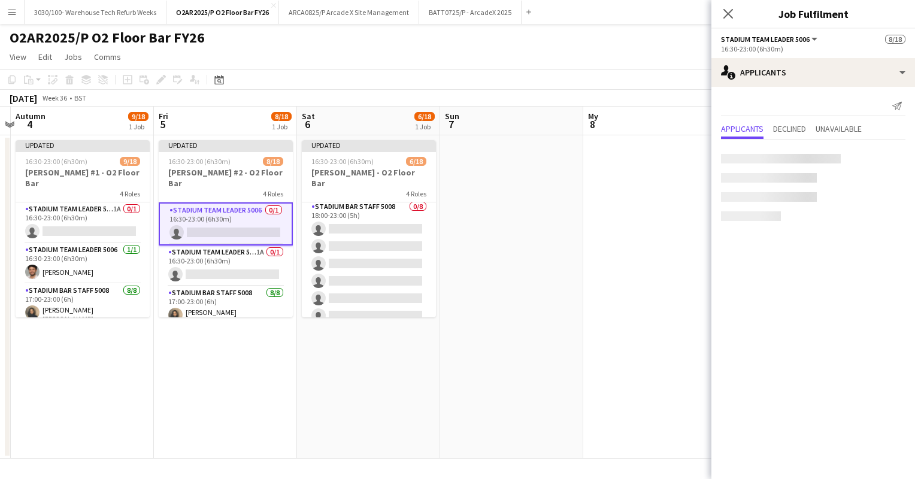
scroll to position [249, 0]
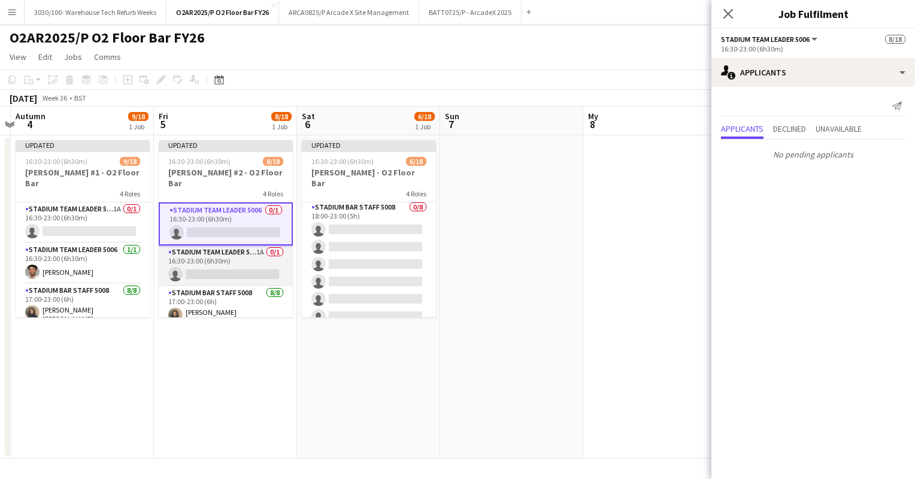
click at [224, 253] on app-card-role "Stadium Team Leader 5006 1A 0/1 16:30-23:00 (6h30m) single-neutral-actions" at bounding box center [226, 266] width 134 height 41
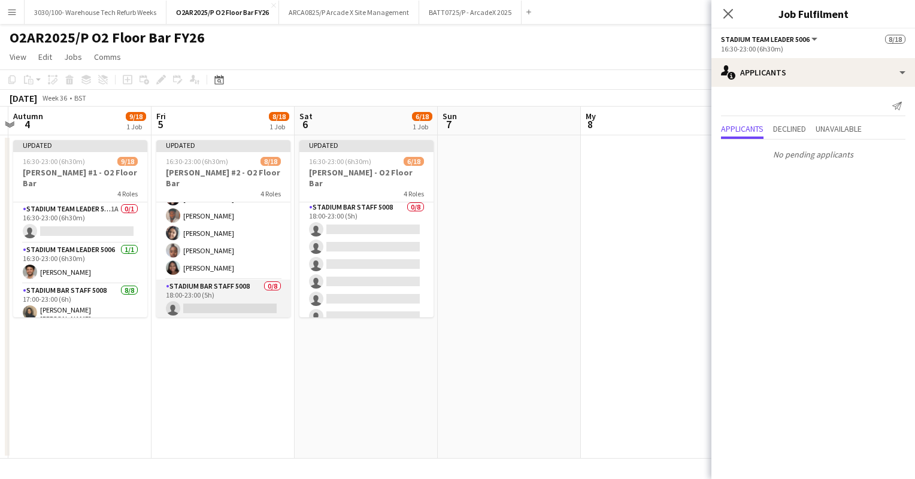
scroll to position [0, 279]
drag, startPoint x: 224, startPoint y: 253, endPoint x: 220, endPoint y: 279, distance: 26.6
click at [220, 279] on app-calendar-viewport "Tue 2 Wed 3 Autumn 4 9/18 1 Job Fri 5 8/18 1 Job Sat 6 6/18 1 Job Sun 7 My 8 Tu…" at bounding box center [457, 283] width 915 height 352
click at [240, 286] on app-card-role "Stadium Bar Staff 5008 0/8 18:00-23:00 (5h) single-neutral-actions single-neutr…" at bounding box center [222, 361] width 134 height 162
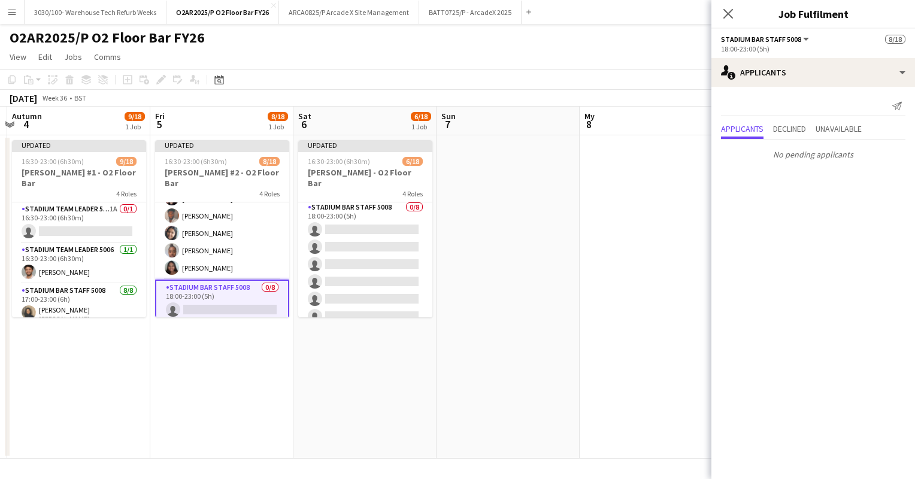
scroll to position [0, 246]
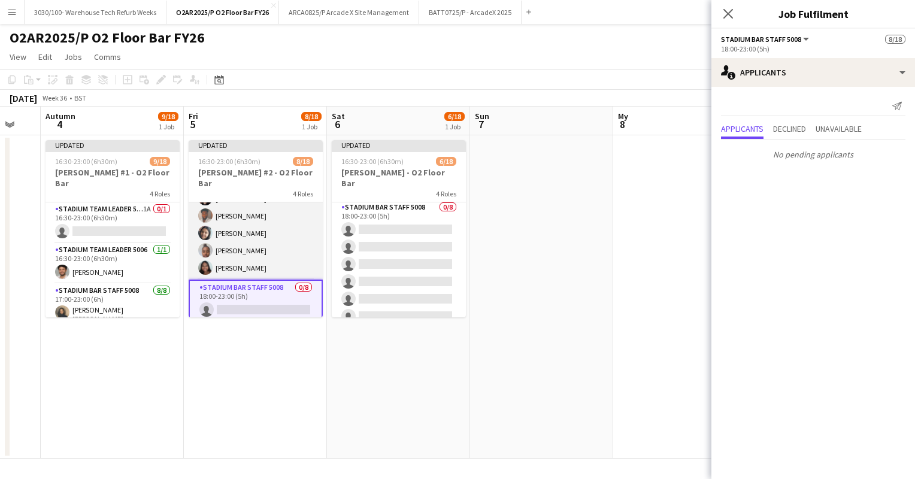
click at [256, 241] on app-card-role "Stadium Bar Staff 5008 [DATE] 17:00-23:00 (6h) [PERSON_NAME] [PERSON_NAME] Dea …" at bounding box center [256, 197] width 134 height 166
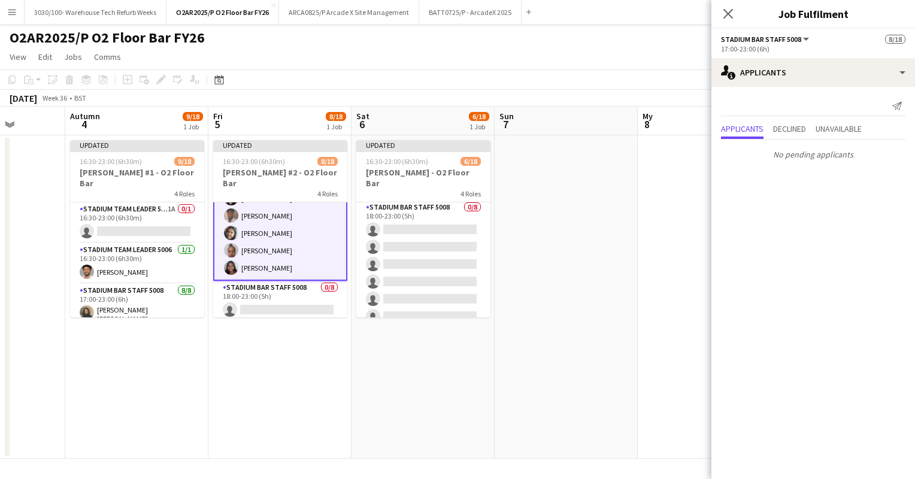
scroll to position [0, 362]
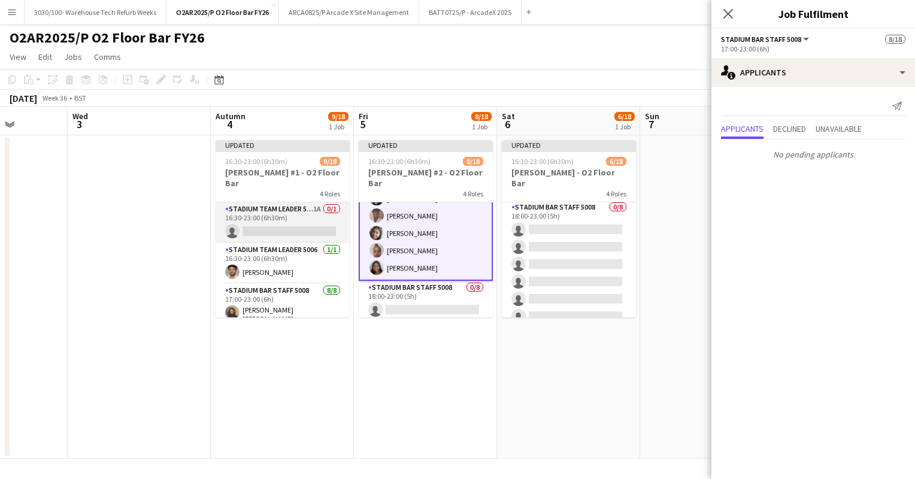
click at [273, 216] on app-card-role "Stadium Team Leader 5006 1A 0/1 16:30-23:00 (6h30m) single-neutral-actions" at bounding box center [283, 222] width 134 height 41
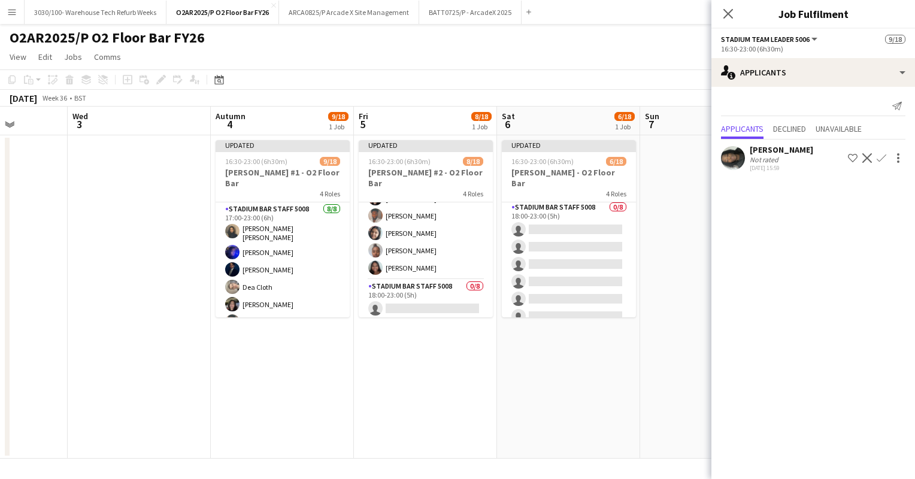
click at [284, 261] on app-card-role "Stadium Bar Staff 5008 [DATE] 17:00-23:00 (6h) [PERSON_NAME] [PERSON_NAME] [PER…" at bounding box center [283, 285] width 134 height 166
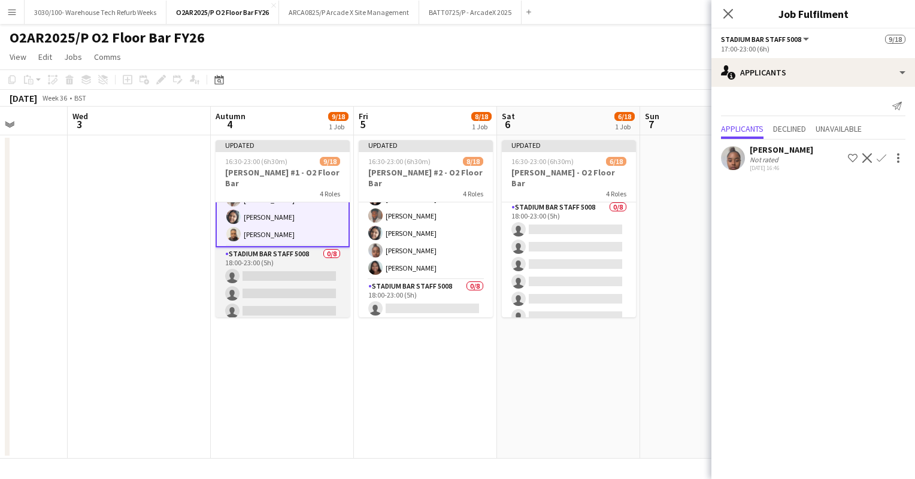
click at [280, 271] on app-card-role "Stadium Bar Staff 5008 0/8 18:00-23:00 (5h) single-neutral-actions single-neutr…" at bounding box center [283, 328] width 134 height 162
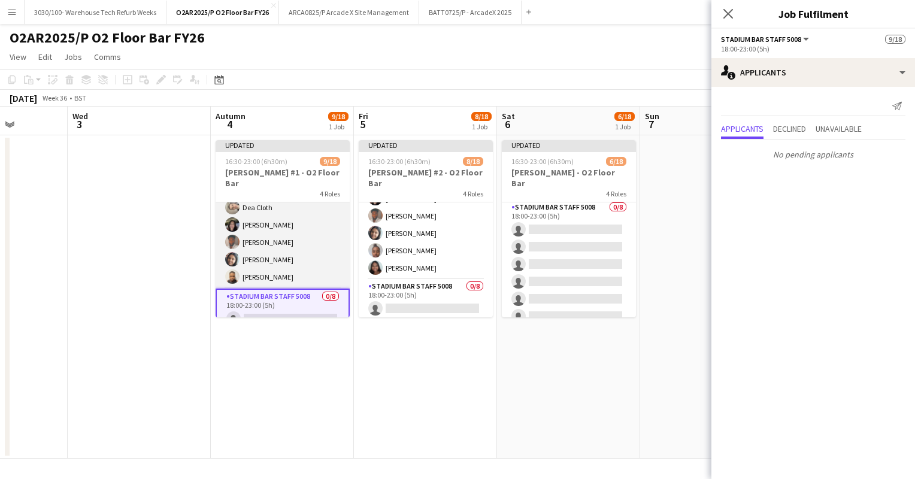
scroll to position [161, 0]
click at [282, 252] on app-card-role "Stadium Bar Staff 5008 [DATE] 17:00-23:00 (6h) [PERSON_NAME] [PERSON_NAME] [PER…" at bounding box center [283, 206] width 134 height 166
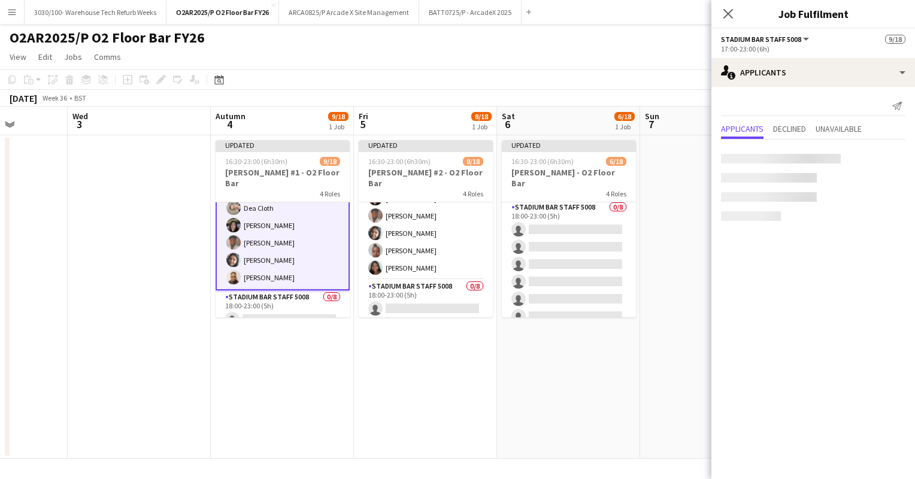
click at [282, 252] on app-card-role "Stadium Bar Staff 5008 [DATE] 17:00-23:00 (6h) [PERSON_NAME] [PERSON_NAME] [PER…" at bounding box center [283, 206] width 134 height 168
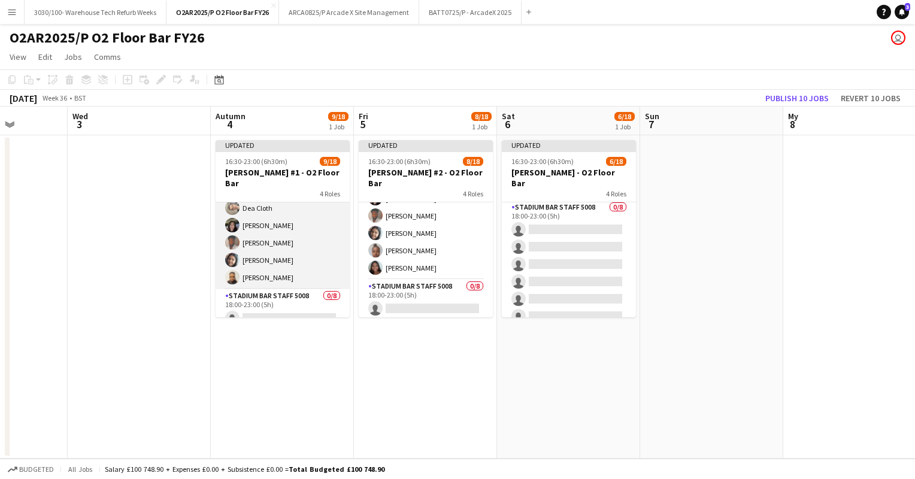
click at [282, 252] on app-card-role "Stadium Bar Staff 5008 [DATE] 17:00-23:00 (6h) [PERSON_NAME] [PERSON_NAME] [PER…" at bounding box center [283, 206] width 134 height 166
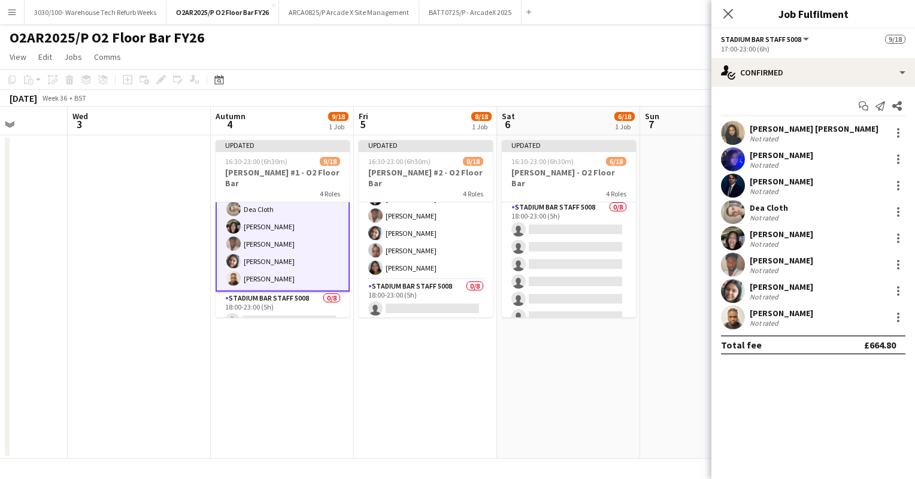
scroll to position [162, 0]
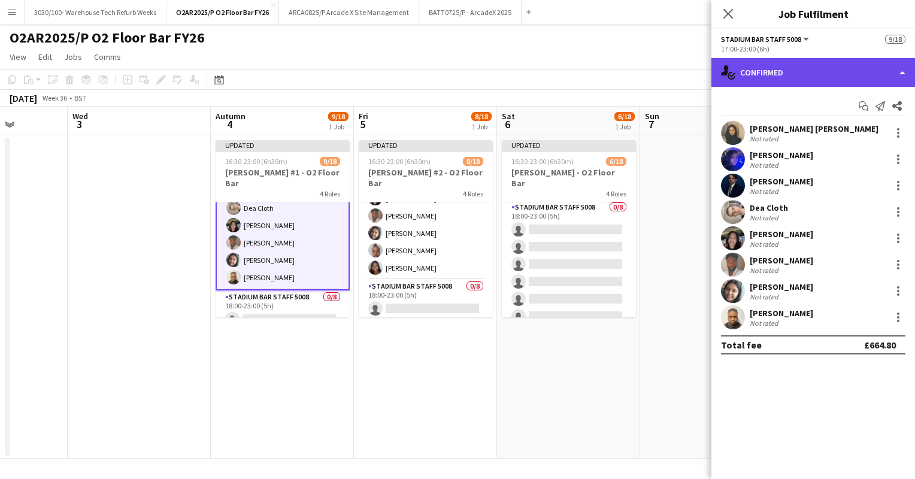
click at [782, 69] on font "Confirmed" at bounding box center [761, 72] width 43 height 11
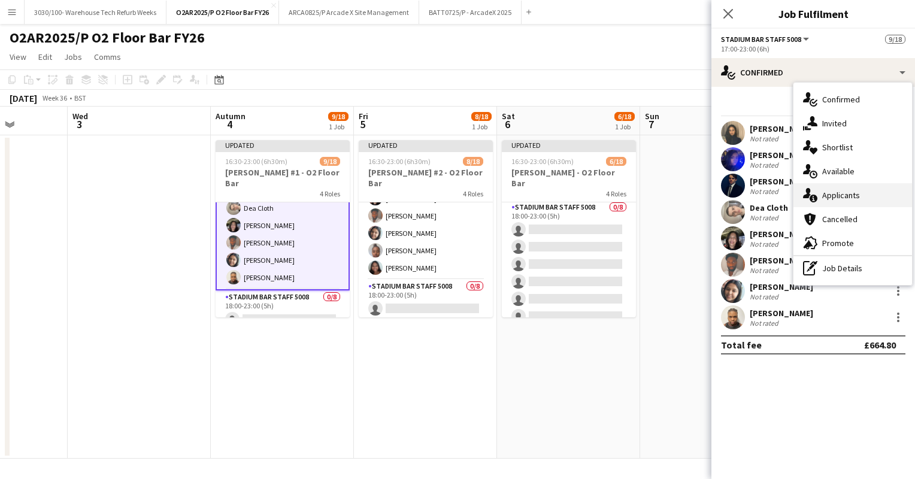
click at [846, 188] on div "single-neutral-actions-information Applicants" at bounding box center [853, 195] width 119 height 24
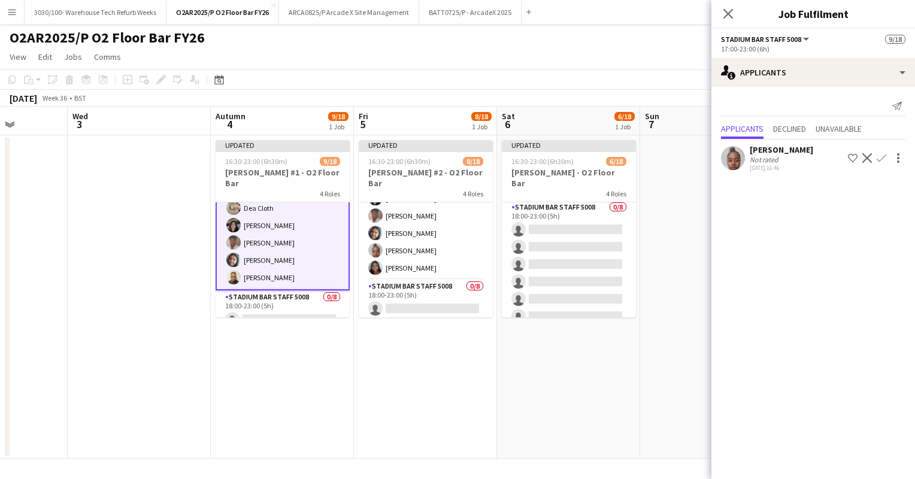
click at [877, 163] on app-icon "Confirm" at bounding box center [882, 158] width 10 height 10
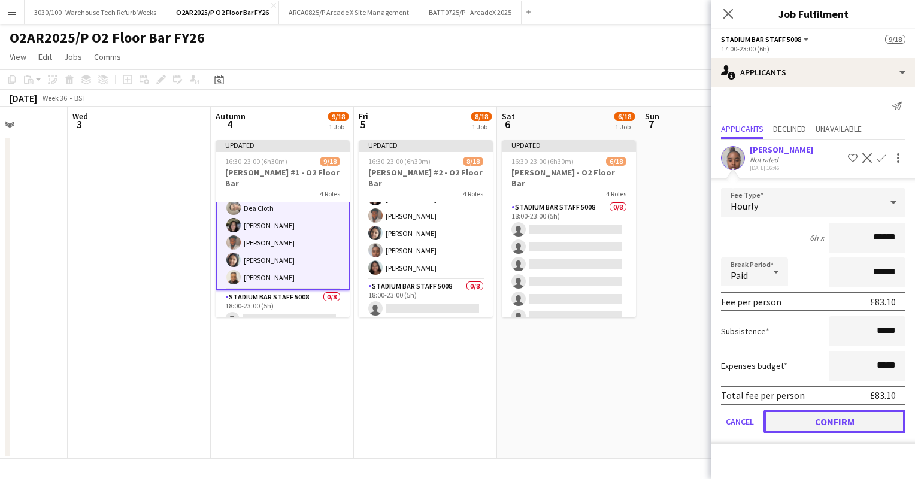
click at [807, 419] on button "Confirm" at bounding box center [835, 422] width 142 height 24
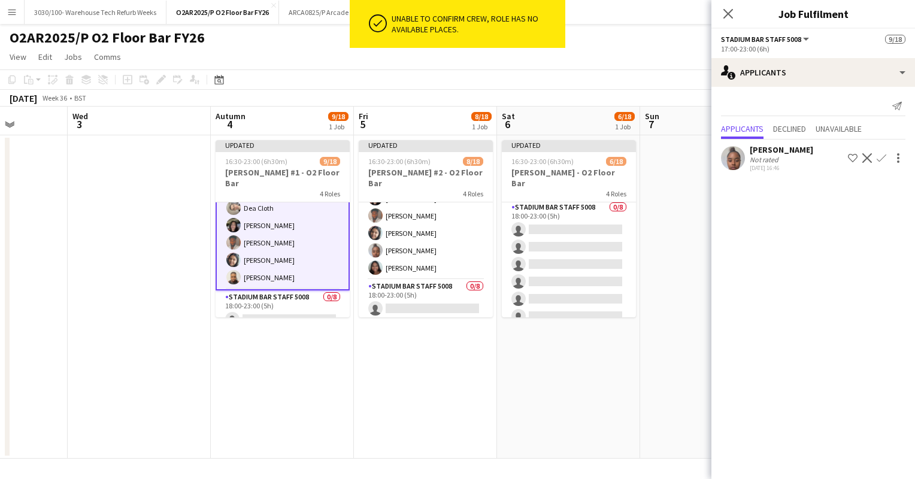
click at [268, 258] on app-card-role "Stadium Bar Staff 5008 [DATE] 17:00-23:00 (6h) [PERSON_NAME] [PERSON_NAME] [PER…" at bounding box center [283, 206] width 134 height 168
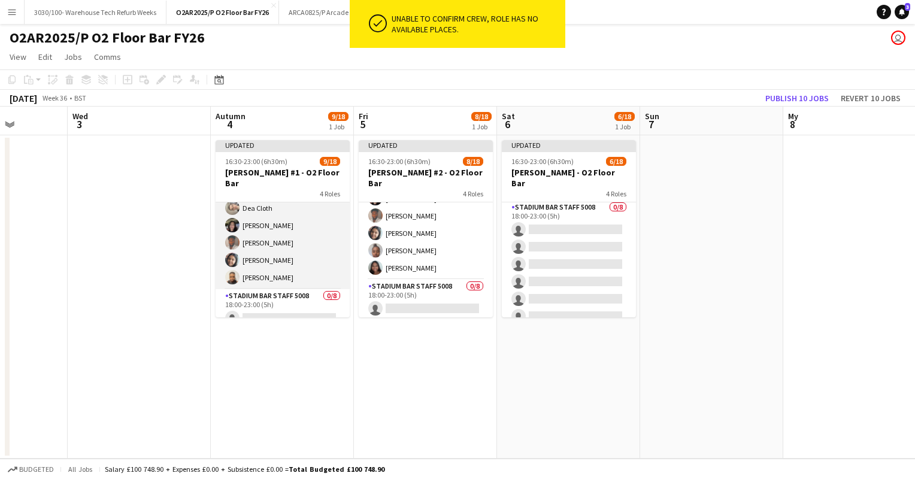
click at [274, 256] on app-card-role "Stadium Bar Staff 5008 [DATE] 17:00-23:00 (6h) [PERSON_NAME] [PERSON_NAME] [PER…" at bounding box center [283, 206] width 134 height 166
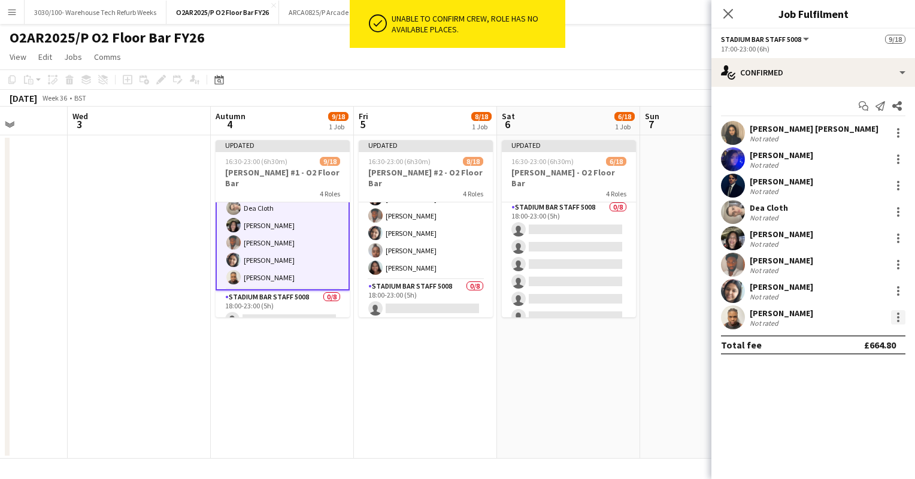
click at [899, 319] on div at bounding box center [898, 317] width 14 height 14
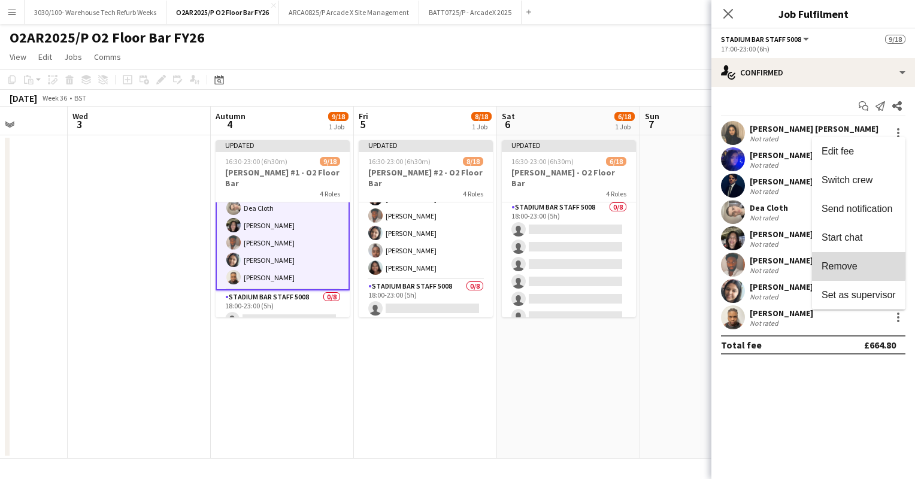
click at [839, 261] on span "Remove" at bounding box center [840, 266] width 36 height 10
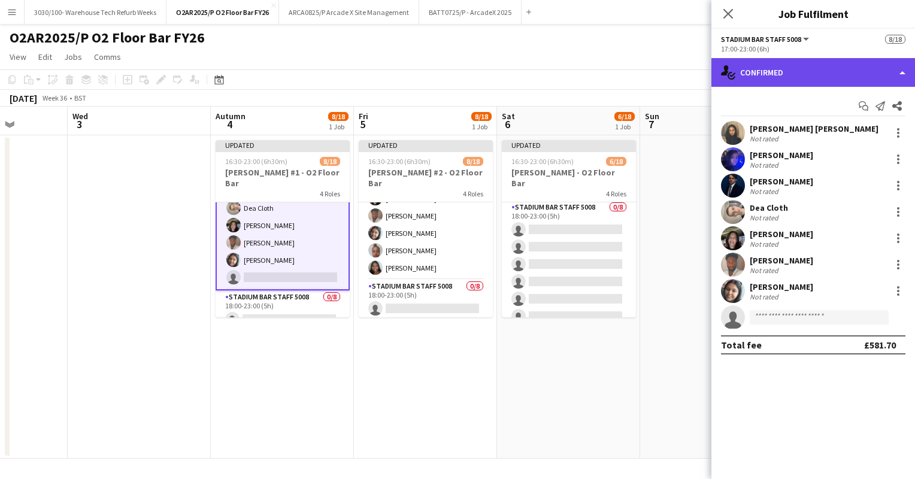
click at [830, 71] on div "single-neutral-actions-check-2 Confirmed" at bounding box center [814, 72] width 204 height 29
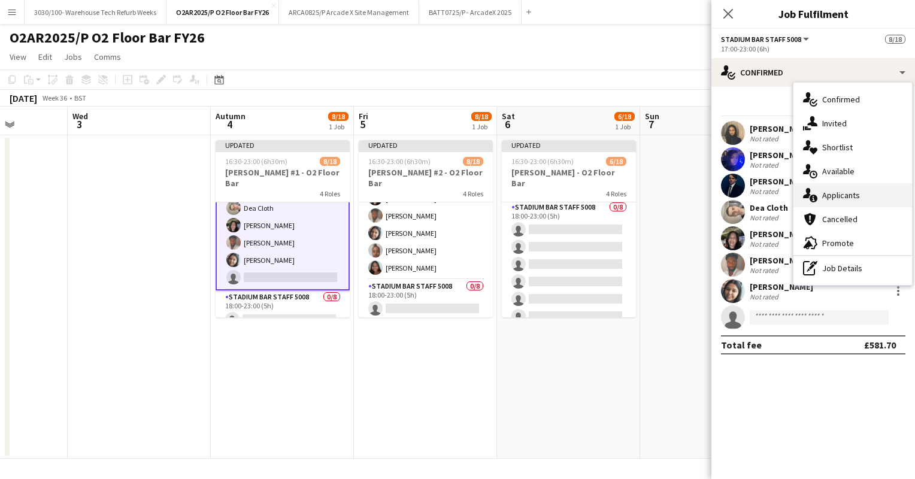
click at [829, 199] on font "Applicants" at bounding box center [841, 195] width 38 height 11
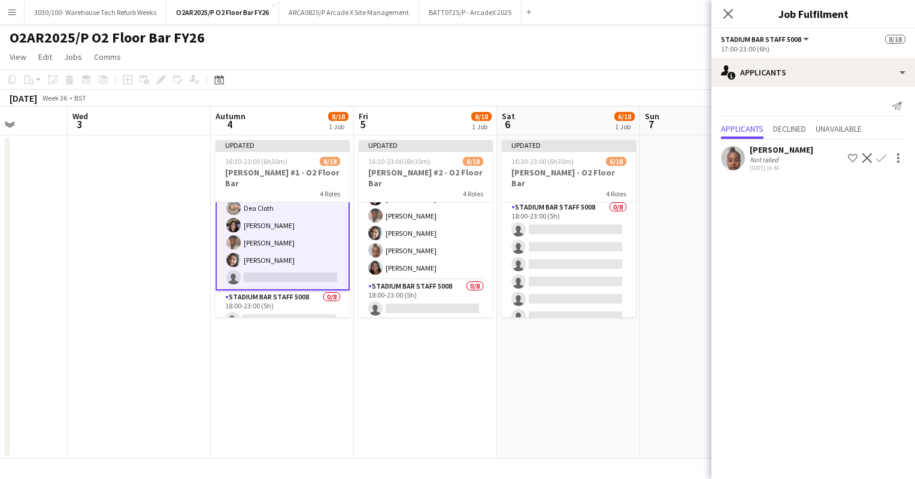
click at [877, 163] on app-icon "Confirm" at bounding box center [882, 158] width 10 height 10
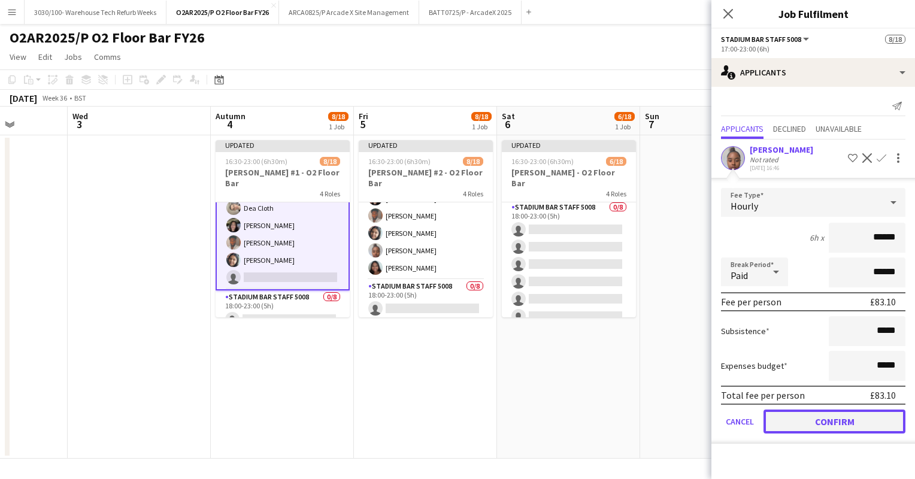
click at [797, 422] on button "Confirm" at bounding box center [835, 422] width 142 height 24
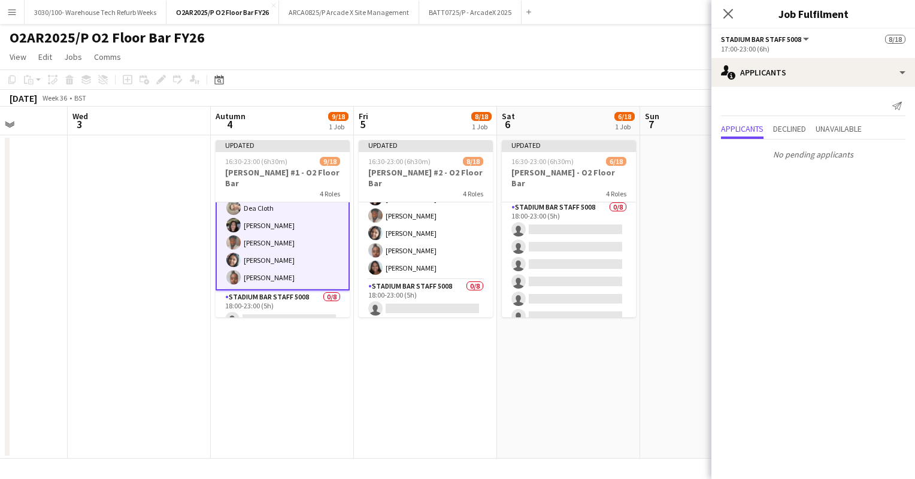
click at [510, 83] on app-toolbar "Copy Paste Paste Ctrl+V Paste with crew Ctrl+Shift+V Paste linked Job [GEOGRAPH…" at bounding box center [457, 79] width 915 height 20
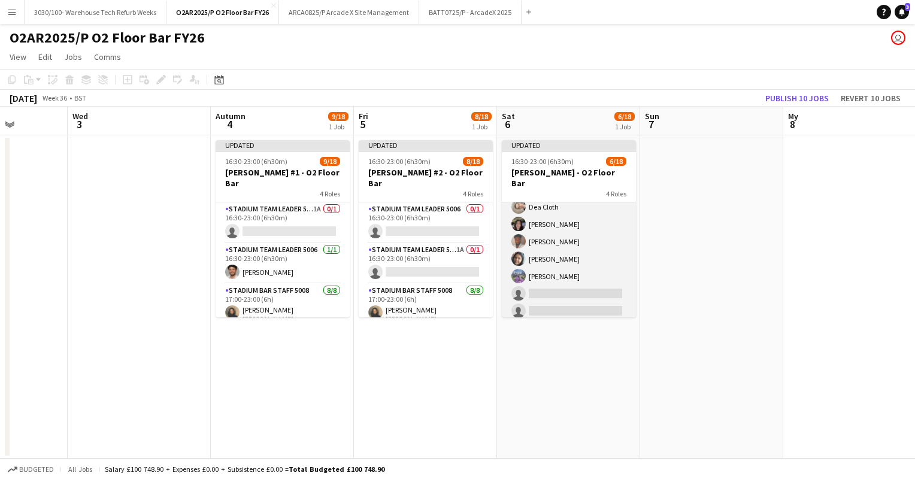
scroll to position [0, 0]
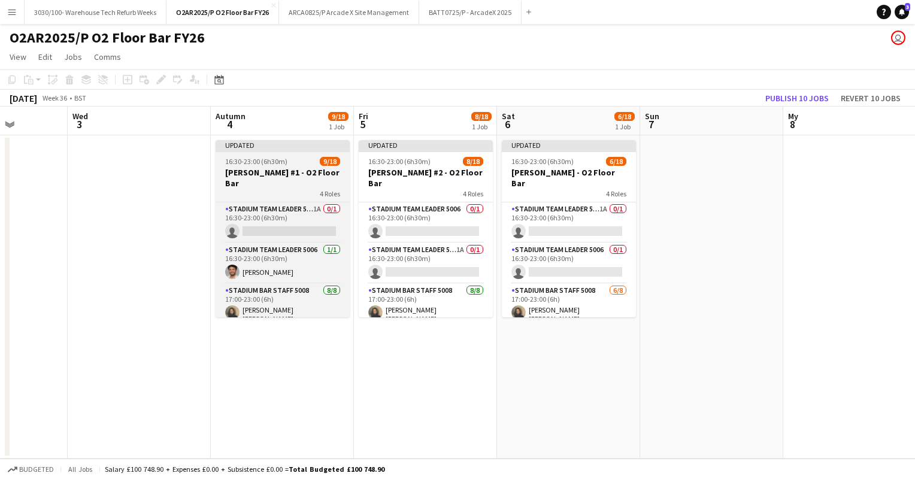
click at [310, 189] on div "4 Roles" at bounding box center [283, 194] width 134 height 10
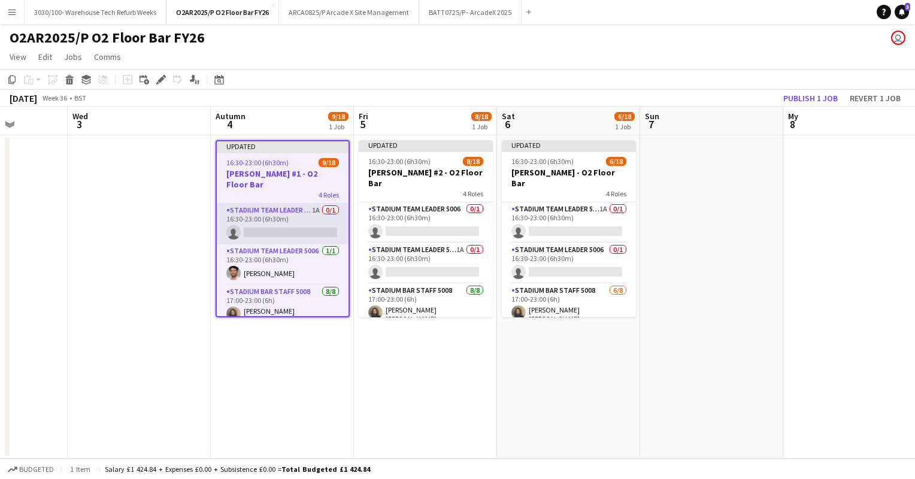
click at [293, 204] on app-card-role "Stadium Team Leader 5006 1A 0/1 16:30-23:00 (6h30m) single-neutral-actions" at bounding box center [283, 224] width 132 height 41
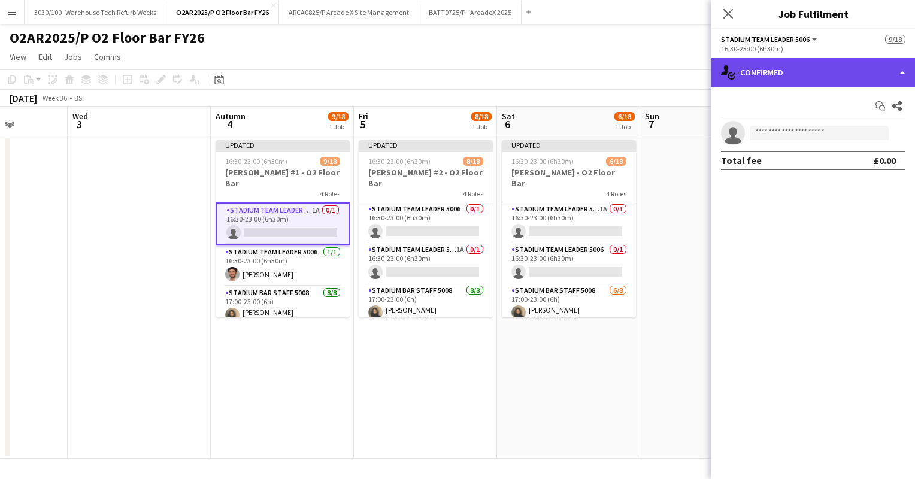
click at [843, 77] on div "single-neutral-actions-check-2 Confirmed" at bounding box center [814, 72] width 204 height 29
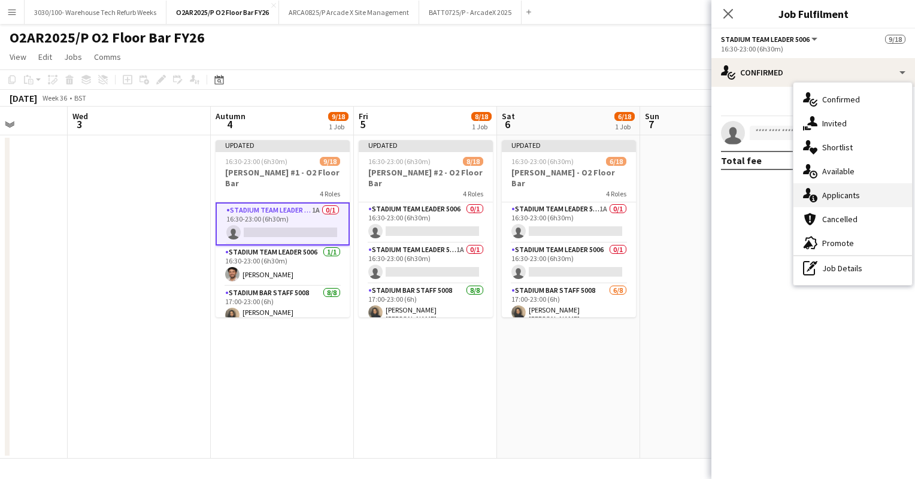
click at [837, 192] on font "Applicants" at bounding box center [841, 195] width 38 height 11
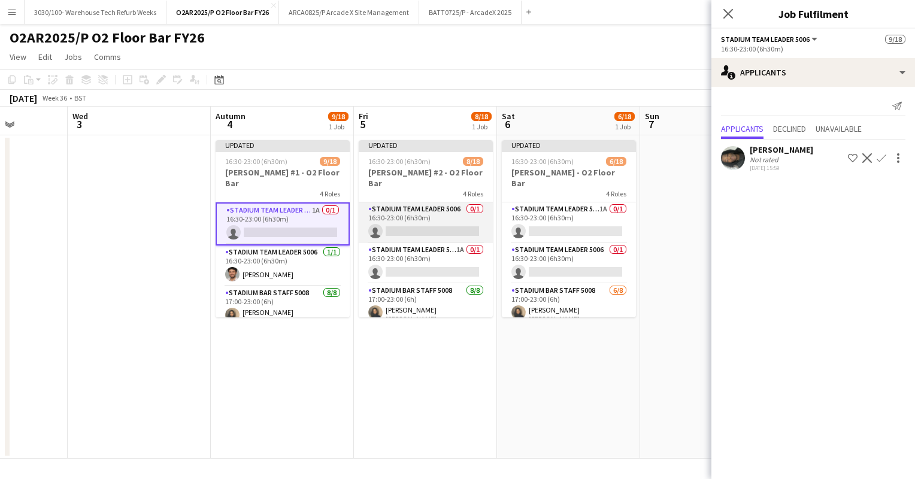
click at [403, 202] on app-card-role "Stadium Team Leader 5006 0/1 16:30-23:00 (6h30m) single-neutral-actions" at bounding box center [426, 222] width 134 height 41
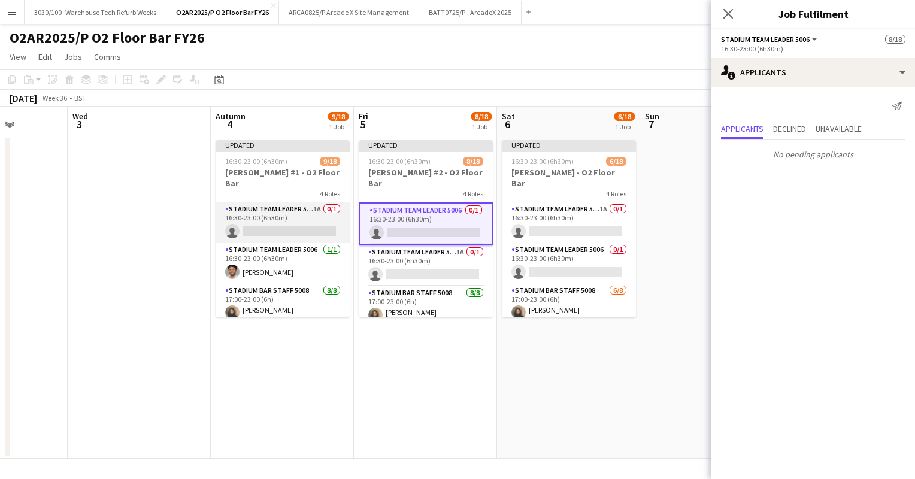
click at [281, 216] on app-card-role "Stadium Team Leader 5006 1A 0/1 16:30-23:00 (6h30m) single-neutral-actions" at bounding box center [283, 222] width 134 height 41
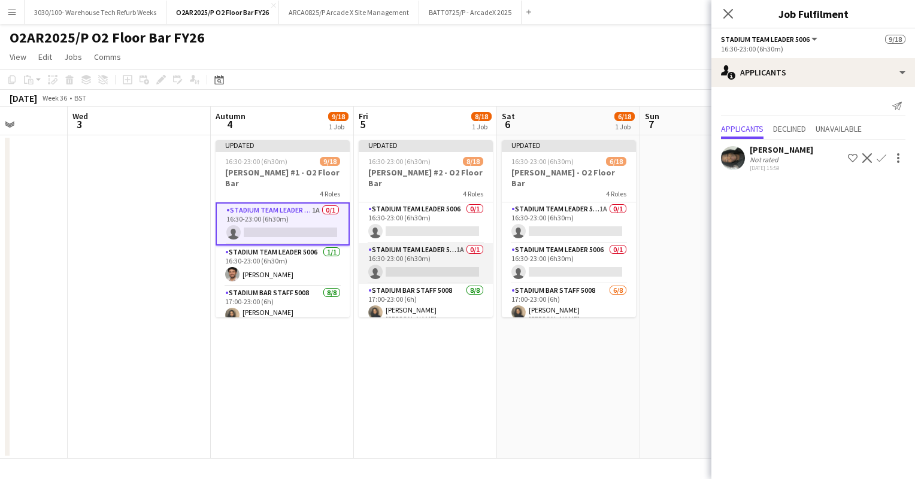
click at [414, 253] on app-card-role "Stadium Team Leader 5006 1A 0/1 16:30-23:00 (6h30m) single-neutral-actions" at bounding box center [426, 263] width 134 height 41
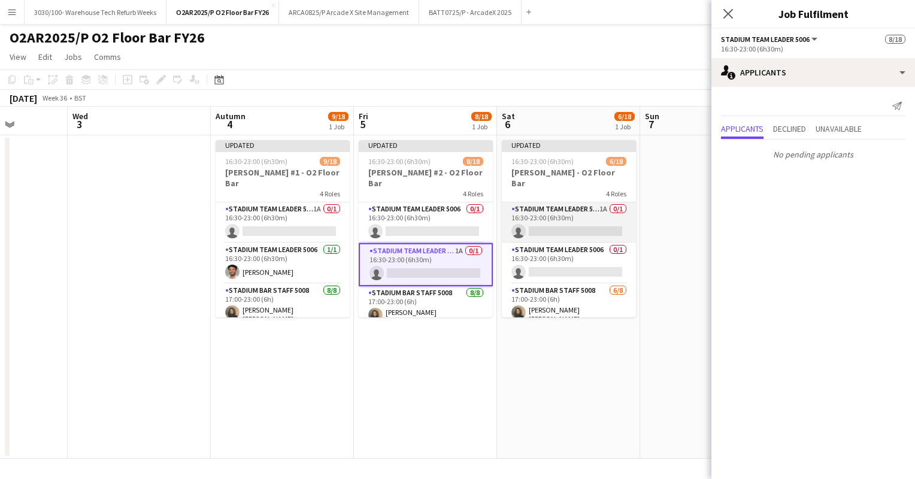
click at [556, 213] on app-card-role "Stadium Team Leader 5006 1A 0/1 16:30-23:00 (6h30m) single-neutral-actions" at bounding box center [569, 222] width 134 height 41
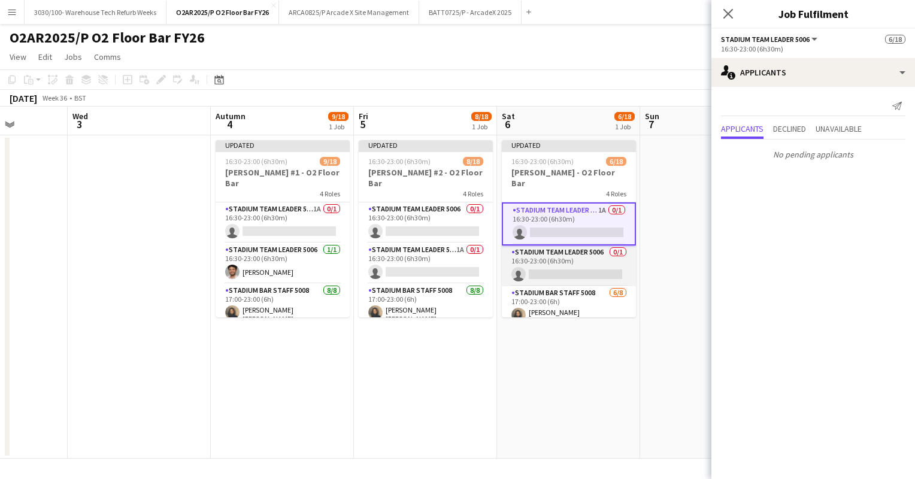
click at [553, 267] on app-card-role "Stadium Team Leader 5006 0/1 16:30-23:00 (6h30m) single-neutral-actions" at bounding box center [569, 266] width 134 height 41
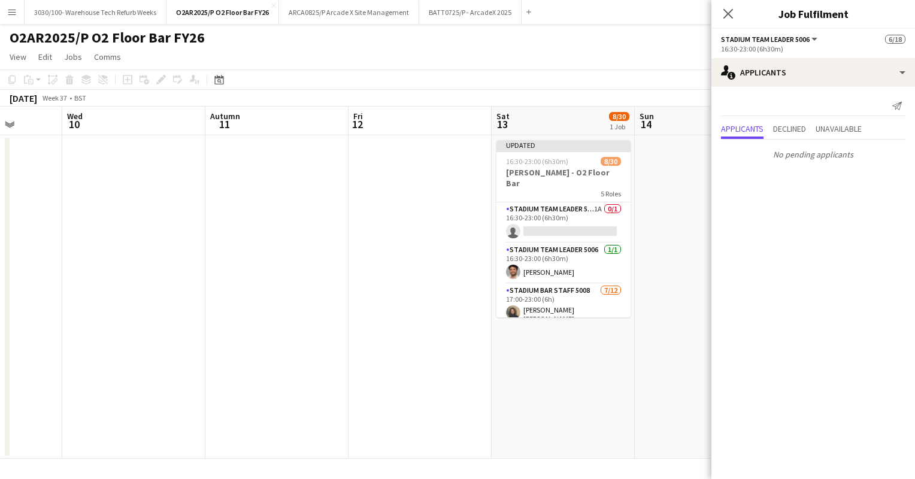
scroll to position [0, 511]
click at [585, 213] on app-card-role "Stadium Team Leader 5006 1A 0/1 16:30-23:00 (6h30m) single-neutral-actions" at bounding box center [563, 222] width 134 height 41
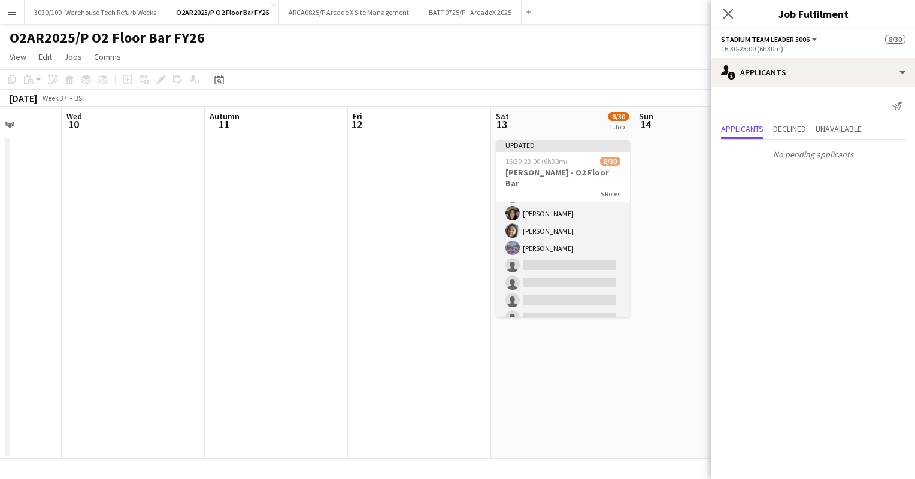
click at [584, 240] on app-card-role "Stadium Bar Staff 5008 [DATE] 17:00-23:00 (6h) [PERSON_NAME] [PERSON_NAME] [PER…" at bounding box center [563, 228] width 134 height 235
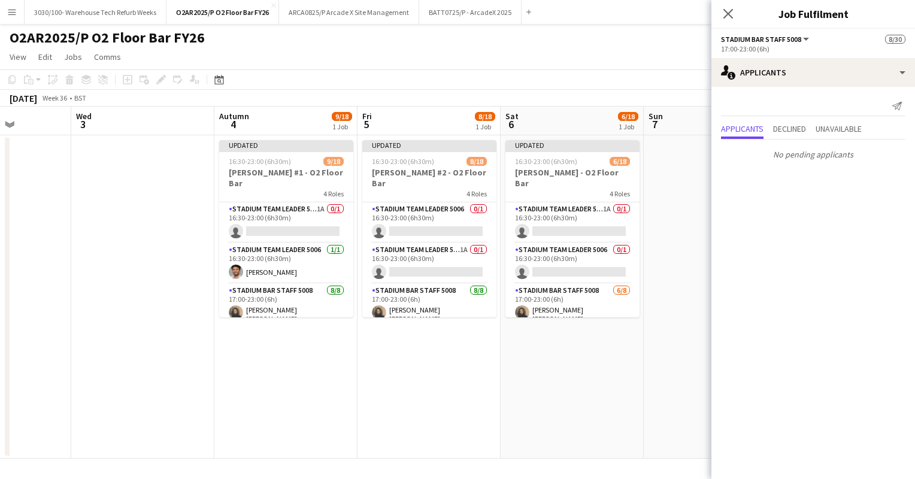
scroll to position [0, 337]
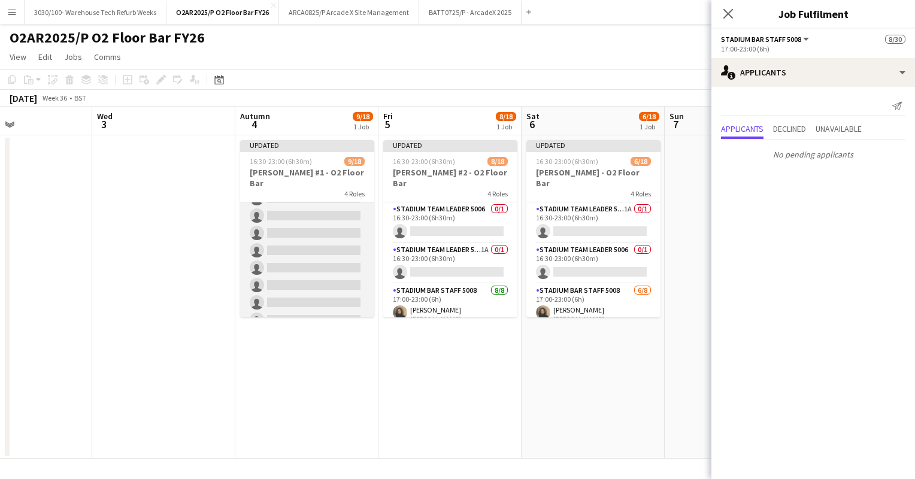
click at [313, 257] on app-card-role "Stadium Bar Staff 5008 0/8 18:00-23:00 (5h) single-neutral-actions single-neutr…" at bounding box center [307, 251] width 134 height 162
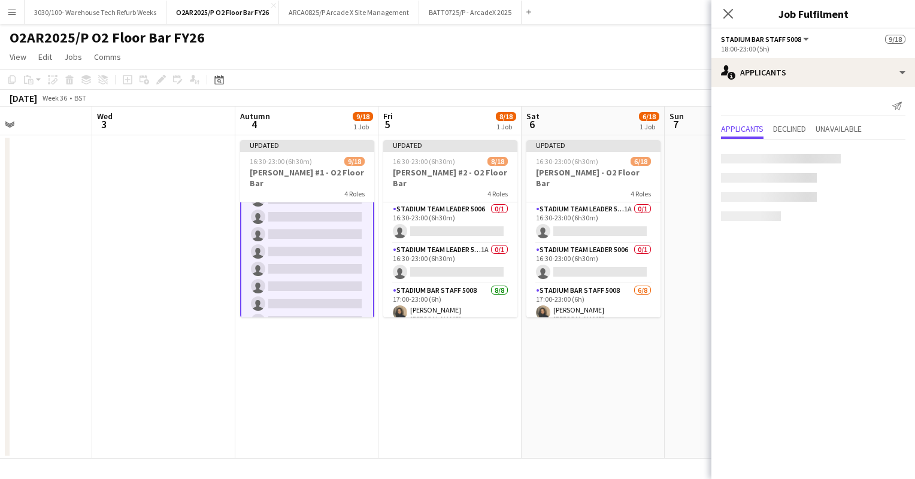
scroll to position [281, 0]
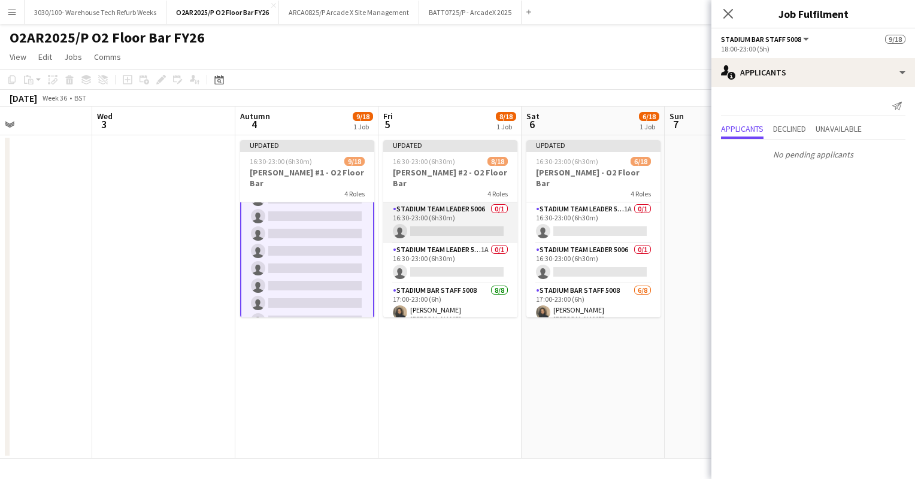
click at [464, 213] on app-card-role "Stadium Team Leader 5006 0/1 16:30-23:00 (6h30m) single-neutral-actions" at bounding box center [450, 222] width 134 height 41
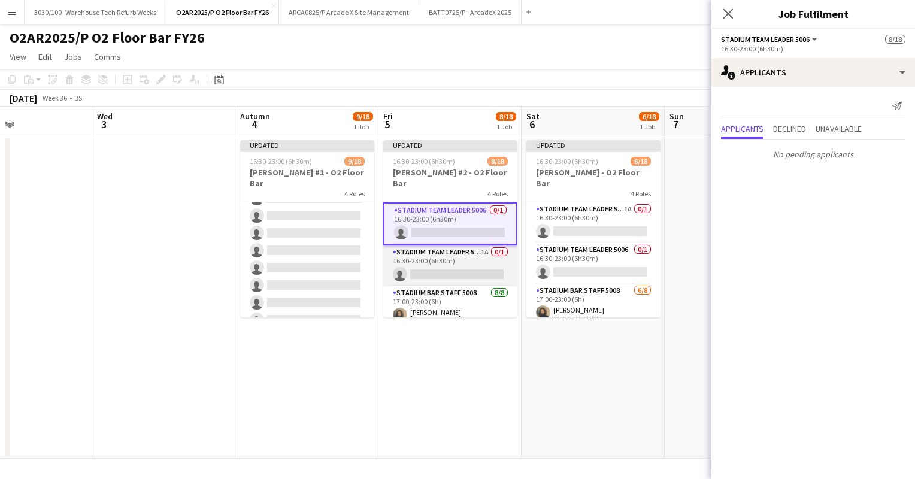
click at [452, 249] on app-card-role "Stadium Team Leader 5006 1A 0/1 16:30-23:00 (6h30m) single-neutral-actions" at bounding box center [450, 266] width 134 height 41
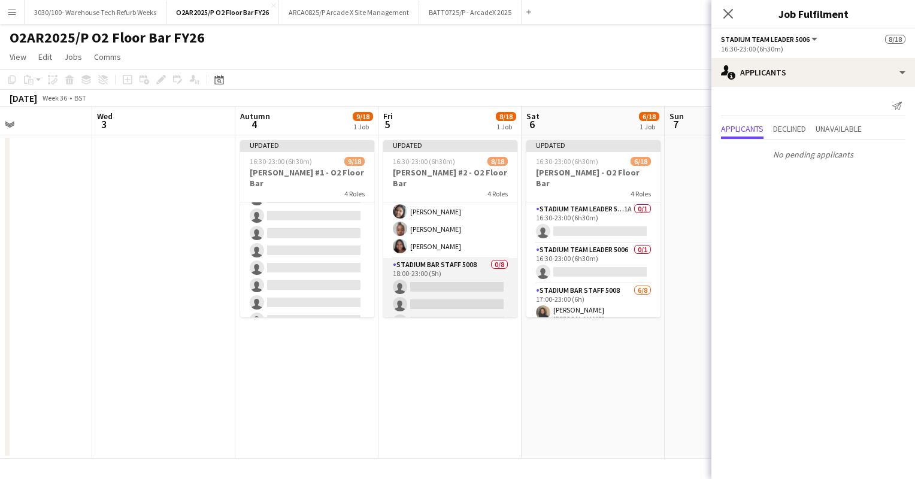
click at [459, 268] on app-card-role "Stadium Bar Staff 5008 0/8 18:00-23:00 (5h) single-neutral-actions single-neutr…" at bounding box center [450, 339] width 134 height 162
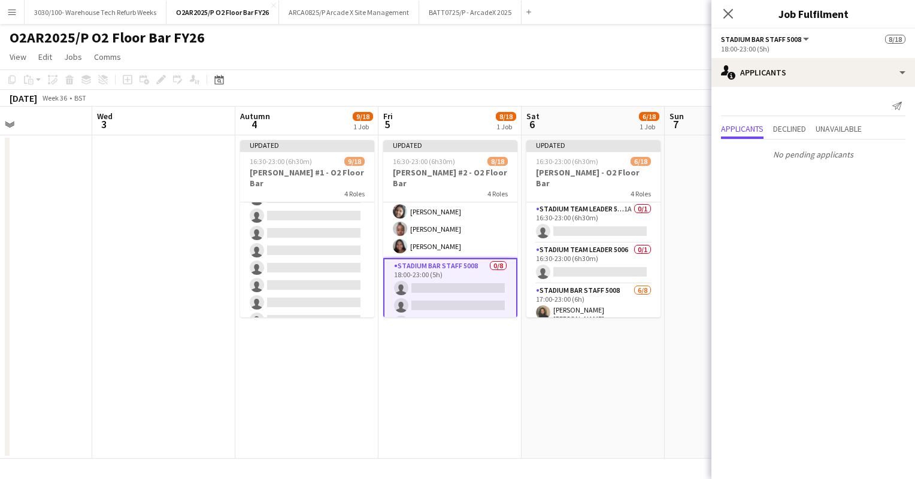
click at [528, 60] on app-page-menu "View Day view expanded Day view collapsed Month view Date picker Jump to [DATE]…" at bounding box center [457, 58] width 915 height 23
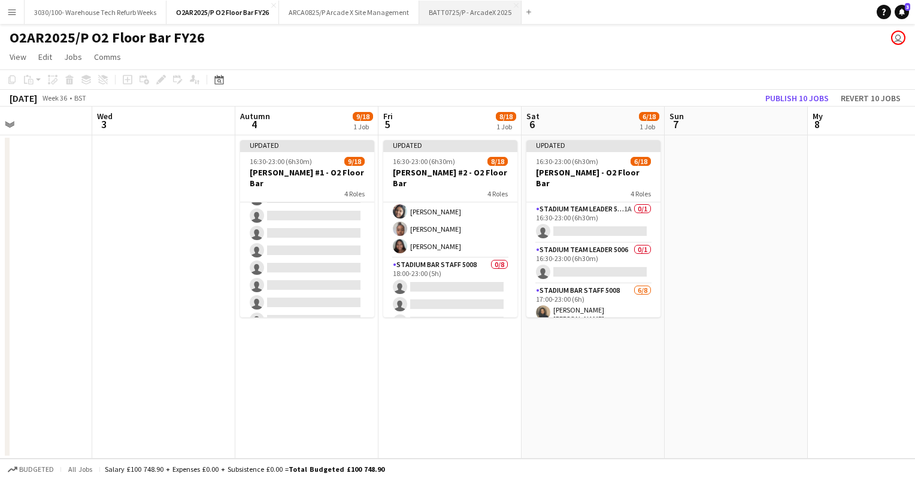
click at [448, 8] on font "BATT0725/P - ArcadeX 2025" at bounding box center [470, 12] width 83 height 9
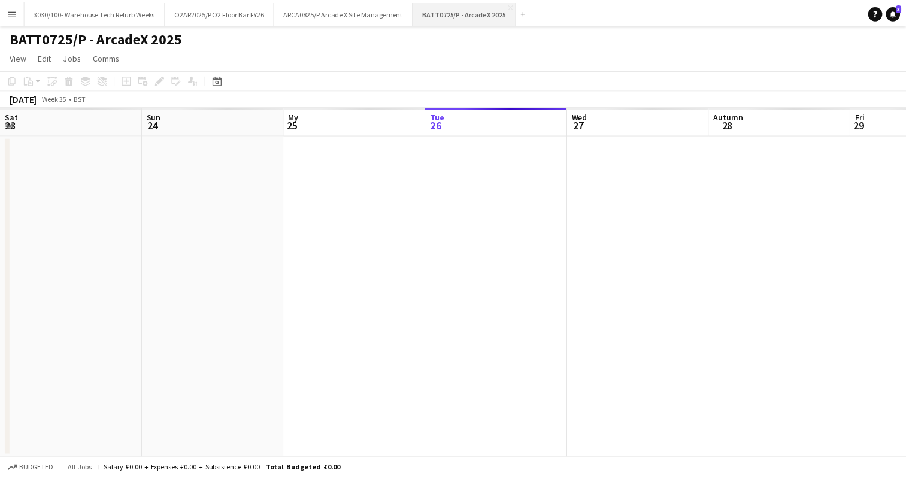
scroll to position [0, 286]
